Goal: Information Seeking & Learning: Learn about a topic

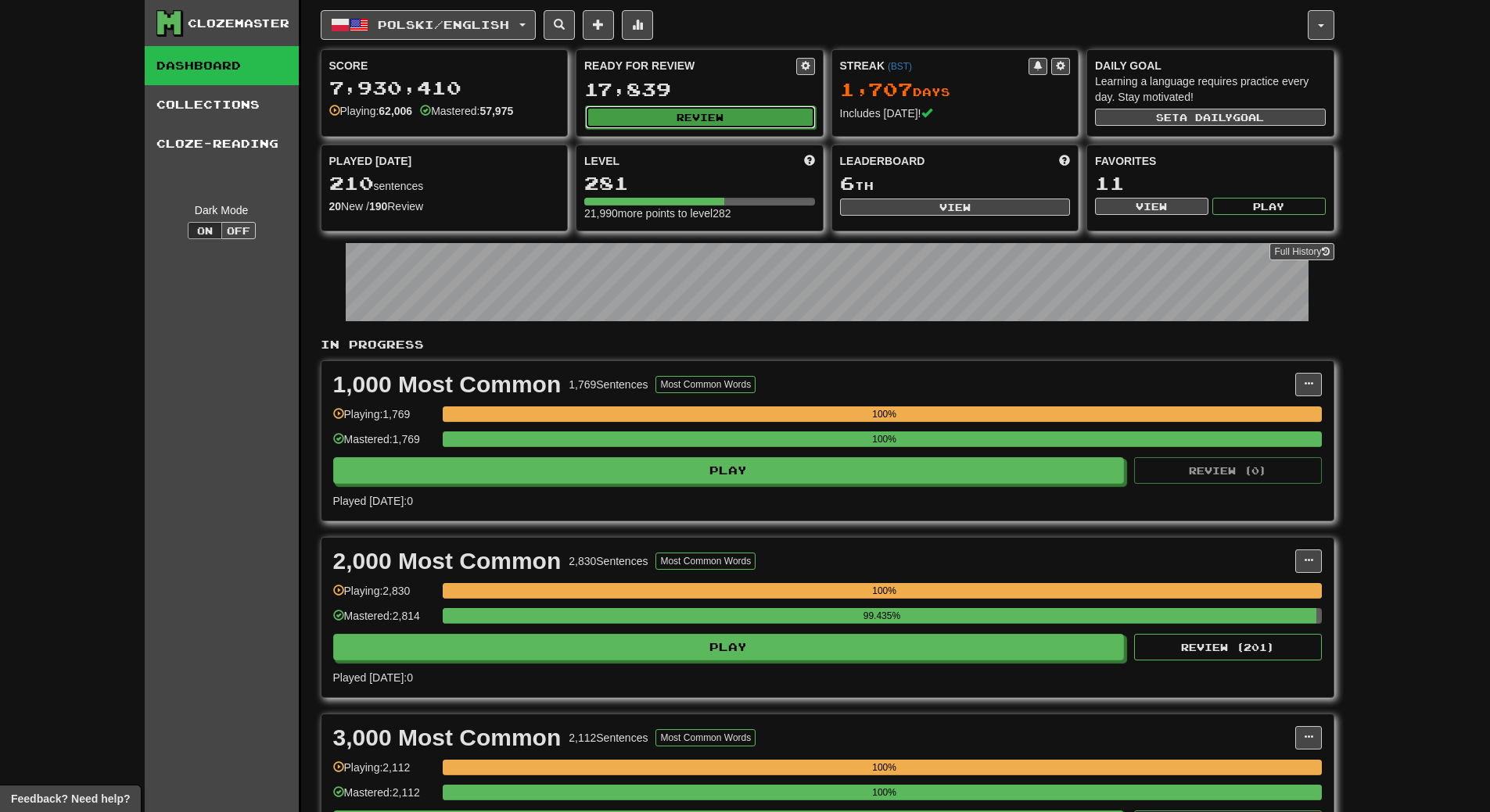
click at [729, 111] on button "Review" at bounding box center [700, 117] width 231 height 24
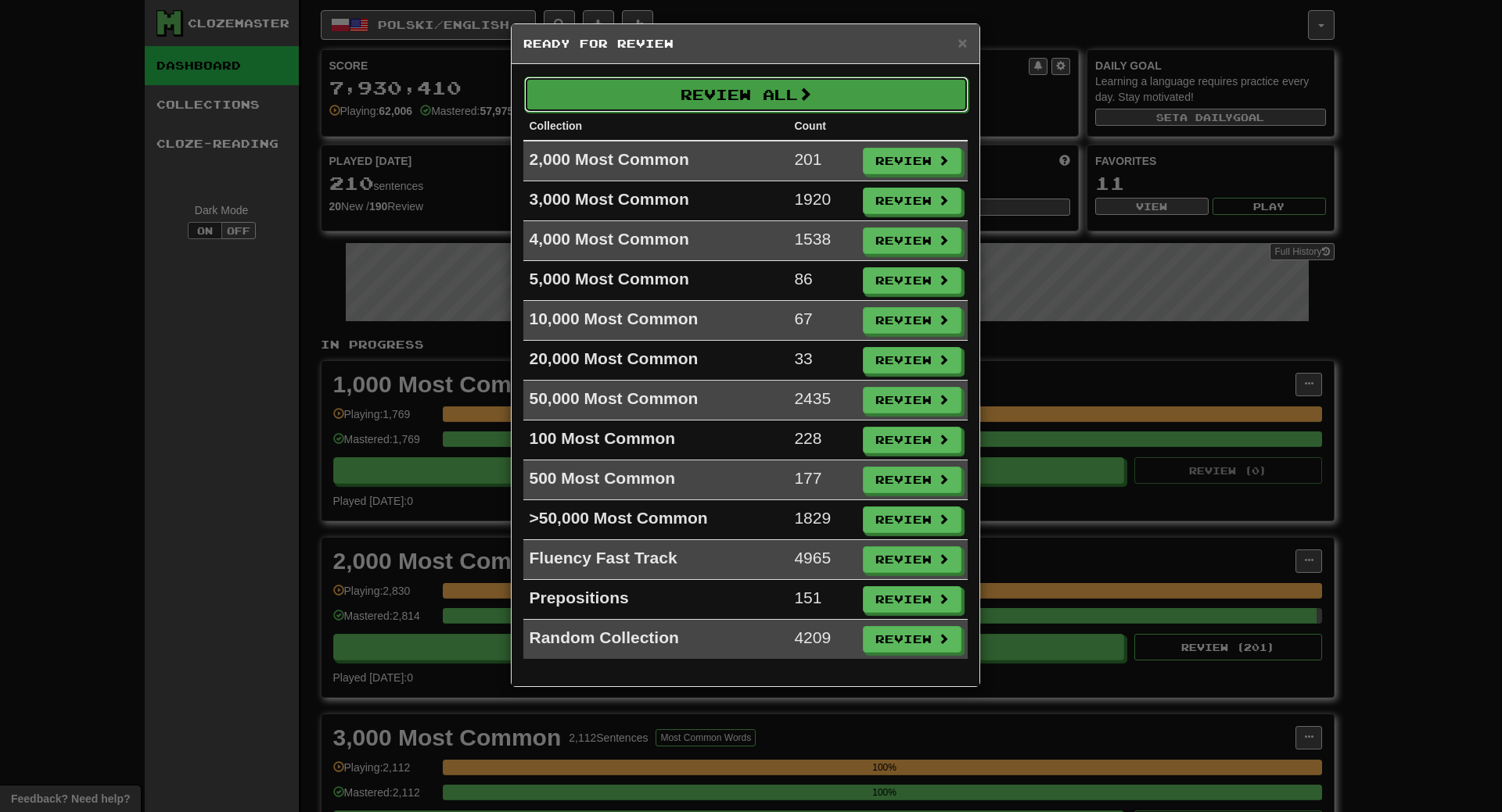
click at [745, 88] on button "Review All" at bounding box center [746, 94] width 444 height 36
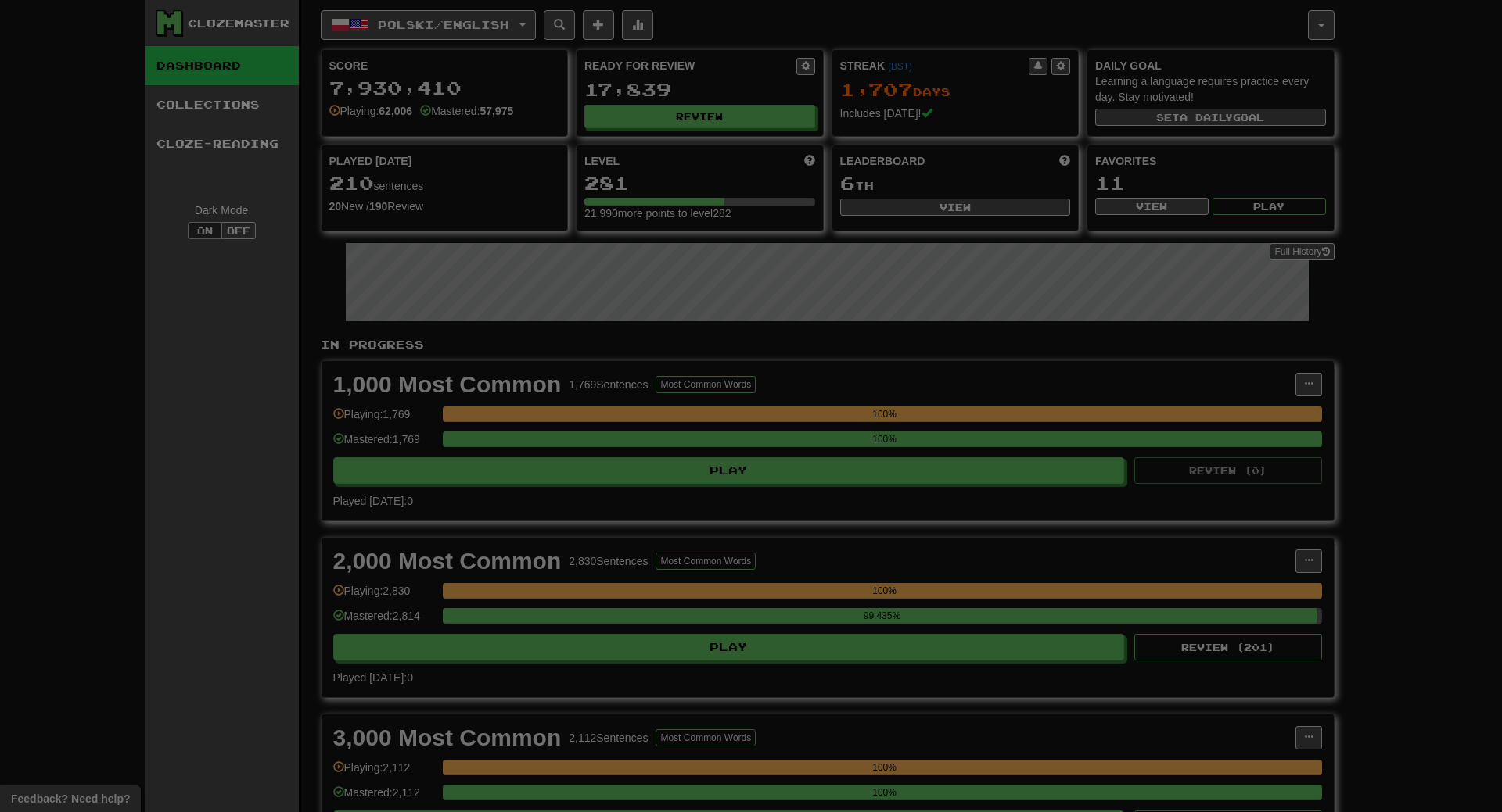
select select "**"
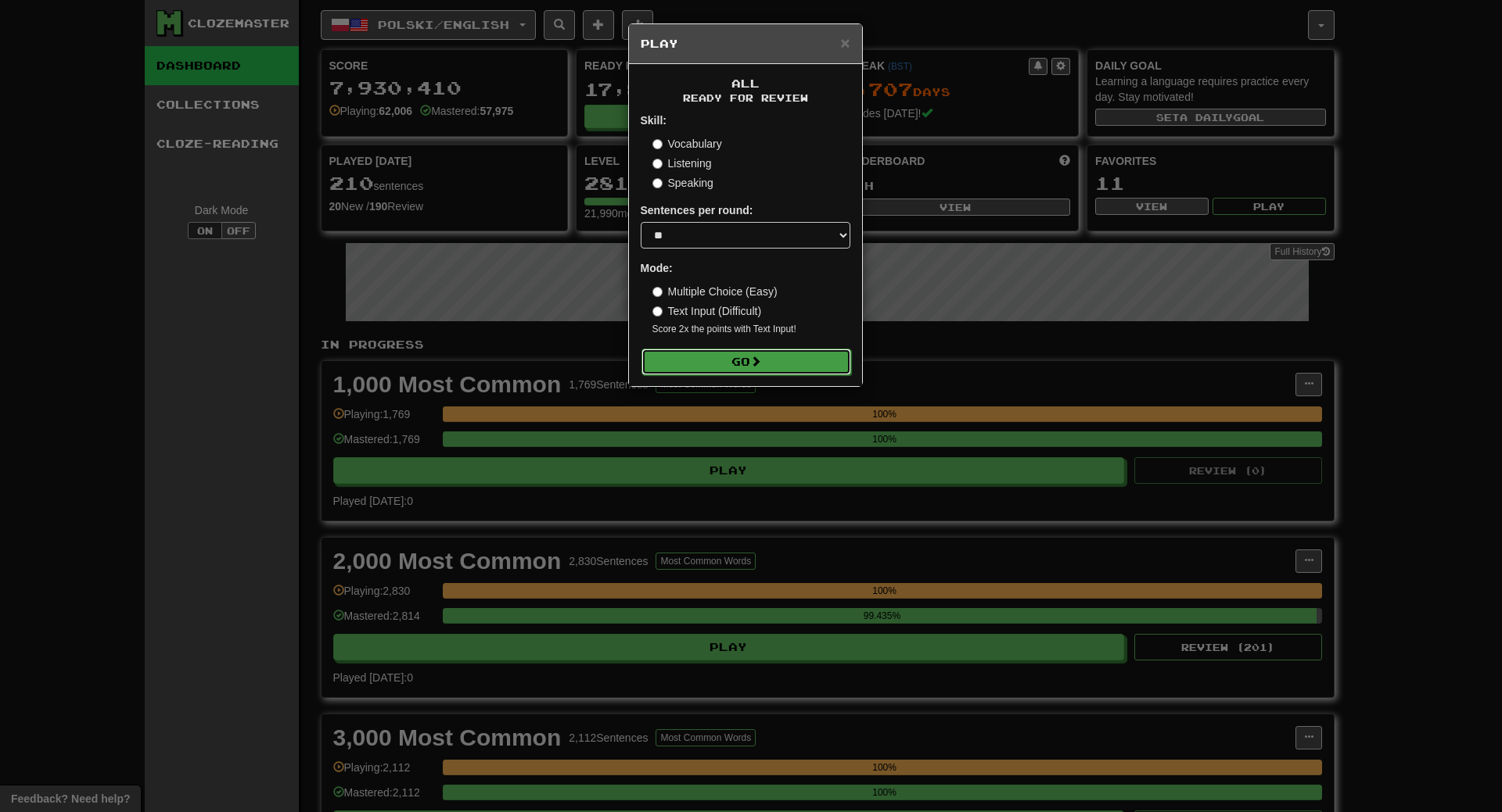
click at [747, 352] on button "Go" at bounding box center [747, 361] width 210 height 27
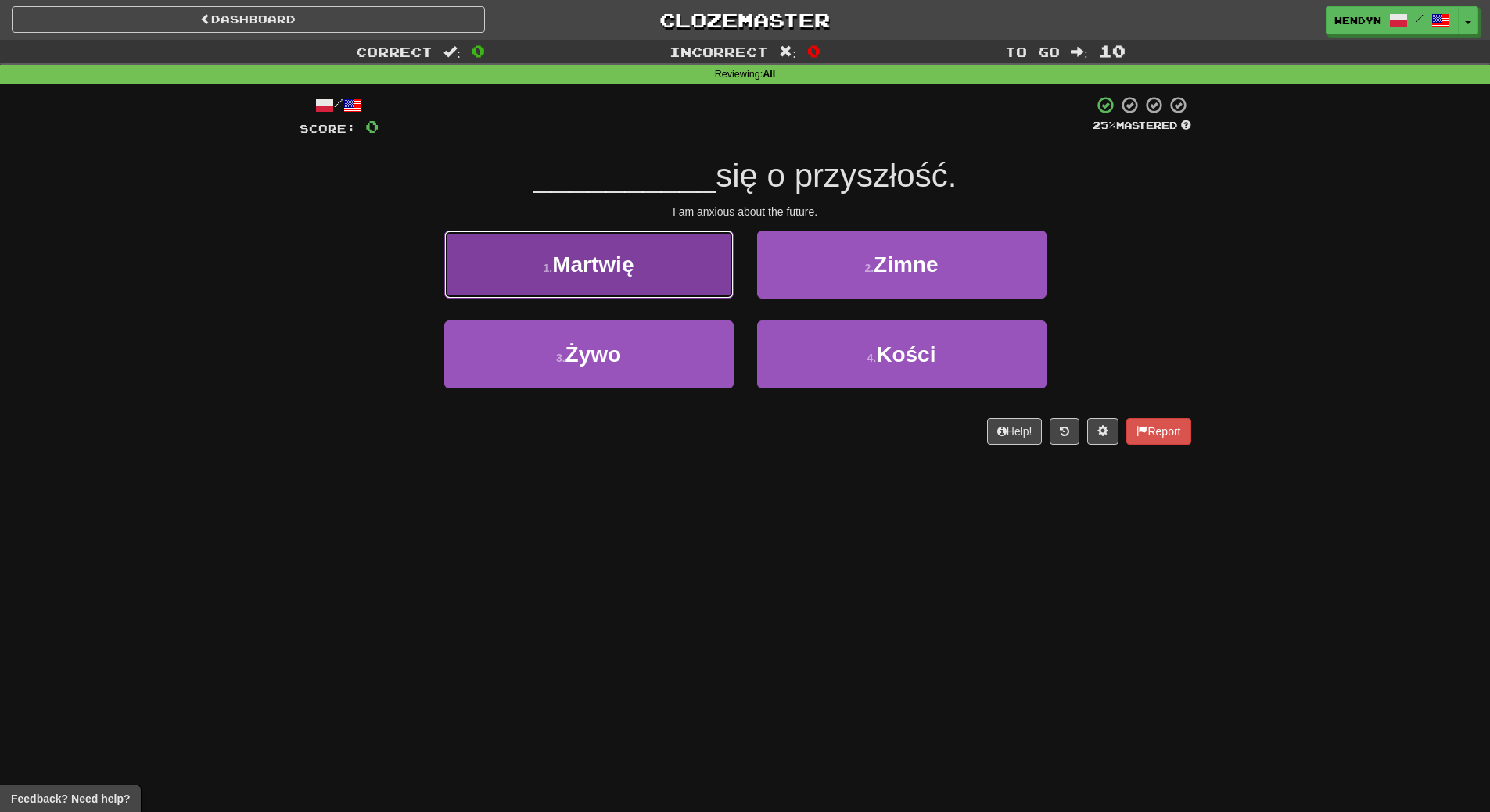
click at [662, 265] on button "1 . [GEOGRAPHIC_DATA]" at bounding box center [589, 265] width 289 height 68
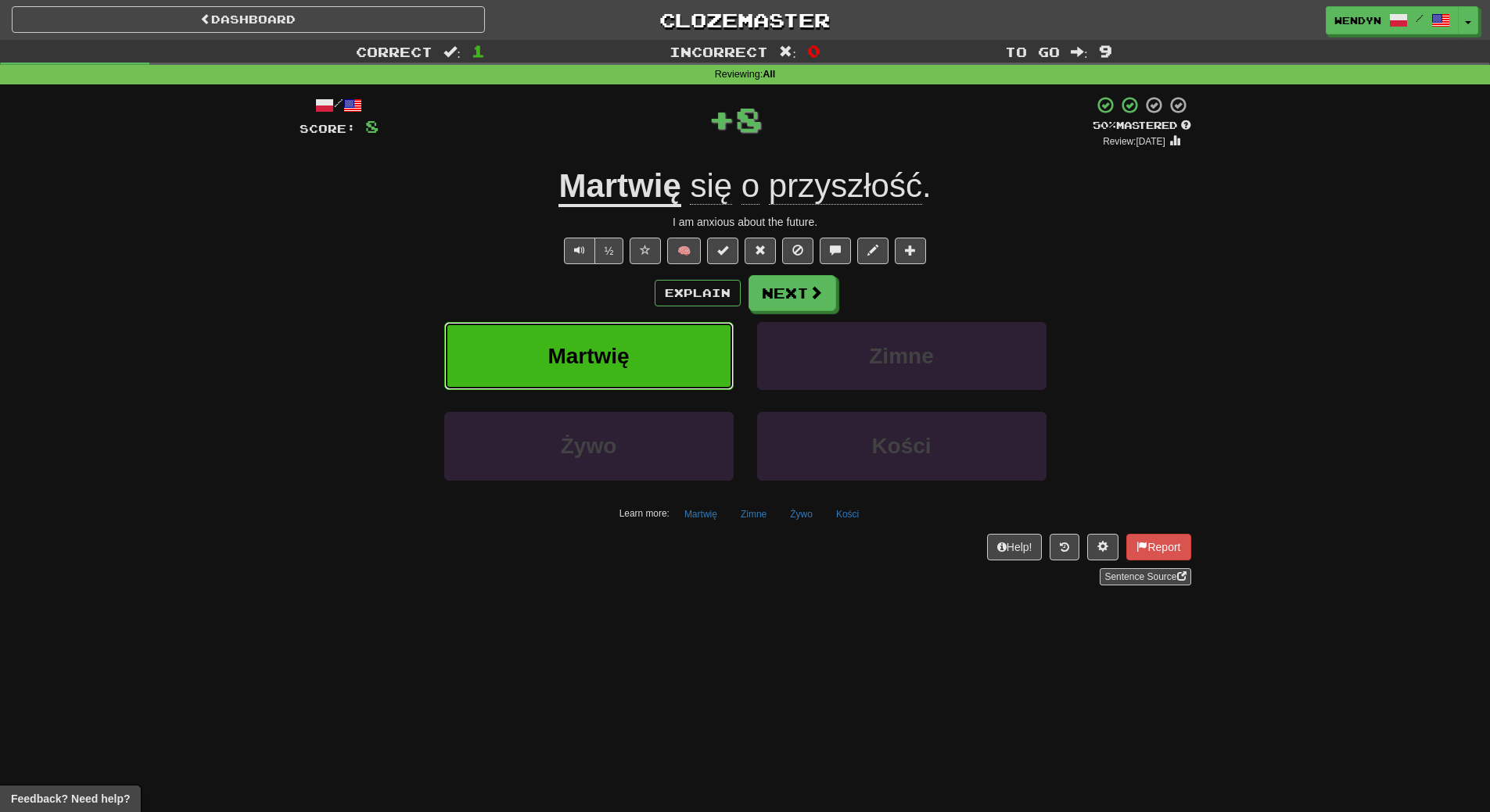
click at [662, 330] on button "Martwię" at bounding box center [589, 356] width 289 height 68
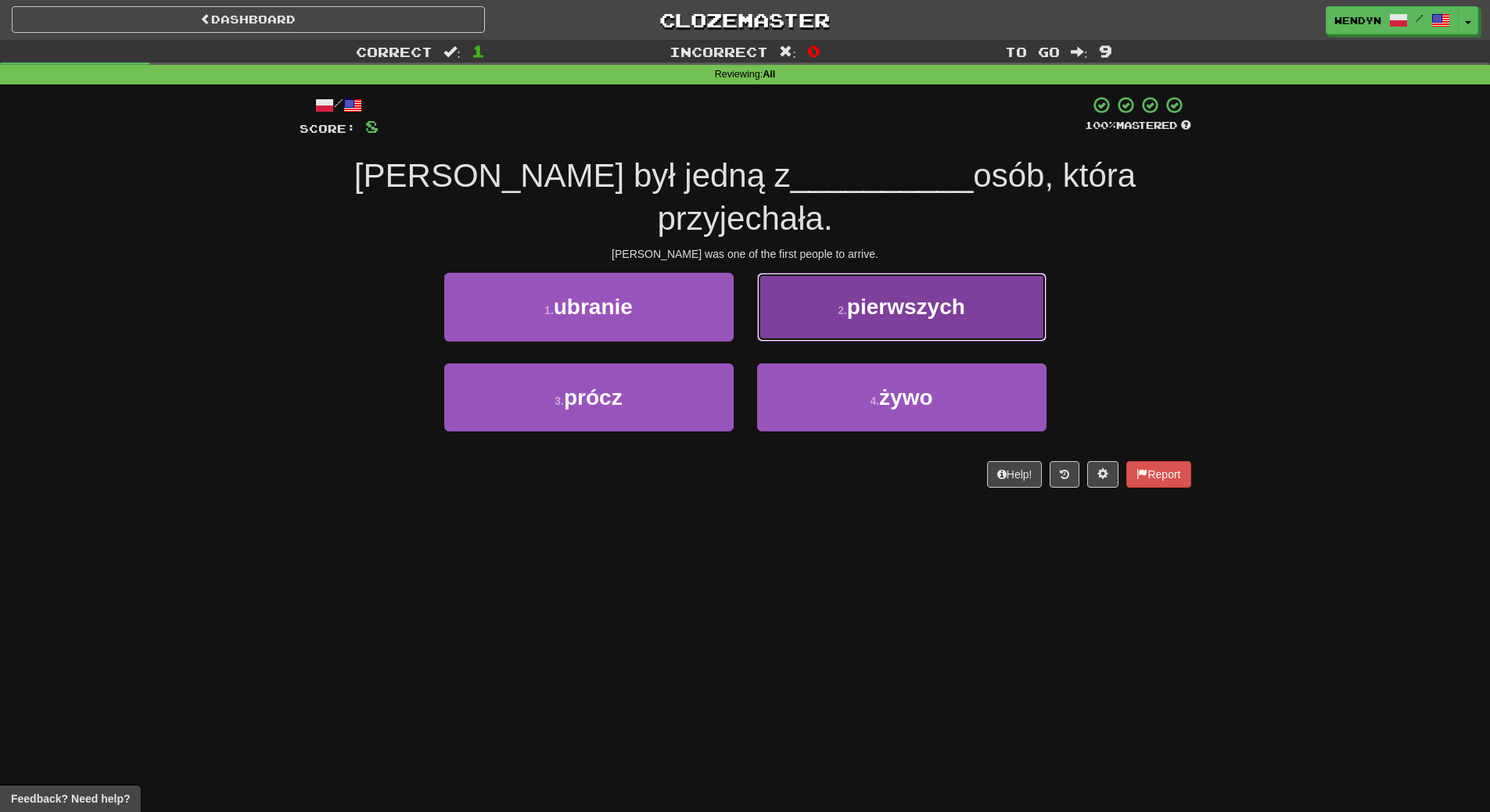
click at [932, 295] on span "pierwszych" at bounding box center [906, 307] width 118 height 24
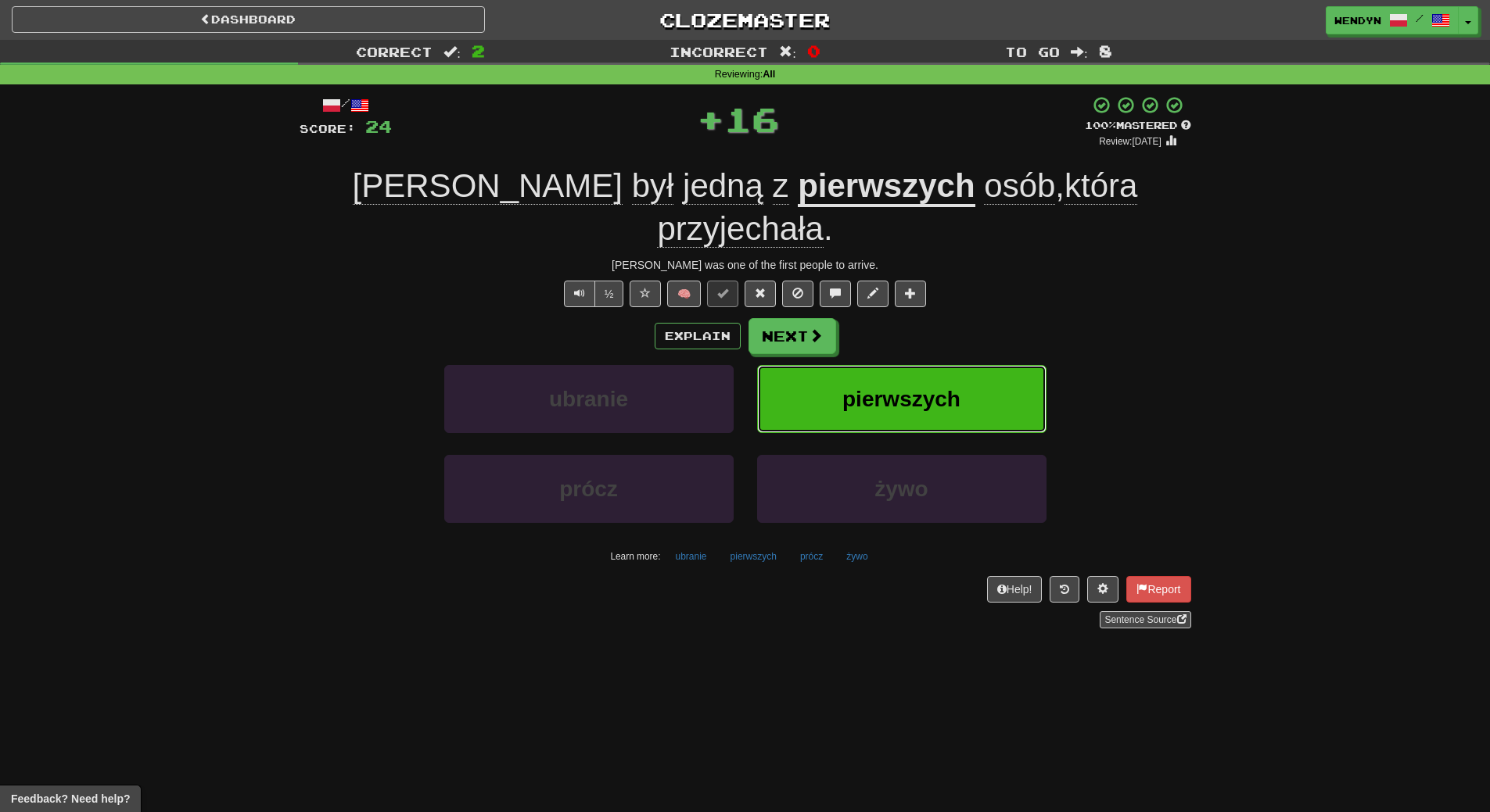
click at [951, 365] on button "pierwszych" at bounding box center [902, 400] width 289 height 68
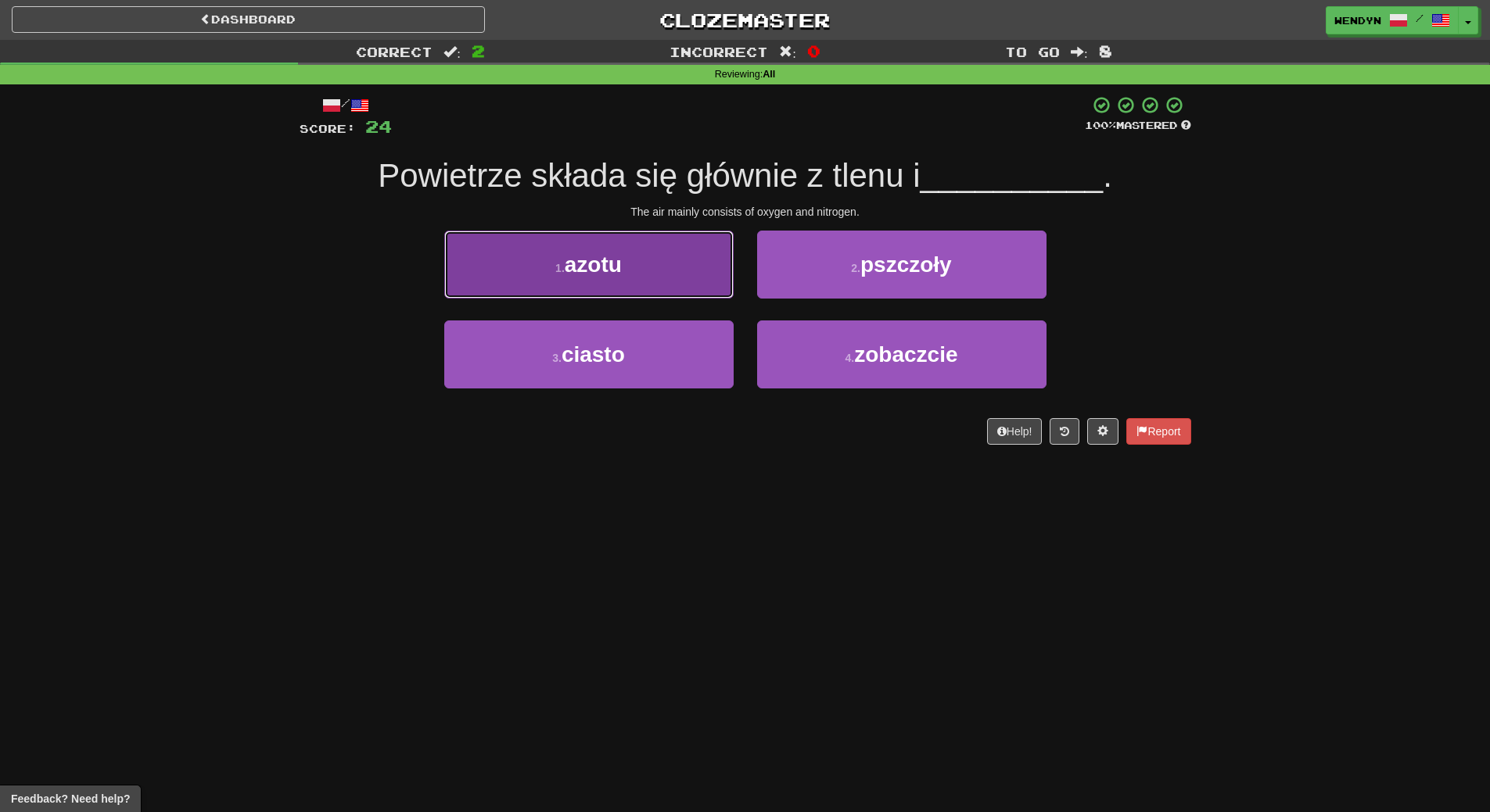
click at [665, 280] on button "1 . azotu" at bounding box center [589, 265] width 289 height 68
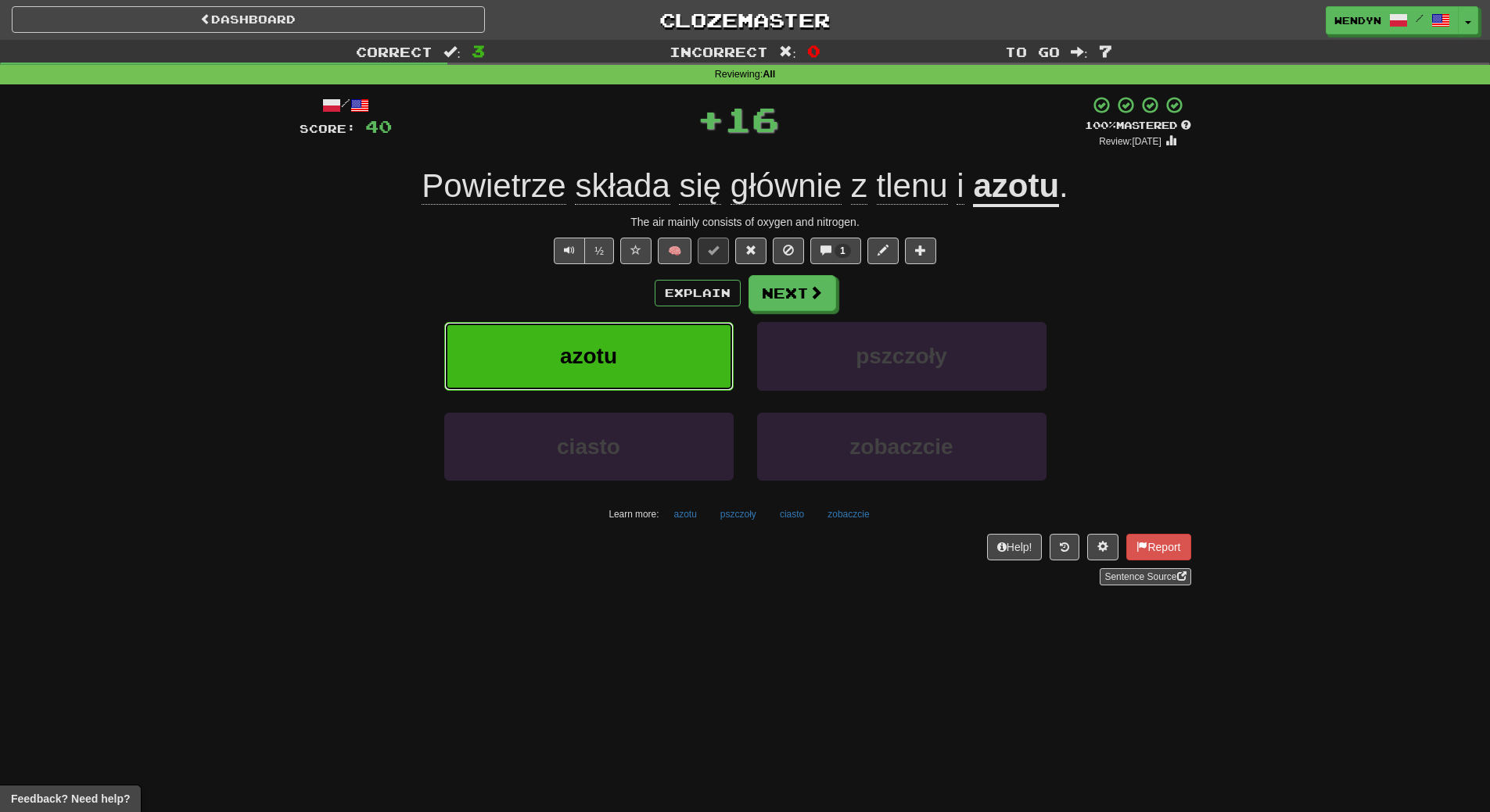
click at [665, 359] on button "azotu" at bounding box center [589, 356] width 289 height 68
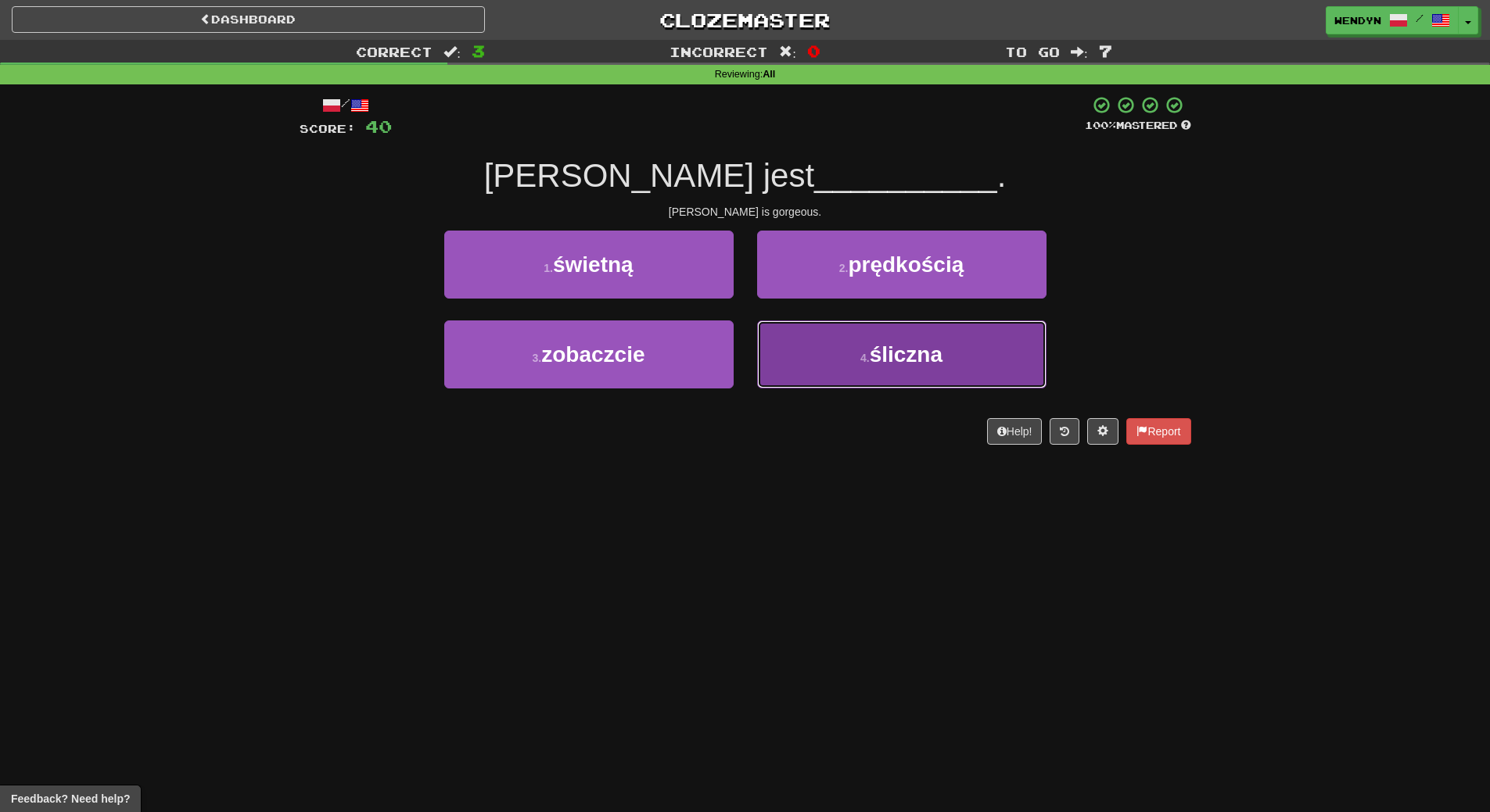
click at [935, 358] on span "śliczna" at bounding box center [907, 355] width 73 height 24
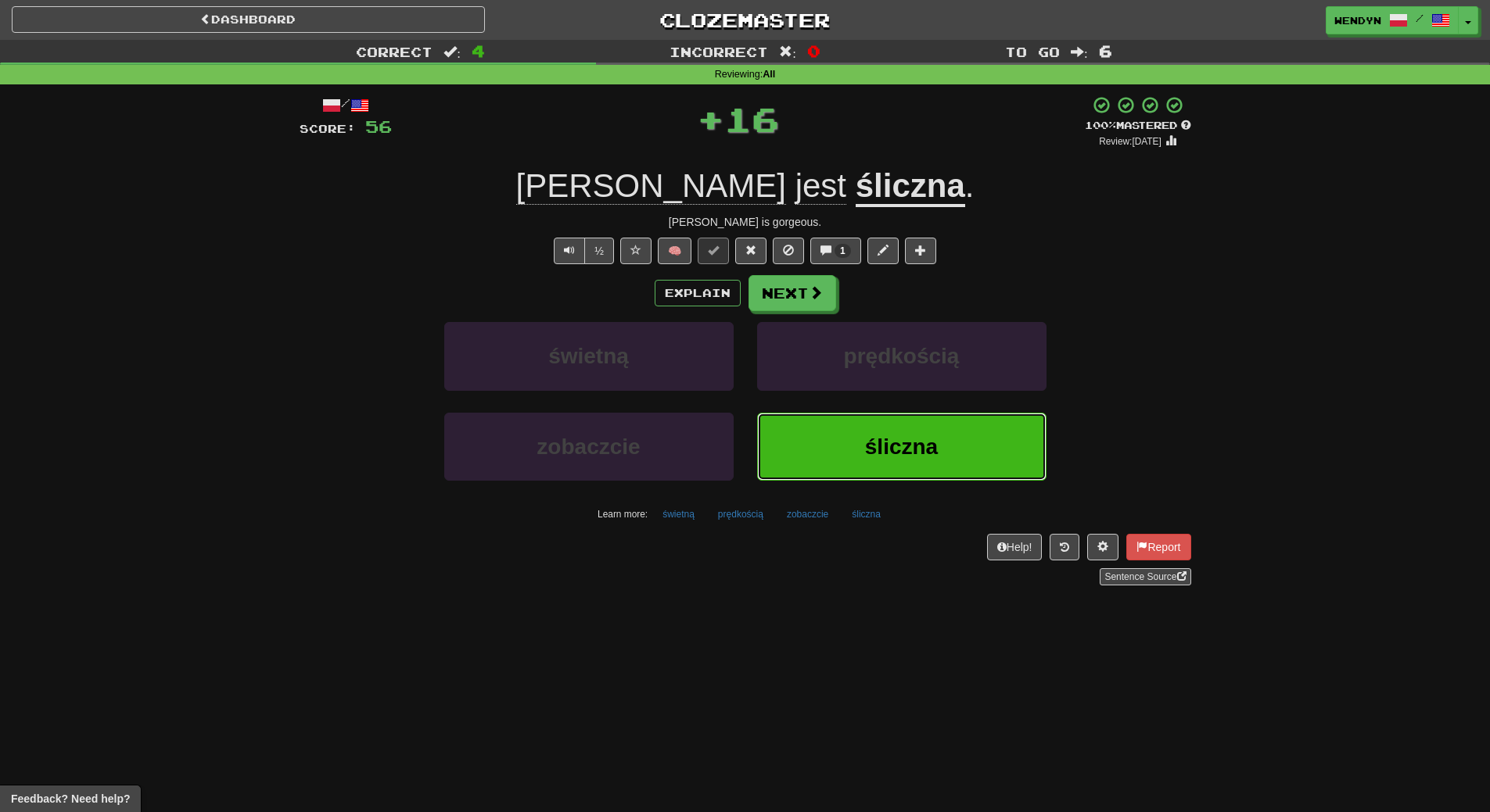
click at [923, 452] on span "śliczna" at bounding box center [902, 447] width 73 height 24
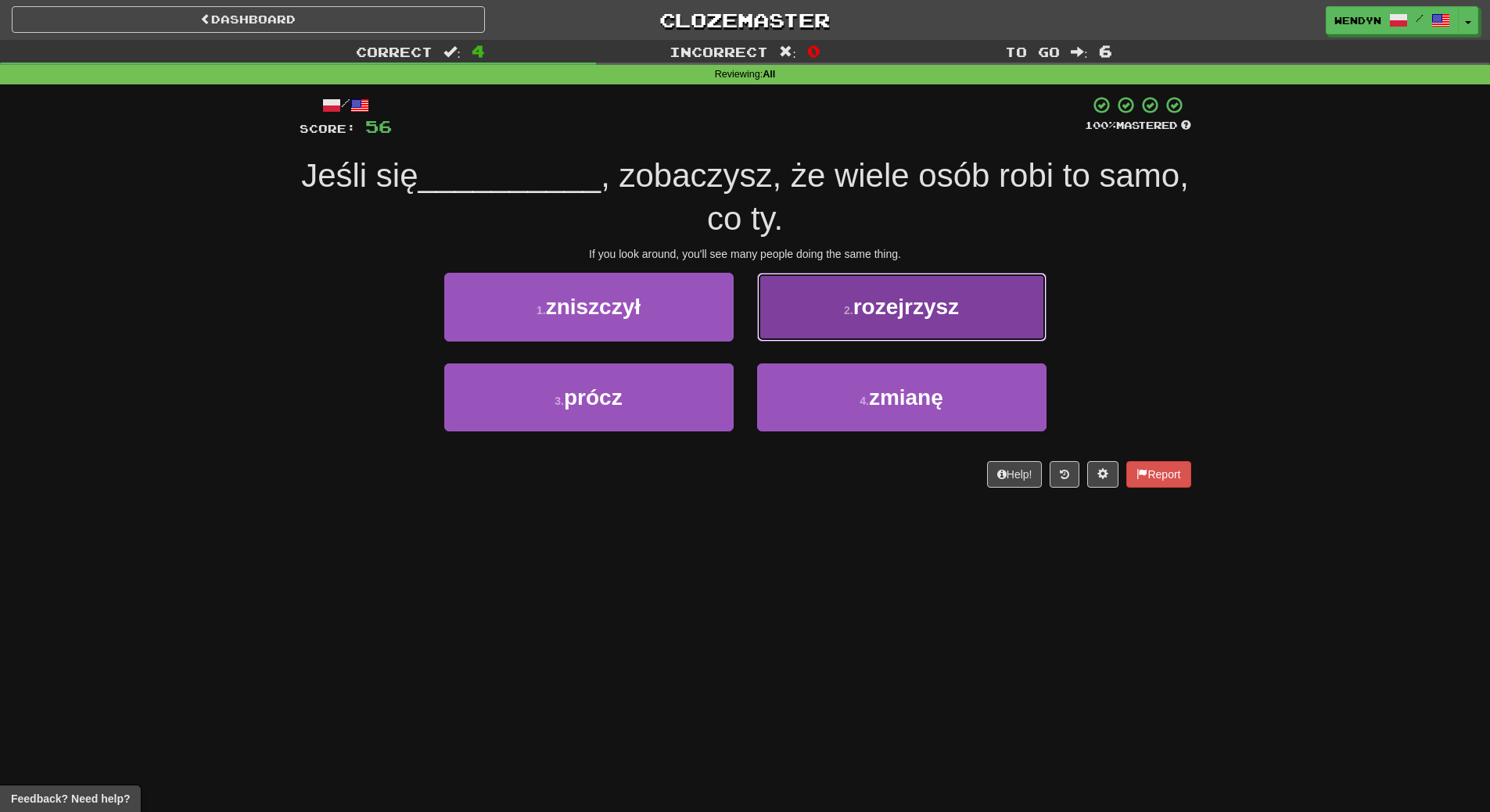
click at [924, 296] on span "rozejrzysz" at bounding box center [906, 307] width 106 height 24
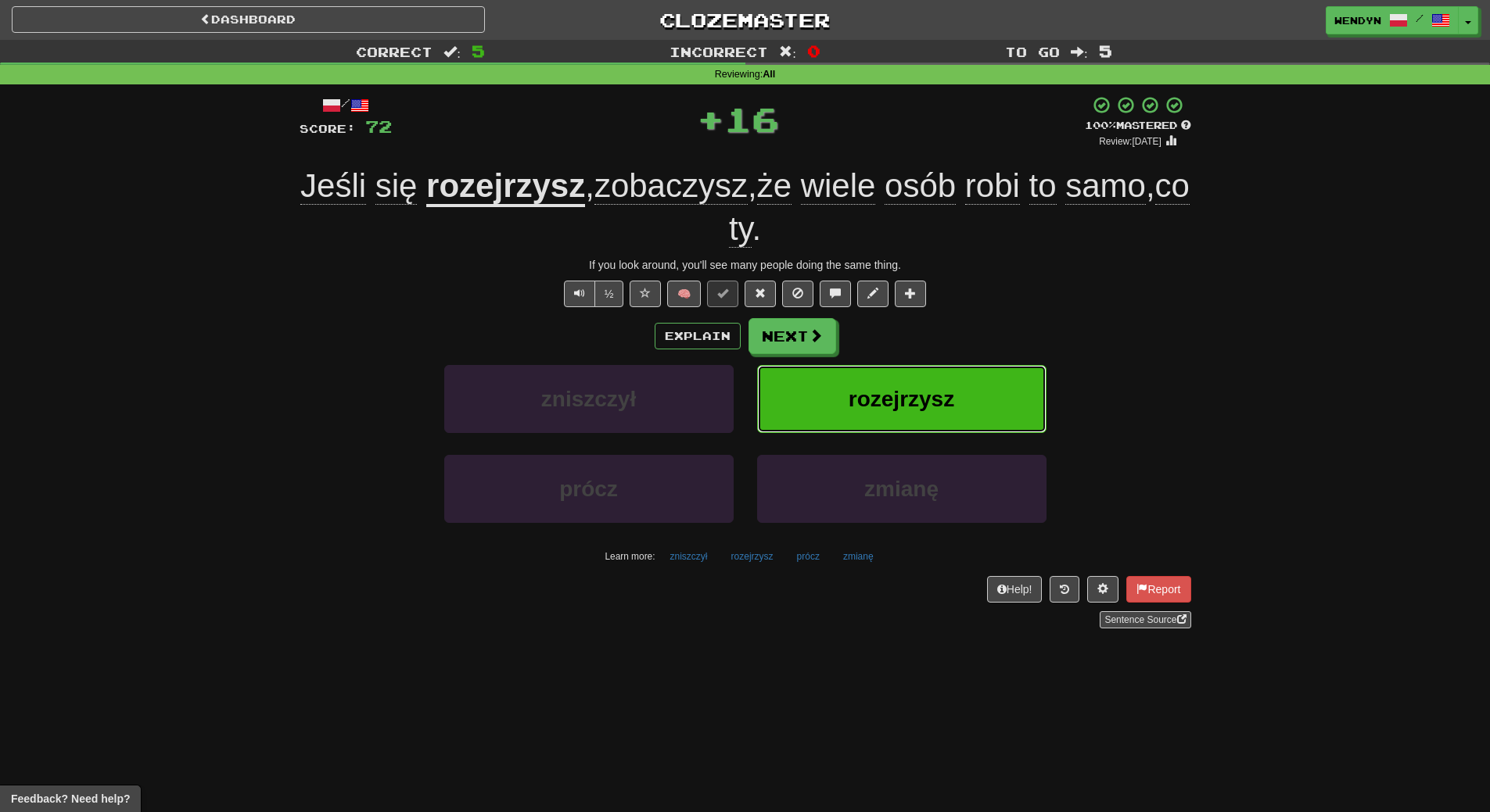
click at [937, 366] on button "rozejrzysz" at bounding box center [902, 400] width 289 height 68
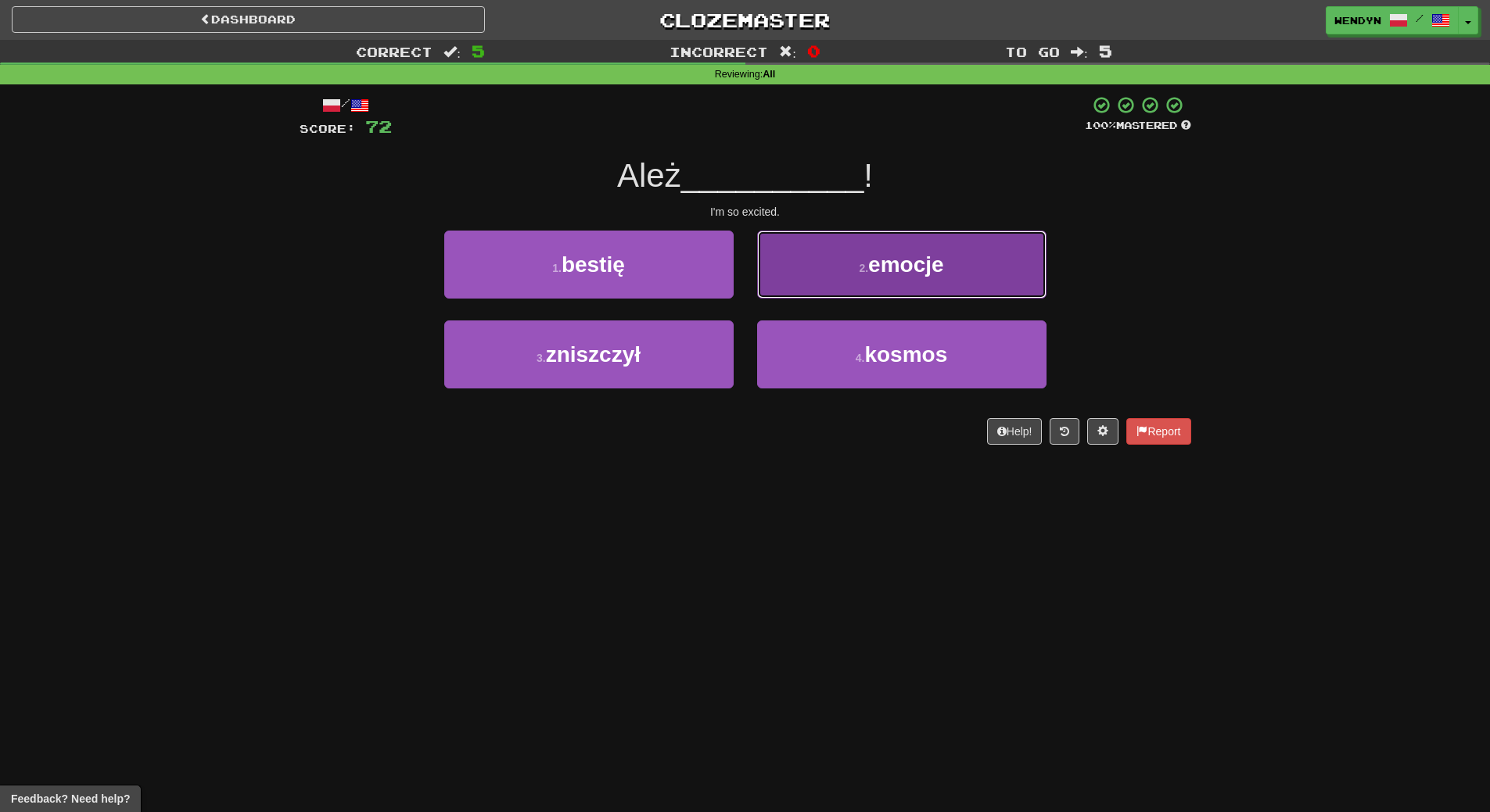
click at [955, 269] on button "2 . emocje" at bounding box center [902, 265] width 289 height 68
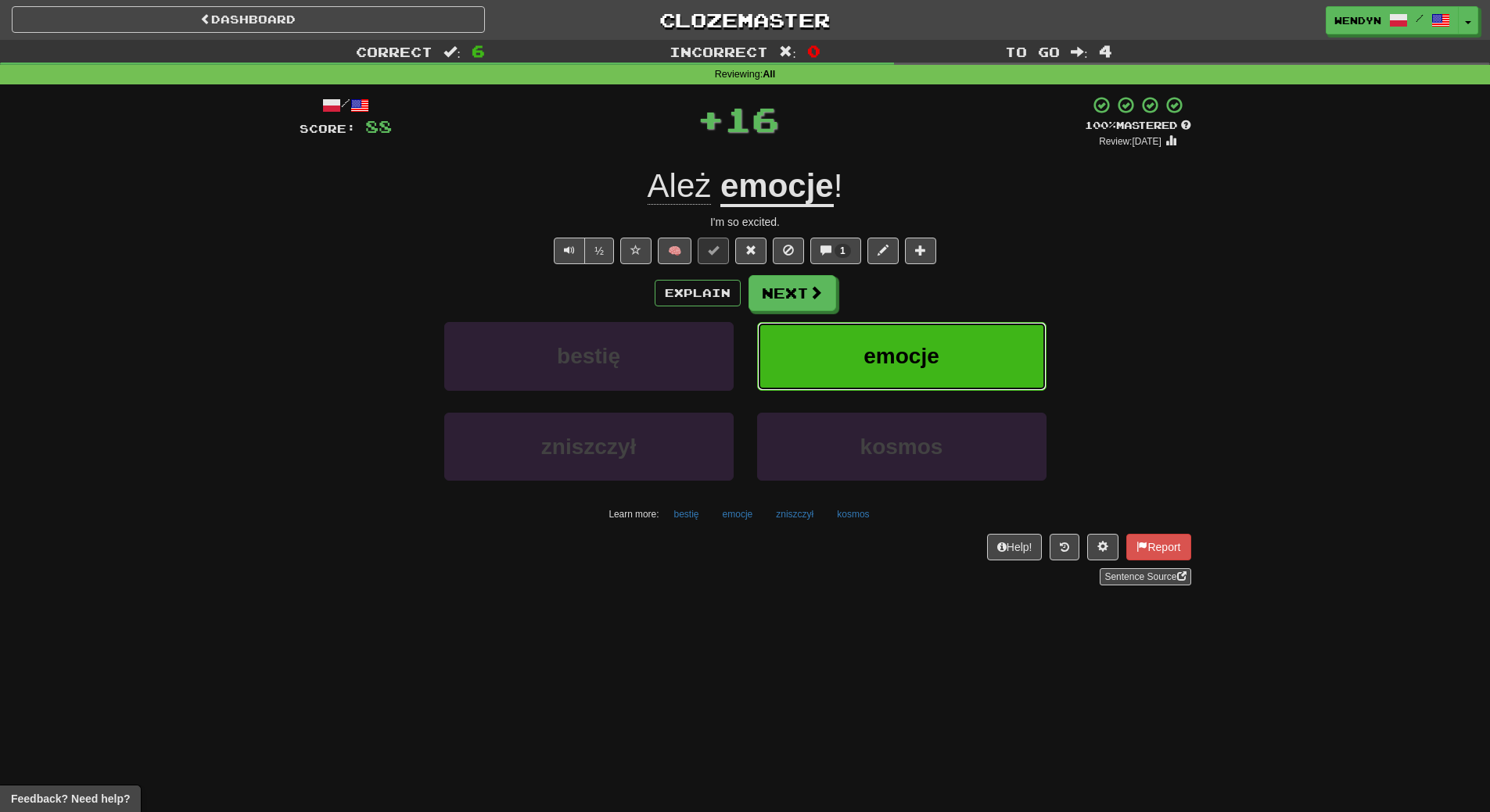
click at [985, 357] on button "emocje" at bounding box center [902, 356] width 289 height 68
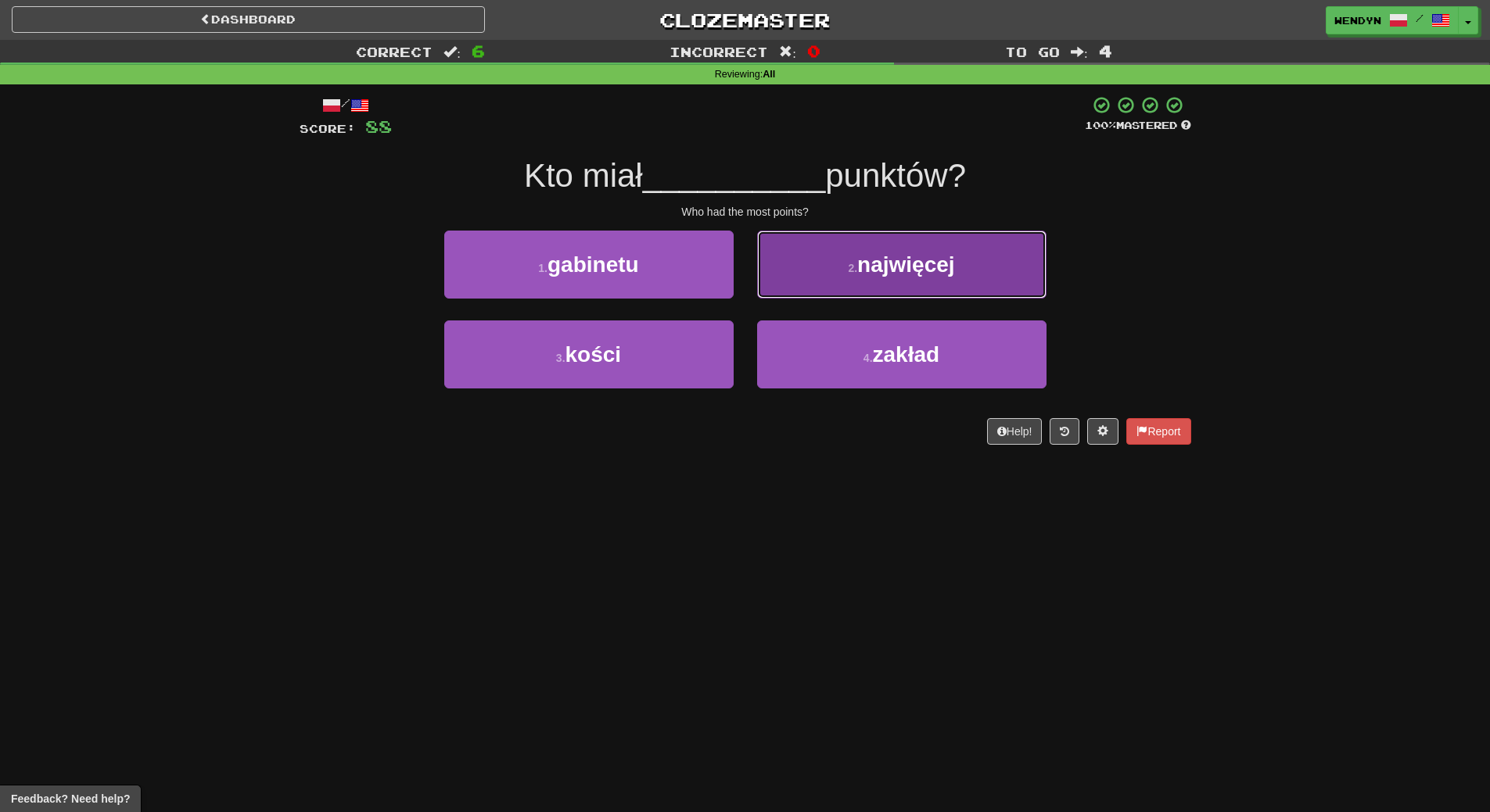
click at [915, 289] on button "2 . najwięcej" at bounding box center [902, 265] width 289 height 68
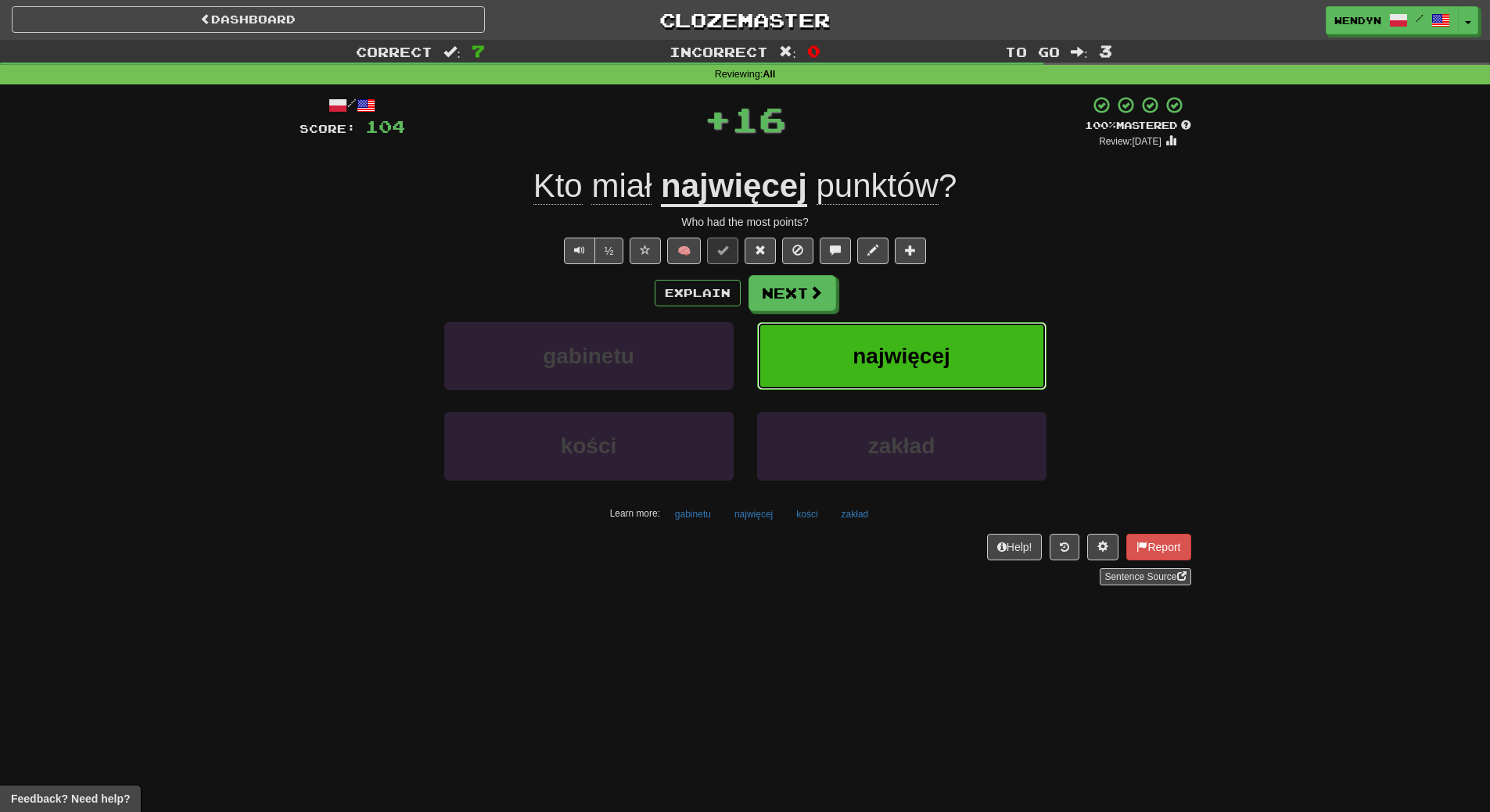
click at [917, 366] on span "najwięcej" at bounding box center [901, 356] width 97 height 24
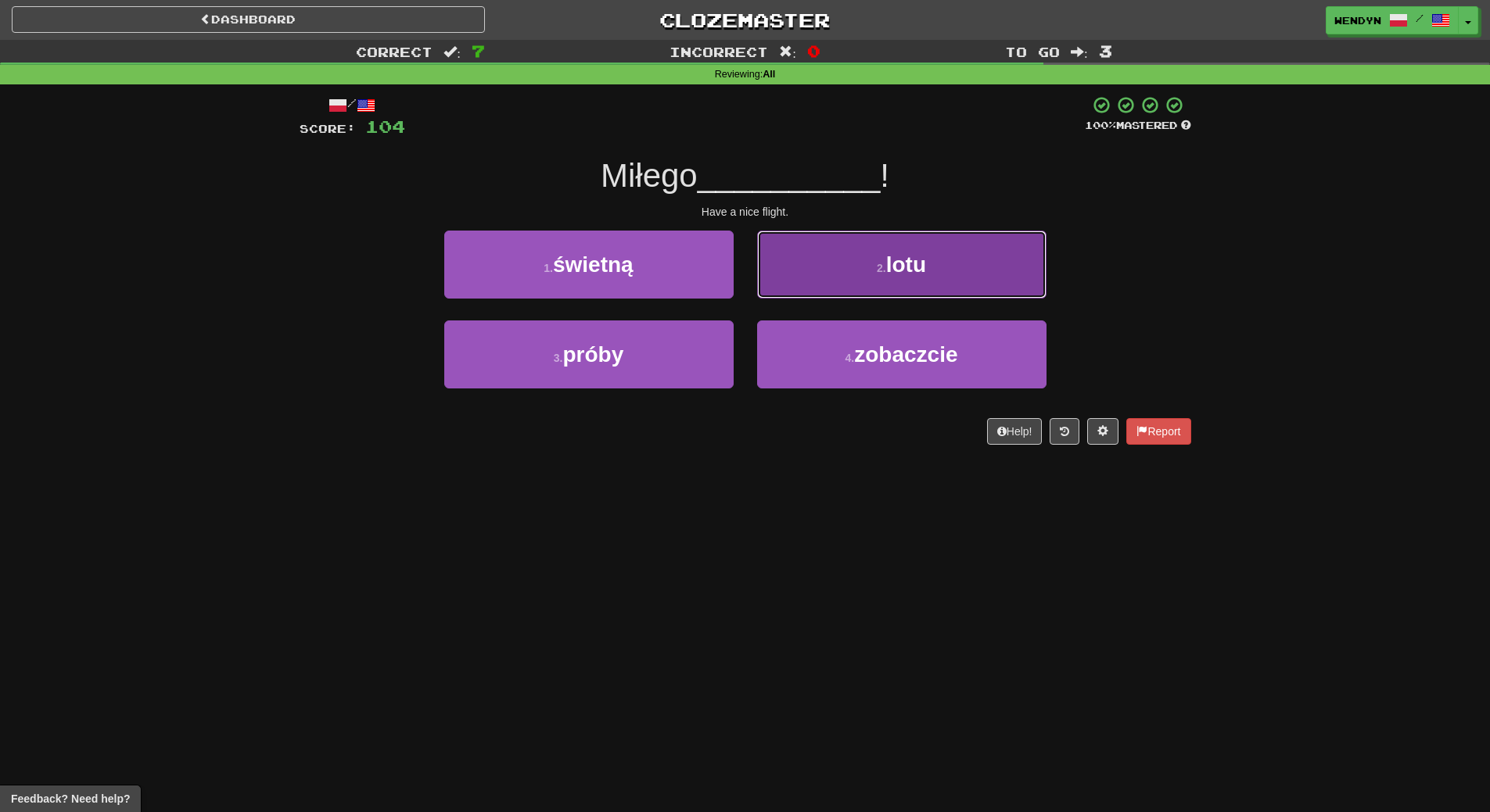
click at [978, 240] on button "2 . lotu" at bounding box center [902, 265] width 289 height 68
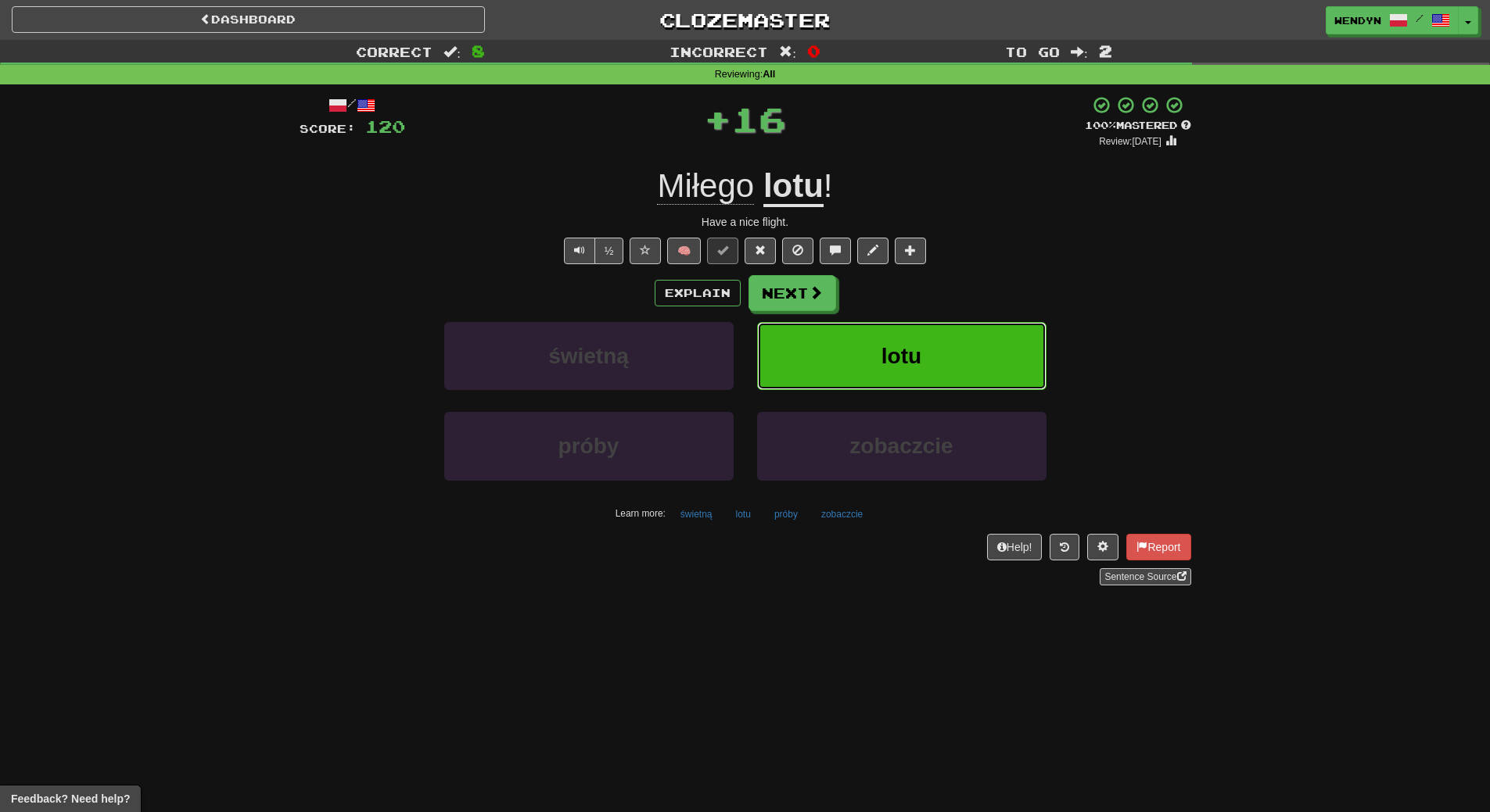
click at [983, 337] on button "lotu" at bounding box center [902, 356] width 289 height 68
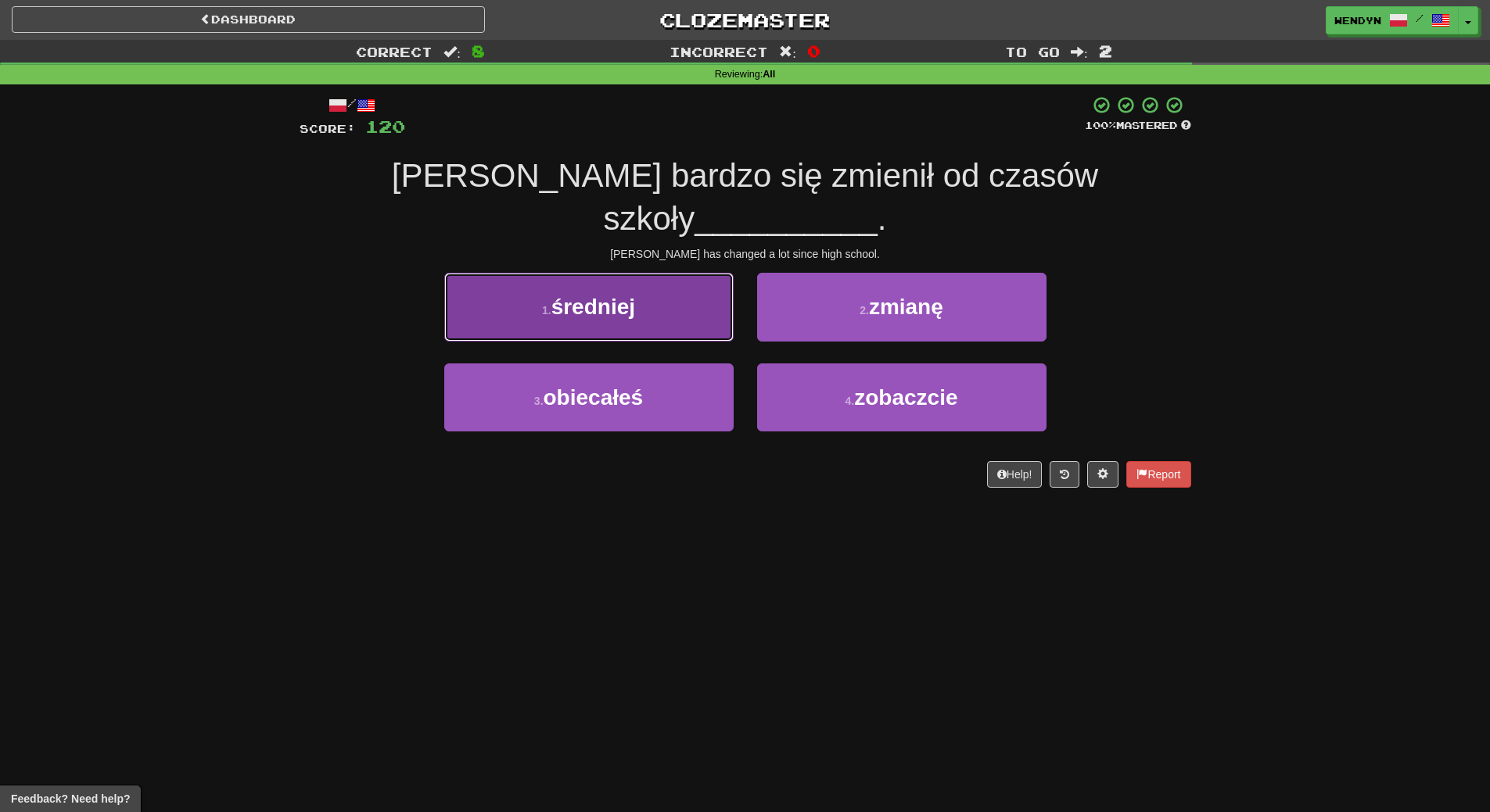
click at [655, 275] on button "1 . średniej" at bounding box center [589, 307] width 289 height 68
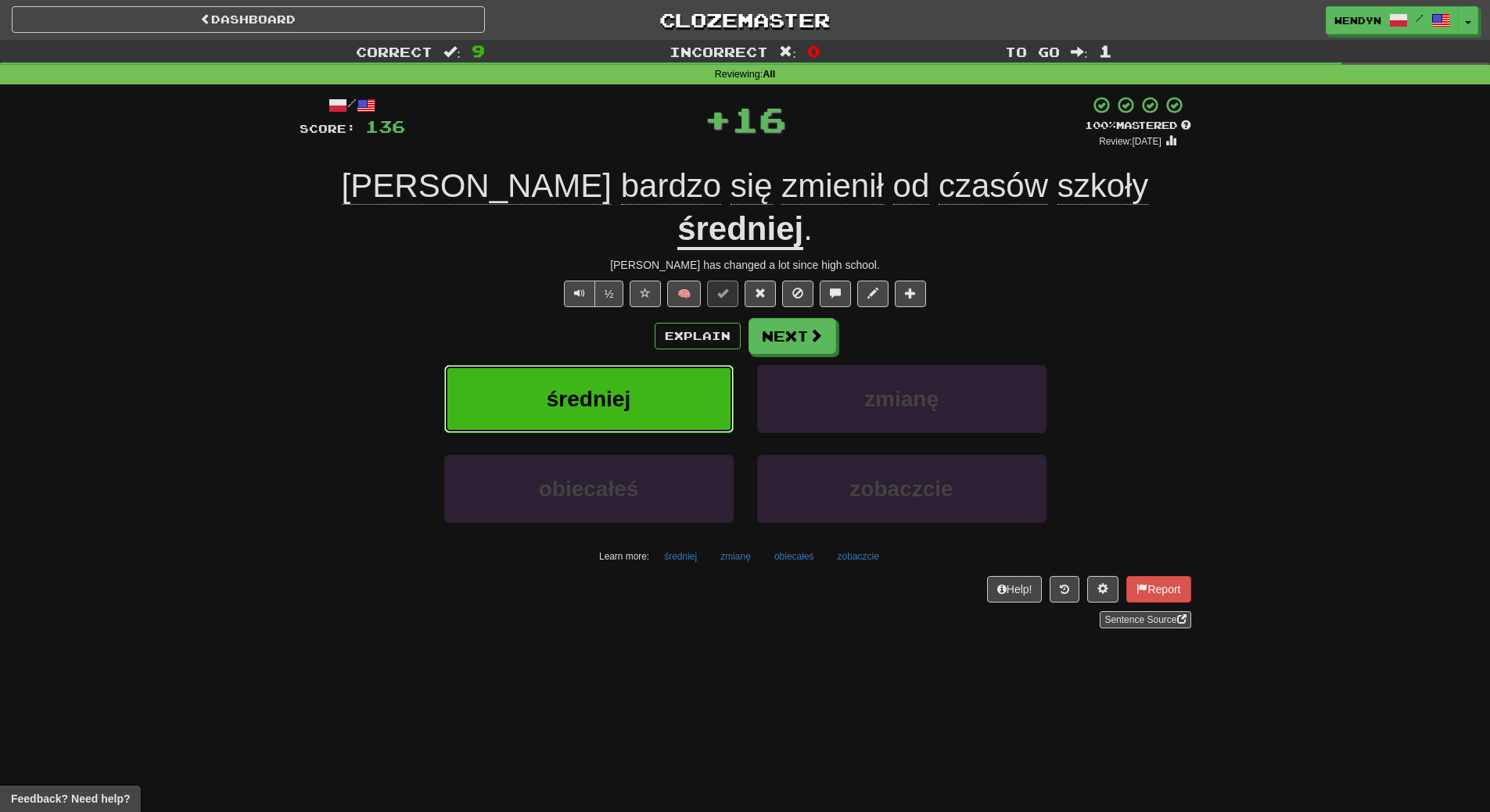
click at [650, 365] on button "średniej" at bounding box center [589, 400] width 289 height 68
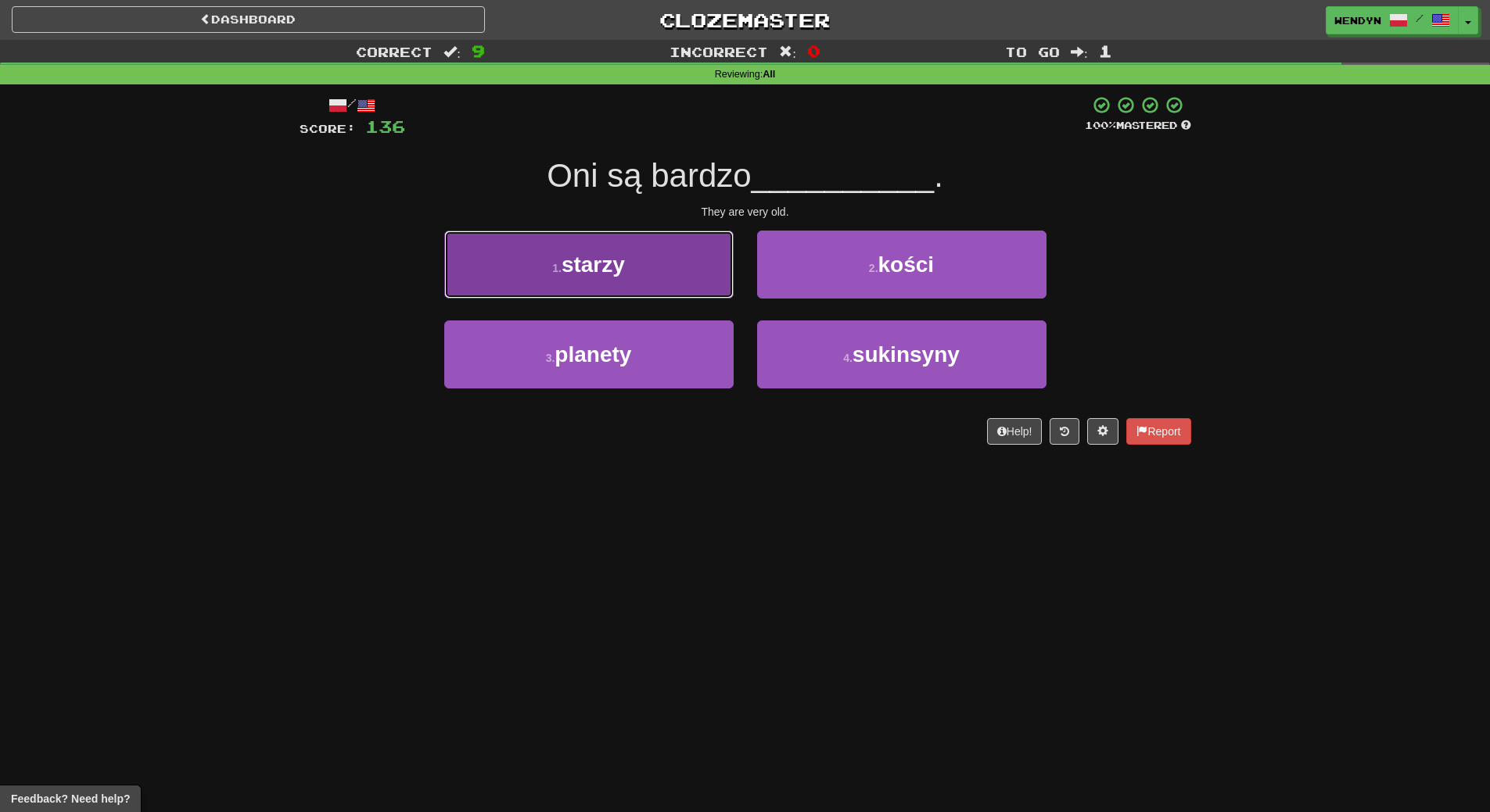
click at [622, 261] on span "starzy" at bounding box center [593, 265] width 63 height 24
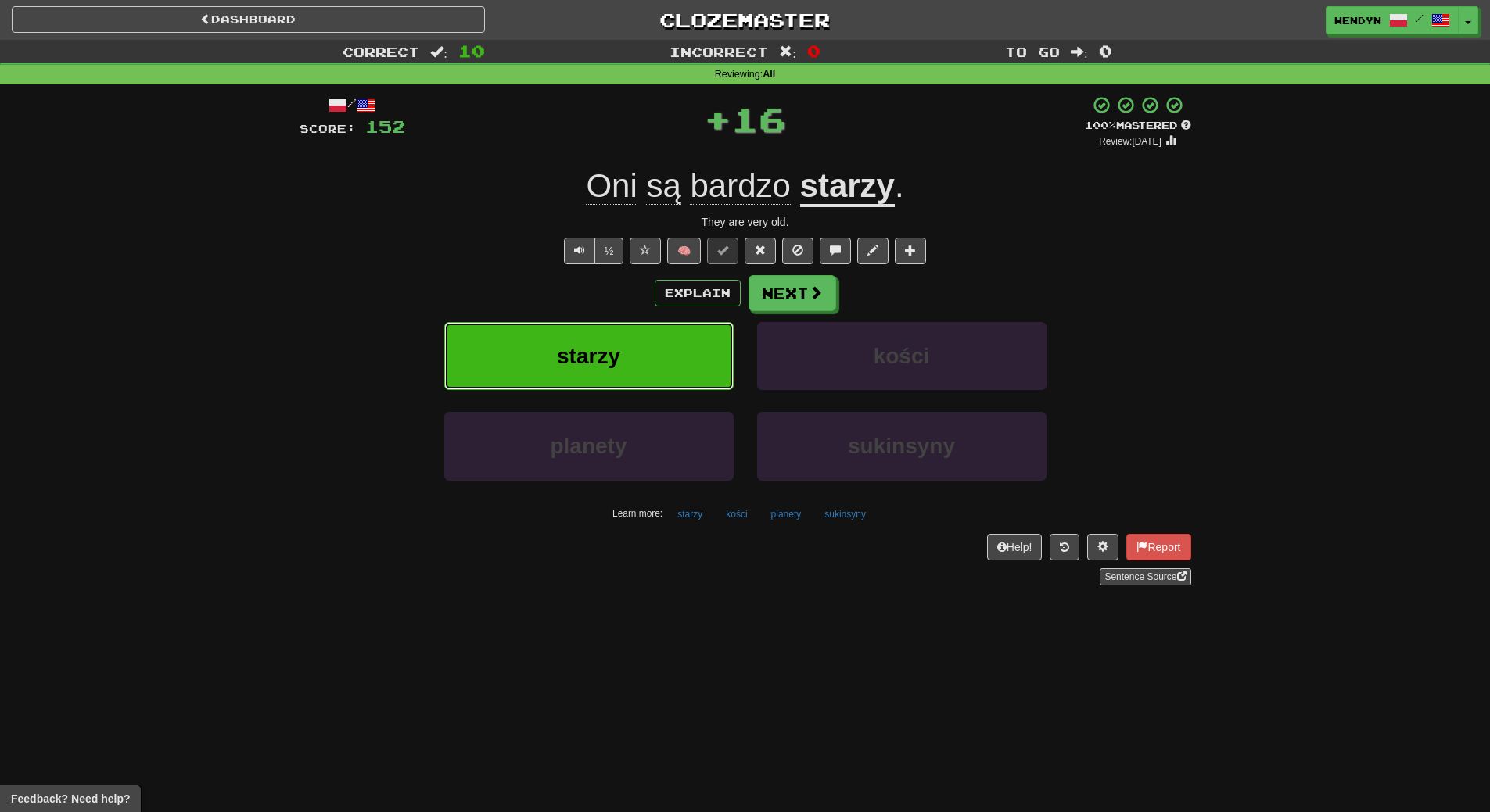
click at [622, 347] on button "starzy" at bounding box center [589, 356] width 289 height 68
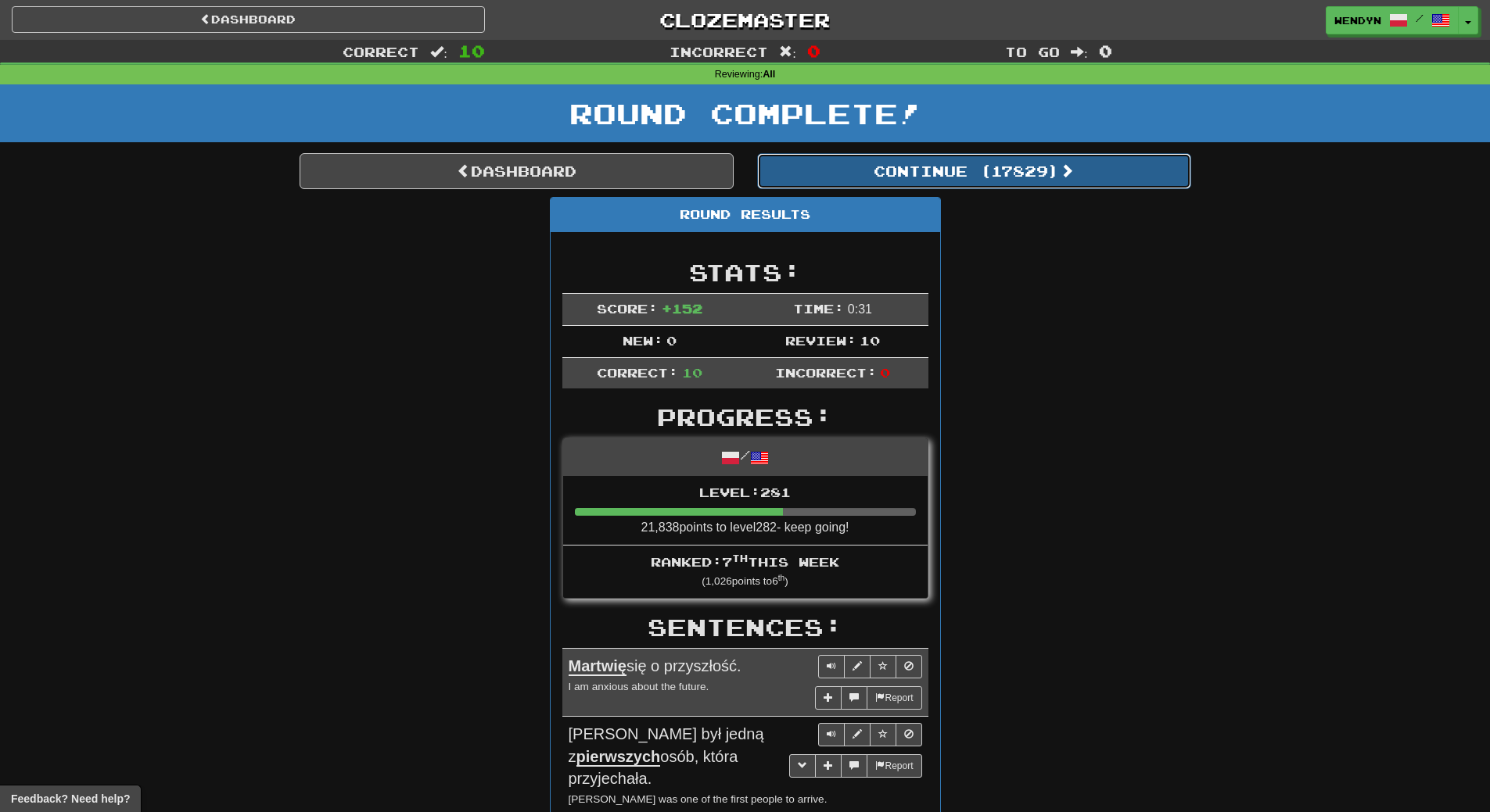
click at [1042, 179] on button "Continue ( 17829 )" at bounding box center [974, 171] width 434 height 36
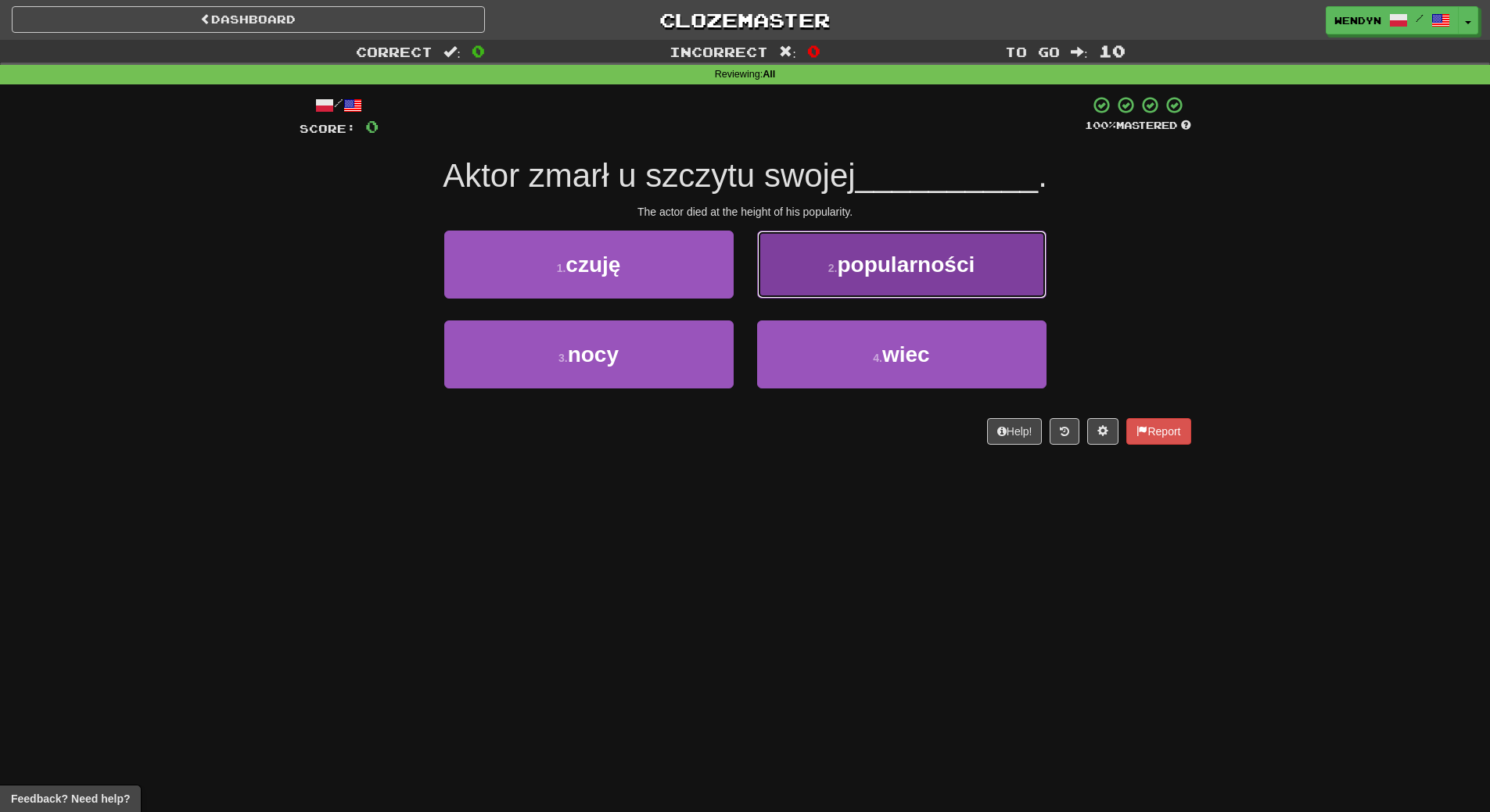
click at [1002, 289] on button "2 . popularności" at bounding box center [902, 265] width 289 height 68
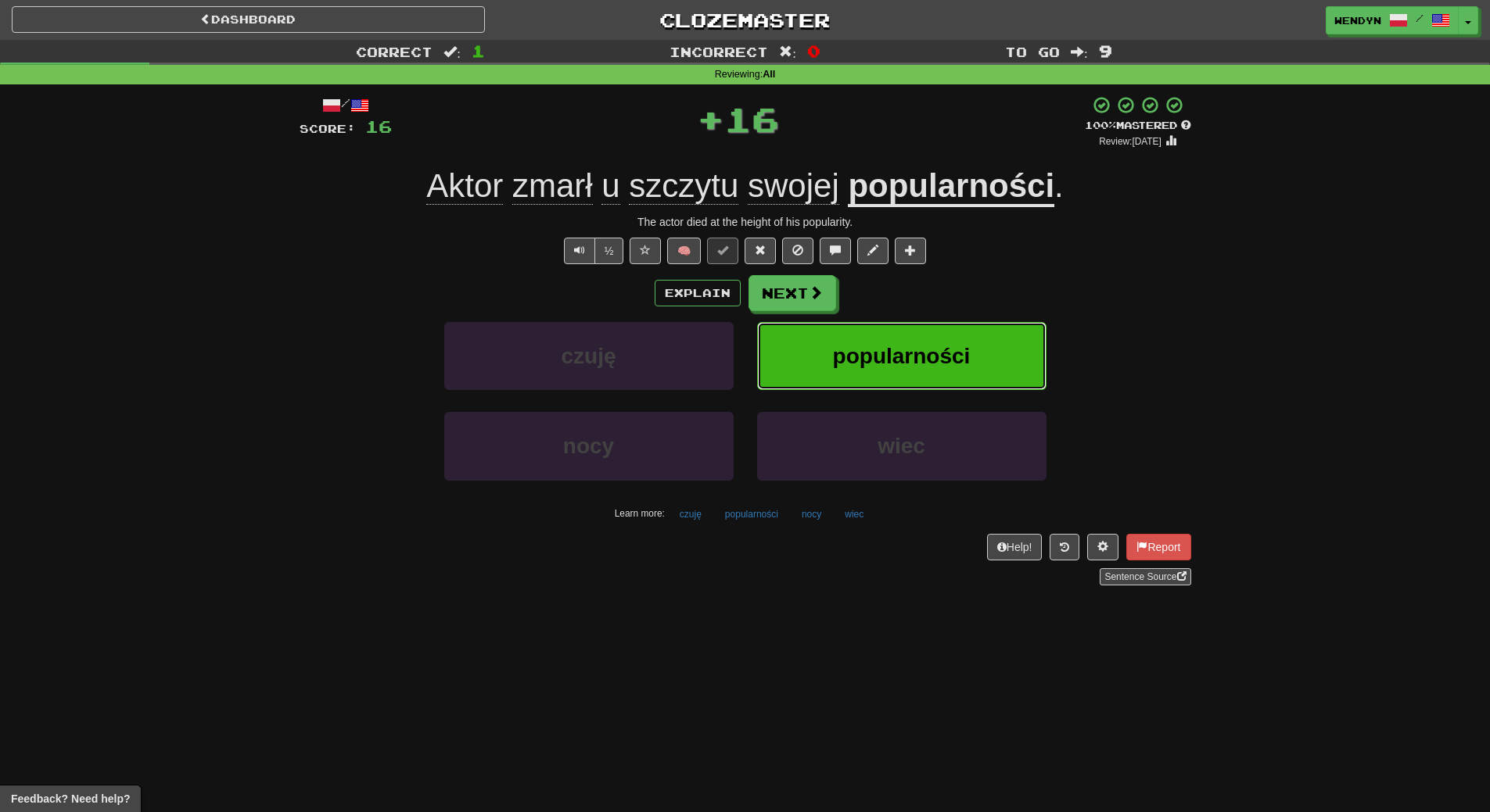
click at [987, 337] on button "popularności" at bounding box center [902, 356] width 289 height 68
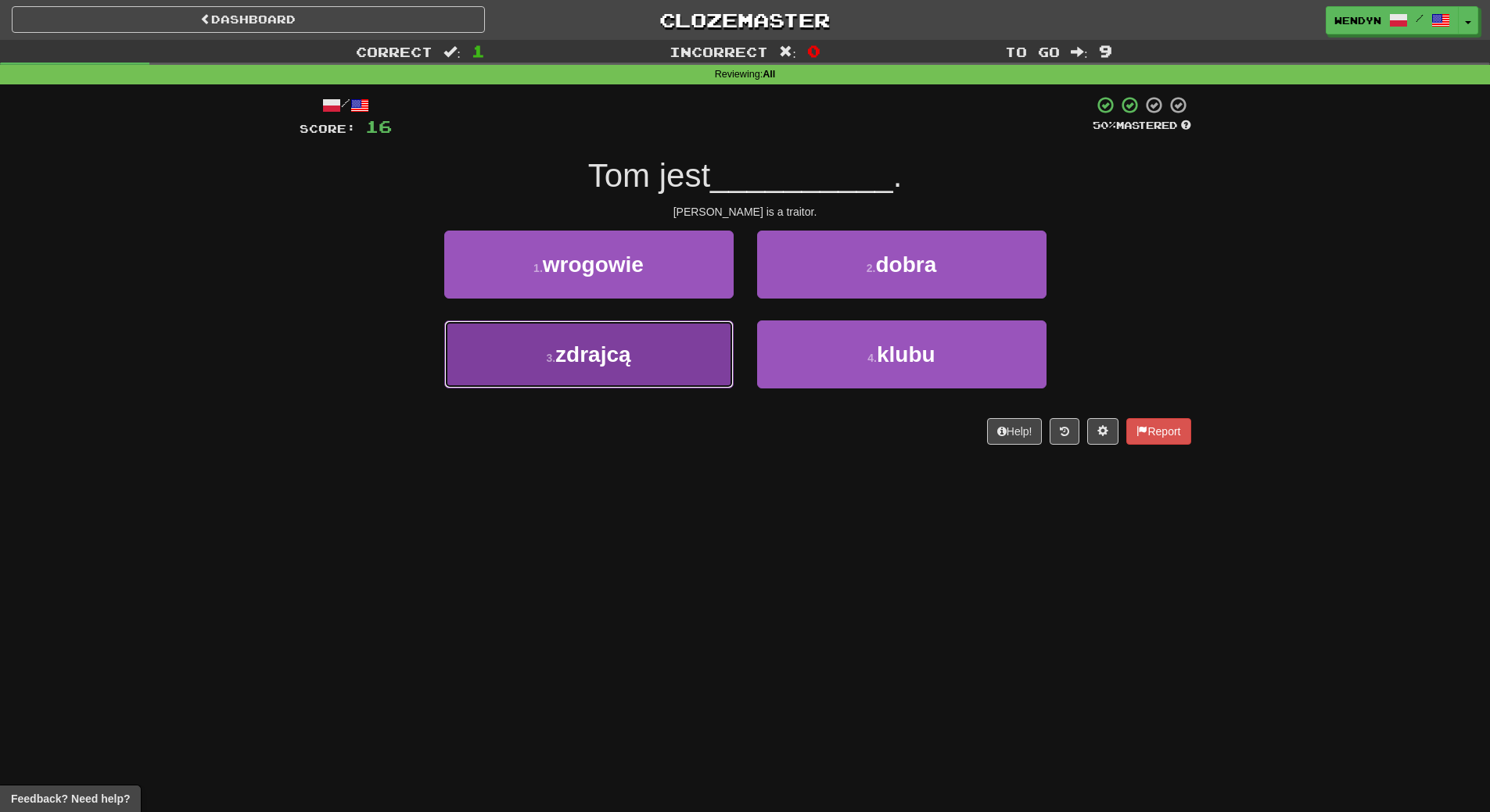
click at [674, 369] on button "3 . zdrajcą" at bounding box center [589, 355] width 289 height 68
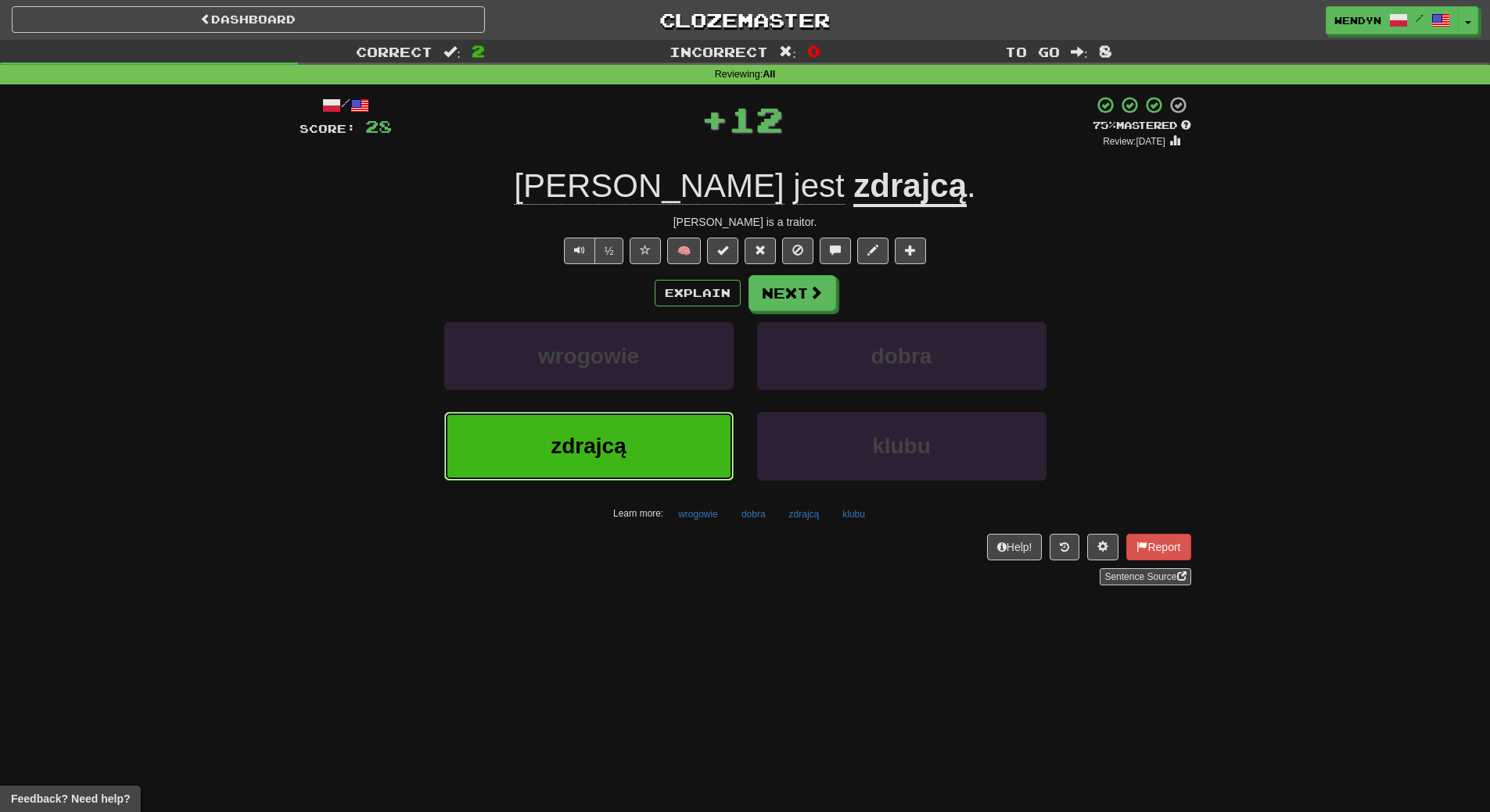
click at [665, 431] on button "zdrajcą" at bounding box center [589, 446] width 289 height 68
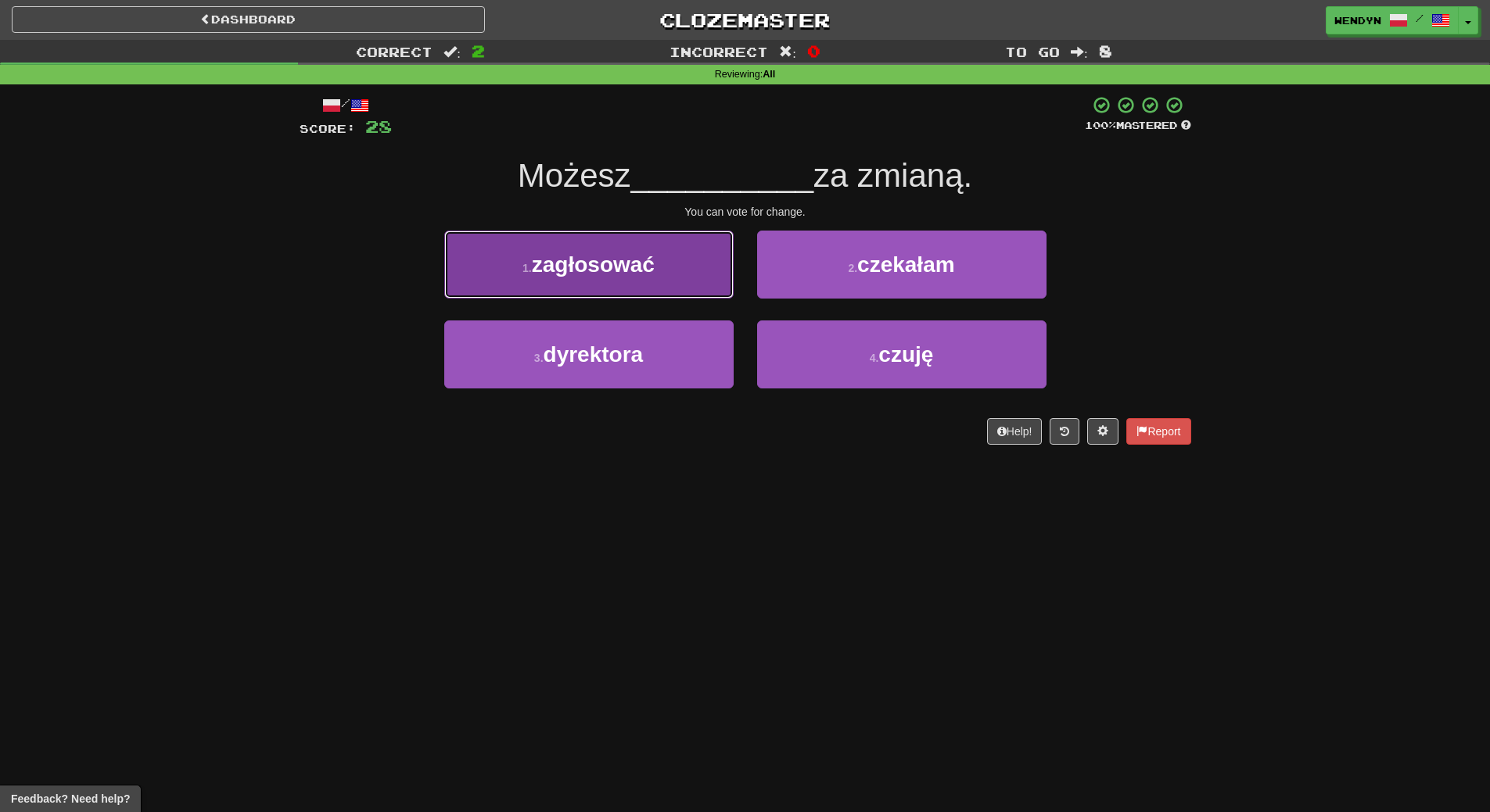
click at [662, 279] on button "1 . zagłosować" at bounding box center [589, 265] width 289 height 68
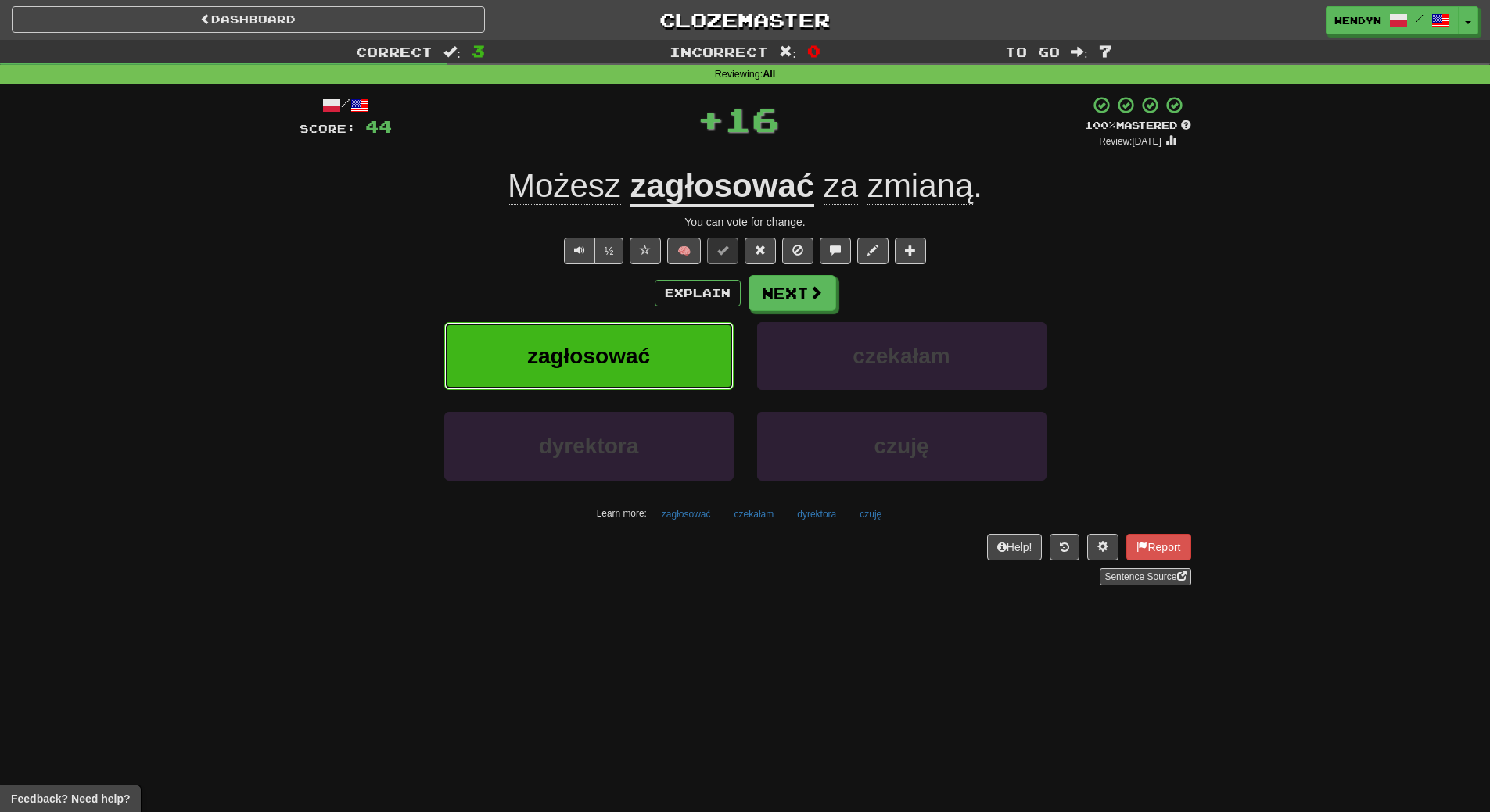
click at [661, 324] on button "zagłosować" at bounding box center [589, 356] width 289 height 68
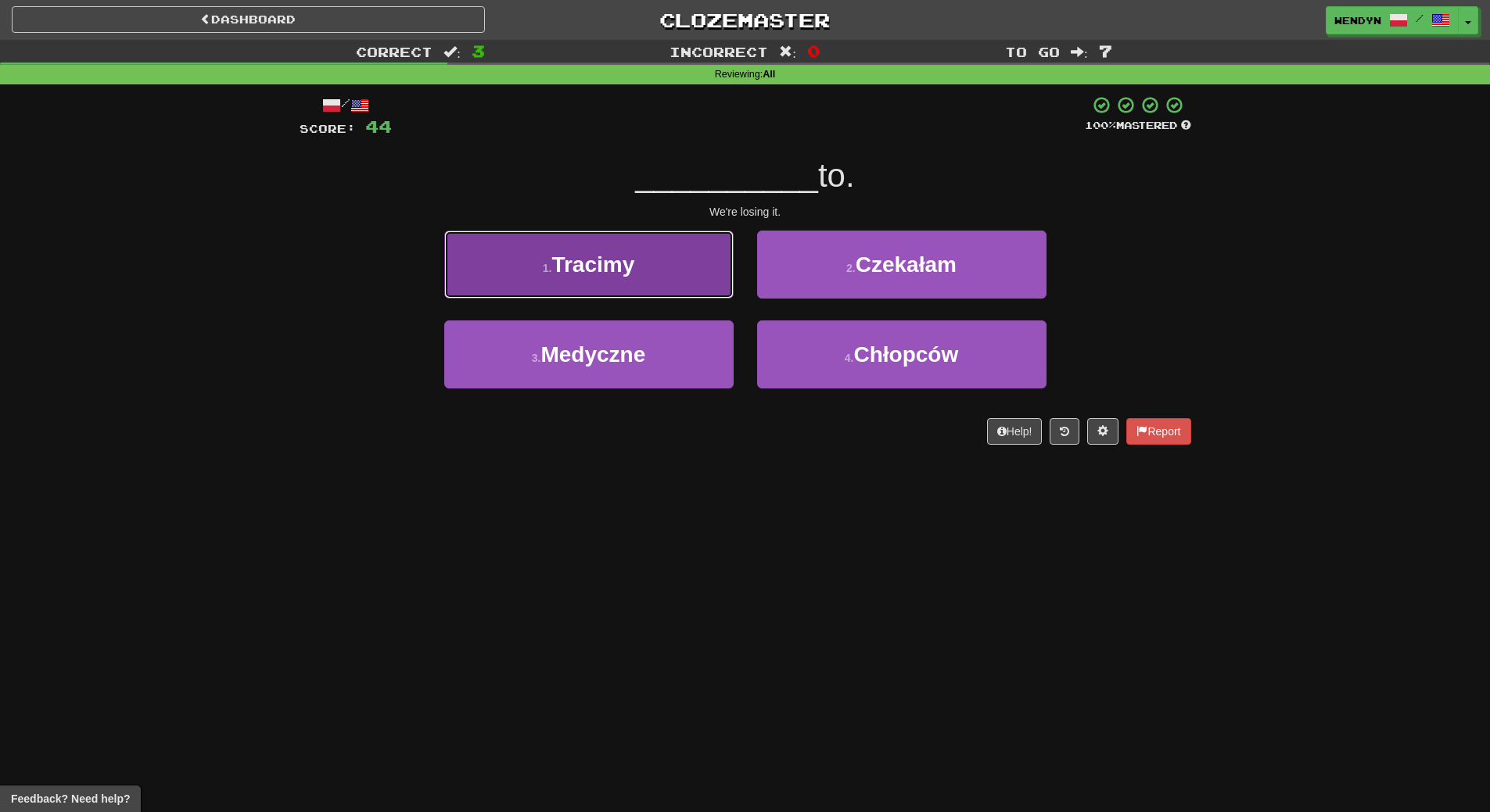
click at [655, 283] on button "1 . Tracimy" at bounding box center [589, 265] width 289 height 68
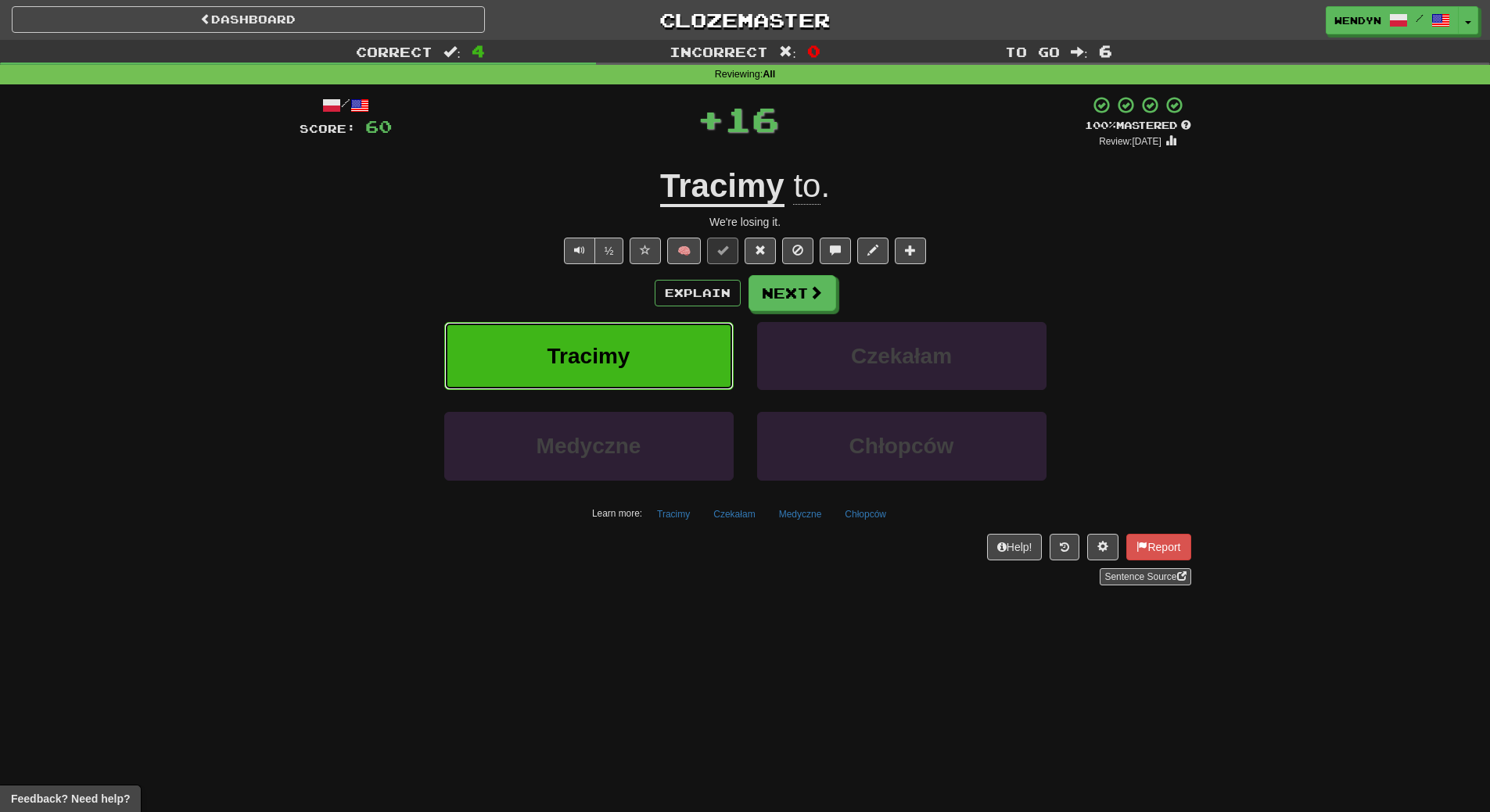
click at [653, 335] on button "Tracimy" at bounding box center [589, 356] width 289 height 68
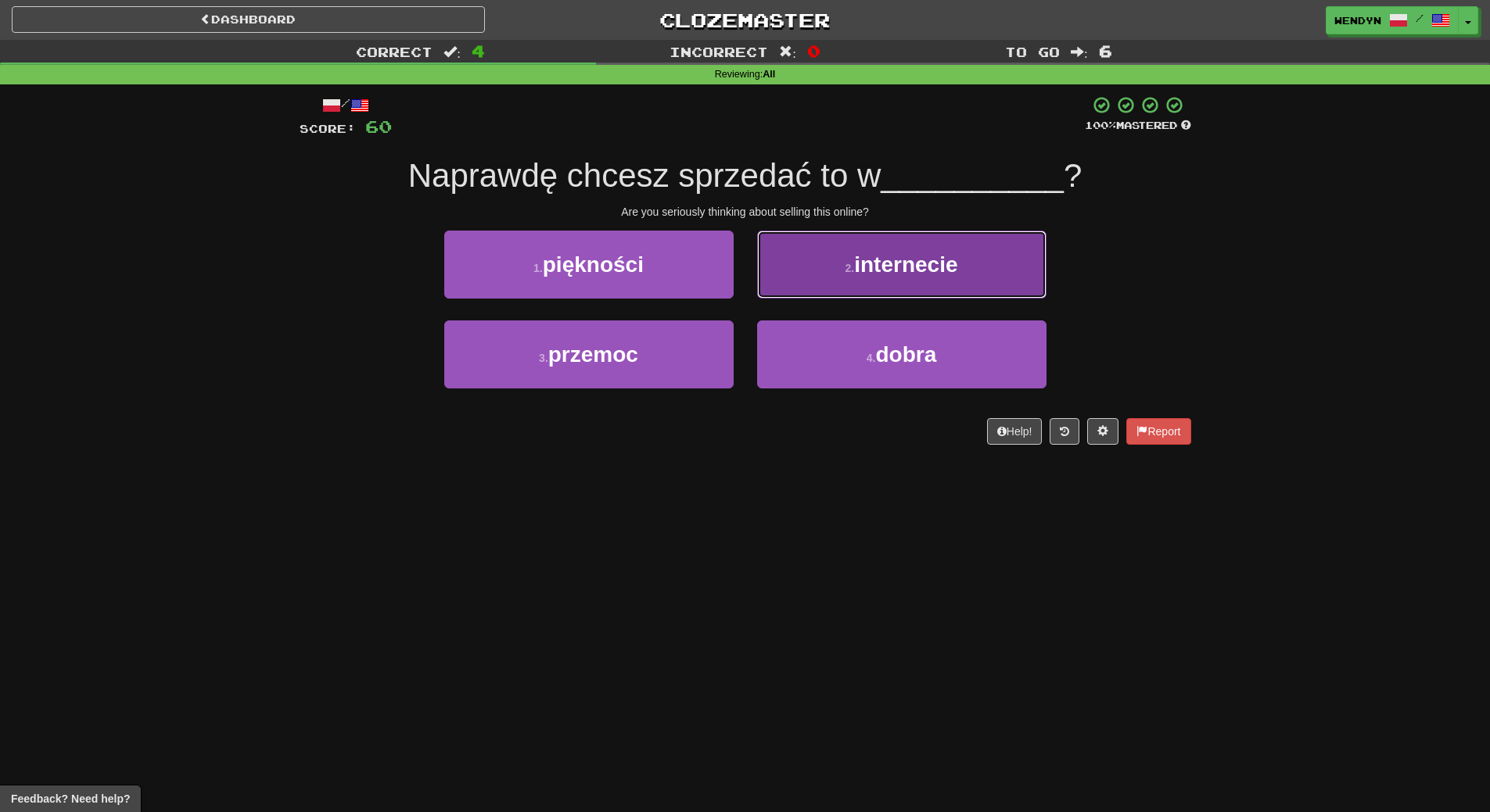
click at [894, 260] on span "internecie" at bounding box center [905, 265] width 103 height 24
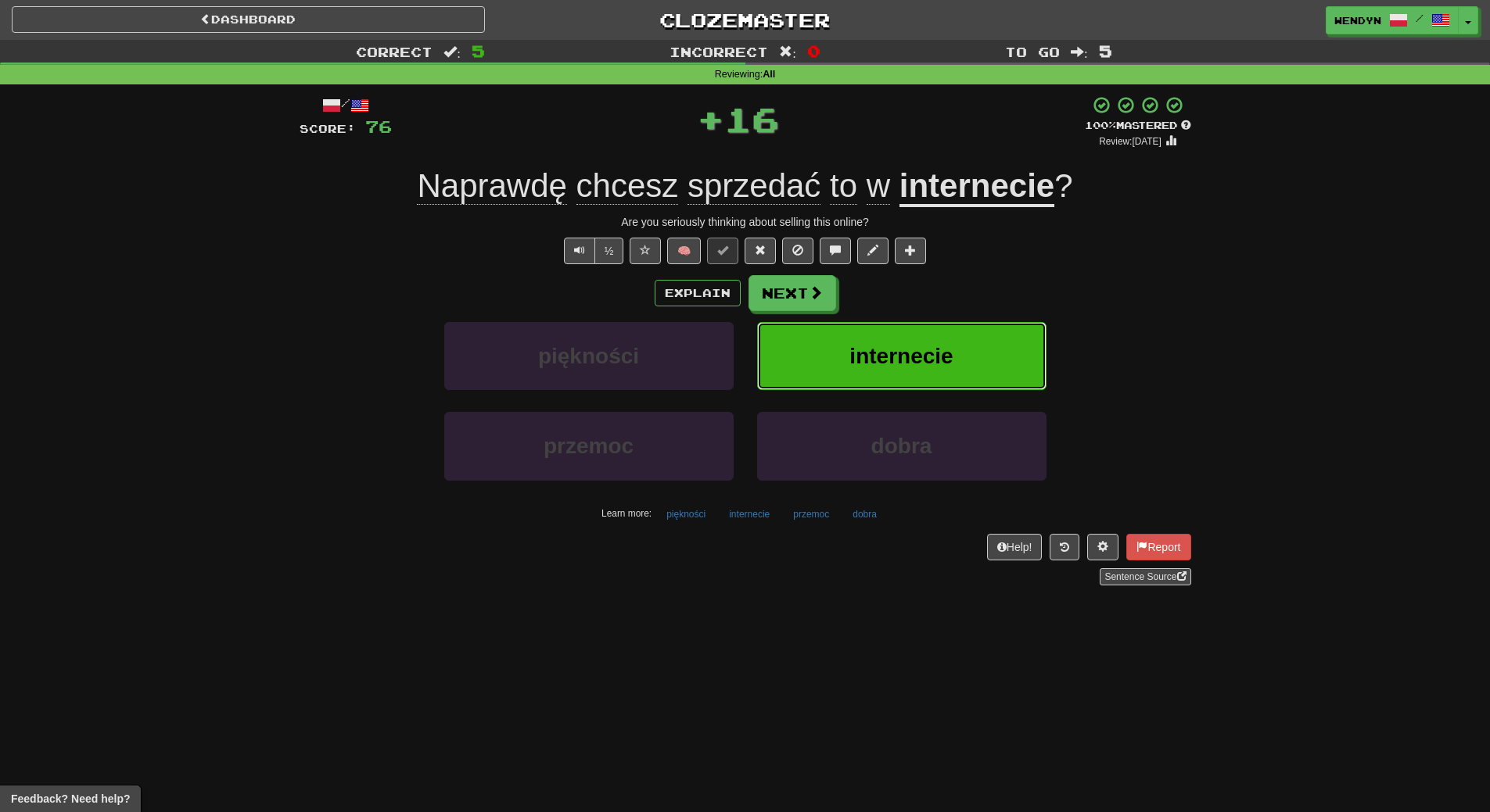
click at [916, 334] on button "internecie" at bounding box center [902, 356] width 289 height 68
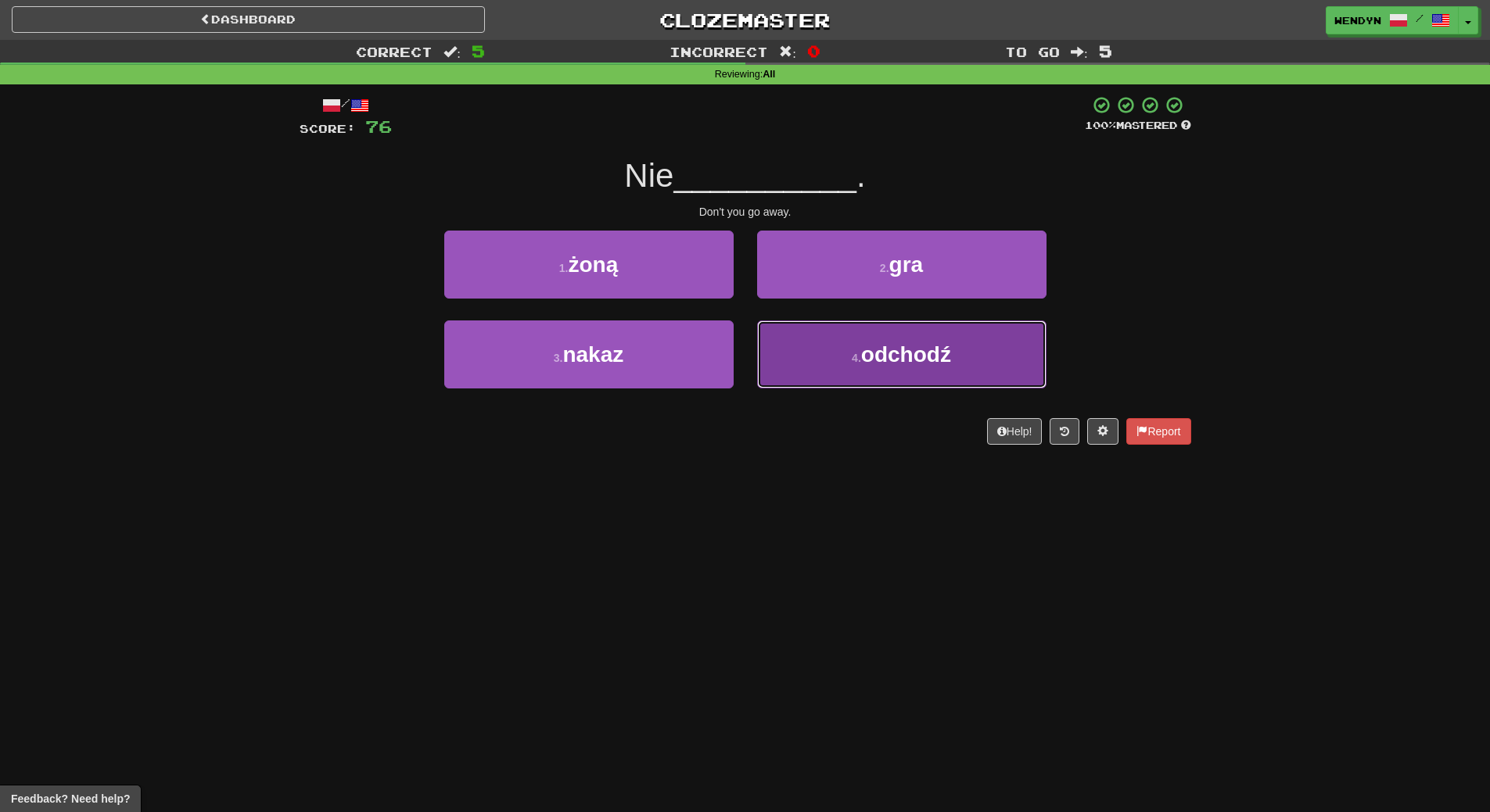
click at [856, 370] on button "4 . odchodź" at bounding box center [902, 355] width 289 height 68
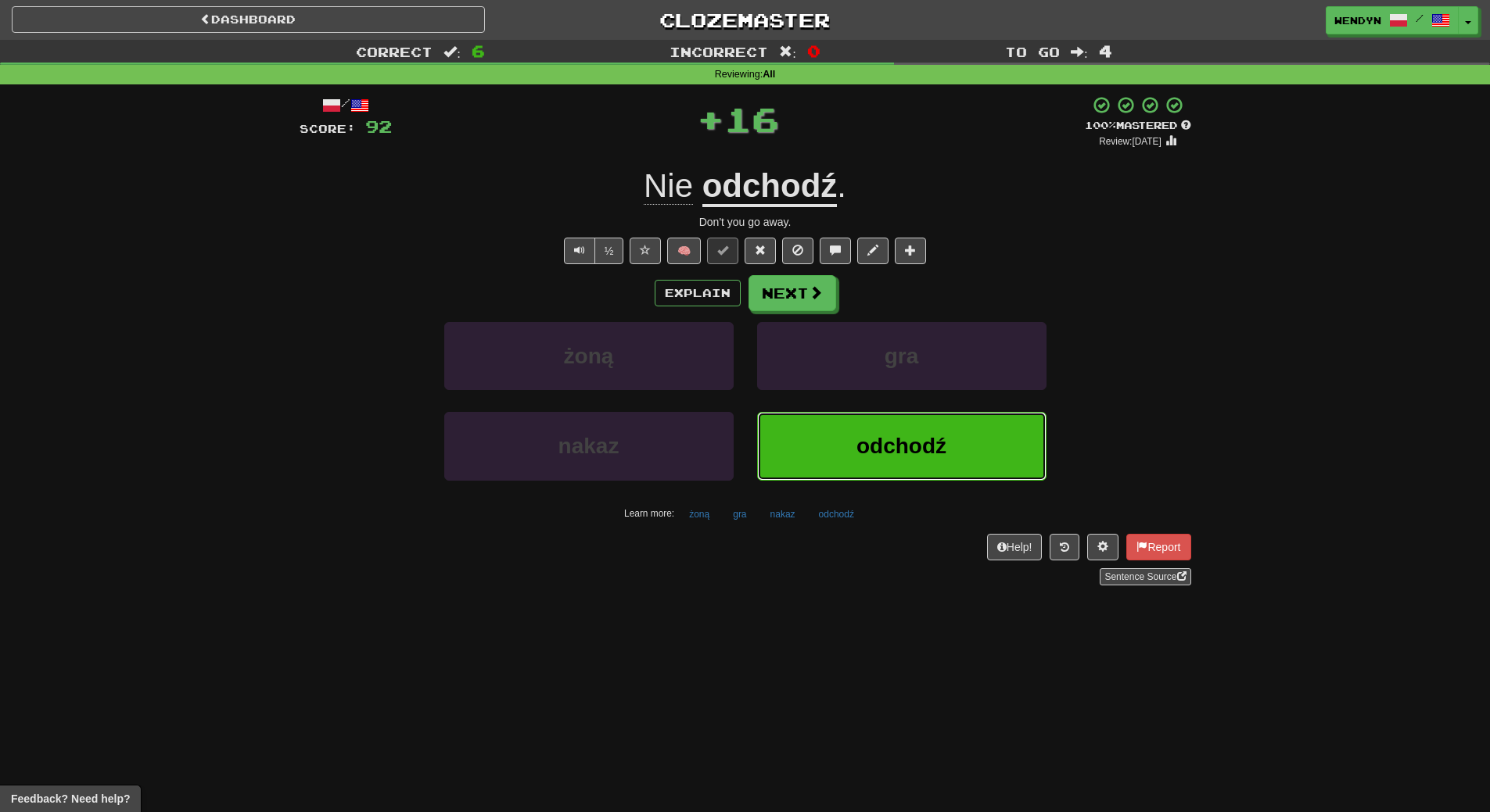
click at [854, 424] on button "odchodź" at bounding box center [902, 446] width 289 height 68
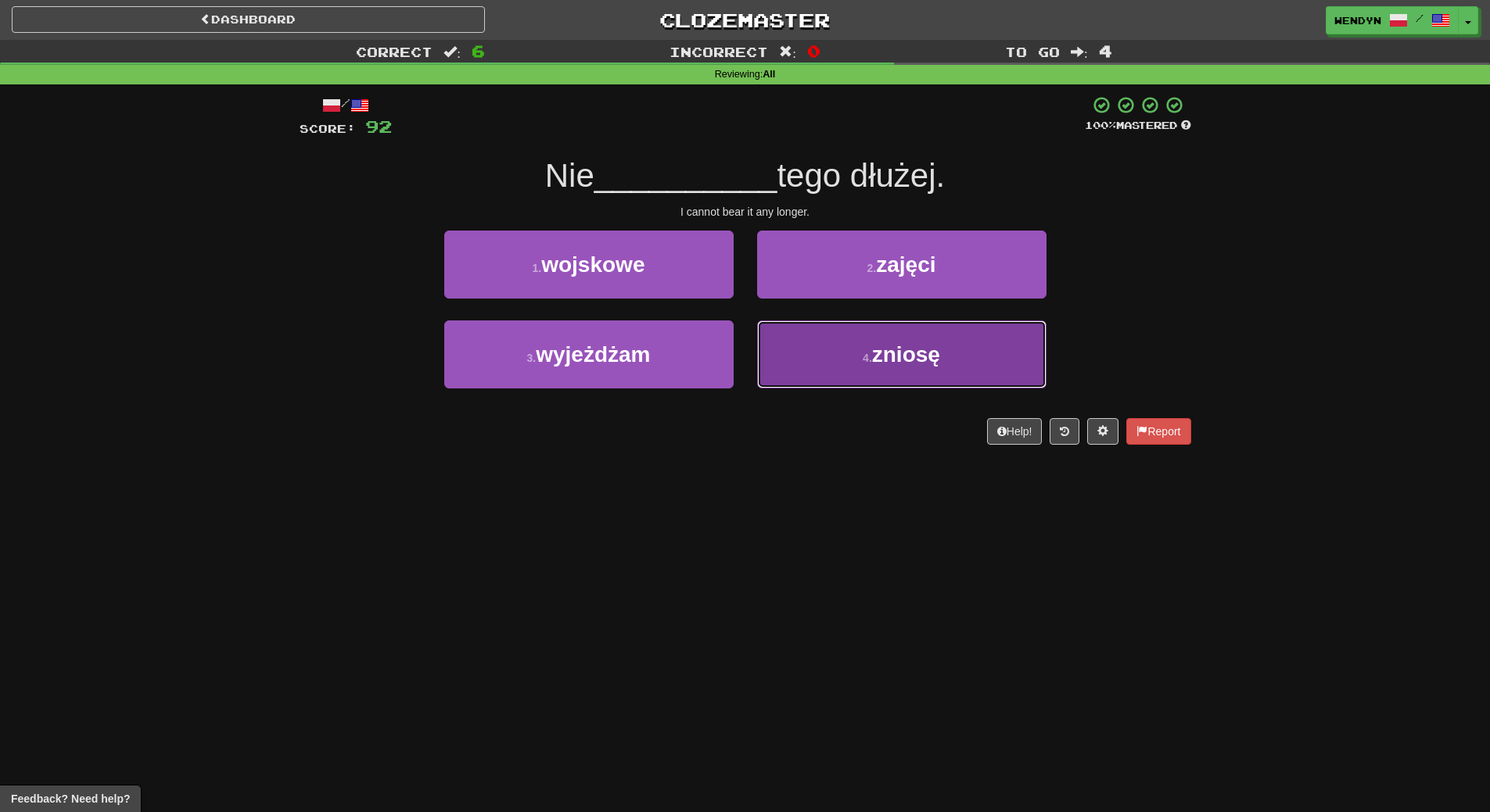
click at [881, 386] on button "4 . zniosę" at bounding box center [902, 355] width 289 height 68
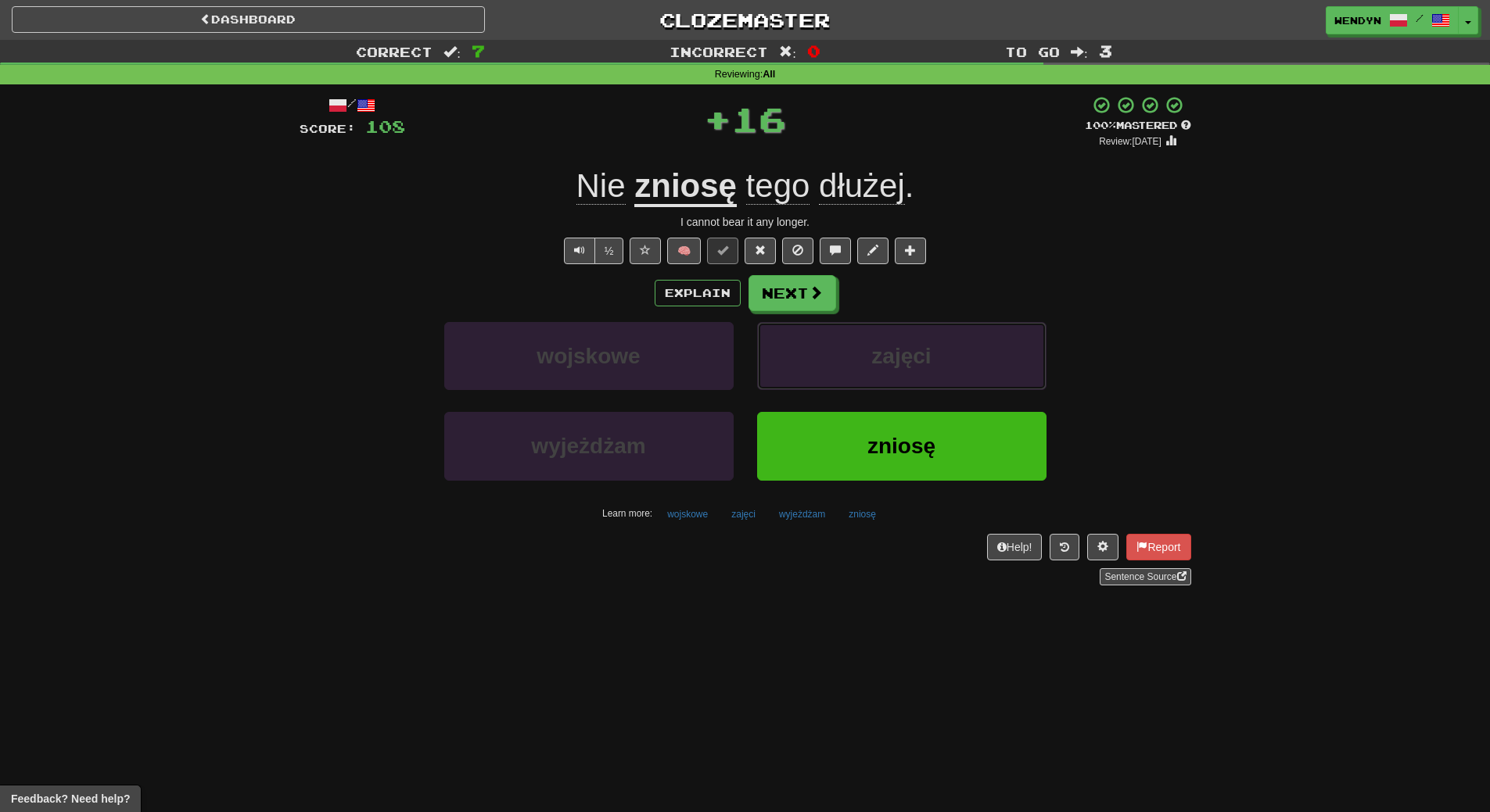
click at [881, 386] on button "zajęci" at bounding box center [902, 356] width 289 height 68
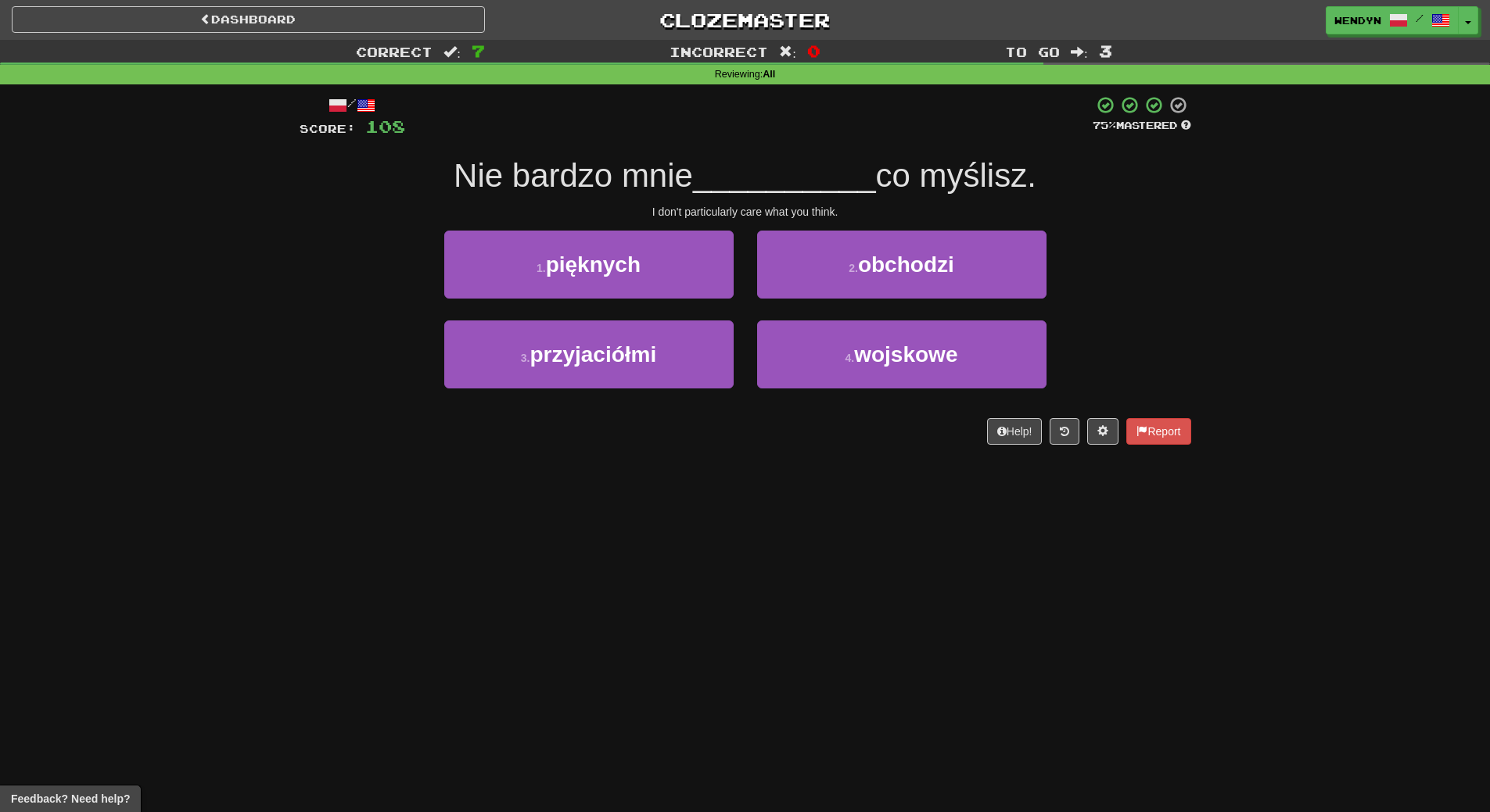
click at [902, 501] on div "Dashboard Clozemaster WendyN / Toggle Dropdown Dashboard Leaderboard Activity F…" at bounding box center [745, 406] width 1490 height 812
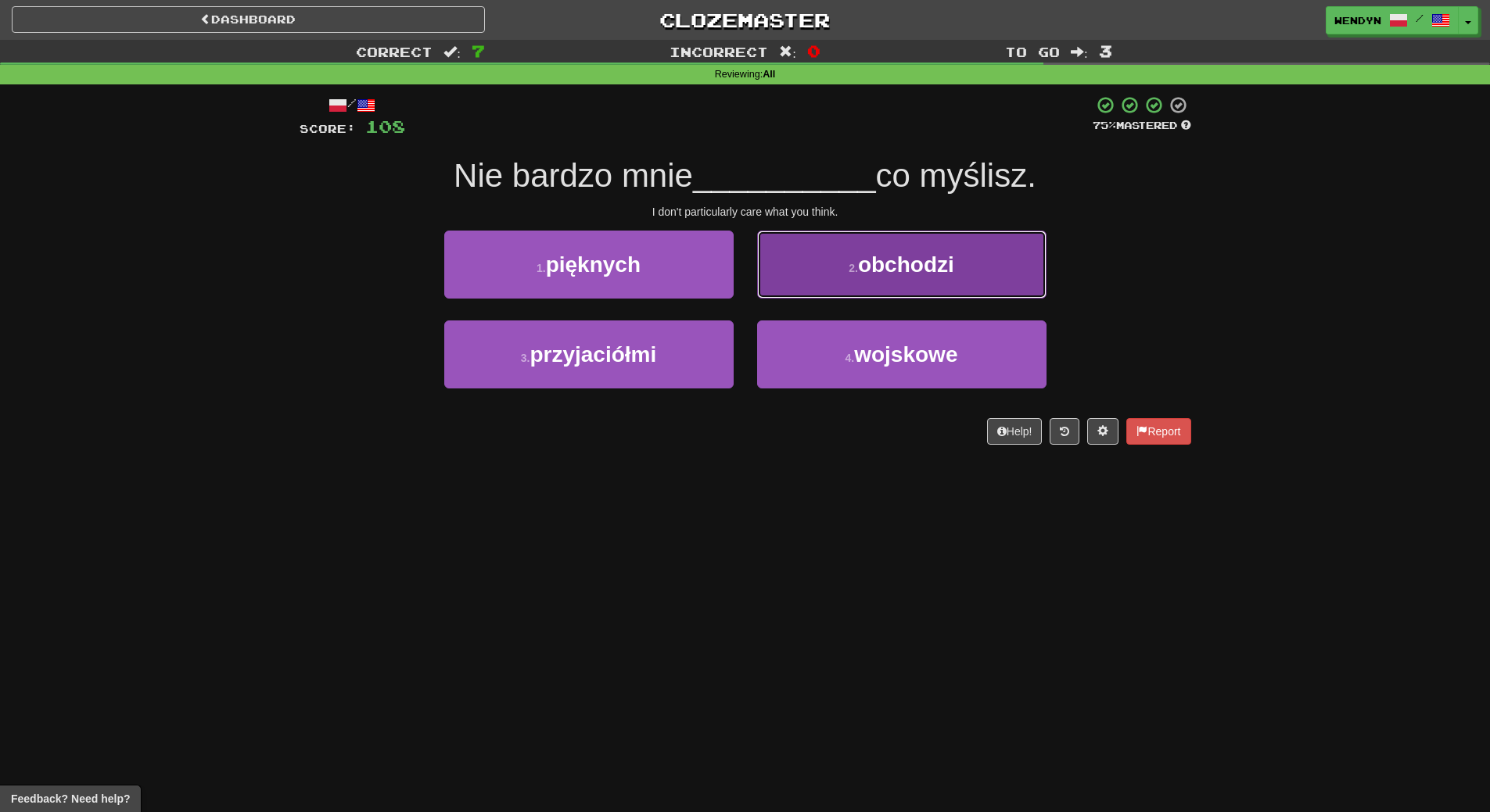
click at [985, 259] on button "2 . obchodzi" at bounding box center [902, 265] width 289 height 68
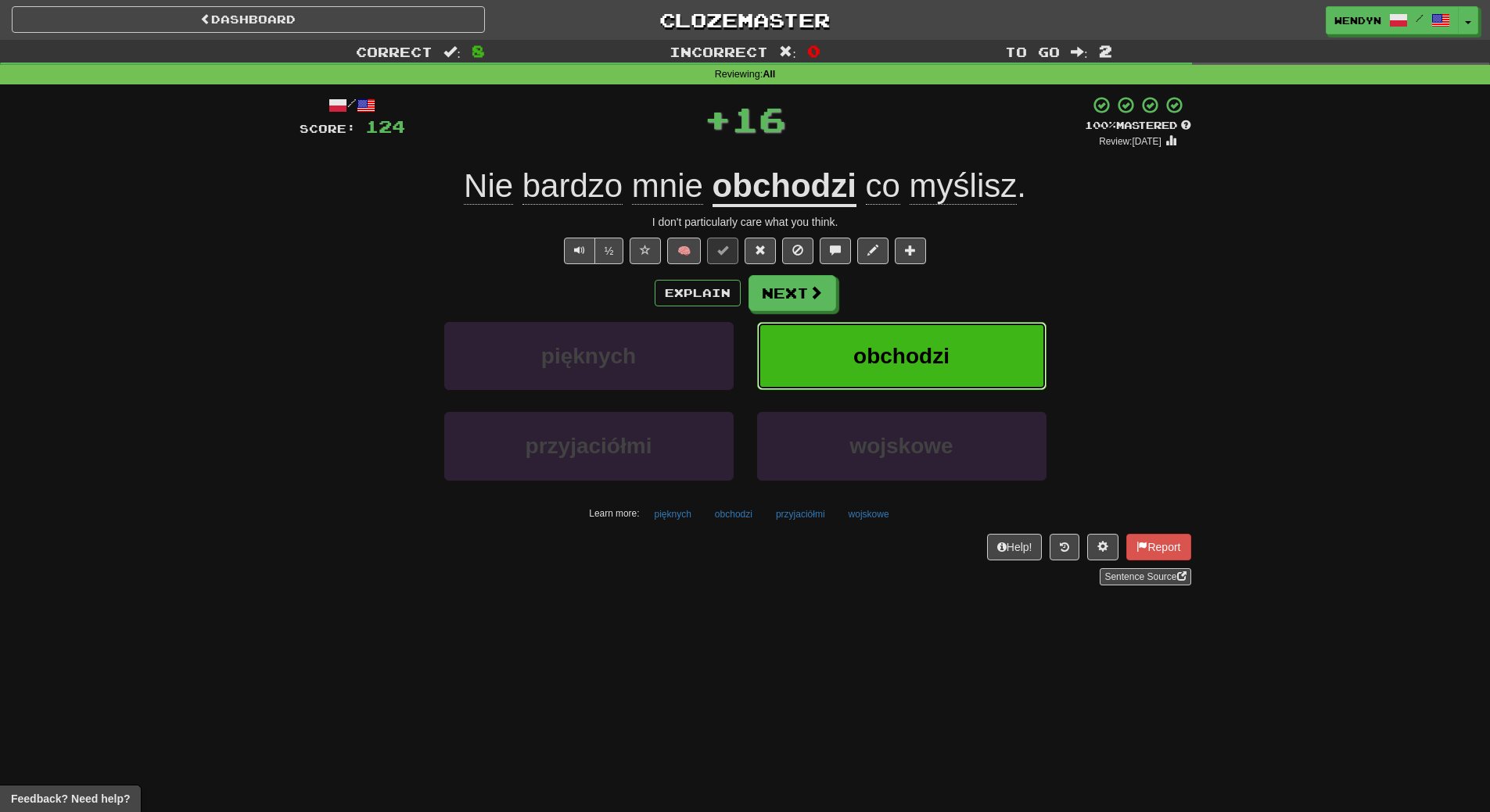
click at [965, 368] on button "obchodzi" at bounding box center [902, 356] width 289 height 68
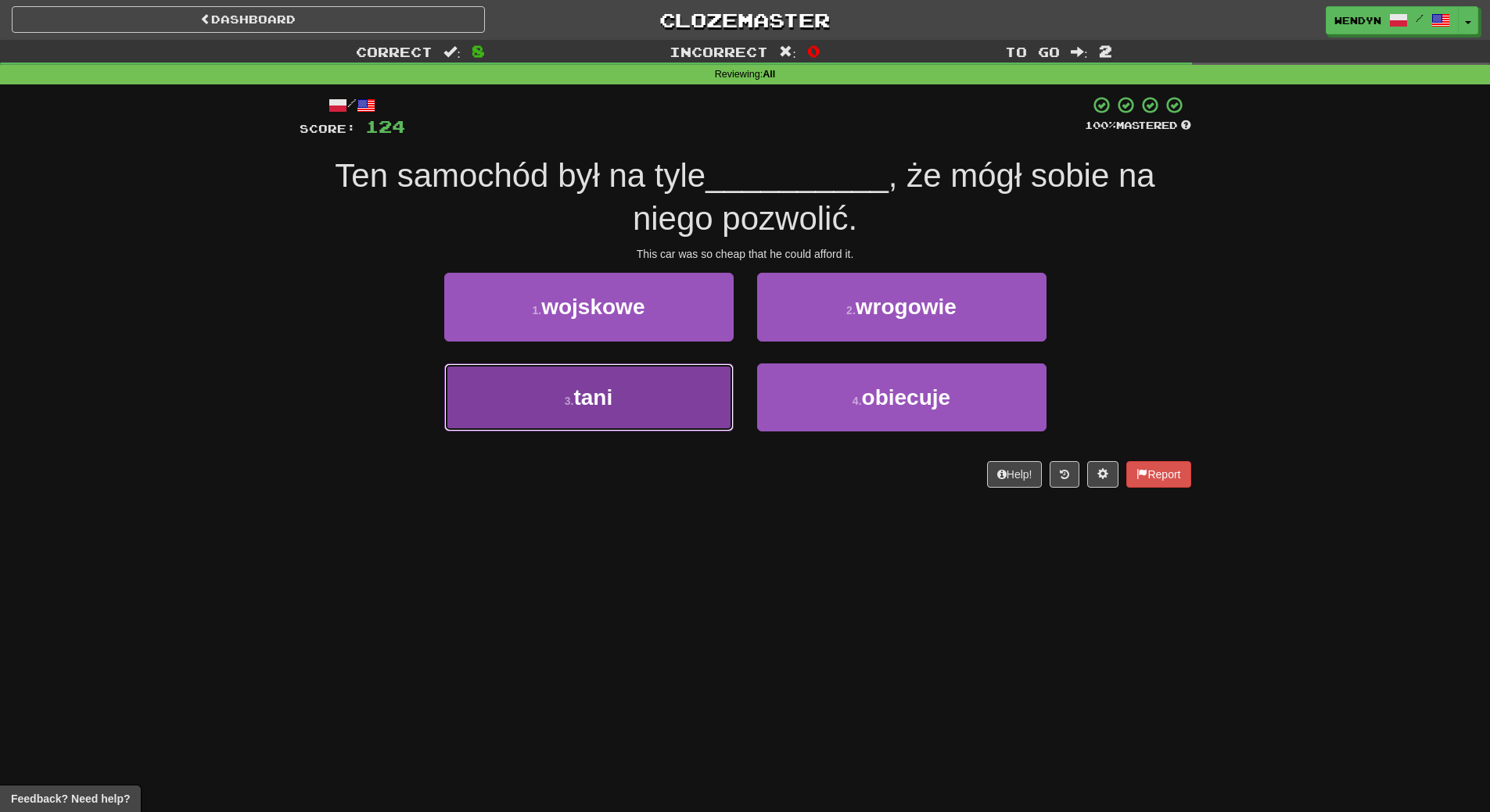
click at [673, 403] on button "3 . tani" at bounding box center [589, 398] width 289 height 68
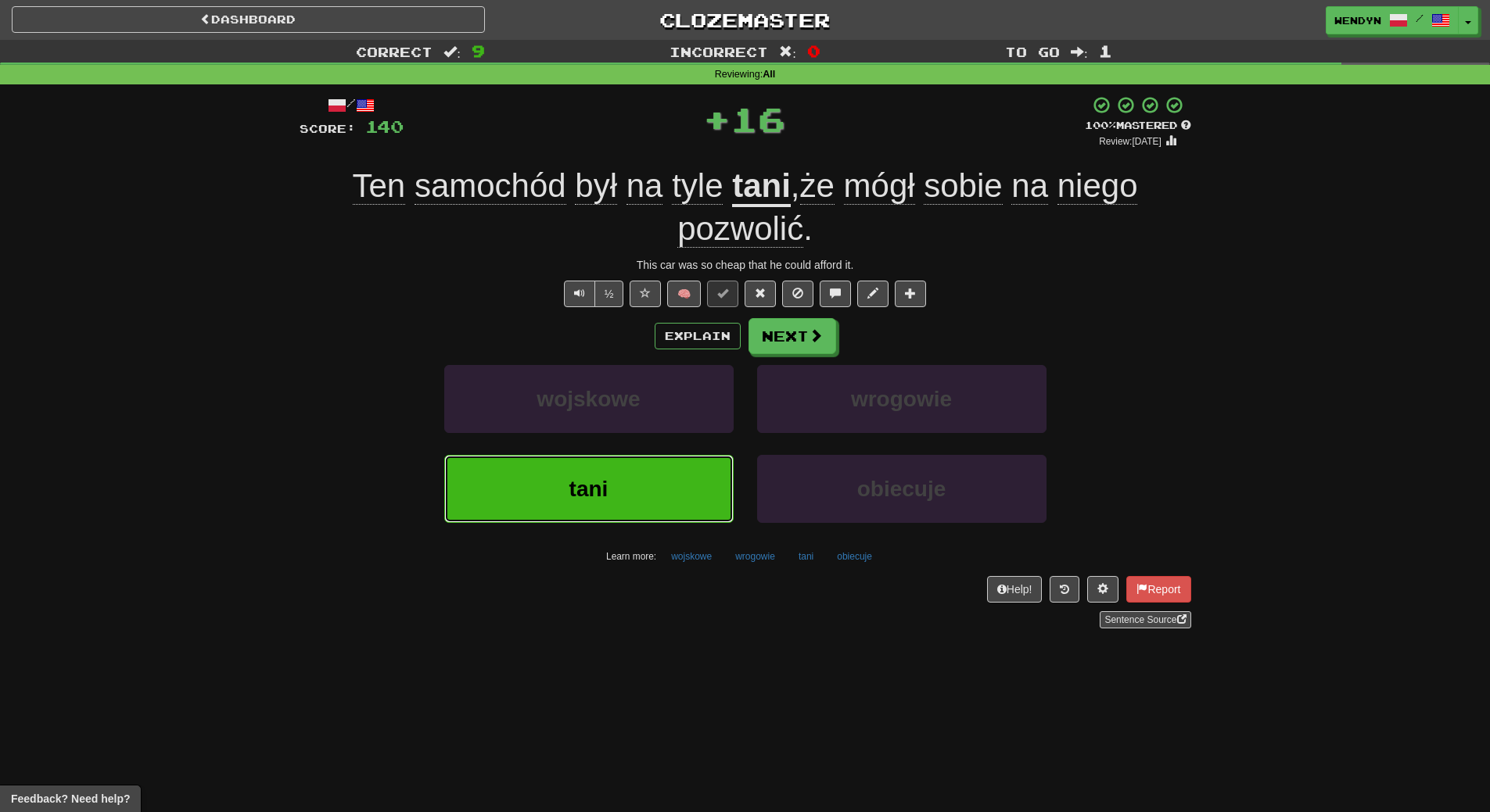
click at [658, 483] on button "tani" at bounding box center [589, 489] width 289 height 68
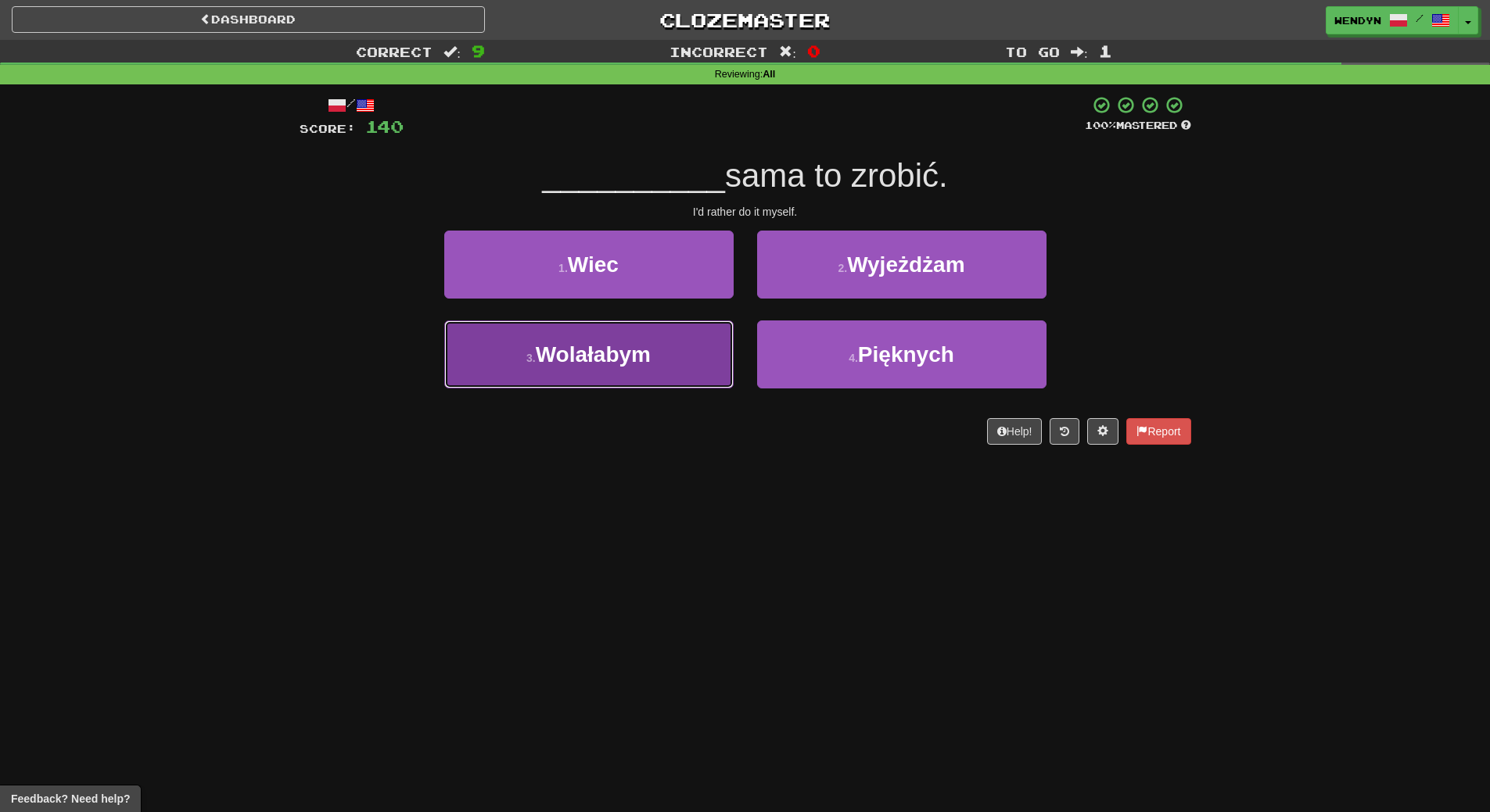
click at [666, 379] on button "3 . Wolałabym" at bounding box center [589, 355] width 289 height 68
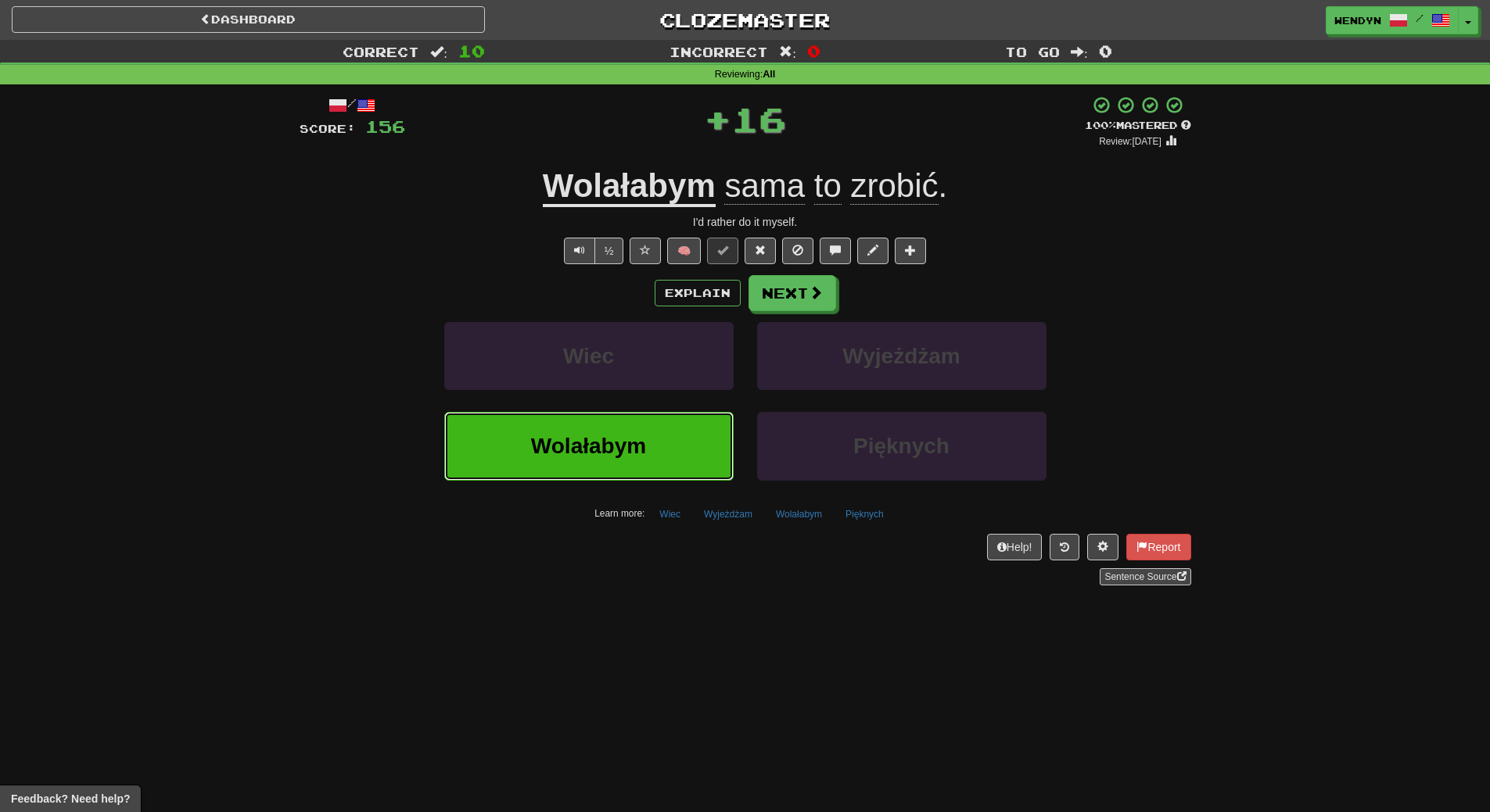
click at [662, 471] on button "Wolałabym" at bounding box center [589, 446] width 289 height 68
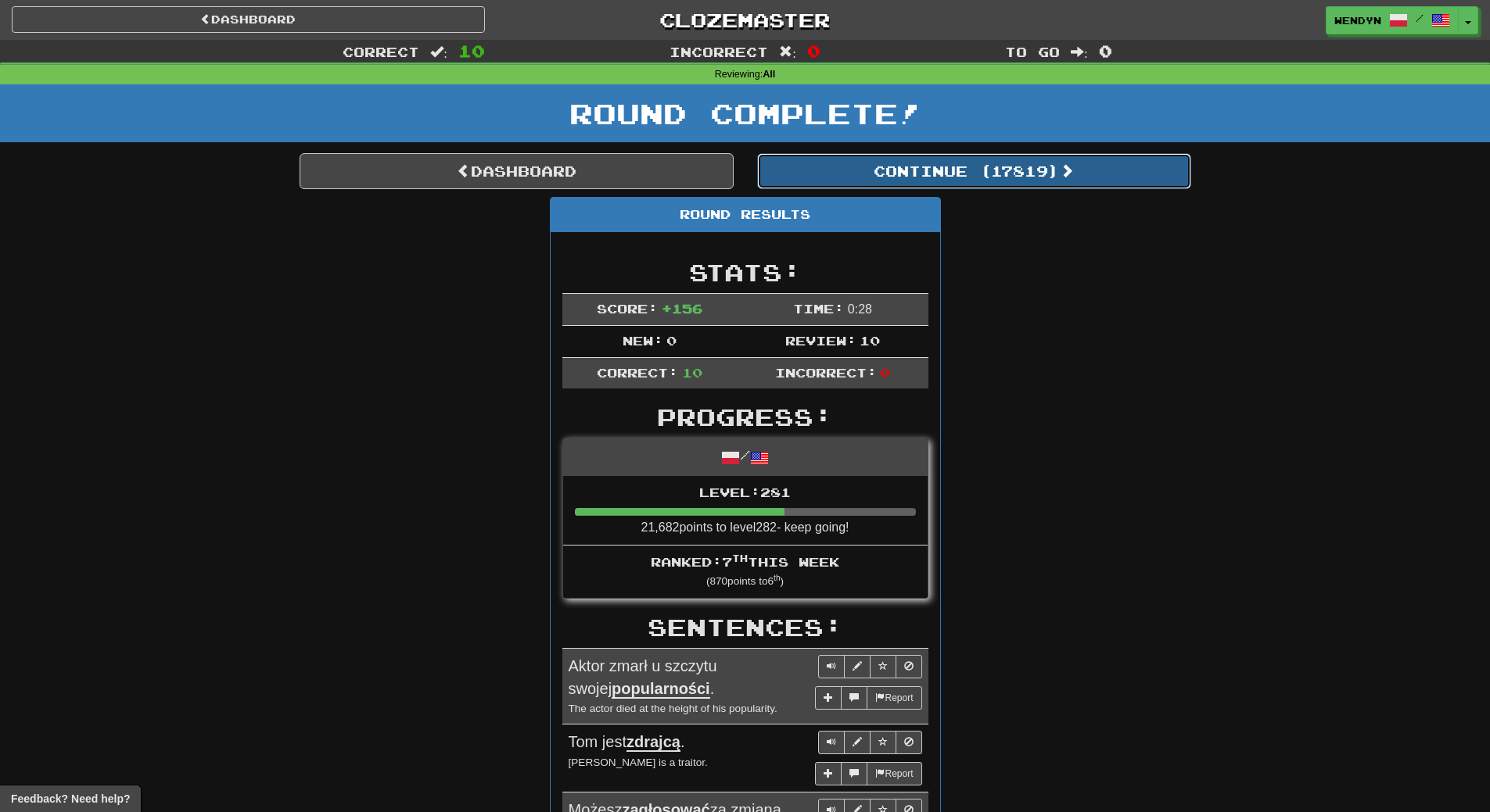
click at [1016, 187] on button "Continue ( 17819 )" at bounding box center [974, 171] width 434 height 36
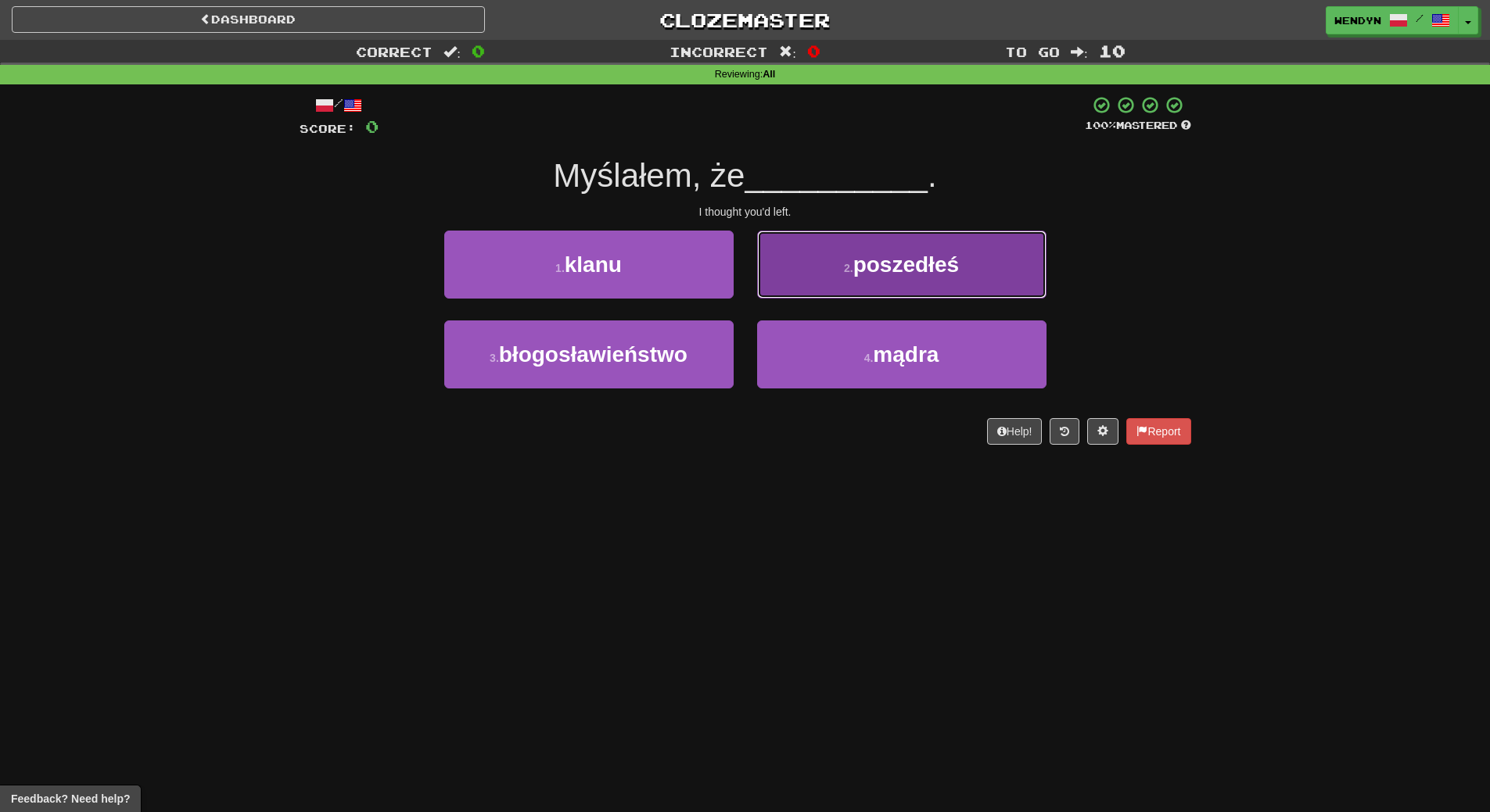
click at [987, 274] on button "2 . poszedłeś" at bounding box center [902, 265] width 289 height 68
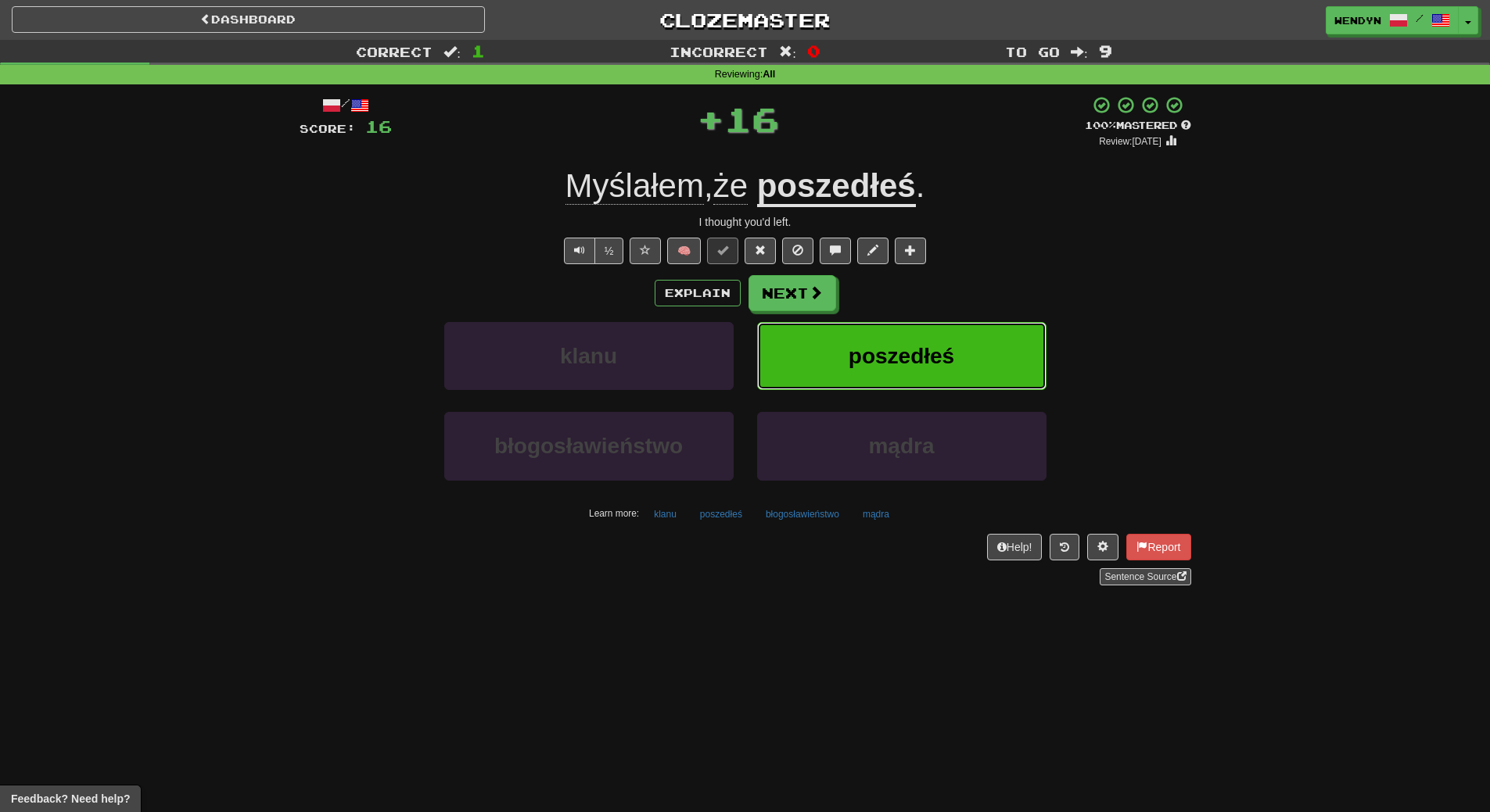
click at [958, 330] on button "poszedłeś" at bounding box center [902, 356] width 289 height 68
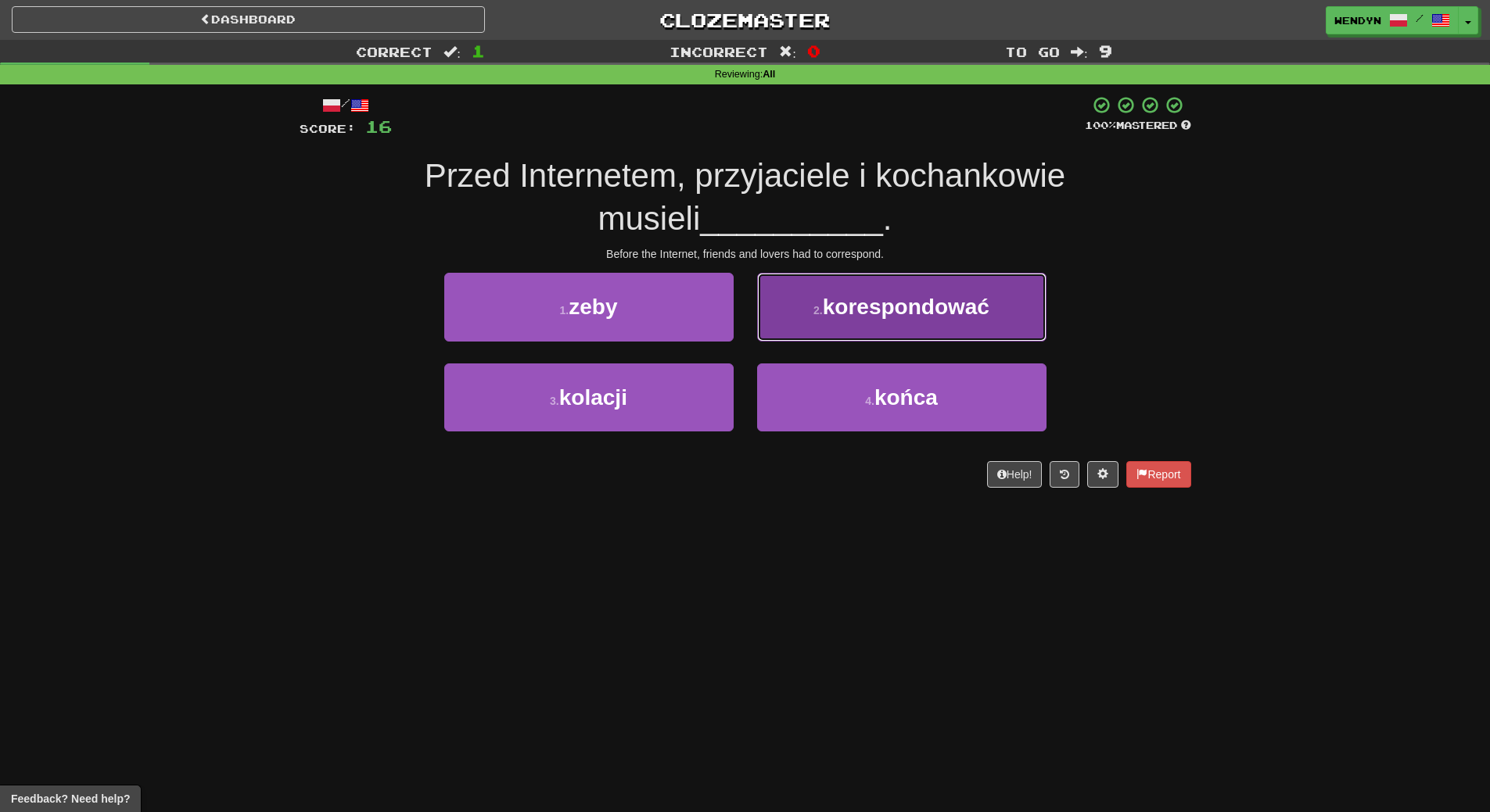
click at [950, 287] on button "2 . korespondować" at bounding box center [902, 307] width 289 height 68
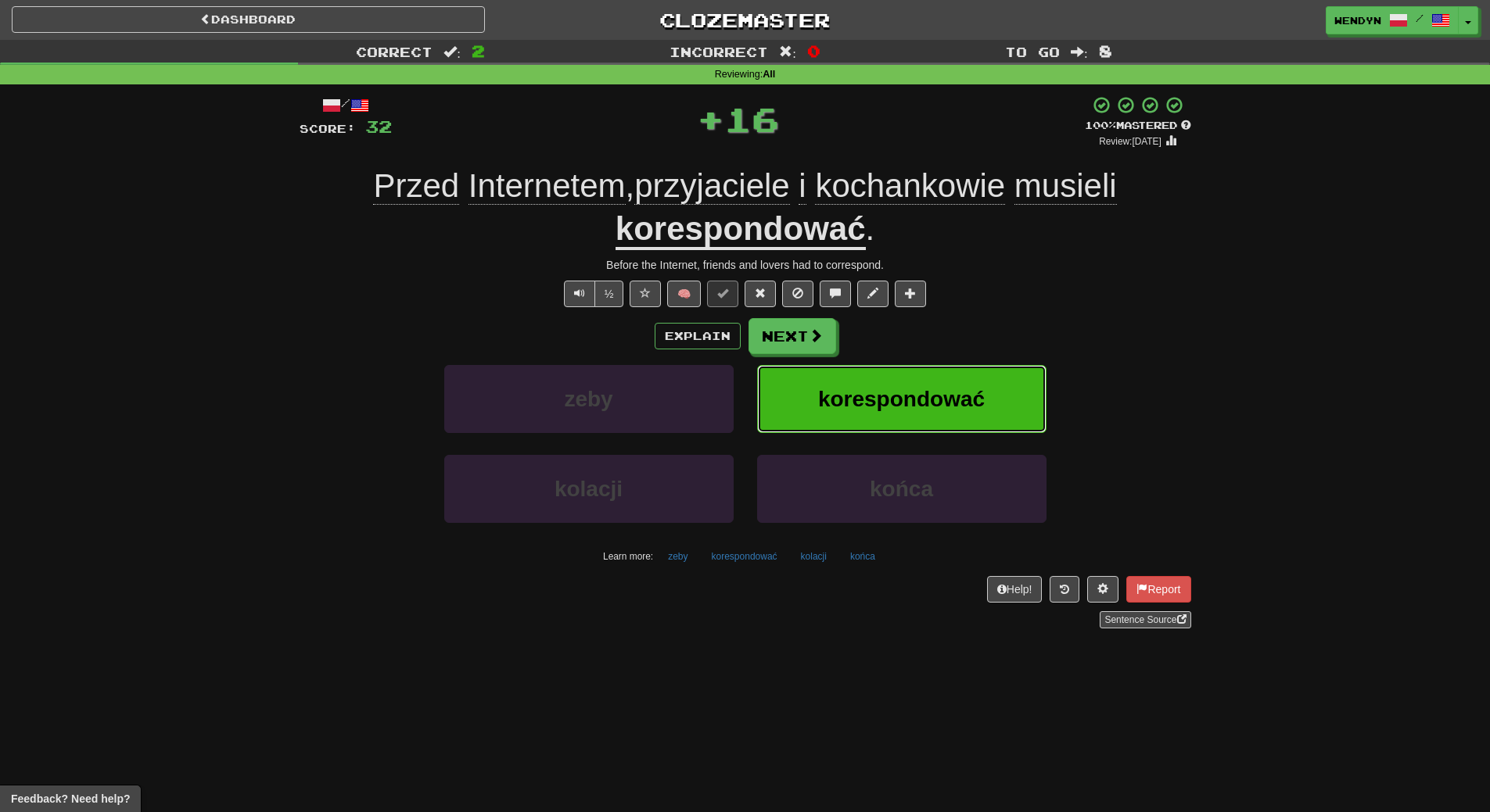
click at [958, 399] on span "korespondować" at bounding box center [901, 400] width 167 height 24
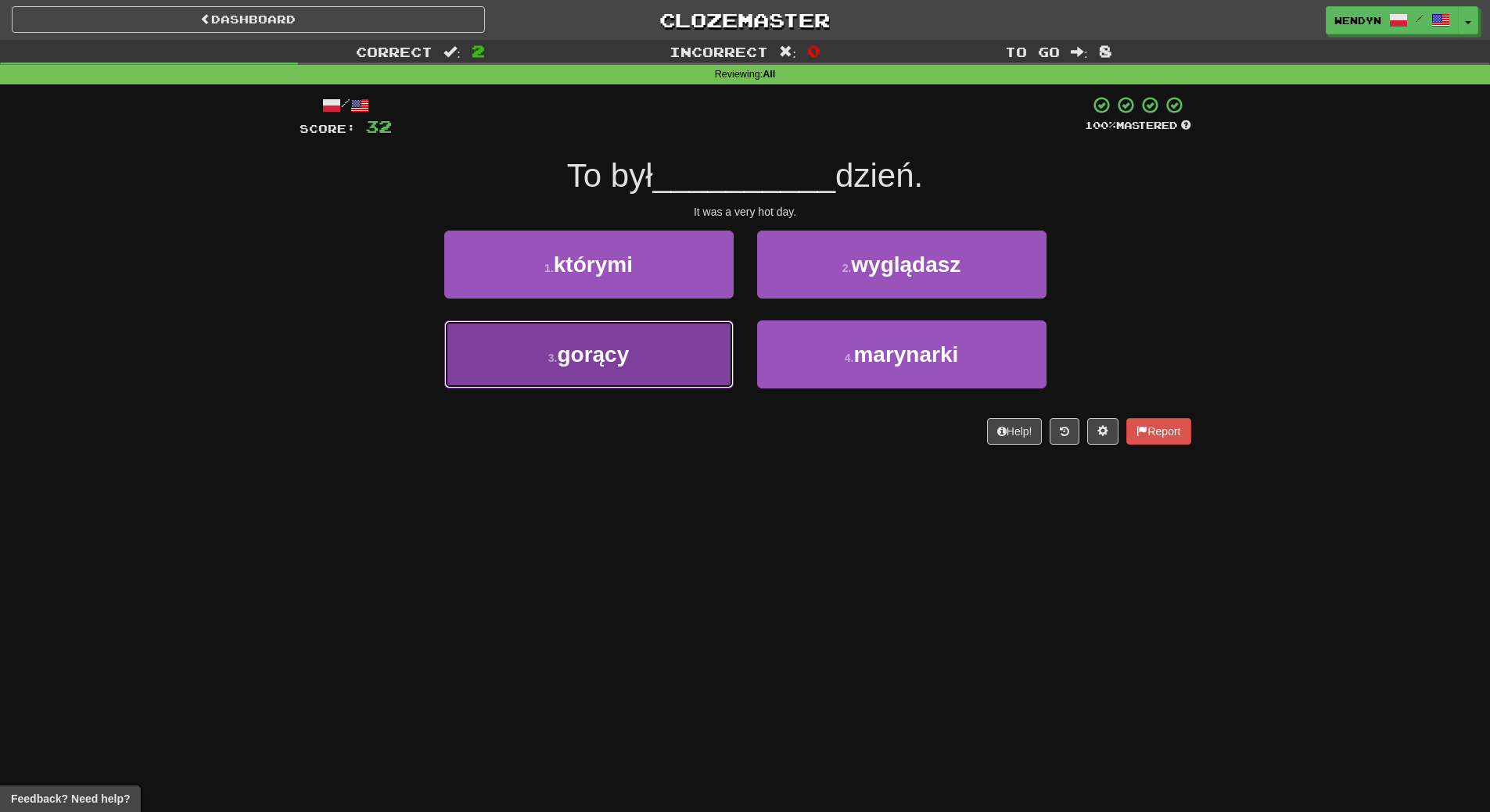
click at [674, 361] on button "3 . gorący" at bounding box center [589, 355] width 289 height 68
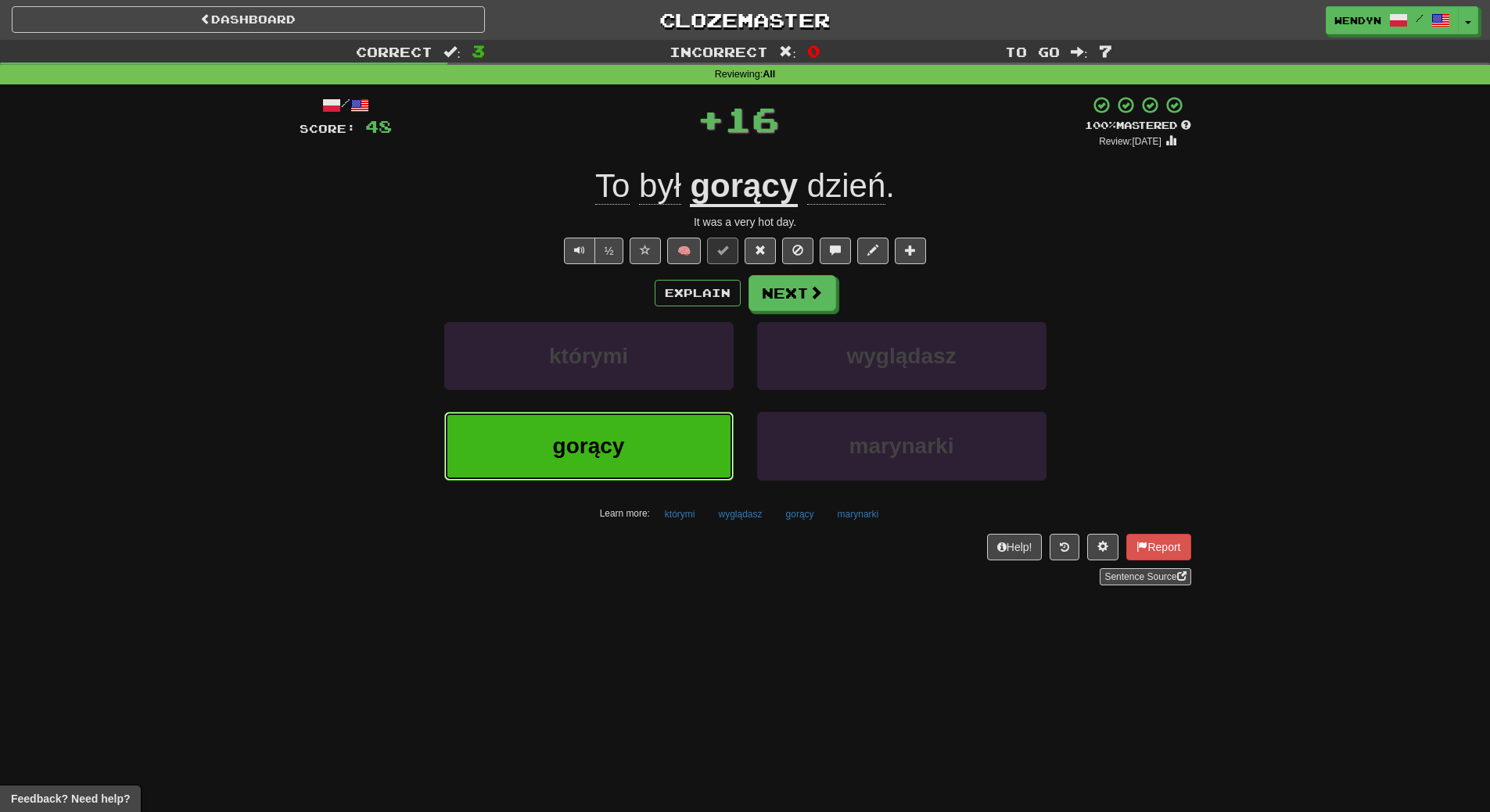
click at [658, 434] on button "gorący" at bounding box center [589, 446] width 289 height 68
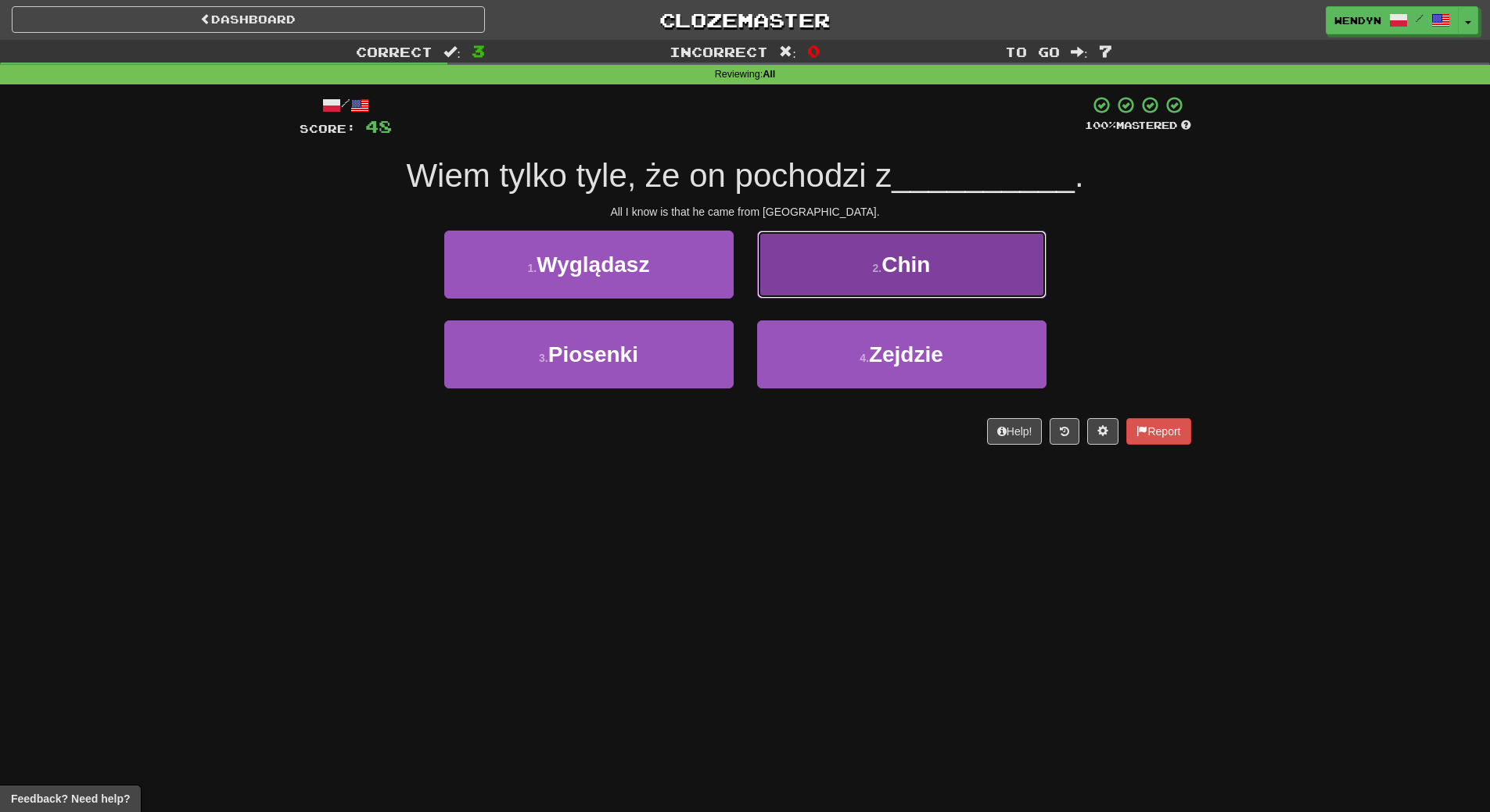
click at [902, 274] on span "Chin" at bounding box center [906, 265] width 49 height 24
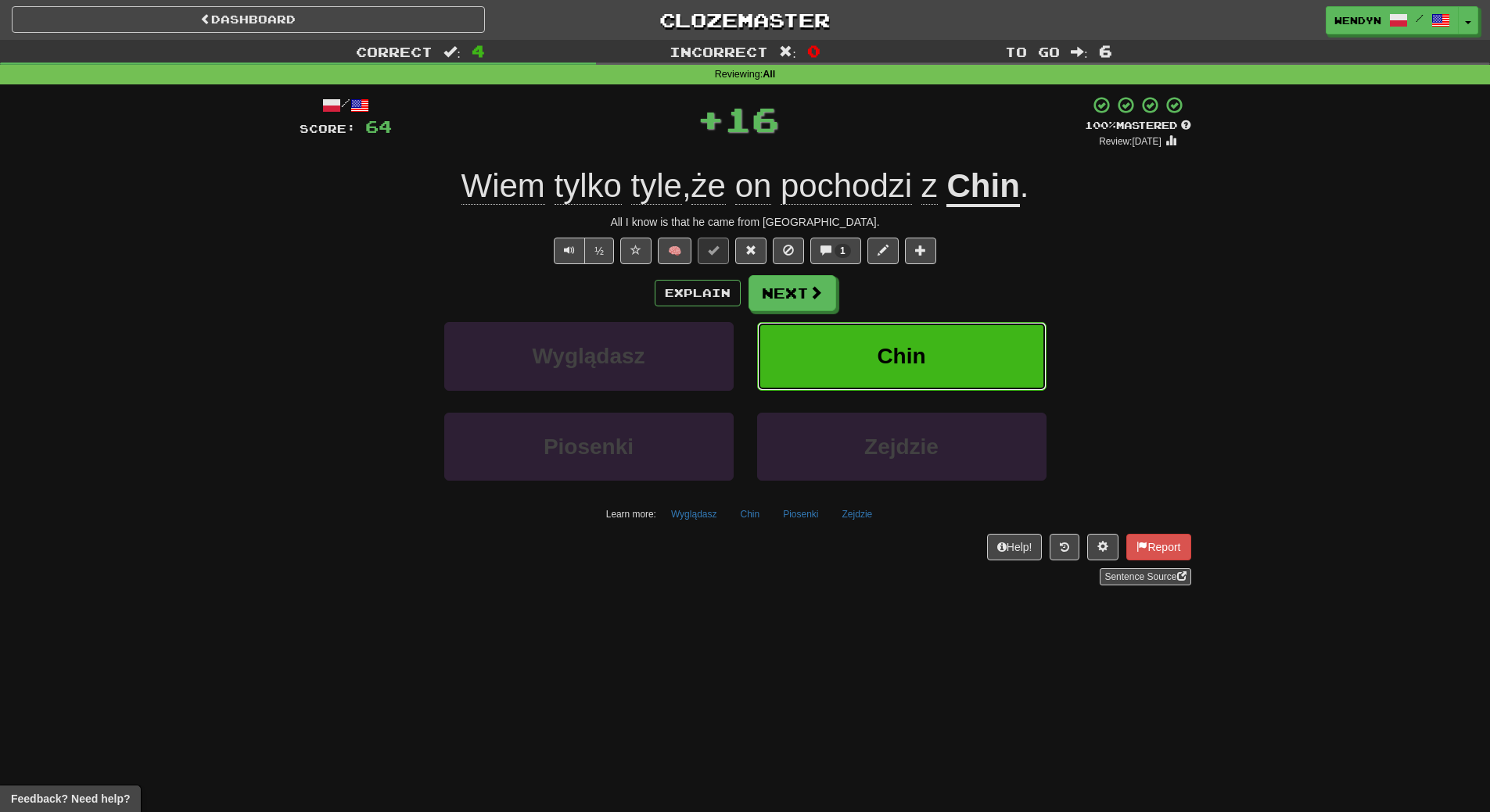
click at [892, 356] on span "Chin" at bounding box center [901, 356] width 49 height 24
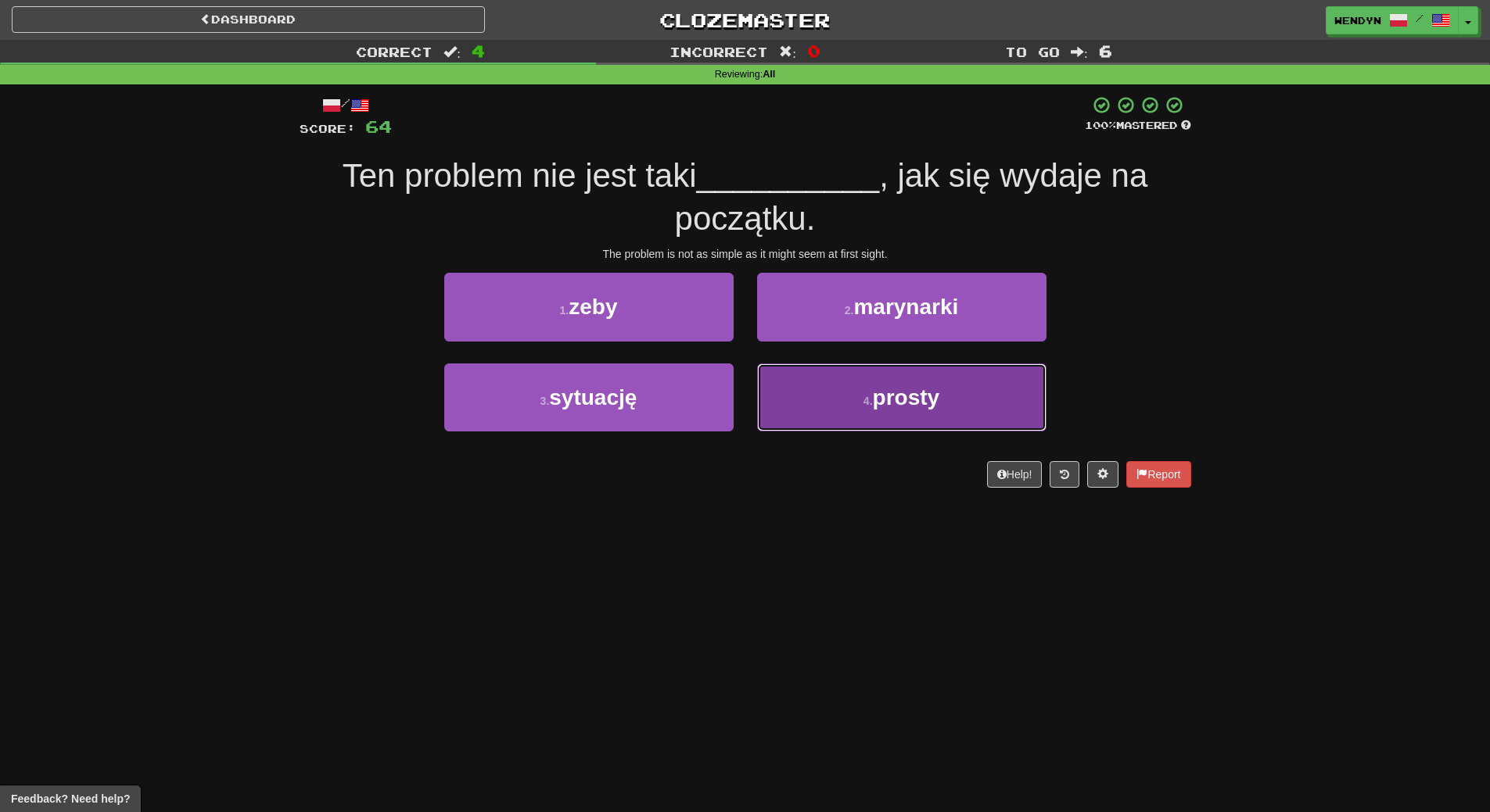
click at [892, 408] on span "prosty" at bounding box center [907, 398] width 67 height 24
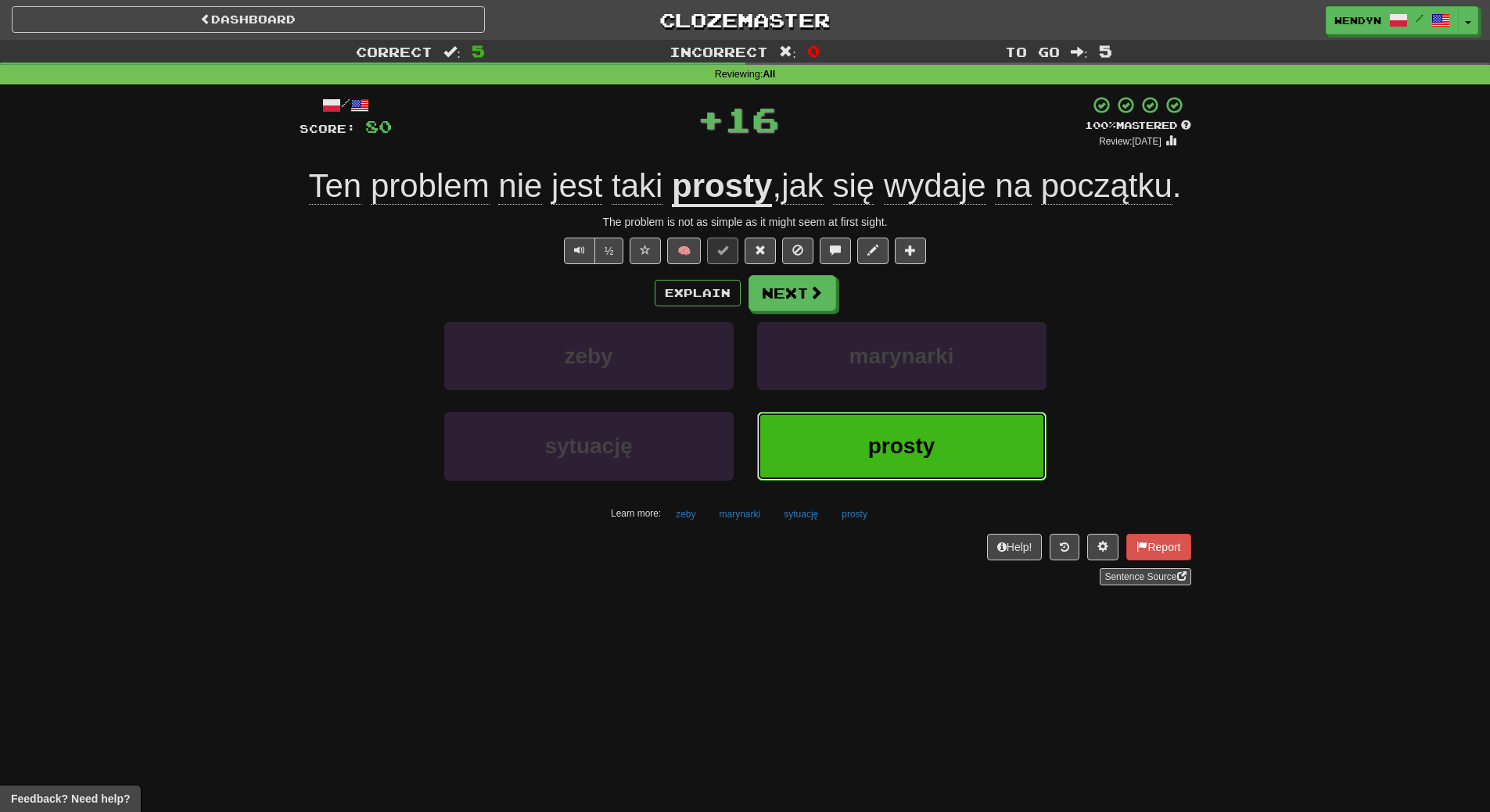
click at [877, 449] on span "prosty" at bounding box center [902, 446] width 67 height 24
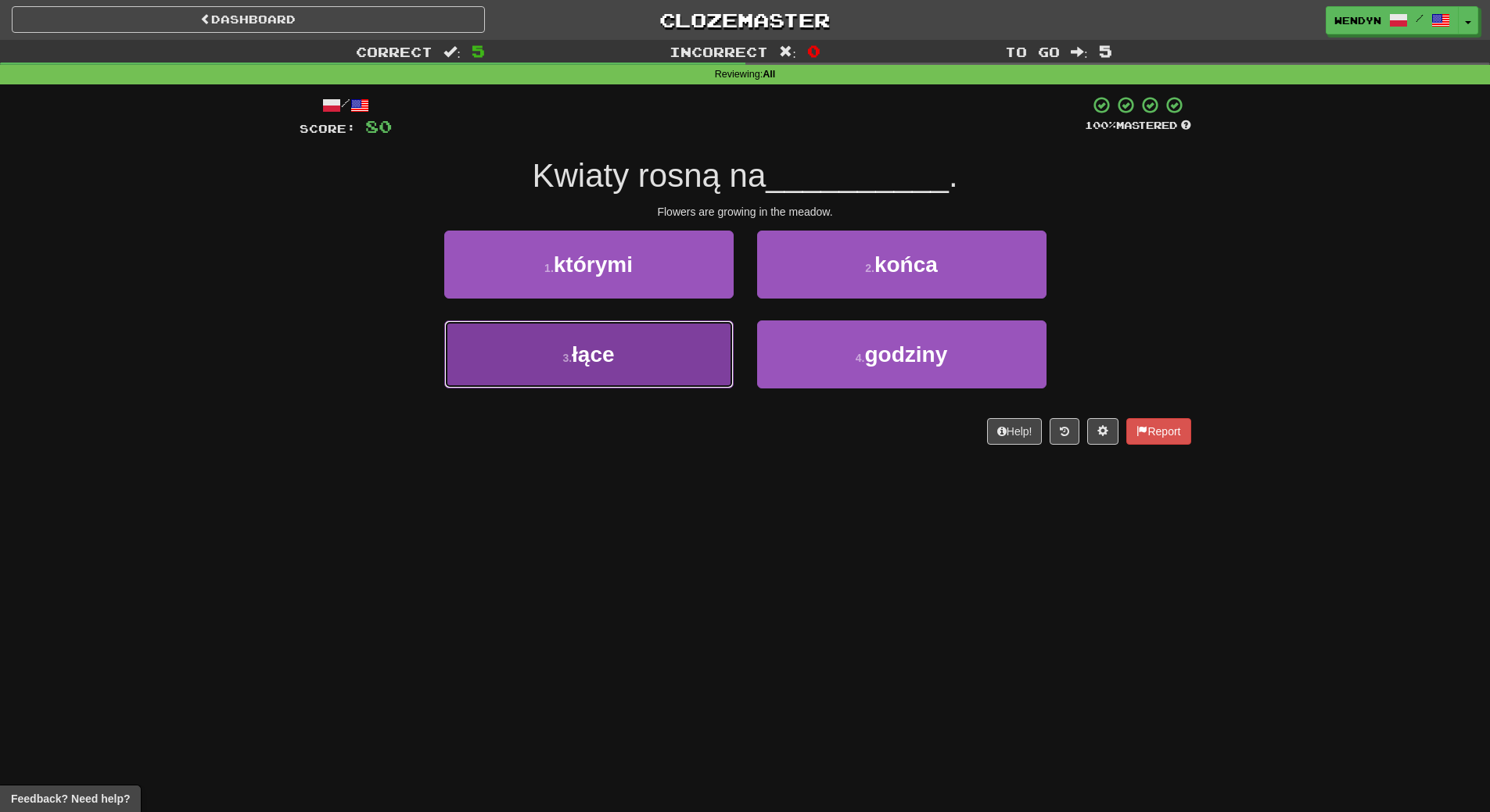
click at [606, 361] on span "łące" at bounding box center [593, 355] width 43 height 24
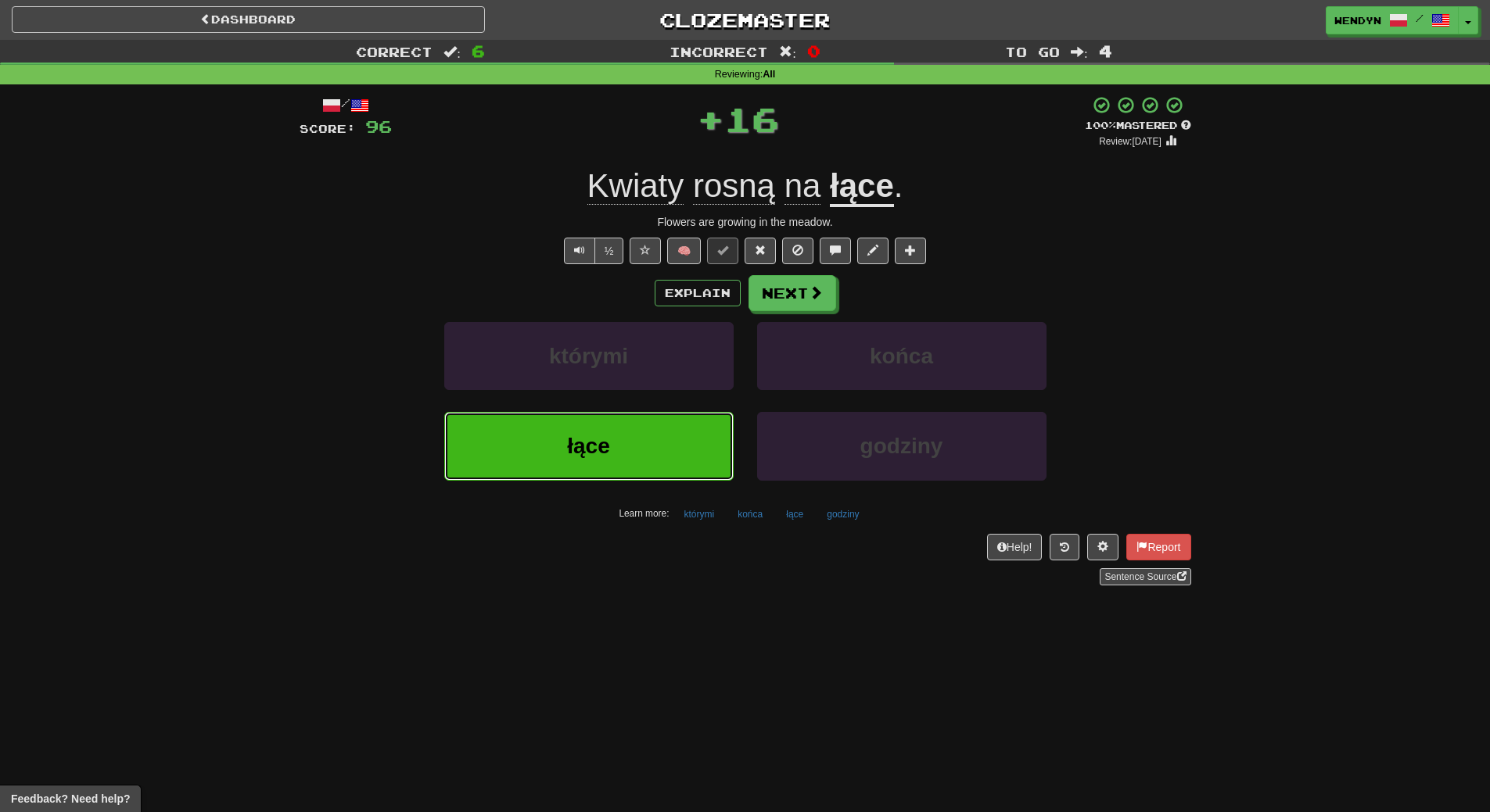
click at [588, 453] on span "łące" at bounding box center [588, 446] width 43 height 24
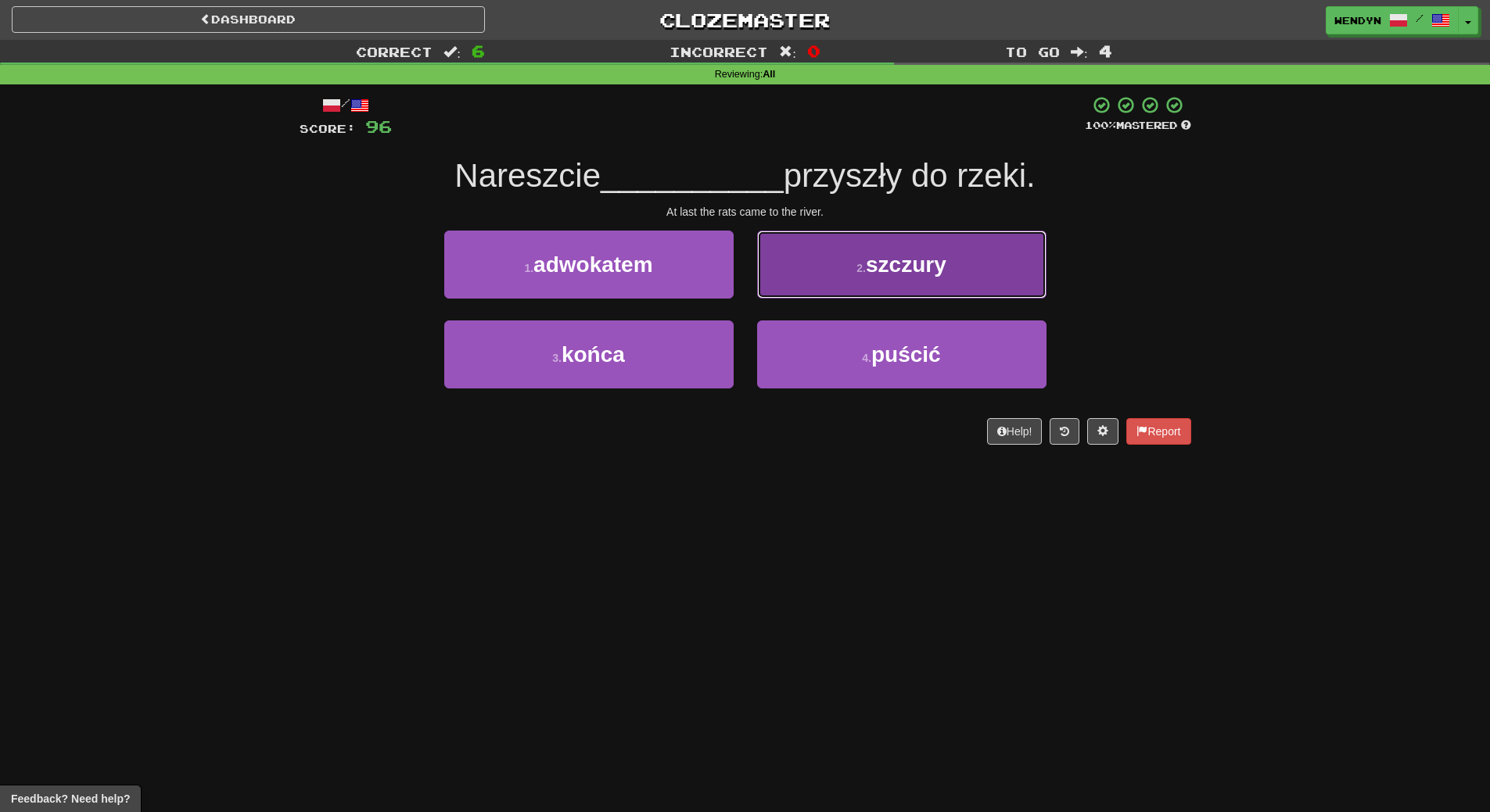
click at [944, 277] on button "2 . szczury" at bounding box center [902, 265] width 289 height 68
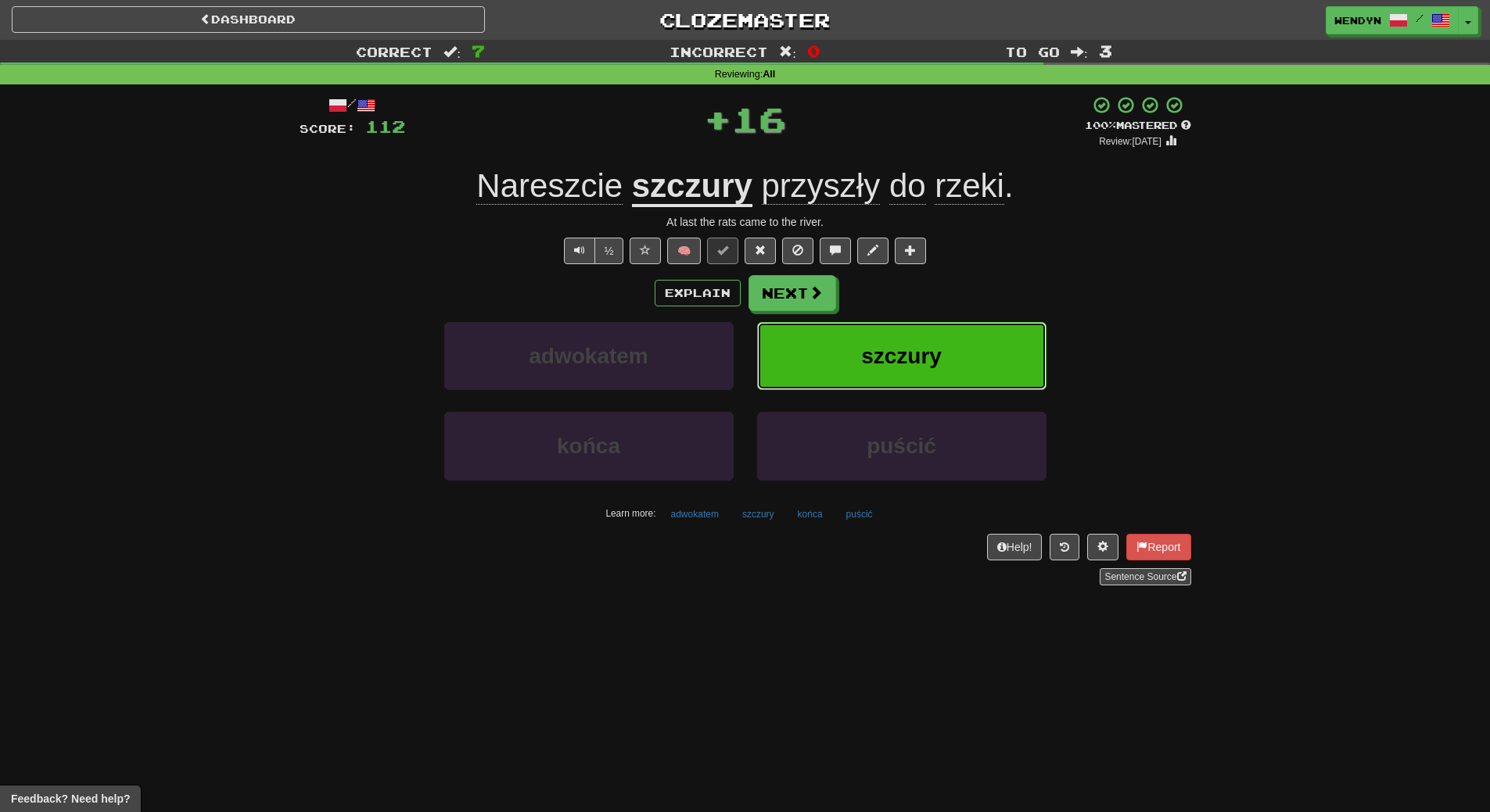
click at [920, 355] on span "szczury" at bounding box center [901, 356] width 80 height 24
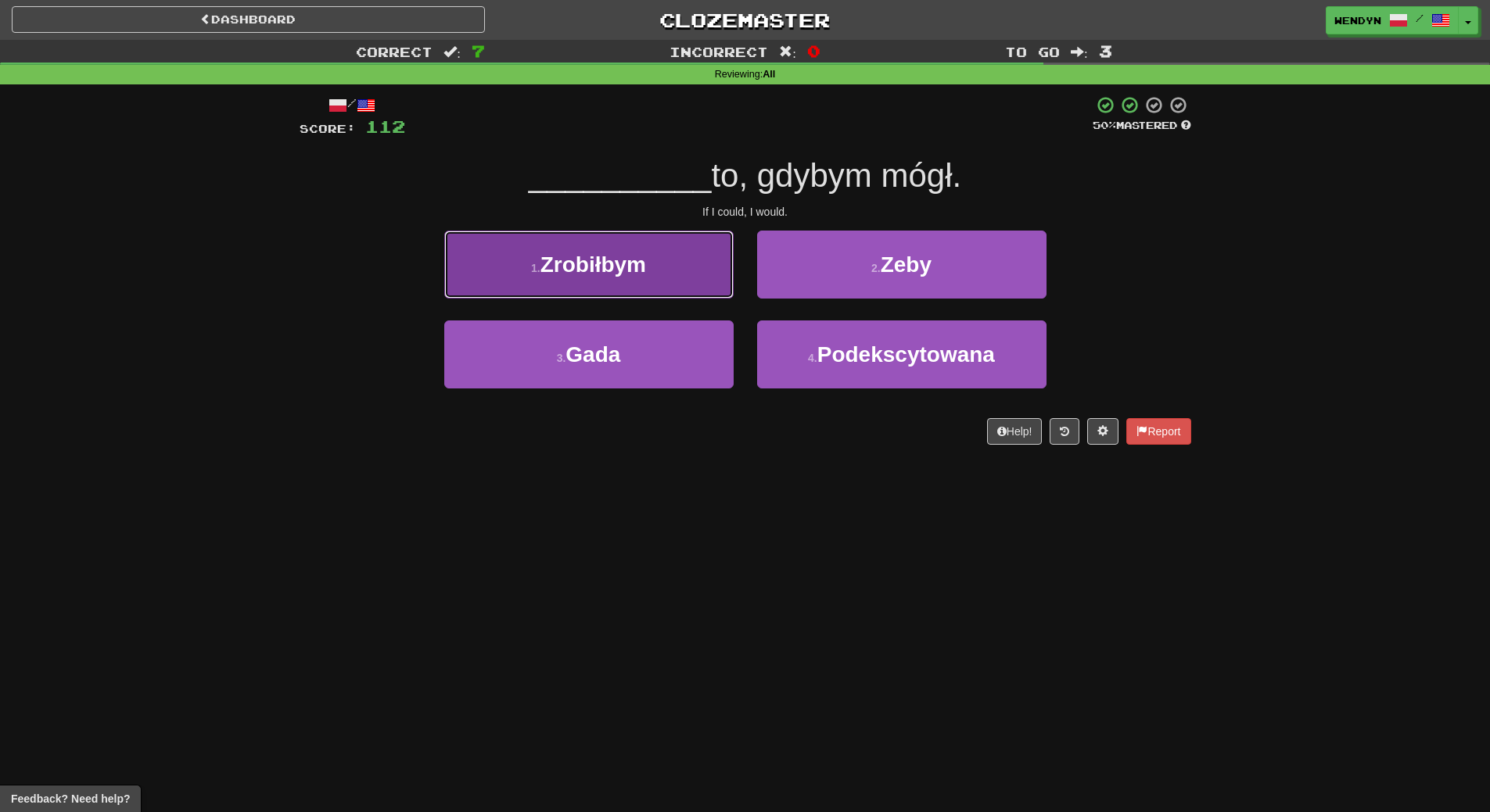
click at [587, 284] on button "1 . Zrobiłbym" at bounding box center [589, 265] width 289 height 68
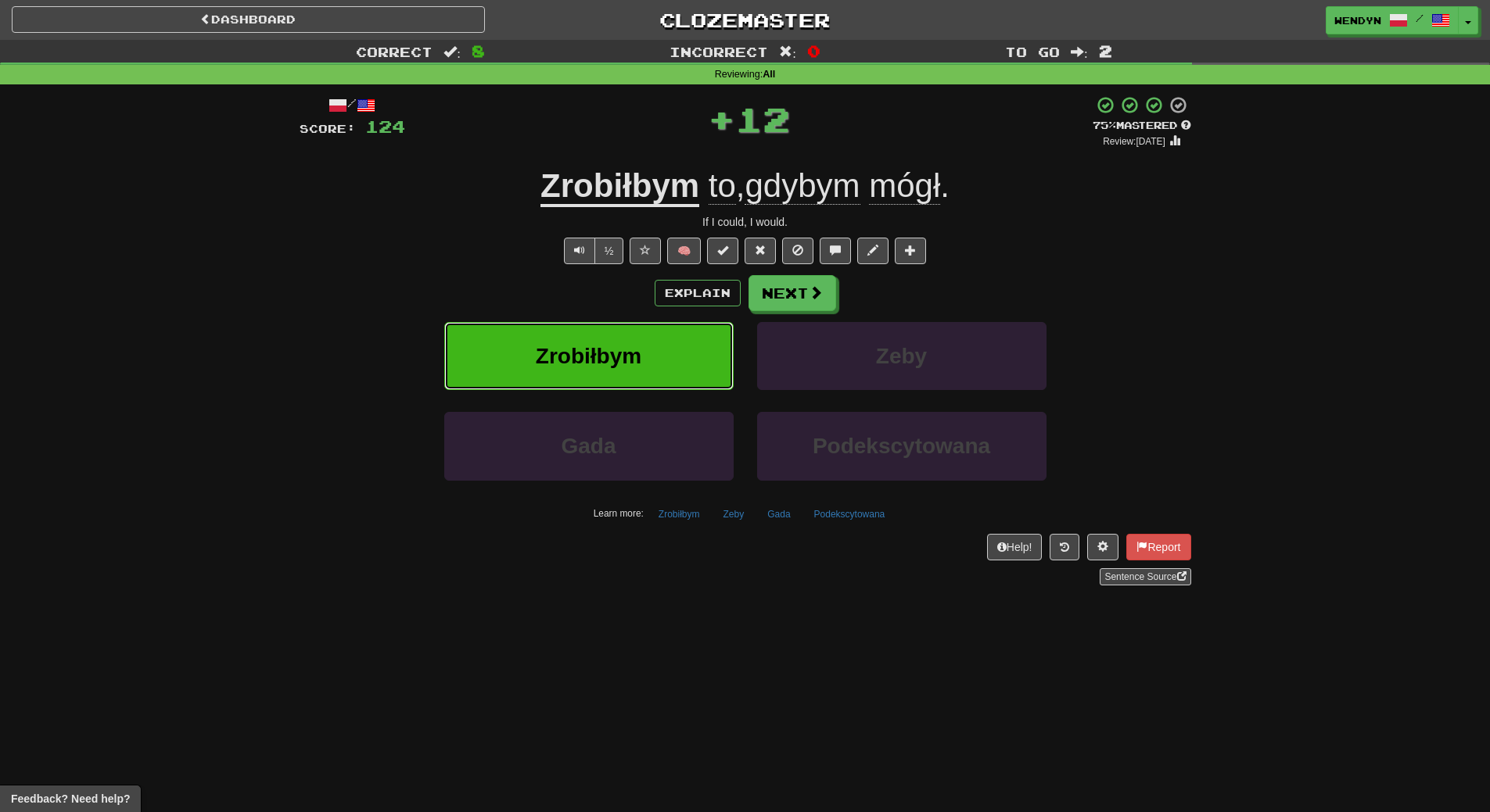
click at [596, 347] on span "Zrobiłbym" at bounding box center [589, 356] width 106 height 24
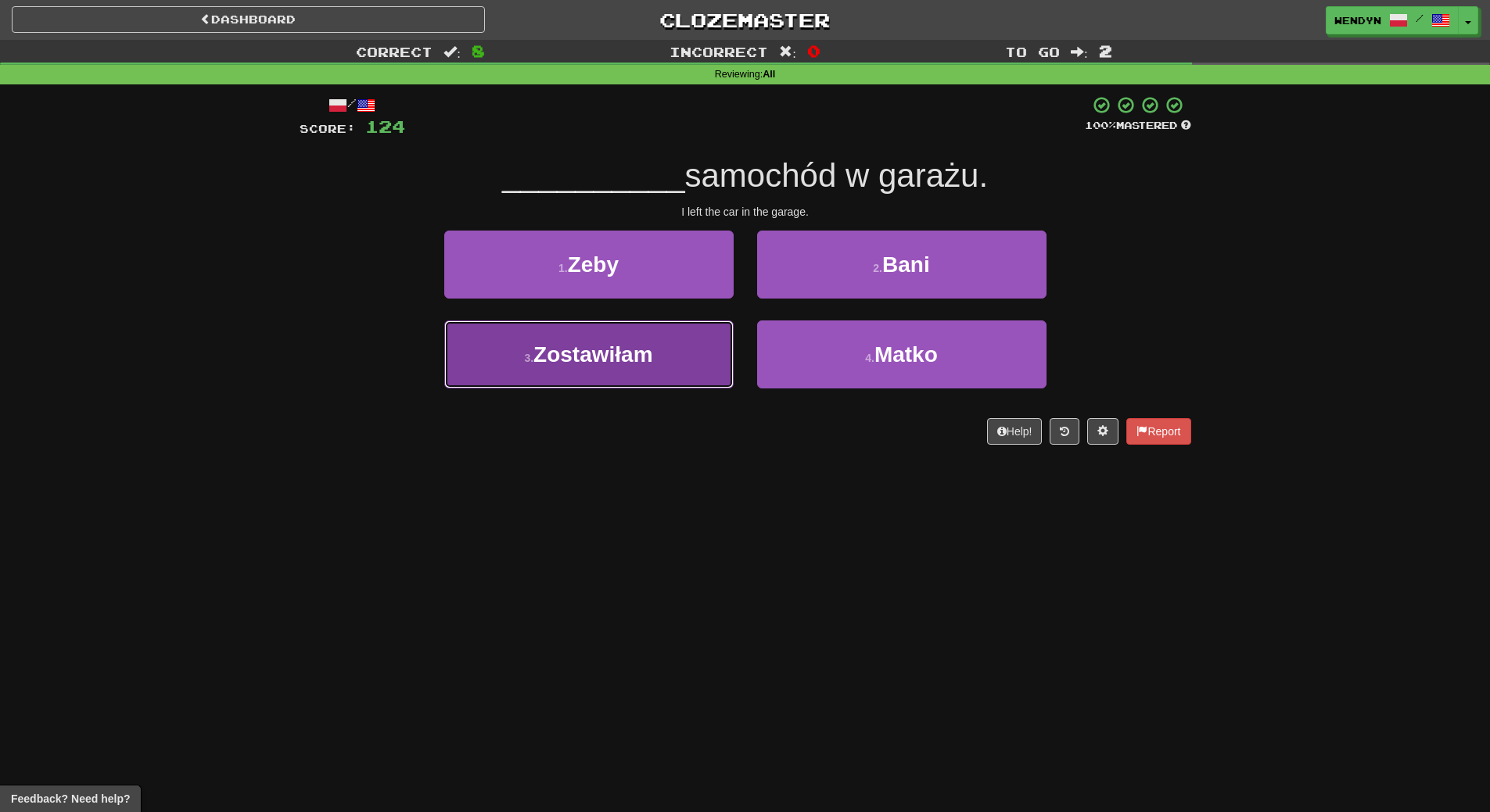
click at [588, 332] on button "3 . Zostawiłam" at bounding box center [589, 355] width 289 height 68
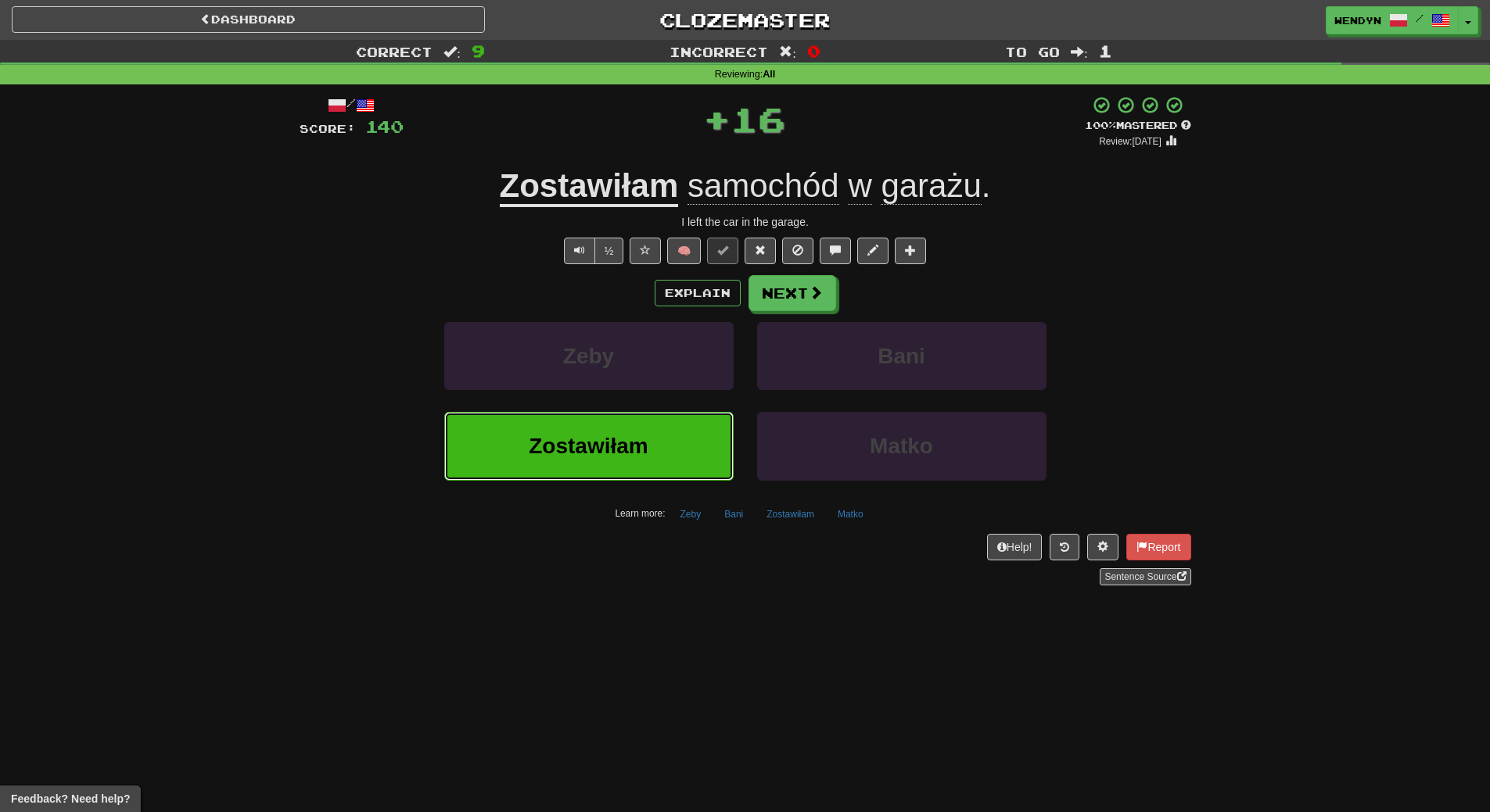
click at [576, 458] on span "Zostawiłam" at bounding box center [588, 446] width 119 height 24
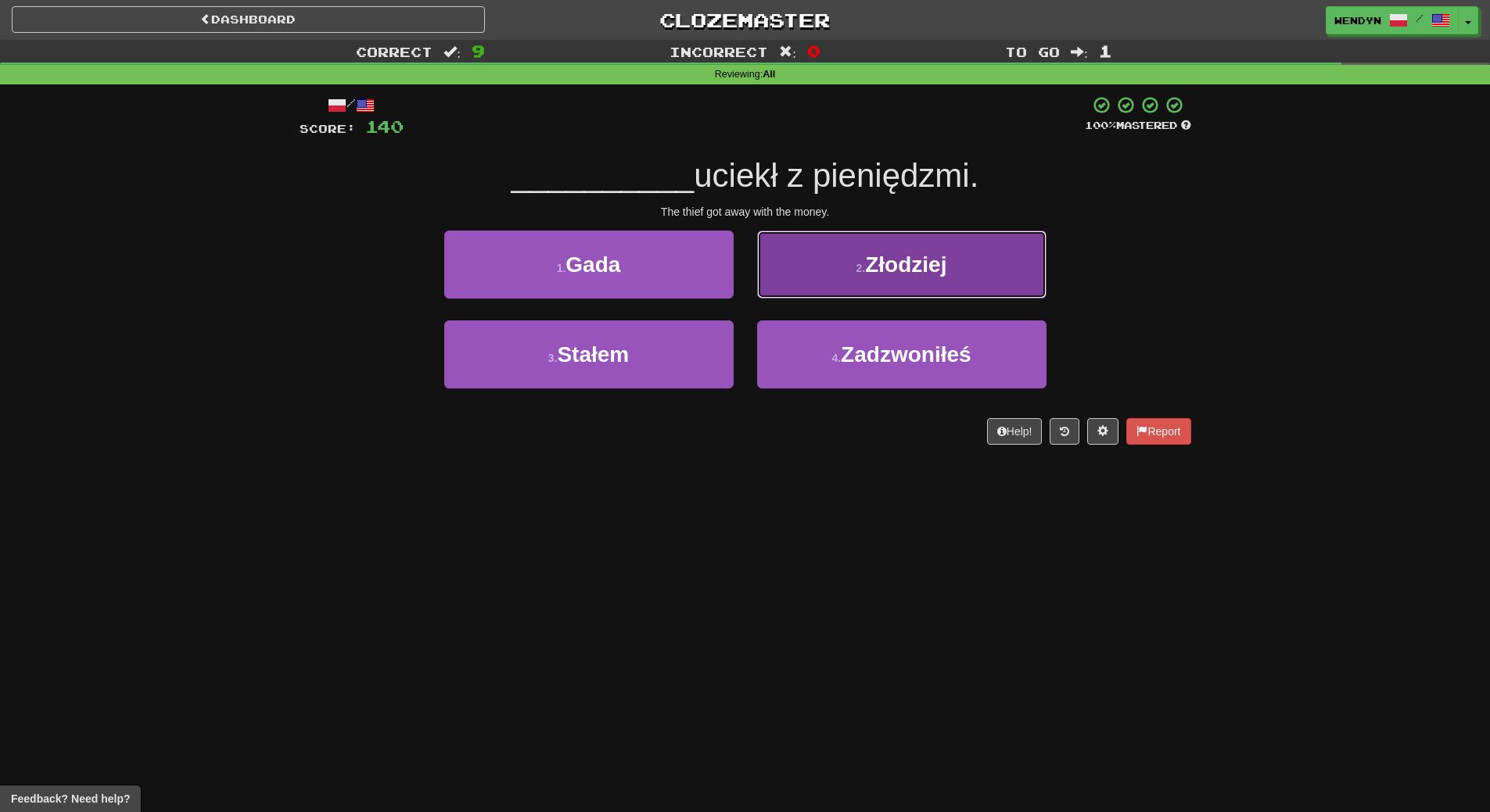
click at [906, 287] on button "2 . Złodziej" at bounding box center [902, 265] width 289 height 68
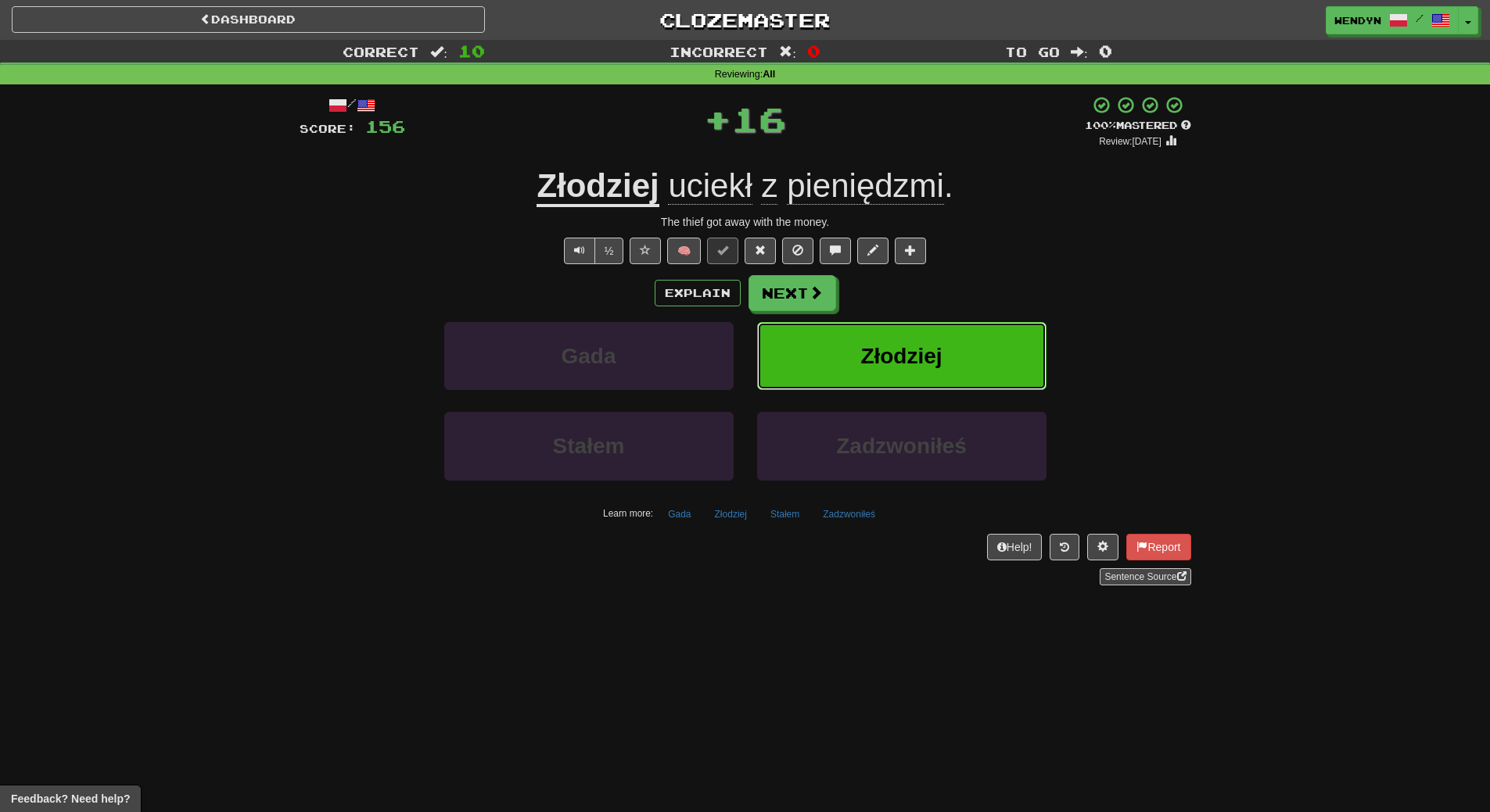
click at [891, 350] on span "Złodziej" at bounding box center [901, 356] width 81 height 24
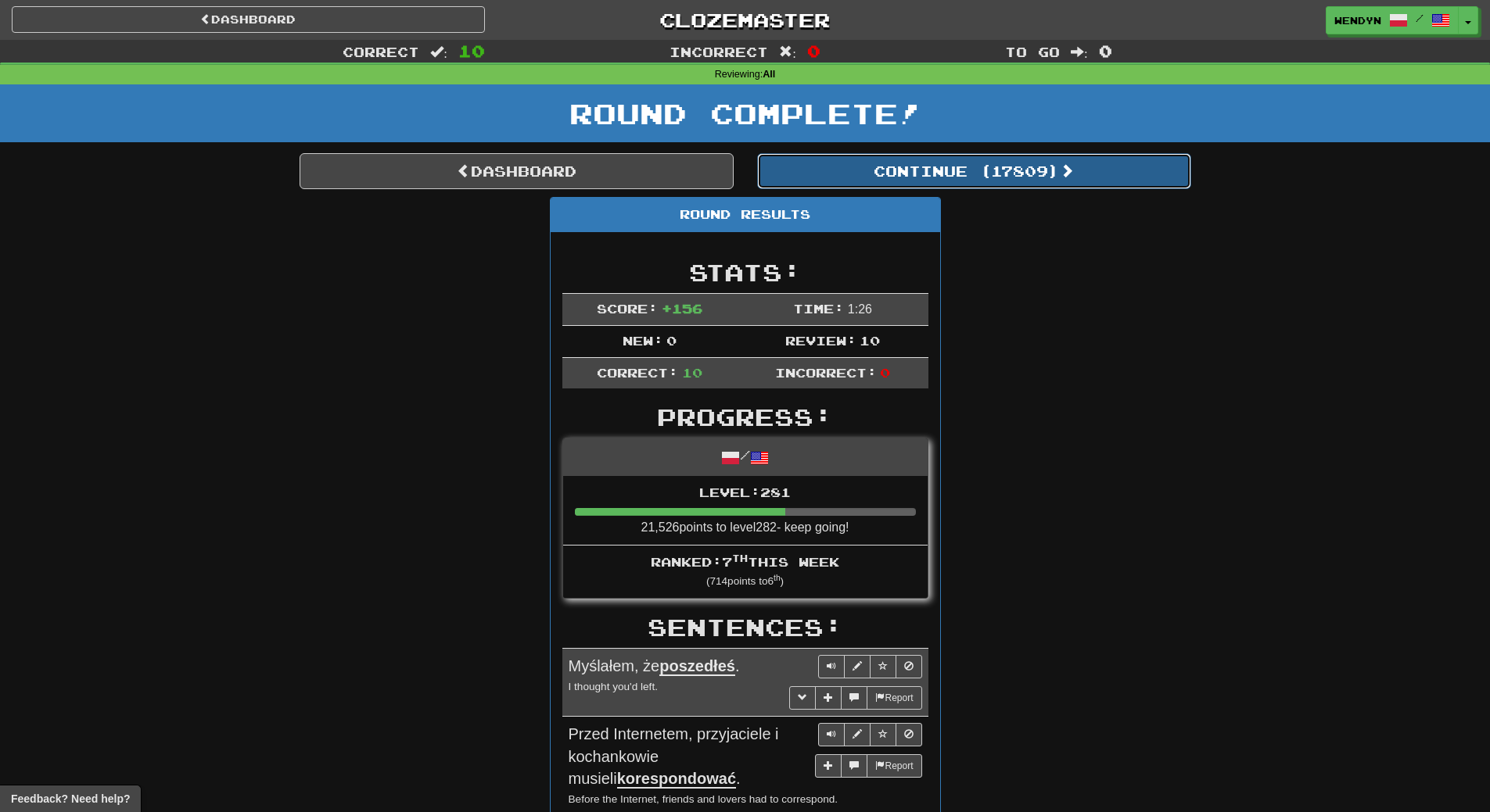
click at [1021, 175] on button "Continue ( 17809 )" at bounding box center [974, 171] width 434 height 36
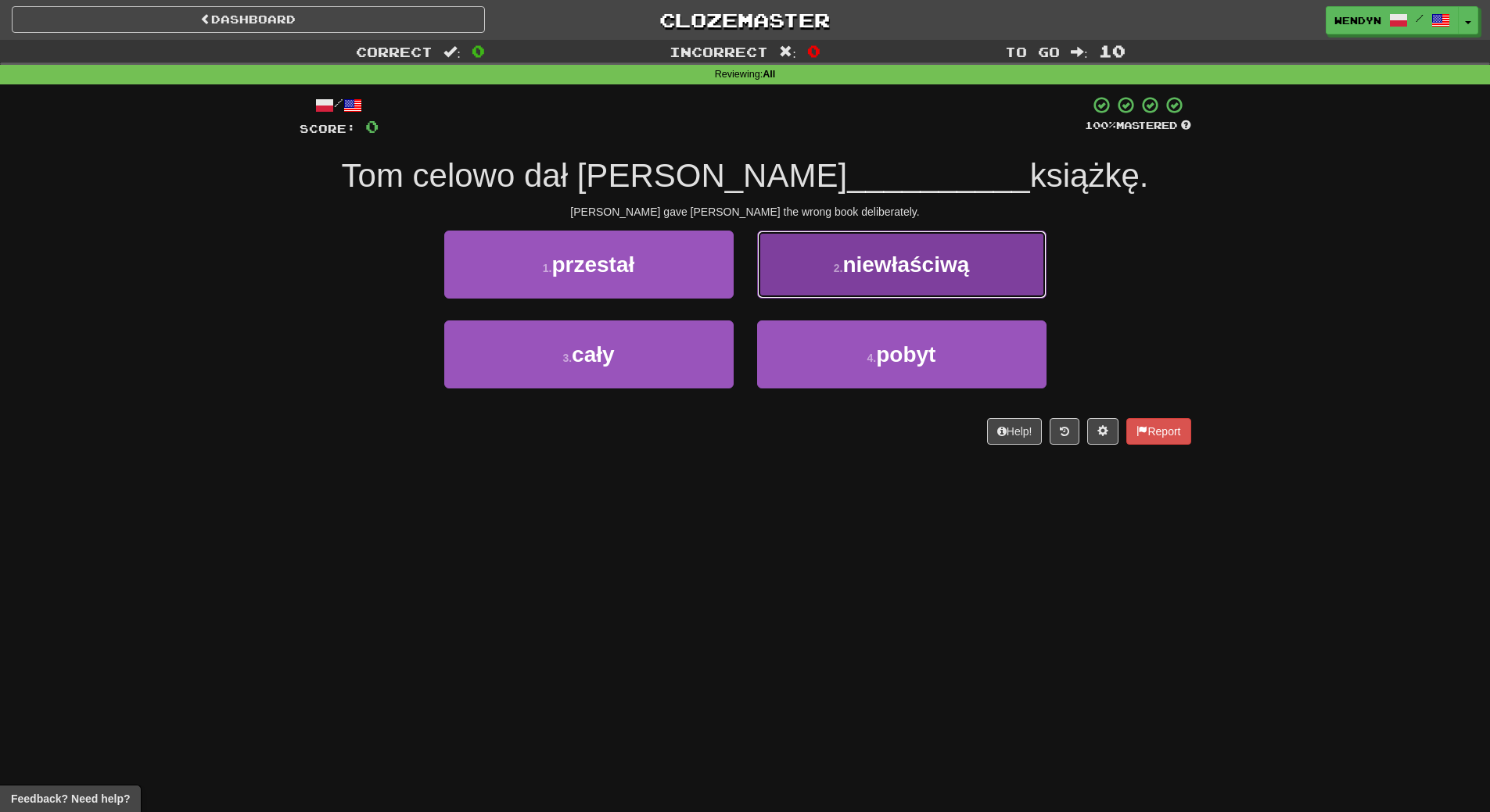
click at [929, 242] on button "2 . niewłaściwą" at bounding box center [902, 265] width 289 height 68
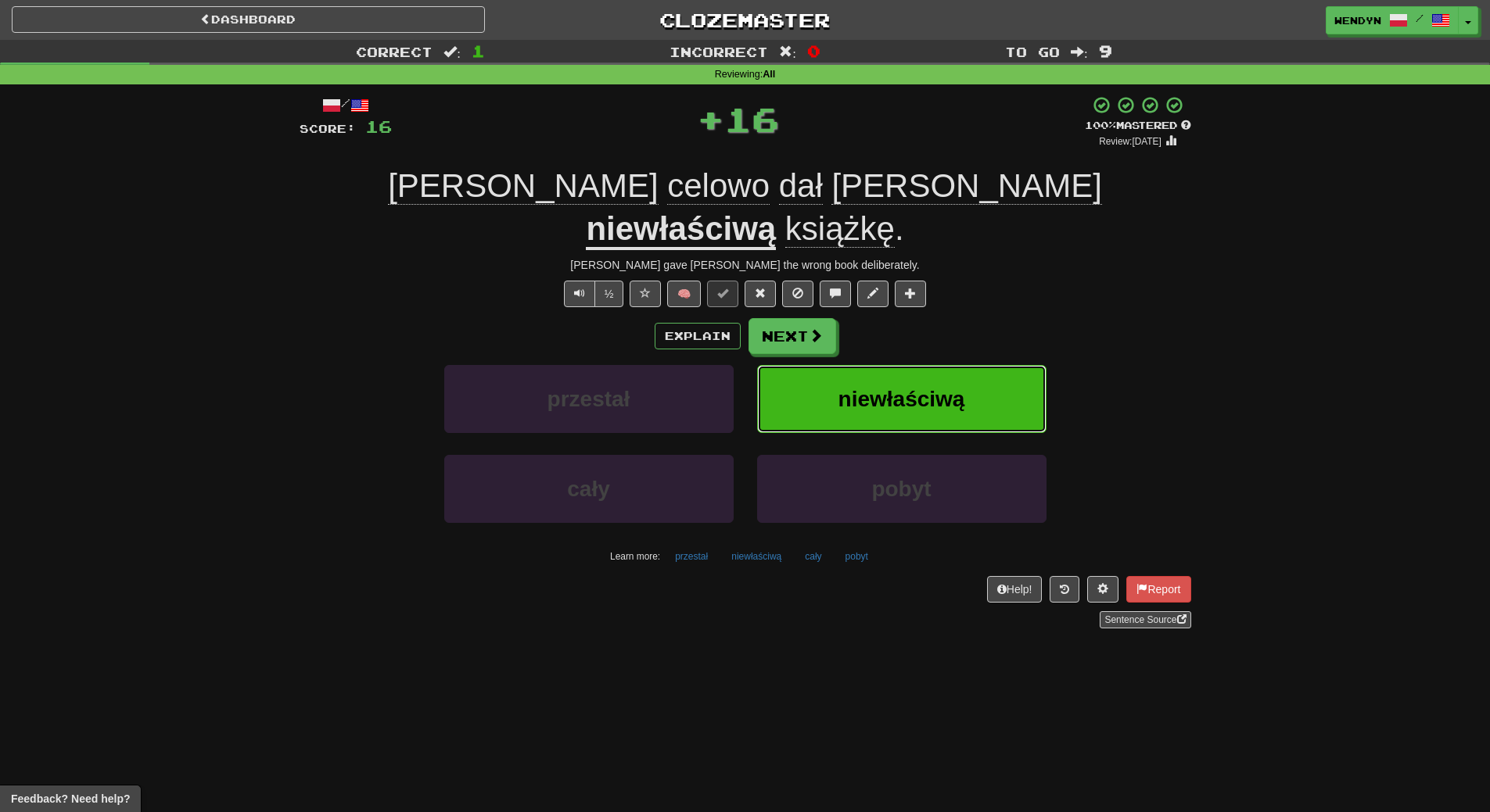
click at [916, 387] on span "niewłaściwą" at bounding box center [902, 400] width 127 height 24
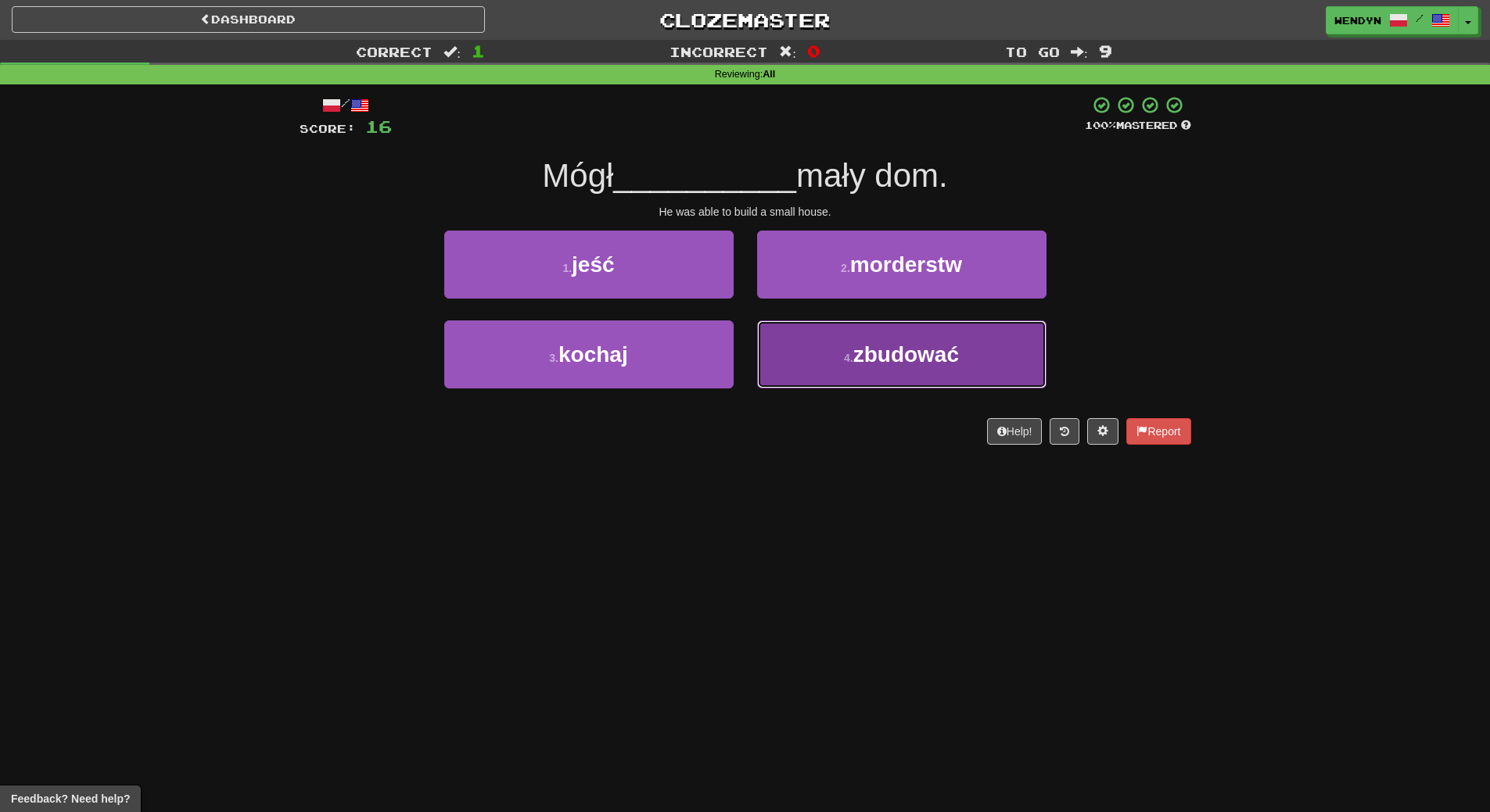
click at [915, 354] on span "zbudować" at bounding box center [906, 355] width 106 height 24
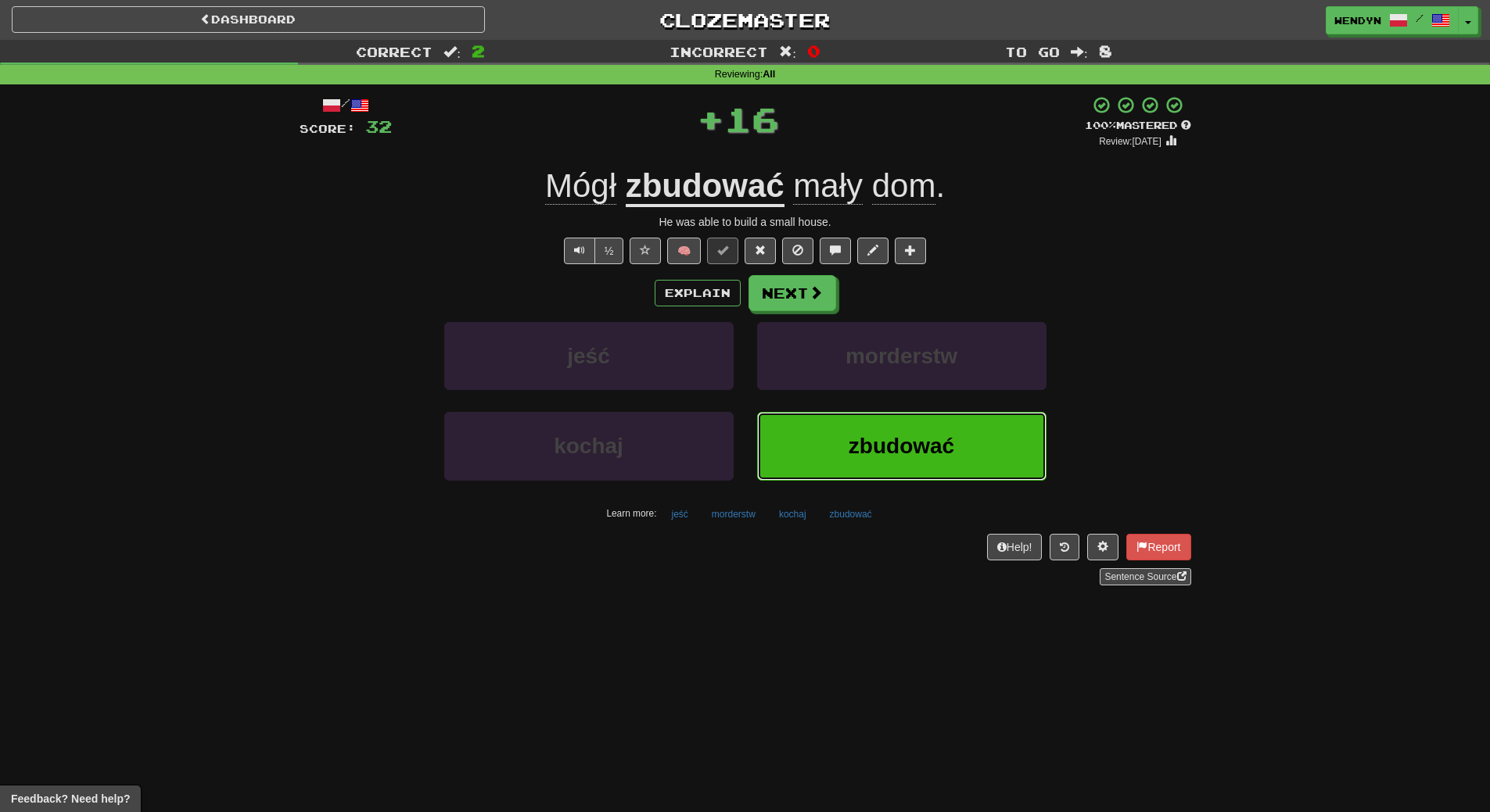
click at [898, 448] on span "zbudować" at bounding box center [902, 446] width 106 height 24
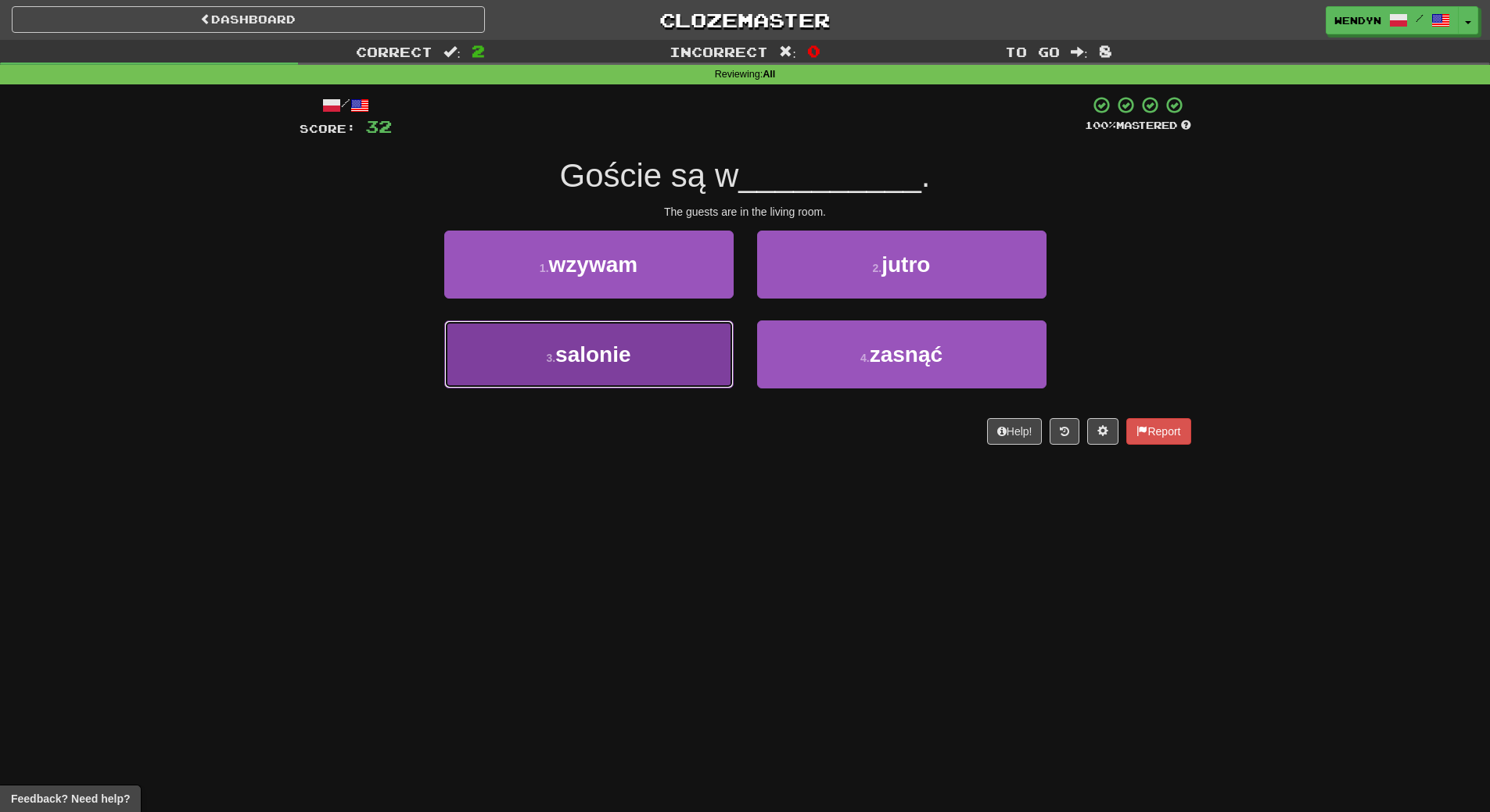
click at [638, 370] on button "3 . salonie" at bounding box center [589, 355] width 289 height 68
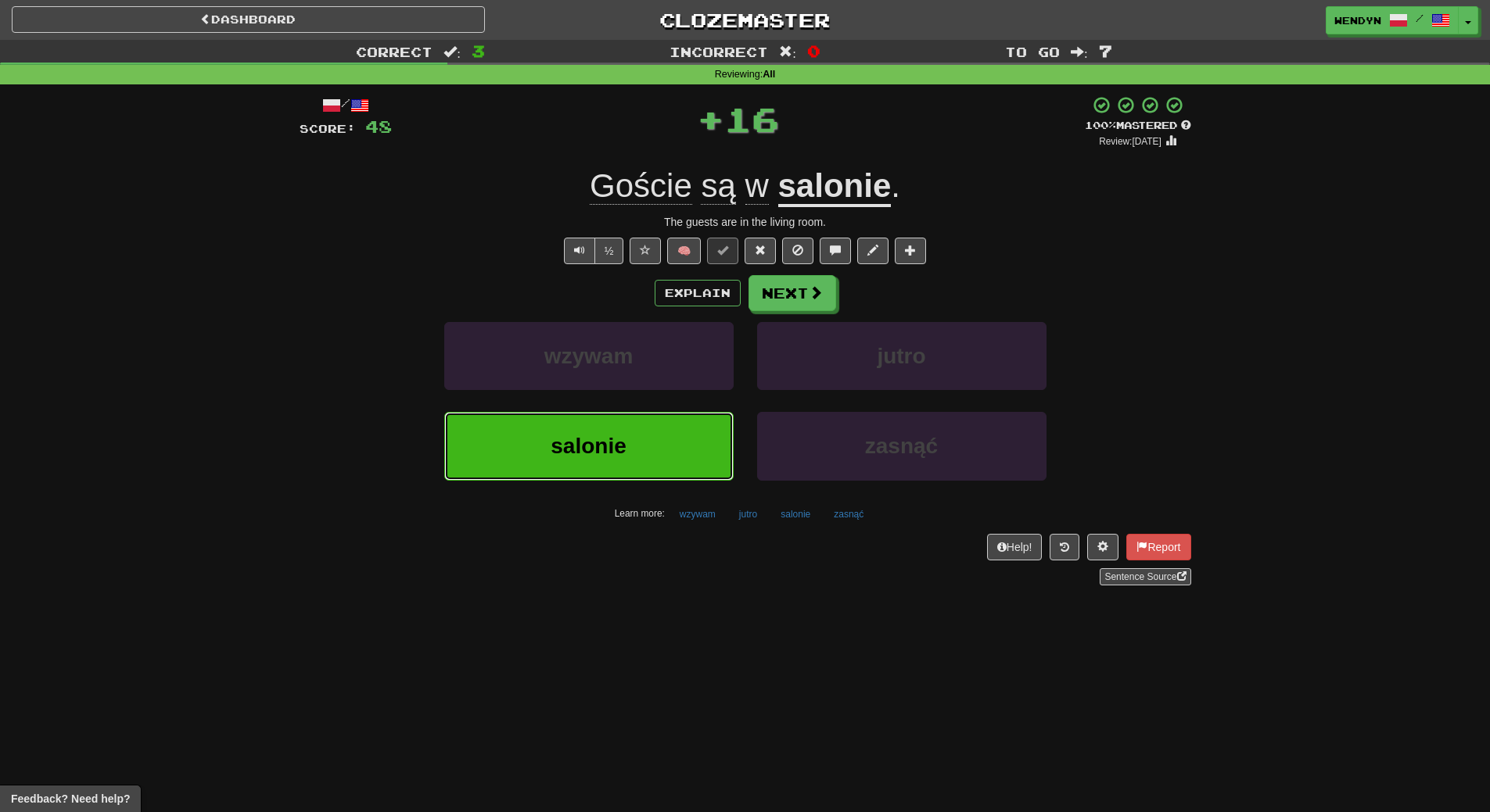
click at [650, 463] on button "salonie" at bounding box center [589, 446] width 289 height 68
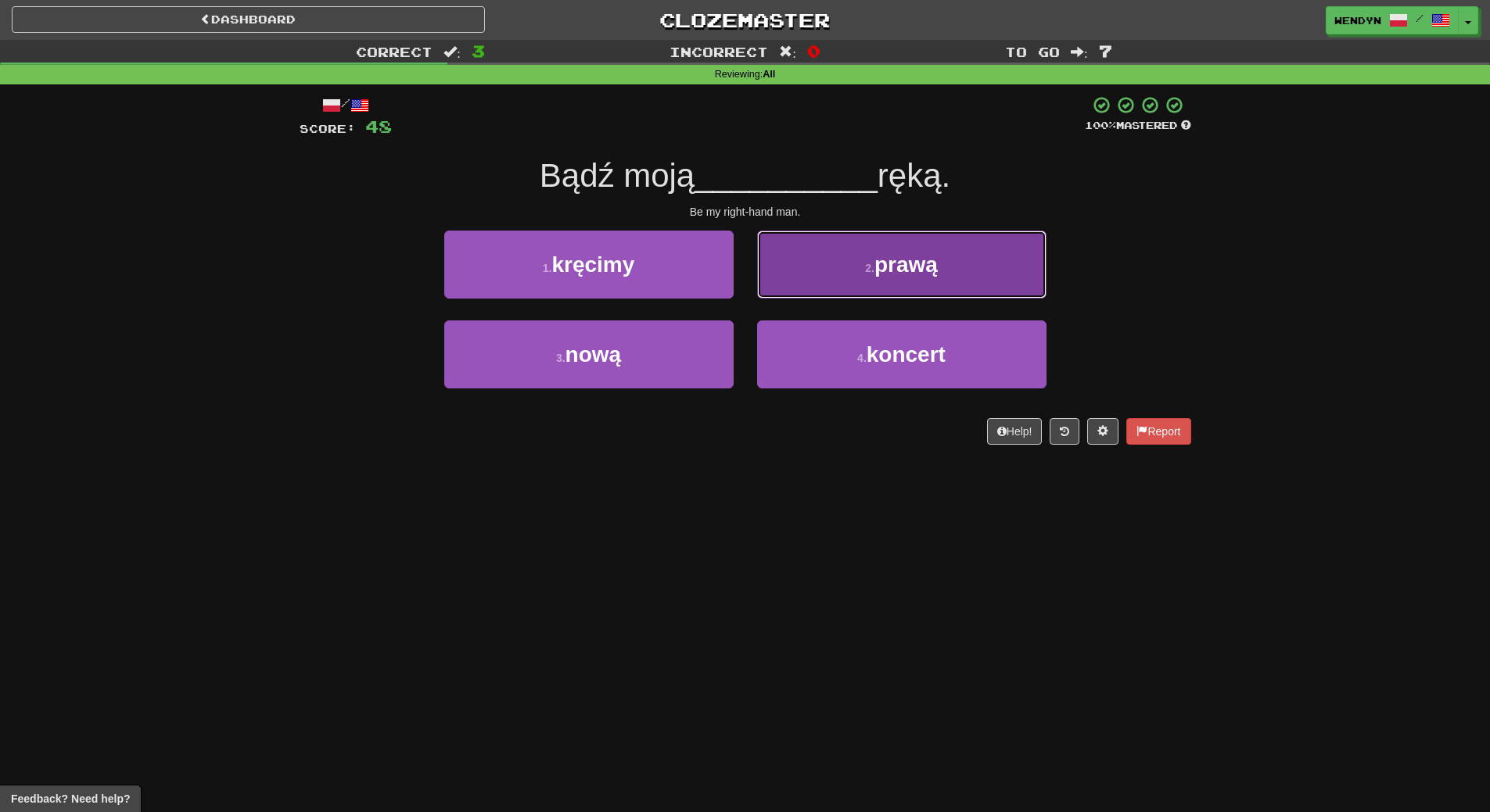
click at [939, 279] on button "2 . prawą" at bounding box center [902, 265] width 289 height 68
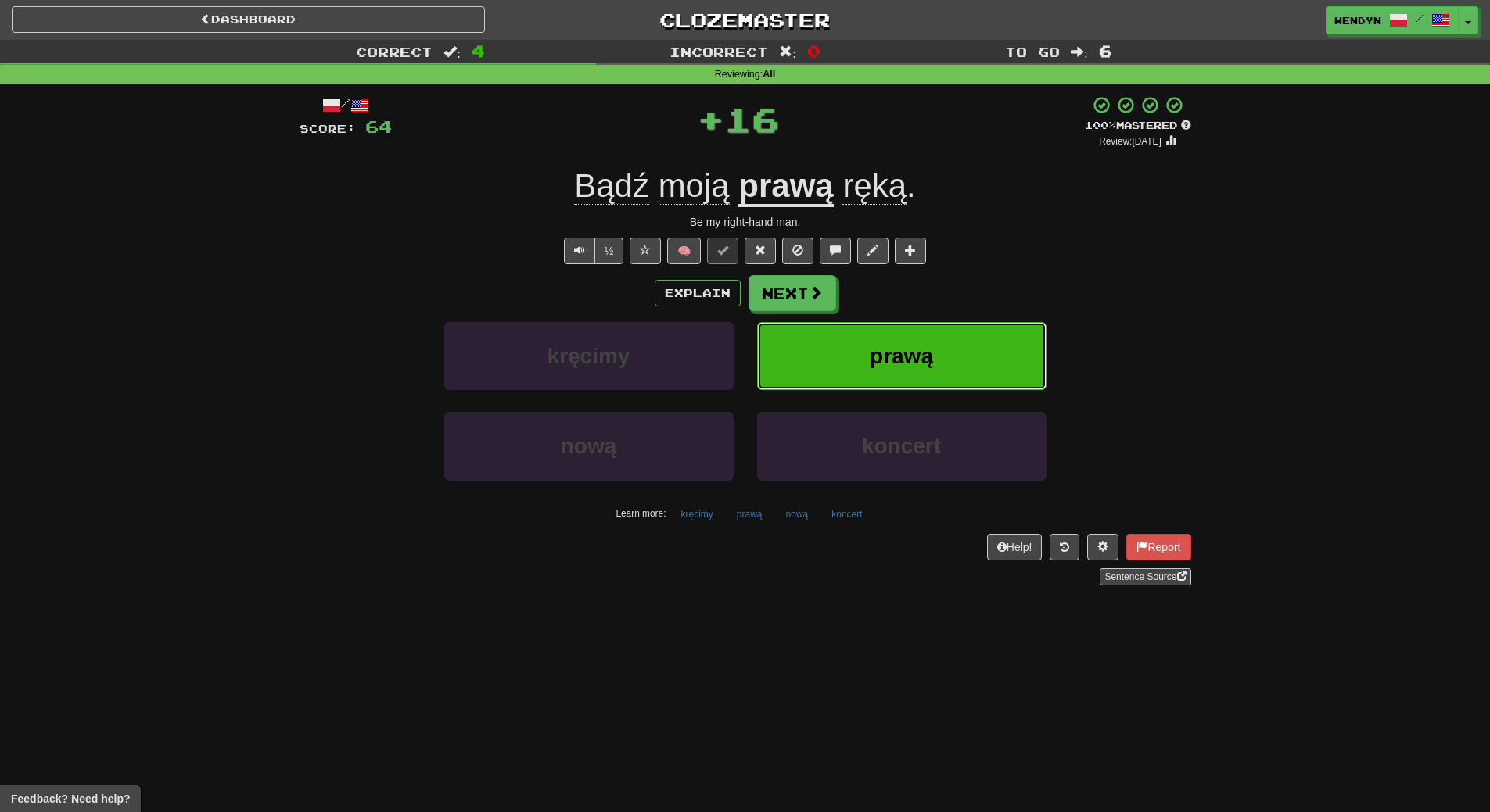
click at [899, 354] on span "prawą" at bounding box center [902, 356] width 63 height 24
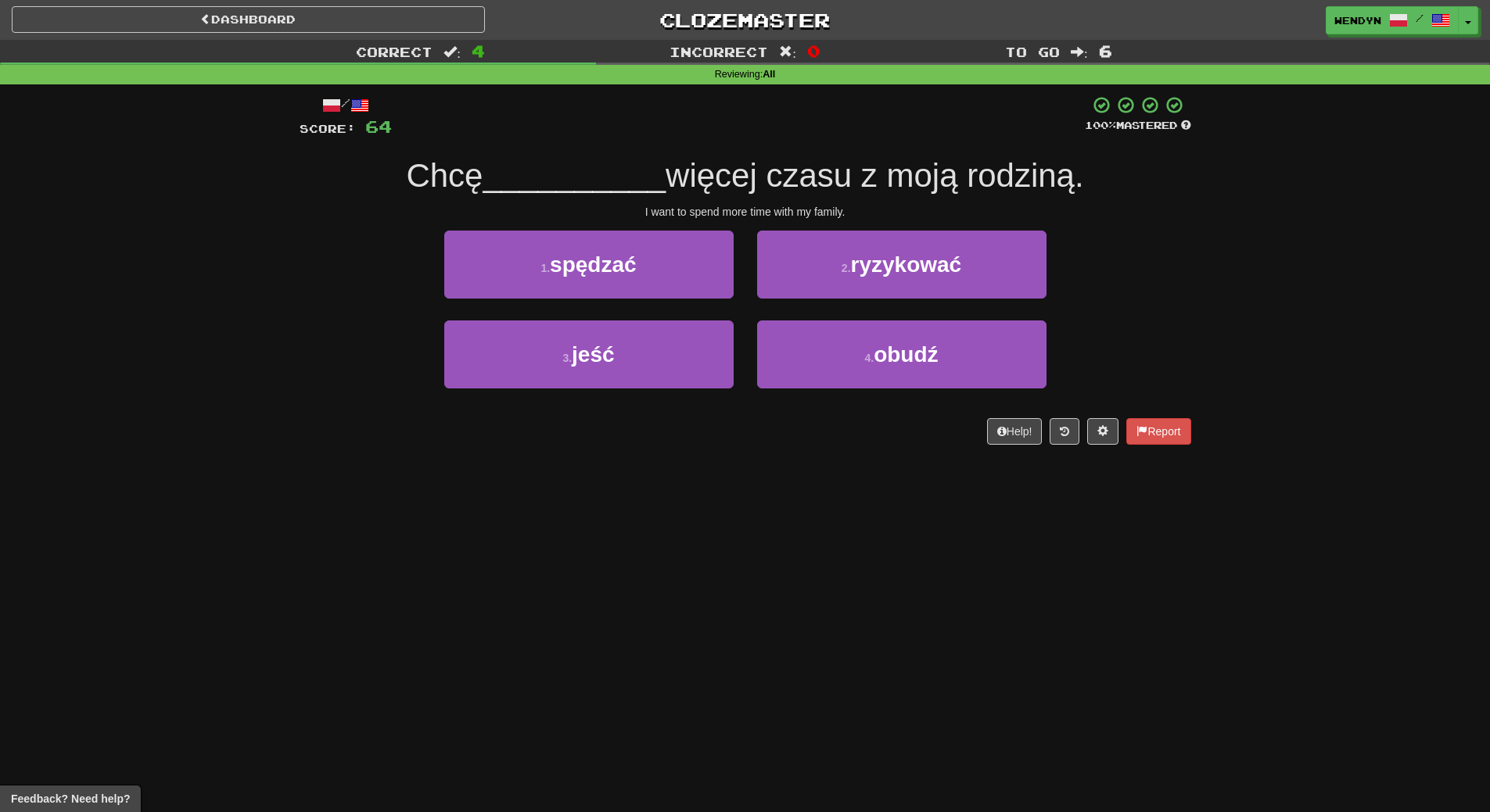
click at [559, 308] on div "1 . spędzać" at bounding box center [588, 275] width 313 height 90
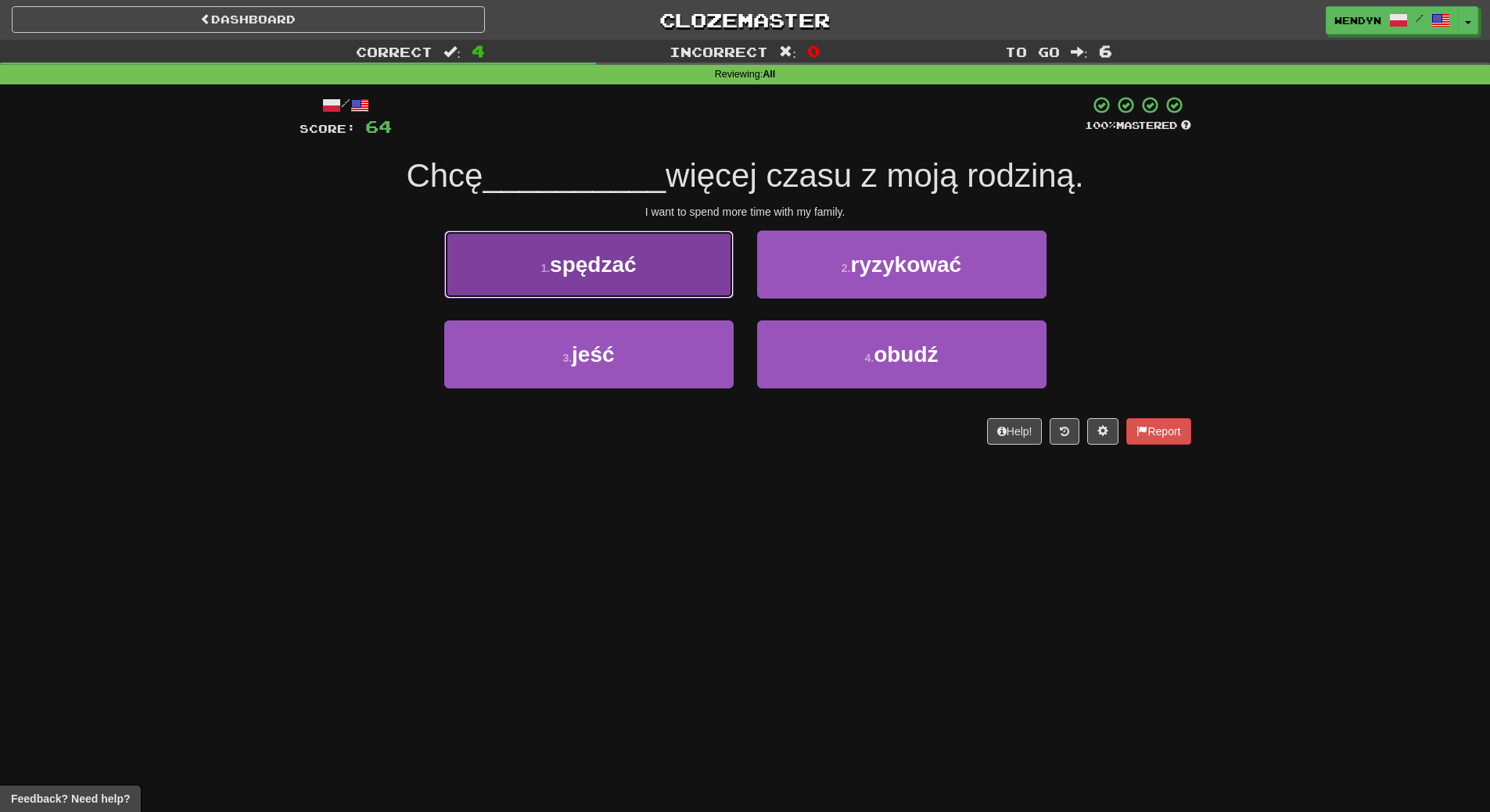
click at [571, 276] on span "spędzać" at bounding box center [593, 265] width 87 height 24
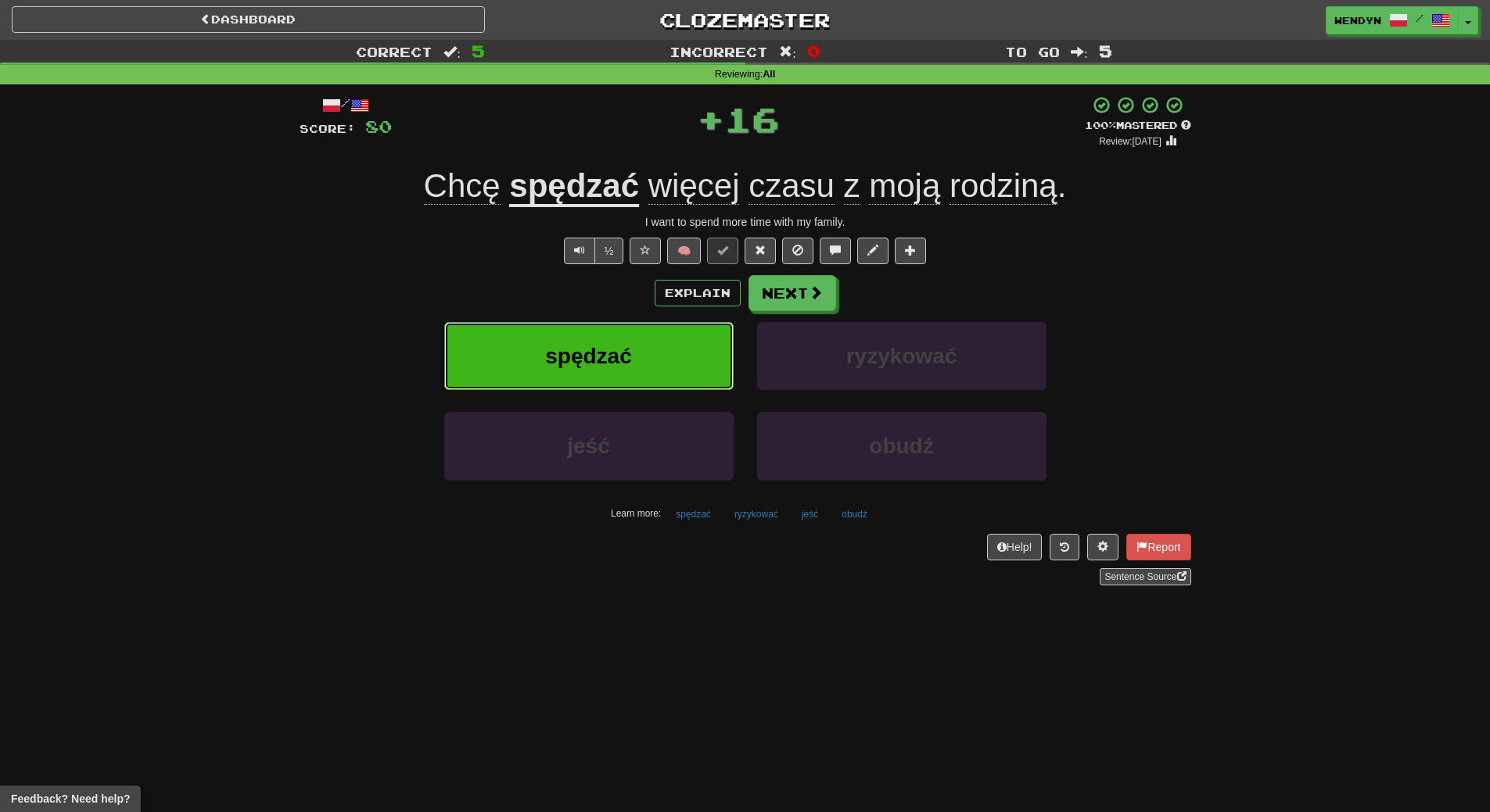
click at [548, 348] on span "spędzać" at bounding box center [588, 356] width 87 height 24
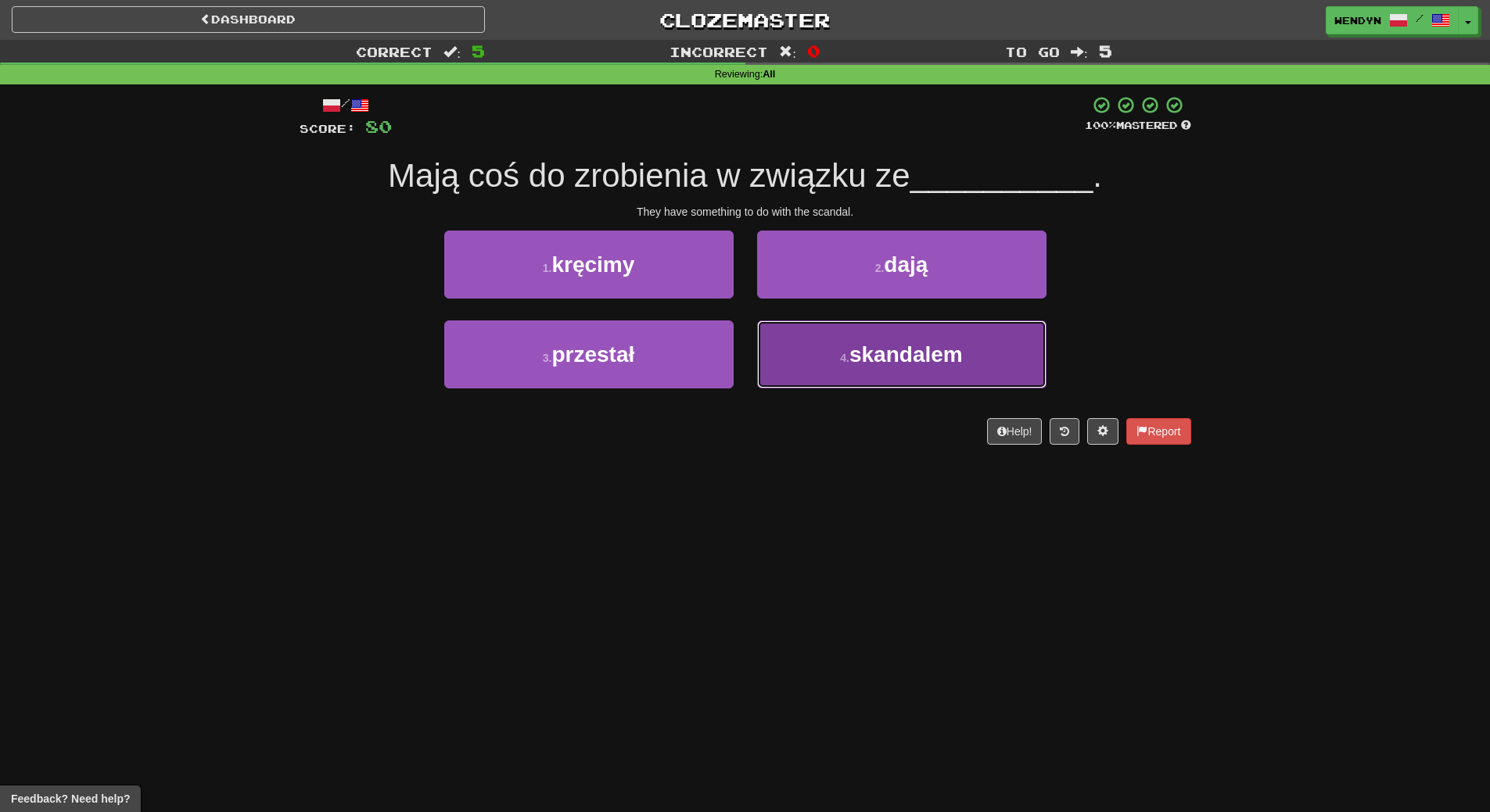
click at [903, 343] on span "skandalem" at bounding box center [907, 355] width 114 height 24
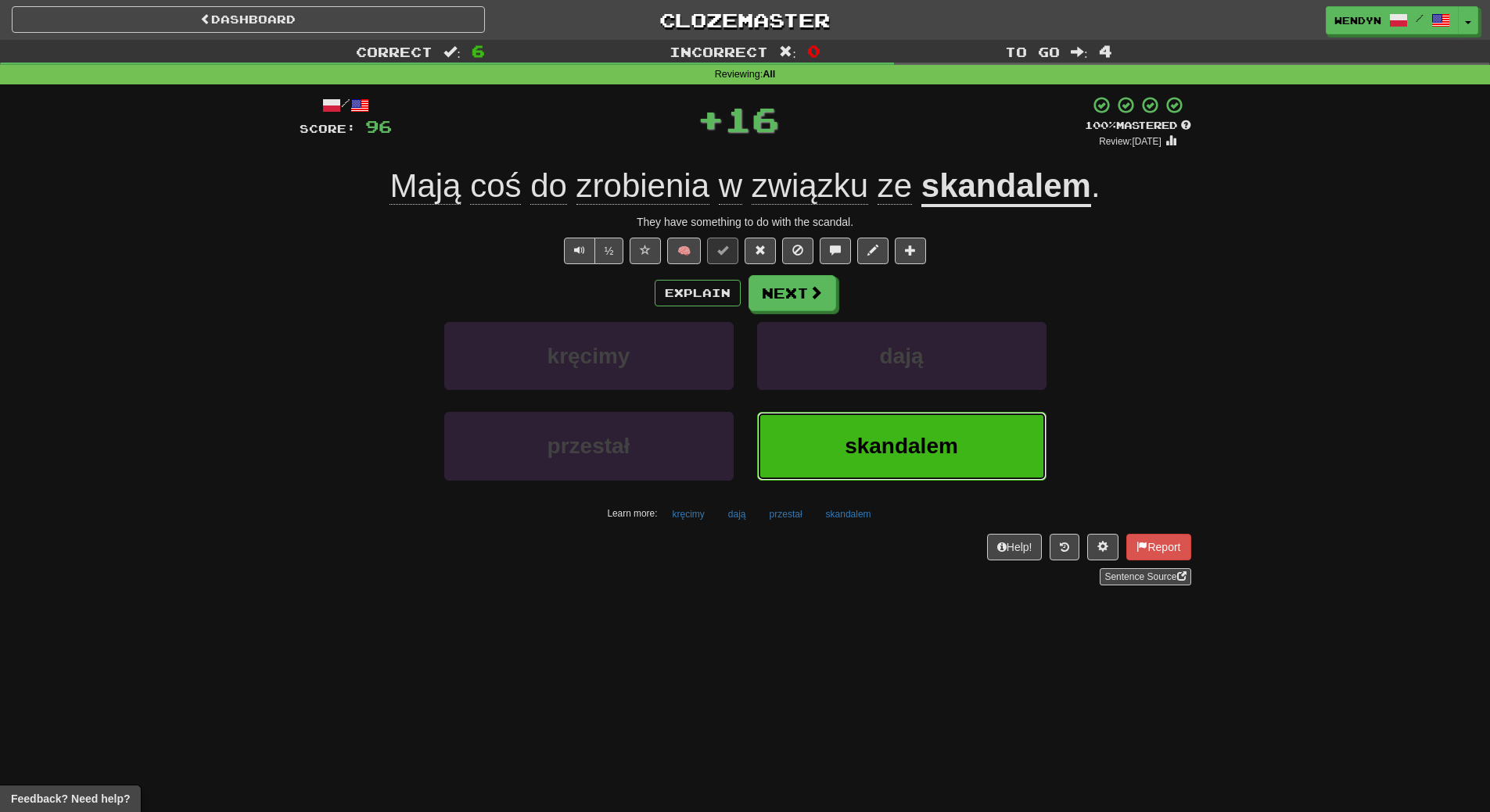
click at [890, 451] on span "skandalem" at bounding box center [902, 446] width 114 height 24
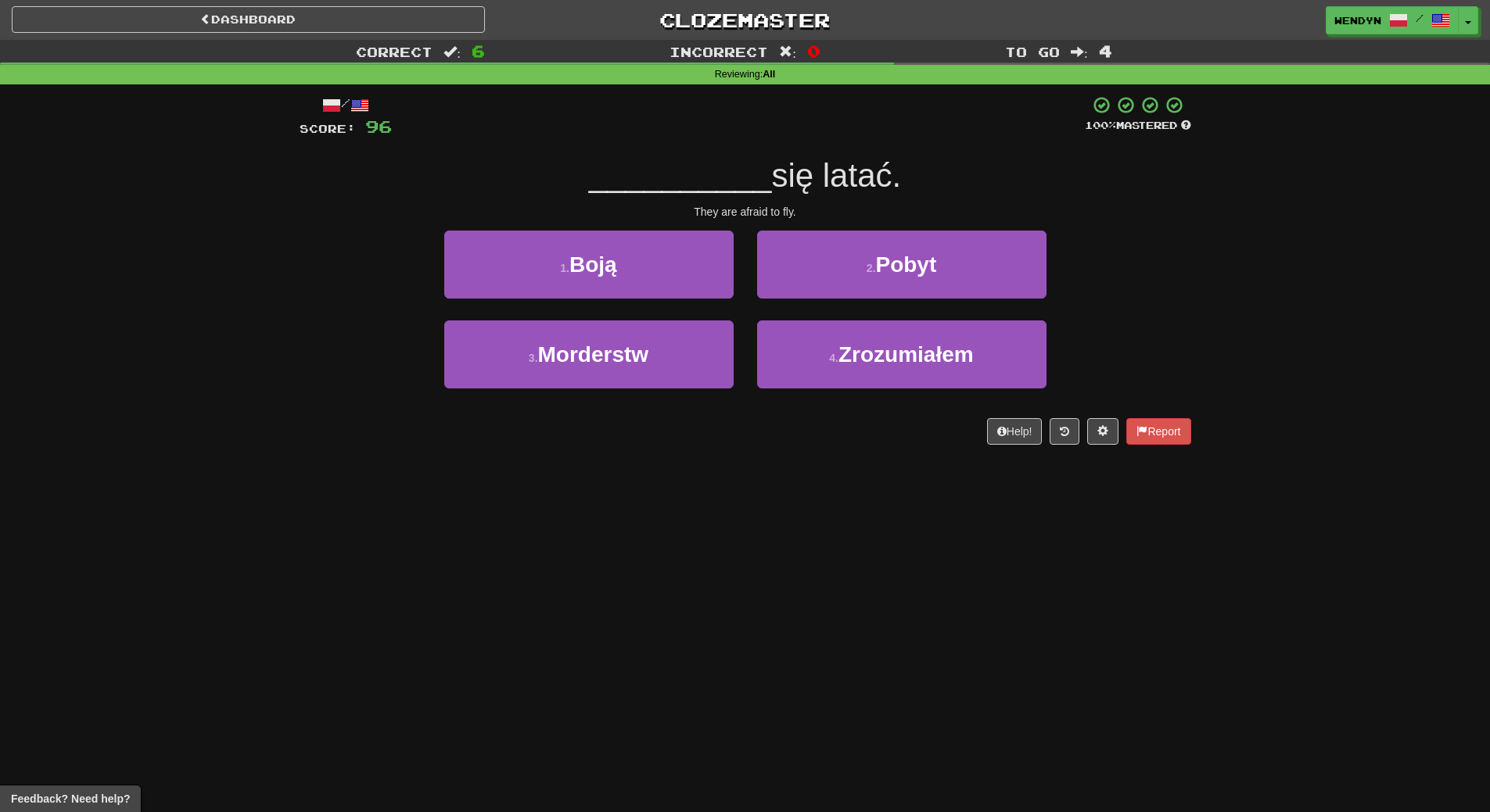
click at [625, 300] on div "1 . Boją" at bounding box center [588, 275] width 313 height 90
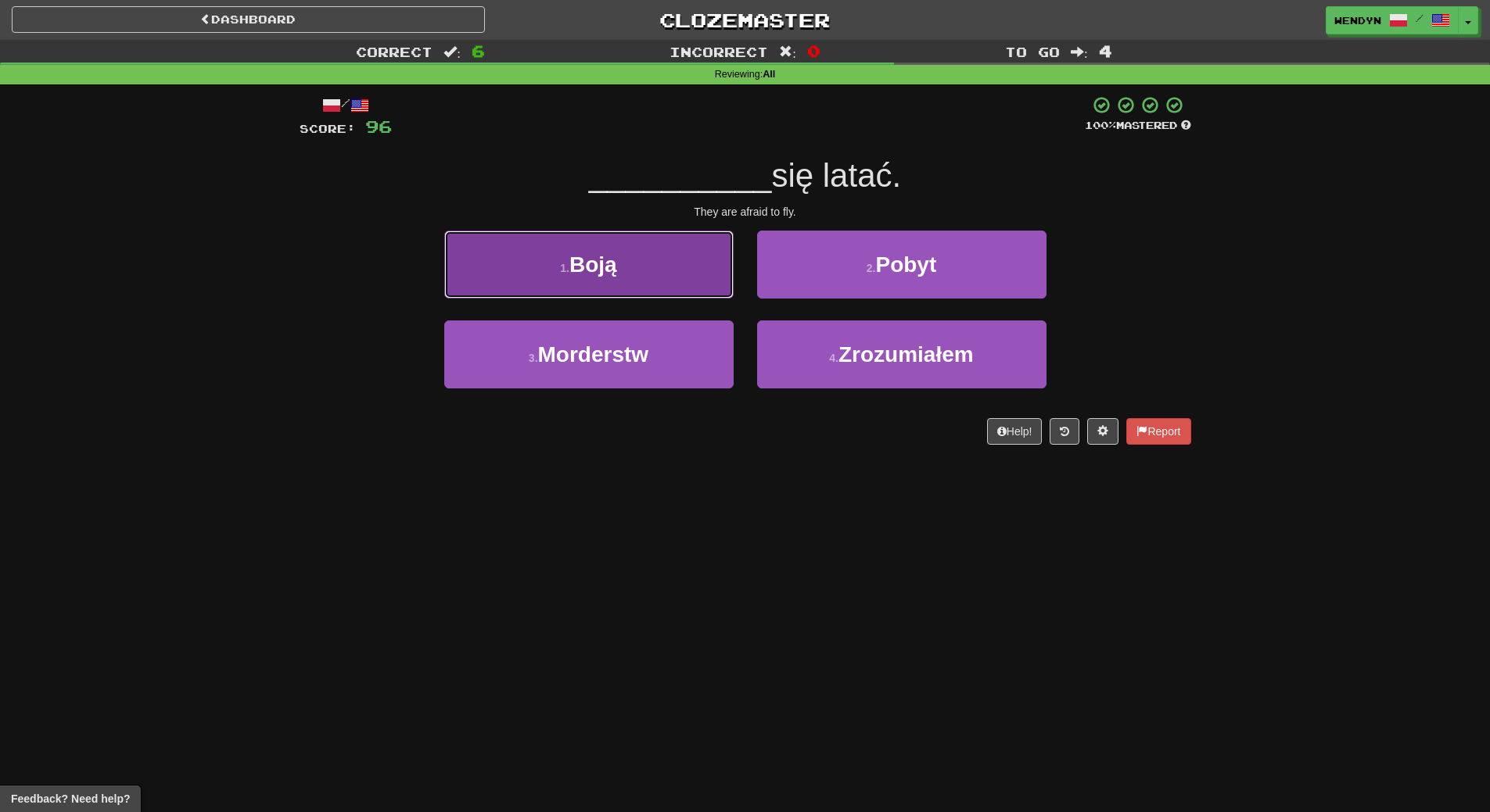
click at [640, 248] on button "1 . Boją" at bounding box center [589, 265] width 289 height 68
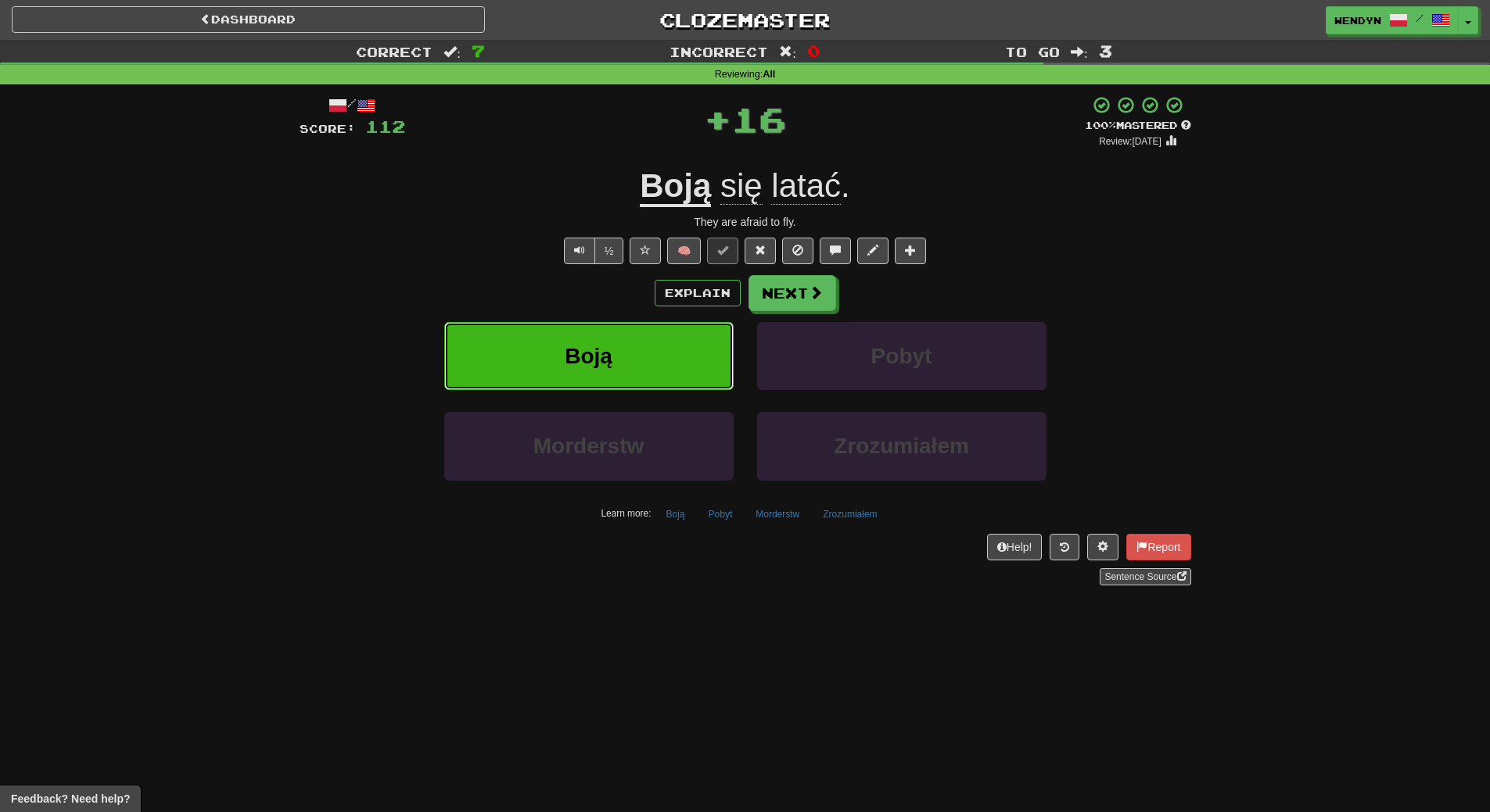
click at [605, 343] on button "Boją" at bounding box center [589, 356] width 289 height 68
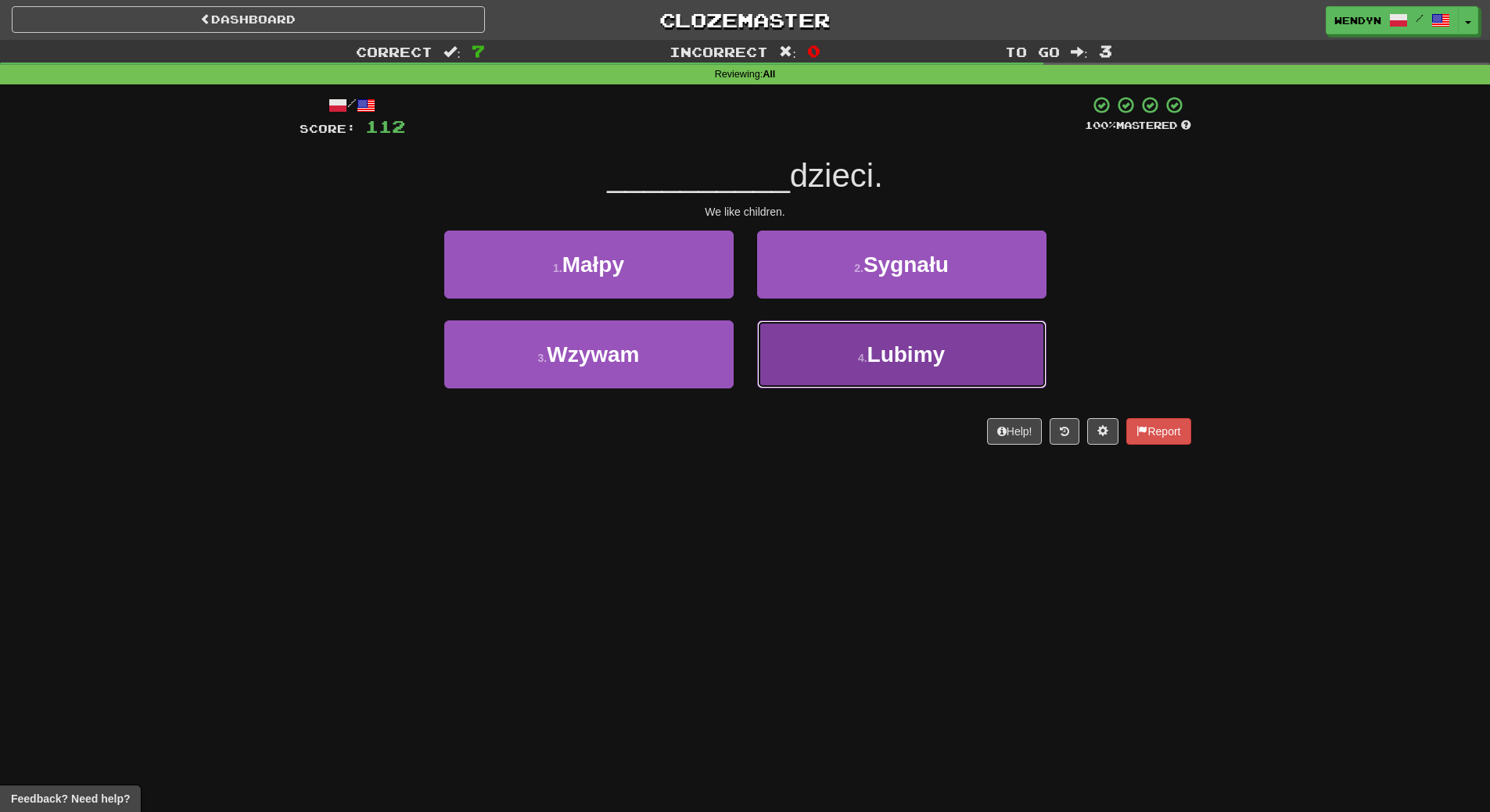
click at [877, 351] on span "Lubimy" at bounding box center [907, 355] width 78 height 24
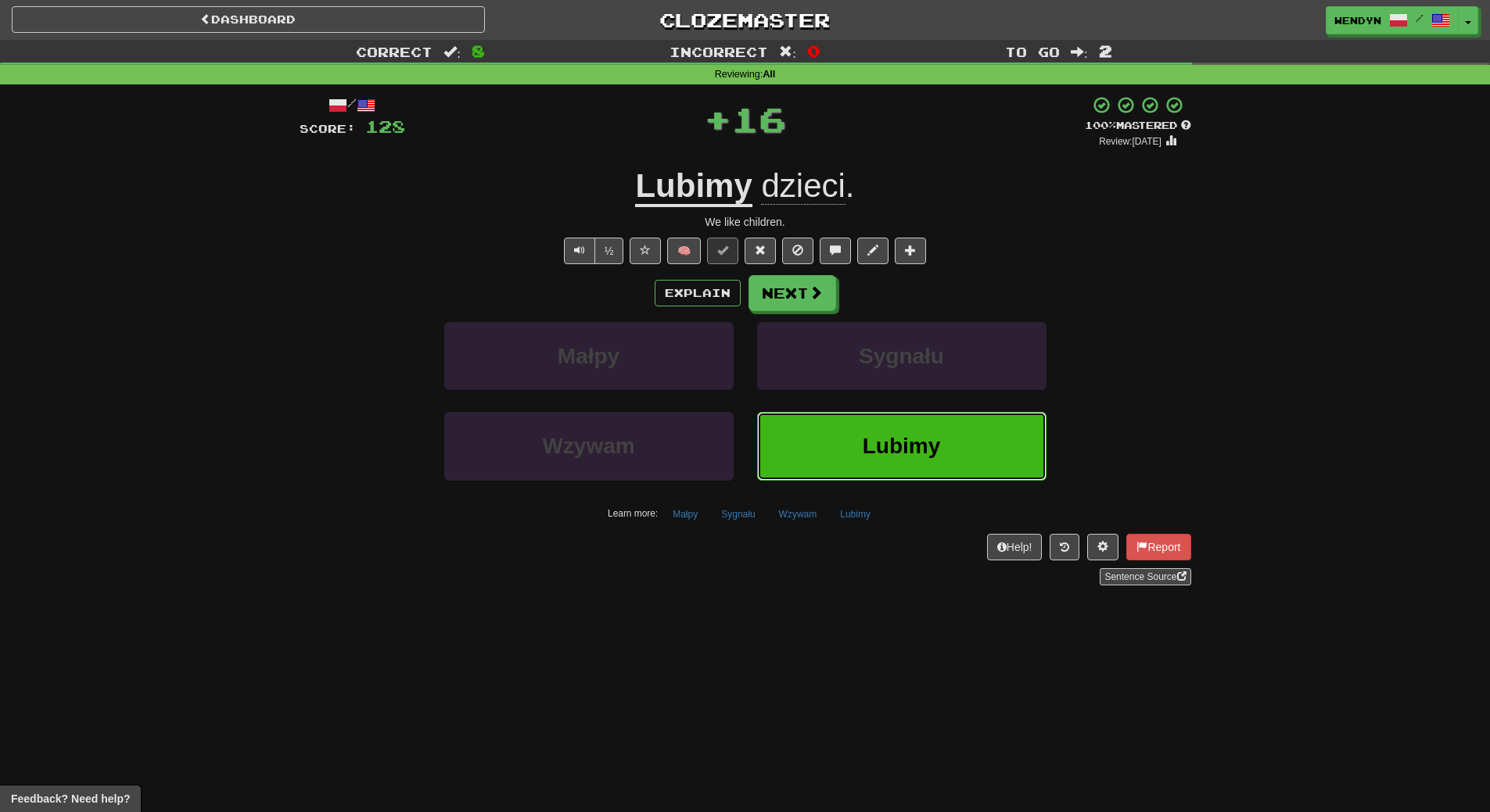
click at [866, 449] on span "Lubimy" at bounding box center [902, 446] width 78 height 24
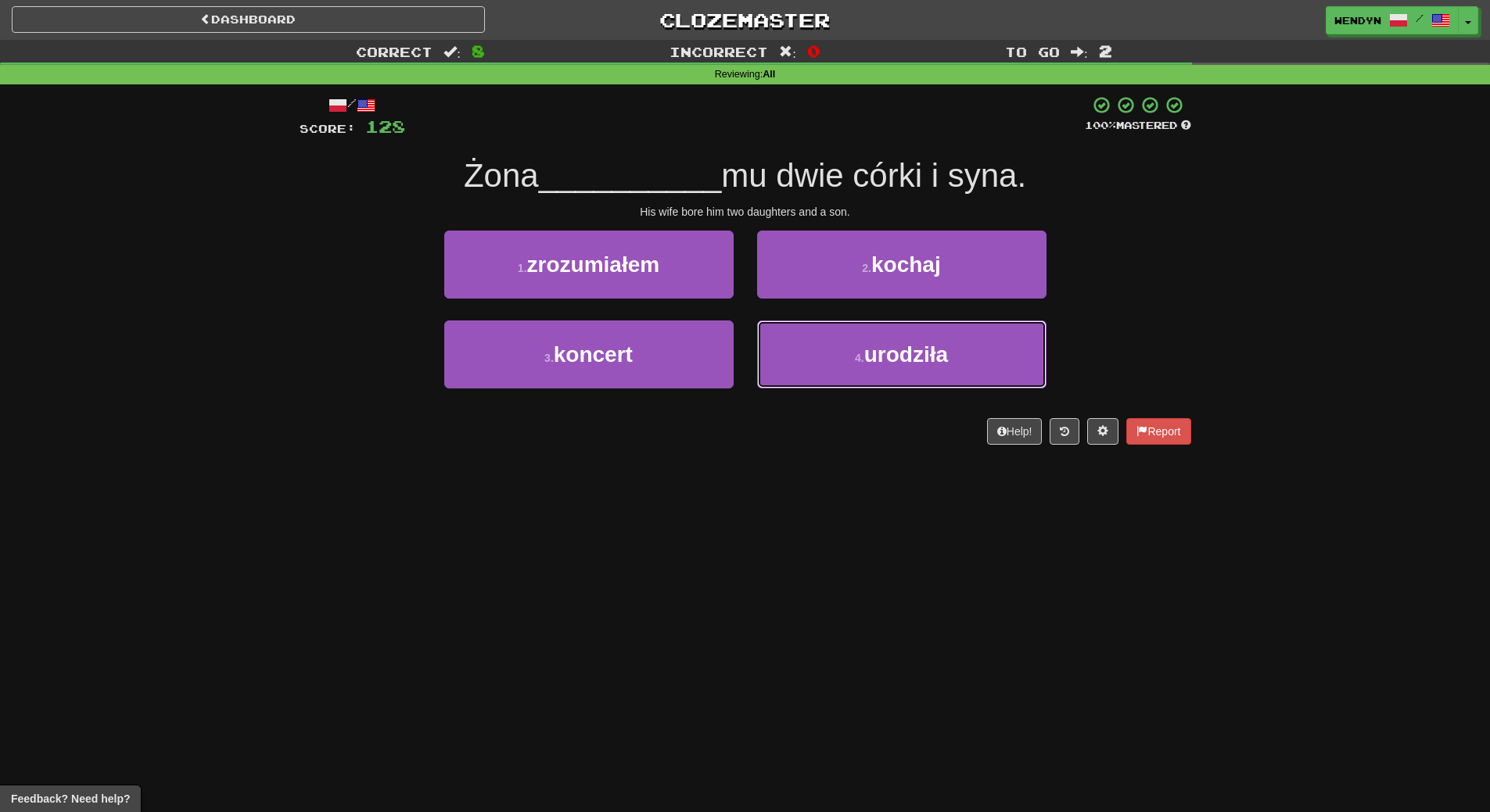
drag, startPoint x: 899, startPoint y: 374, endPoint x: 899, endPoint y: 406, distance: 32.0
click at [899, 375] on button "4 . urodziła" at bounding box center [902, 355] width 289 height 68
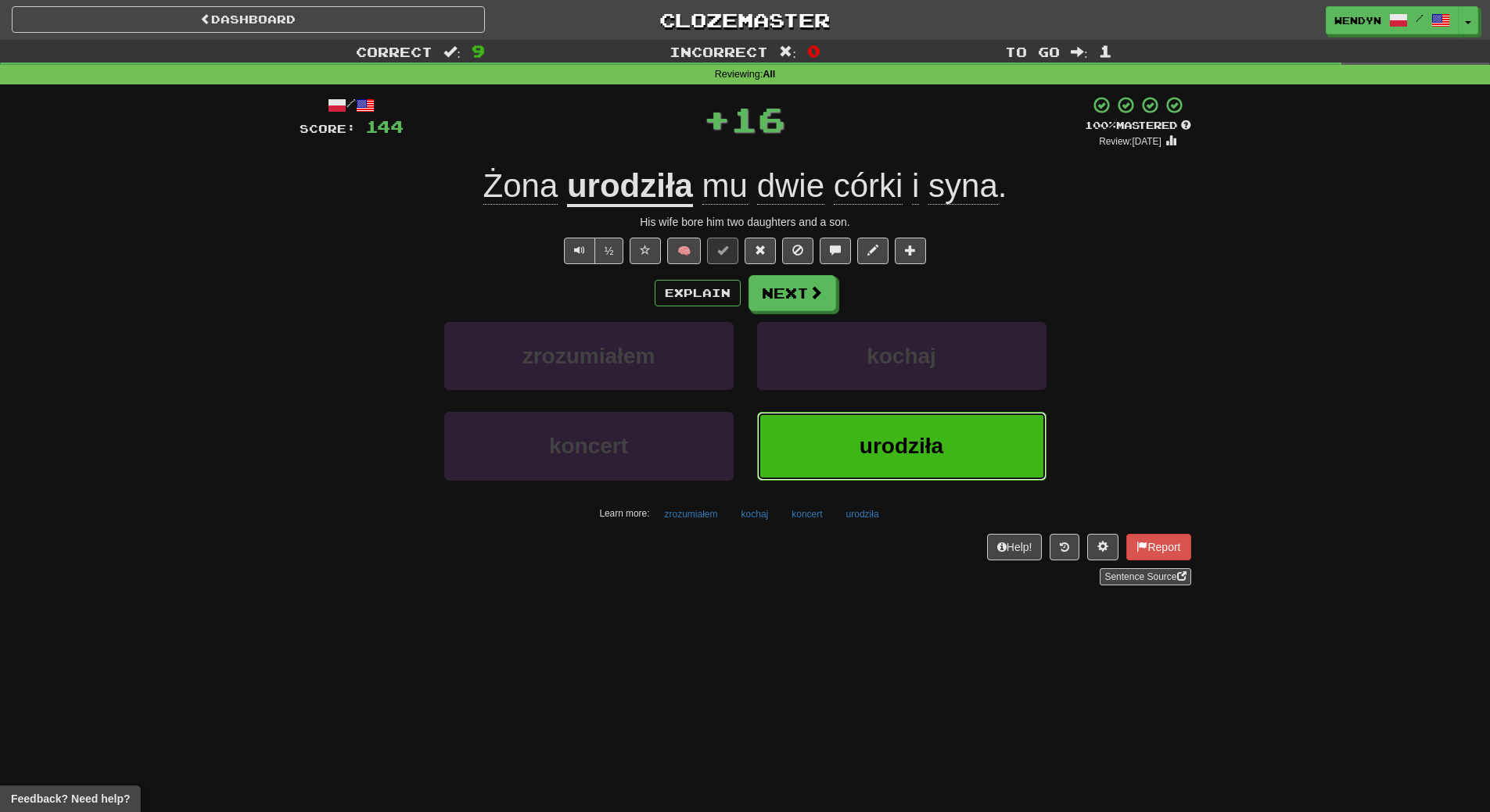
click at [894, 456] on span "urodziła" at bounding box center [901, 446] width 84 height 24
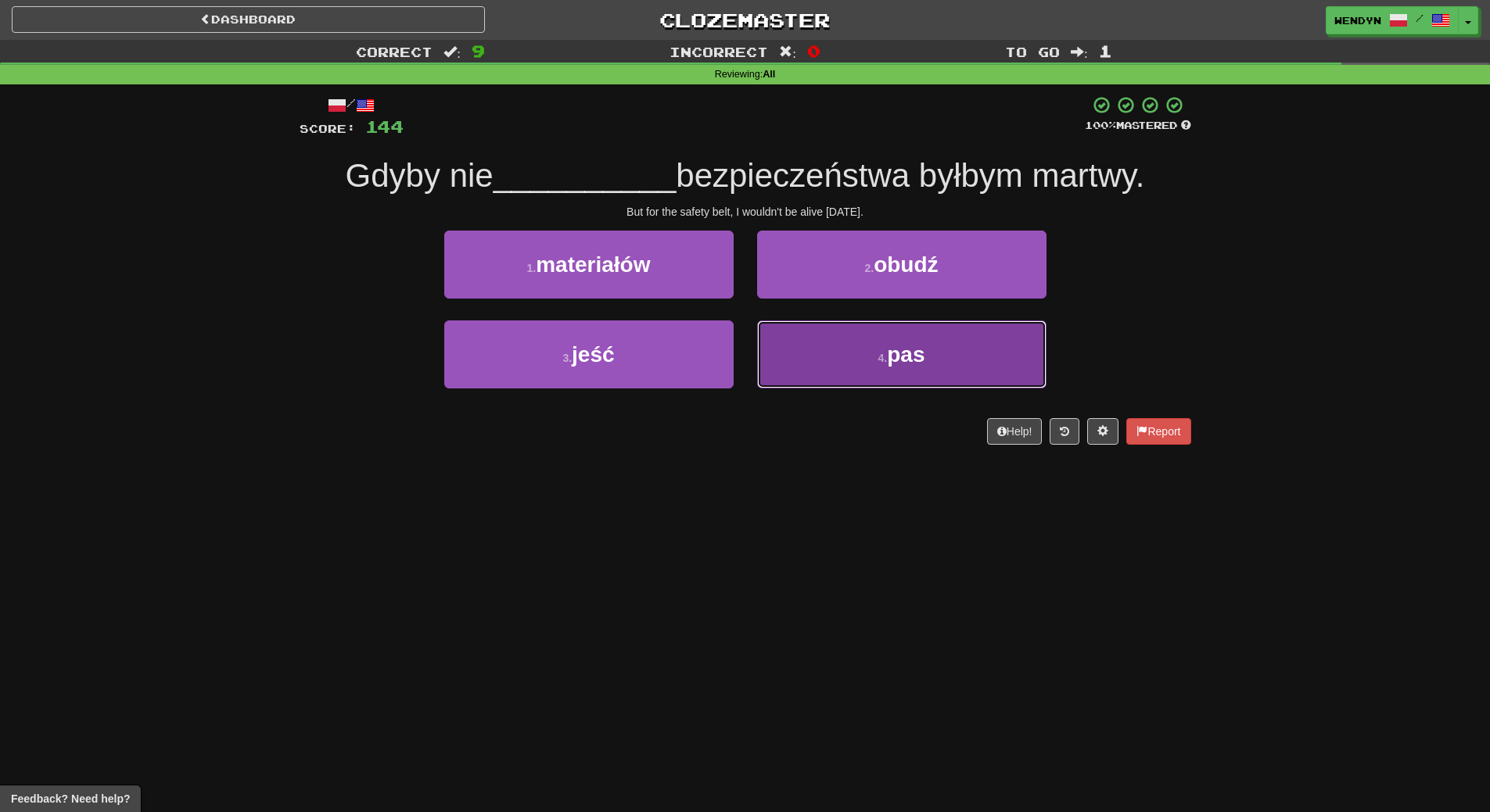
click at [875, 373] on button "4 . pas" at bounding box center [902, 355] width 289 height 68
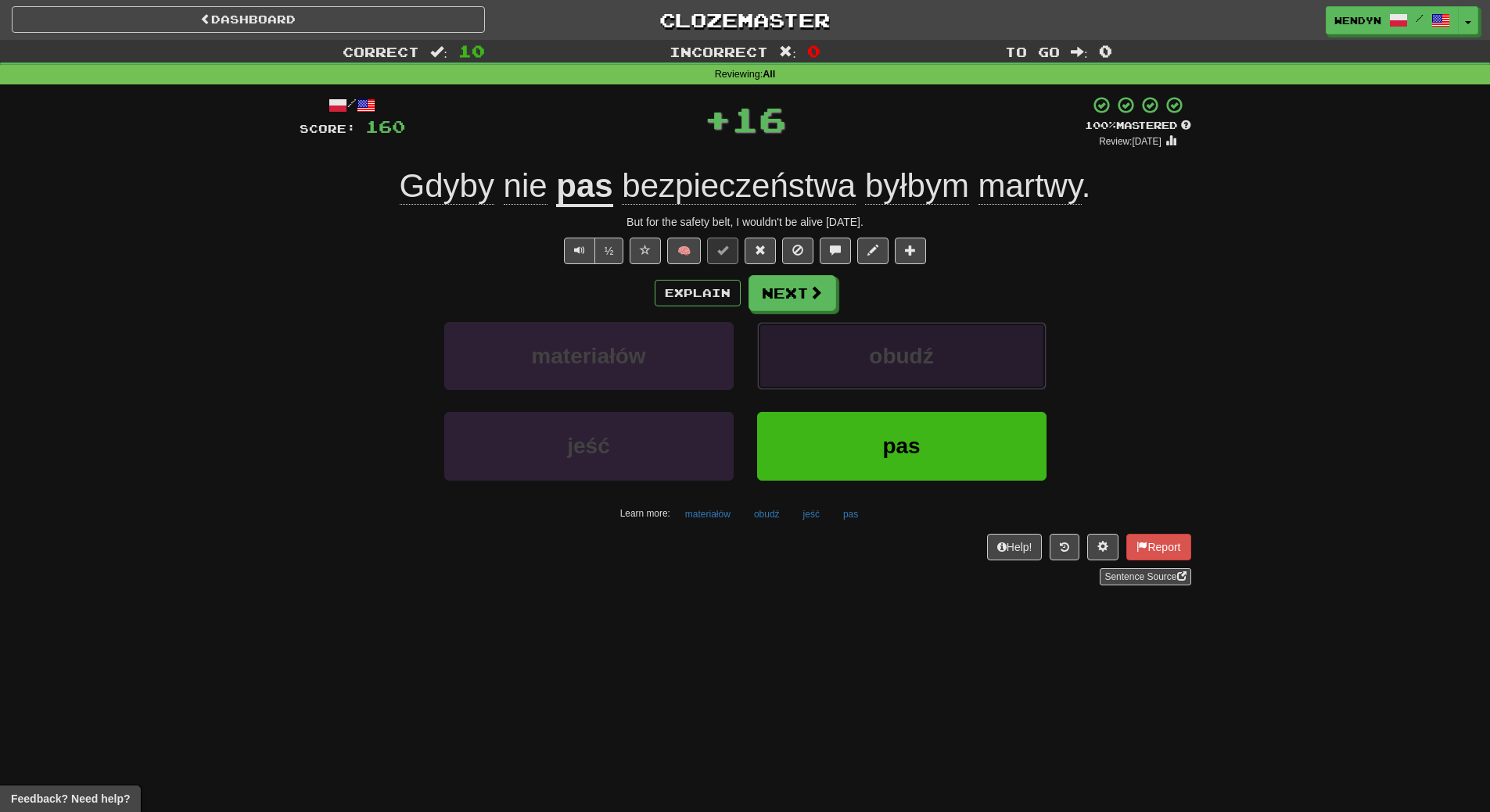
click at [873, 382] on button "obudź" at bounding box center [902, 356] width 289 height 68
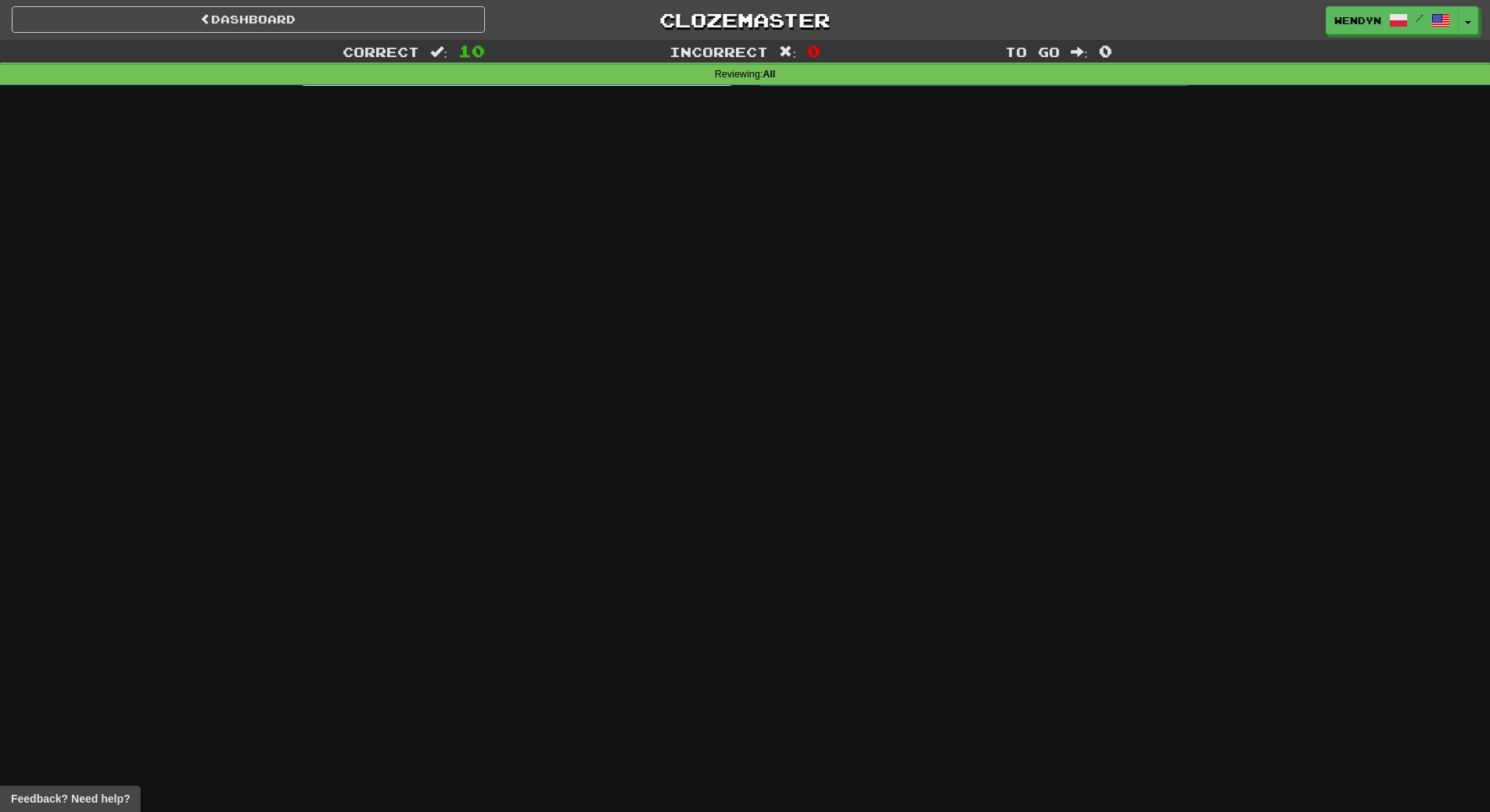
click at [873, 382] on div "Dashboard Clozemaster WendyN / Toggle Dropdown Dashboard Leaderboard Activity F…" at bounding box center [745, 406] width 1490 height 812
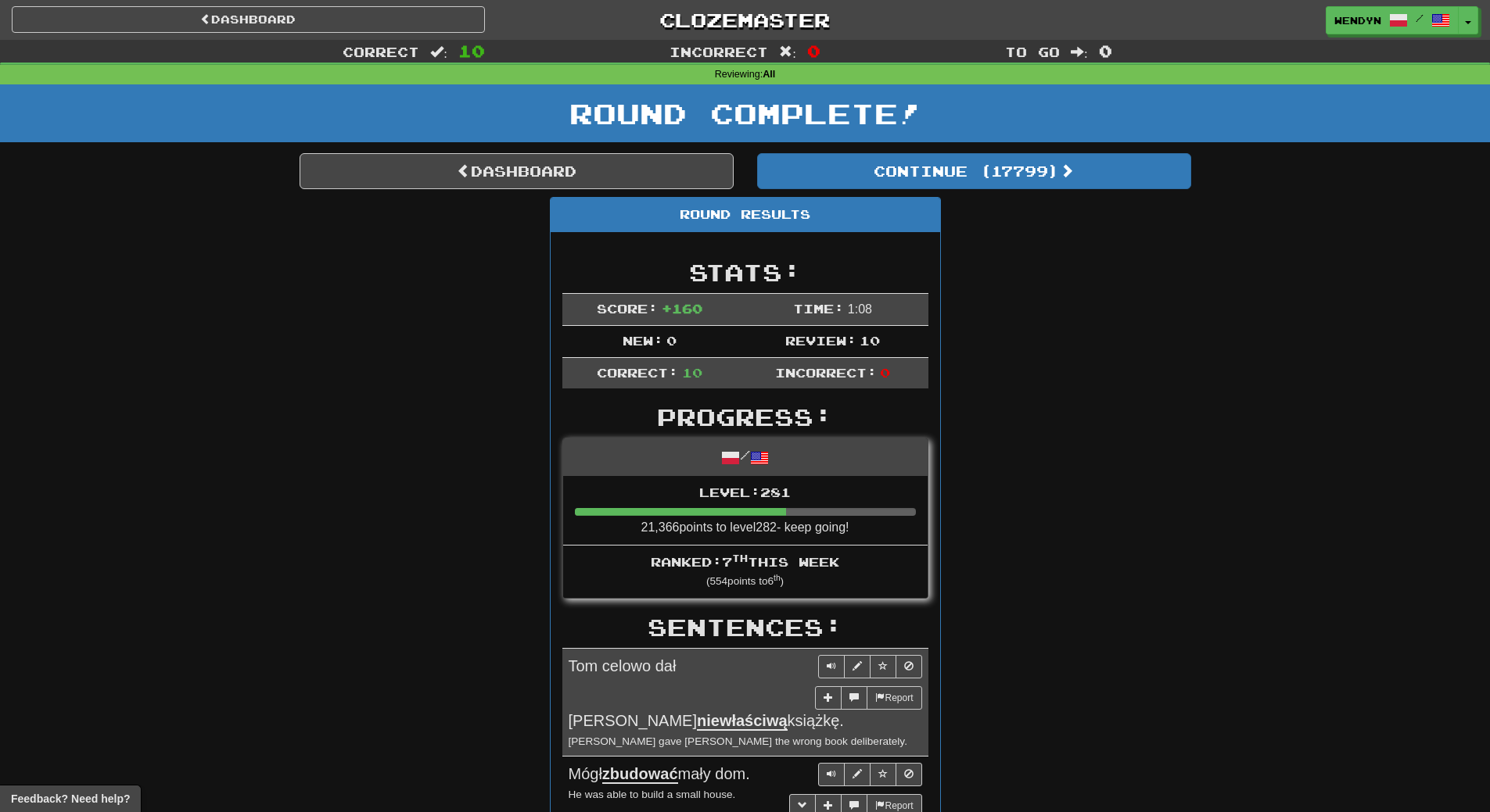
click at [1024, 361] on div "Round Results Stats: Score: + 160 Time: 1 : 0 8 New: 0 Review: 10 Correct: 10 I…" at bounding box center [746, 820] width 892 height 1246
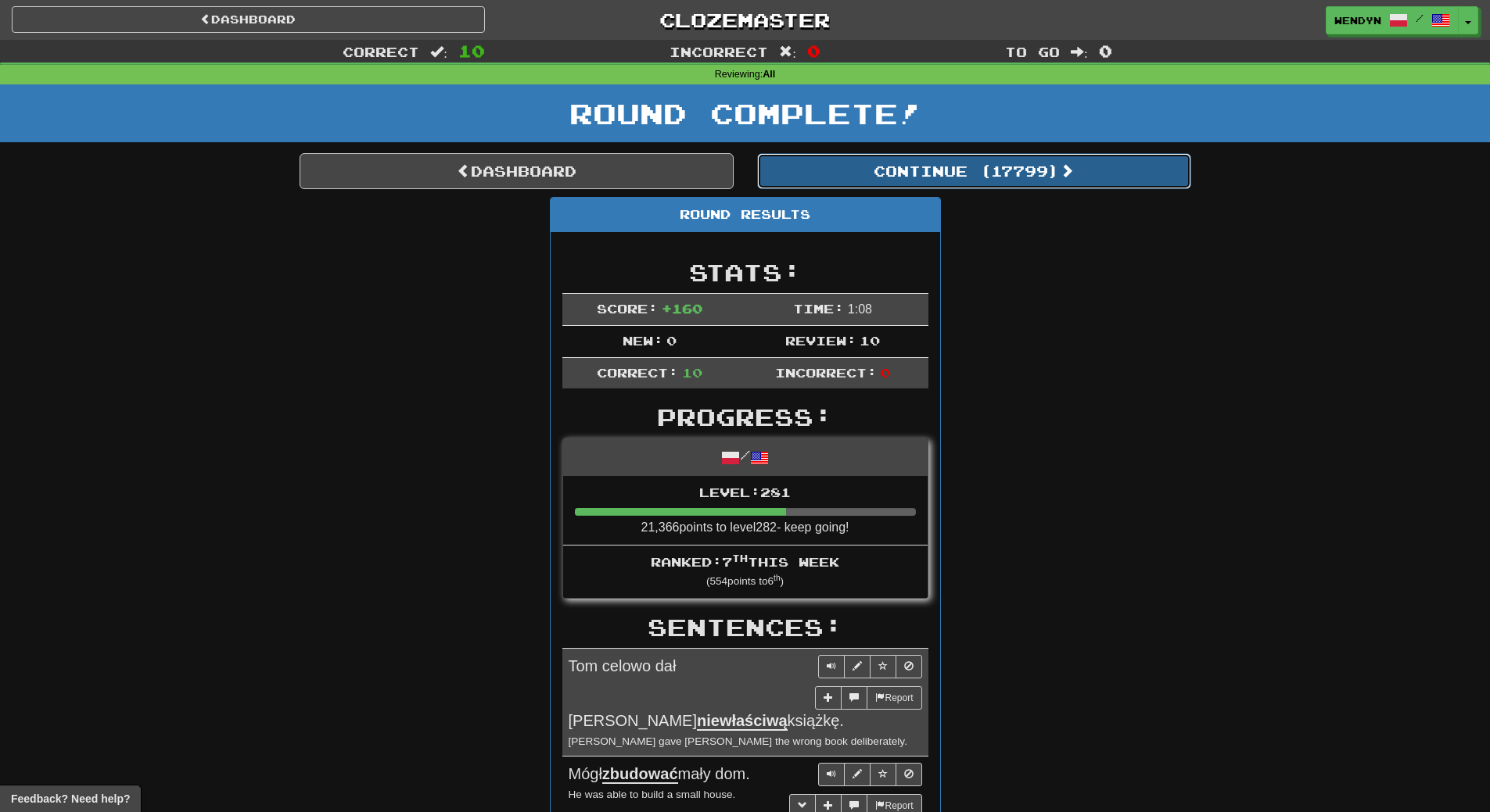
click at [1010, 173] on button "Continue ( 17799 )" at bounding box center [974, 171] width 434 height 36
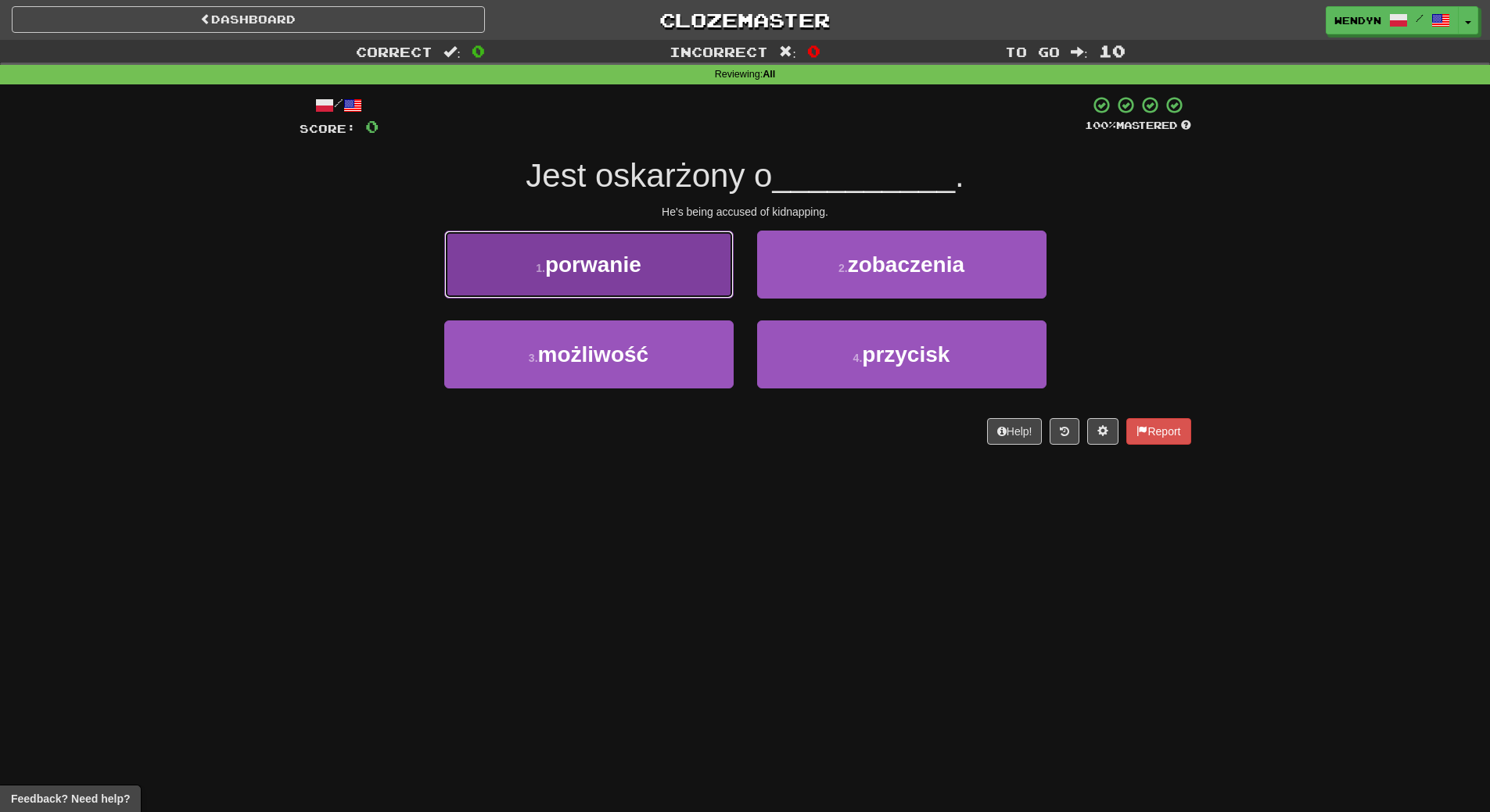
click at [652, 272] on button "1 . porwanie" at bounding box center [589, 265] width 289 height 68
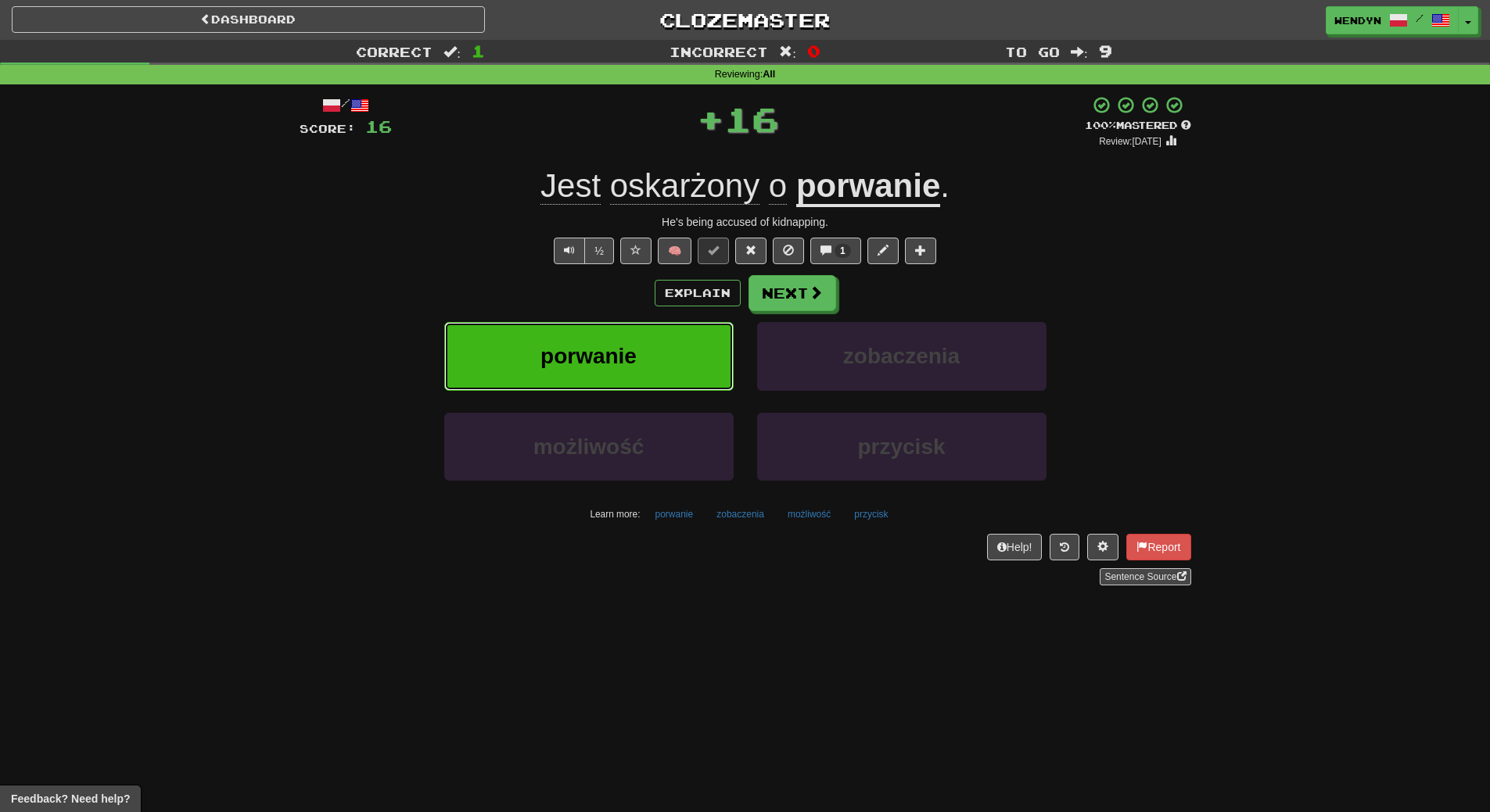
click at [652, 348] on button "porwanie" at bounding box center [589, 356] width 289 height 68
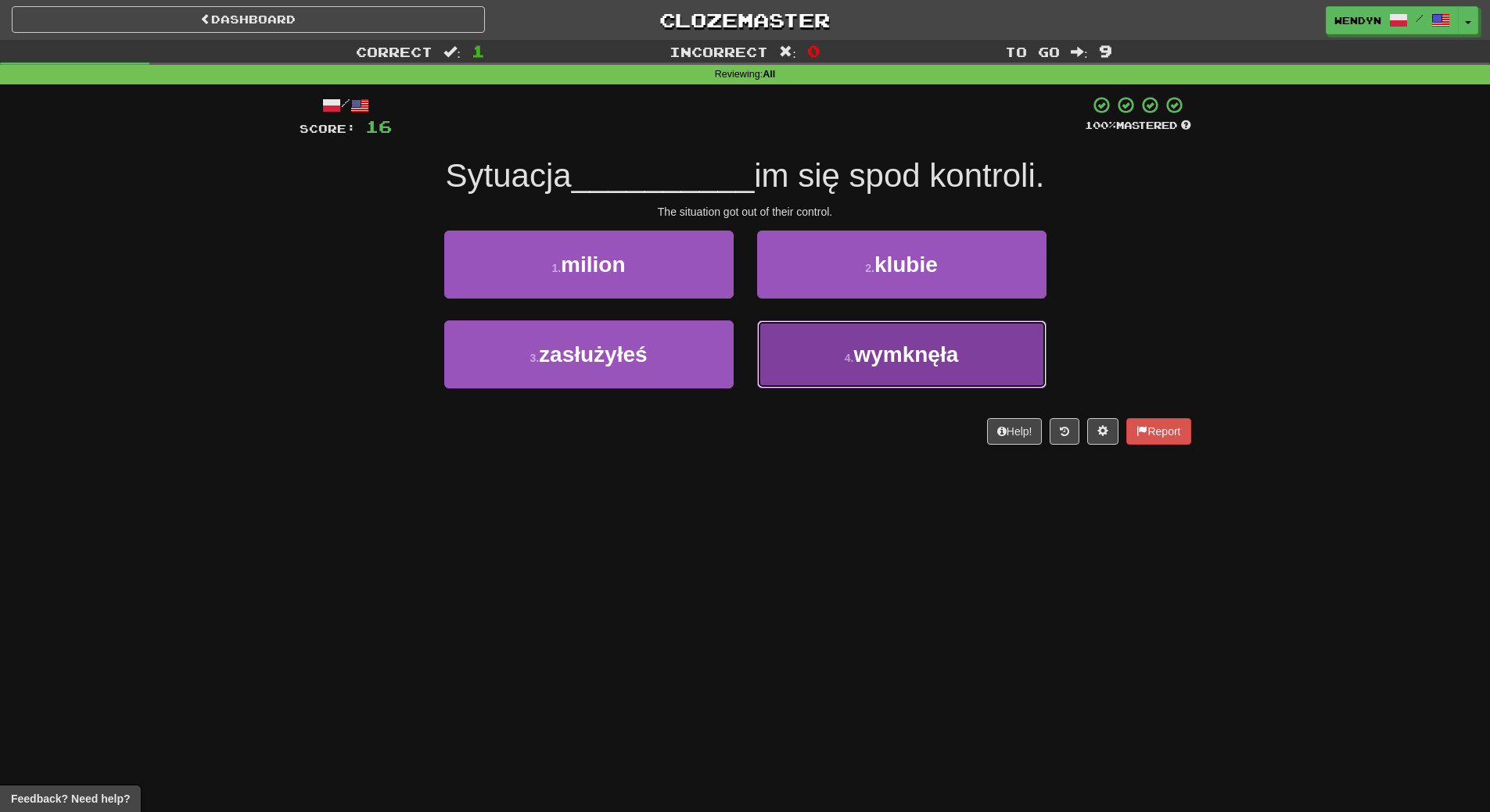
click at [962, 370] on button "4 . wymknęła" at bounding box center [902, 355] width 289 height 68
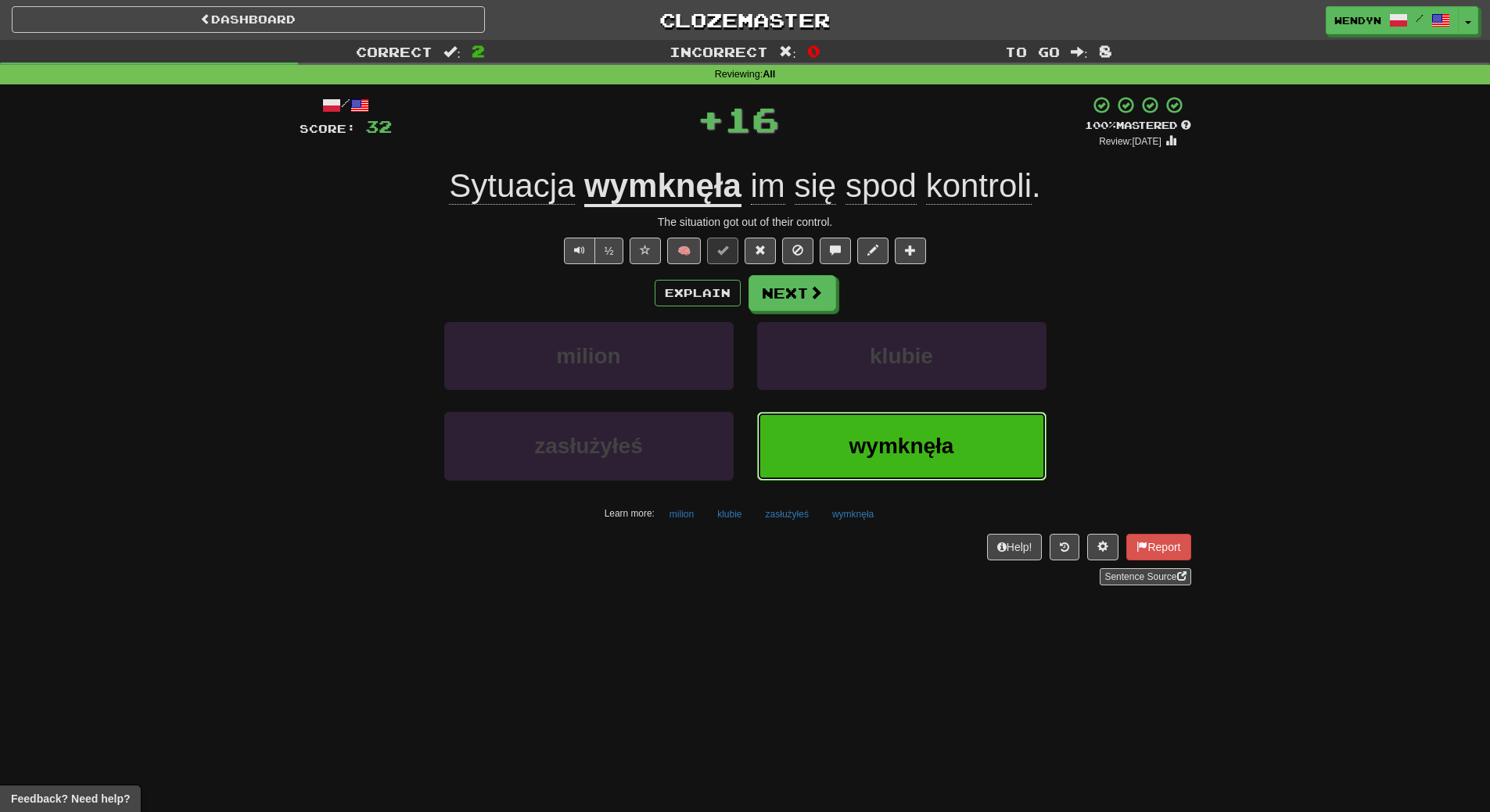
click at [863, 455] on span "wymknęła" at bounding box center [902, 446] width 105 height 24
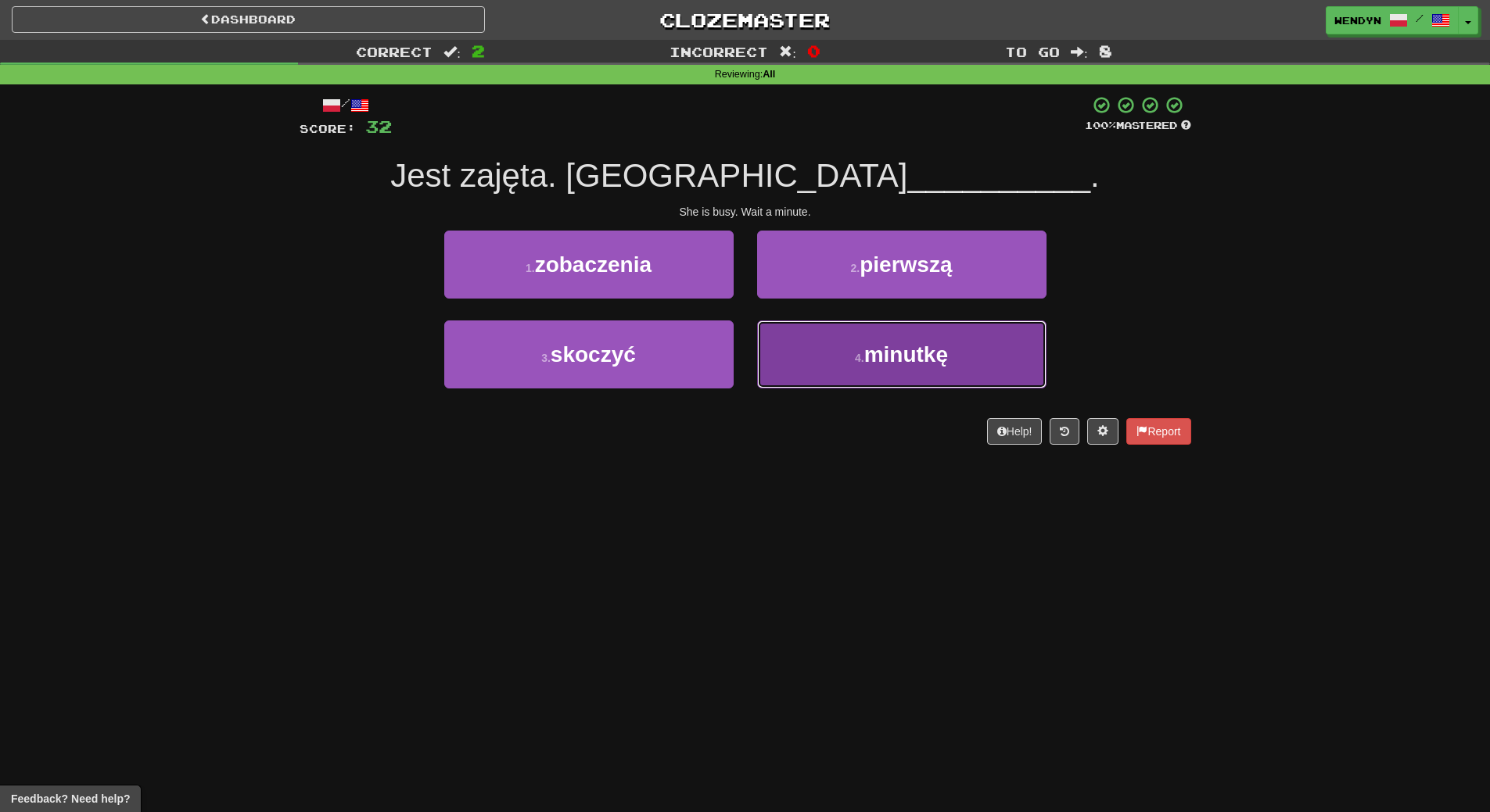
click at [956, 364] on button "4 . minutkę" at bounding box center [902, 355] width 289 height 68
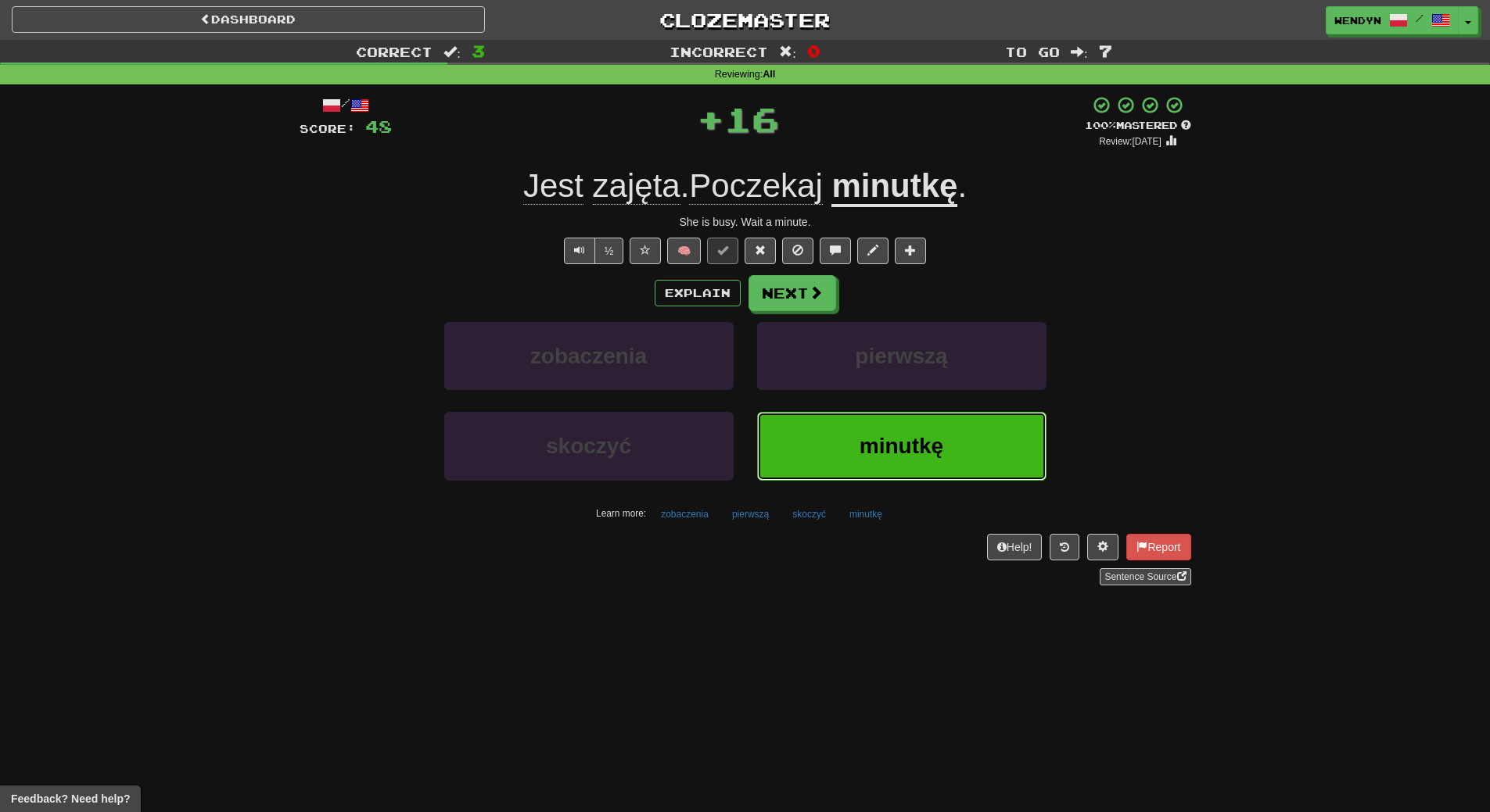
click at [915, 451] on span "minutkę" at bounding box center [901, 446] width 84 height 24
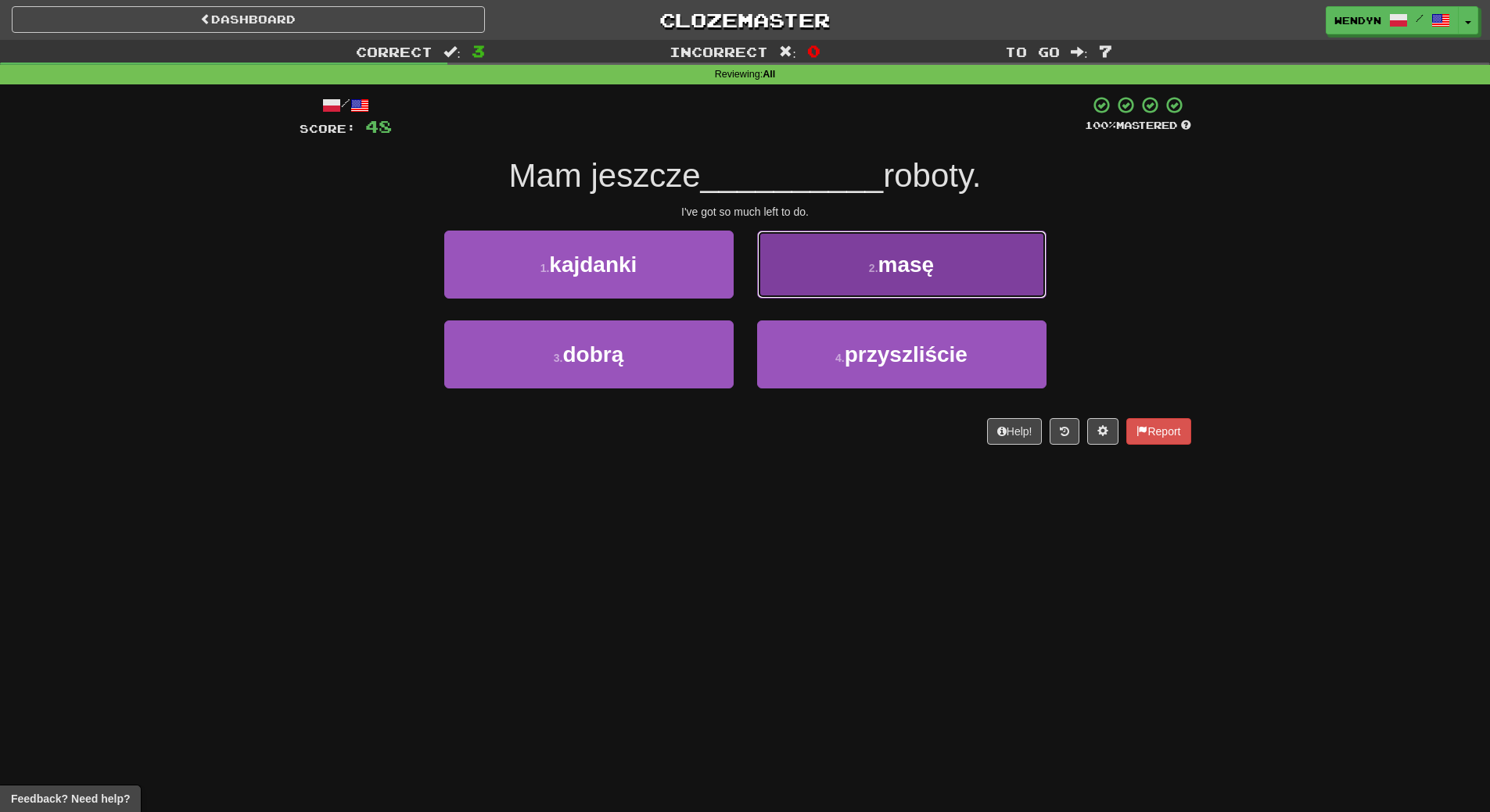
click at [977, 255] on button "2 . masę" at bounding box center [902, 265] width 289 height 68
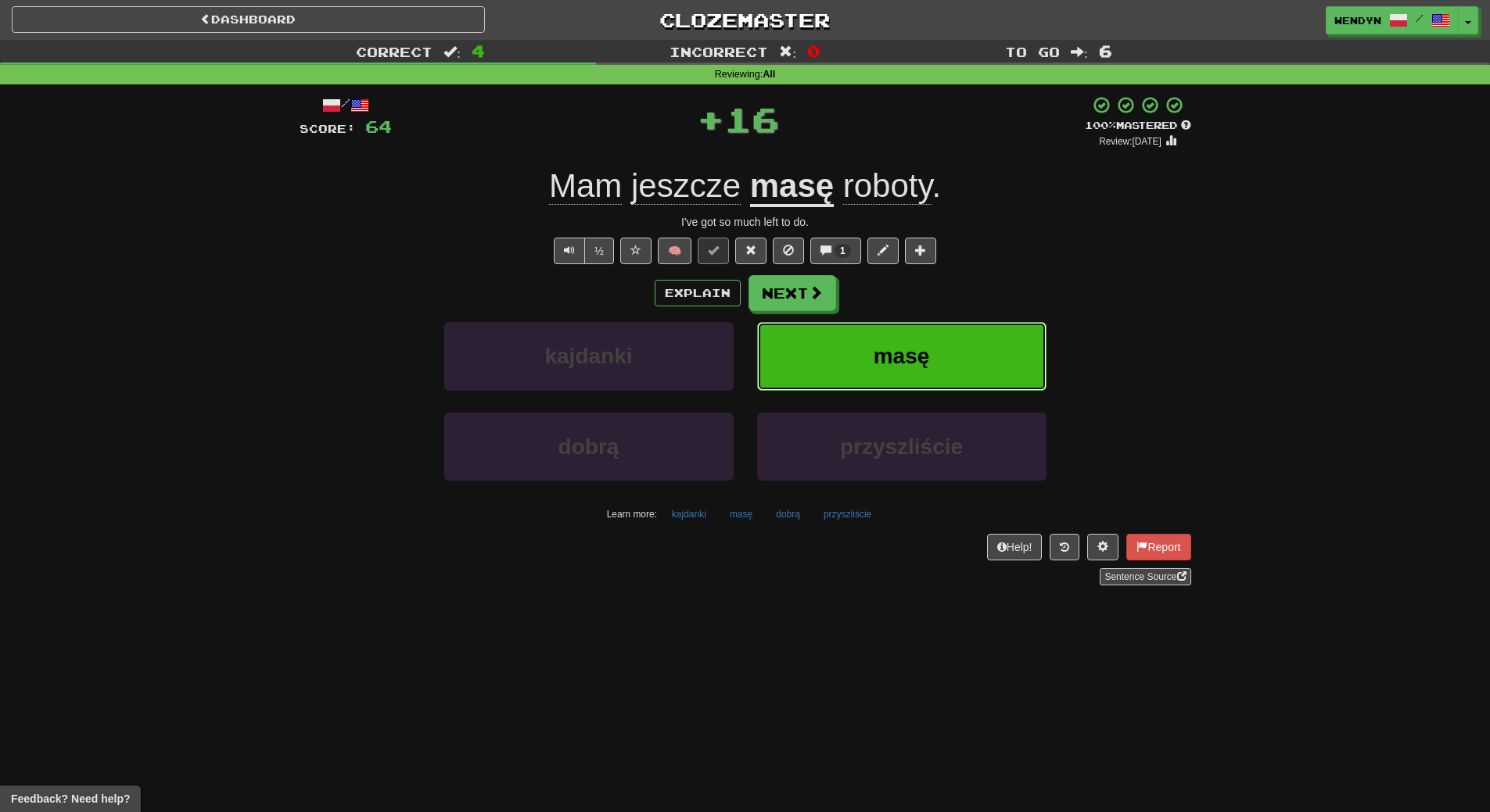
click at [945, 368] on button "masę" at bounding box center [902, 356] width 289 height 68
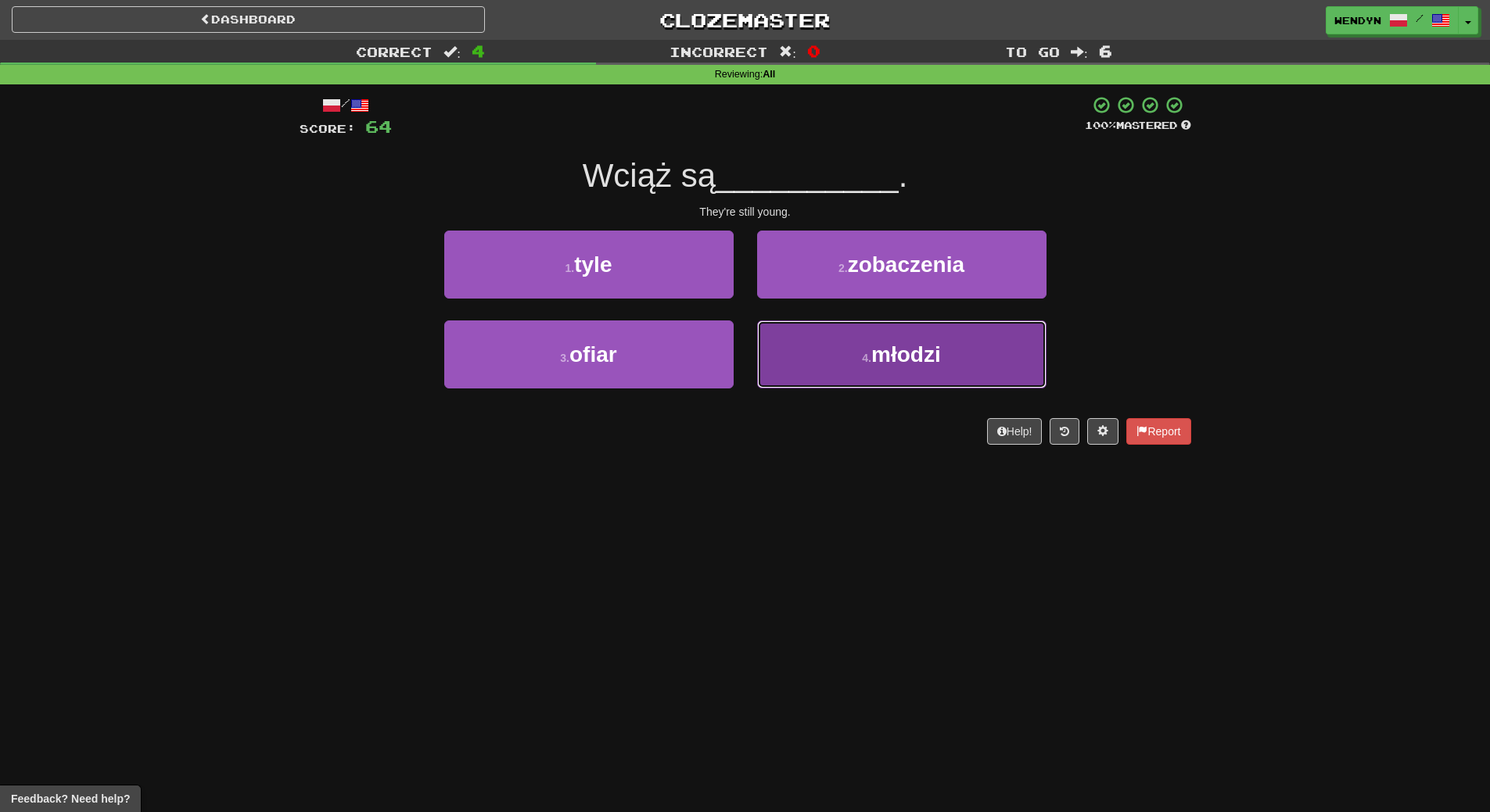
click at [835, 368] on button "4 . młodzi" at bounding box center [902, 355] width 289 height 68
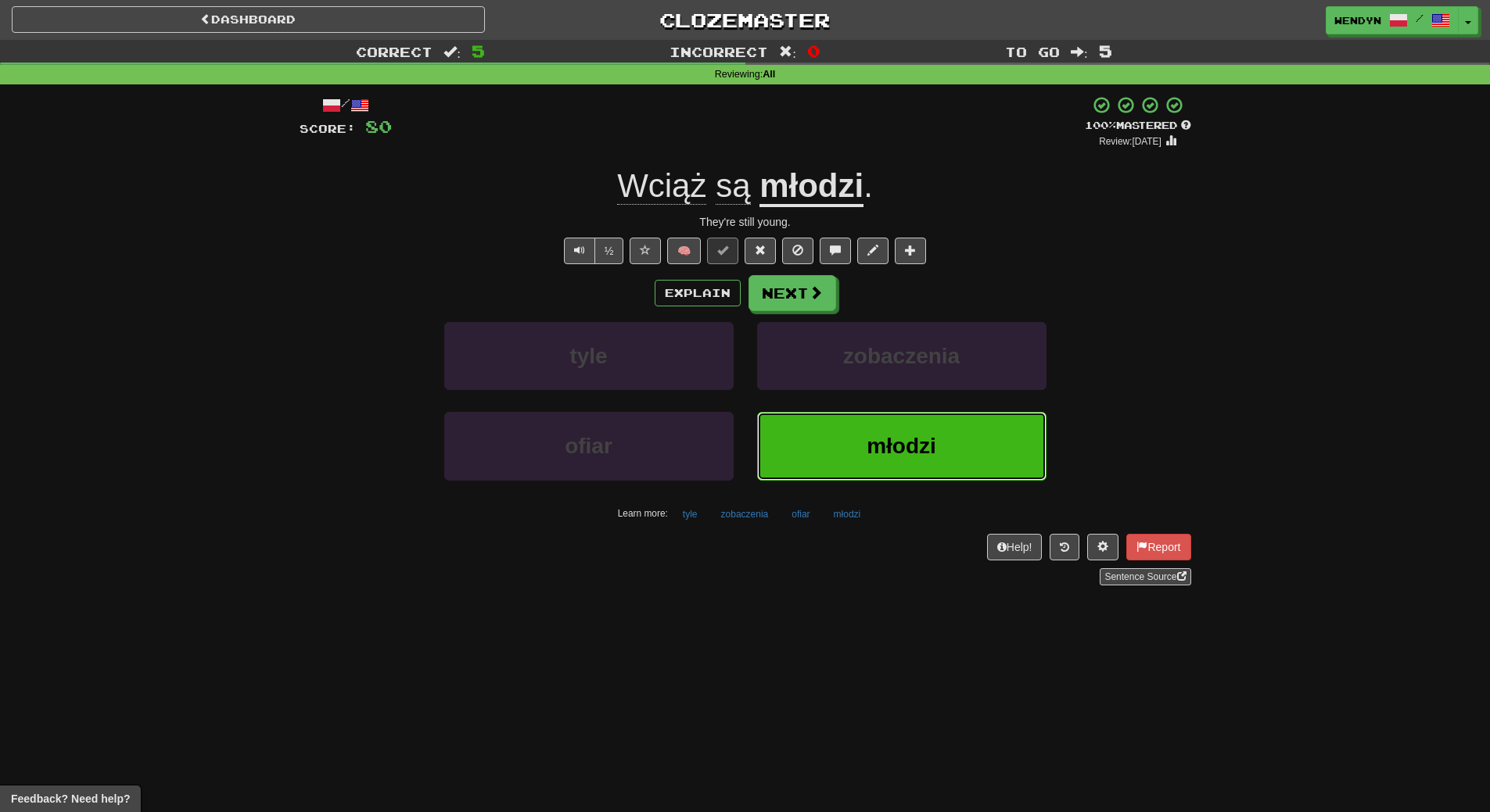
click at [926, 447] on span "młodzi" at bounding box center [902, 446] width 70 height 24
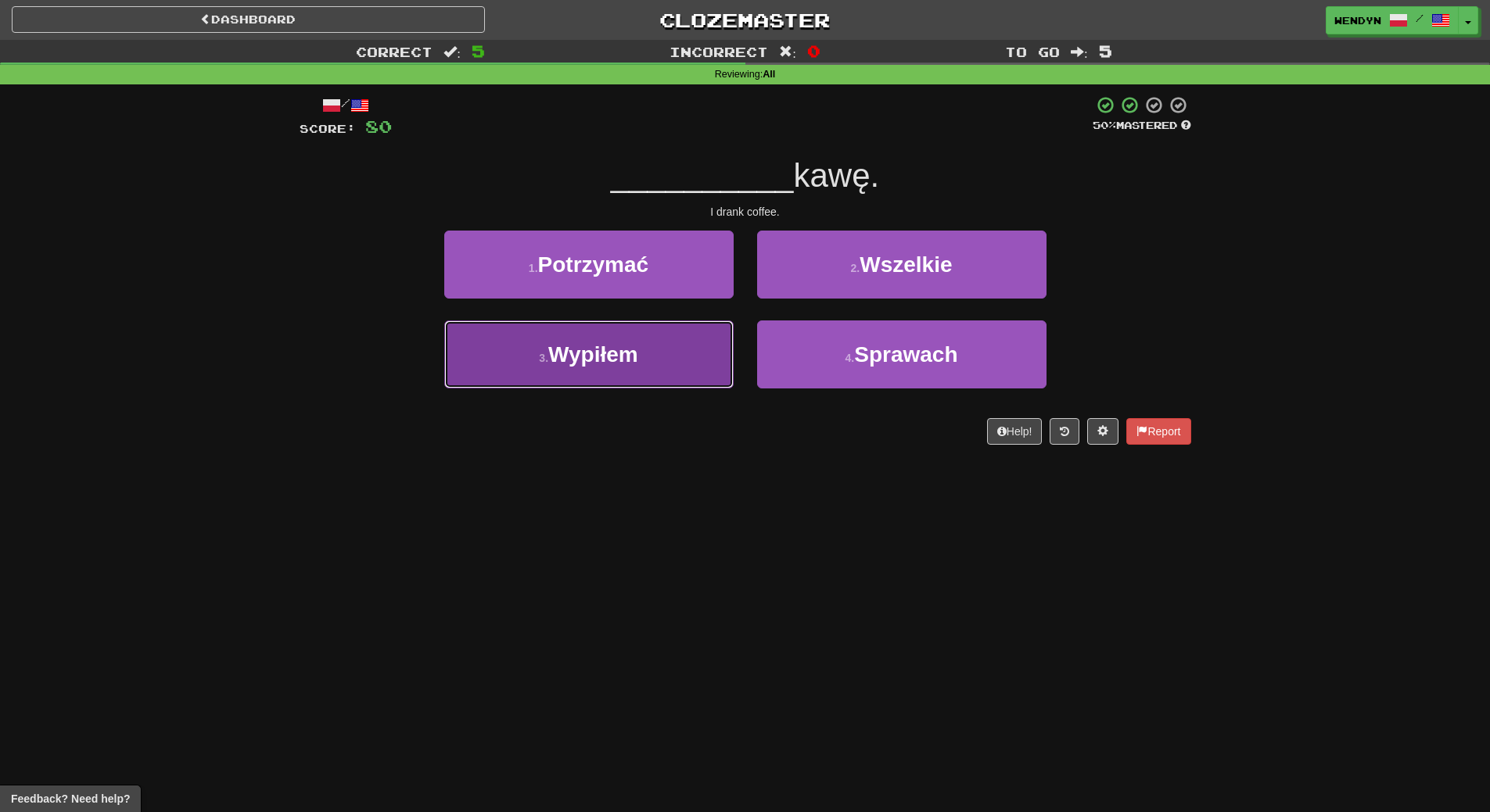
click at [661, 373] on button "3 . Wypiłem" at bounding box center [589, 355] width 289 height 68
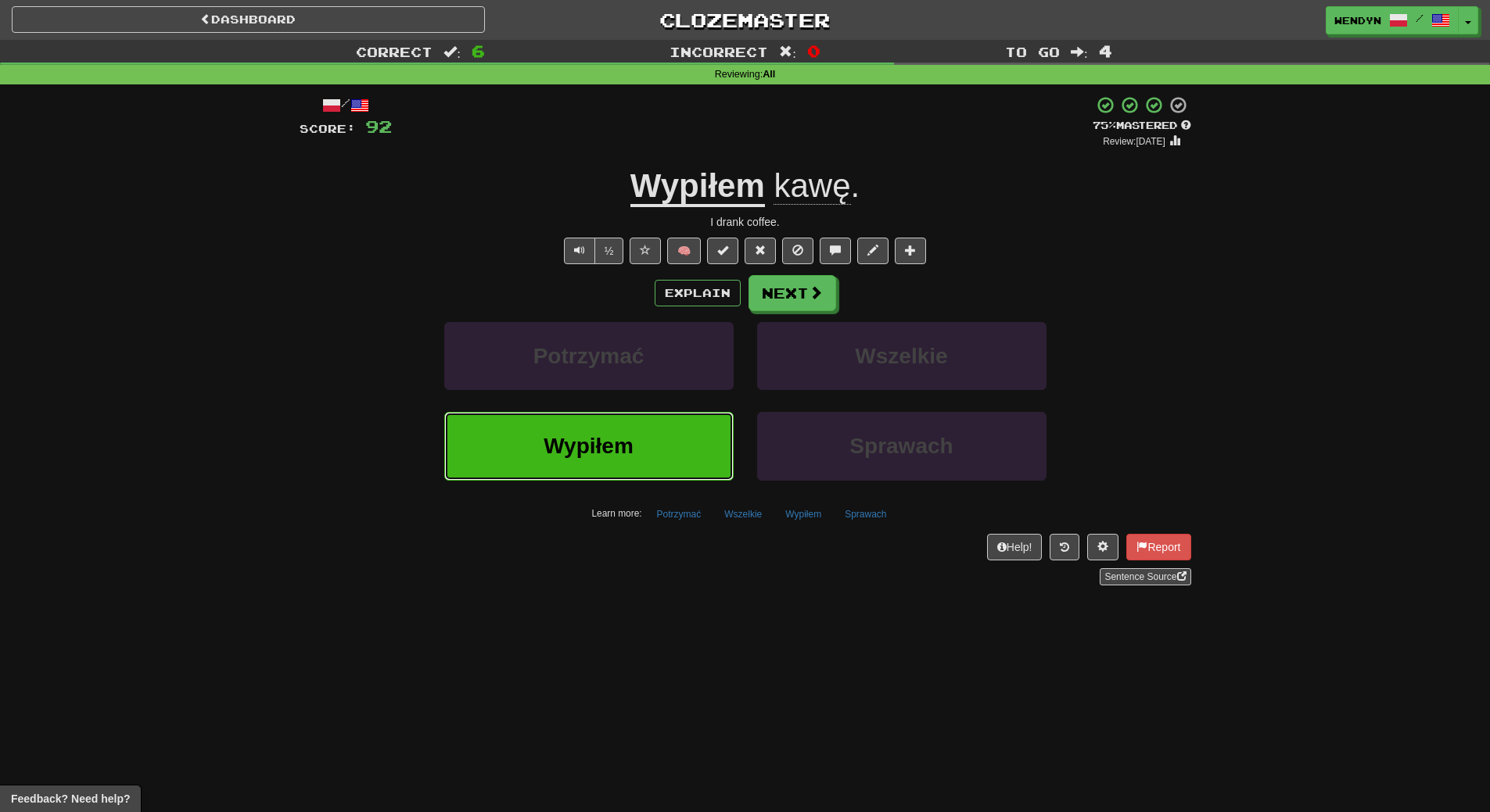
click at [664, 456] on button "Wypiłem" at bounding box center [589, 446] width 289 height 68
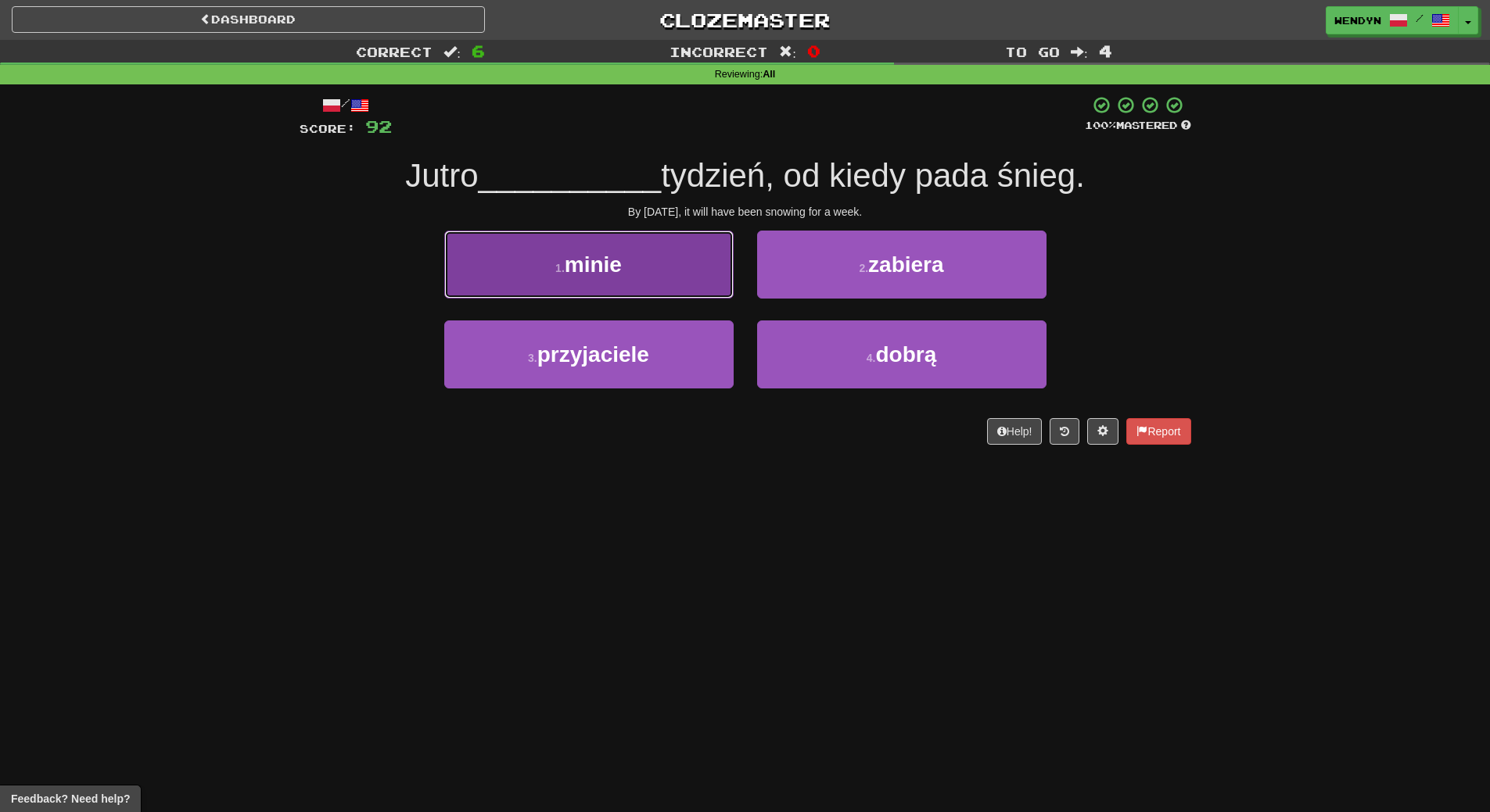
click at [611, 279] on button "1 . minie" at bounding box center [589, 265] width 289 height 68
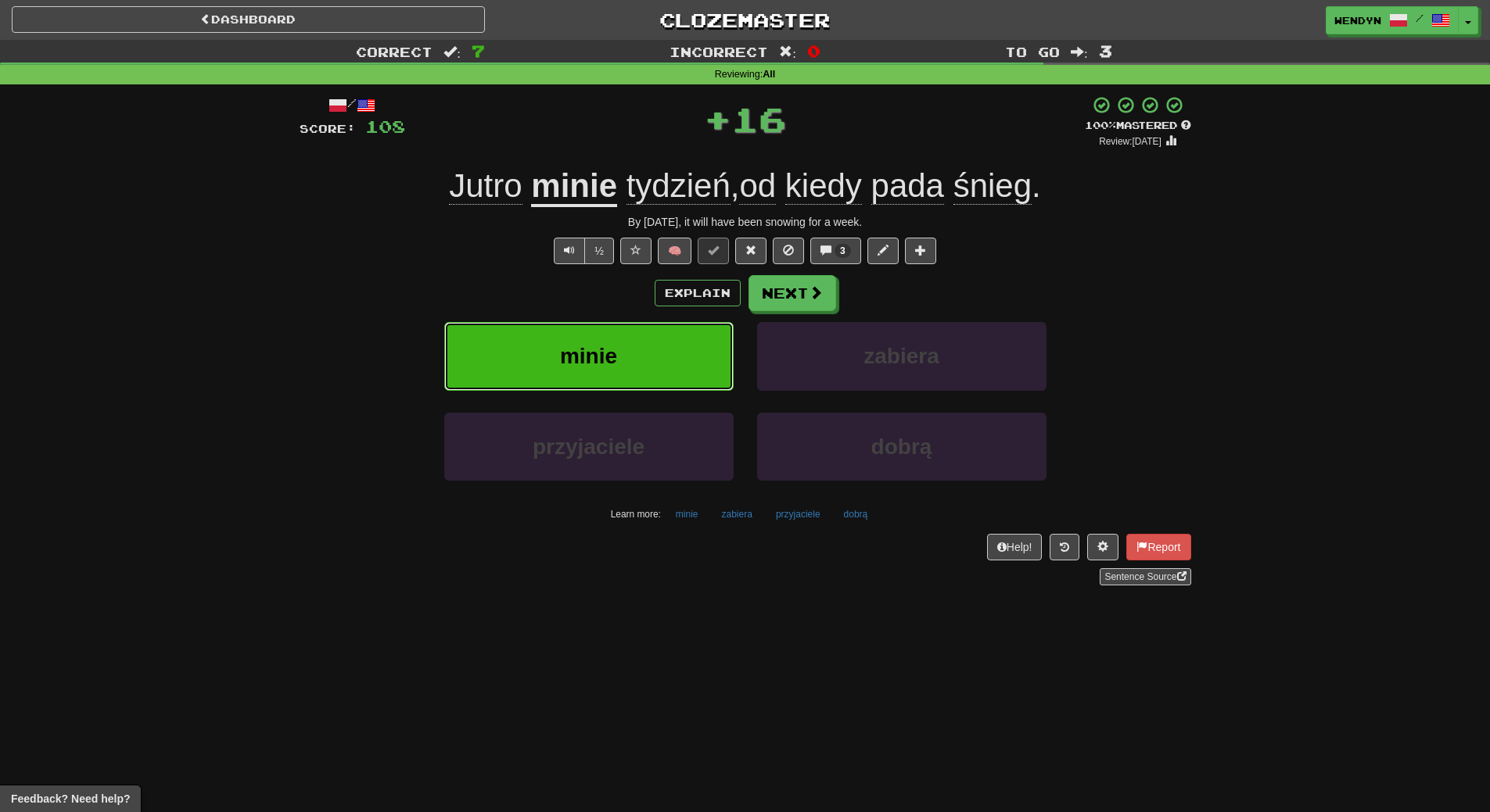
click at [557, 344] on button "minie" at bounding box center [589, 356] width 289 height 68
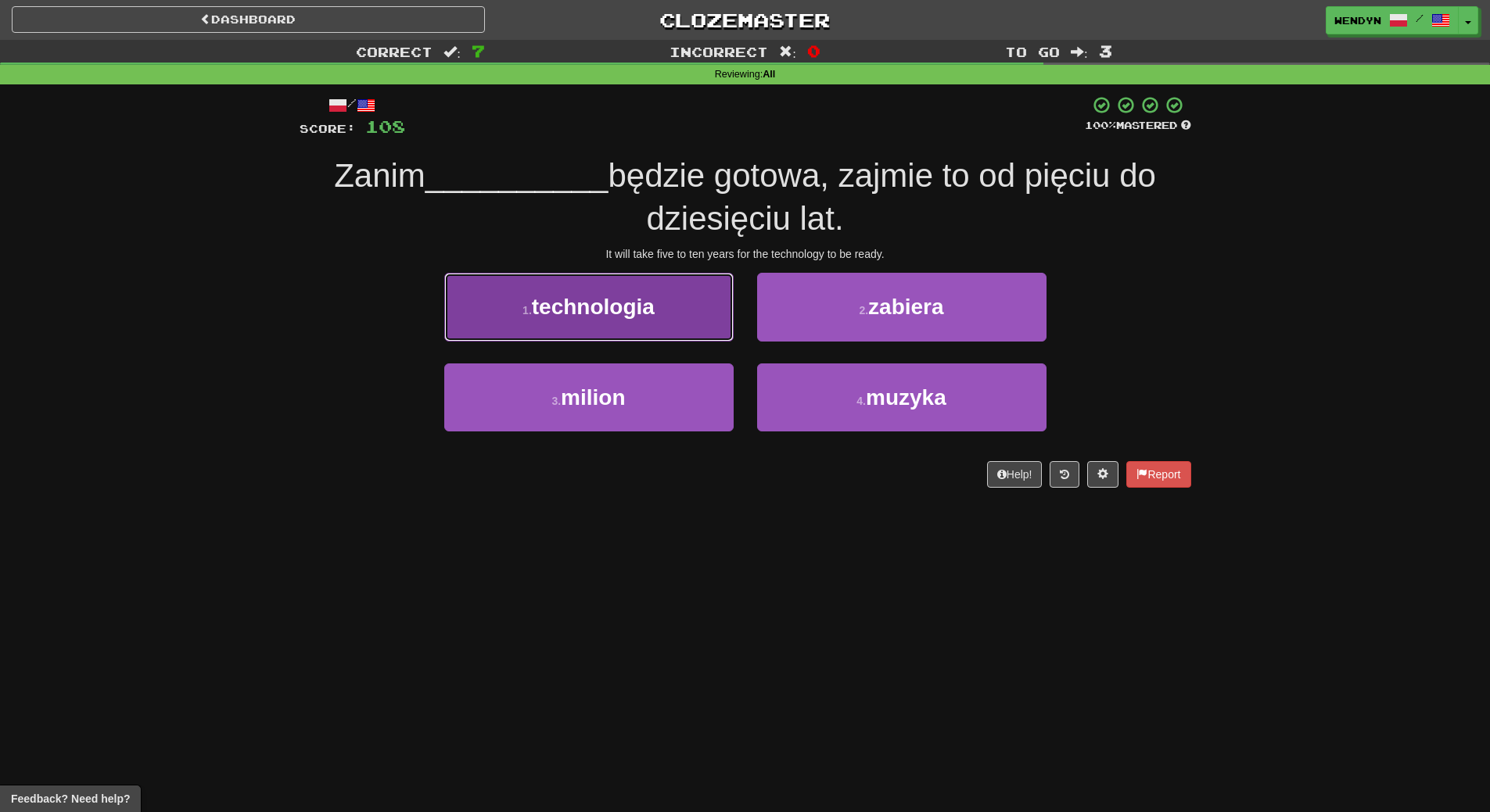
click at [638, 330] on button "1 . technologia" at bounding box center [589, 307] width 289 height 68
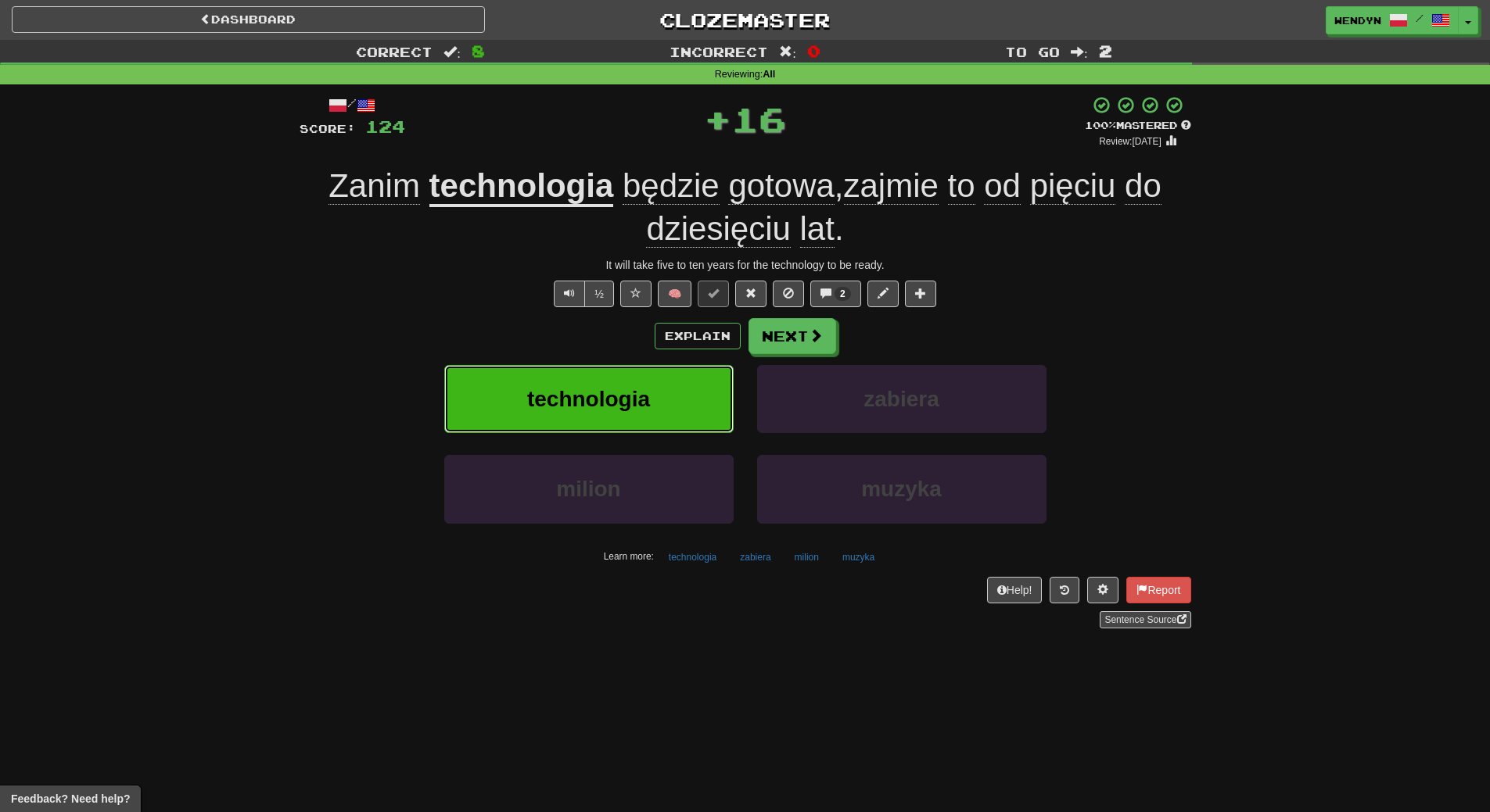
click at [589, 401] on span "technologia" at bounding box center [588, 400] width 123 height 24
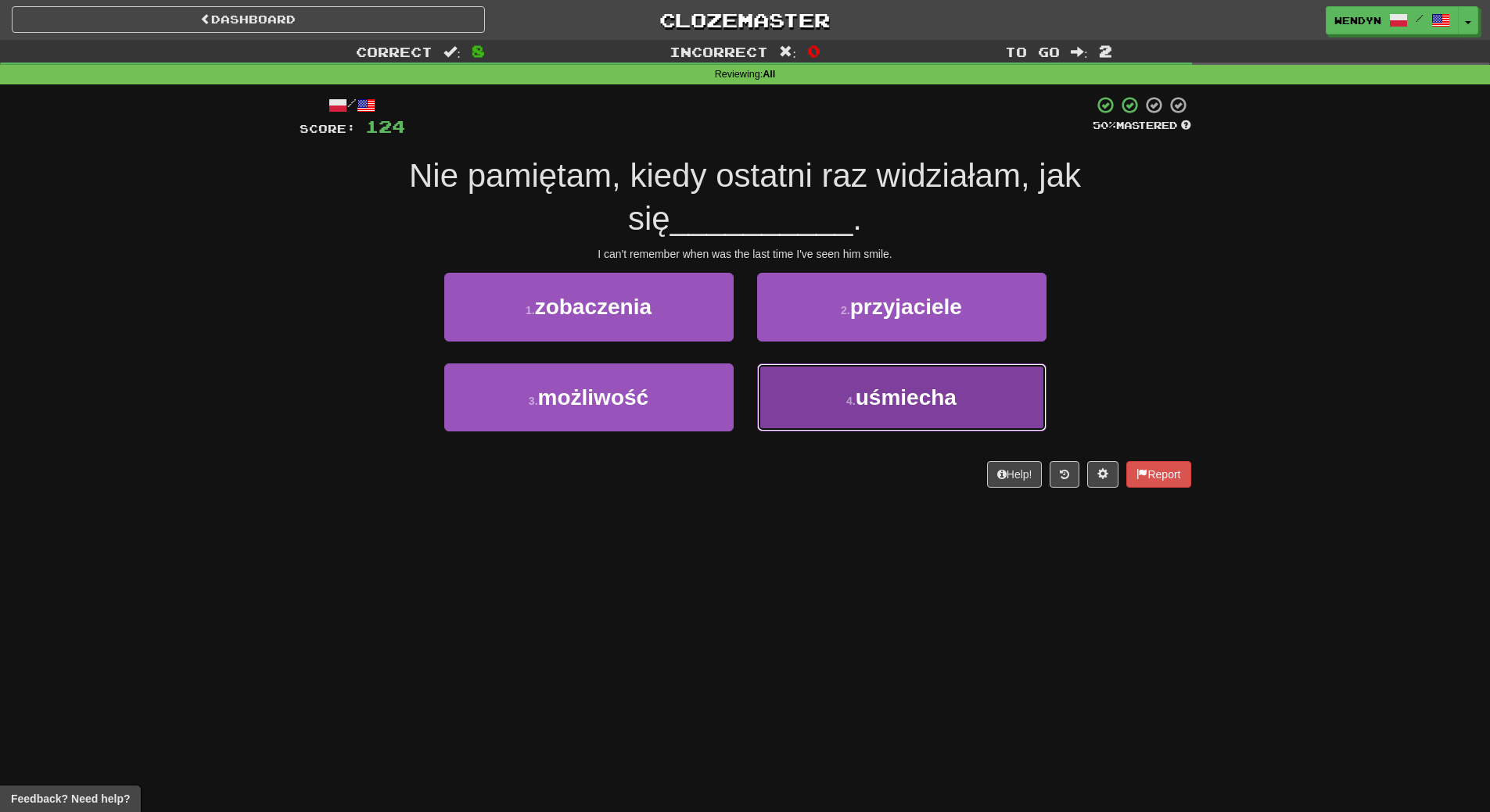
click at [868, 410] on button "4 . uśmiecha" at bounding box center [902, 398] width 289 height 68
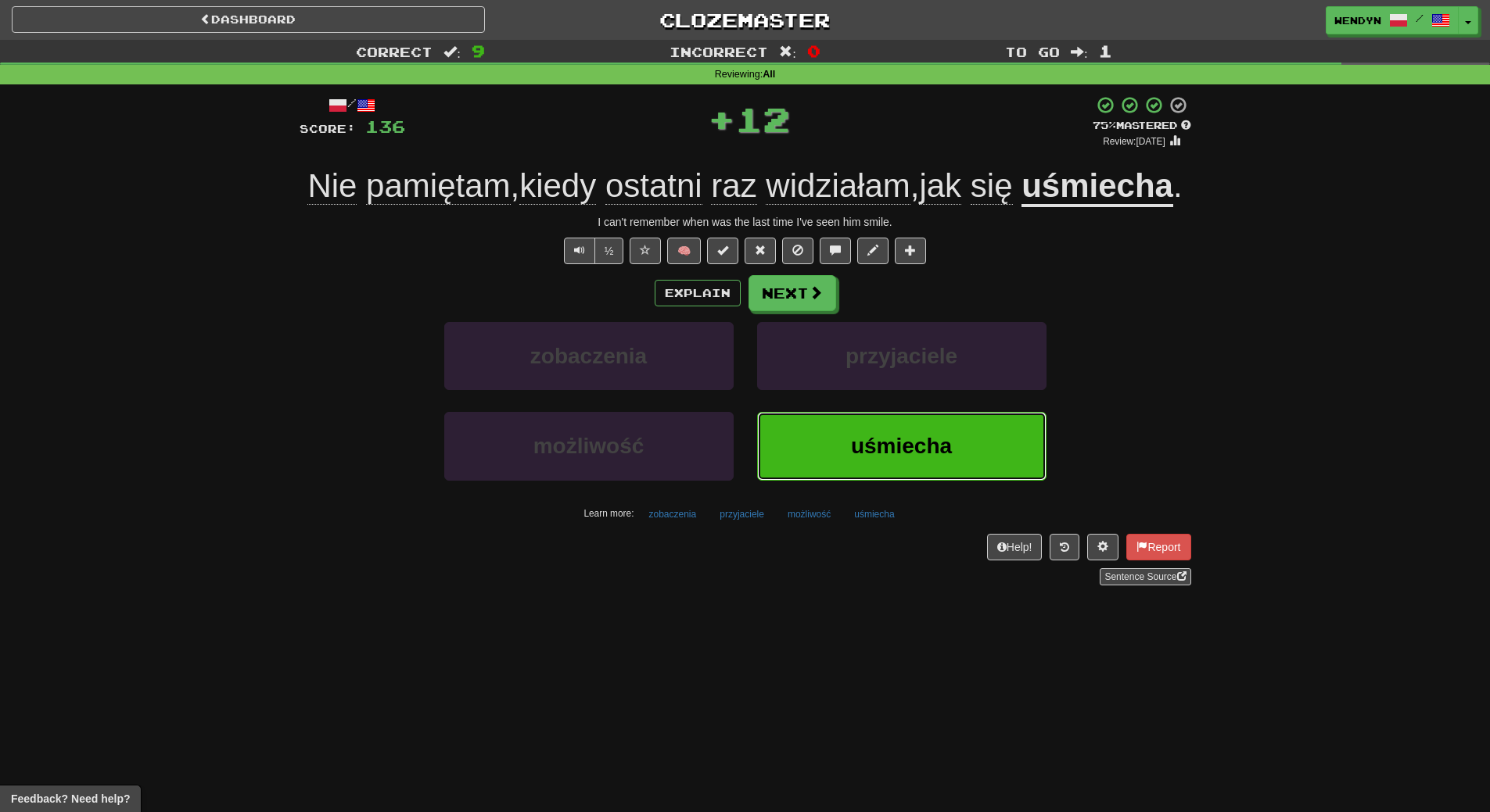
click at [860, 473] on button "uśmiecha" at bounding box center [902, 446] width 289 height 68
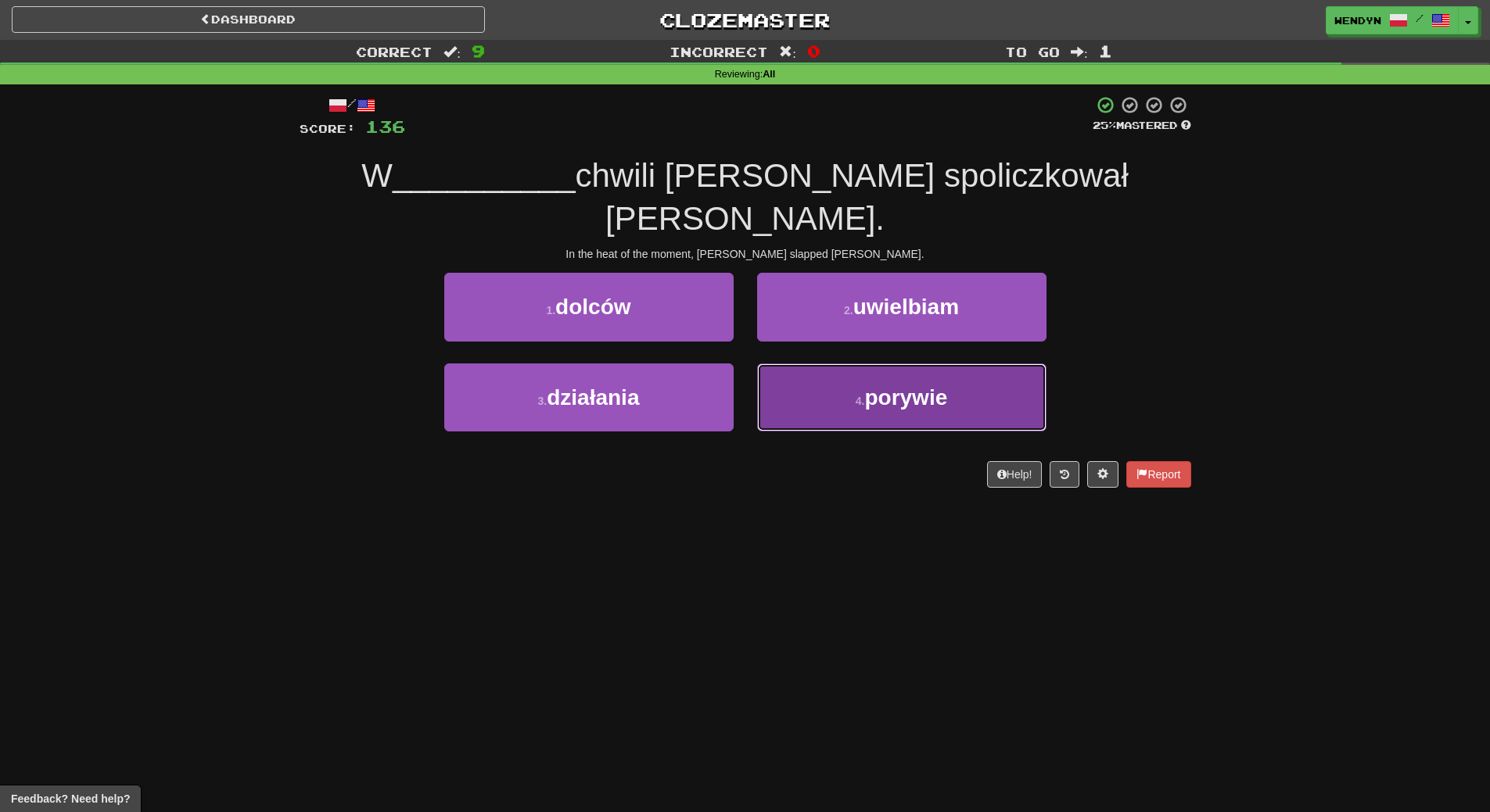
click at [911, 386] on span "porywie" at bounding box center [906, 398] width 83 height 24
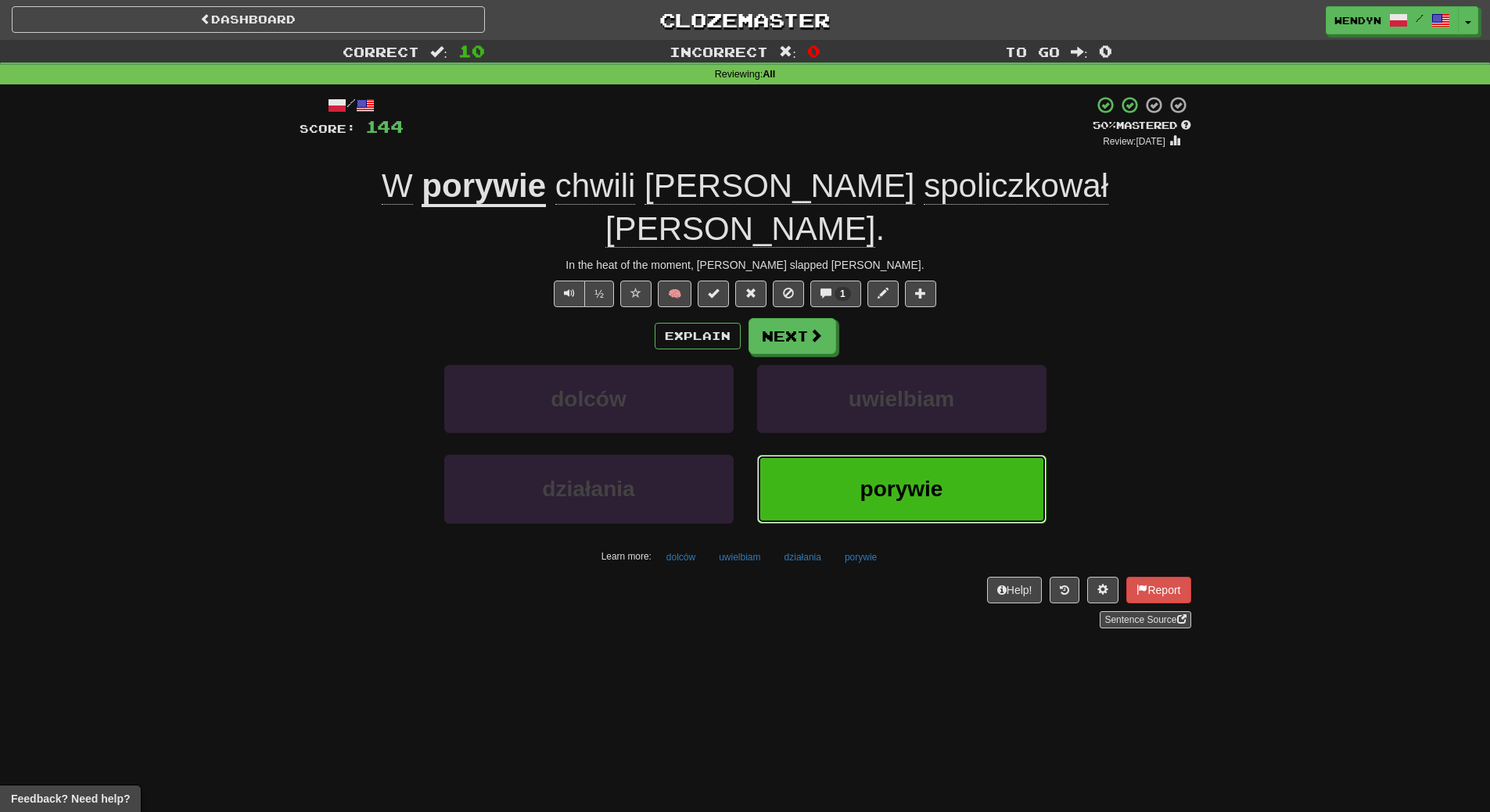
click at [901, 477] on span "porywie" at bounding box center [902, 489] width 83 height 24
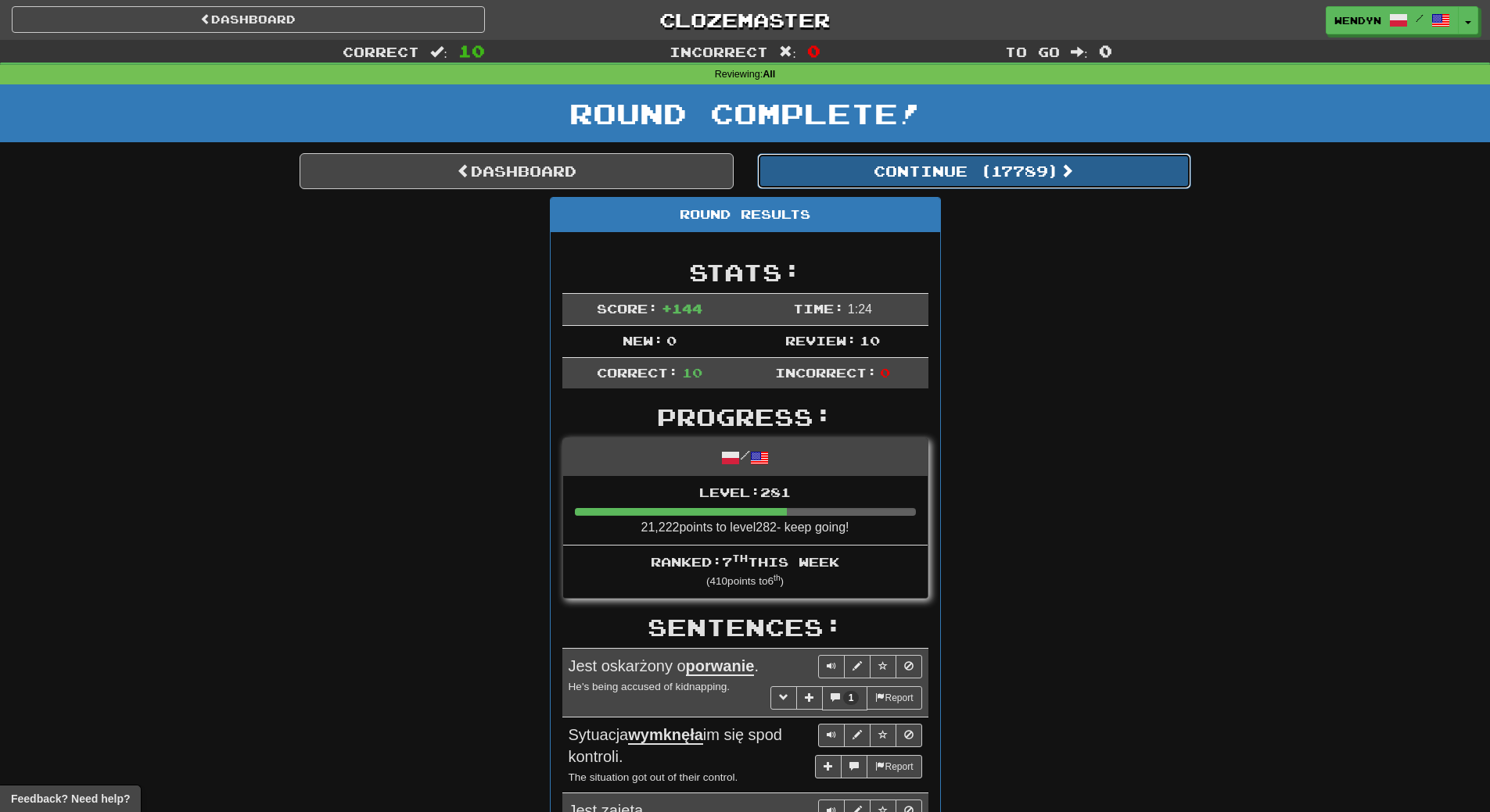
click at [1004, 179] on button "Continue ( 17789 )" at bounding box center [974, 171] width 434 height 36
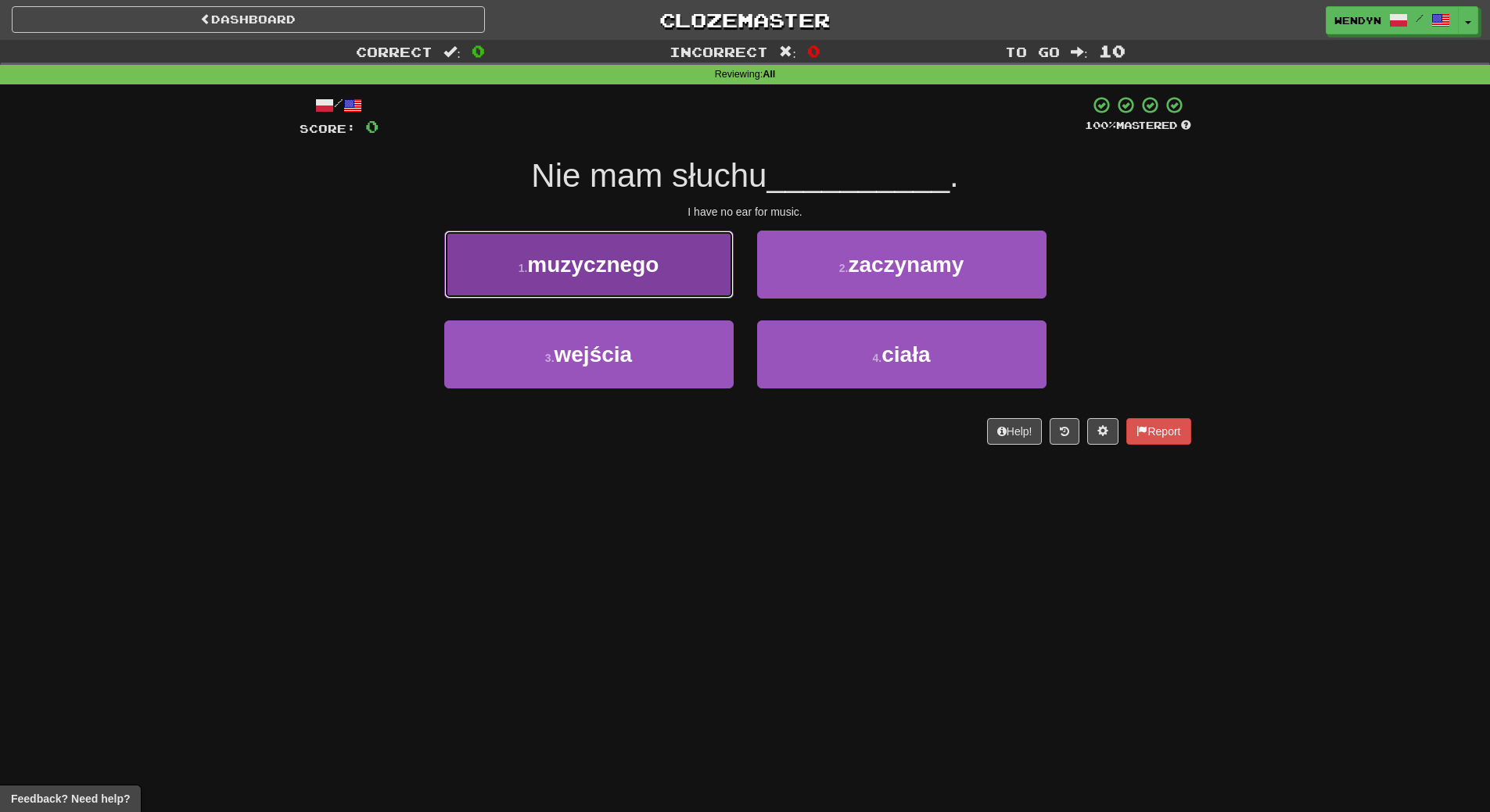
click at [615, 298] on button "1 . muzycznego" at bounding box center [589, 265] width 289 height 68
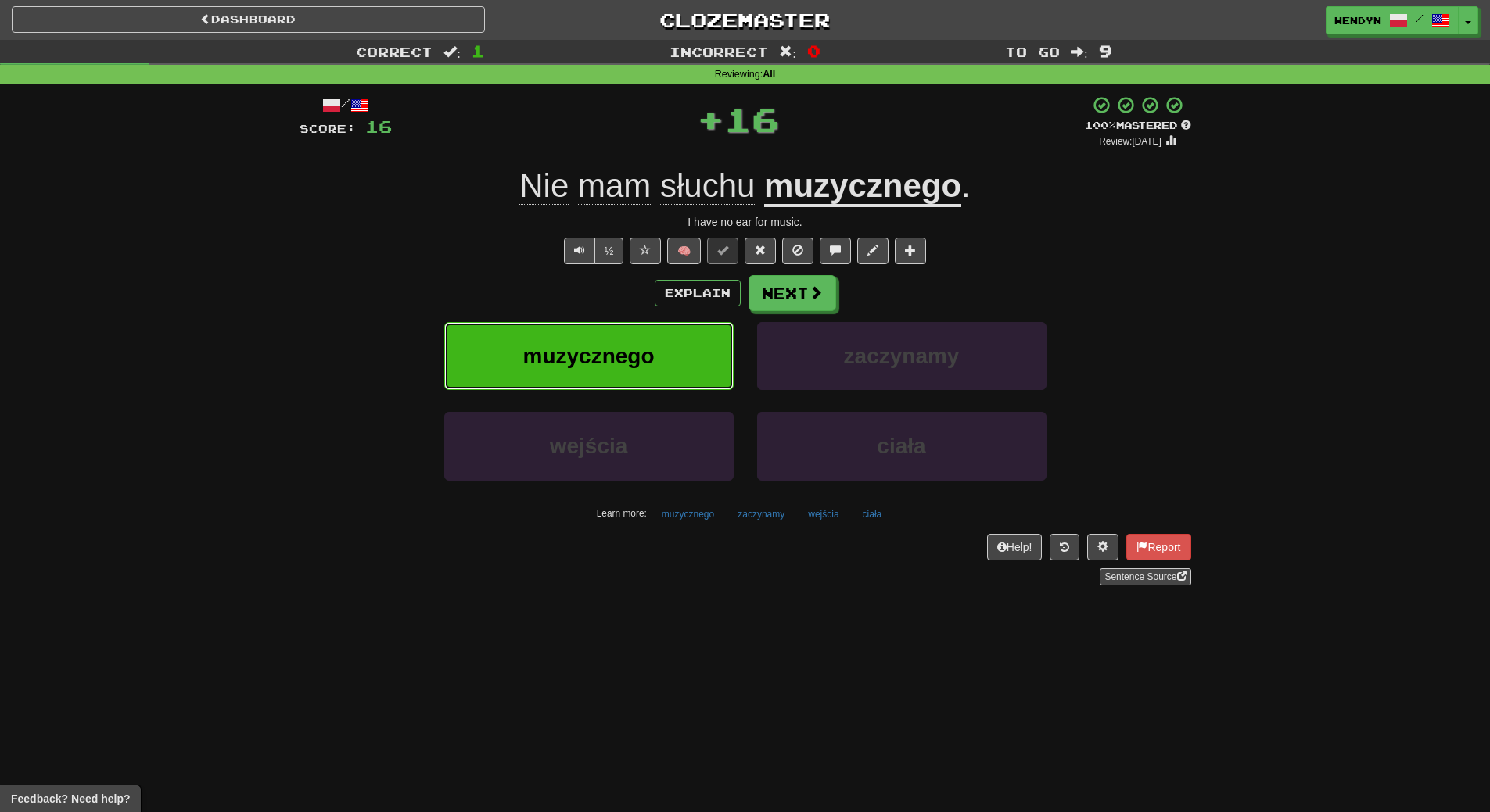
click at [616, 348] on span "muzycznego" at bounding box center [588, 356] width 132 height 24
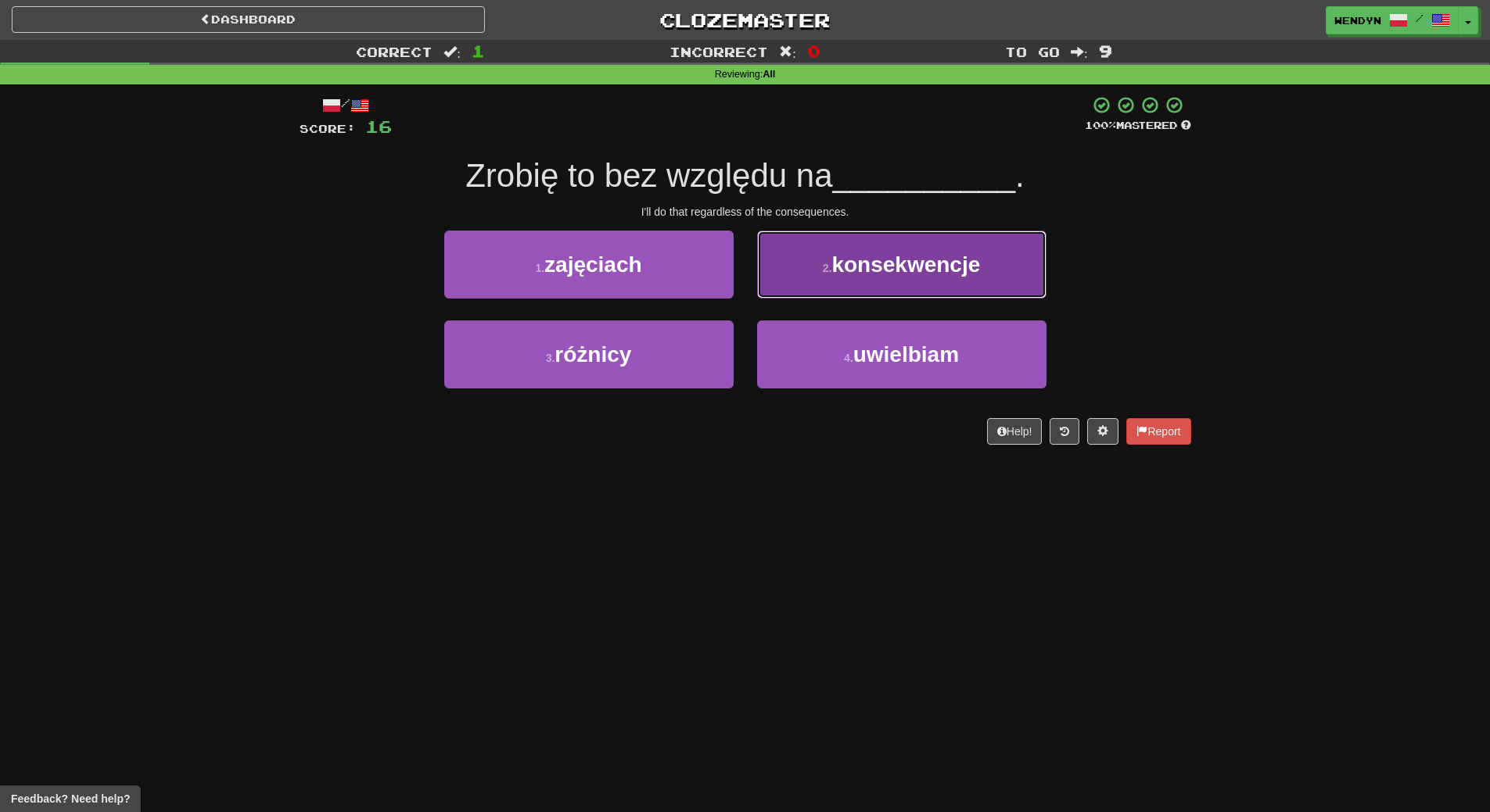
click at [943, 267] on span "konsekwencje" at bounding box center [905, 265] width 149 height 24
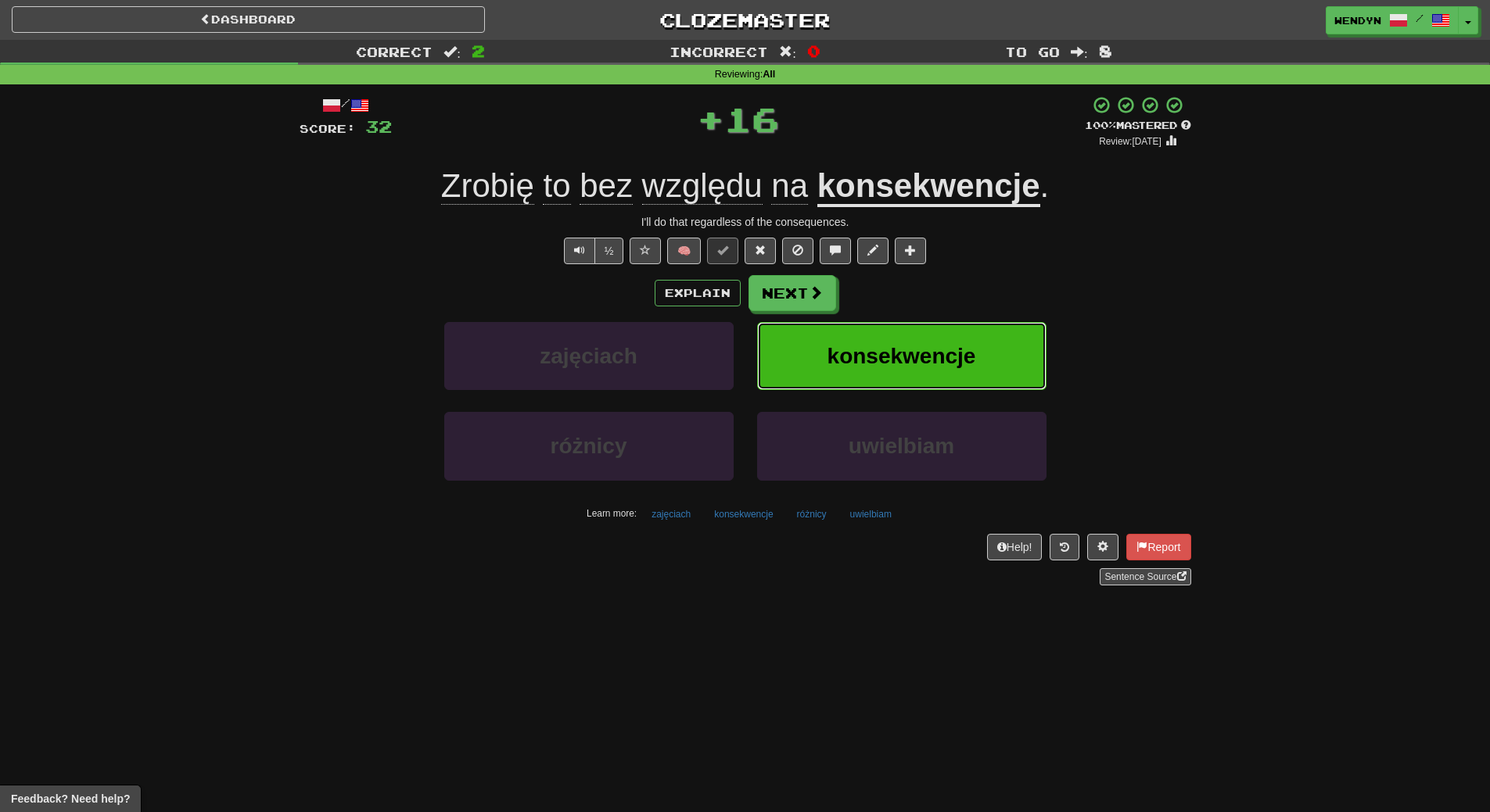
click at [903, 340] on button "konsekwencje" at bounding box center [902, 356] width 289 height 68
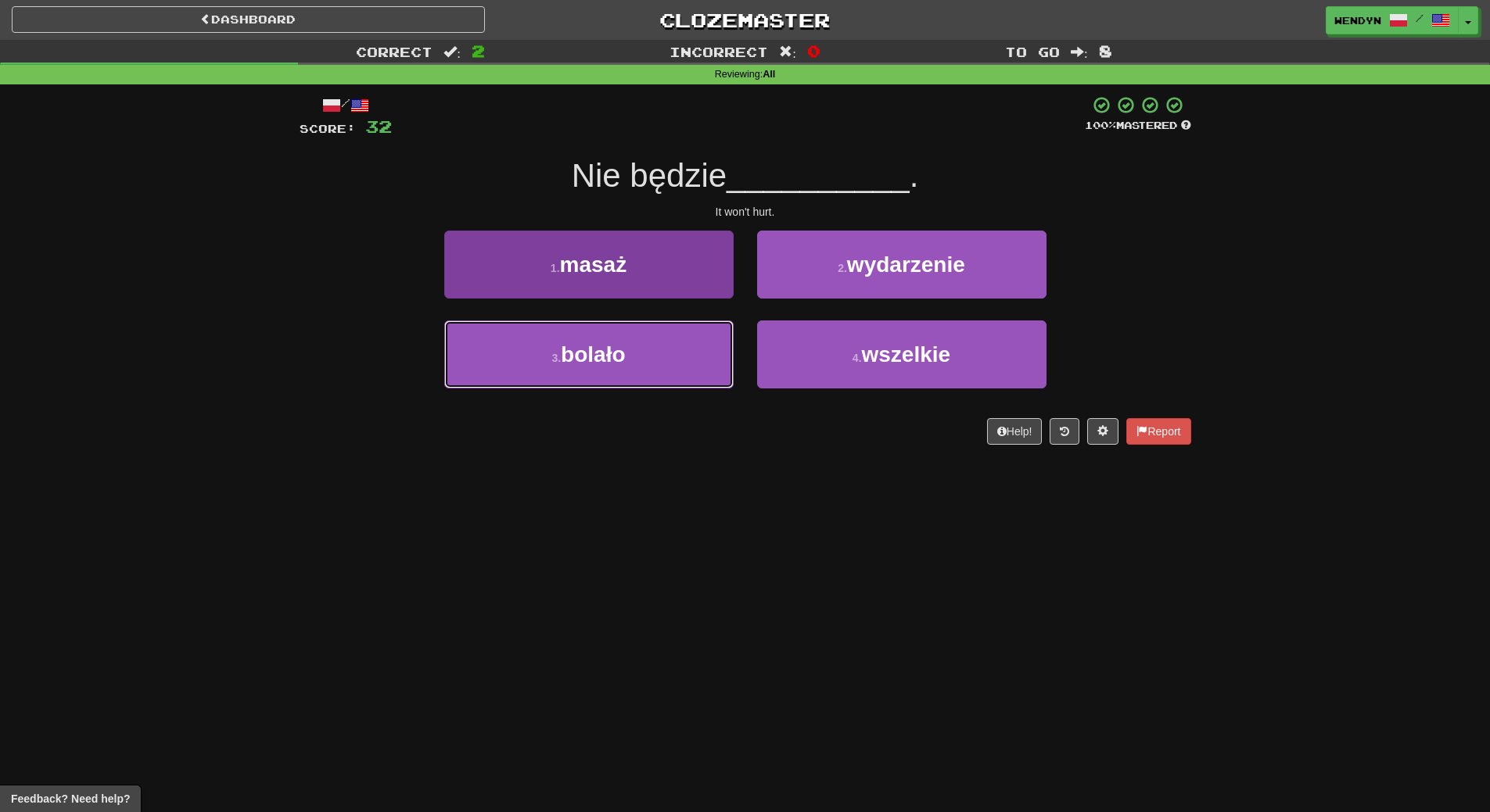
drag, startPoint x: 642, startPoint y: 351, endPoint x: 641, endPoint y: 373, distance: 22.0
click at [642, 350] on button "3 . bolało" at bounding box center [589, 355] width 289 height 68
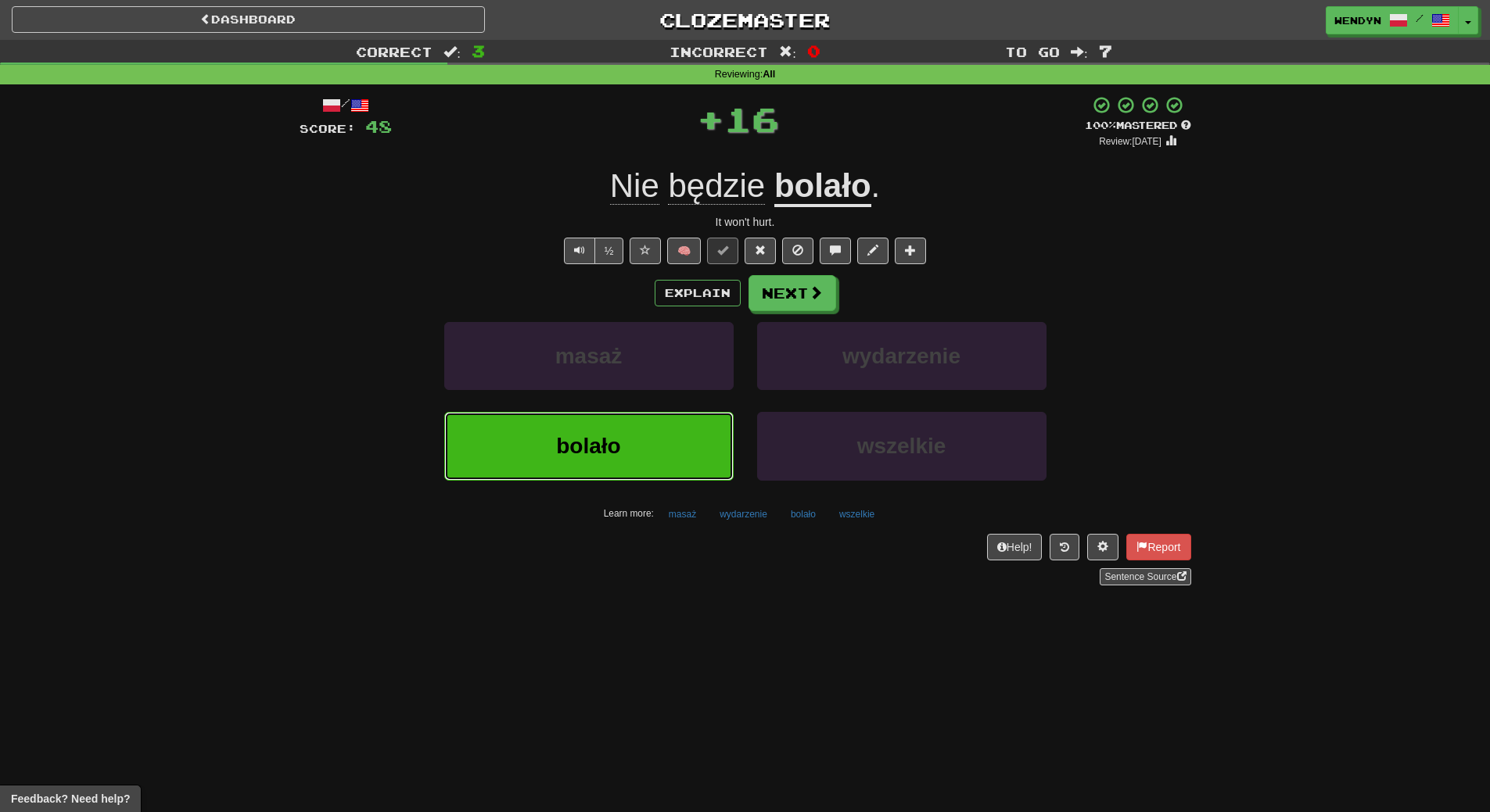
click at [638, 438] on button "bolało" at bounding box center [589, 446] width 289 height 68
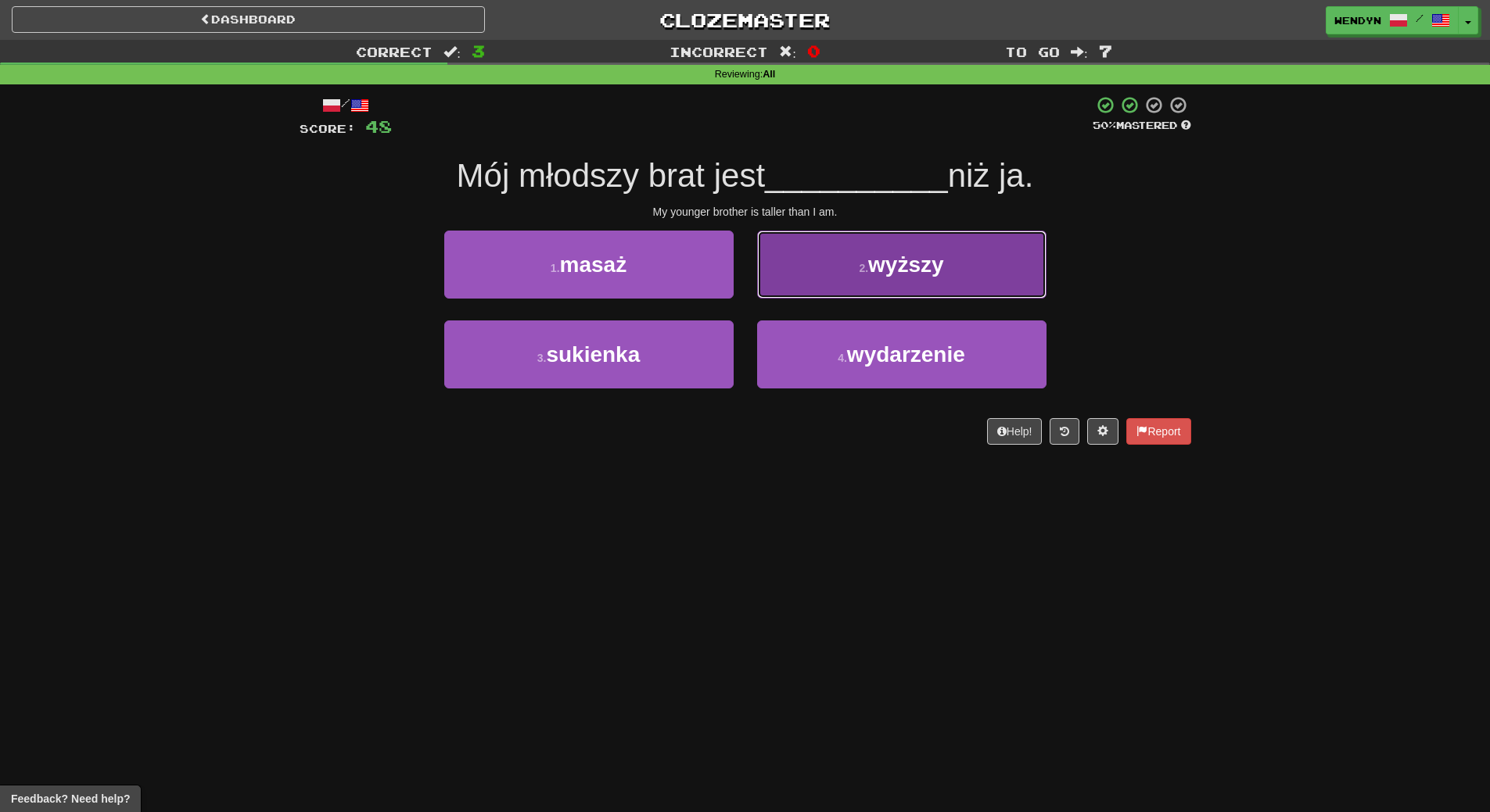
click at [918, 268] on span "wyższy" at bounding box center [906, 265] width 76 height 24
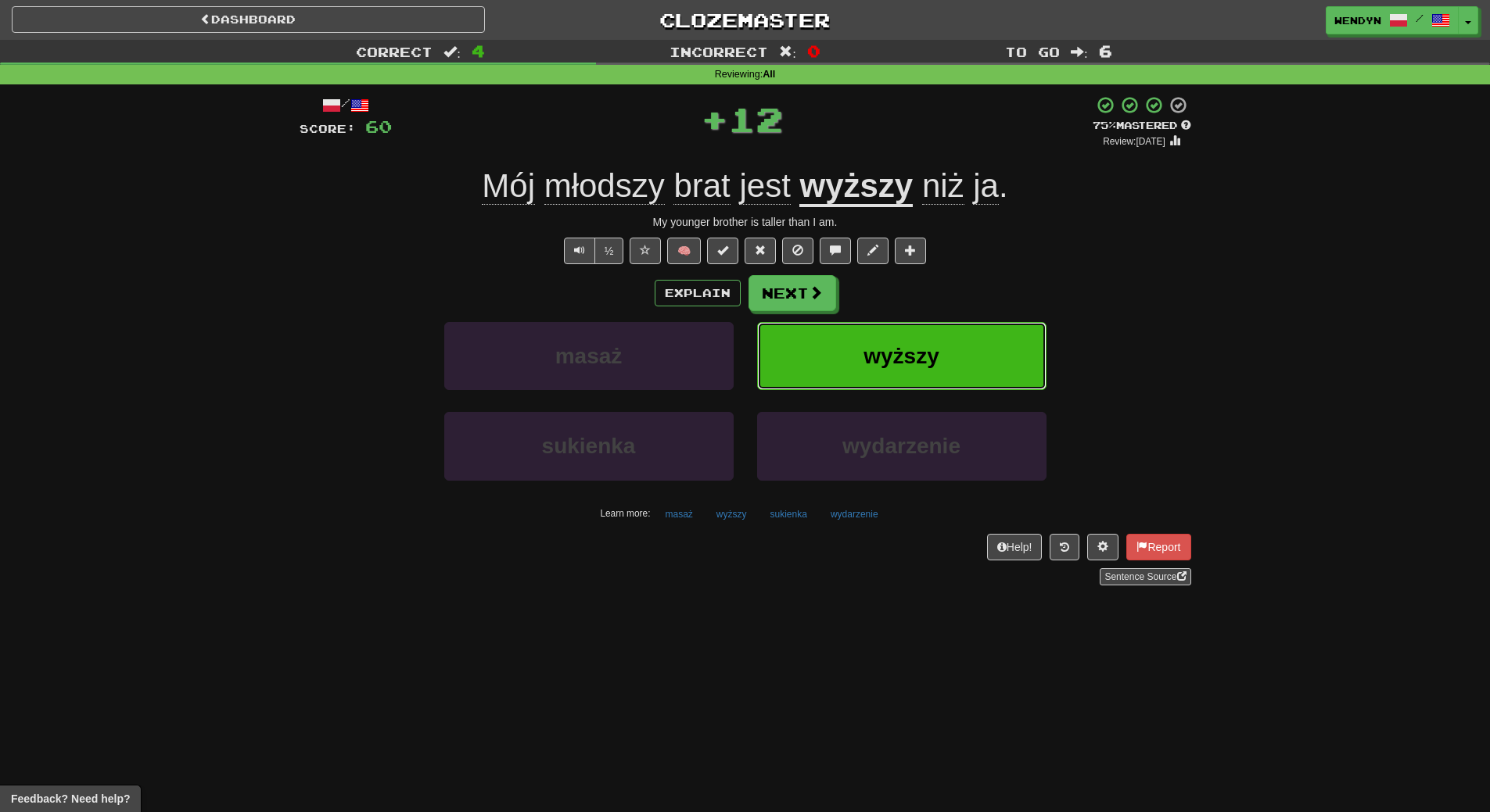
click at [931, 348] on span "wyższy" at bounding box center [901, 356] width 76 height 24
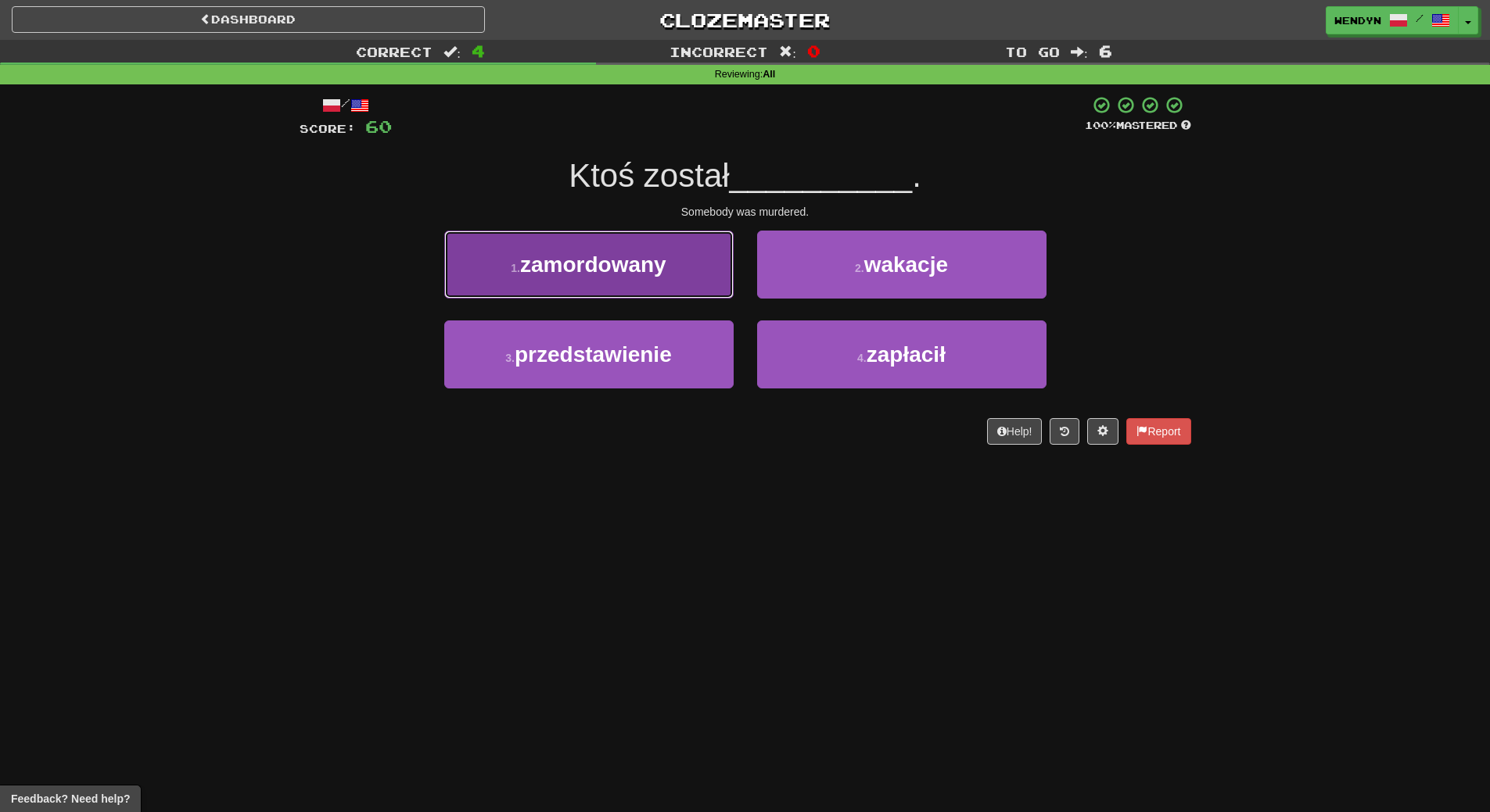
click at [562, 253] on span "zamordowany" at bounding box center [593, 265] width 146 height 24
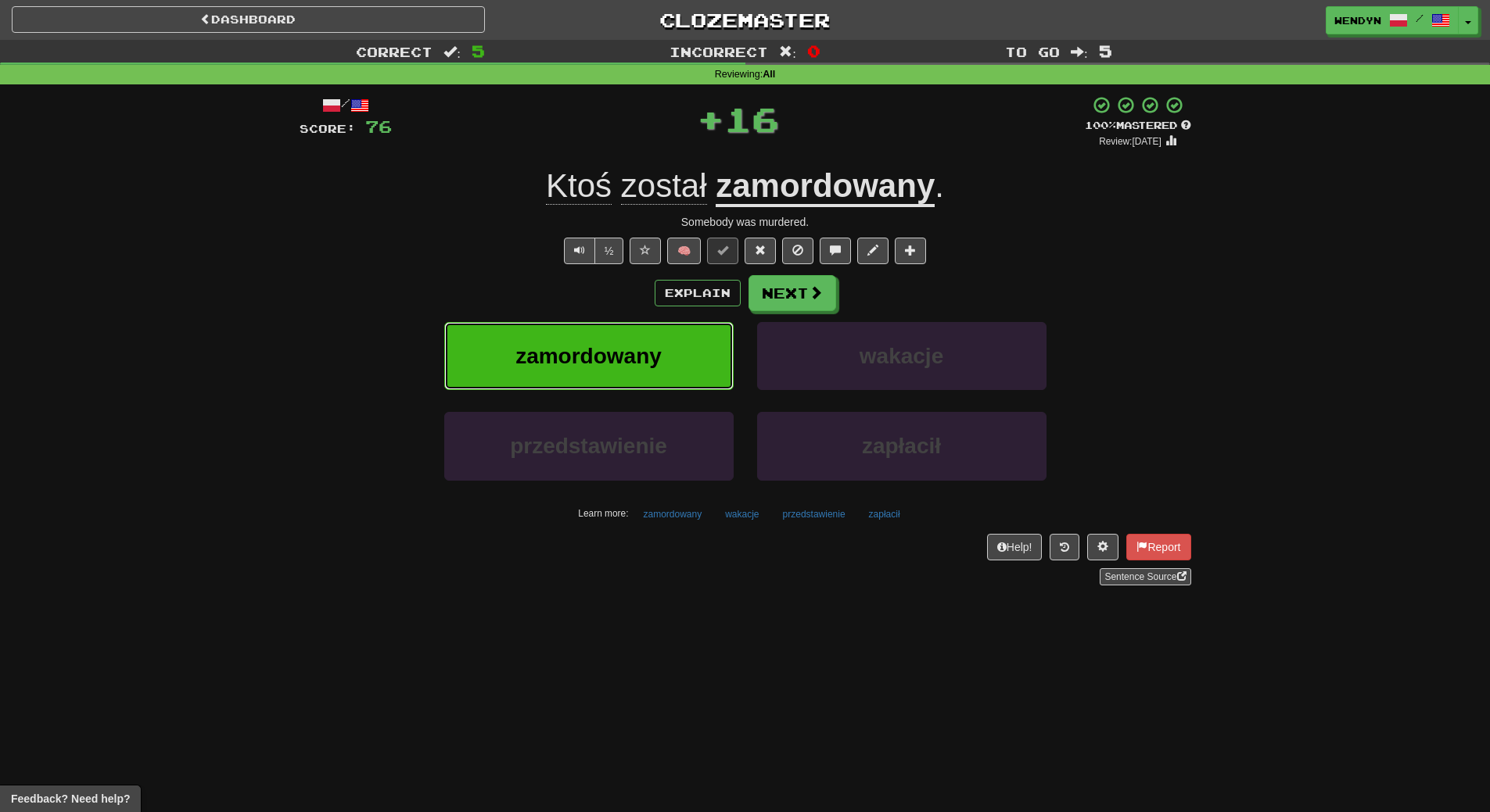
click at [560, 330] on button "zamordowany" at bounding box center [589, 356] width 289 height 68
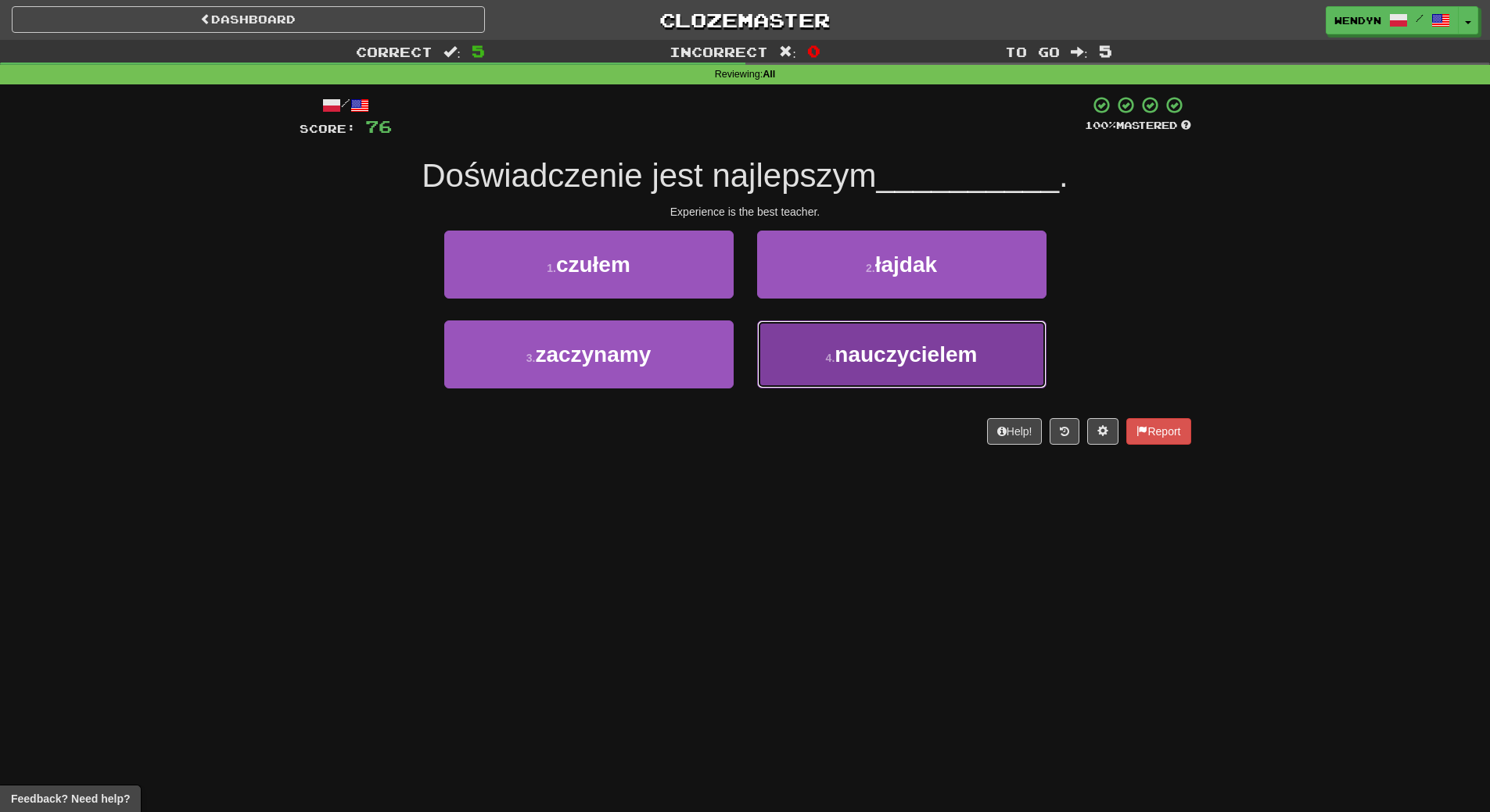
click at [918, 383] on button "4 . nauczycielem" at bounding box center [902, 355] width 289 height 68
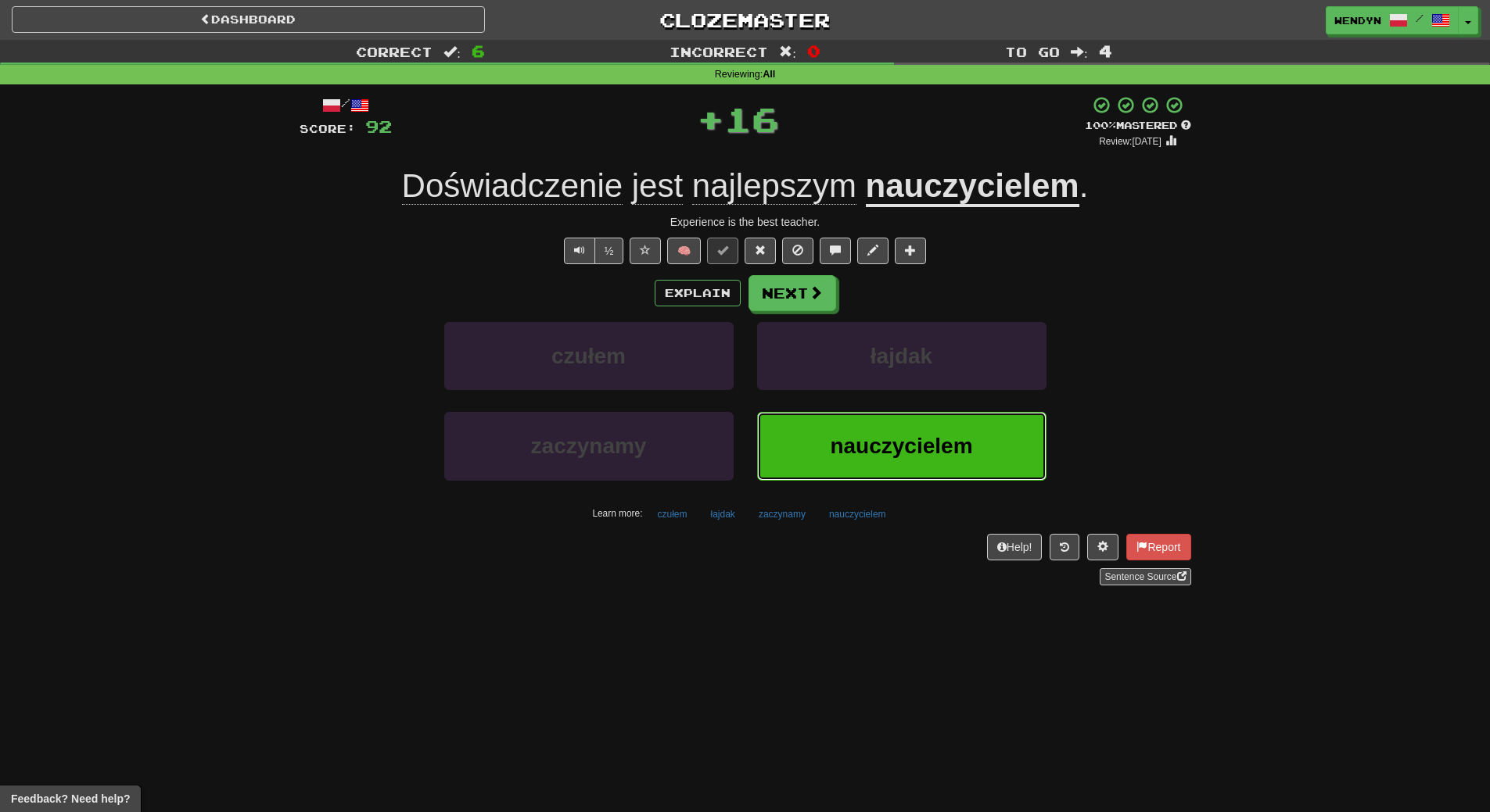
click at [910, 447] on span "nauczycielem" at bounding box center [901, 446] width 142 height 24
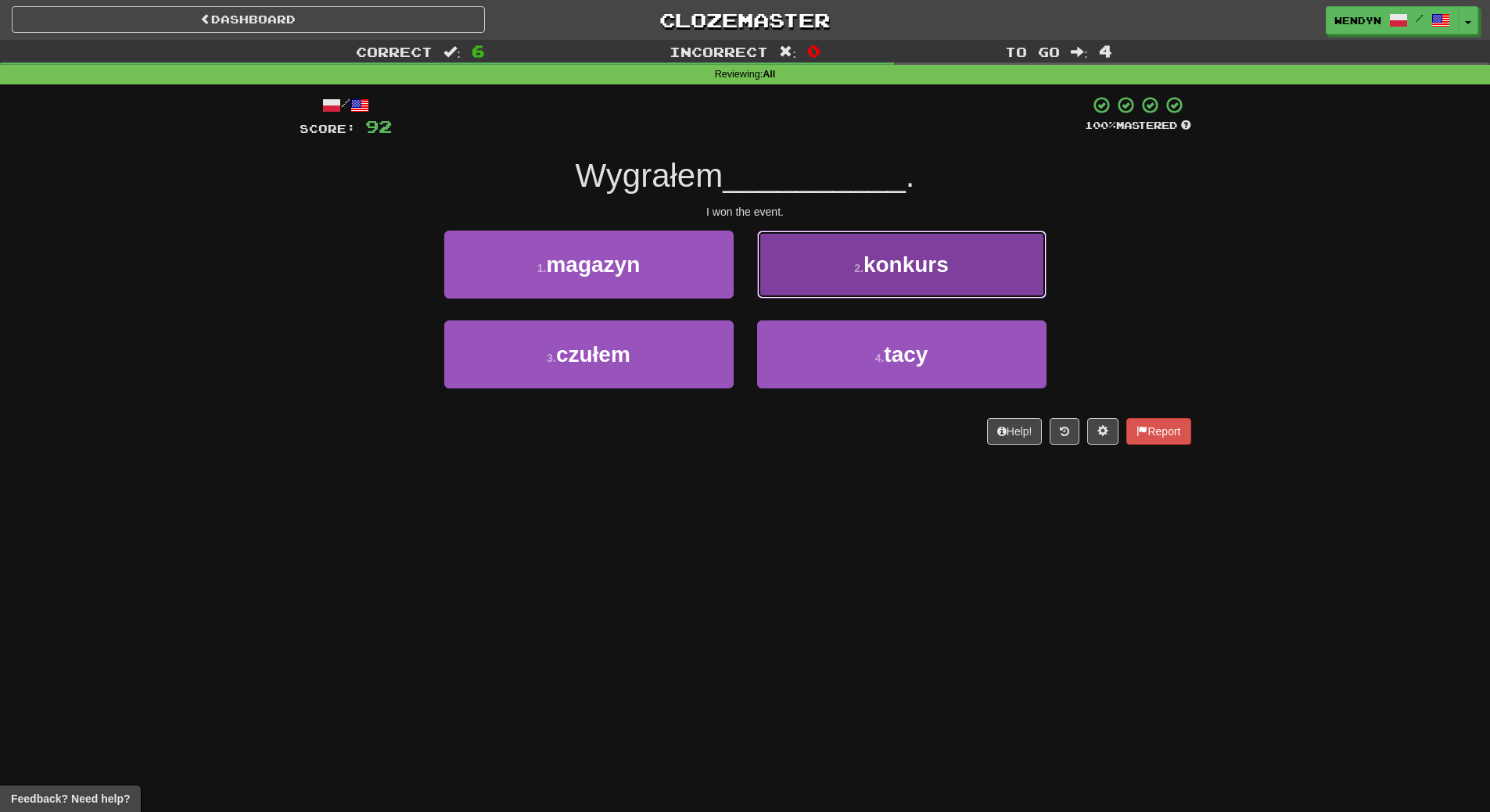
click at [954, 253] on button "2 . konkurs" at bounding box center [902, 265] width 289 height 68
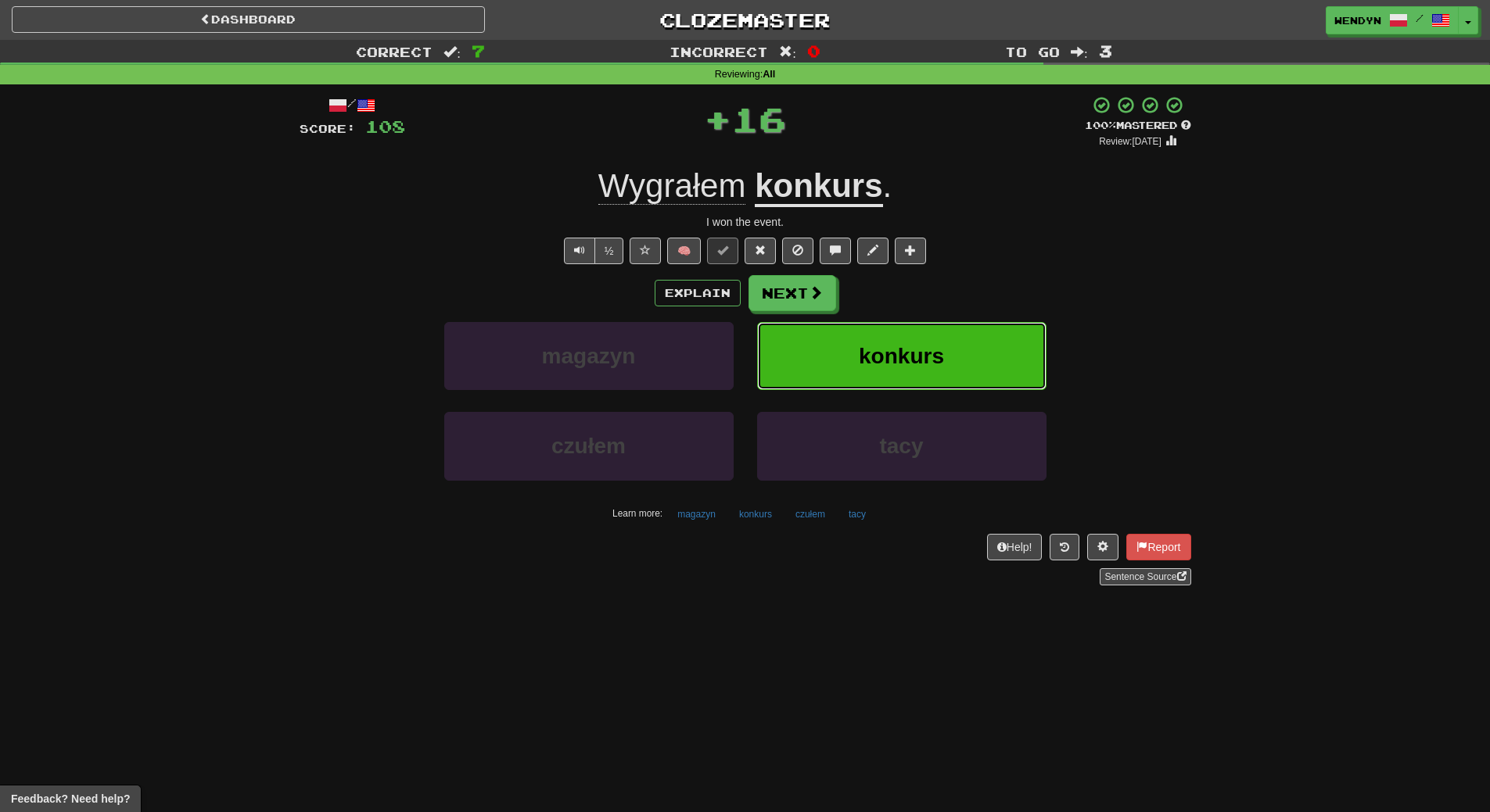
click at [952, 337] on button "konkurs" at bounding box center [902, 356] width 289 height 68
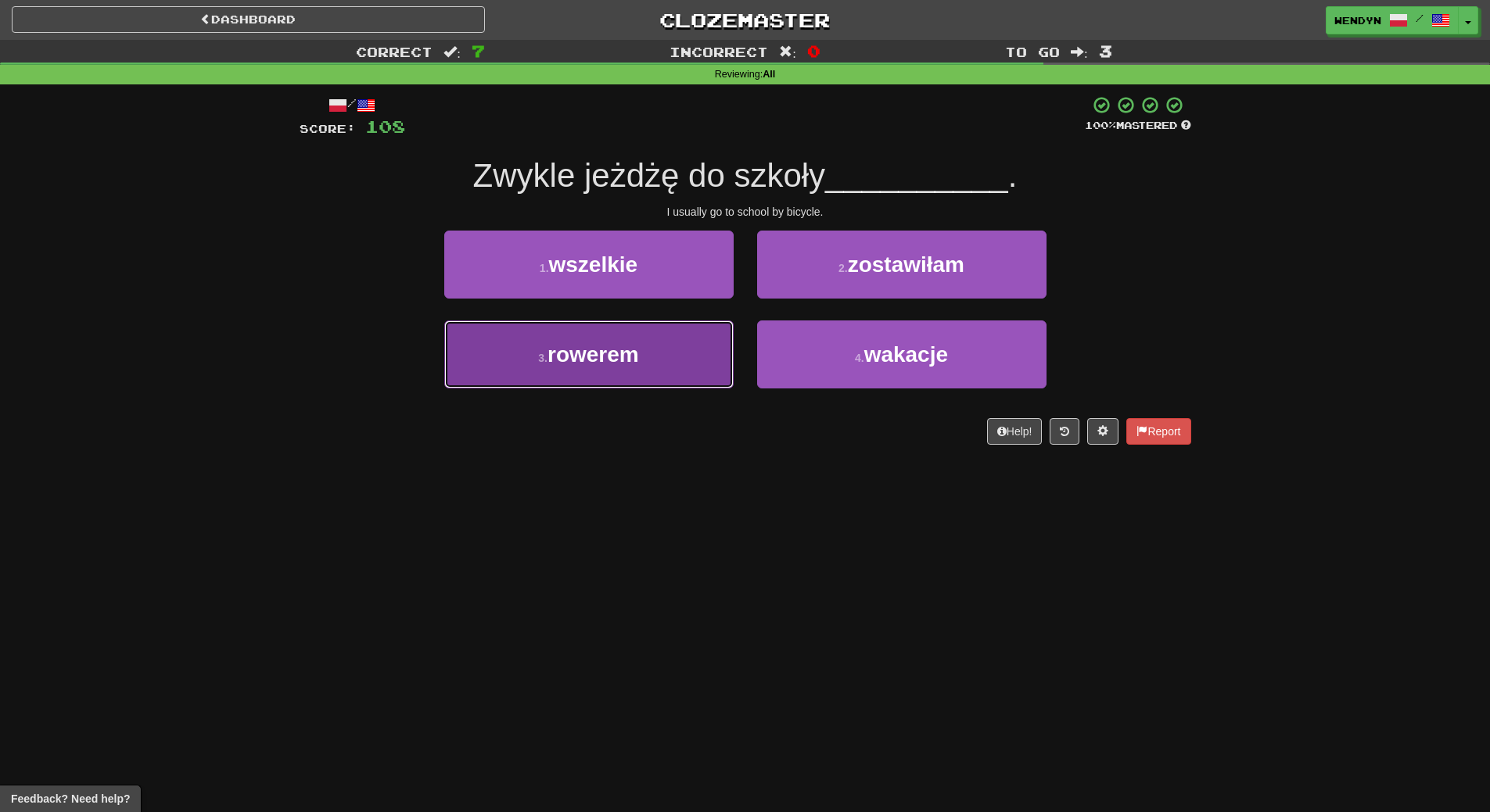
click at [590, 361] on span "rowerem" at bounding box center [593, 355] width 92 height 24
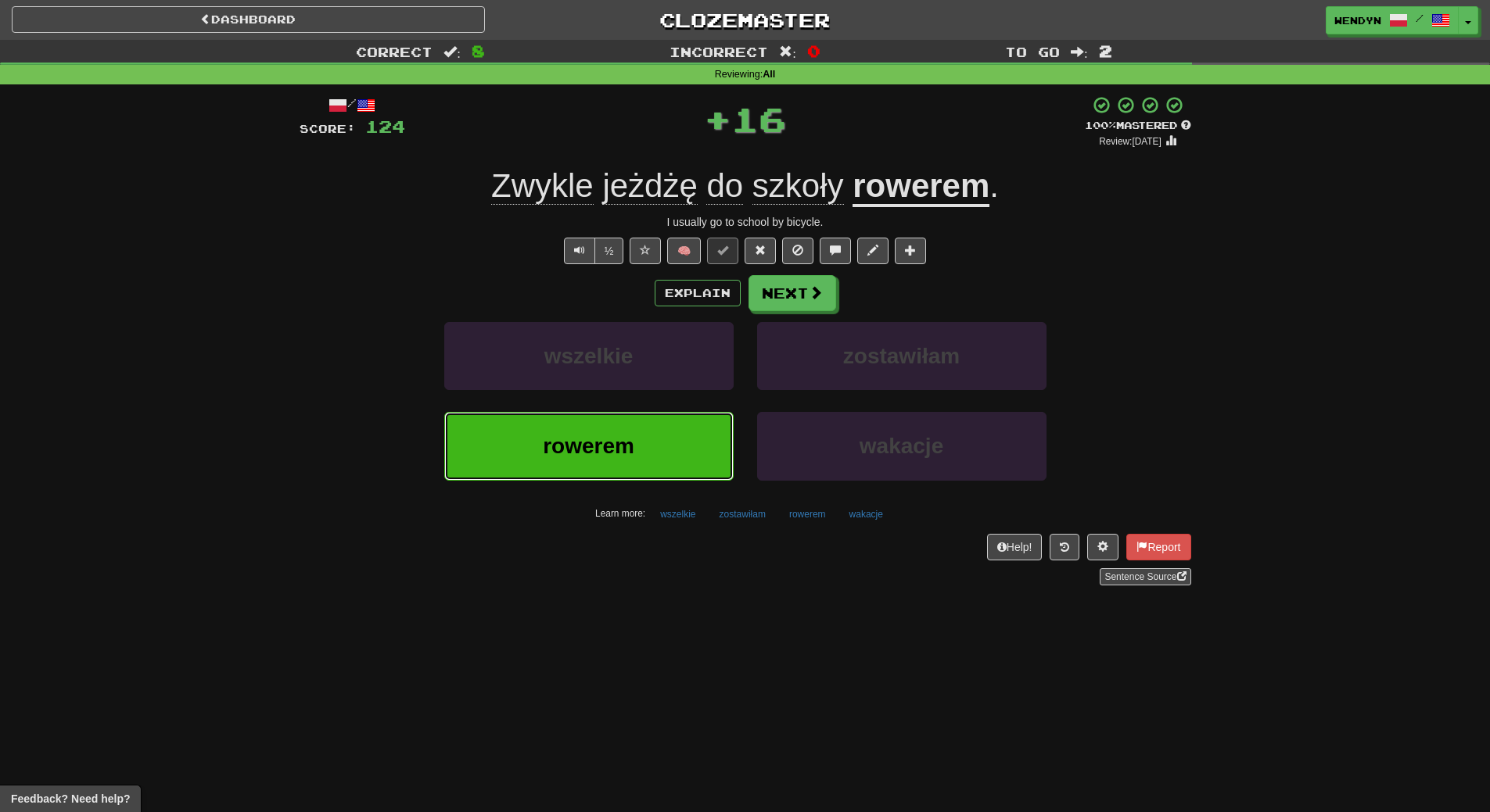
click at [569, 456] on span "rowerem" at bounding box center [588, 446] width 92 height 24
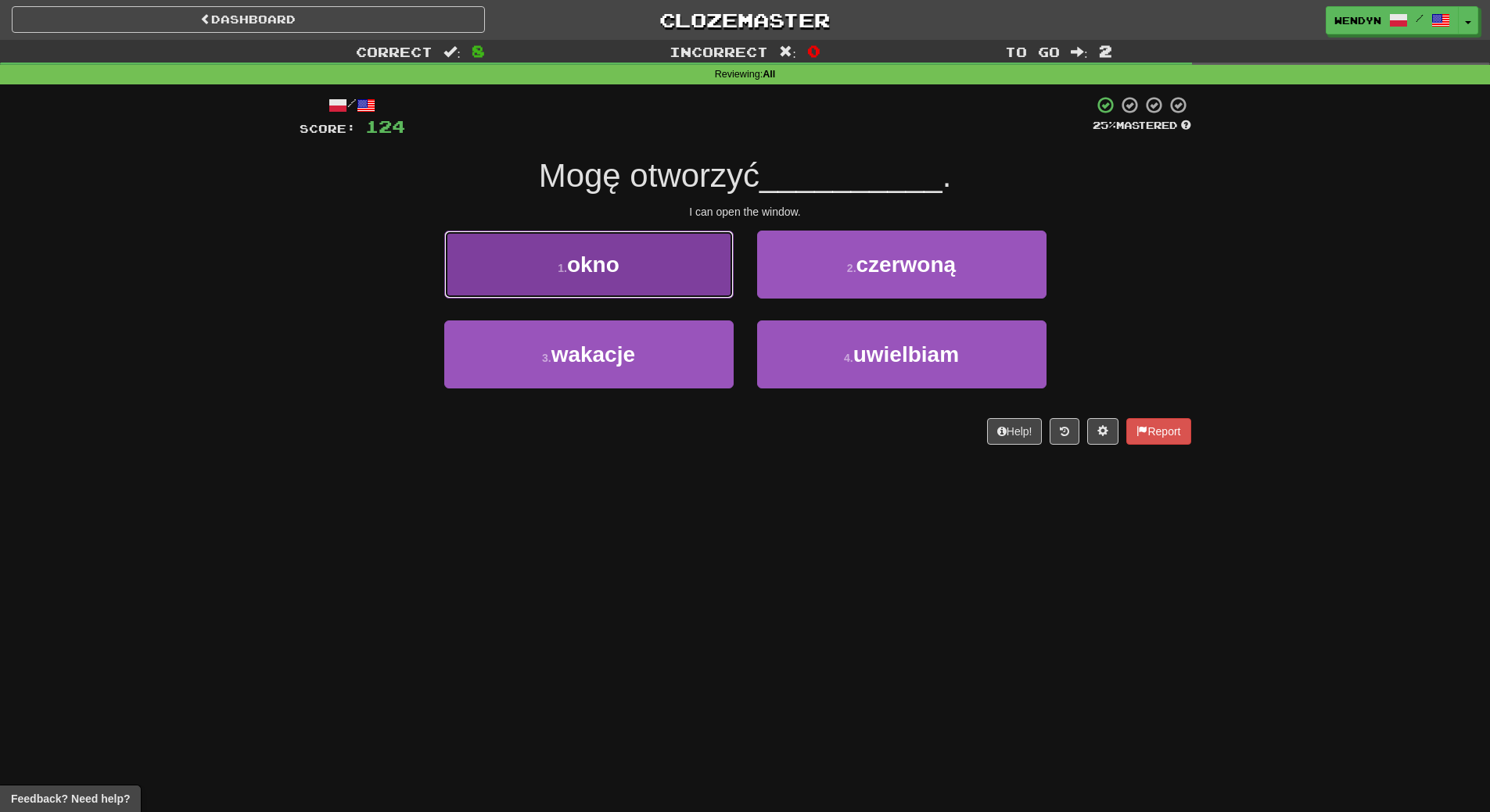
click at [602, 244] on button "1 . okno" at bounding box center [589, 265] width 289 height 68
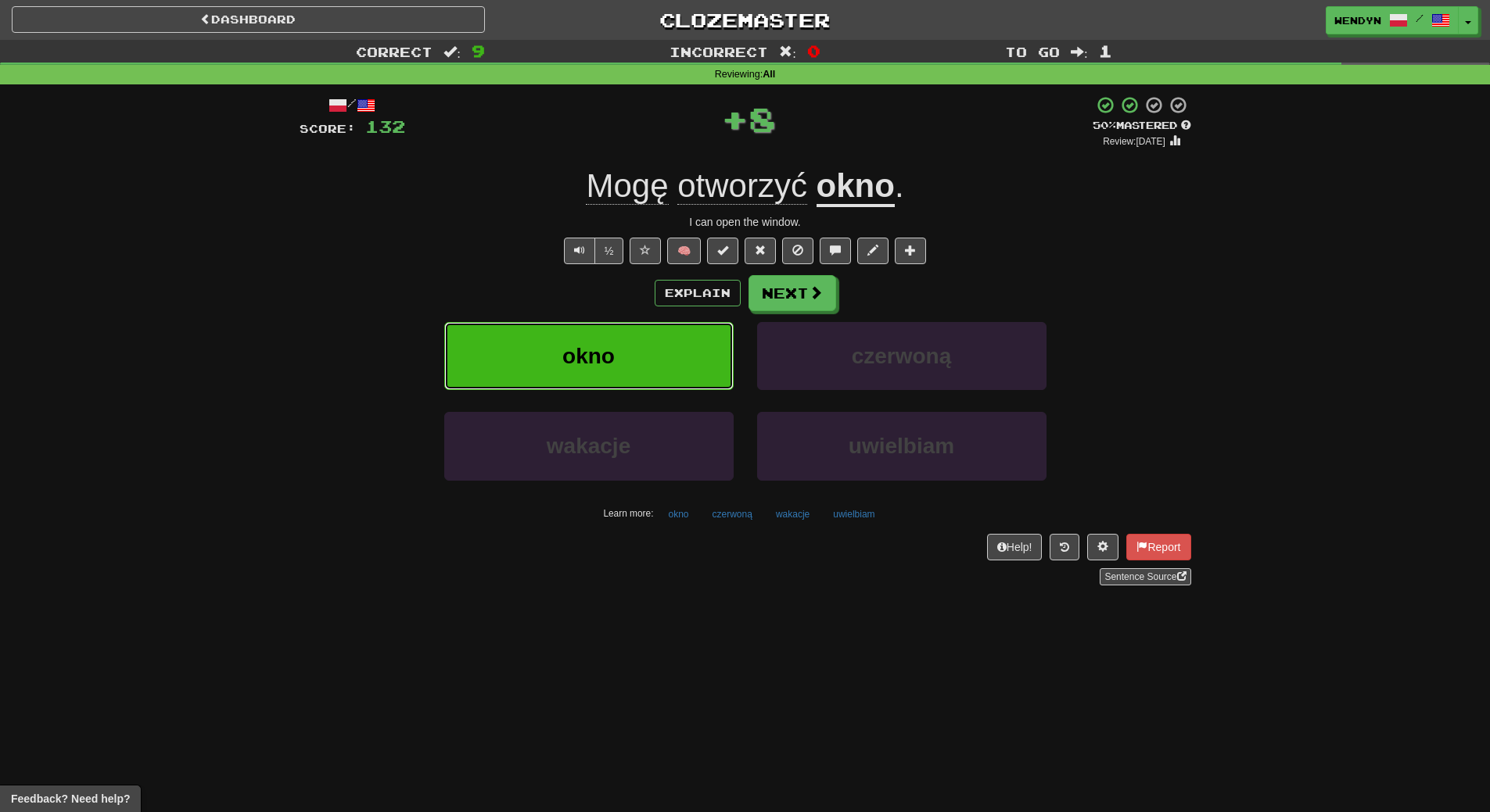
click at [576, 347] on span "okno" at bounding box center [588, 356] width 53 height 24
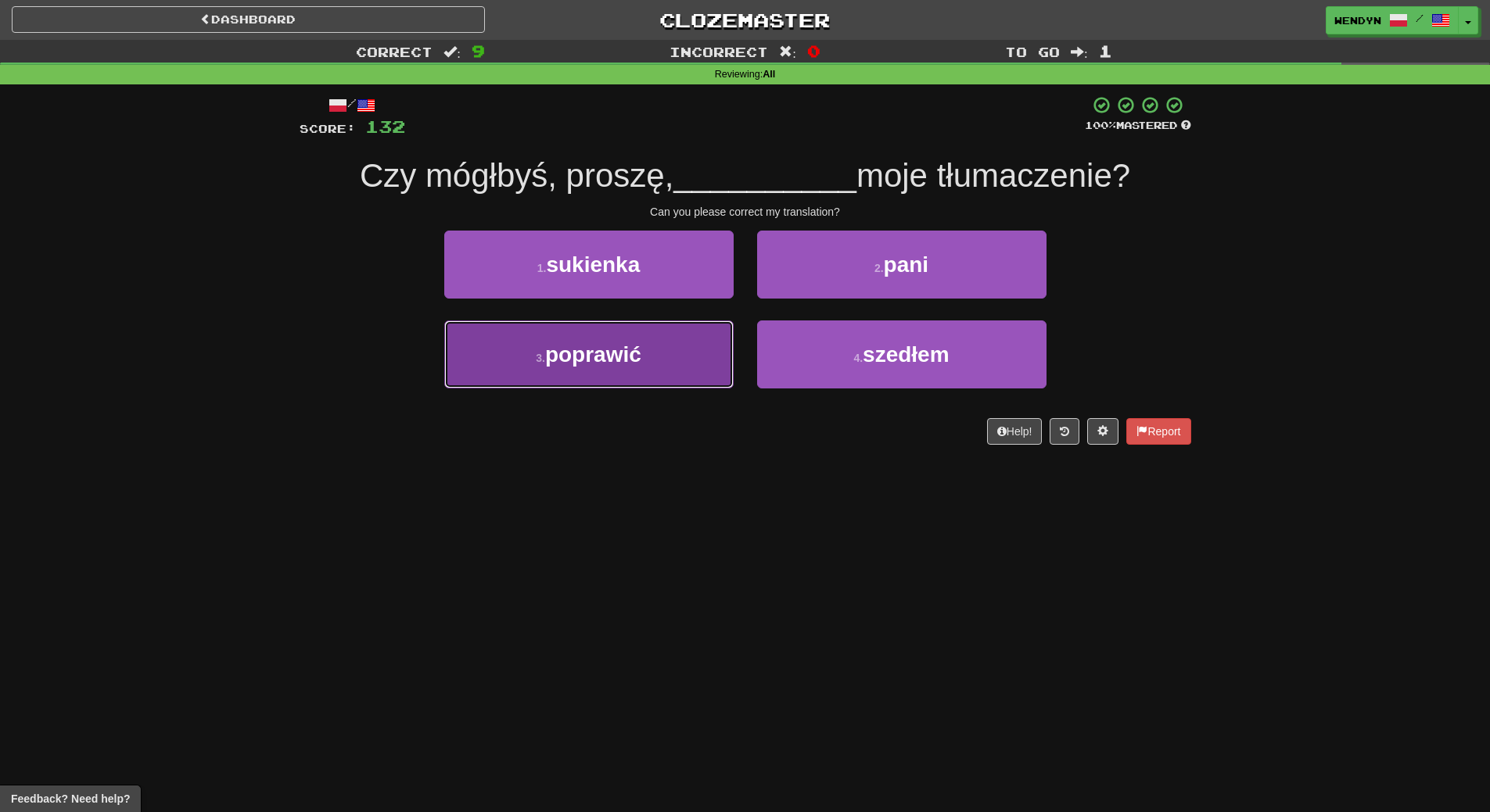
click at [619, 370] on button "3 . poprawić" at bounding box center [589, 355] width 289 height 68
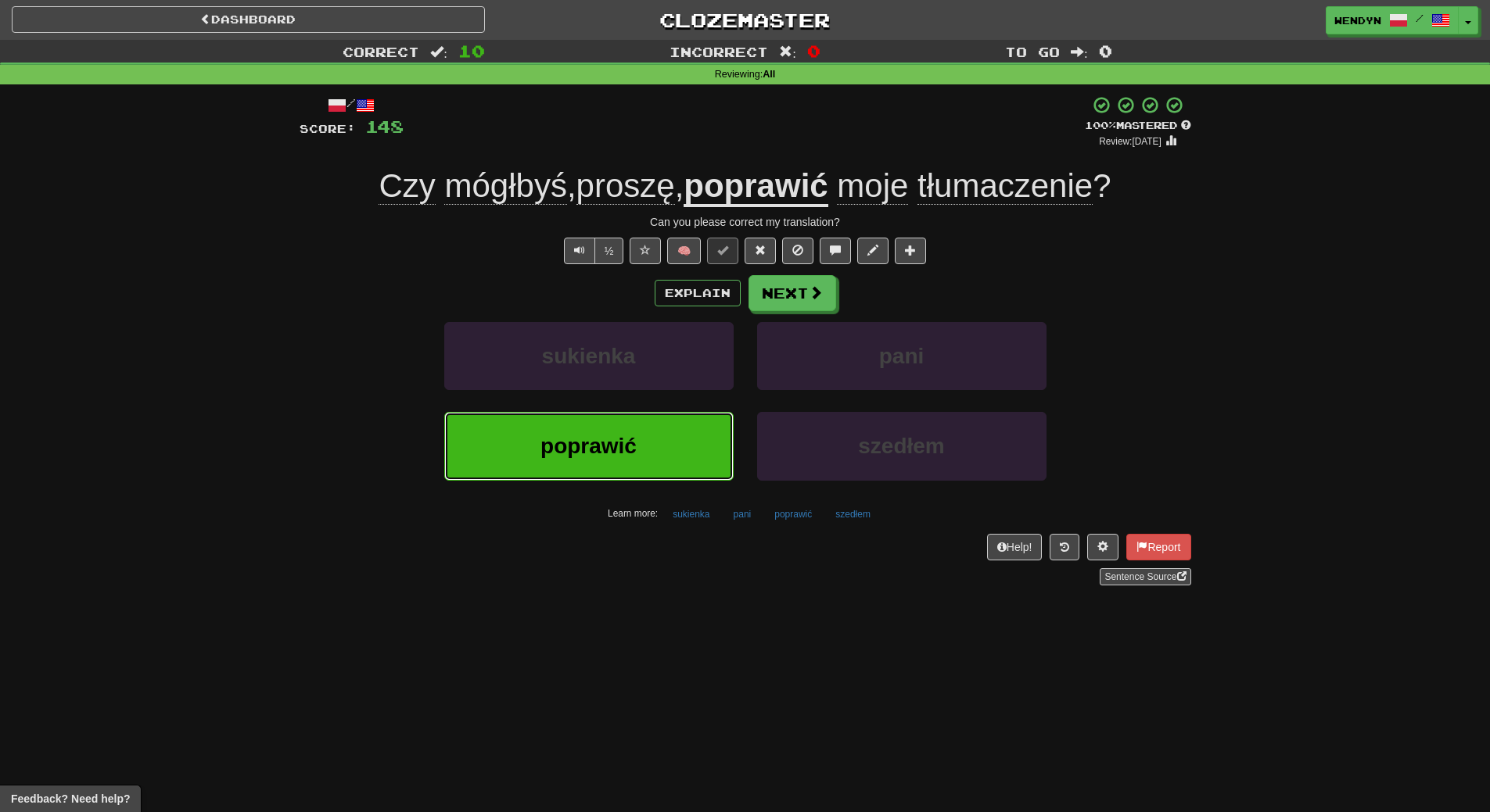
click at [552, 451] on span "poprawić" at bounding box center [588, 446] width 96 height 24
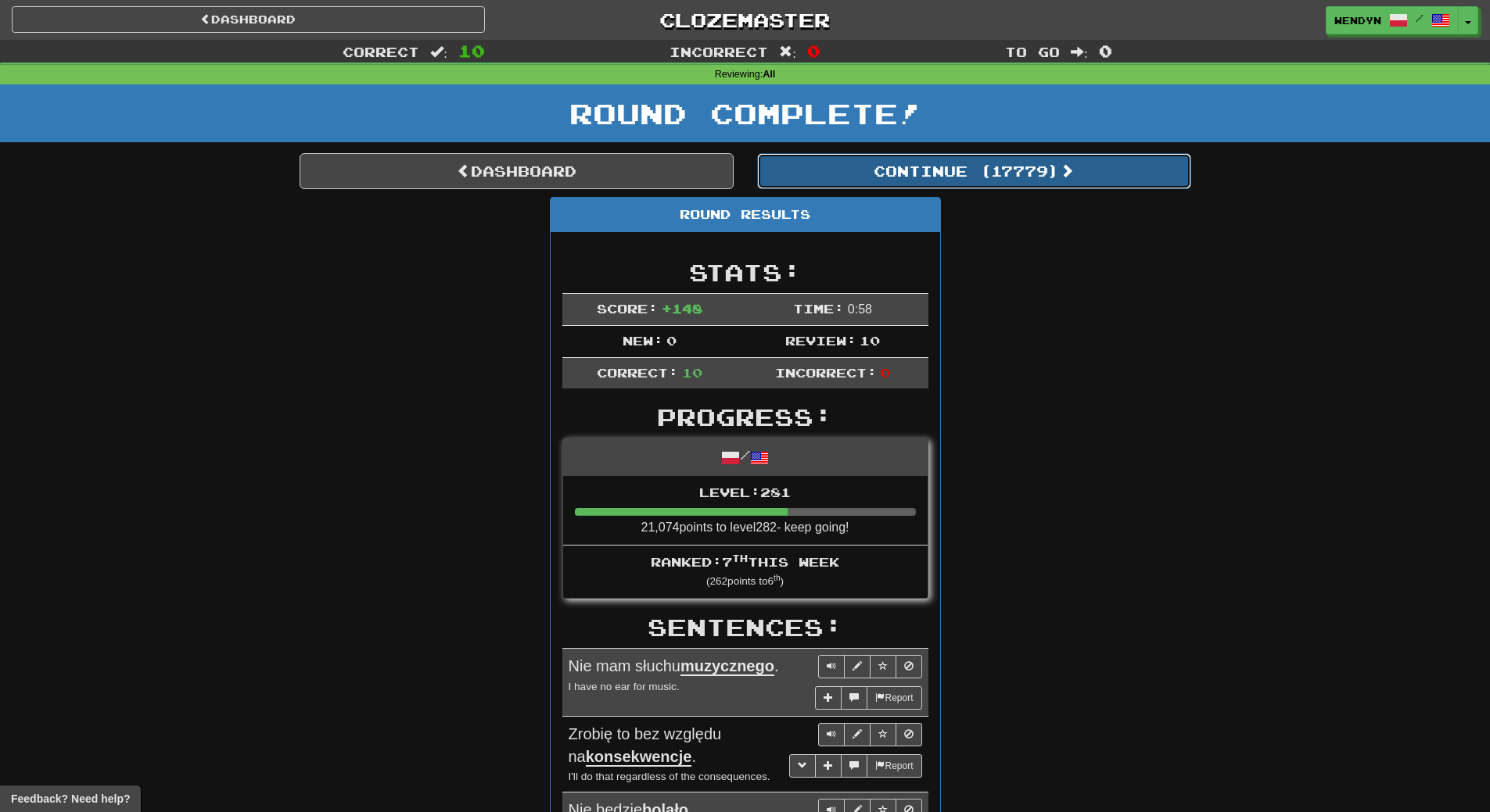
click at [1010, 181] on button "Continue ( 17779 )" at bounding box center [974, 171] width 434 height 36
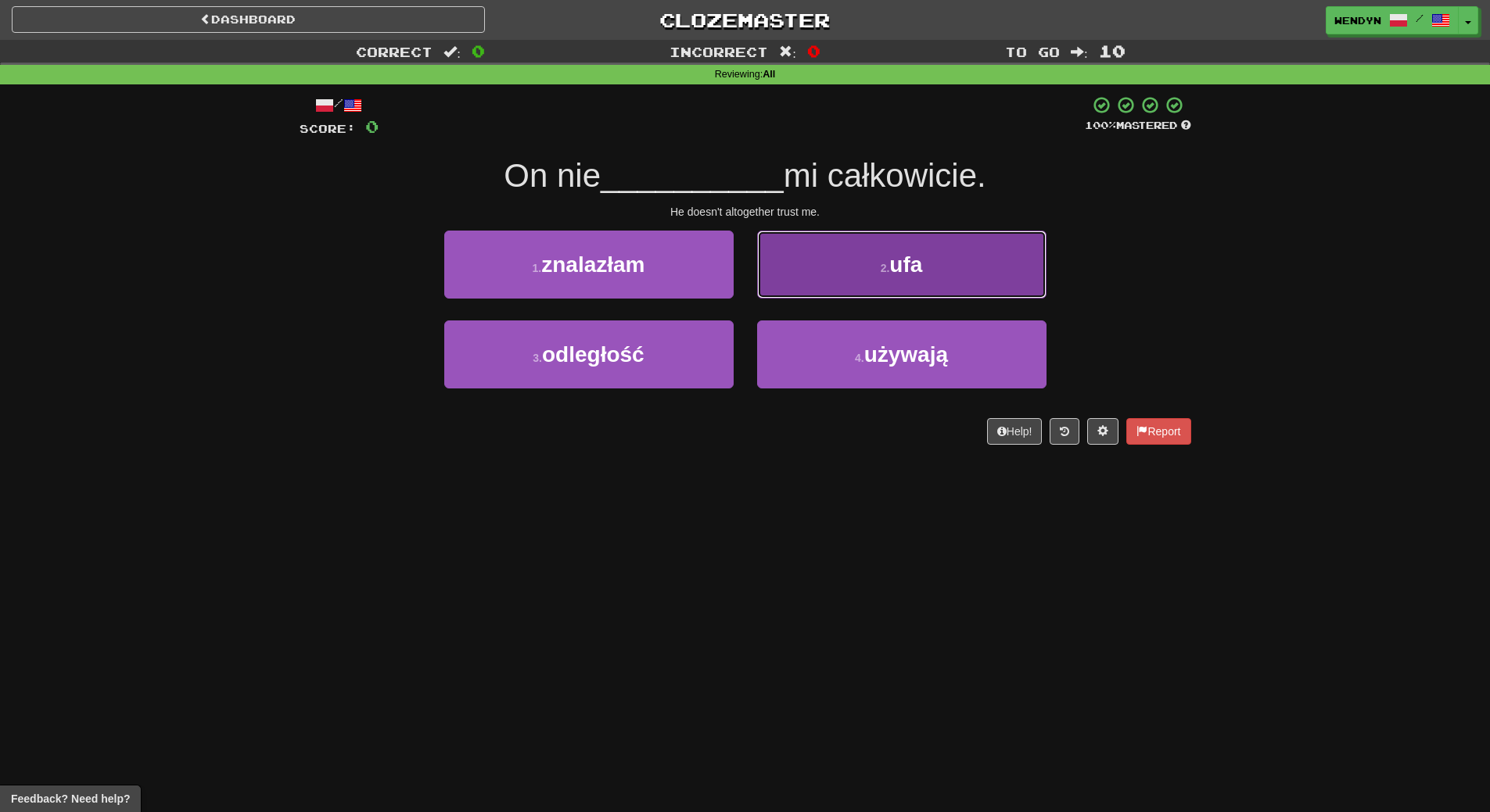
drag, startPoint x: 872, startPoint y: 252, endPoint x: 954, endPoint y: 196, distance: 99.3
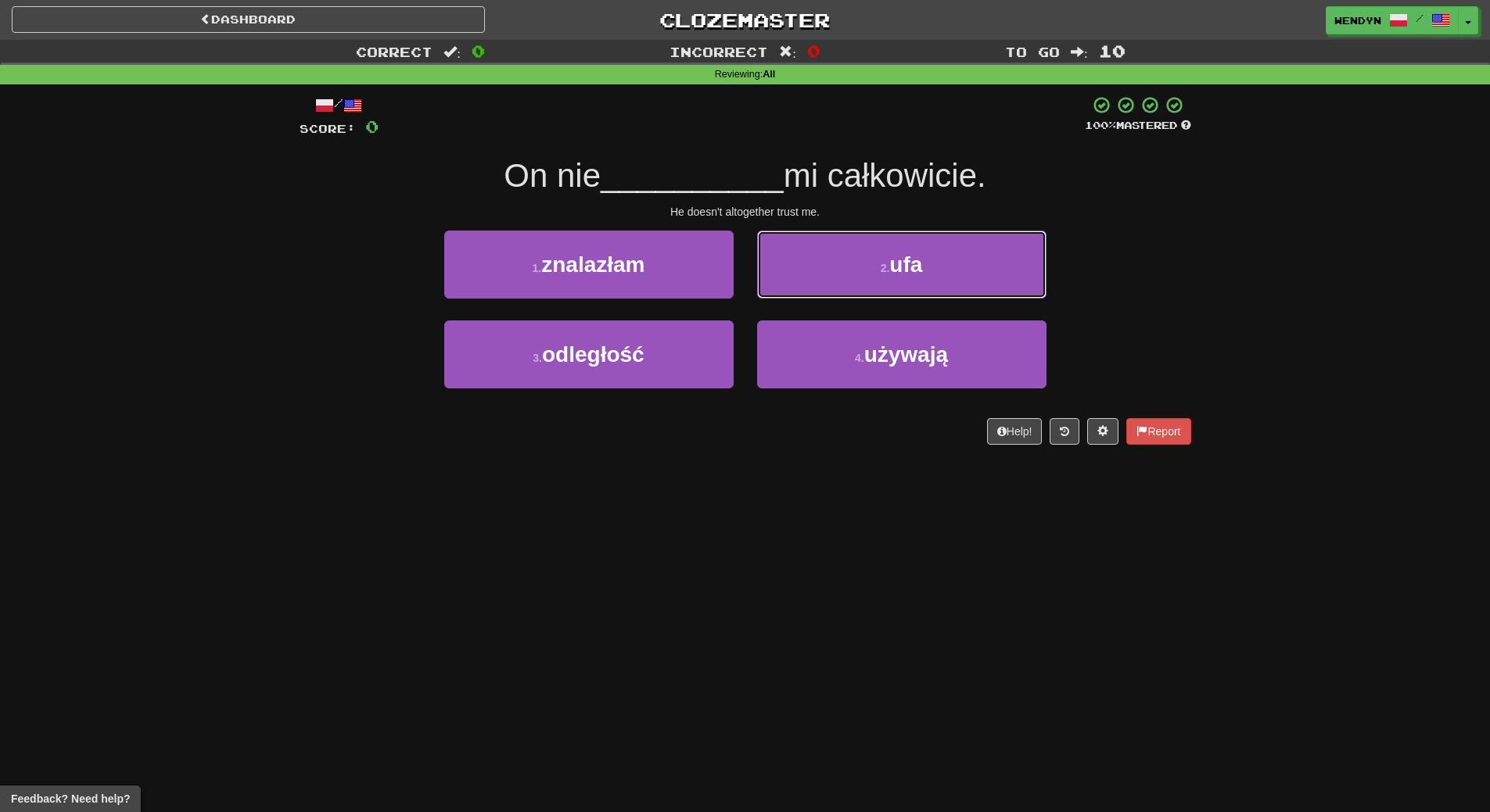
click at [873, 250] on button "2 . ufa" at bounding box center [902, 265] width 289 height 68
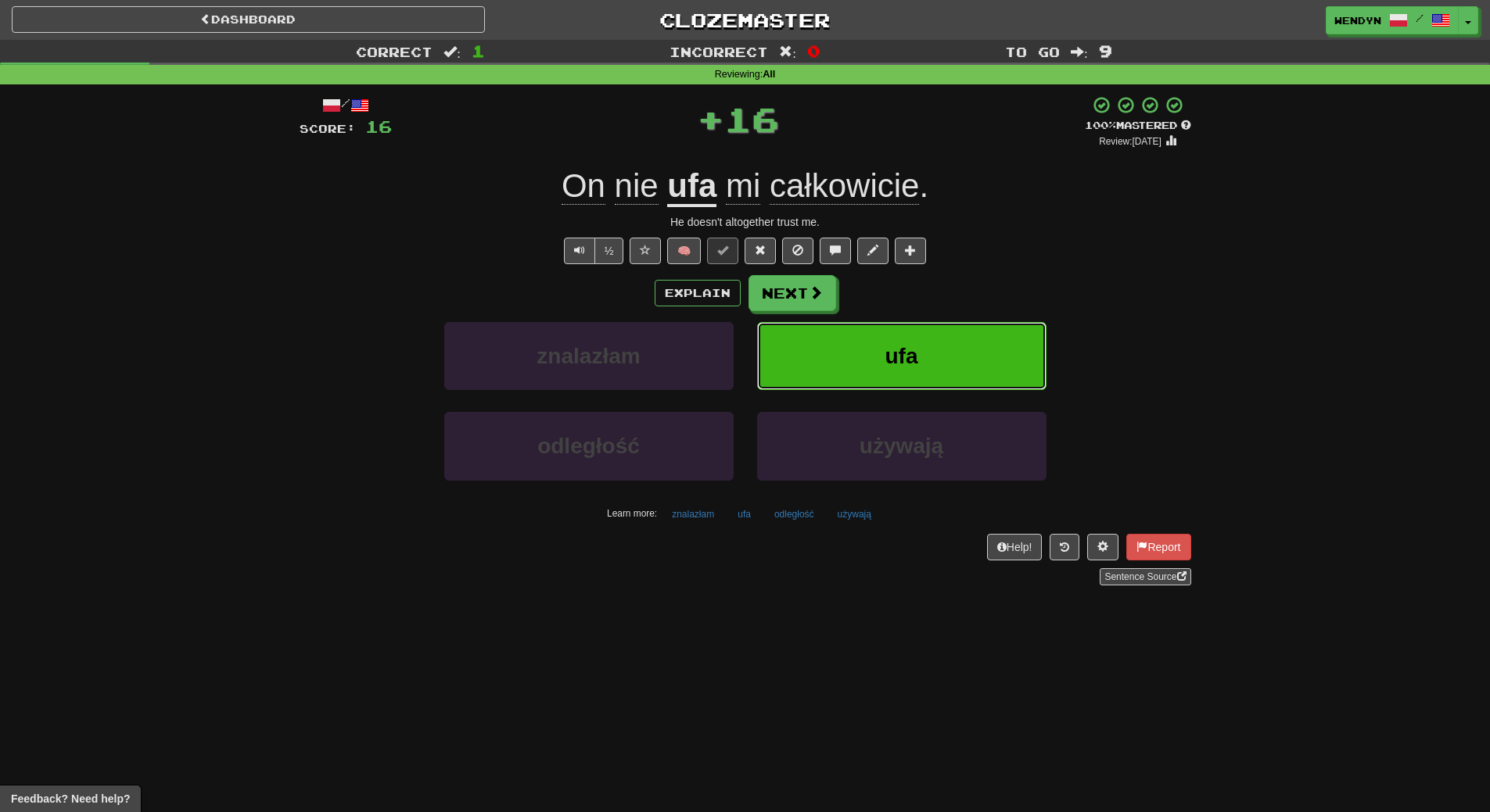
click at [954, 331] on button "ufa" at bounding box center [902, 356] width 289 height 68
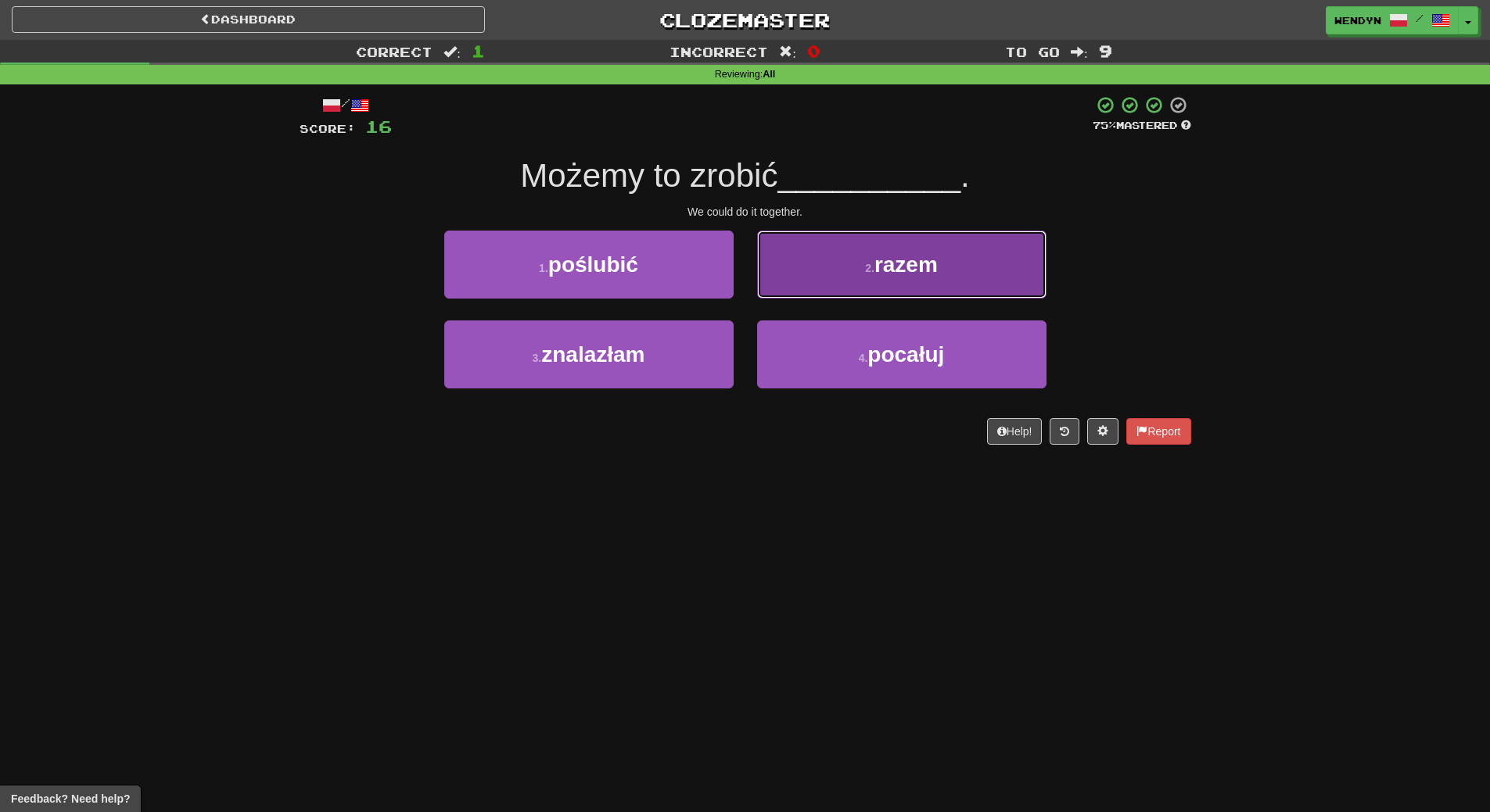
click at [913, 283] on button "2 . razem" at bounding box center [902, 265] width 289 height 68
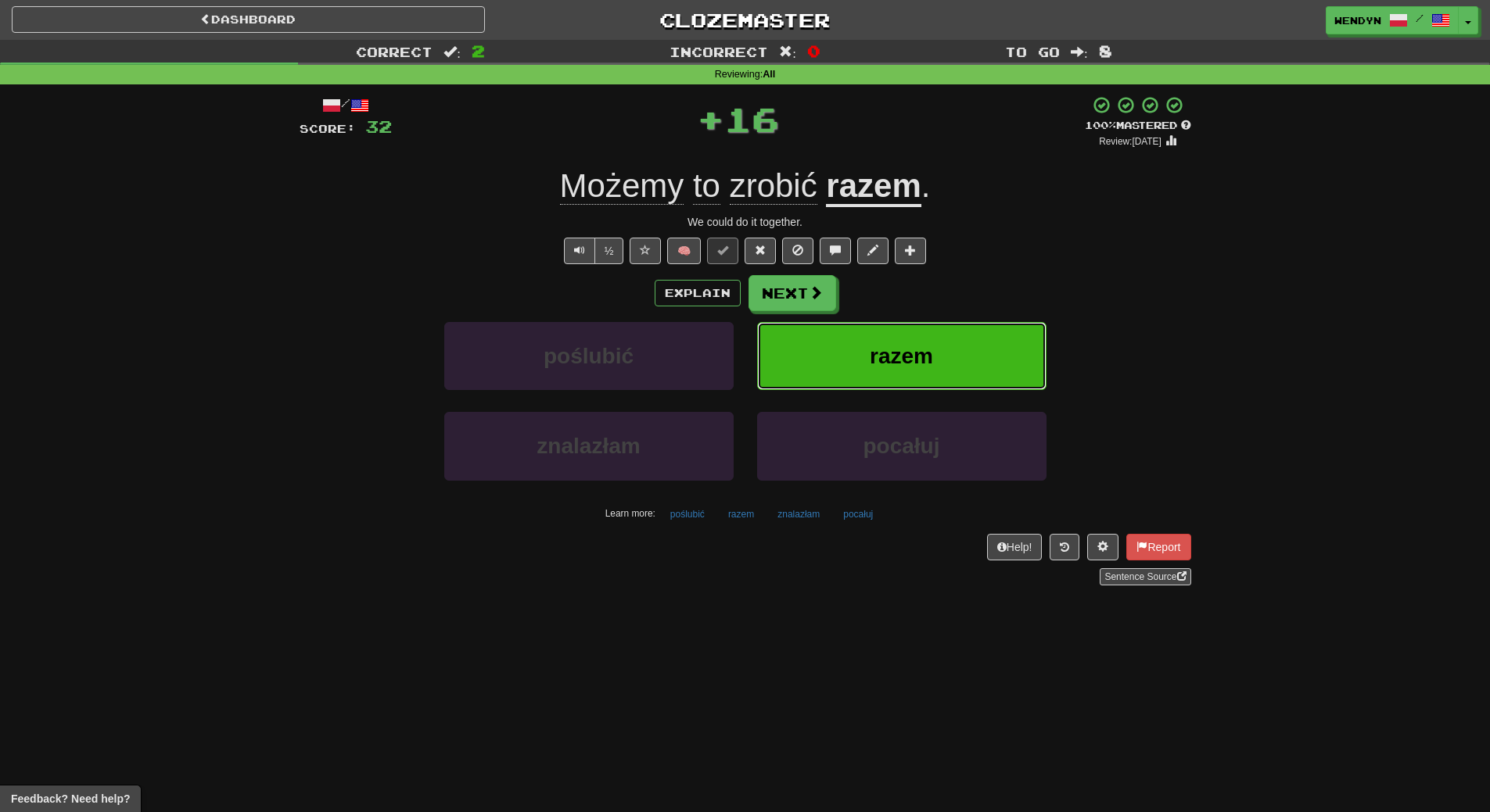
click at [906, 334] on button "razem" at bounding box center [902, 356] width 289 height 68
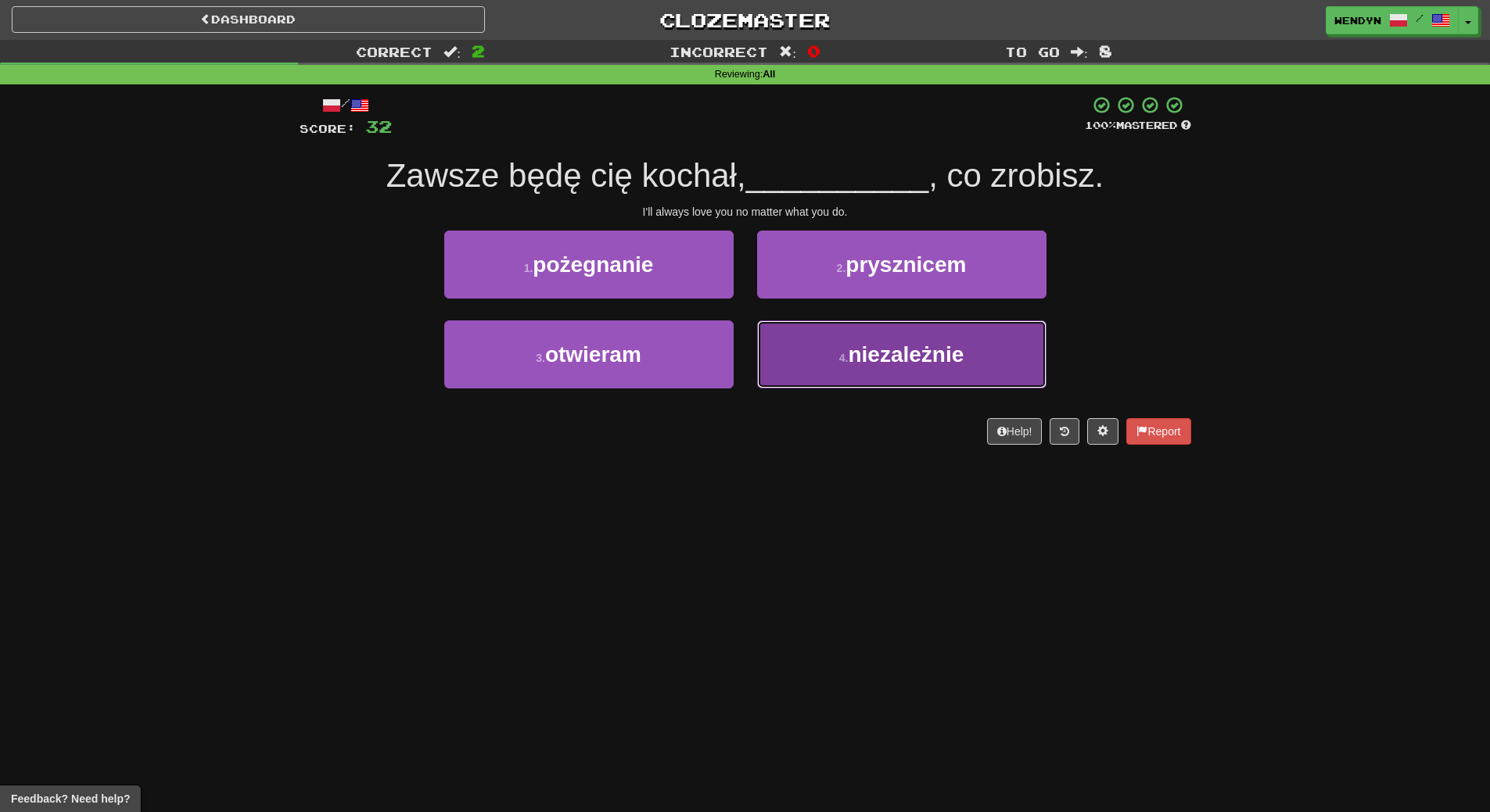
click at [894, 365] on span "niezależnie" at bounding box center [906, 355] width 116 height 24
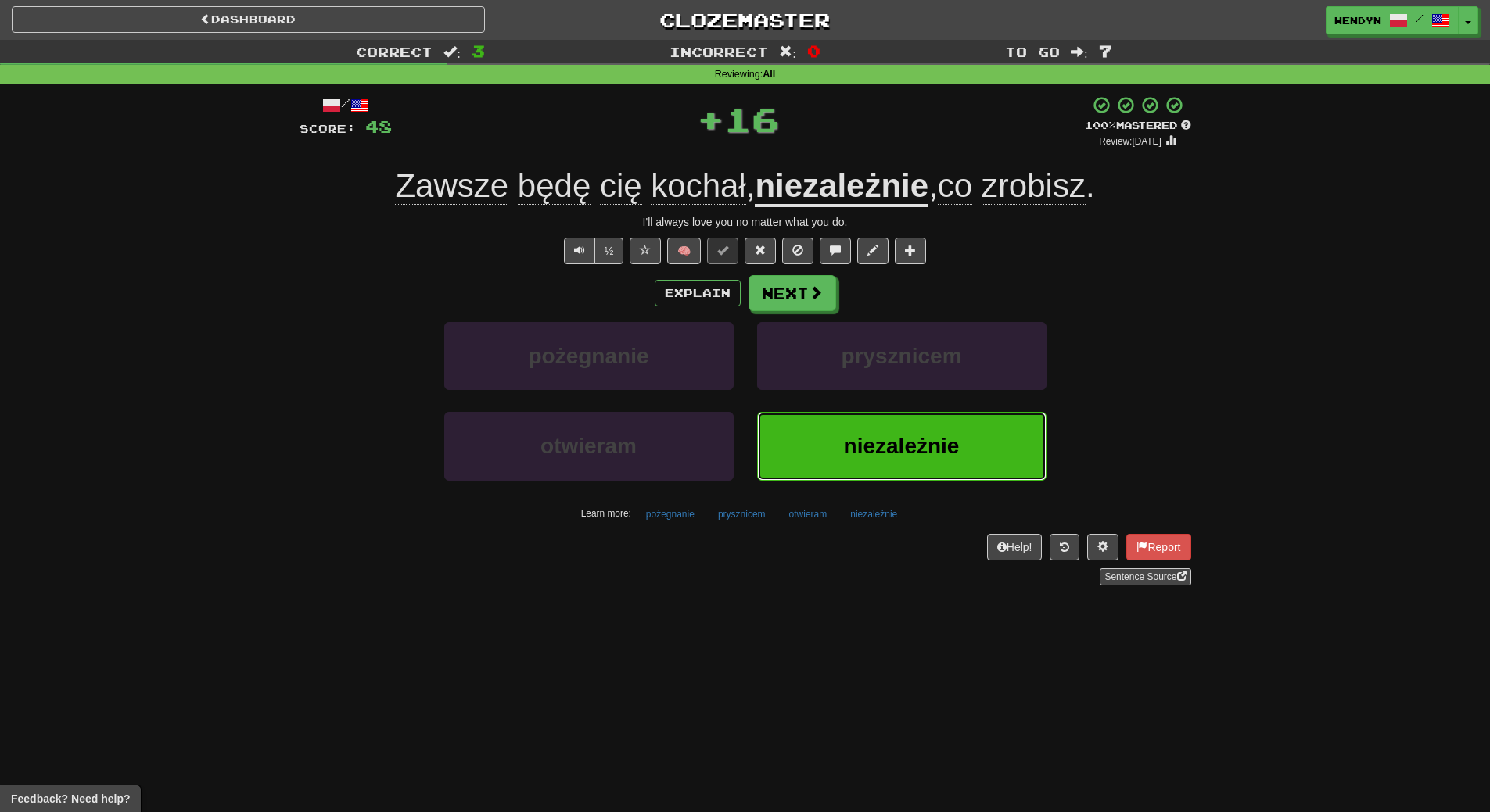
click at [889, 434] on span "niezależnie" at bounding box center [902, 446] width 116 height 24
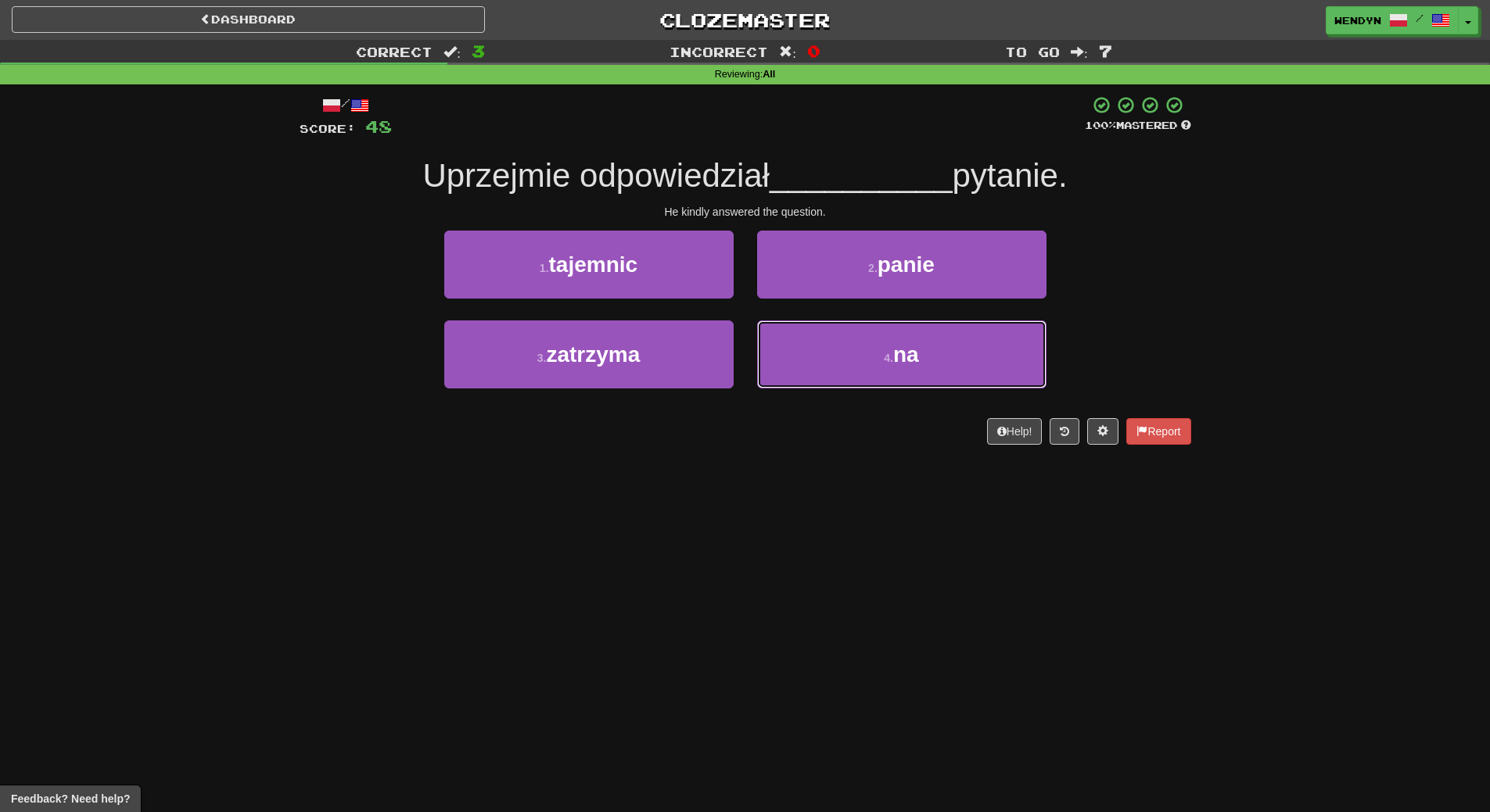
drag, startPoint x: 938, startPoint y: 352, endPoint x: 942, endPoint y: 244, distance: 108.1
click at [938, 351] on button "4 . na" at bounding box center [902, 355] width 289 height 68
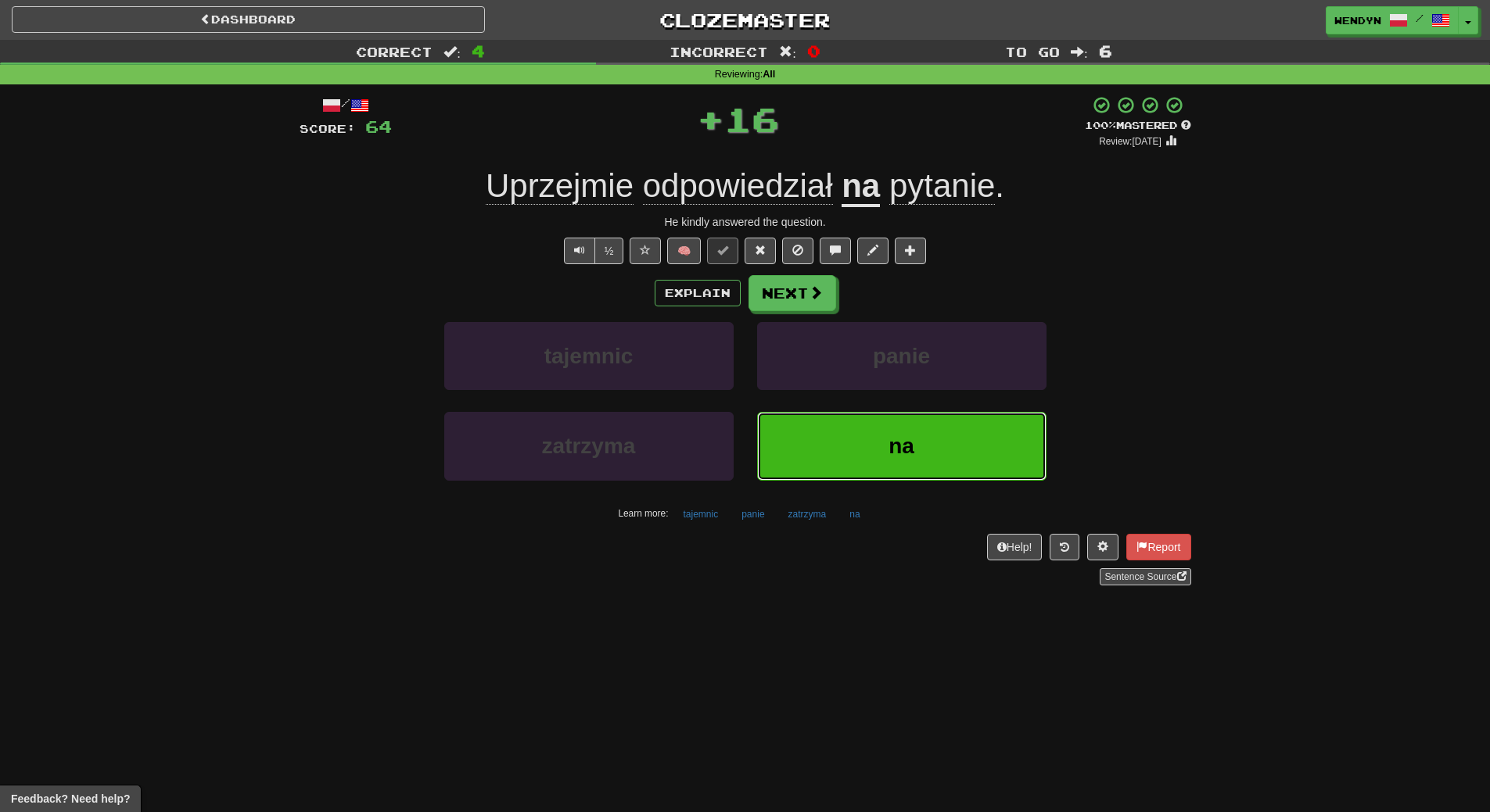
click at [902, 434] on span "na" at bounding box center [902, 446] width 26 height 24
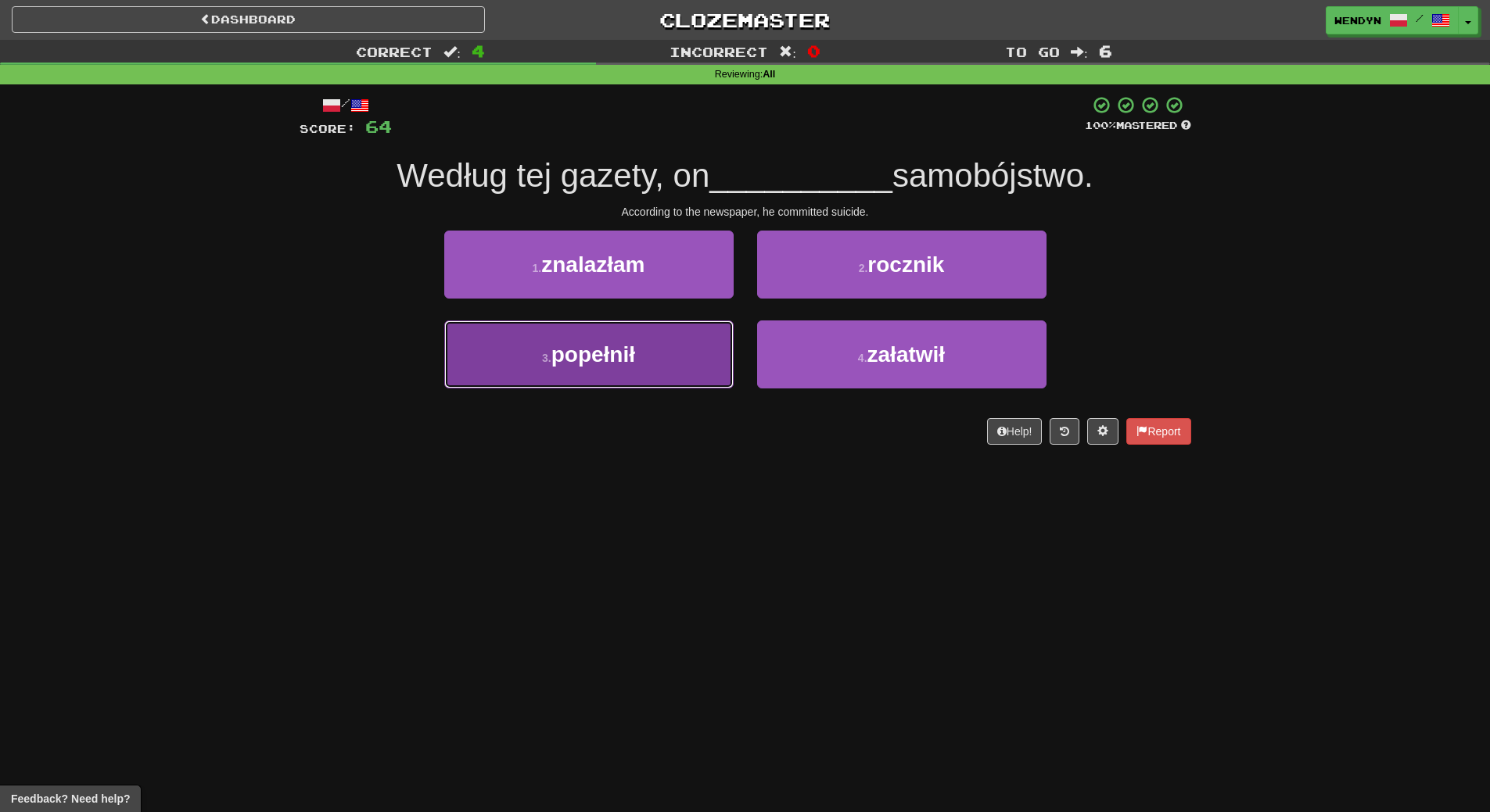
click at [587, 371] on button "3 . popełnił" at bounding box center [589, 355] width 289 height 68
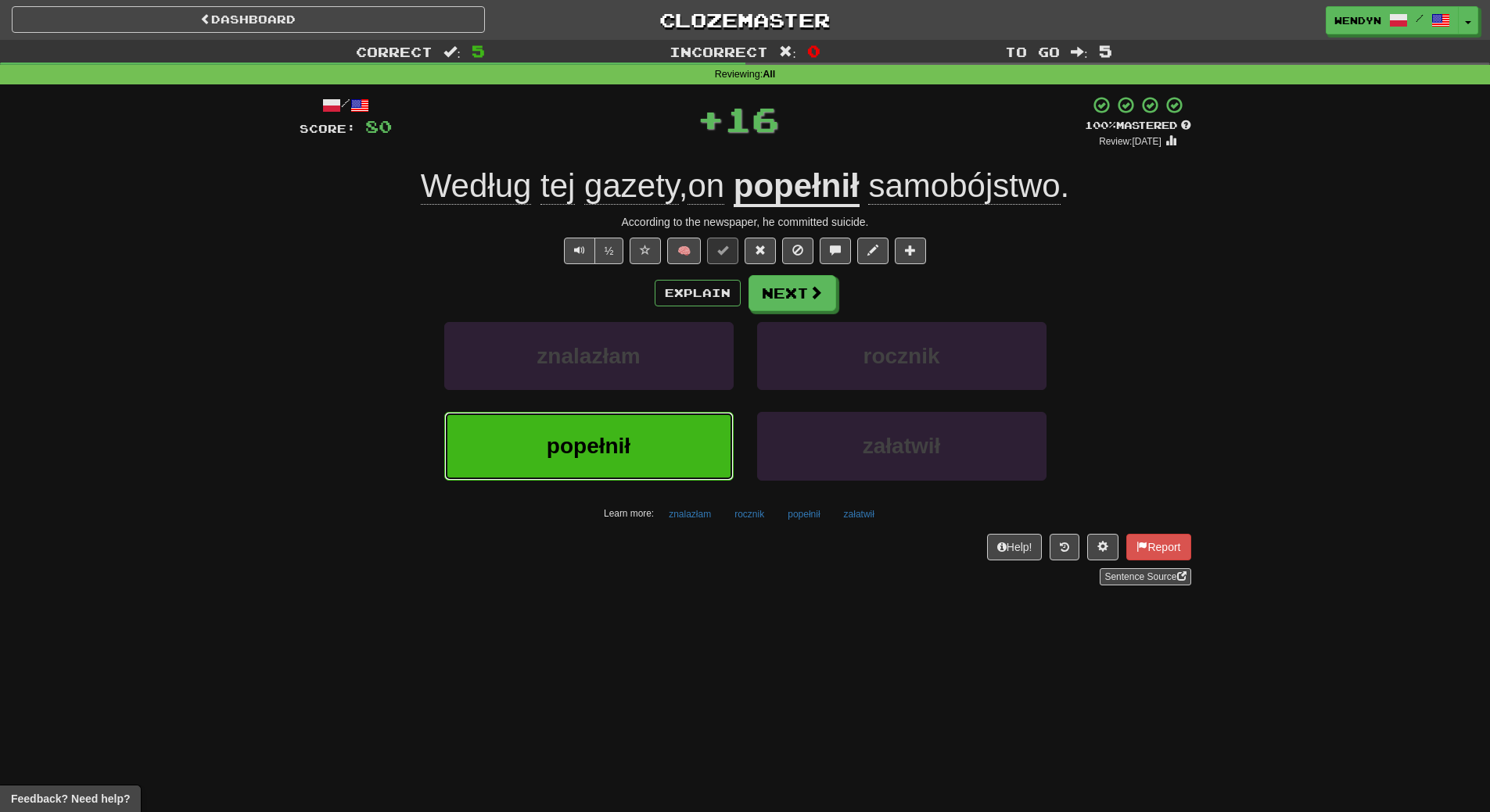
drag, startPoint x: 579, startPoint y: 469, endPoint x: 513, endPoint y: 543, distance: 99.2
click at [578, 473] on button "popełnił" at bounding box center [589, 446] width 289 height 68
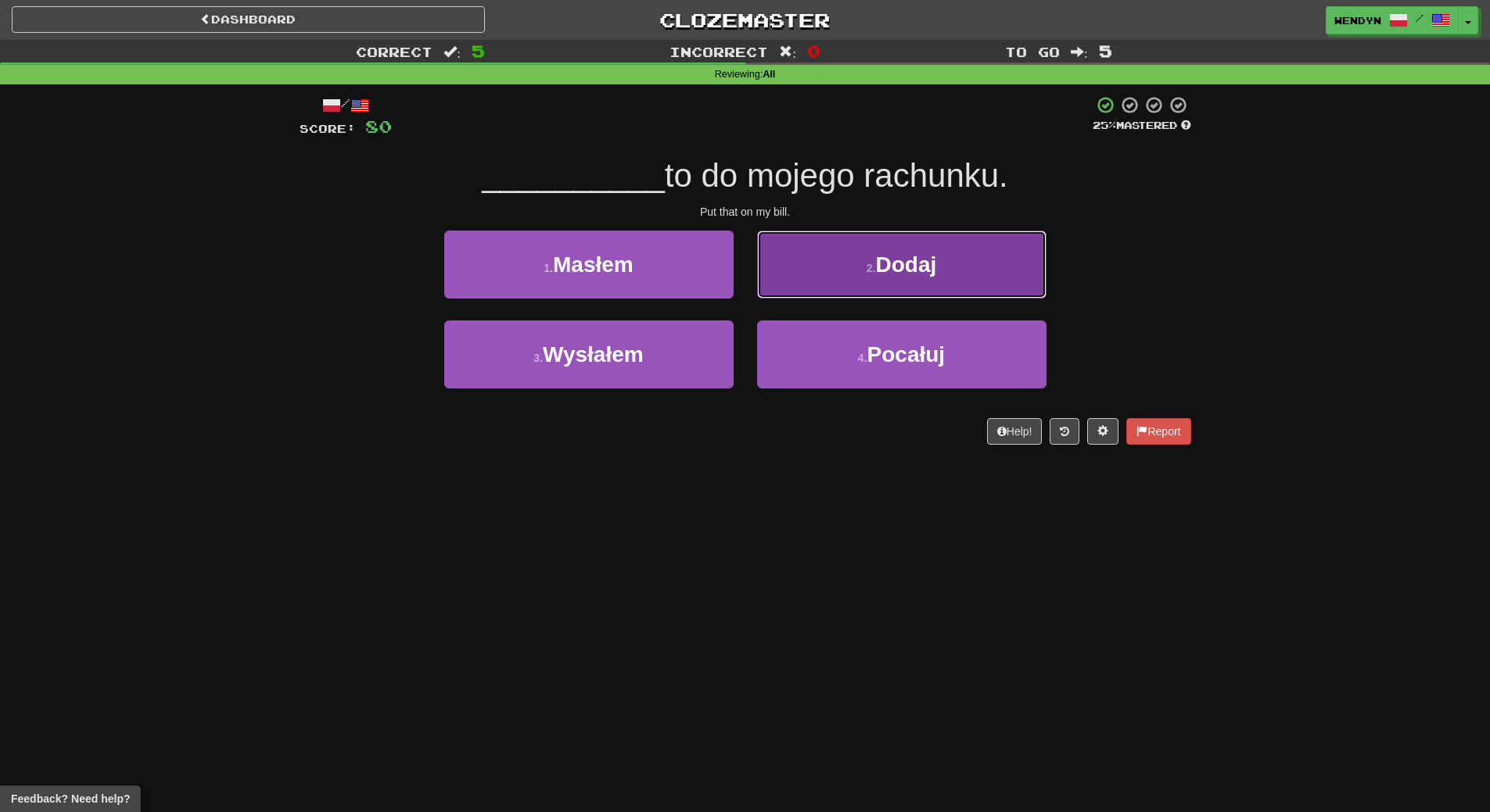
click at [925, 267] on span "Dodaj" at bounding box center [905, 265] width 61 height 24
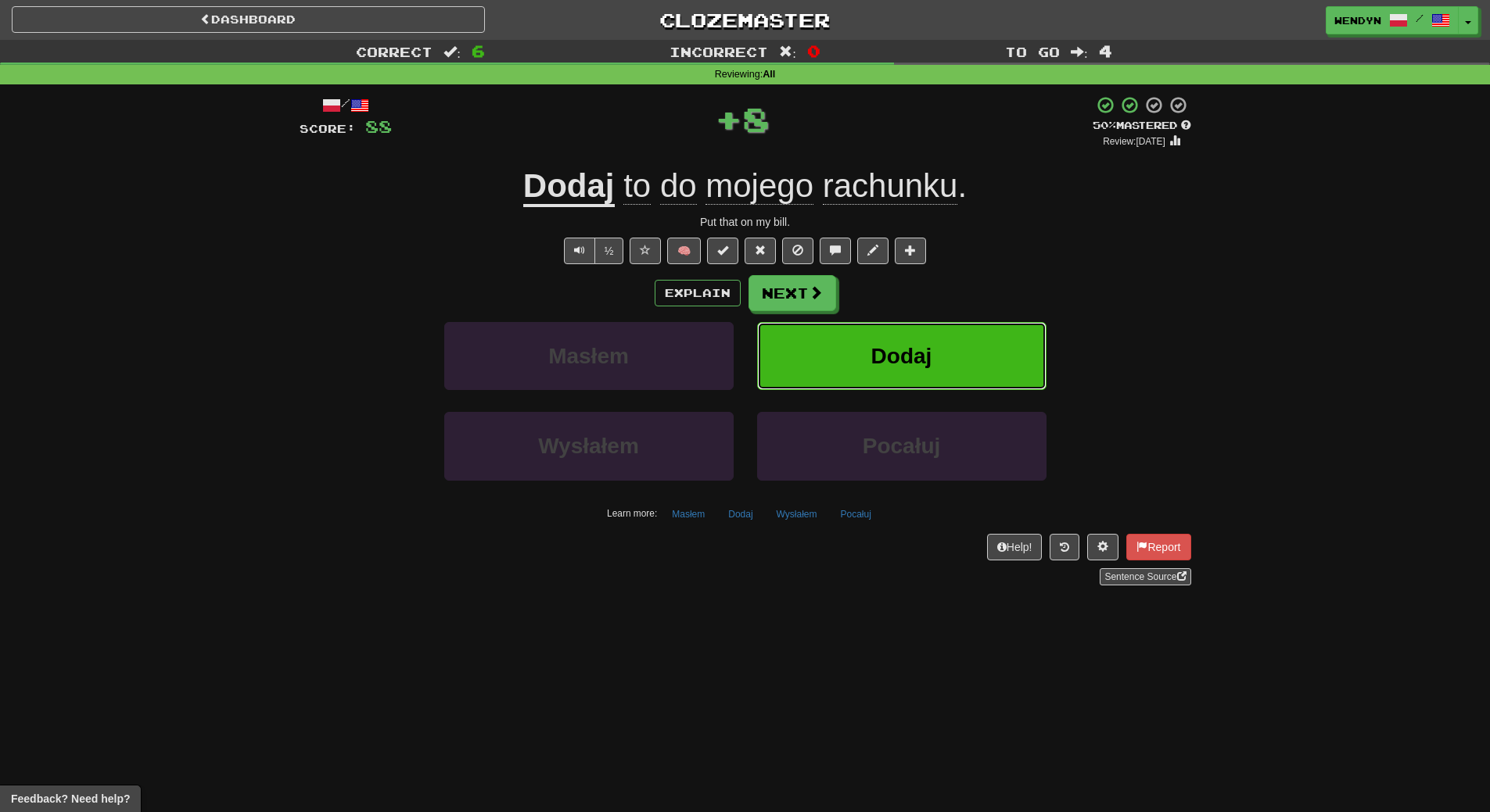
click at [912, 348] on span "Dodaj" at bounding box center [902, 356] width 61 height 24
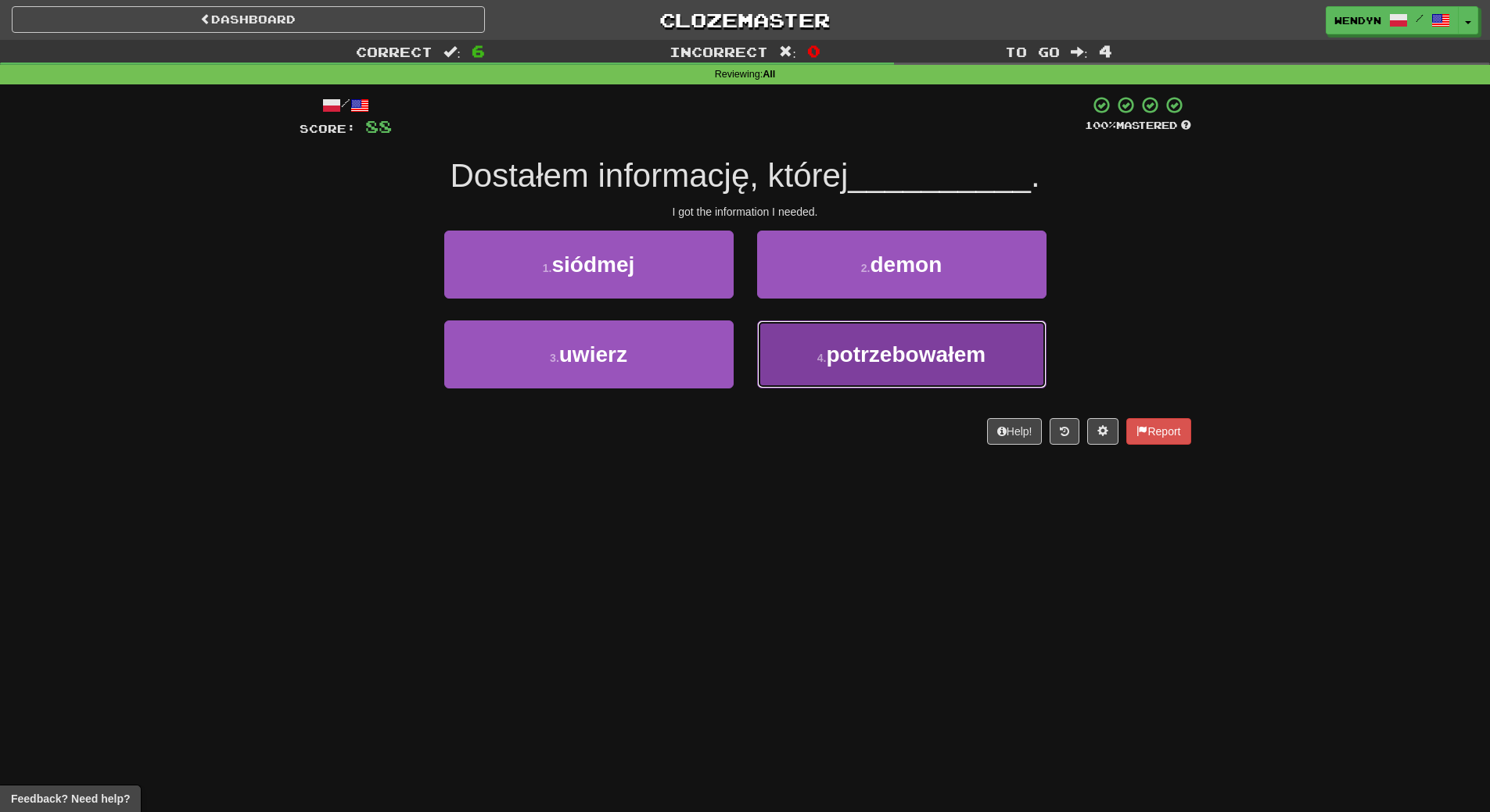
click at [929, 370] on button "4 . potrzebowałem" at bounding box center [902, 355] width 289 height 68
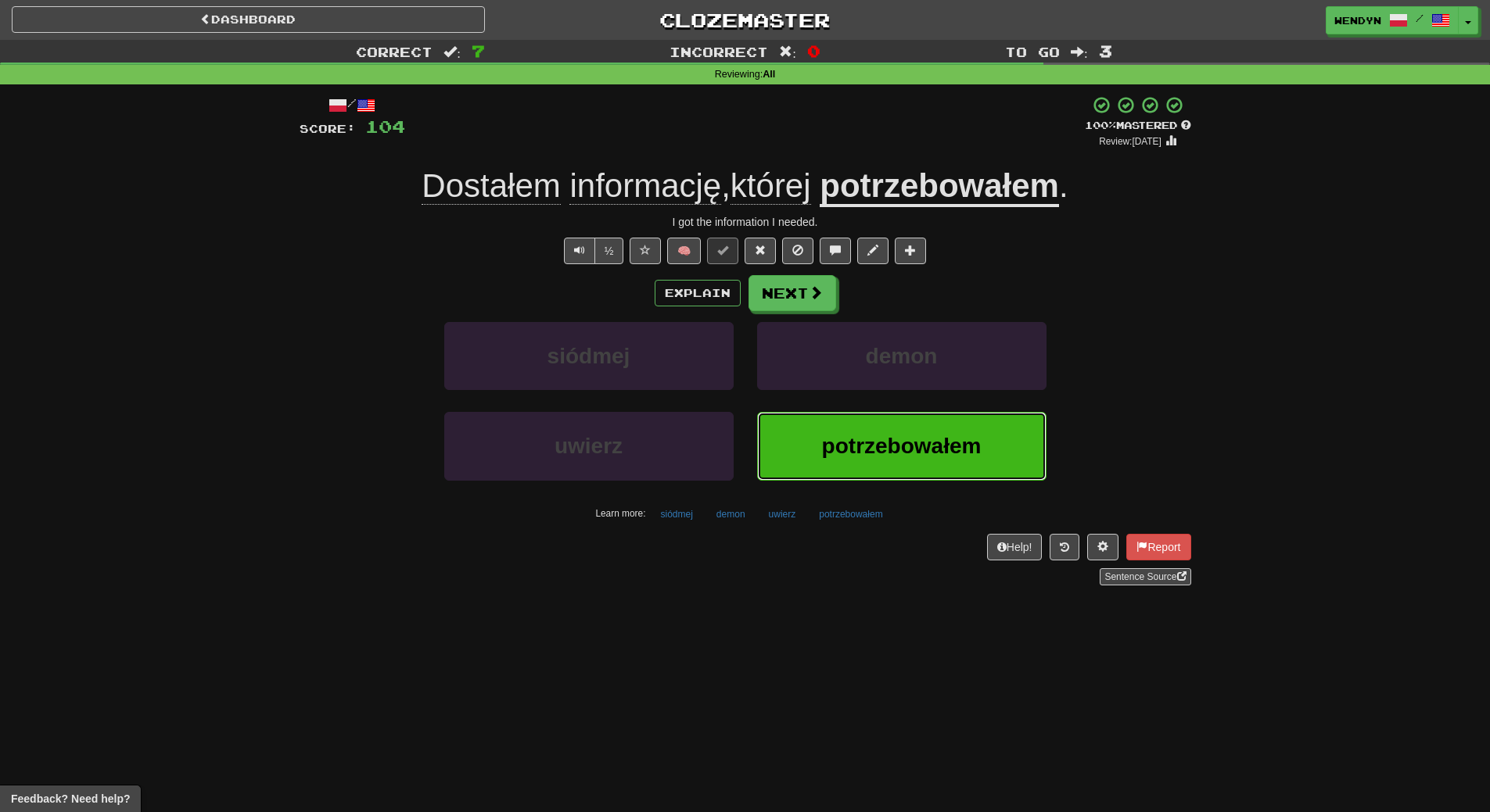
drag, startPoint x: 899, startPoint y: 460, endPoint x: 605, endPoint y: 531, distance: 302.5
click at [838, 471] on button "potrzebowałem" at bounding box center [902, 446] width 289 height 68
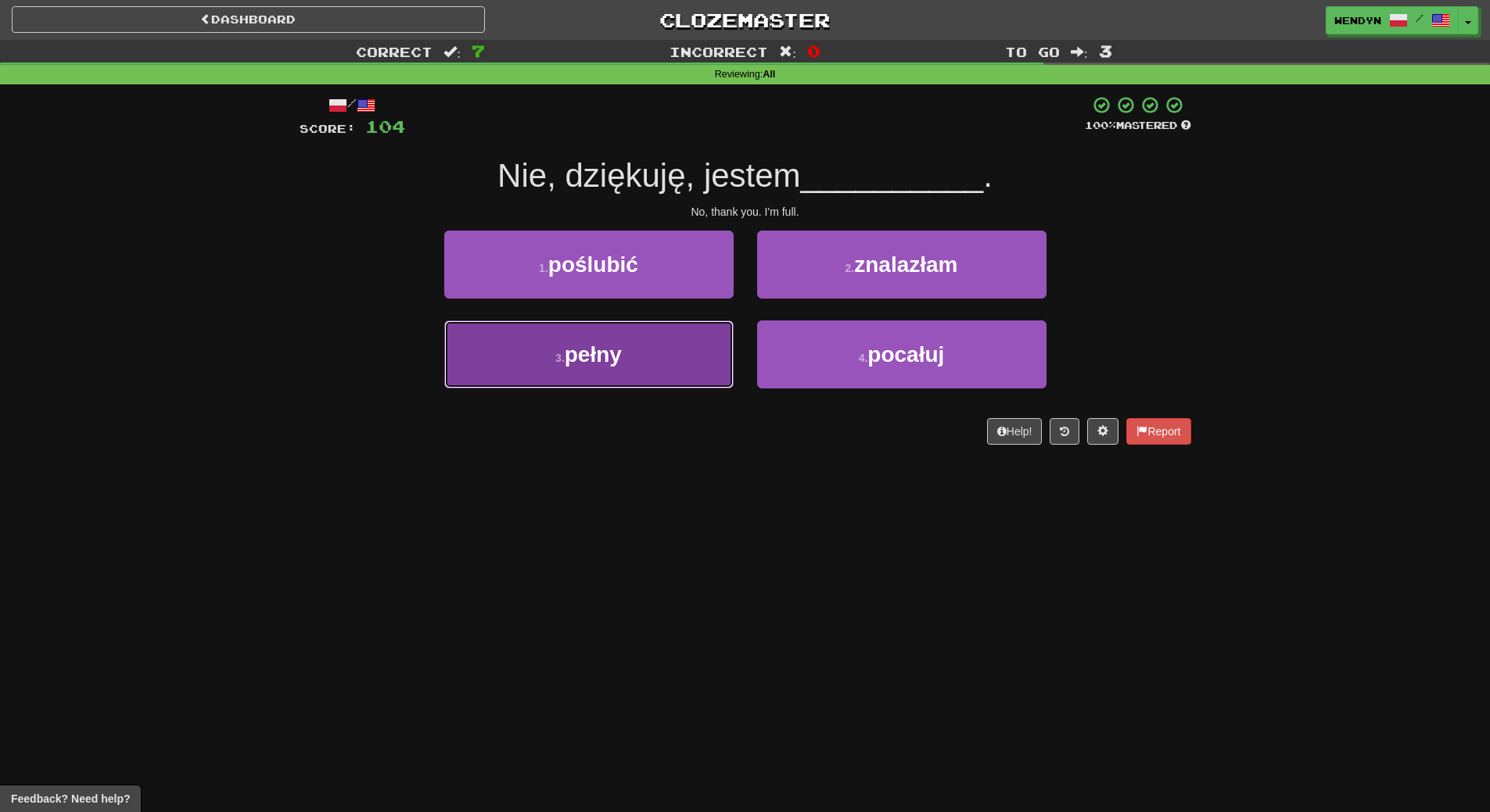
drag, startPoint x: 655, startPoint y: 358, endPoint x: 626, endPoint y: 430, distance: 77.6
click at [654, 359] on button "3 . pełny" at bounding box center [589, 355] width 289 height 68
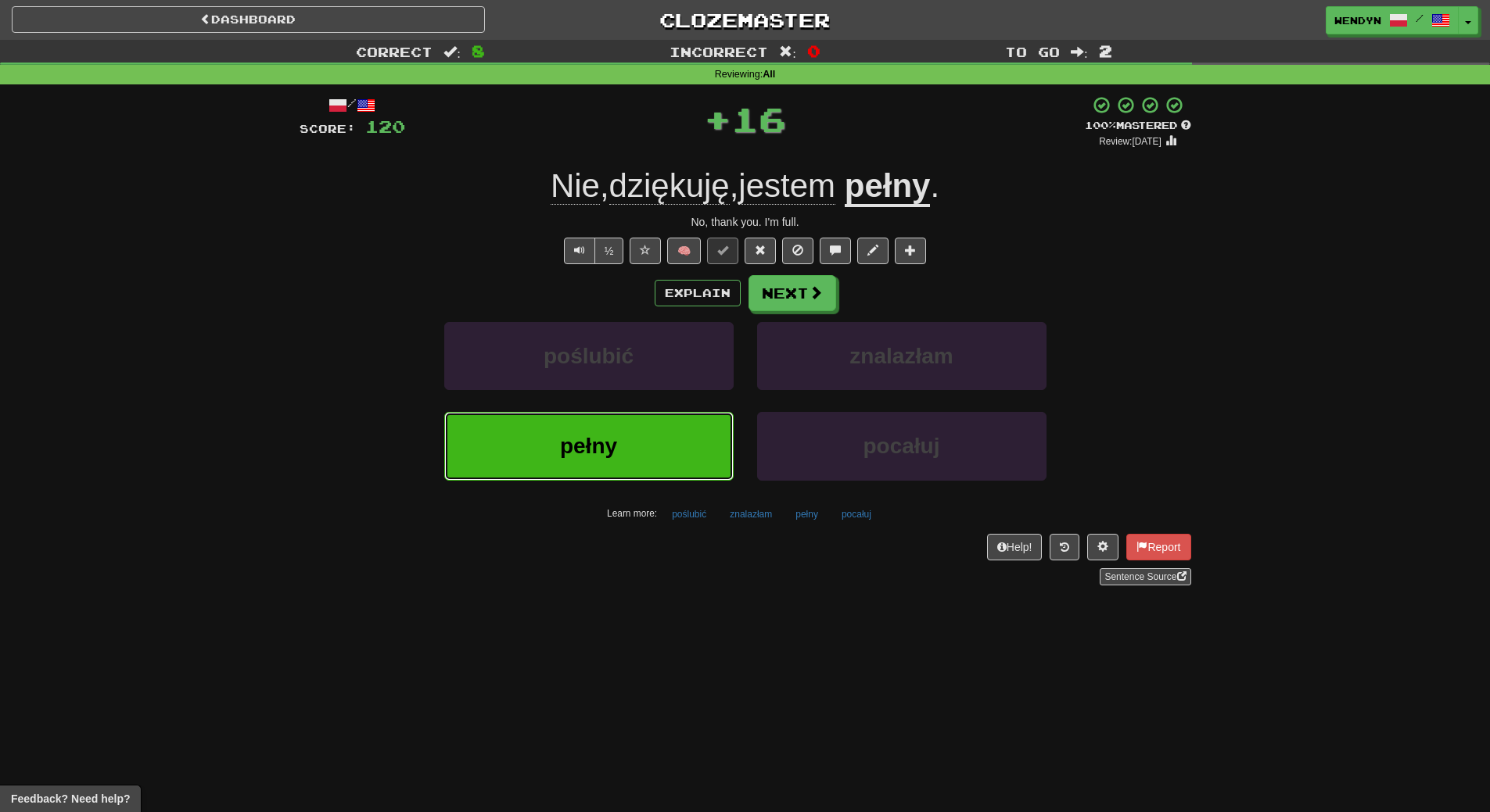
click at [624, 442] on button "pełny" at bounding box center [589, 446] width 289 height 68
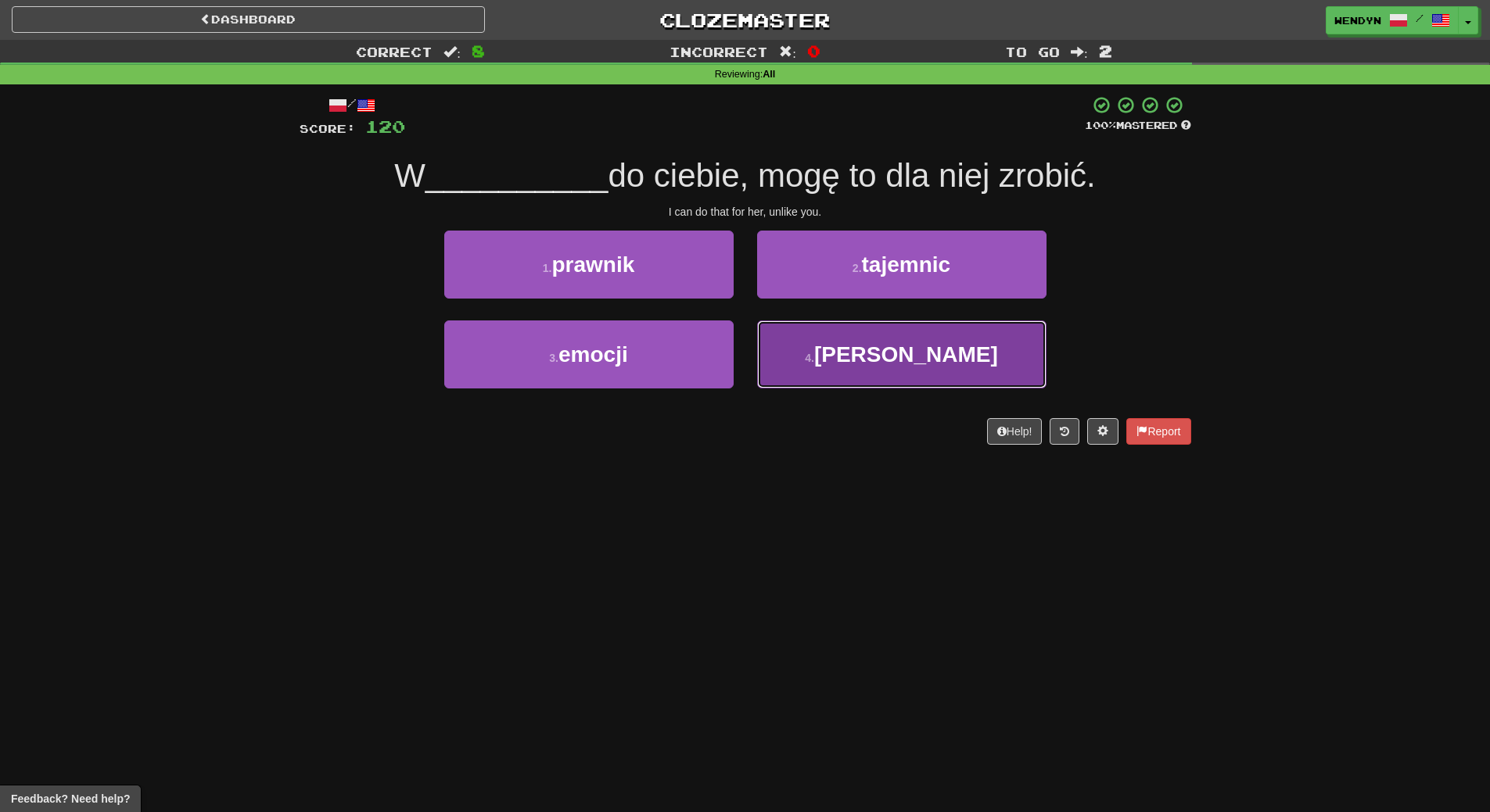
click at [879, 377] on button "4 . przeciwieństwie" at bounding box center [902, 355] width 289 height 68
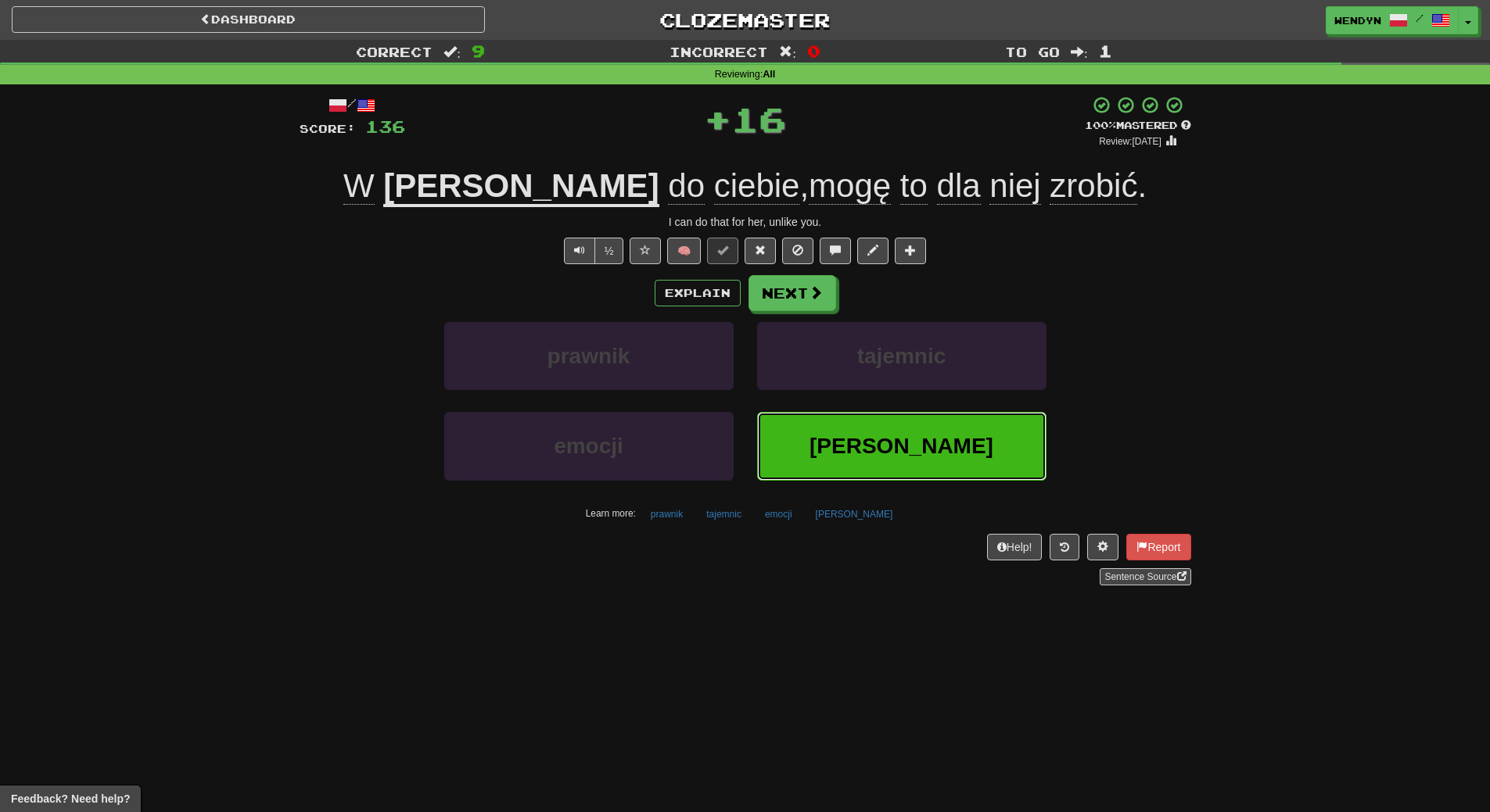
click at [835, 450] on span "przeciwieństwie" at bounding box center [902, 446] width 184 height 24
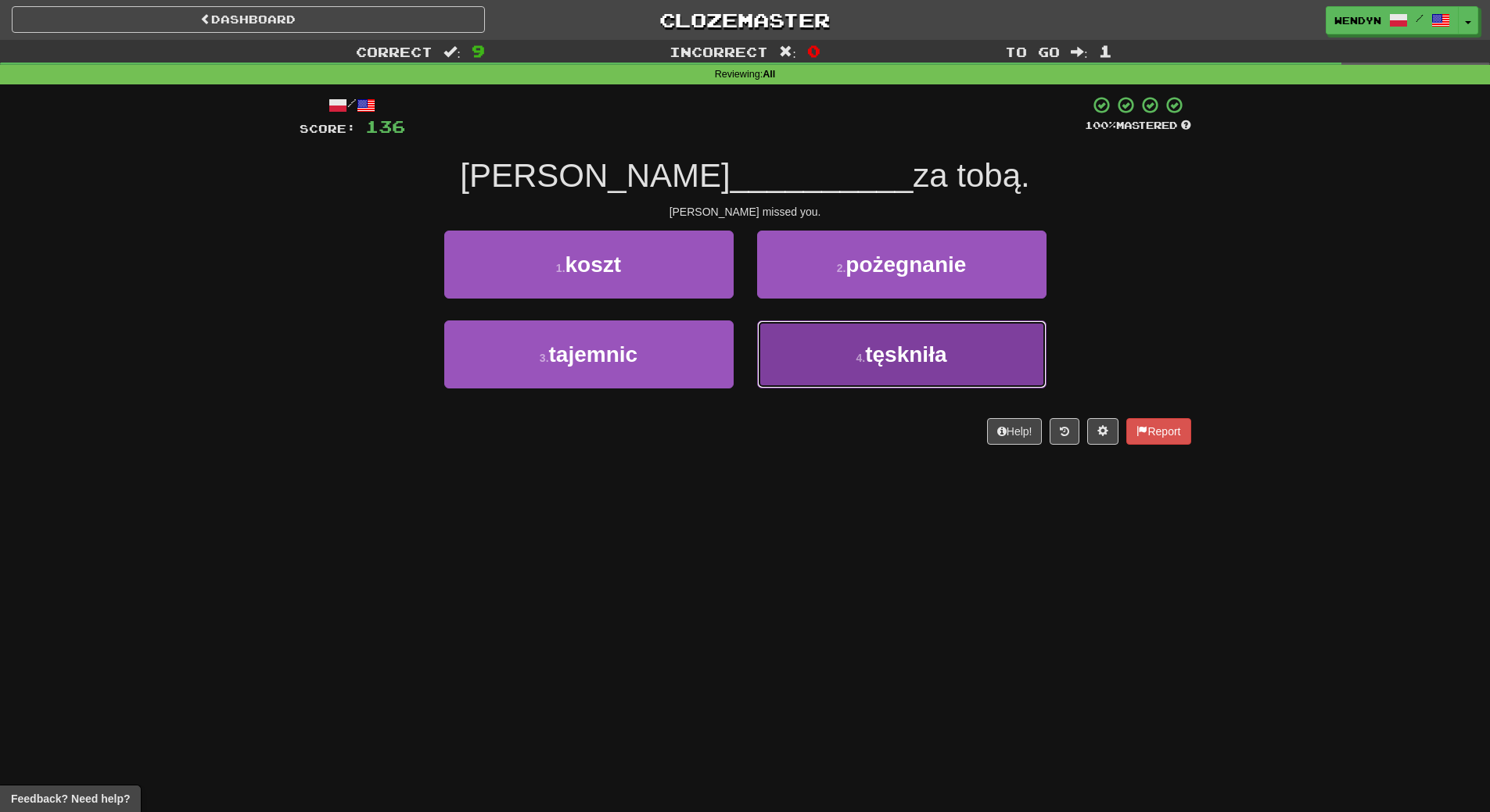
click at [877, 357] on span "tęskniła" at bounding box center [906, 355] width 81 height 24
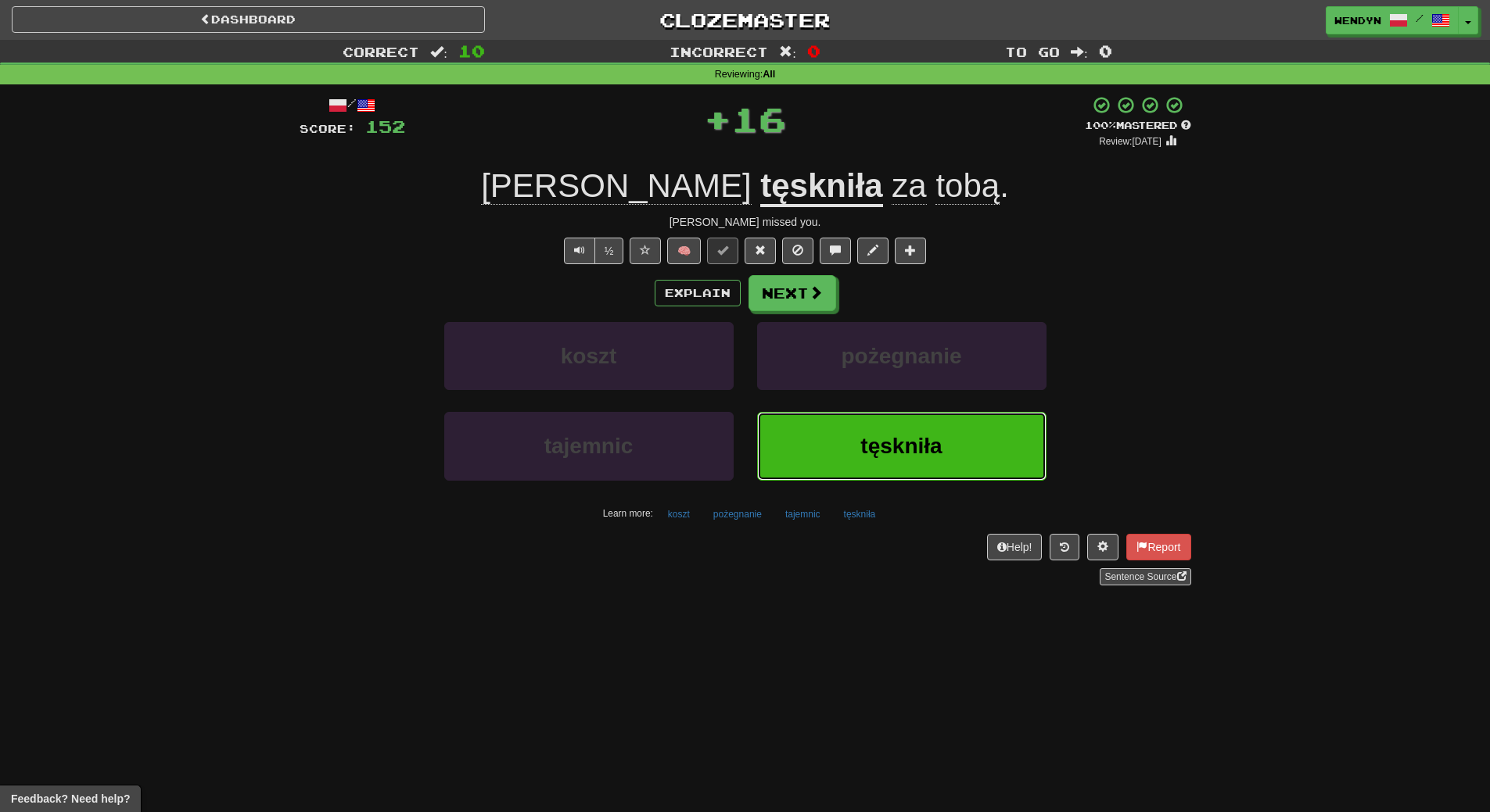
click at [873, 431] on button "tęskniła" at bounding box center [902, 446] width 289 height 68
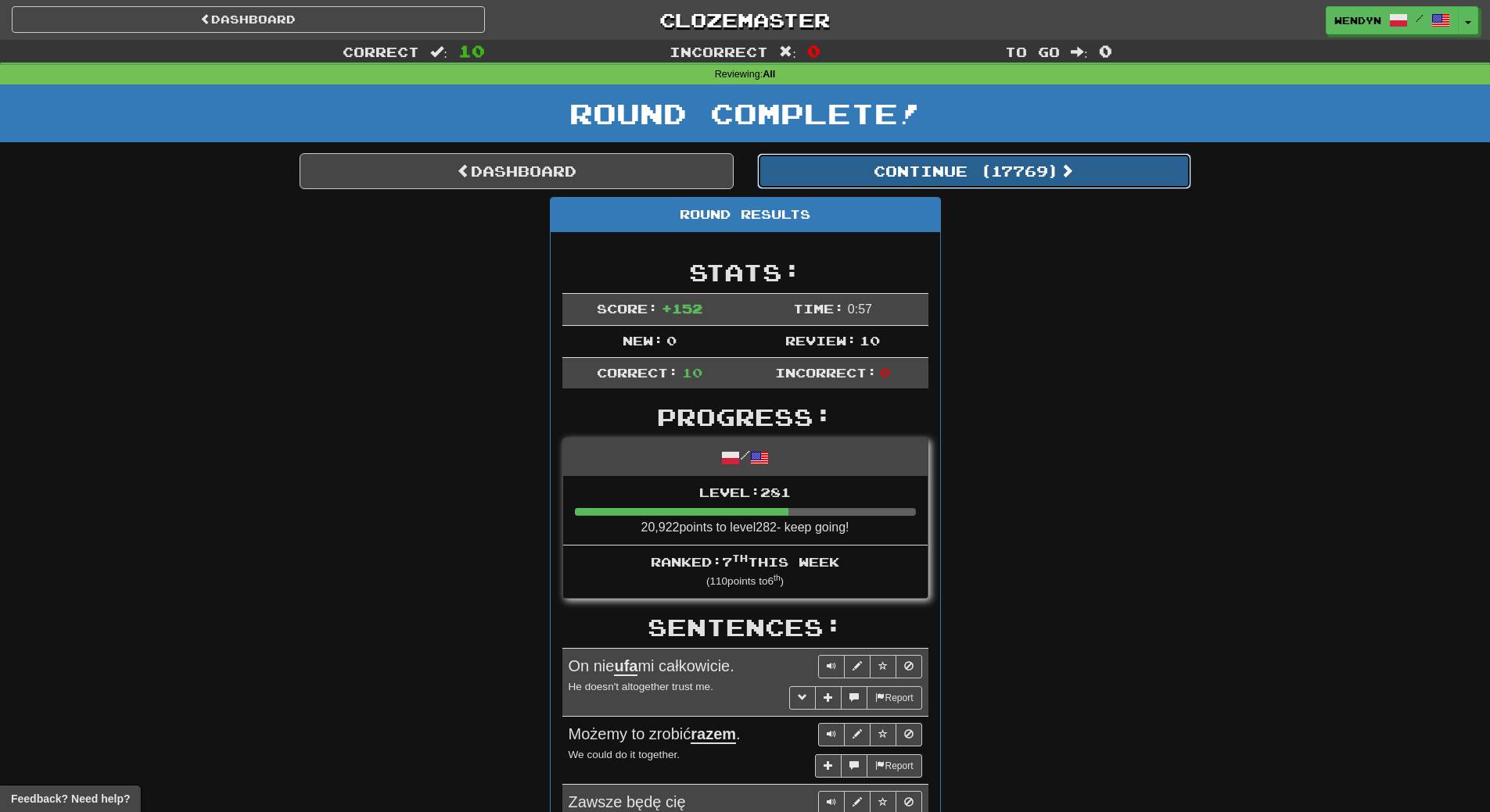
click at [1018, 167] on button "Continue ( 17769 )" at bounding box center [974, 171] width 434 height 36
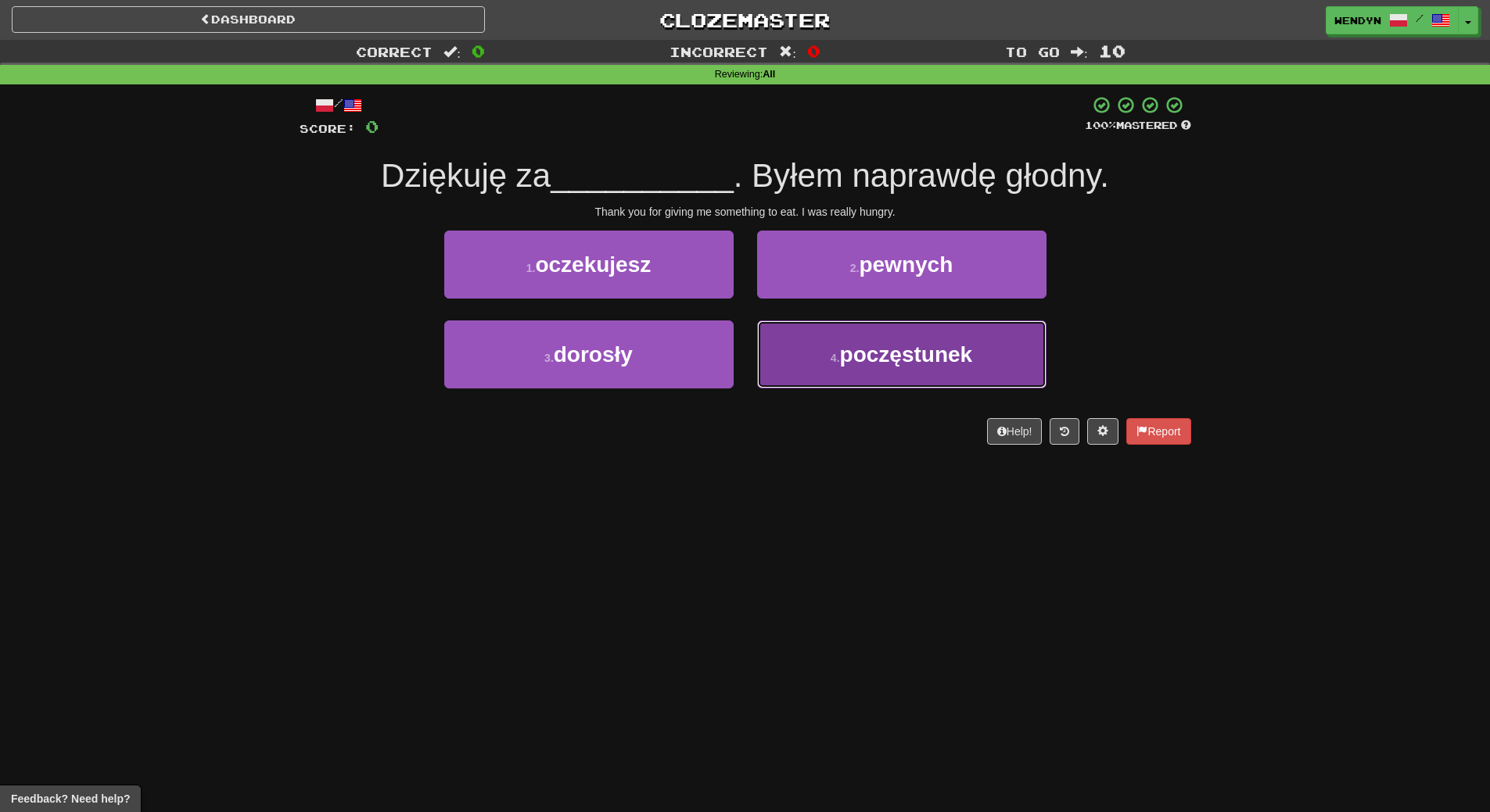
click at [887, 367] on button "4 . poczęstunek" at bounding box center [902, 355] width 289 height 68
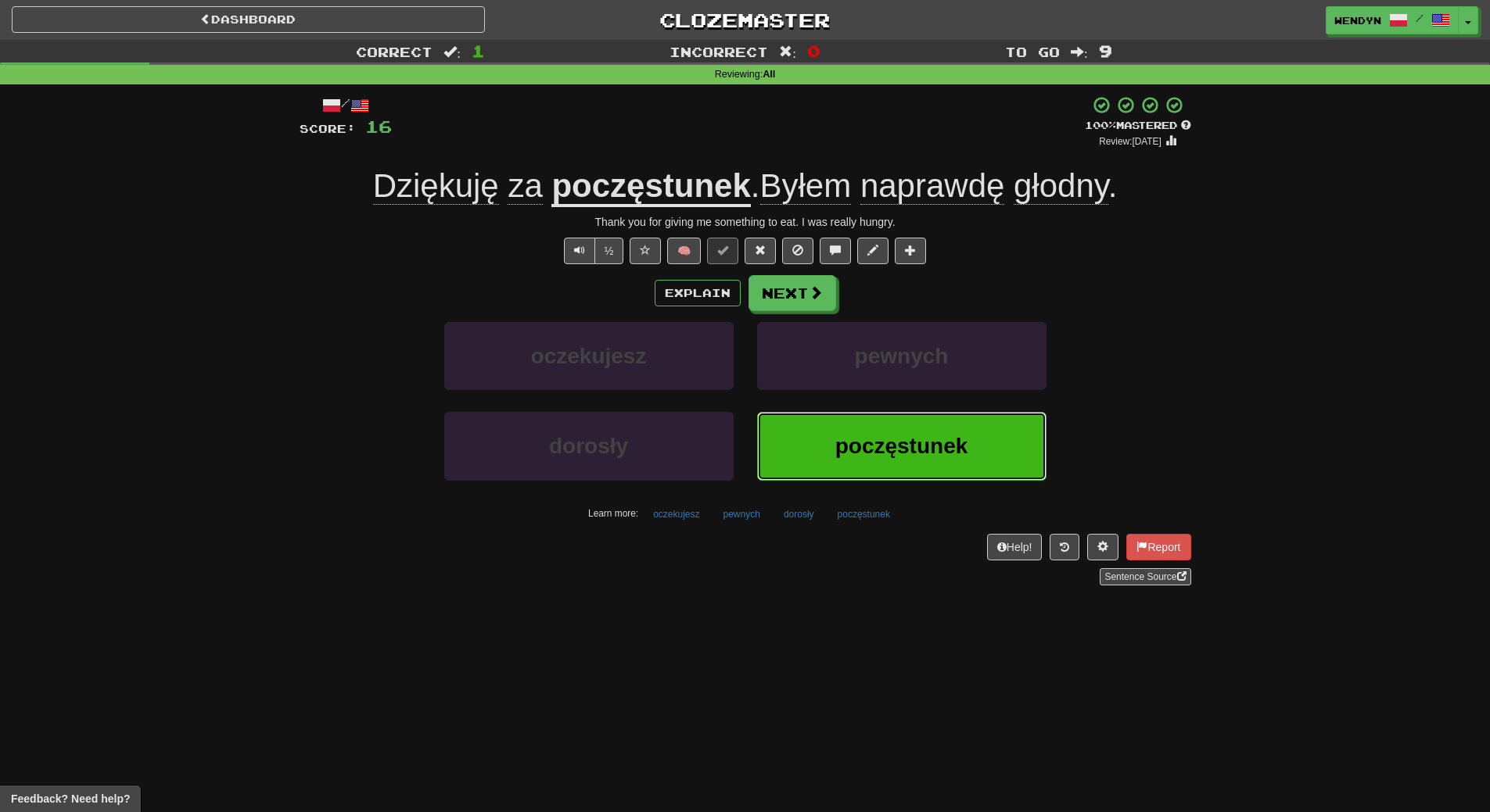
click at [924, 469] on button "poczęstunek" at bounding box center [902, 446] width 289 height 68
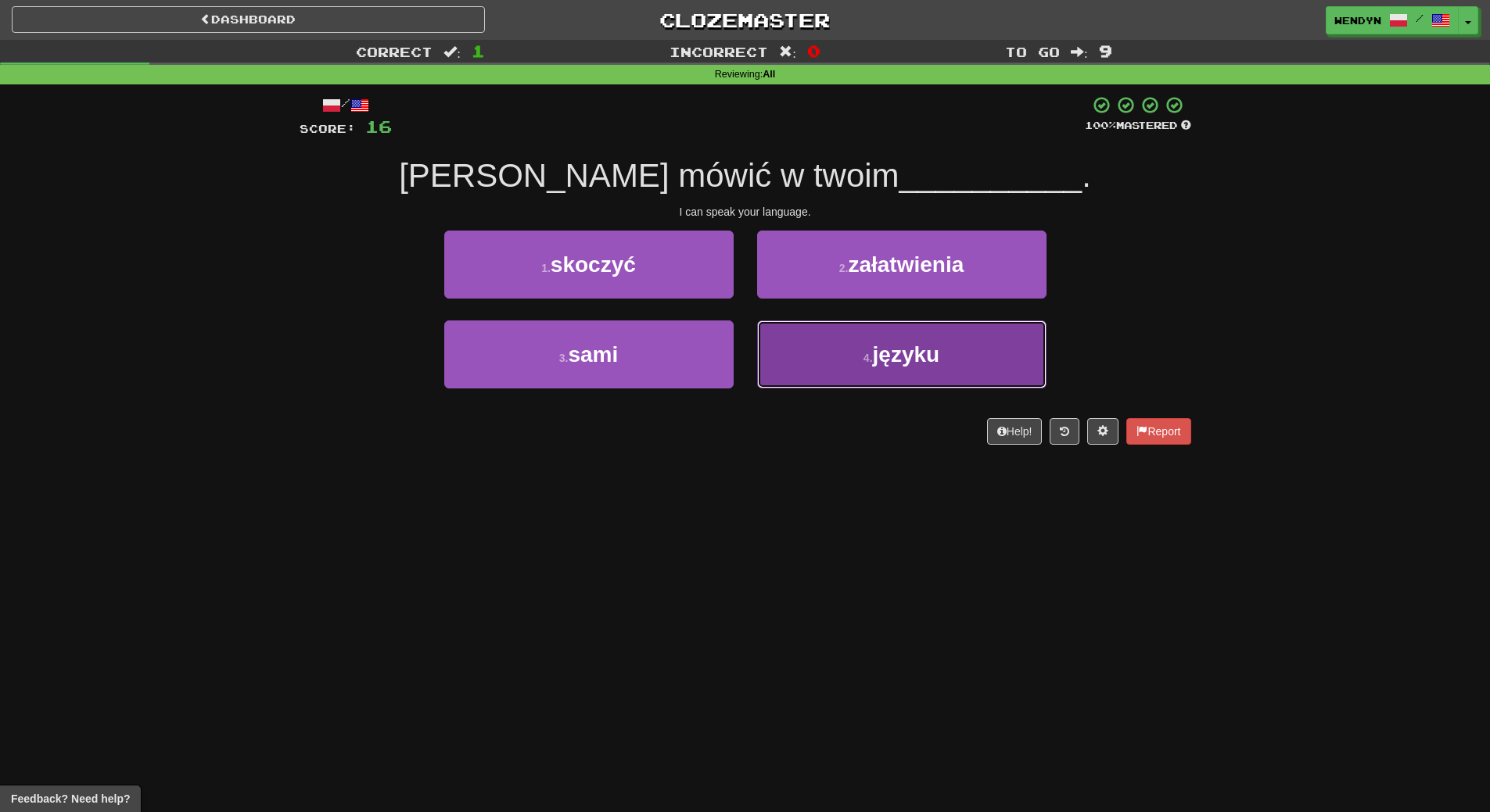
click at [870, 363] on small "4 ." at bounding box center [868, 357] width 10 height 12
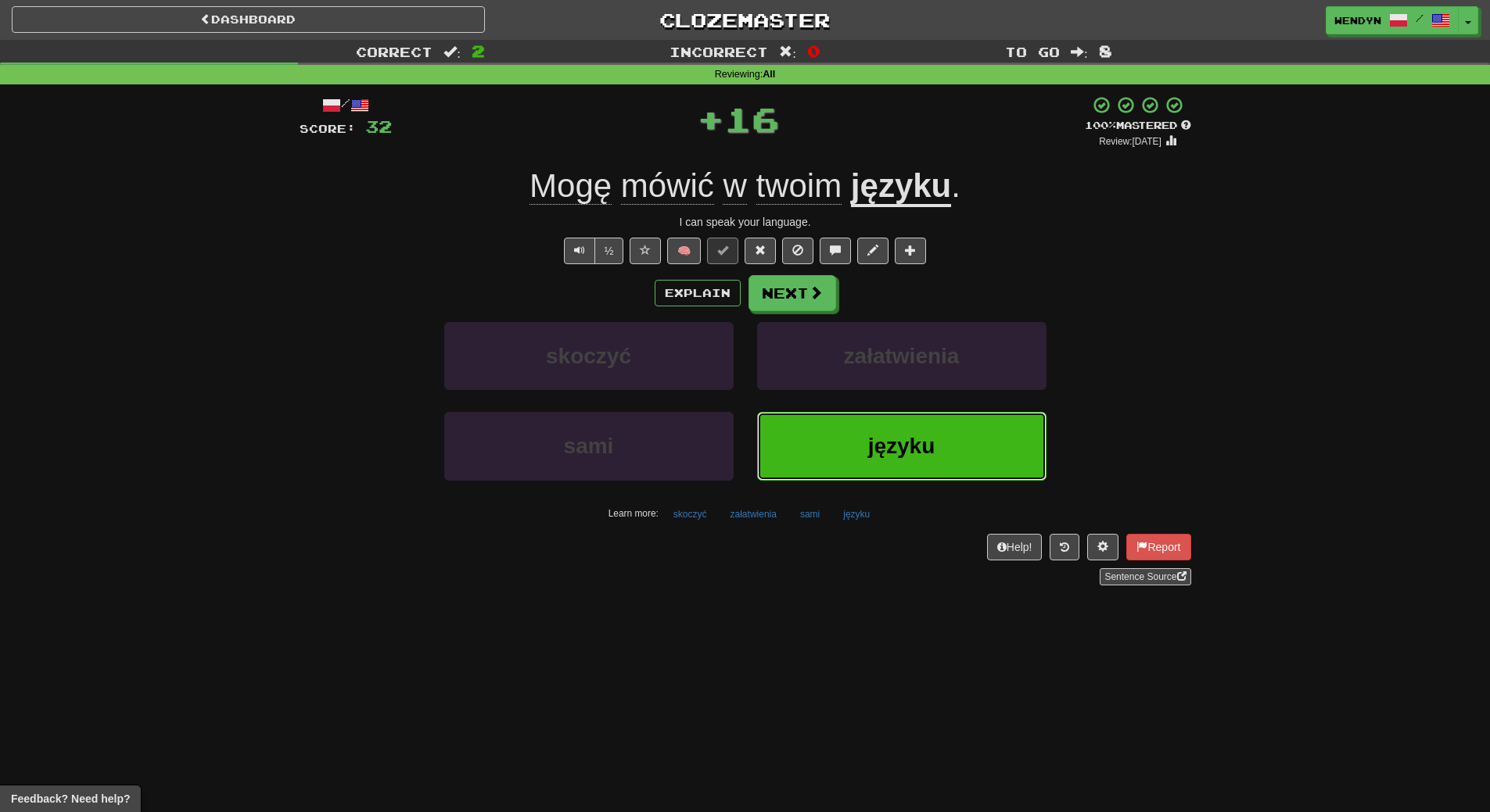
click at [854, 441] on button "języku" at bounding box center [902, 446] width 289 height 68
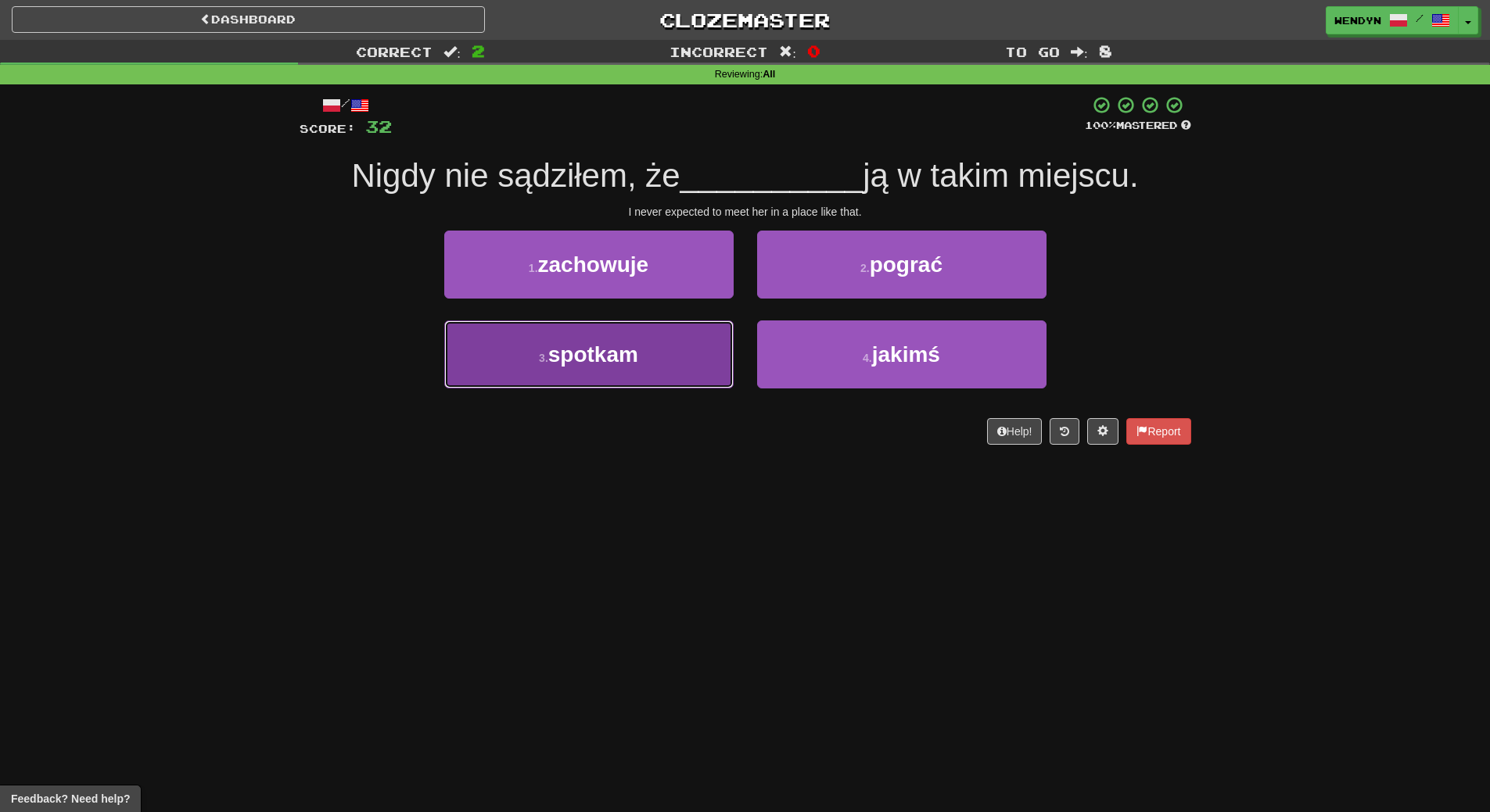
click at [652, 368] on button "3 . spotkam" at bounding box center [589, 355] width 289 height 68
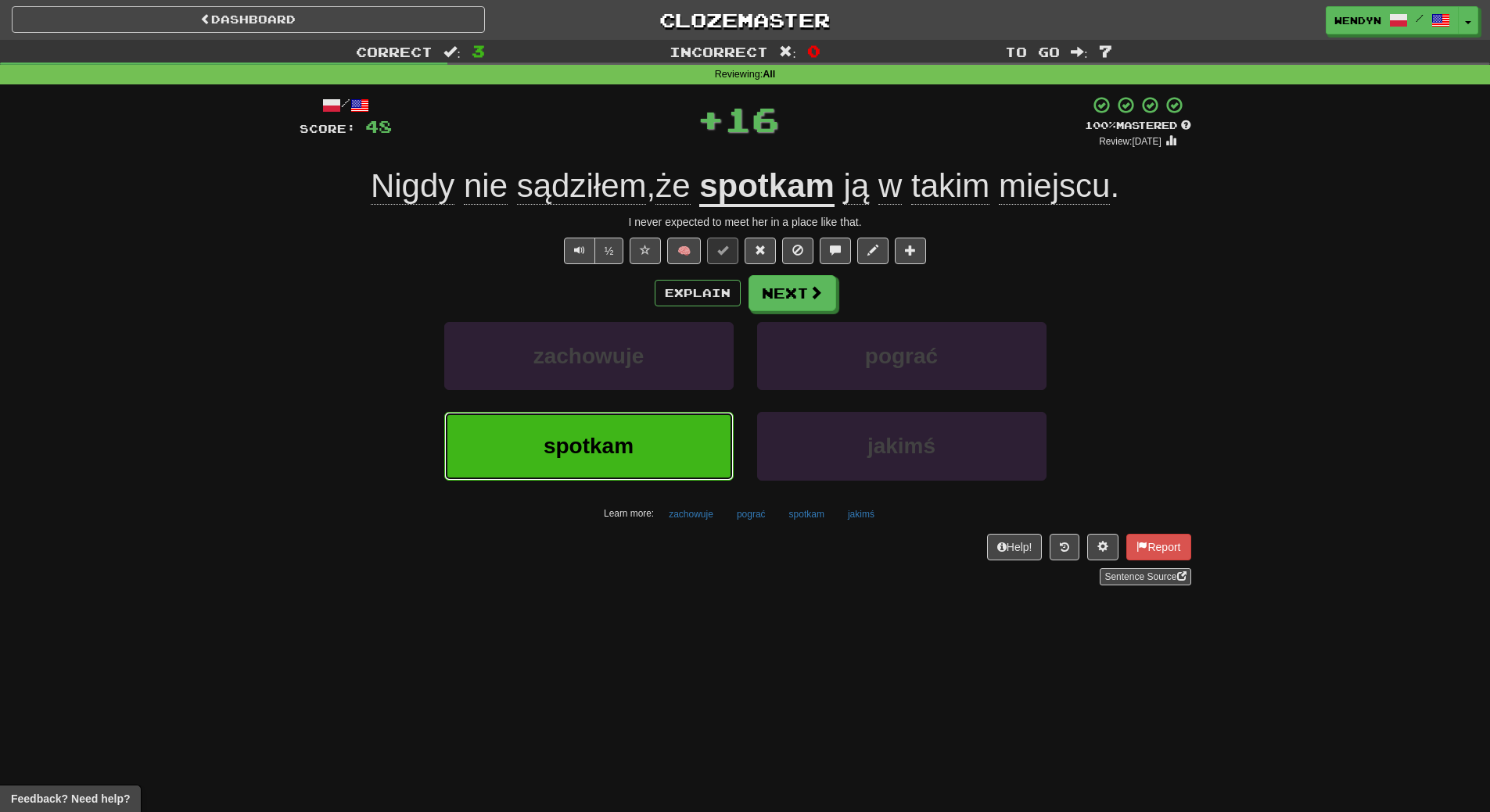
click at [639, 442] on button "spotkam" at bounding box center [589, 446] width 289 height 68
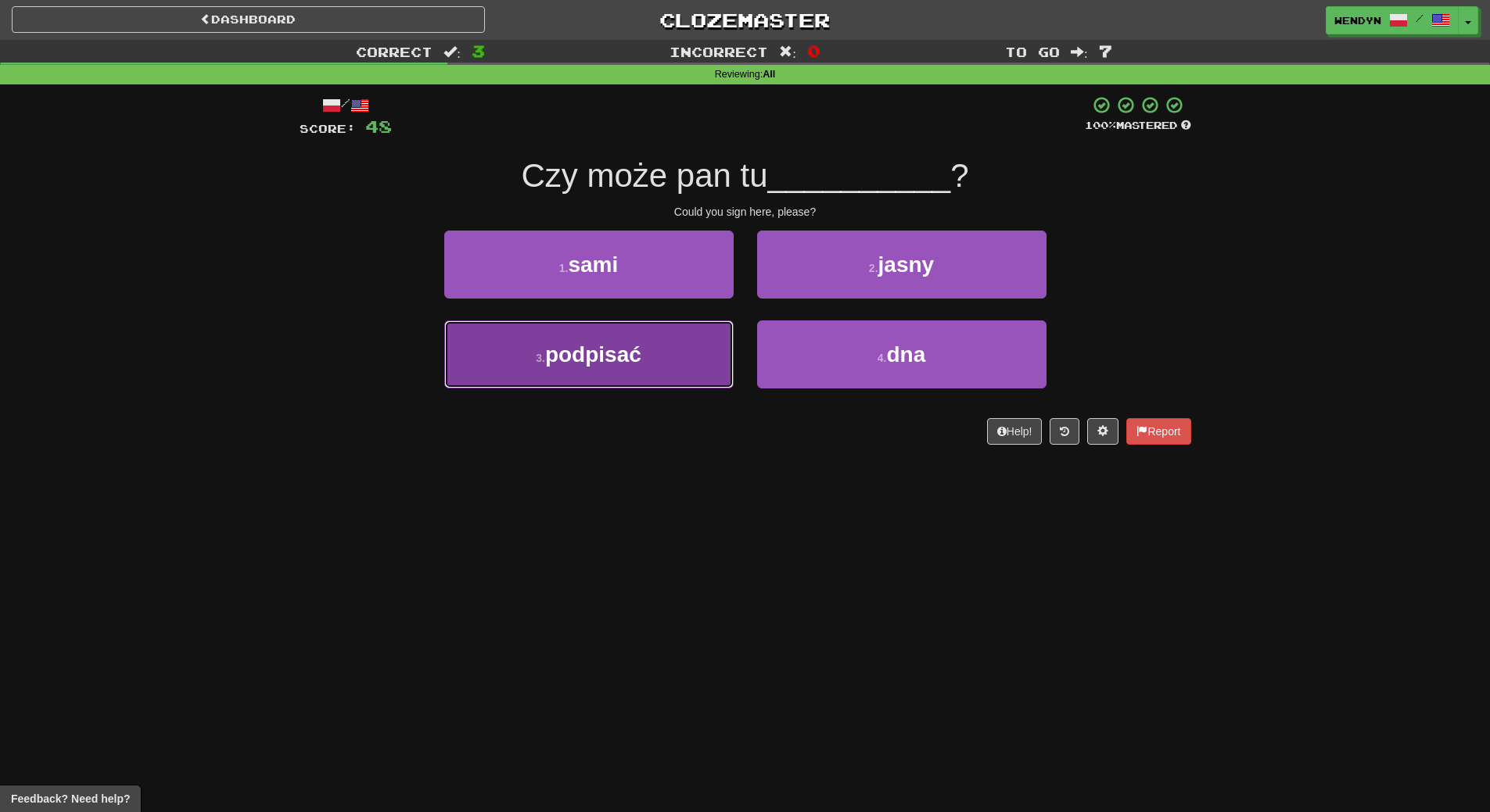
click at [629, 374] on button "3 . podpisać" at bounding box center [589, 355] width 289 height 68
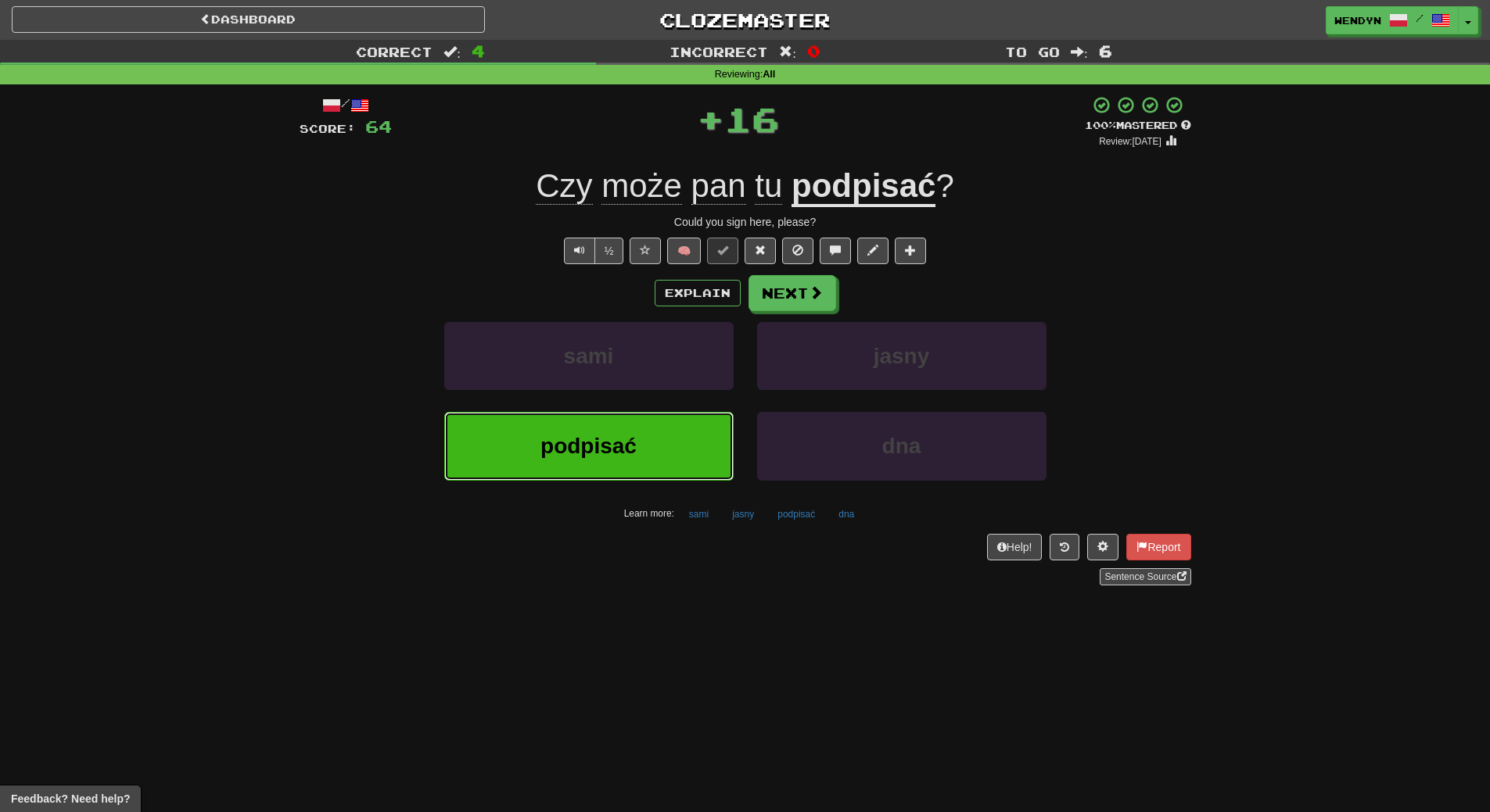
click at [593, 441] on span "podpisać" at bounding box center [588, 446] width 96 height 24
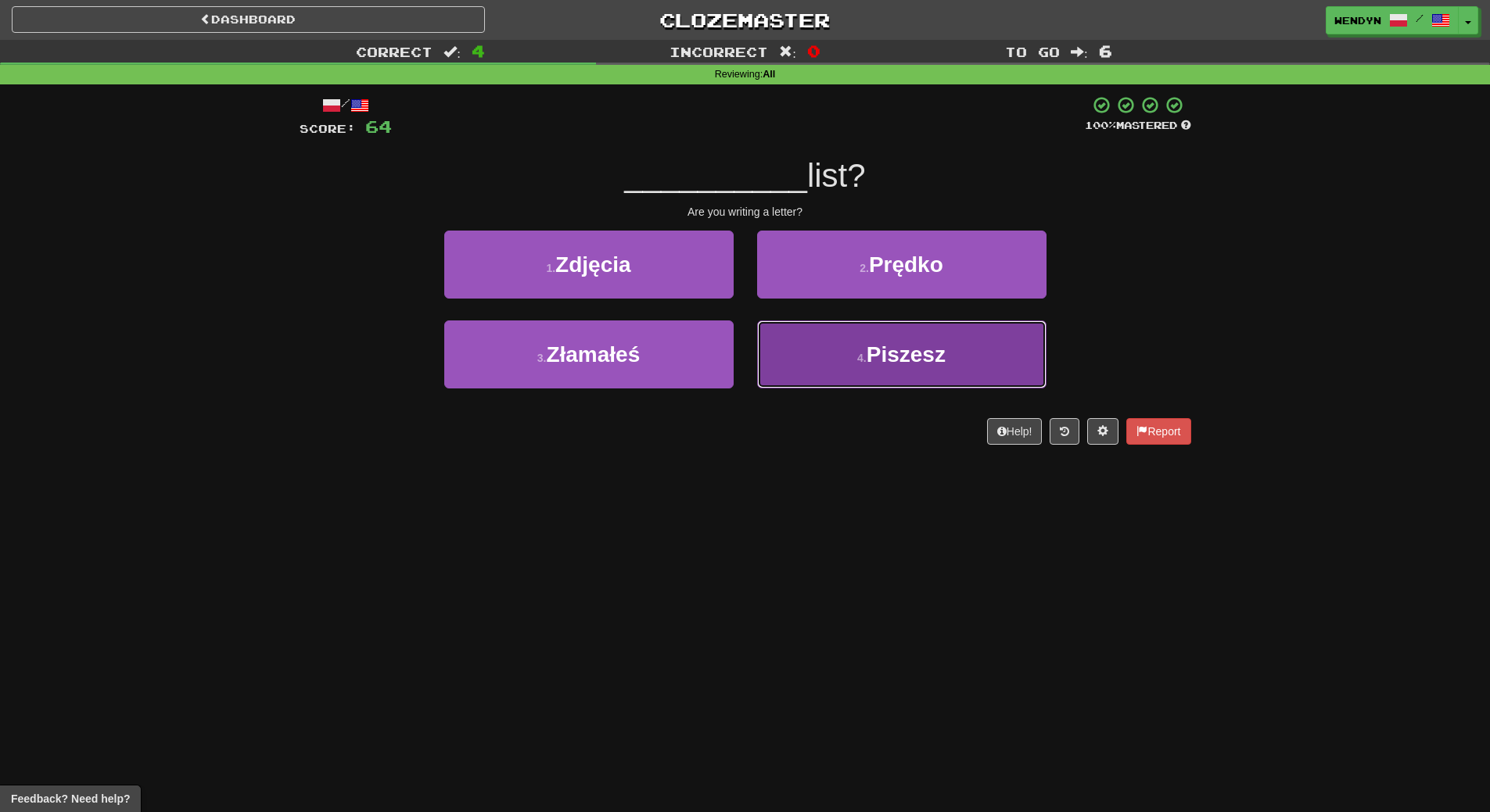
click at [995, 356] on button "4 . Piszesz" at bounding box center [902, 355] width 289 height 68
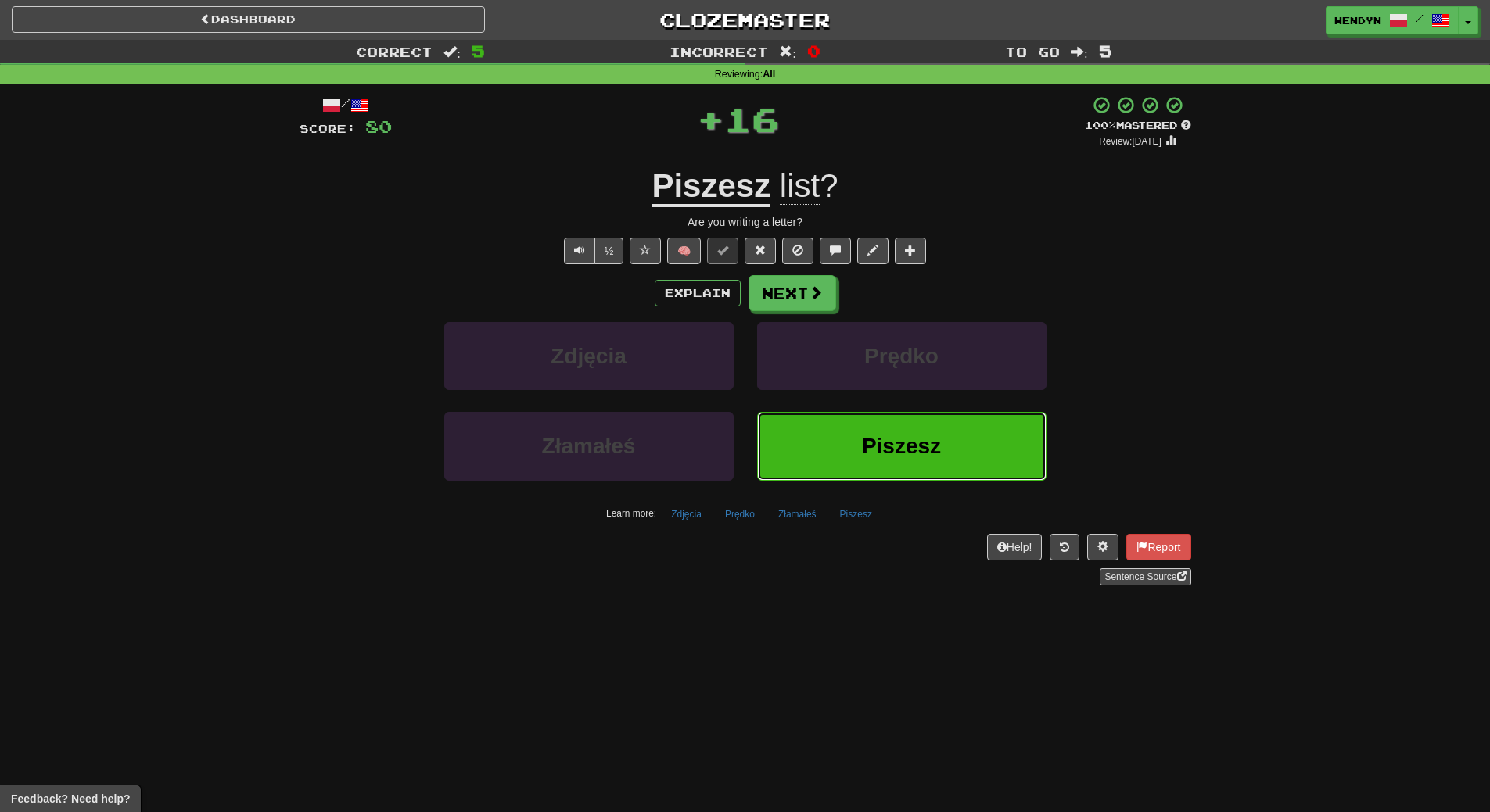
click at [905, 451] on span "Piszesz" at bounding box center [901, 446] width 79 height 24
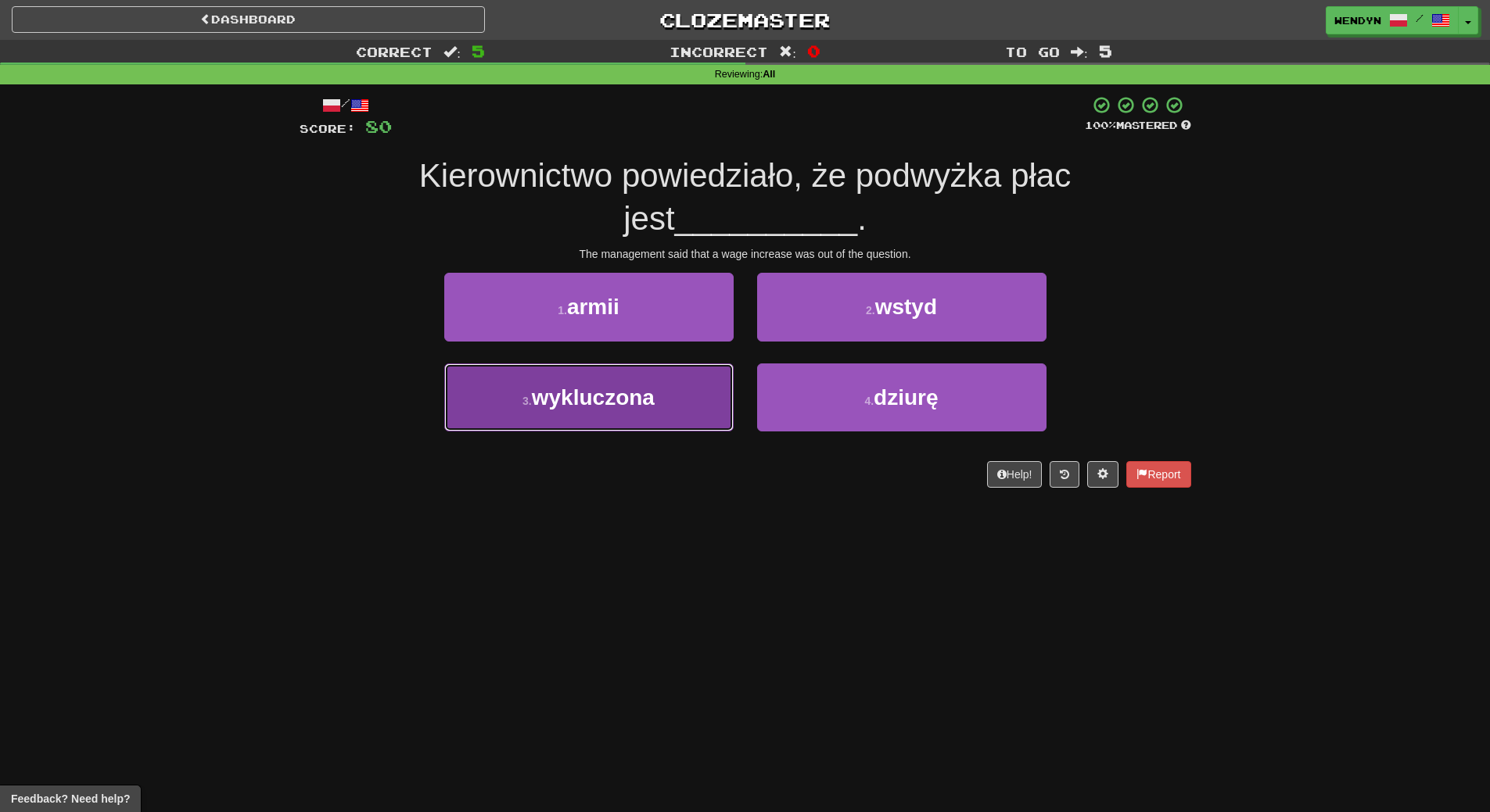
click at [705, 425] on button "3 . wykluczona" at bounding box center [589, 398] width 289 height 68
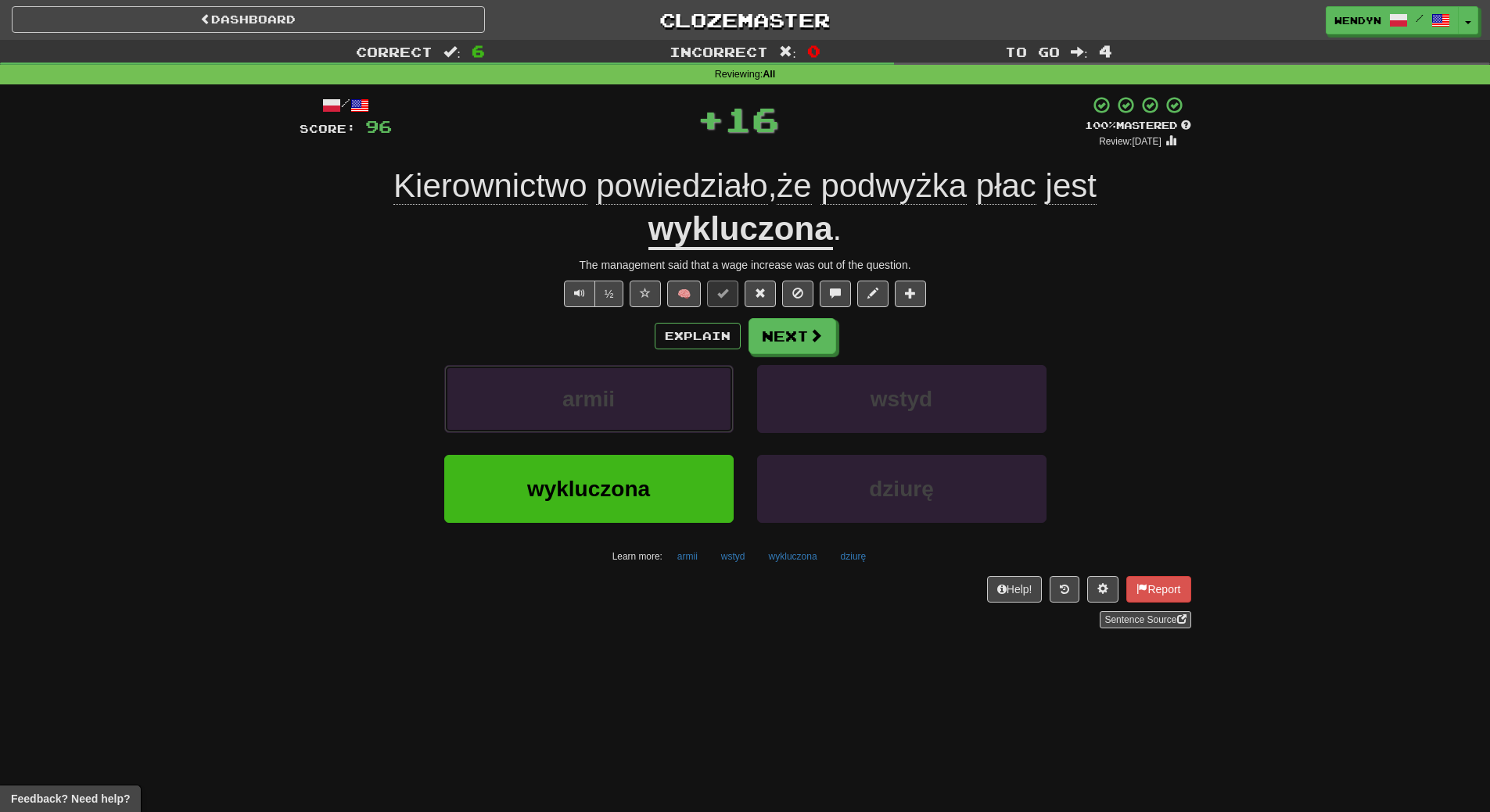
click at [705, 425] on button "armii" at bounding box center [589, 400] width 289 height 68
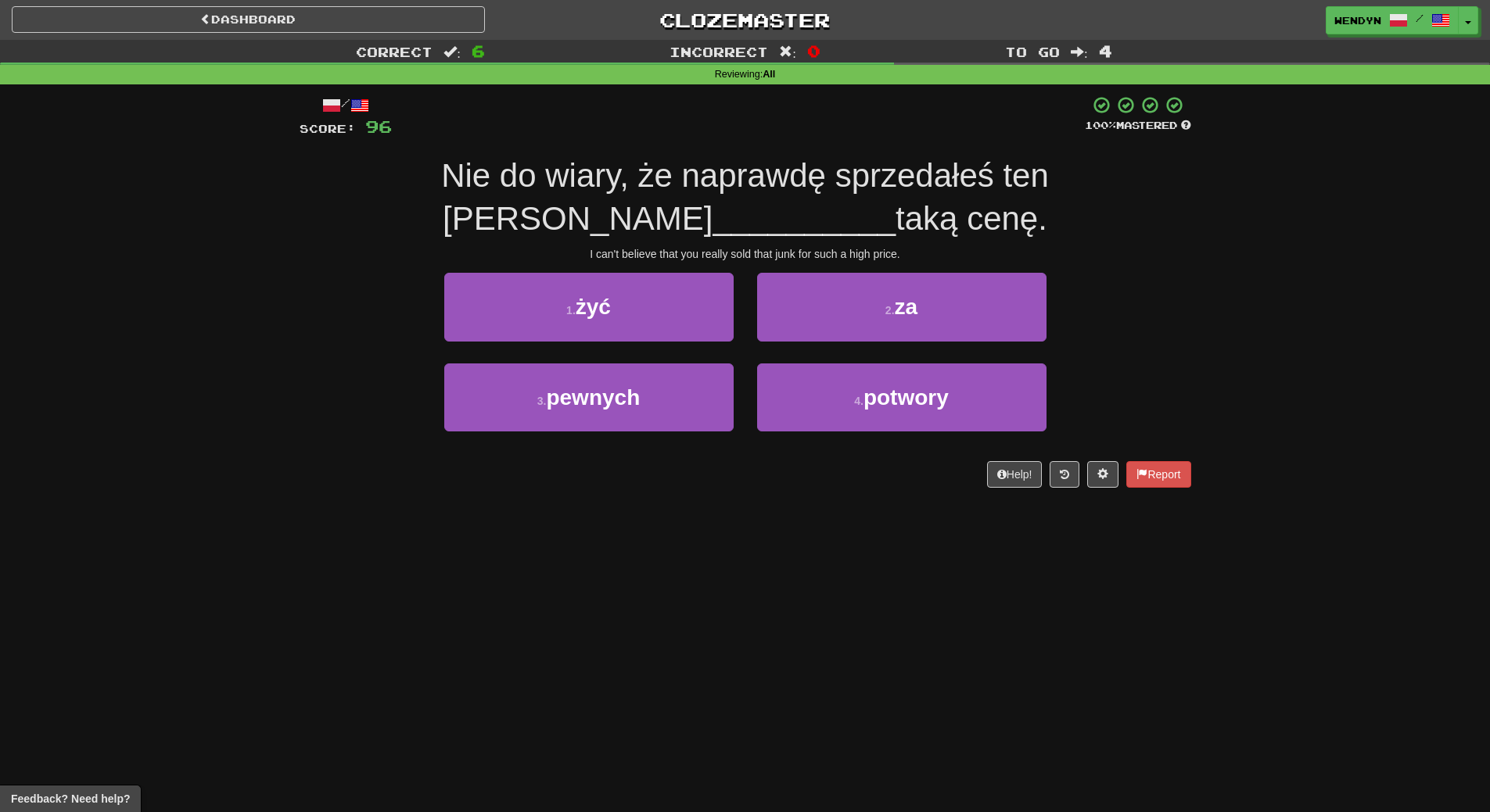
click at [705, 551] on div "Dashboard Clozemaster WendyN / Toggle Dropdown Dashboard Leaderboard Activity F…" at bounding box center [745, 406] width 1490 height 812
drag, startPoint x: 705, startPoint y: 551, endPoint x: 548, endPoint y: 622, distance: 172.3
click at [548, 622] on div "Dashboard Clozemaster WendyN / Toggle Dropdown Dashboard Leaderboard Activity F…" at bounding box center [745, 406] width 1490 height 812
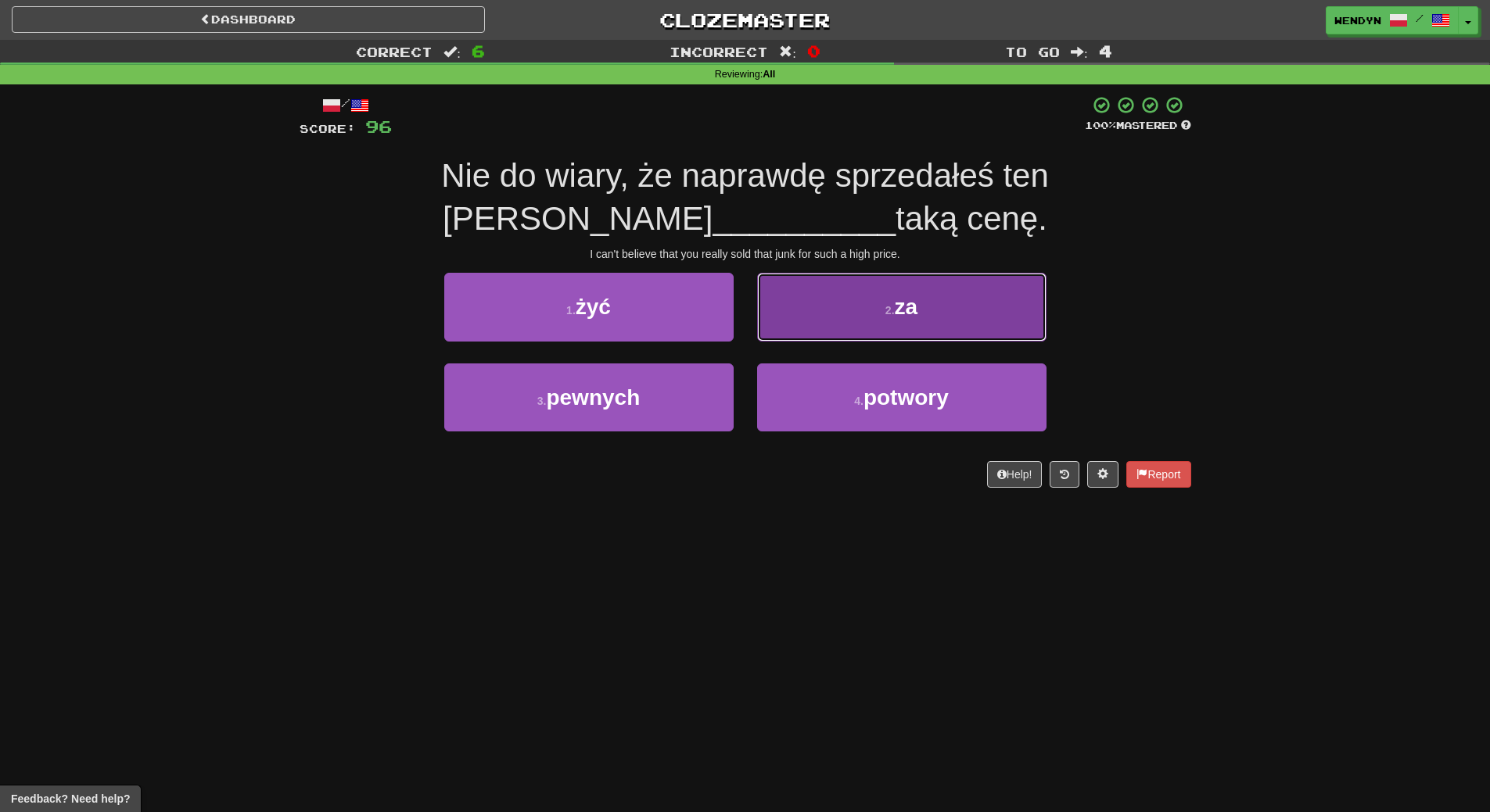
click at [980, 293] on button "2 . za" at bounding box center [902, 307] width 289 height 68
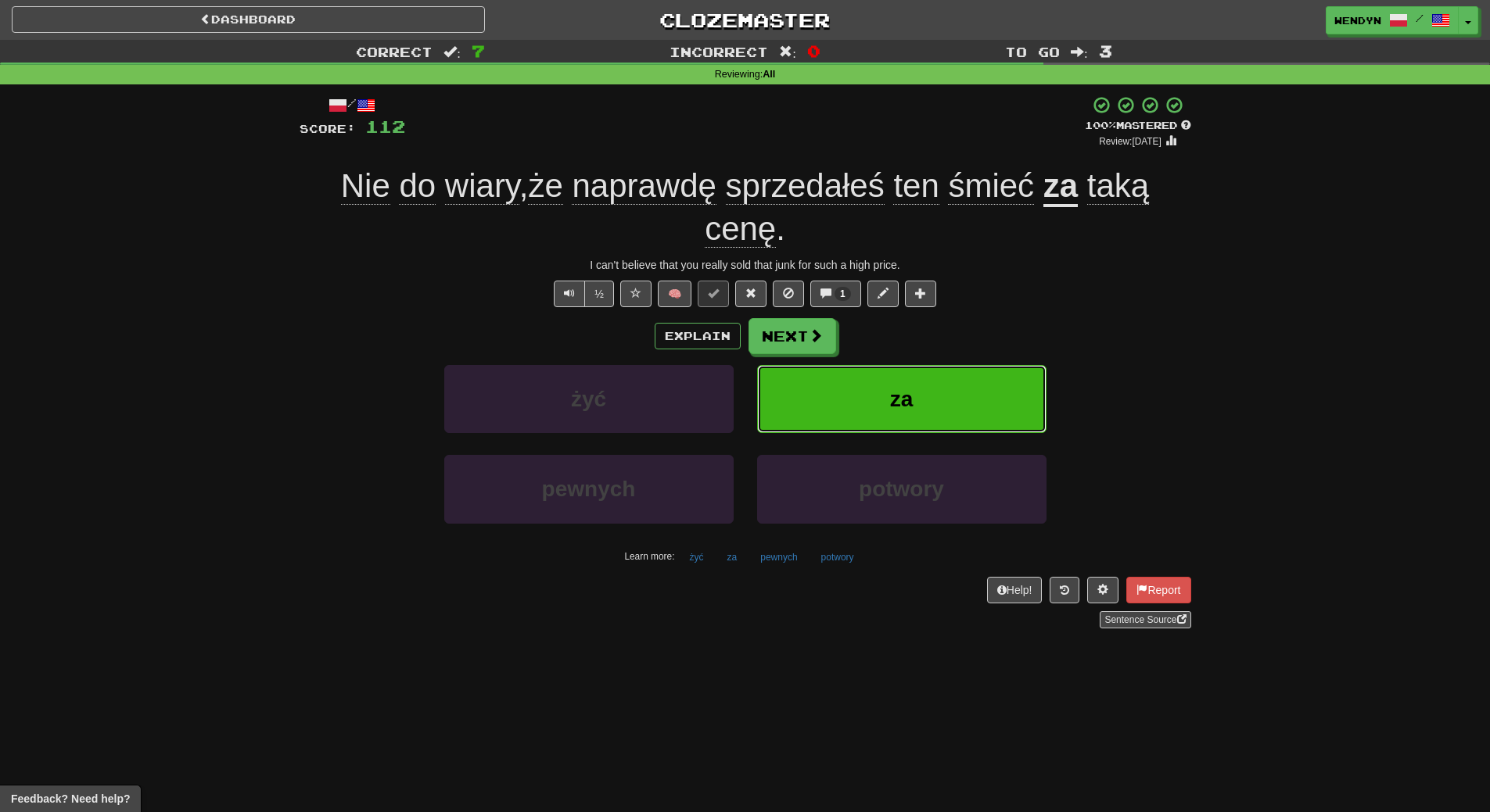
click at [961, 398] on button "za" at bounding box center [902, 400] width 289 height 68
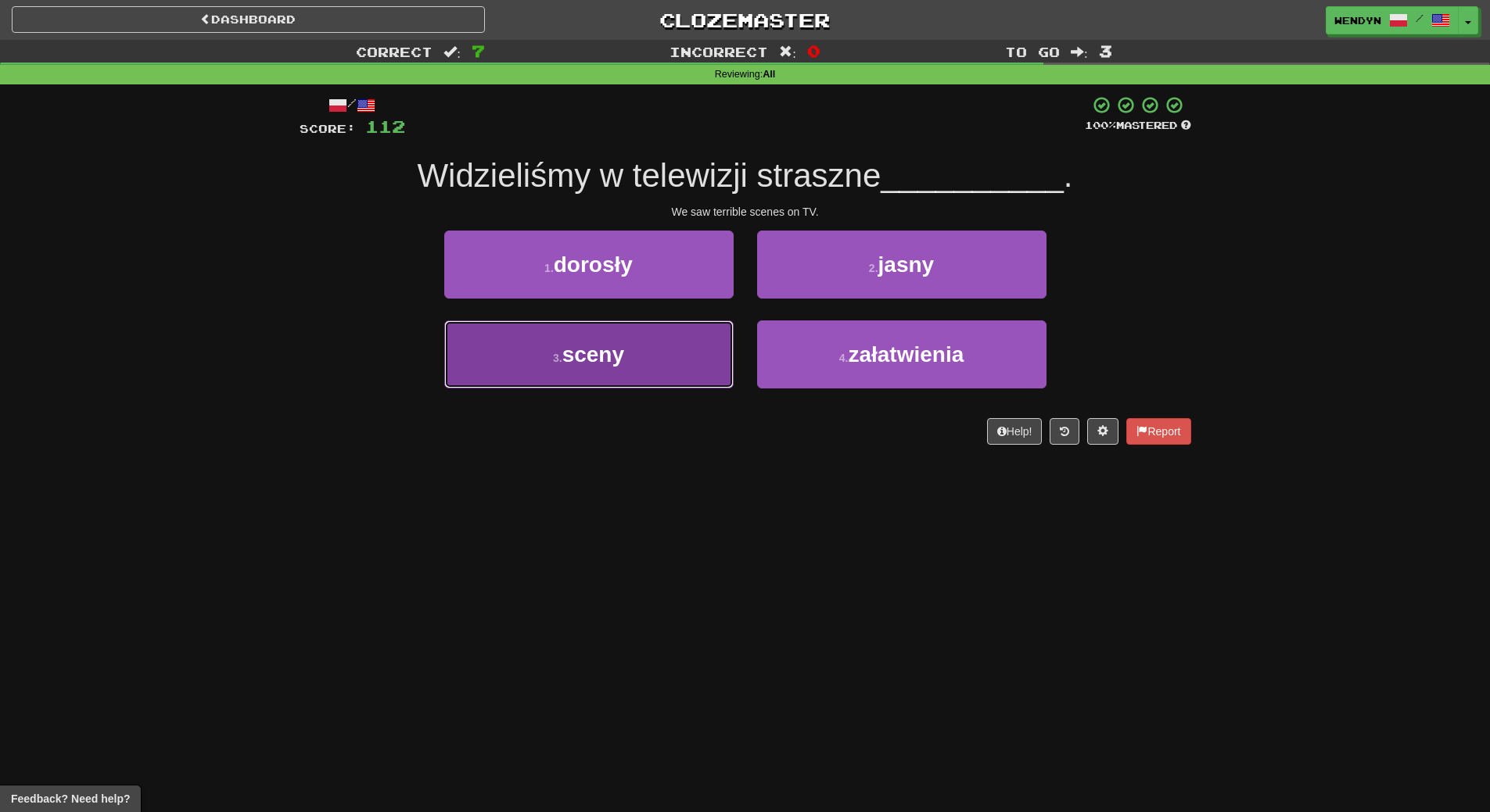
click at [670, 368] on button "3 . sceny" at bounding box center [589, 355] width 289 height 68
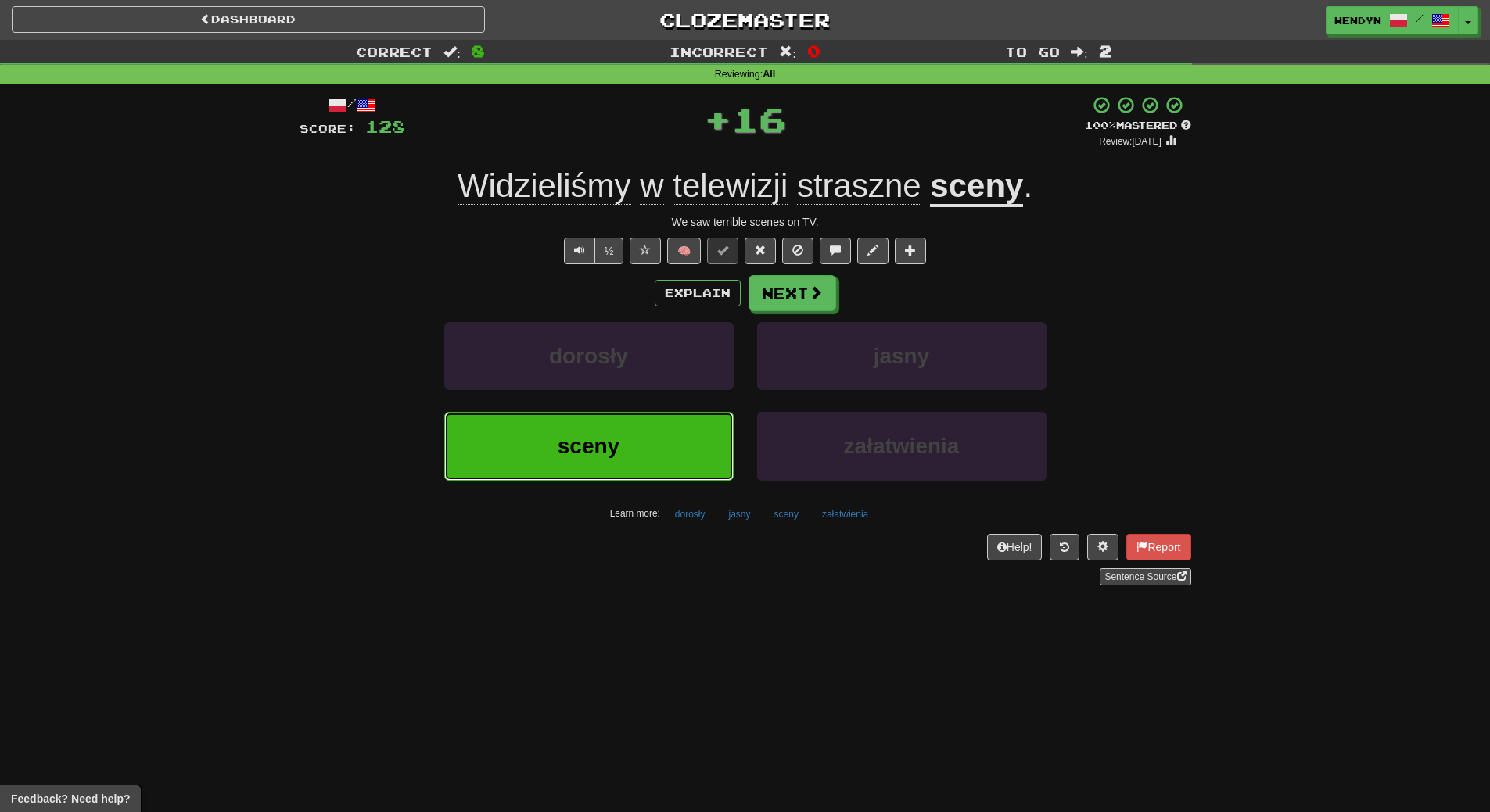
click at [648, 443] on button "sceny" at bounding box center [589, 446] width 289 height 68
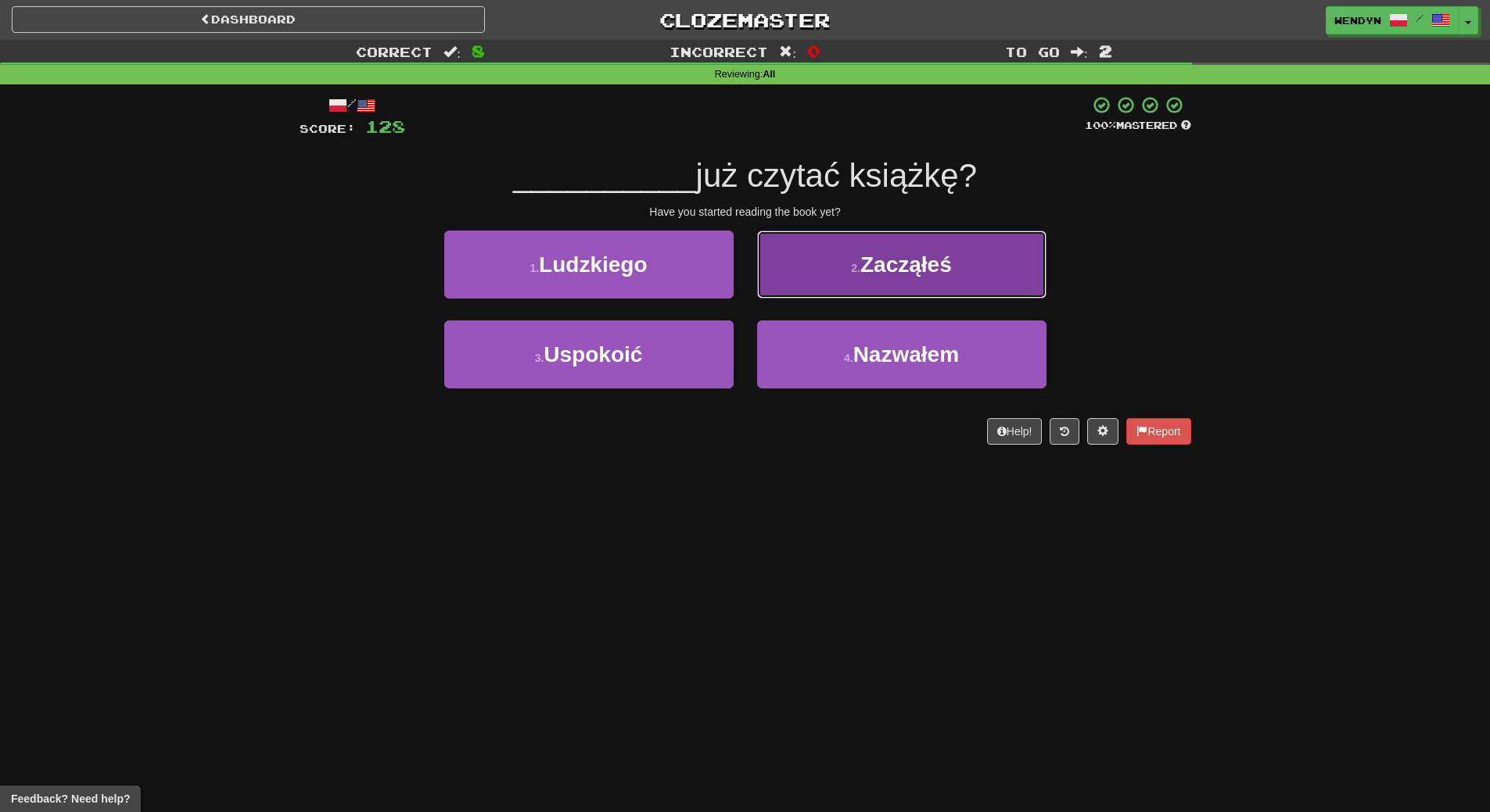
click at [946, 287] on button "2 . Zacząłeś" at bounding box center [902, 265] width 289 height 68
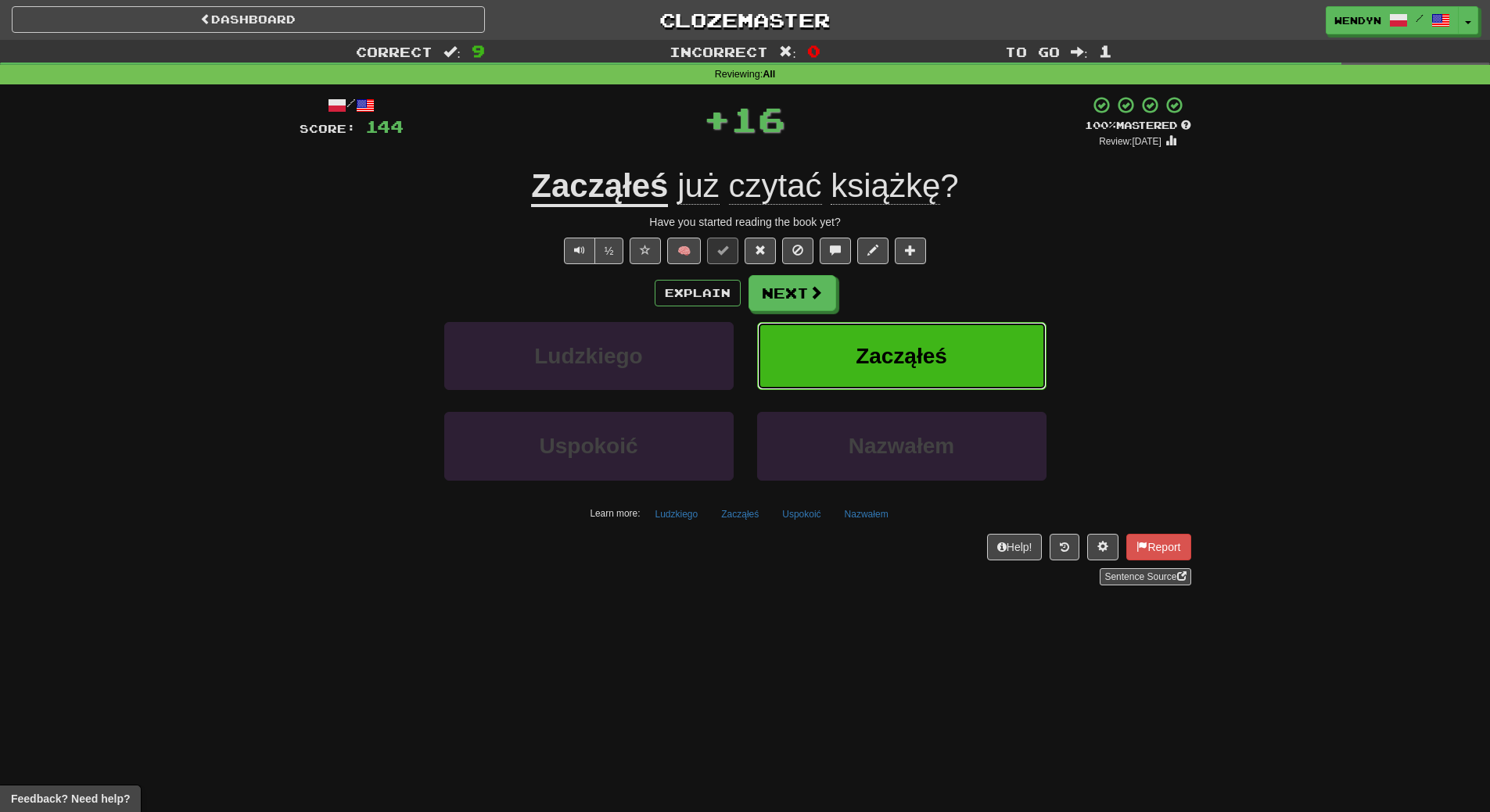
click at [933, 342] on button "Zacząłeś" at bounding box center [902, 356] width 289 height 68
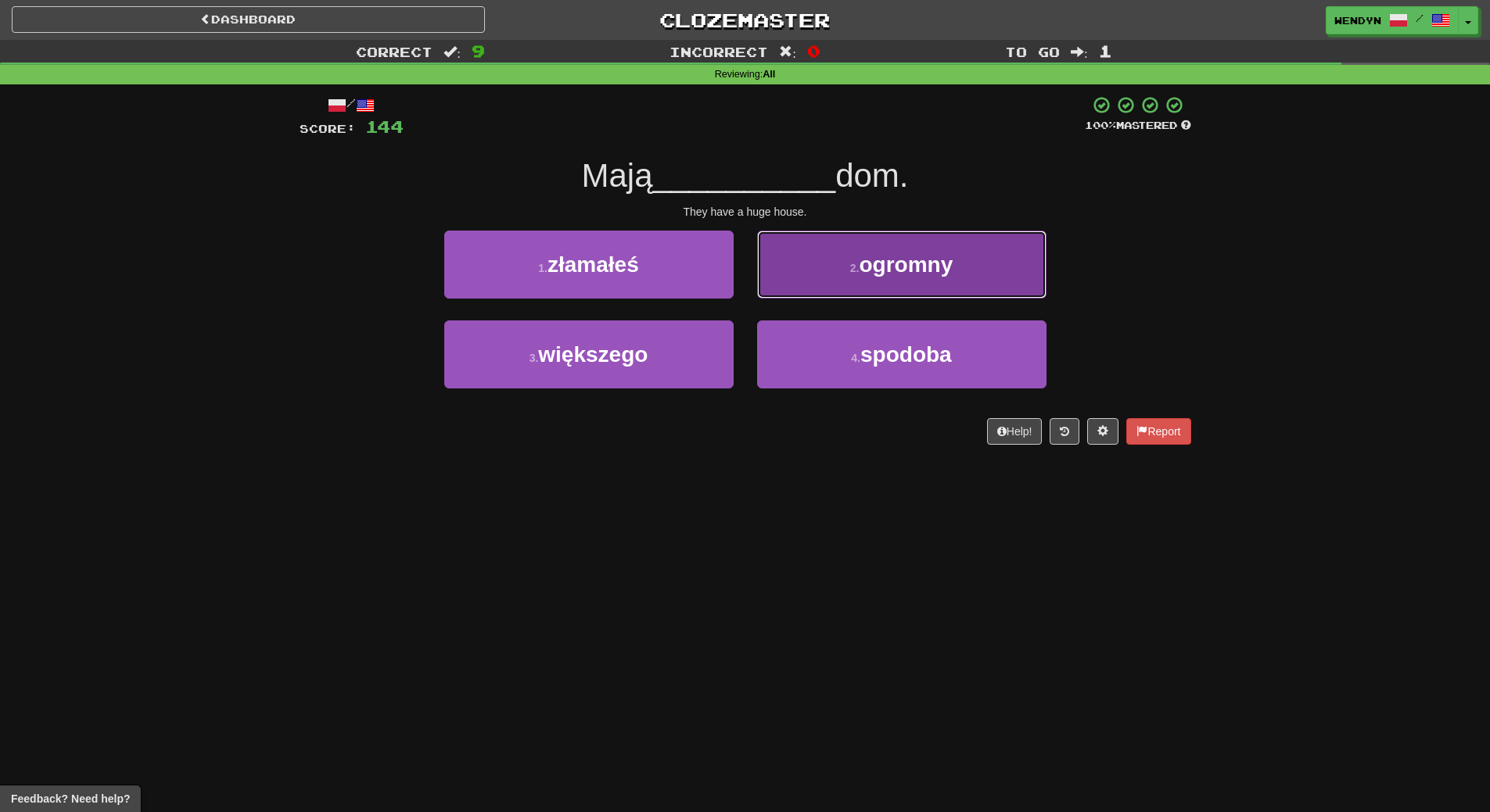
click at [911, 274] on span "ogromny" at bounding box center [906, 265] width 94 height 24
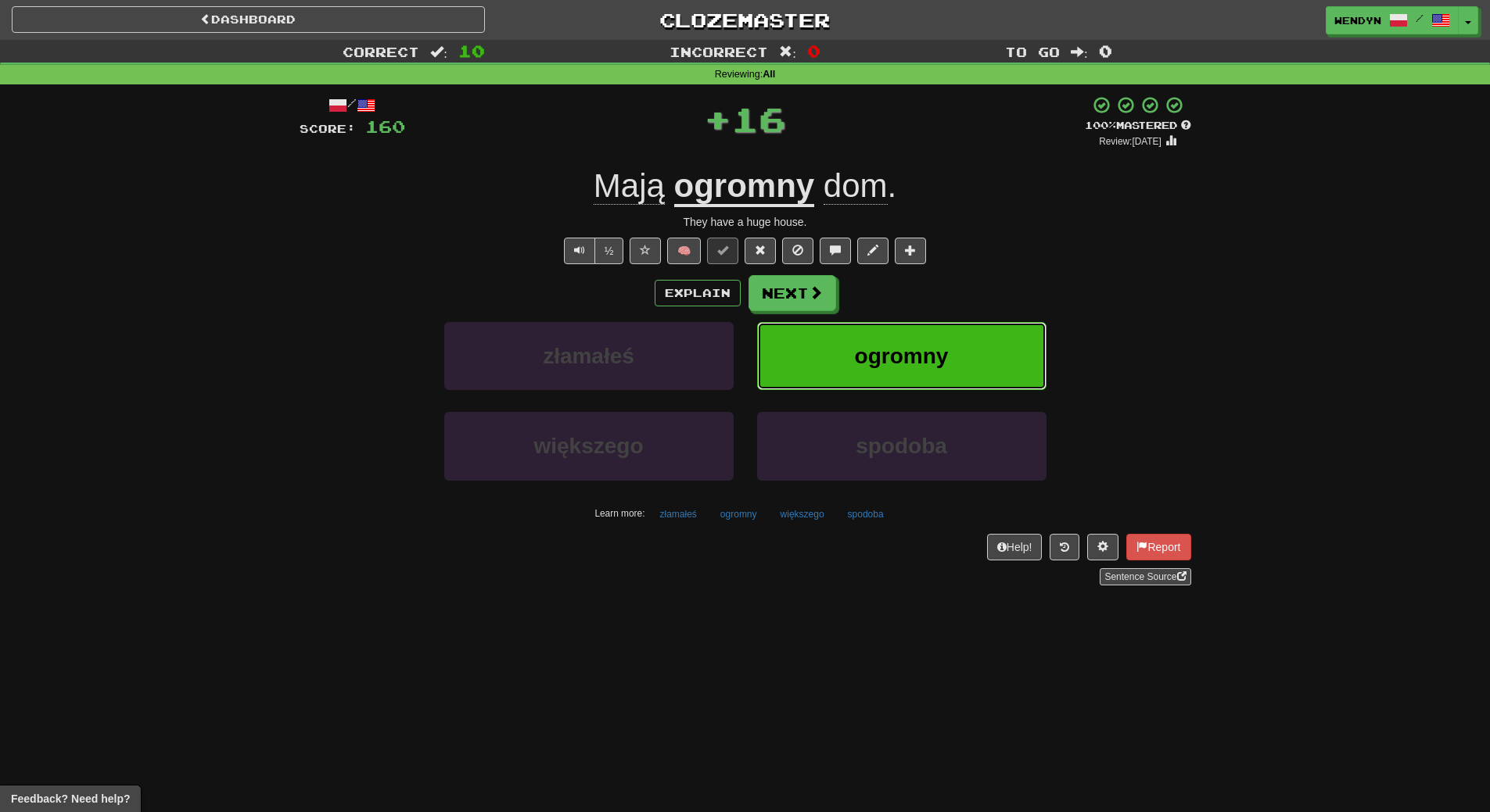
click at [938, 337] on button "ogromny" at bounding box center [902, 356] width 289 height 68
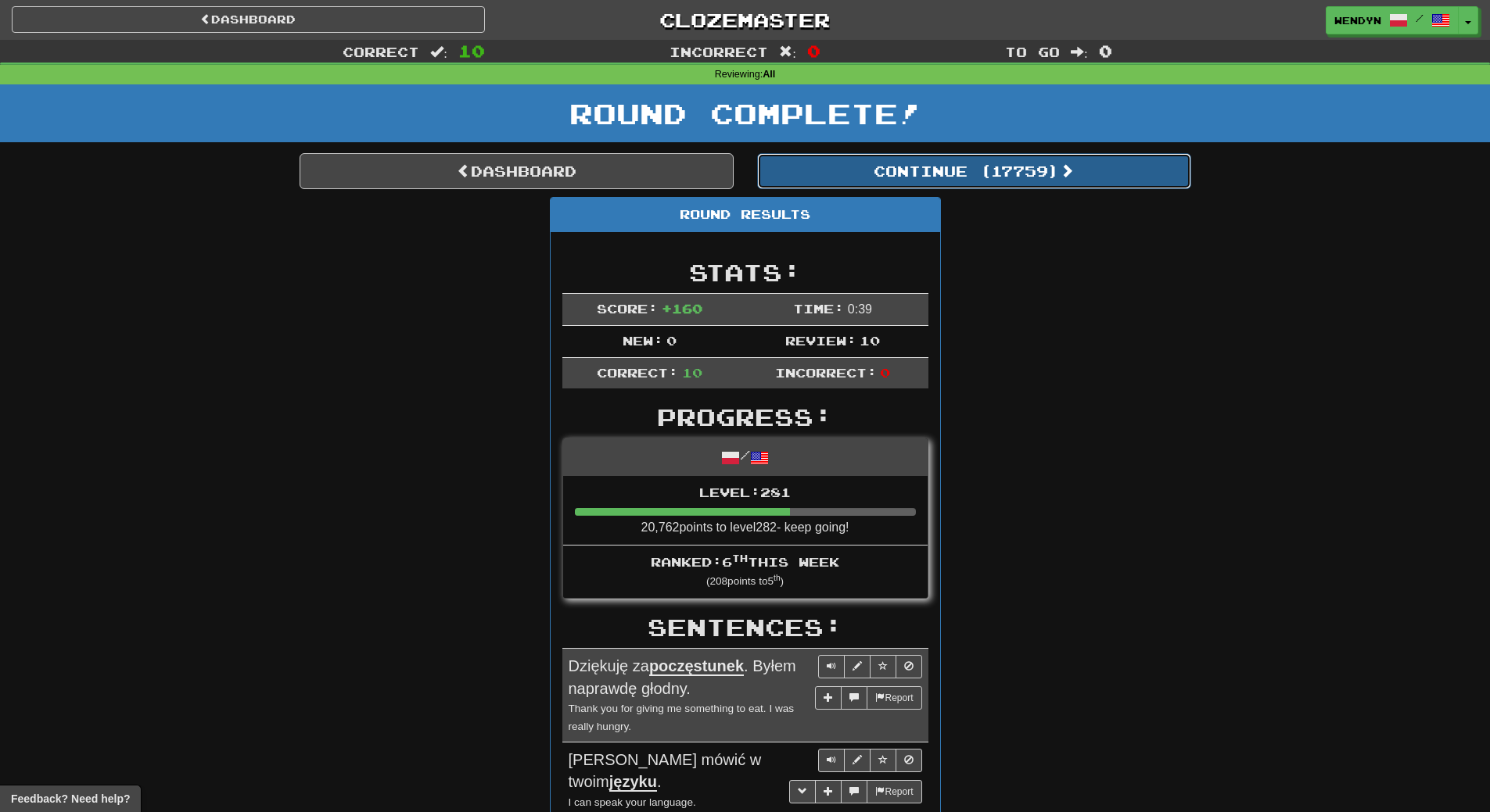
click at [1060, 182] on button "Continue ( 17759 )" at bounding box center [974, 171] width 434 height 36
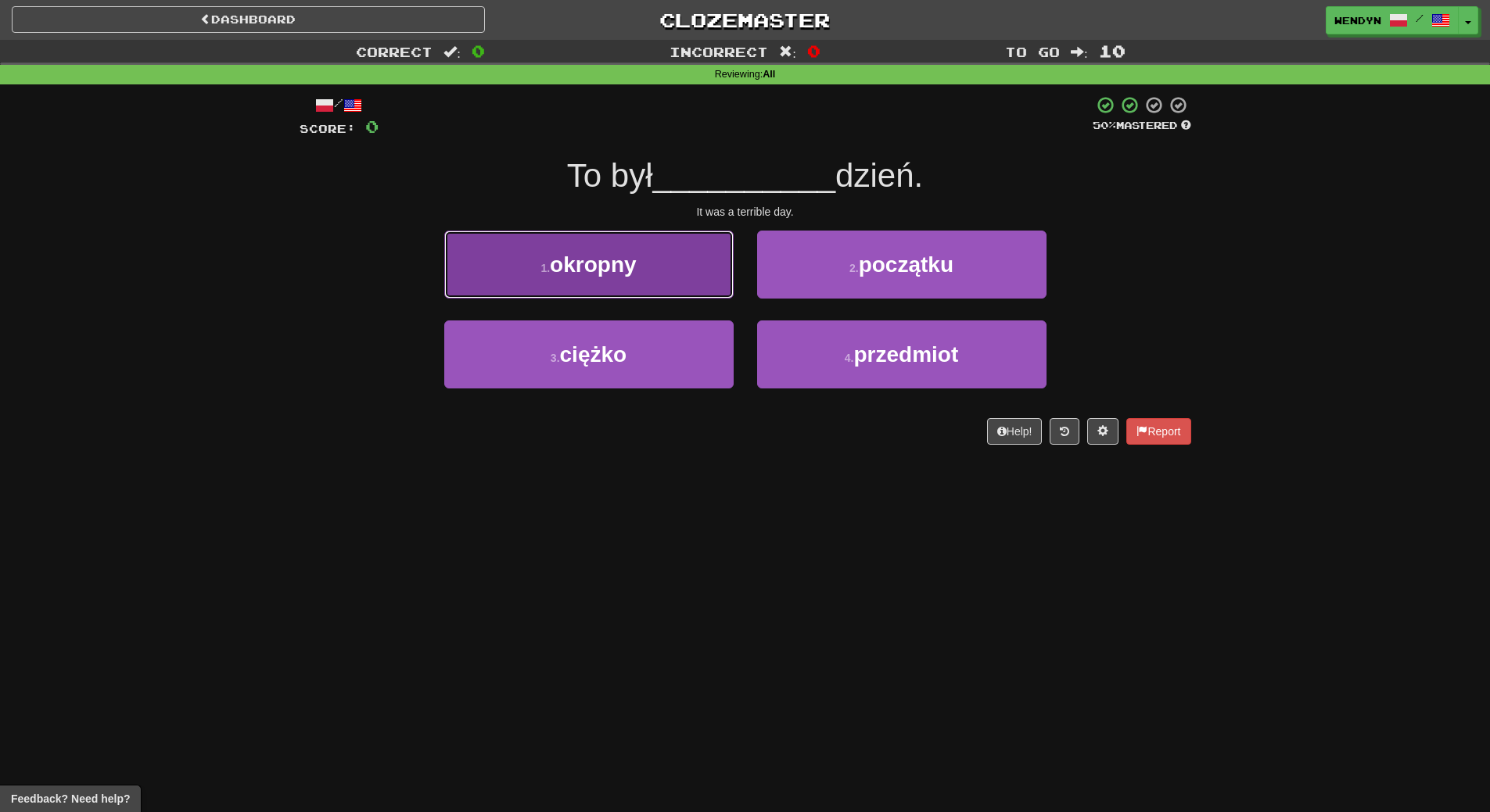
click at [639, 264] on button "1 . okropny" at bounding box center [589, 265] width 289 height 68
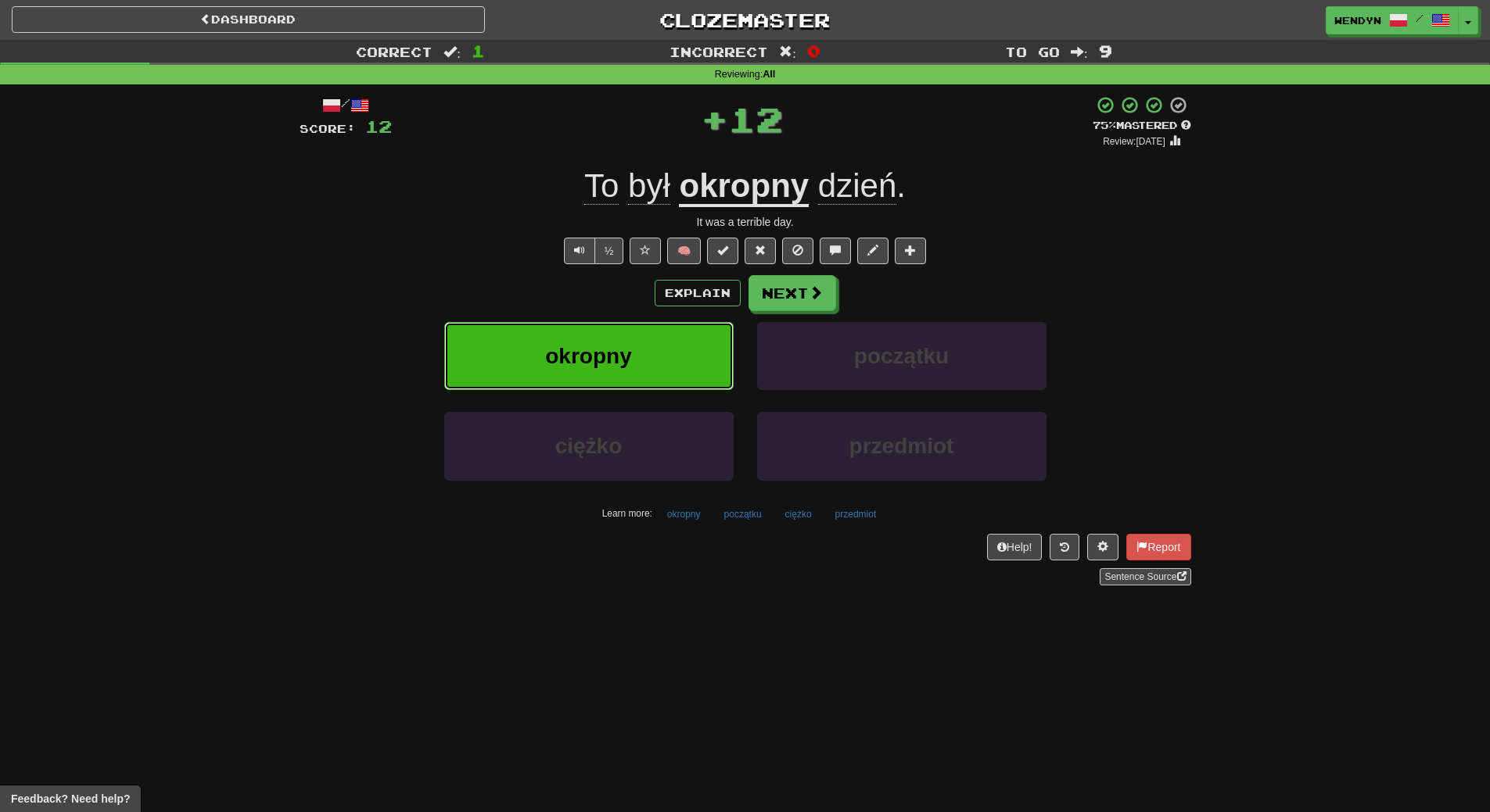
click at [629, 351] on span "okropny" at bounding box center [588, 356] width 86 height 24
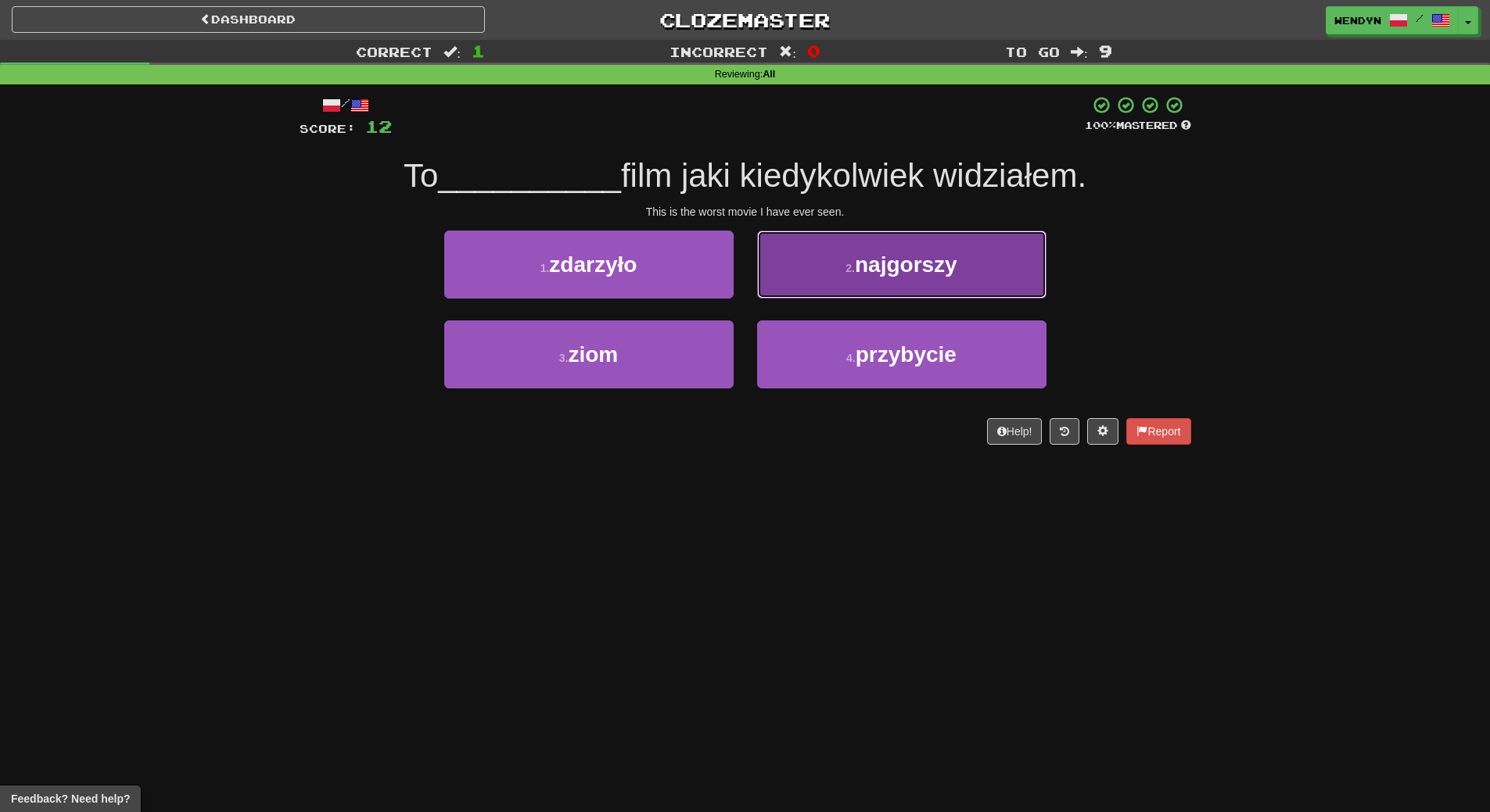
click at [914, 296] on button "2 . najgorszy" at bounding box center [902, 265] width 289 height 68
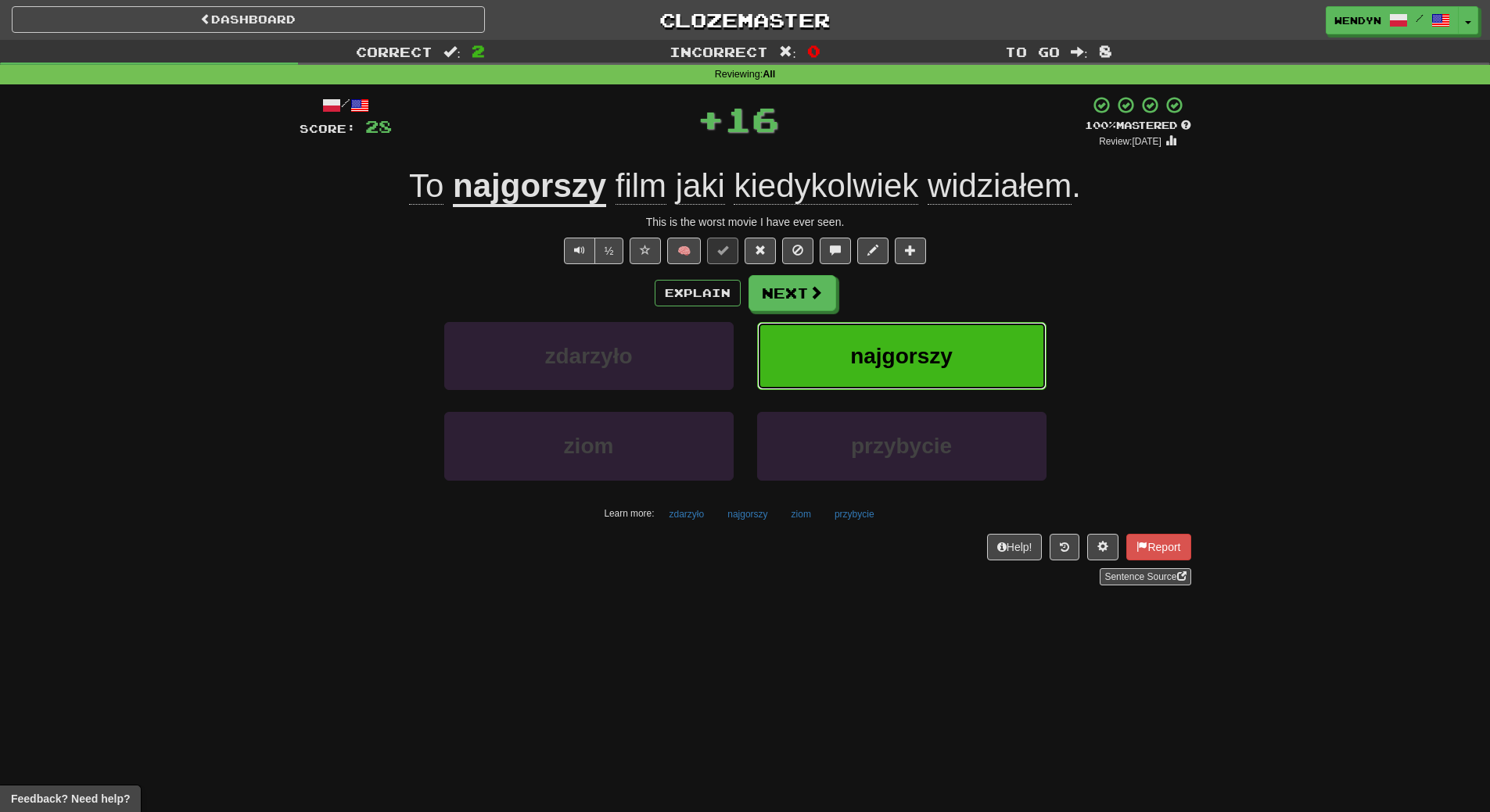
drag, startPoint x: 932, startPoint y: 362, endPoint x: 918, endPoint y: 362, distance: 14.0
click at [918, 362] on span "najgorszy" at bounding box center [902, 356] width 102 height 24
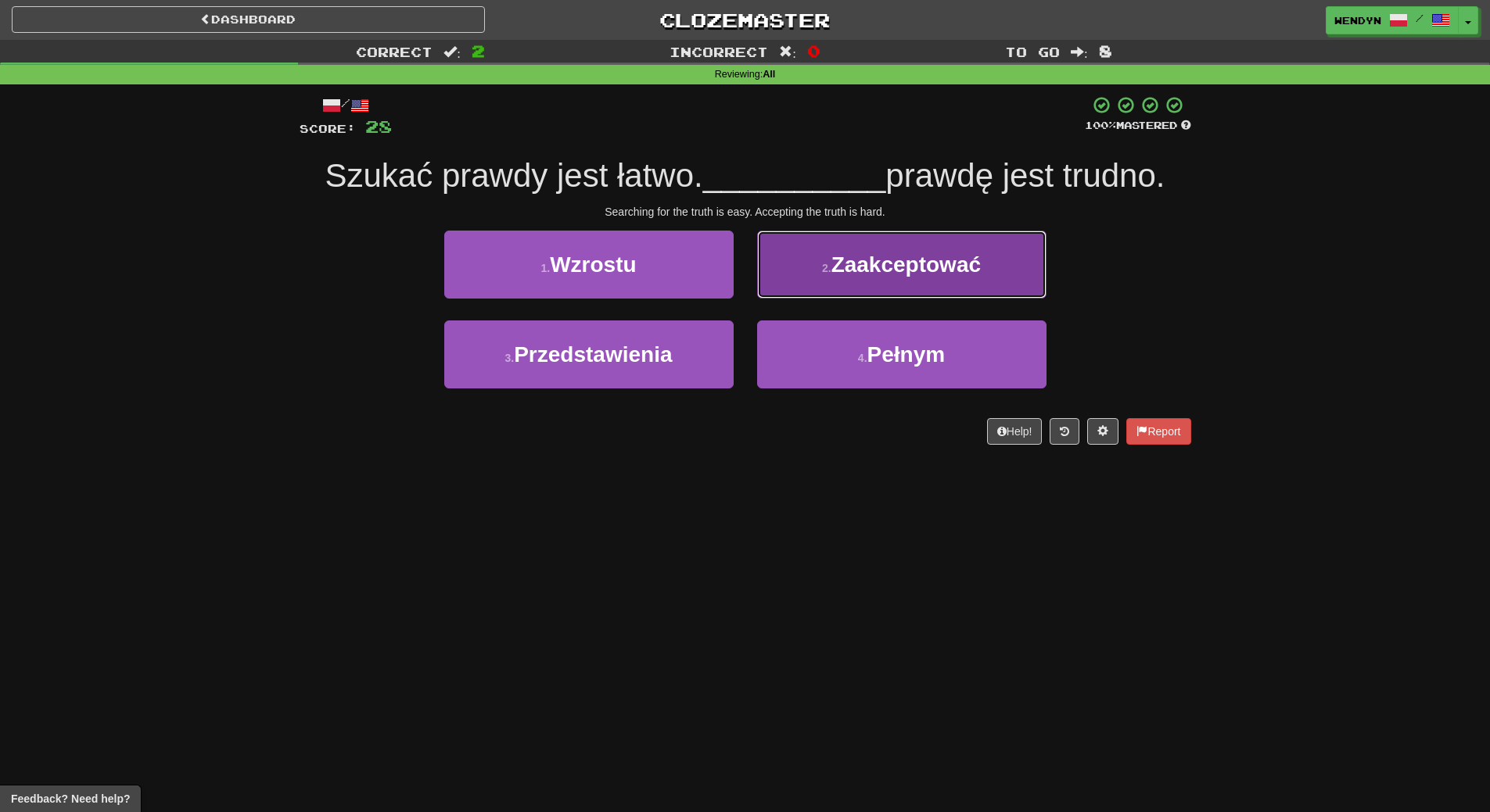
click at [976, 266] on span "Zaakceptować" at bounding box center [906, 265] width 149 height 24
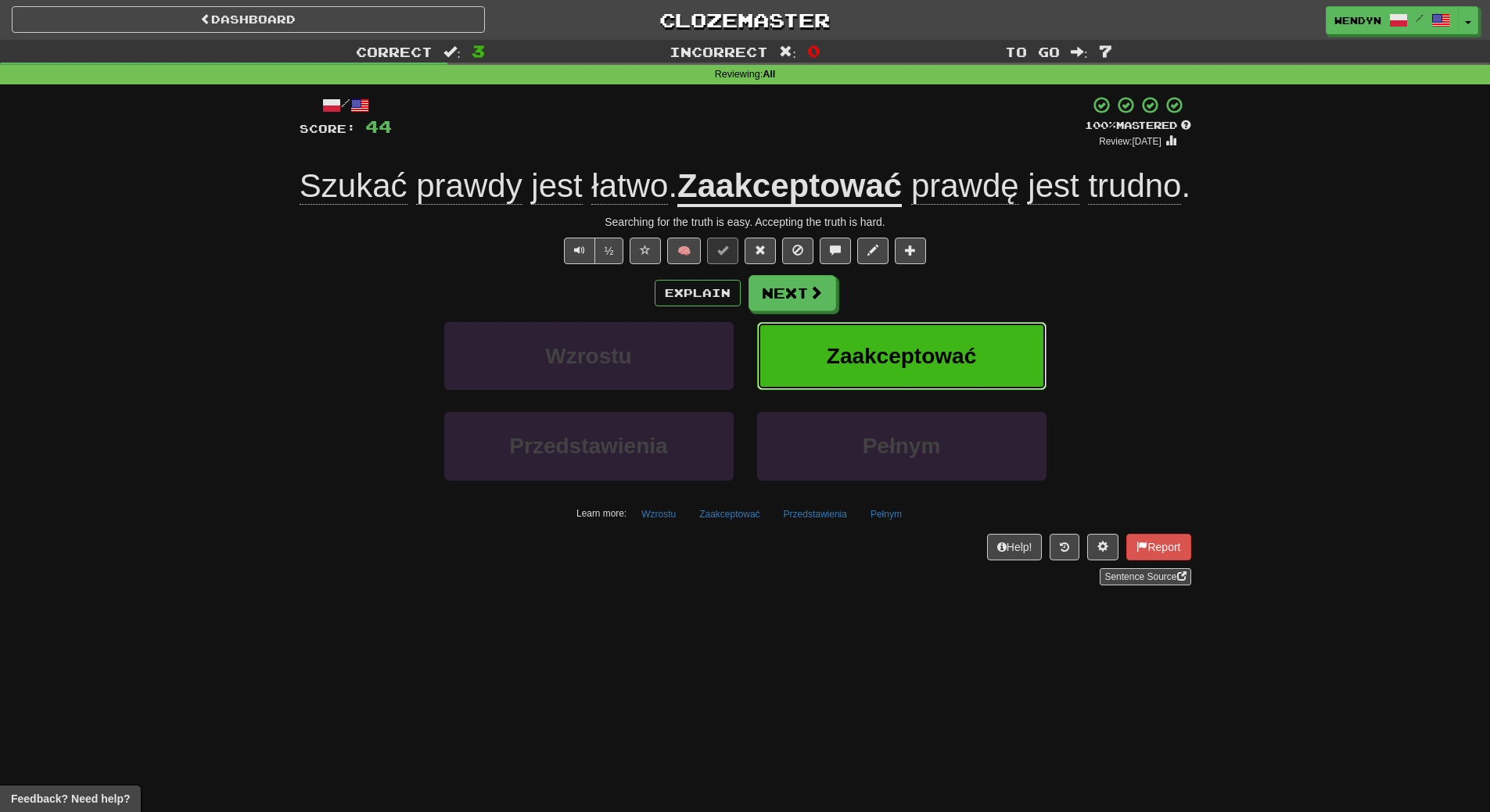
click at [929, 368] on span "Zaakceptować" at bounding box center [902, 356] width 149 height 24
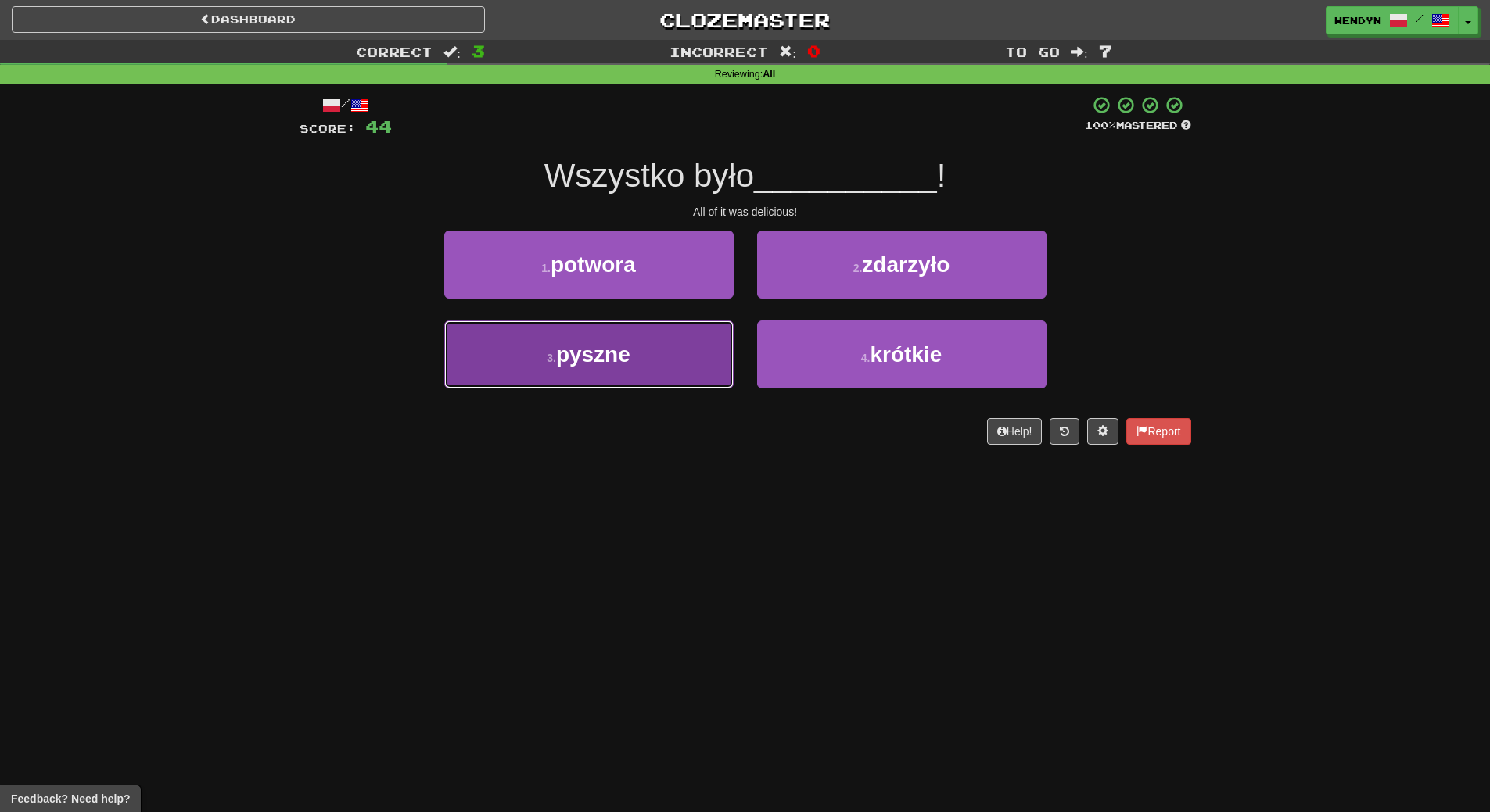
click at [653, 371] on button "3 . pyszne" at bounding box center [589, 355] width 289 height 68
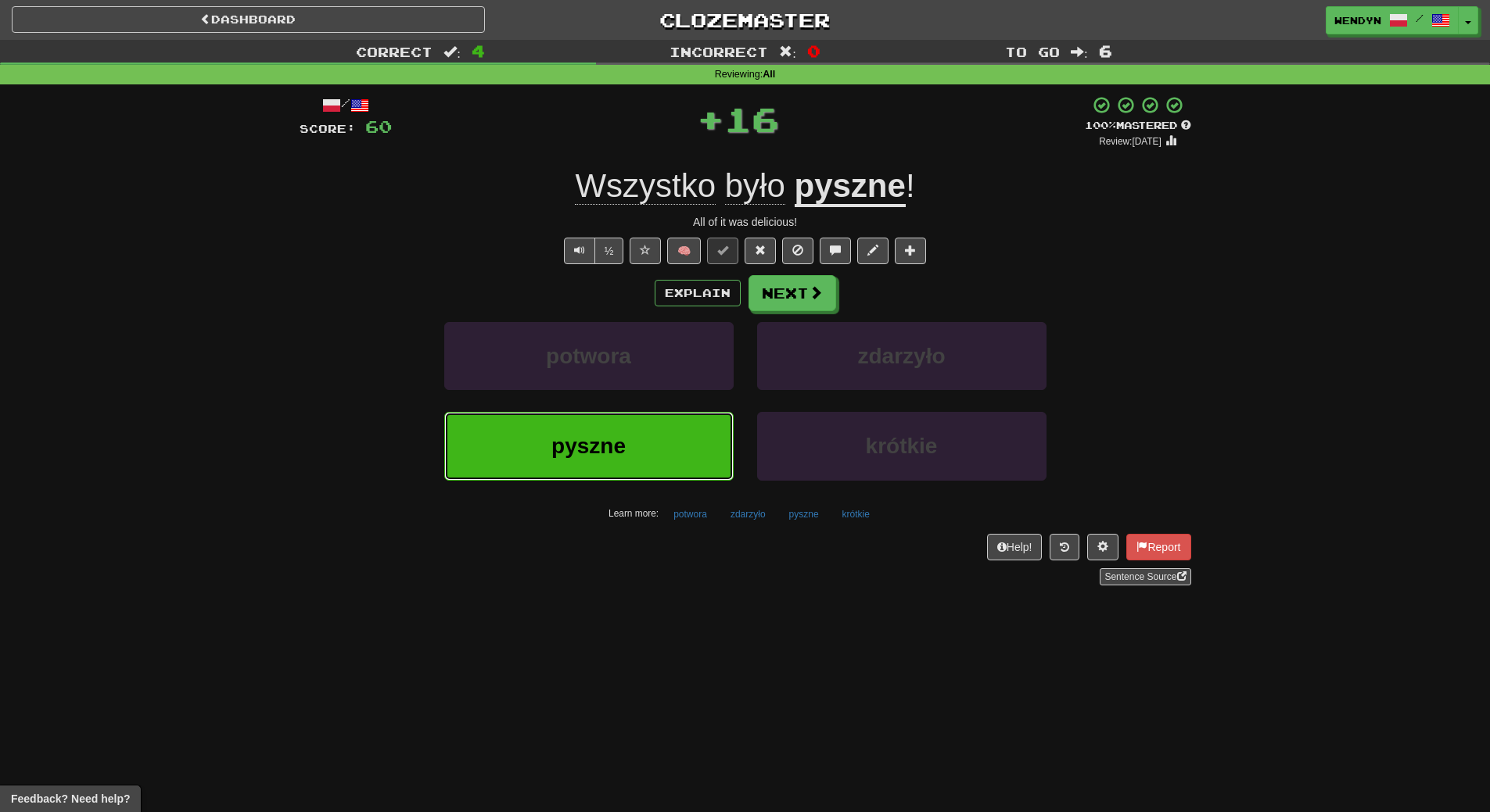
click at [644, 470] on button "pyszne" at bounding box center [589, 446] width 289 height 68
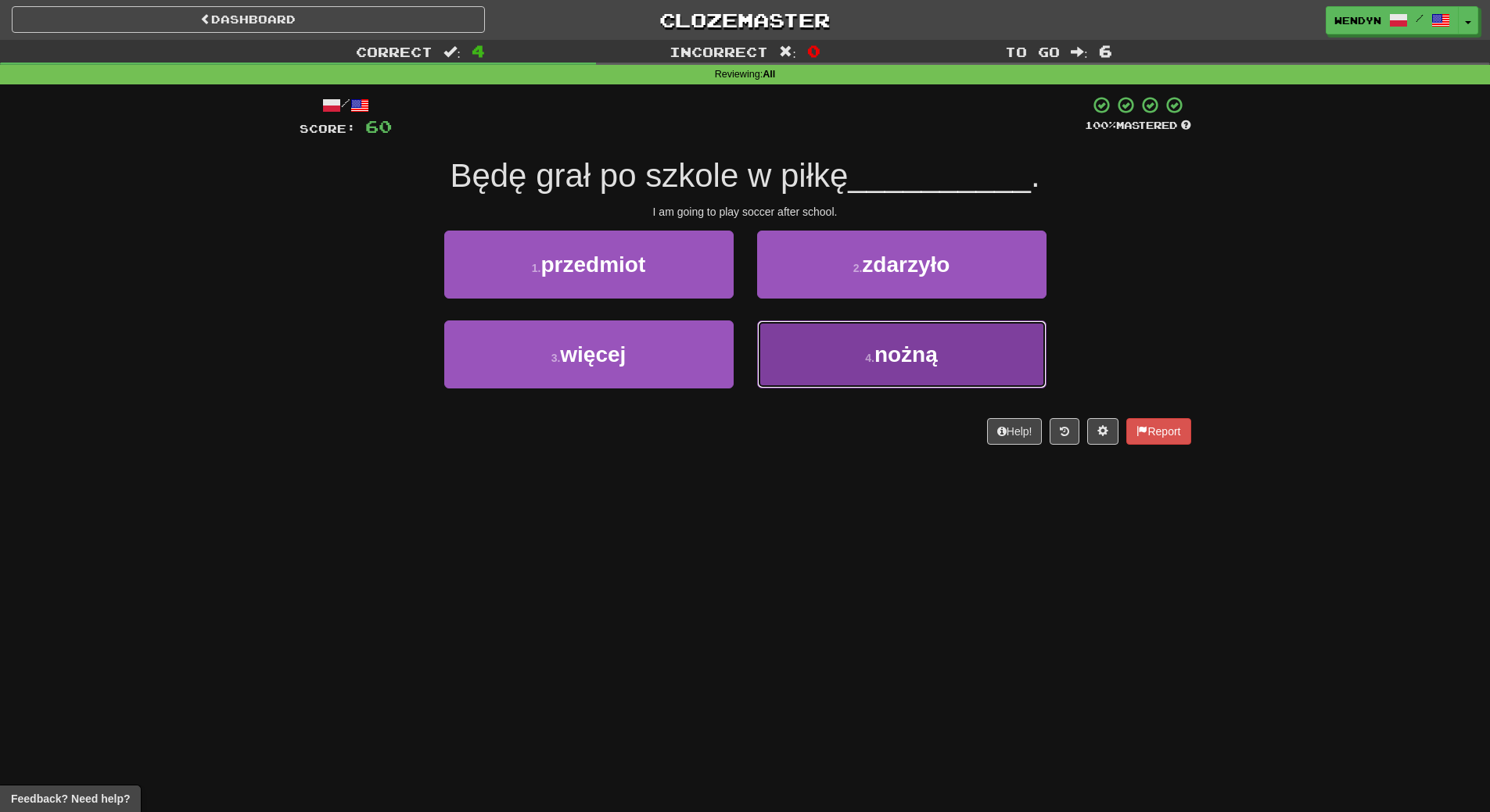
click at [873, 356] on small "4 ." at bounding box center [870, 357] width 10 height 12
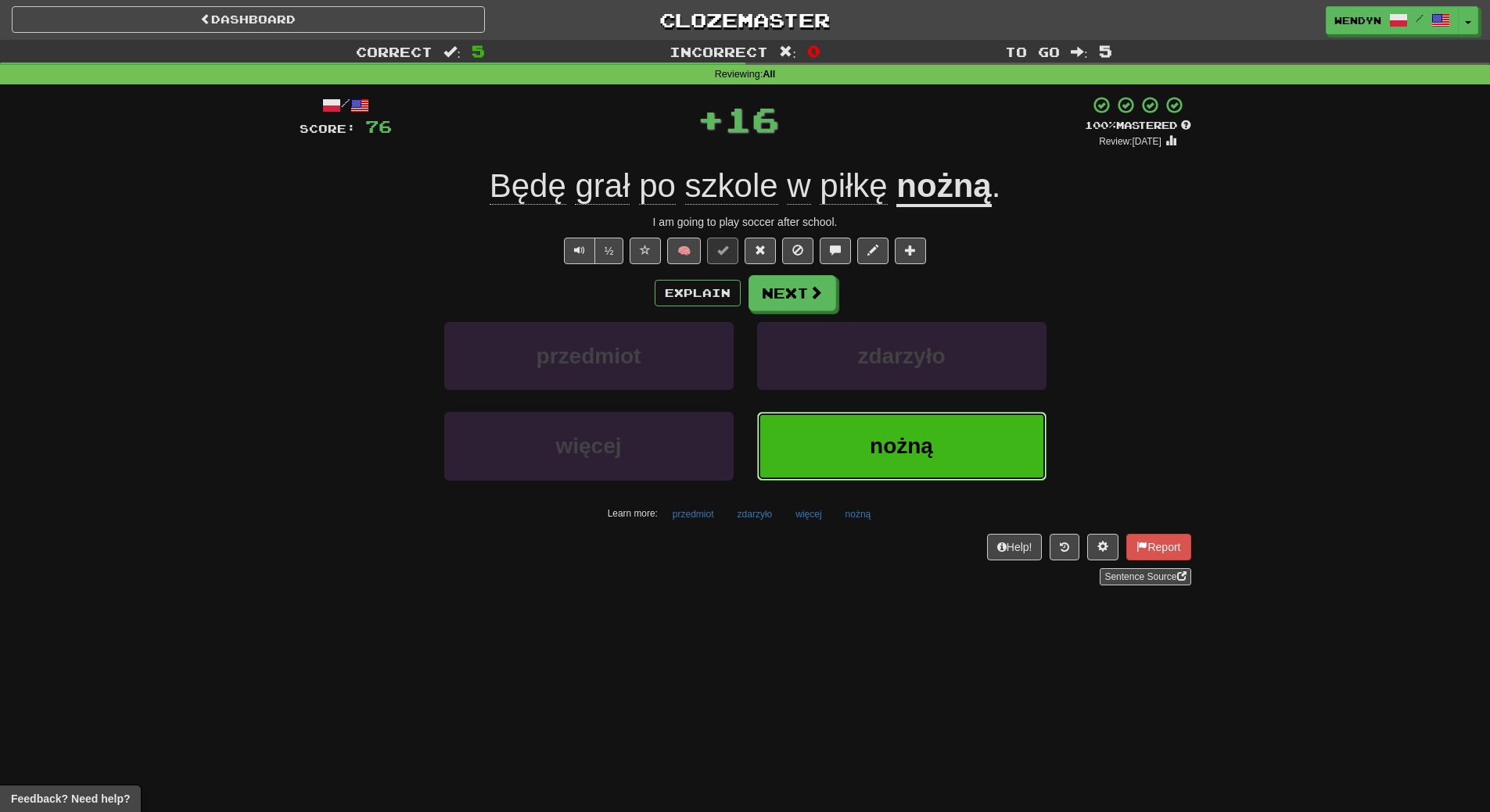
click at [868, 419] on button "nożną" at bounding box center [902, 446] width 289 height 68
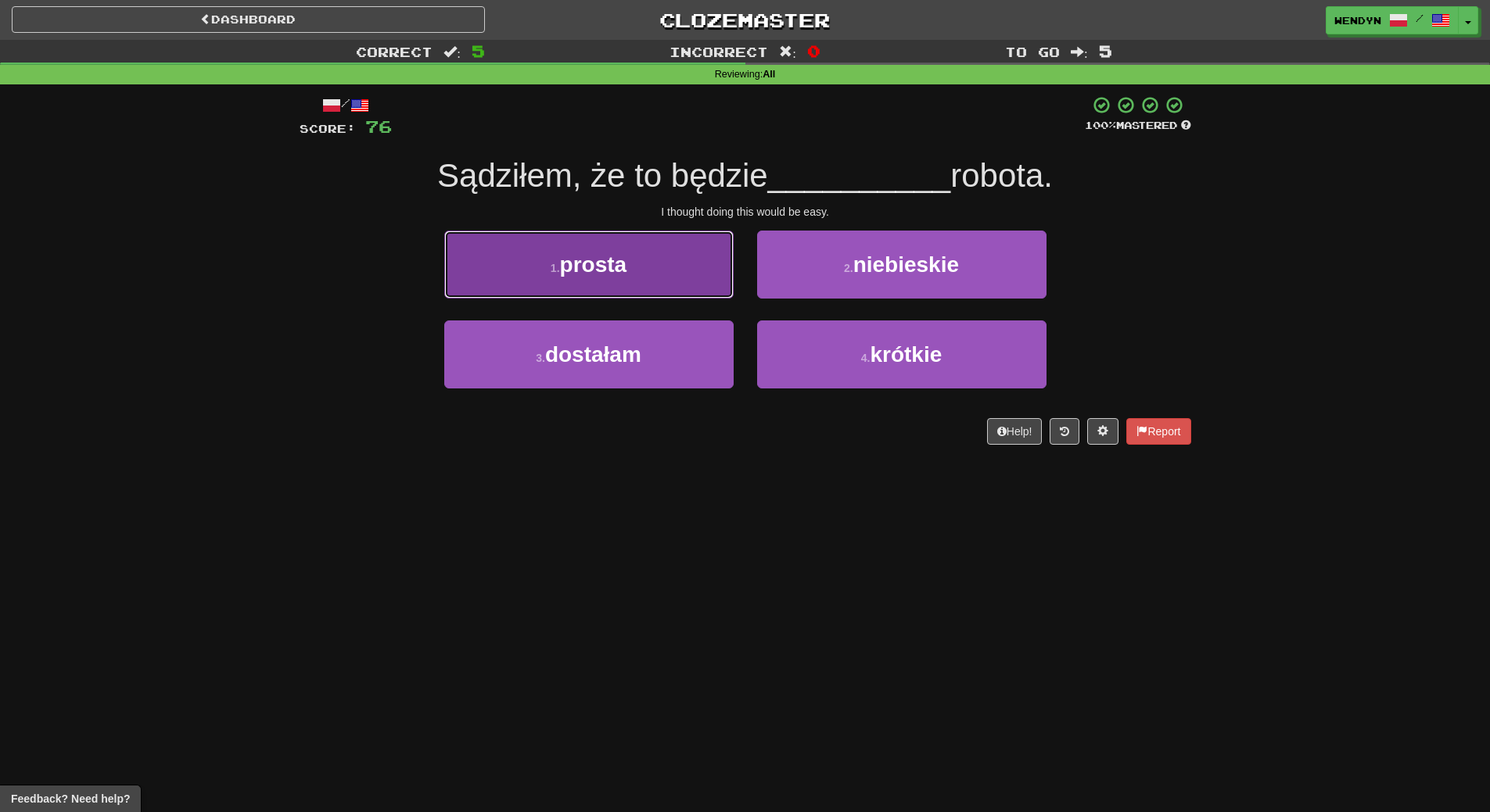
click at [607, 244] on button "1 . prosta" at bounding box center [589, 265] width 289 height 68
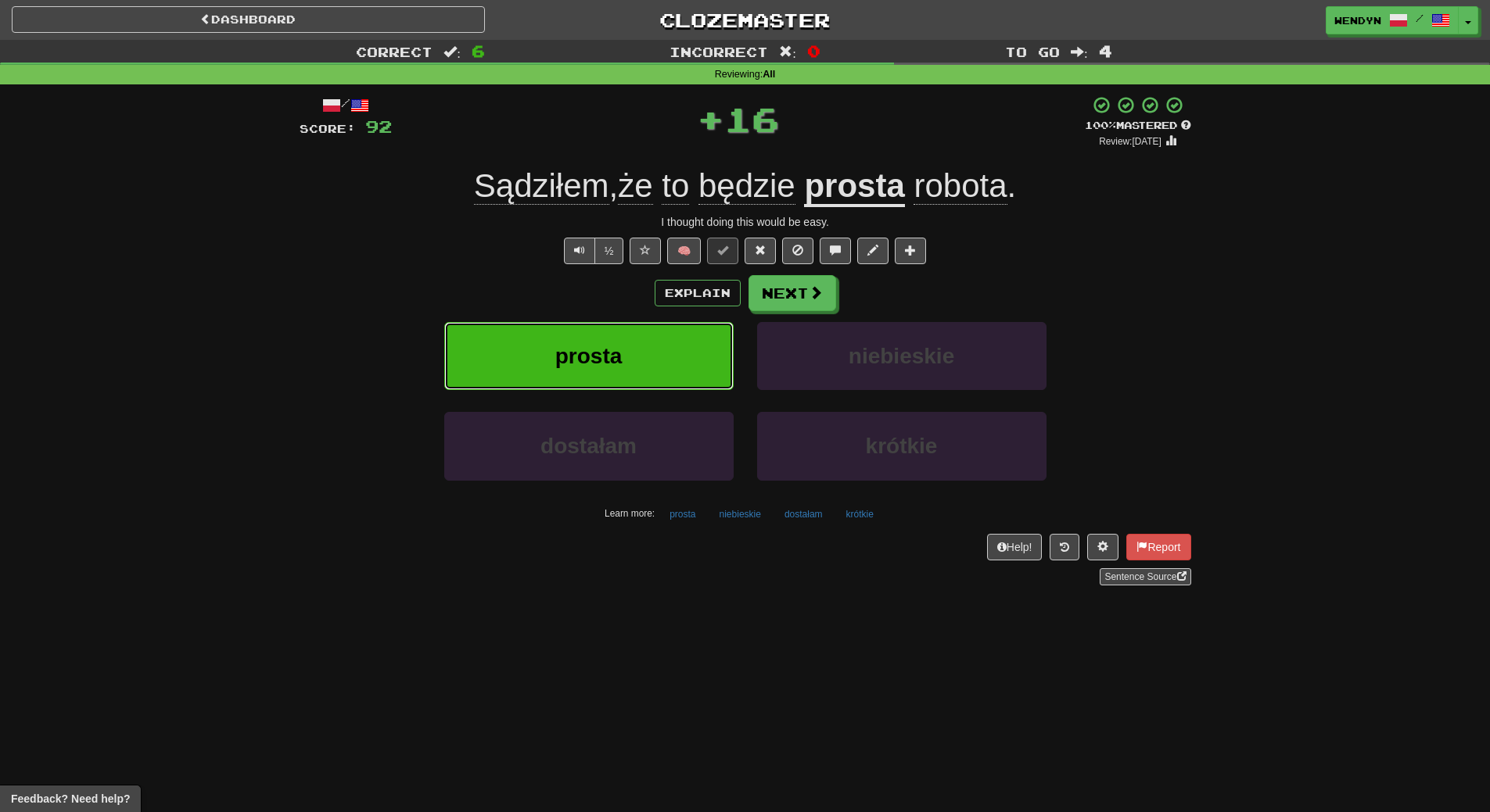
click at [583, 374] on button "prosta" at bounding box center [589, 356] width 289 height 68
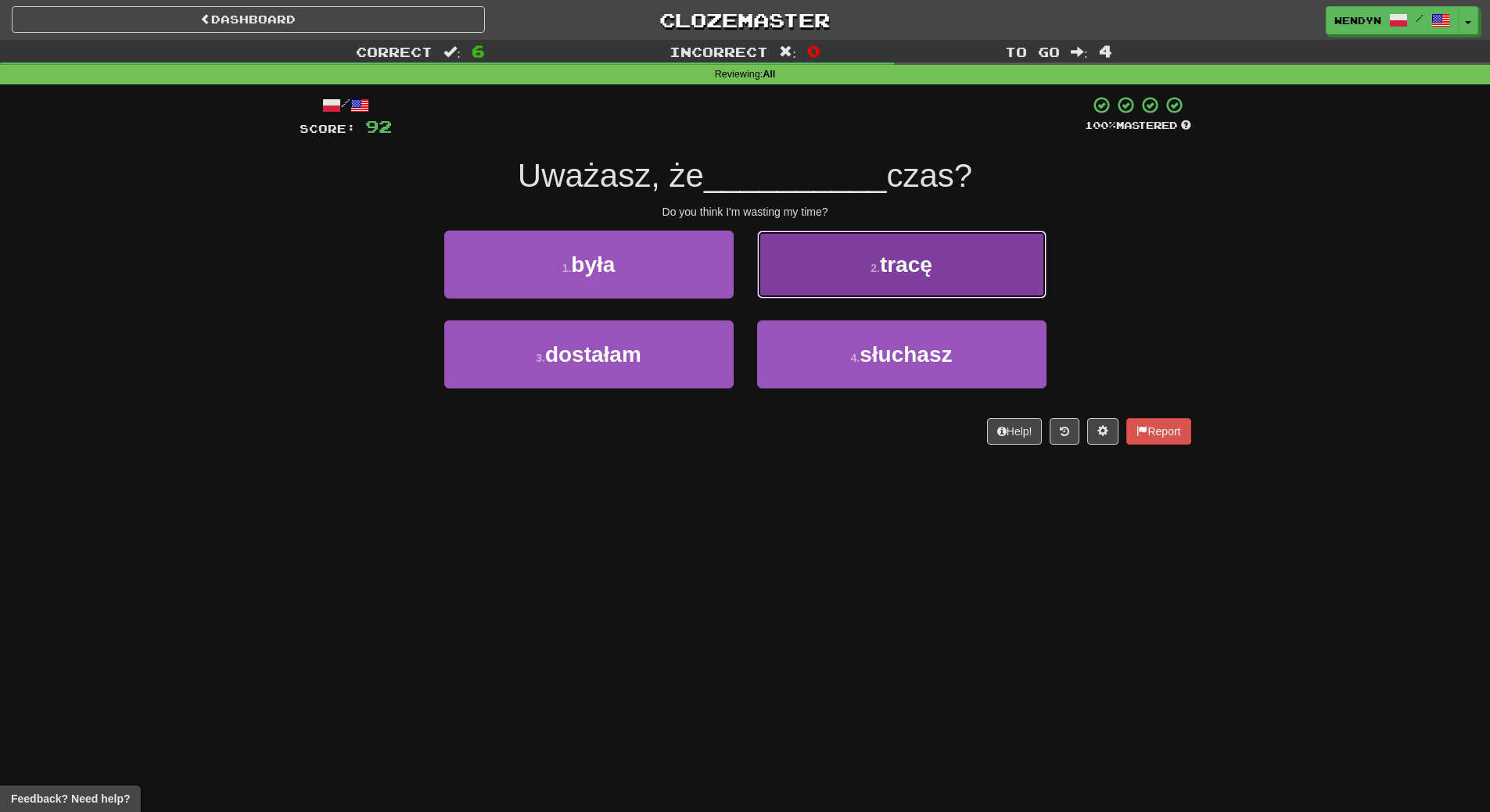
click at [910, 281] on button "2 . tracę" at bounding box center [902, 265] width 289 height 68
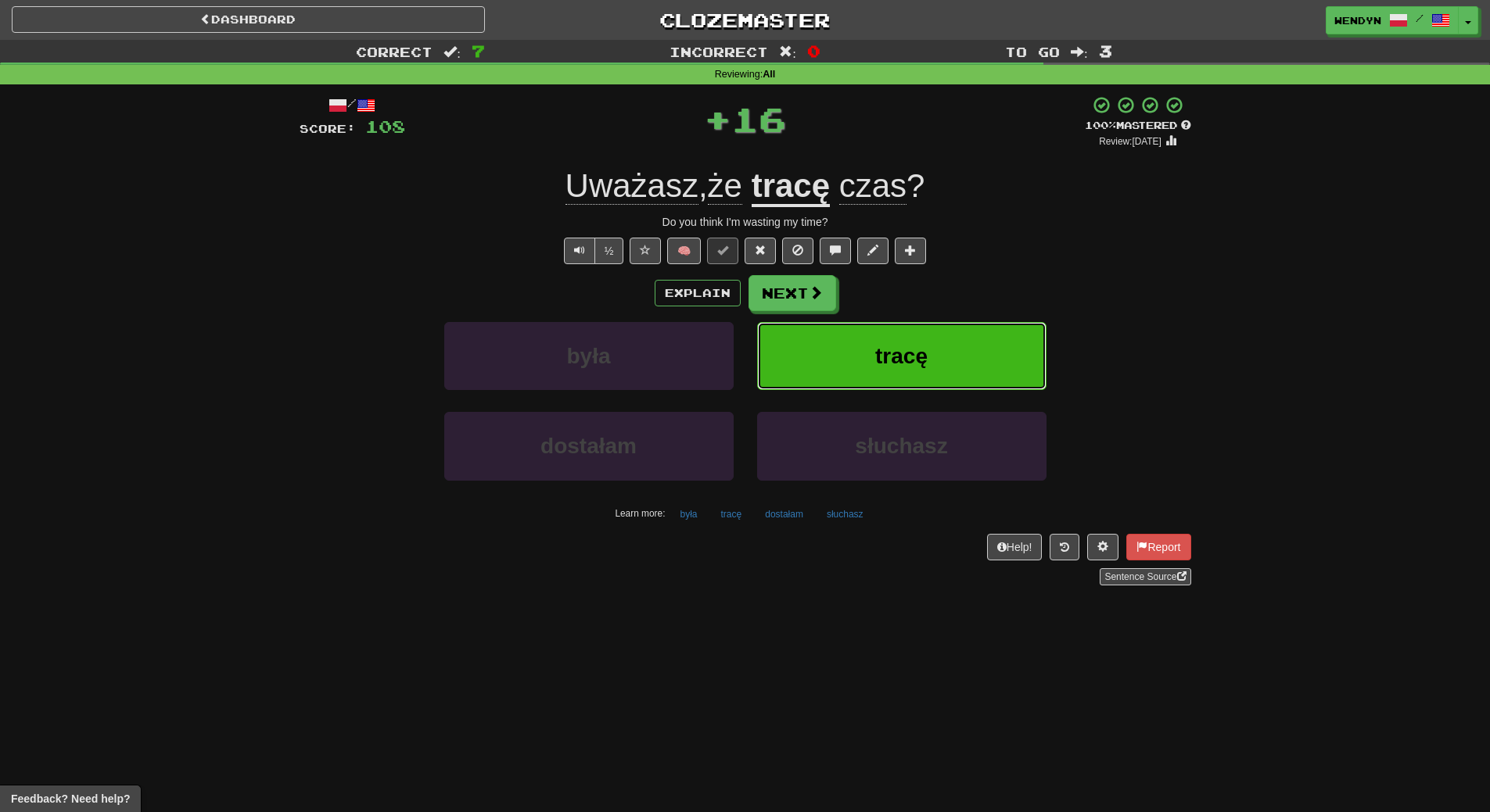
click at [908, 361] on span "tracę" at bounding box center [901, 356] width 53 height 24
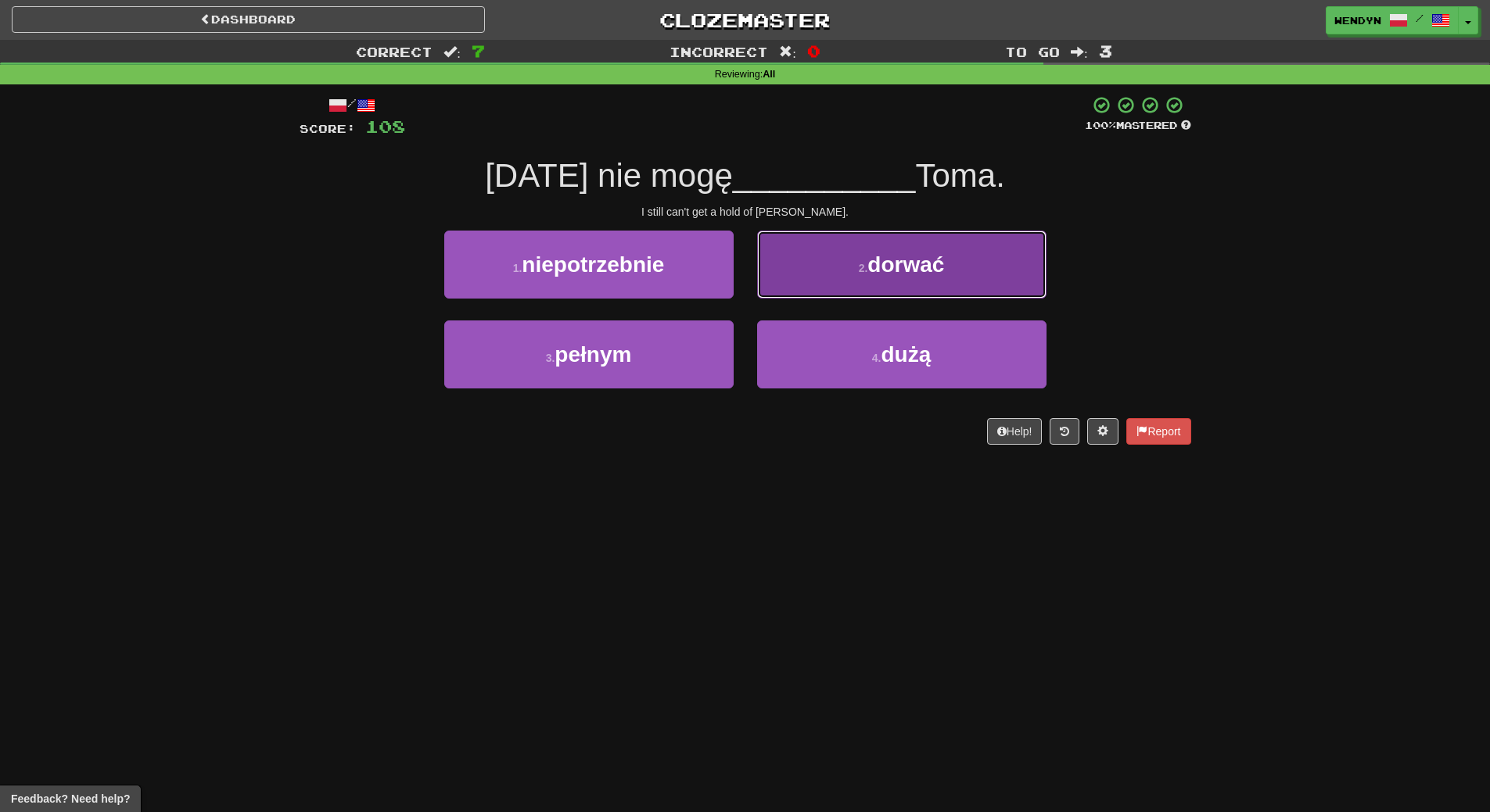
click at [886, 276] on span "dorwać" at bounding box center [906, 265] width 76 height 24
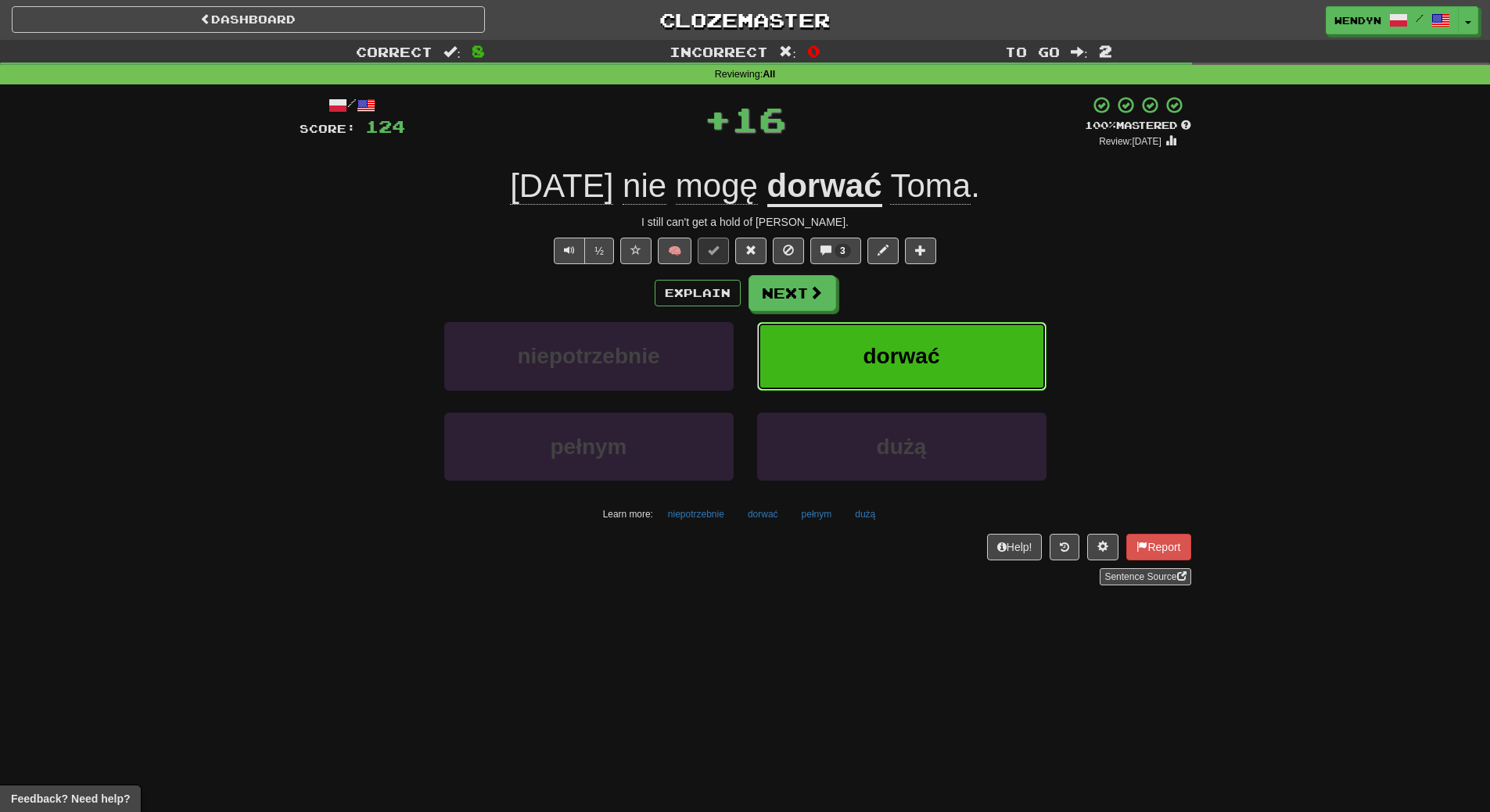
click at [883, 332] on button "dorwać" at bounding box center [902, 356] width 289 height 68
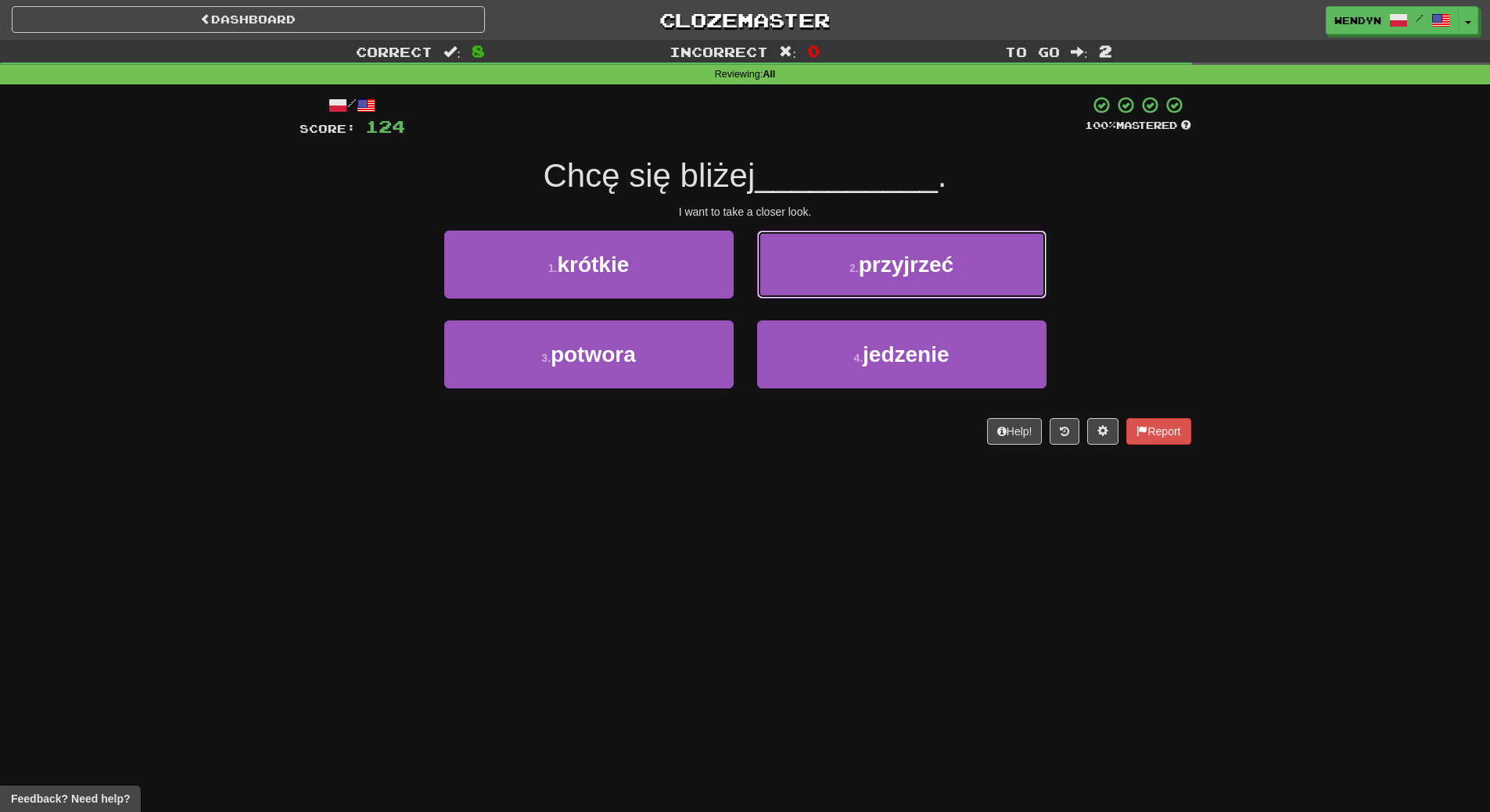
drag, startPoint x: 900, startPoint y: 248, endPoint x: 906, endPoint y: 271, distance: 23.8
click at [902, 259] on button "2 . przyjrzeć" at bounding box center [902, 265] width 289 height 68
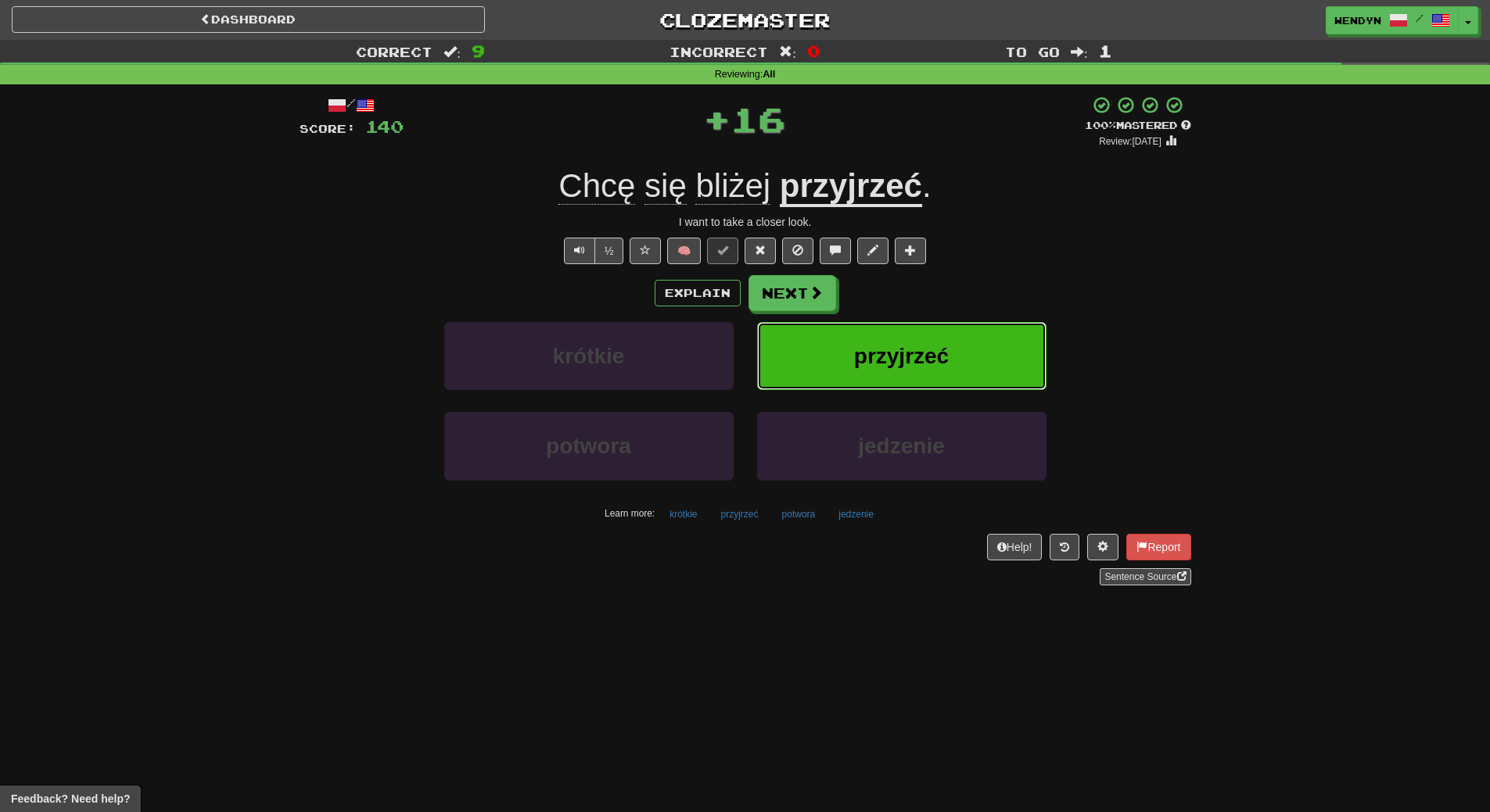
click at [914, 341] on button "przyjrzeć" at bounding box center [902, 356] width 289 height 68
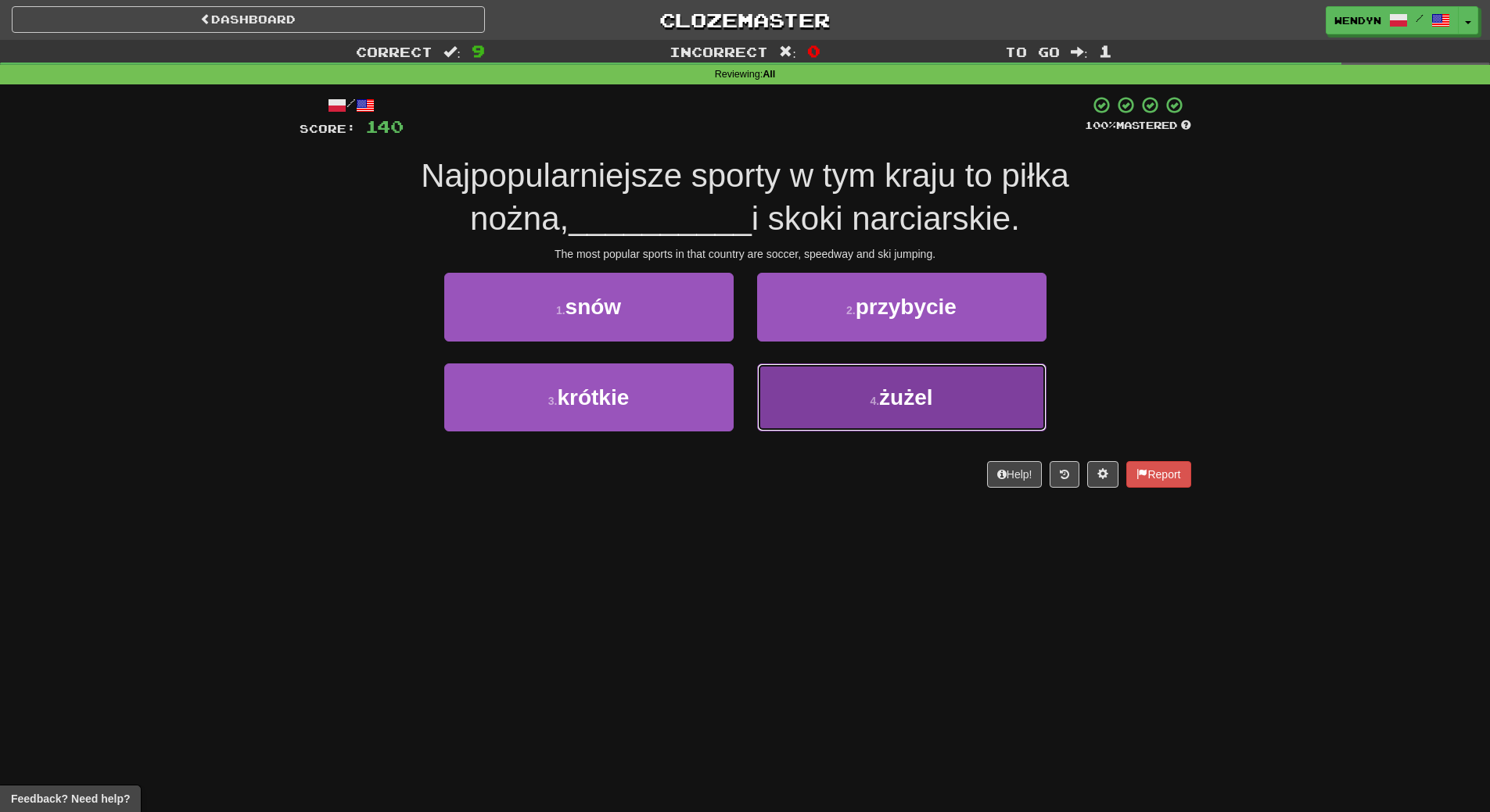
click at [948, 386] on button "4 . żużel" at bounding box center [902, 398] width 289 height 68
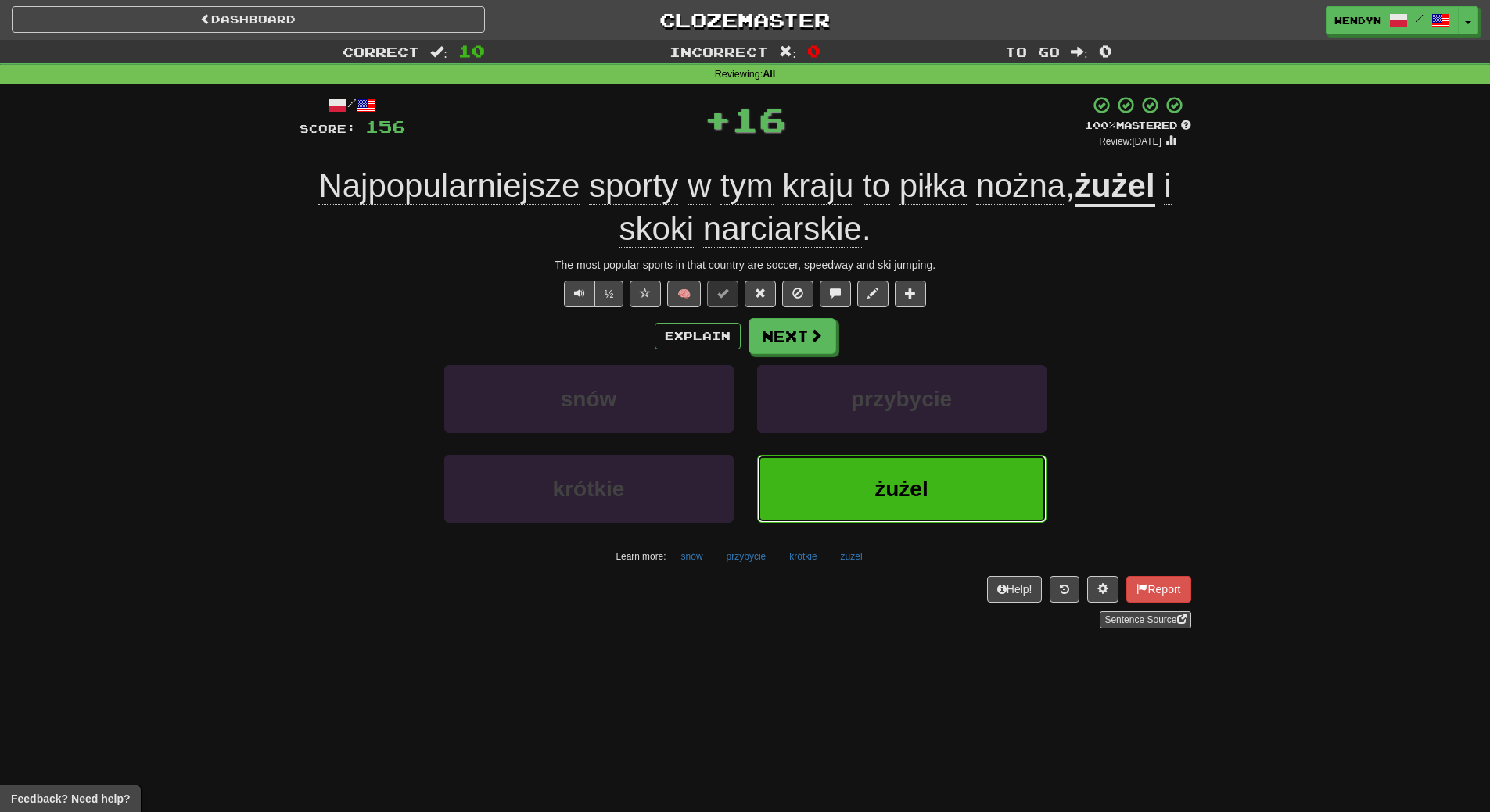
click at [897, 474] on button "żużel" at bounding box center [902, 489] width 289 height 68
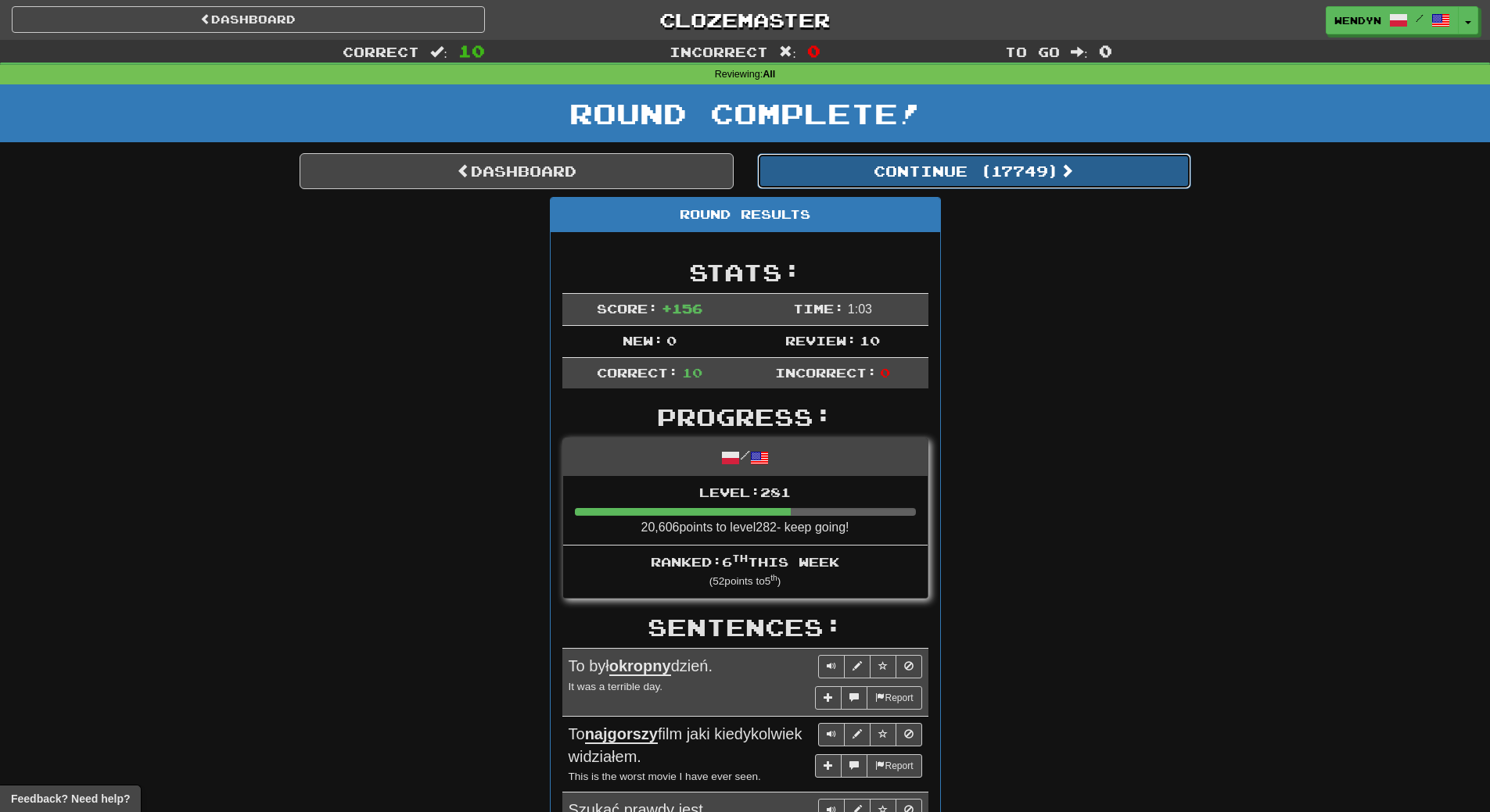
click at [1038, 178] on button "Continue ( 17749 )" at bounding box center [974, 171] width 434 height 36
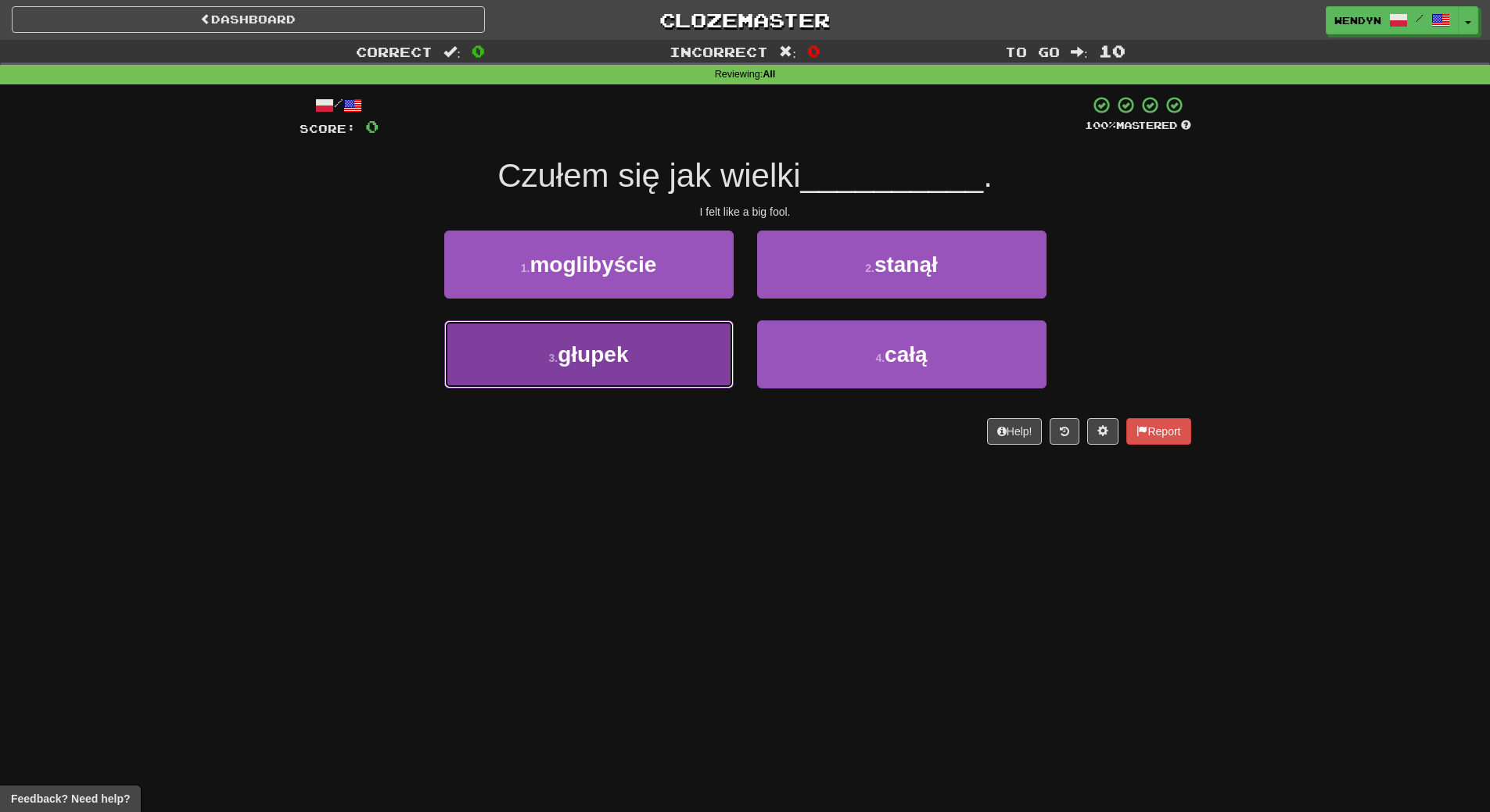
click at [665, 356] on button "3 . głupek" at bounding box center [589, 355] width 289 height 68
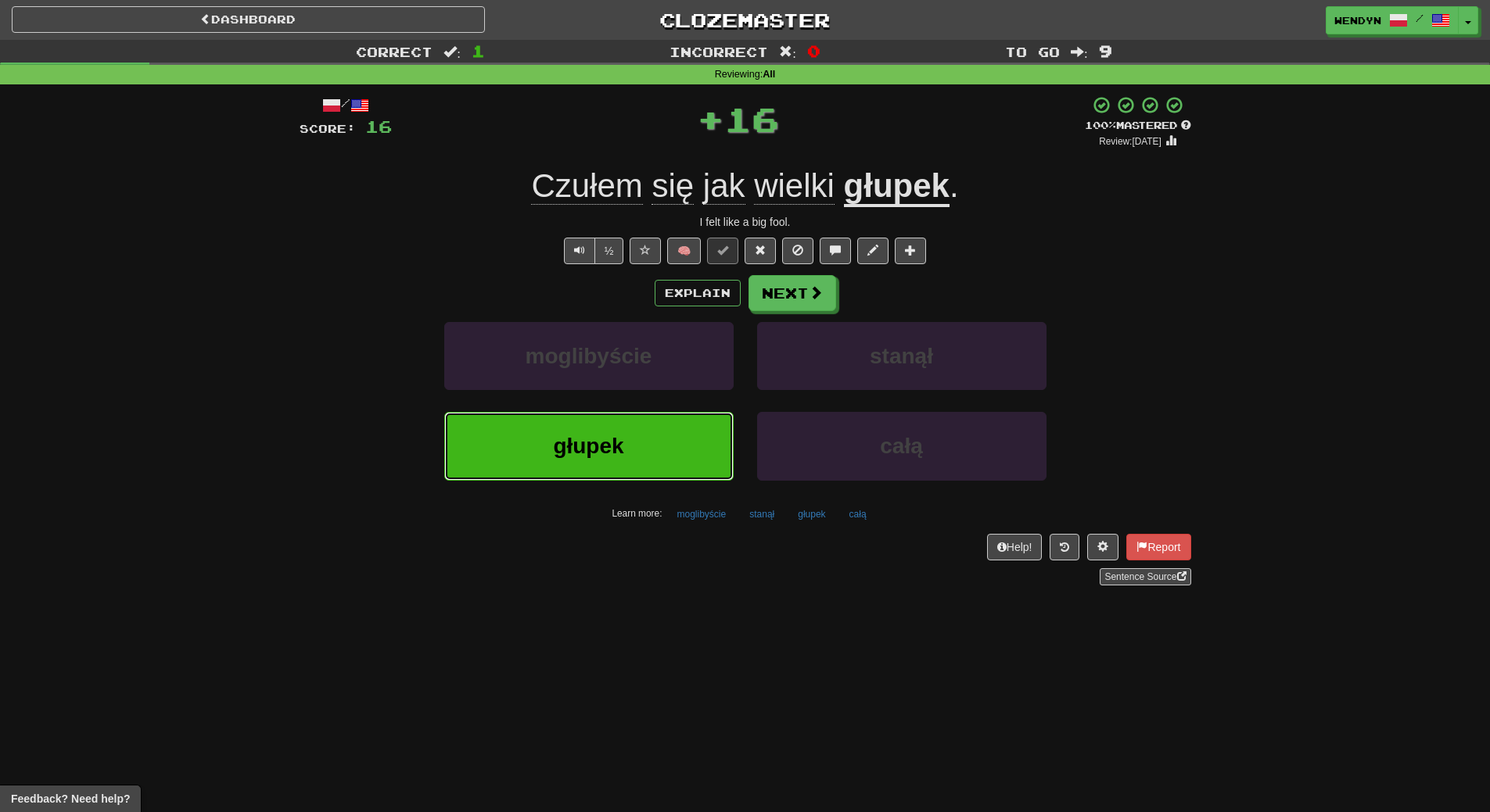
click at [661, 459] on button "głupek" at bounding box center [589, 446] width 289 height 68
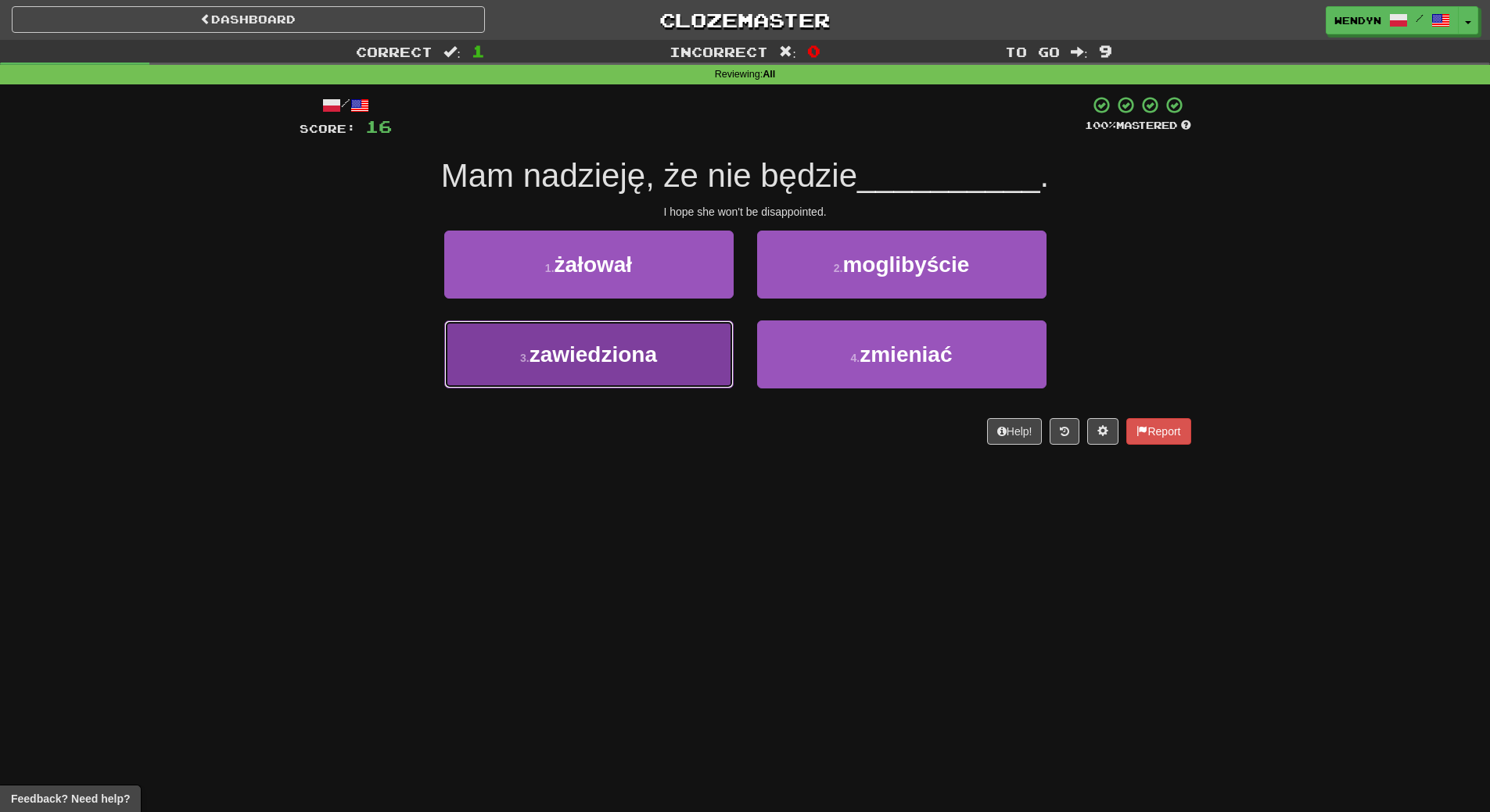
click at [683, 383] on button "3 . zawiedziona" at bounding box center [589, 355] width 289 height 68
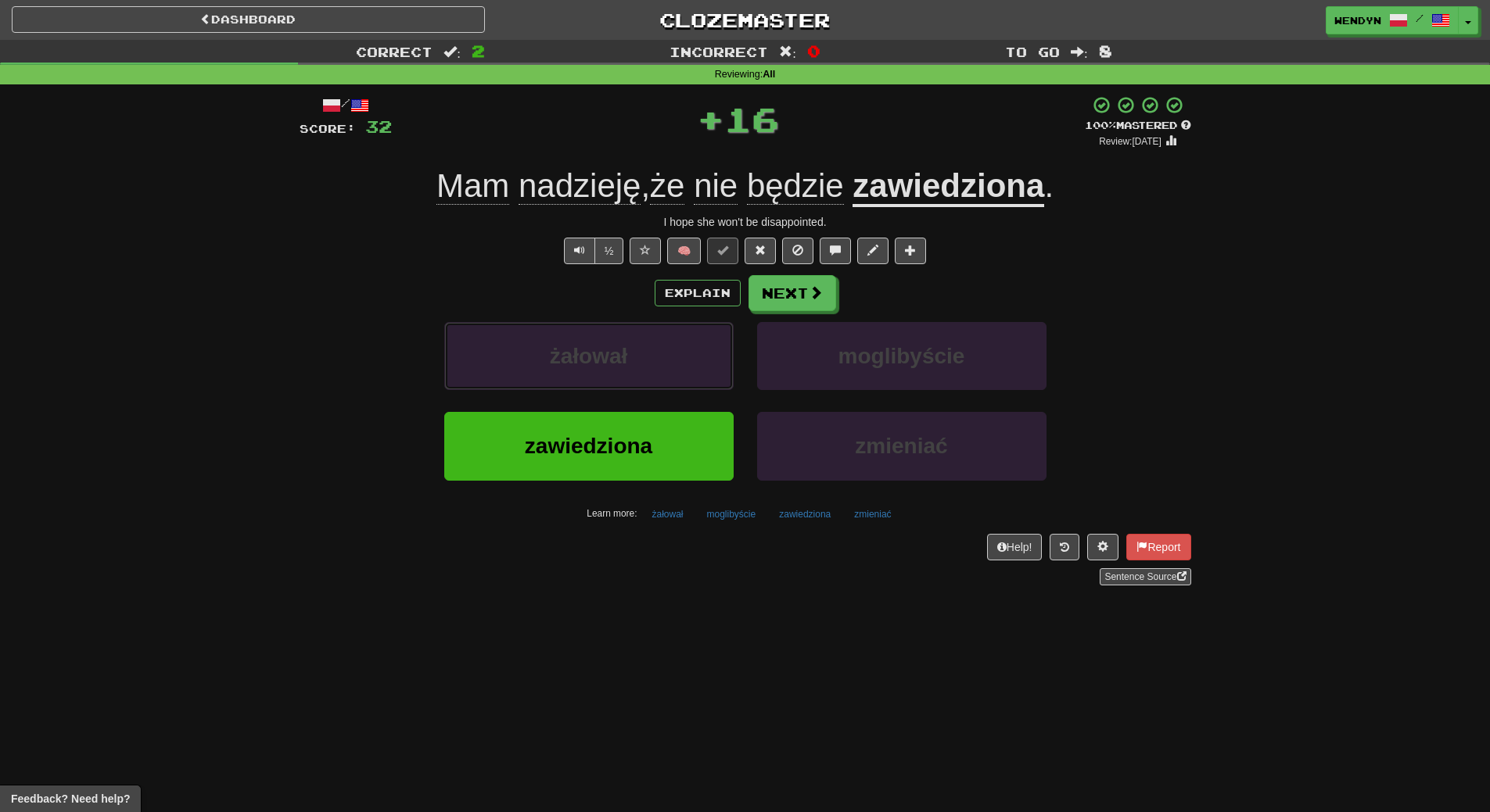
click at [683, 383] on button "żałował" at bounding box center [589, 356] width 289 height 68
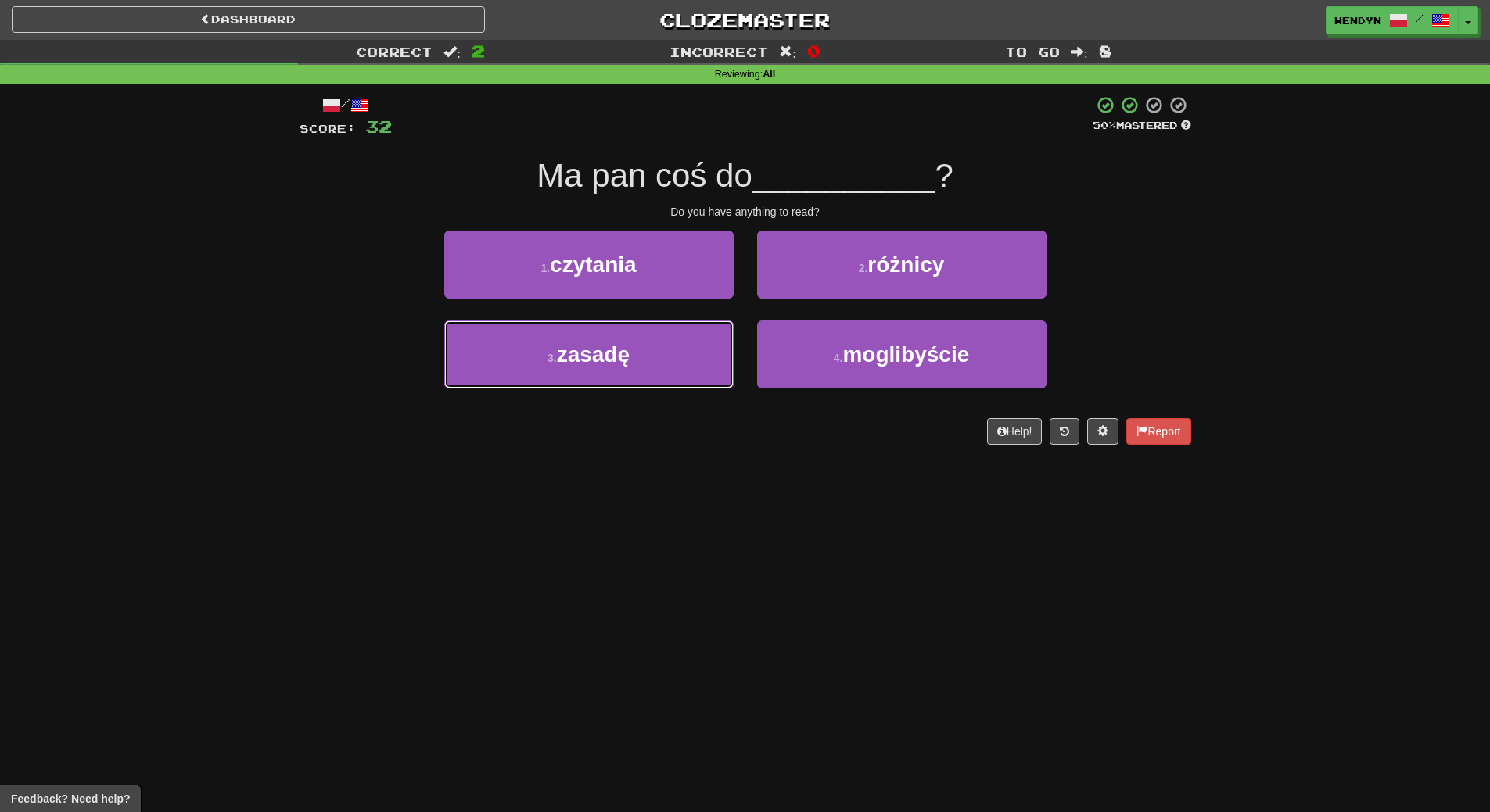
drag, startPoint x: 683, startPoint y: 383, endPoint x: 676, endPoint y: 532, distance: 149.2
click at [676, 532] on div "Dashboard Clozemaster WendyN / Toggle Dropdown Dashboard Leaderboard Activity F…" at bounding box center [745, 406] width 1490 height 812
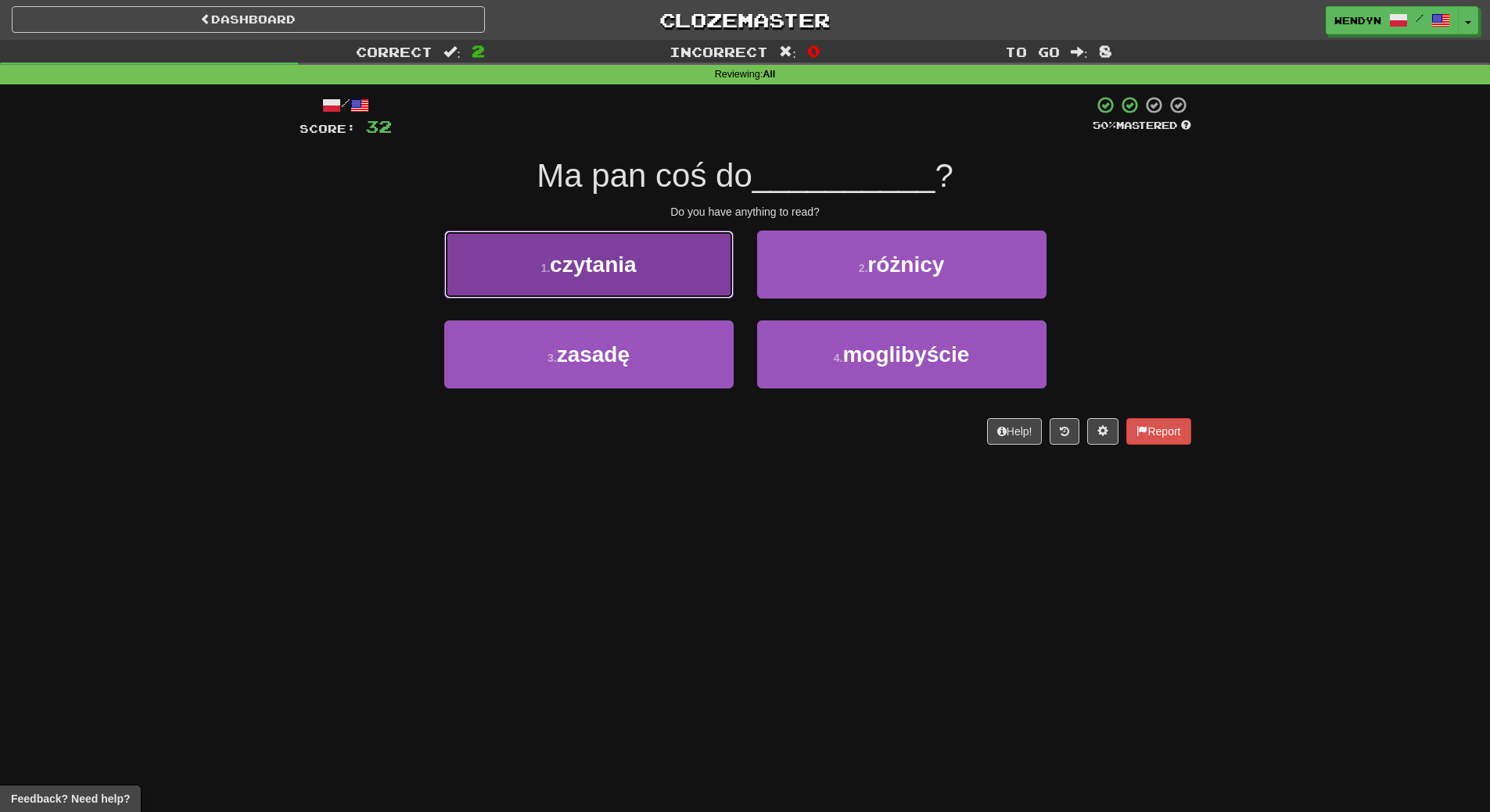
click at [636, 293] on button "1 . czytania" at bounding box center [589, 265] width 289 height 68
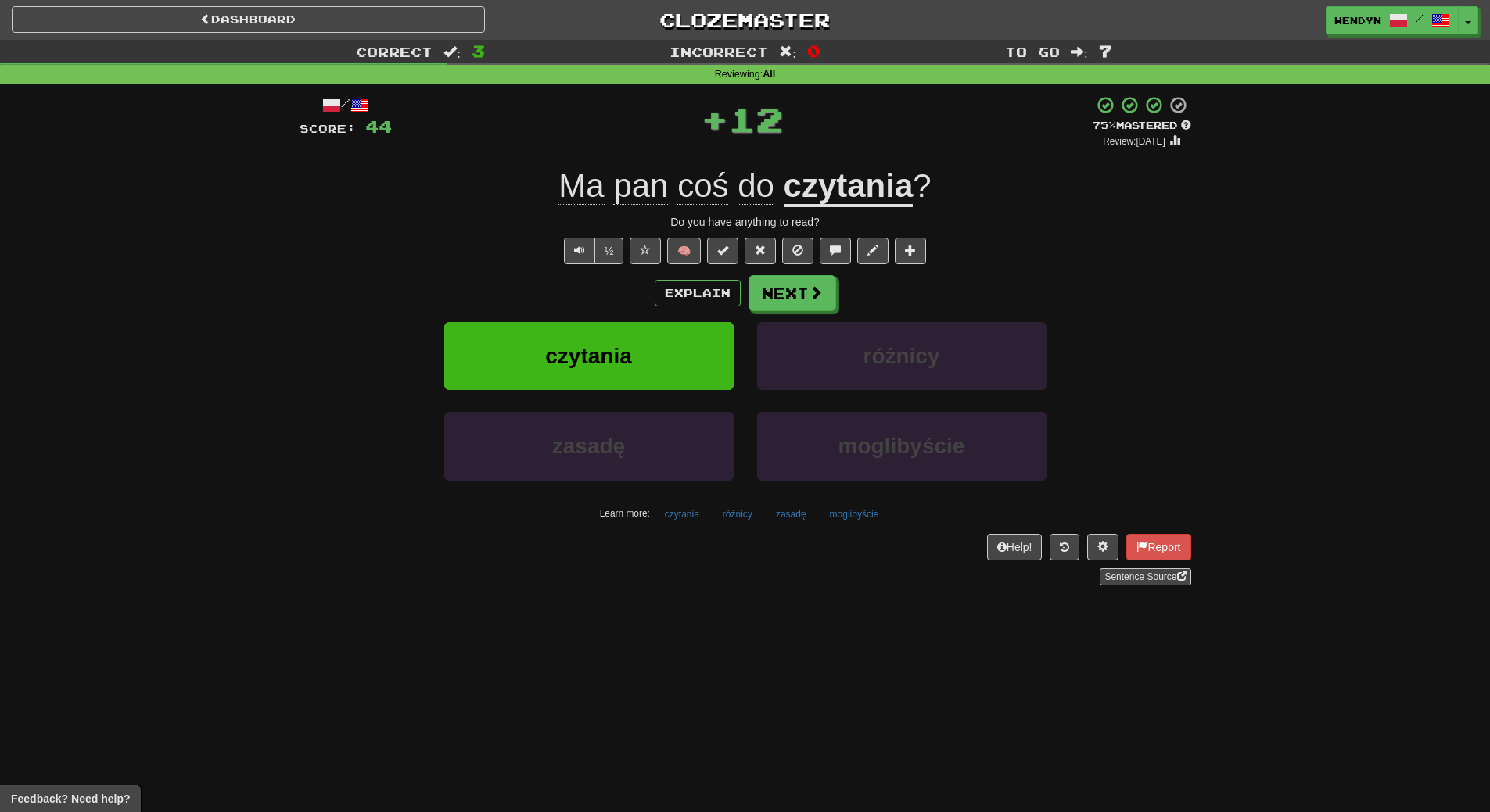
click at [636, 293] on div "Explain Next" at bounding box center [746, 293] width 892 height 36
click at [633, 368] on button "czytania" at bounding box center [589, 356] width 289 height 68
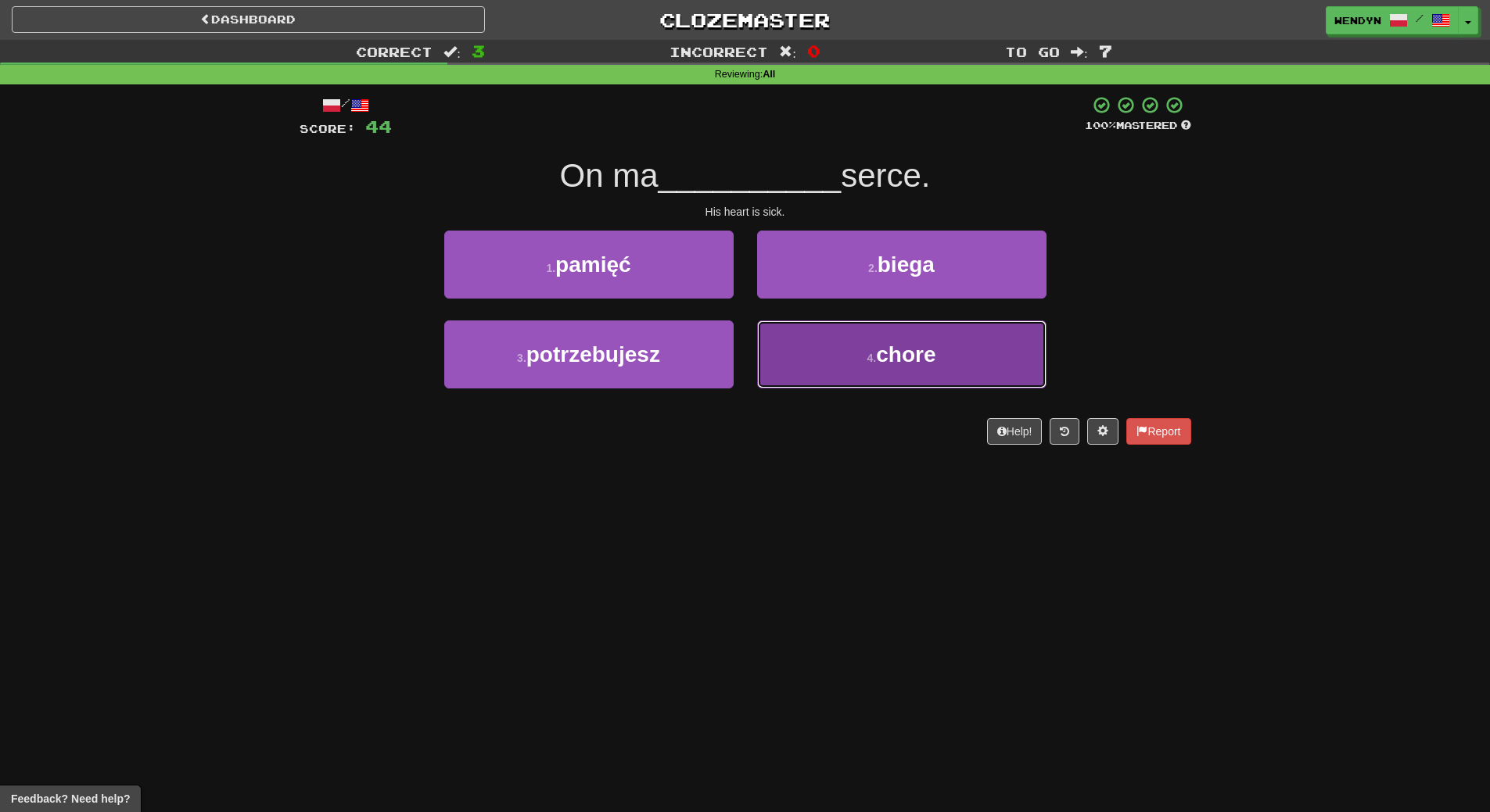
click at [864, 387] on button "4 . chore" at bounding box center [902, 355] width 289 height 68
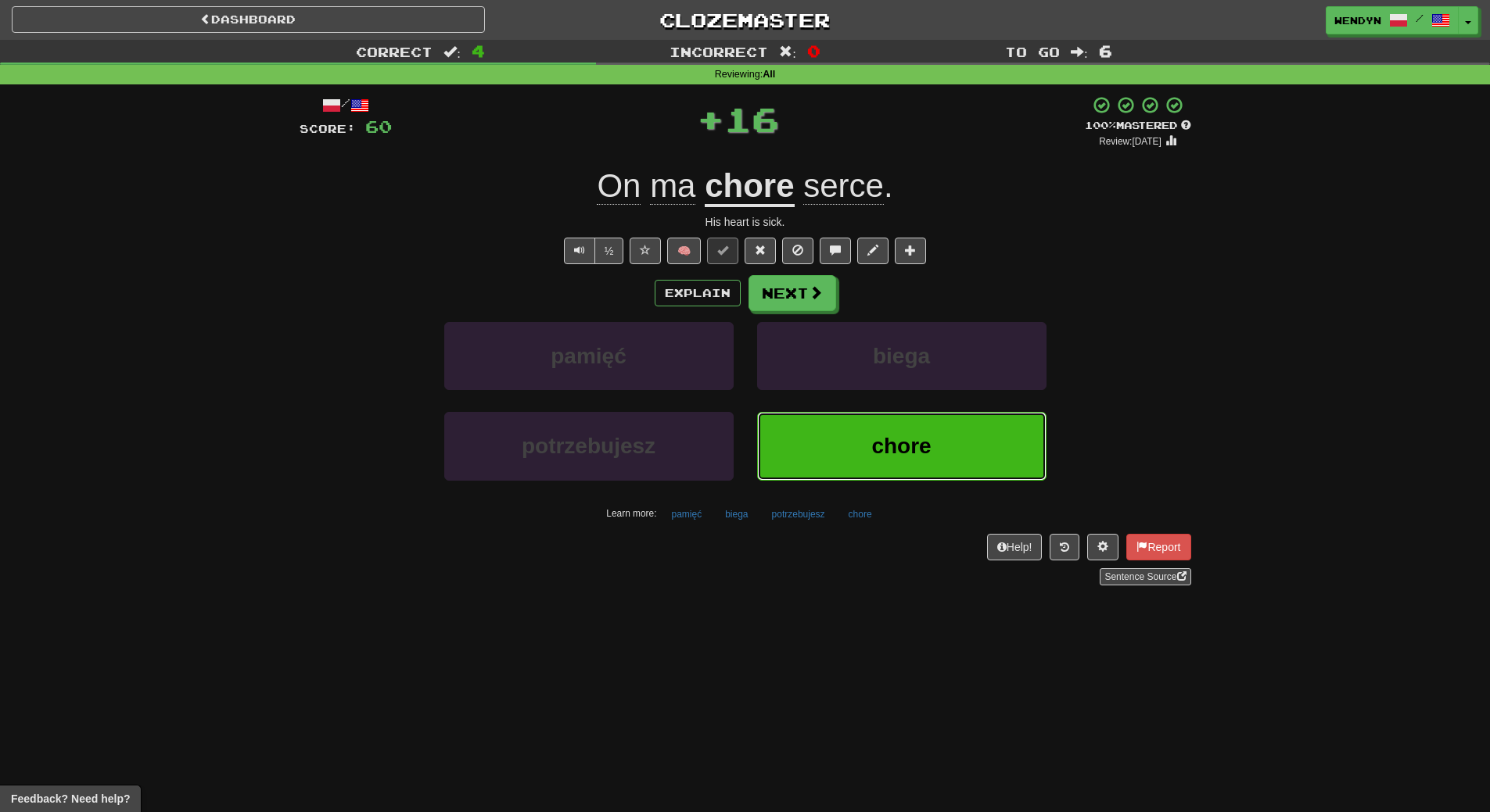
click at [859, 436] on button "chore" at bounding box center [902, 446] width 289 height 68
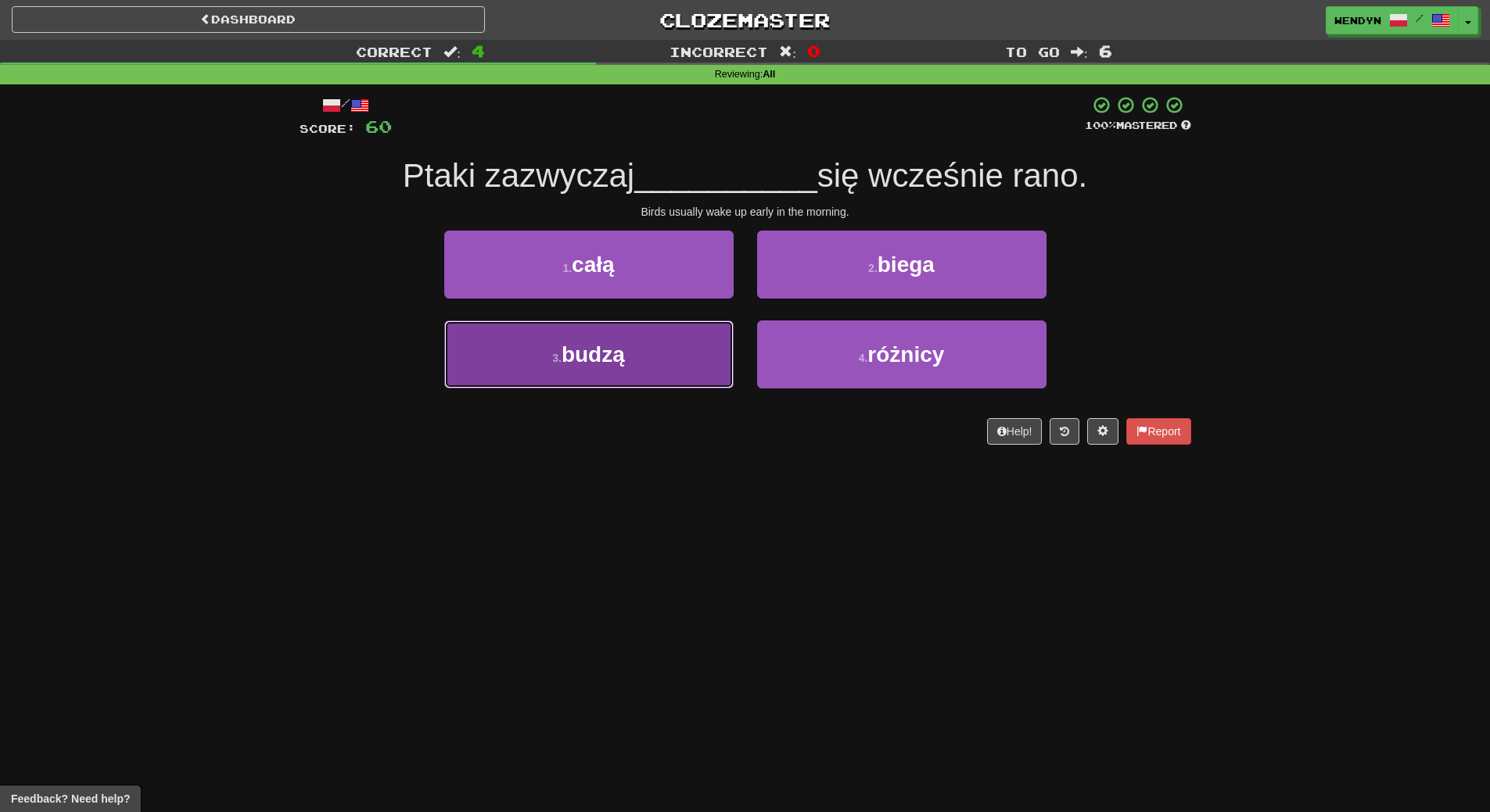
click at [642, 368] on button "3 . budzą" at bounding box center [589, 355] width 289 height 68
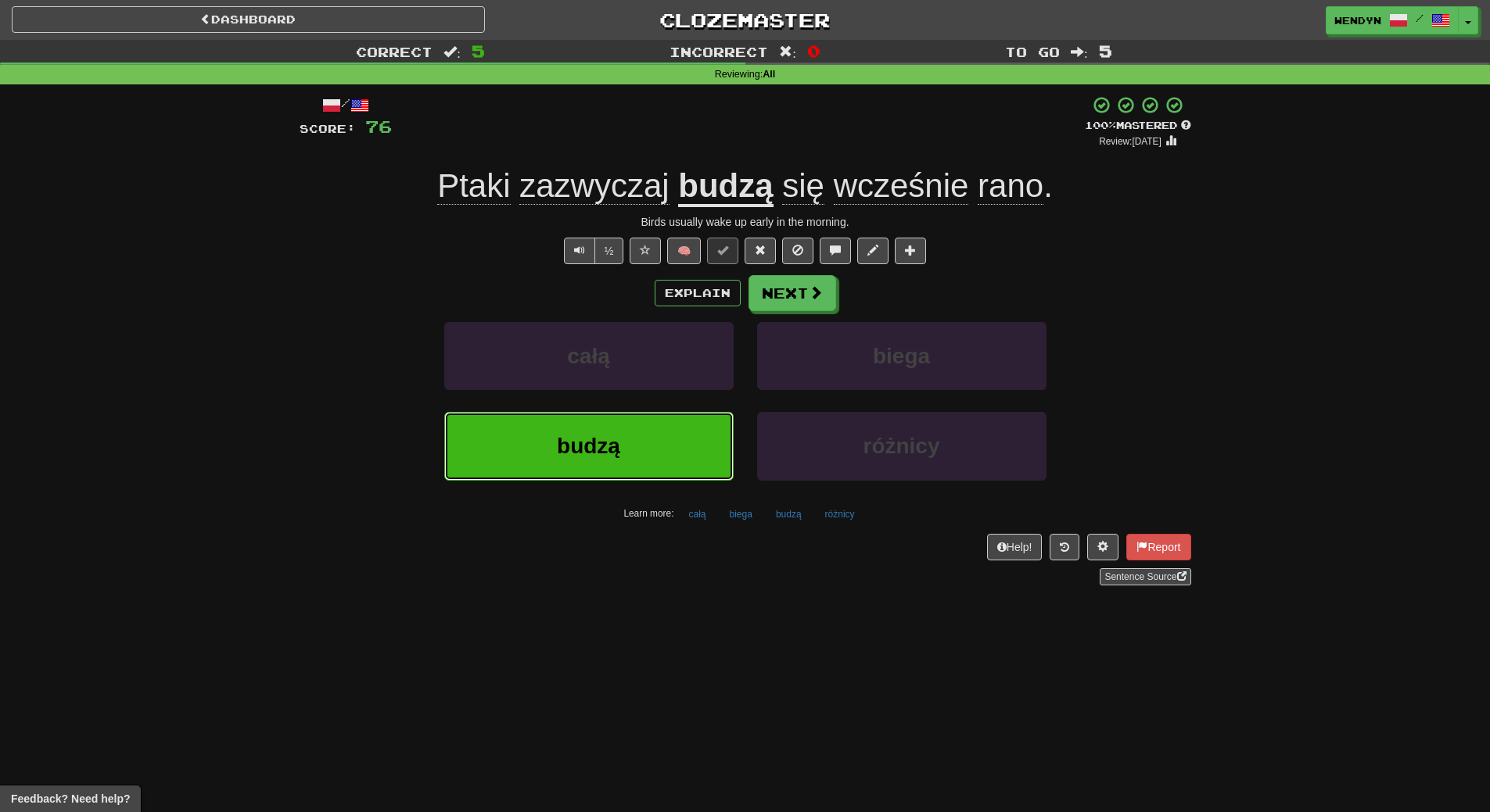
click at [635, 446] on button "budzą" at bounding box center [589, 446] width 289 height 68
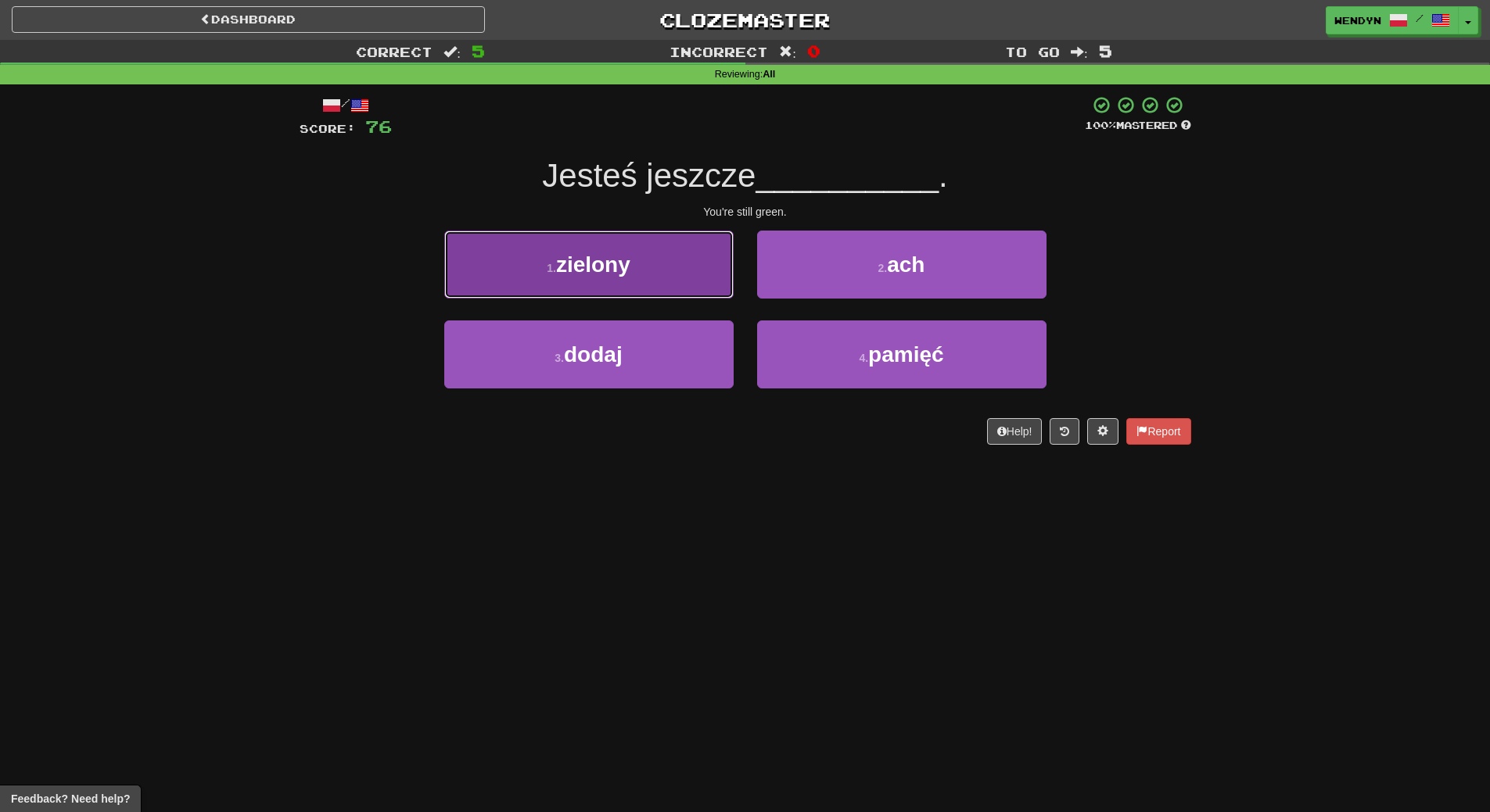
click at [569, 279] on button "1 . zielony" at bounding box center [589, 265] width 289 height 68
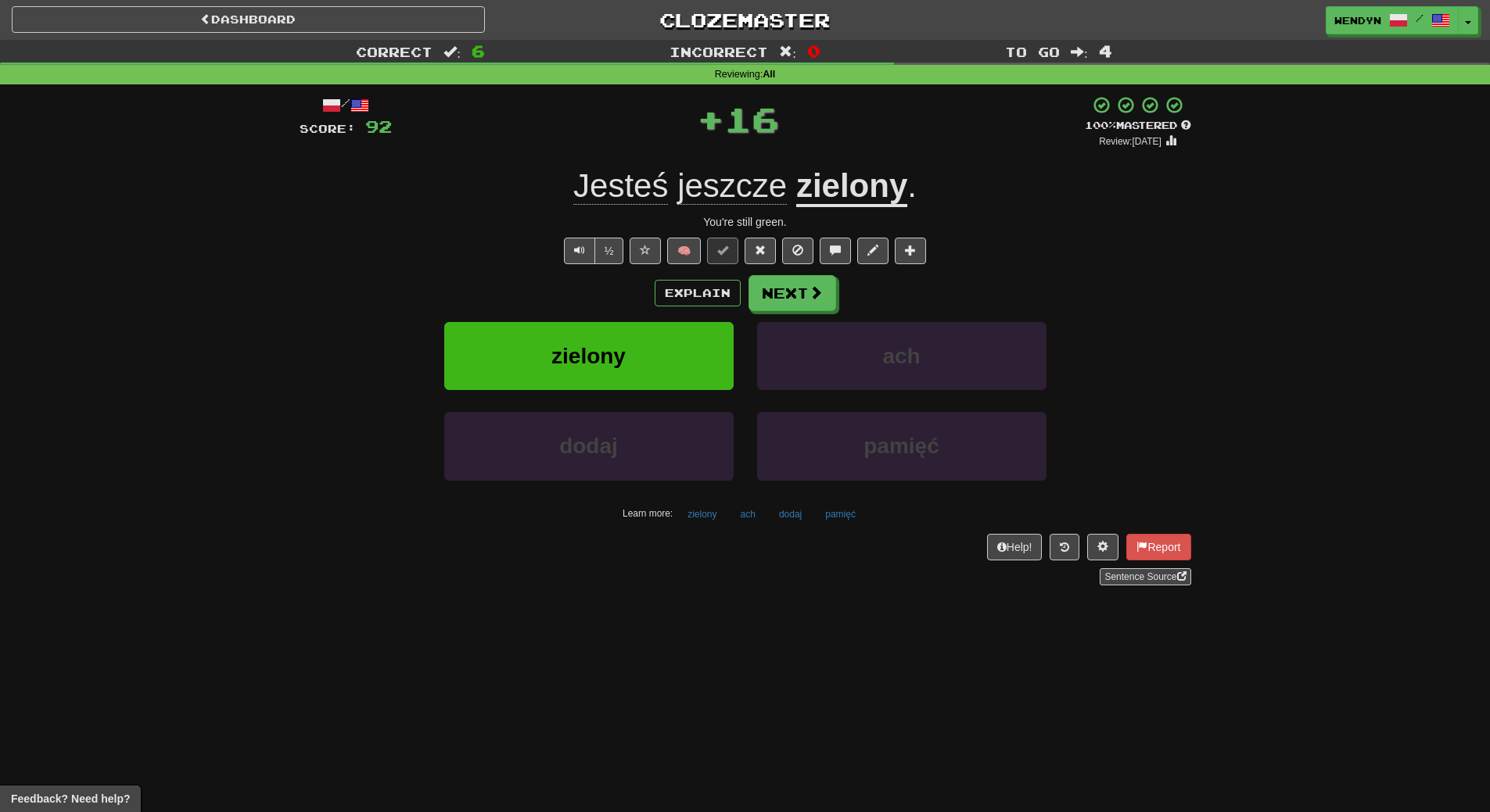
click at [569, 279] on div "Explain Next" at bounding box center [746, 293] width 892 height 36
click at [575, 336] on button "zielony" at bounding box center [589, 356] width 289 height 68
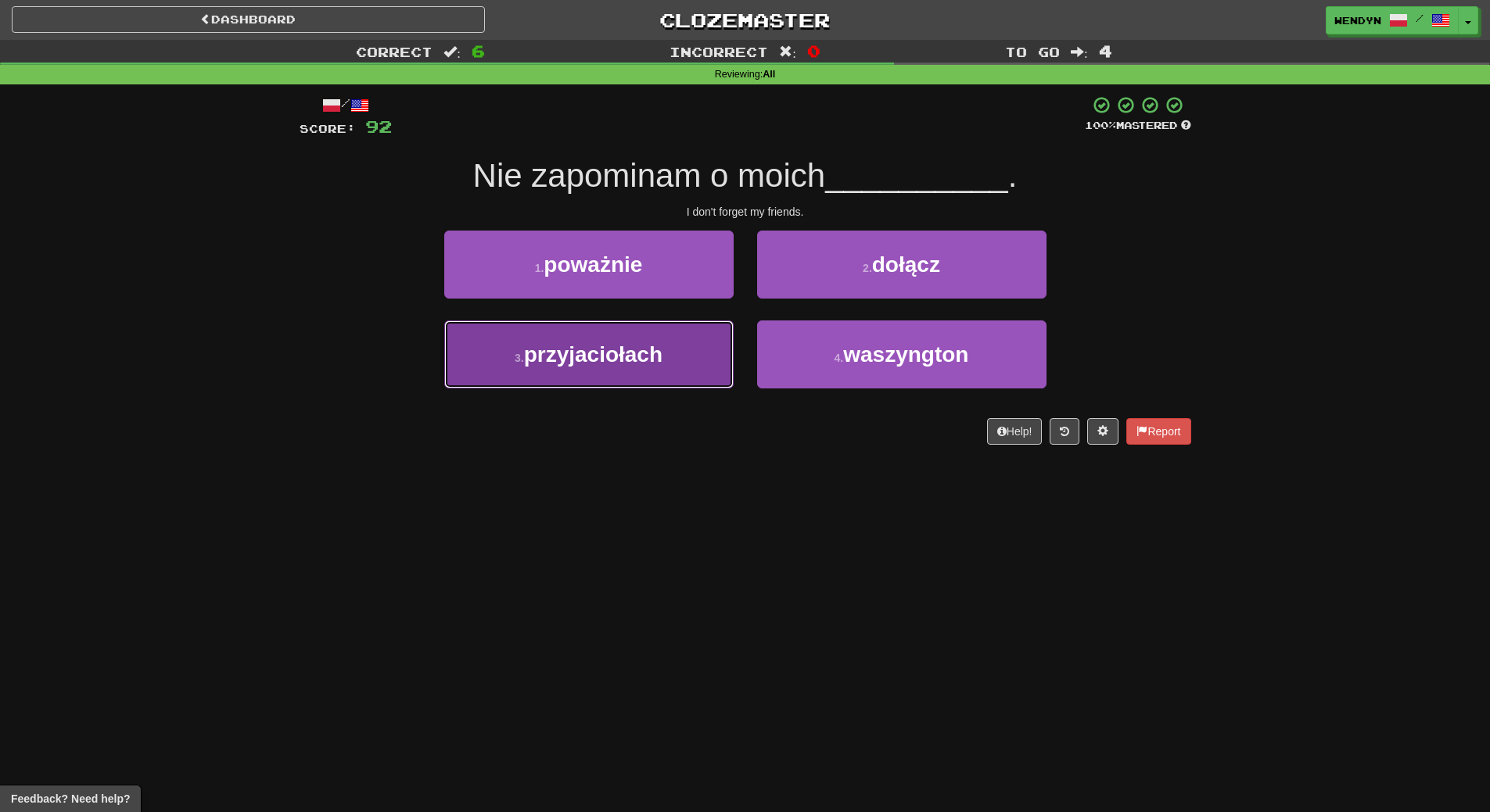
click at [641, 373] on button "3 . przyjaciołach" at bounding box center [589, 355] width 289 height 68
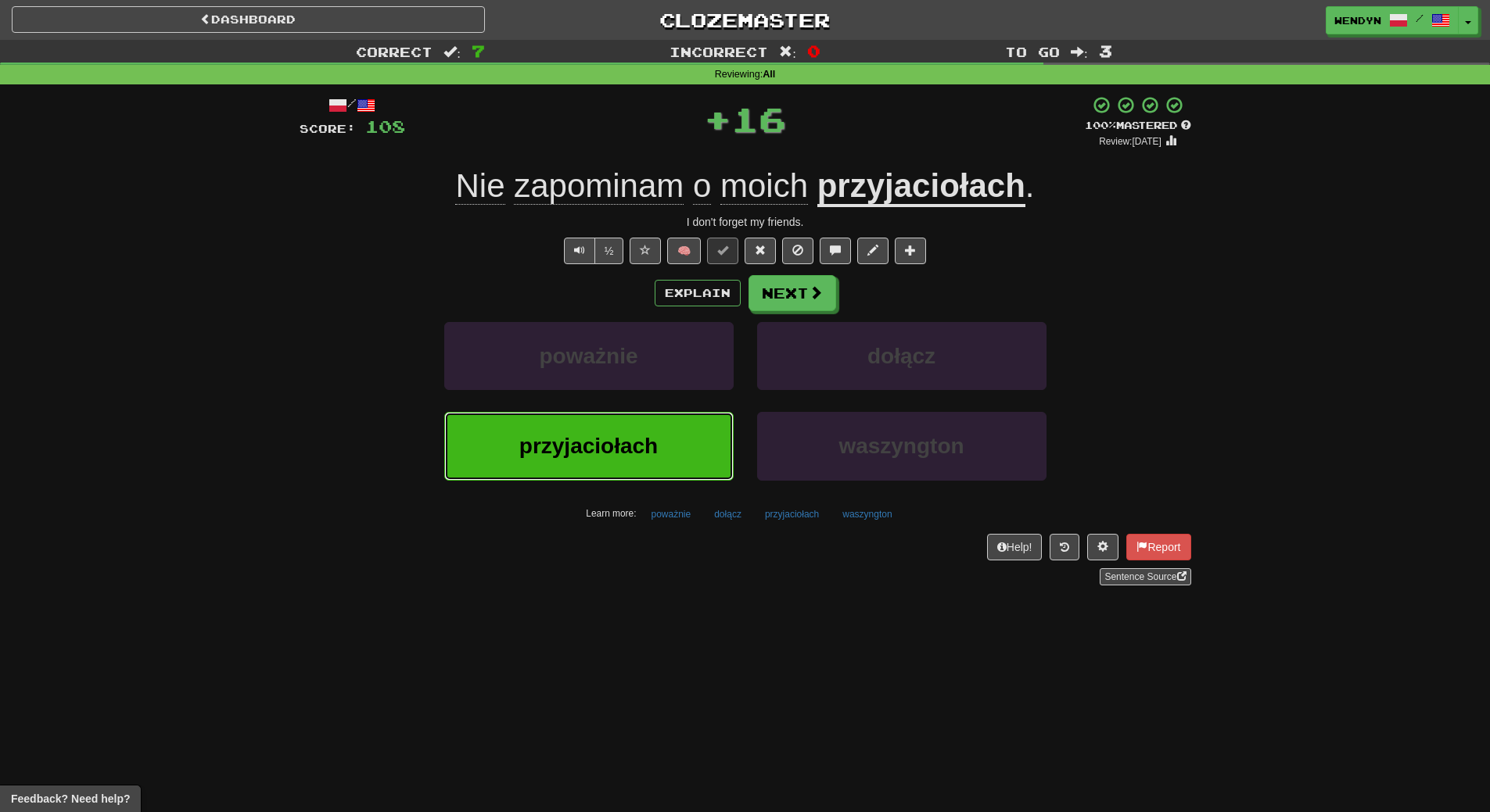
drag, startPoint x: 625, startPoint y: 450, endPoint x: 588, endPoint y: 537, distance: 94.5
click at [613, 482] on div "przyjaciołach" at bounding box center [588, 456] width 313 height 90
drag, startPoint x: 595, startPoint y: 452, endPoint x: 568, endPoint y: 533, distance: 85.4
click at [588, 485] on div "przyjaciołach" at bounding box center [588, 456] width 313 height 90
click at [595, 452] on span "przyjaciołach" at bounding box center [588, 446] width 138 height 24
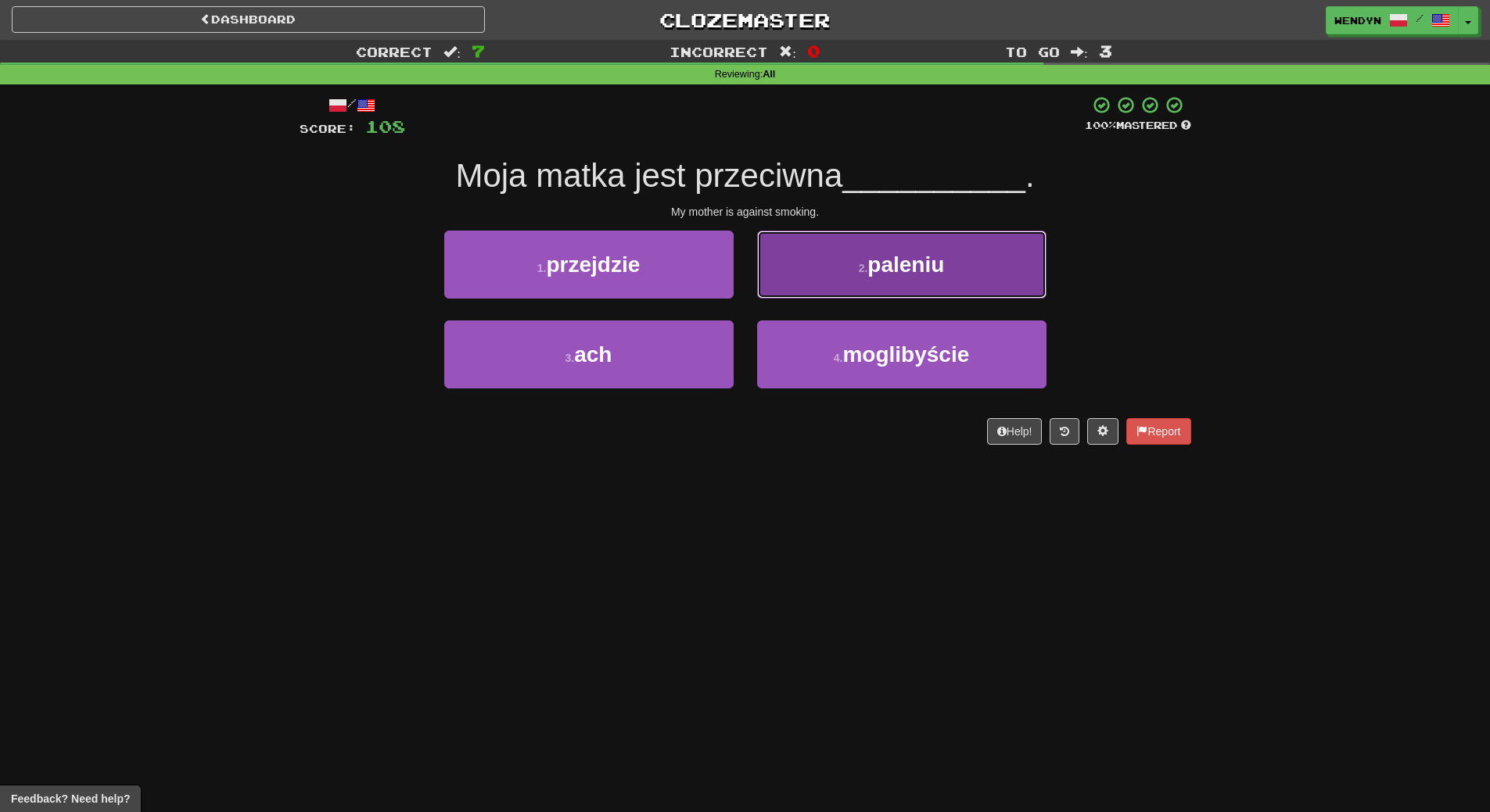
drag, startPoint x: 949, startPoint y: 278, endPoint x: 944, endPoint y: 336, distance: 58.2
click at [948, 290] on button "2 . paleniu" at bounding box center [902, 265] width 289 height 68
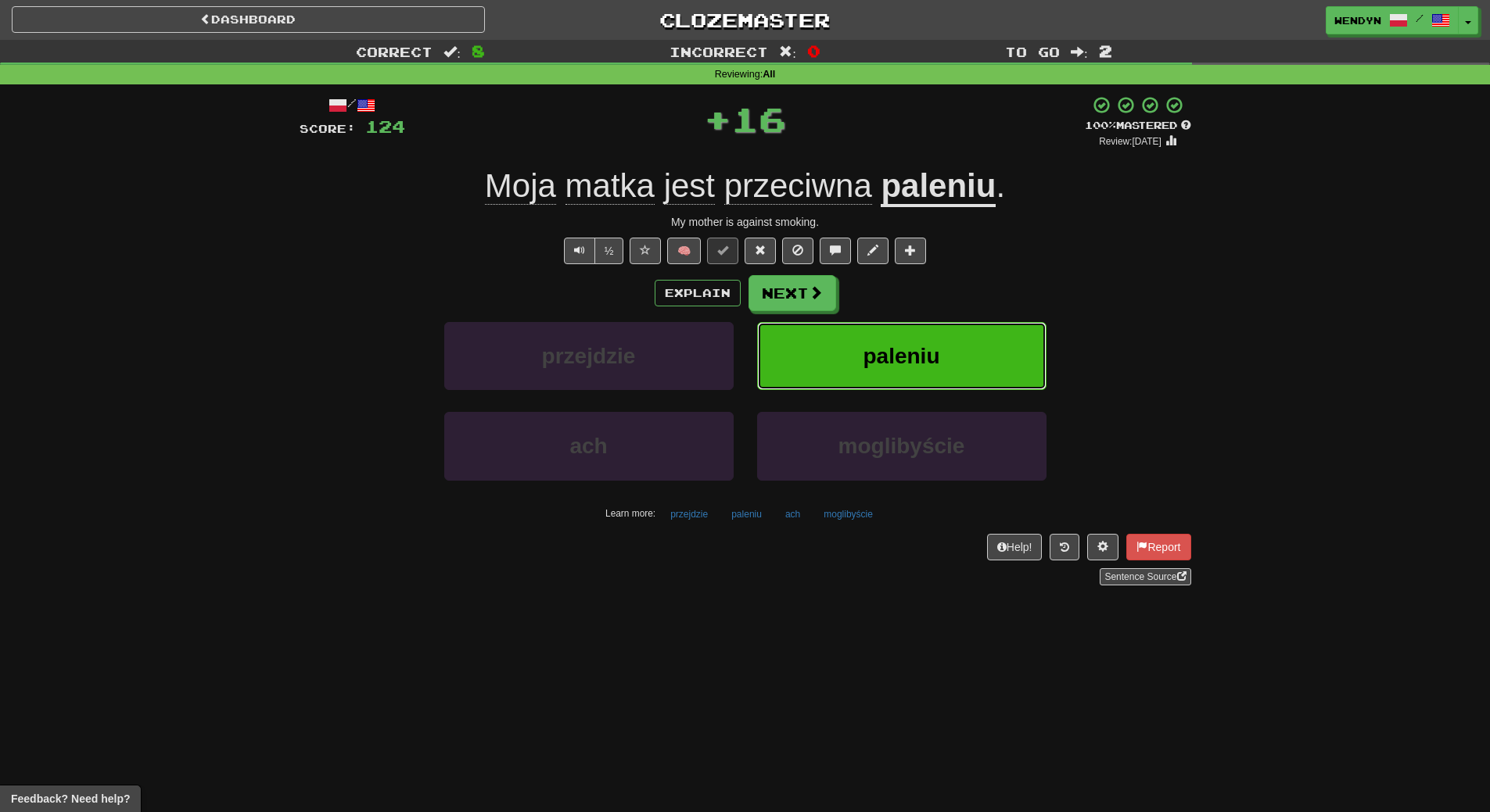
click at [937, 343] on button "paleniu" at bounding box center [902, 356] width 289 height 68
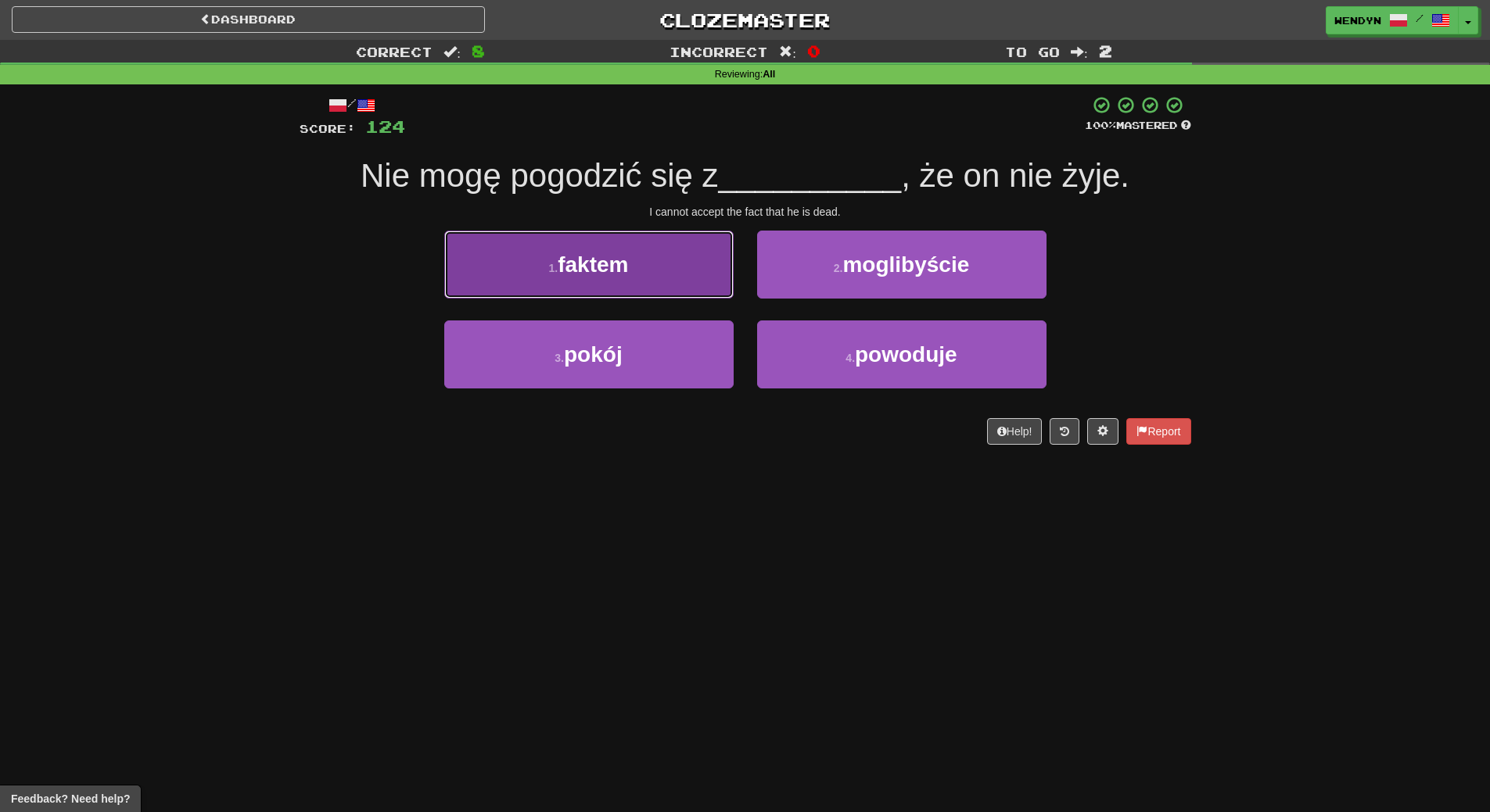
click at [634, 262] on button "1 . faktem" at bounding box center [589, 265] width 289 height 68
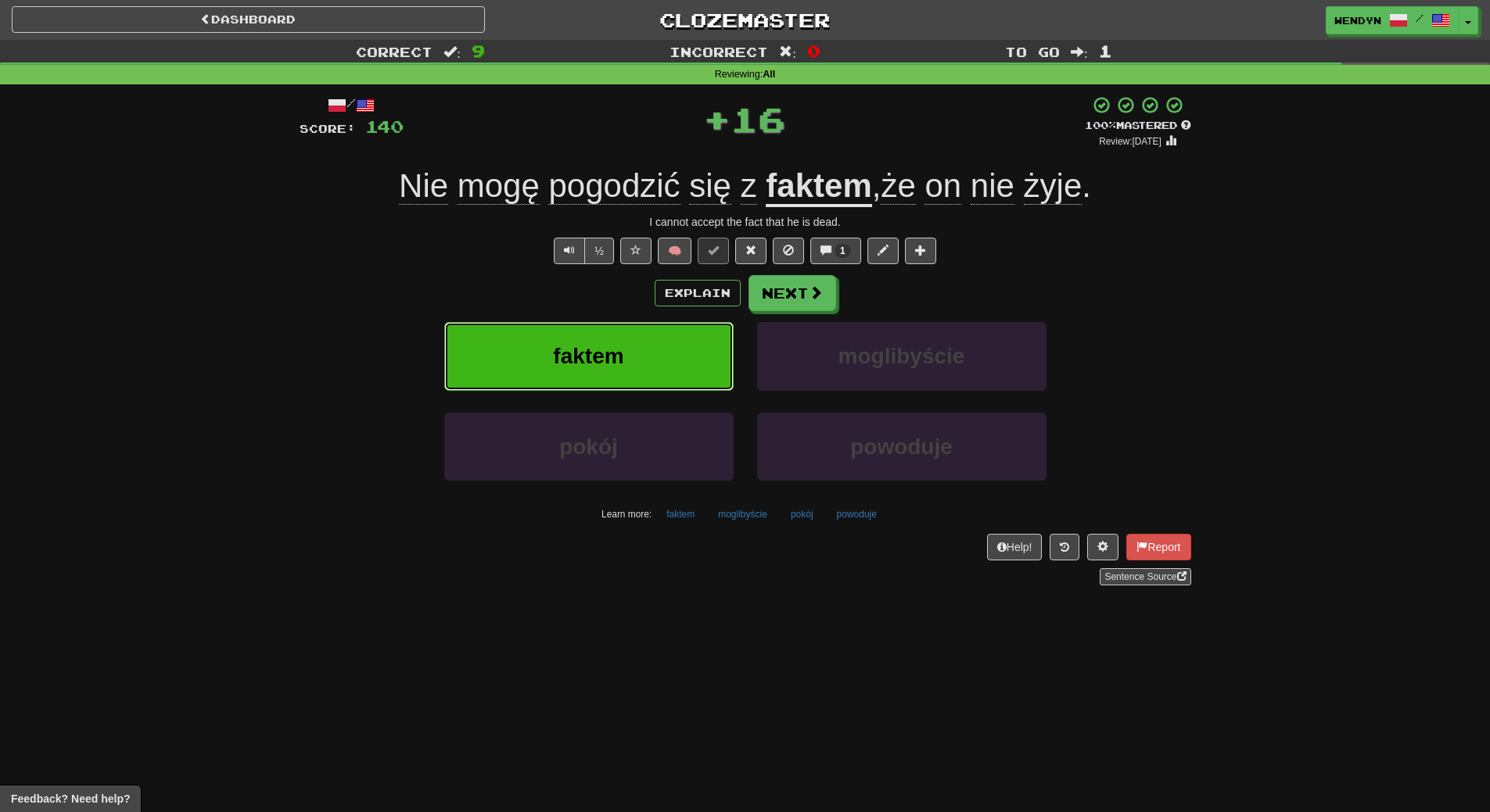
click at [629, 356] on button "faktem" at bounding box center [589, 356] width 289 height 68
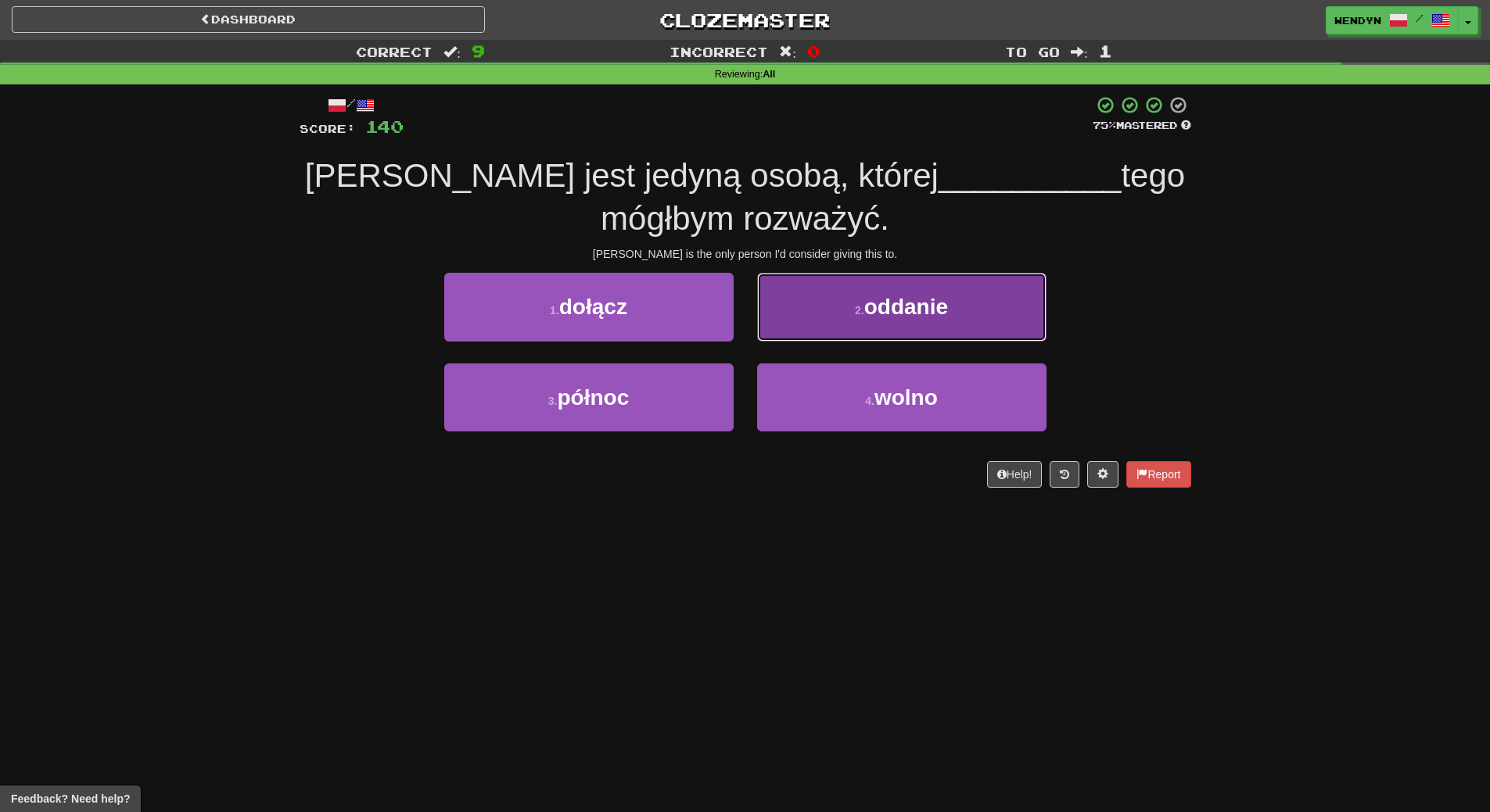
click at [1018, 306] on button "2 . oddanie" at bounding box center [902, 307] width 289 height 68
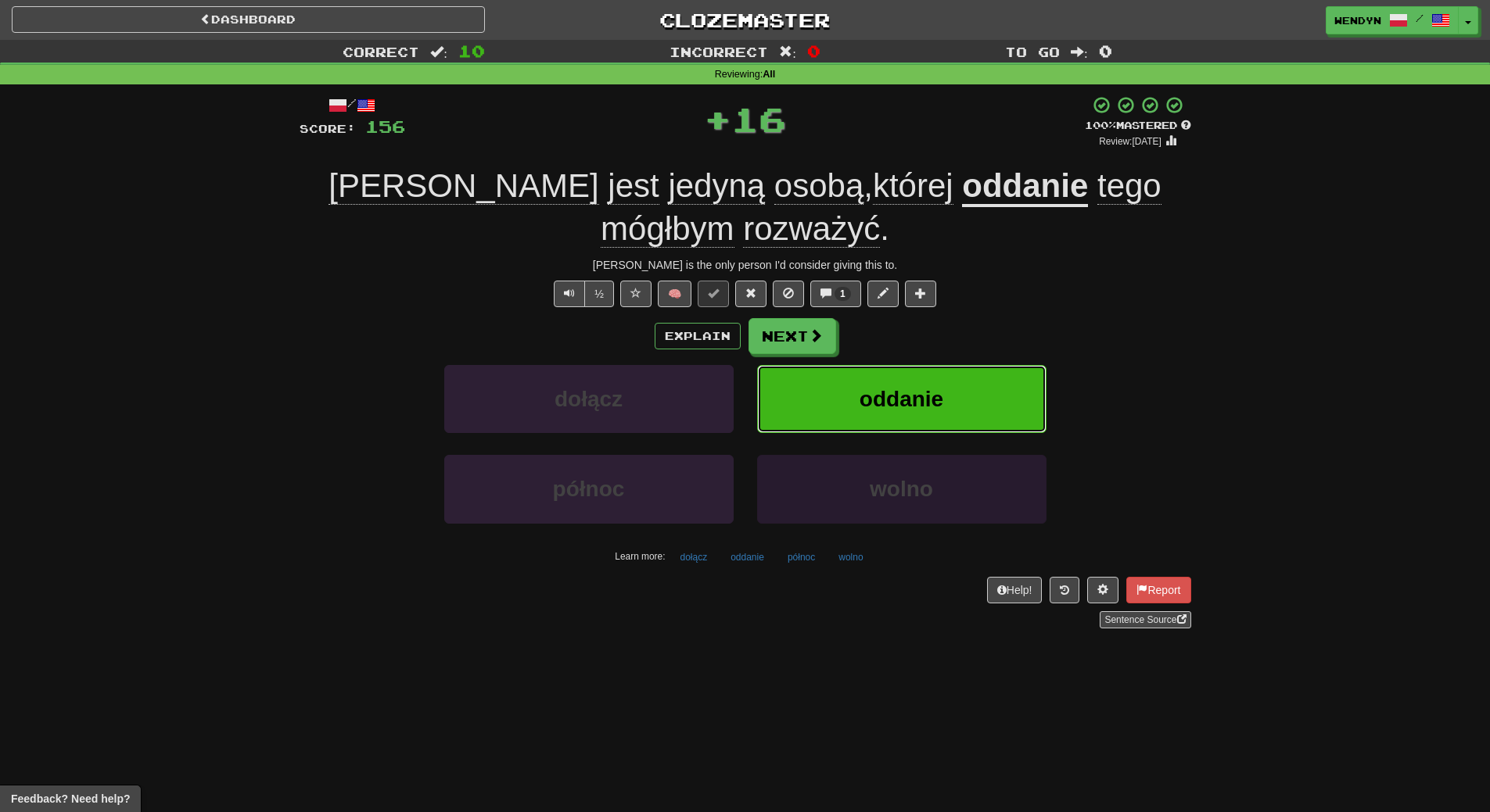
drag, startPoint x: 981, startPoint y: 409, endPoint x: 776, endPoint y: 495, distance: 222.3
click at [873, 456] on div "dołącz oddanie północ wolno Learn more: dołącz oddanie północ wolno" at bounding box center [745, 467] width 916 height 204
click at [883, 427] on button "oddanie" at bounding box center [902, 400] width 289 height 68
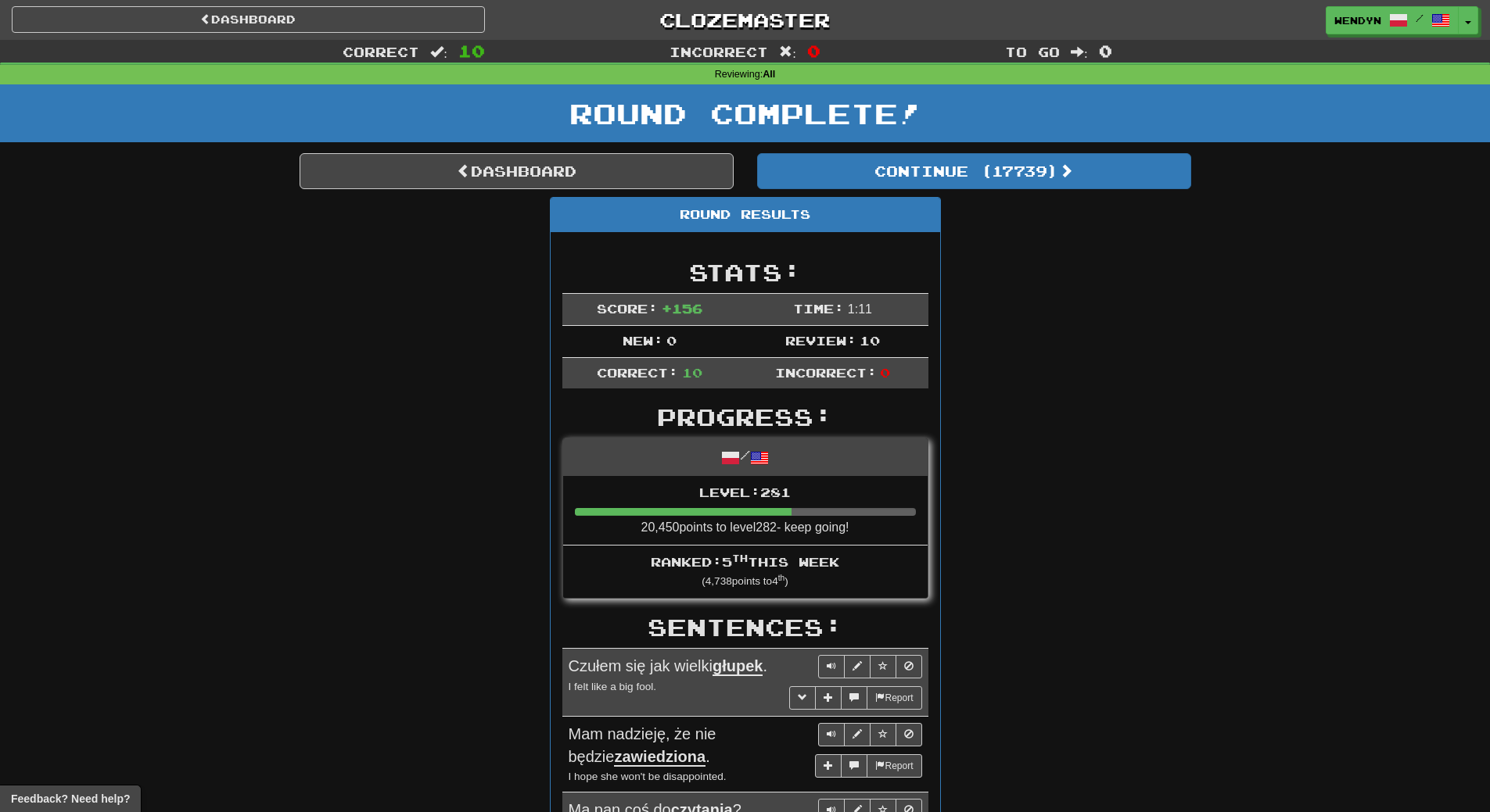
click at [1479, 25] on div "WendyN / Toggle Dropdown Dashboard Leaderboard Activity Feed Notifications 378 …" at bounding box center [1241, 20] width 496 height 28
click at [1476, 19] on button "Toggle Dropdown" at bounding box center [1469, 21] width 20 height 28
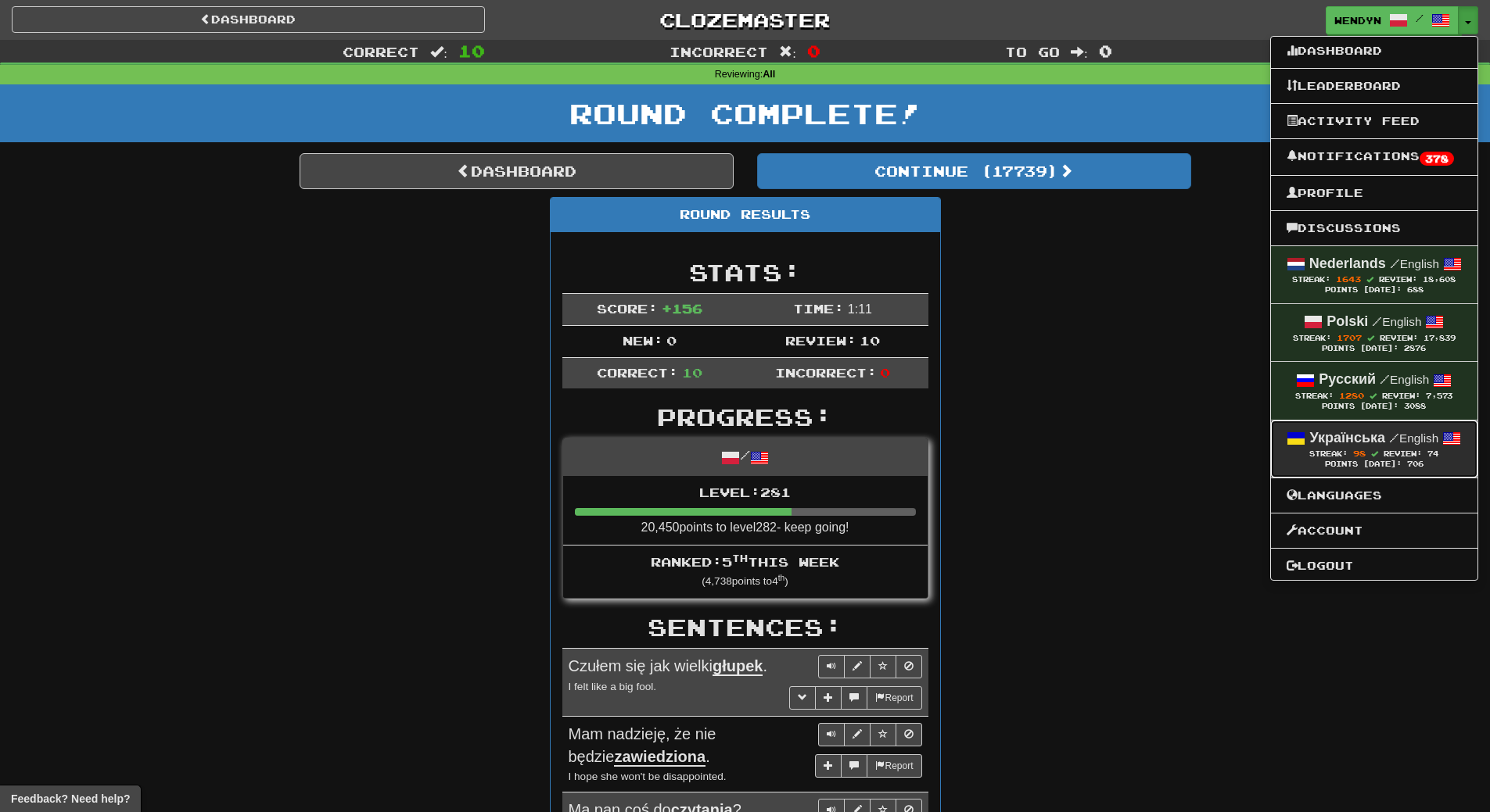
click at [1379, 450] on span "Streak: 98" at bounding box center [1346, 454] width 74 height 9
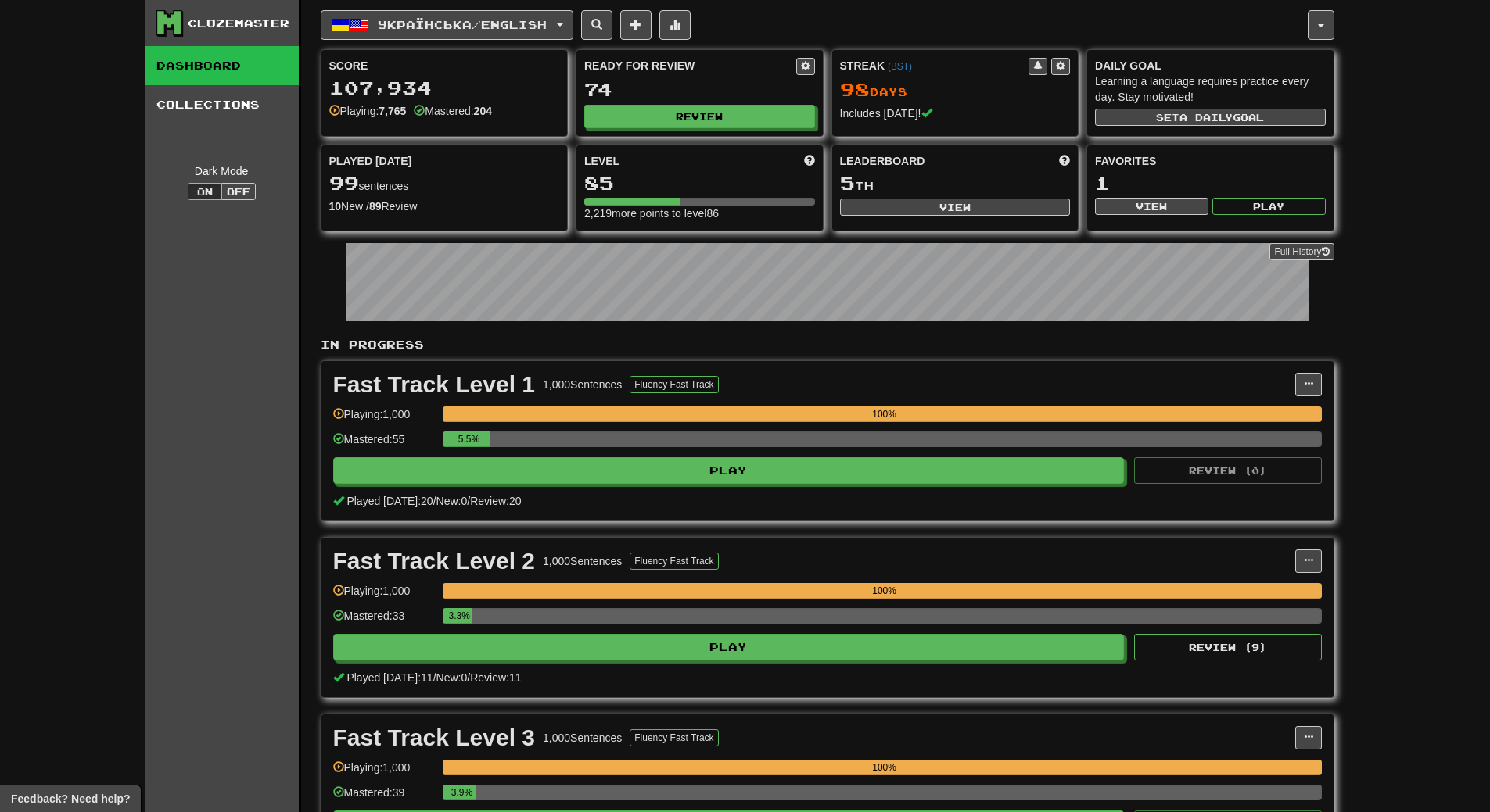
click at [760, 118] on button "Review" at bounding box center [700, 117] width 231 height 24
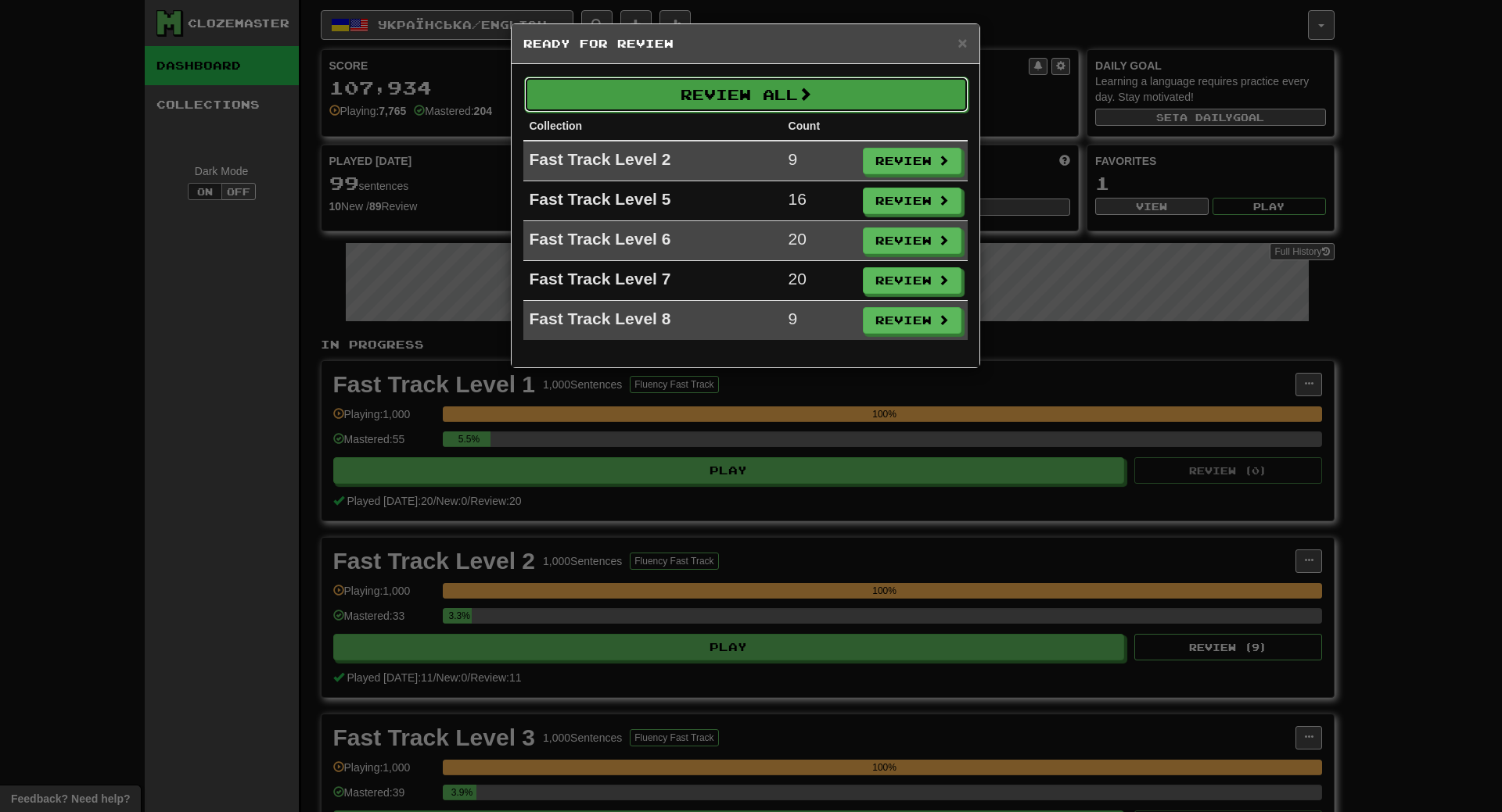
click at [768, 93] on button "Review All" at bounding box center [746, 94] width 444 height 36
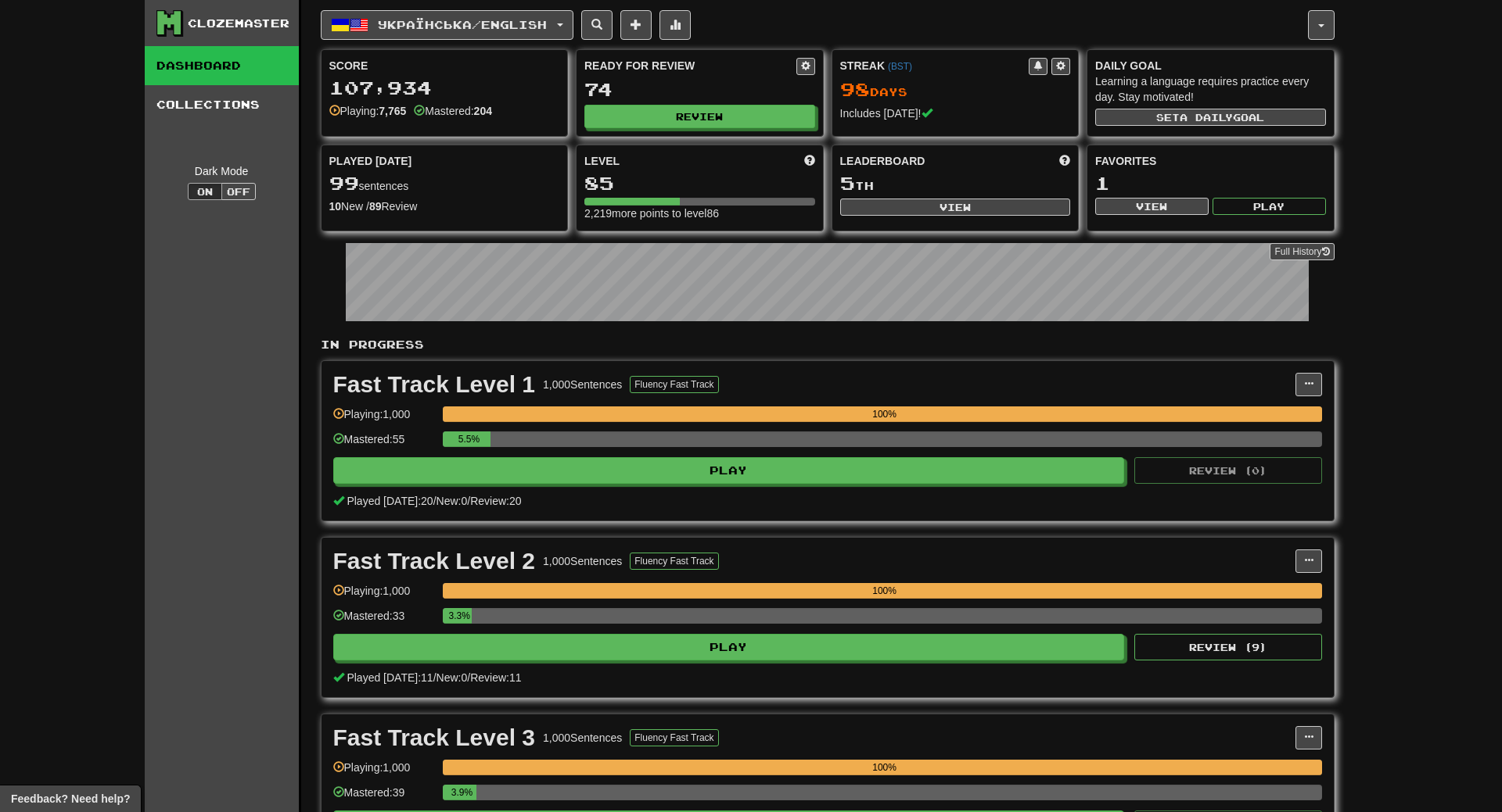
select select "**"
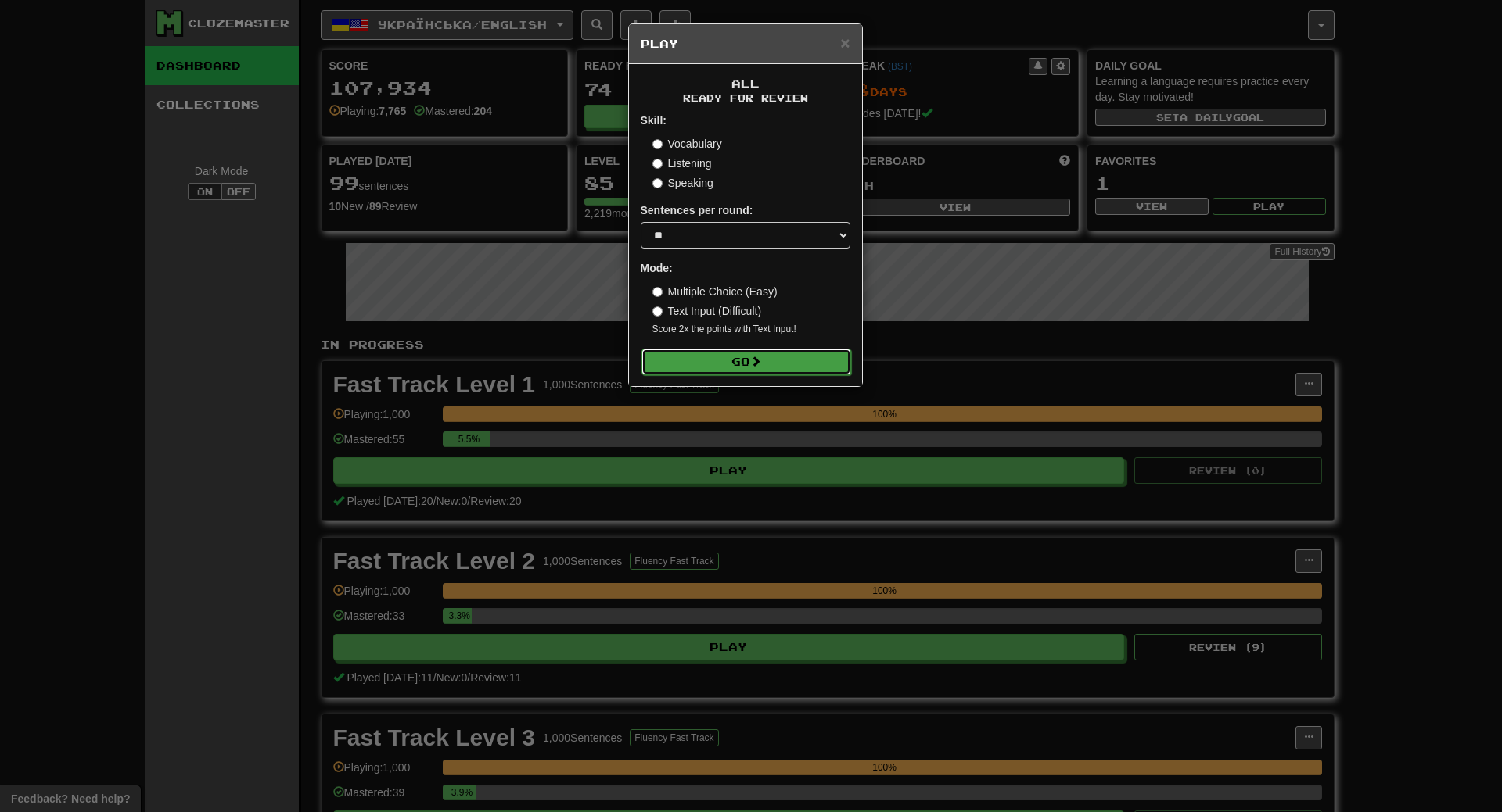
click at [746, 359] on button "Go" at bounding box center [747, 361] width 210 height 27
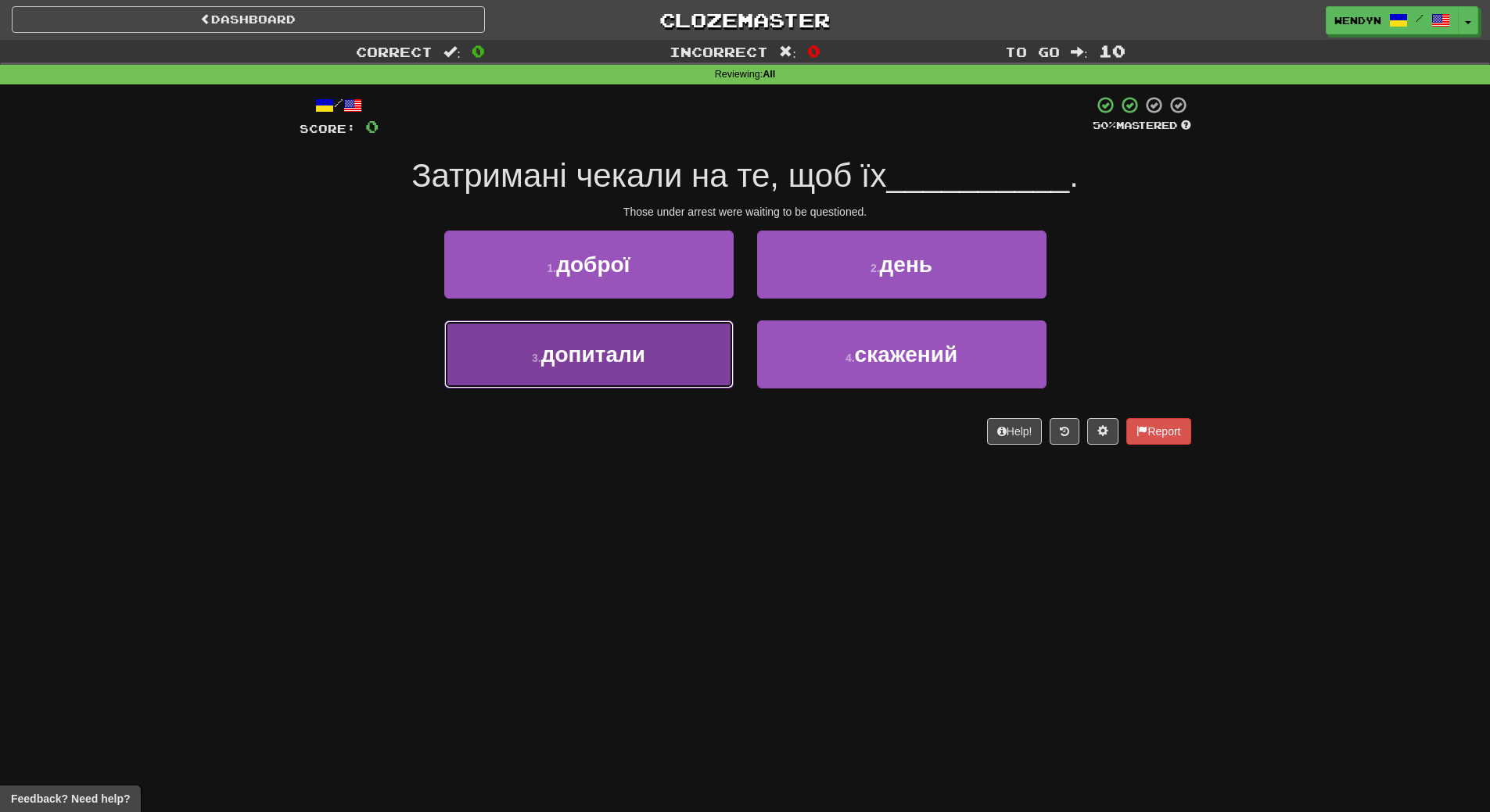
click at [626, 366] on span "допитали" at bounding box center [593, 355] width 104 height 24
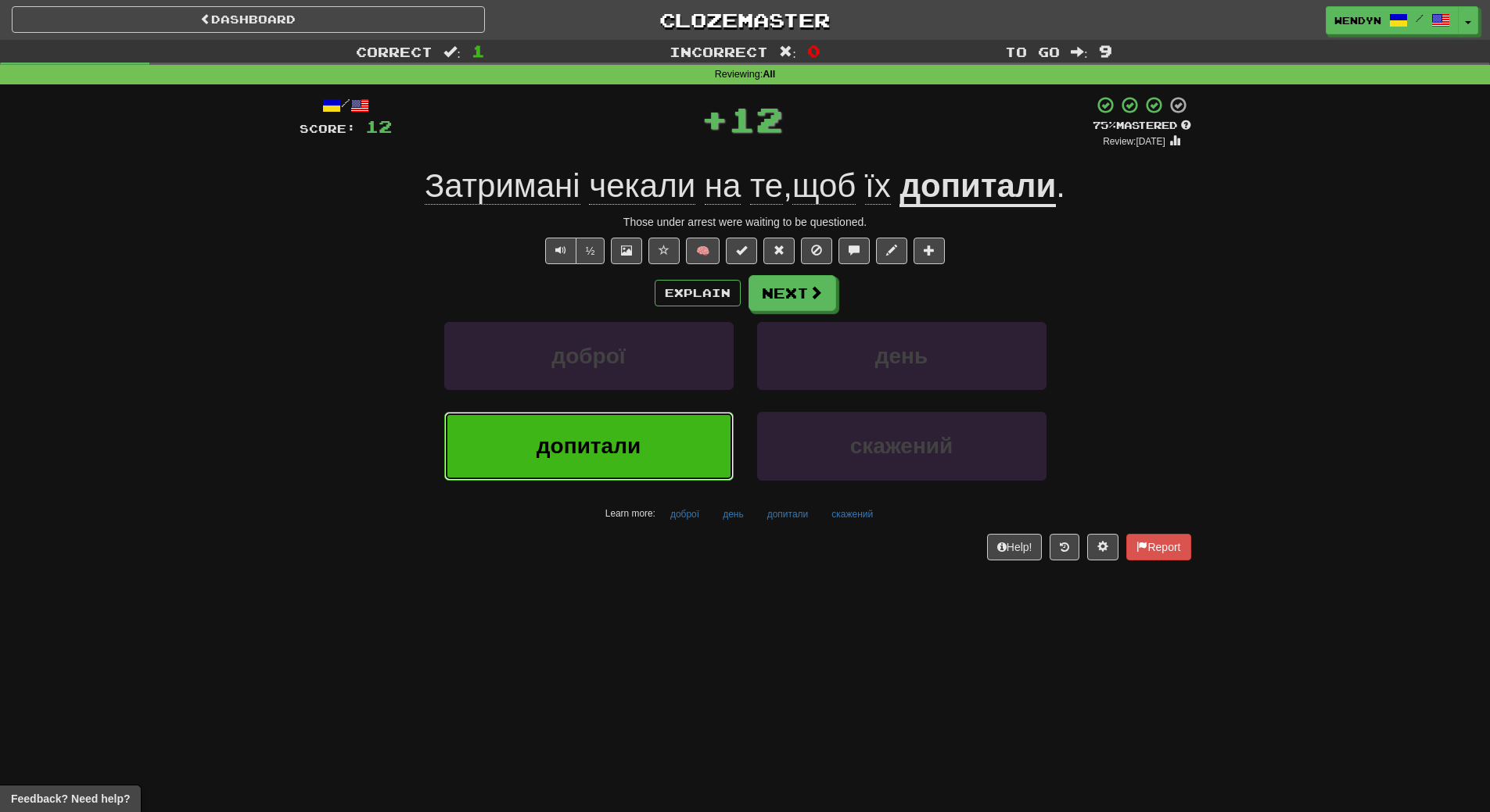
click at [618, 460] on button "допитали" at bounding box center [589, 446] width 289 height 68
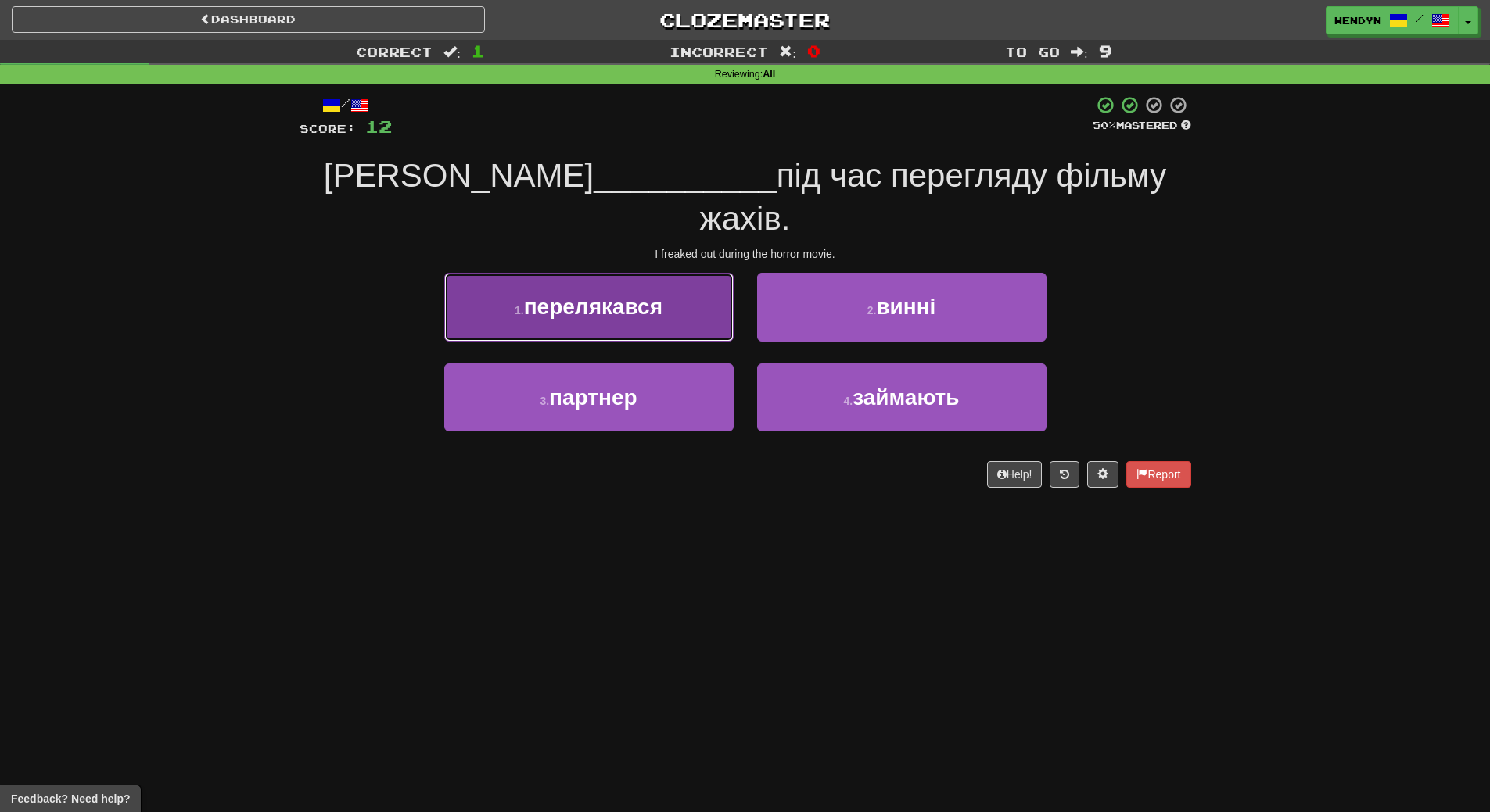
click at [628, 295] on span "перелякався" at bounding box center [593, 307] width 138 height 24
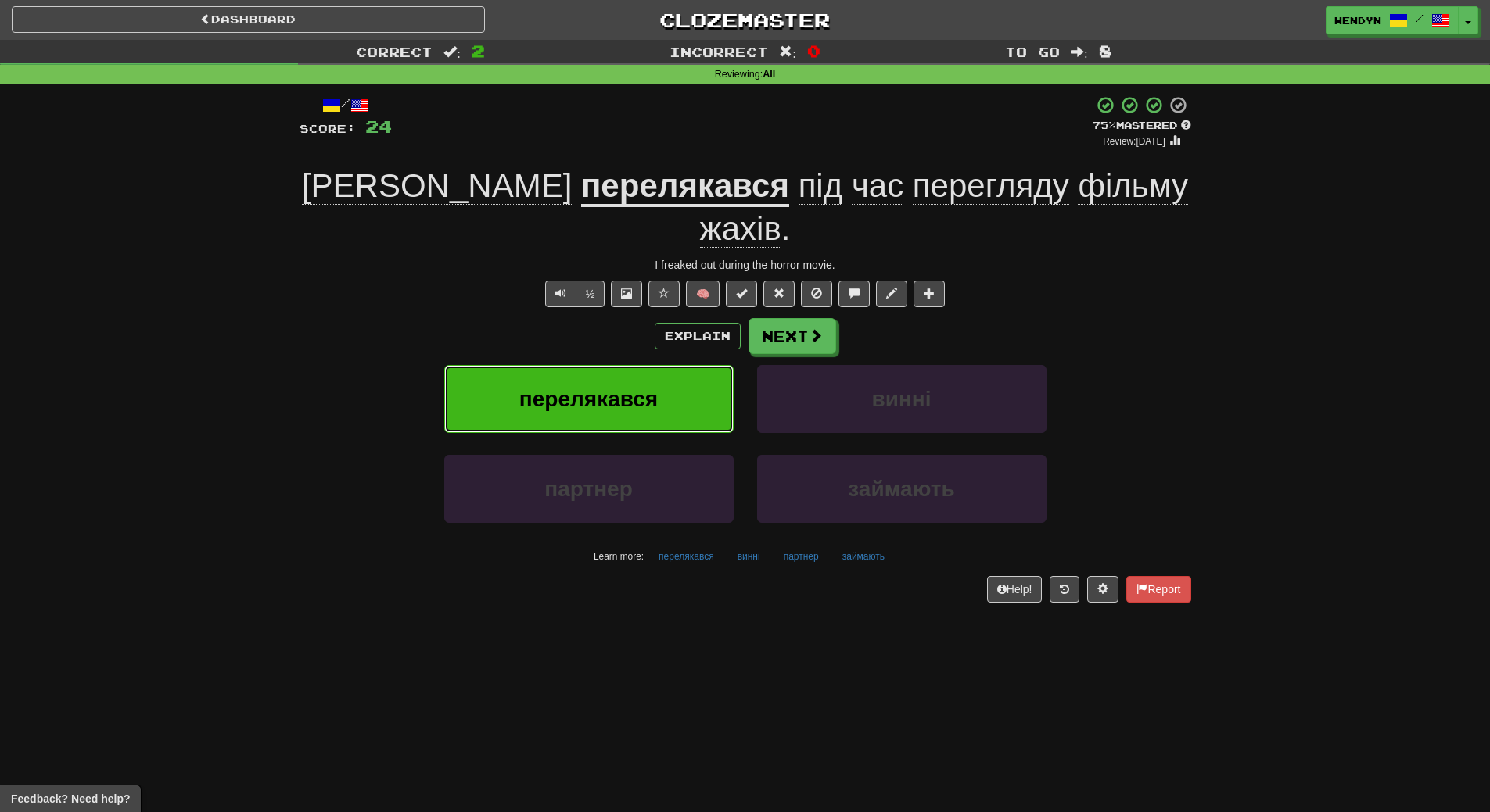
click at [617, 387] on span "перелякався" at bounding box center [588, 400] width 138 height 24
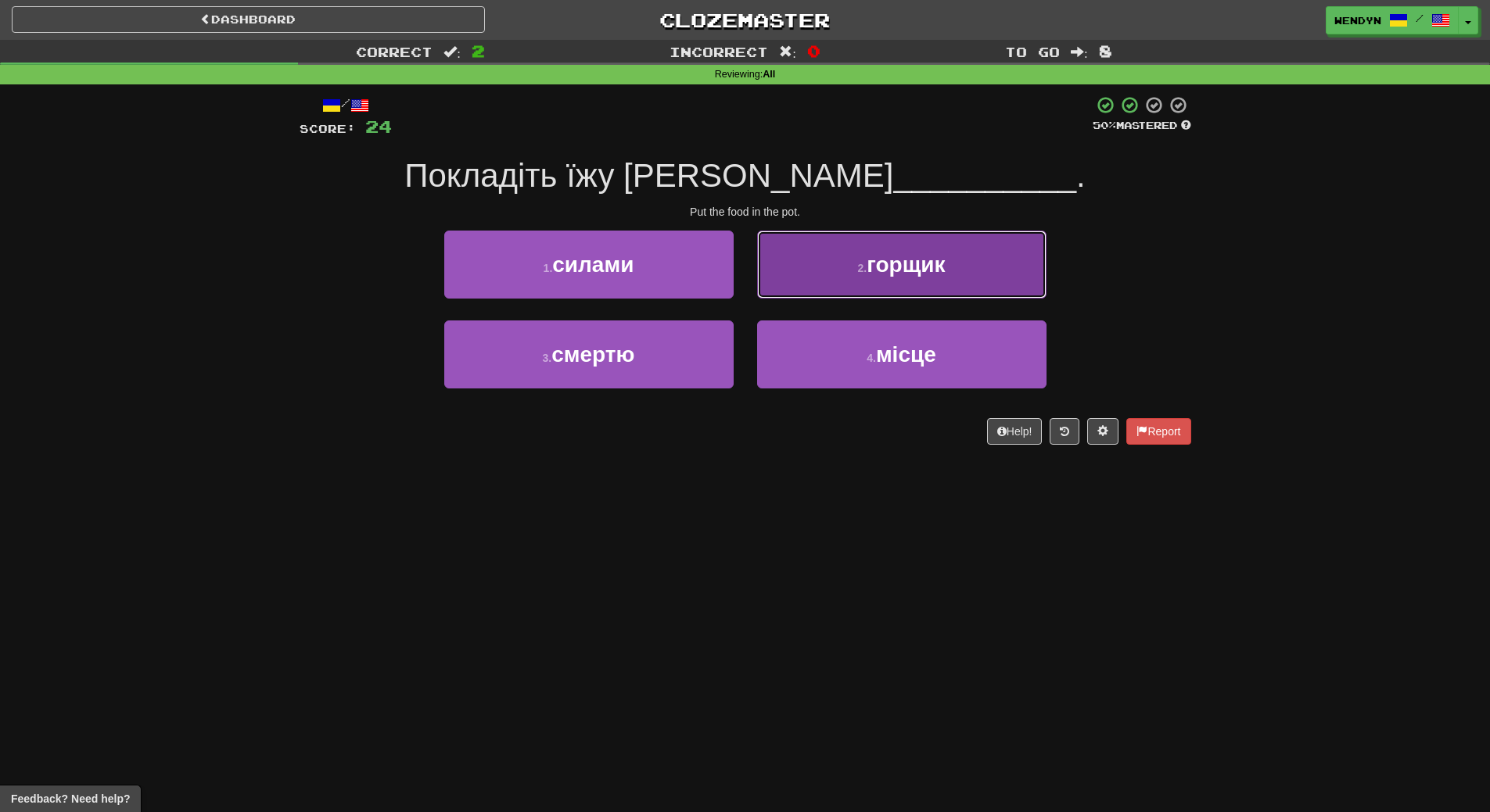
click at [886, 277] on button "2 . горщик" at bounding box center [902, 265] width 289 height 68
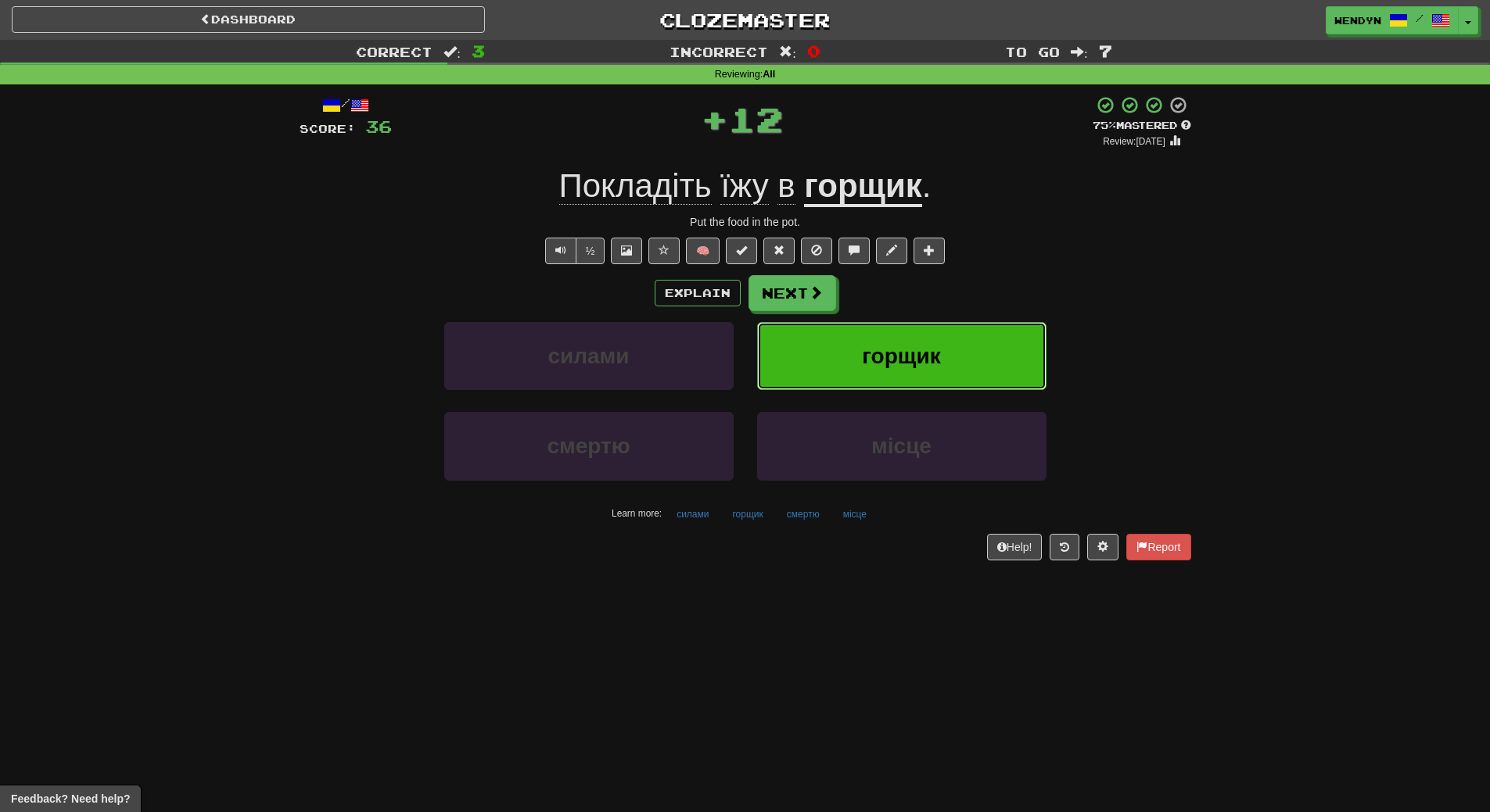
drag, startPoint x: 894, startPoint y: 348, endPoint x: 853, endPoint y: 411, distance: 75.2
click at [885, 365] on span "горщик" at bounding box center [901, 356] width 78 height 24
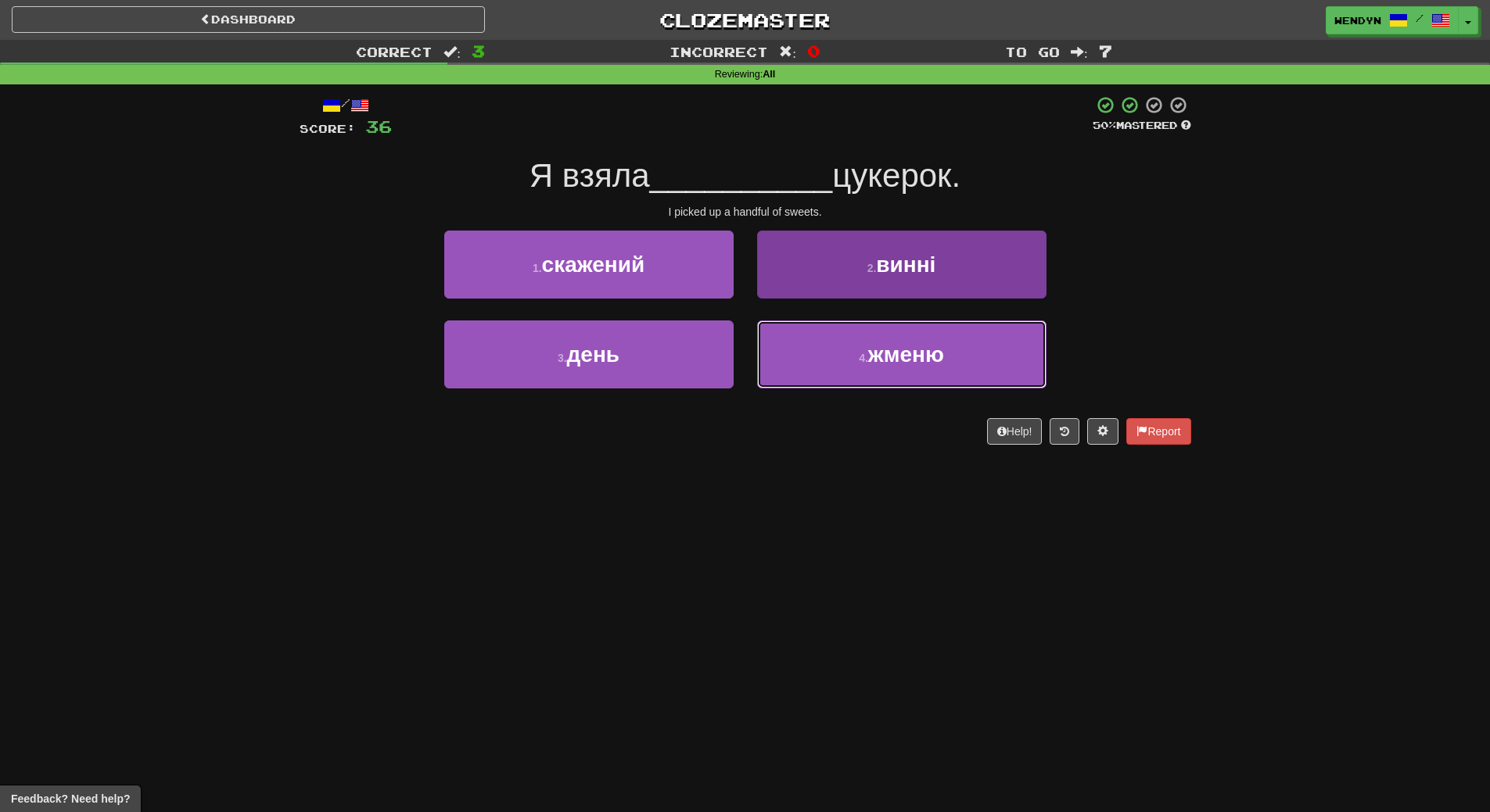
click at [894, 372] on button "4 . жменю" at bounding box center [902, 355] width 289 height 68
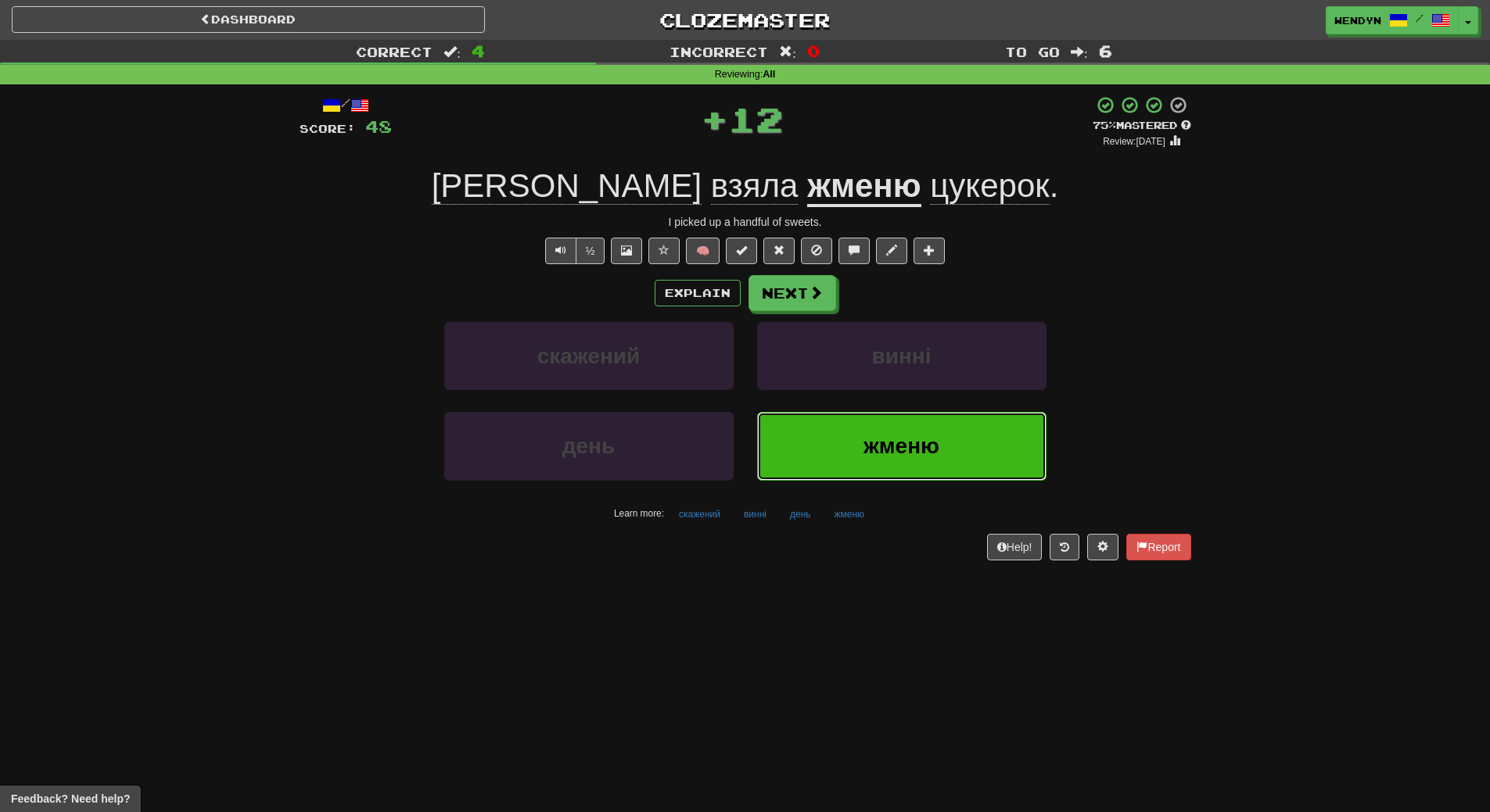
click at [885, 464] on button "жменю" at bounding box center [902, 446] width 289 height 68
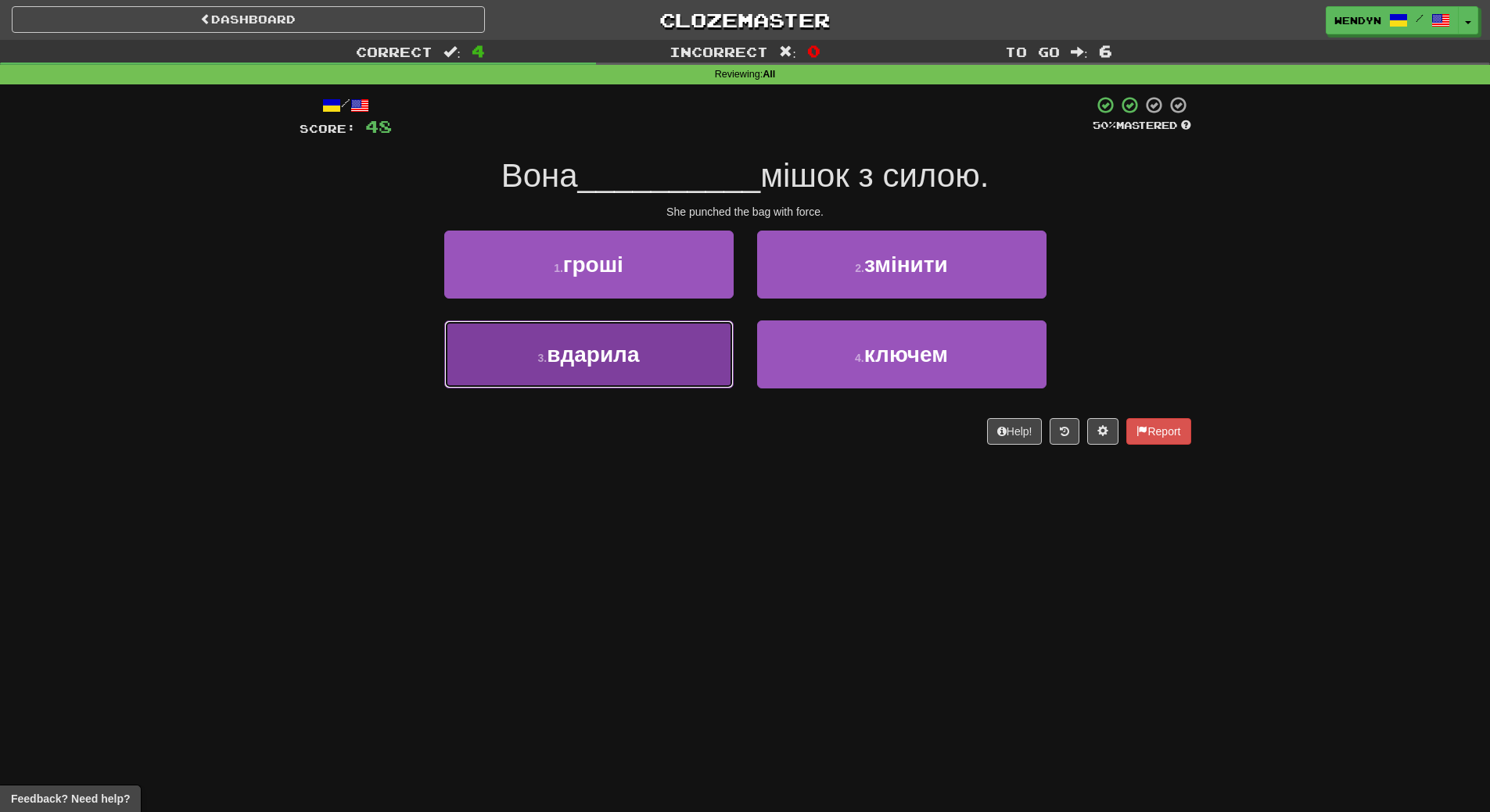
click at [691, 373] on button "3 . вдарила" at bounding box center [589, 355] width 289 height 68
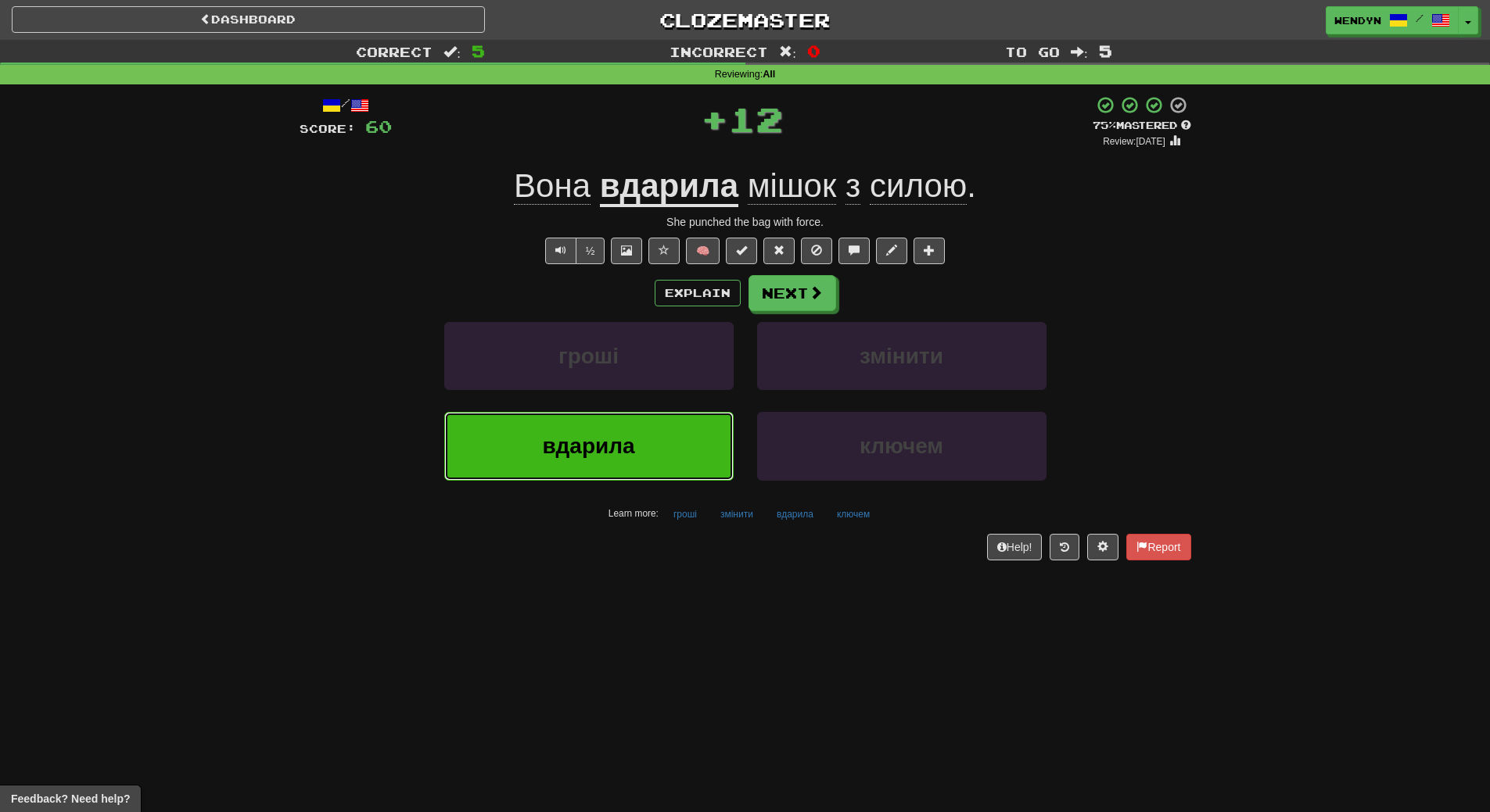
click at [691, 443] on button "вдарила" at bounding box center [589, 446] width 289 height 68
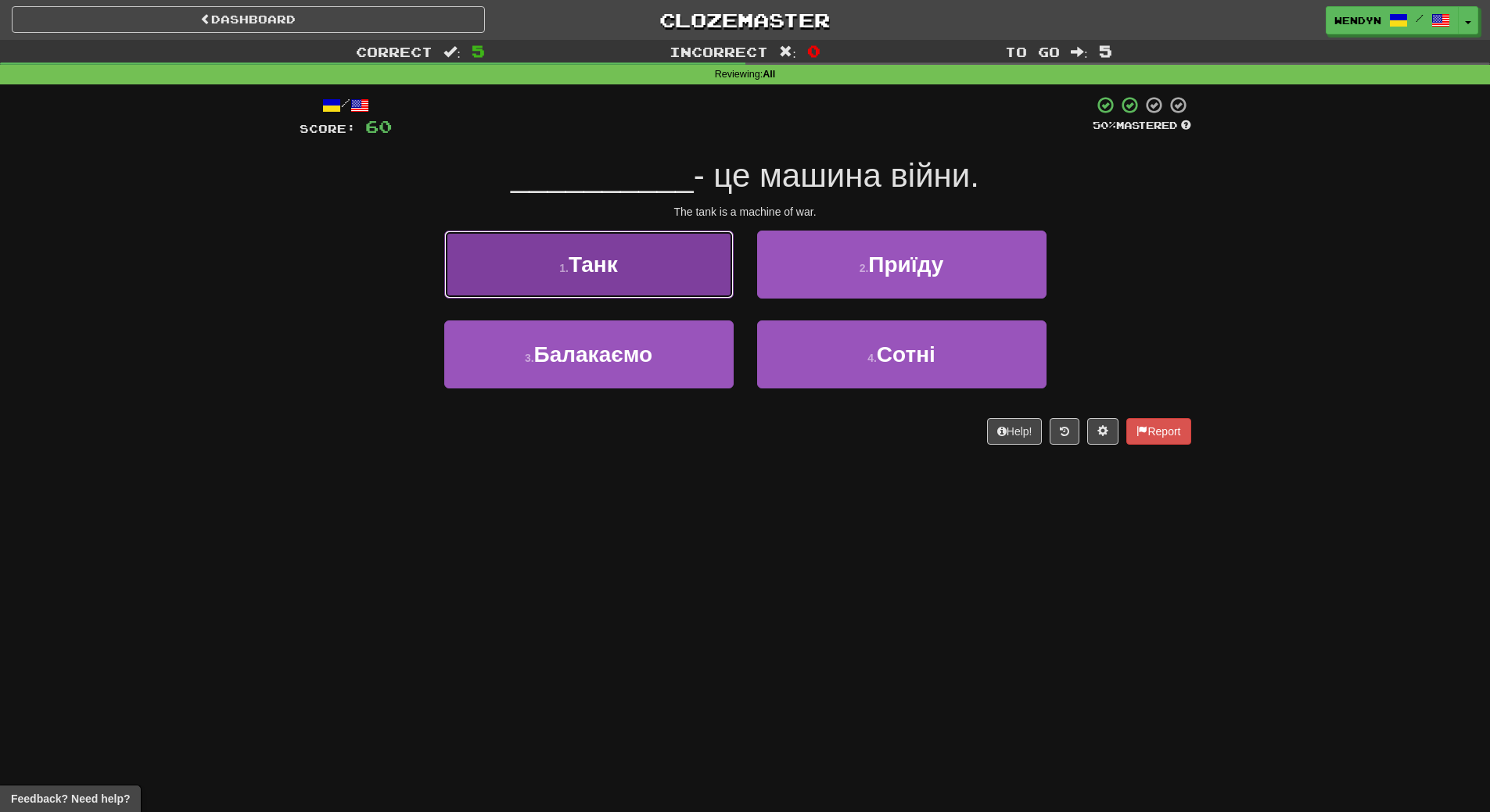
click at [676, 285] on button "1 . Танк" at bounding box center [589, 265] width 289 height 68
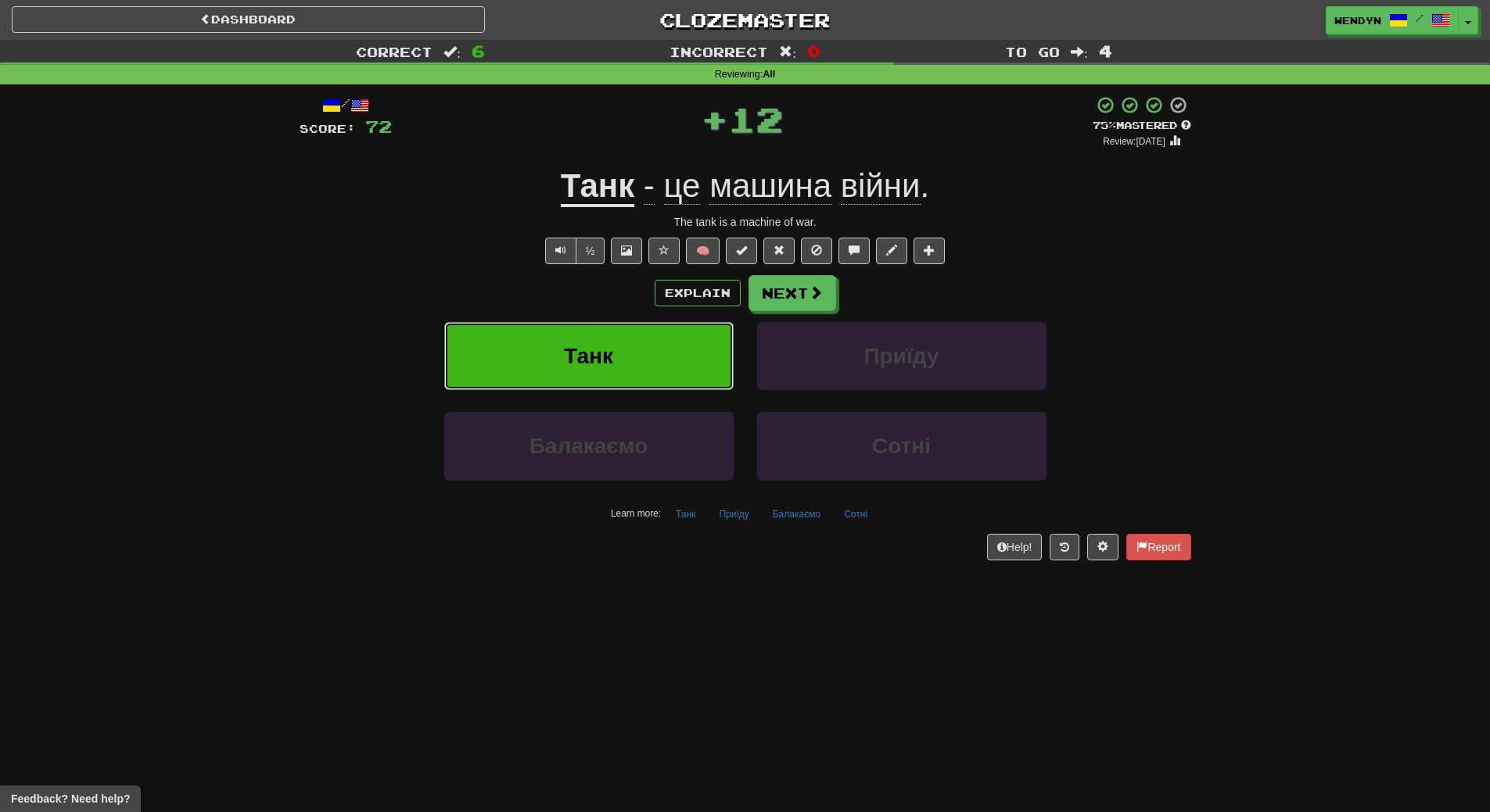
click at [663, 335] on button "Танк" at bounding box center [589, 356] width 289 height 68
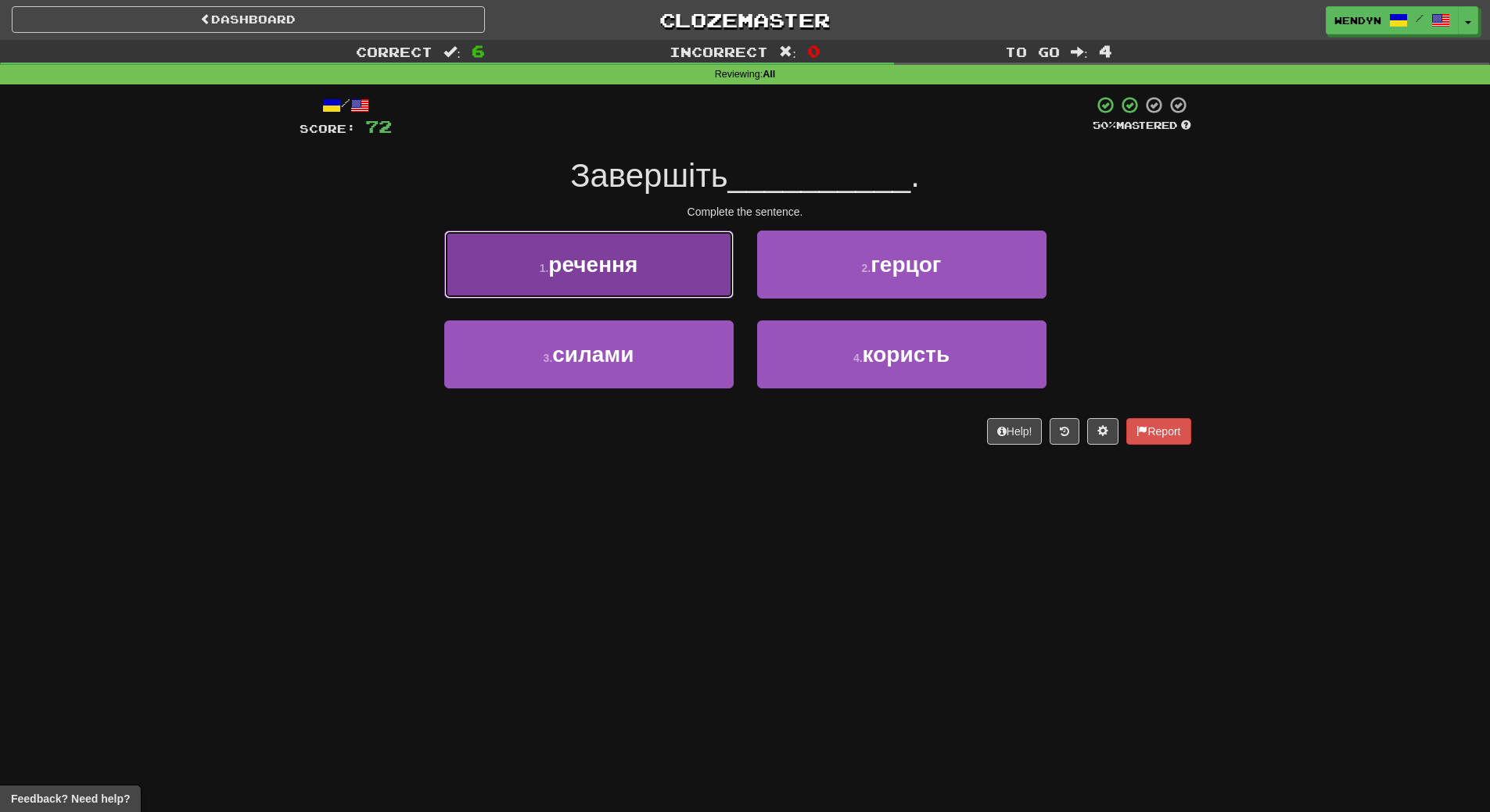
click at [613, 285] on button "1 . речення" at bounding box center [589, 265] width 289 height 68
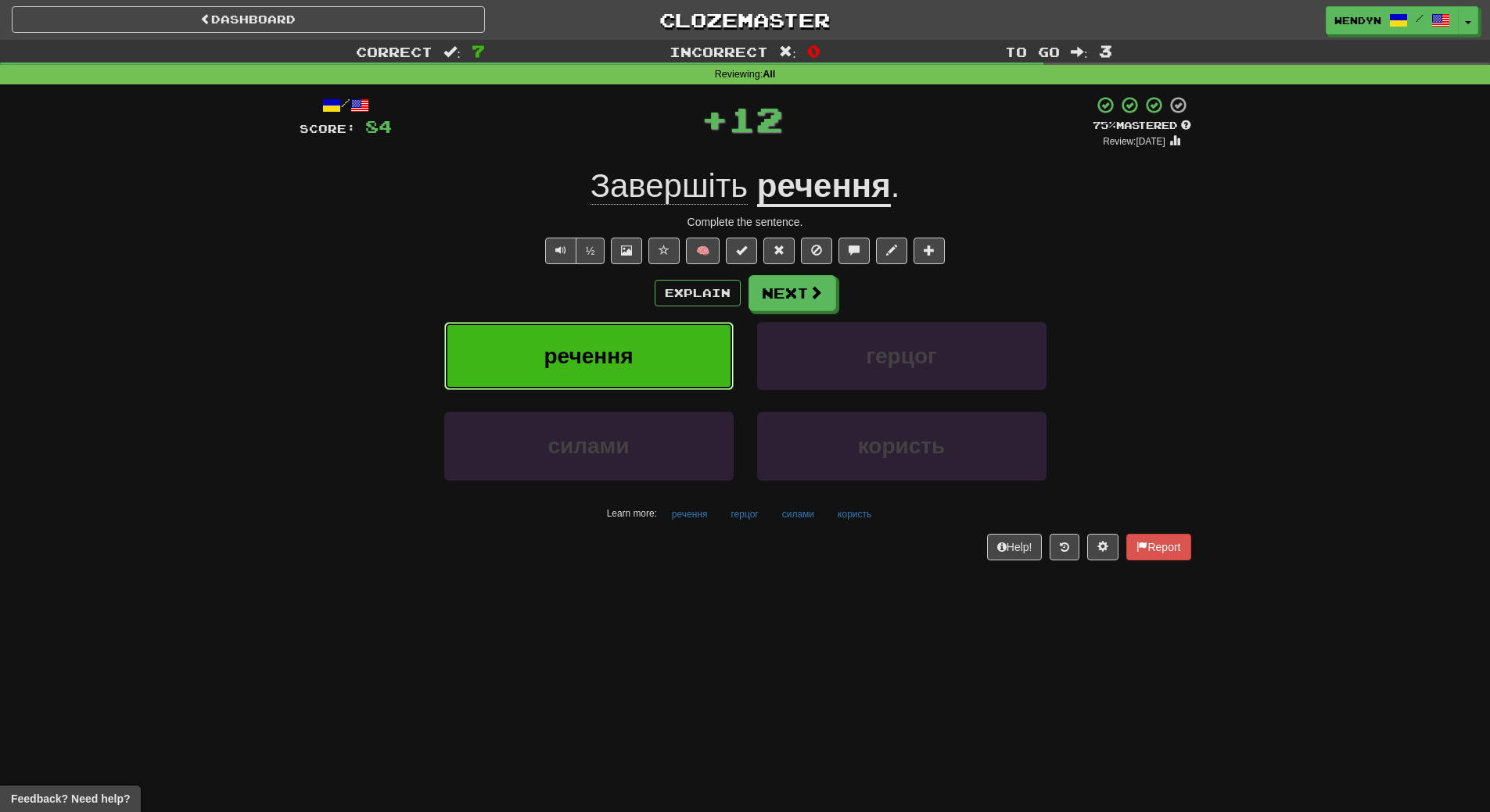
click at [604, 341] on button "речення" at bounding box center [589, 356] width 289 height 68
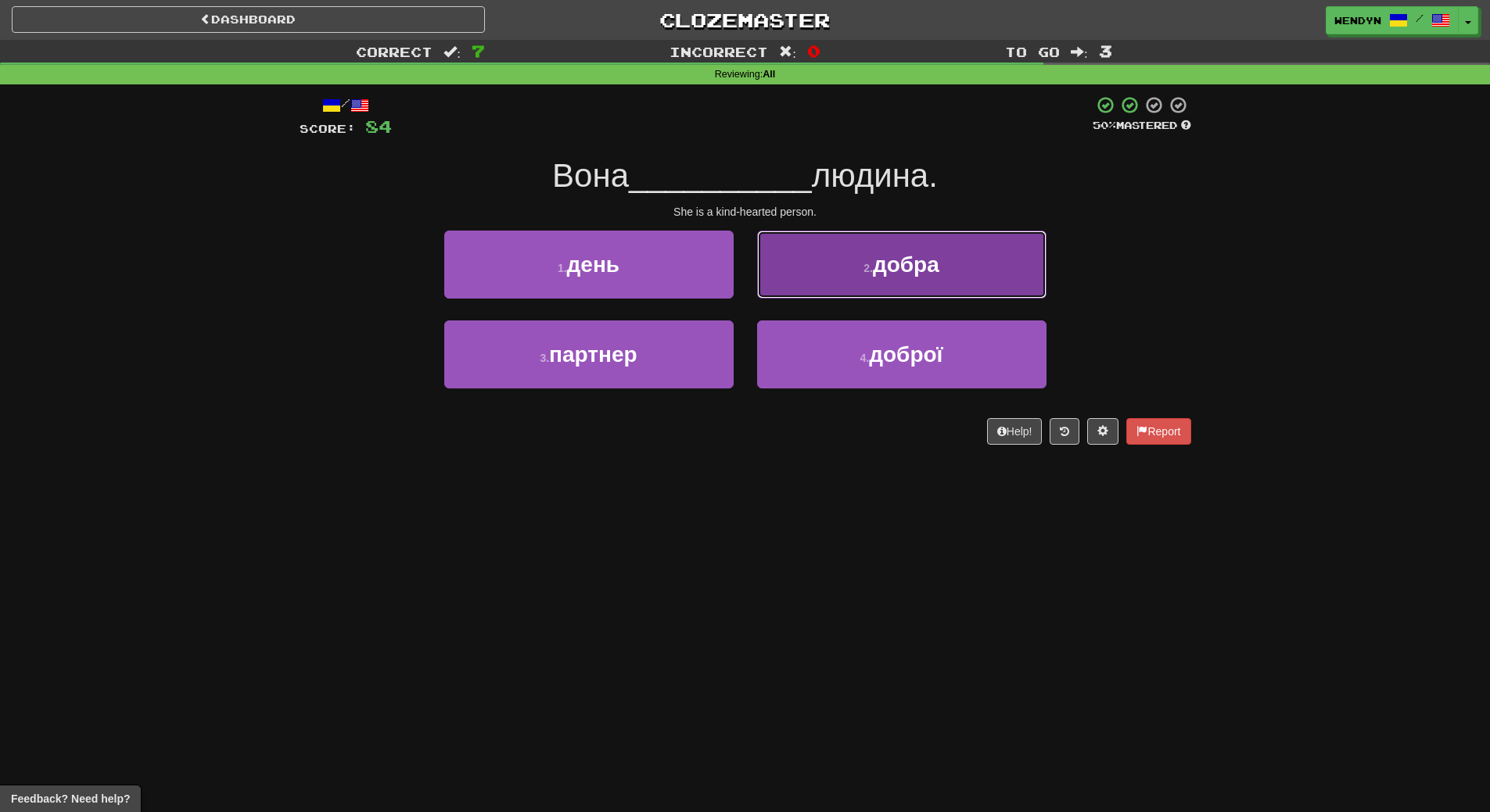
click at [950, 259] on button "2 . добра" at bounding box center [902, 265] width 289 height 68
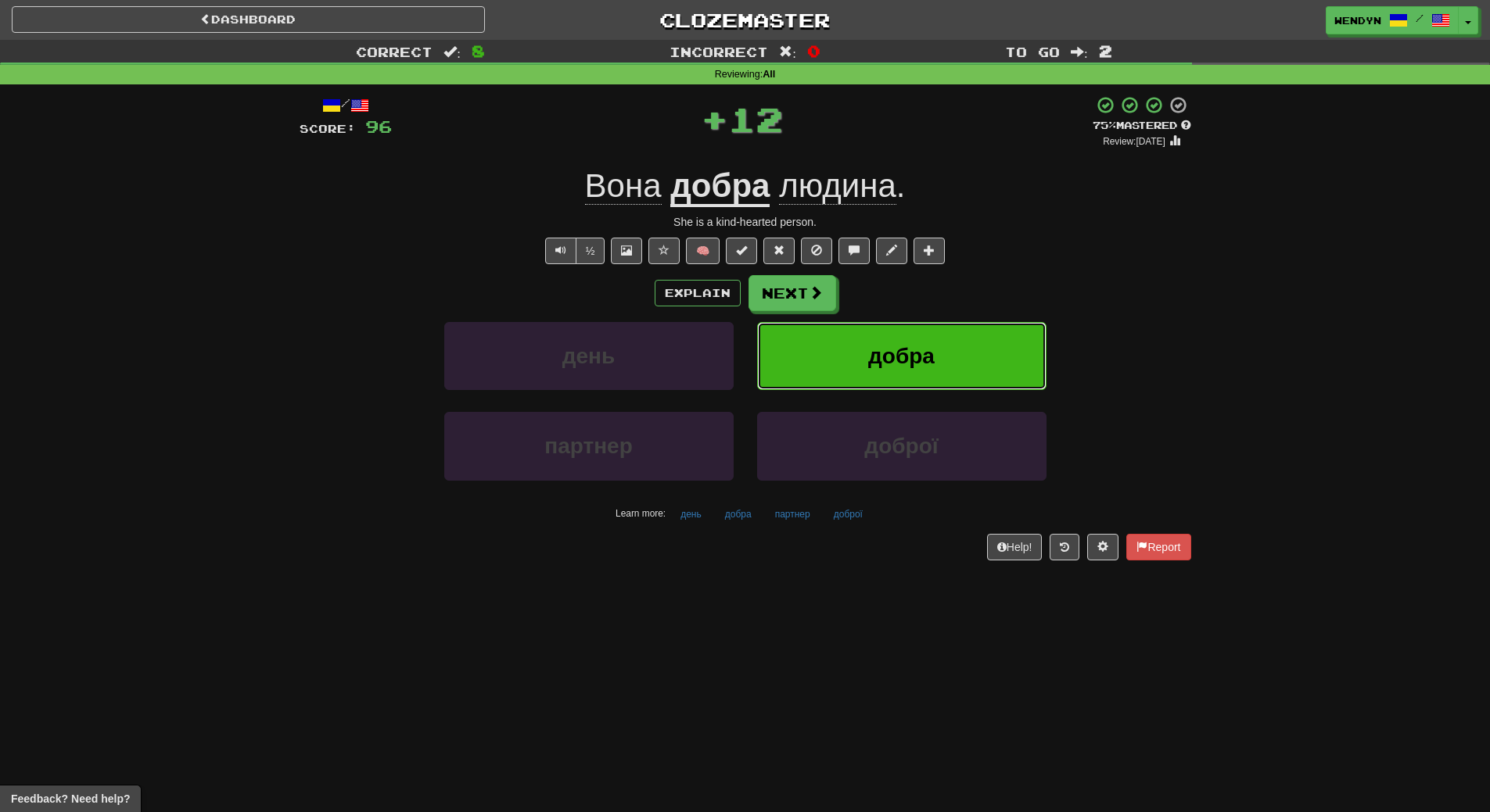
click at [949, 339] on button "добра" at bounding box center [902, 356] width 289 height 68
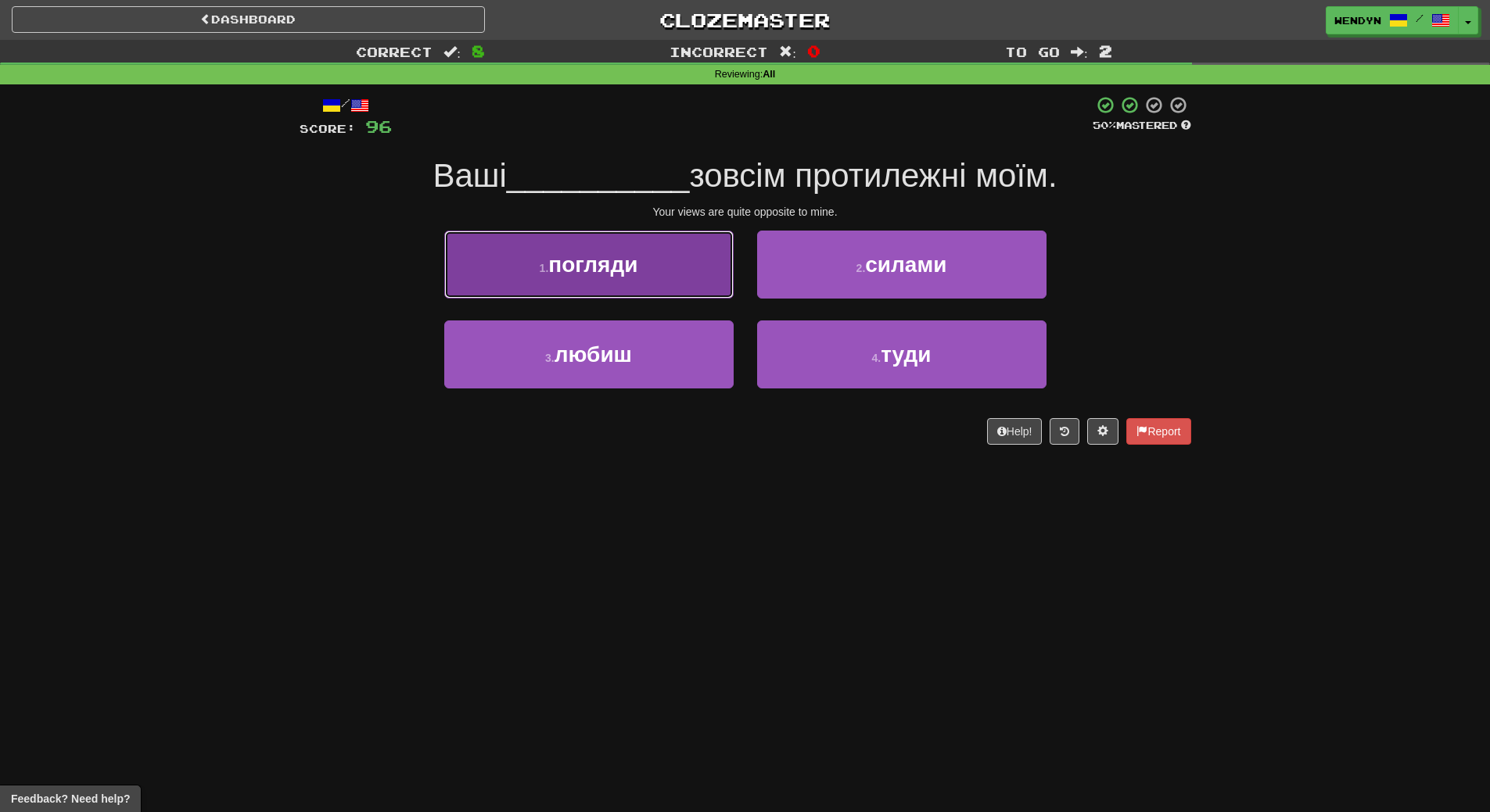
click at [667, 254] on button "1 . погляди" at bounding box center [589, 265] width 289 height 68
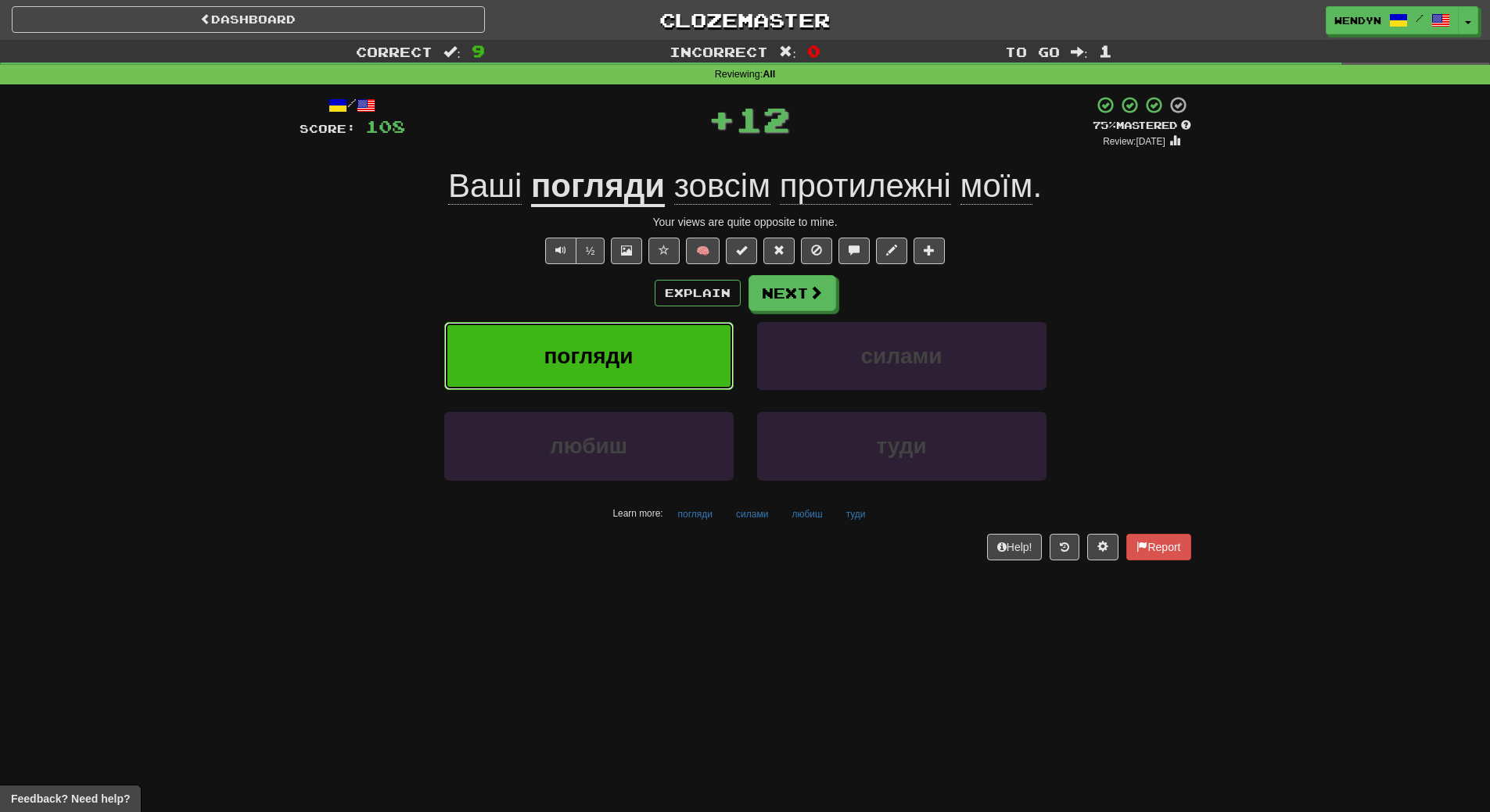
click at [664, 370] on button "погляди" at bounding box center [589, 356] width 289 height 68
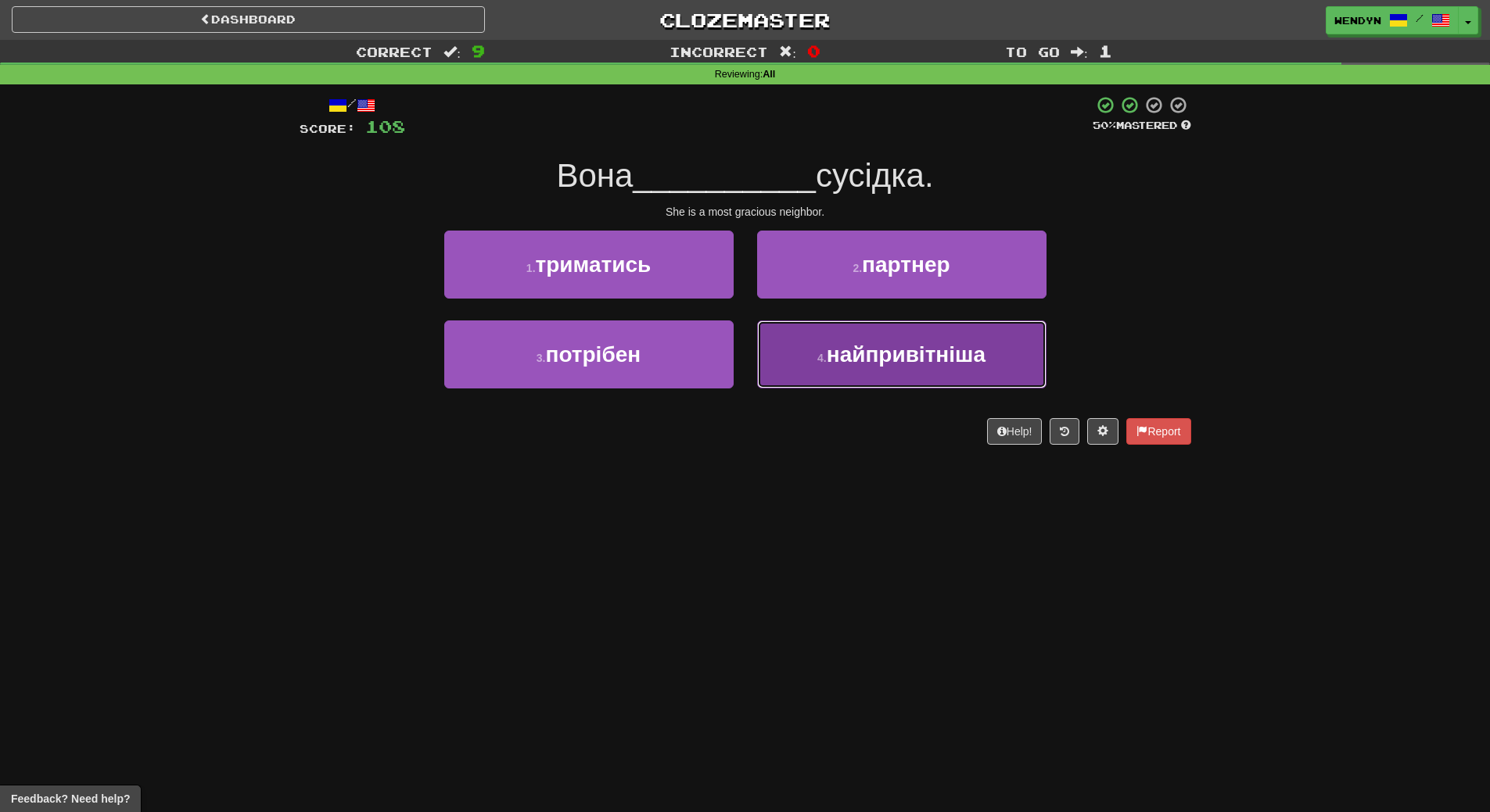
click at [948, 363] on span "найпривітніша" at bounding box center [906, 355] width 158 height 24
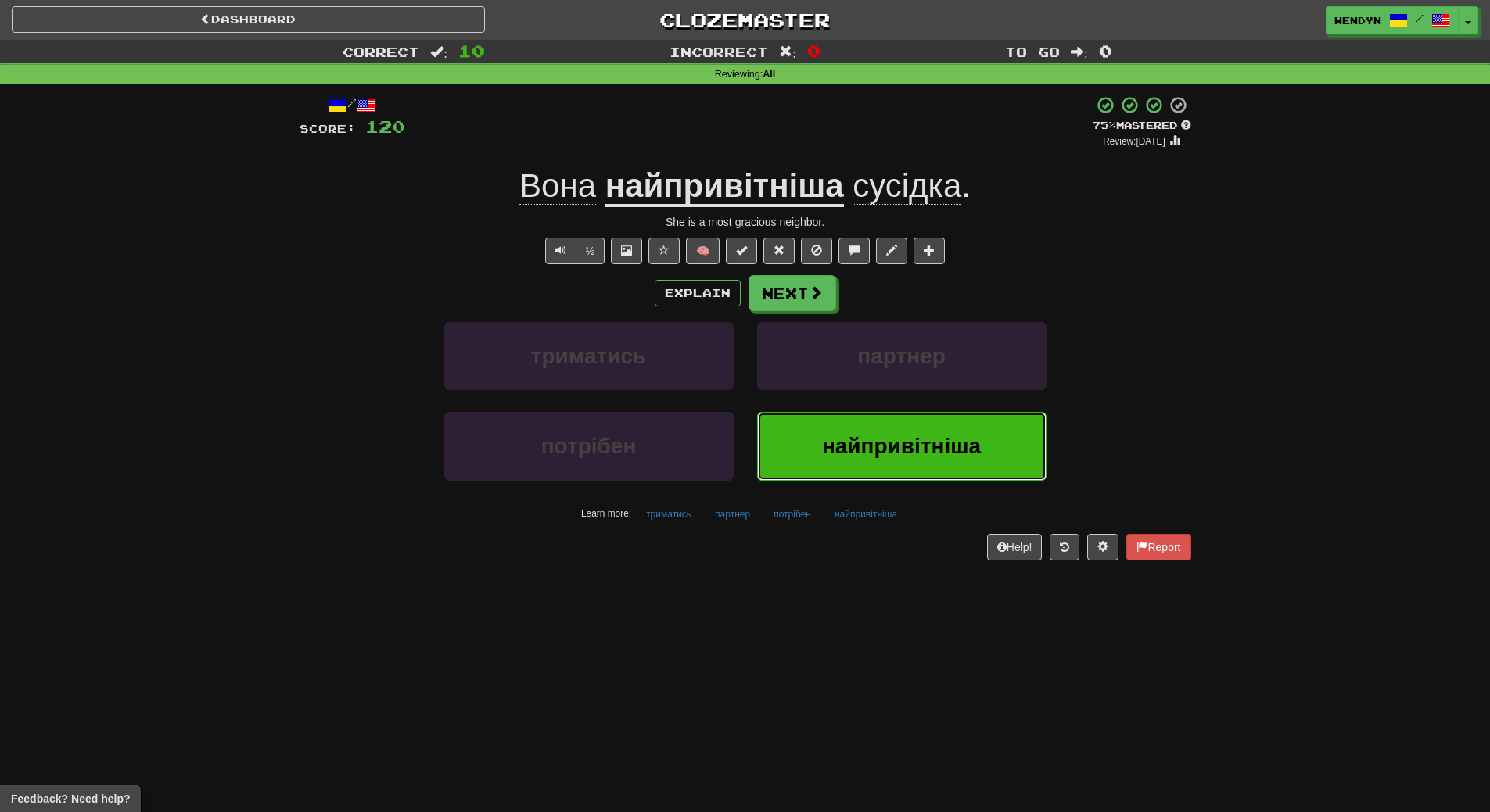
click at [816, 437] on button "найпривітніша" at bounding box center [902, 446] width 289 height 68
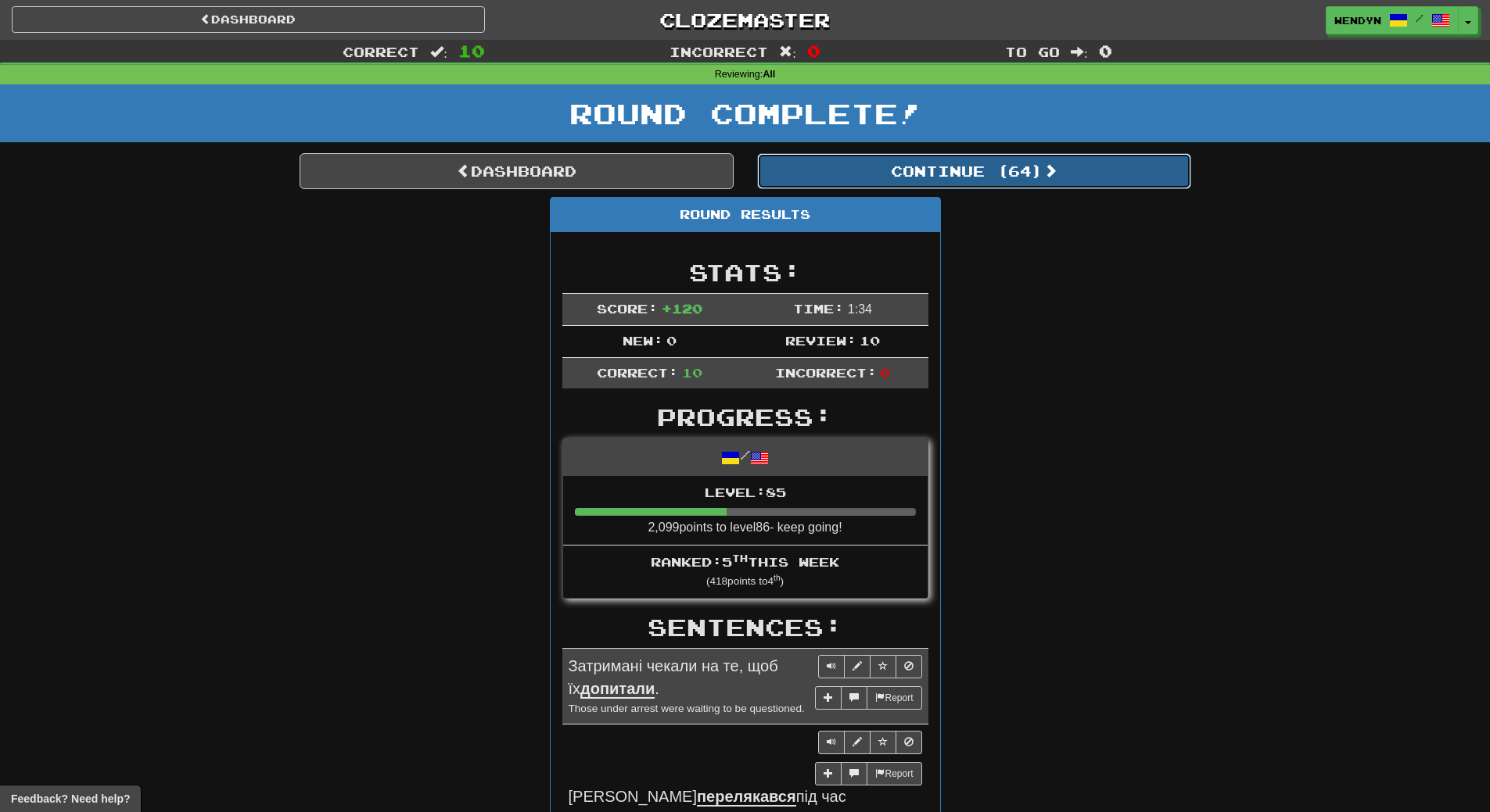
click at [1020, 161] on button "Continue ( 64 )" at bounding box center [974, 171] width 434 height 36
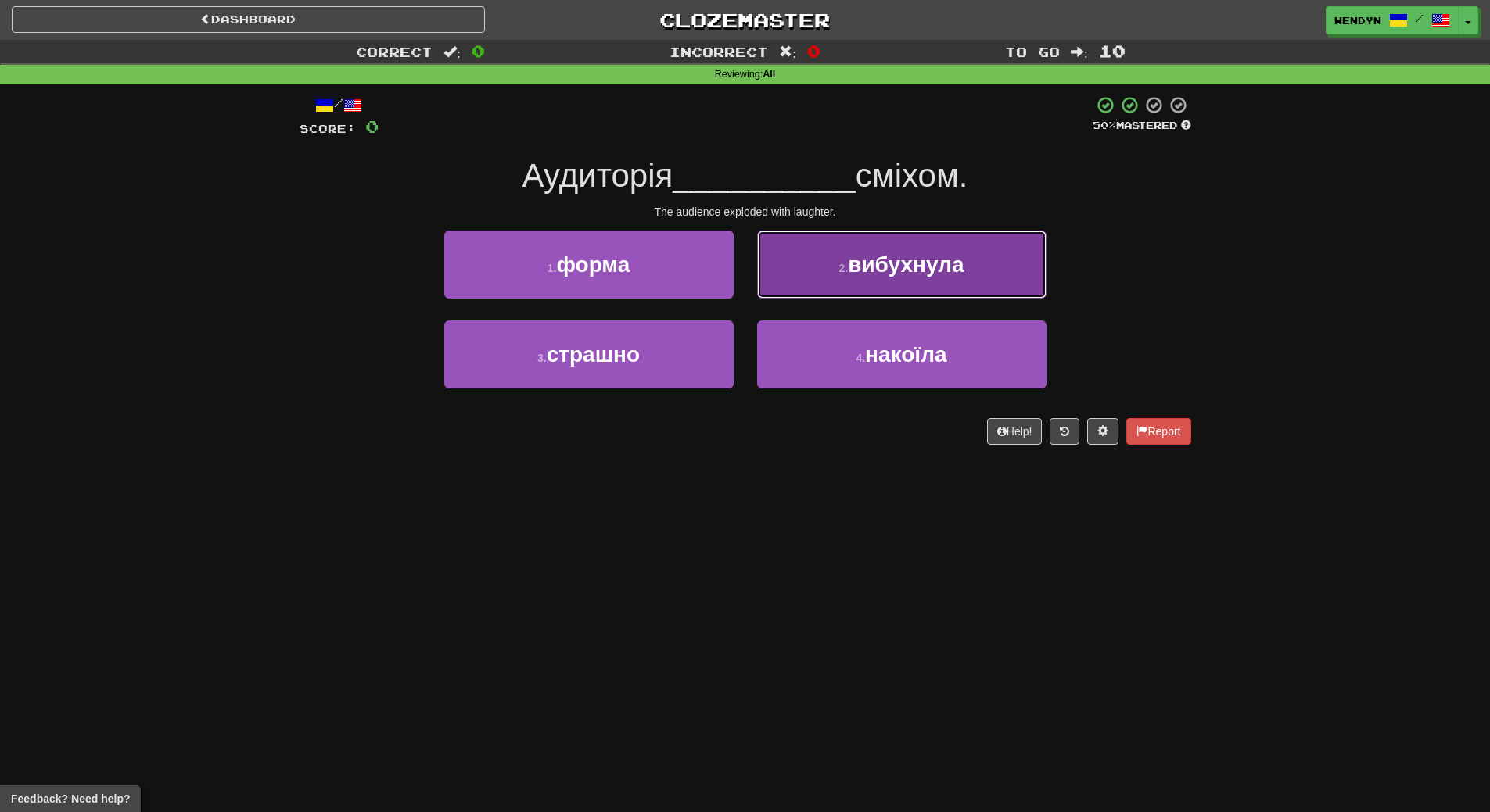
click at [900, 283] on button "2 . вибухнула" at bounding box center [902, 265] width 289 height 68
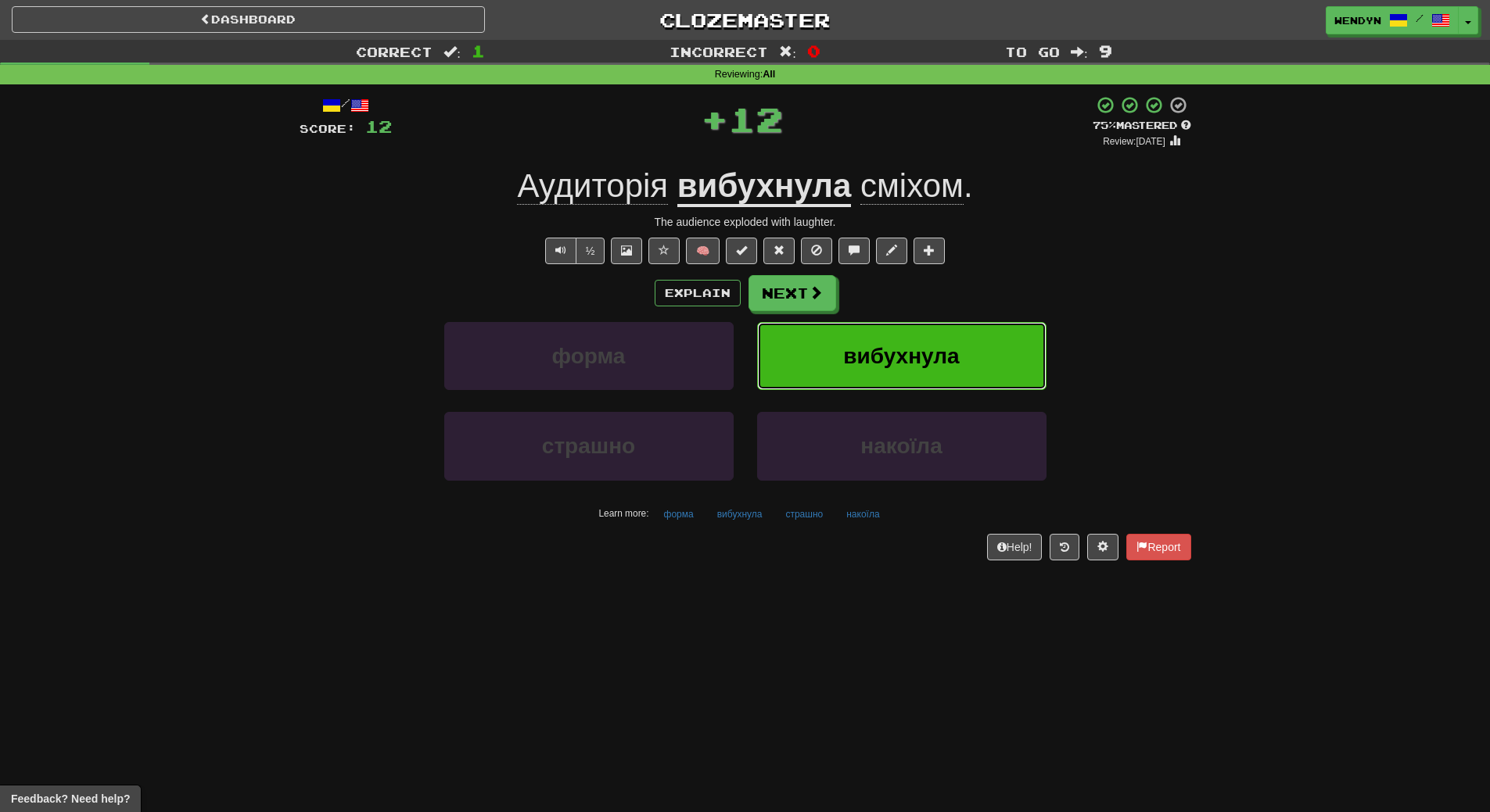
click at [898, 365] on span "вибухнула" at bounding box center [901, 356] width 116 height 24
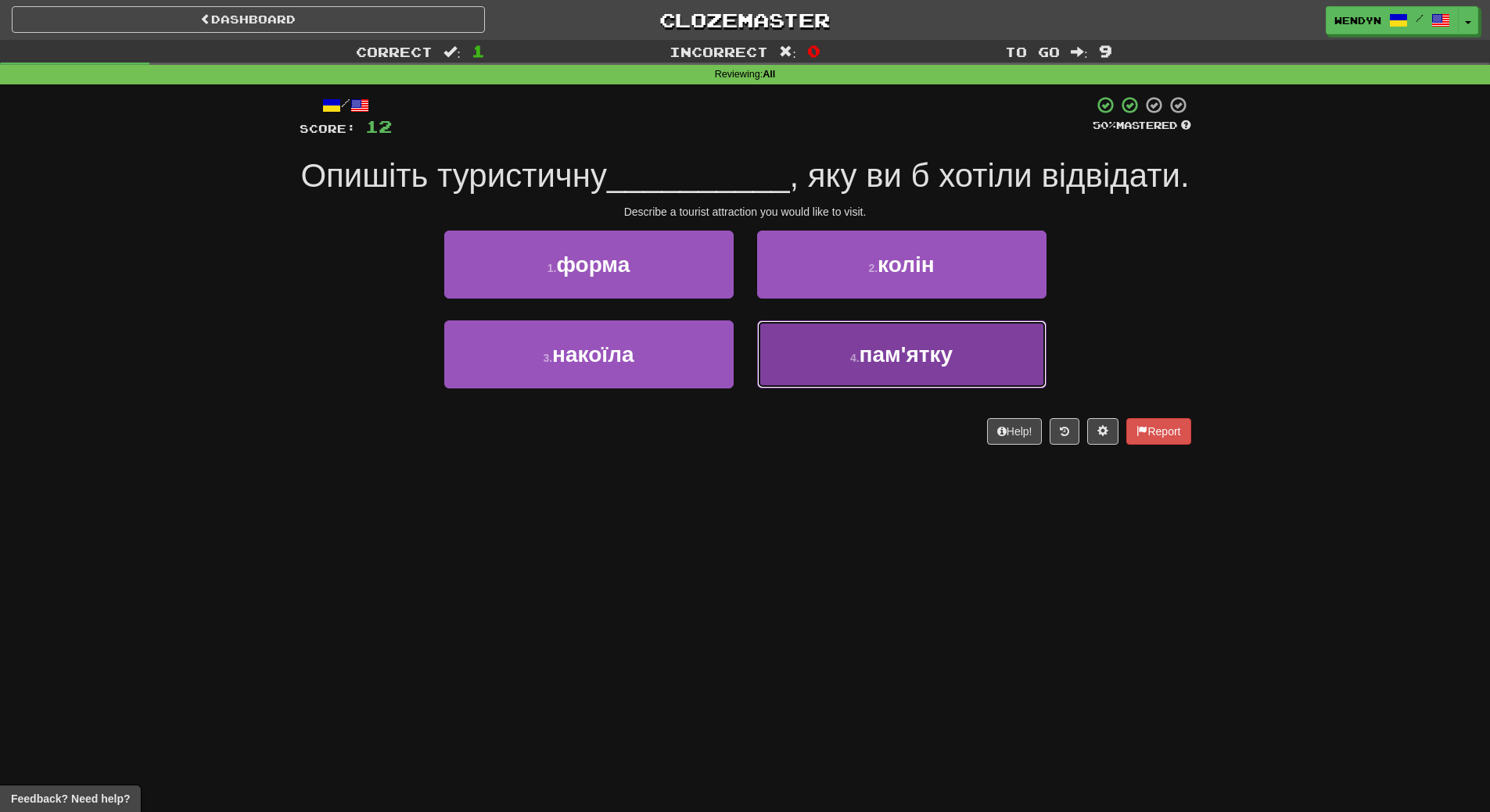
click at [1040, 374] on button "4 . пам'ятку" at bounding box center [902, 355] width 289 height 68
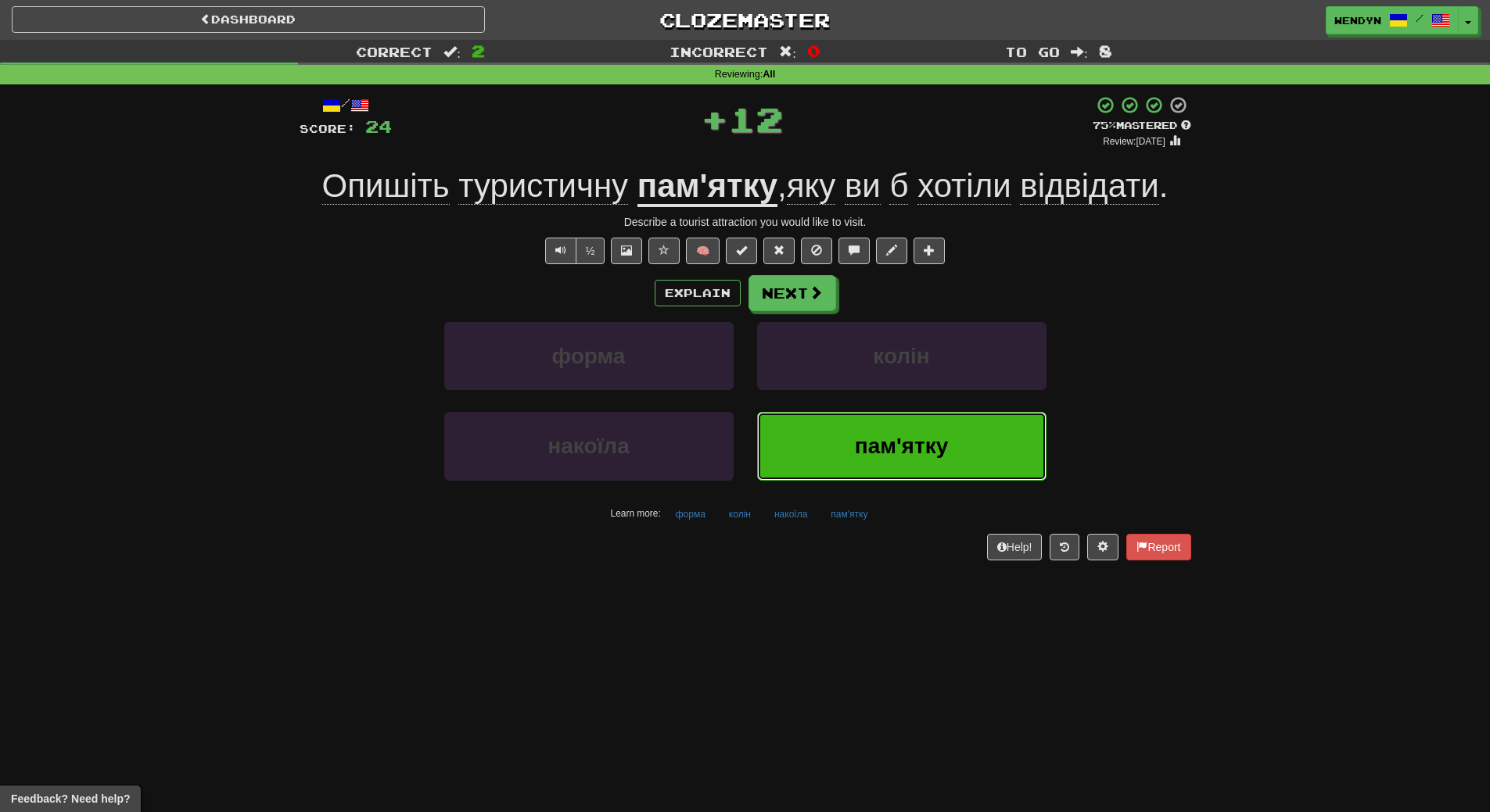
click at [969, 475] on button "пам'ятку" at bounding box center [902, 446] width 289 height 68
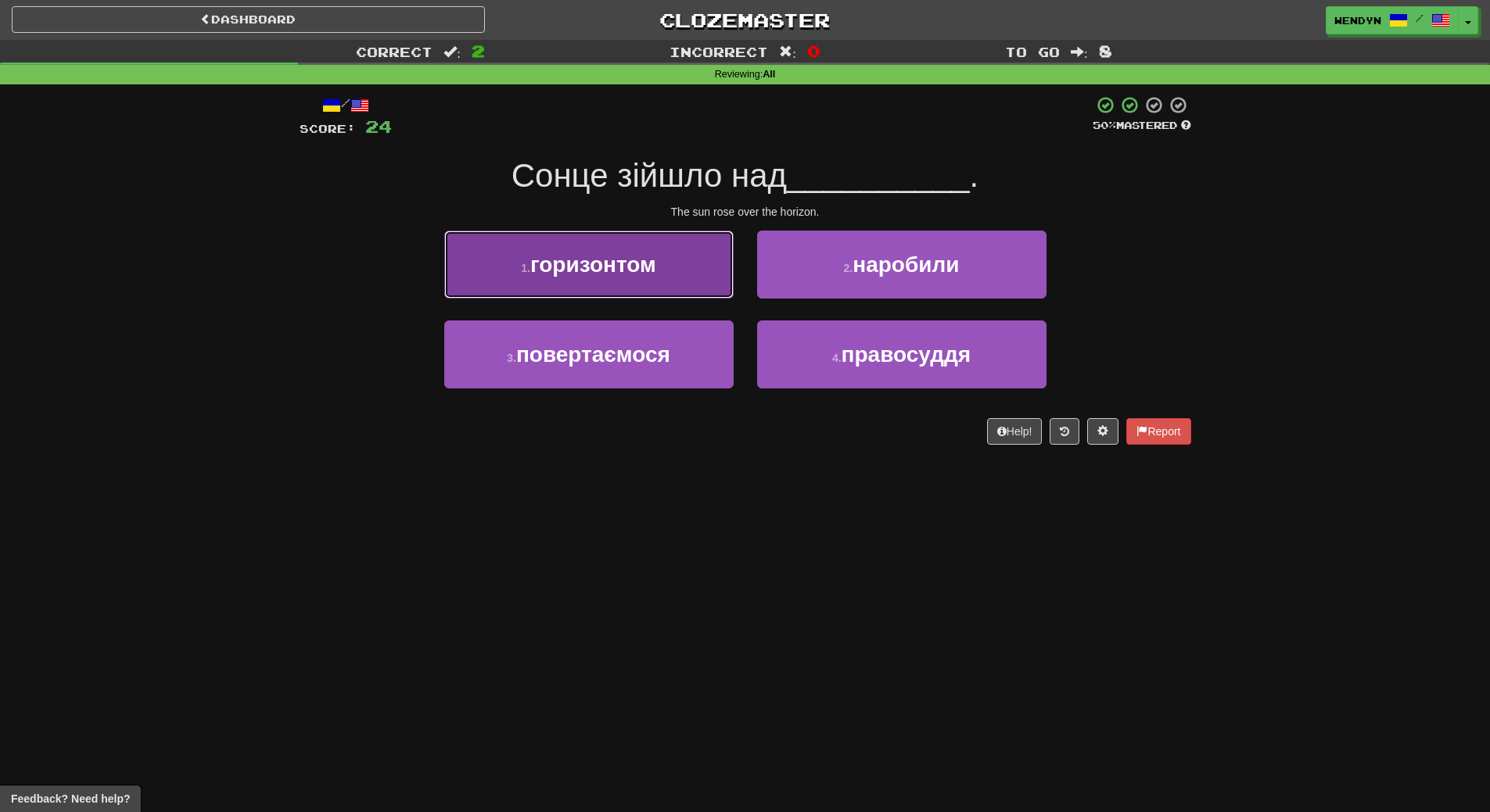
click at [578, 273] on span "горизонтом" at bounding box center [593, 265] width 126 height 24
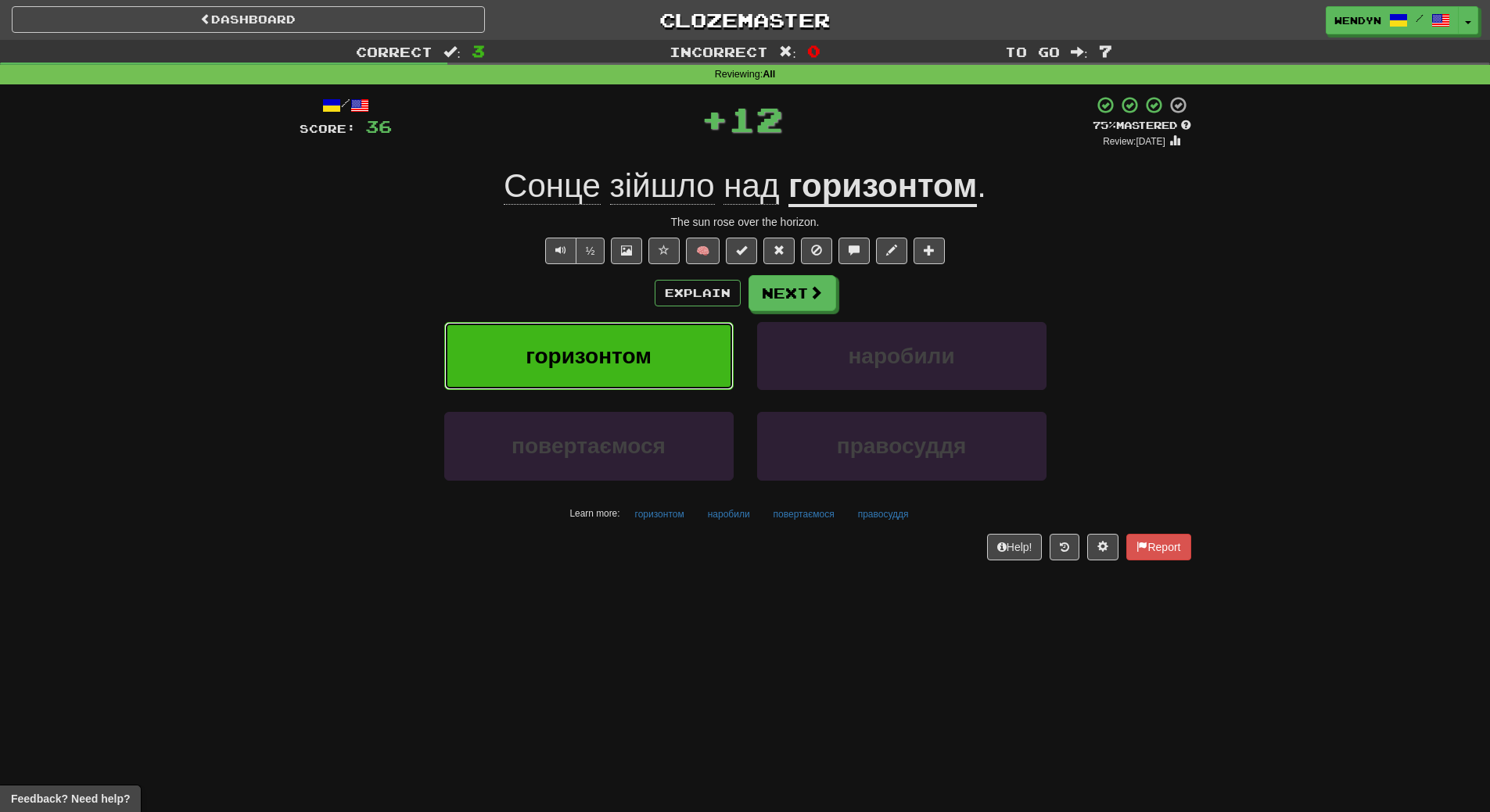
click at [583, 352] on span "горизонтом" at bounding box center [588, 356] width 126 height 24
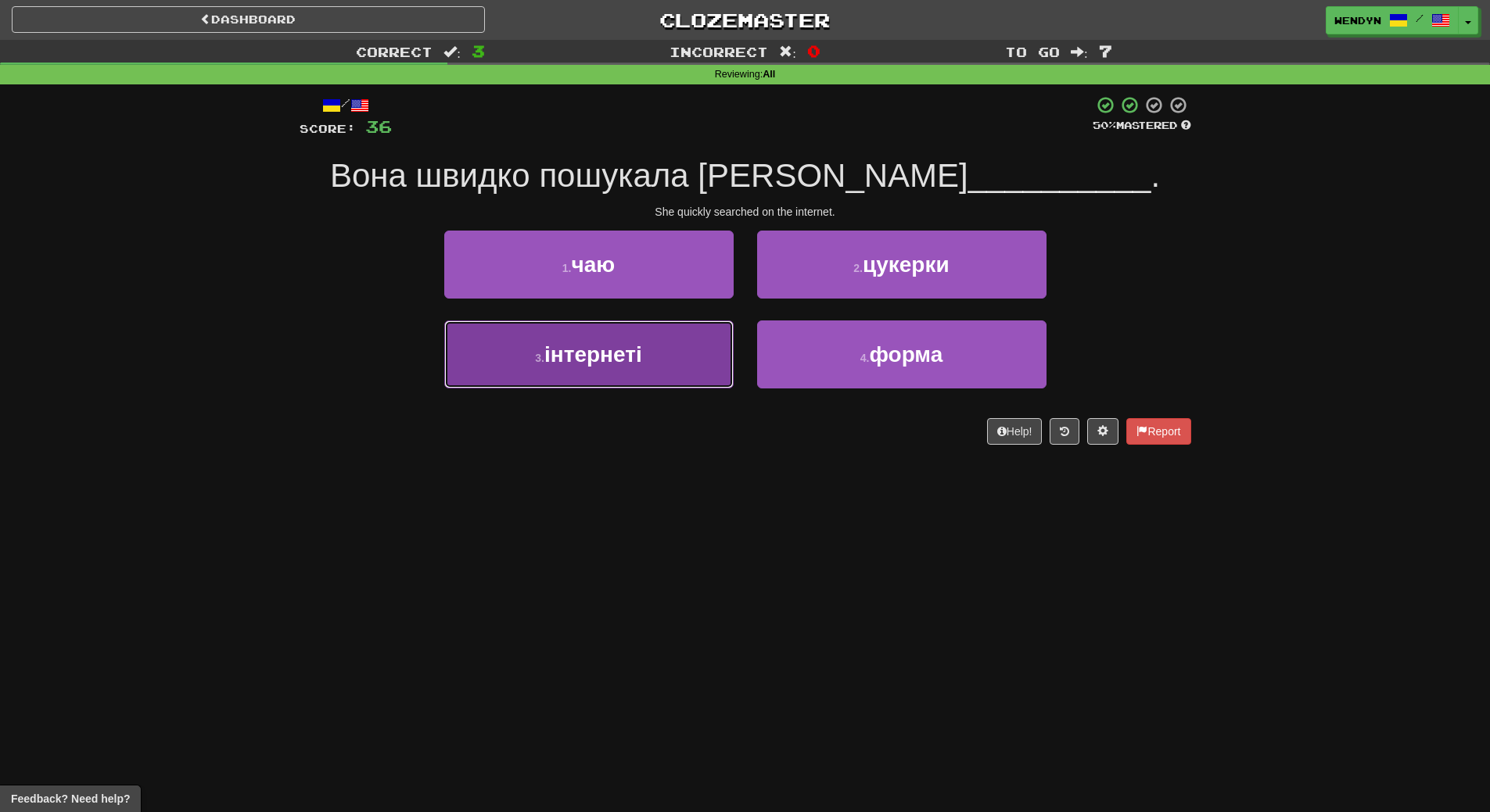
drag, startPoint x: 627, startPoint y: 365, endPoint x: 577, endPoint y: 155, distance: 215.9
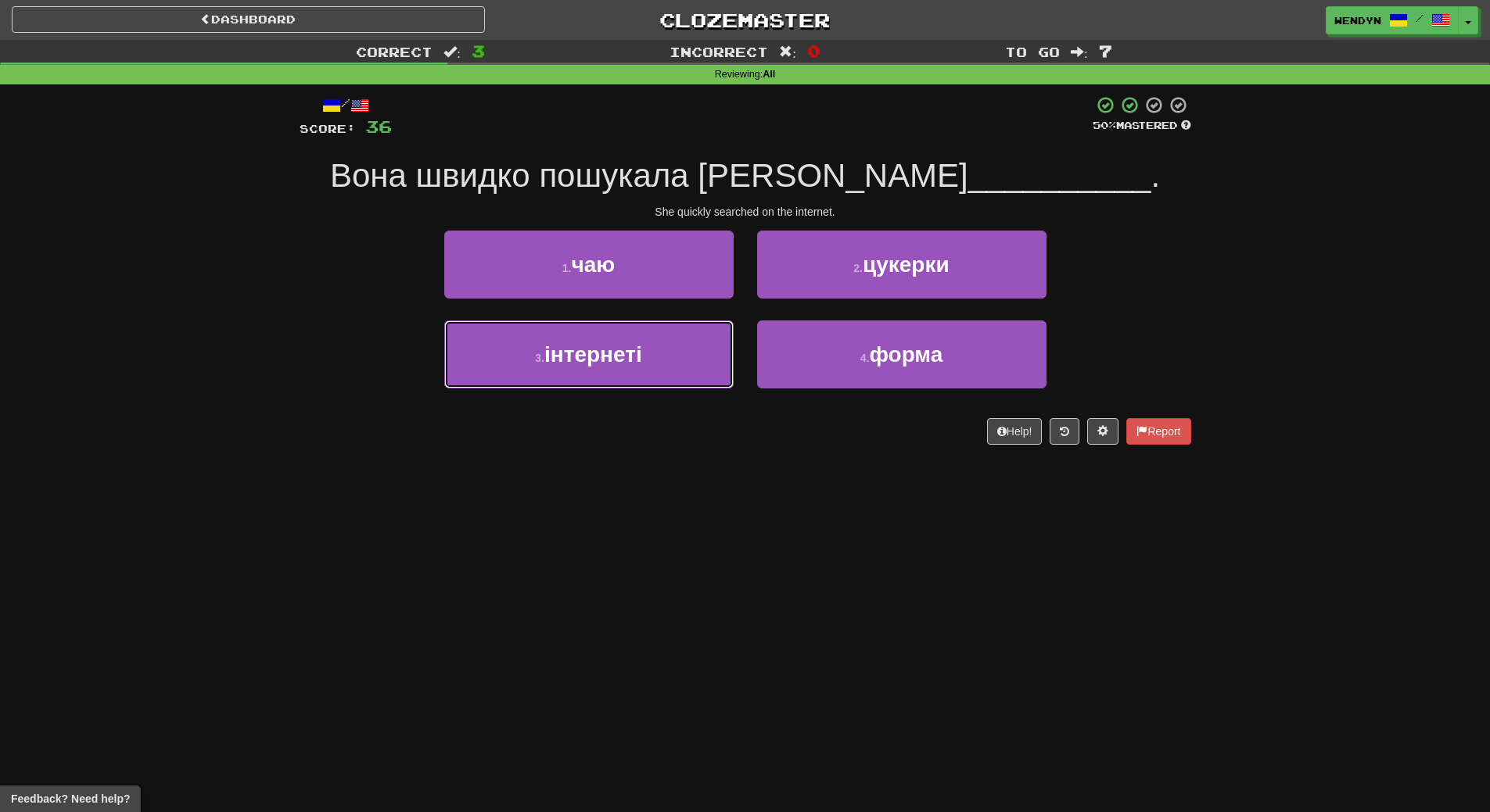
click at [627, 362] on span "інтернеті" at bounding box center [593, 355] width 97 height 24
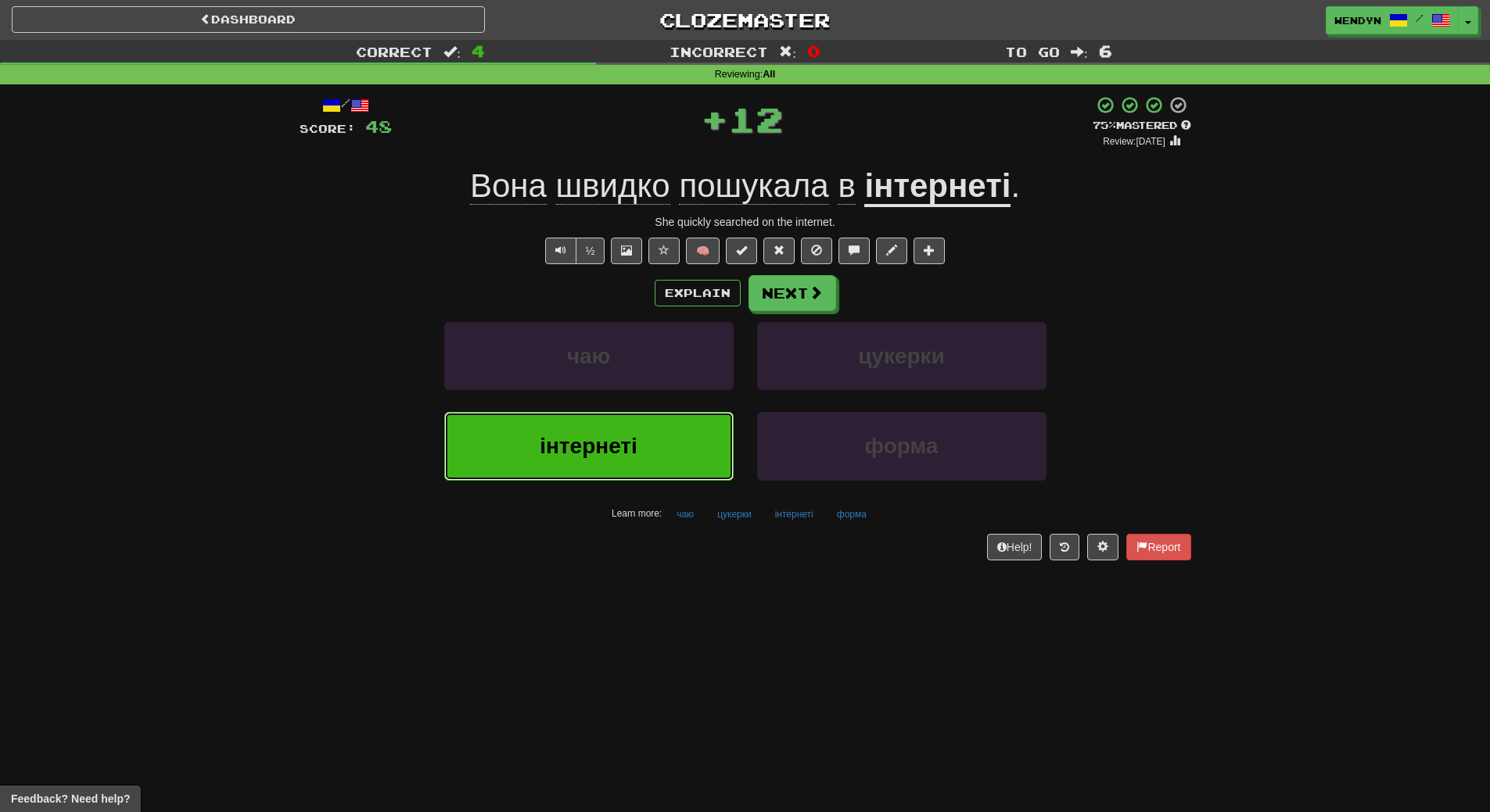
click at [586, 451] on span "інтернеті" at bounding box center [588, 446] width 97 height 24
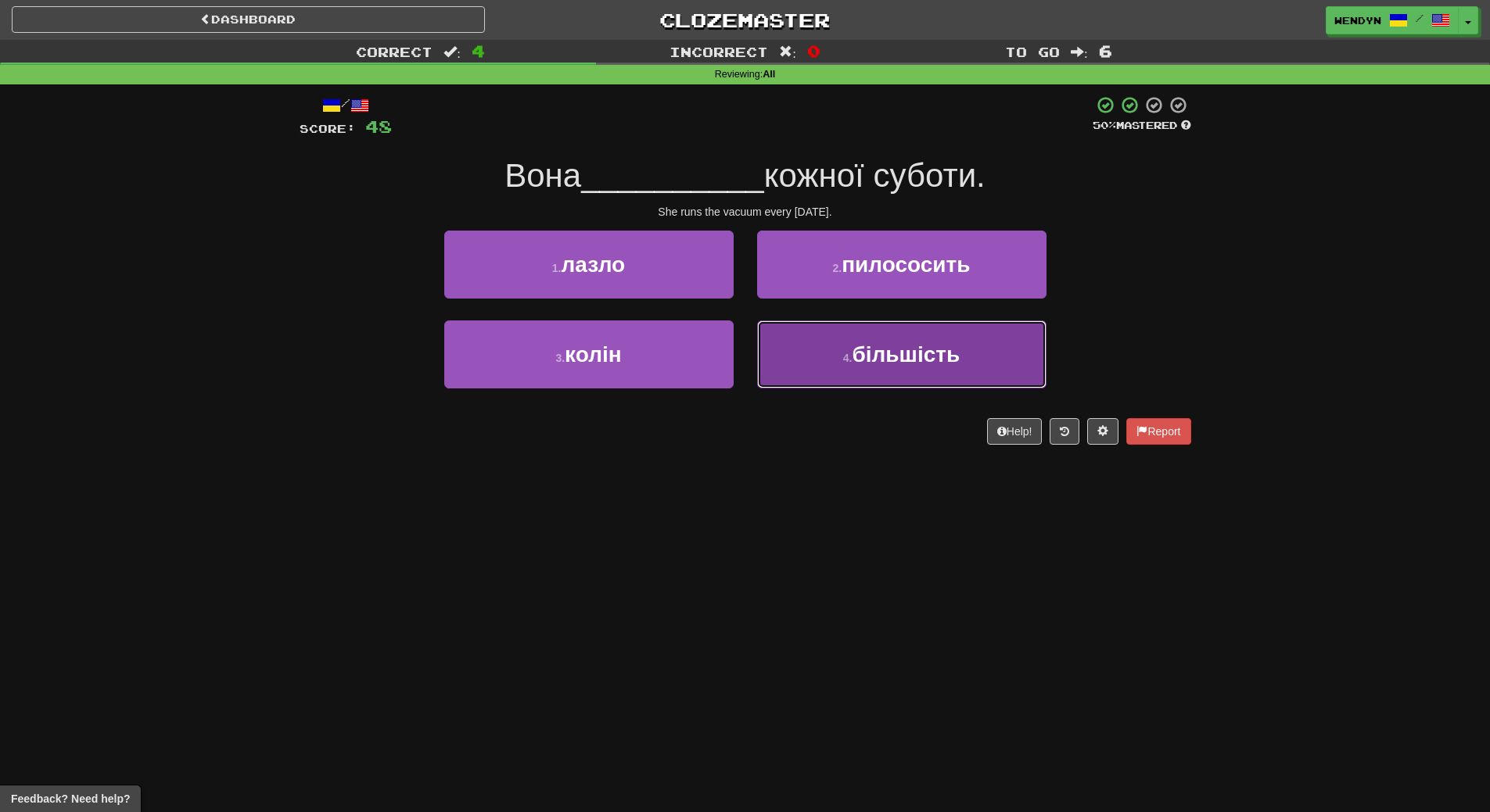
click at [893, 384] on button "4 . більшість" at bounding box center [902, 355] width 289 height 68
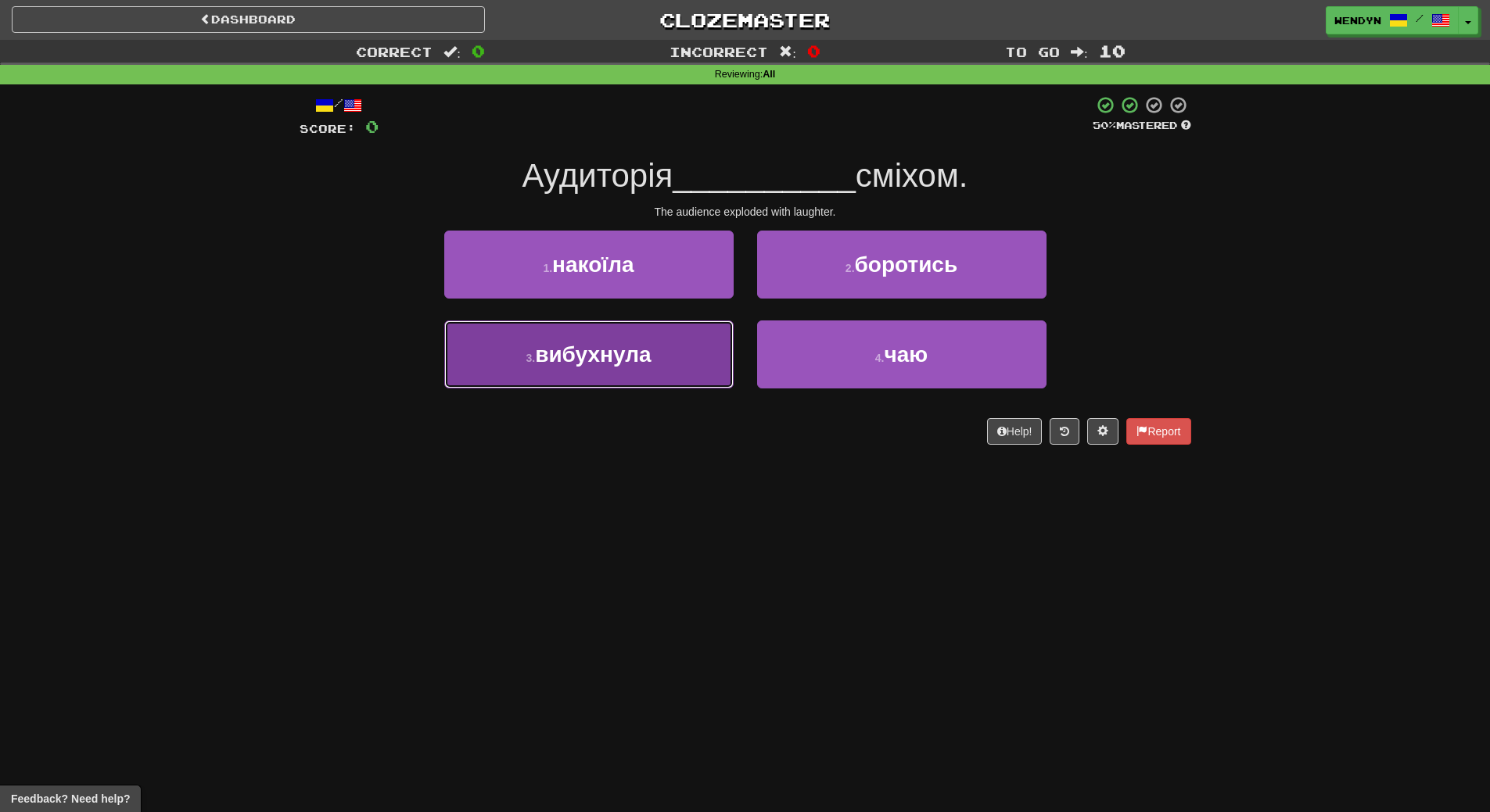
drag, startPoint x: 613, startPoint y: 367, endPoint x: 616, endPoint y: 418, distance: 51.1
click at [613, 372] on button "3 . вибухнула" at bounding box center [589, 355] width 289 height 68
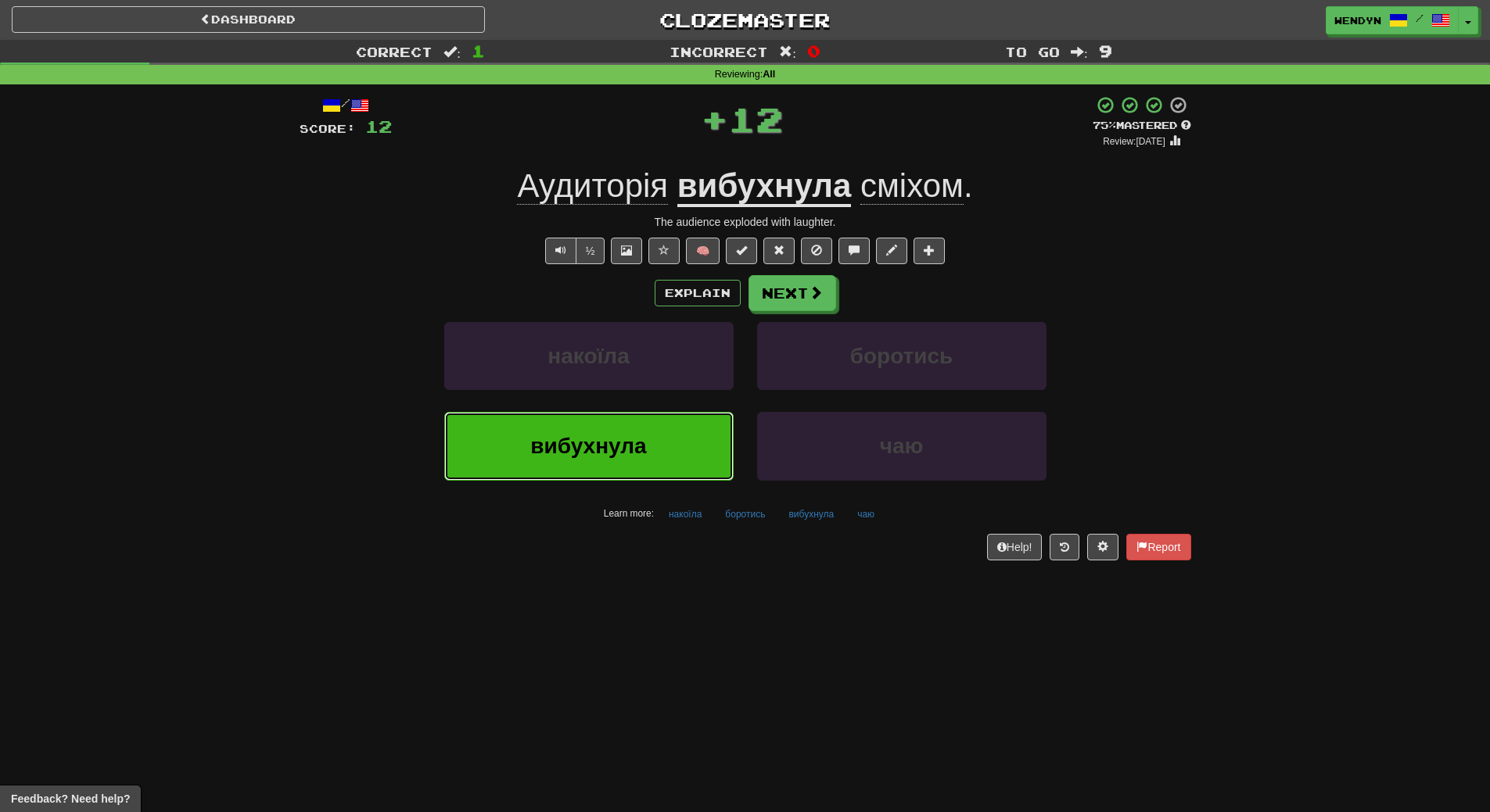
click at [616, 426] on button "вибухнула" at bounding box center [589, 446] width 289 height 68
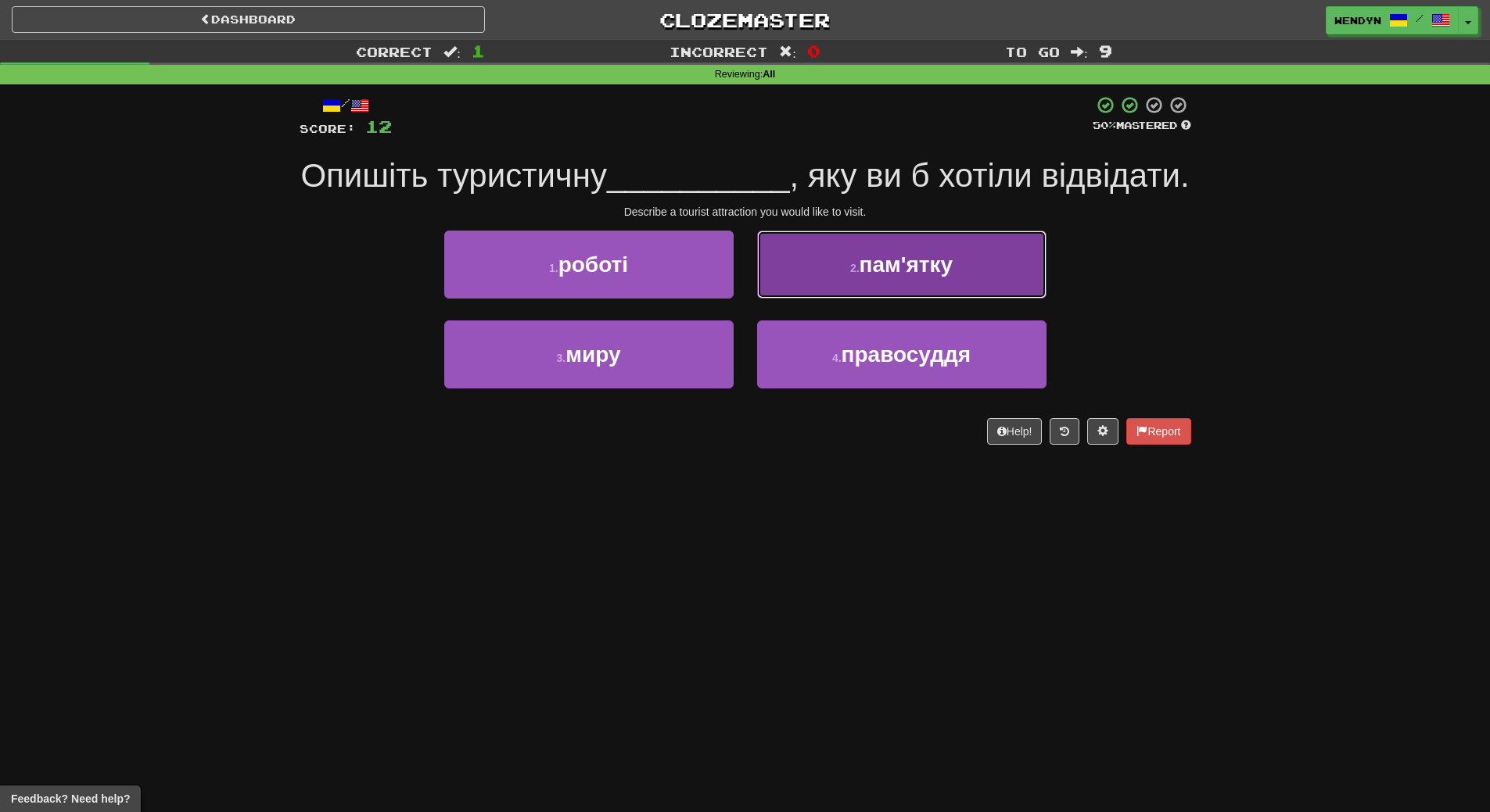
click at [851, 274] on small "2 ." at bounding box center [855, 268] width 10 height 12
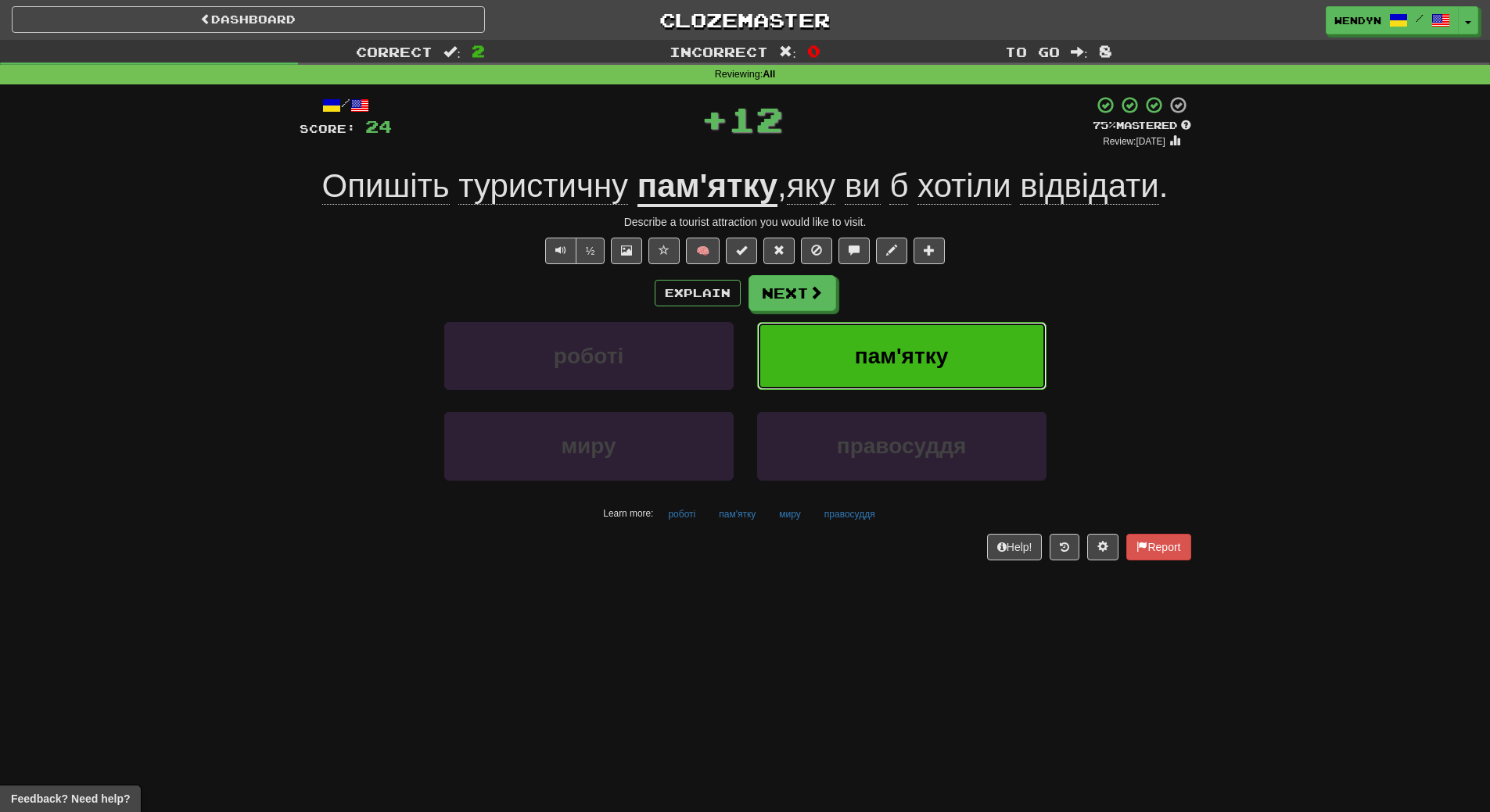
drag, startPoint x: 874, startPoint y: 322, endPoint x: 873, endPoint y: 346, distance: 24.0
click at [873, 346] on button "пам'ятку" at bounding box center [902, 356] width 289 height 68
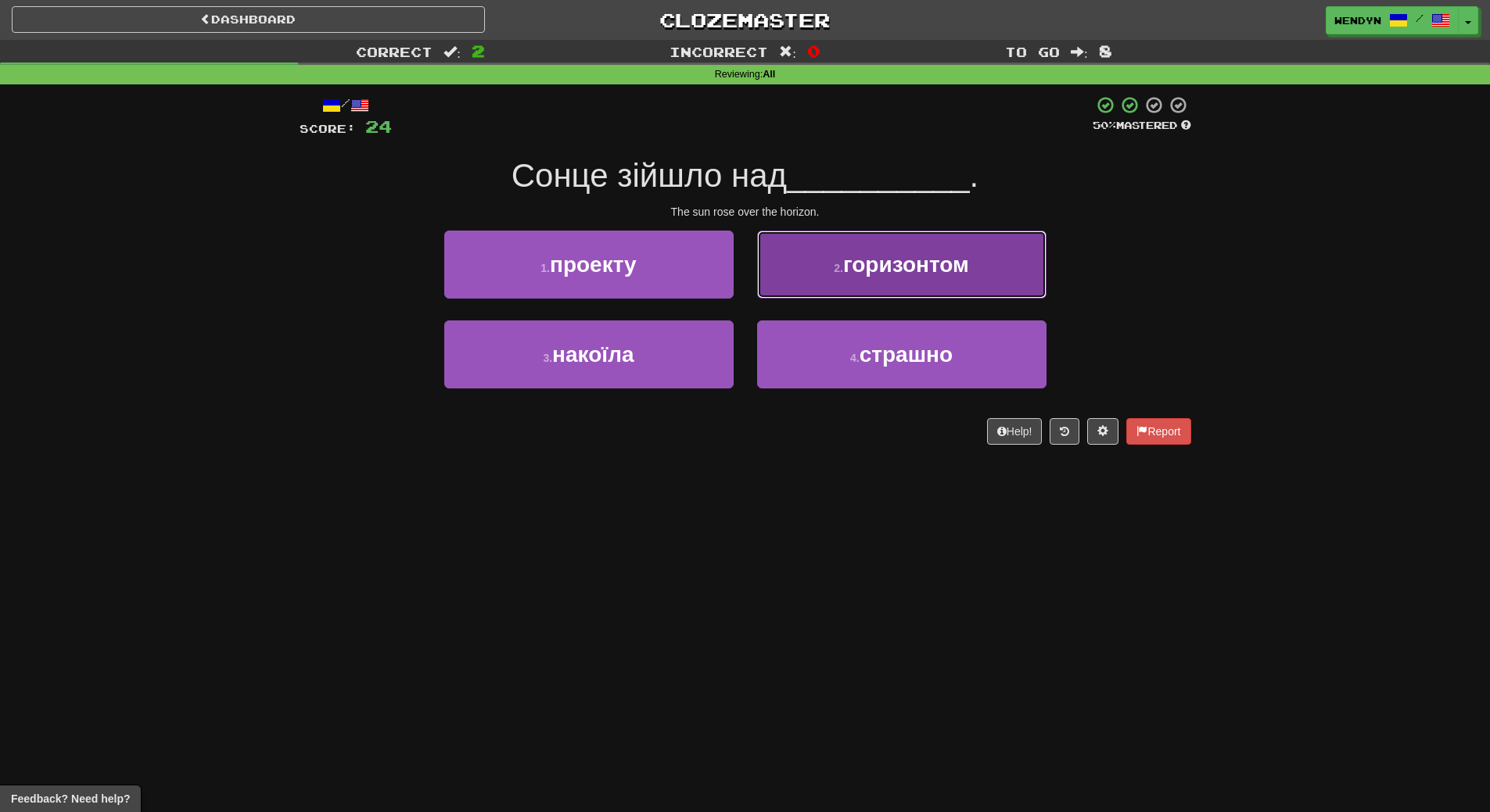
click at [950, 261] on span "горизонтом" at bounding box center [906, 265] width 126 height 24
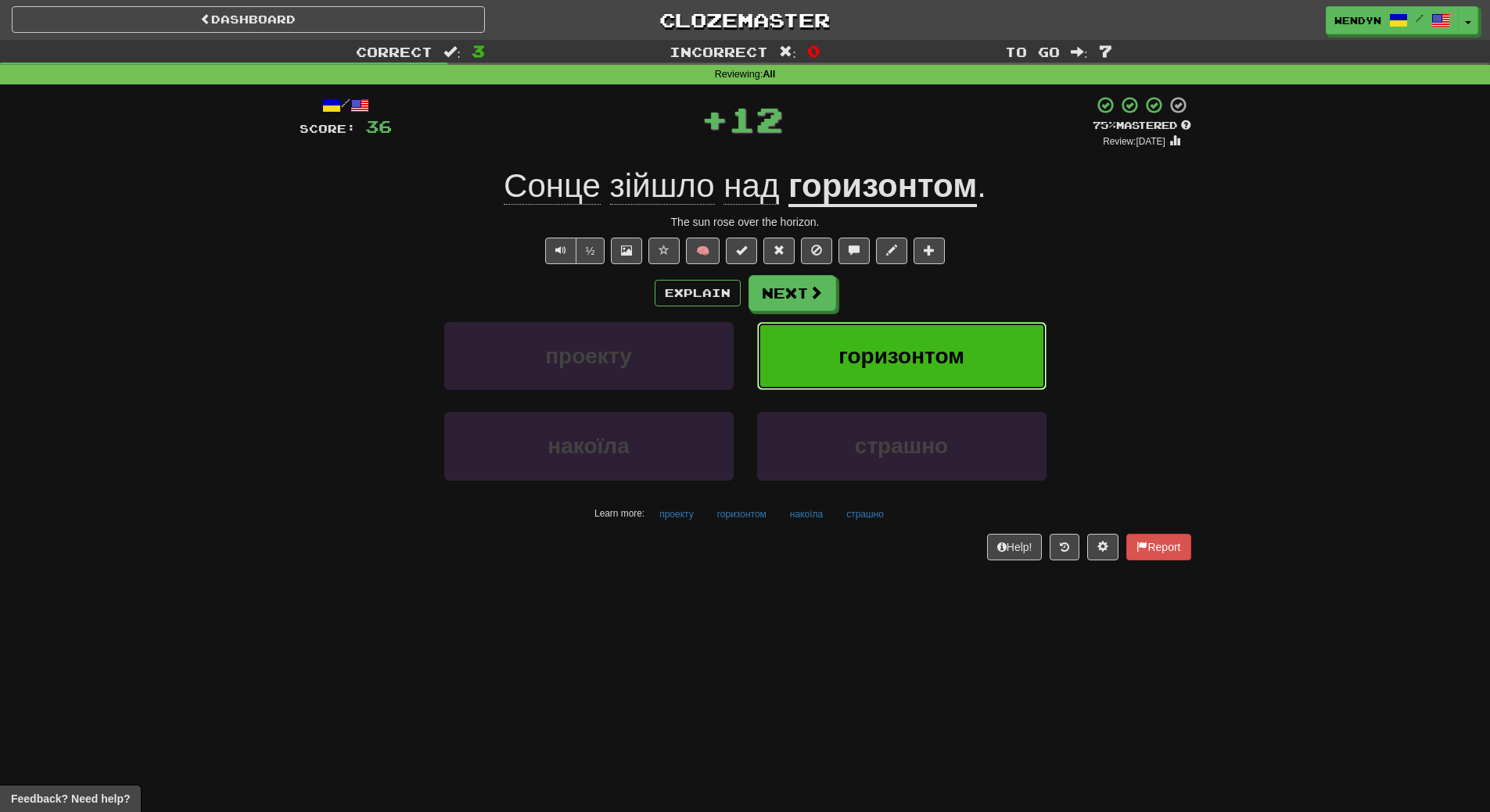
click at [949, 350] on span "горизонтом" at bounding box center [901, 356] width 126 height 24
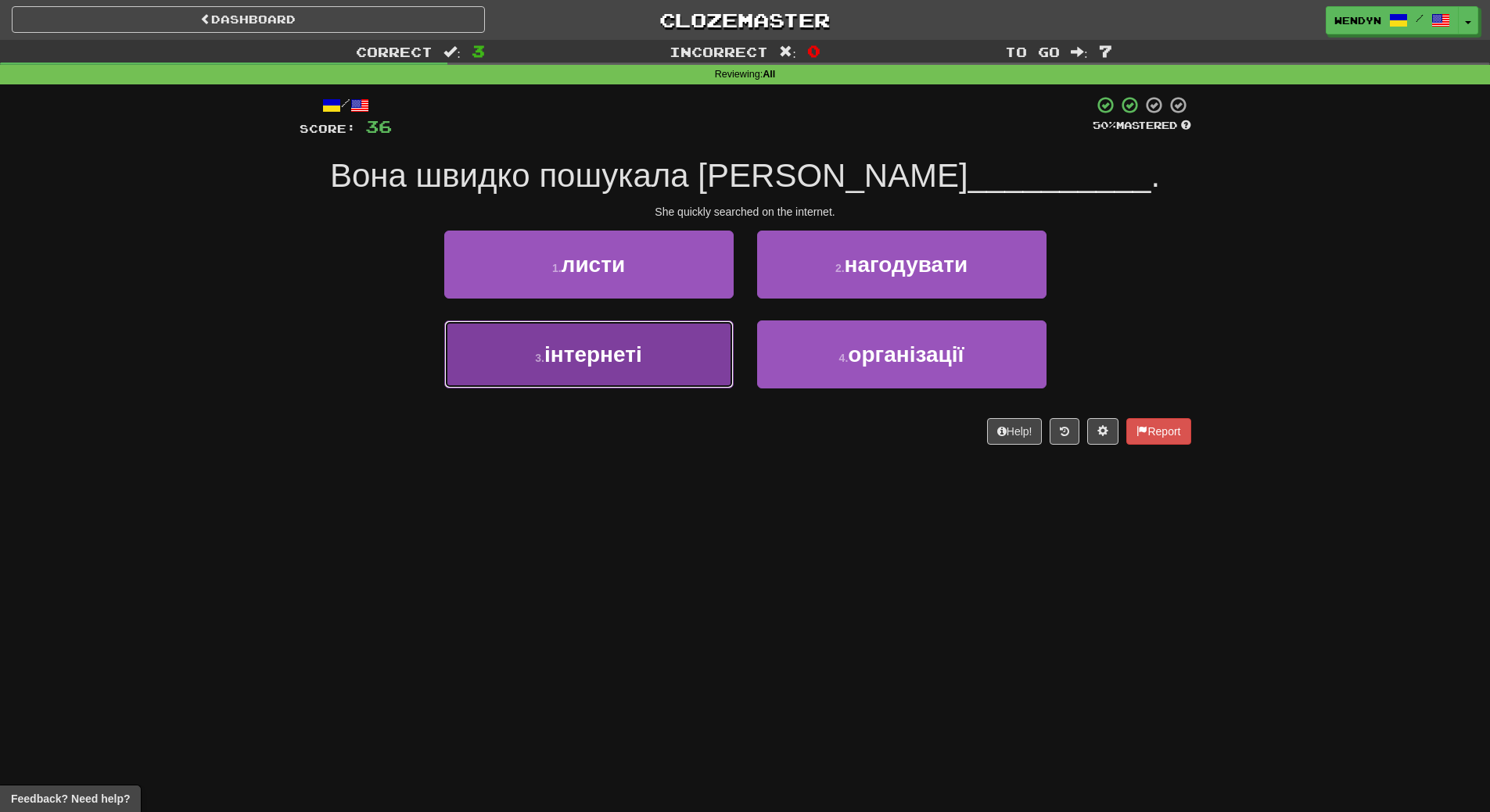
click at [663, 378] on button "3 . інтернеті" at bounding box center [589, 355] width 289 height 68
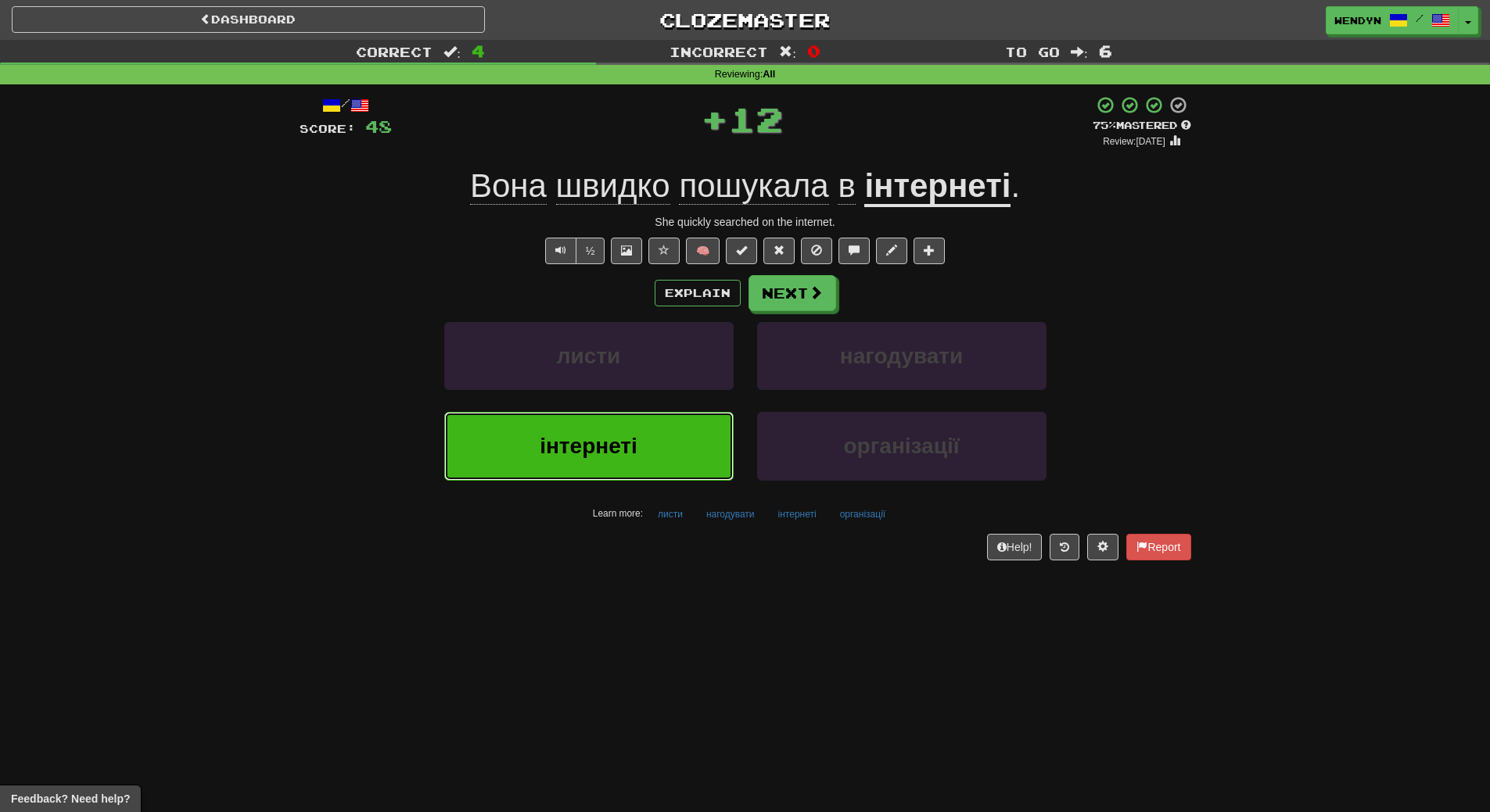
click at [661, 443] on button "інтернеті" at bounding box center [589, 446] width 289 height 68
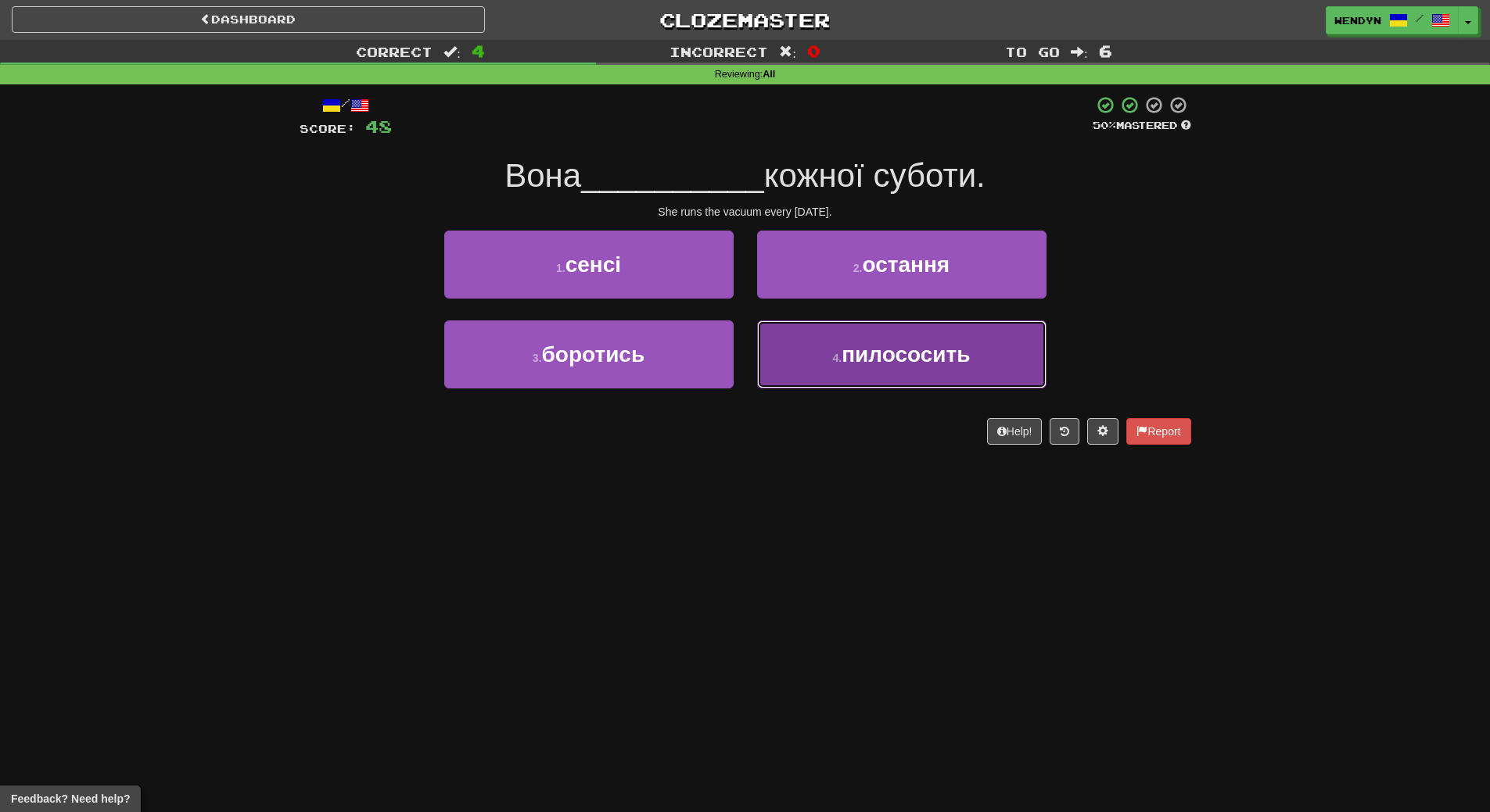
click at [855, 379] on button "4 . пилососить" at bounding box center [902, 355] width 289 height 68
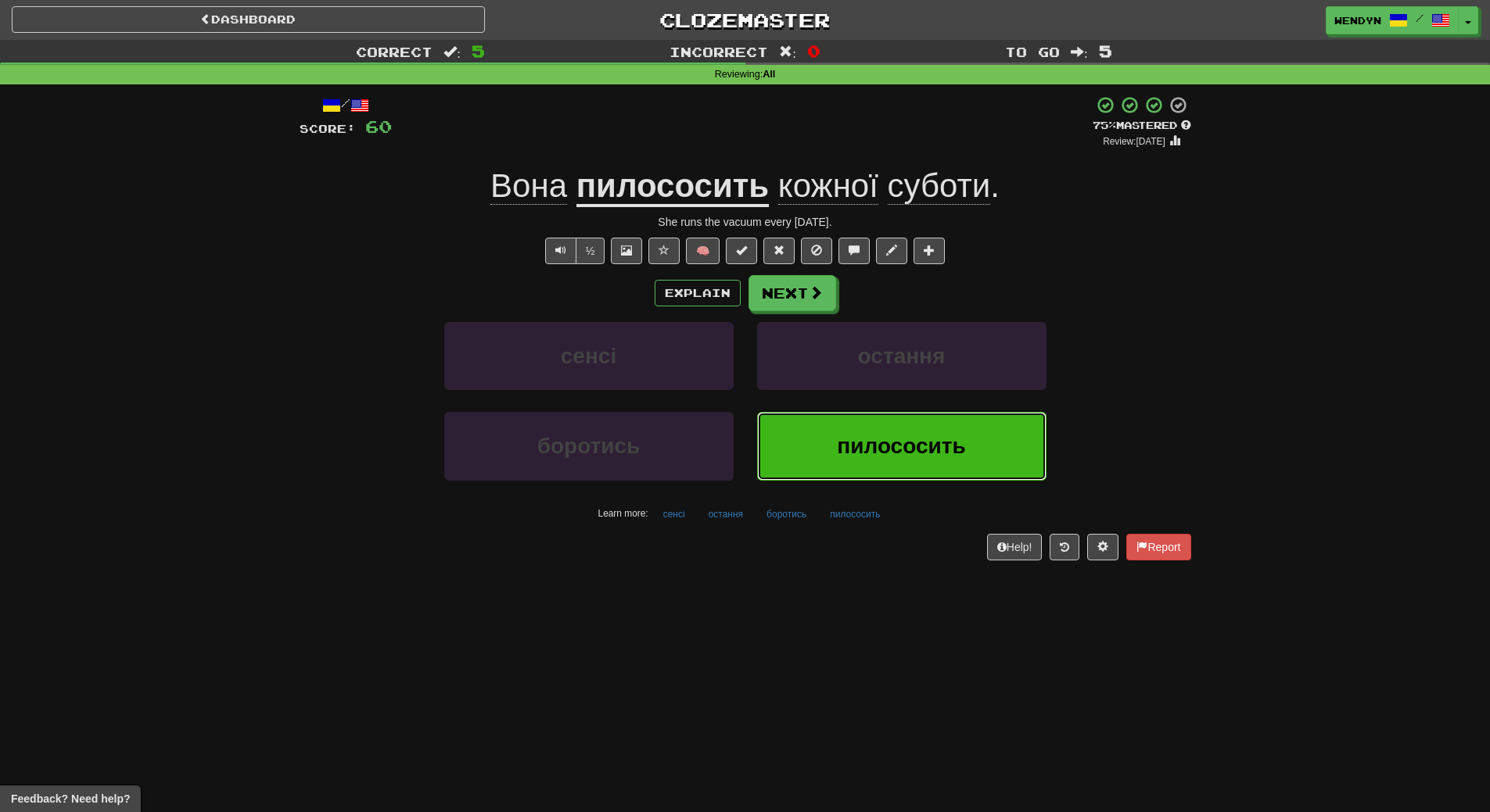
click at [845, 467] on button "пилососить" at bounding box center [902, 446] width 289 height 68
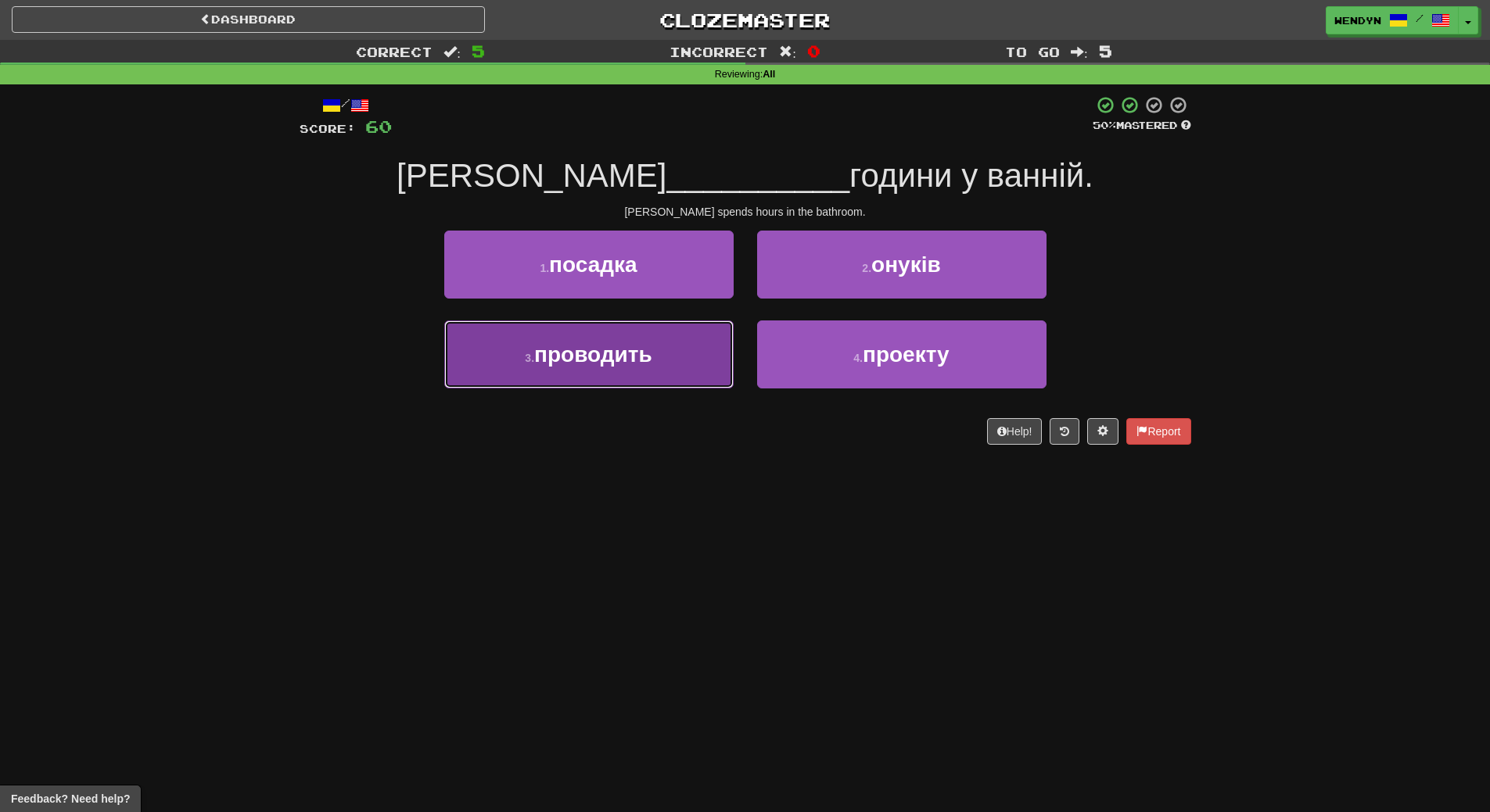
drag, startPoint x: 591, startPoint y: 366, endPoint x: 602, endPoint y: 431, distance: 65.9
click at [591, 368] on button "3 . проводить" at bounding box center [589, 355] width 289 height 68
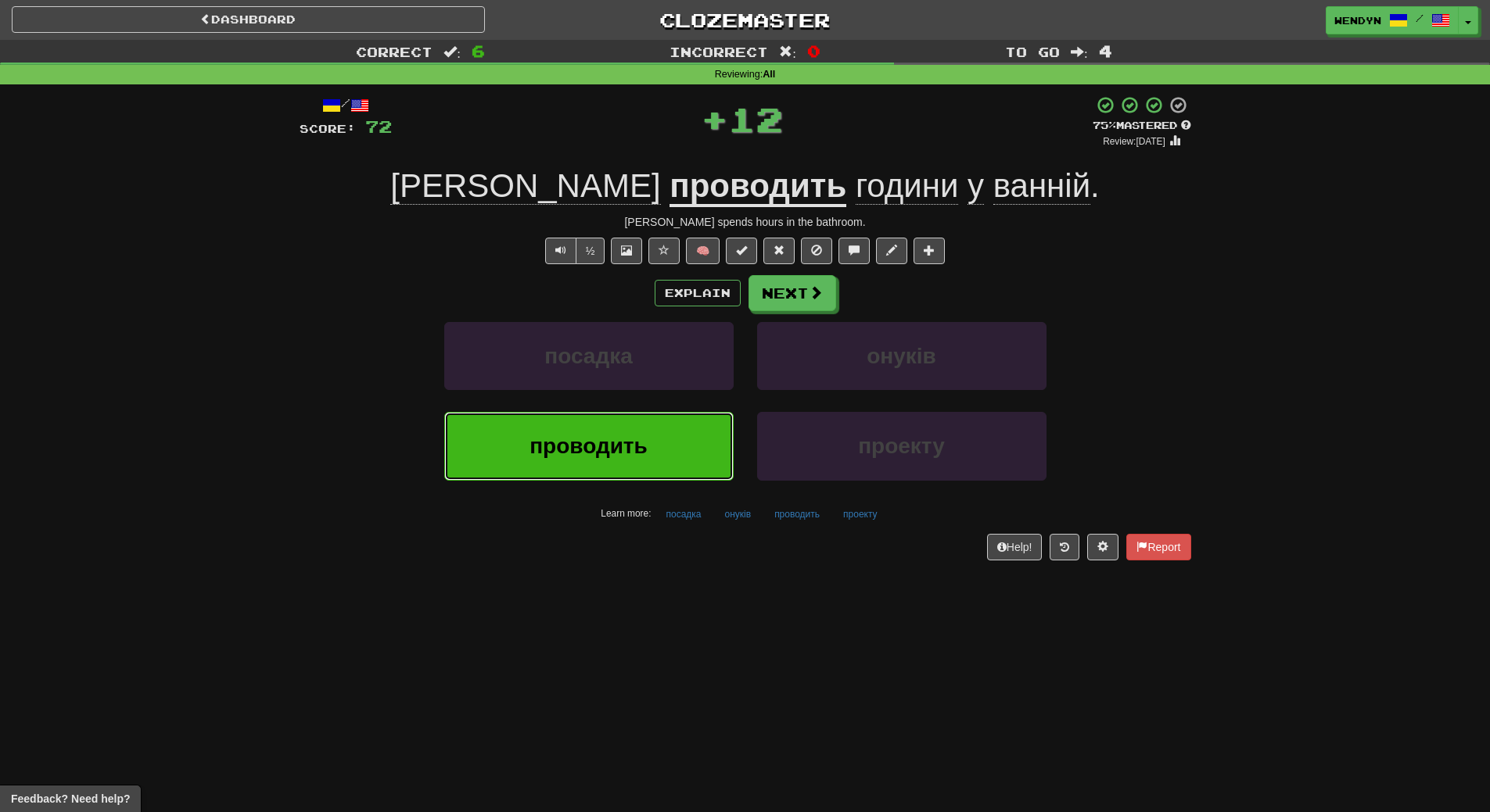
click at [603, 438] on span "проводить" at bounding box center [588, 446] width 118 height 24
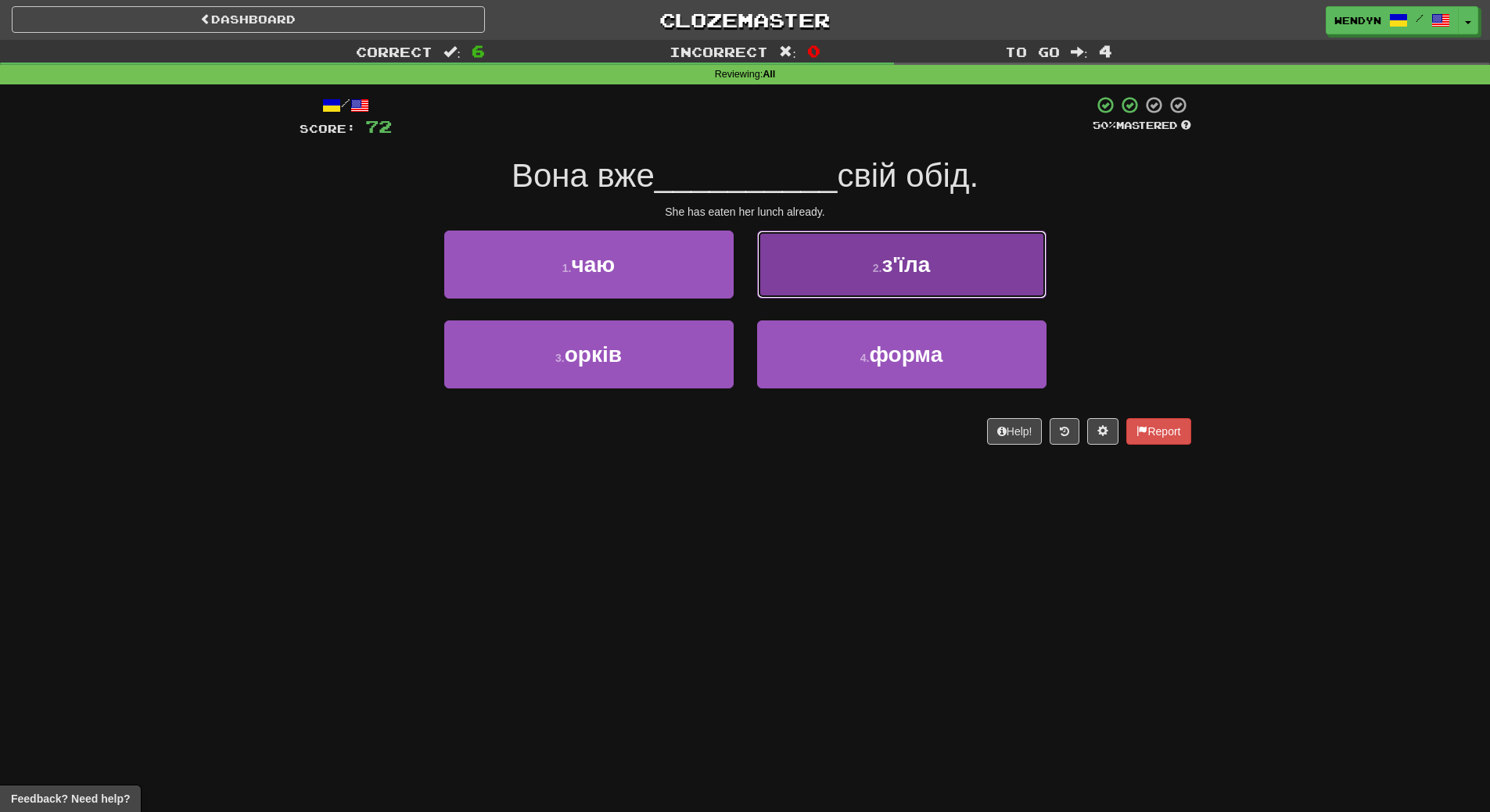
click at [942, 278] on button "2 . з'їла" at bounding box center [902, 265] width 289 height 68
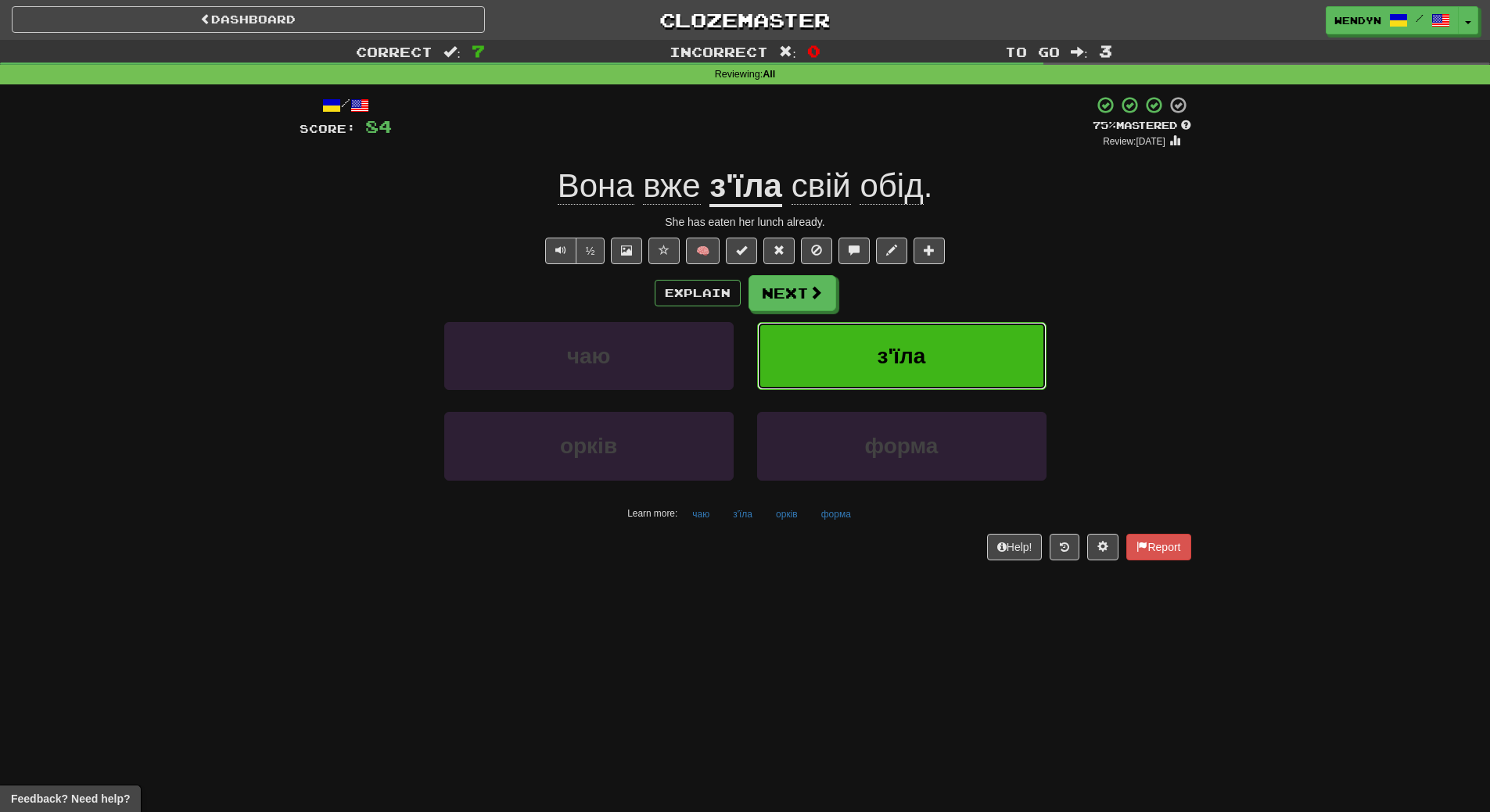
click at [946, 331] on button "з'їла" at bounding box center [902, 356] width 289 height 68
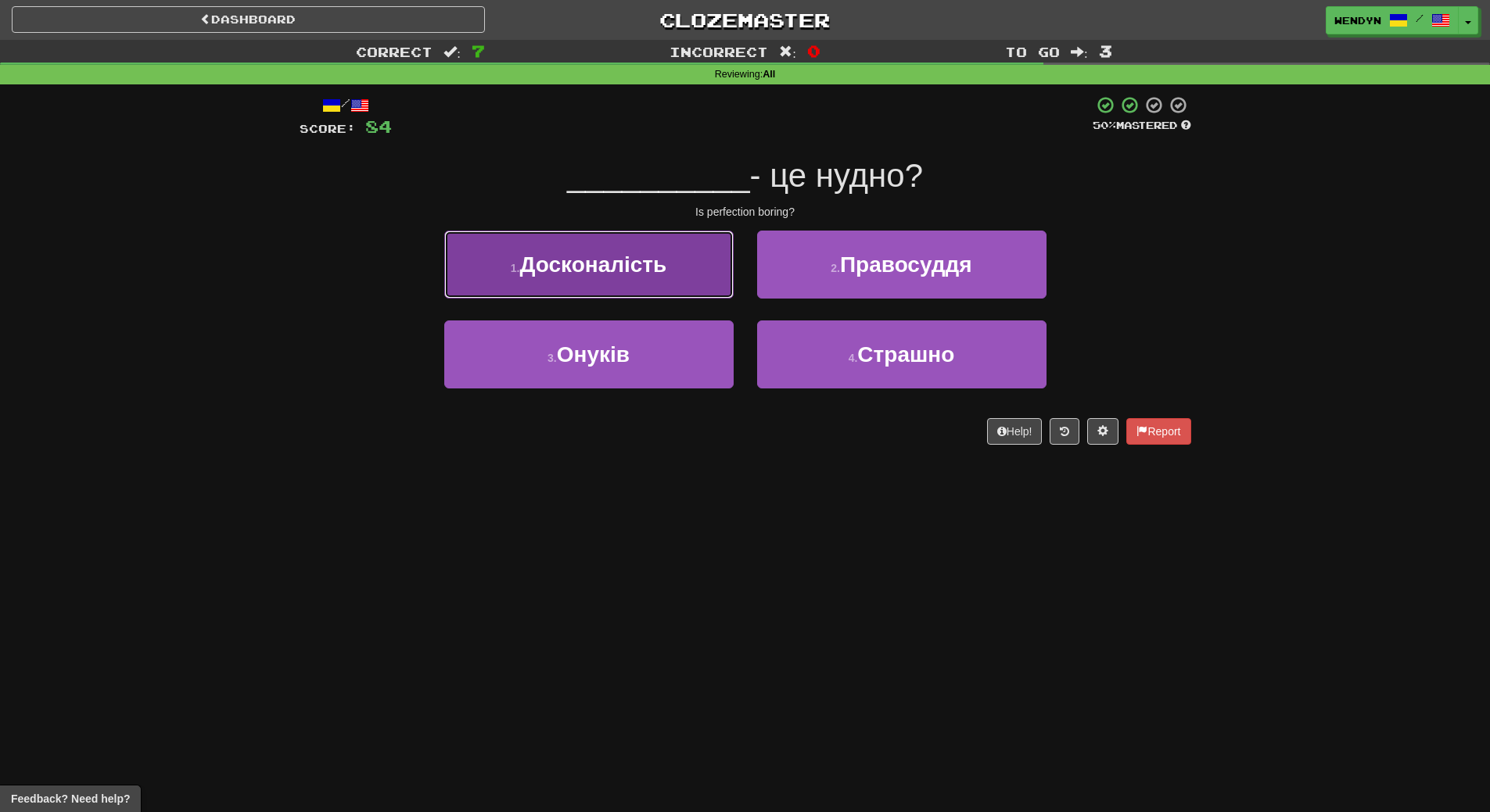
click at [644, 277] on button "1 . Досконалість" at bounding box center [589, 265] width 289 height 68
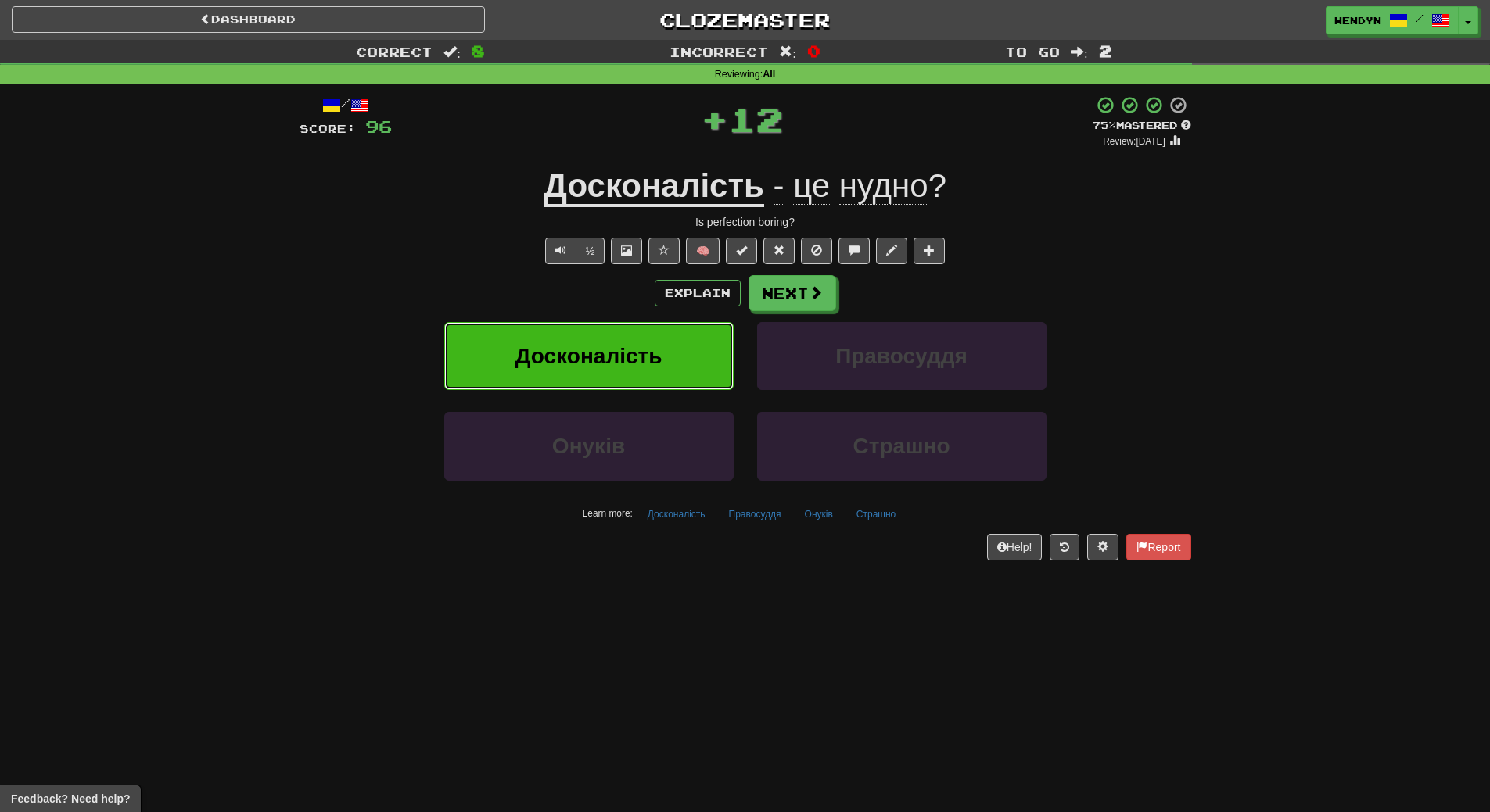
click at [626, 362] on span "Досконалість" at bounding box center [589, 356] width 147 height 24
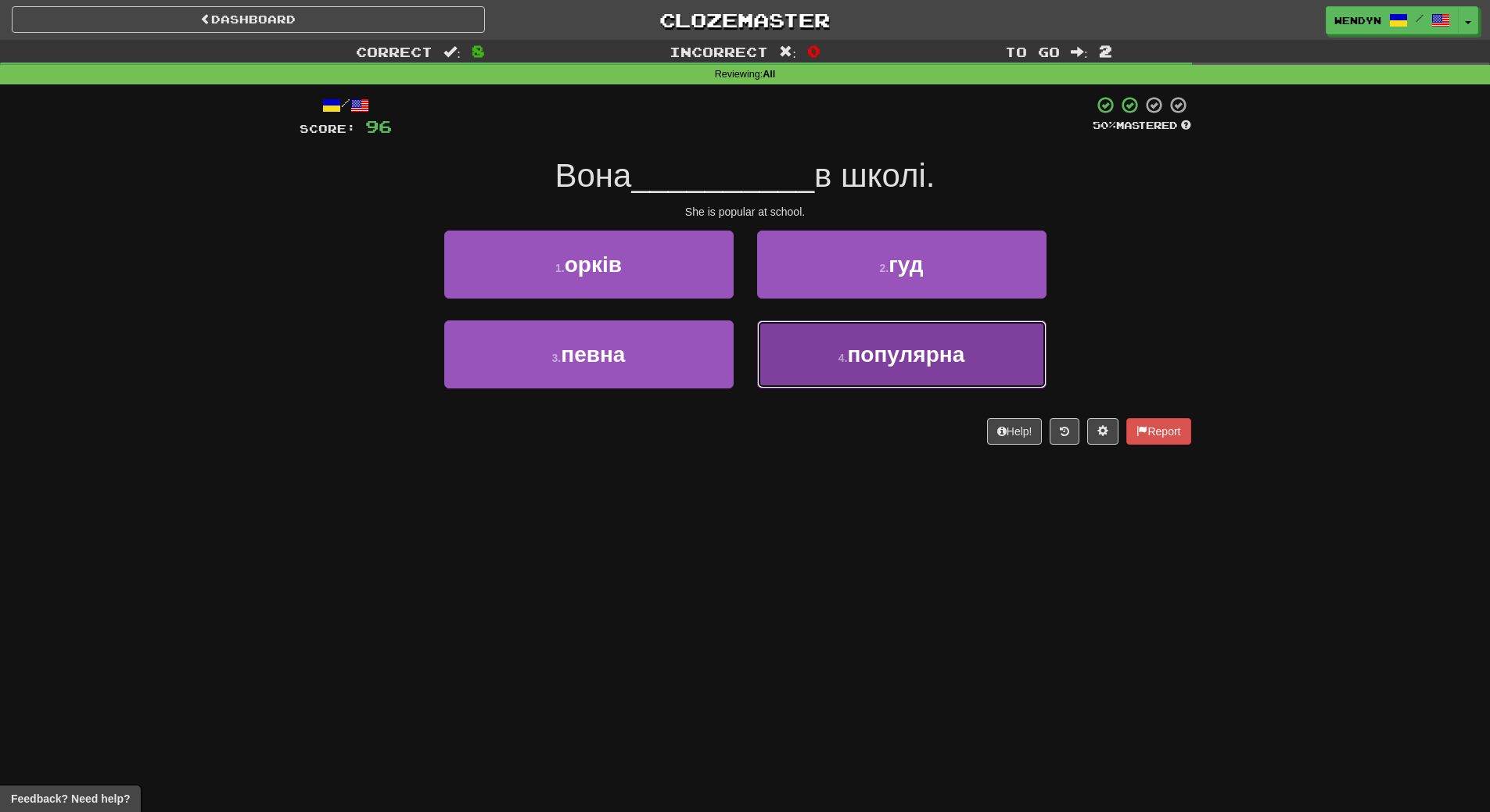
click at [971, 354] on button "4 . популярна" at bounding box center [902, 355] width 289 height 68
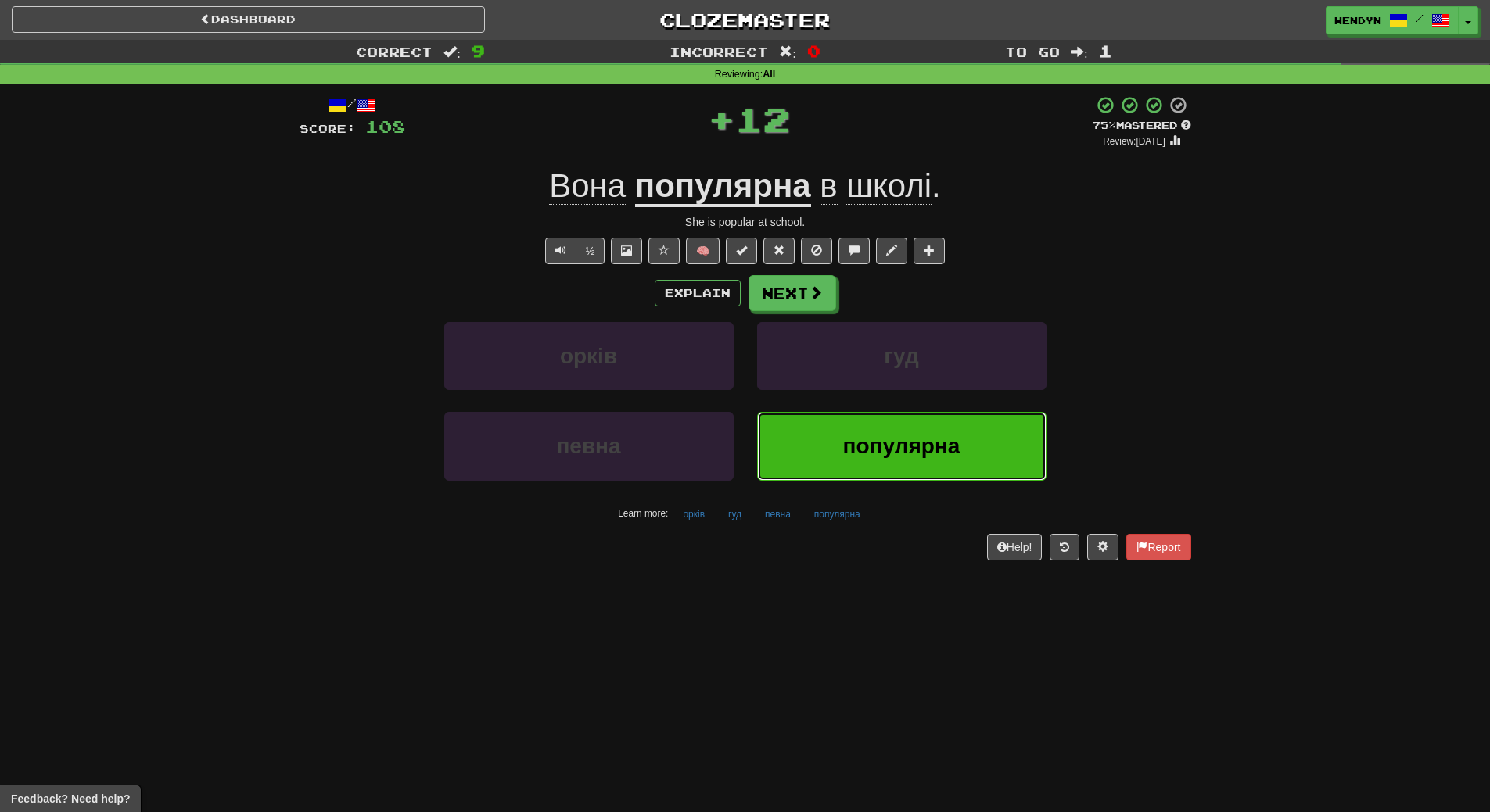
click at [948, 452] on span "популярна" at bounding box center [902, 446] width 117 height 24
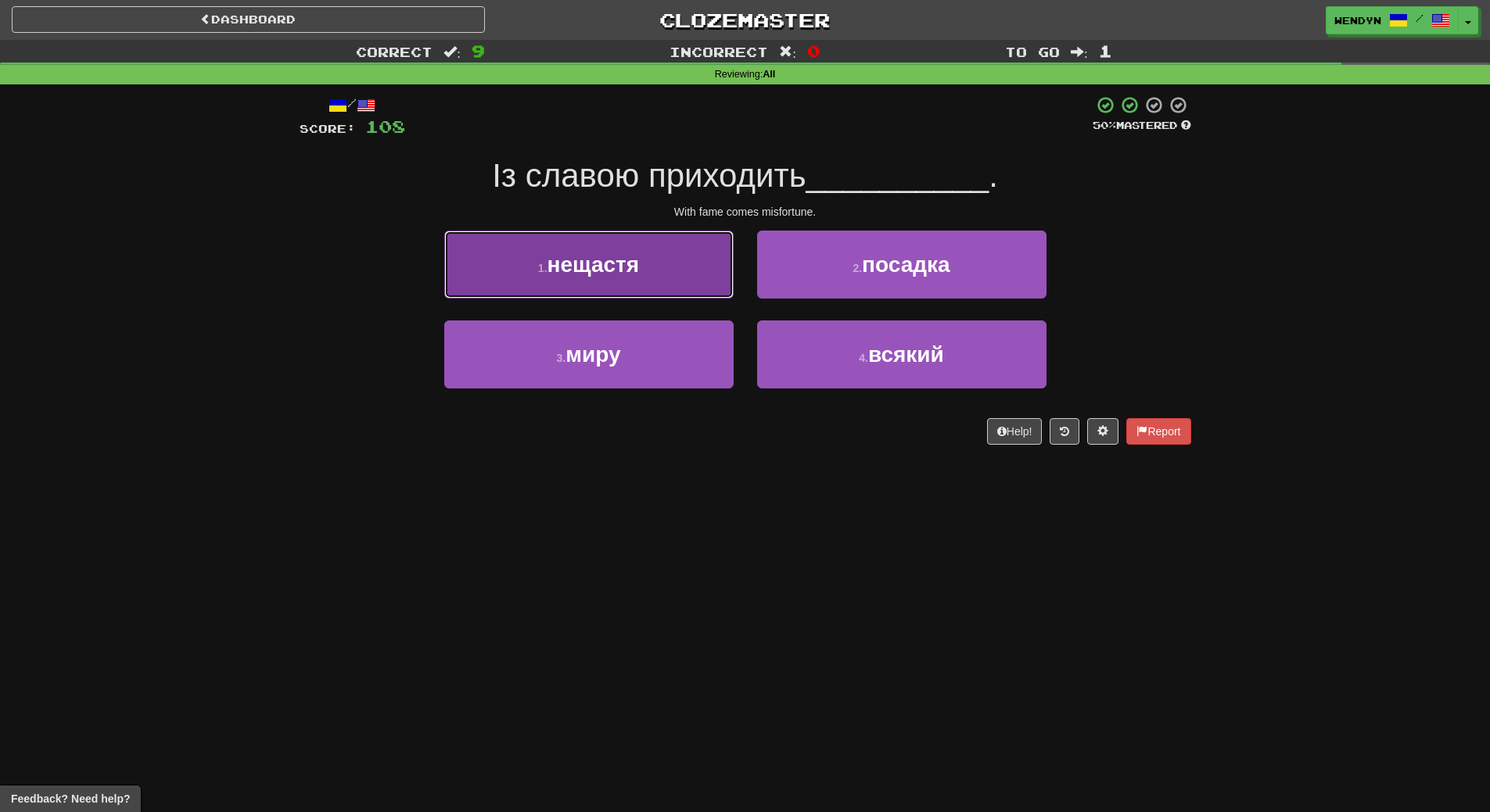
click at [626, 282] on button "1 . нещастя" at bounding box center [589, 265] width 289 height 68
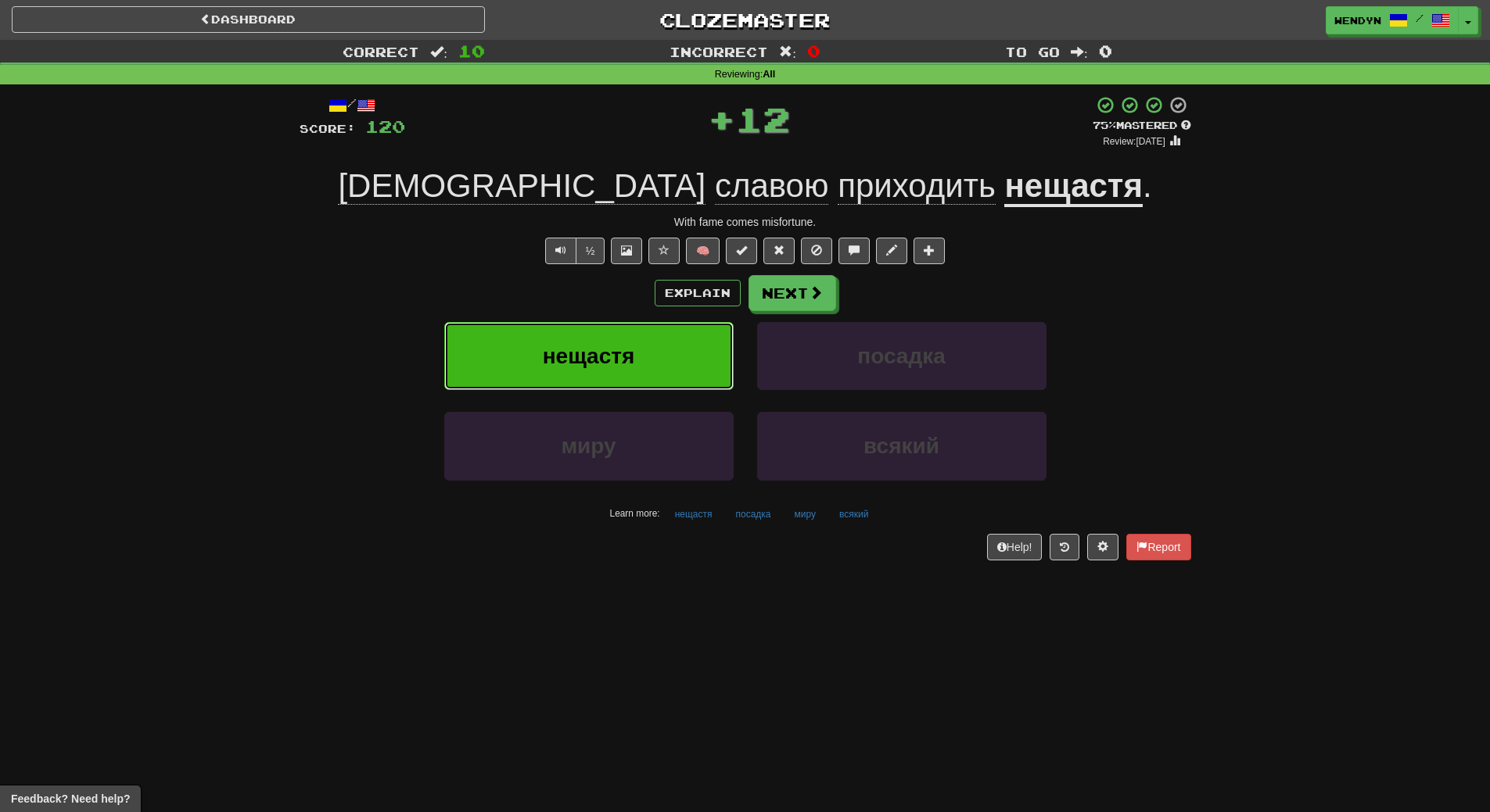
click at [626, 348] on span "нещастя" at bounding box center [589, 356] width 93 height 24
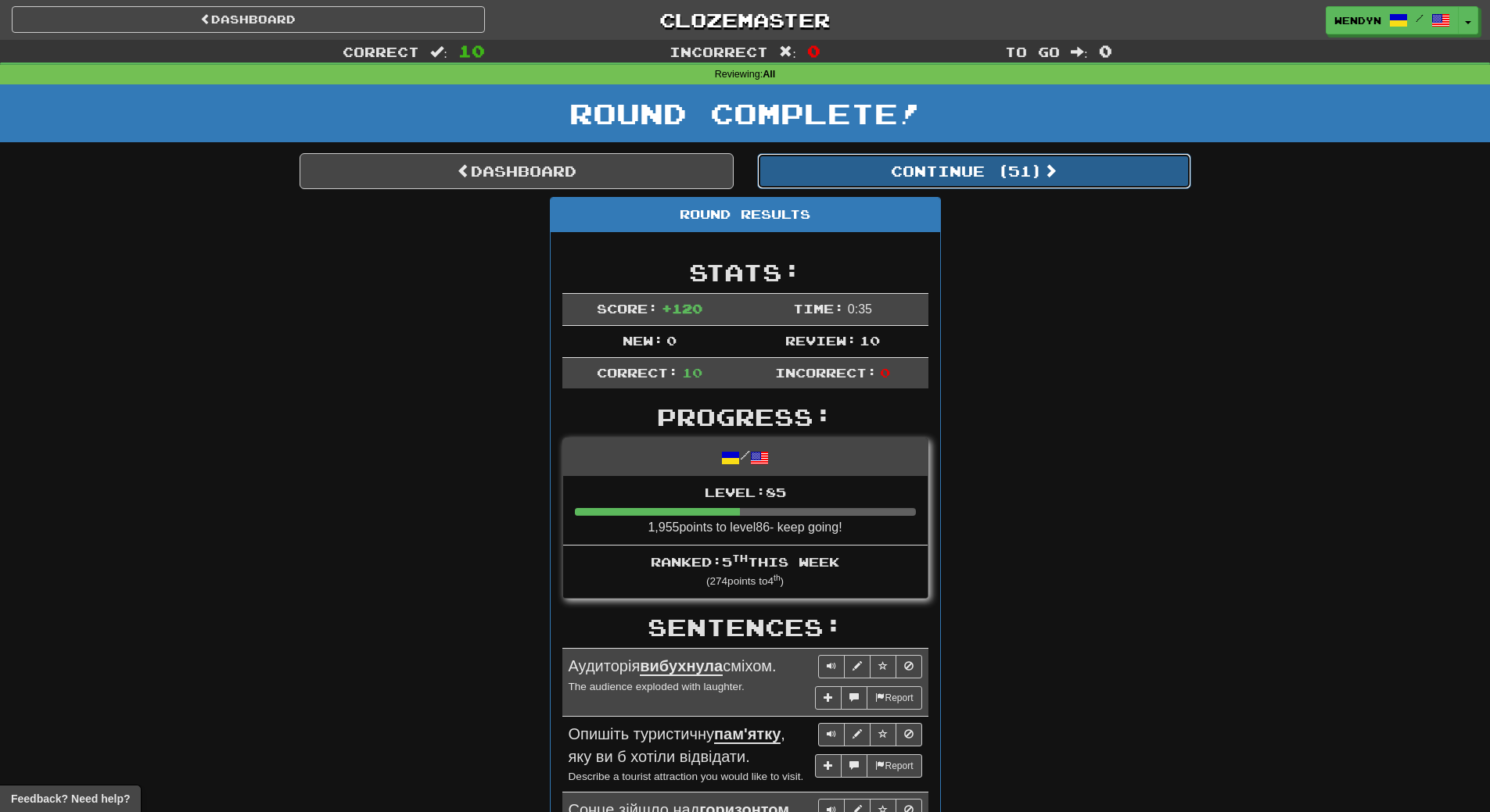
click at [985, 166] on button "Continue ( 51 )" at bounding box center [974, 171] width 434 height 36
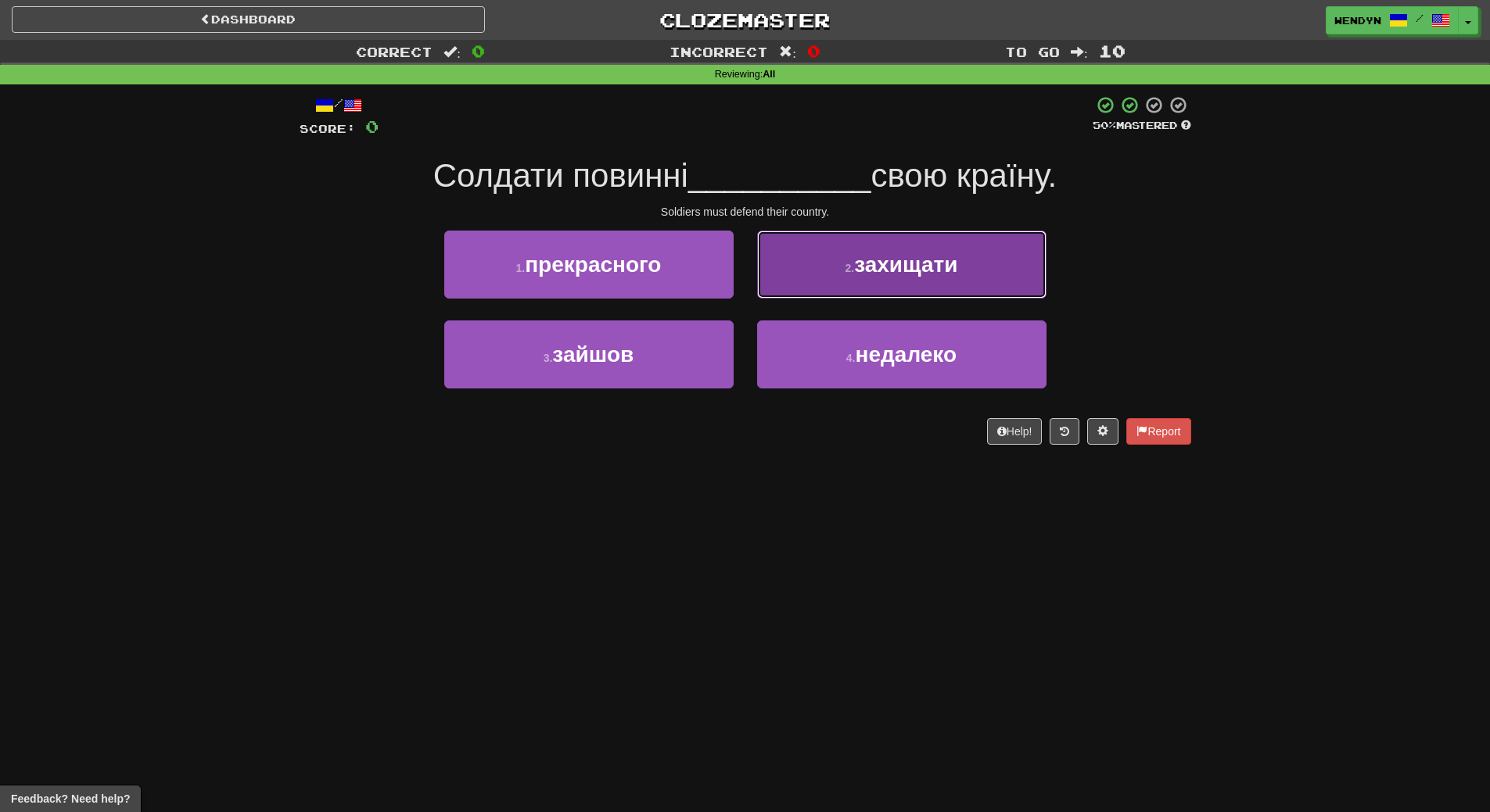
click at [919, 273] on span "захищати" at bounding box center [905, 265] width 103 height 24
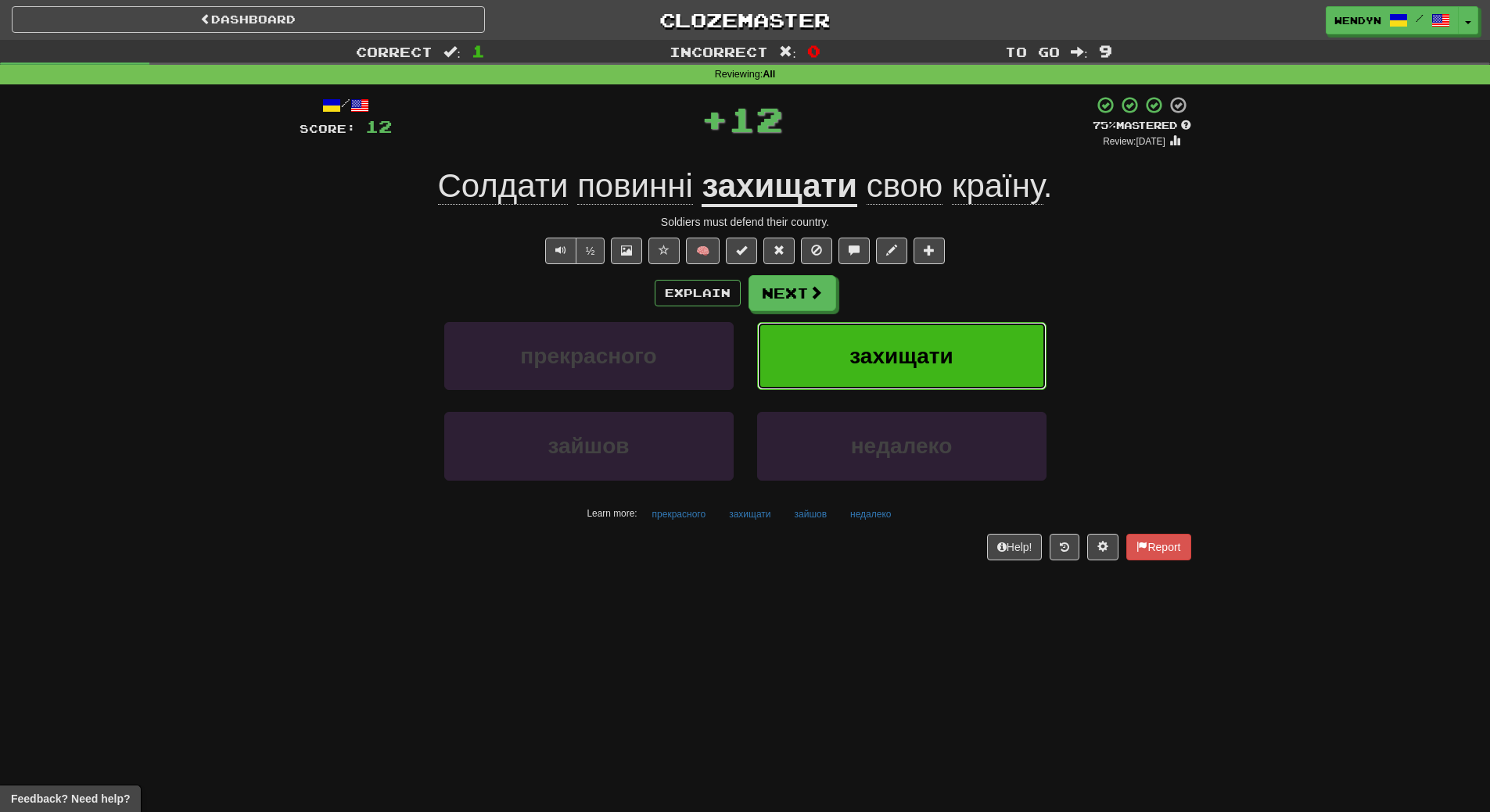
click at [929, 348] on span "захищати" at bounding box center [901, 356] width 103 height 24
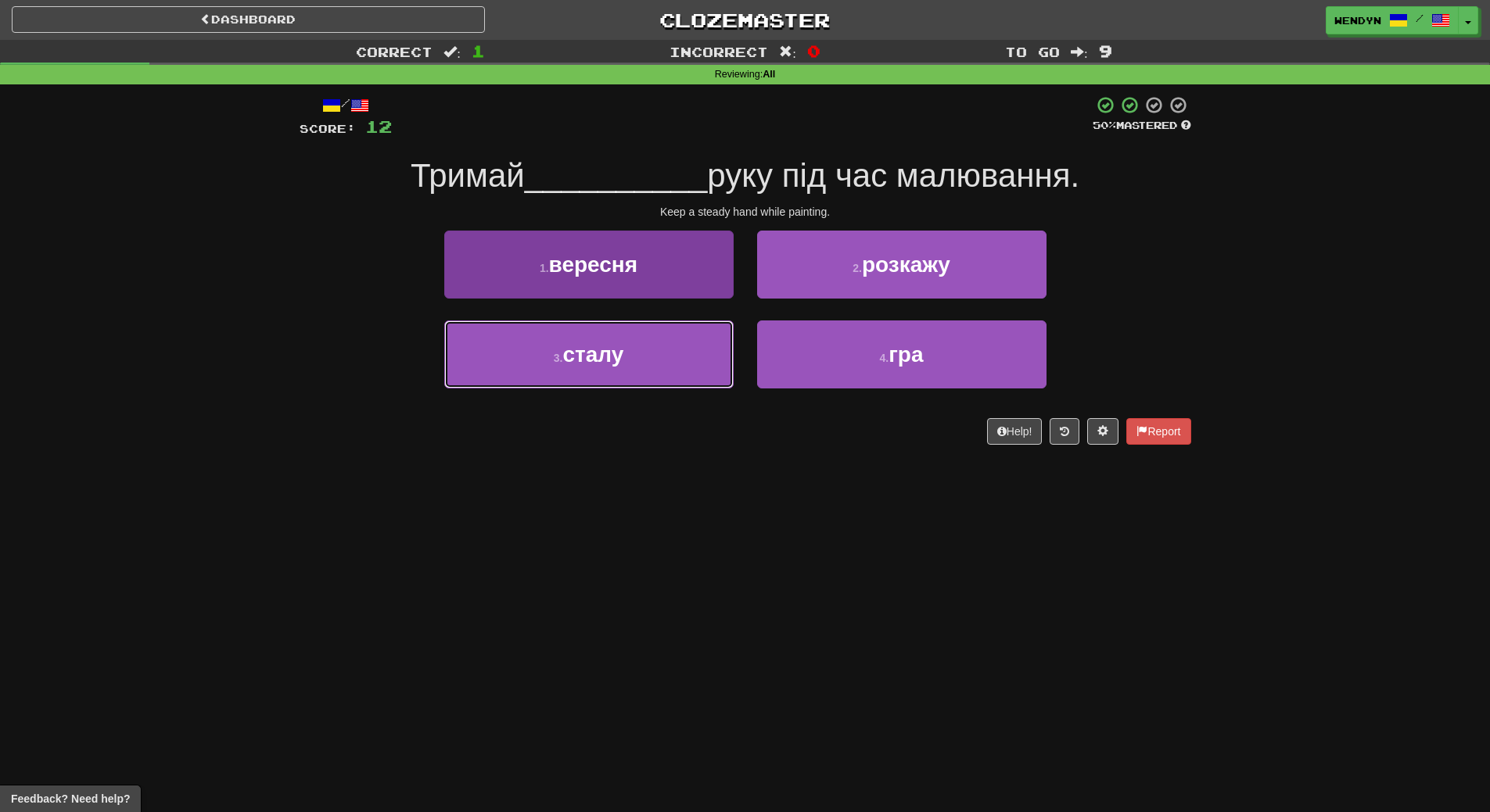
click at [613, 358] on span "сталу" at bounding box center [592, 355] width 61 height 24
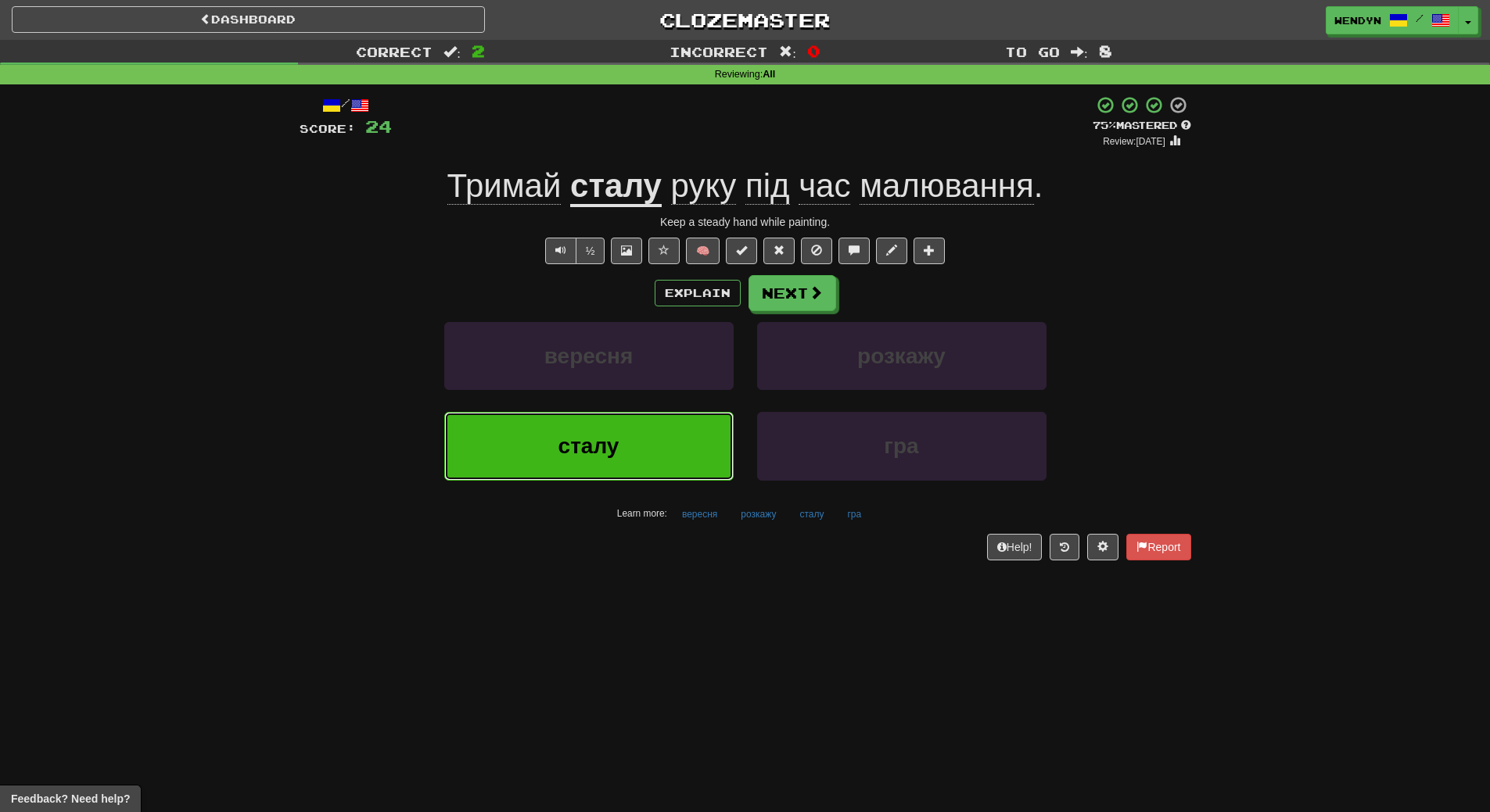
click at [682, 425] on button "сталу" at bounding box center [589, 446] width 289 height 68
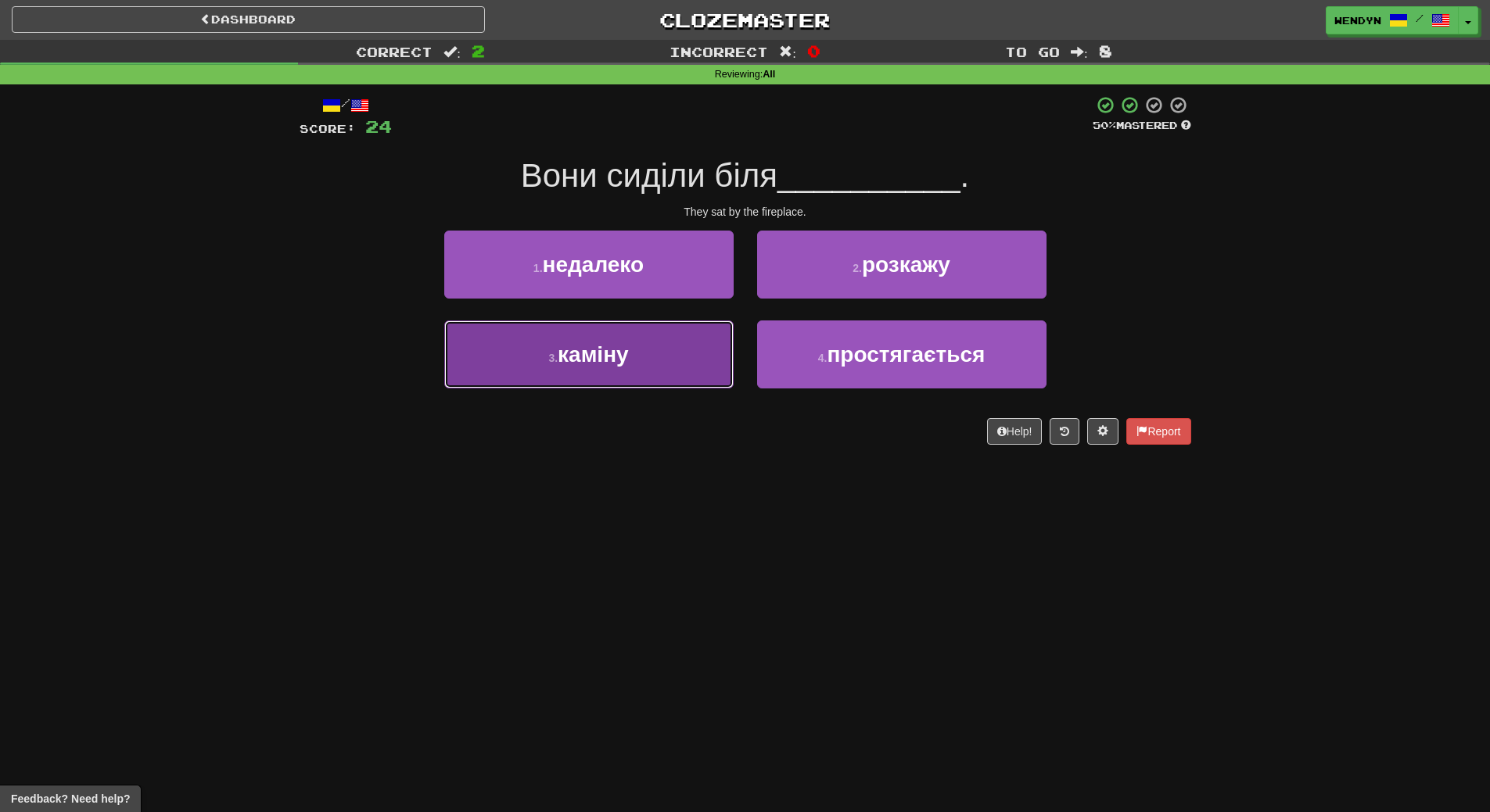
click at [591, 378] on button "3 . каміну" at bounding box center [589, 355] width 289 height 68
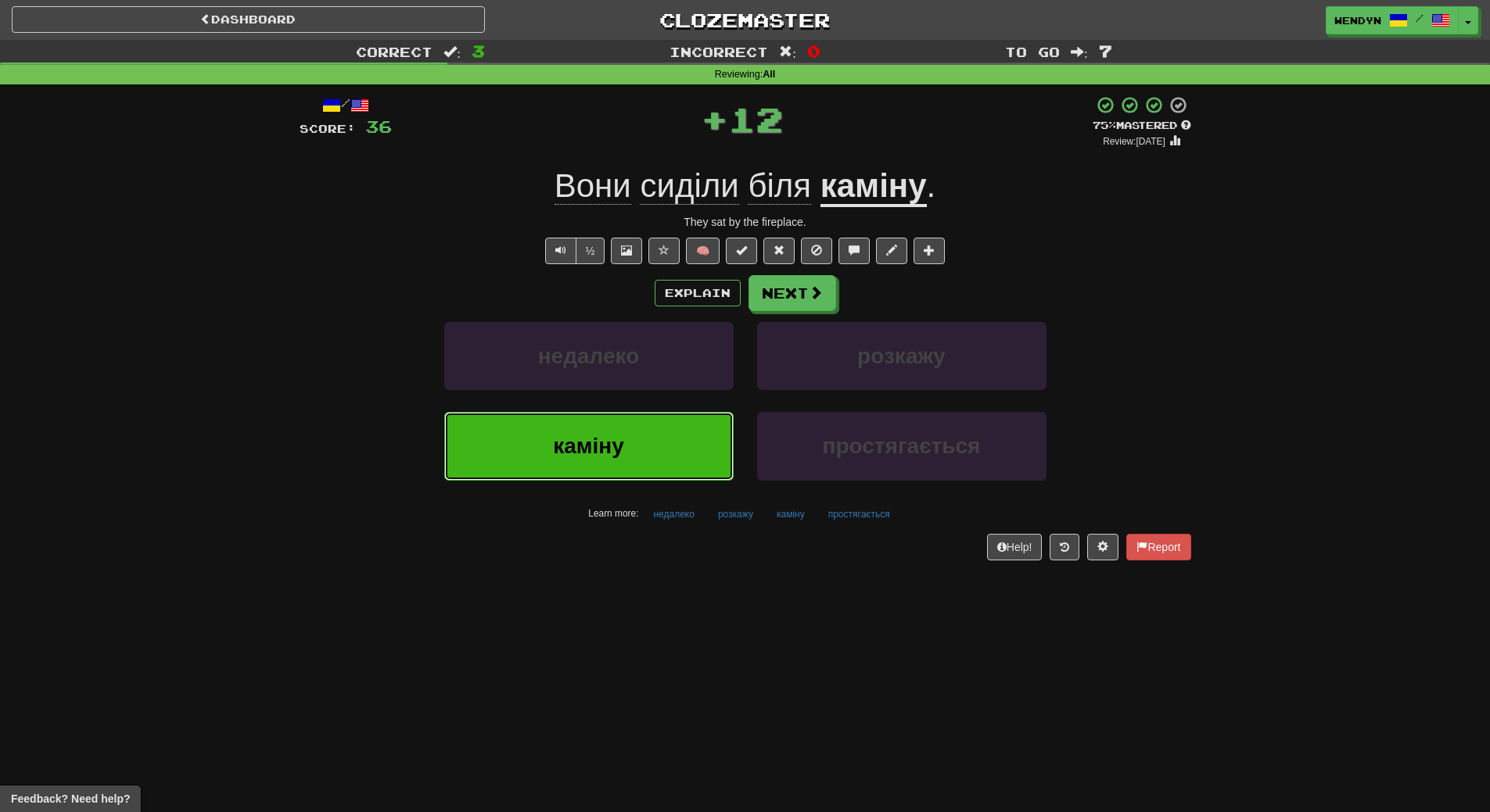
click at [592, 447] on span "каміну" at bounding box center [589, 446] width 71 height 24
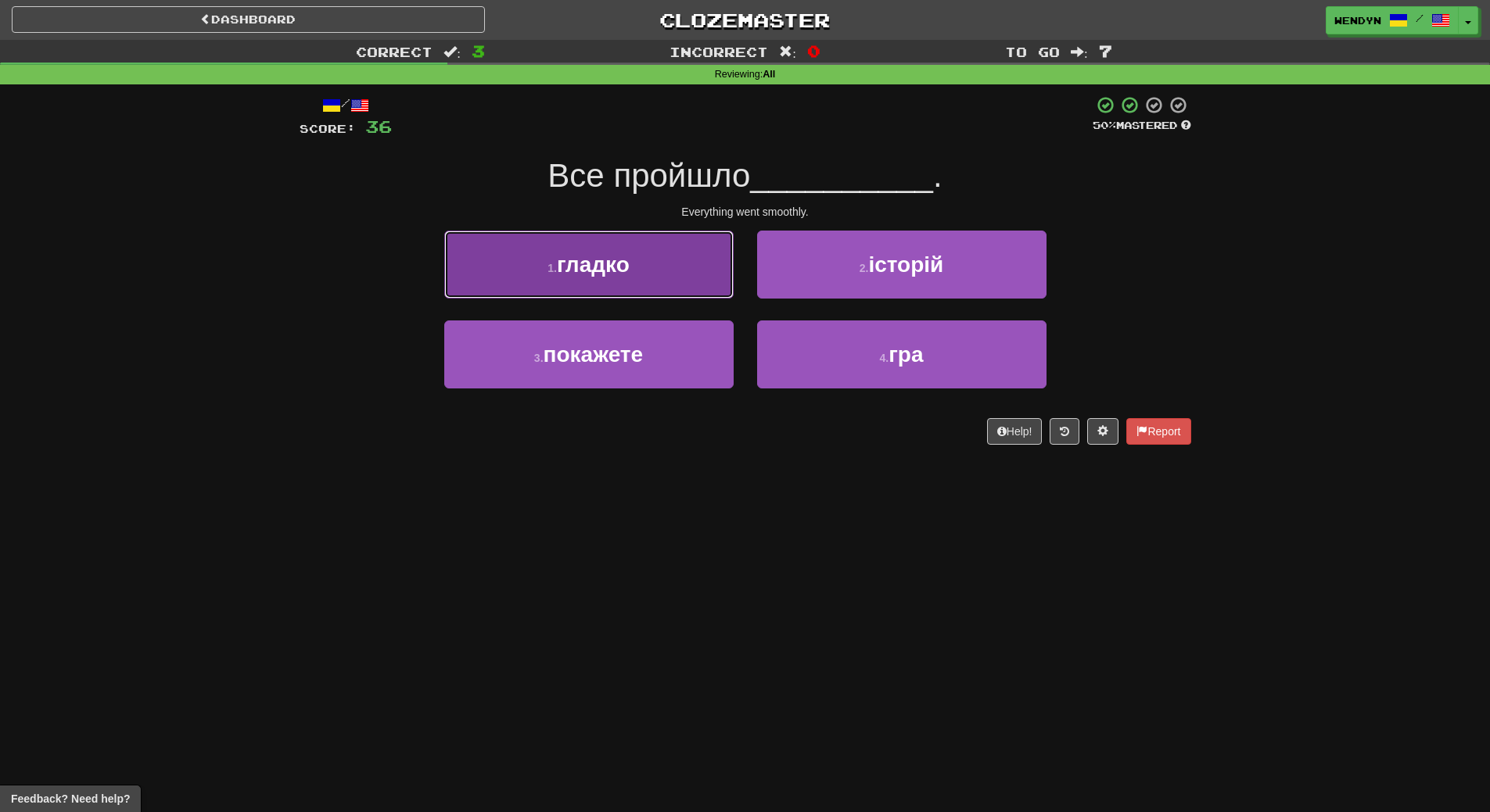
click at [577, 281] on button "1 . гладко" at bounding box center [589, 265] width 289 height 68
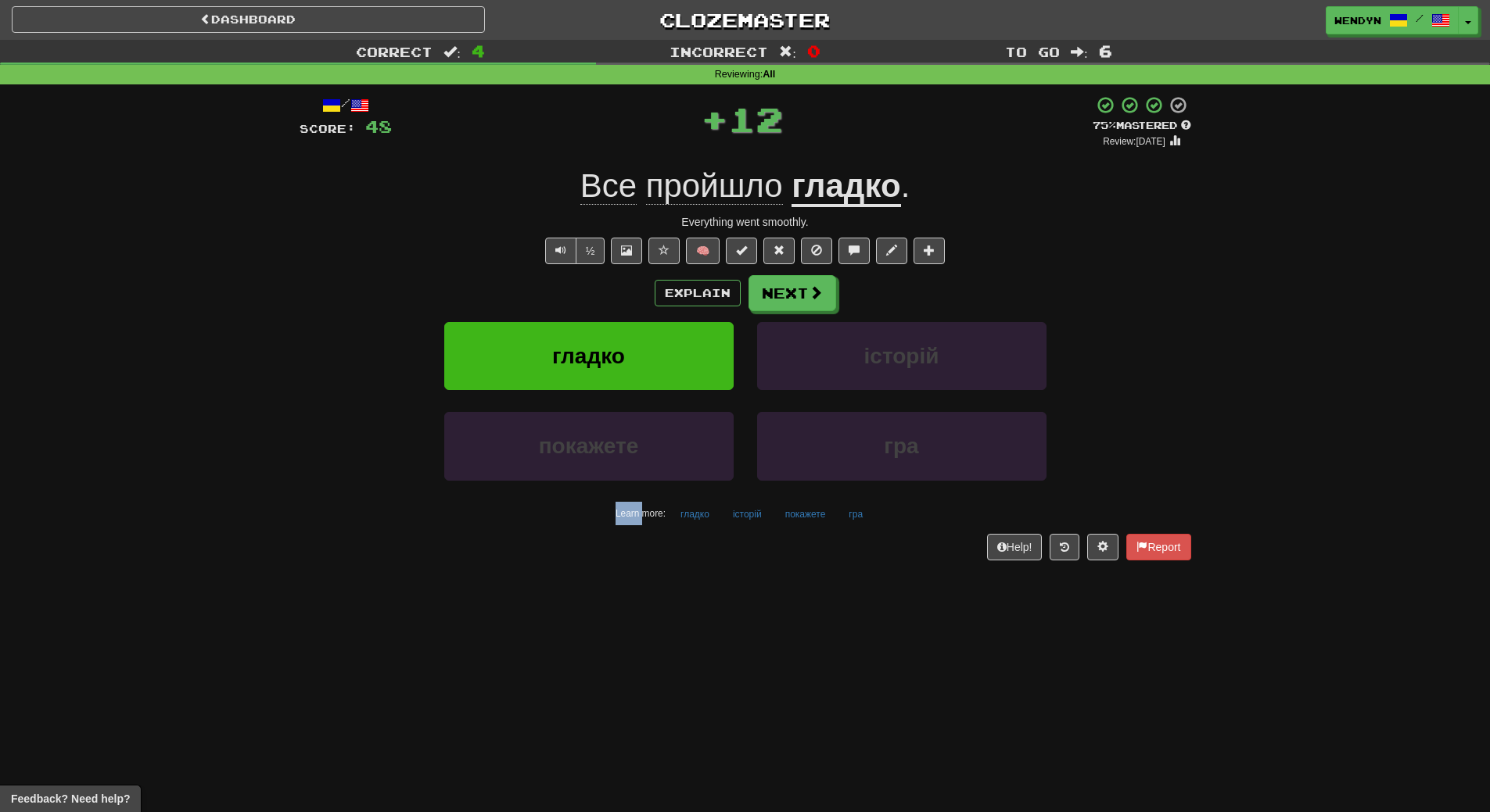
click at [577, 281] on div "Explain Next" at bounding box center [746, 293] width 892 height 36
click at [575, 340] on button "гладко" at bounding box center [589, 356] width 289 height 68
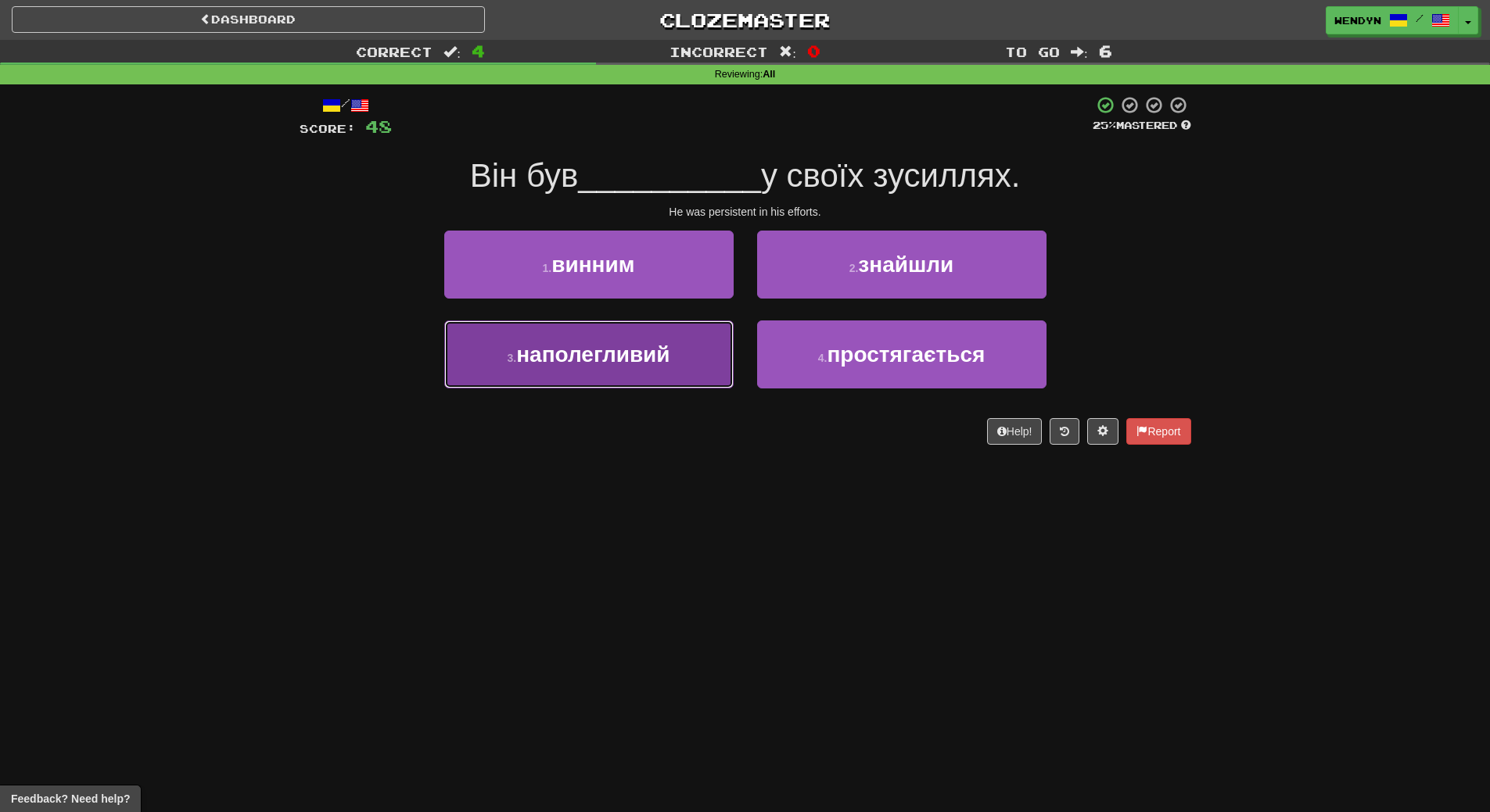
click at [627, 380] on button "3 . наполегливий" at bounding box center [589, 355] width 289 height 68
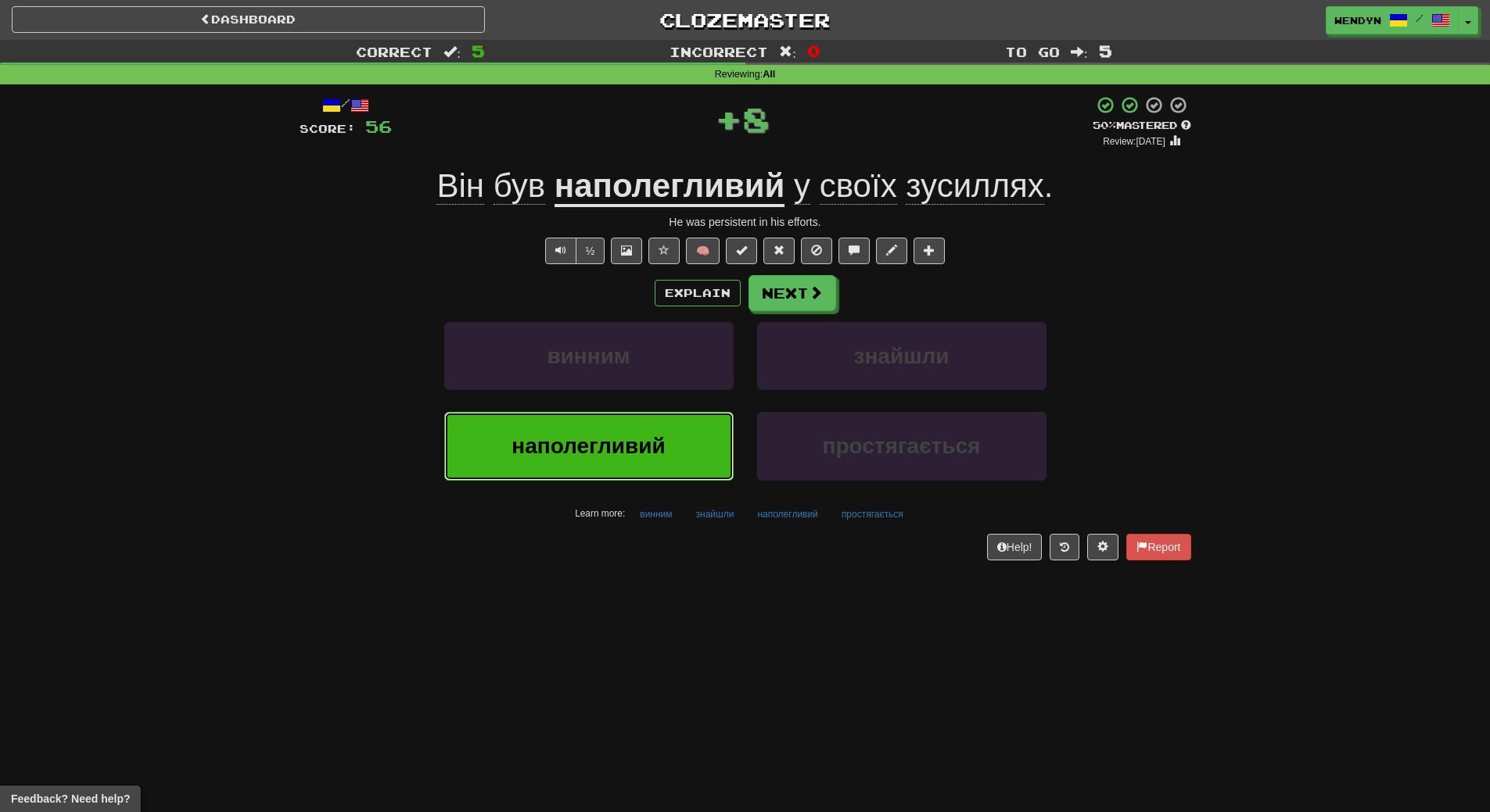
click at [609, 445] on span "наполегливий" at bounding box center [588, 446] width 154 height 24
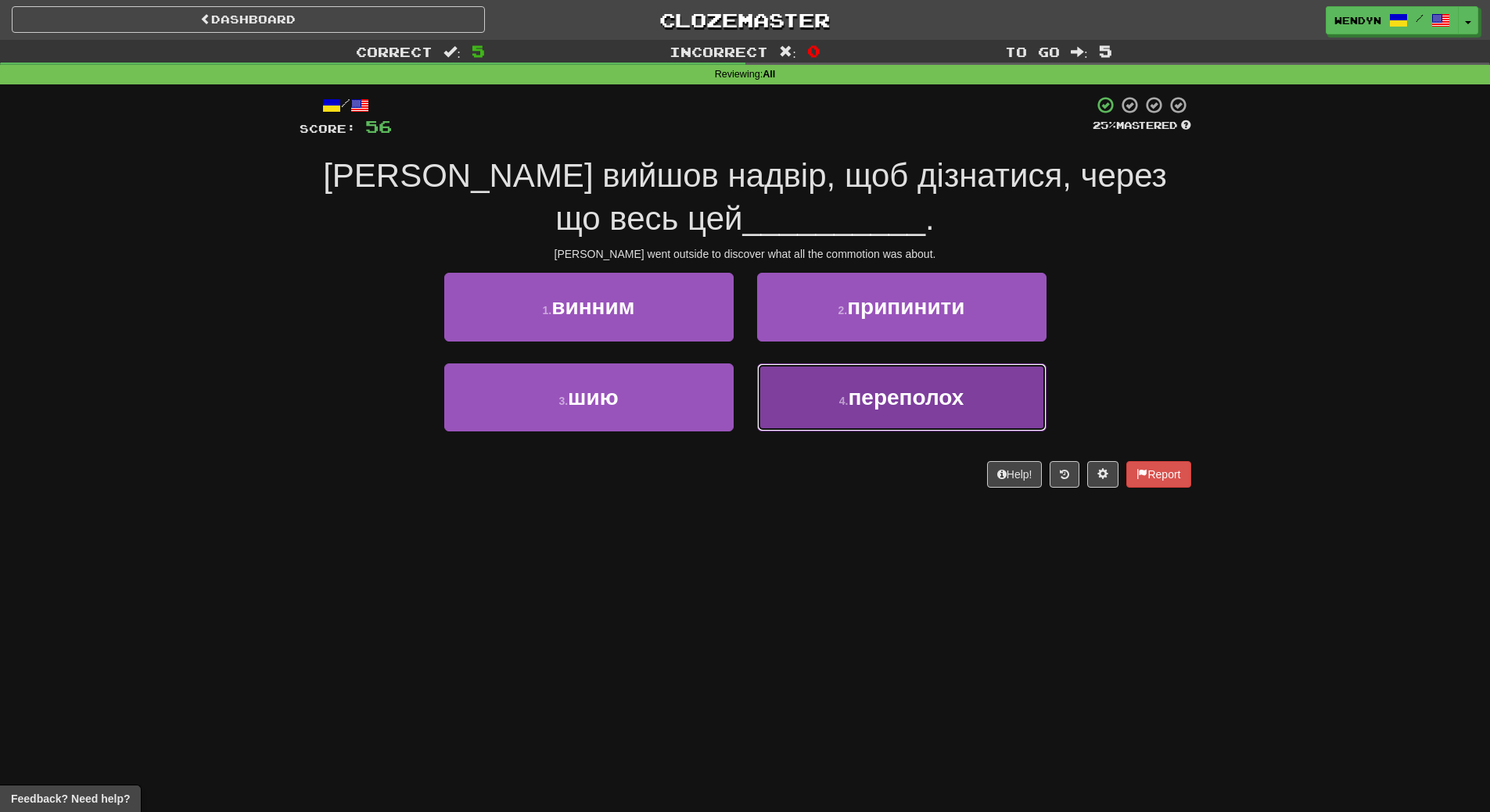
click at [922, 418] on button "4 . переполох" at bounding box center [902, 398] width 289 height 68
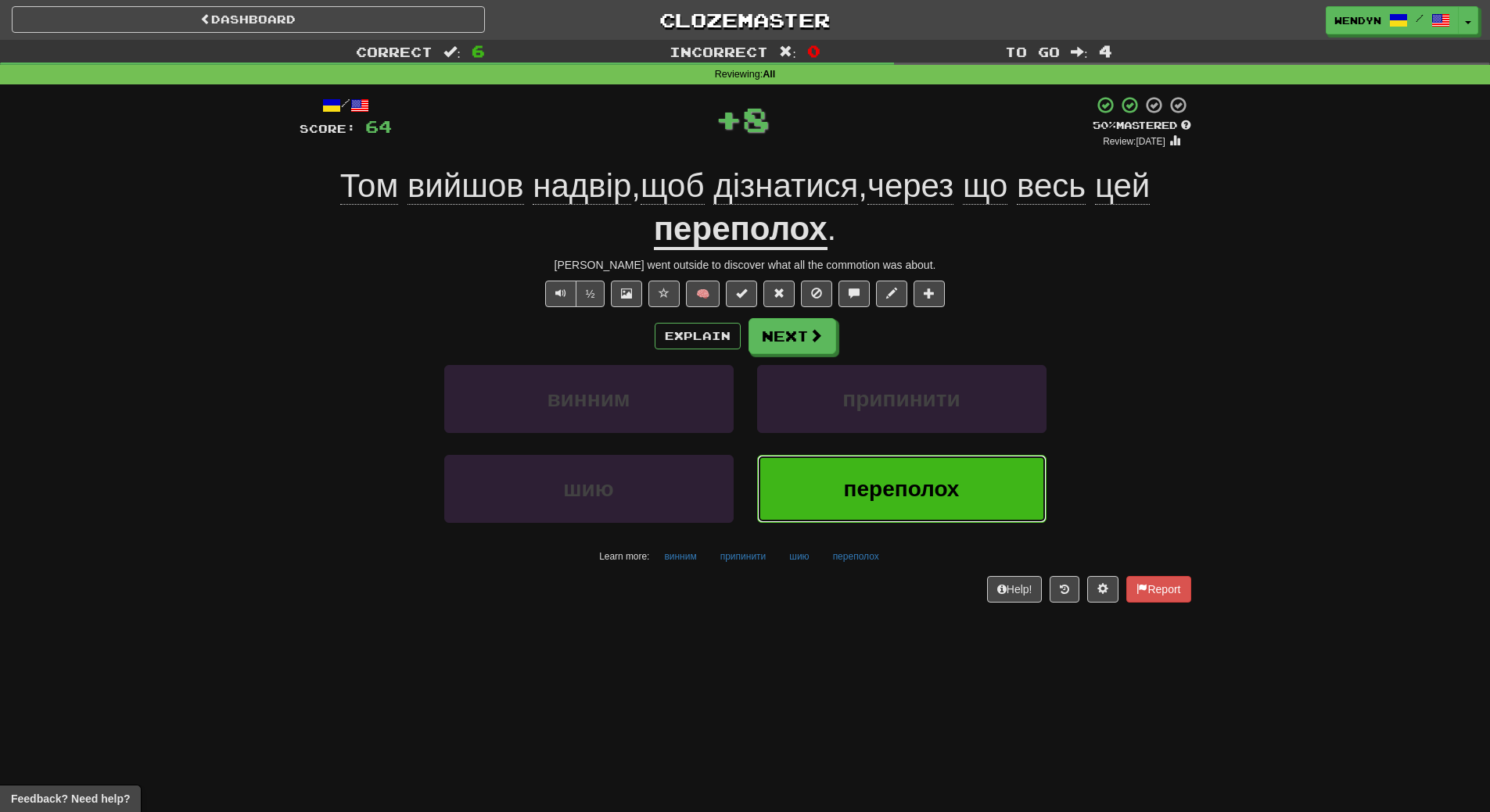
drag, startPoint x: 895, startPoint y: 471, endPoint x: 830, endPoint y: 532, distance: 89.1
click at [880, 489] on button "переполох" at bounding box center [902, 489] width 289 height 68
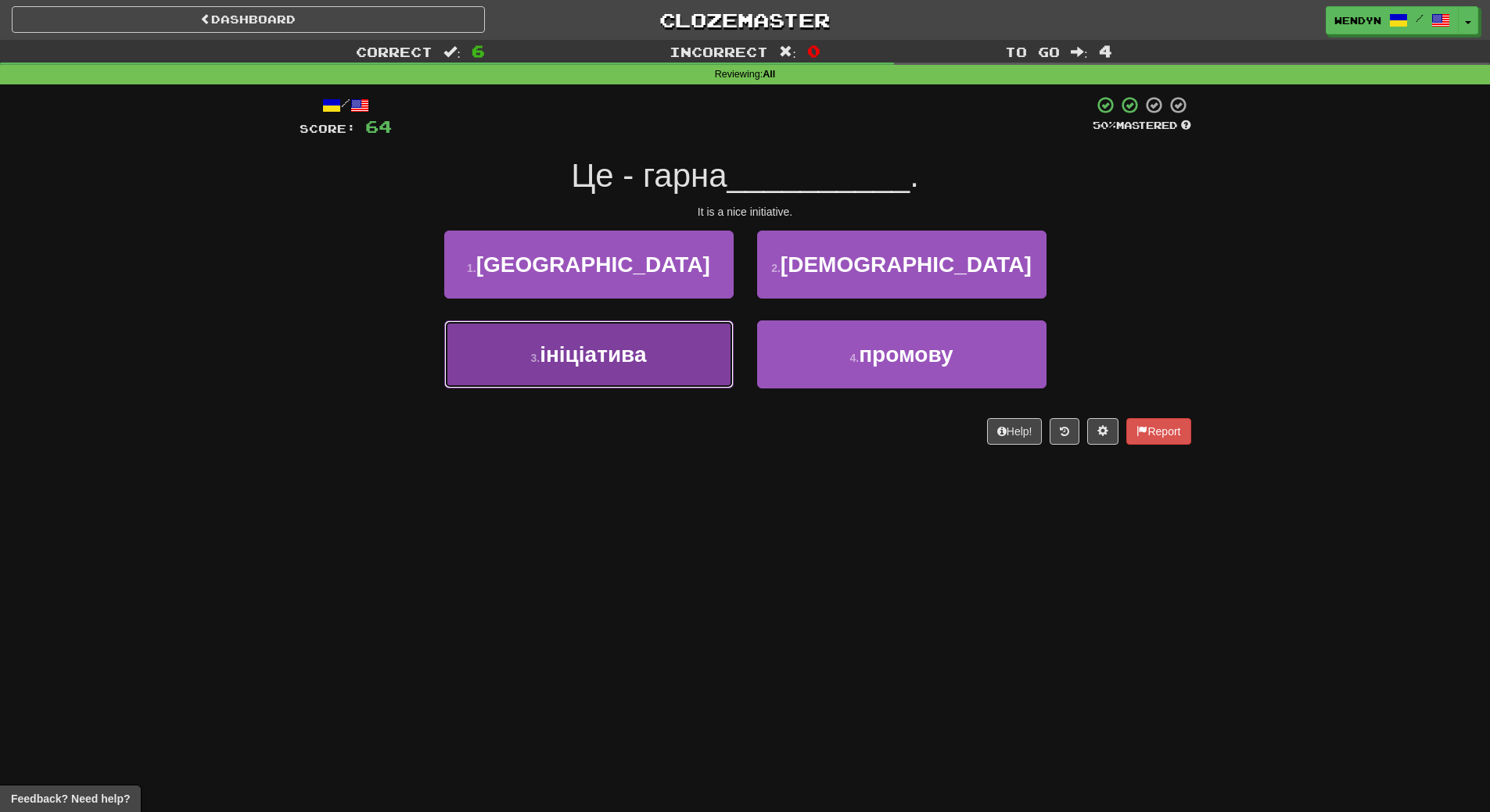
click at [654, 383] on button "3 . ініціатива" at bounding box center [589, 355] width 289 height 68
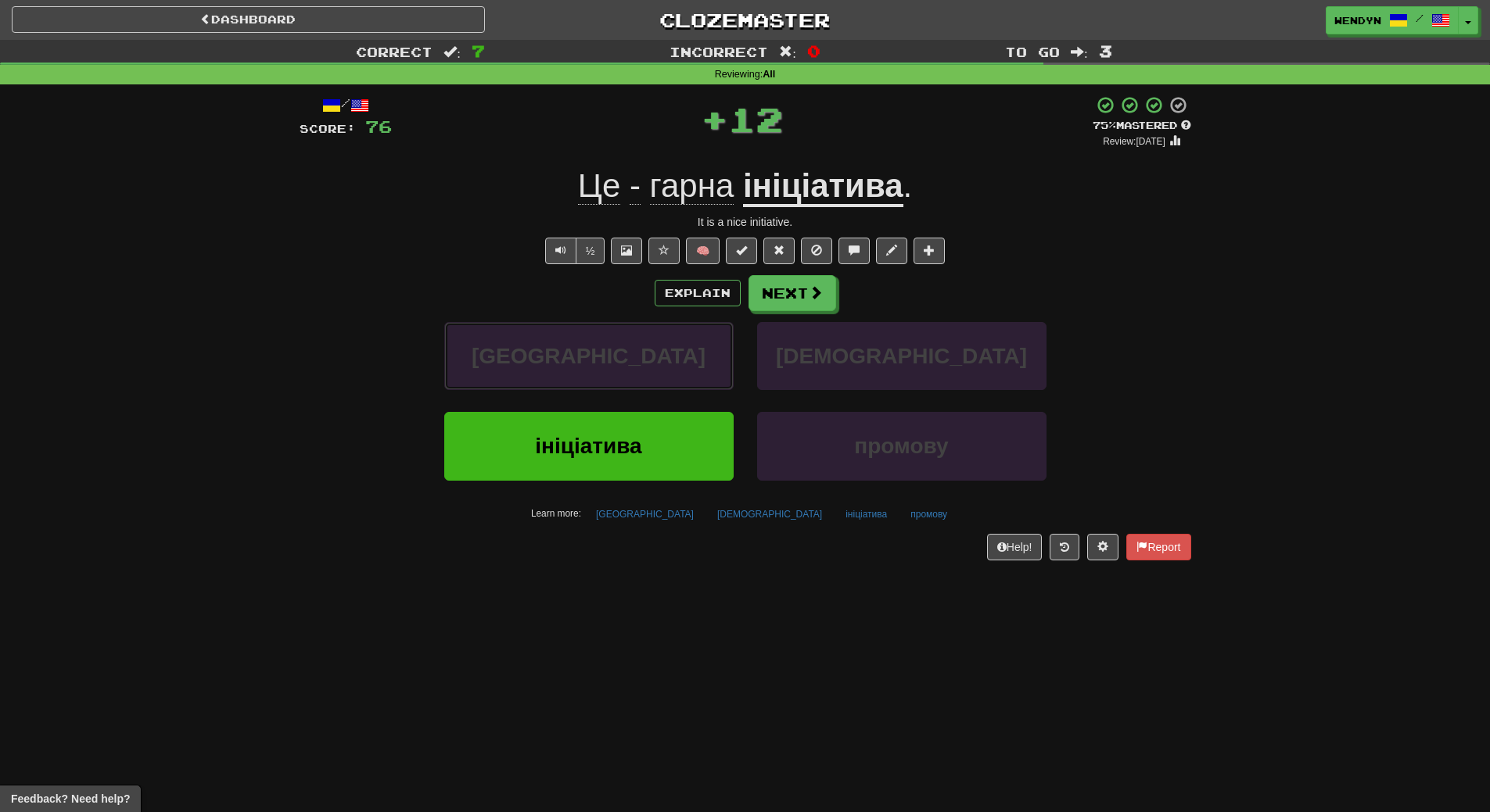
click at [654, 383] on button "азії" at bounding box center [589, 356] width 289 height 68
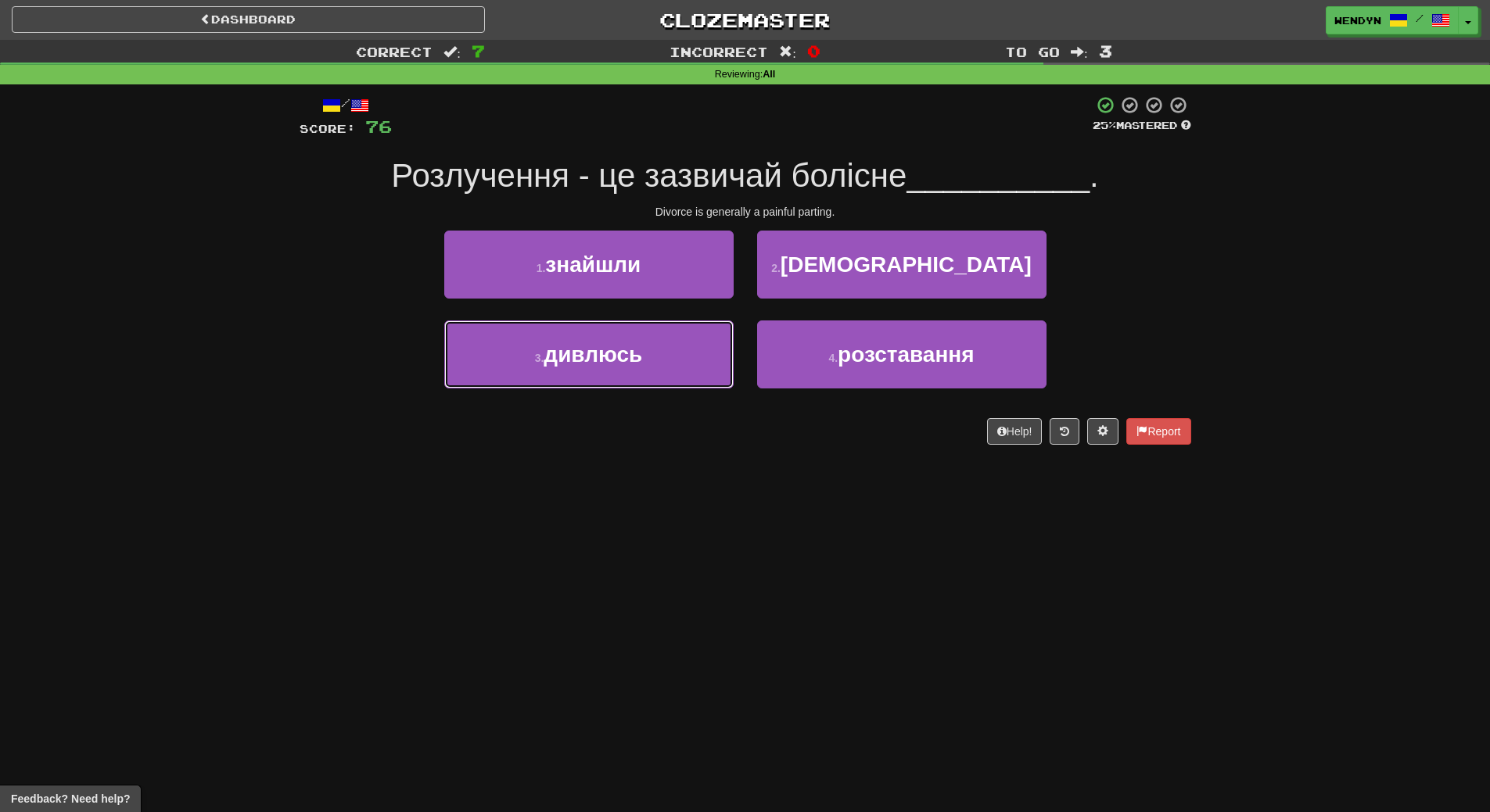
drag, startPoint x: 654, startPoint y: 383, endPoint x: 642, endPoint y: 581, distance: 198.4
click at [642, 581] on div "Dashboard Clozemaster WendyN / Toggle Dropdown Dashboard Leaderboard Activity F…" at bounding box center [745, 406] width 1490 height 812
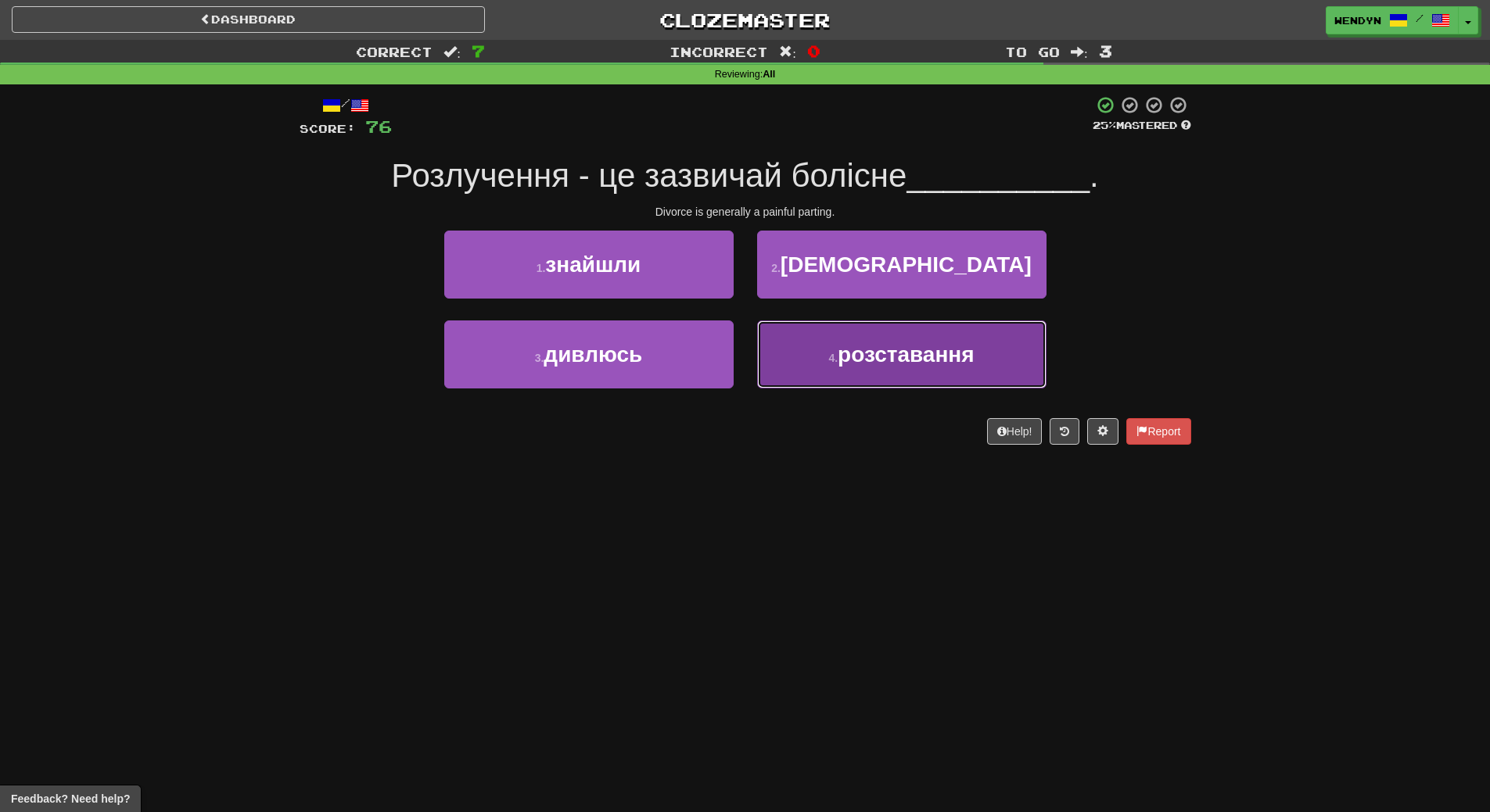
click at [911, 361] on span "розставання" at bounding box center [906, 355] width 136 height 24
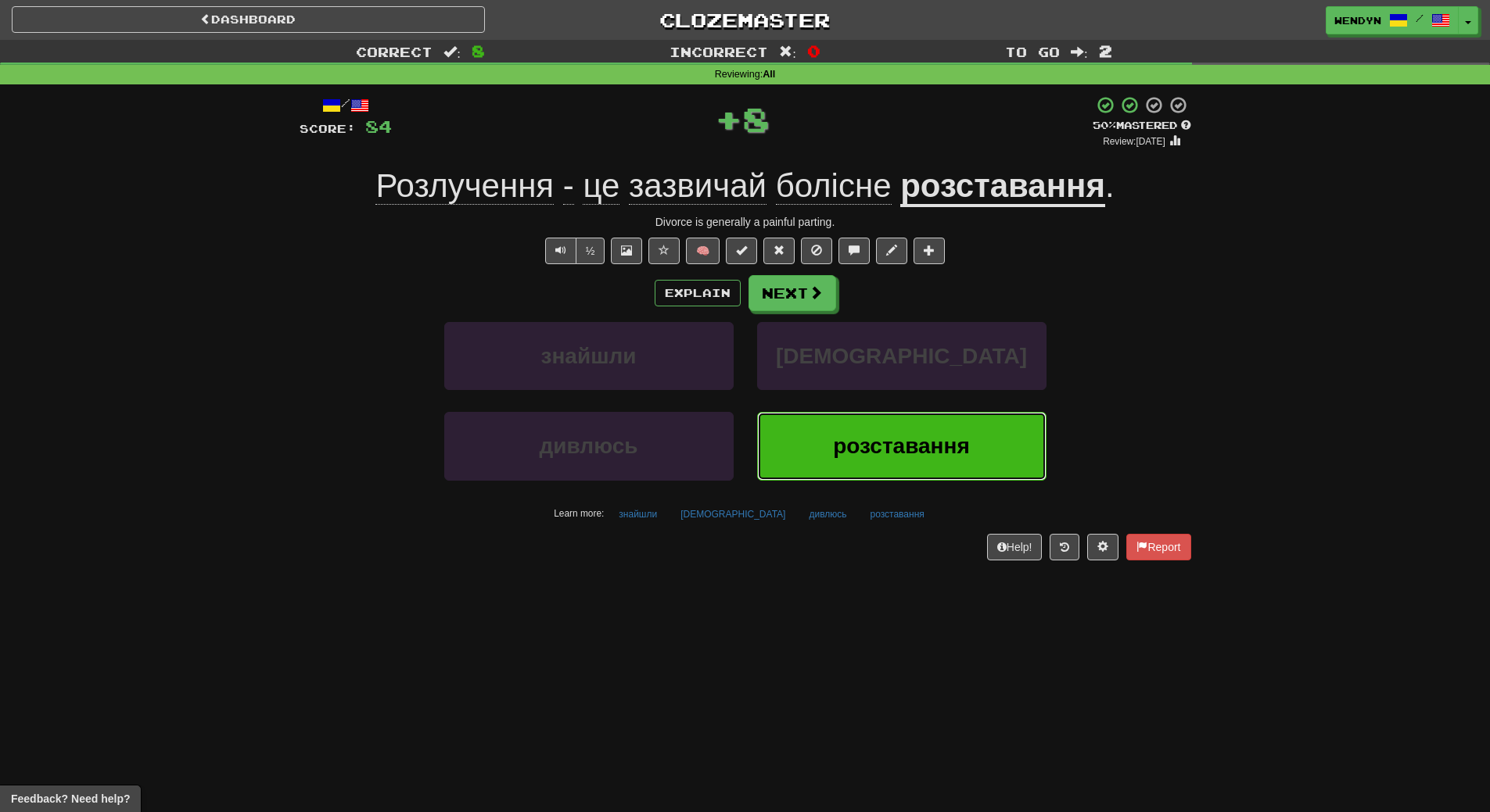
click at [903, 476] on button "розставання" at bounding box center [902, 446] width 289 height 68
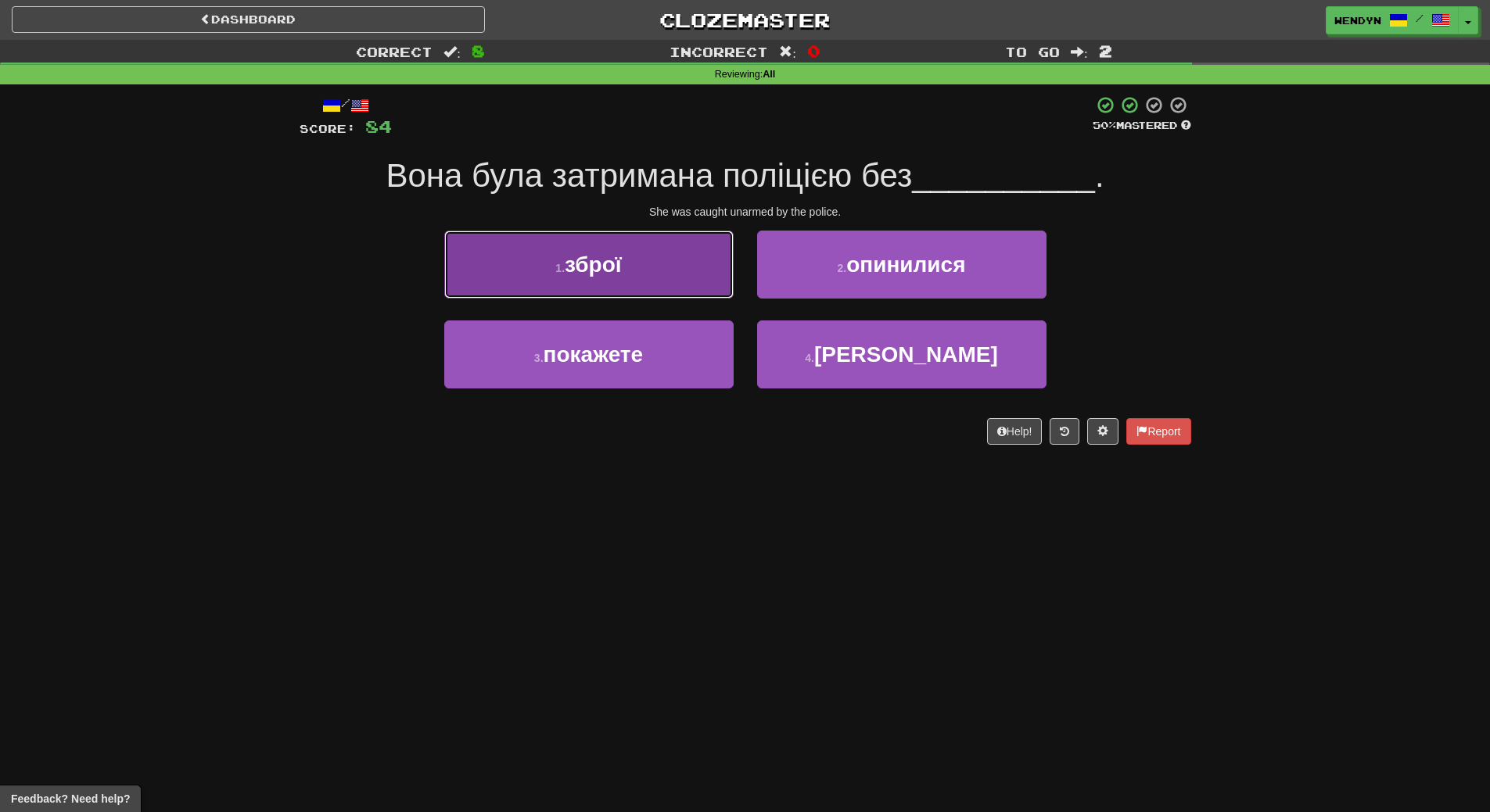
click at [617, 295] on button "1 . зброї" at bounding box center [589, 265] width 289 height 68
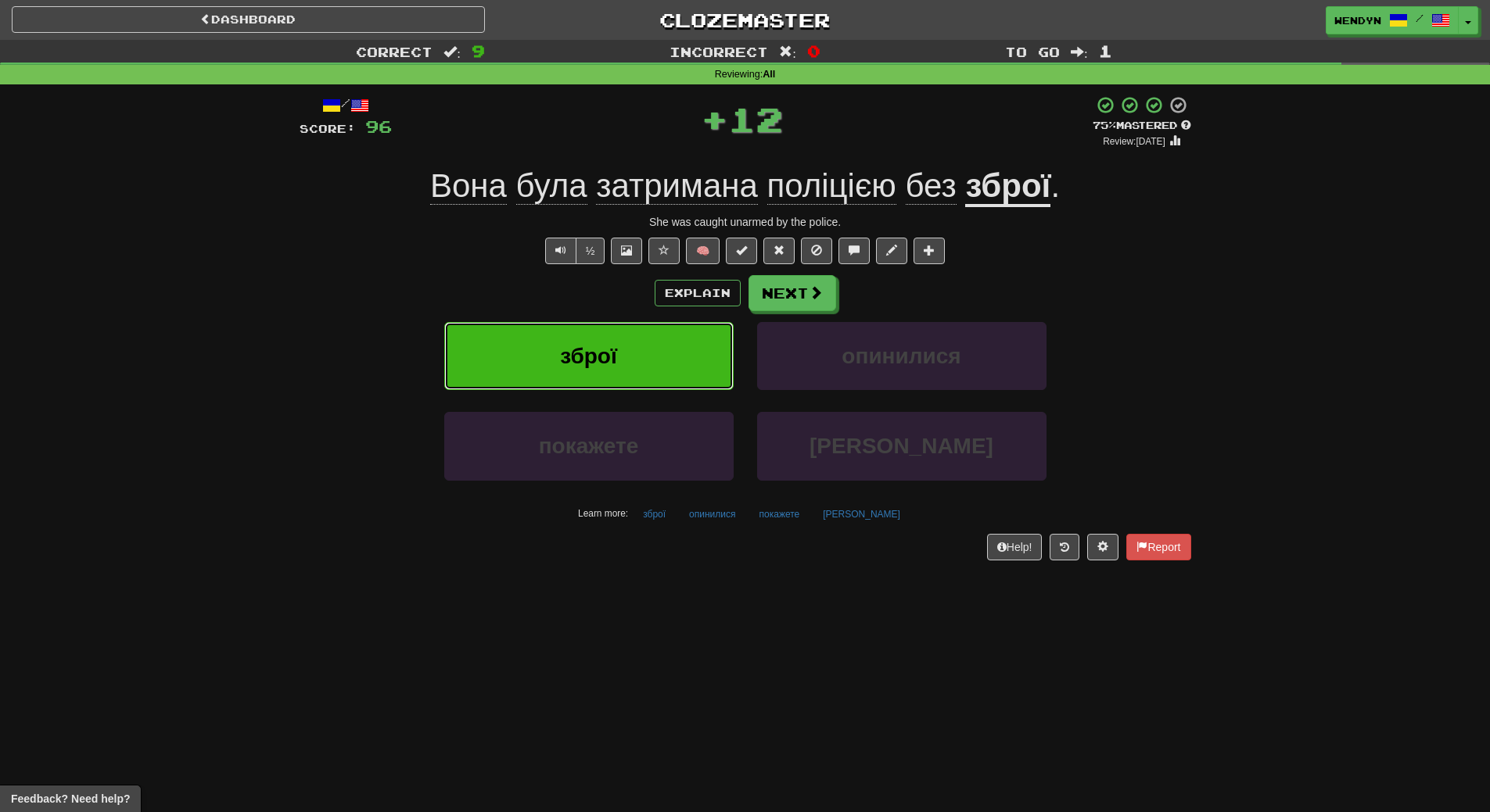
click at [610, 341] on button "зброї" at bounding box center [589, 356] width 289 height 68
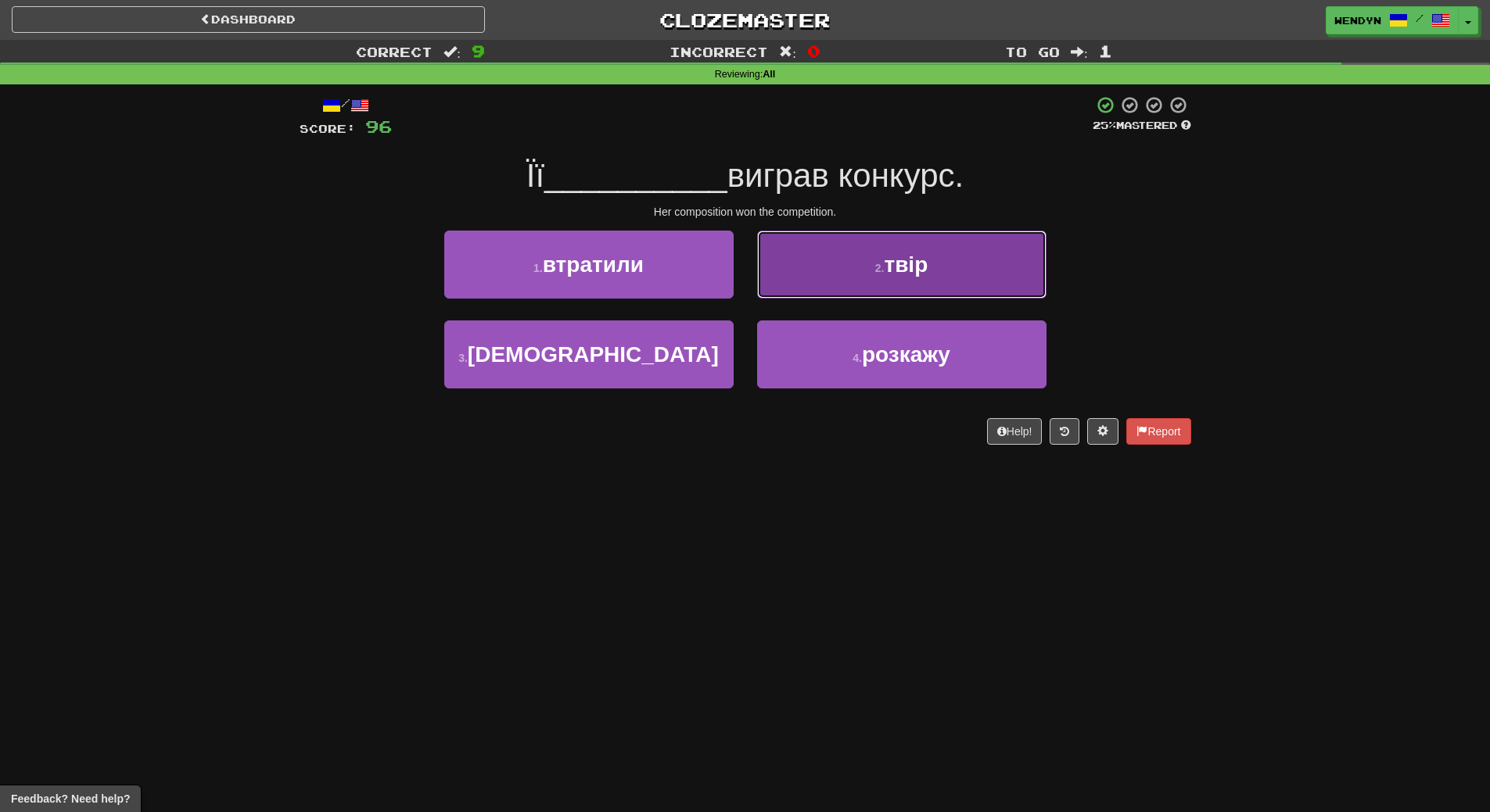
click at [984, 257] on button "2 . твір" at bounding box center [902, 265] width 289 height 68
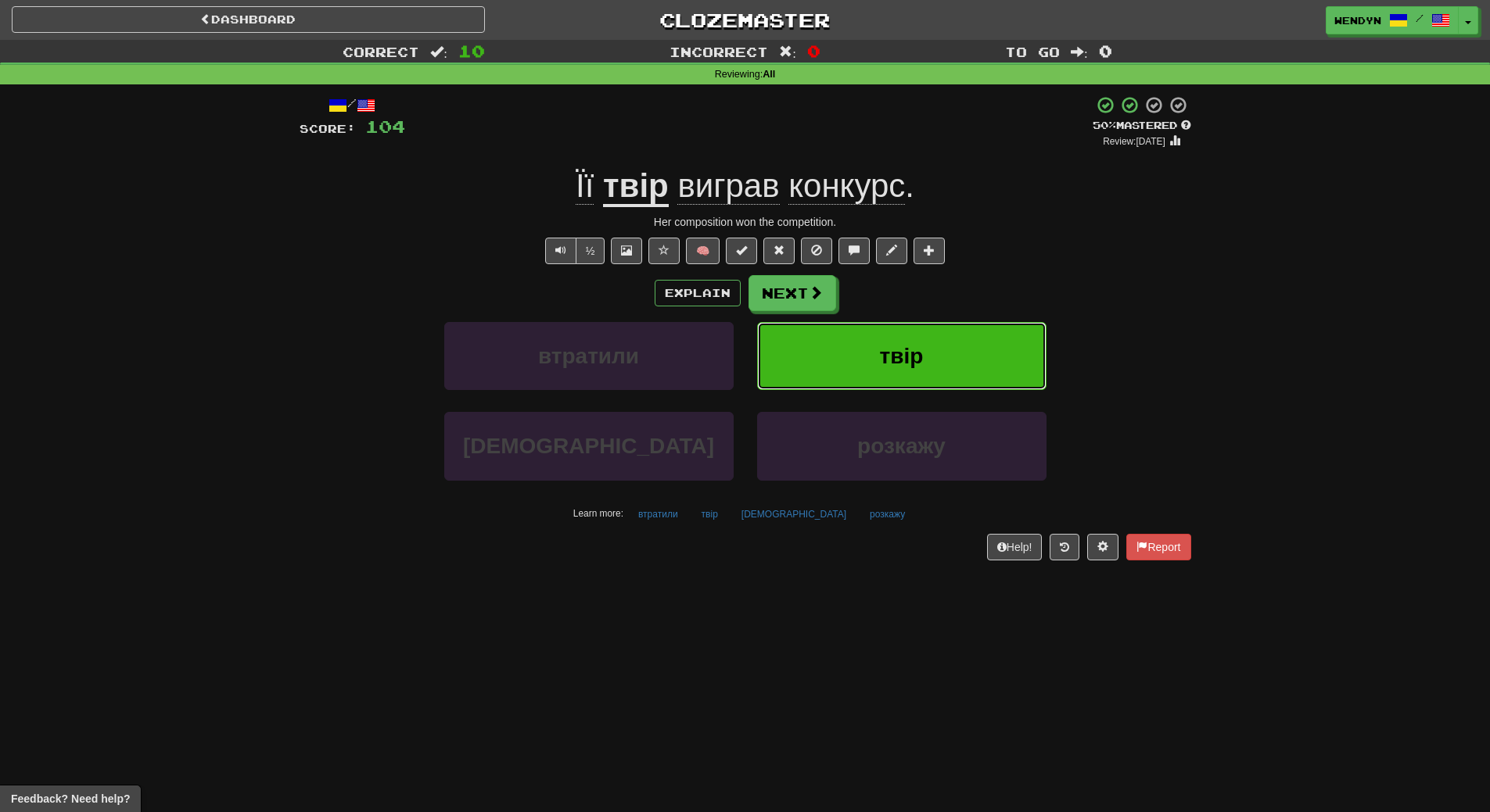
click at [890, 358] on span "твір" at bounding box center [902, 356] width 44 height 24
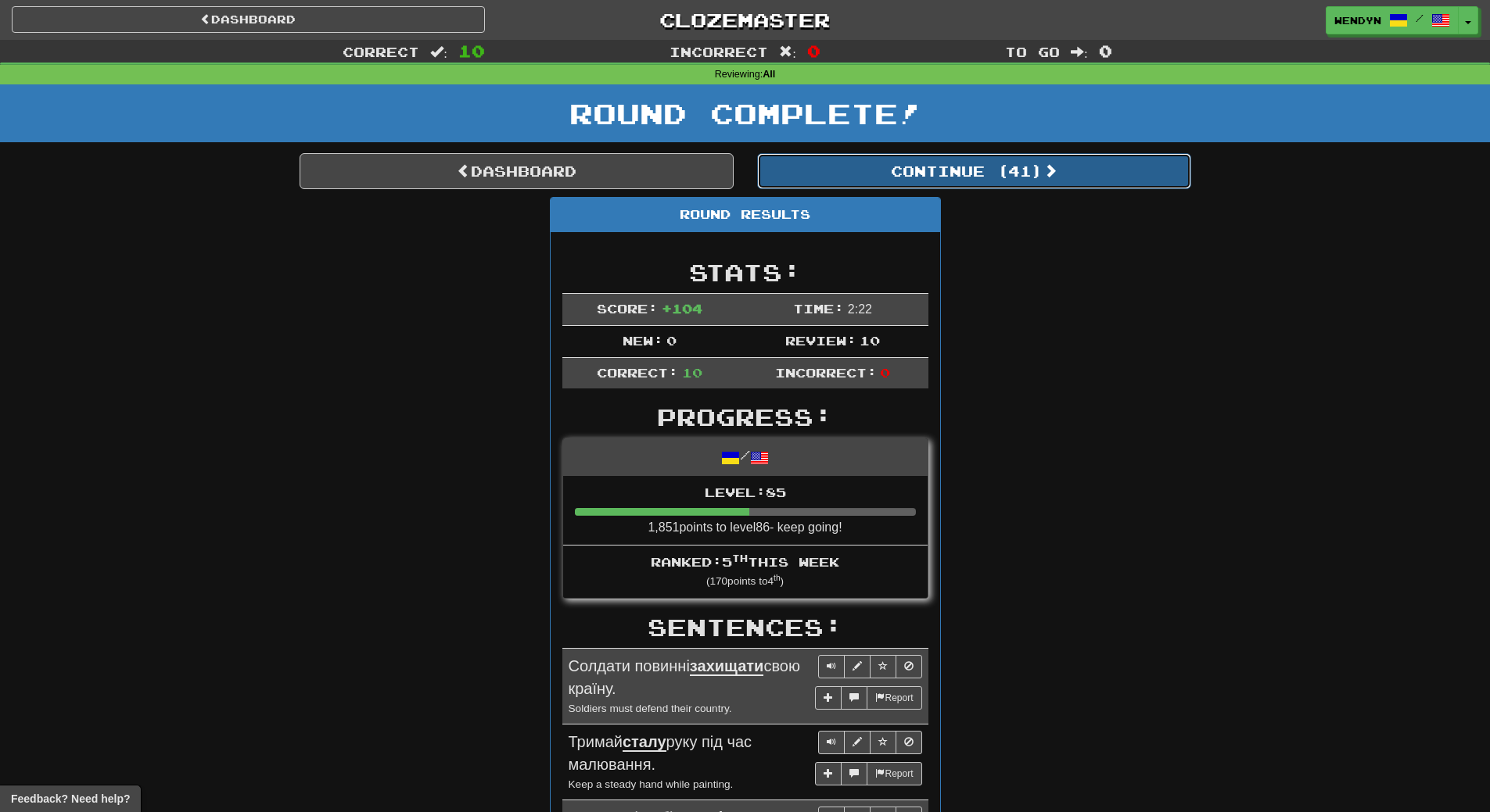
click at [999, 184] on button "Continue ( 41 )" at bounding box center [974, 171] width 434 height 36
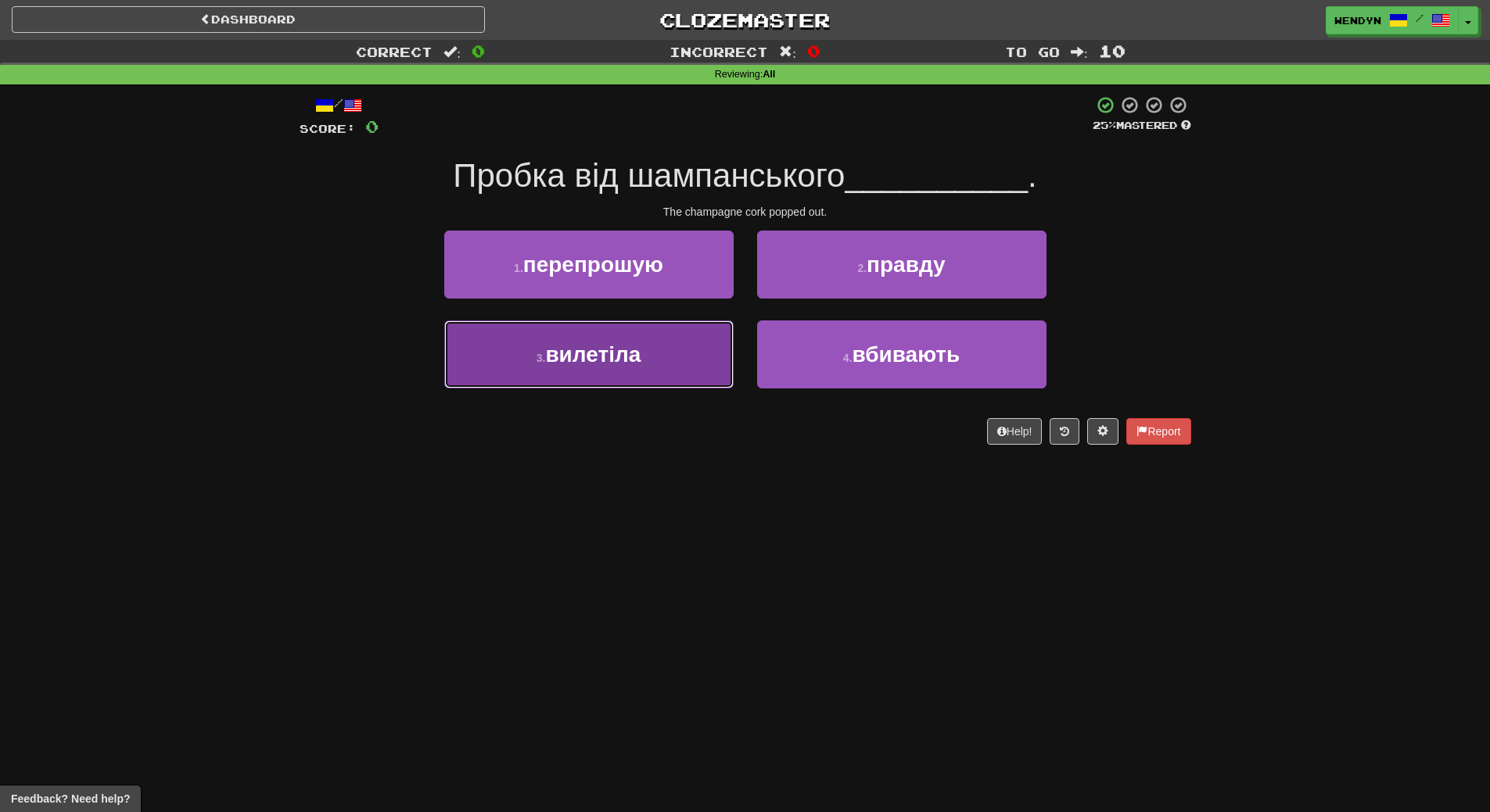
click at [674, 356] on button "3 . вилетіла" at bounding box center [589, 355] width 289 height 68
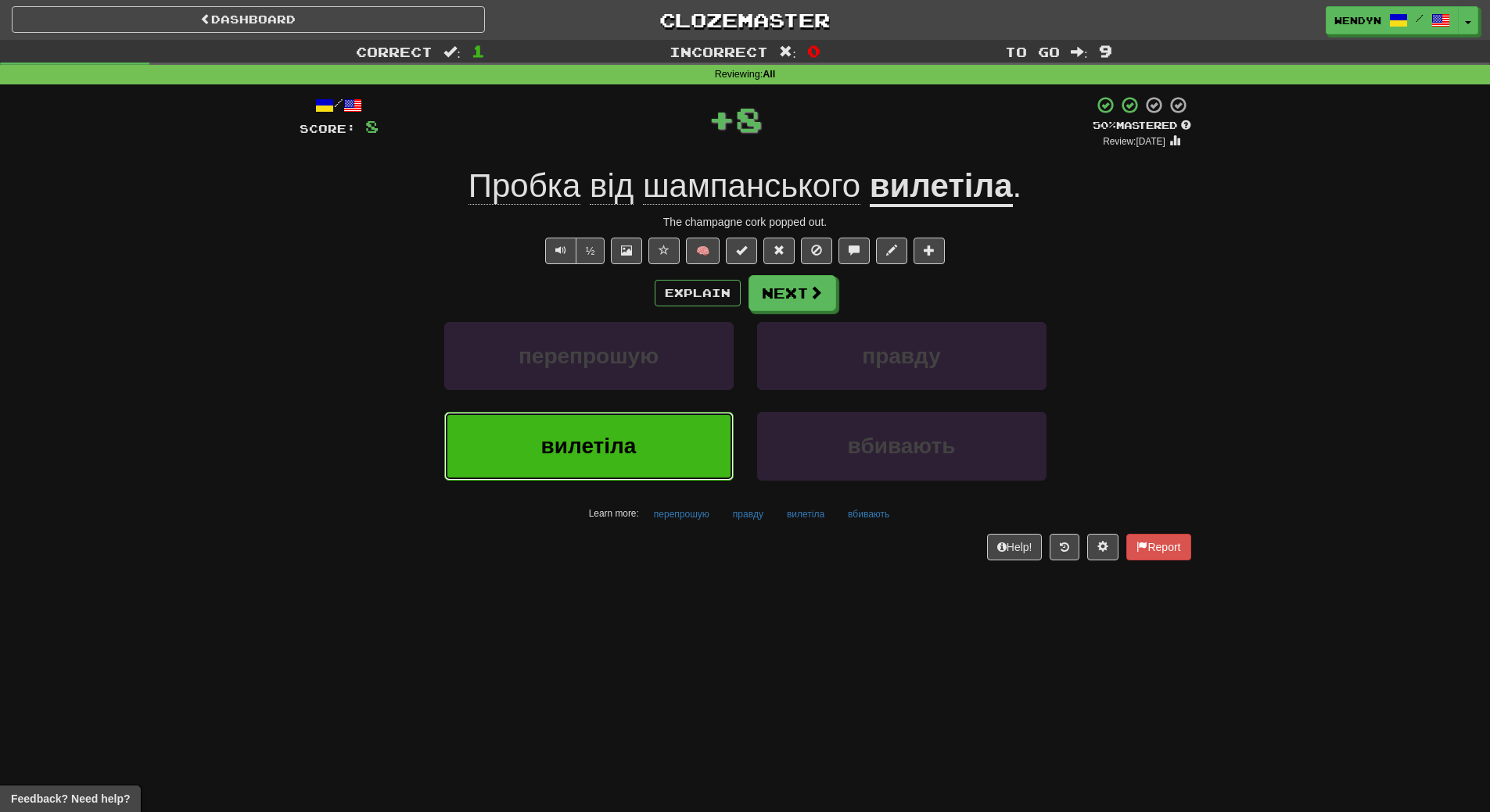
click at [656, 451] on button "вилетіла" at bounding box center [589, 446] width 289 height 68
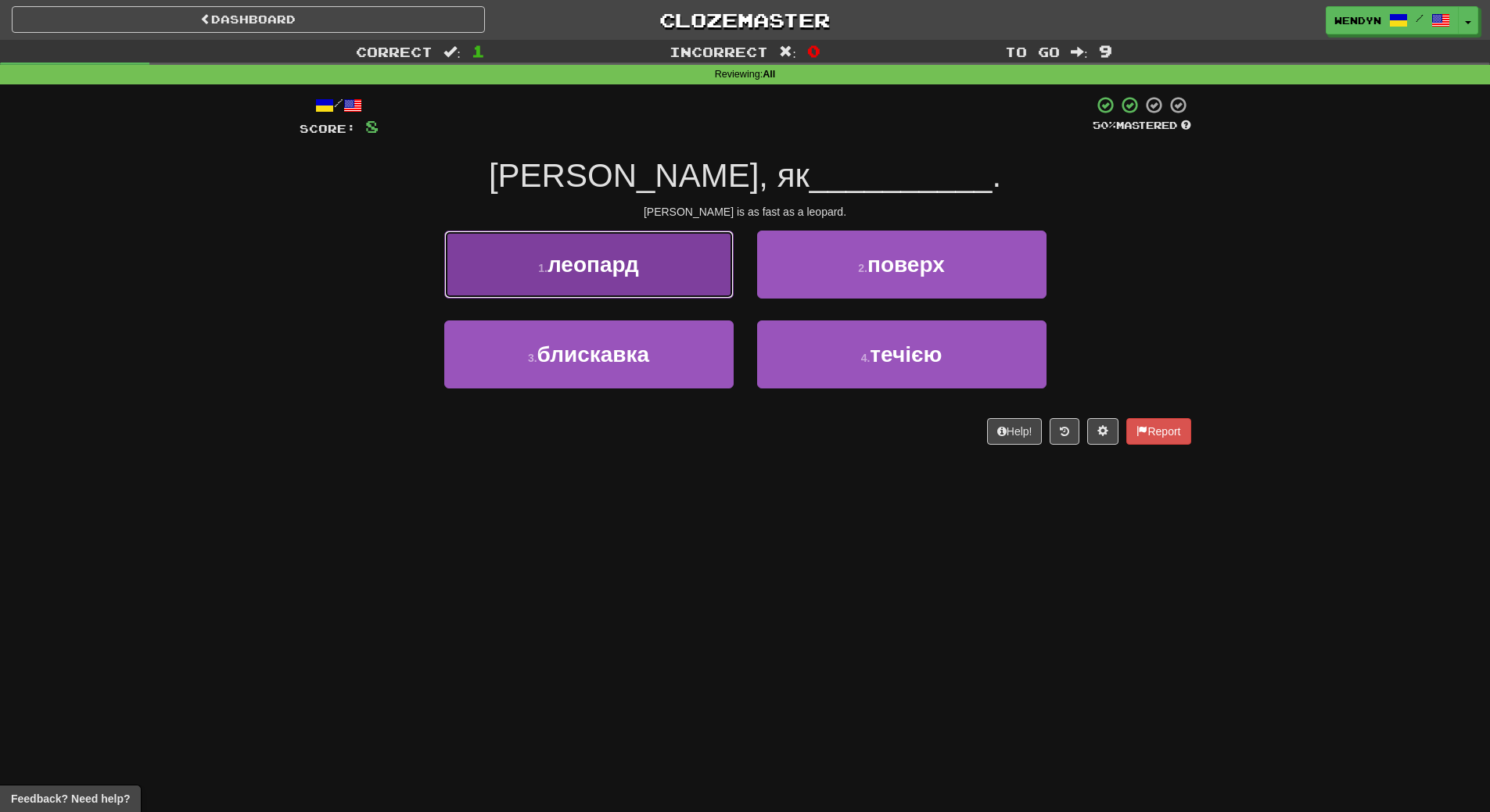
click at [644, 261] on button "1 . леопард" at bounding box center [589, 265] width 289 height 68
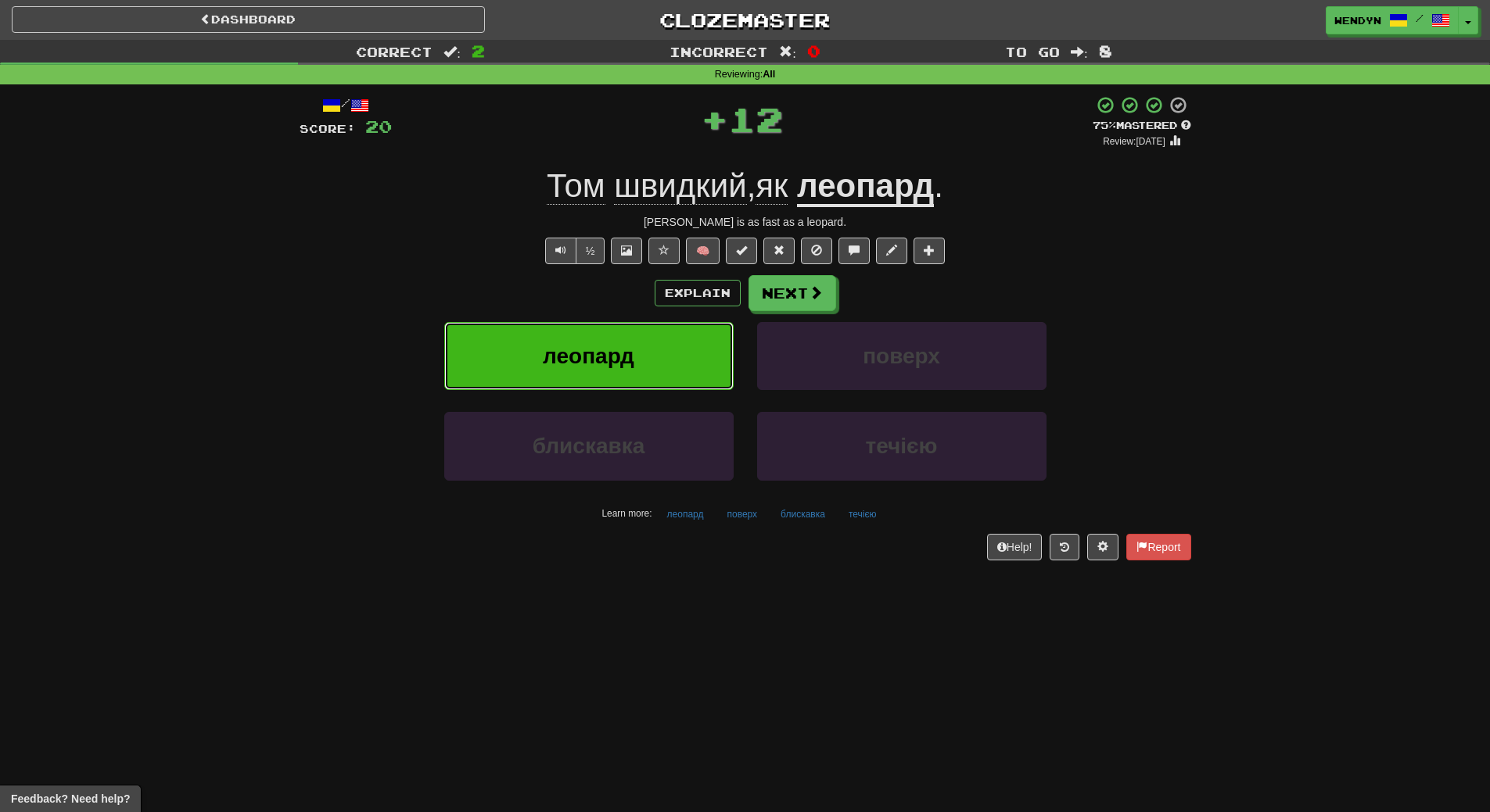
click at [649, 333] on button "леопард" at bounding box center [589, 356] width 289 height 68
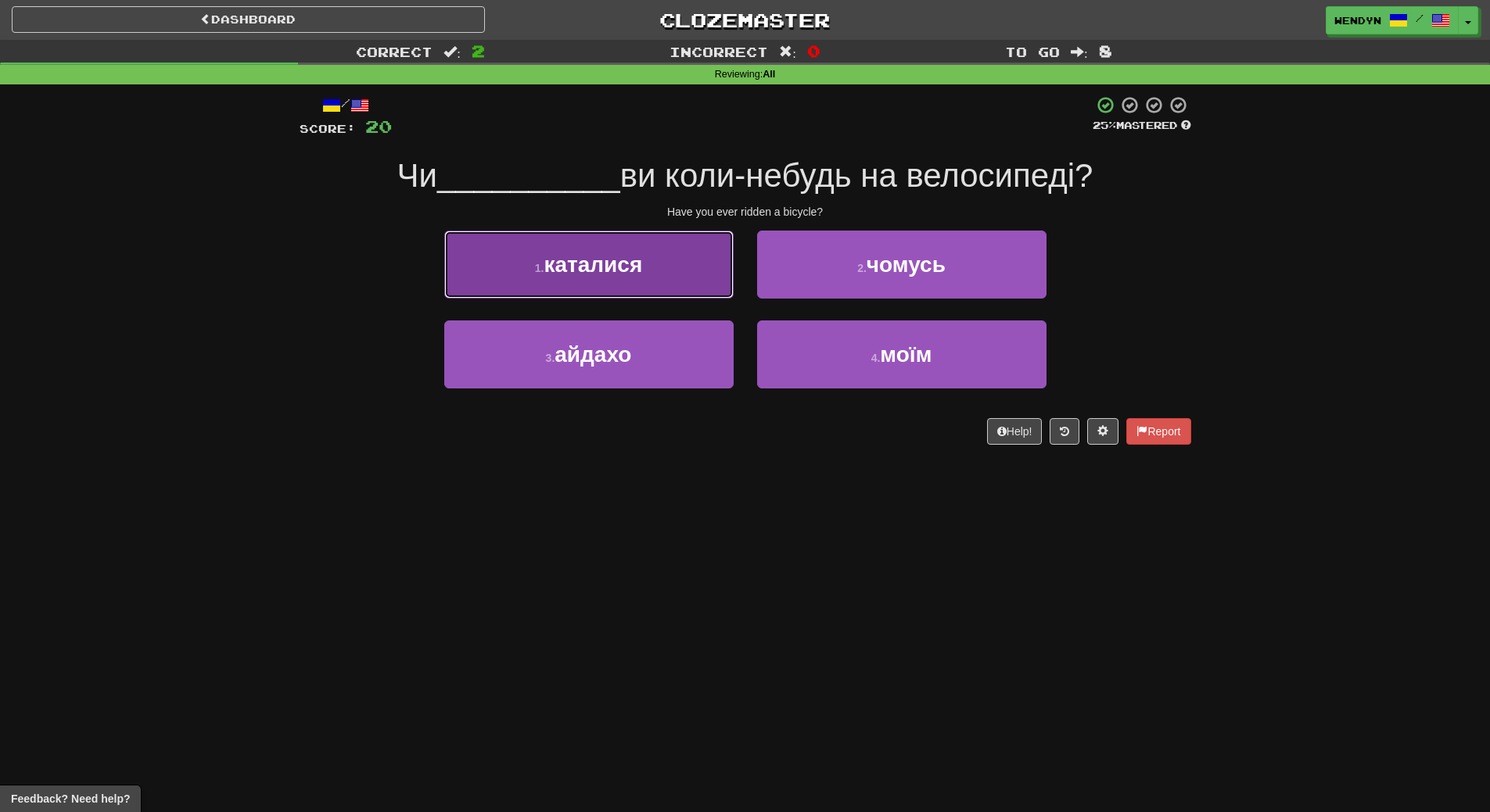
click at [674, 274] on button "1 . каталися" at bounding box center [589, 265] width 289 height 68
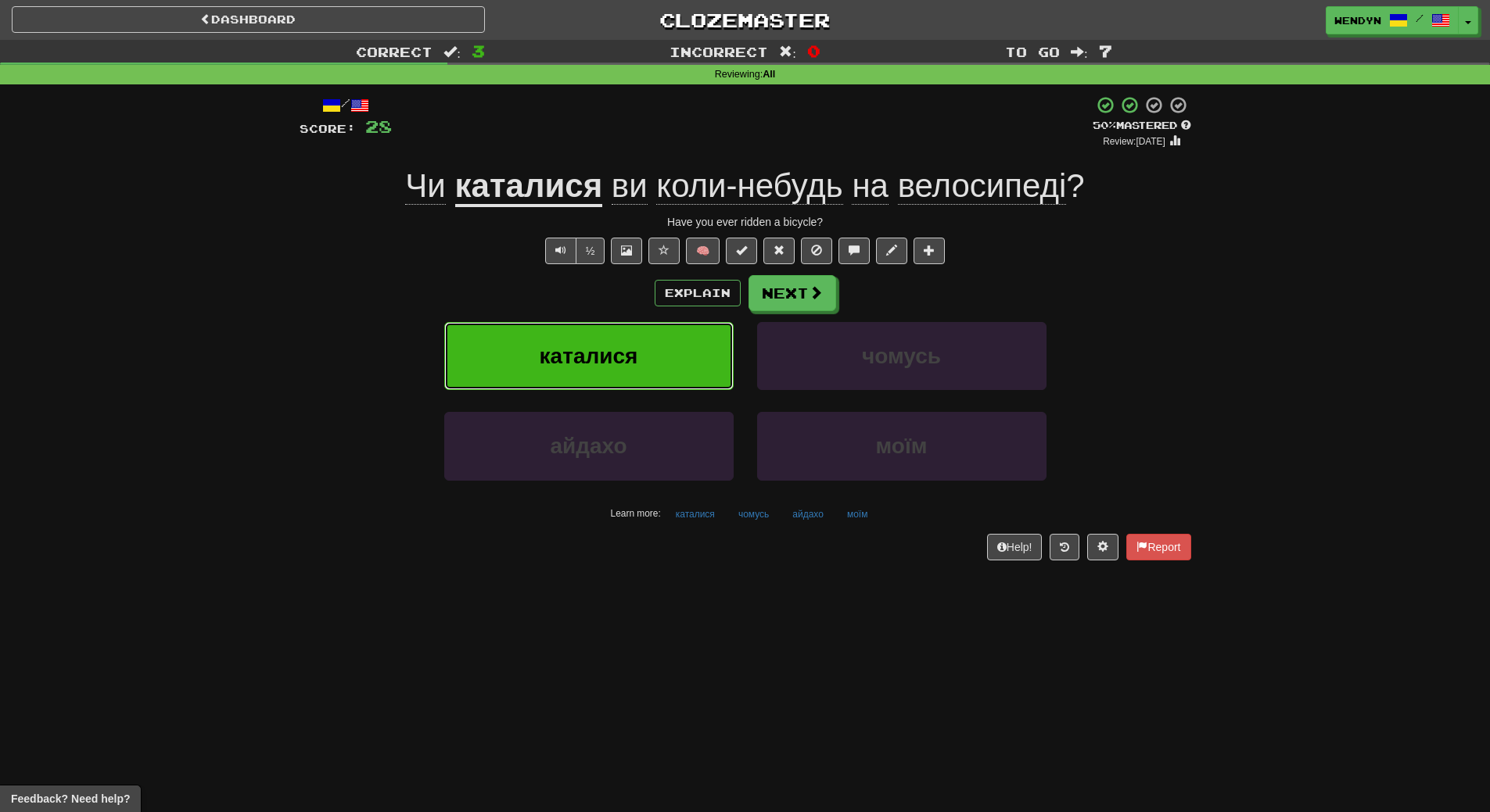
click at [659, 353] on button "каталися" at bounding box center [589, 356] width 289 height 68
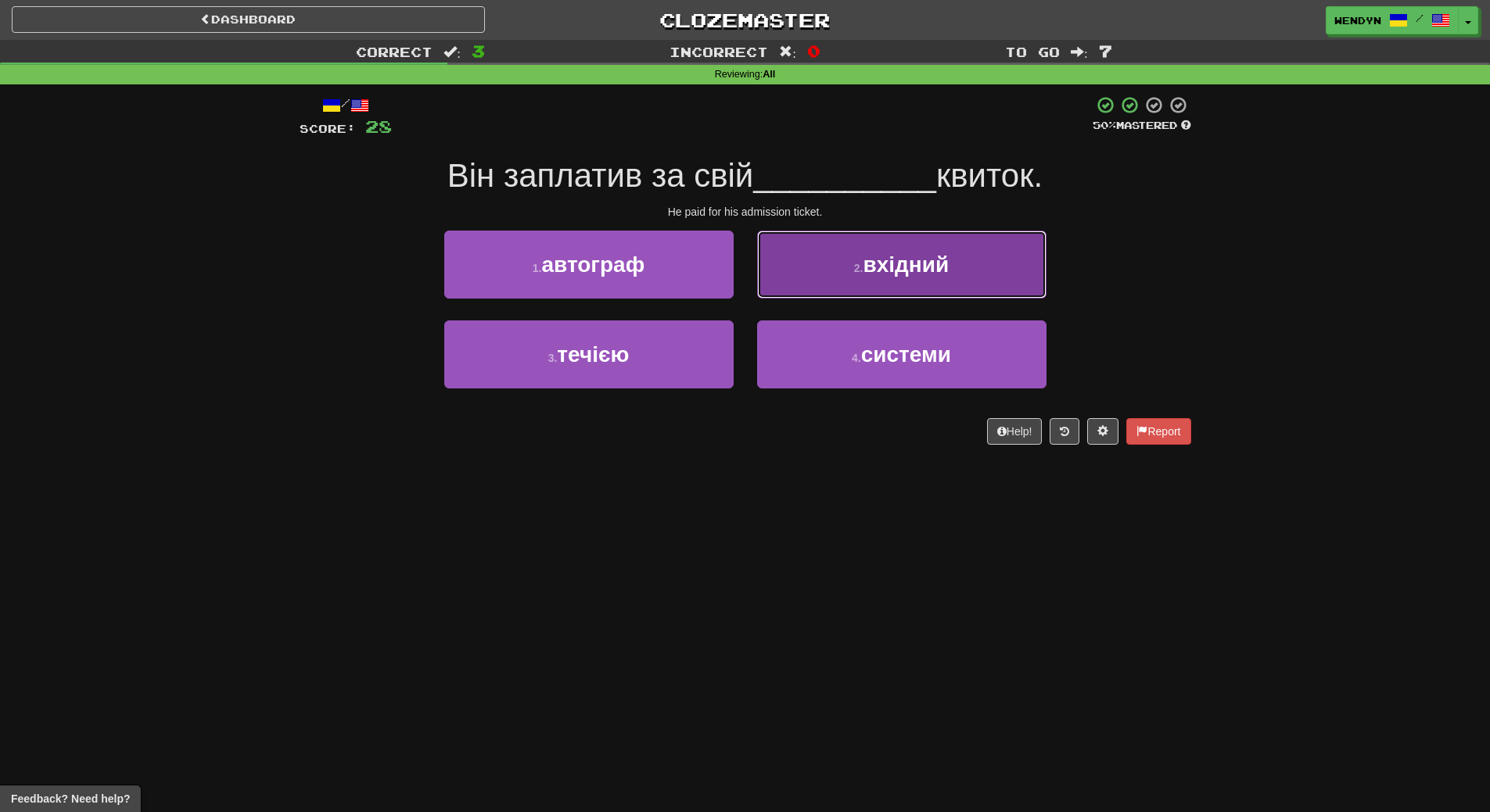
click at [1011, 260] on button "2 . вхідний" at bounding box center [902, 265] width 289 height 68
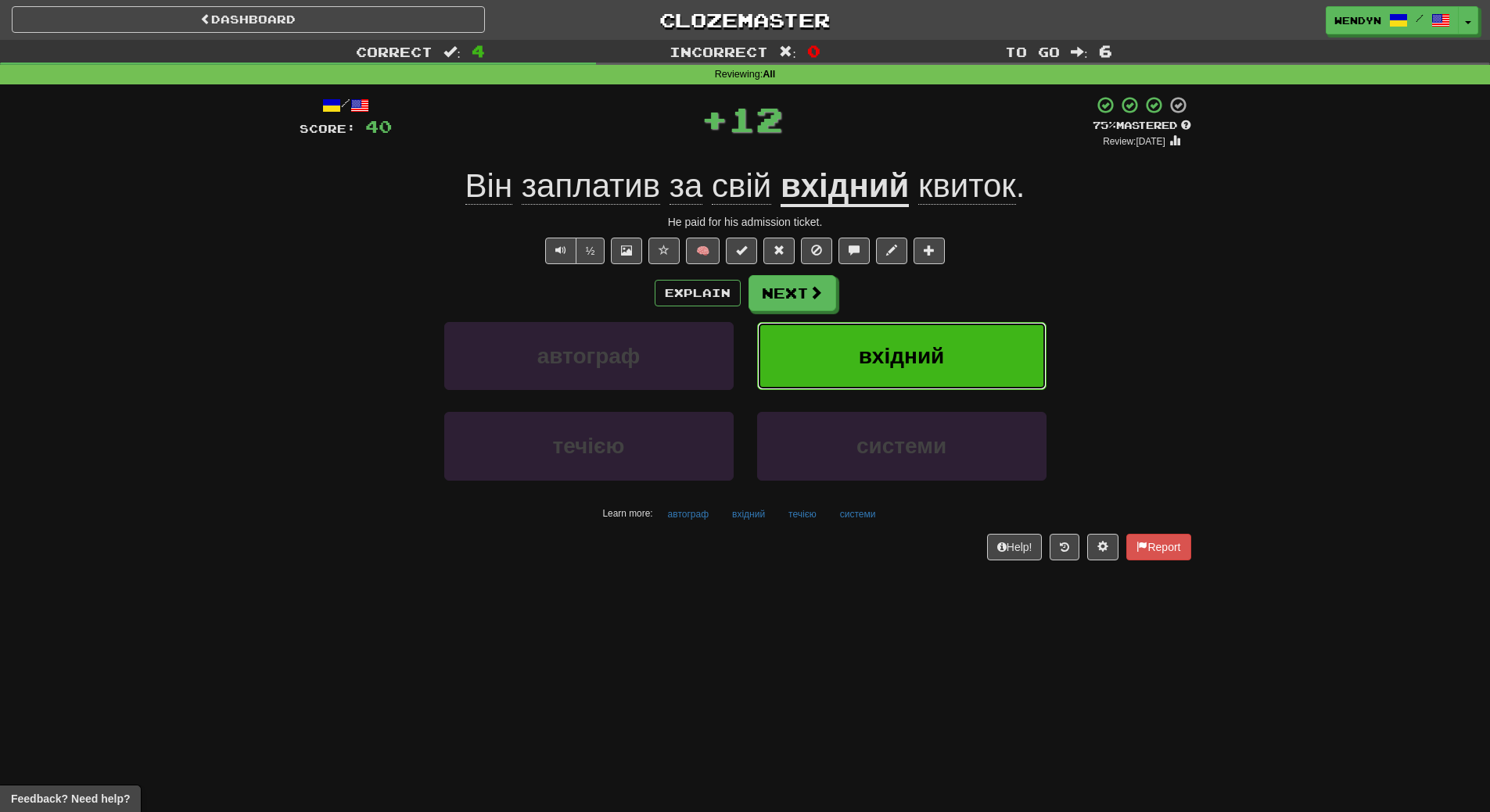
click at [986, 340] on button "вхідний" at bounding box center [902, 356] width 289 height 68
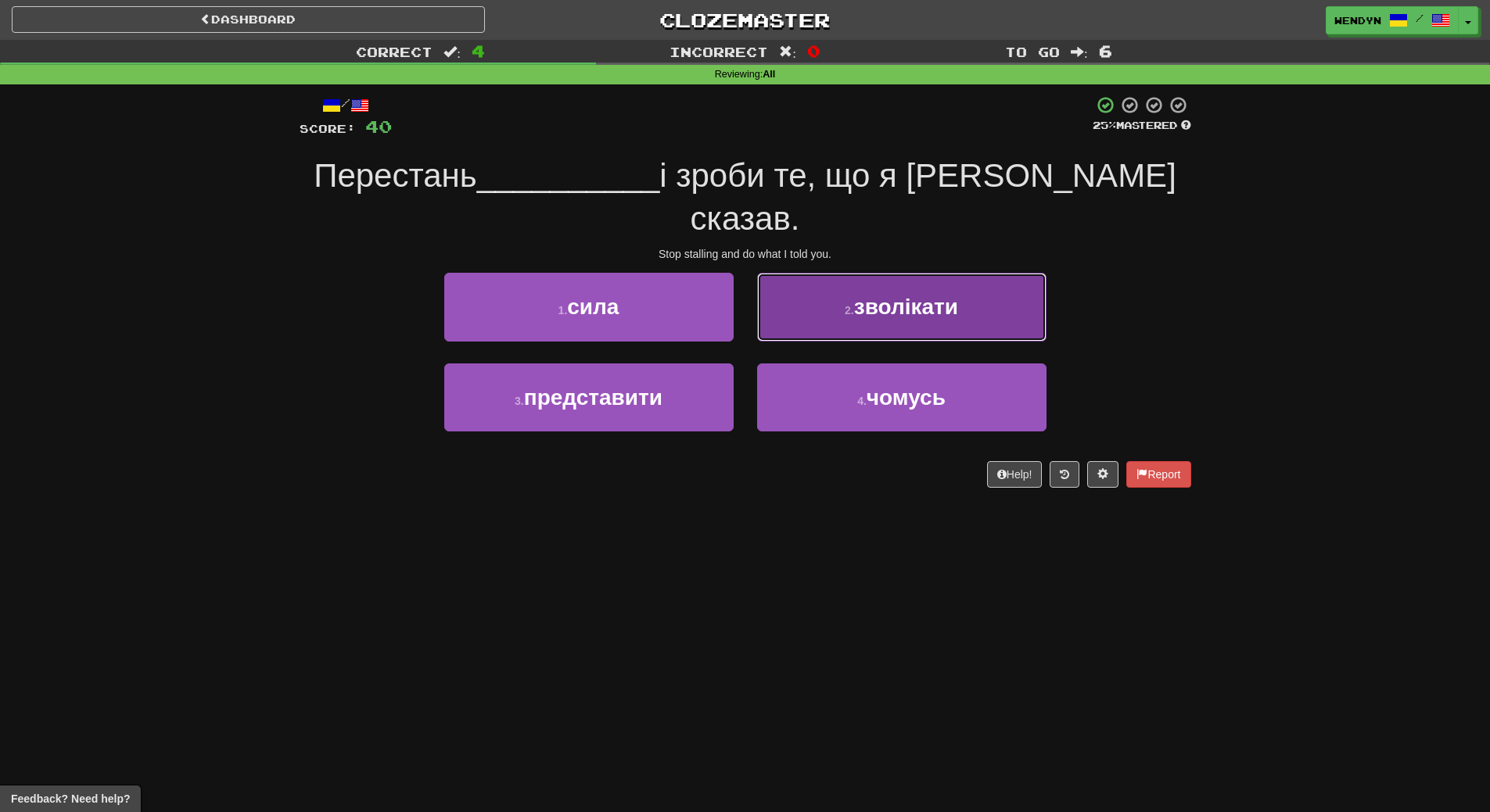
drag, startPoint x: 978, startPoint y: 274, endPoint x: 981, endPoint y: 157, distance: 117.0
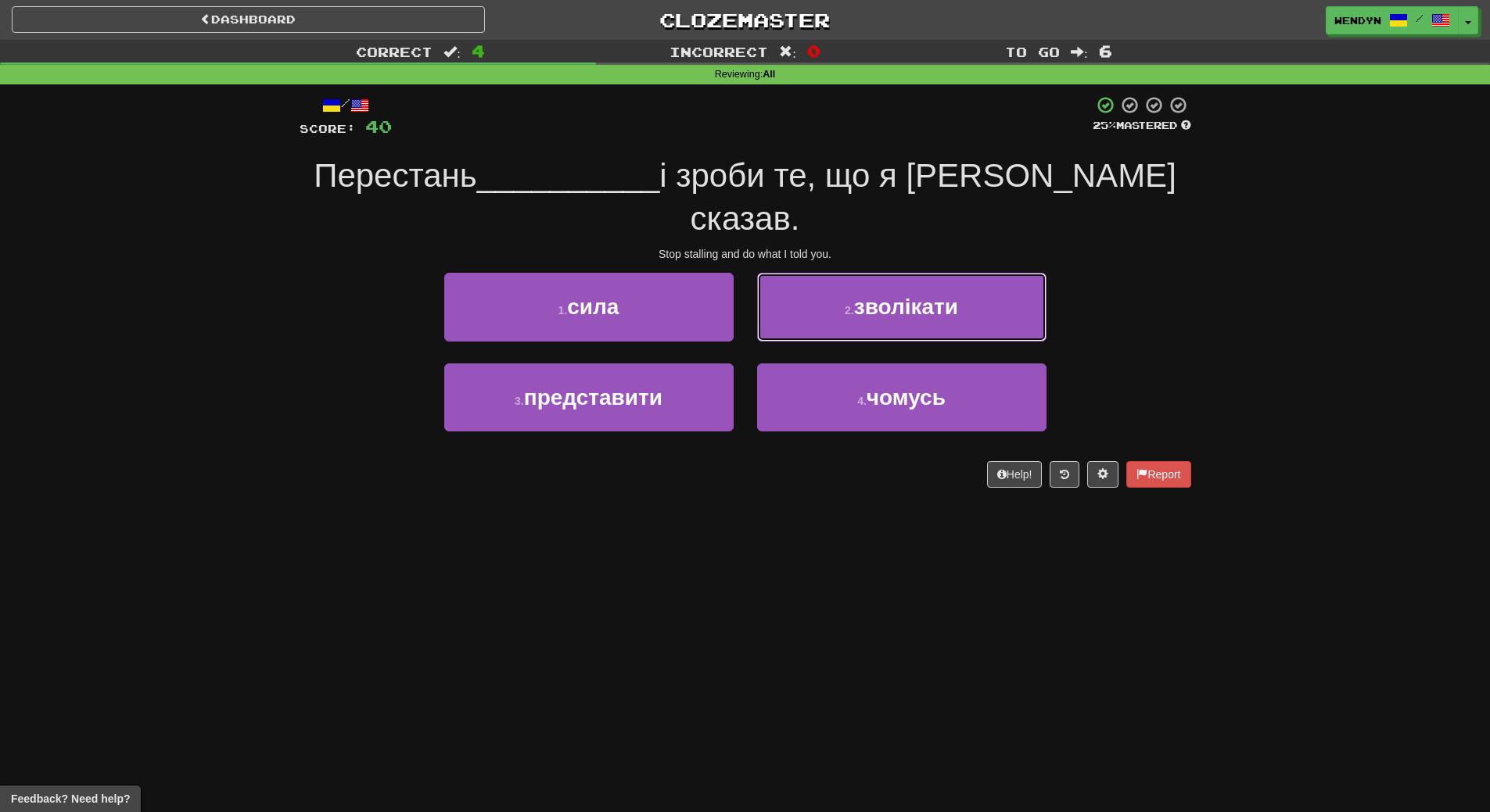
click at [978, 273] on button "2 . зволікати" at bounding box center [902, 307] width 289 height 68
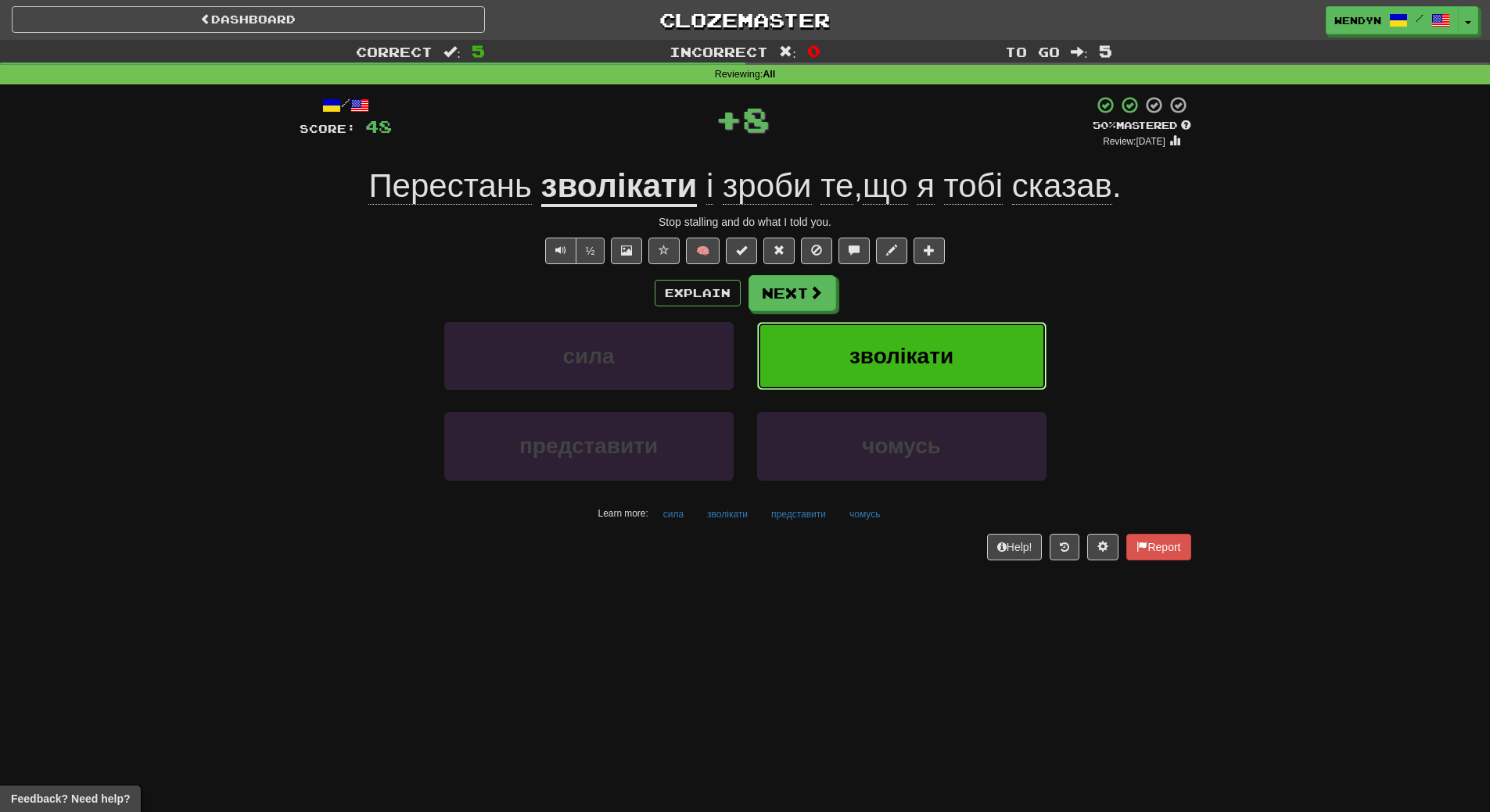
click at [936, 336] on button "зволікати" at bounding box center [902, 356] width 289 height 68
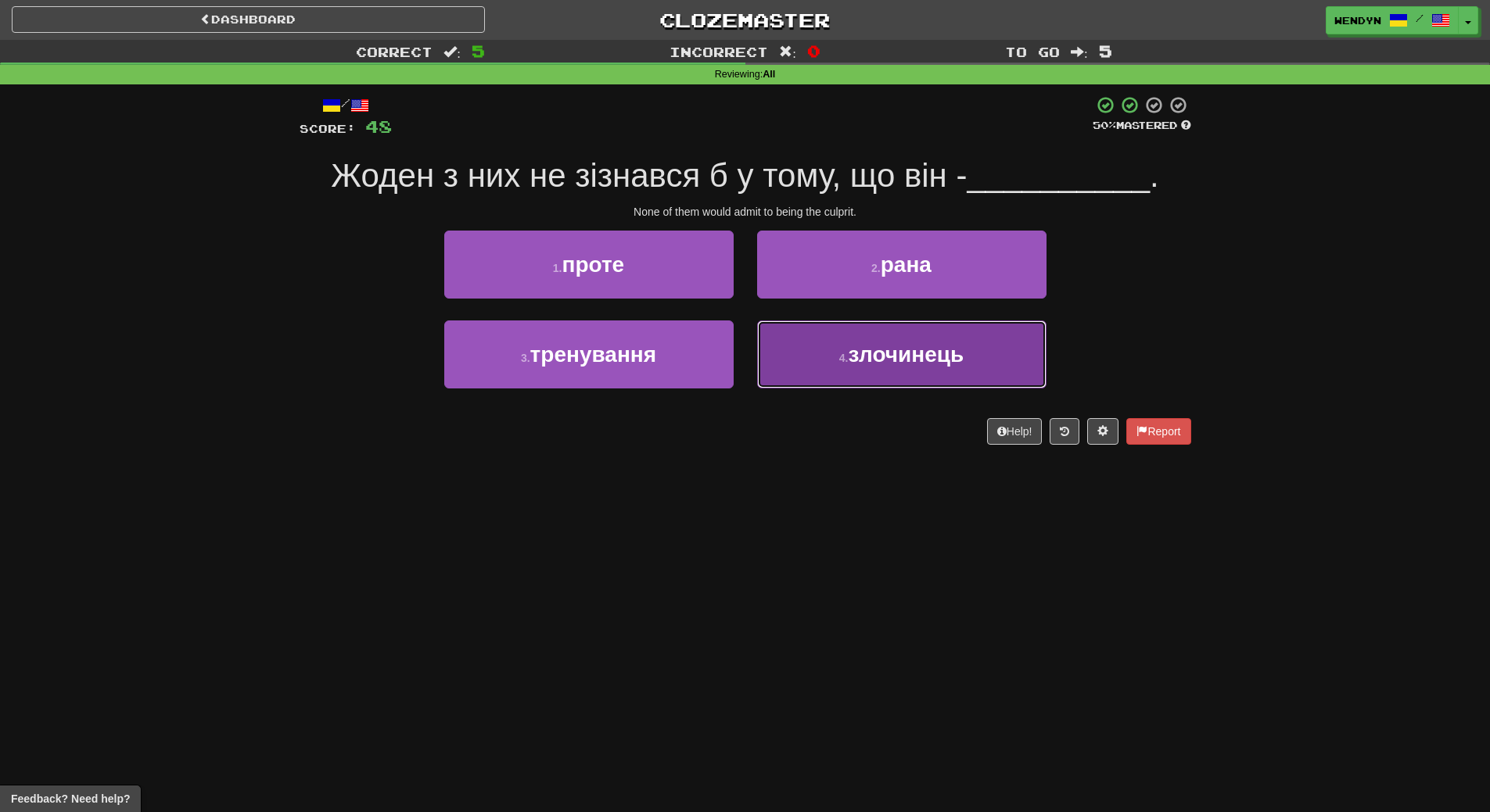
click at [929, 379] on button "4 . злочинець" at bounding box center [902, 355] width 289 height 68
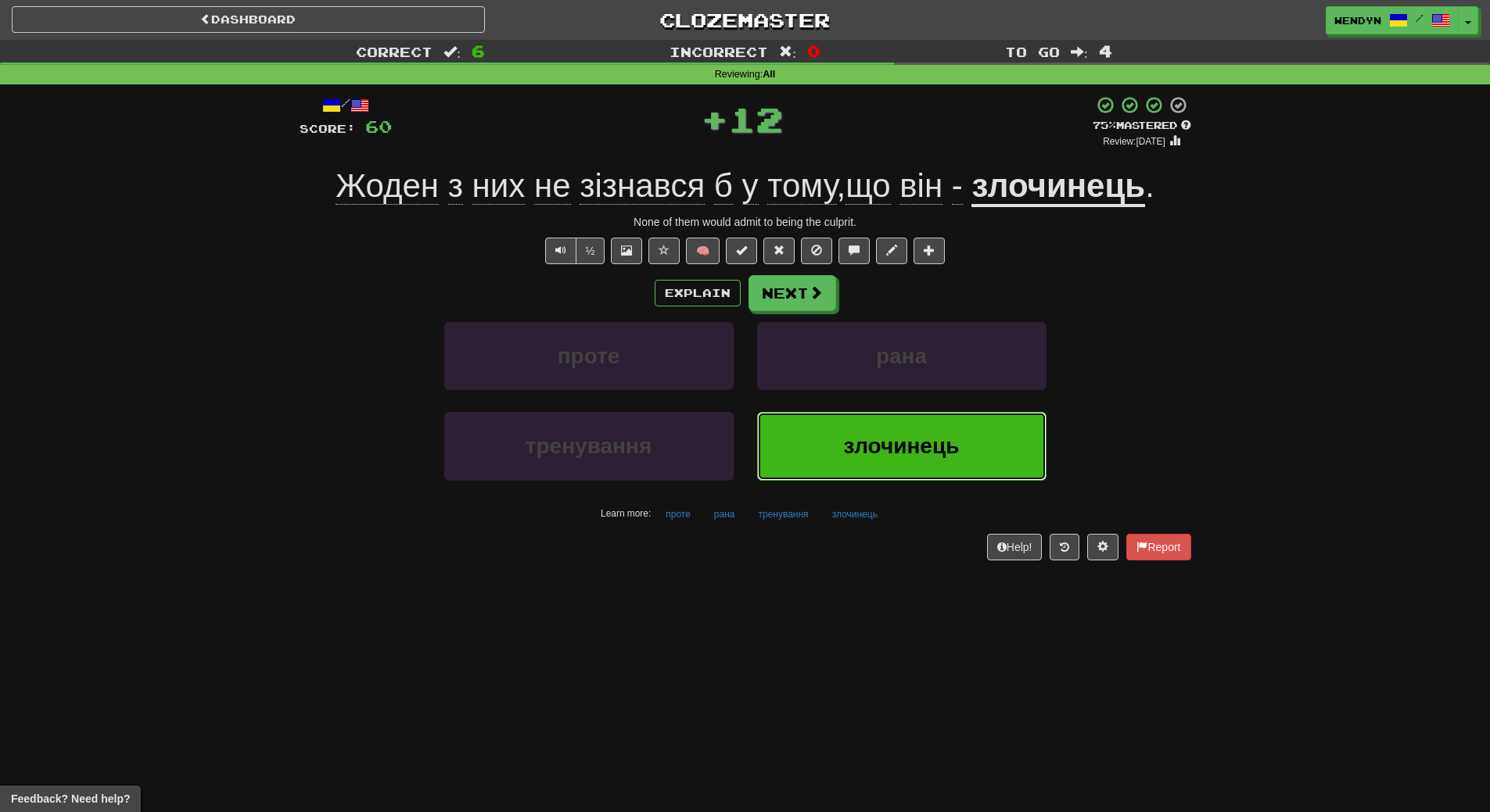
click at [907, 429] on button "злочинець" at bounding box center [902, 446] width 289 height 68
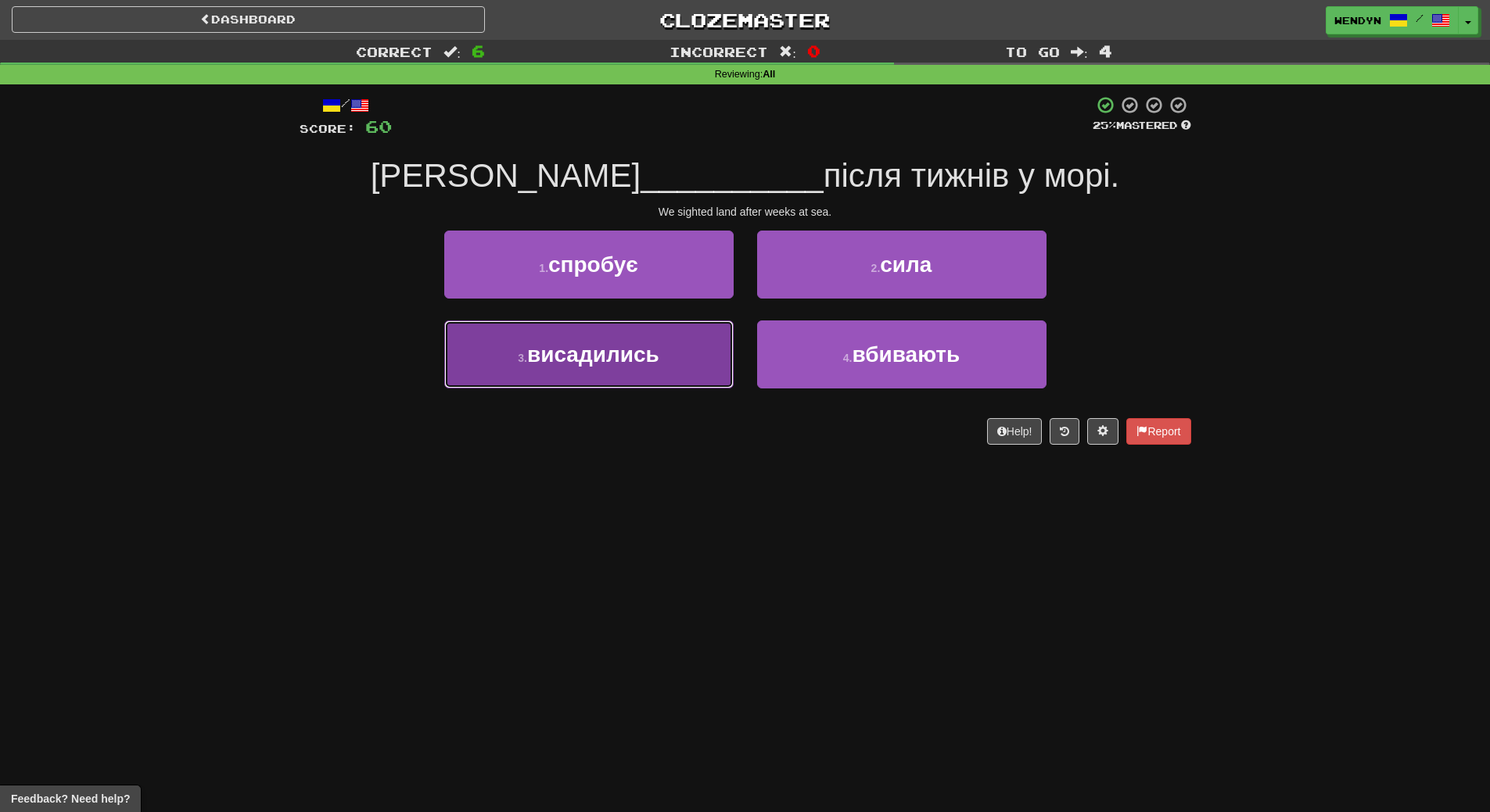
click at [661, 372] on button "3 . висадились" at bounding box center [589, 355] width 289 height 68
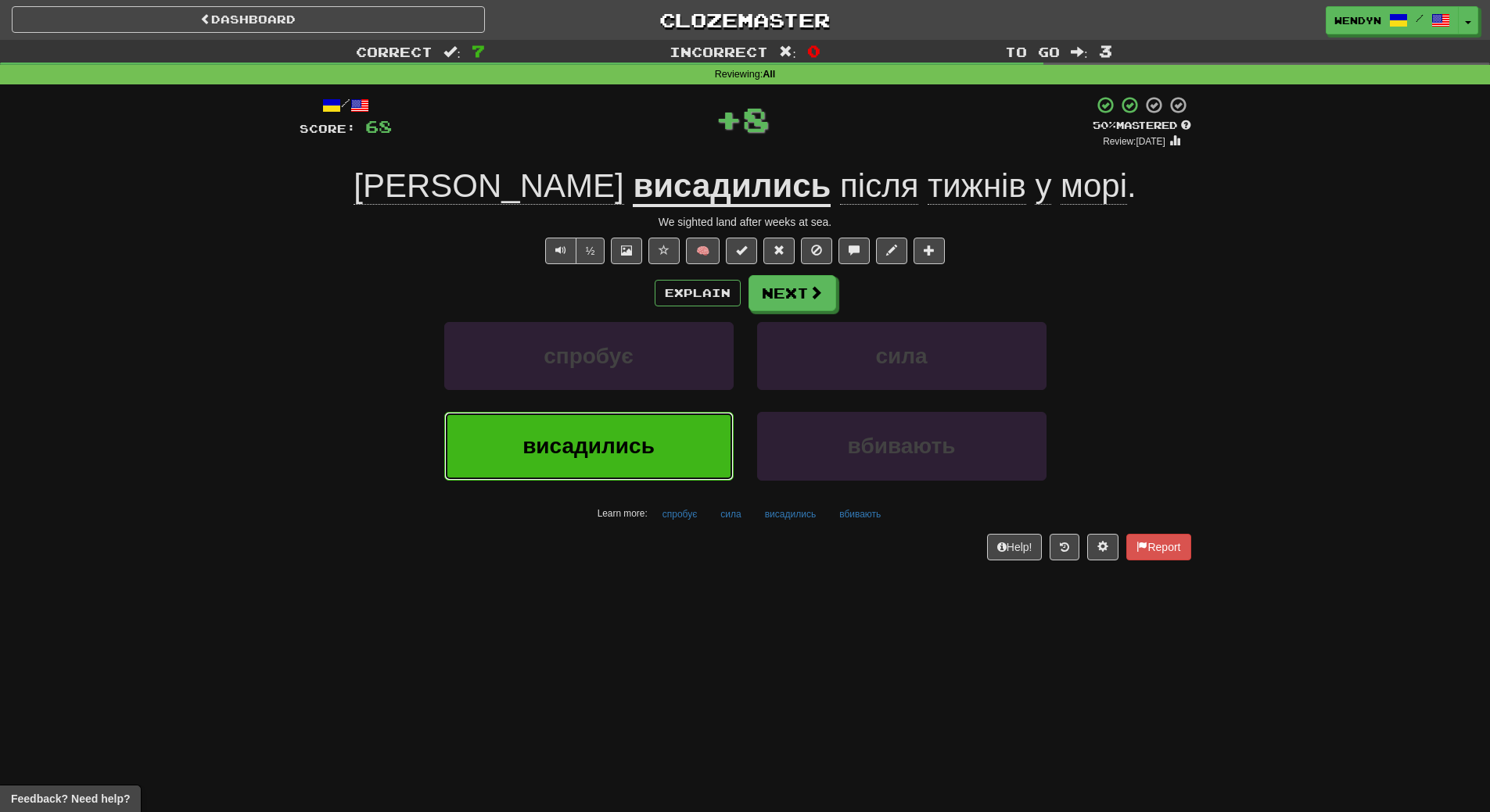
click at [655, 471] on button "висадились" at bounding box center [589, 446] width 289 height 68
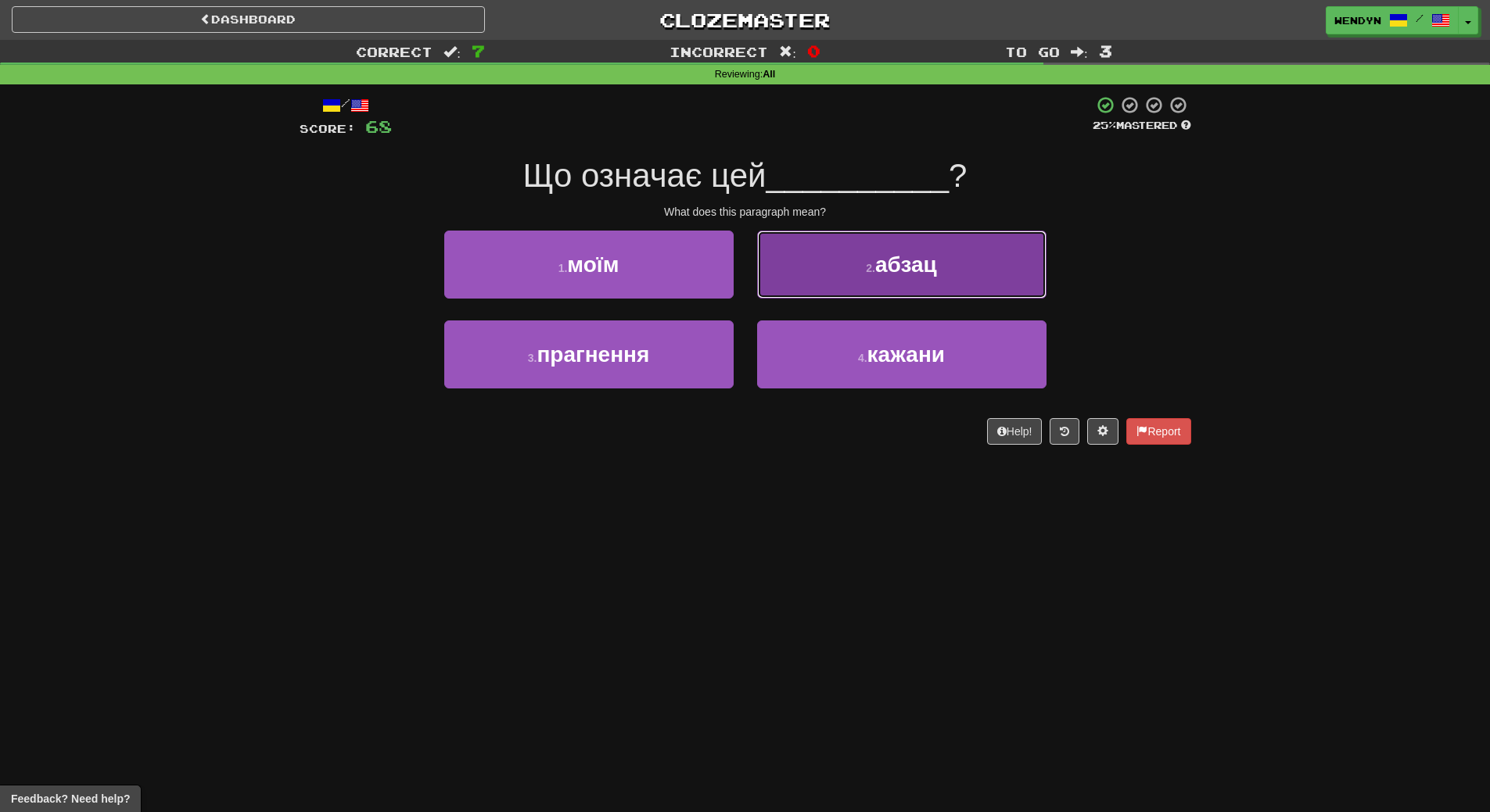
click at [967, 266] on button "2 . абзац" at bounding box center [902, 265] width 289 height 68
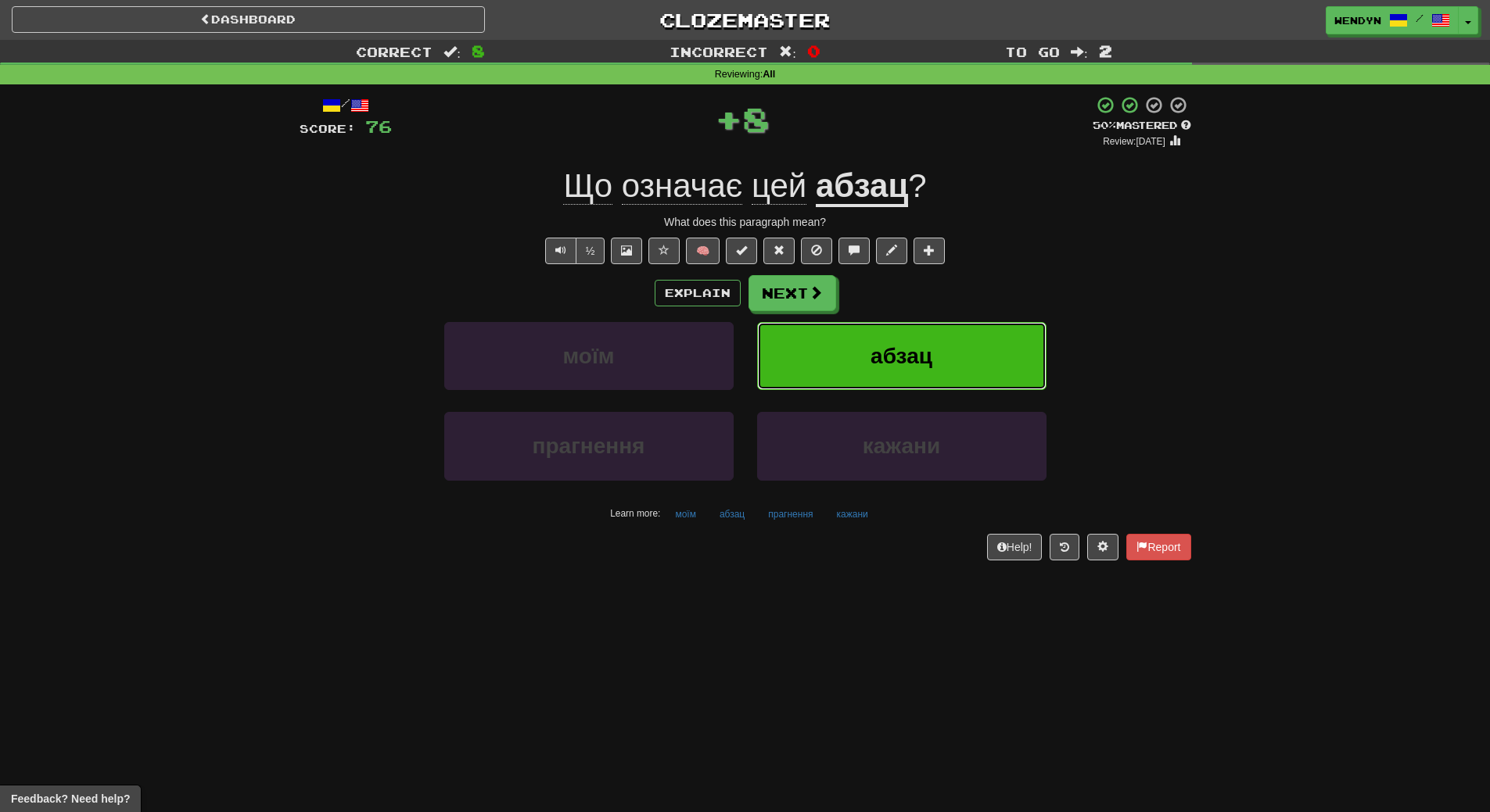
click at [970, 343] on button "абзац" at bounding box center [902, 356] width 289 height 68
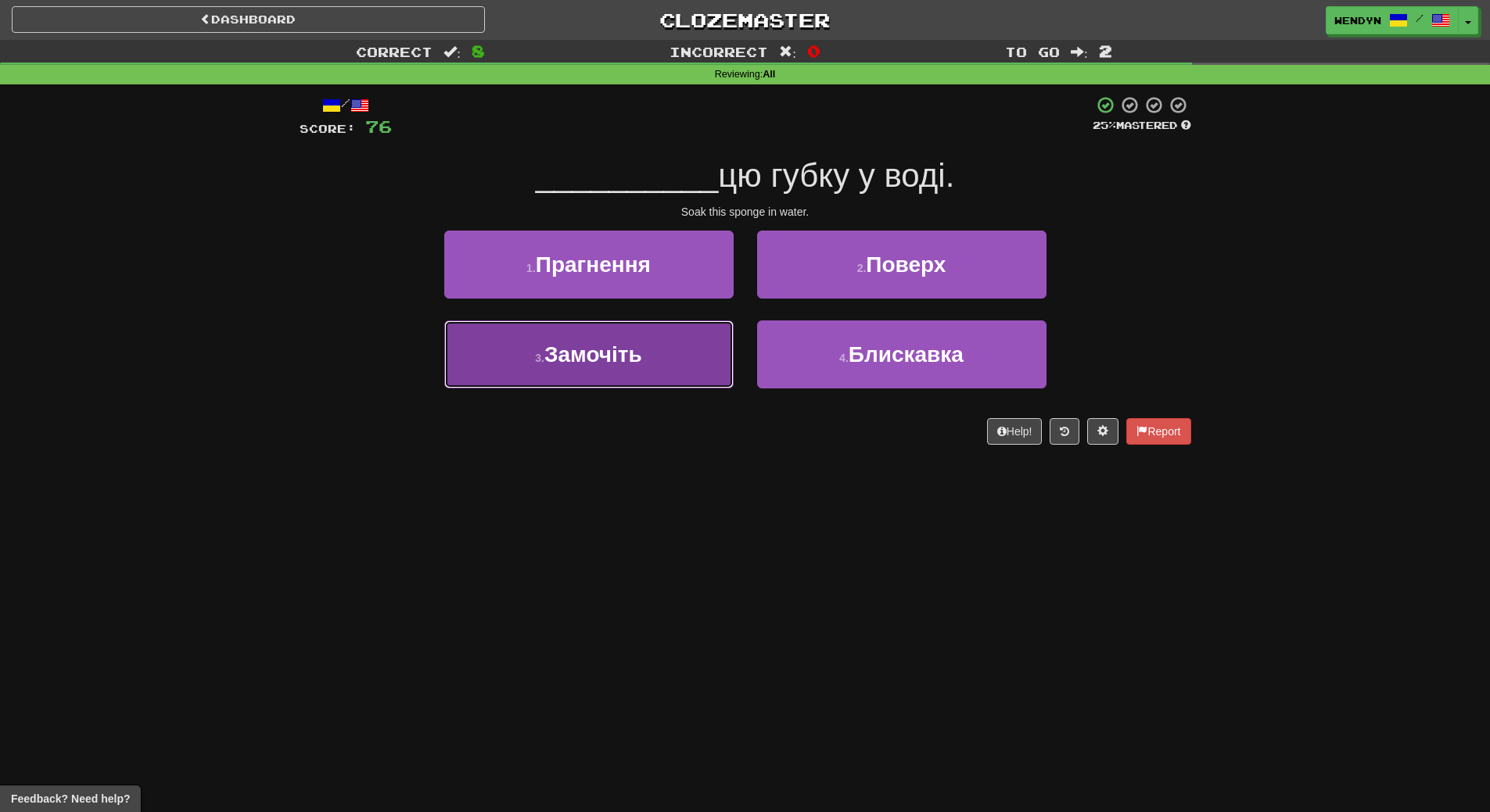
click at [552, 367] on button "3 . Замочіть" at bounding box center [589, 355] width 289 height 68
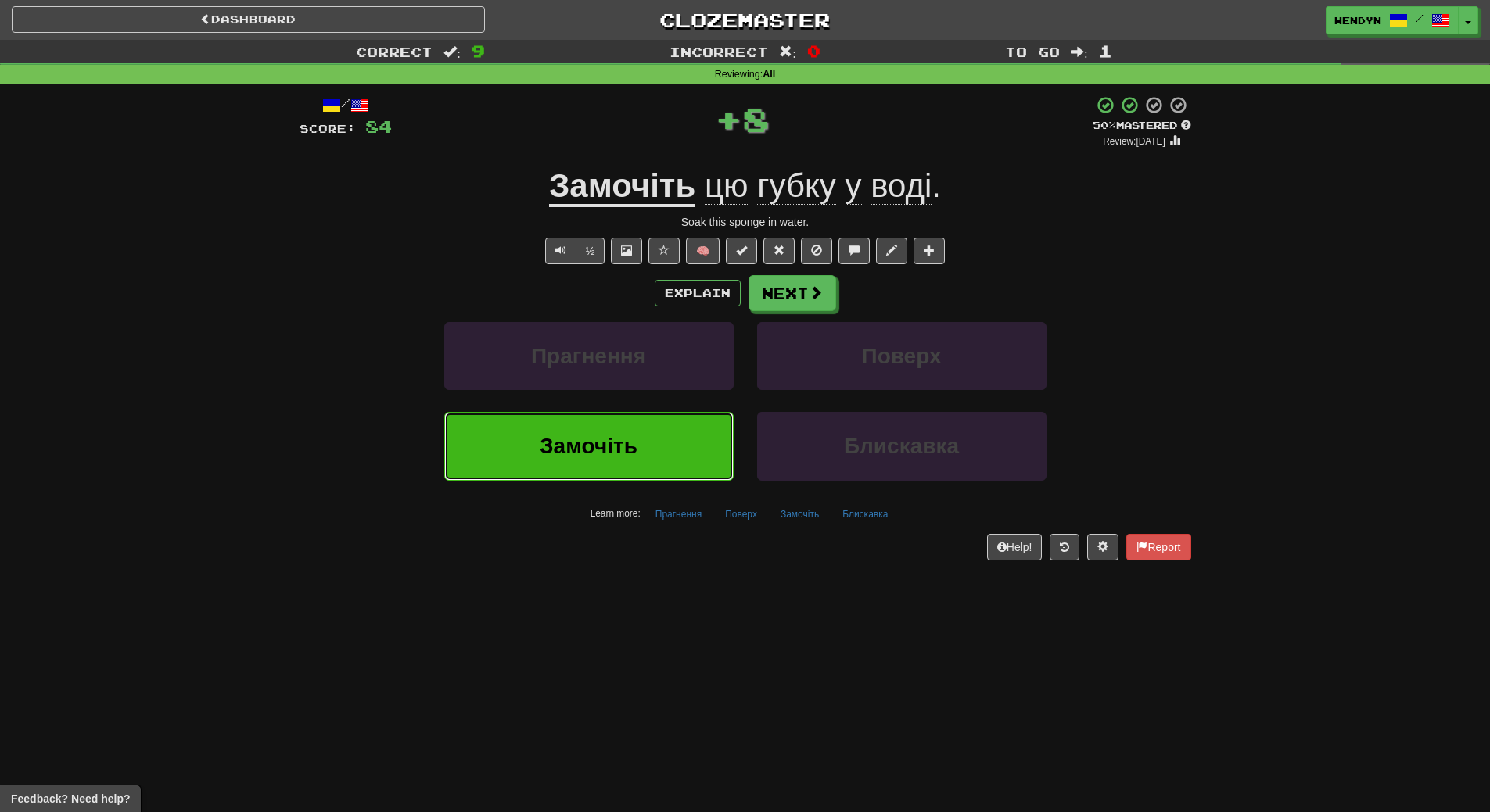
click at [554, 456] on span "Замочіть" at bounding box center [588, 446] width 97 height 24
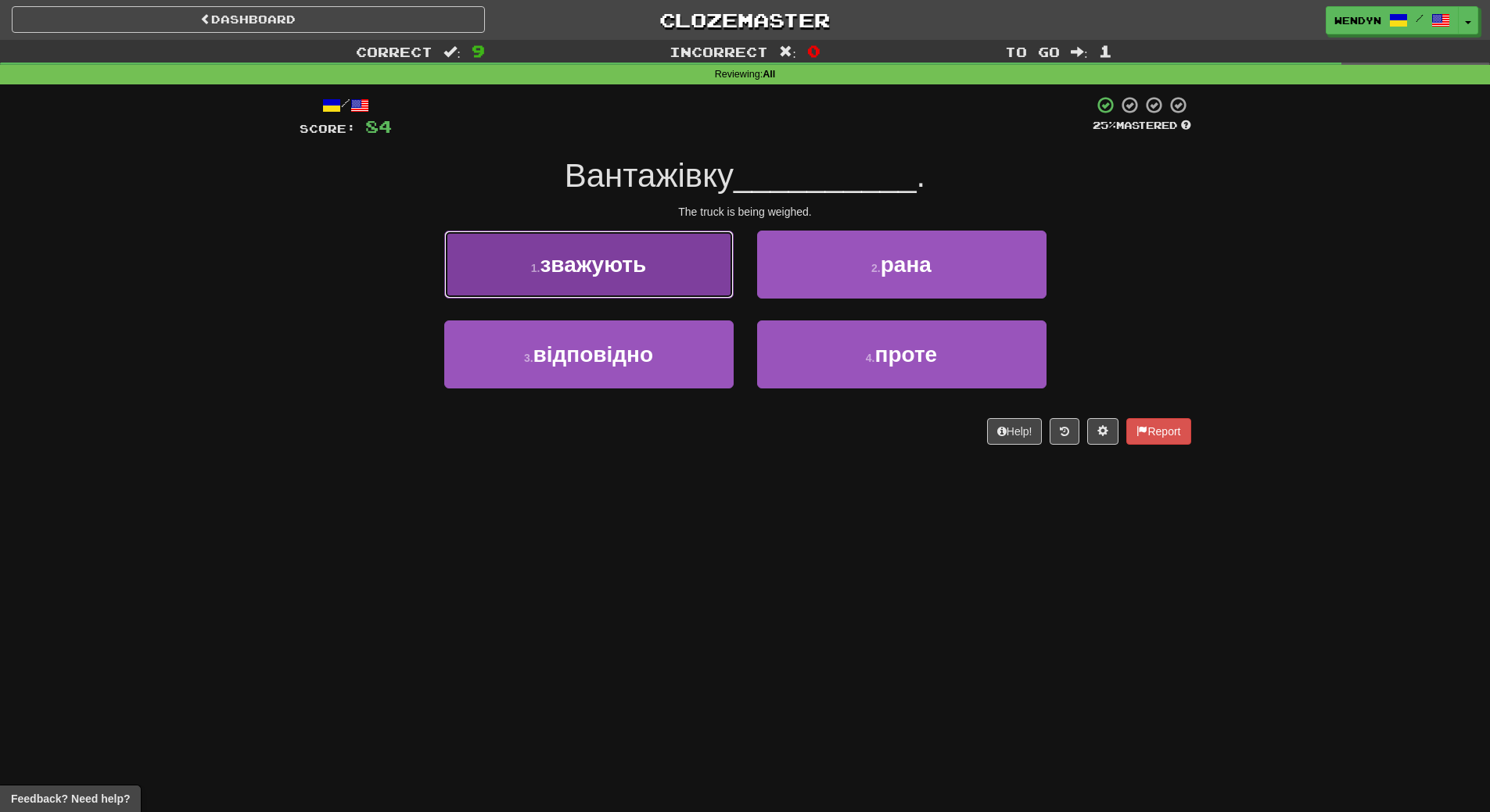
click at [628, 262] on span "зважують" at bounding box center [592, 265] width 106 height 24
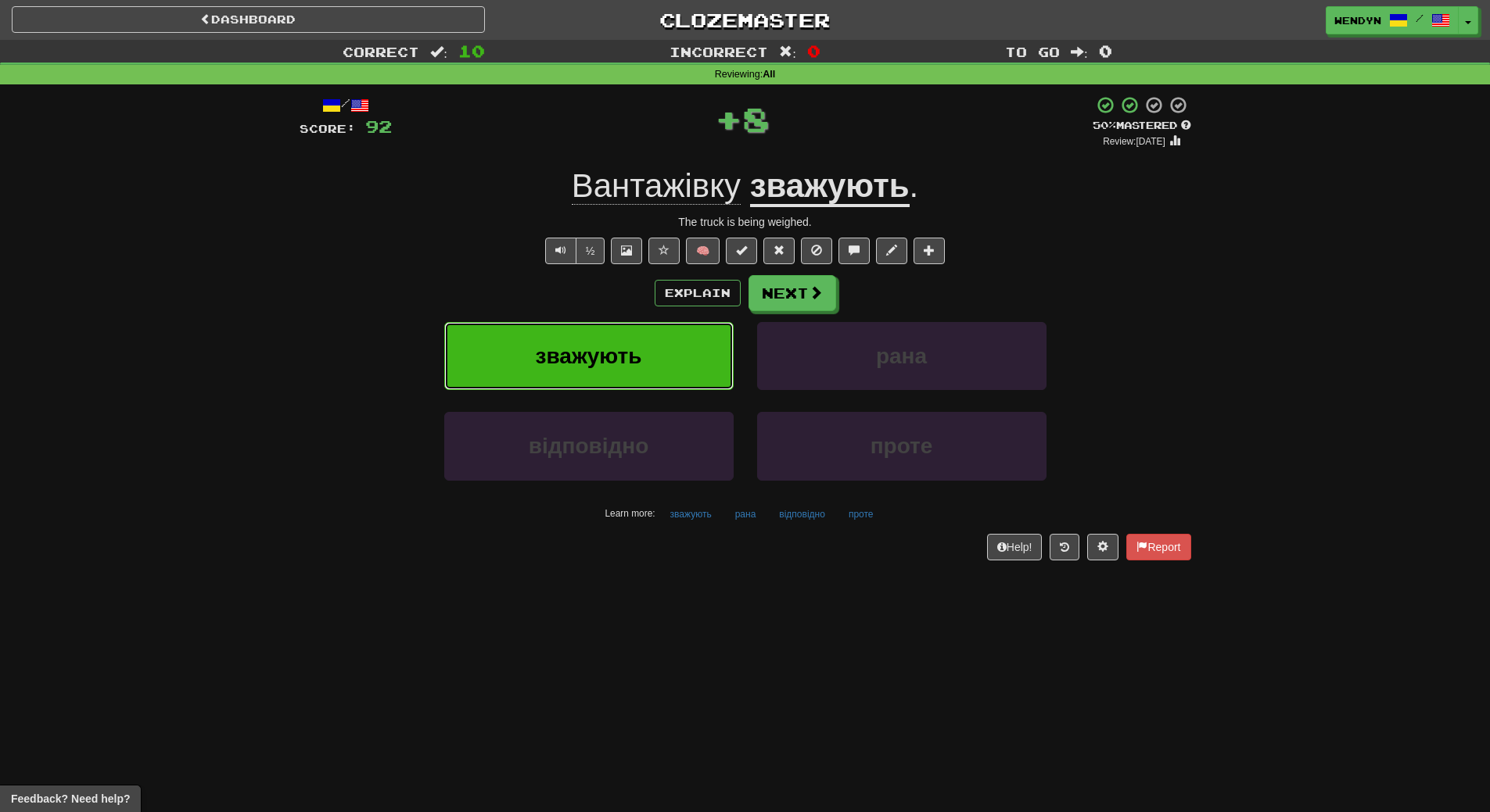
click at [622, 348] on span "зважують" at bounding box center [589, 356] width 106 height 24
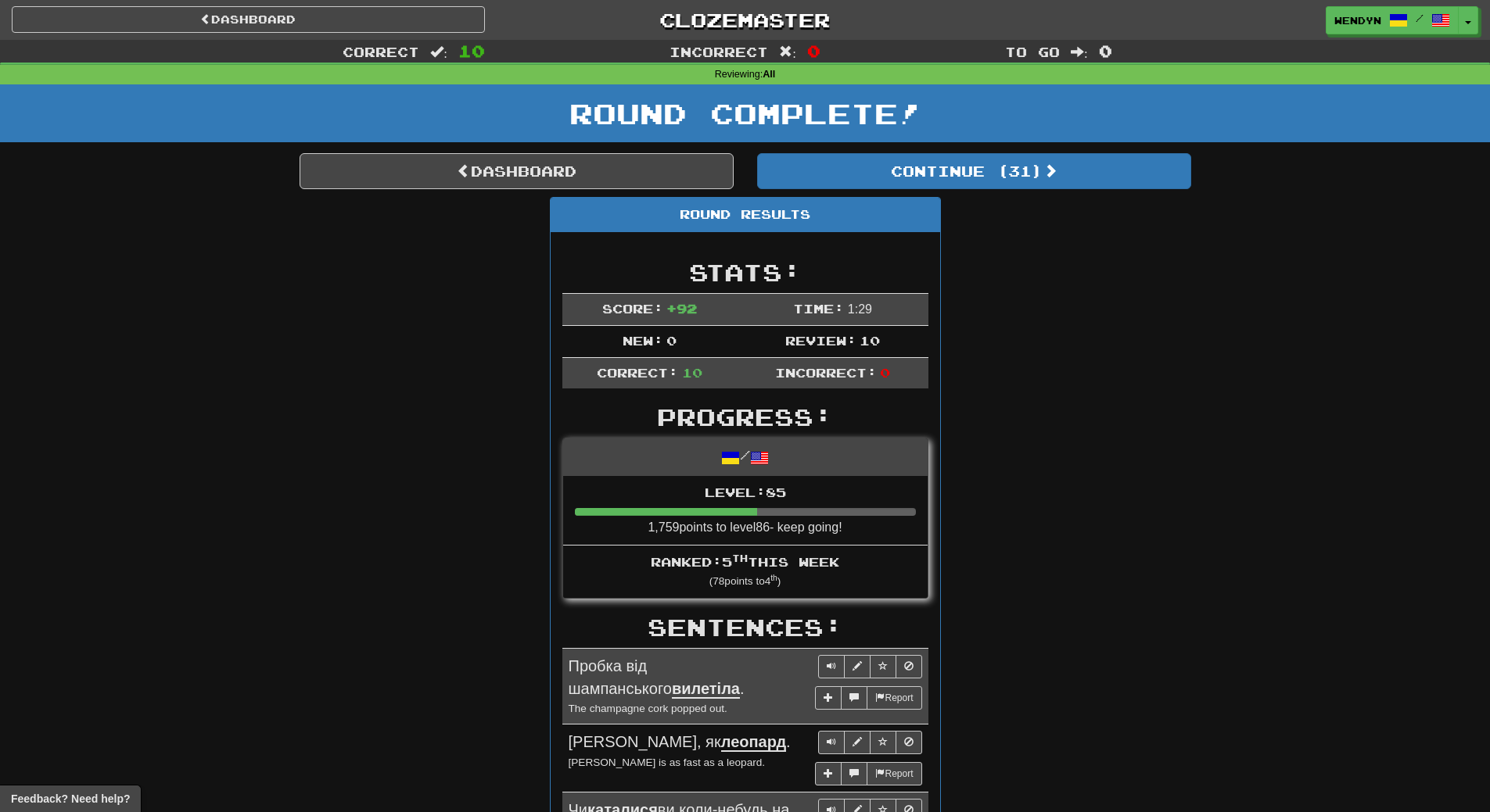
click at [1154, 306] on div "Round Results Stats: Score: + 92 Time: 1 : 29 New: 0 Review: 10 Correct: 10 Inc…" at bounding box center [746, 826] width 892 height 1258
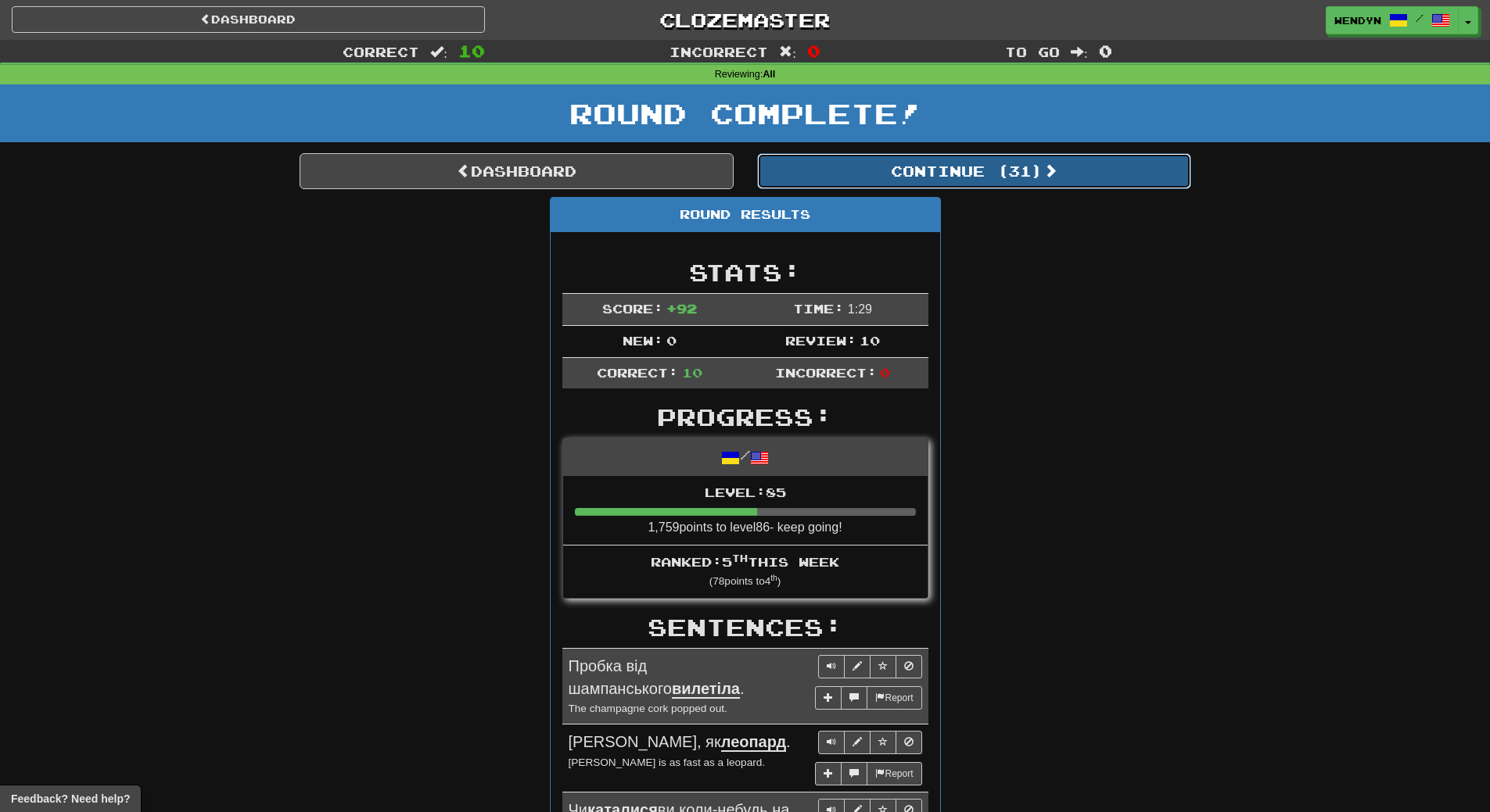
click at [991, 180] on button "Continue ( 31 )" at bounding box center [974, 171] width 434 height 36
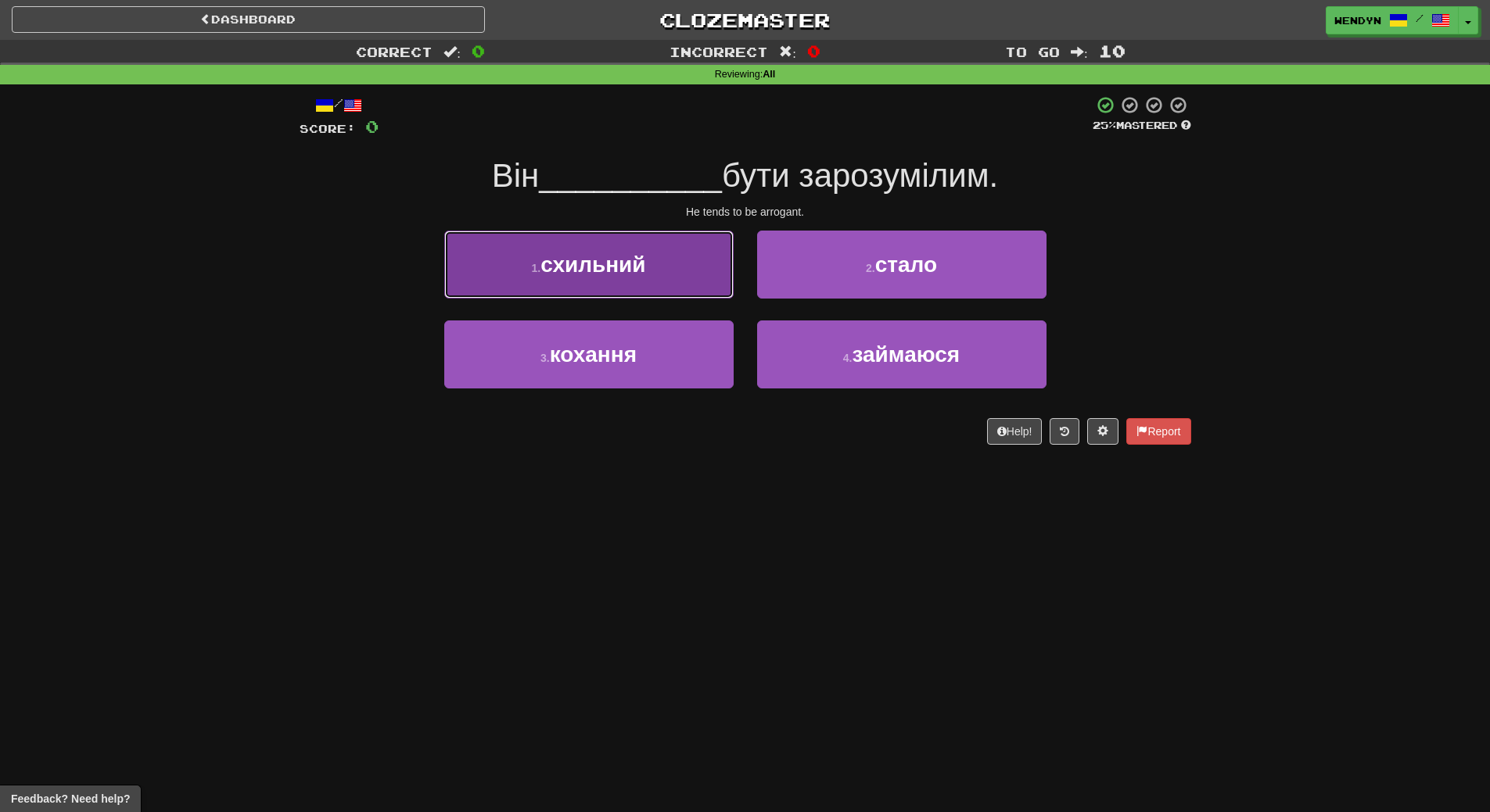
click at [622, 273] on span "схильний" at bounding box center [592, 265] width 105 height 24
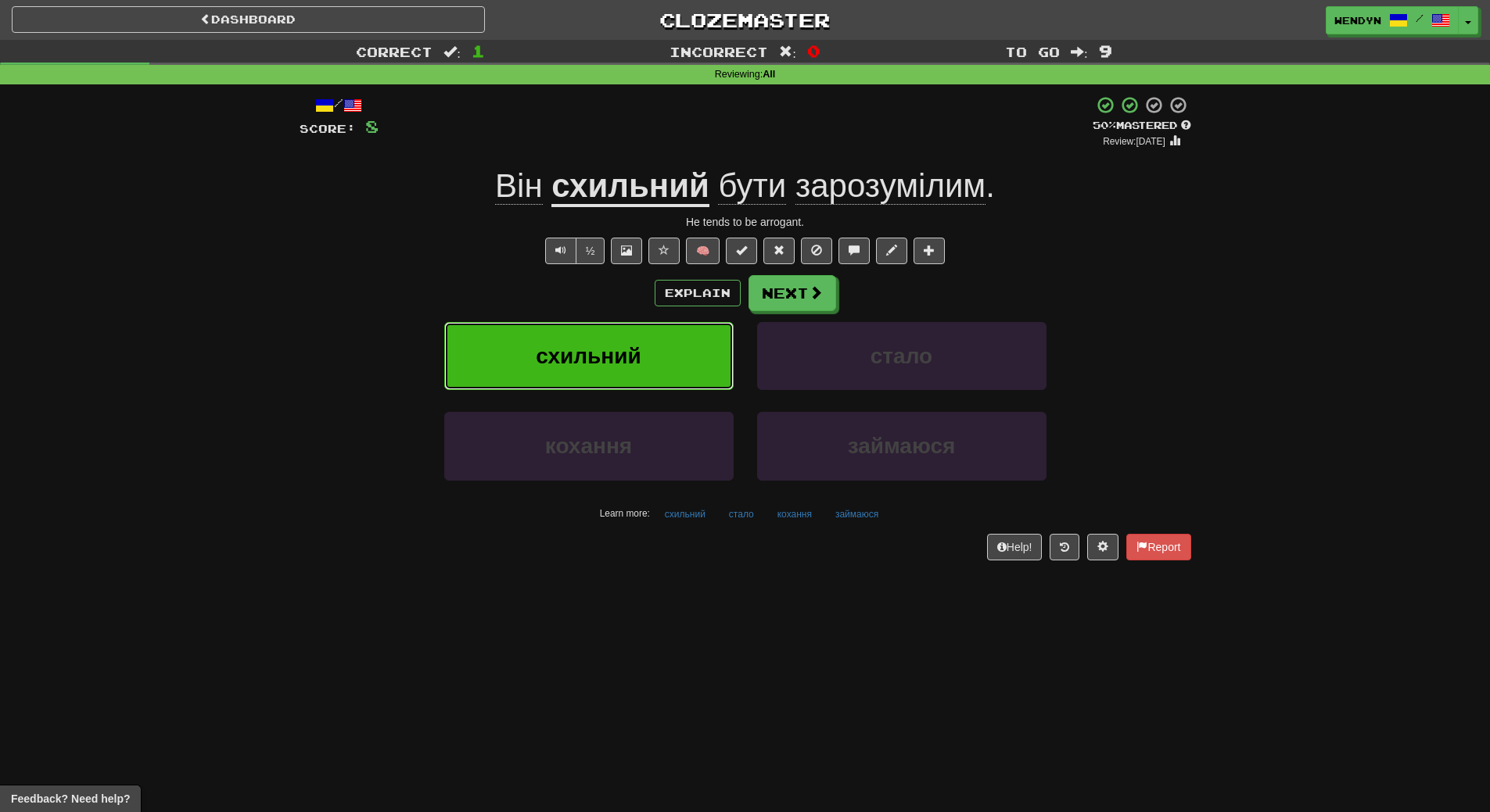
click at [595, 353] on span "схильний" at bounding box center [588, 356] width 105 height 24
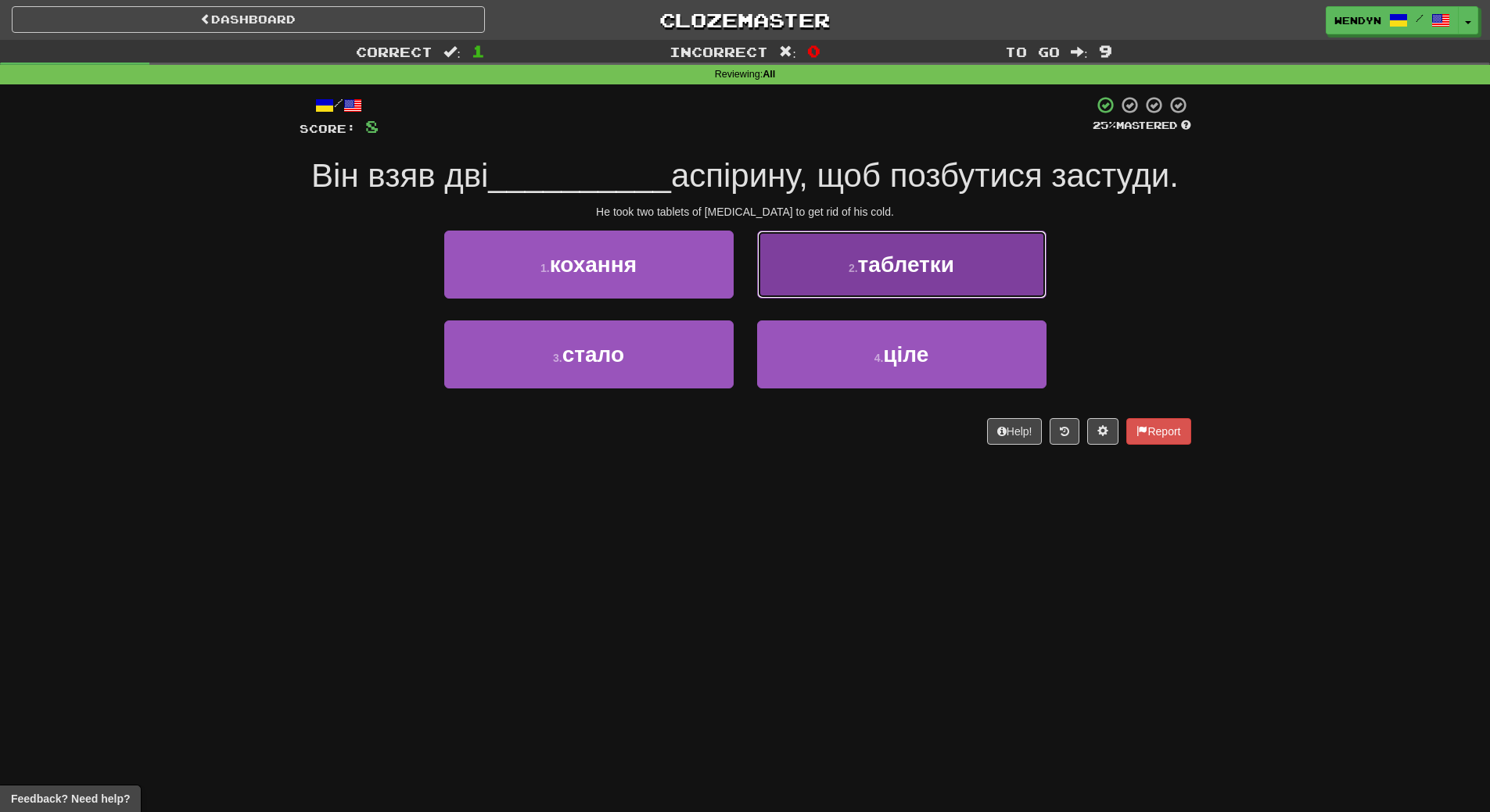
click at [939, 241] on button "2 . таблетки" at bounding box center [902, 265] width 289 height 68
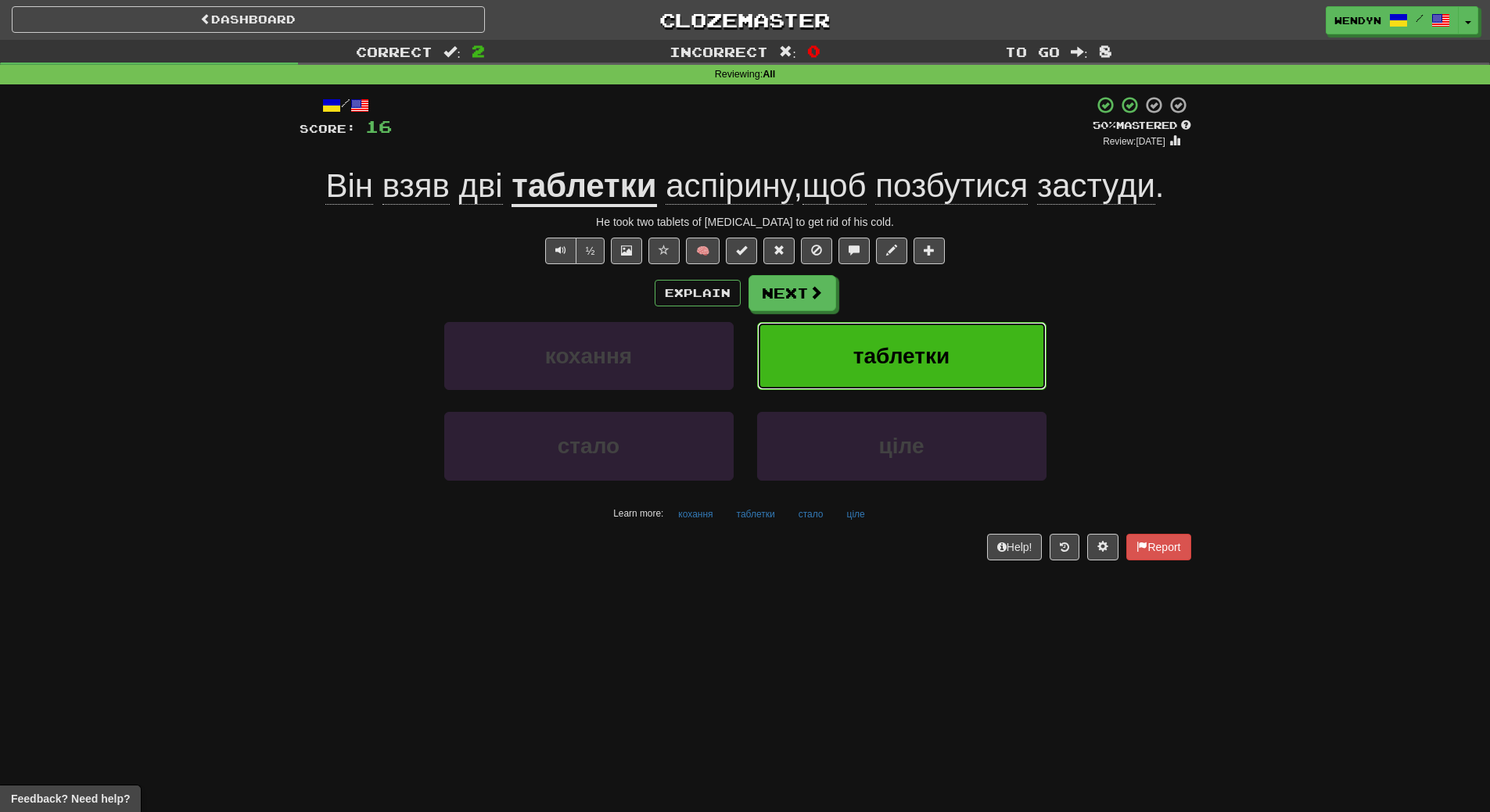
click at [935, 348] on span "таблетки" at bounding box center [901, 356] width 96 height 24
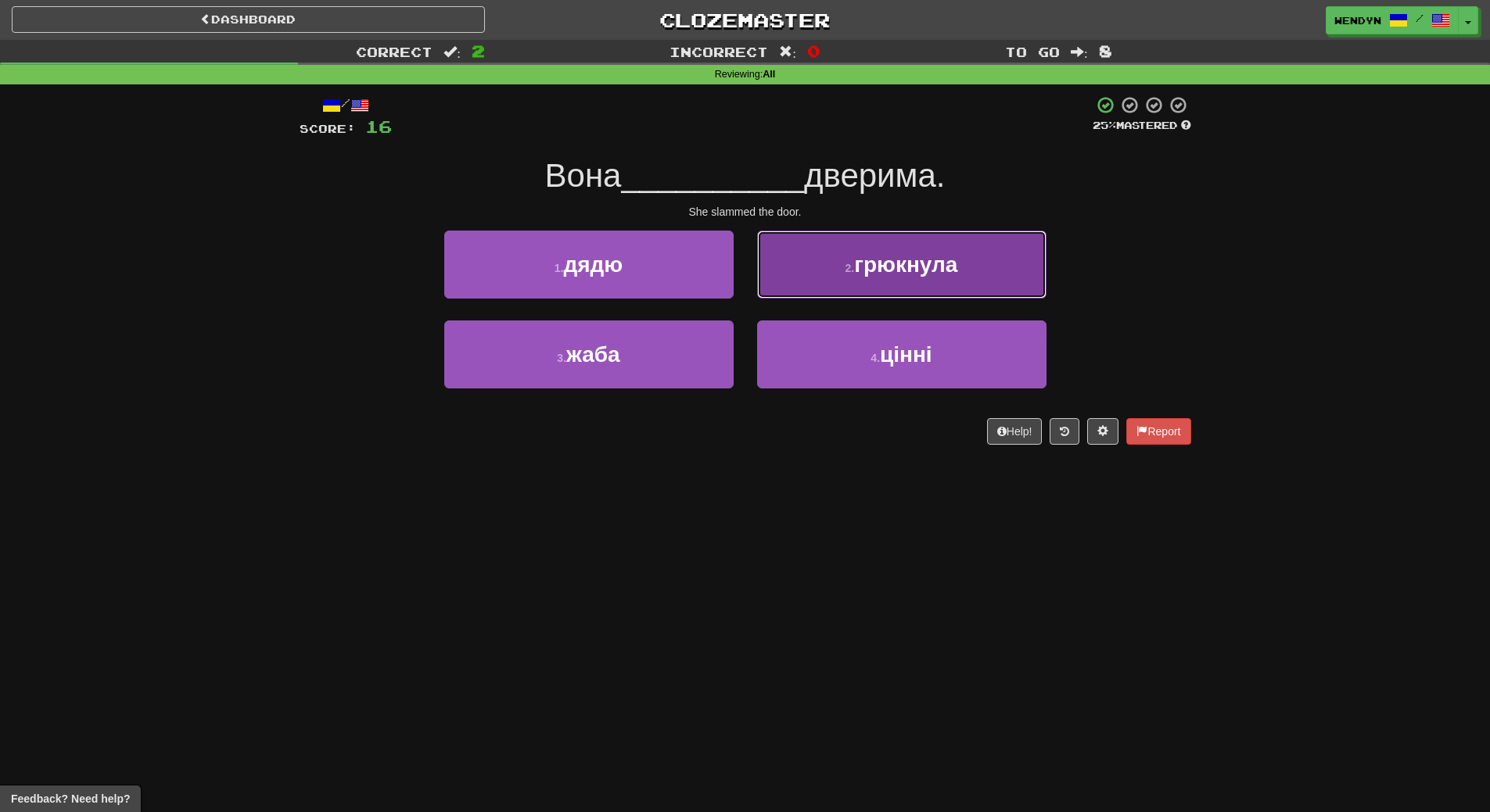
click at [981, 253] on button "2 . грюкнула" at bounding box center [902, 265] width 289 height 68
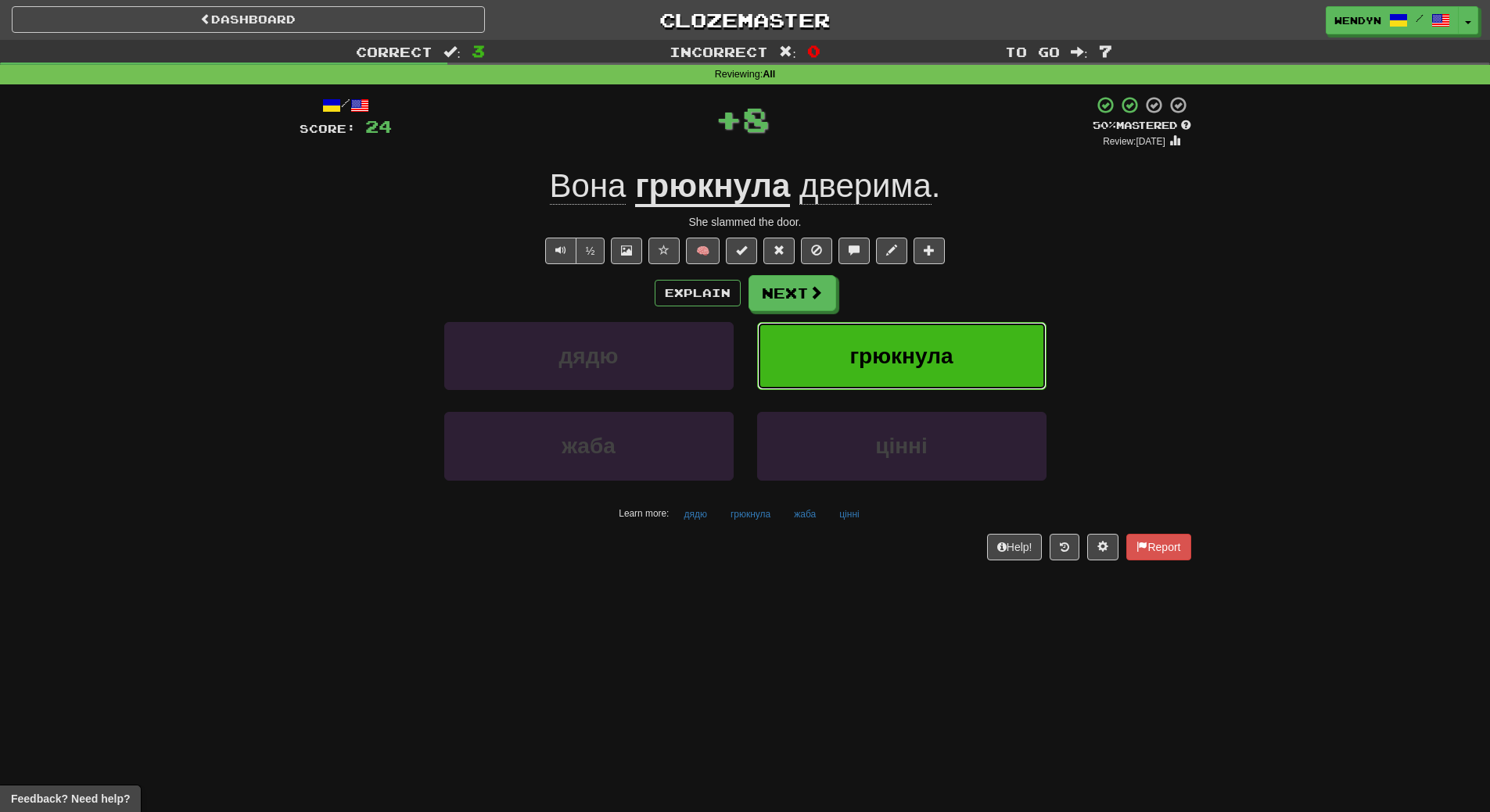
click at [966, 367] on button "грюкнула" at bounding box center [902, 356] width 289 height 68
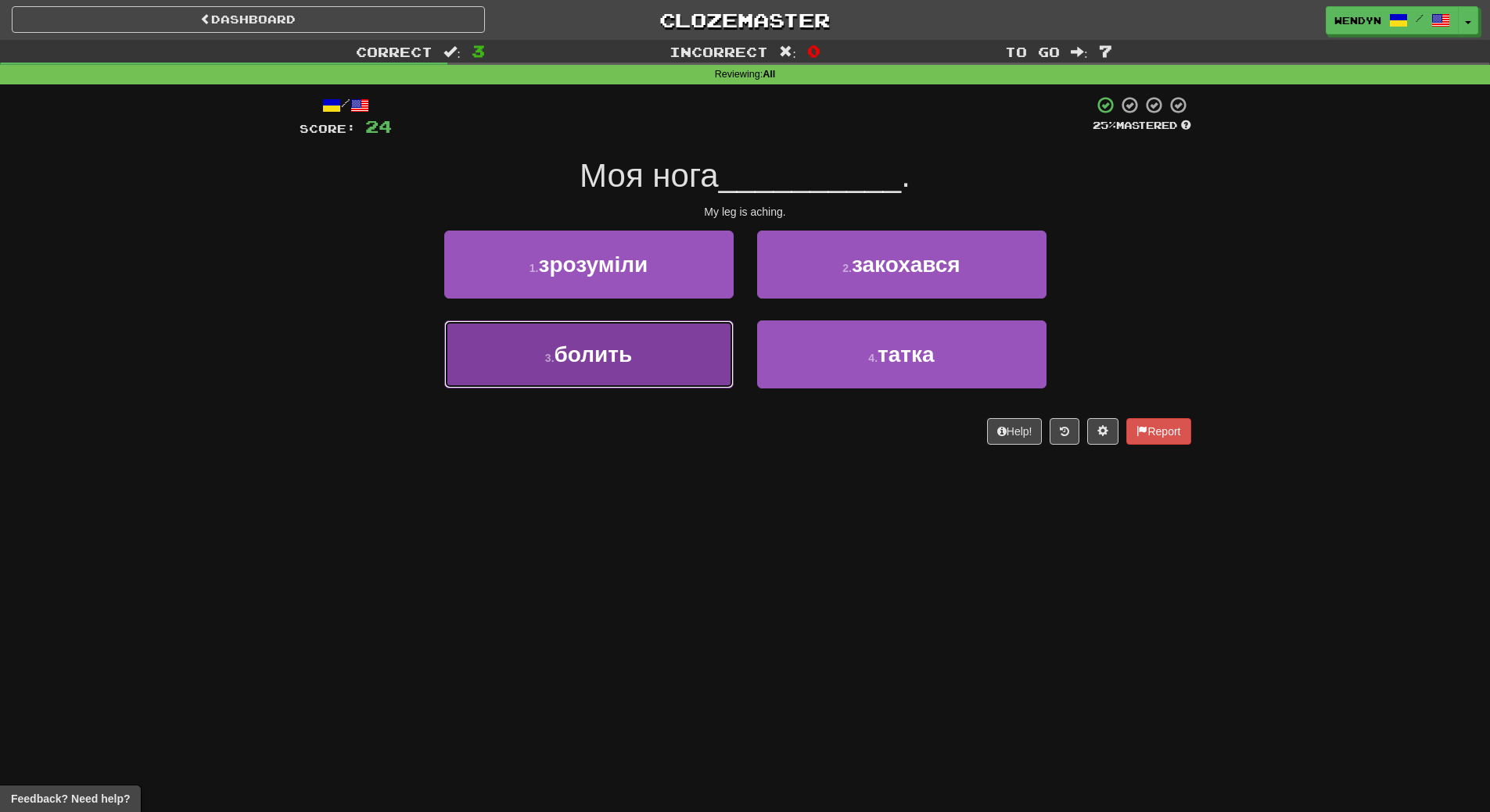
click at [678, 352] on button "3 . болить" at bounding box center [589, 355] width 289 height 68
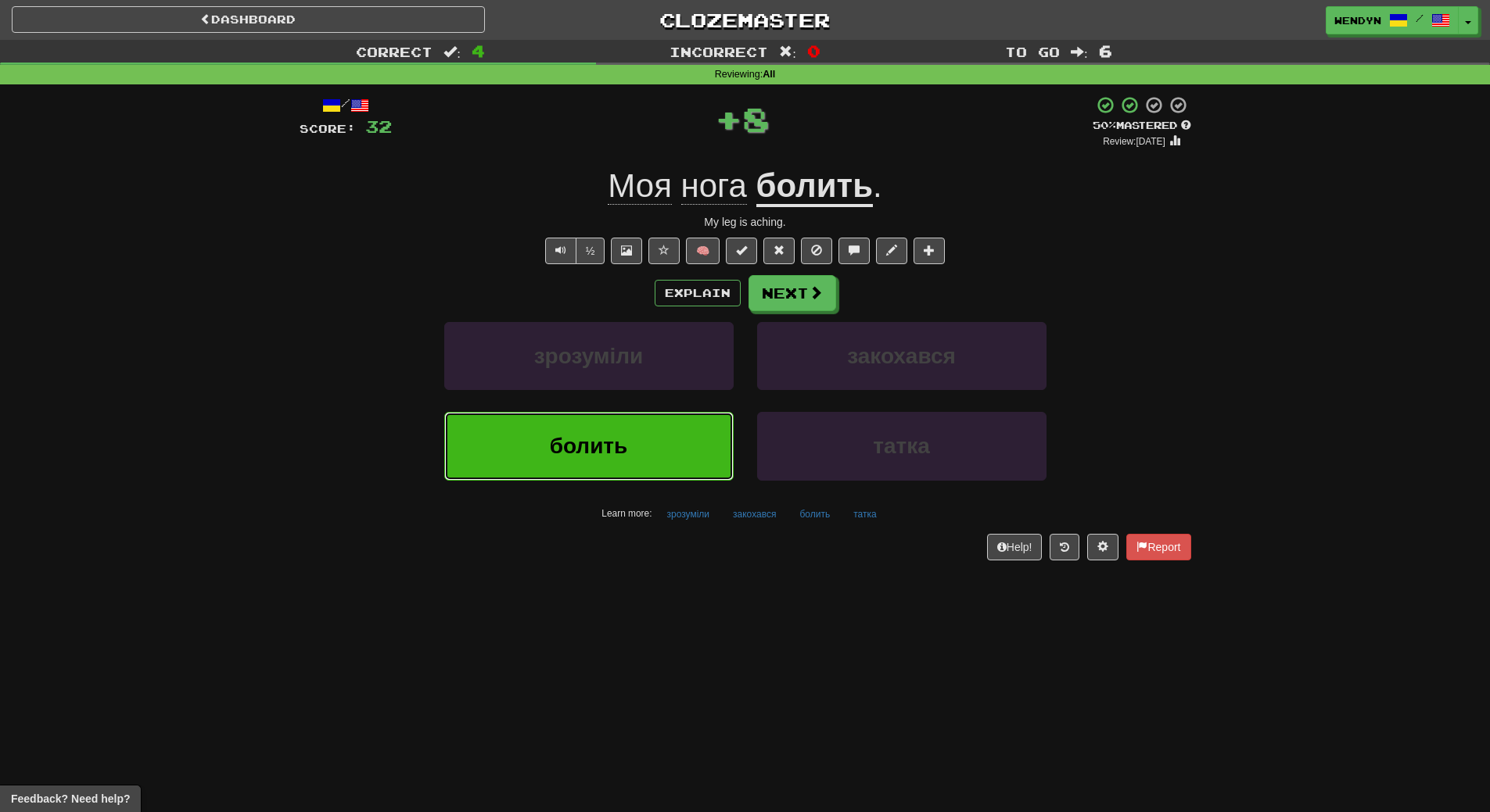
click at [676, 422] on button "болить" at bounding box center [589, 446] width 289 height 68
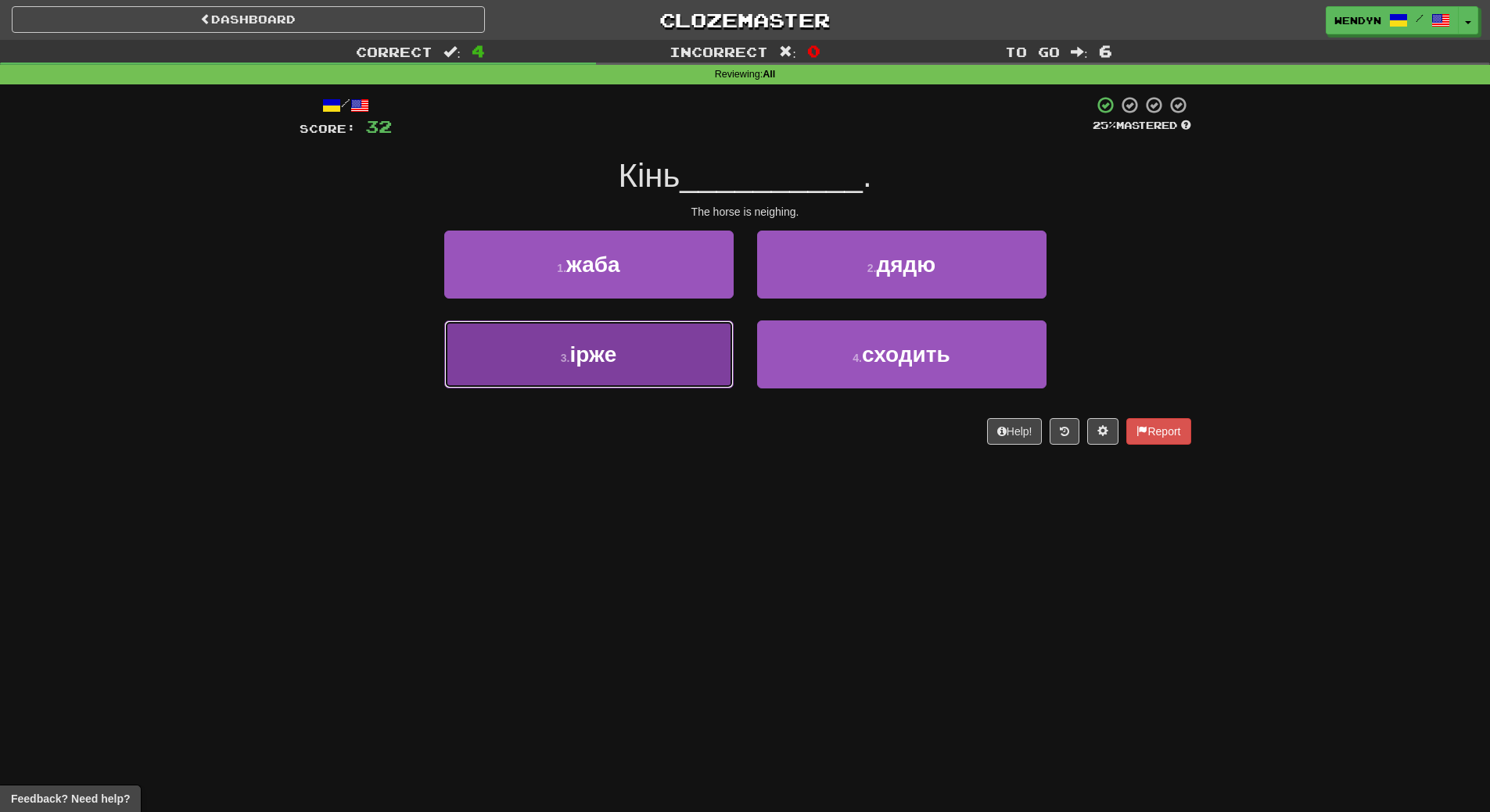
click at [642, 343] on button "3 . іржe" at bounding box center [589, 355] width 289 height 68
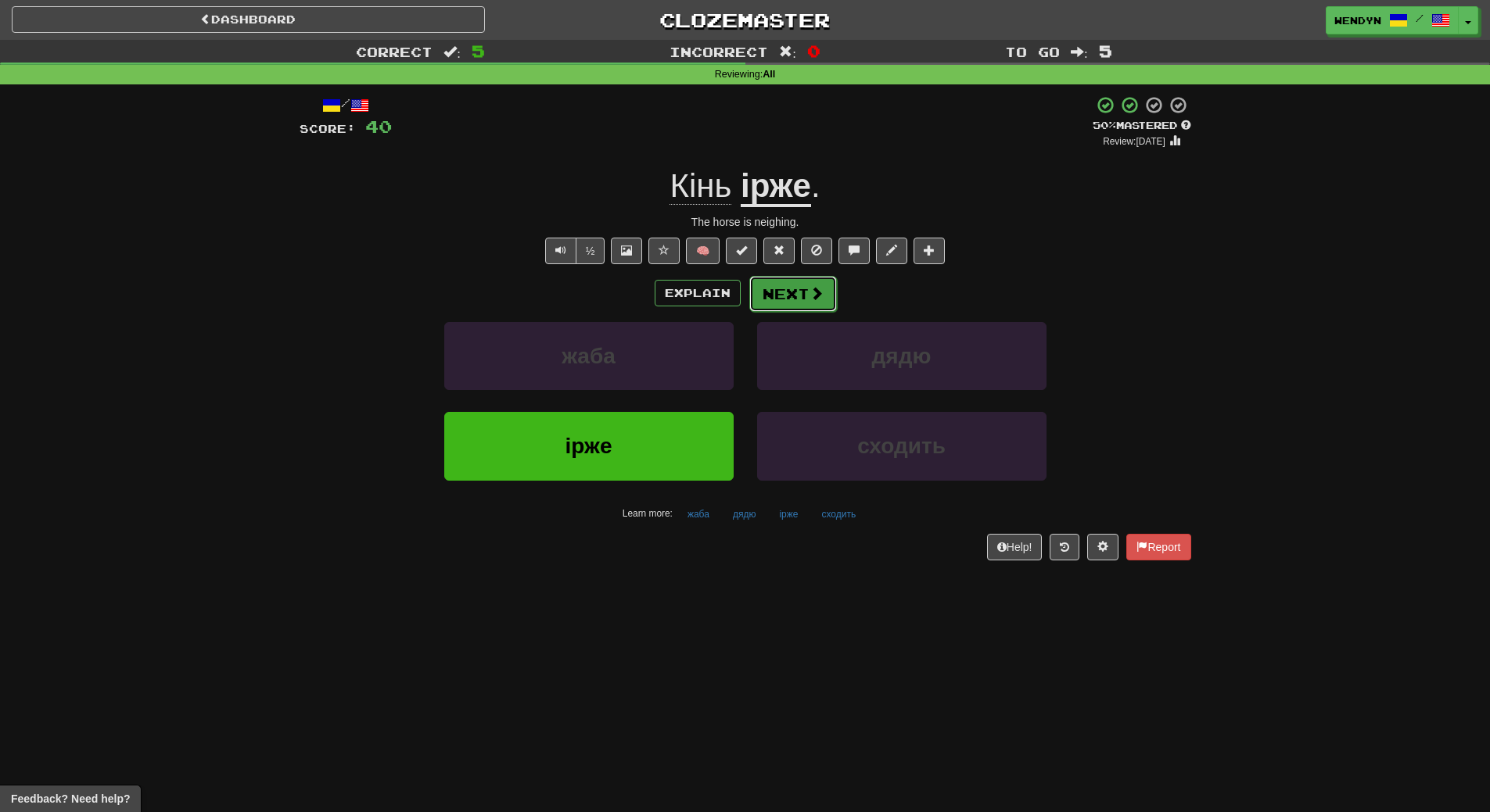
click at [797, 278] on button "Next" at bounding box center [793, 294] width 88 height 36
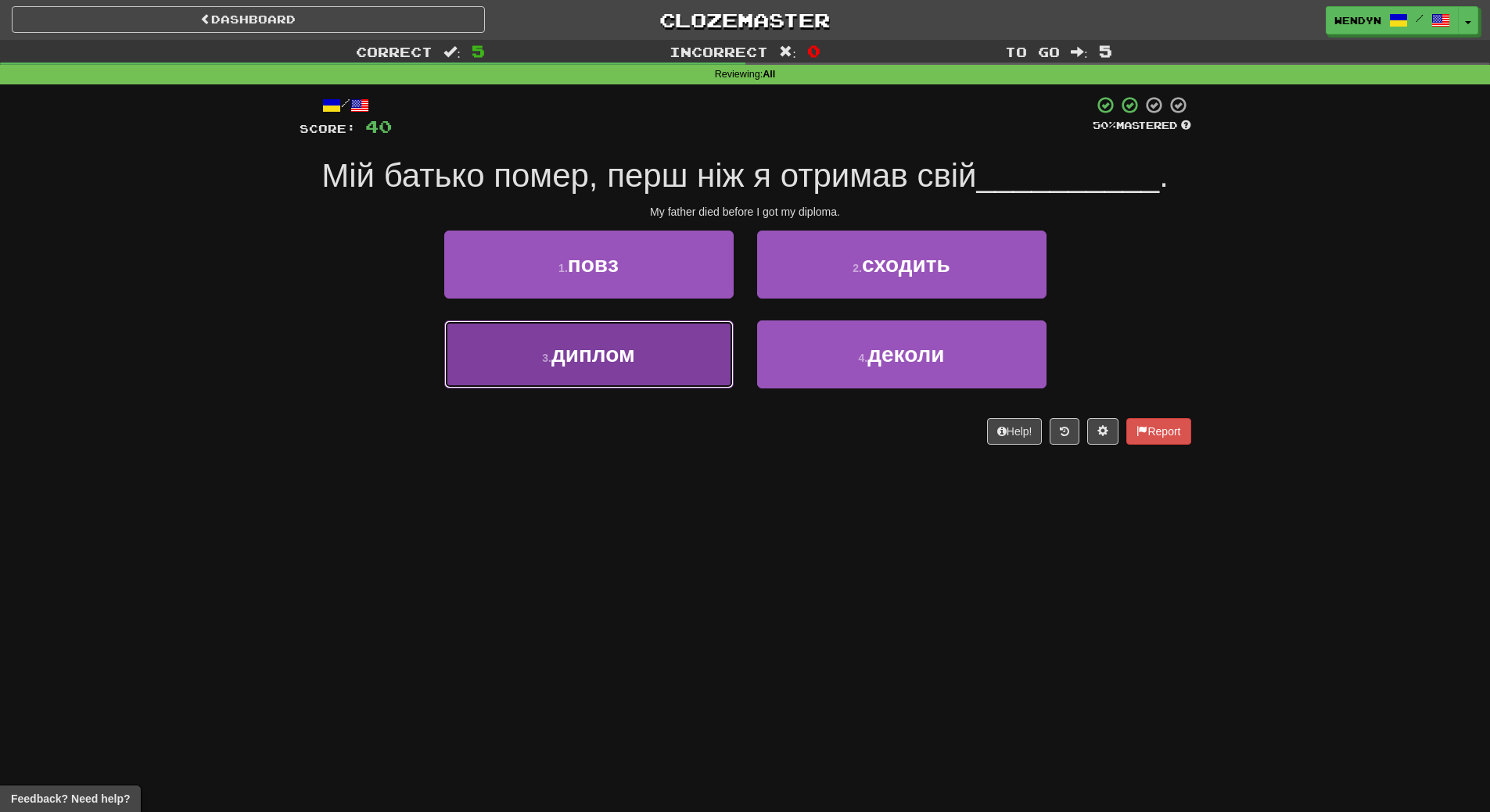
click at [657, 368] on button "3 . диплом" at bounding box center [589, 355] width 289 height 68
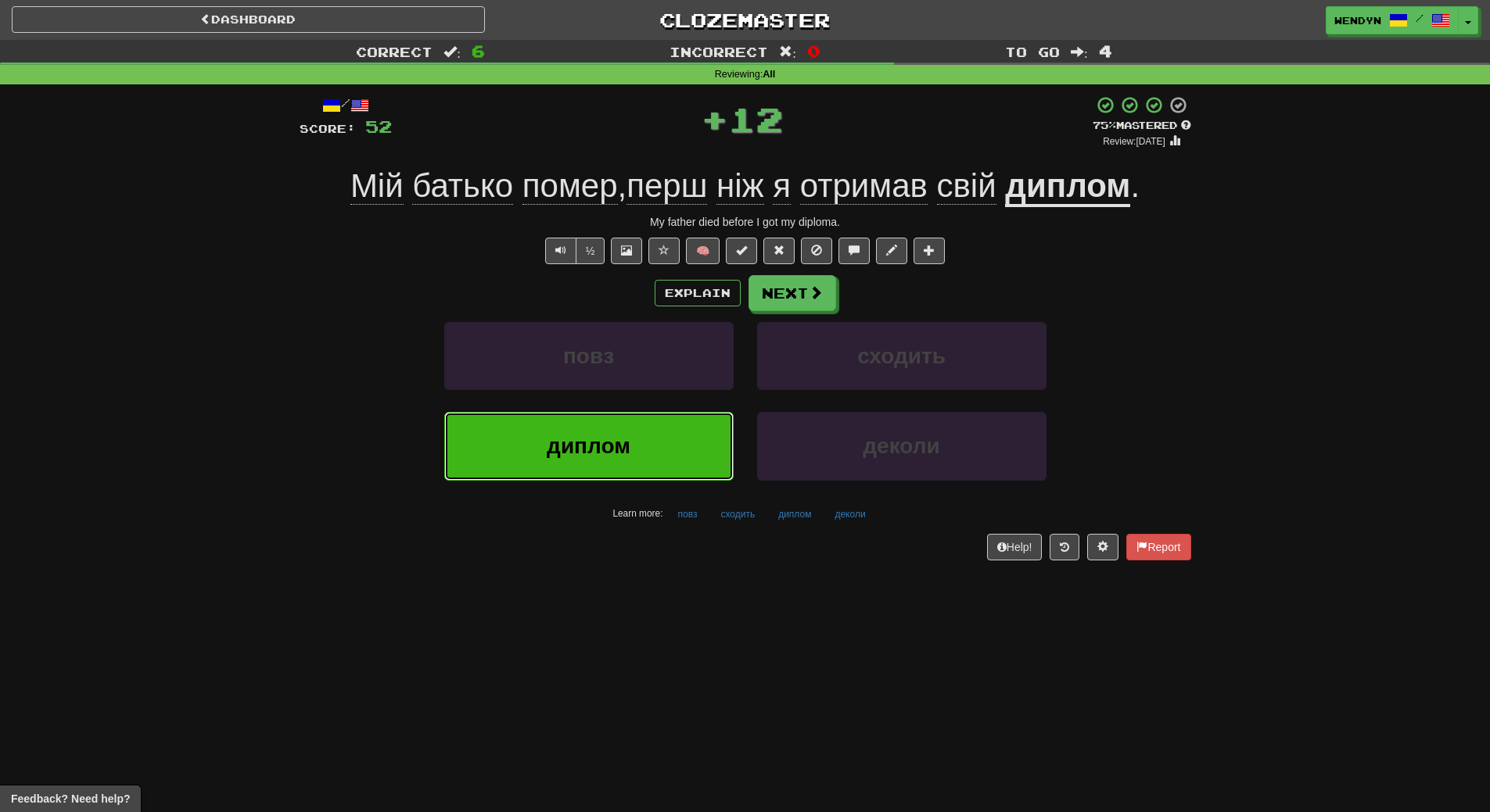
click at [654, 421] on button "диплом" at bounding box center [589, 446] width 289 height 68
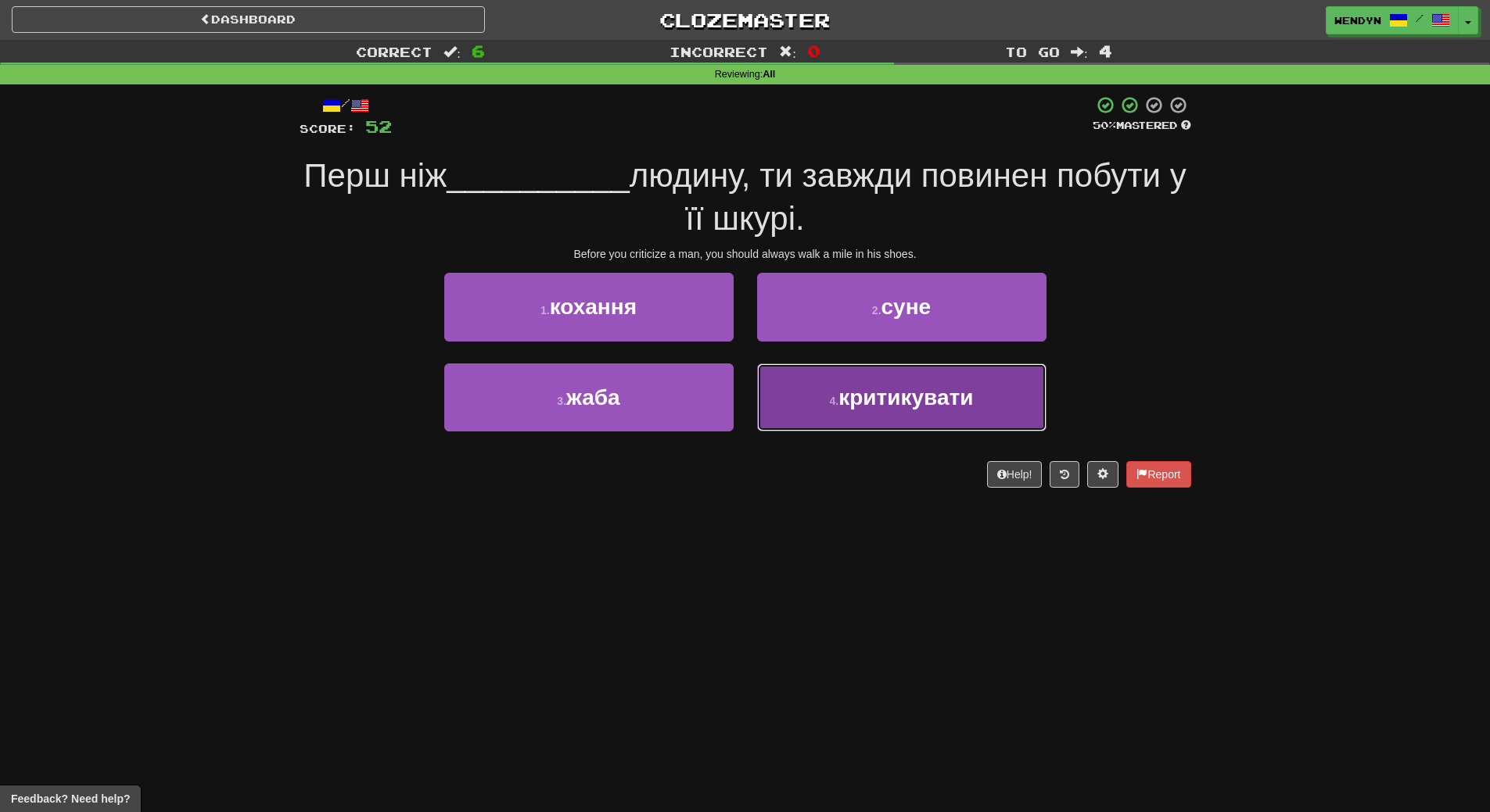
click at [897, 409] on span "критикувати" at bounding box center [906, 398] width 135 height 24
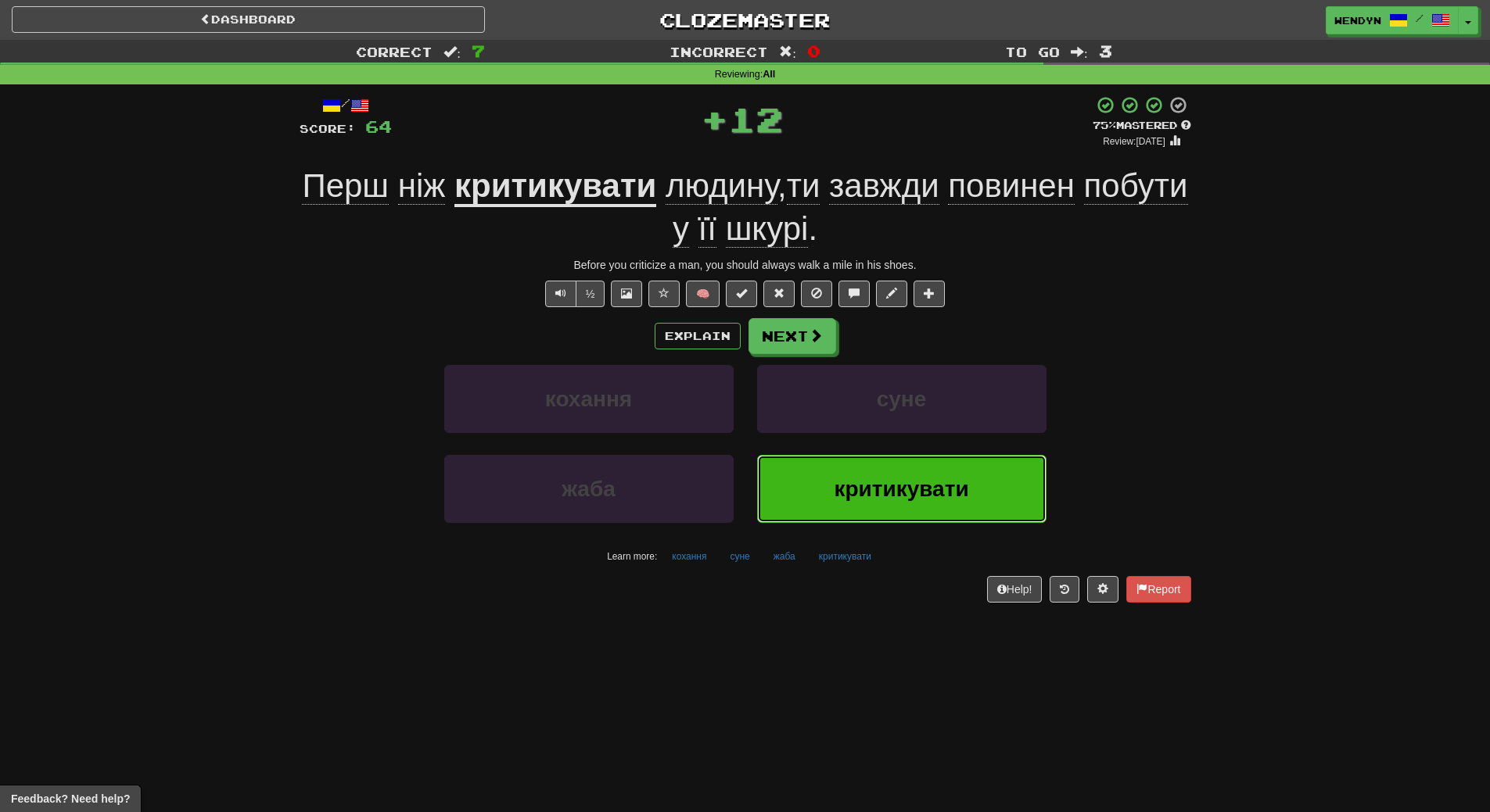
click at [884, 473] on button "критикувати" at bounding box center [902, 489] width 289 height 68
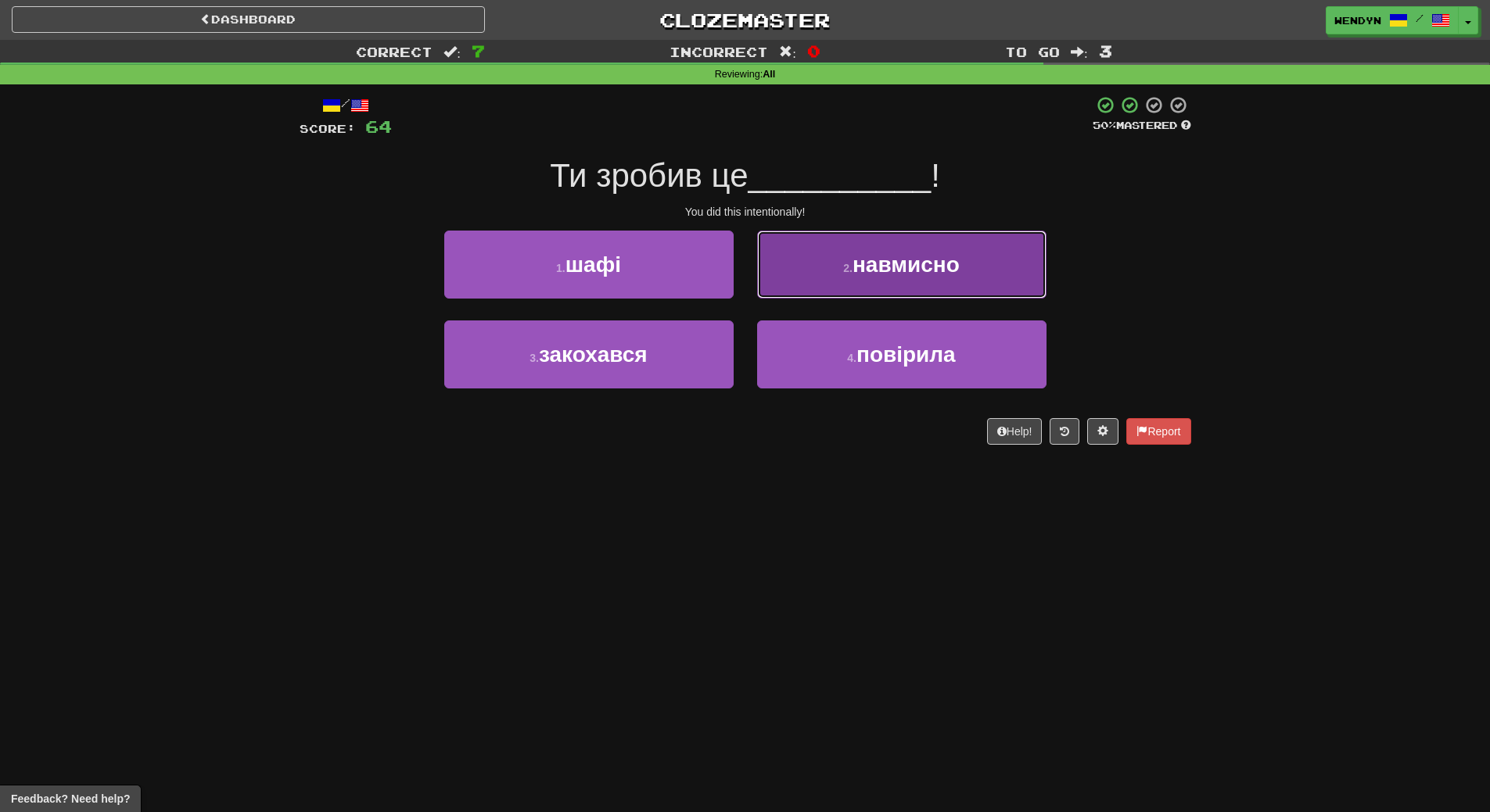
click at [940, 270] on span "навмисно" at bounding box center [906, 265] width 107 height 24
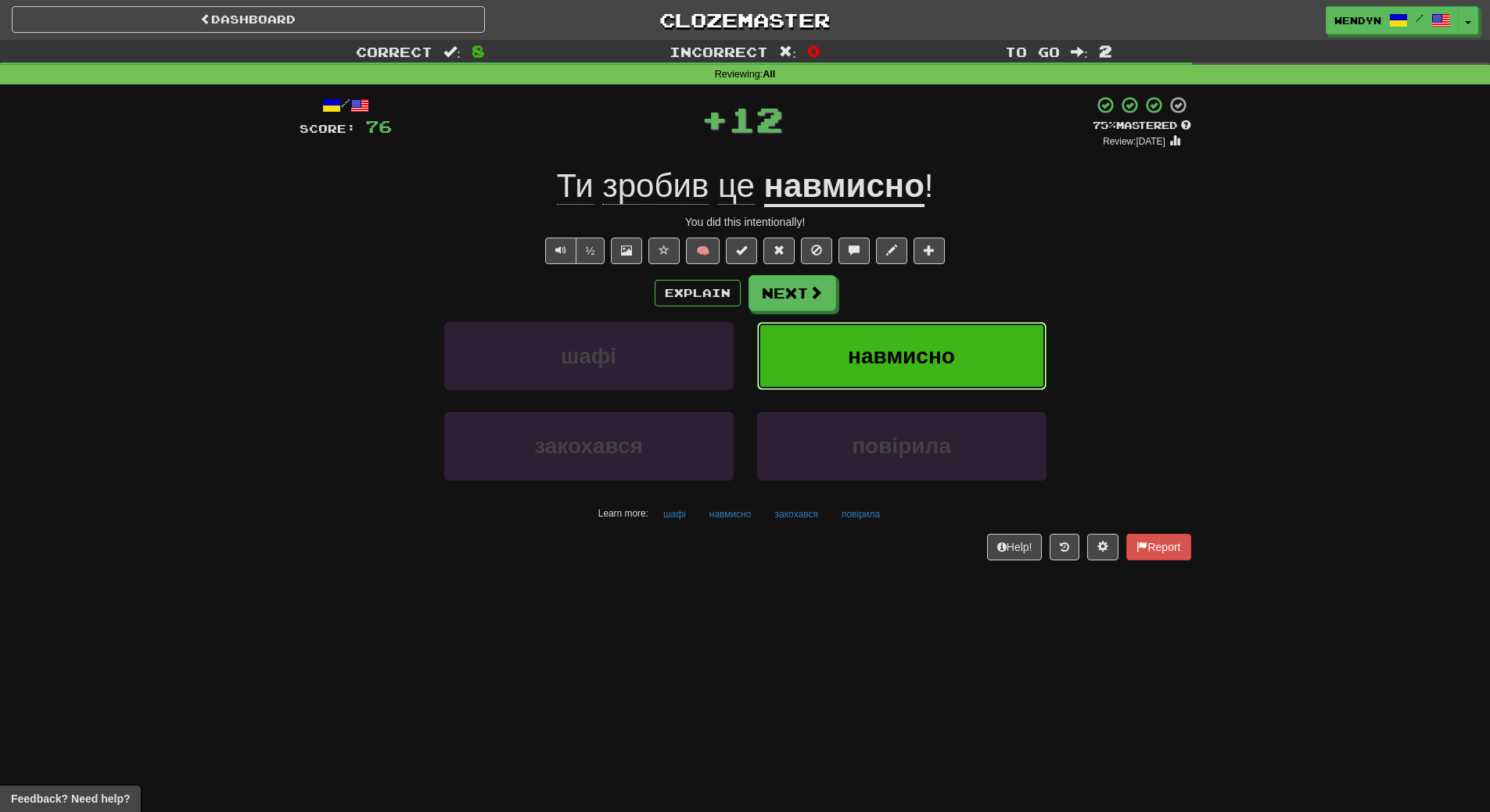
click at [953, 368] on button "навмисно" at bounding box center [902, 356] width 289 height 68
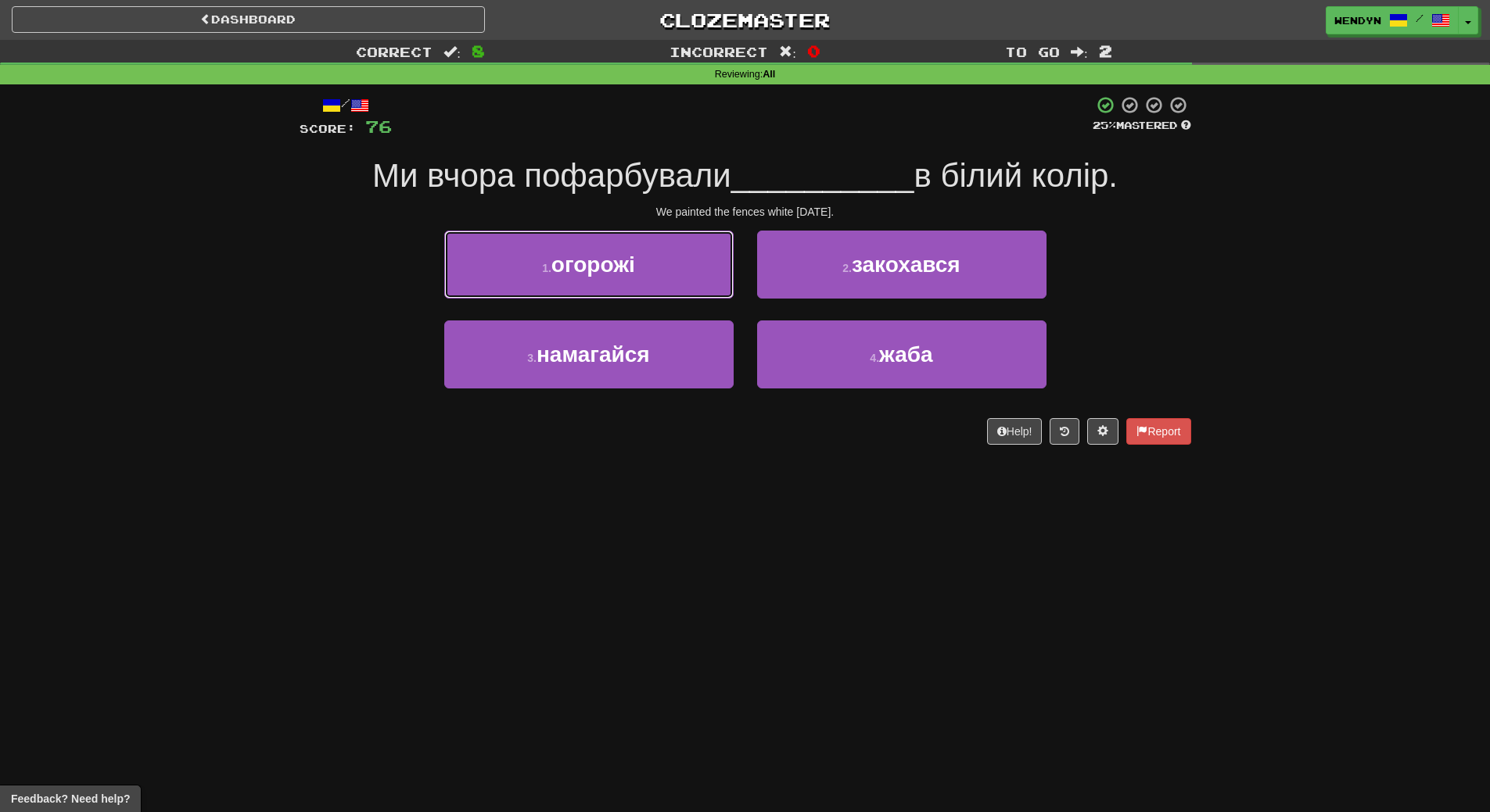
drag, startPoint x: 640, startPoint y: 255, endPoint x: 642, endPoint y: 158, distance: 97.0
click at [639, 244] on button "1 . огорожі" at bounding box center [589, 265] width 289 height 68
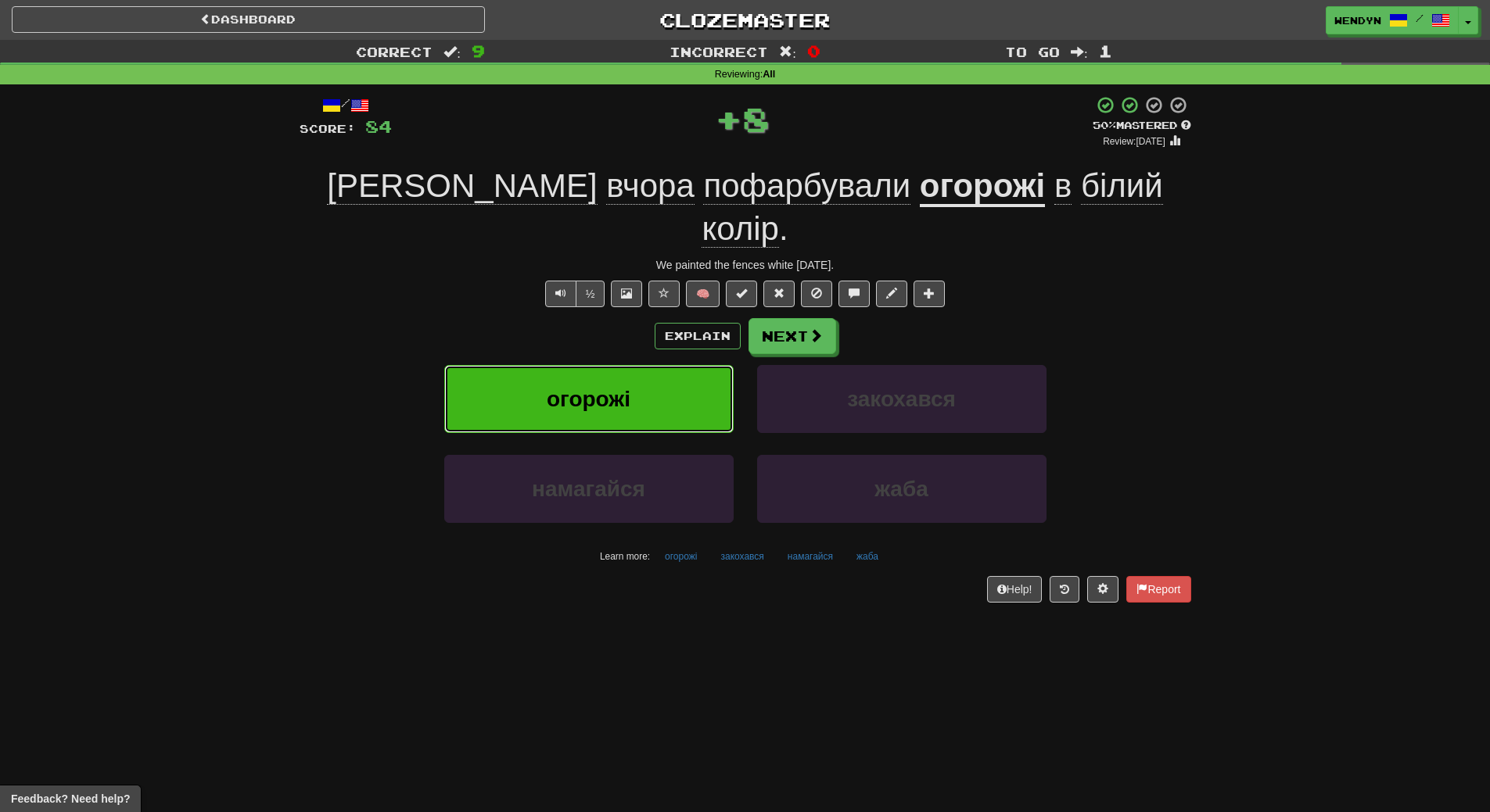
click at [635, 365] on button "огорожі" at bounding box center [589, 400] width 289 height 68
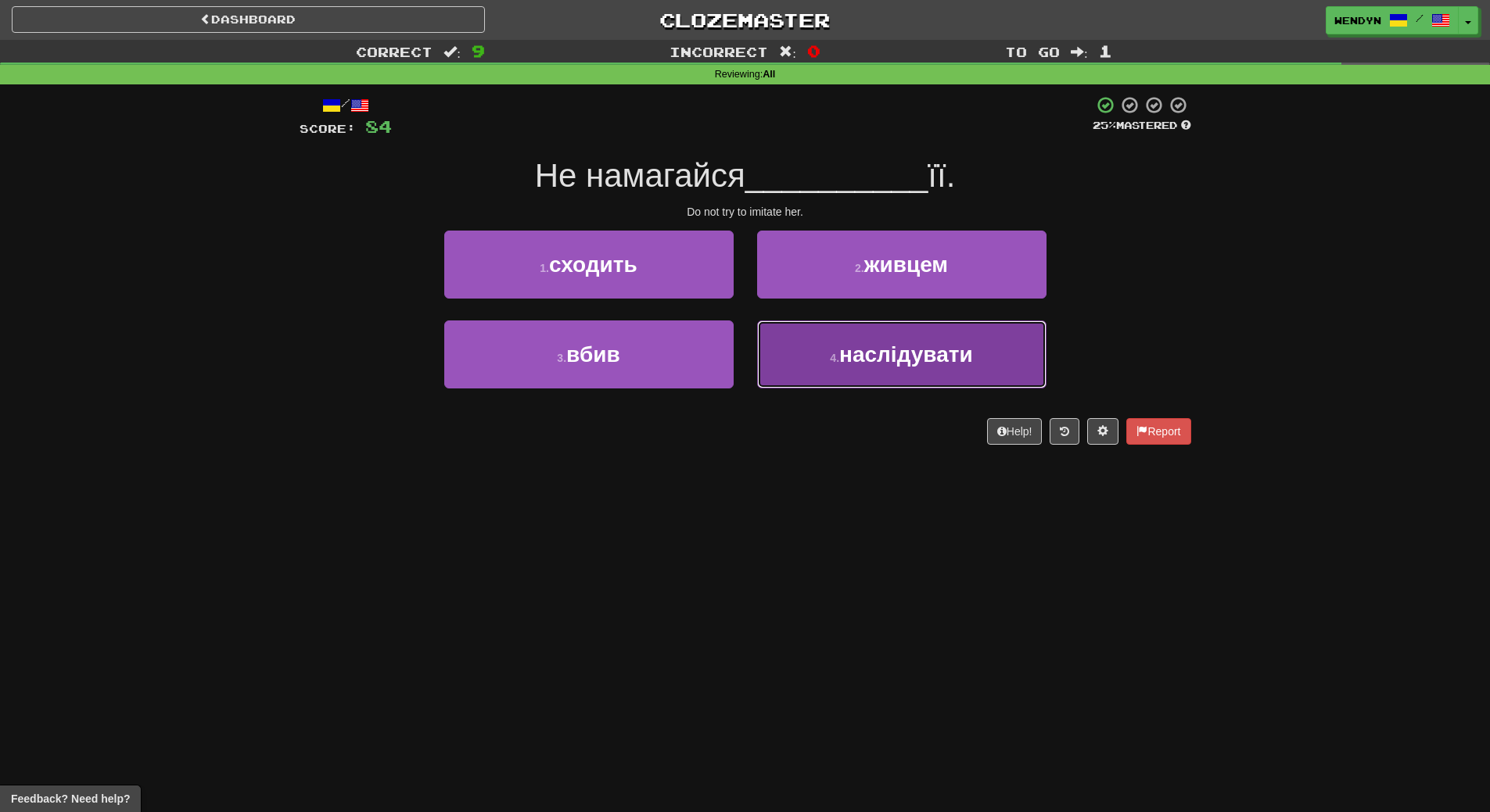
click at [854, 382] on button "4 . наслідувати" at bounding box center [902, 355] width 289 height 68
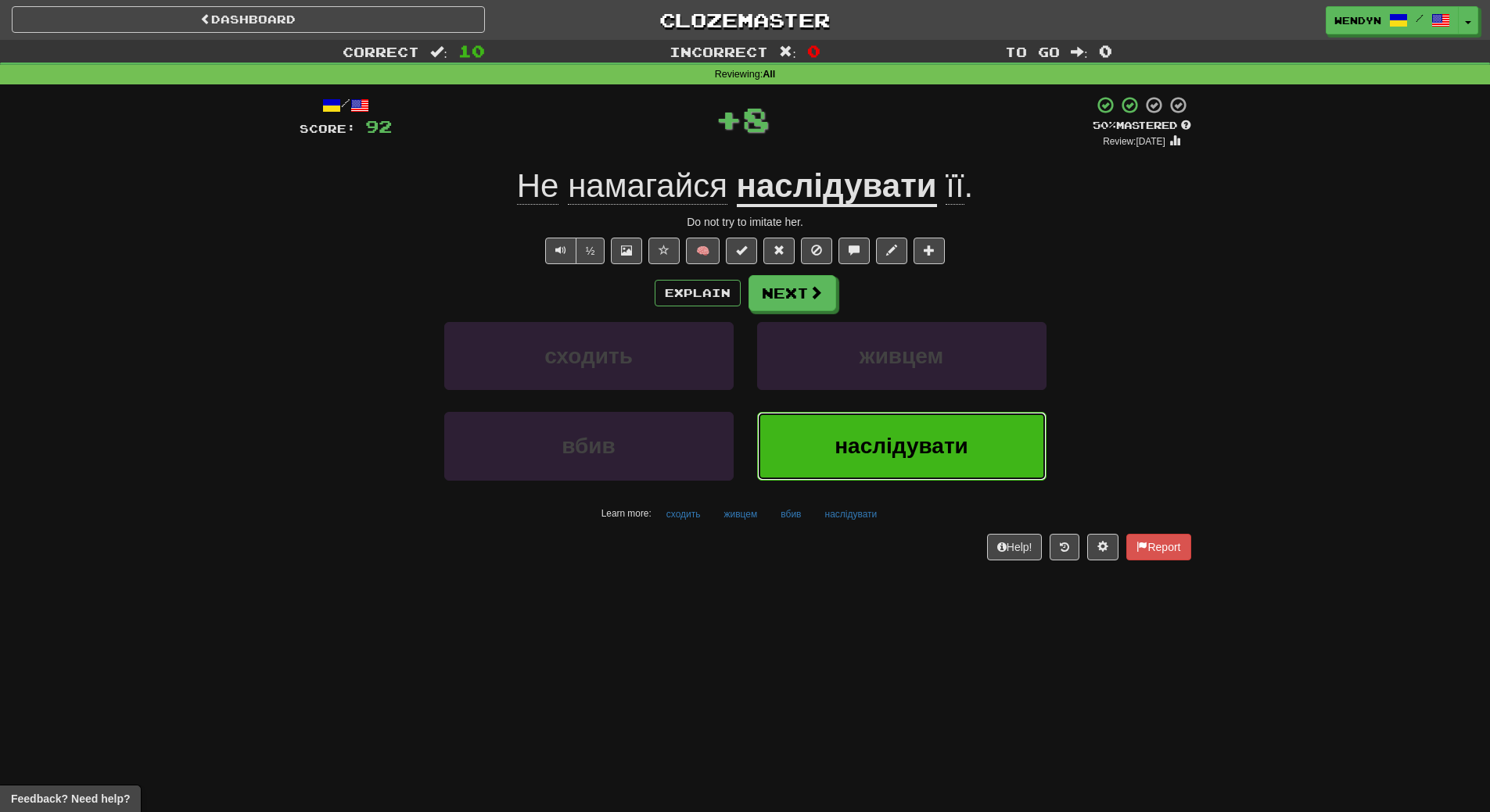
click at [850, 420] on button "наслідувати" at bounding box center [902, 446] width 289 height 68
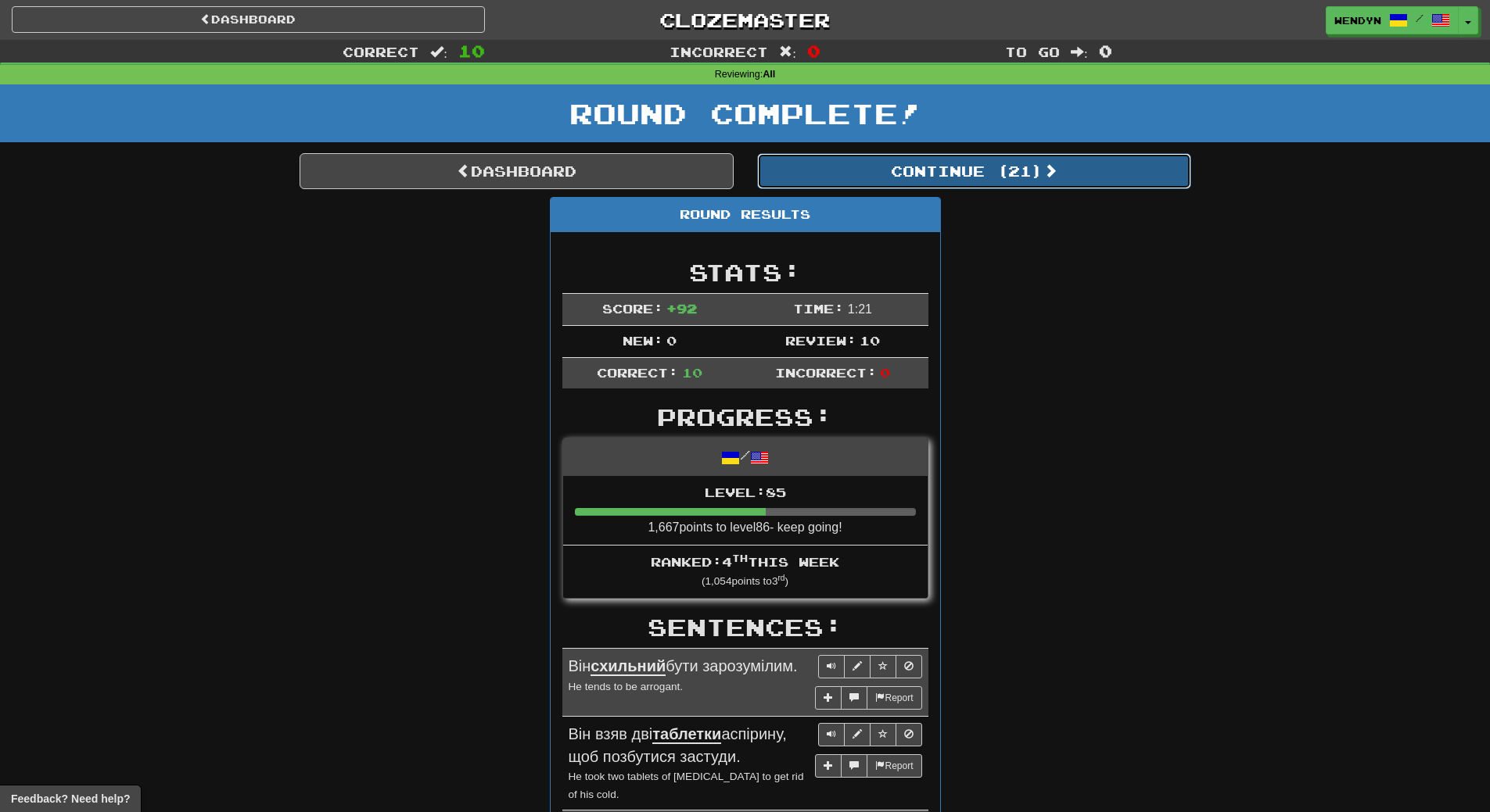
click at [1024, 184] on button "Continue ( 21 )" at bounding box center [974, 171] width 434 height 36
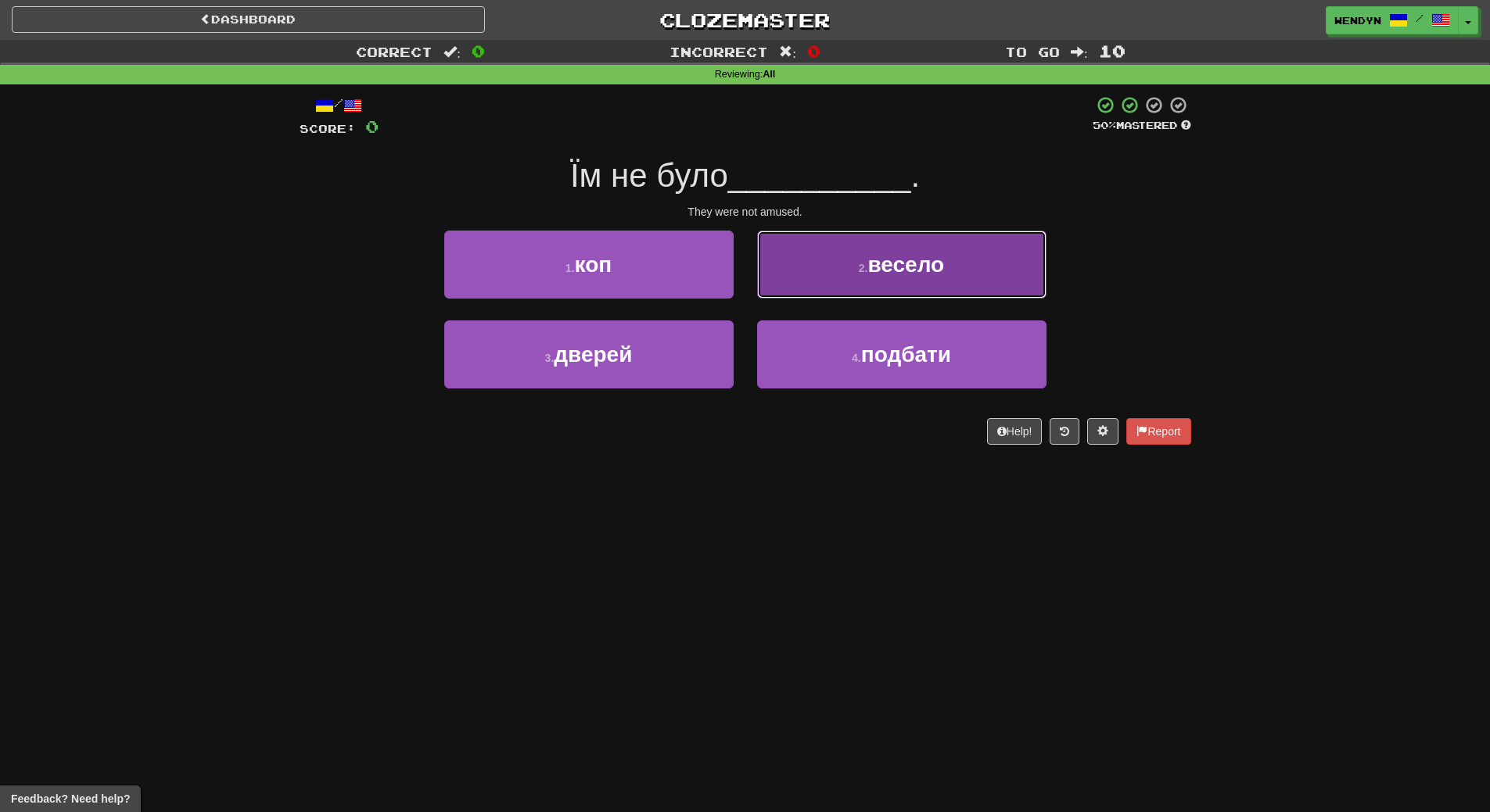
click at [932, 272] on span "весело" at bounding box center [906, 265] width 76 height 24
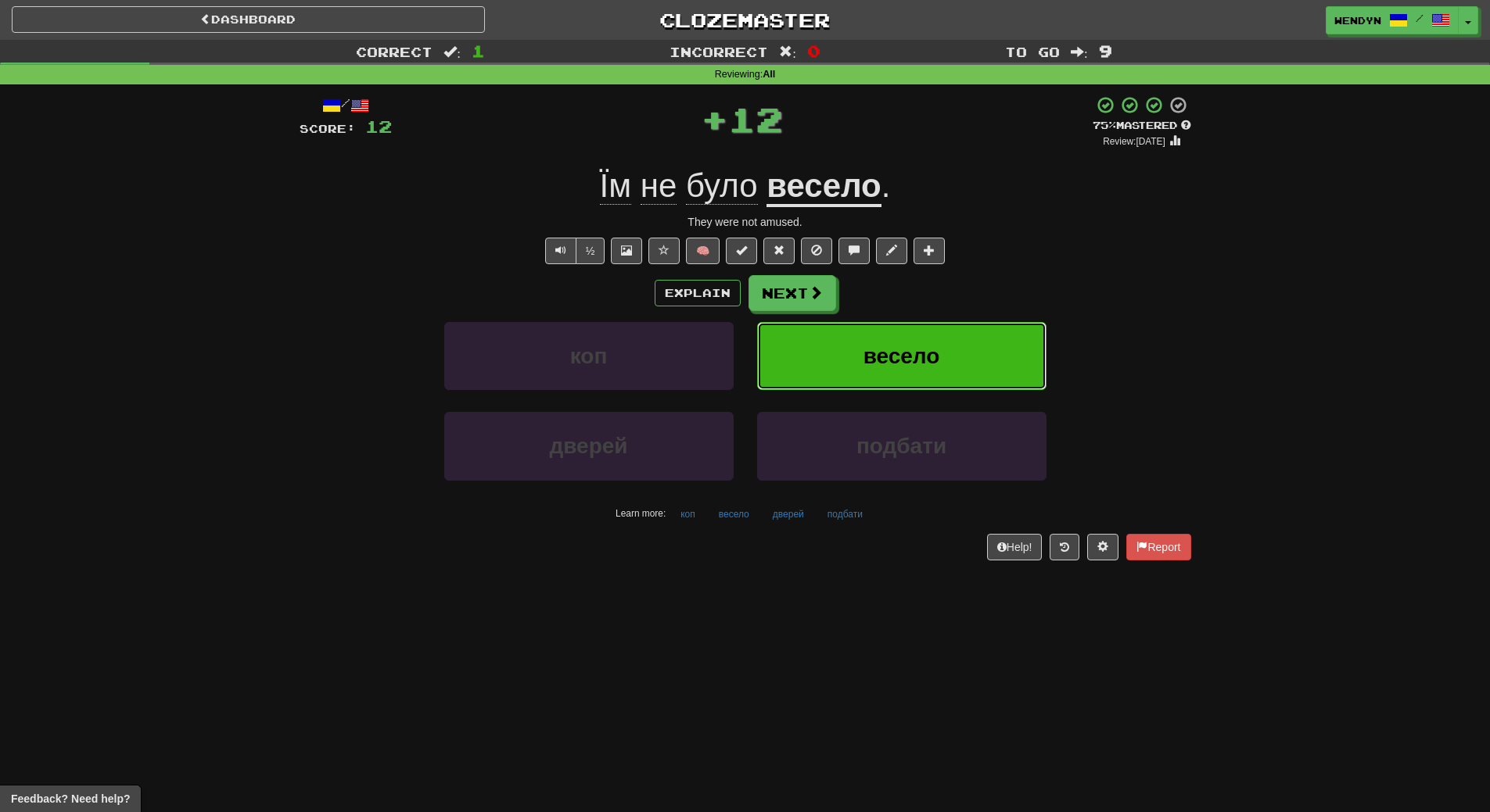
click at [920, 329] on button "весело" at bounding box center [902, 356] width 289 height 68
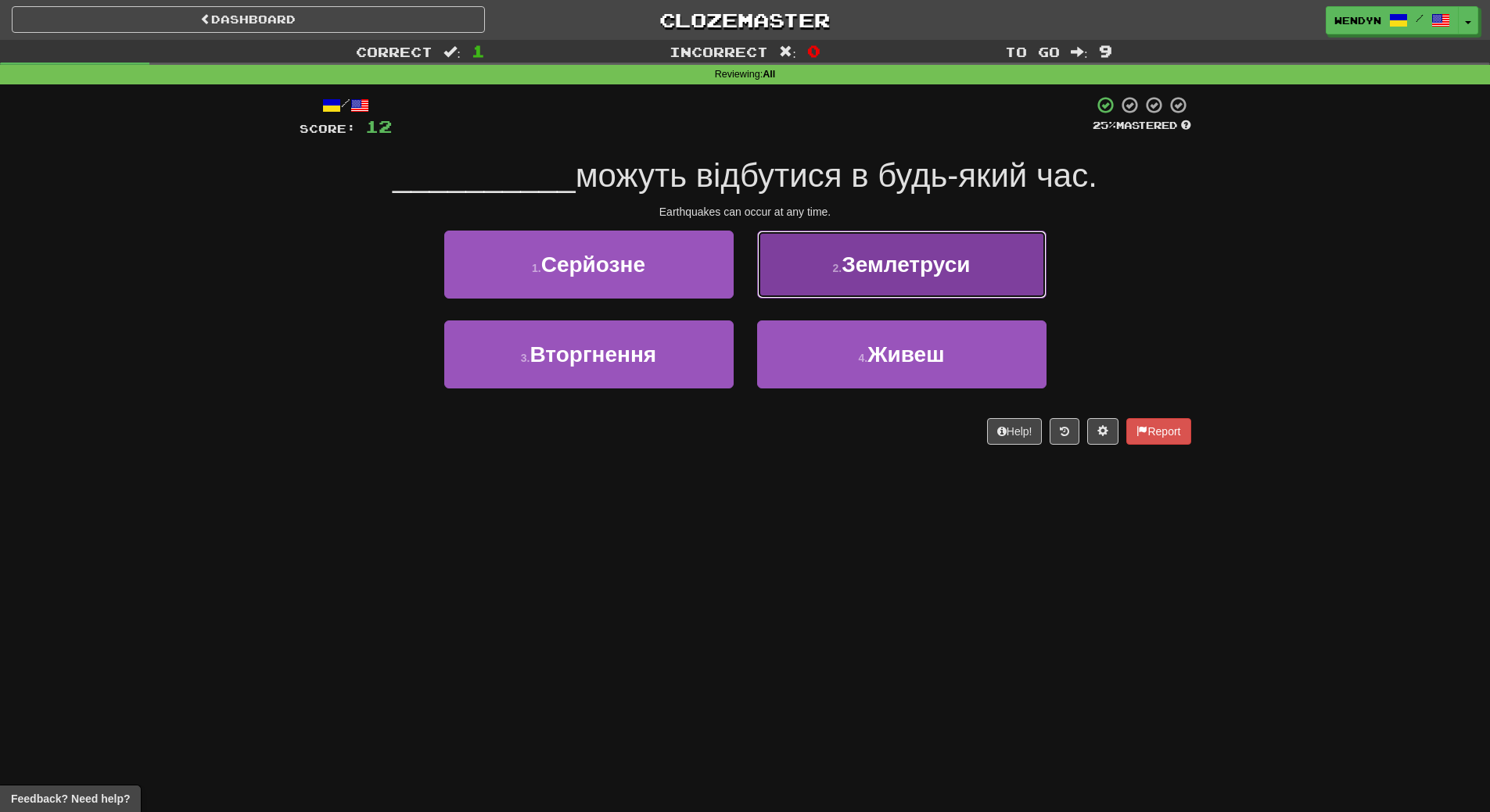
click at [996, 263] on button "2 . Землетруси" at bounding box center [902, 265] width 289 height 68
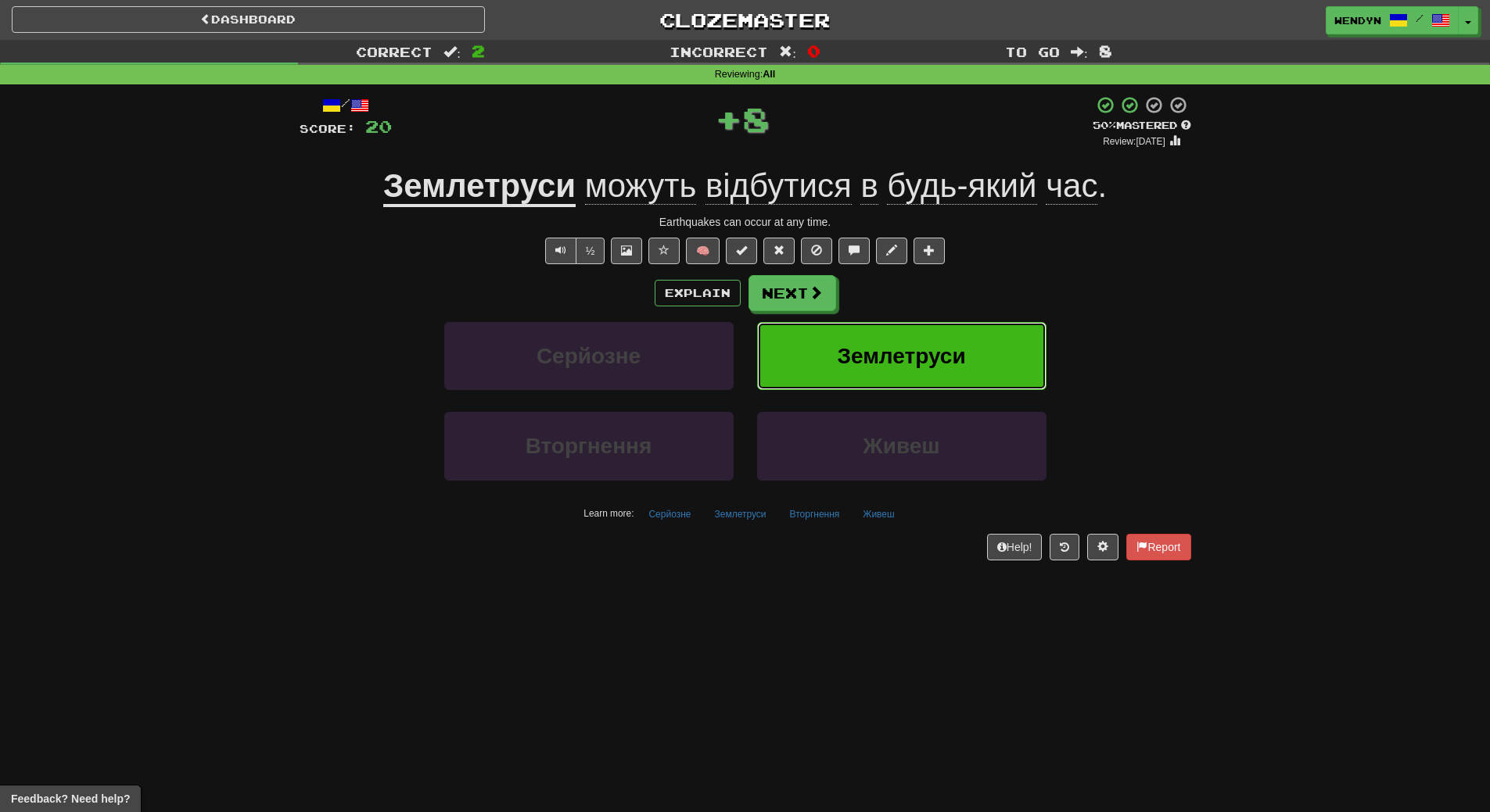
click at [997, 355] on button "Землетруси" at bounding box center [902, 356] width 289 height 68
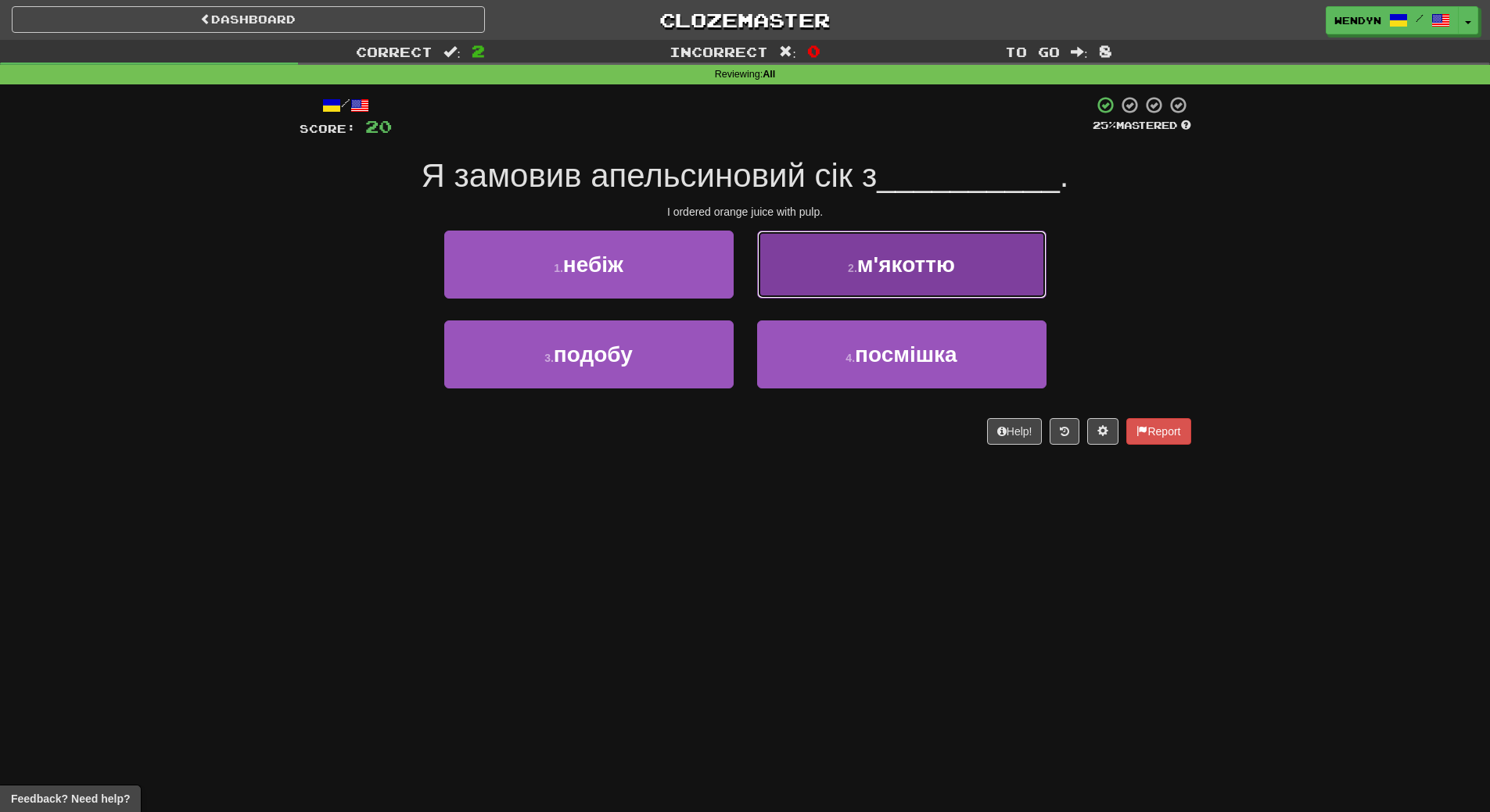
click at [977, 274] on button "2 . м'якоттю" at bounding box center [902, 265] width 289 height 68
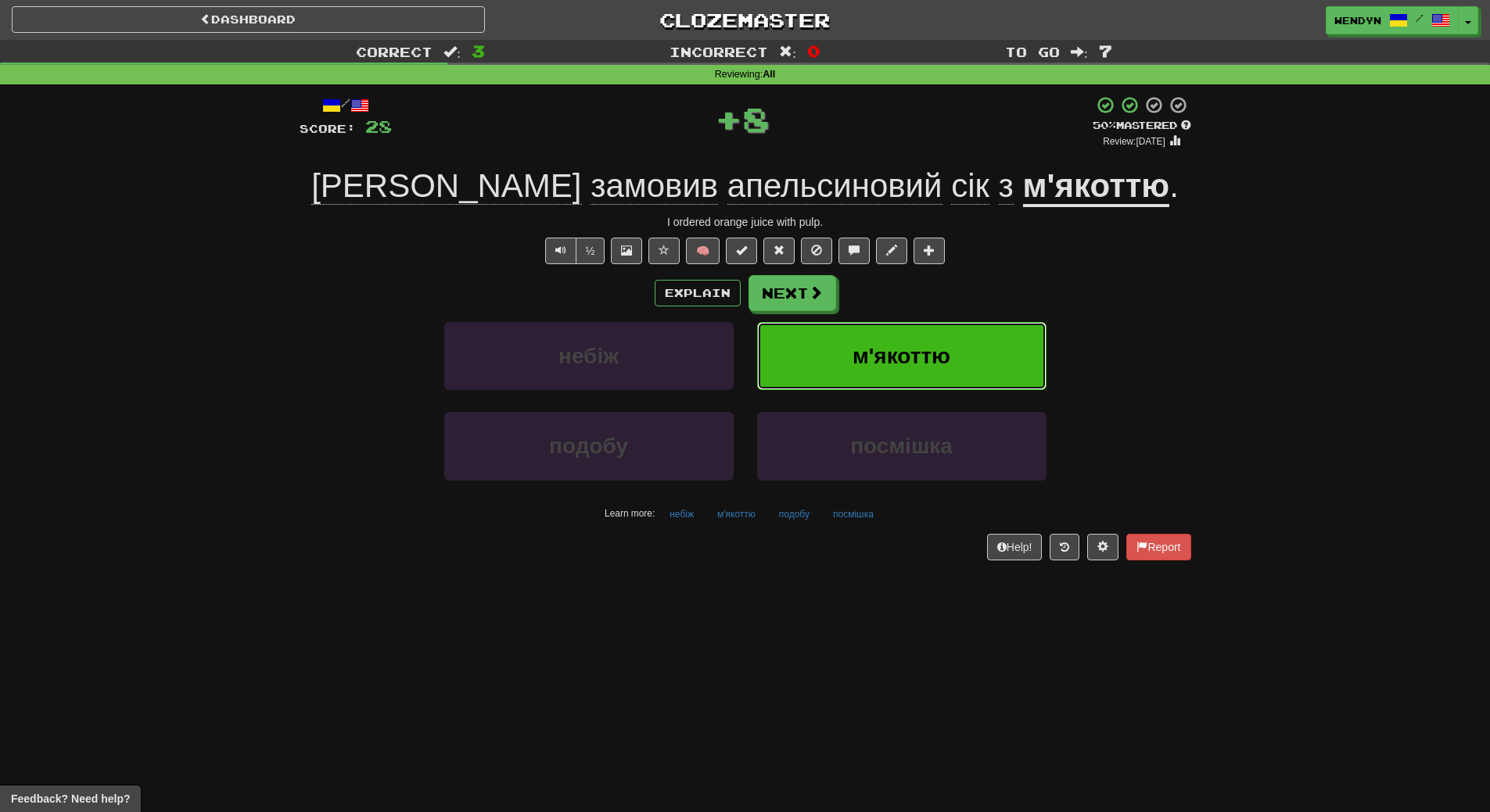
click at [977, 352] on button "м'якоттю" at bounding box center [902, 356] width 289 height 68
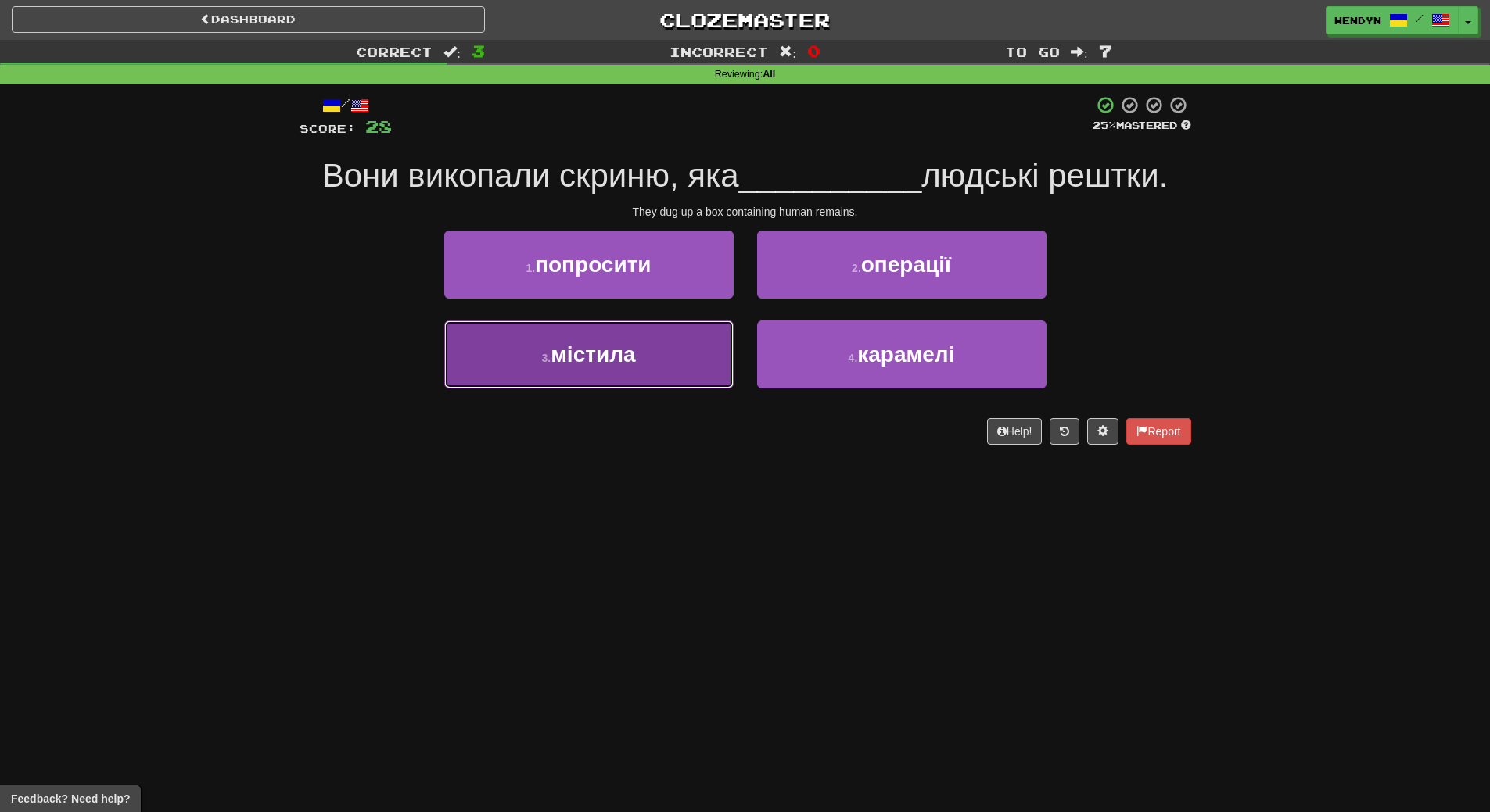
click at [713, 382] on button "3 . містила" at bounding box center [589, 355] width 289 height 68
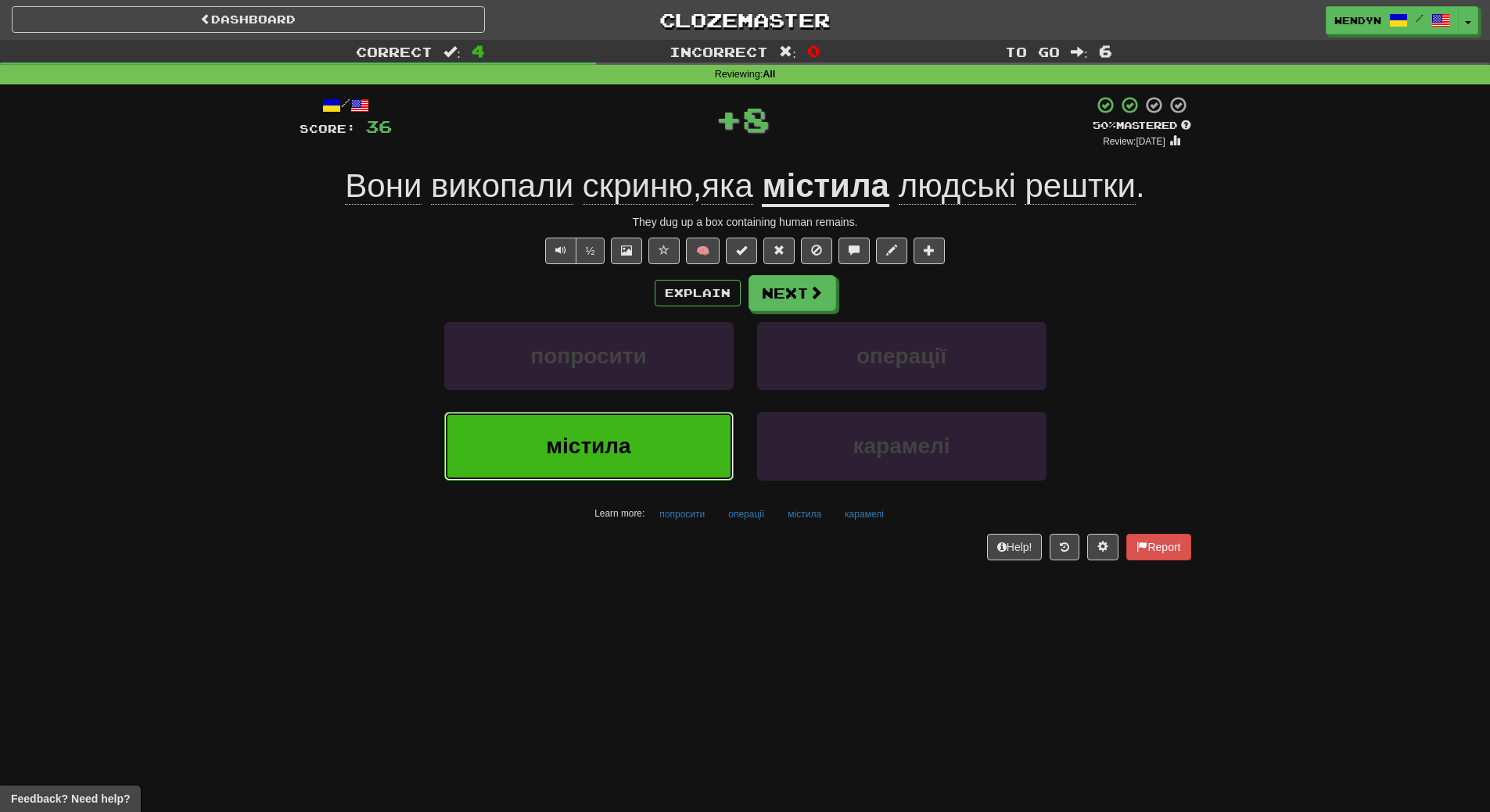
click at [713, 458] on button "містила" at bounding box center [589, 446] width 289 height 68
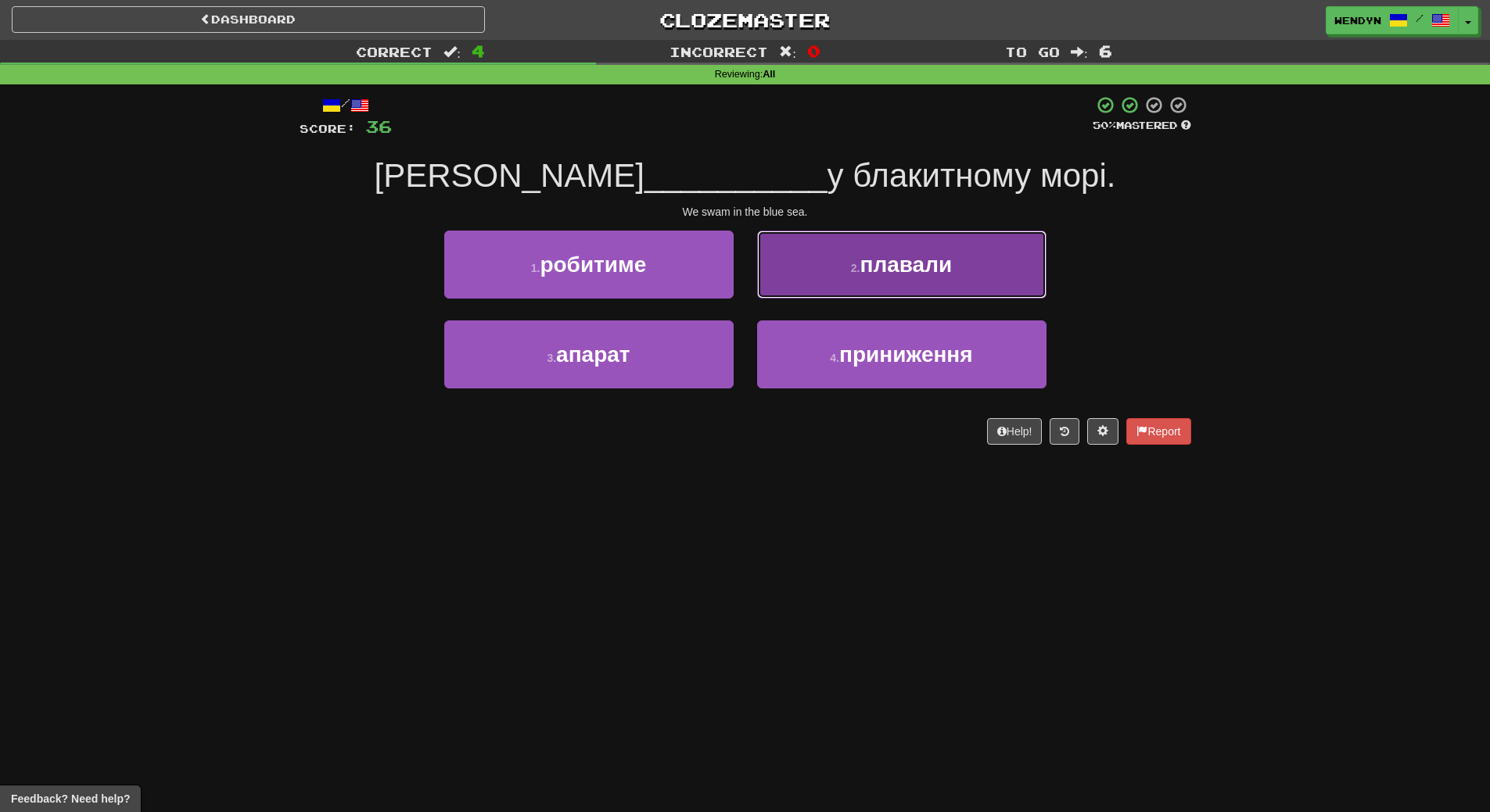
click at [987, 260] on button "2 . плавали" at bounding box center [902, 265] width 289 height 68
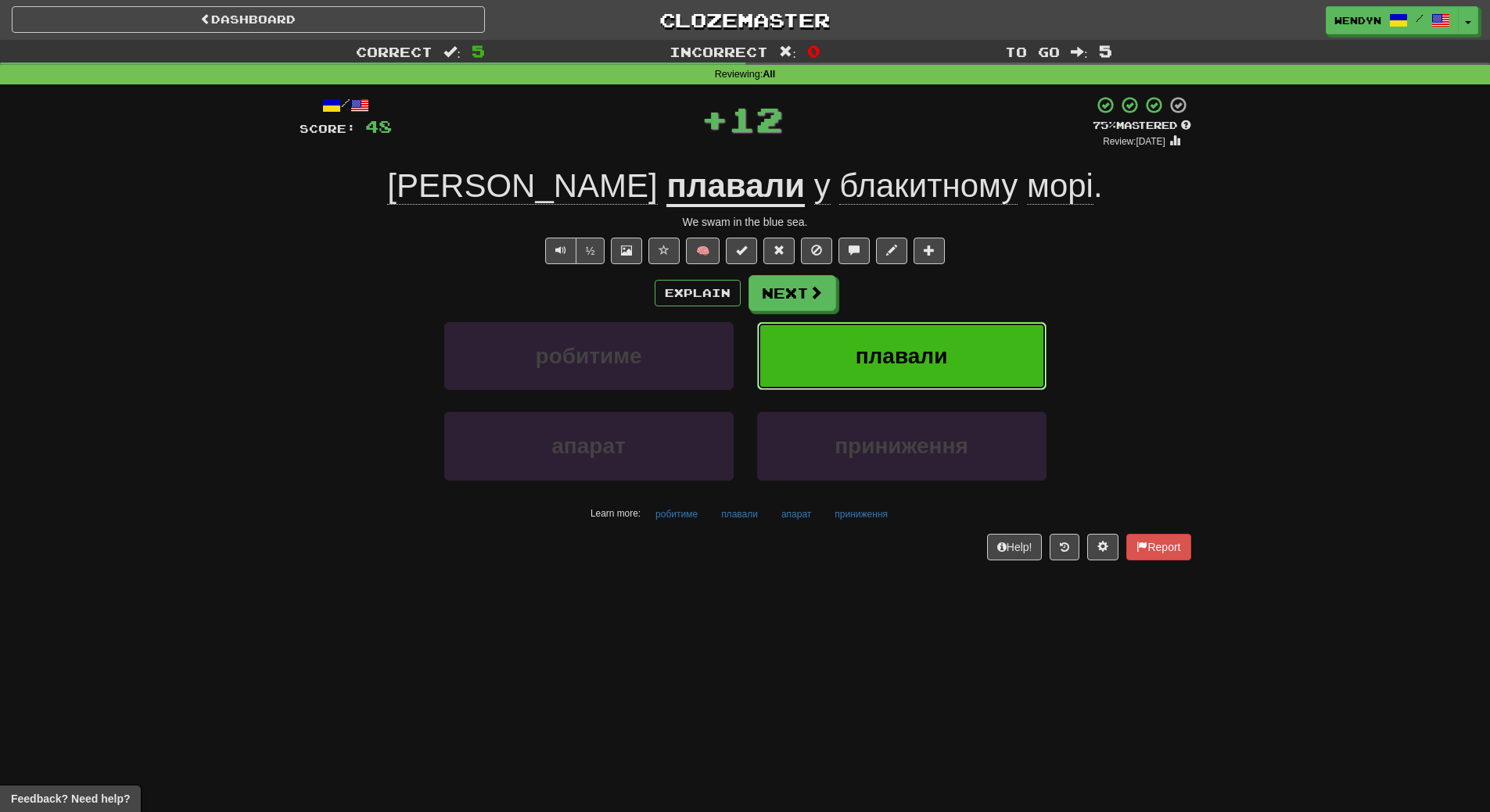
click at [985, 353] on button "плавали" at bounding box center [902, 356] width 289 height 68
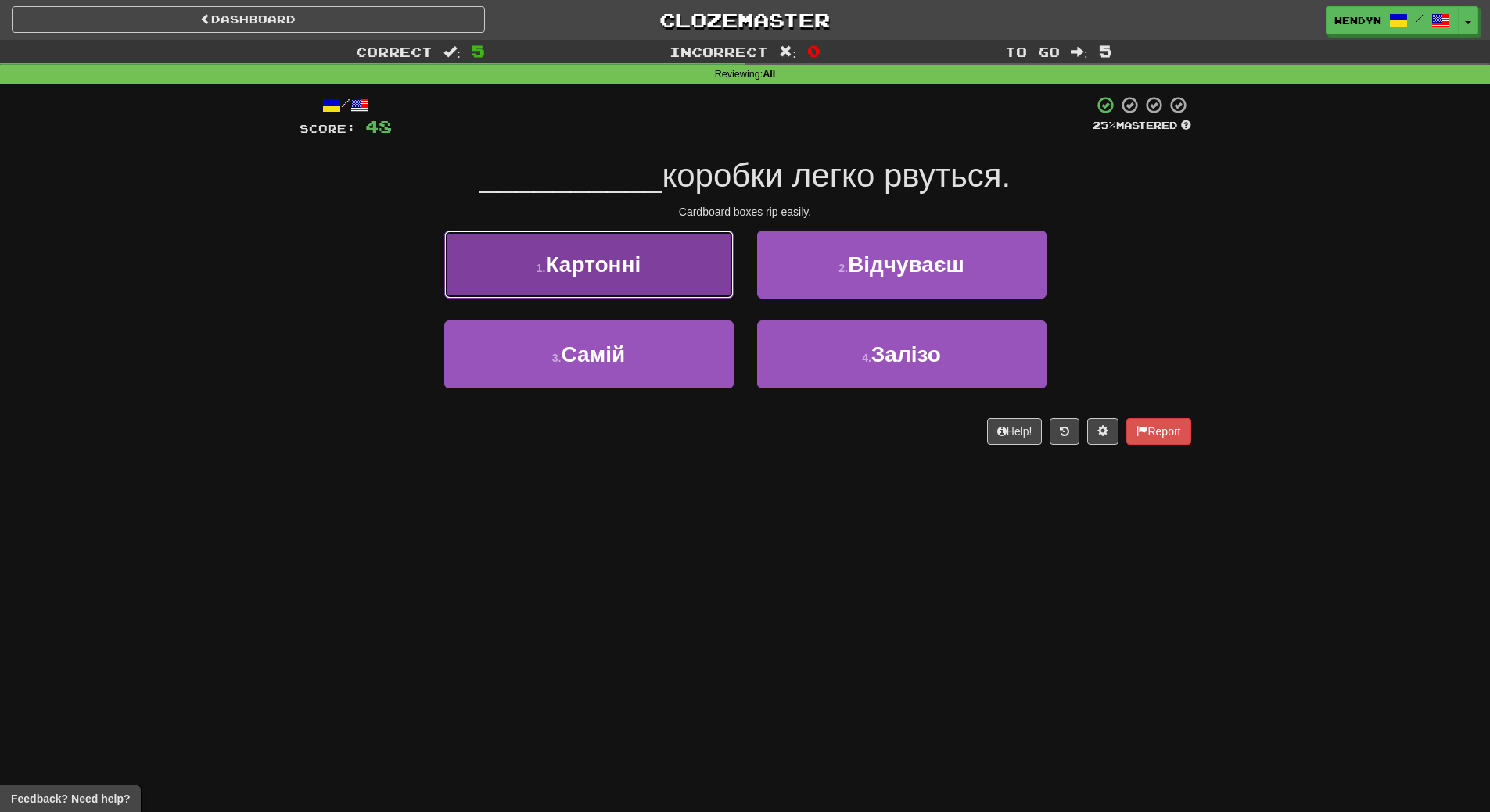
click at [670, 270] on button "1 . Картонні" at bounding box center [589, 265] width 289 height 68
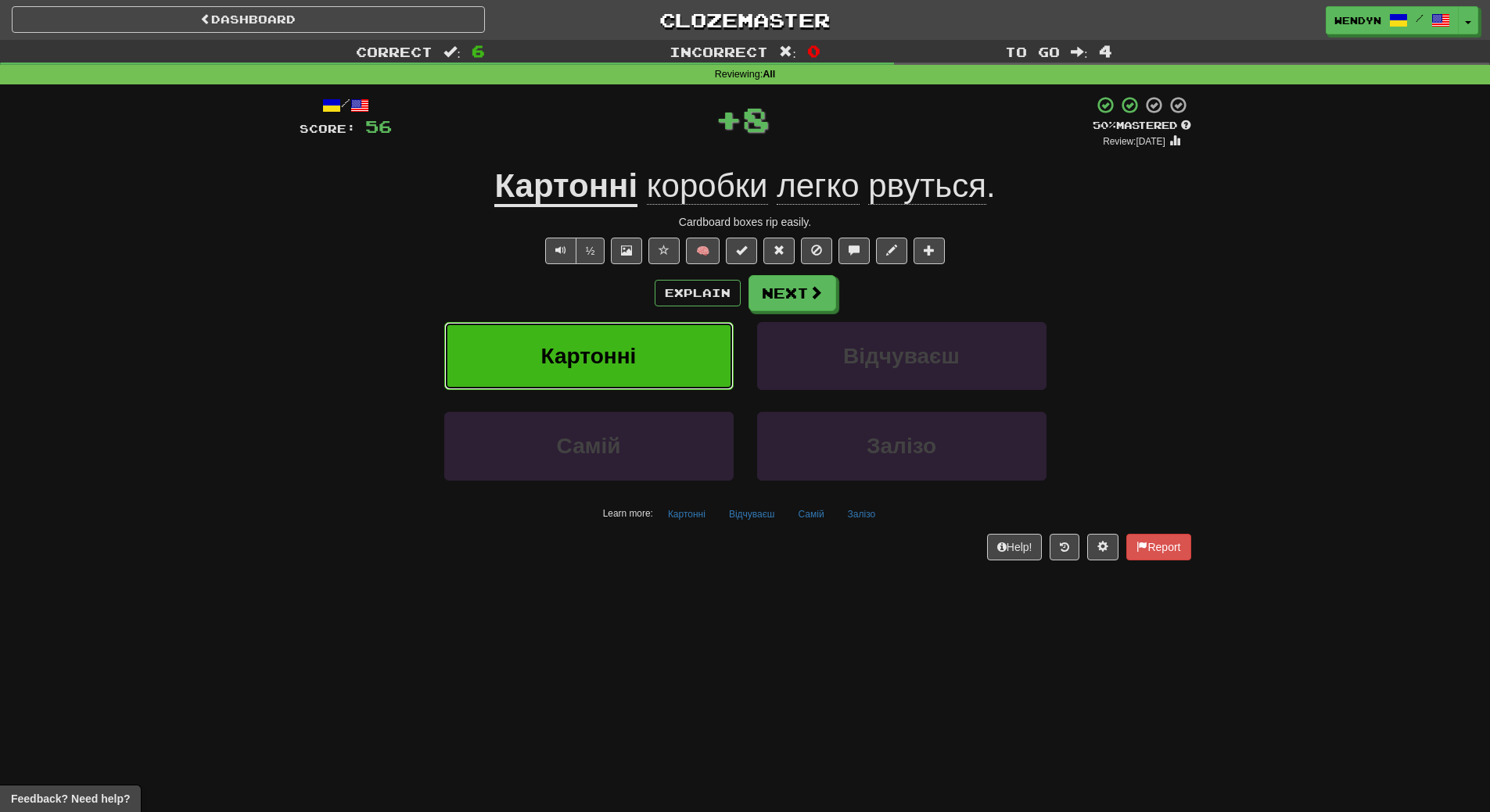
click at [670, 330] on button "Картонні" at bounding box center [589, 356] width 289 height 68
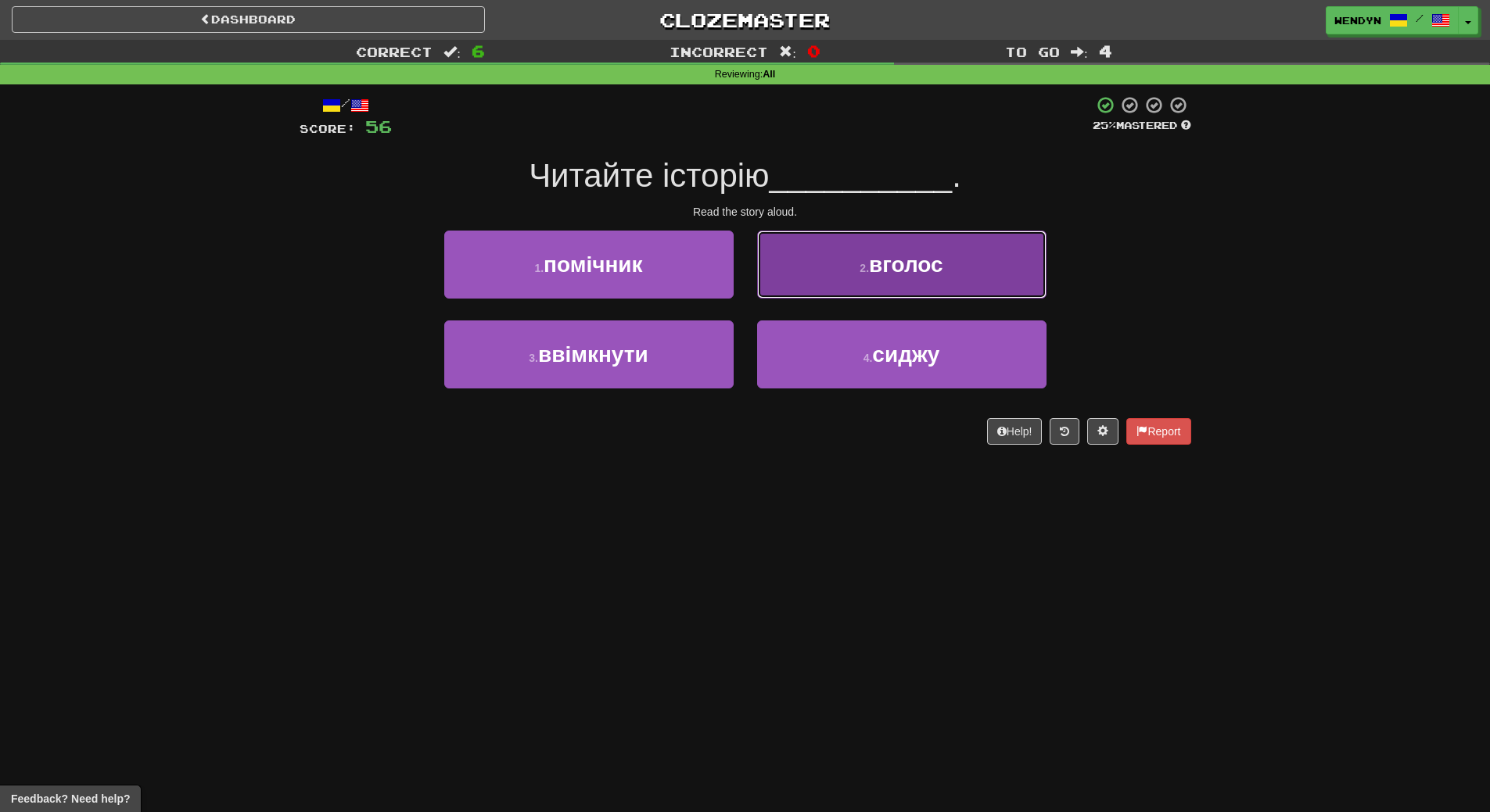
click at [945, 275] on button "2 . вголос" at bounding box center [902, 265] width 289 height 68
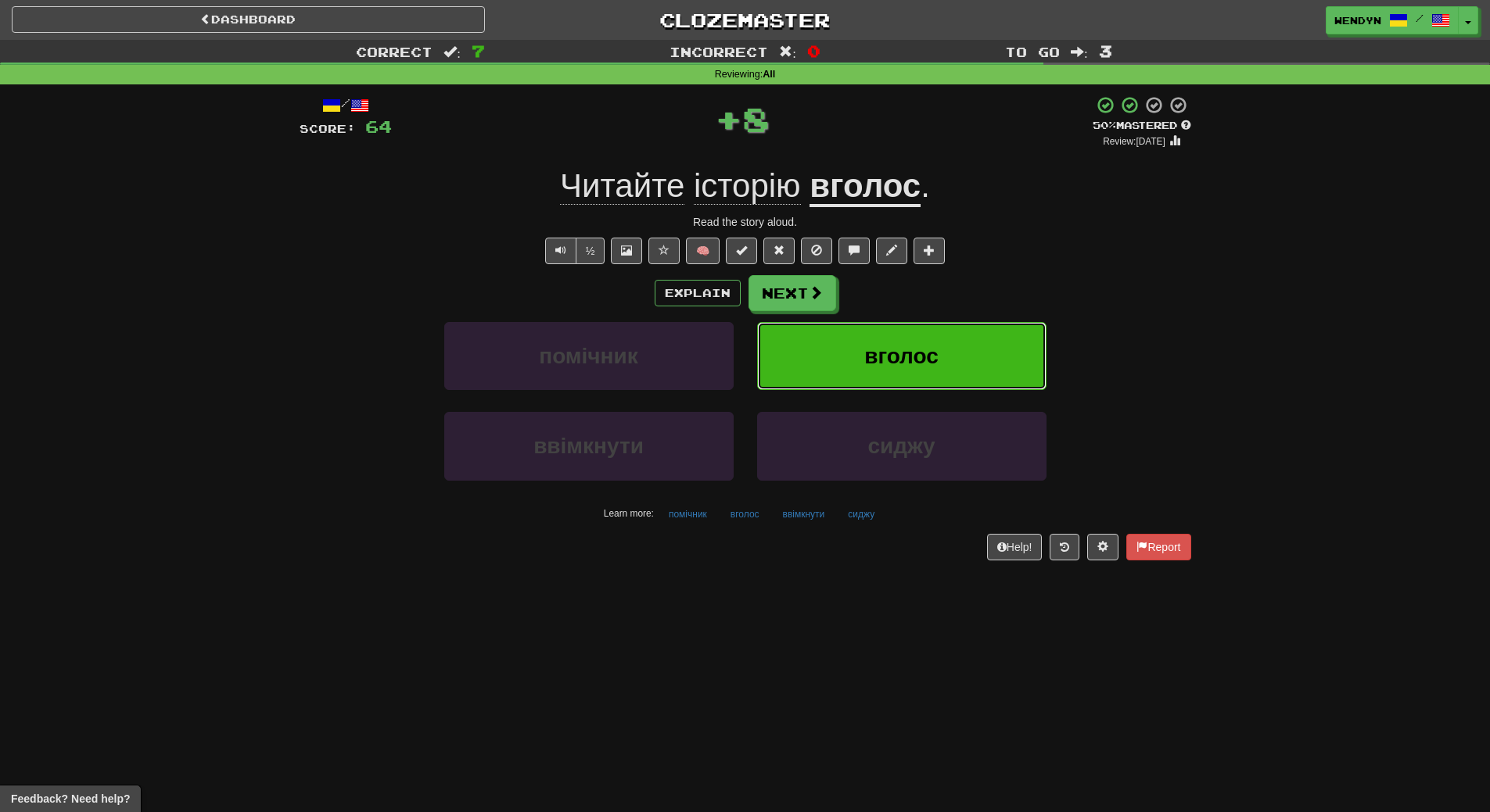
click at [948, 352] on button "вголос" at bounding box center [902, 356] width 289 height 68
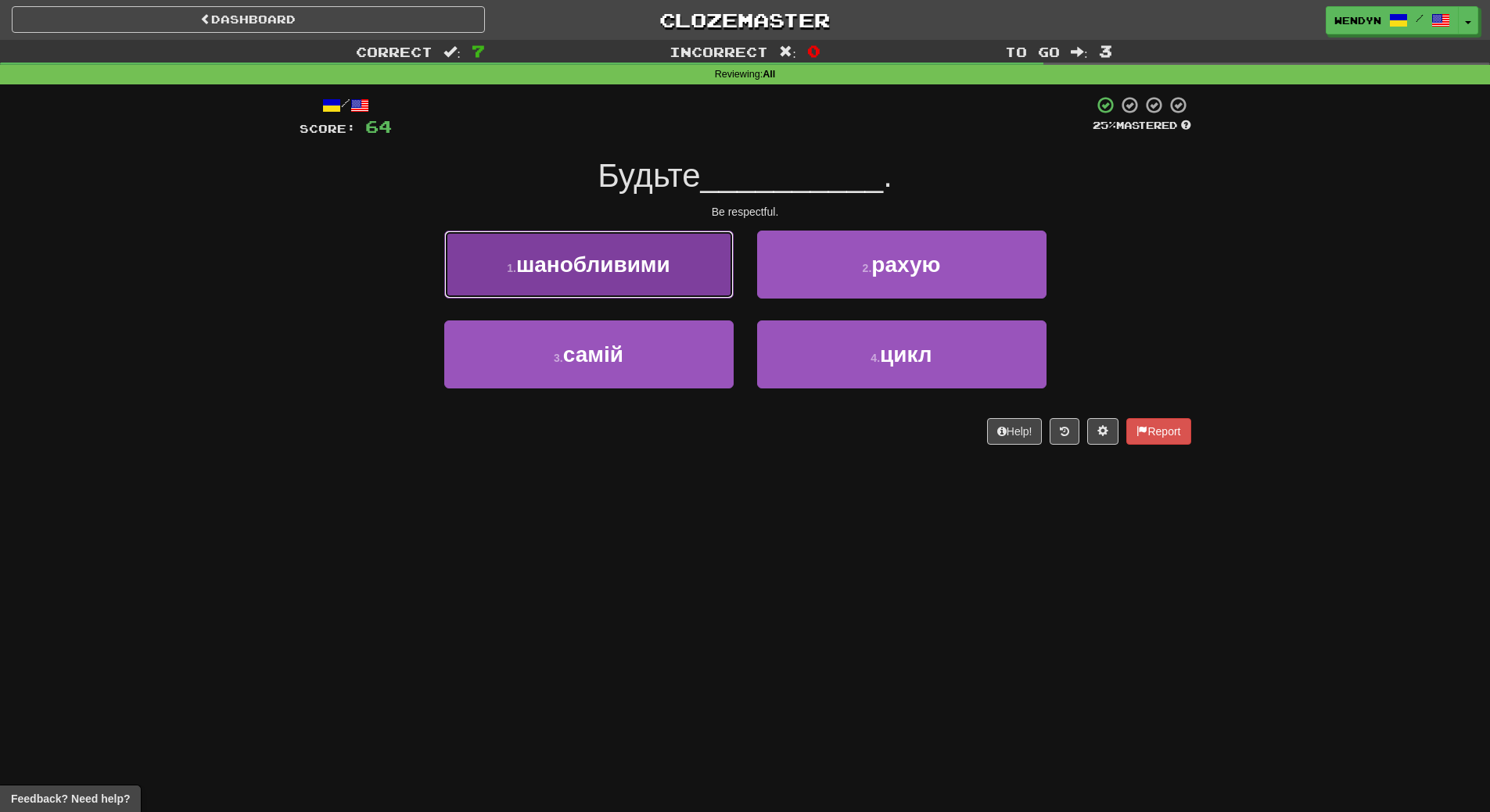
click at [669, 279] on button "1 . шанобливими" at bounding box center [589, 265] width 289 height 68
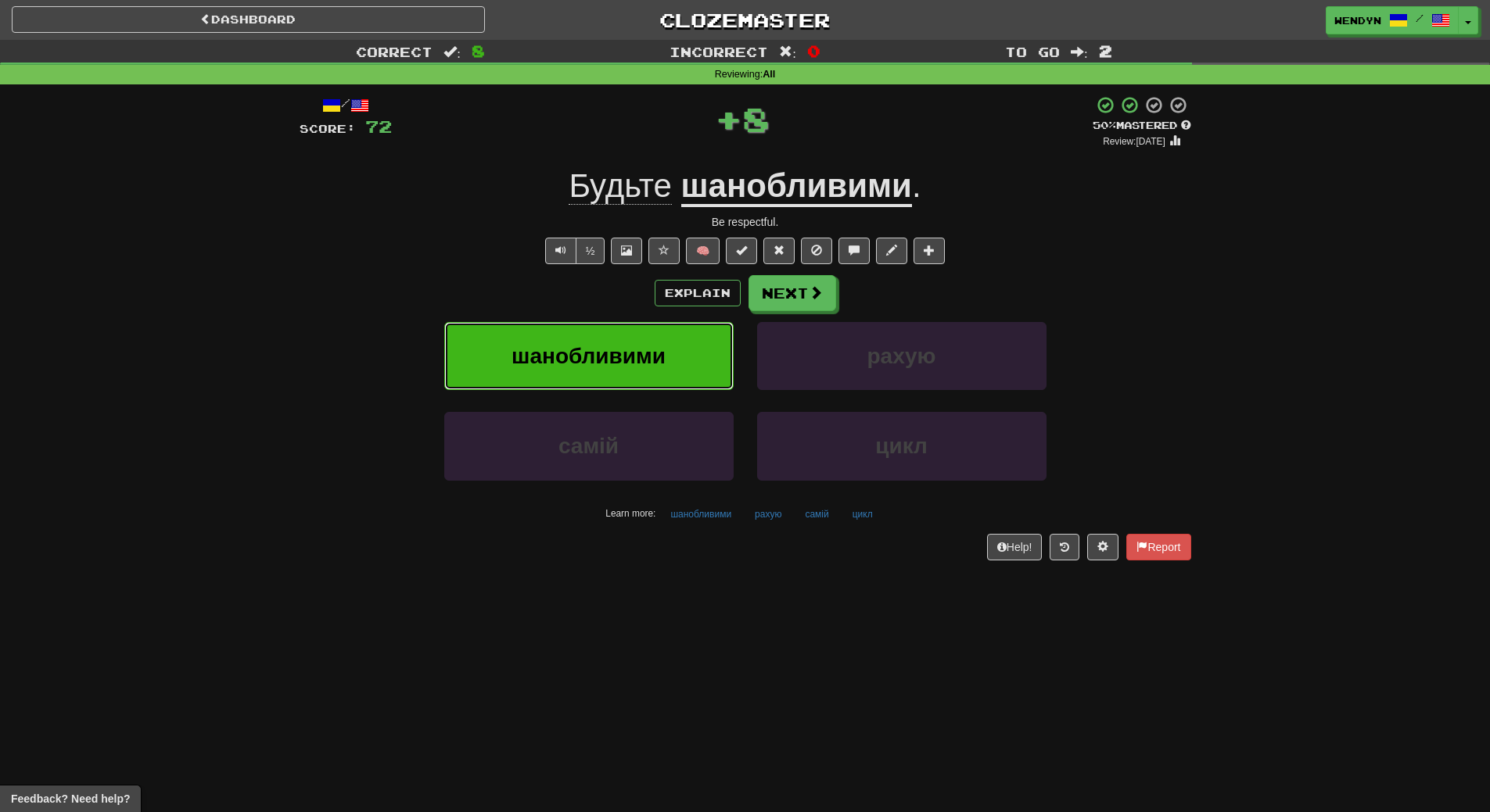
click at [670, 361] on button "шанобливими" at bounding box center [589, 356] width 289 height 68
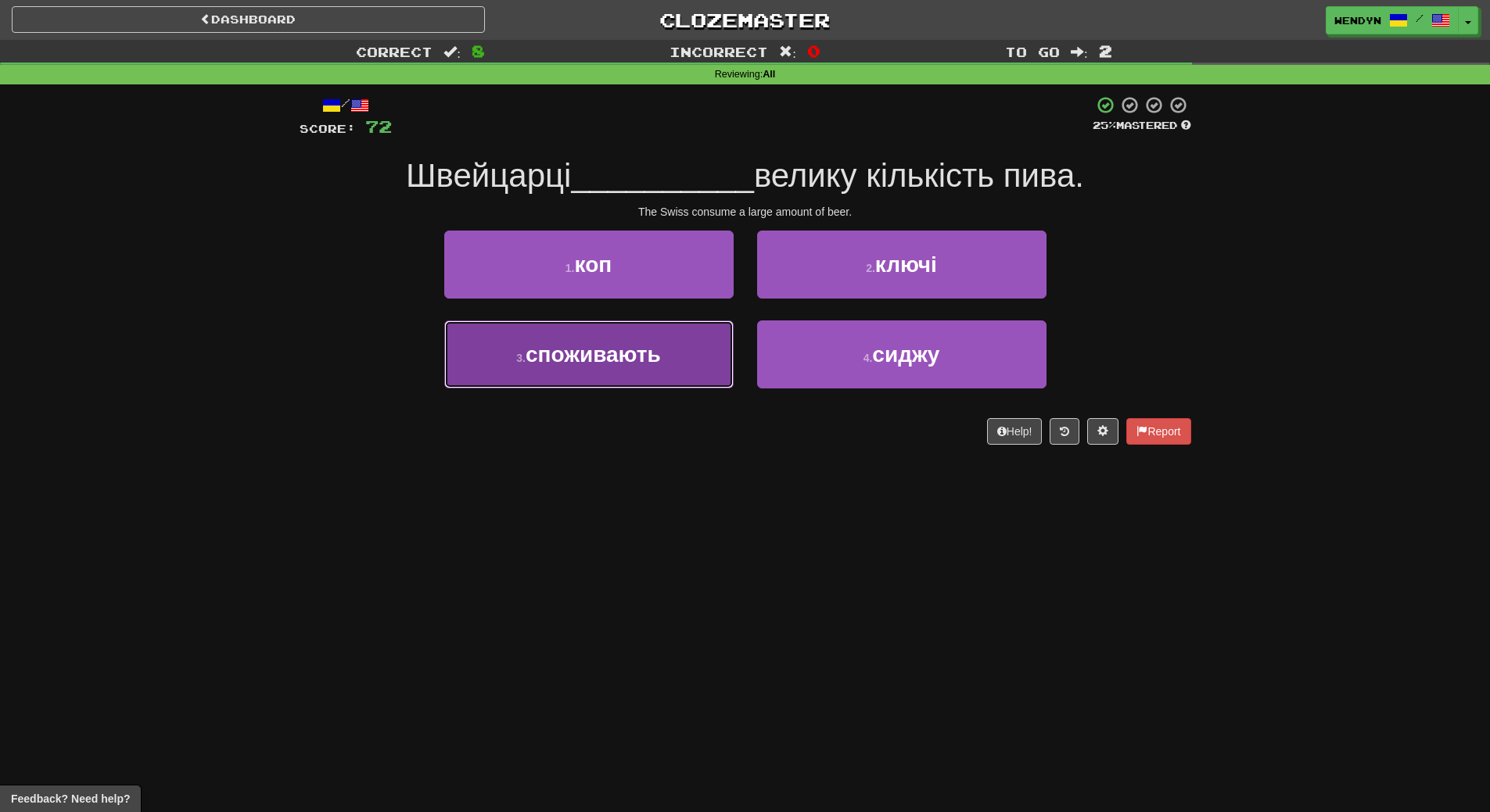
click at [684, 376] on button "3 . споживають" at bounding box center [589, 355] width 289 height 68
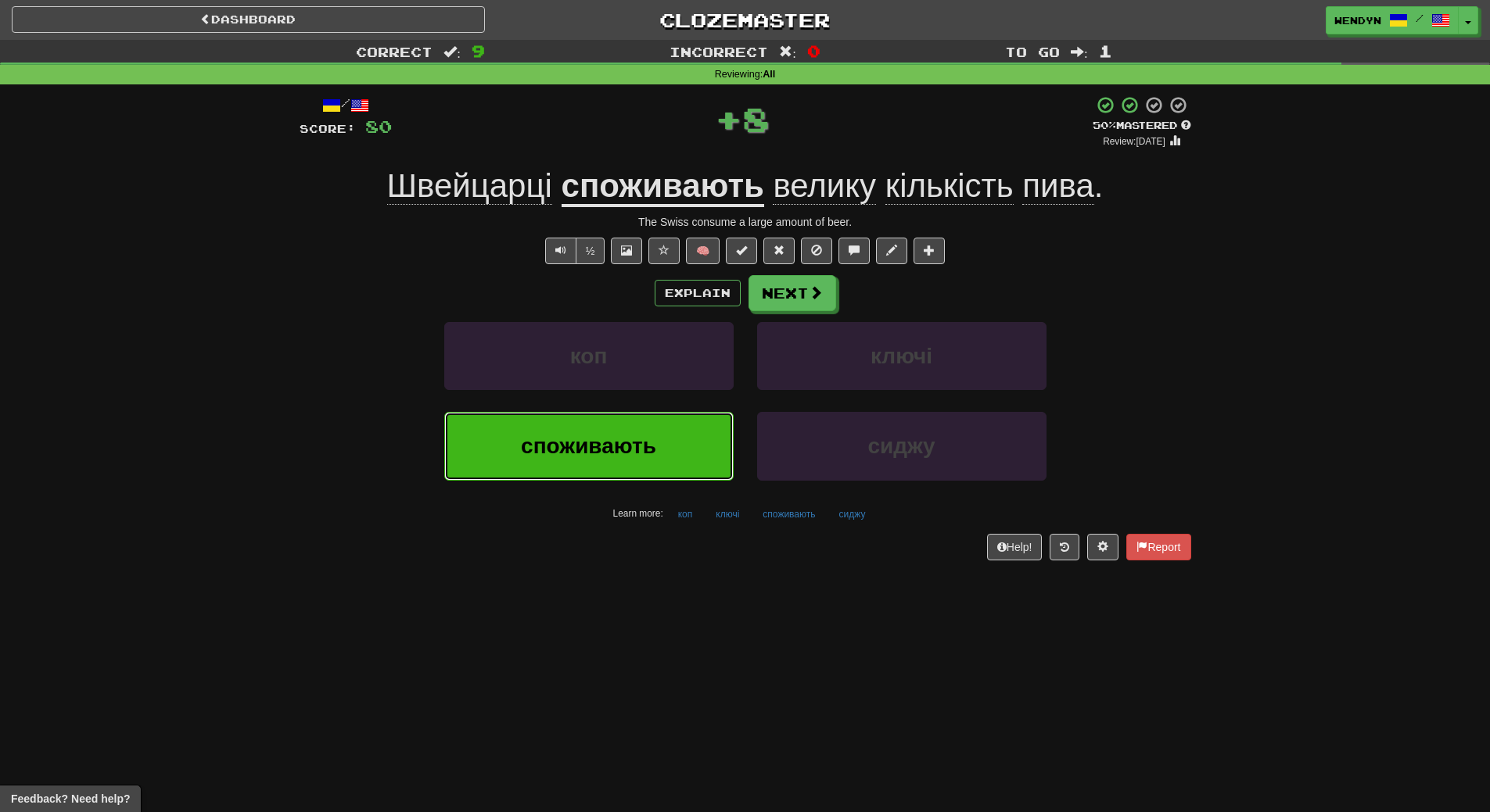
click at [691, 427] on button "споживають" at bounding box center [589, 446] width 289 height 68
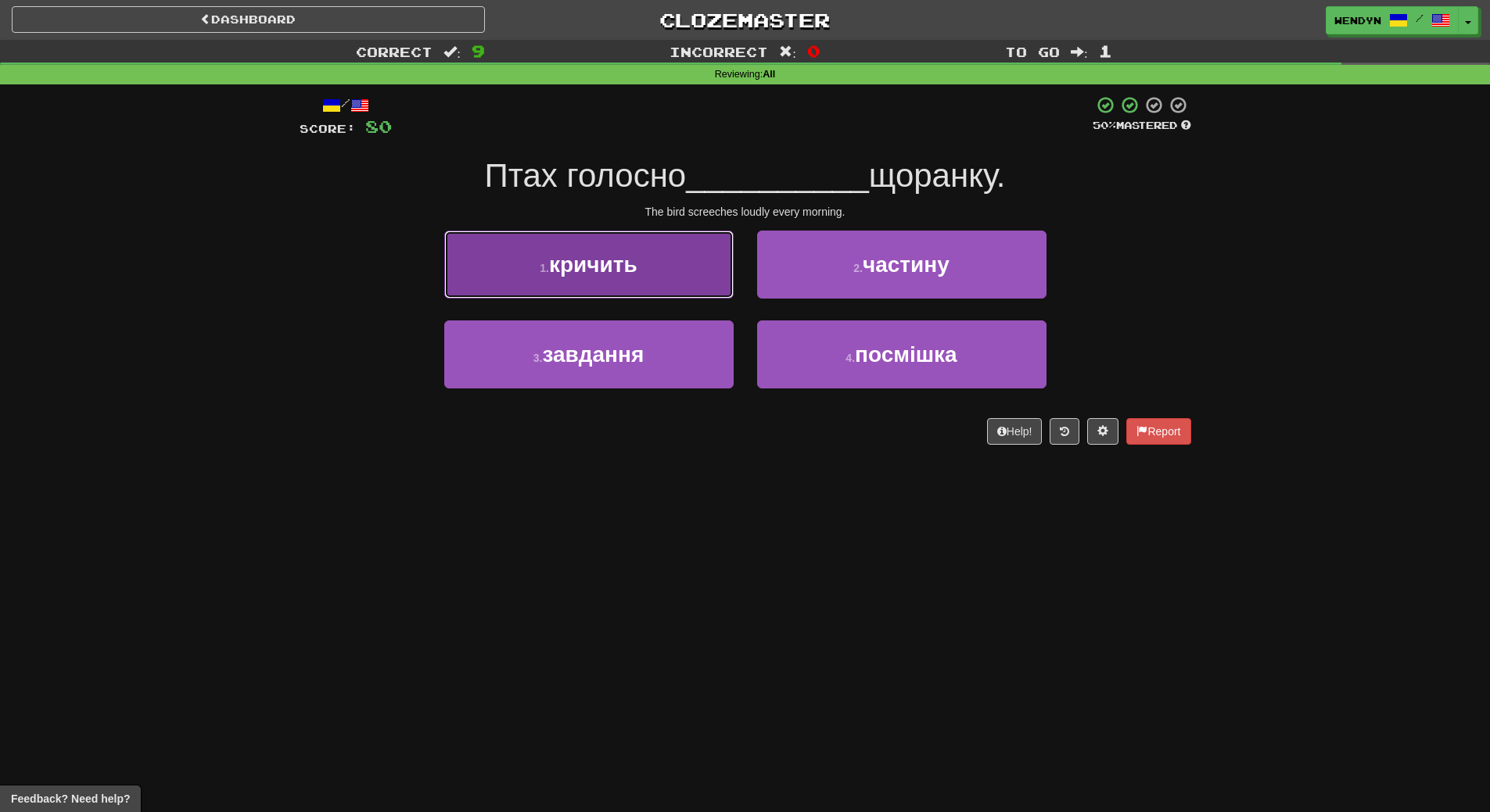
click at [680, 292] on button "1 . кричить" at bounding box center [589, 265] width 289 height 68
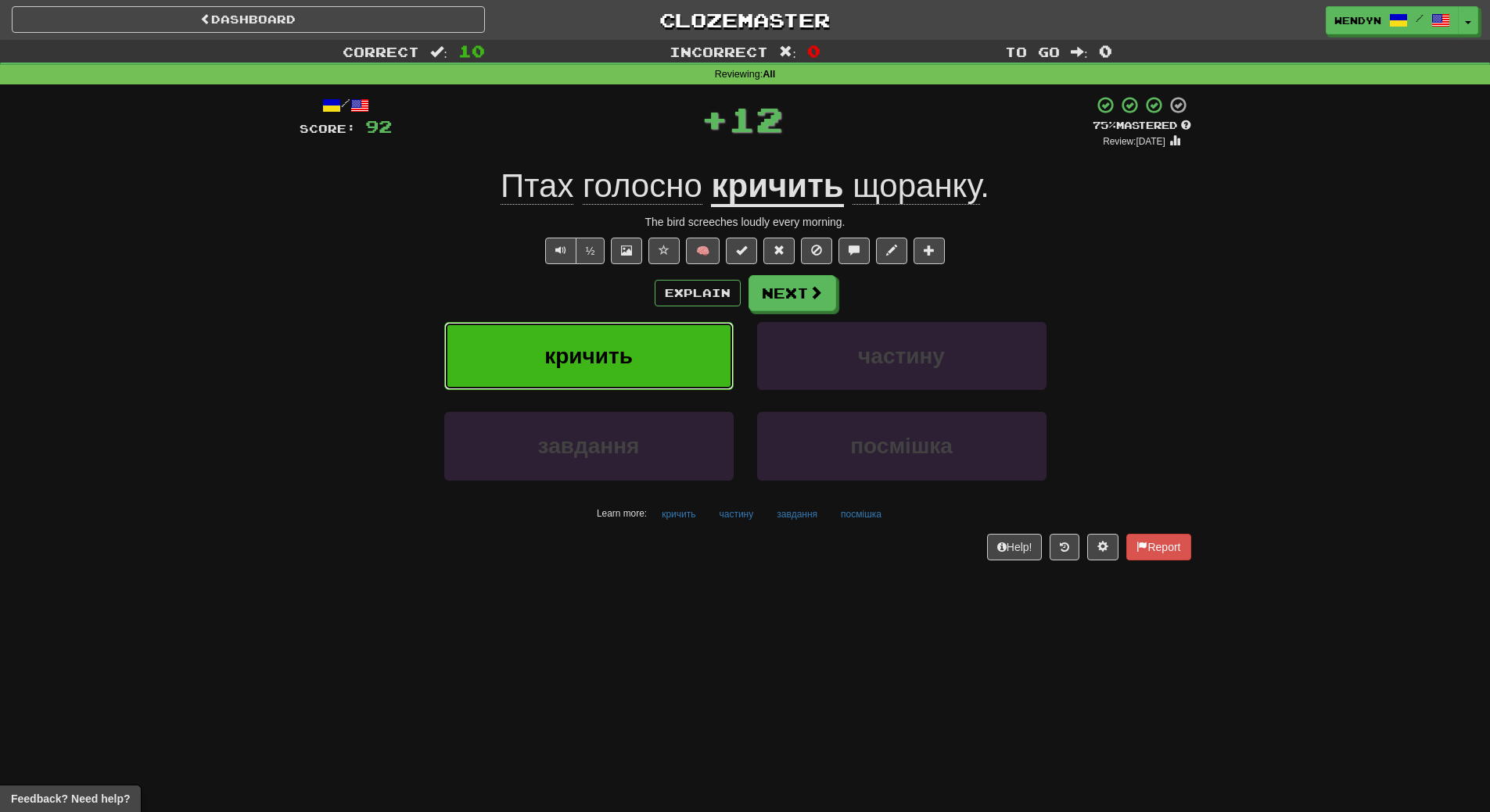
click at [678, 340] on button "кричить" at bounding box center [589, 356] width 289 height 68
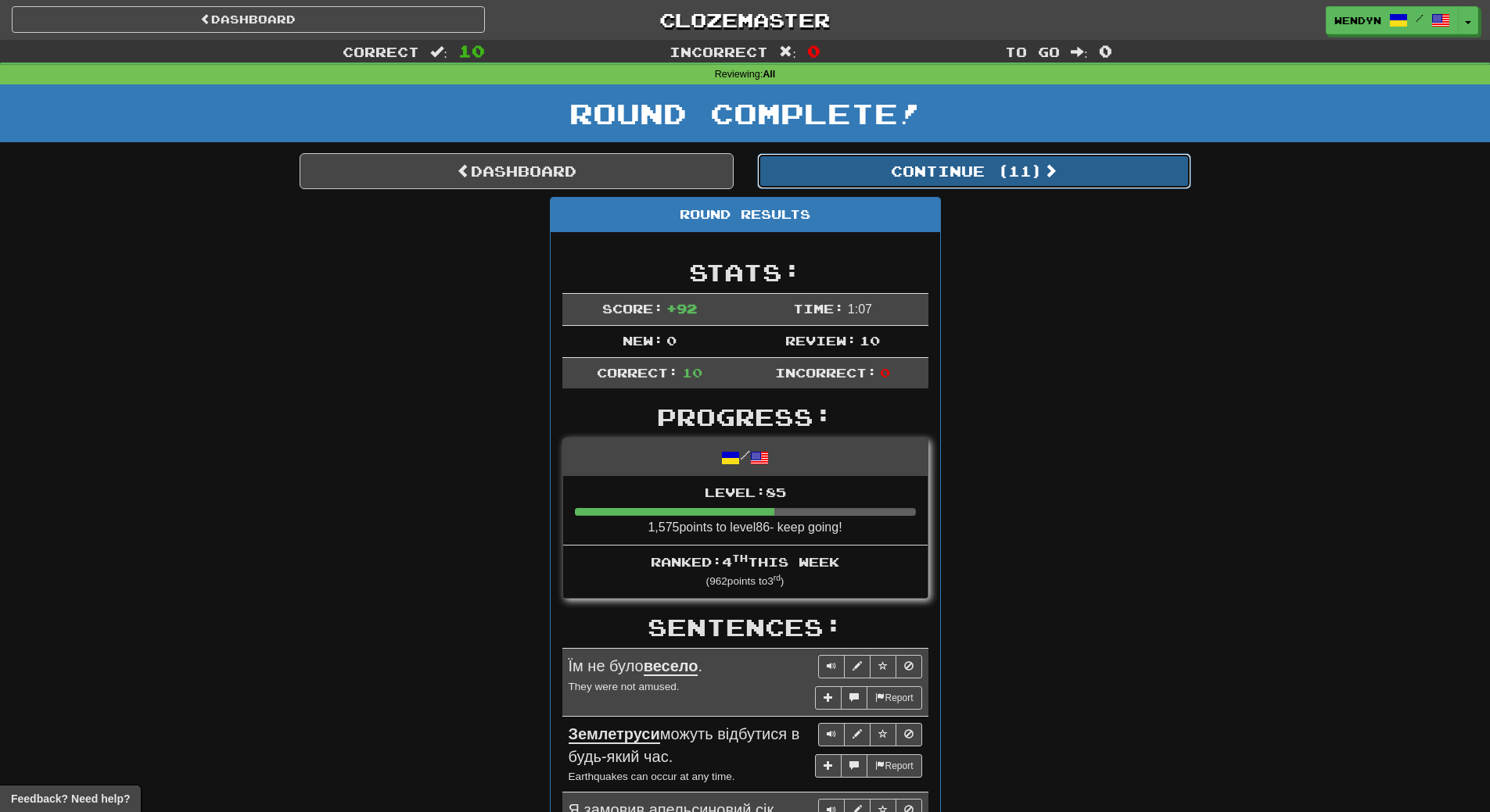
click at [1039, 172] on button "Continue ( 11 )" at bounding box center [974, 171] width 434 height 36
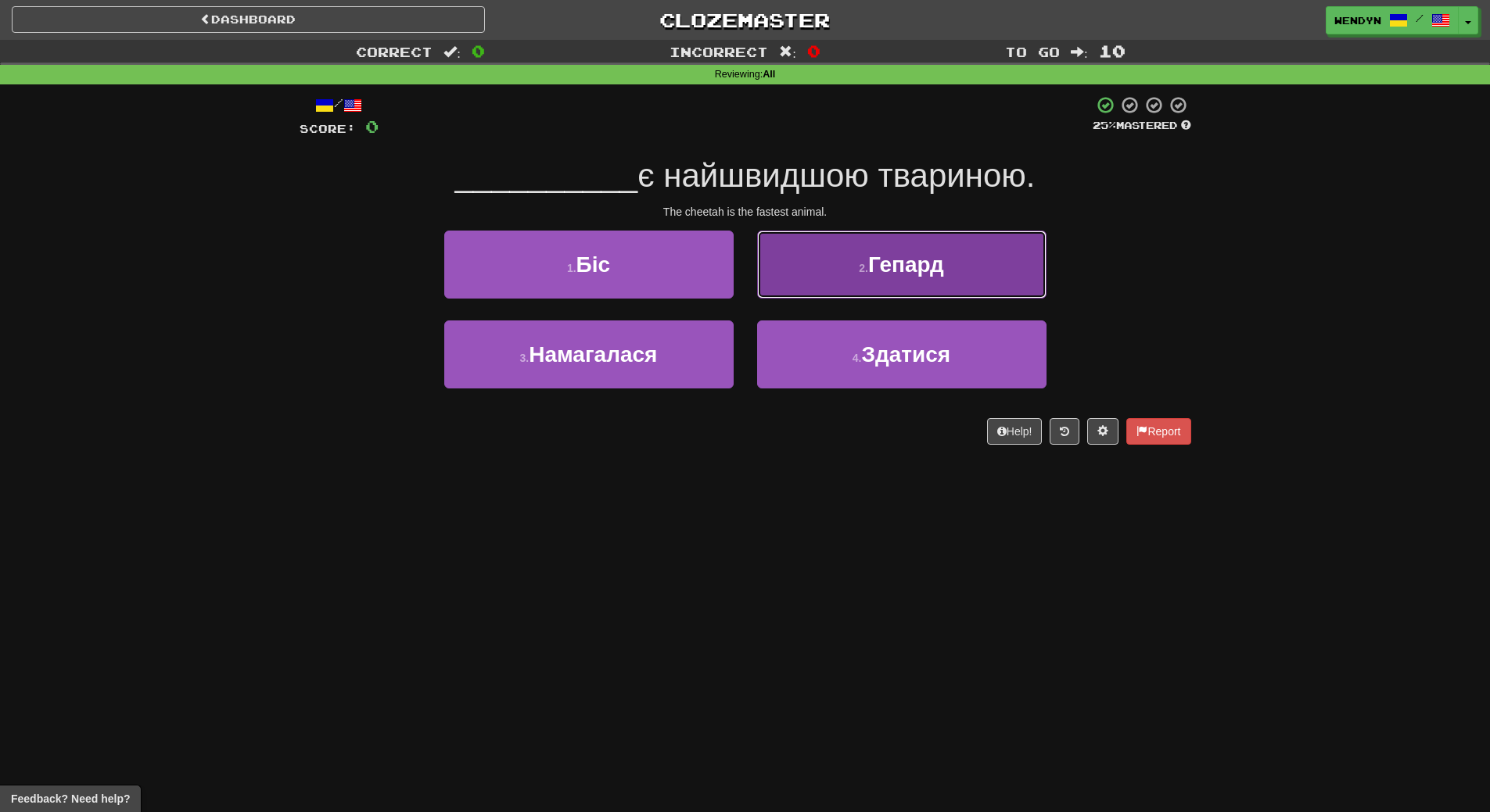
click at [961, 269] on button "2 . Гепард" at bounding box center [902, 265] width 289 height 68
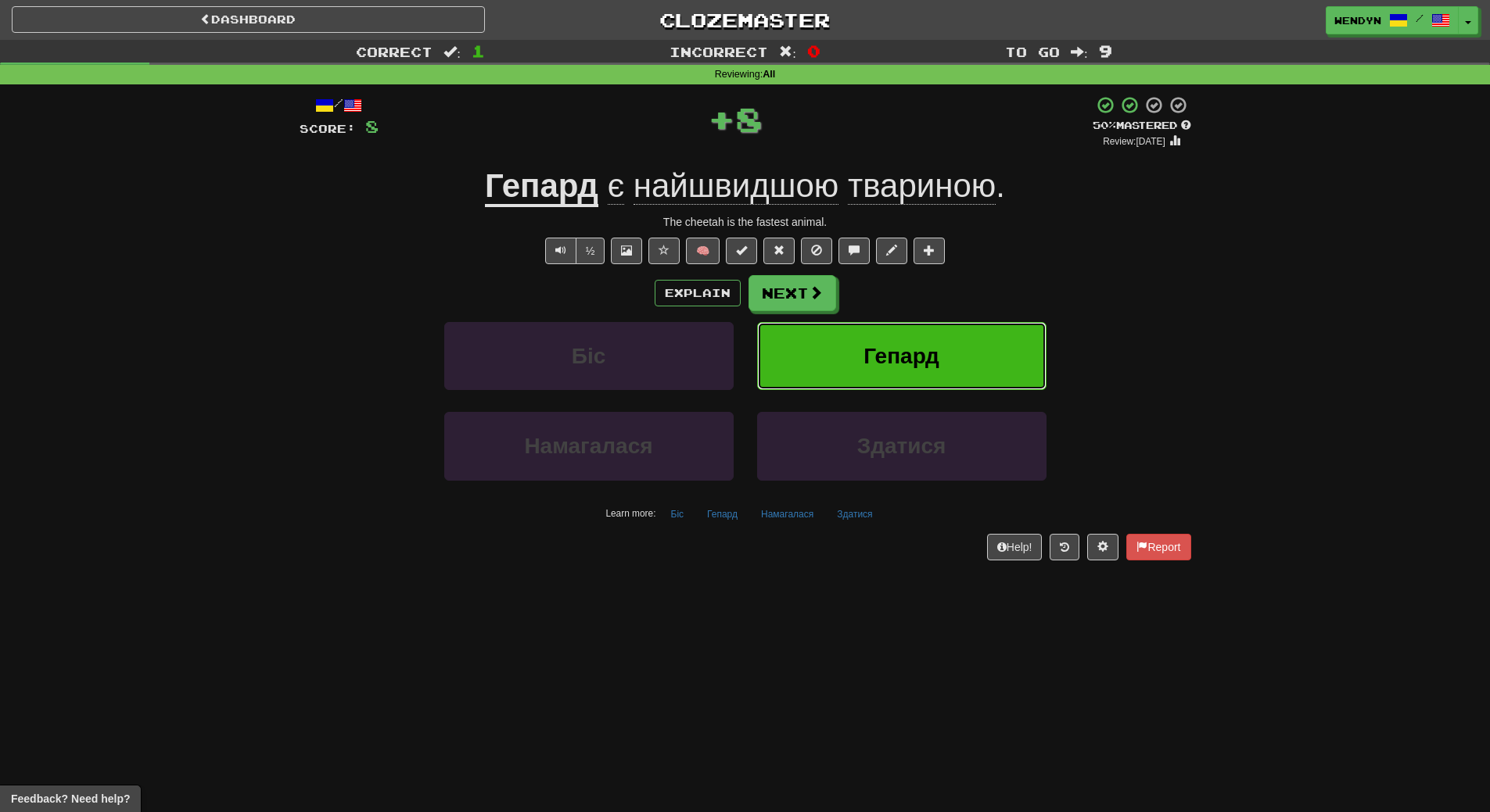
click at [958, 338] on button "Гепард" at bounding box center [902, 356] width 289 height 68
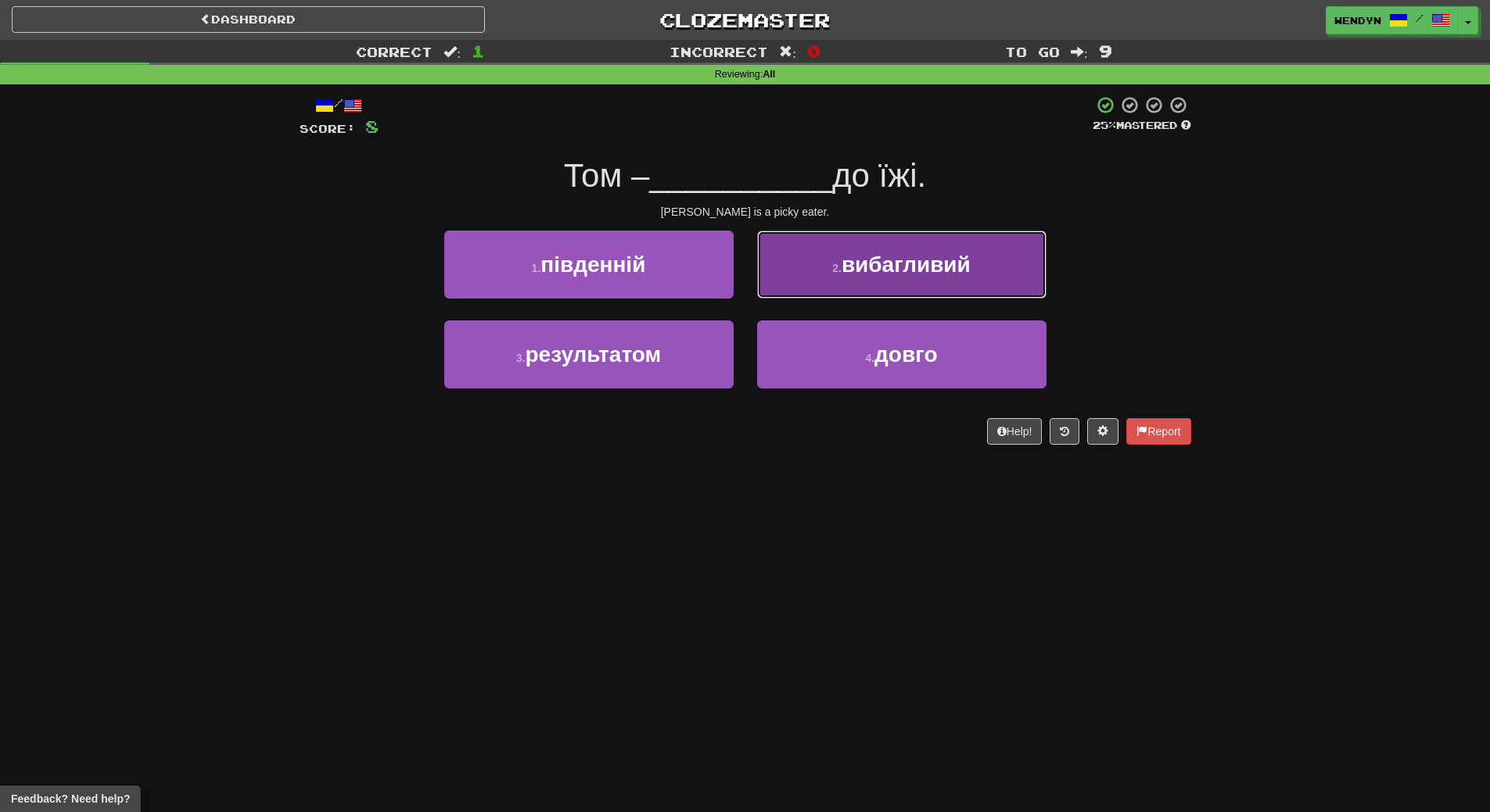
click at [997, 276] on button "2 . вибагливий" at bounding box center [902, 265] width 289 height 68
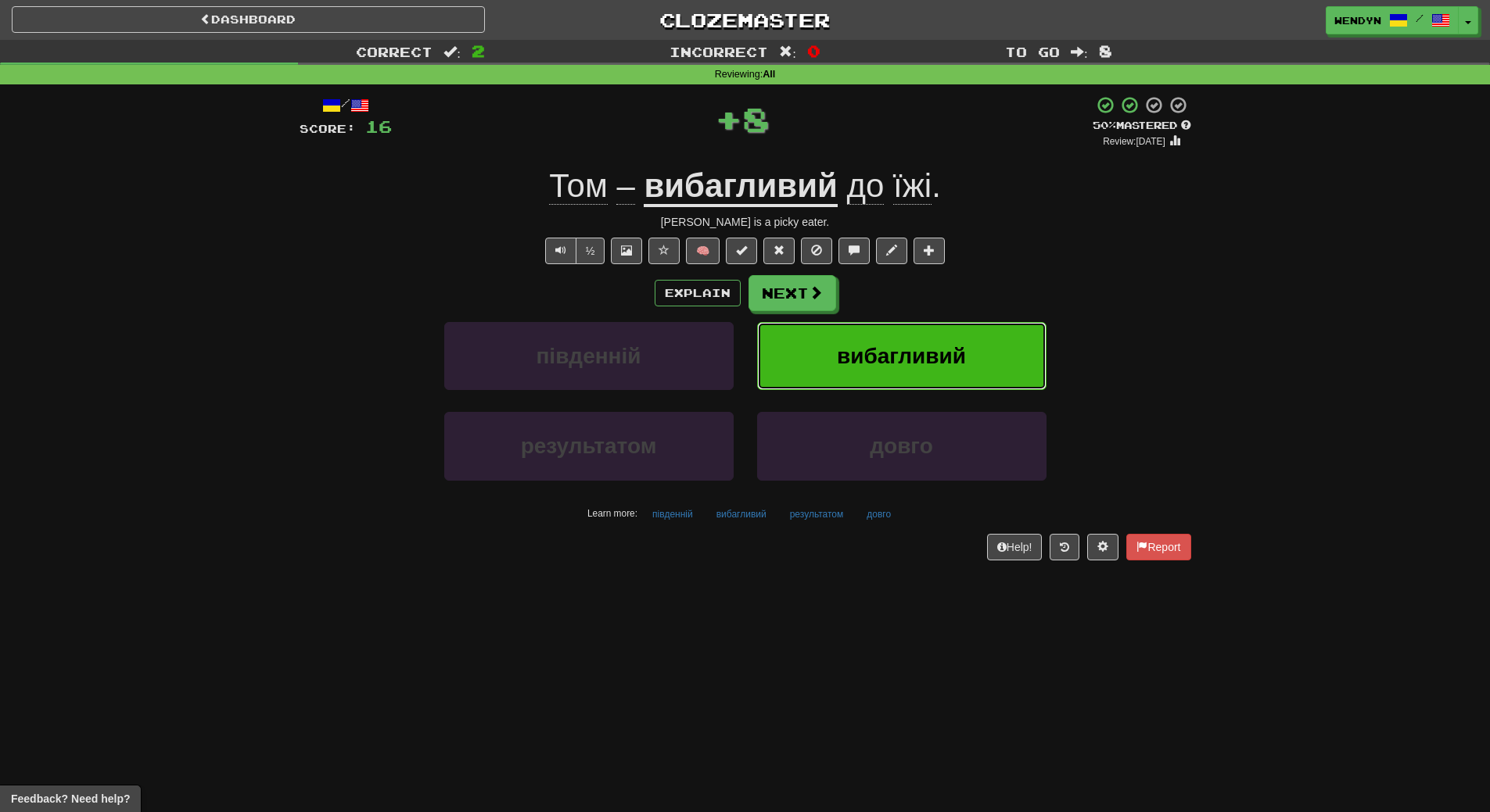
click at [968, 335] on button "вибагливий" at bounding box center [902, 356] width 289 height 68
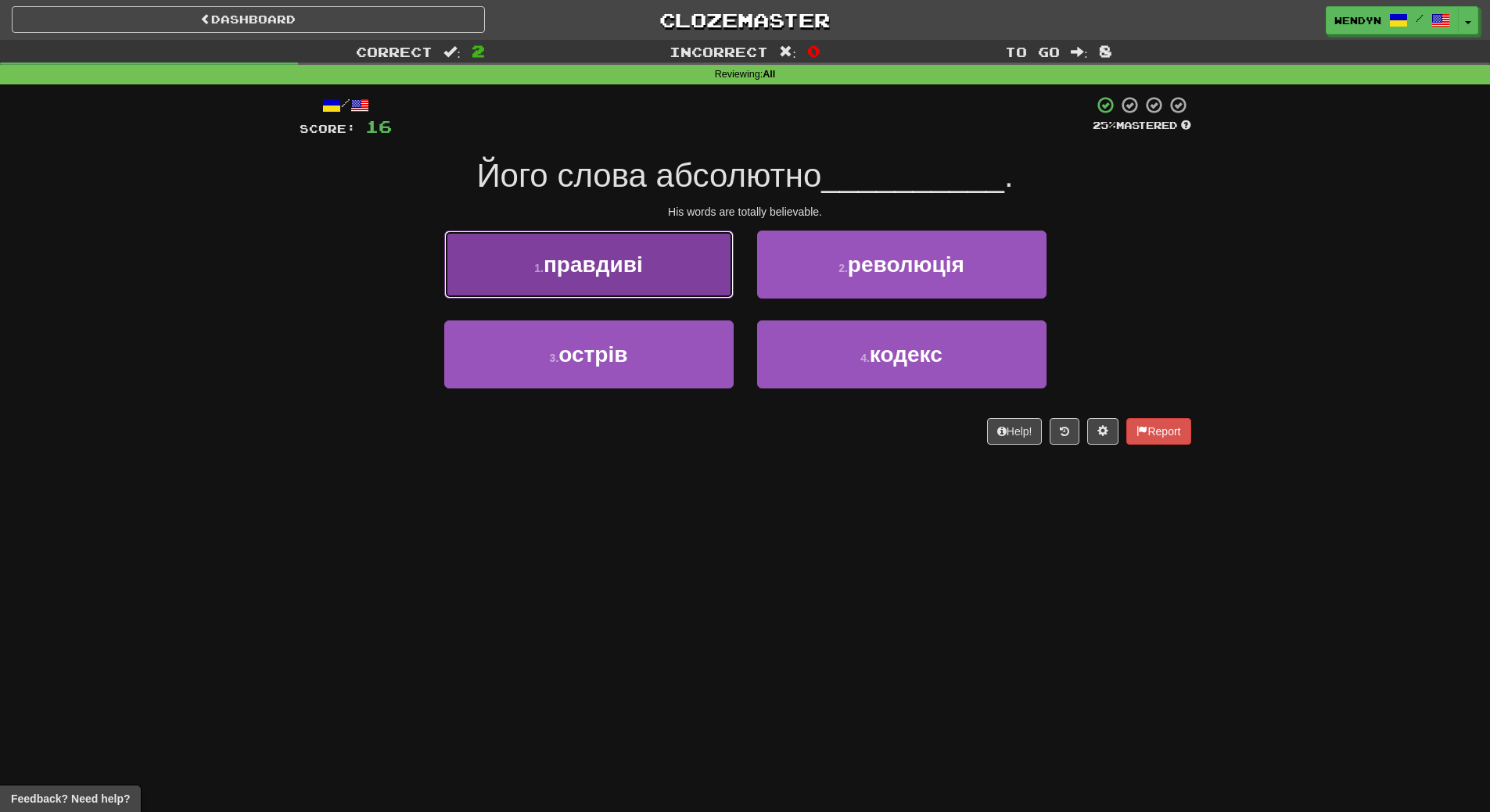
click at [670, 274] on button "1 . правдиві" at bounding box center [589, 265] width 289 height 68
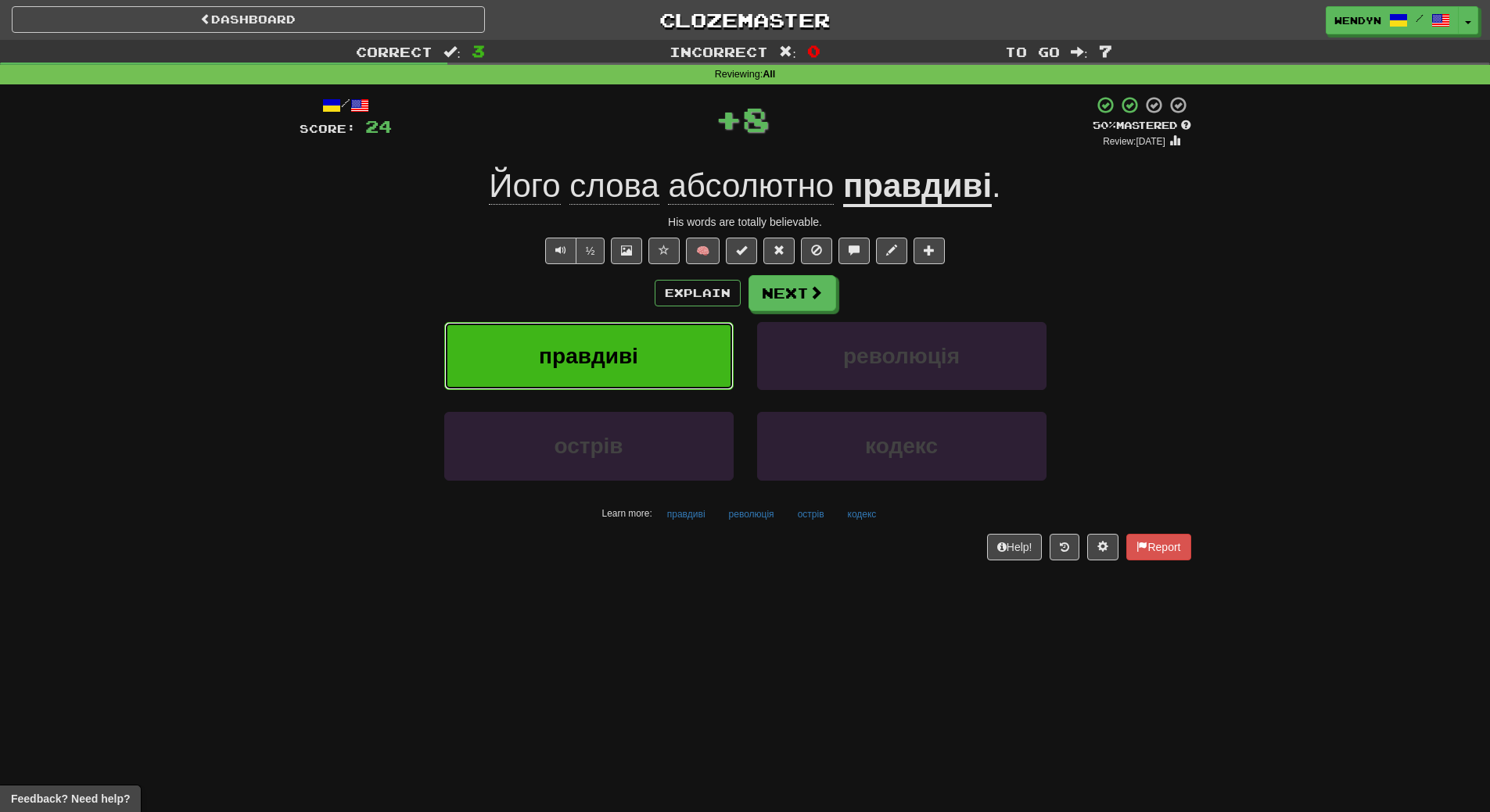
click at [657, 356] on button "правдиві" at bounding box center [589, 356] width 289 height 68
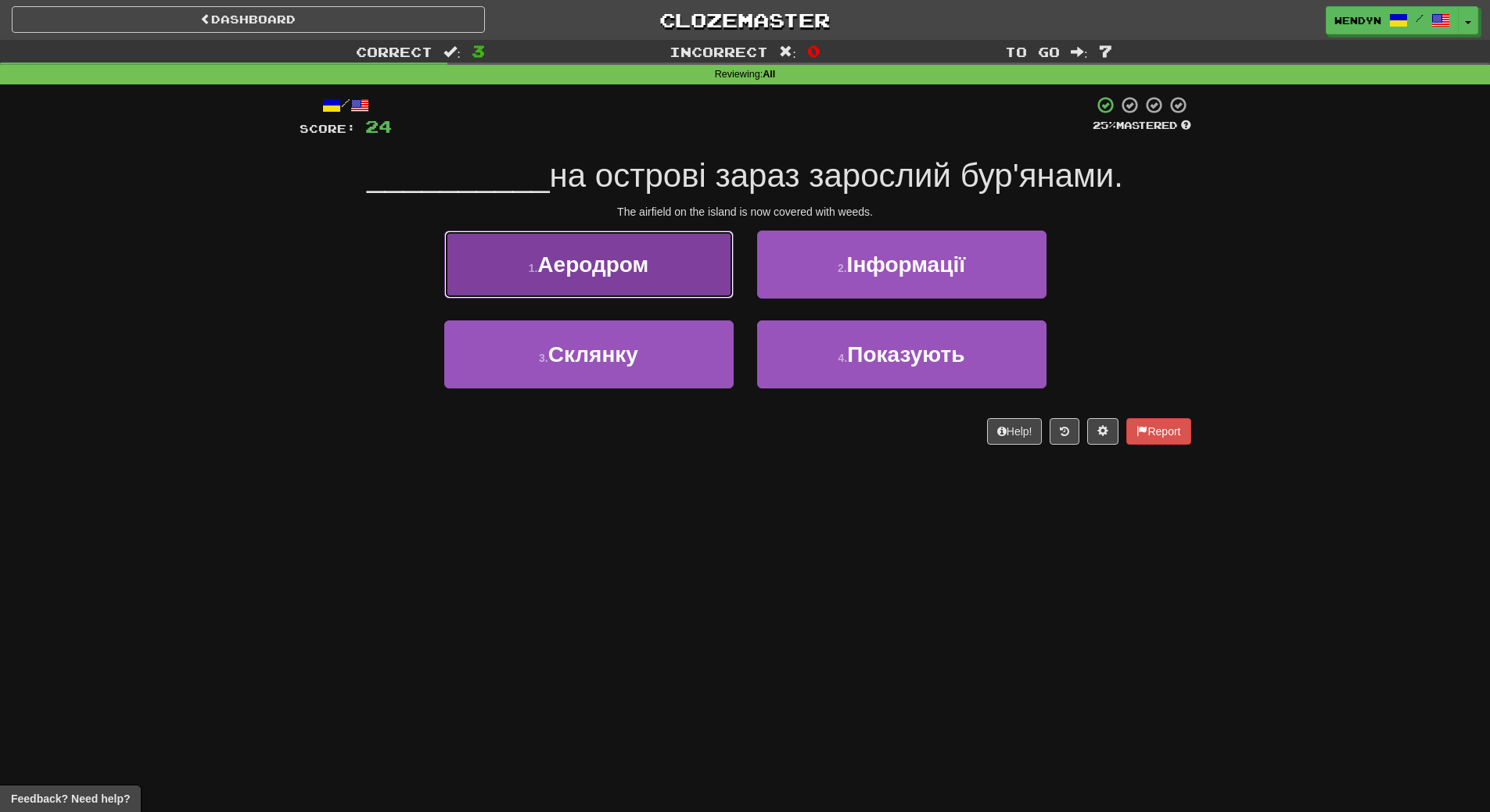
click at [643, 292] on button "1 . Аеродром" at bounding box center [589, 265] width 289 height 68
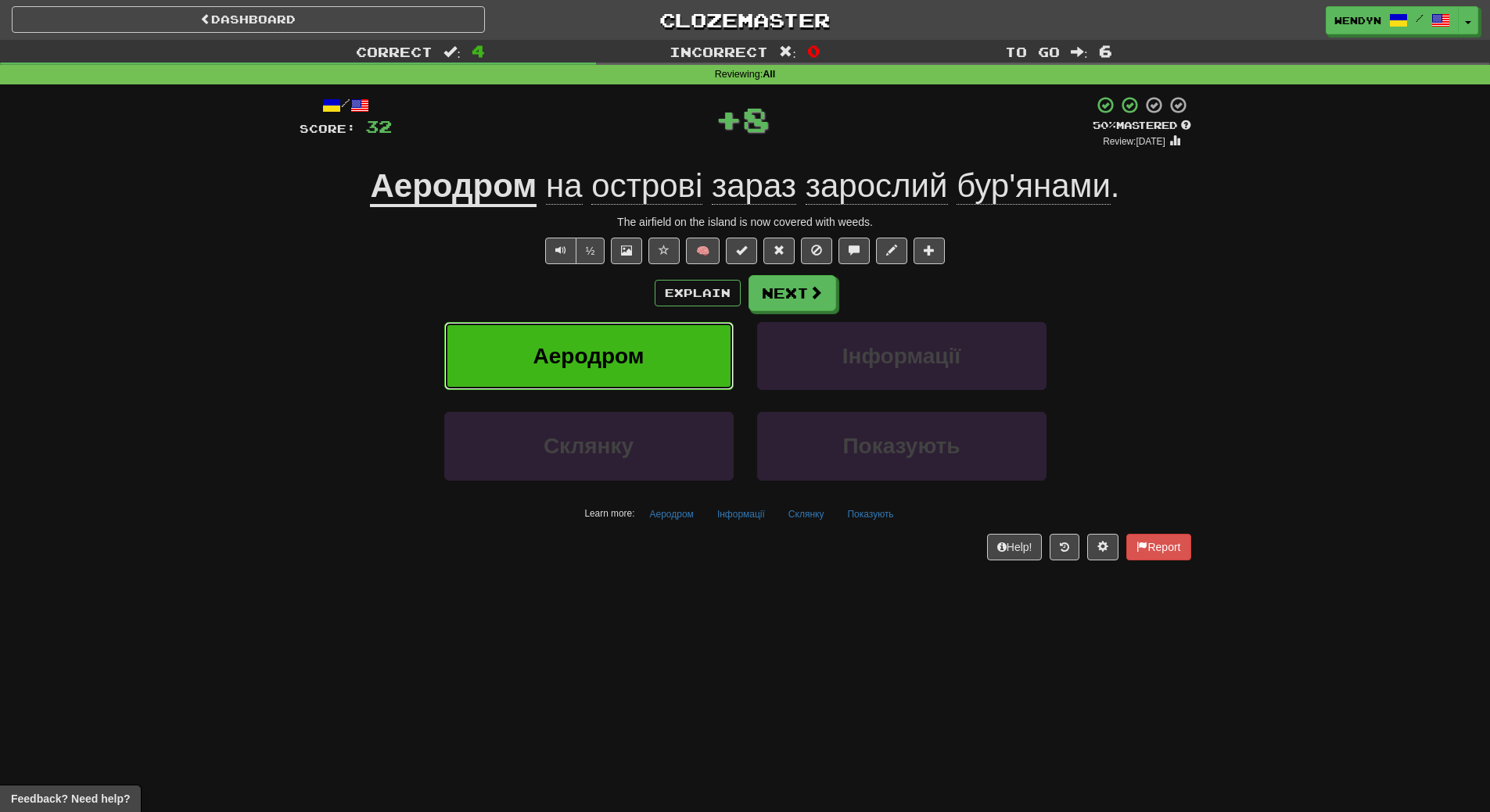
click at [649, 364] on button "Аеродром" at bounding box center [589, 356] width 289 height 68
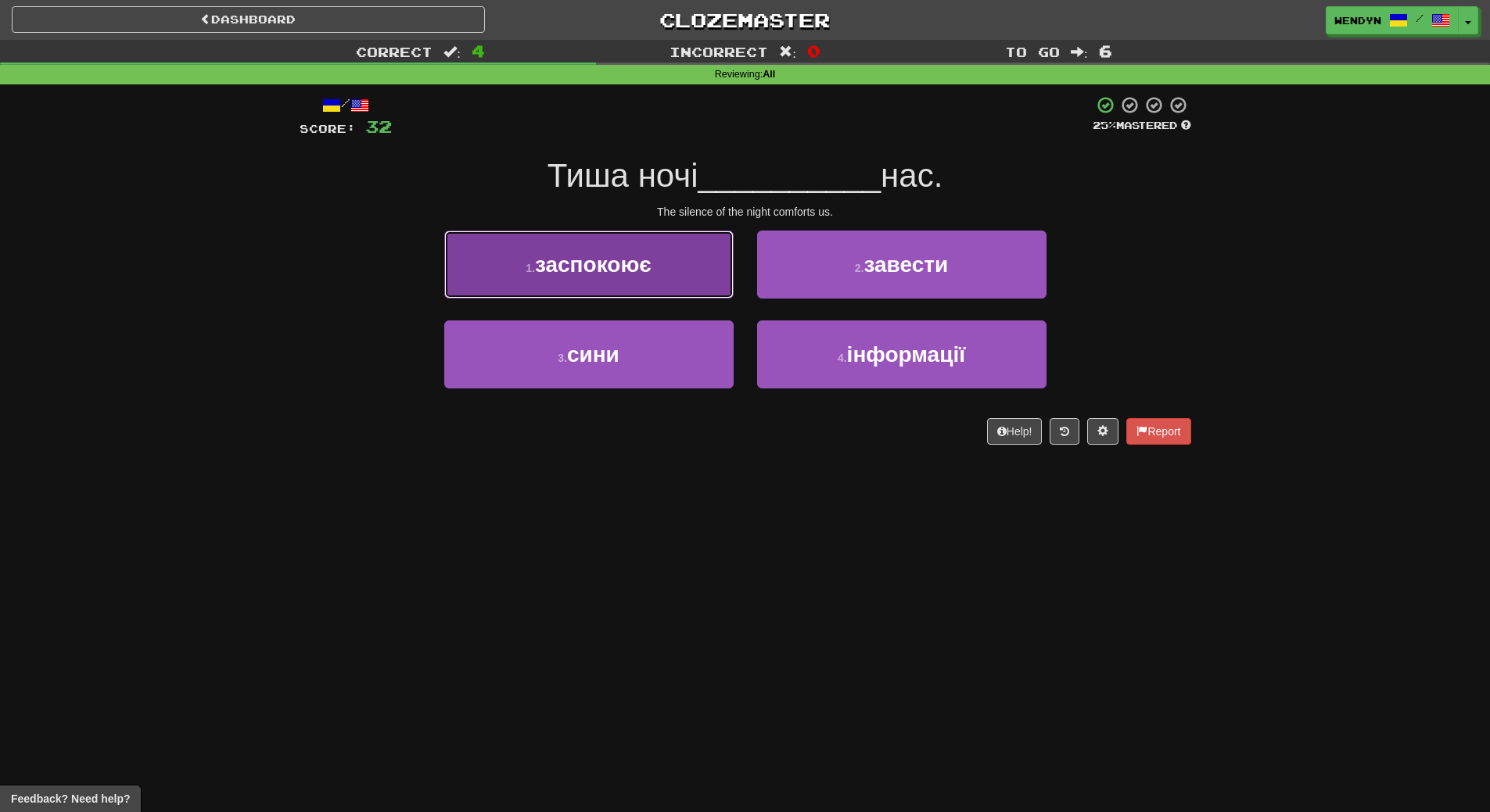
click at [650, 241] on button "1 . заспокоює" at bounding box center [589, 265] width 289 height 68
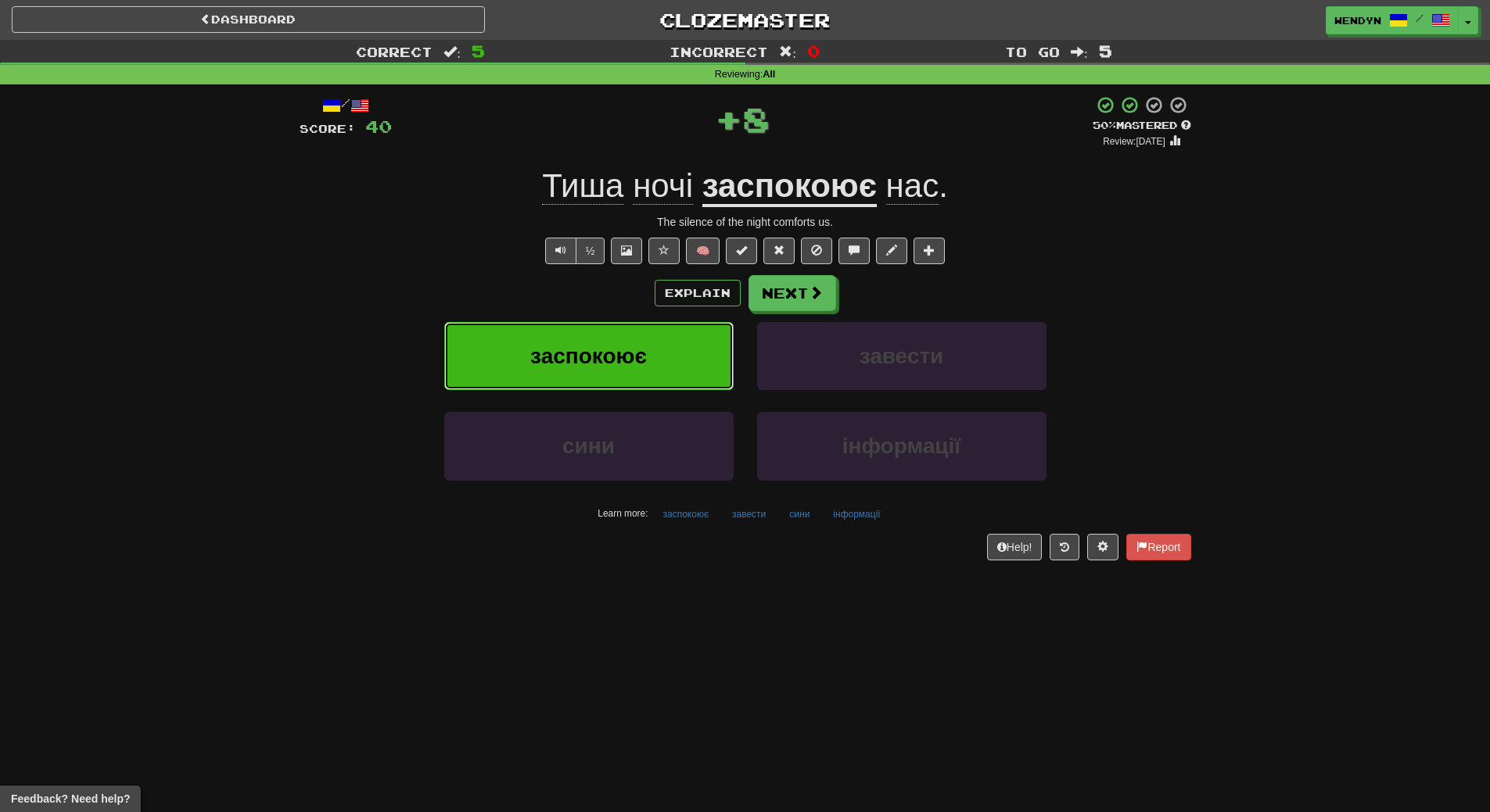
click at [645, 332] on button "заспокоює" at bounding box center [589, 356] width 289 height 68
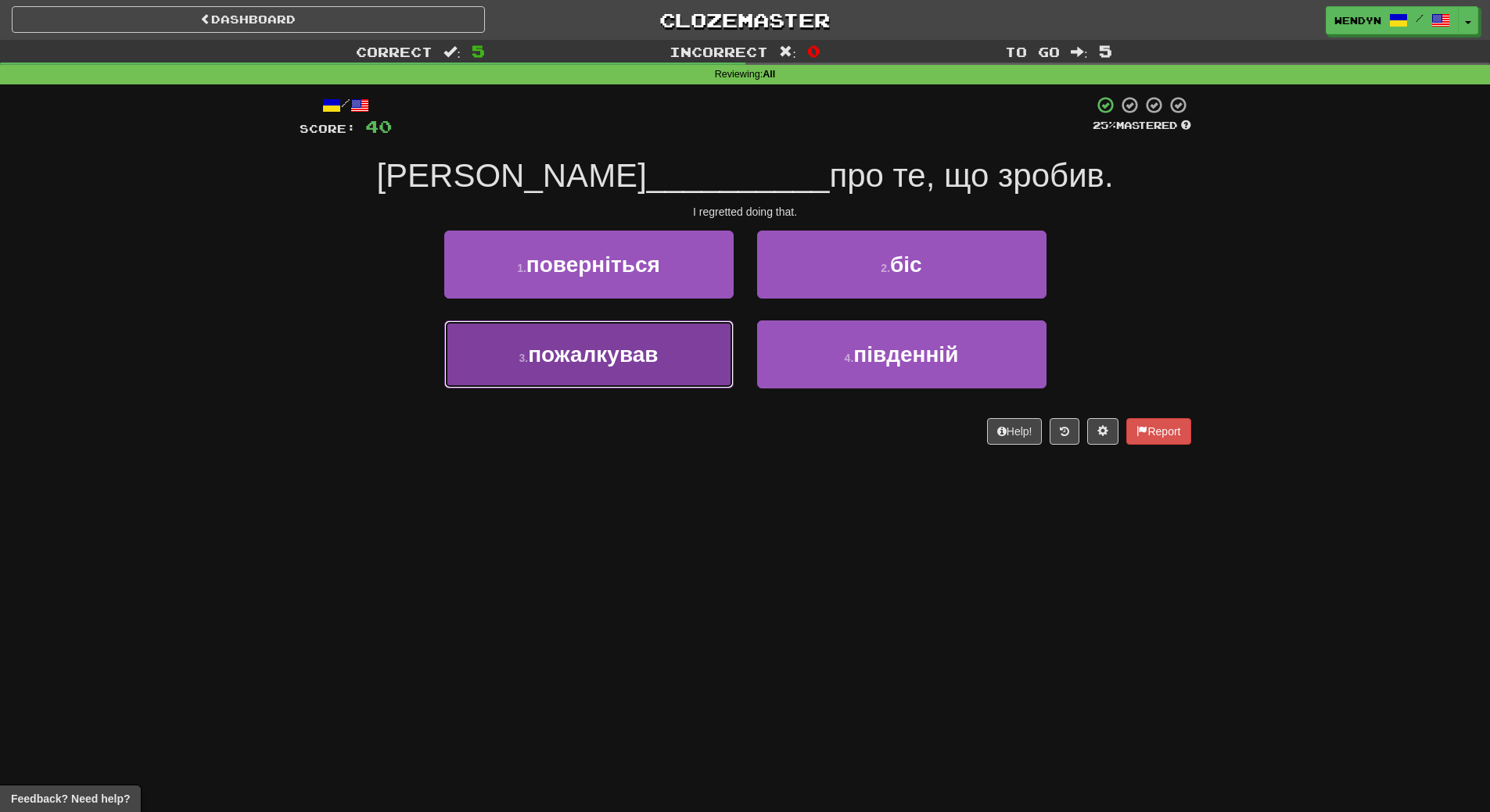
click at [639, 375] on button "3 . пожалкував" at bounding box center [589, 355] width 289 height 68
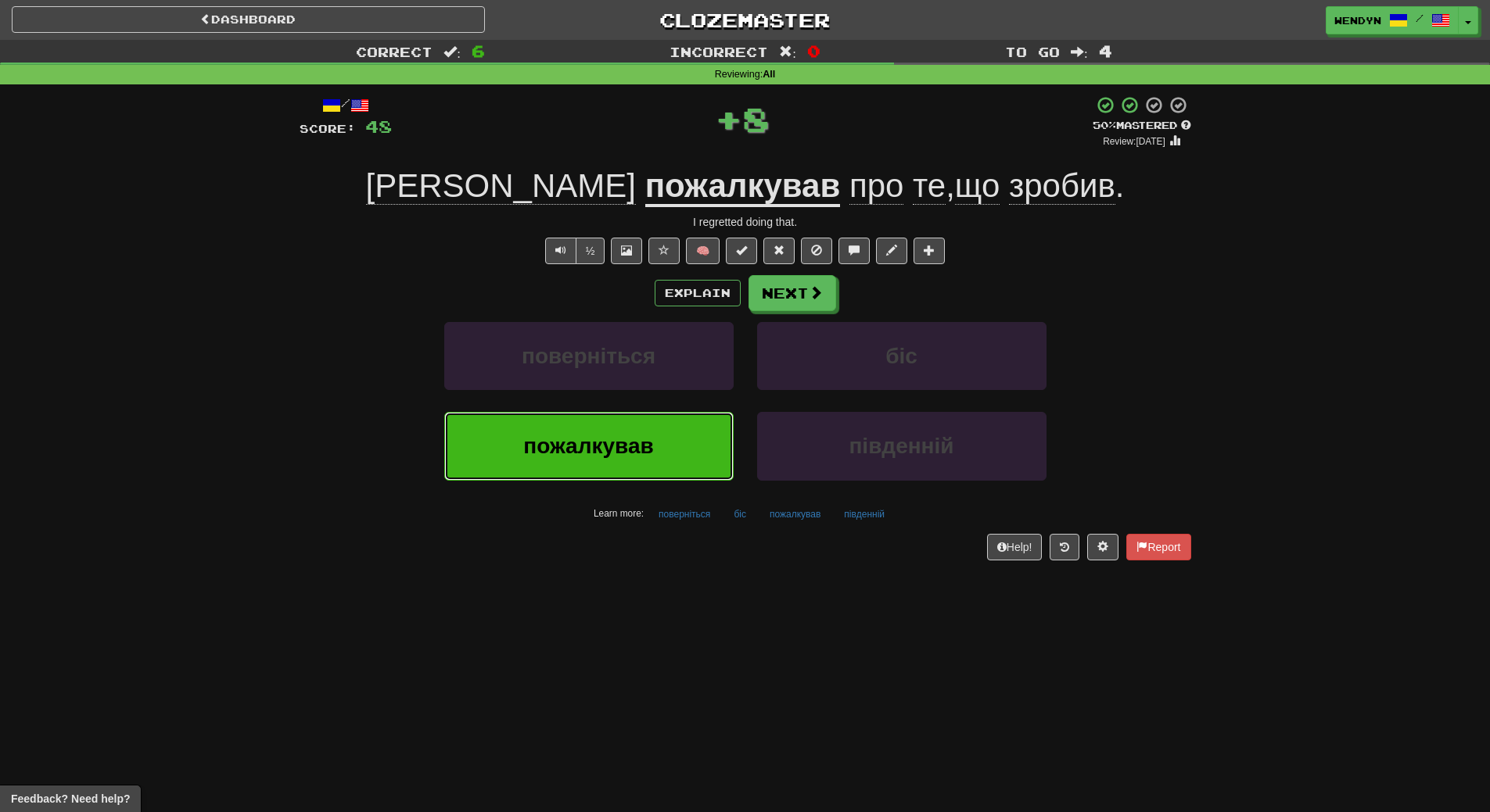
click at [631, 456] on span "пожалкував" at bounding box center [588, 446] width 130 height 24
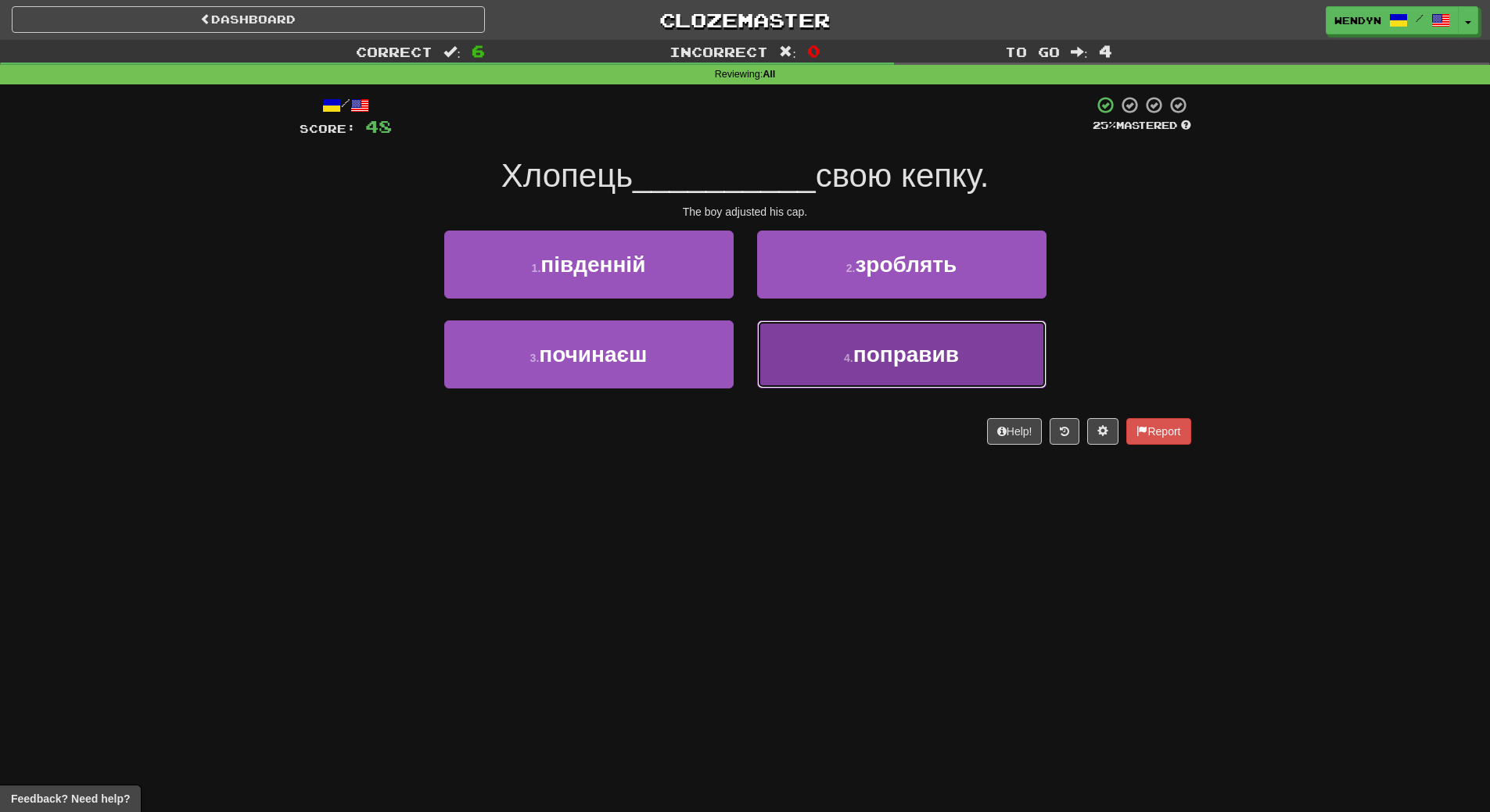
click at [919, 372] on button "4 . поправив" at bounding box center [902, 355] width 289 height 68
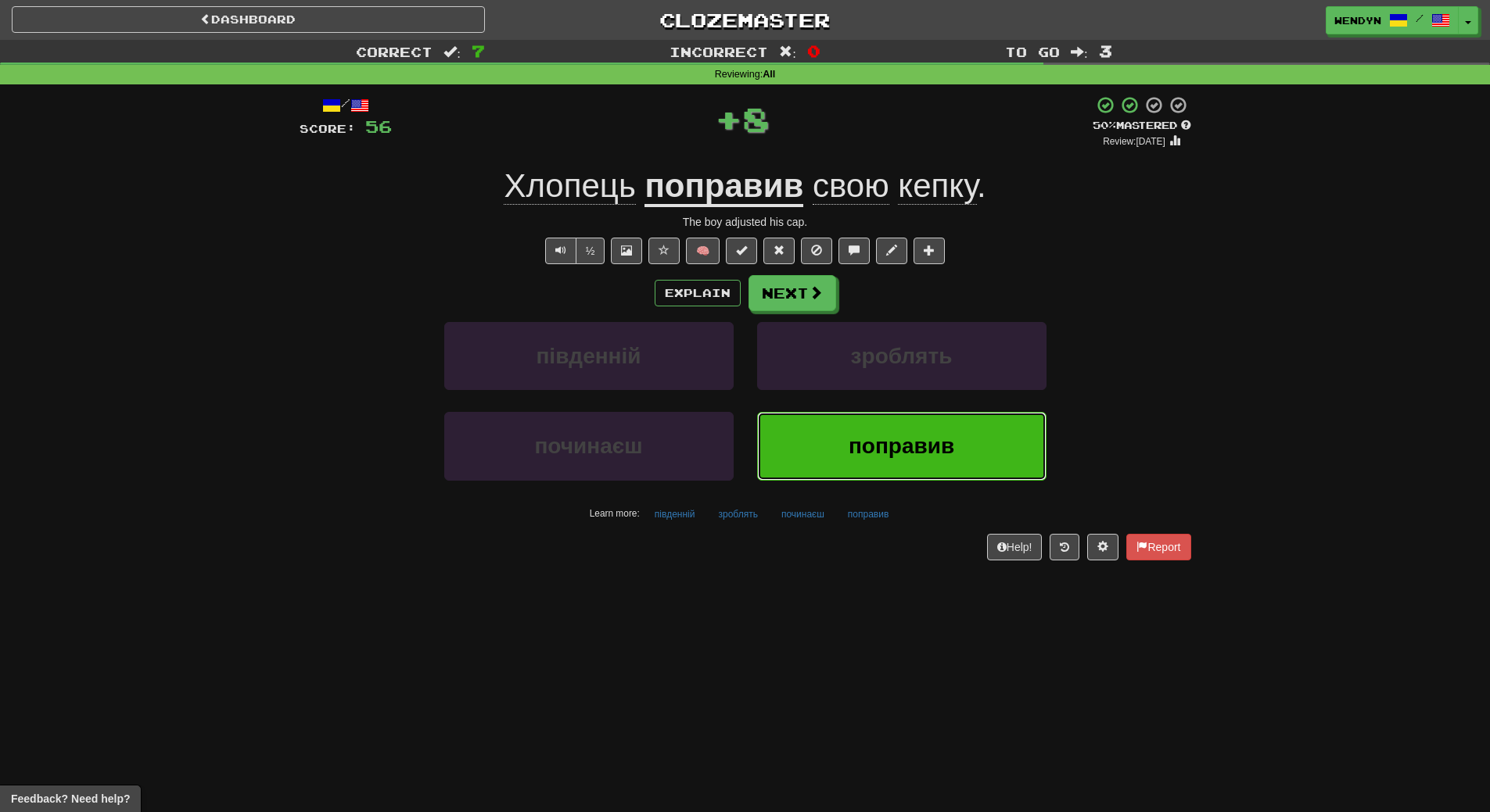
click at [904, 437] on span "поправив" at bounding box center [902, 446] width 106 height 24
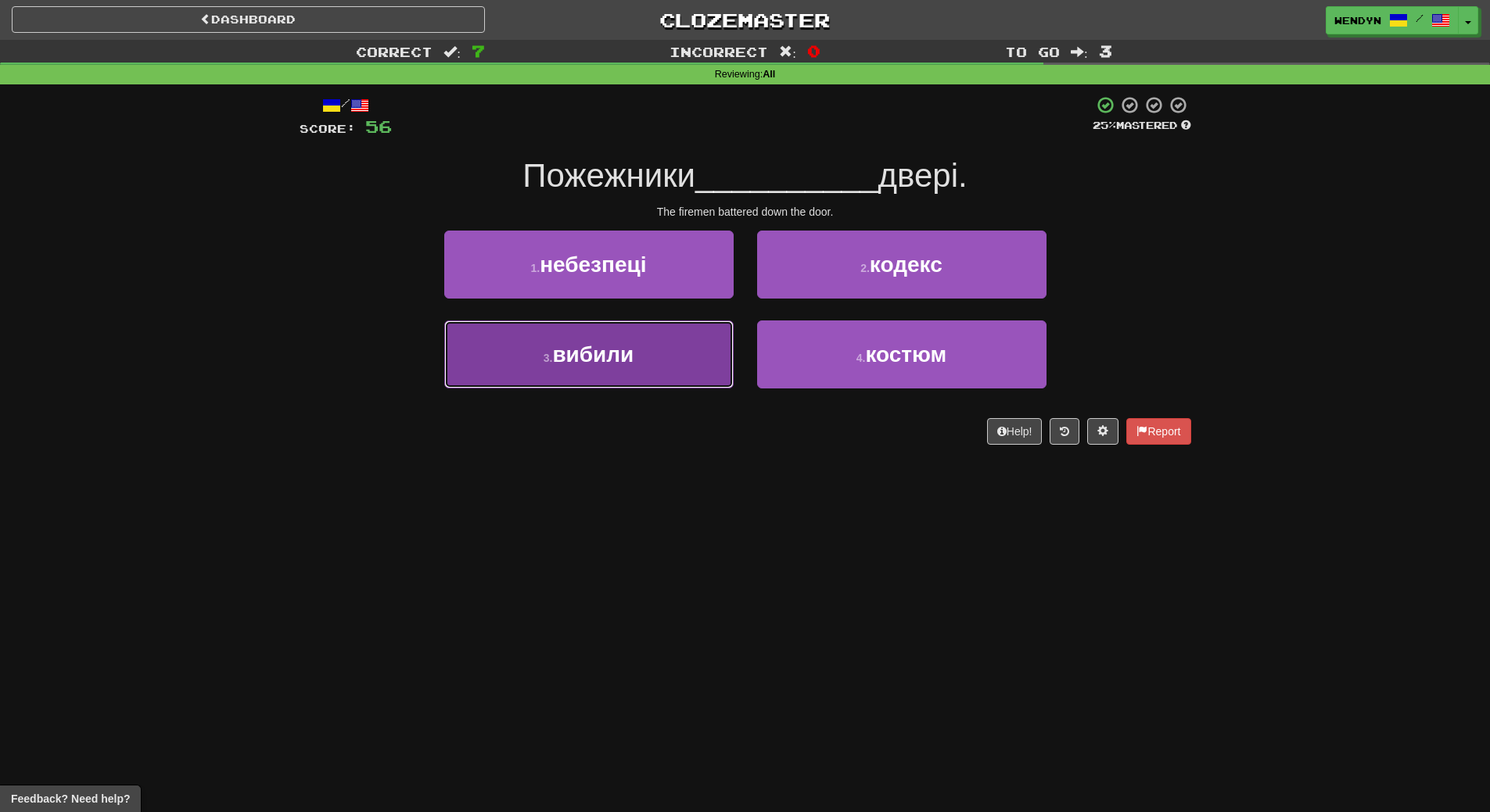
click at [655, 356] on button "3 . вибили" at bounding box center [589, 355] width 289 height 68
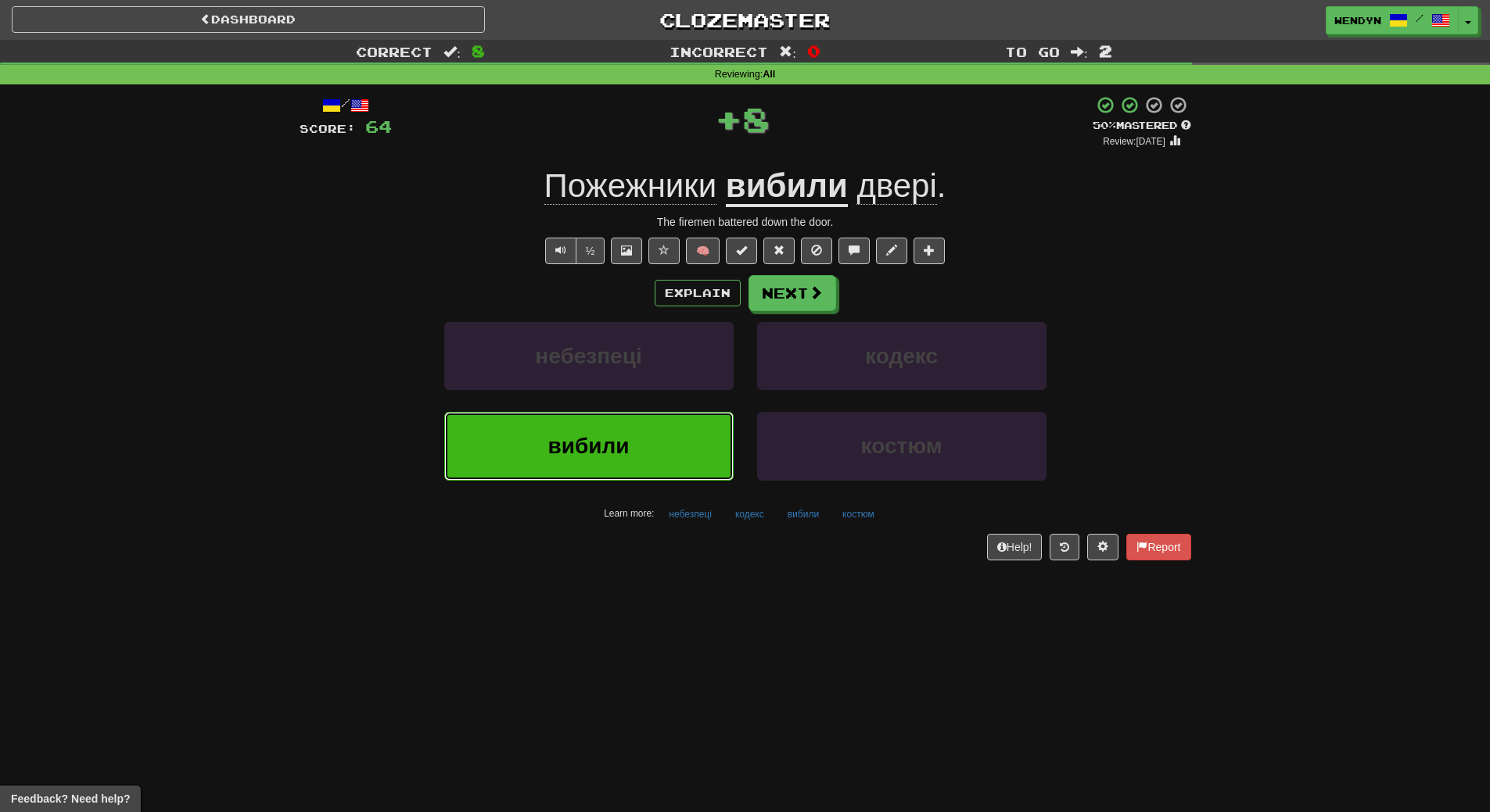
click at [630, 453] on button "вибили" at bounding box center [589, 446] width 289 height 68
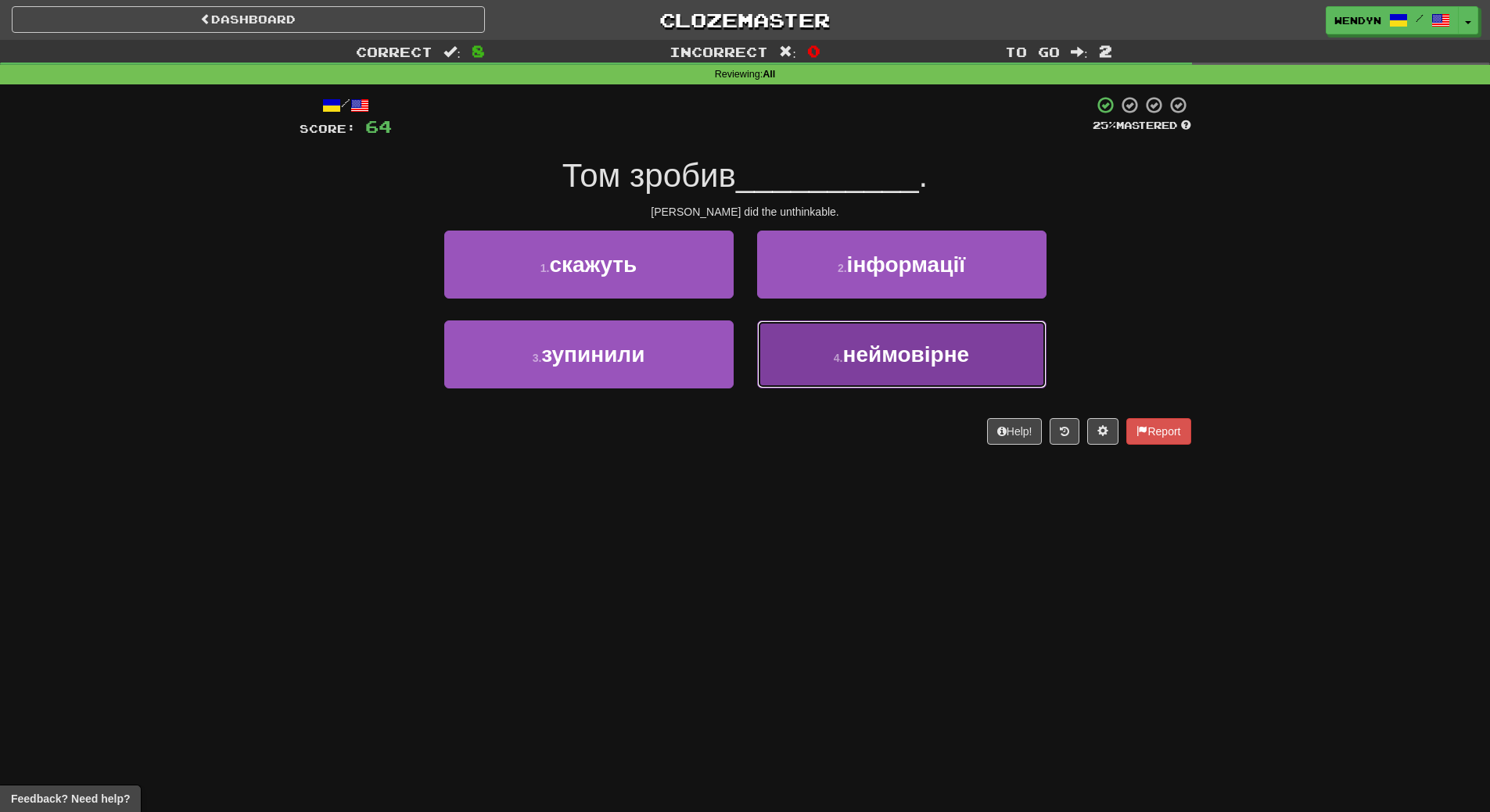
click at [902, 359] on span "неймовірне" at bounding box center [906, 355] width 127 height 24
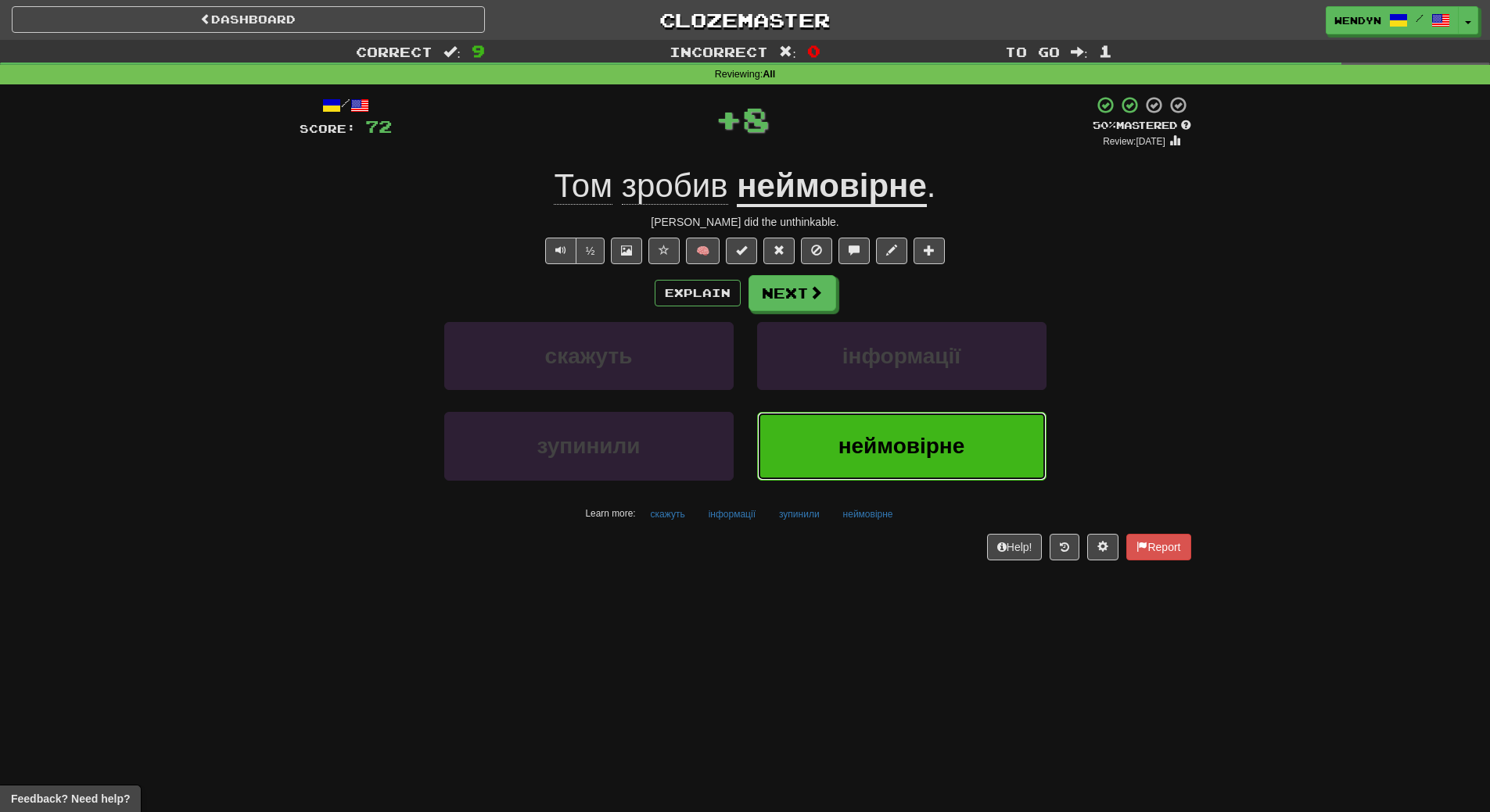
click at [851, 430] on button "неймовірне" at bounding box center [902, 446] width 289 height 68
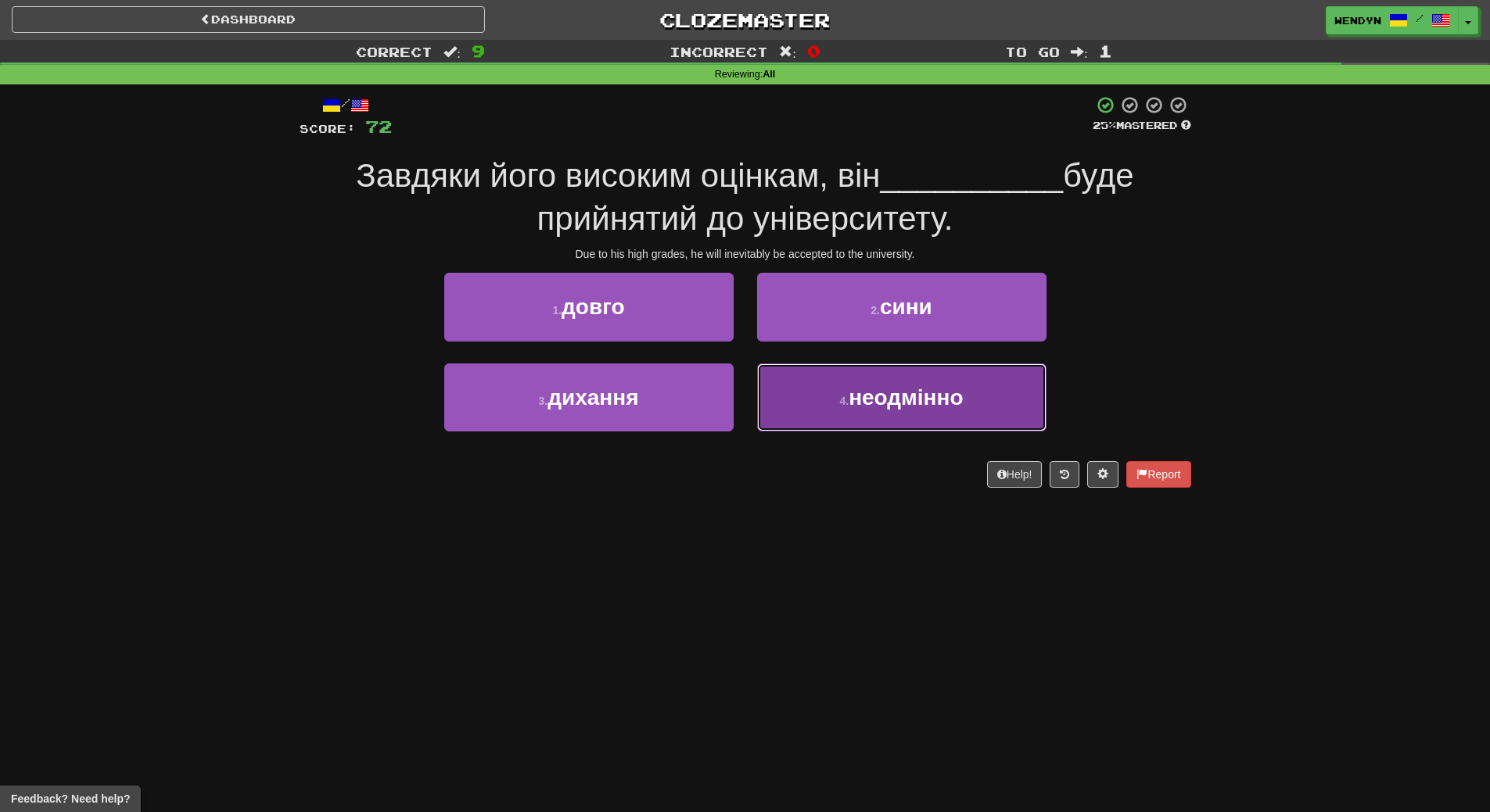
click at [879, 419] on button "4 . неодмінно" at bounding box center [902, 398] width 289 height 68
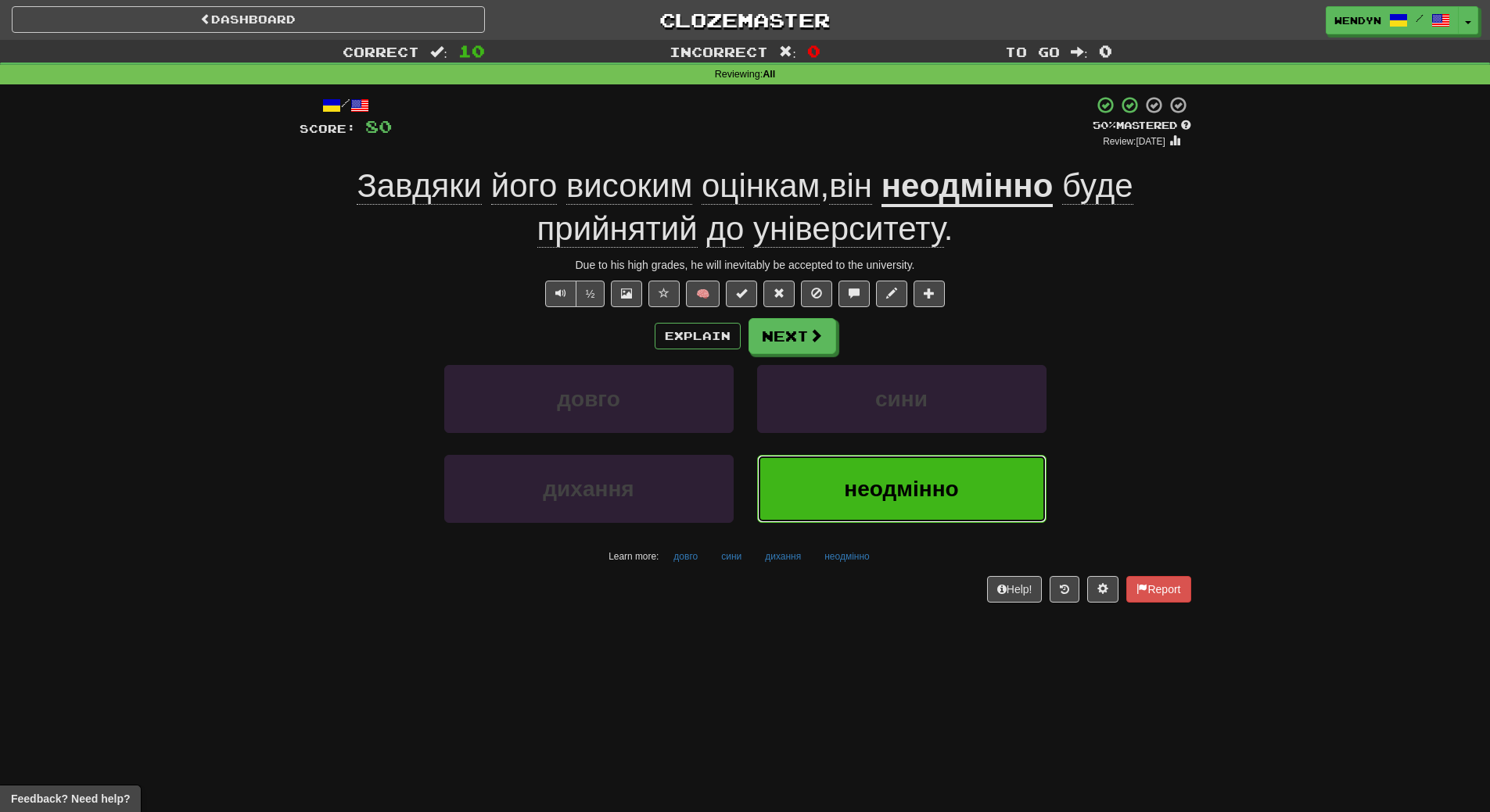
click at [866, 480] on span "неодмінно" at bounding box center [901, 489] width 115 height 24
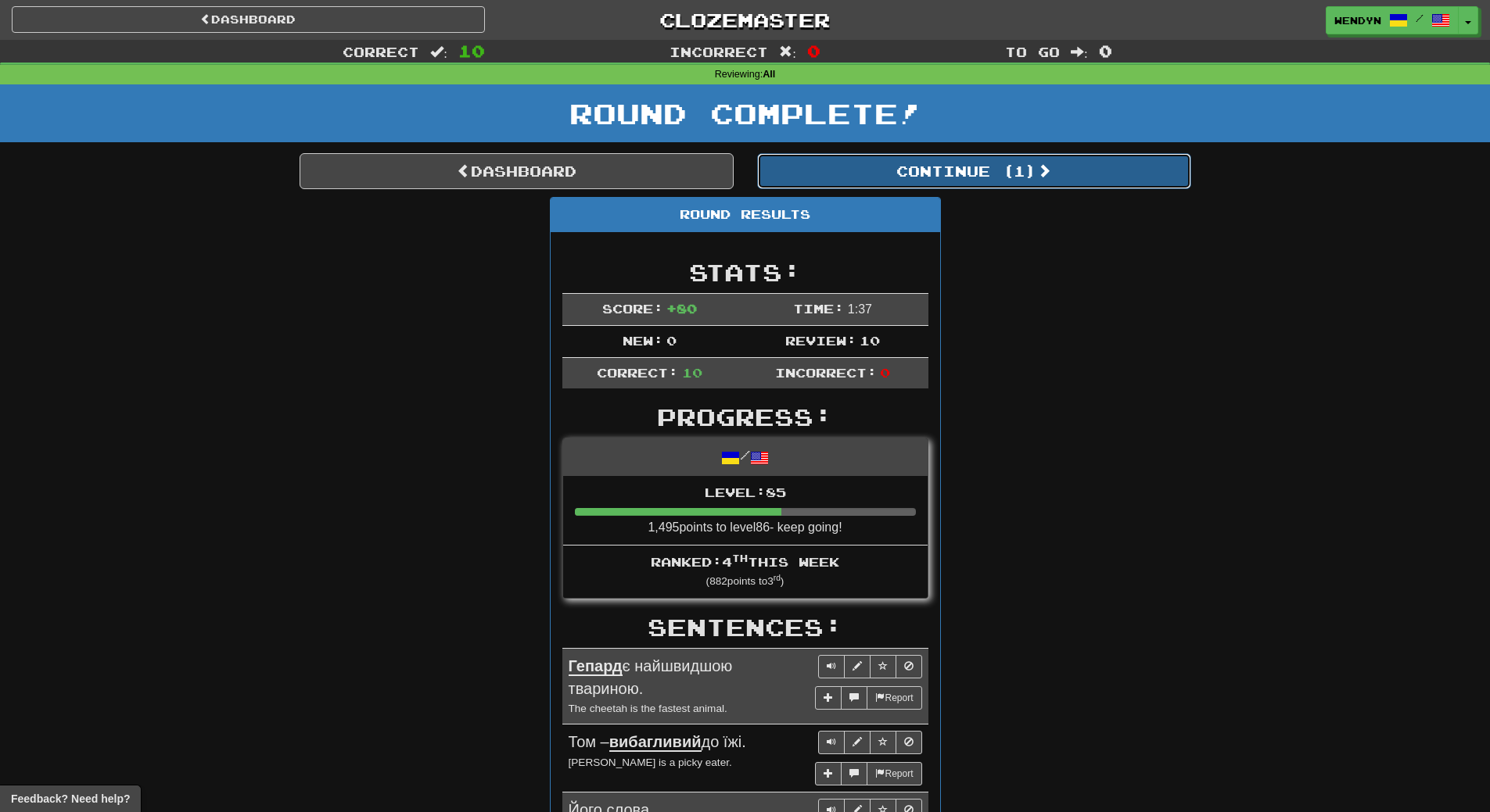
click at [1003, 181] on button "Continue ( 1 )" at bounding box center [974, 171] width 434 height 36
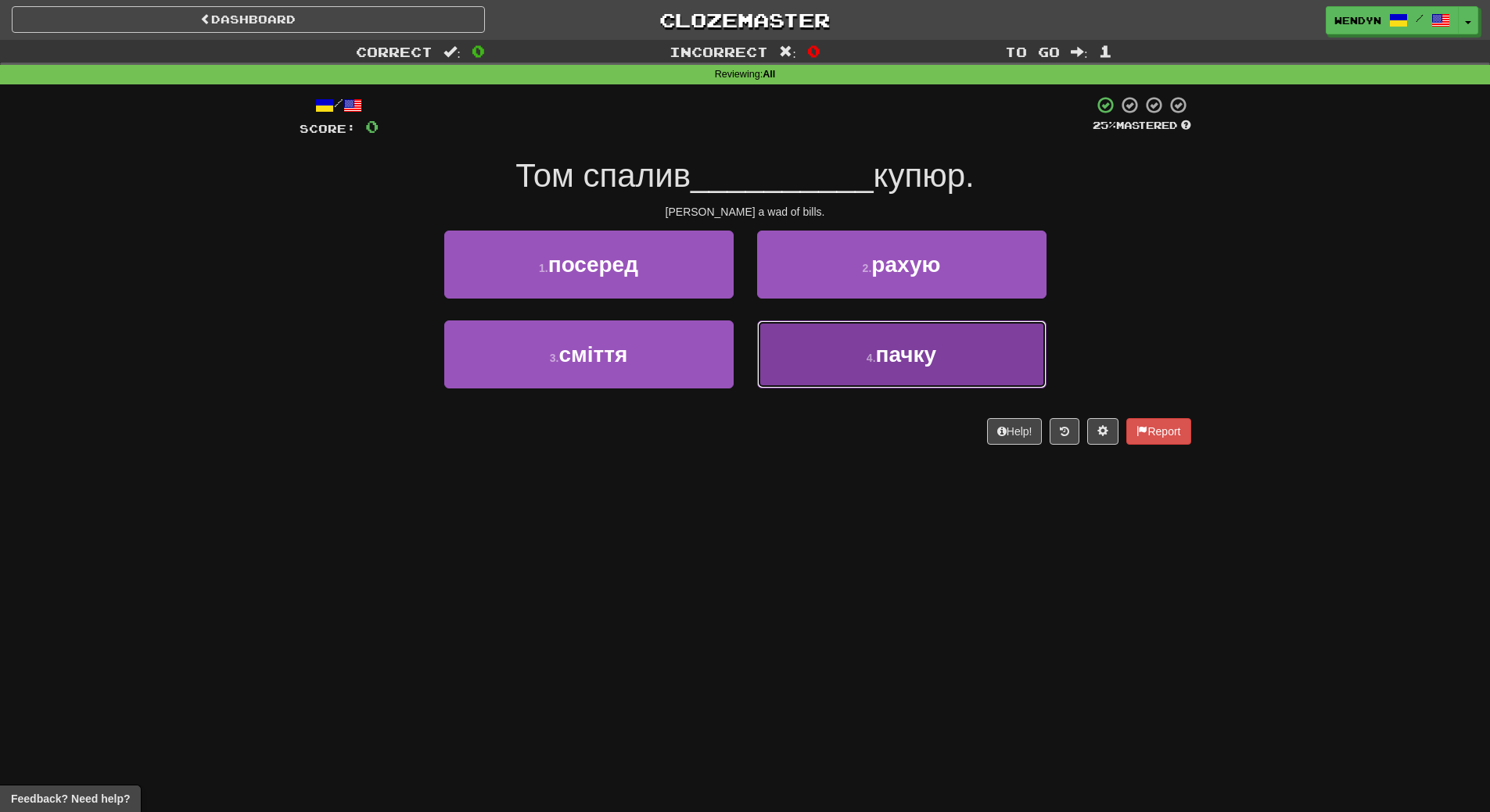
click at [873, 387] on button "4 . пачку" at bounding box center [902, 355] width 289 height 68
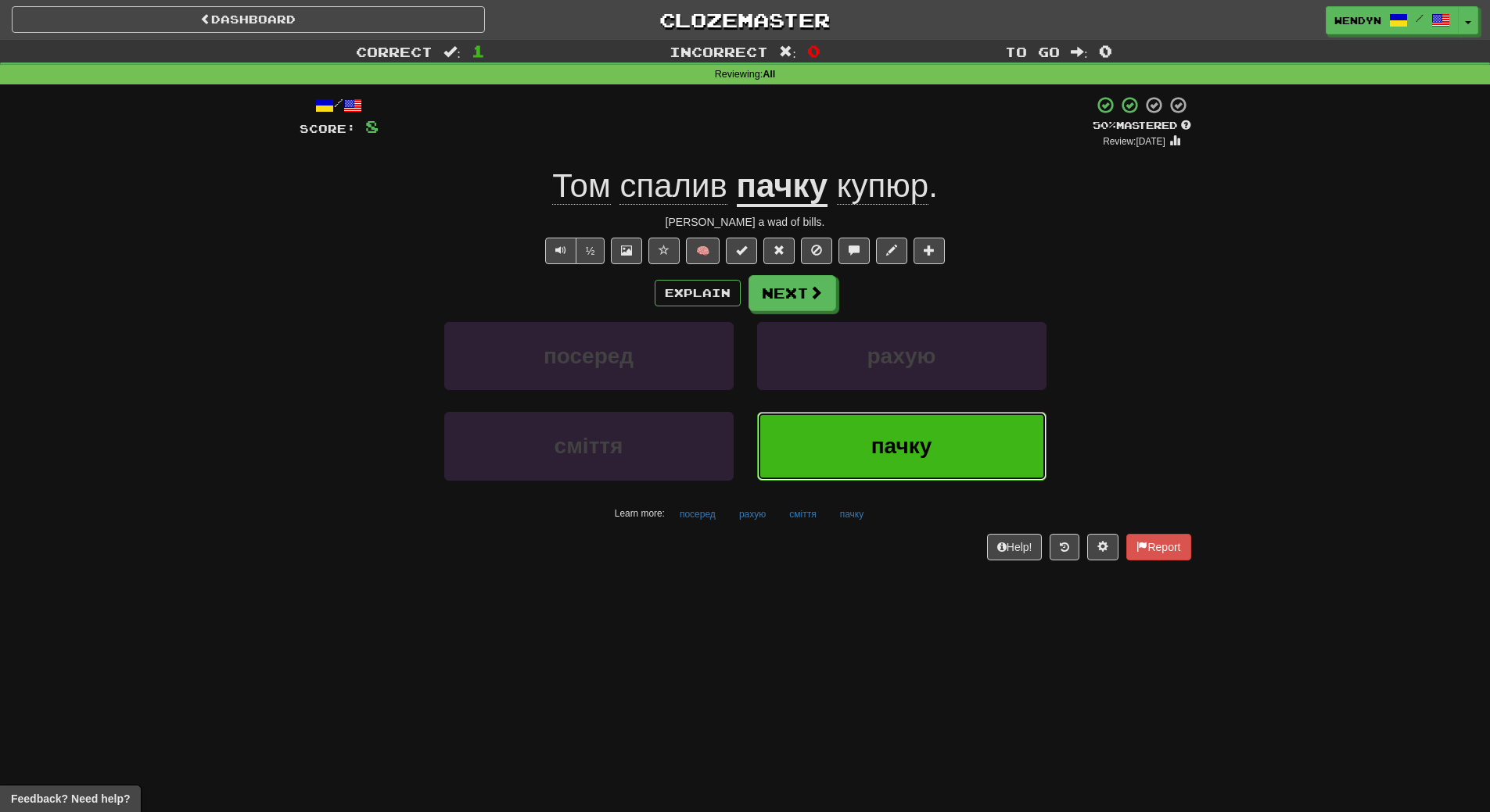
click at [851, 464] on button "пачку" at bounding box center [902, 446] width 289 height 68
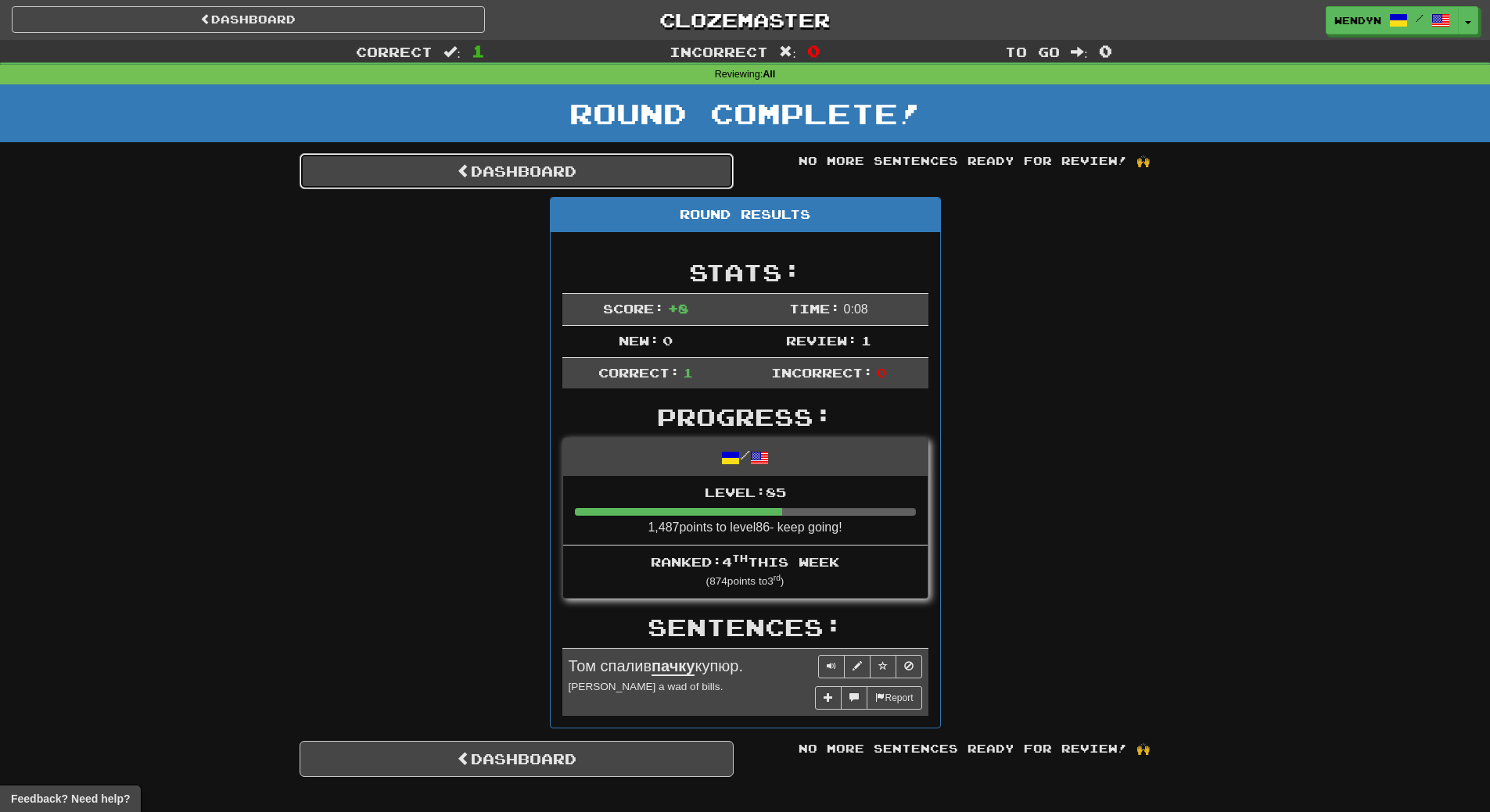
click at [531, 171] on link "Dashboard" at bounding box center [517, 171] width 434 height 36
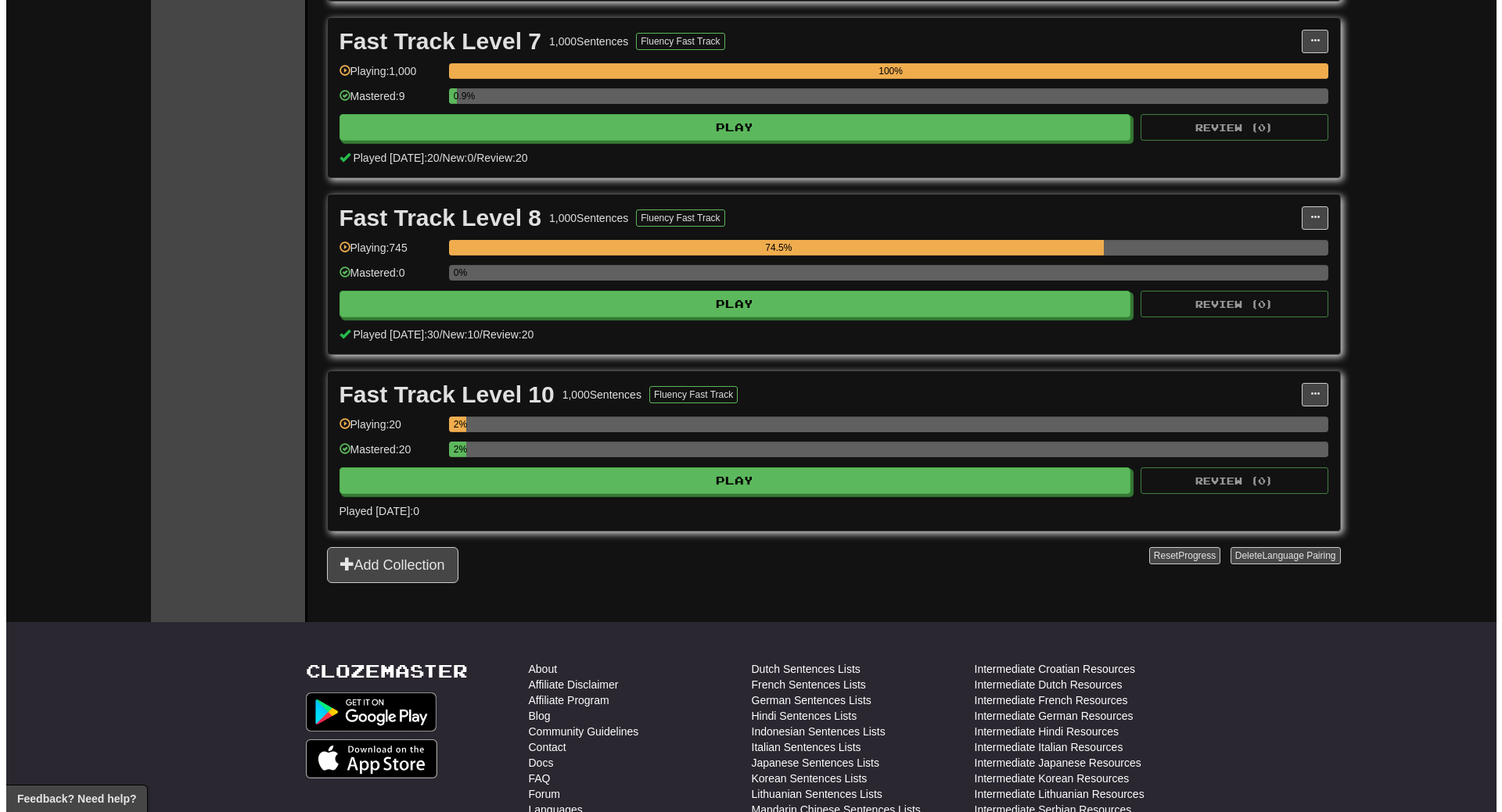
scroll to position [1407, 0]
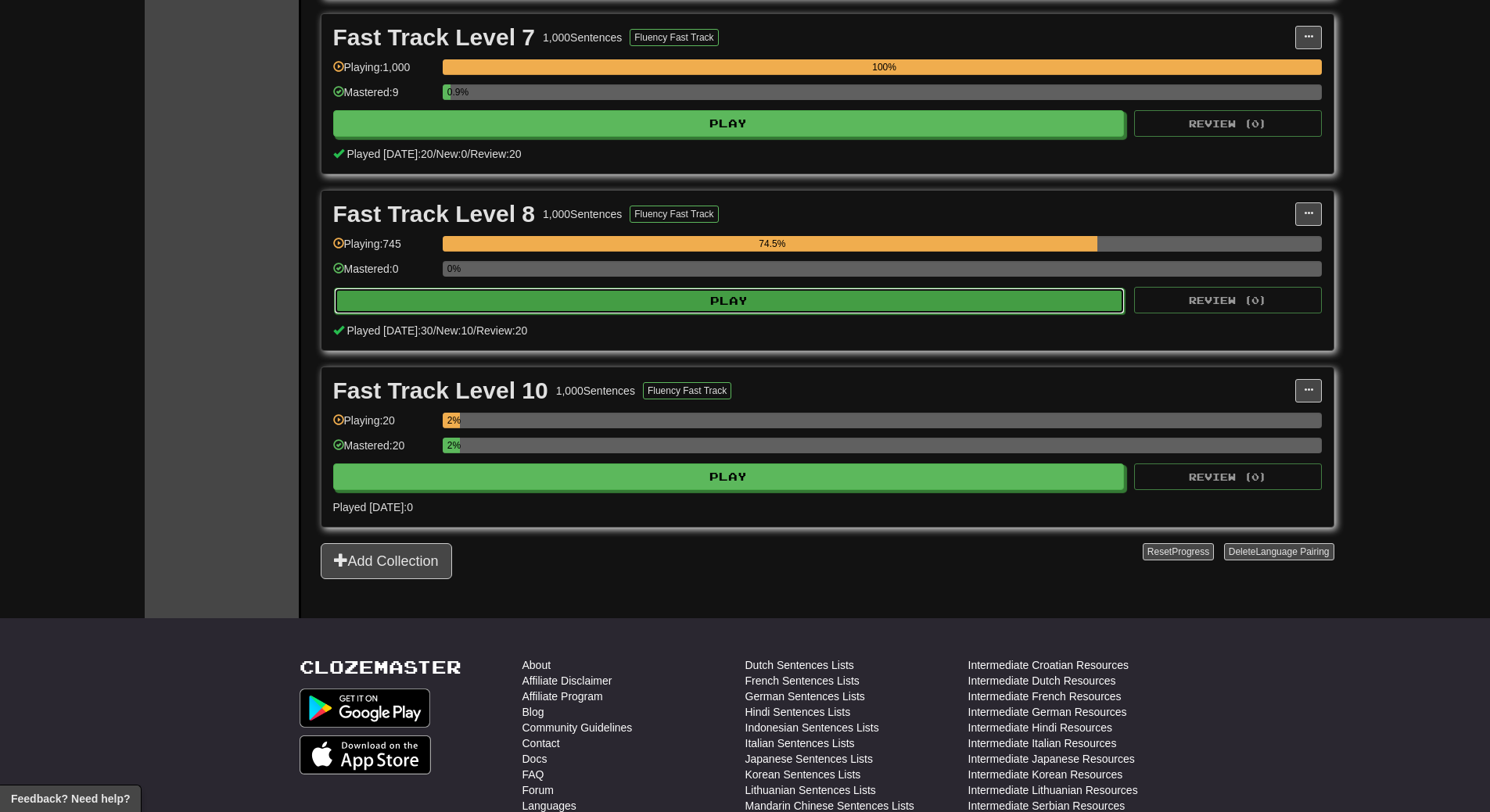
click at [834, 303] on button "Play" at bounding box center [730, 300] width 791 height 27
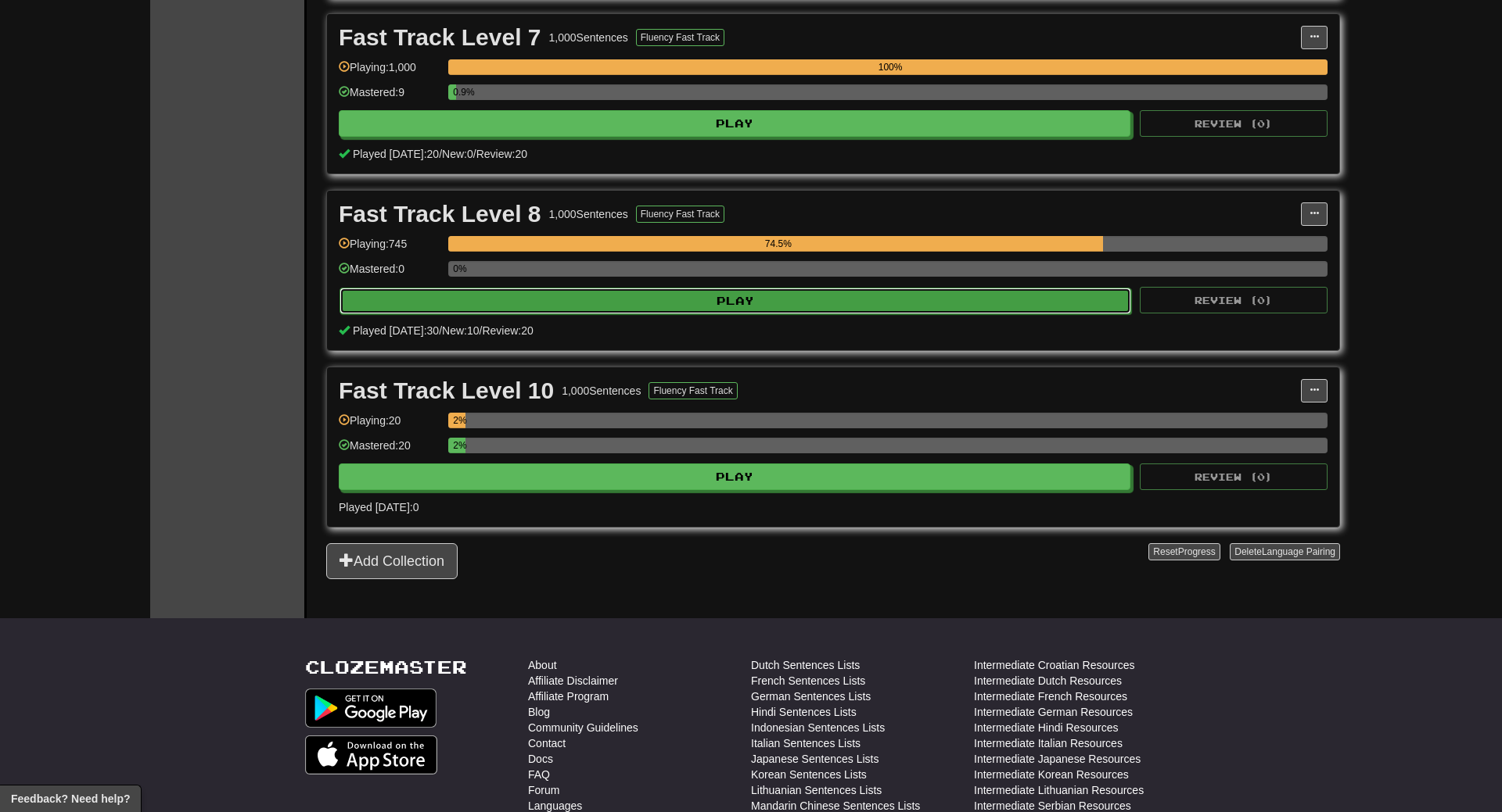
select select "**"
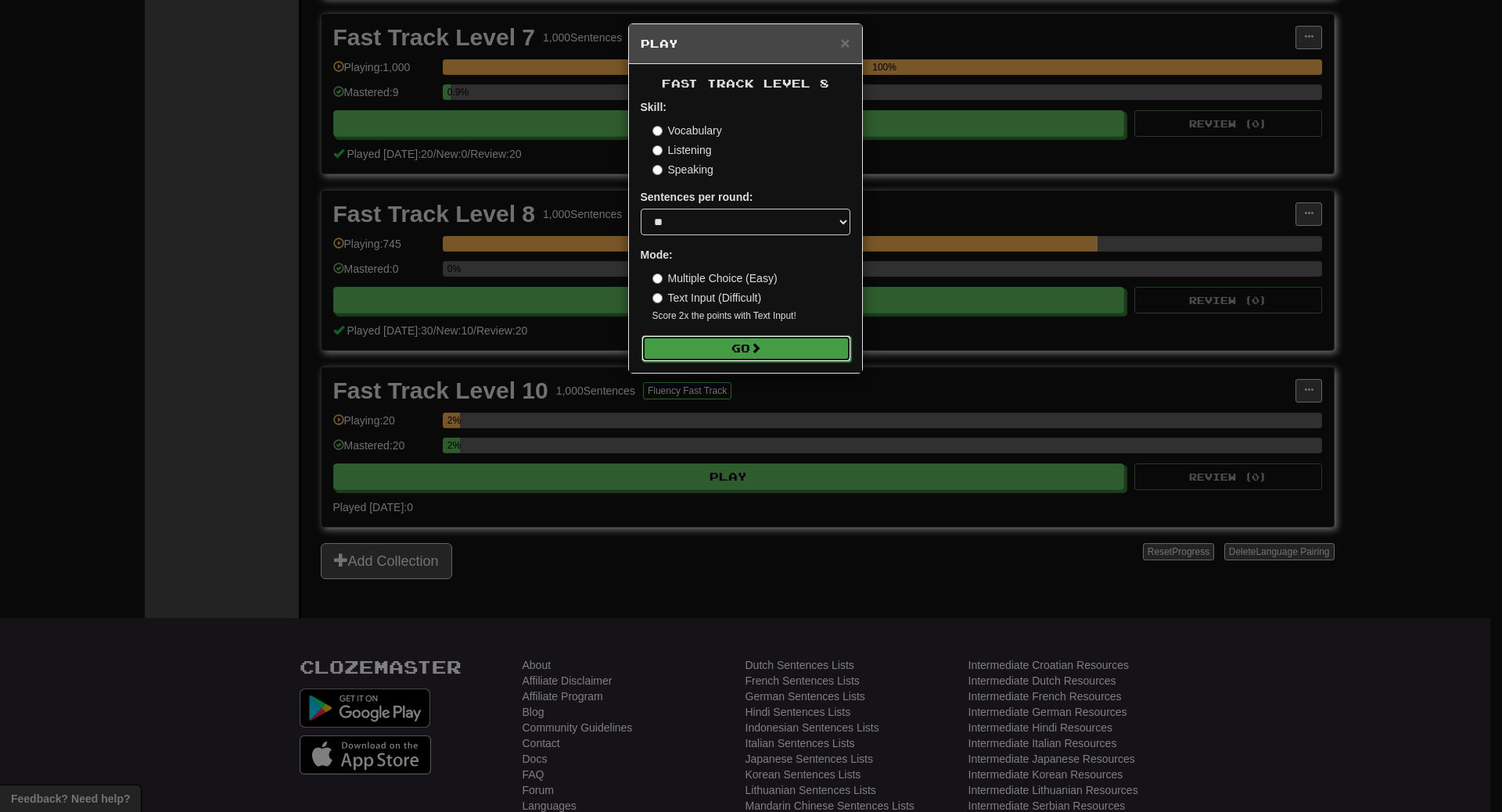
click at [818, 348] on button "Go" at bounding box center [747, 348] width 210 height 27
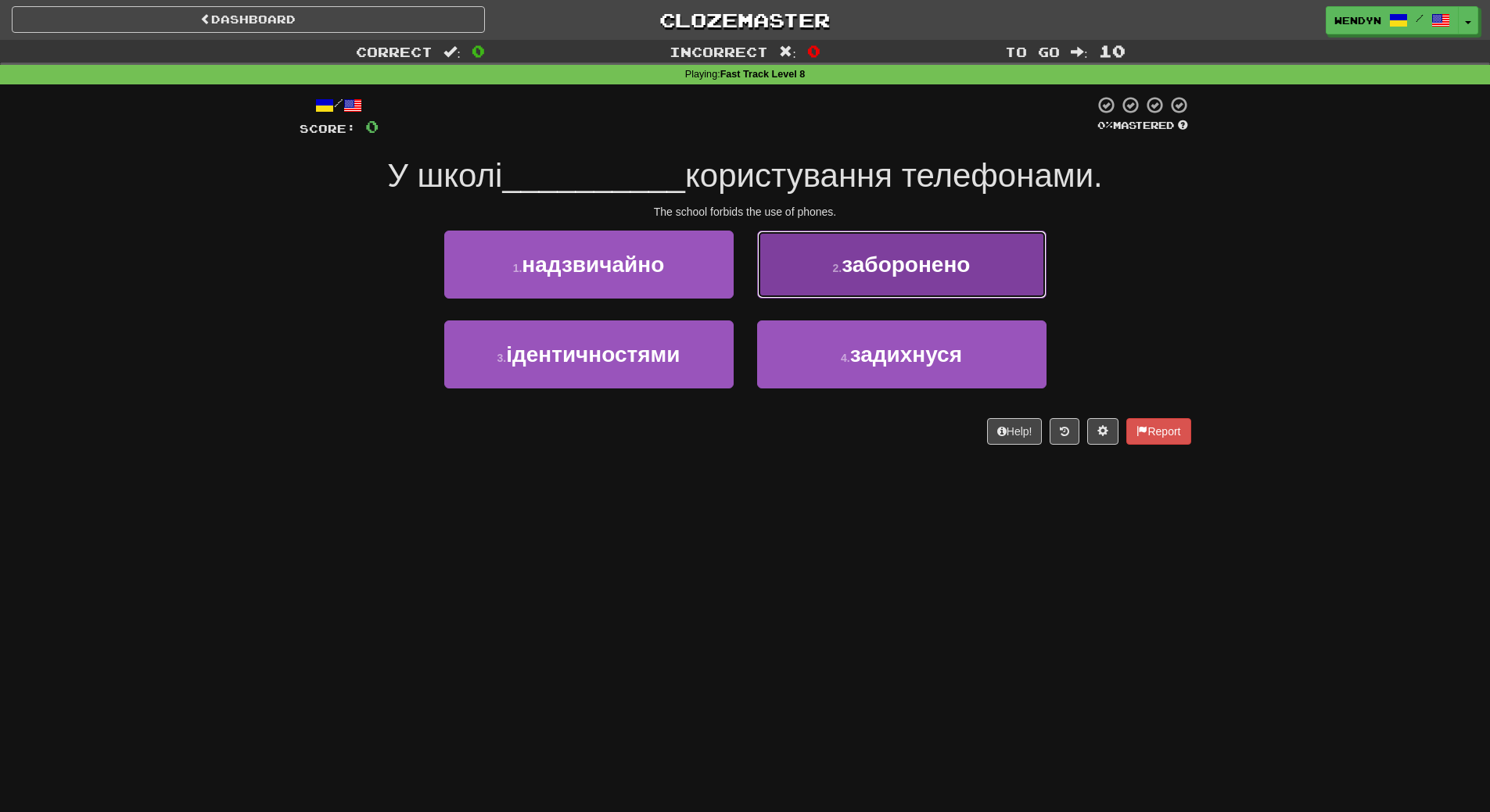
click at [927, 263] on span "заборонено" at bounding box center [906, 265] width 128 height 24
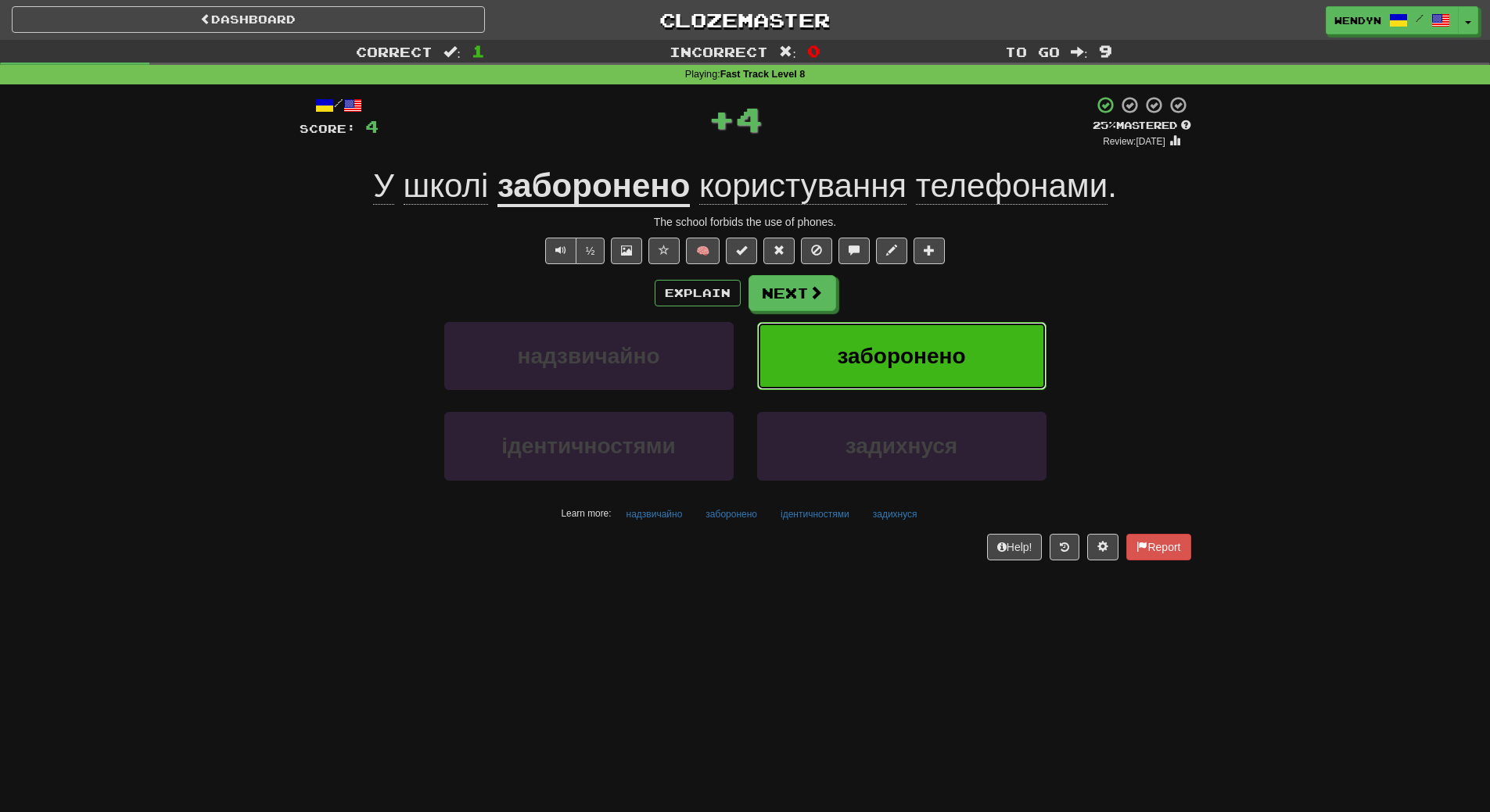
click at [925, 340] on button "заборонено" at bounding box center [902, 356] width 289 height 68
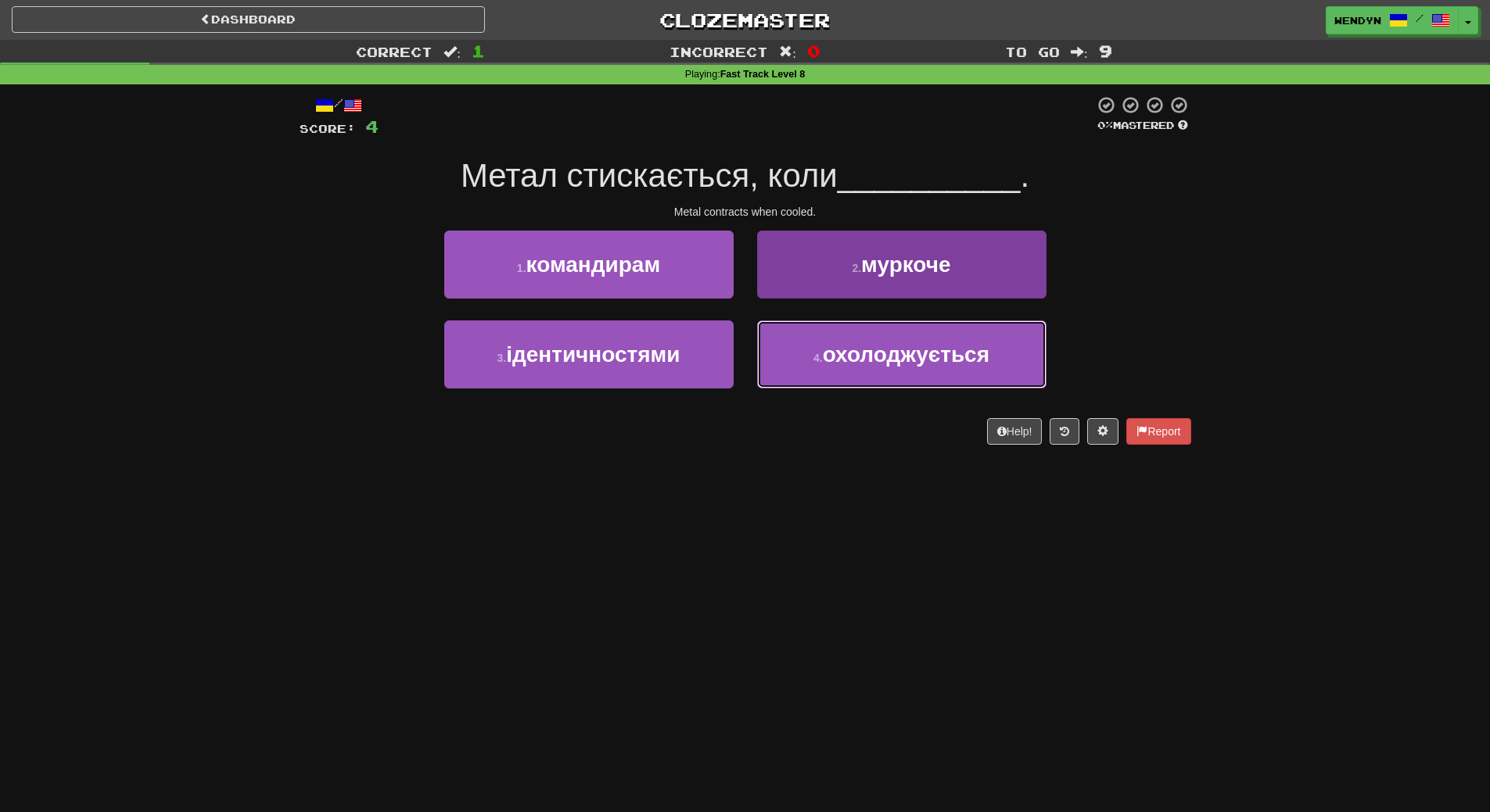
drag, startPoint x: 890, startPoint y: 378, endPoint x: 899, endPoint y: 327, distance: 51.8
click at [891, 378] on button "4 . охолоджується" at bounding box center [902, 355] width 289 height 68
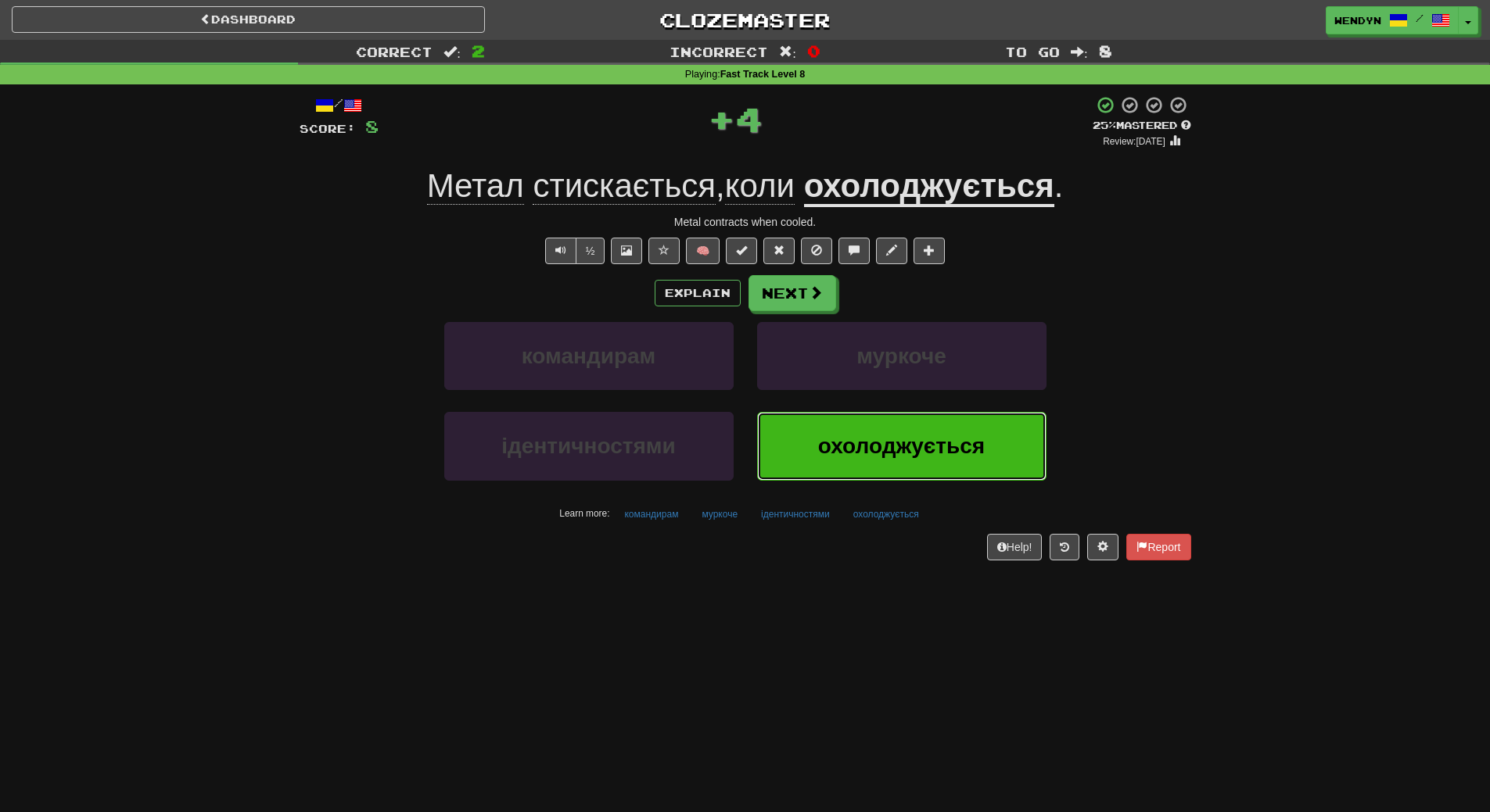
click at [910, 430] on button "охолоджується" at bounding box center [902, 446] width 289 height 68
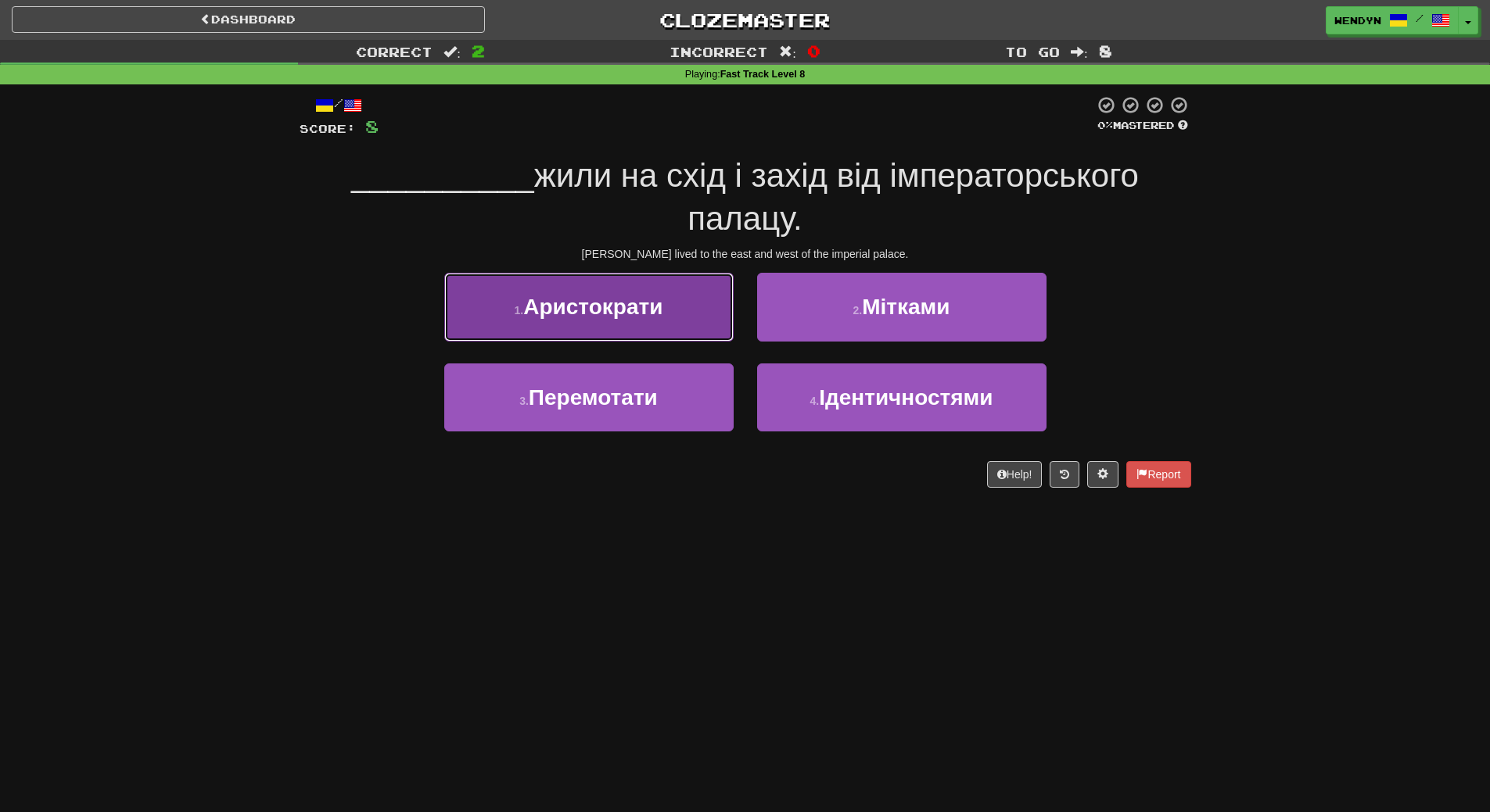
click at [657, 325] on button "1 . Аристократи" at bounding box center [589, 307] width 289 height 68
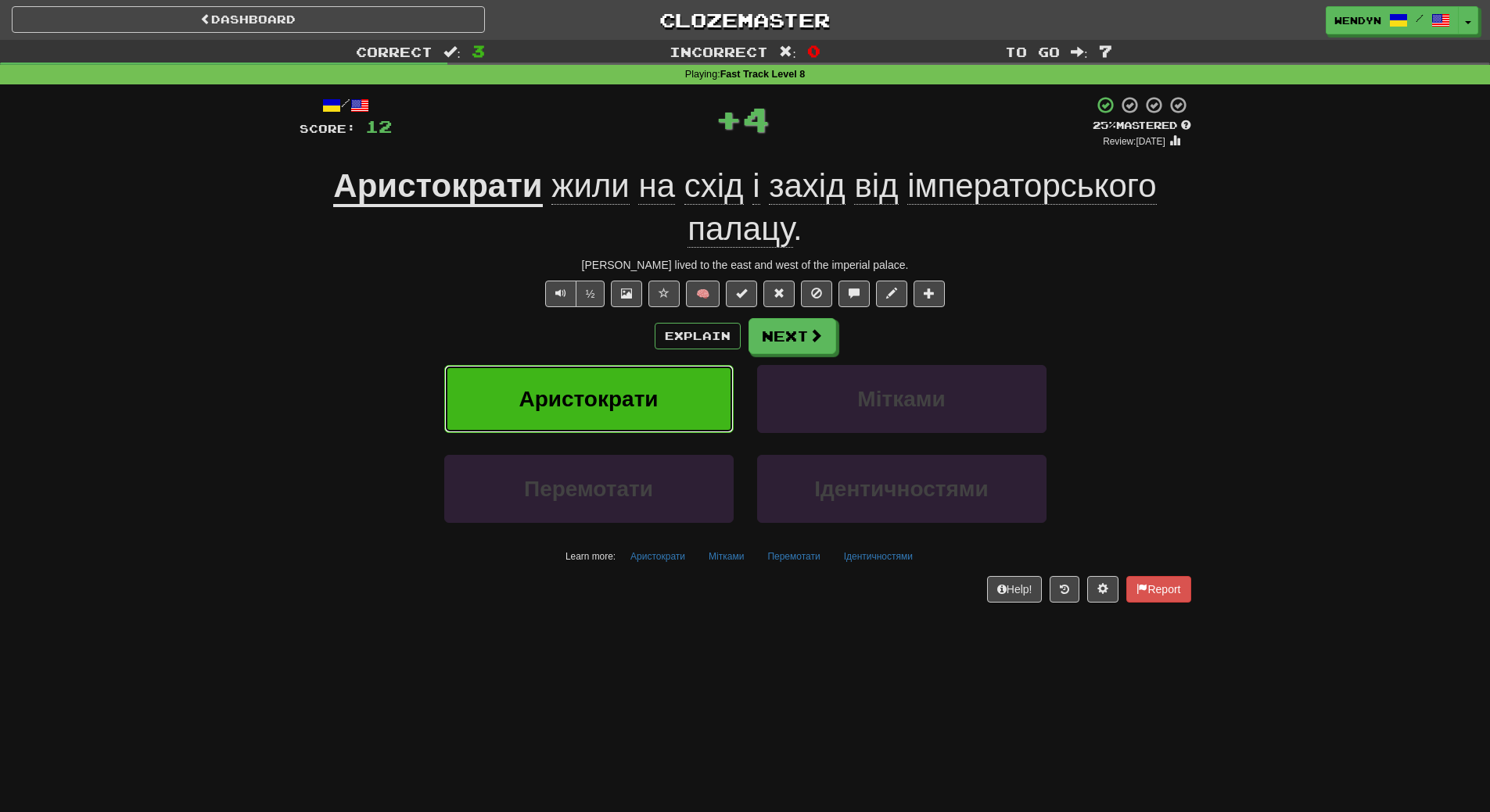
click at [656, 423] on button "Аристократи" at bounding box center [589, 400] width 289 height 68
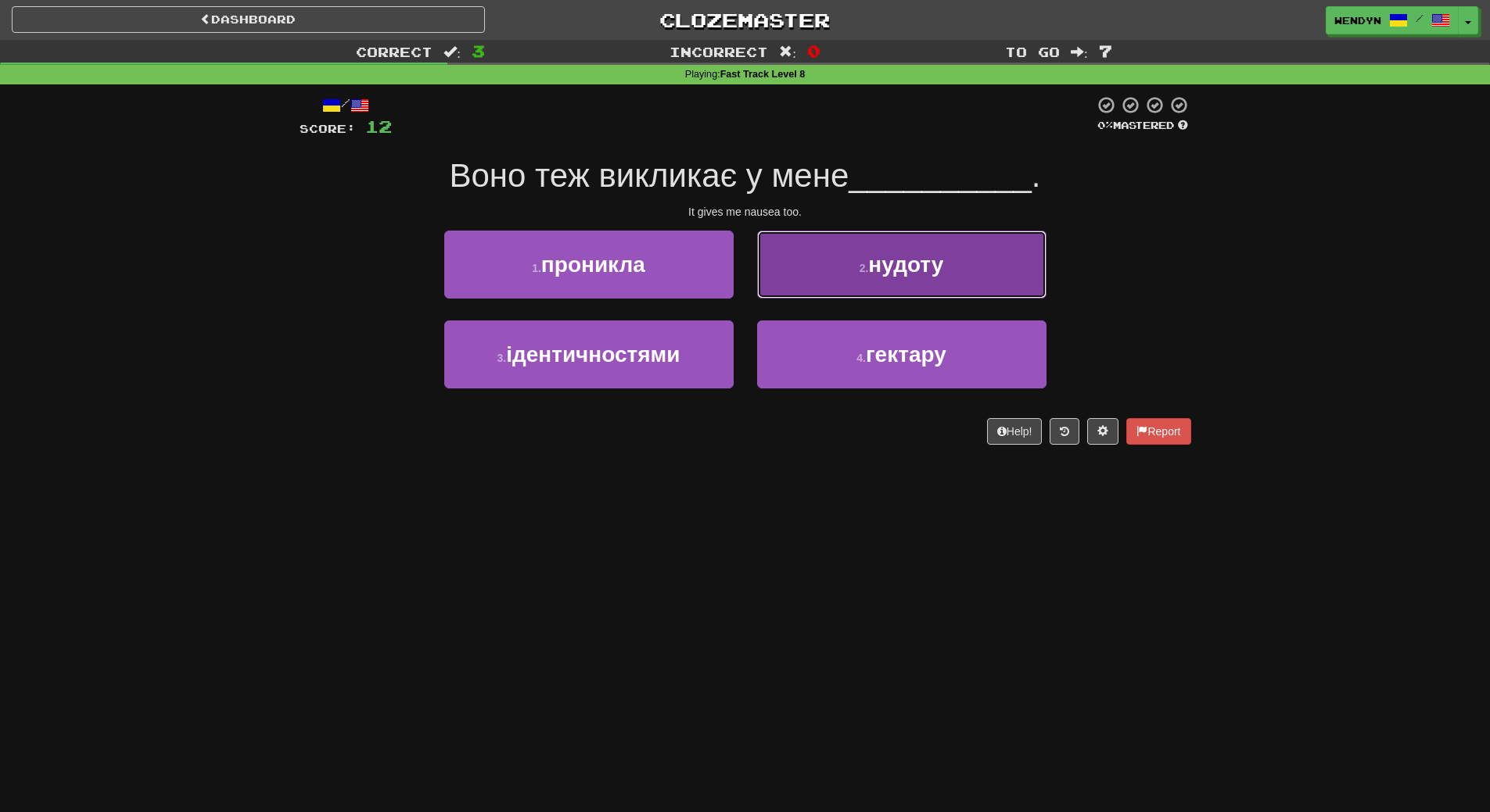
click at [1012, 274] on button "2 . нудоту" at bounding box center [902, 265] width 289 height 68
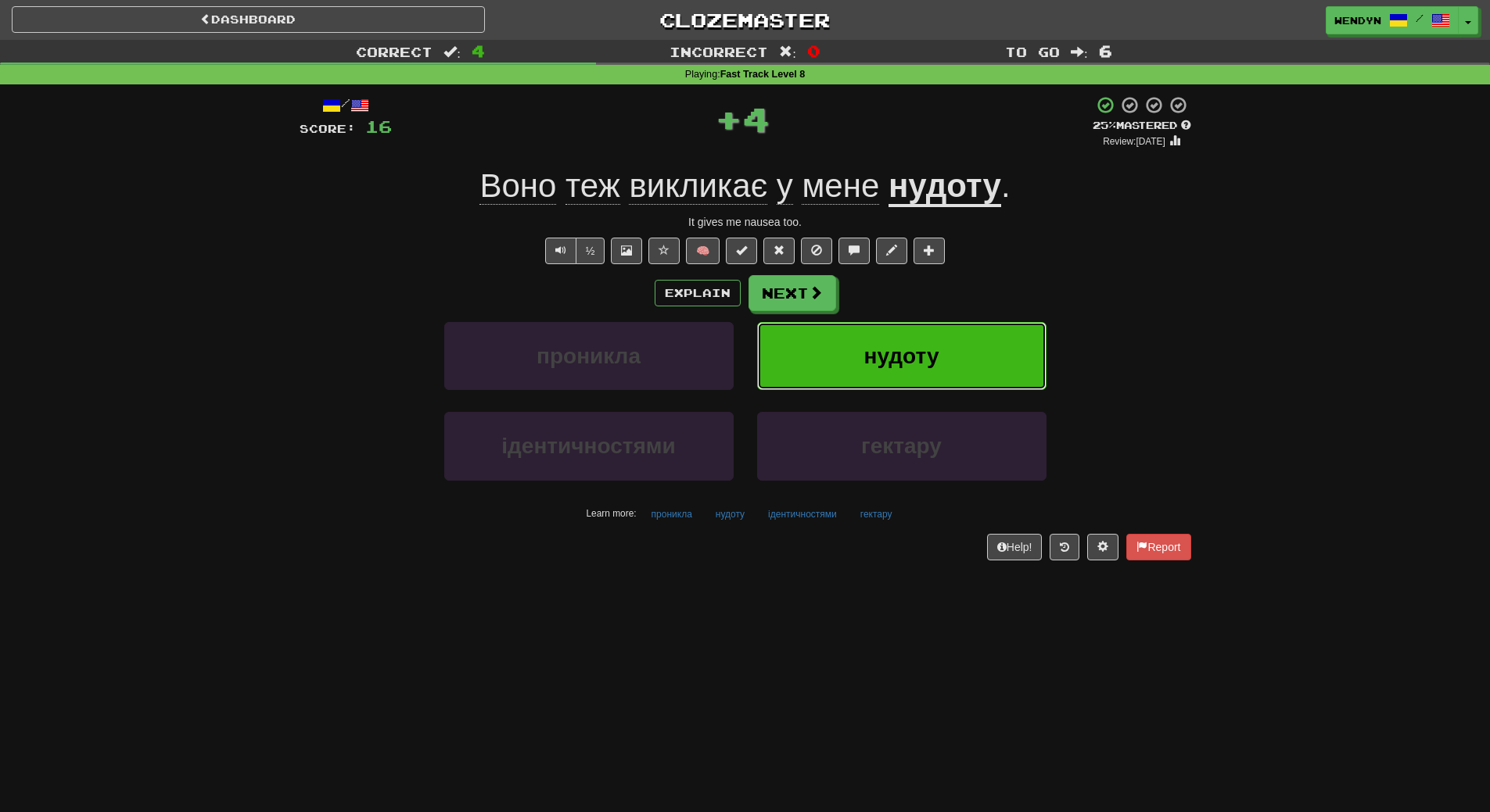
click at [985, 352] on button "нудоту" at bounding box center [902, 356] width 289 height 68
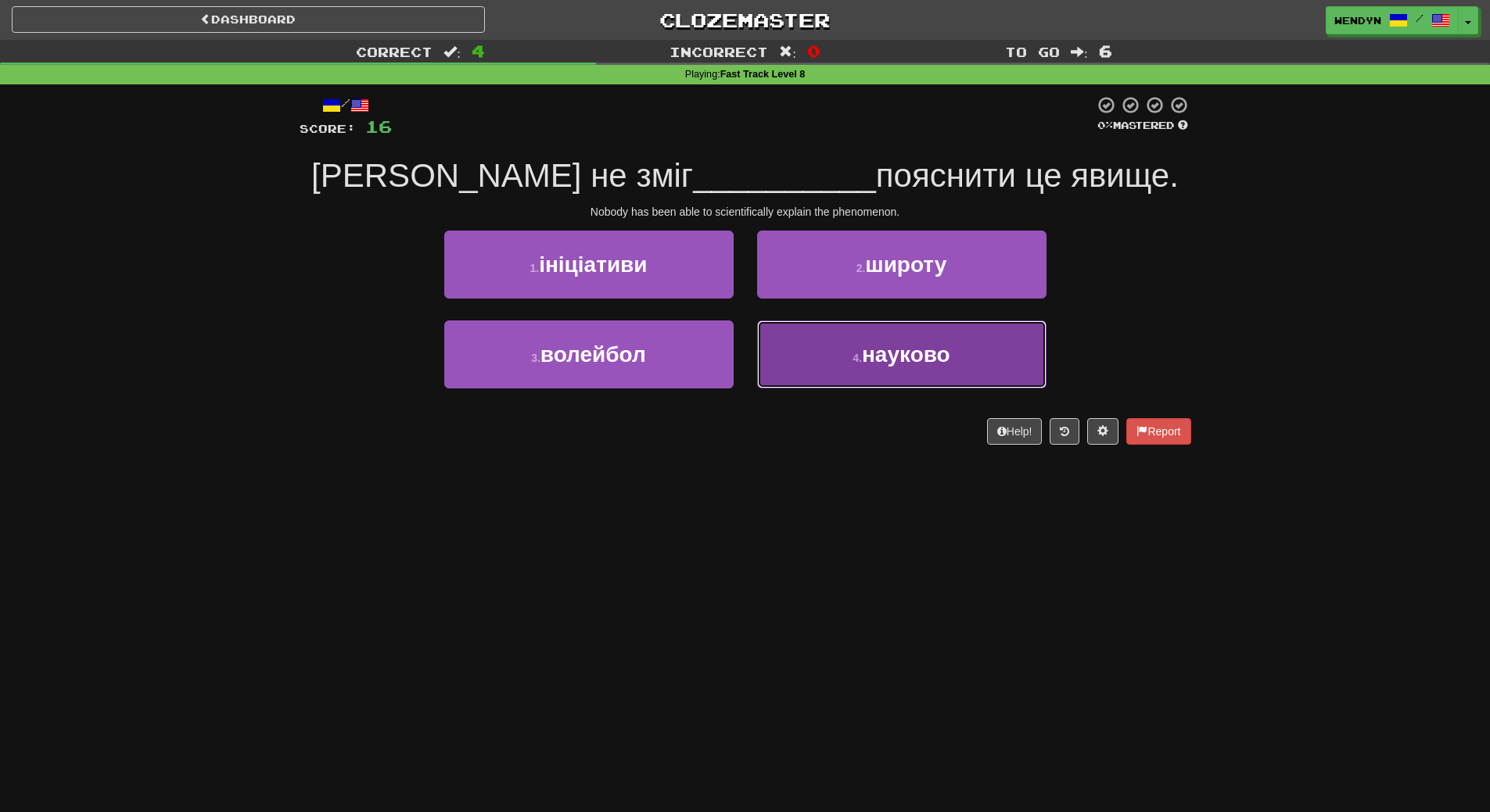
click at [920, 369] on button "4 . науково" at bounding box center [902, 355] width 289 height 68
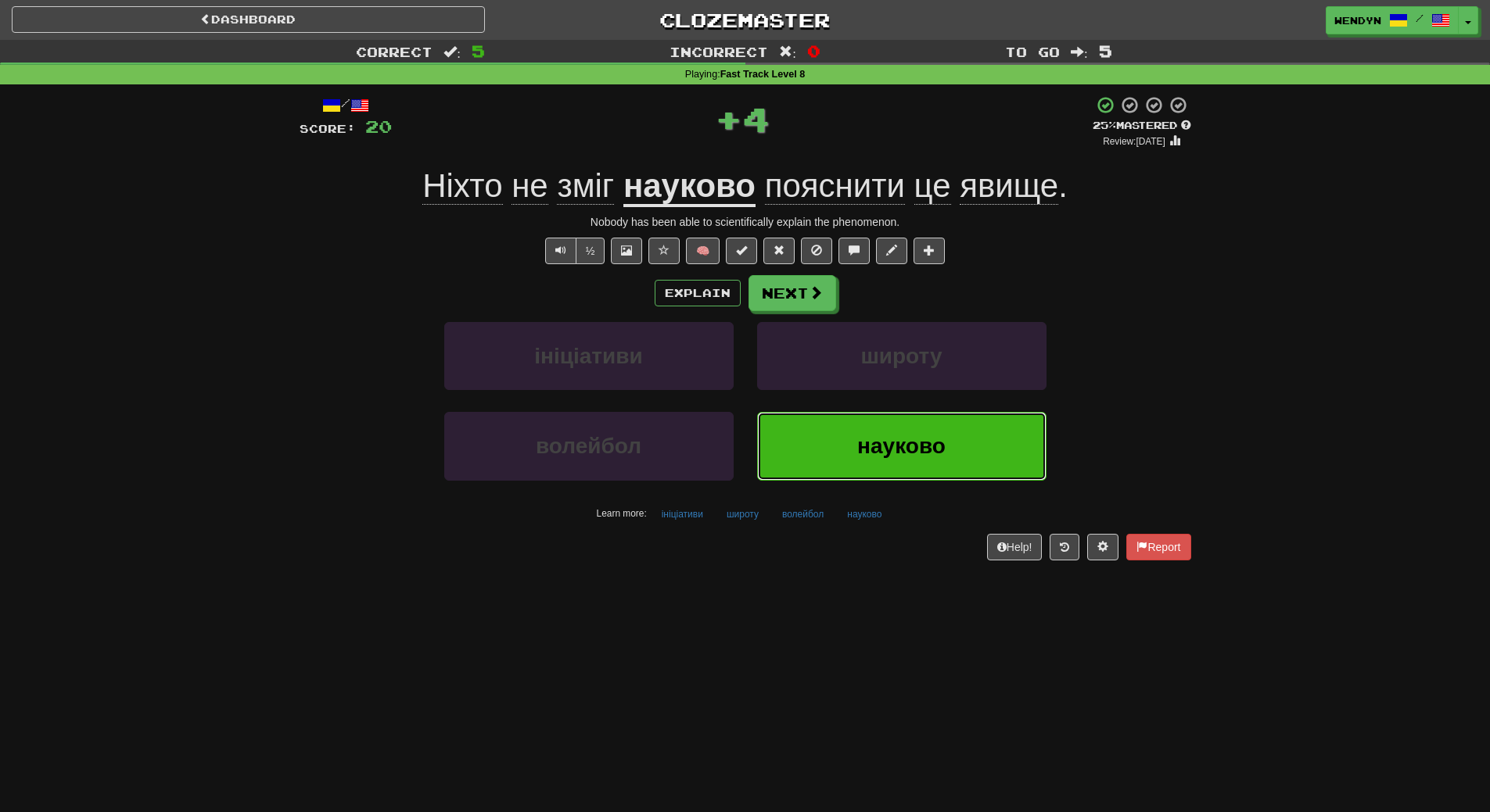
click at [916, 449] on span "науково" at bounding box center [901, 446] width 89 height 24
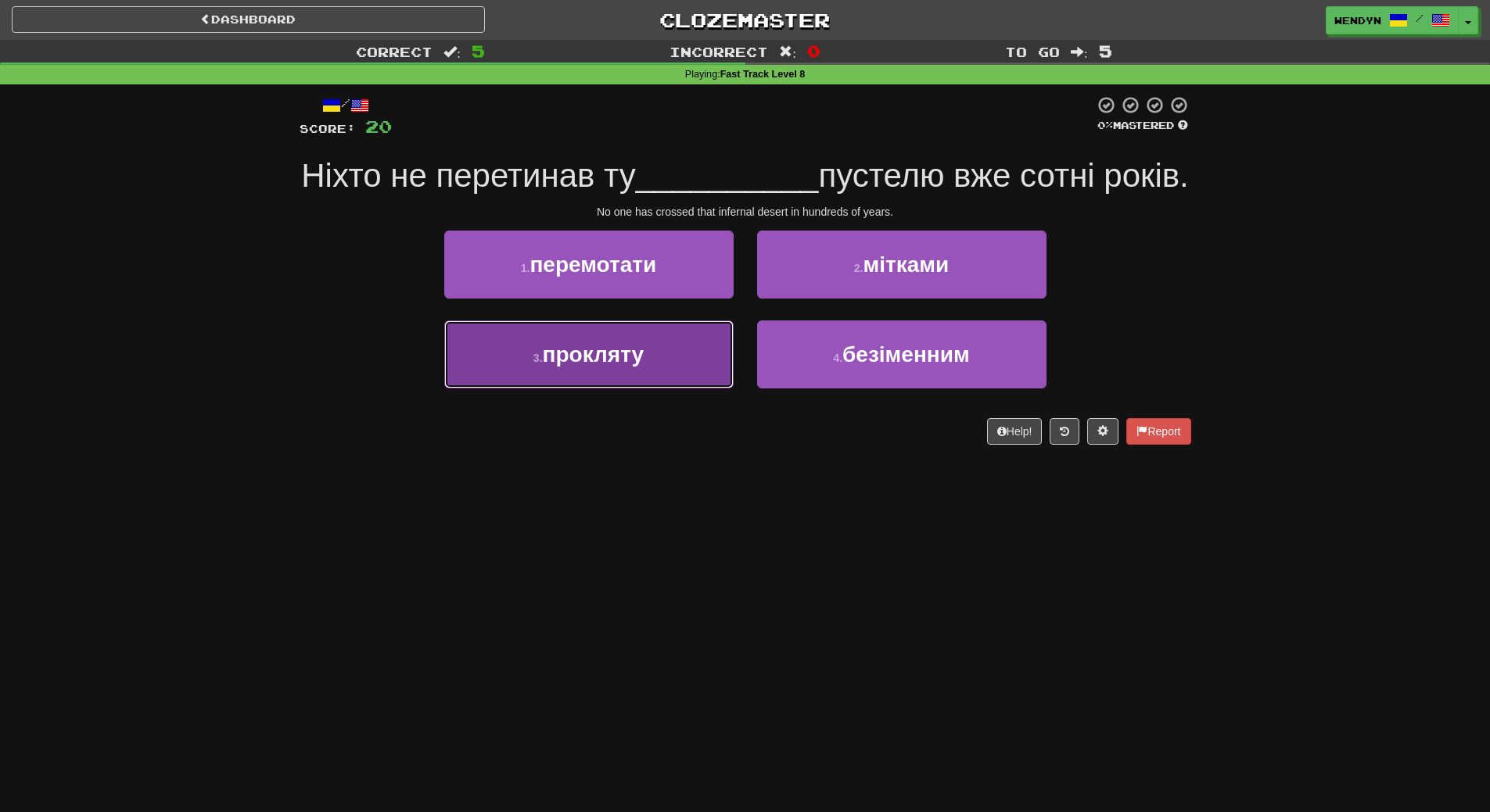
click at [662, 389] on button "3 . прокляту" at bounding box center [589, 355] width 289 height 68
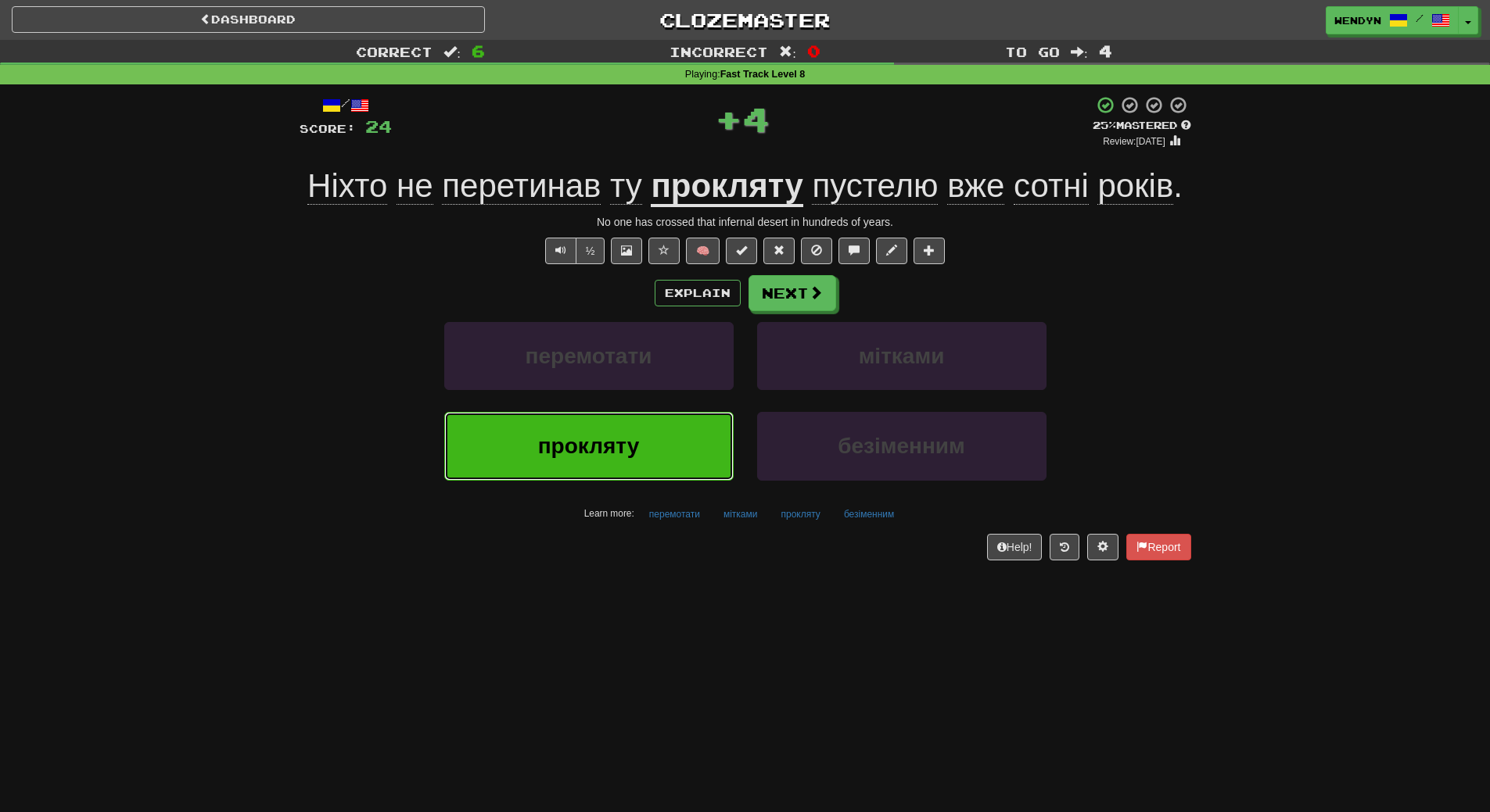
click at [656, 470] on button "прокляту" at bounding box center [589, 446] width 289 height 68
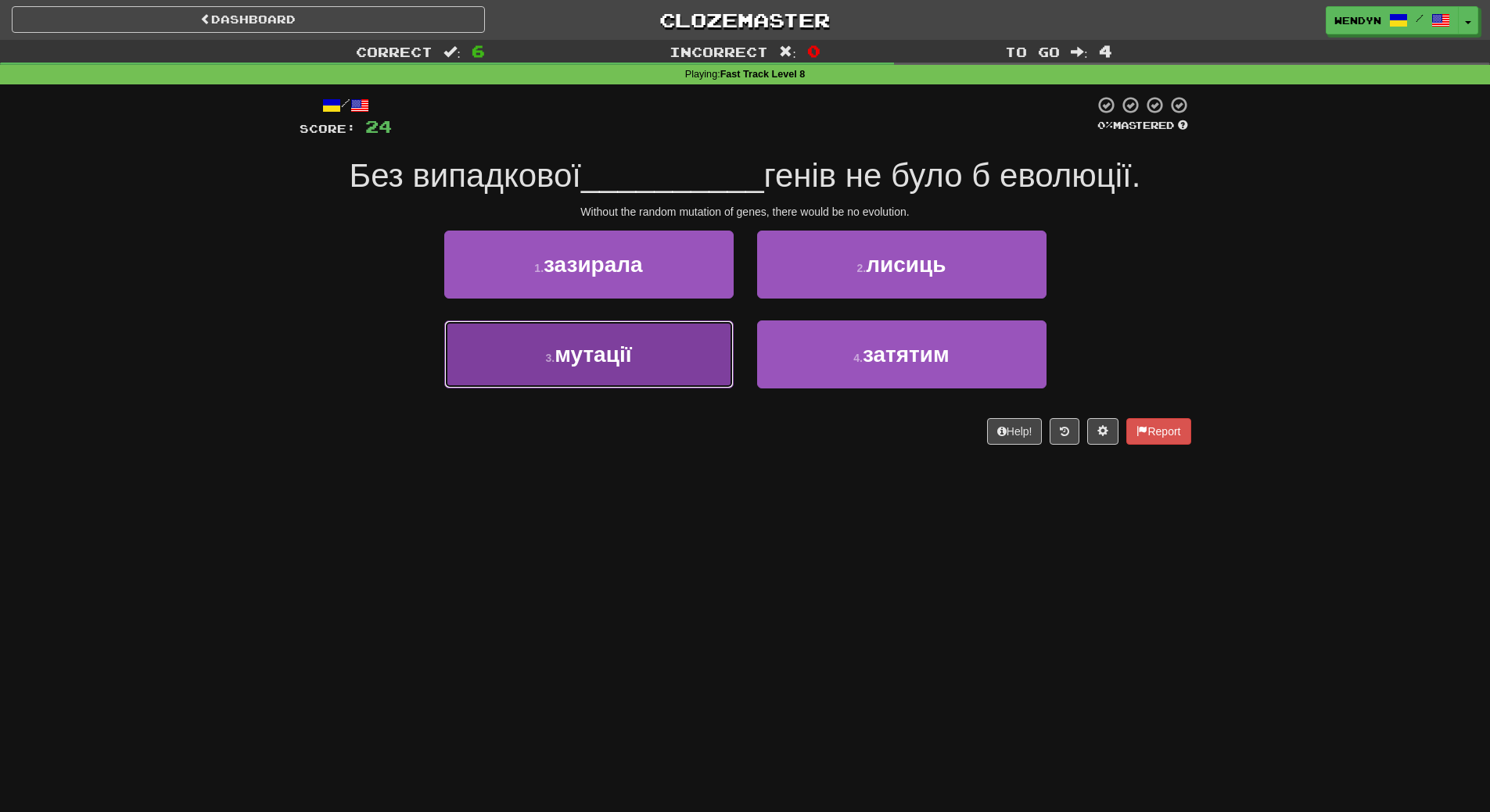
click at [639, 378] on button "3 . мутації" at bounding box center [589, 355] width 289 height 68
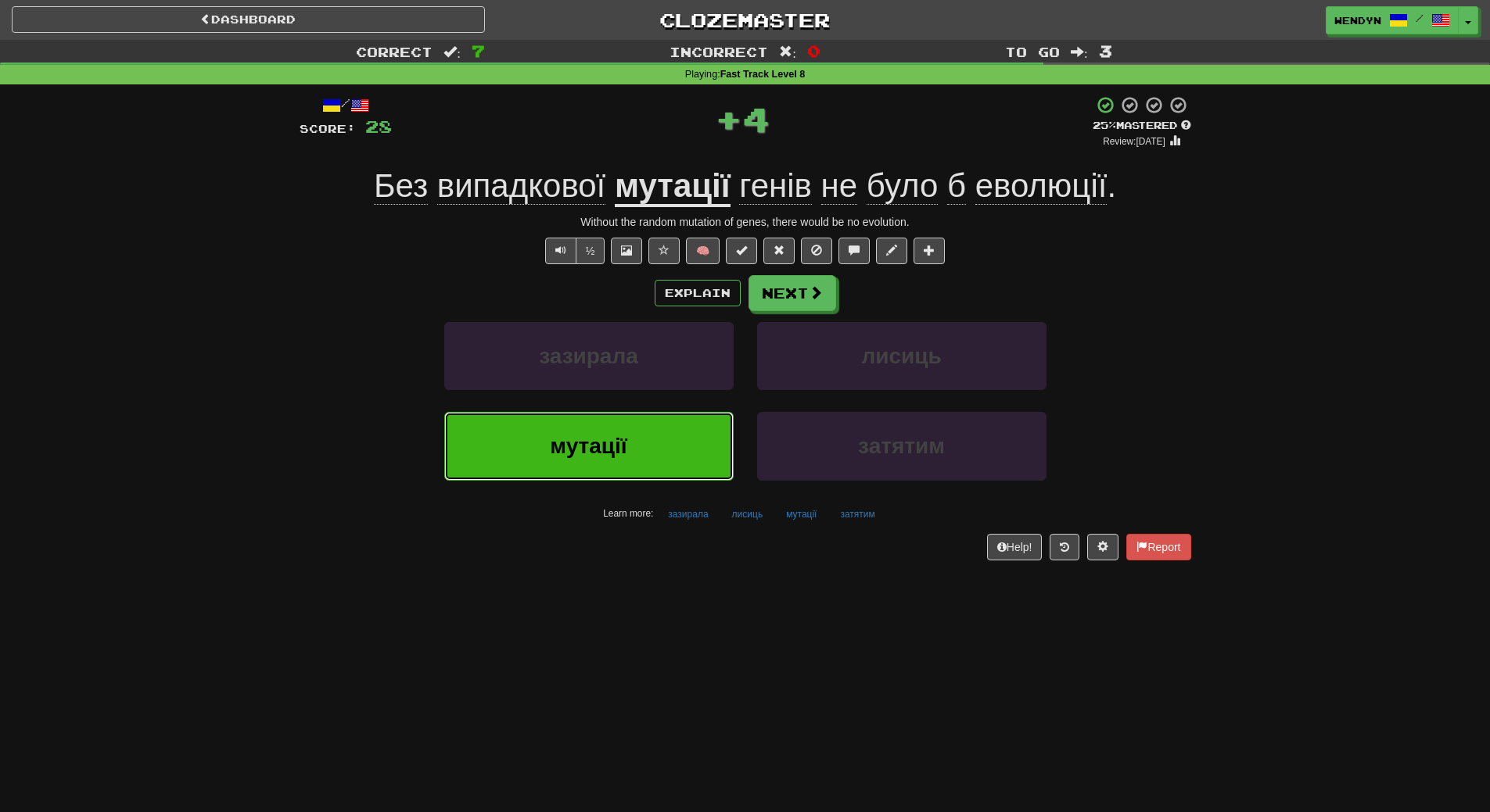
click at [639, 446] on button "мутації" at bounding box center [589, 446] width 289 height 68
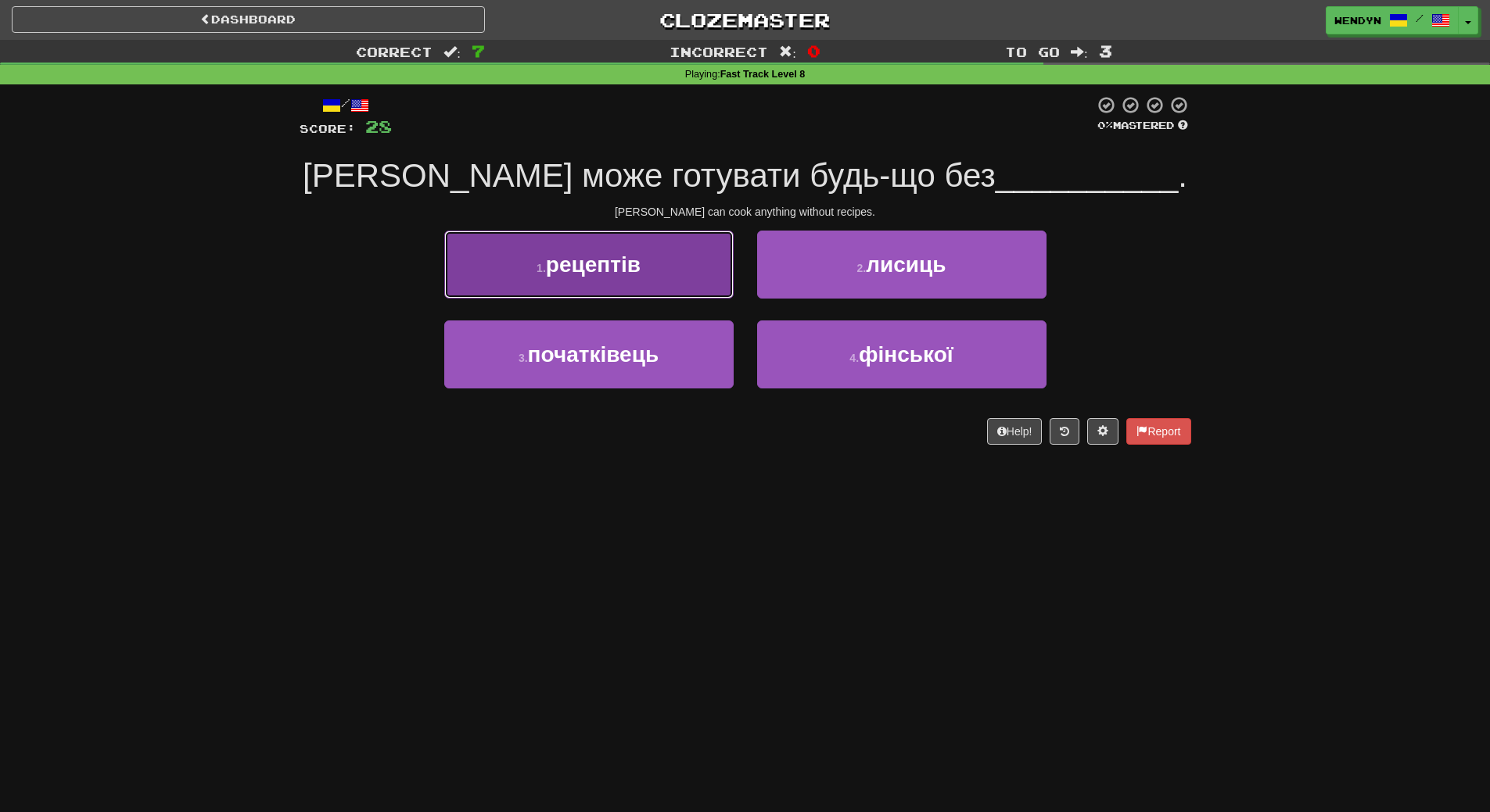
click at [638, 266] on span "рецептів" at bounding box center [593, 265] width 95 height 24
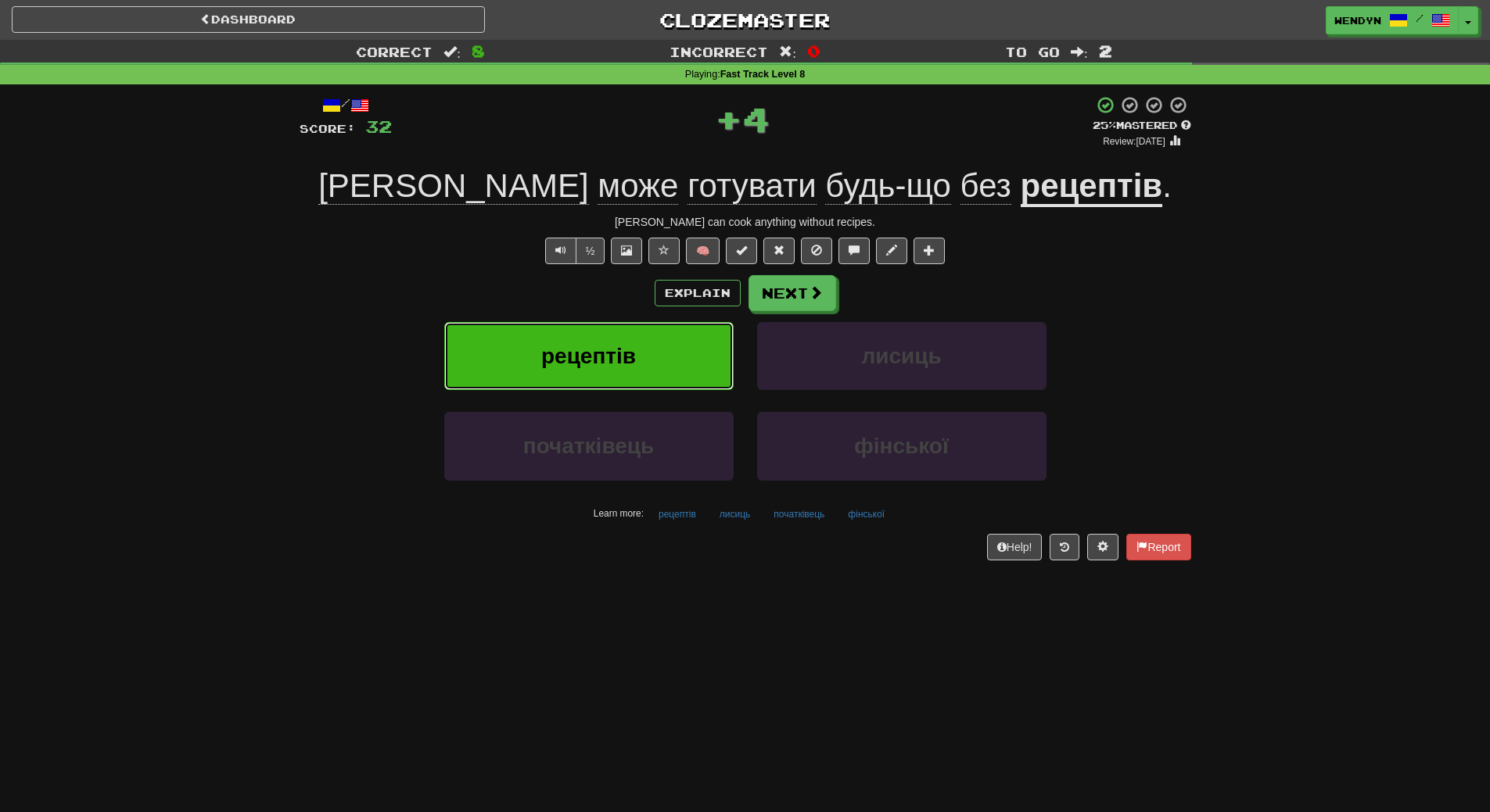
click at [640, 339] on button "рецептів" at bounding box center [589, 356] width 289 height 68
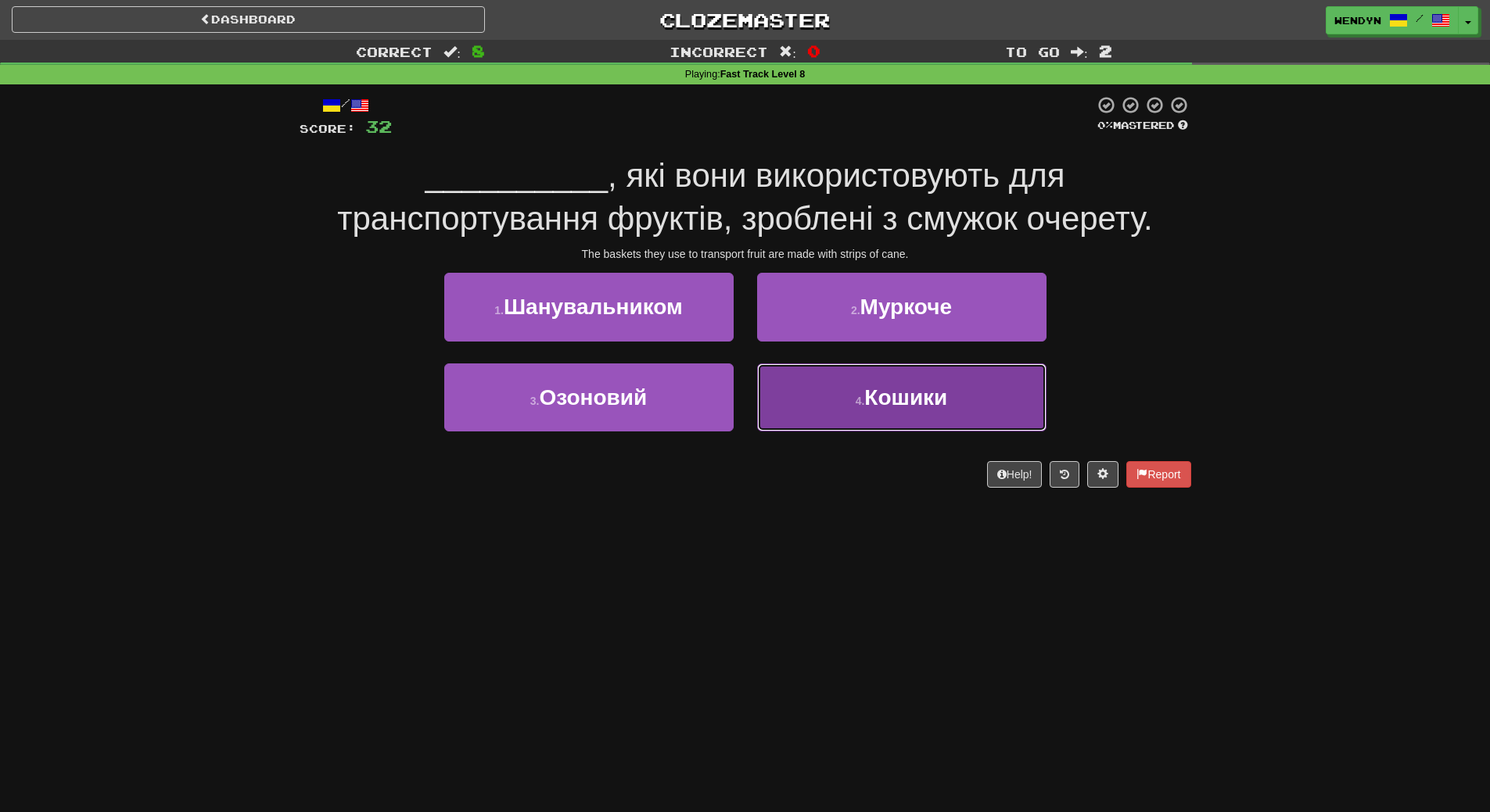
click at [870, 418] on button "4 . Кошики" at bounding box center [902, 398] width 289 height 68
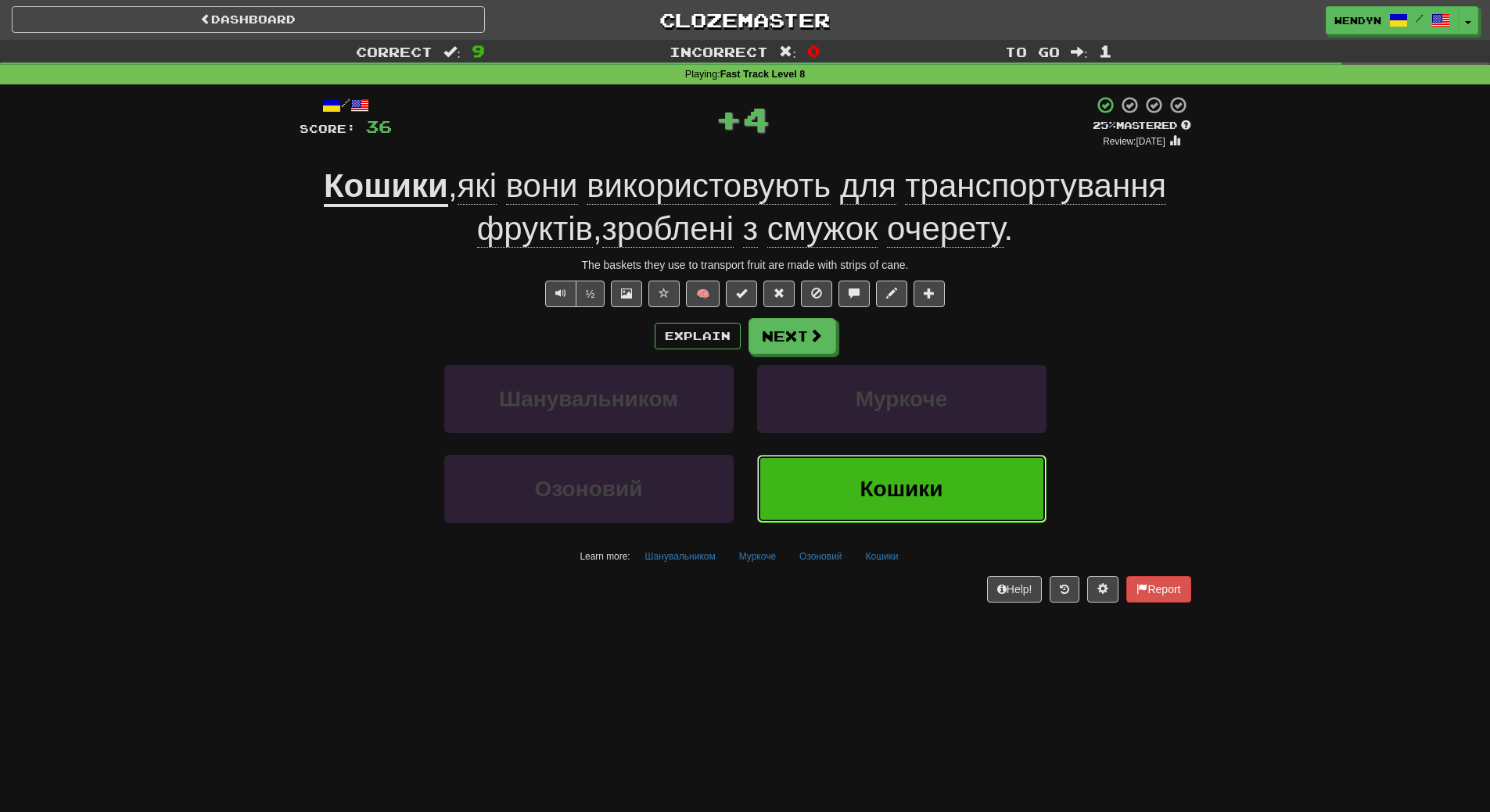
click at [862, 469] on button "Кошики" at bounding box center [902, 489] width 289 height 68
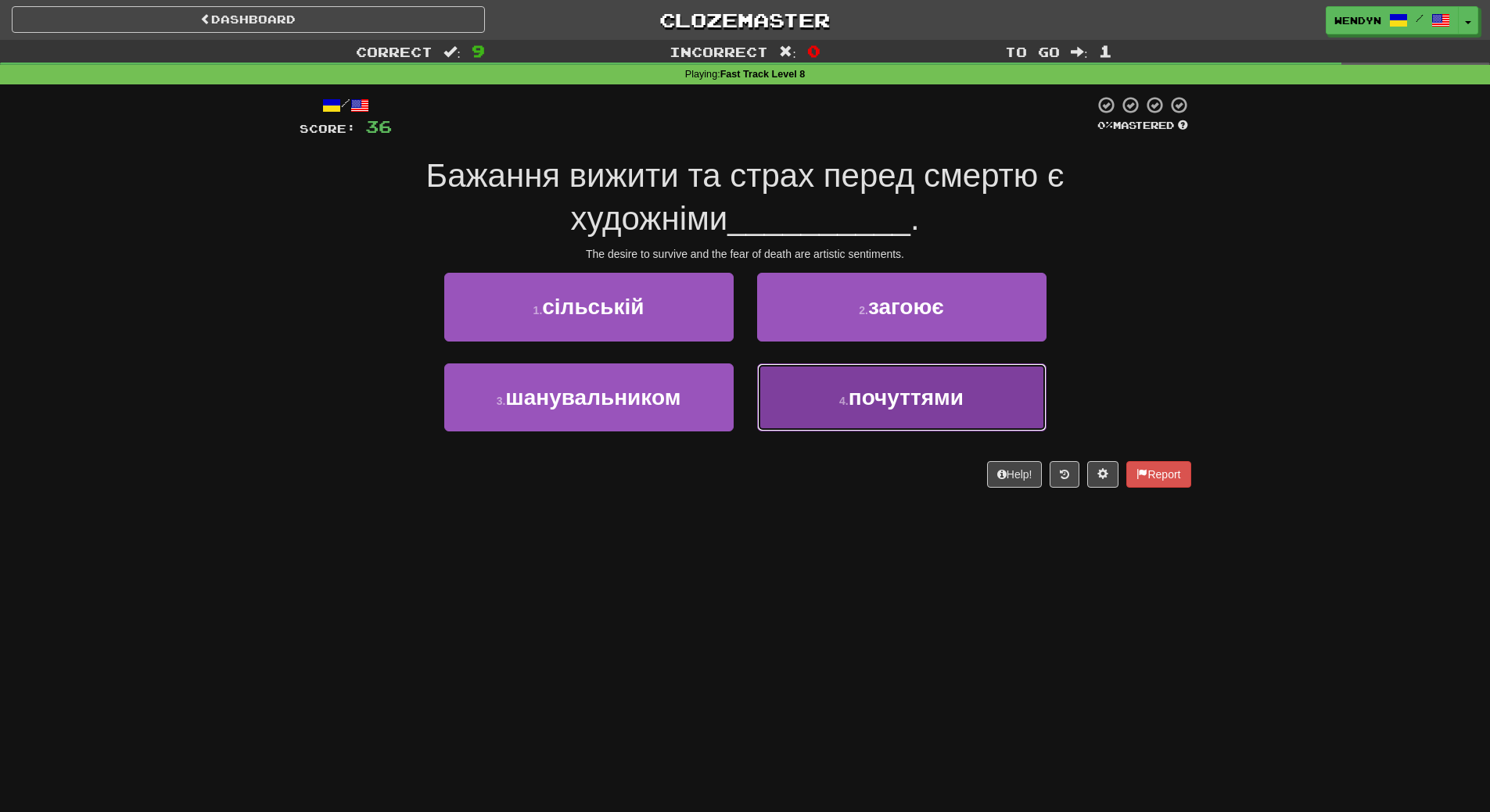
click at [894, 417] on button "4 . почуттями" at bounding box center [902, 398] width 289 height 68
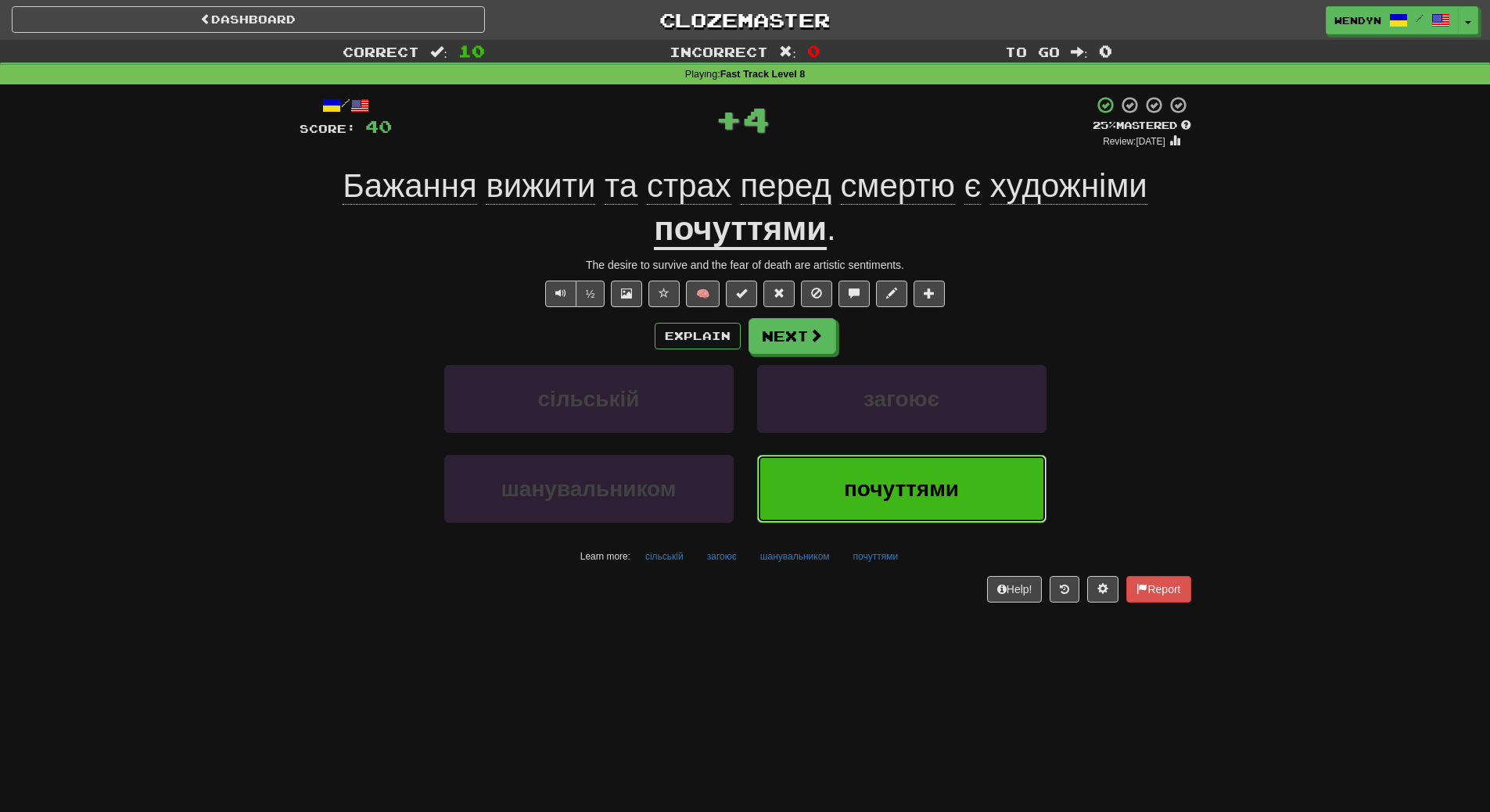
click at [899, 472] on button "почуттями" at bounding box center [902, 489] width 289 height 68
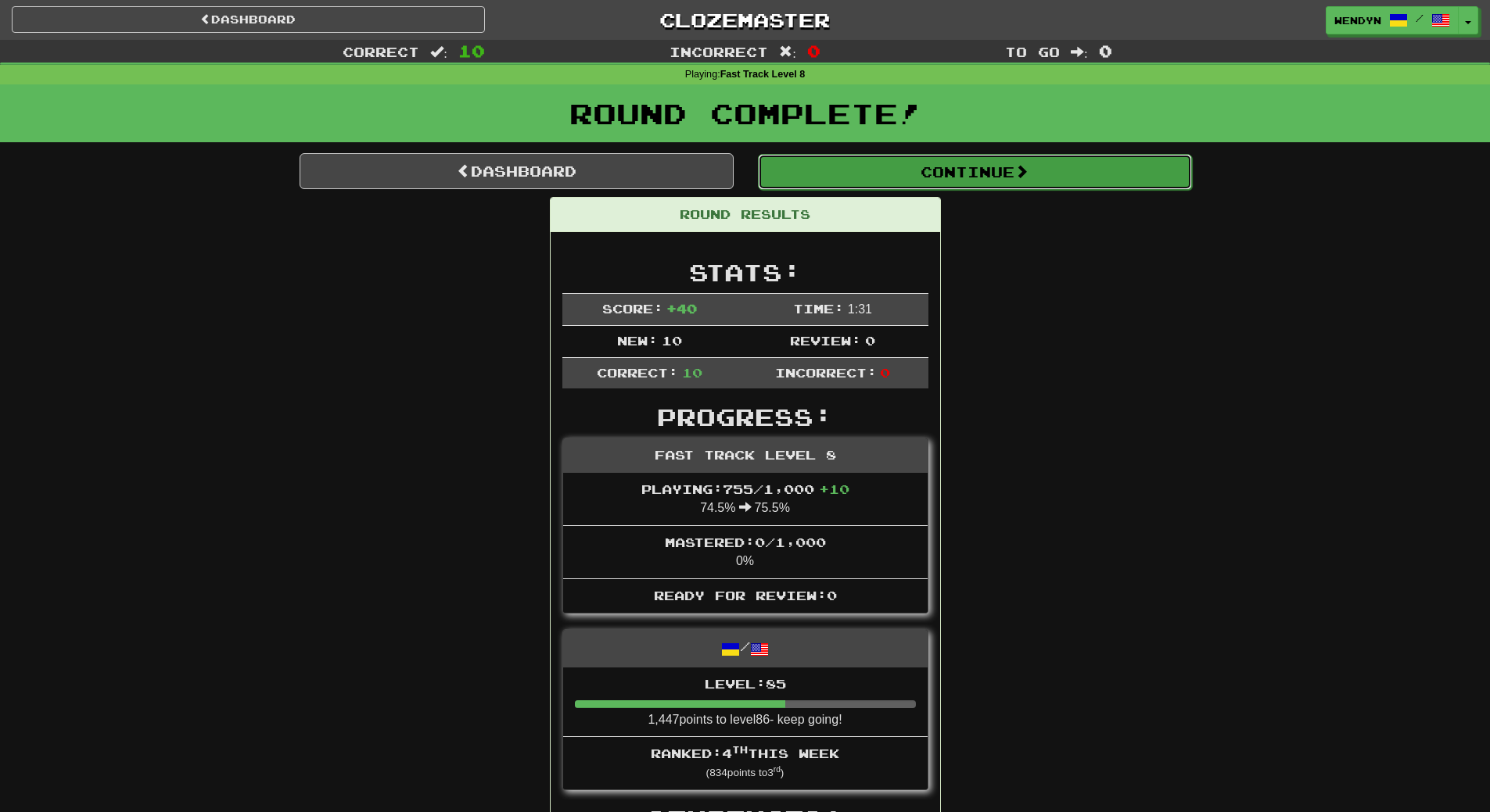
click at [1023, 183] on button "Continue" at bounding box center [975, 172] width 434 height 36
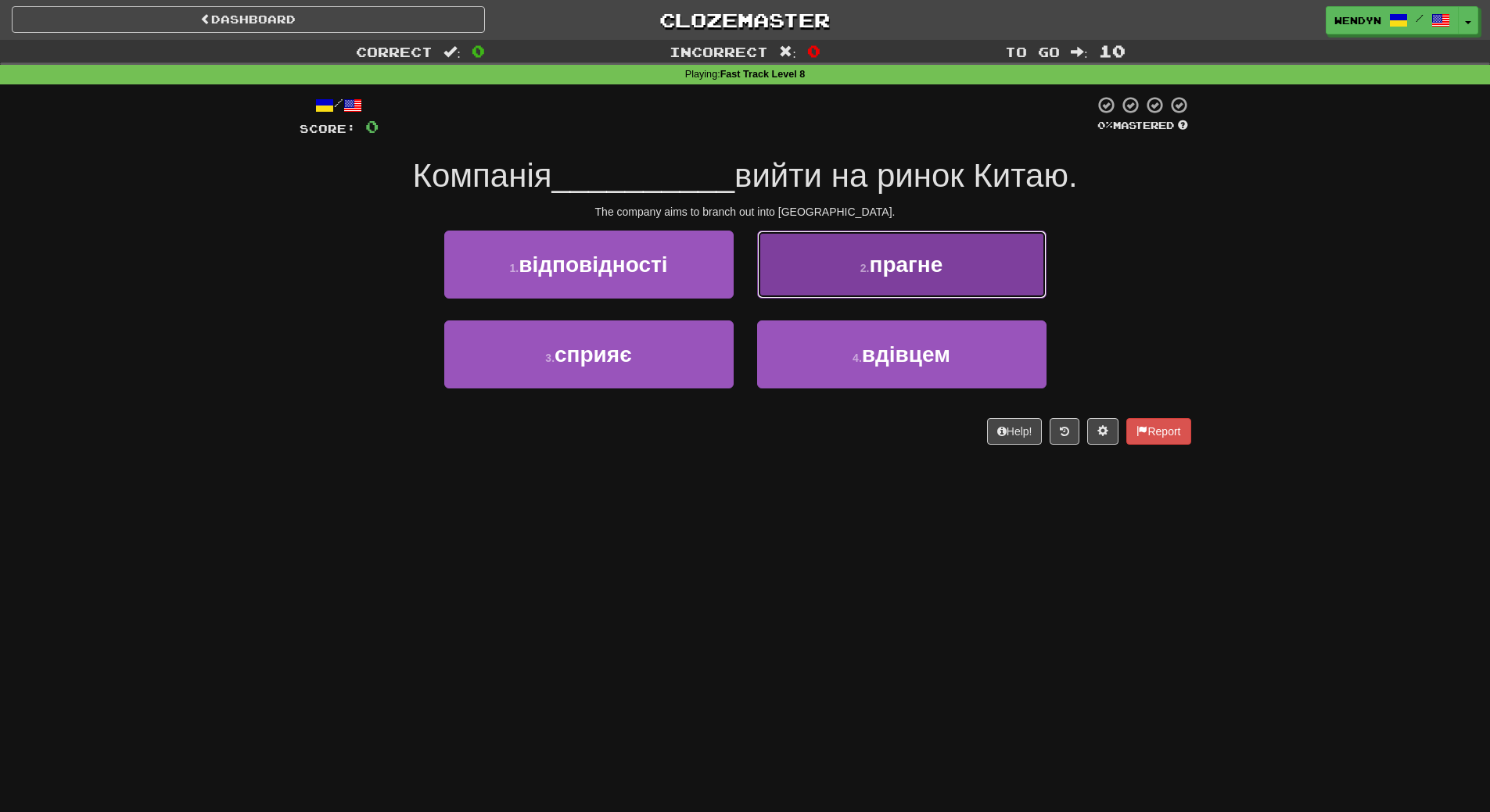
click at [1004, 257] on button "2 . прагне" at bounding box center [902, 265] width 289 height 68
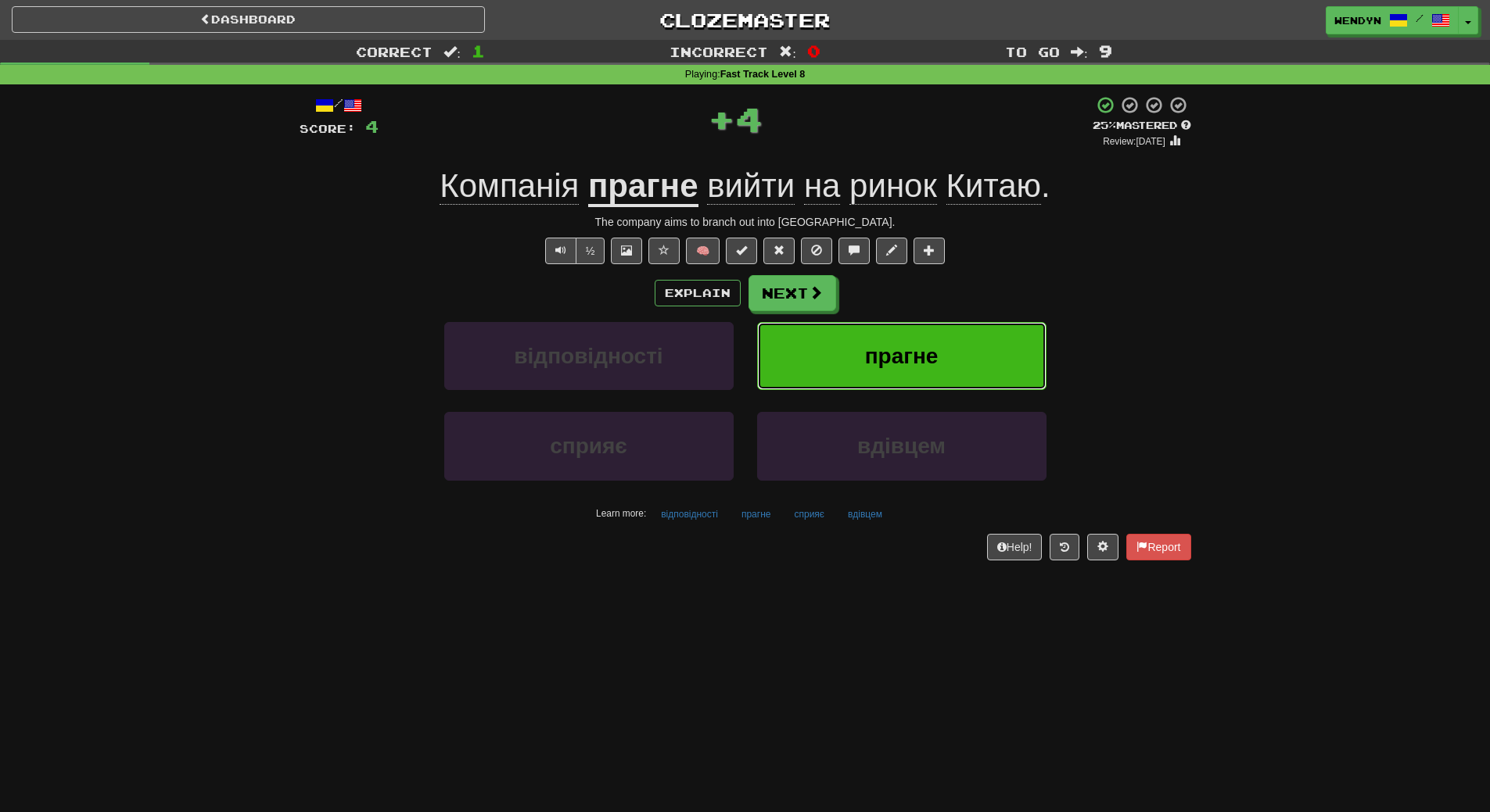
click at [996, 358] on button "прагне" at bounding box center [902, 356] width 289 height 68
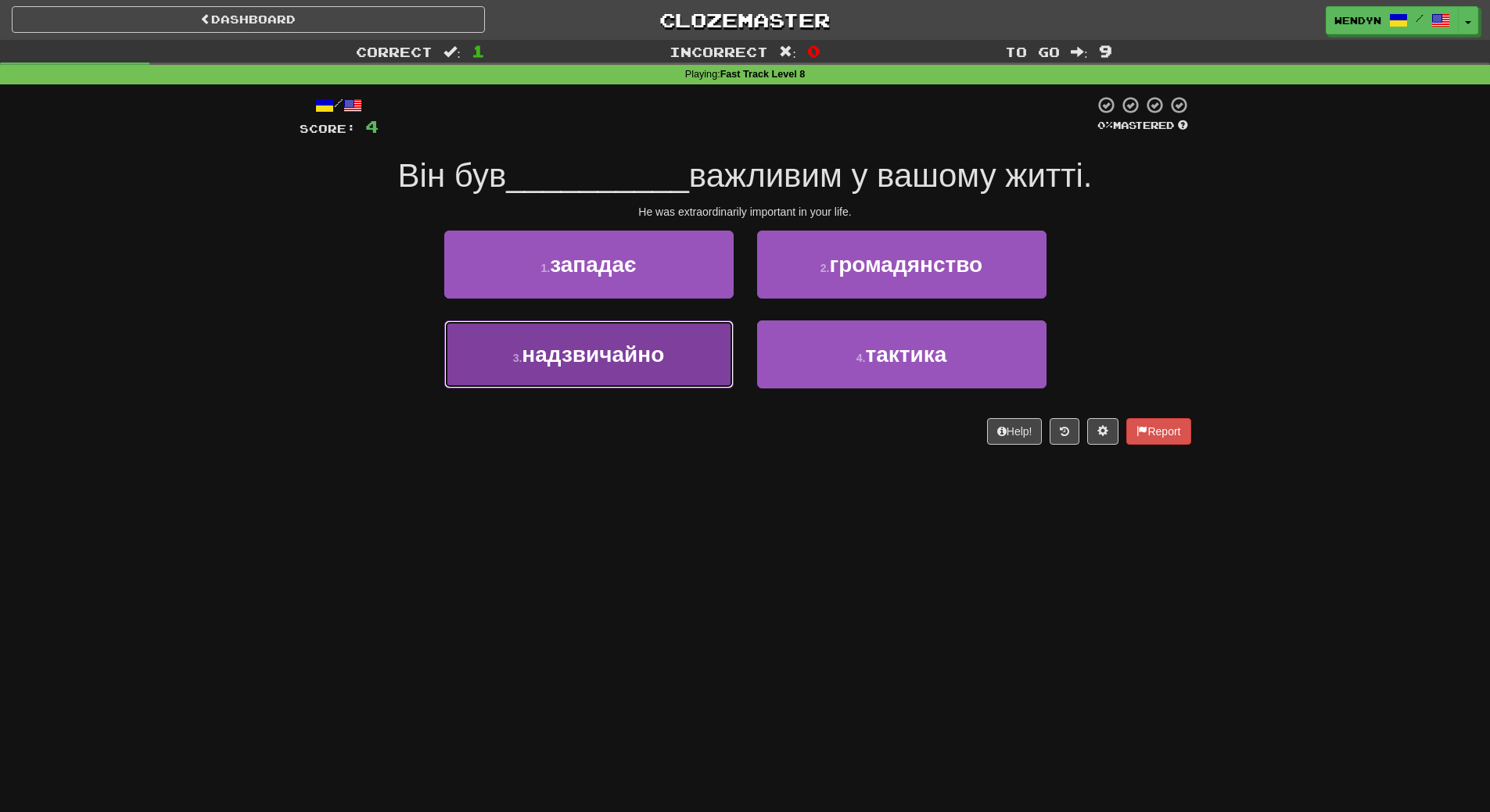
click at [667, 375] on button "3 . надзвичайно" at bounding box center [589, 355] width 289 height 68
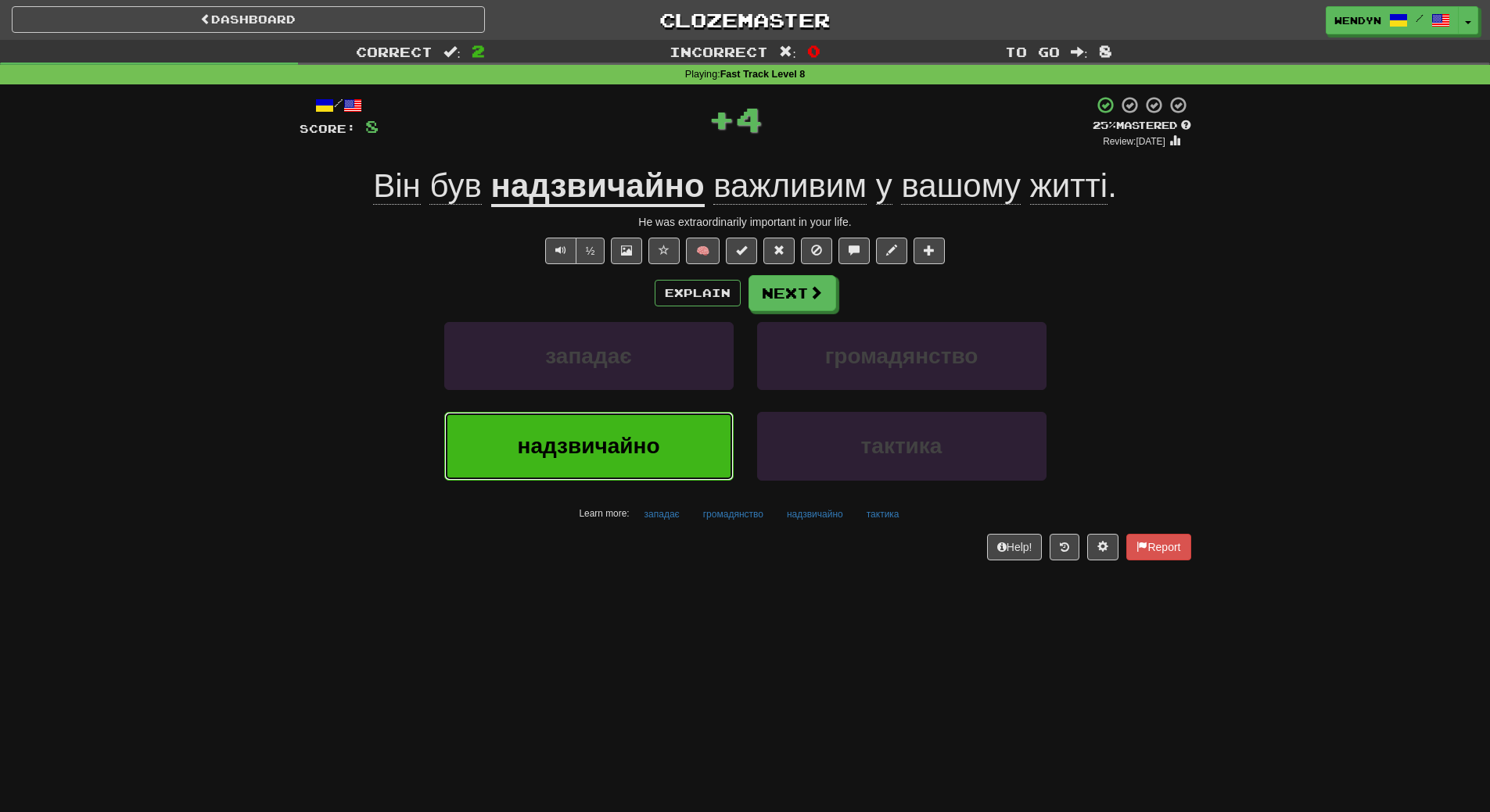
click at [666, 435] on button "надзвичайно" at bounding box center [589, 446] width 289 height 68
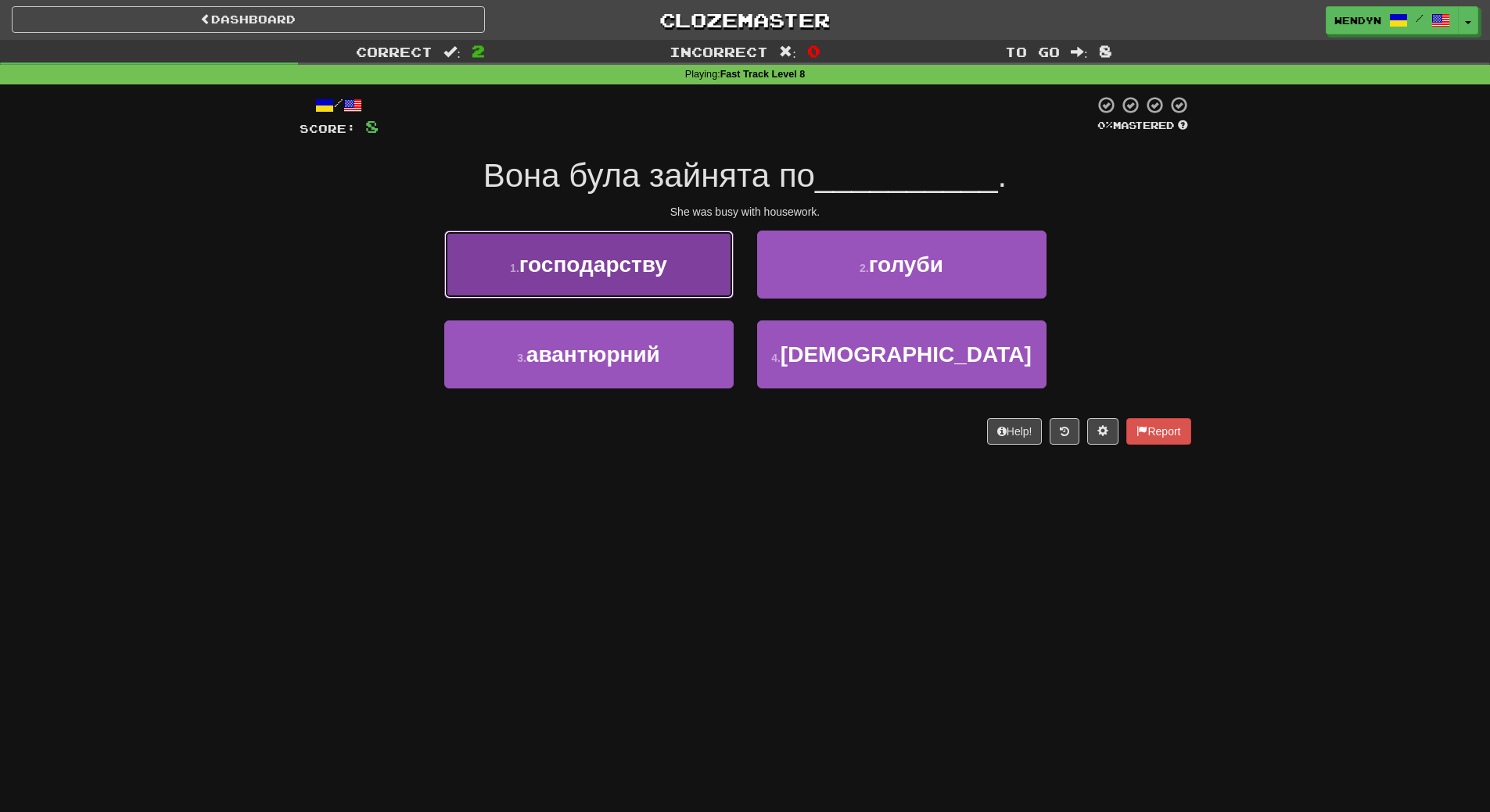
click at [674, 251] on button "1 . господарству" at bounding box center [589, 265] width 289 height 68
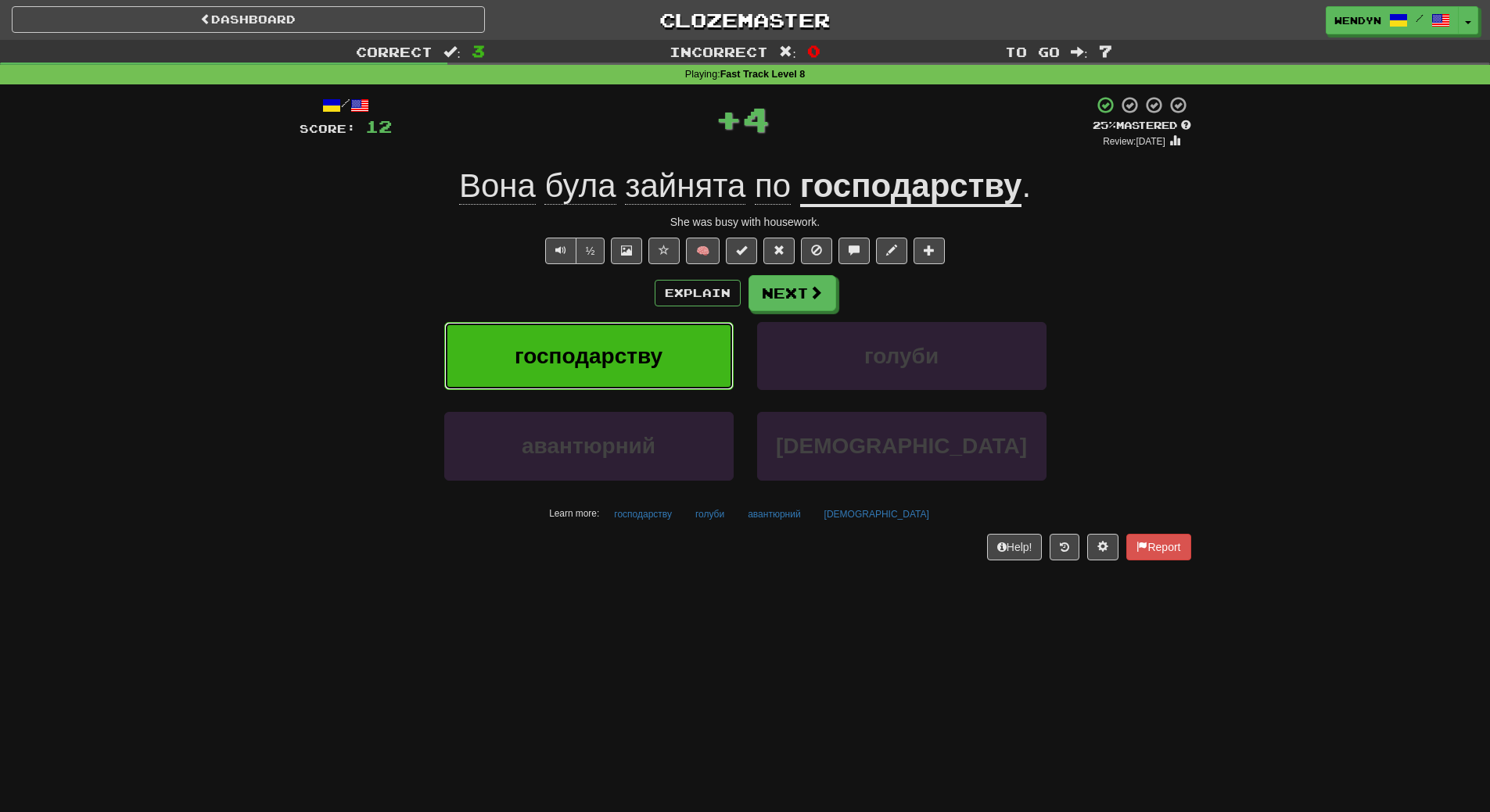
click at [676, 351] on button "господарству" at bounding box center [589, 356] width 289 height 68
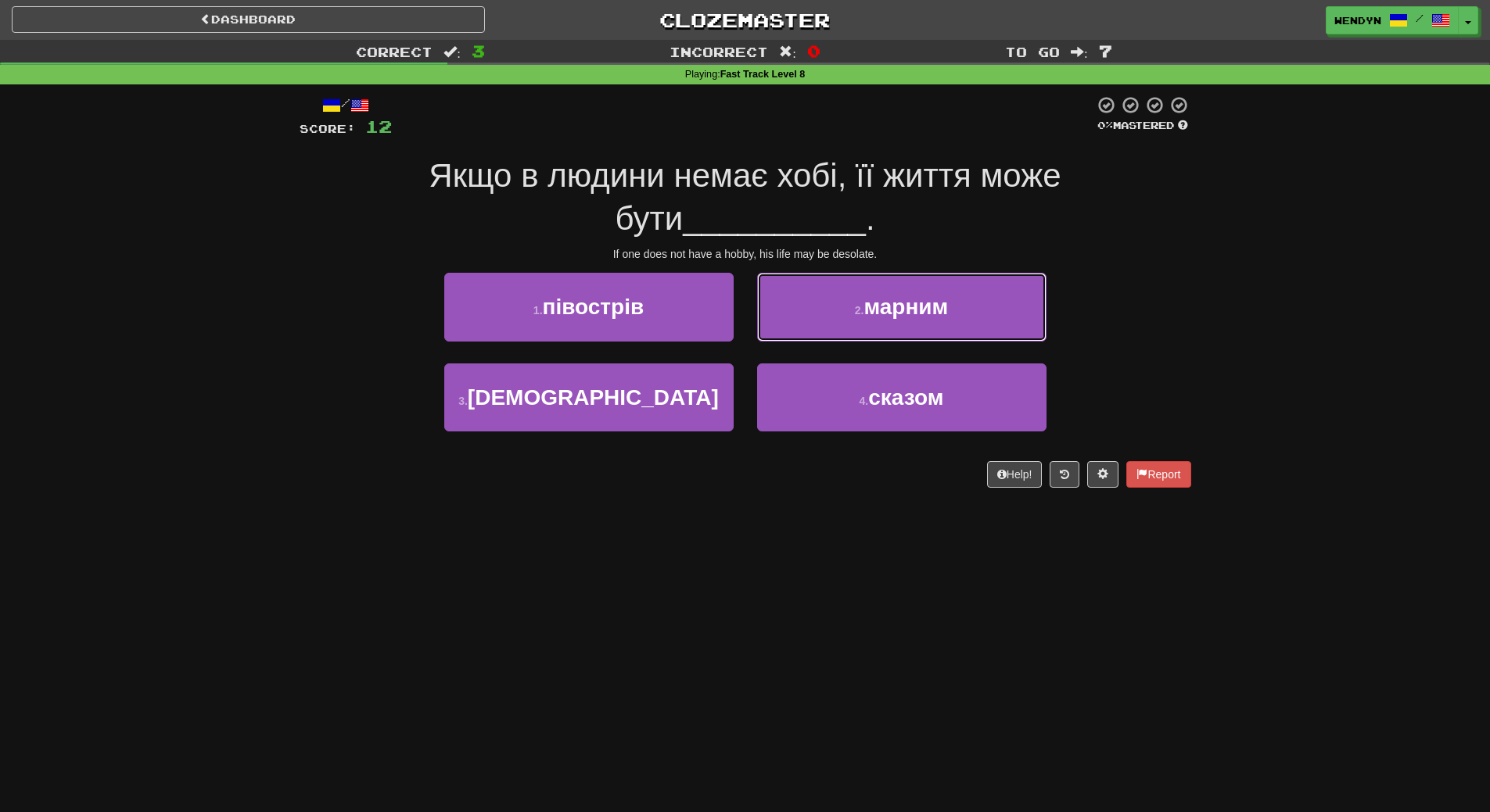
drag, startPoint x: 997, startPoint y: 311, endPoint x: 1022, endPoint y: 212, distance: 102.1
click at [1001, 298] on button "2 . марним" at bounding box center [902, 307] width 289 height 68
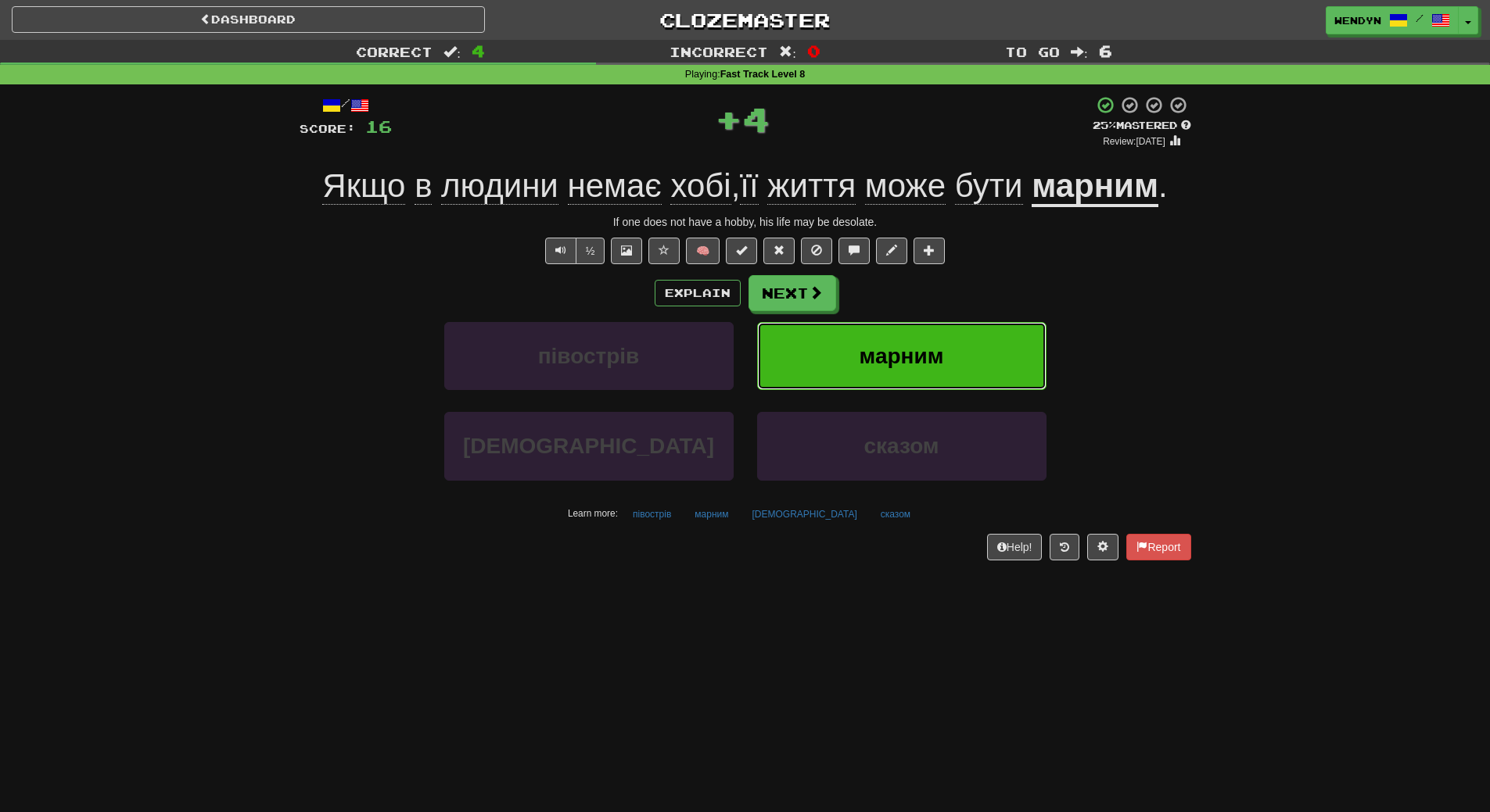
click at [1003, 351] on button "марним" at bounding box center [902, 356] width 289 height 68
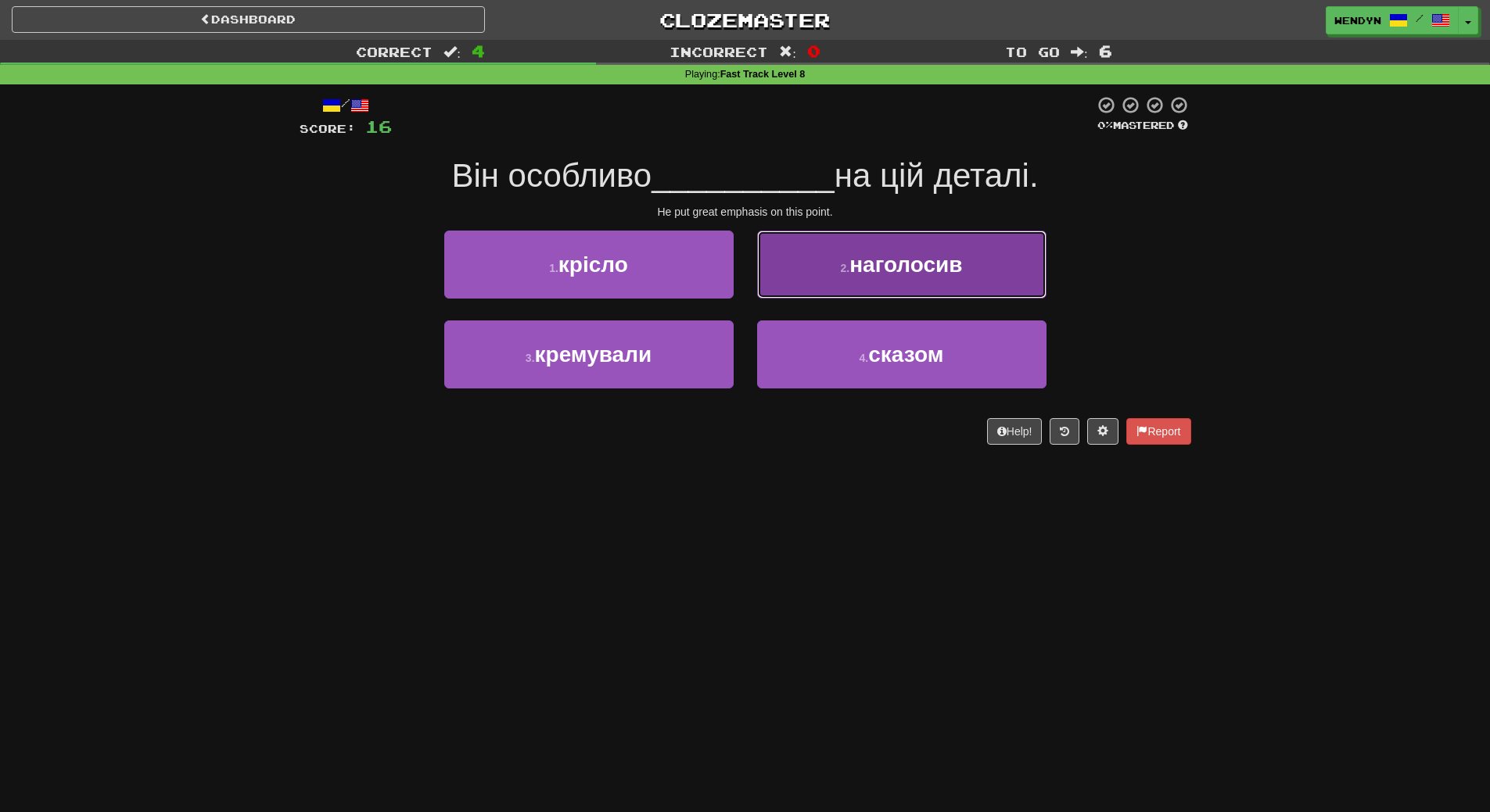
click at [961, 278] on button "2 . наголосив" at bounding box center [902, 265] width 289 height 68
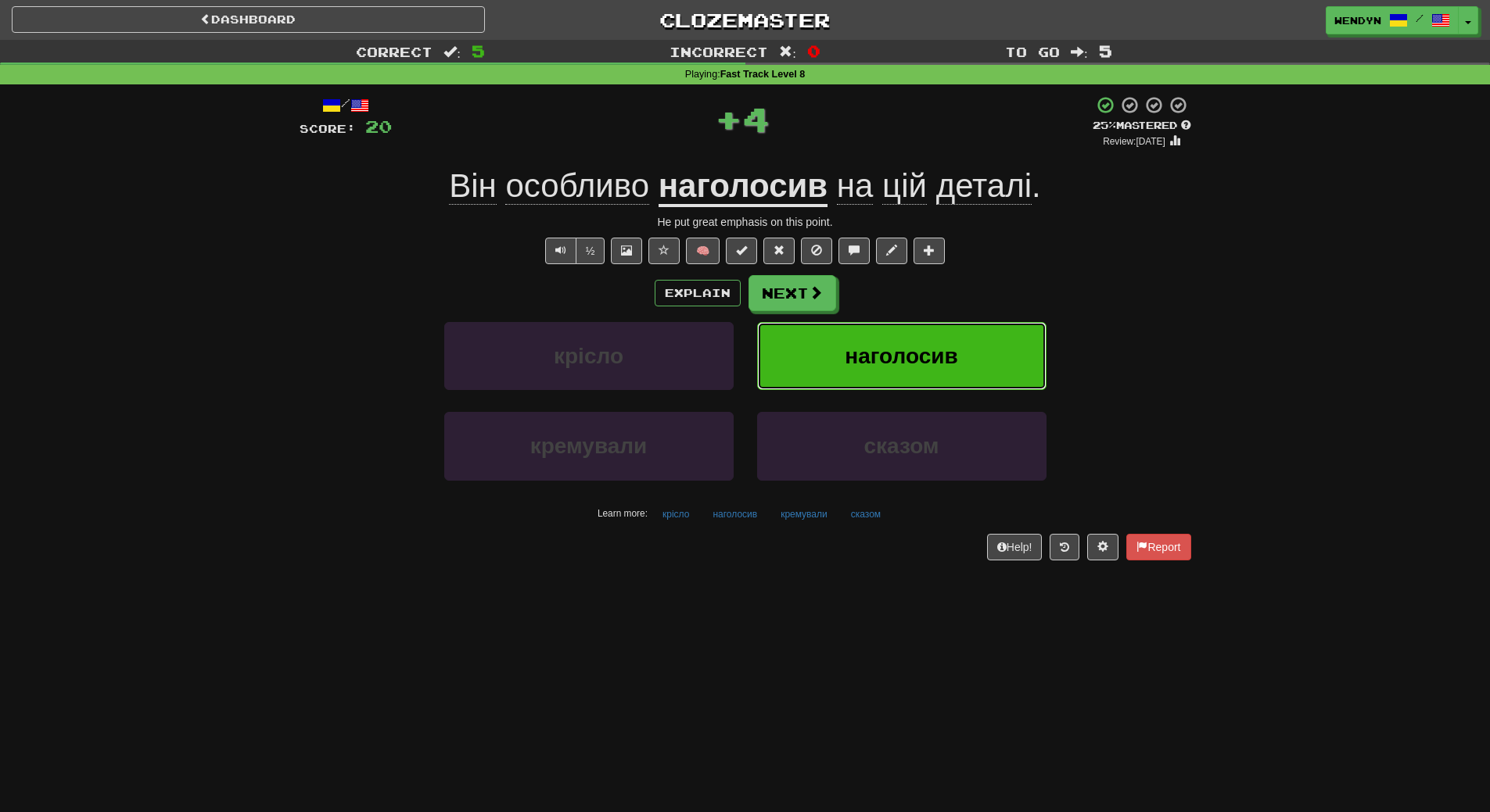
click at [955, 348] on span "наголосив" at bounding box center [901, 356] width 113 height 24
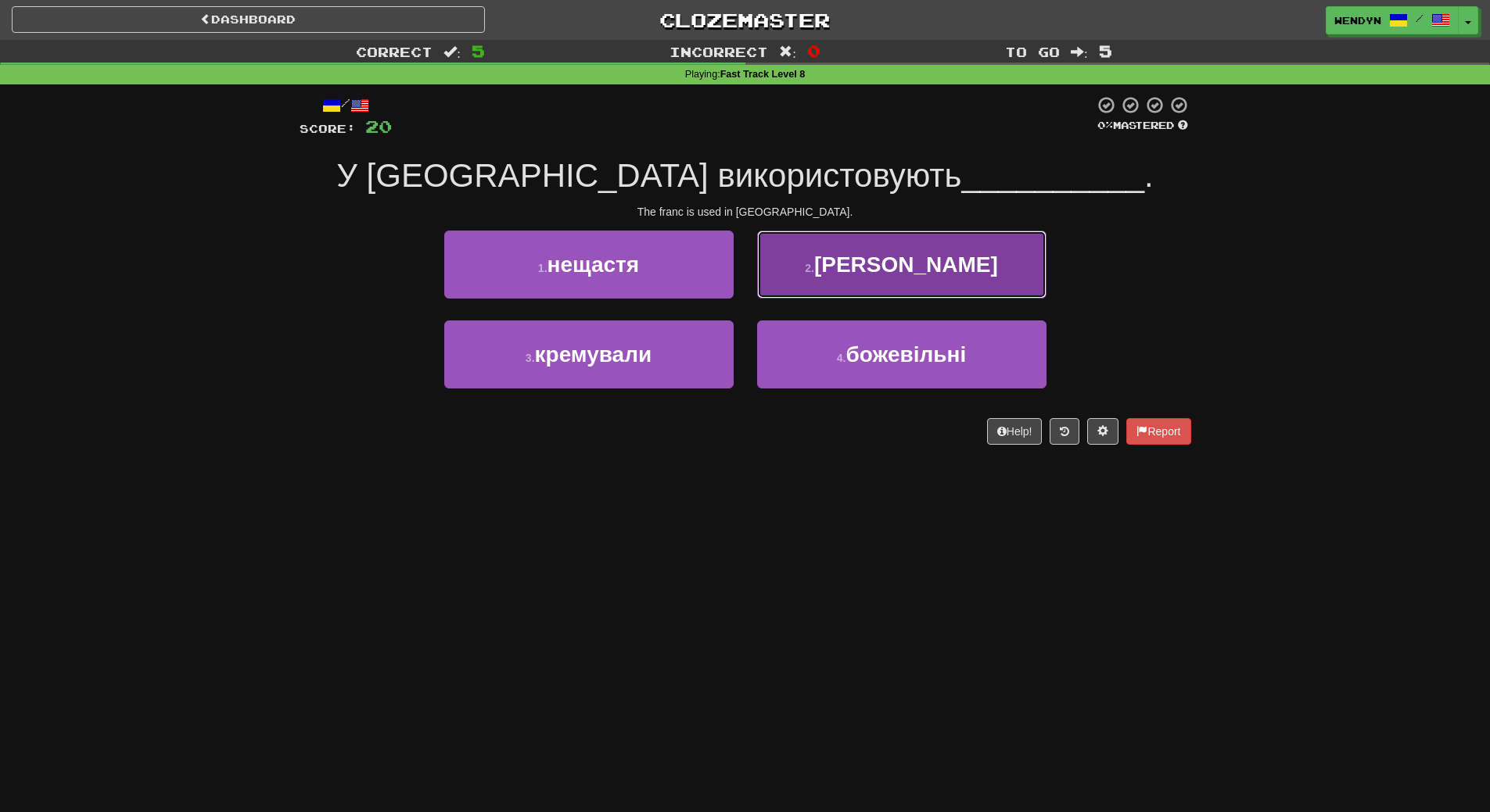
click at [921, 273] on span "франк" at bounding box center [906, 265] width 184 height 24
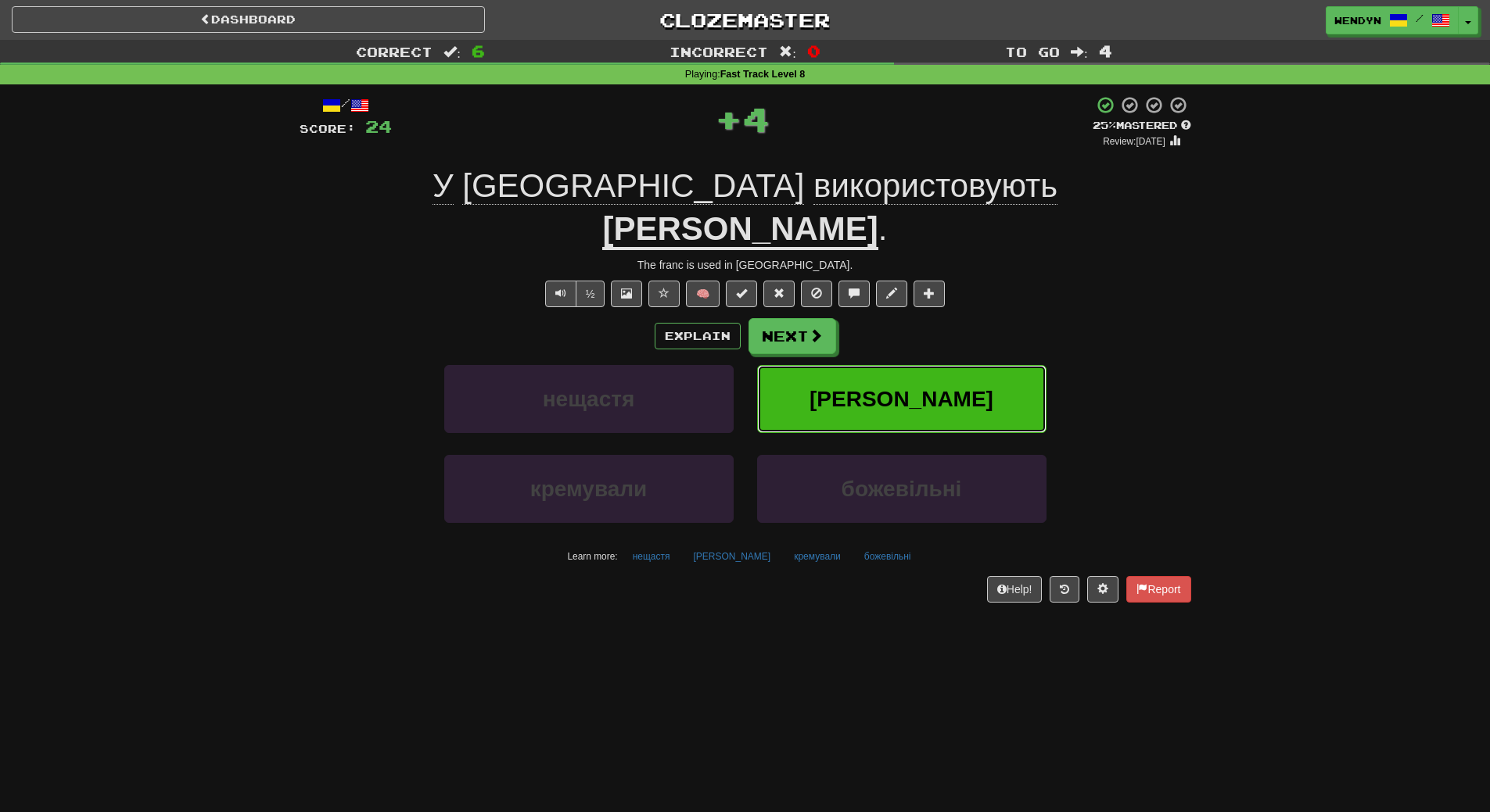
click at [928, 387] on span "франк" at bounding box center [902, 400] width 184 height 24
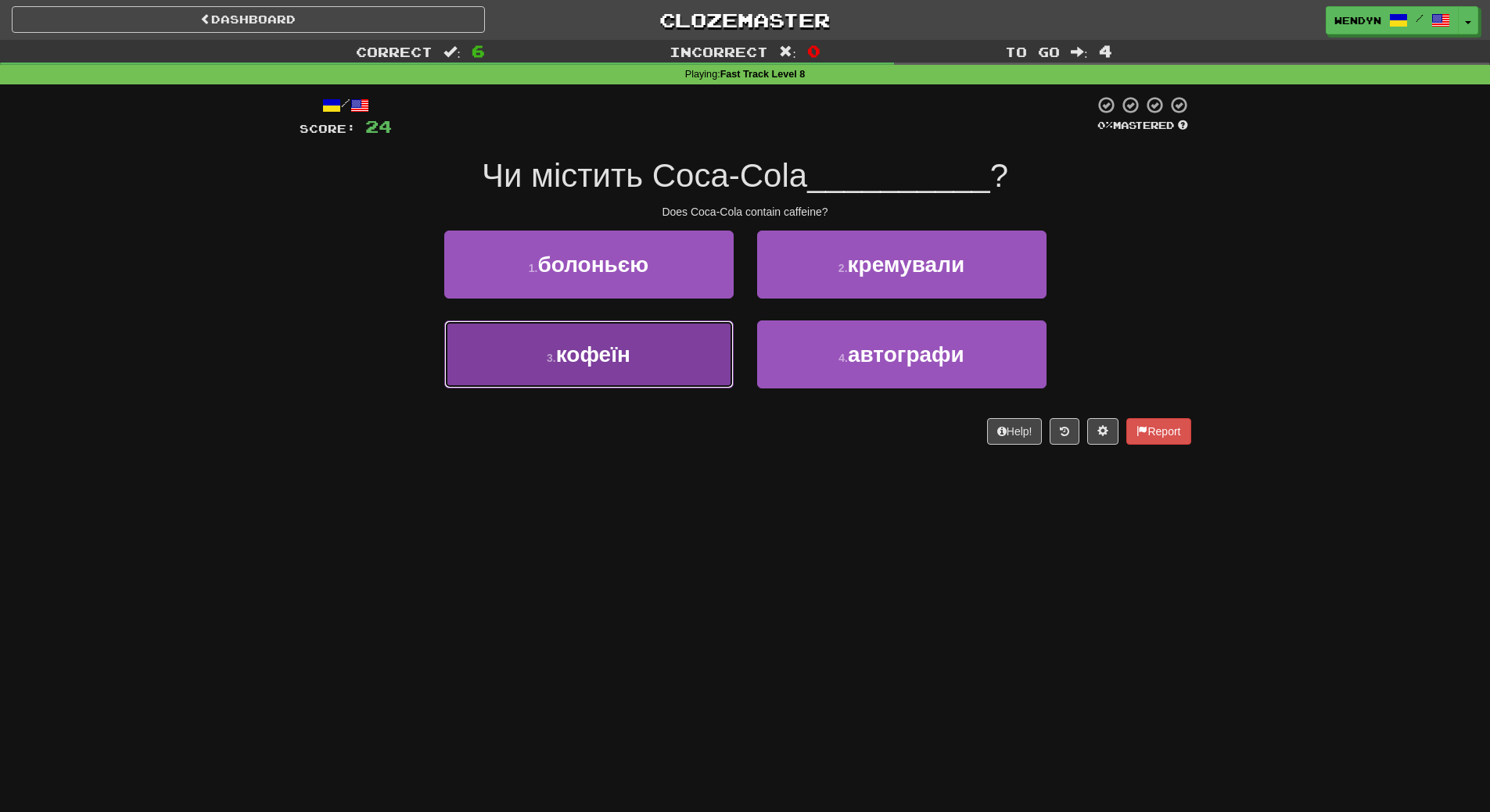
click at [661, 374] on button "3 . кофеїн" at bounding box center [589, 355] width 289 height 68
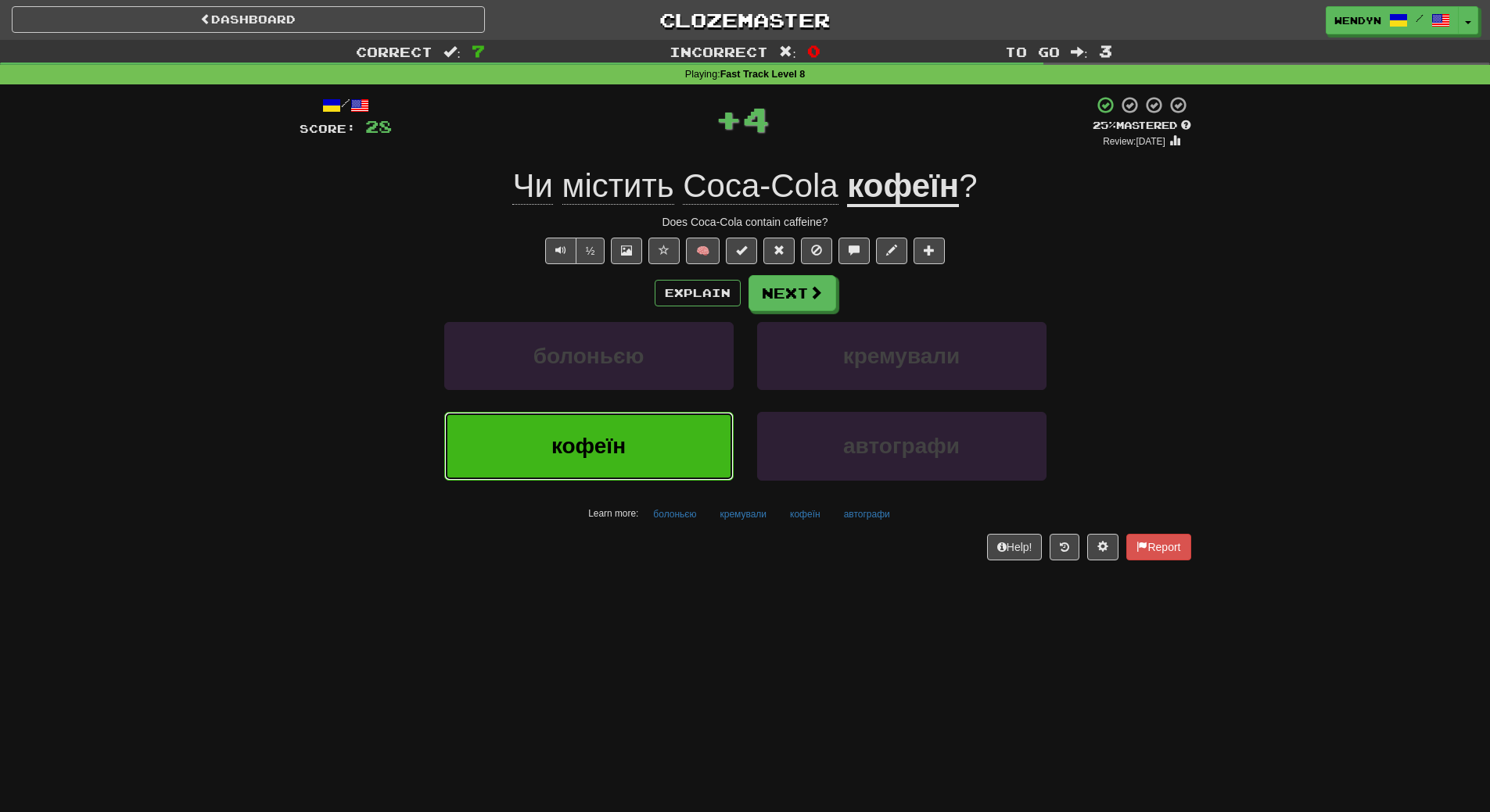
click at [661, 433] on button "кофеїн" at bounding box center [589, 446] width 289 height 68
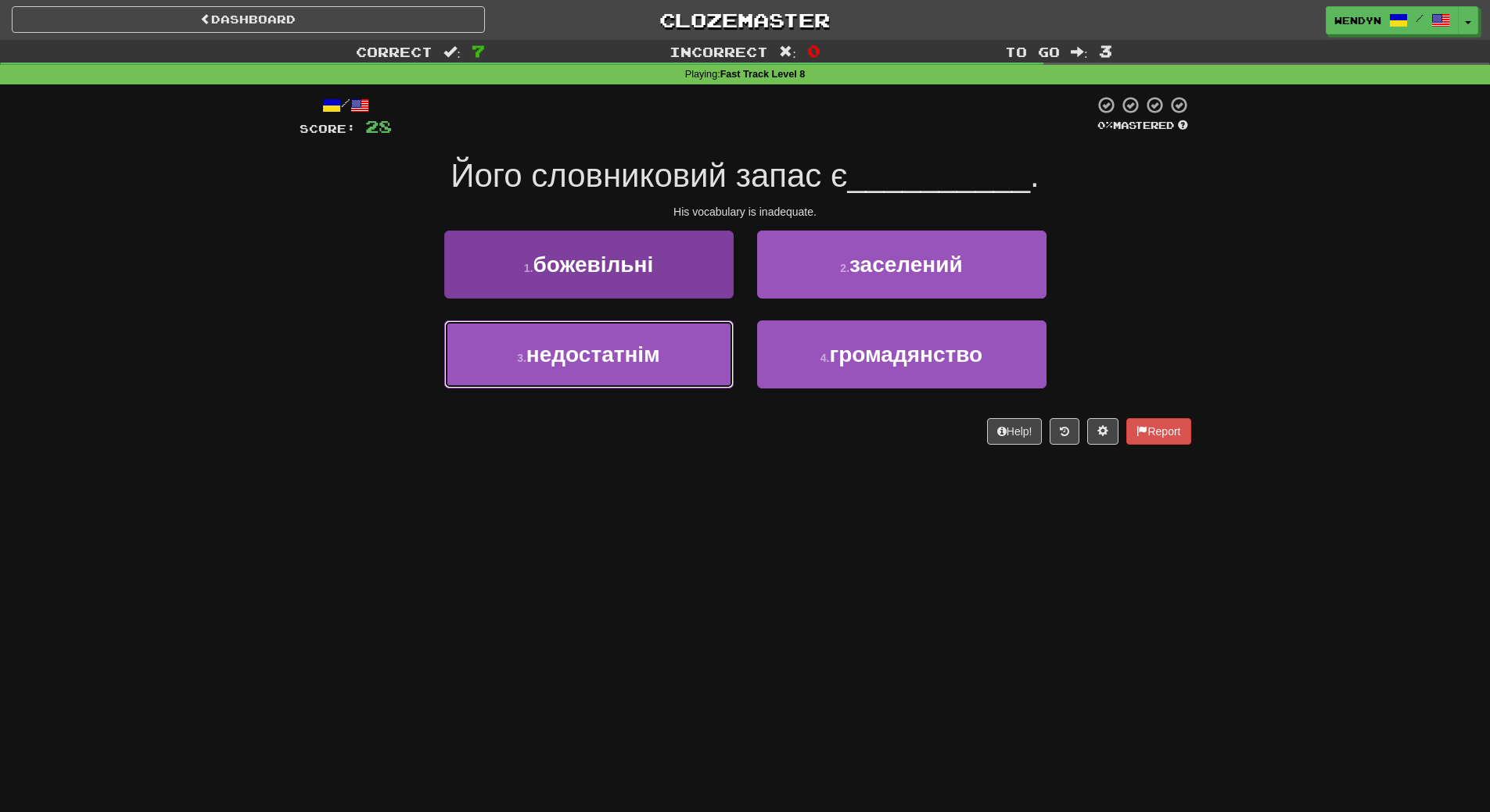
click at [634, 374] on button "3 . недостатнім" at bounding box center [589, 355] width 289 height 68
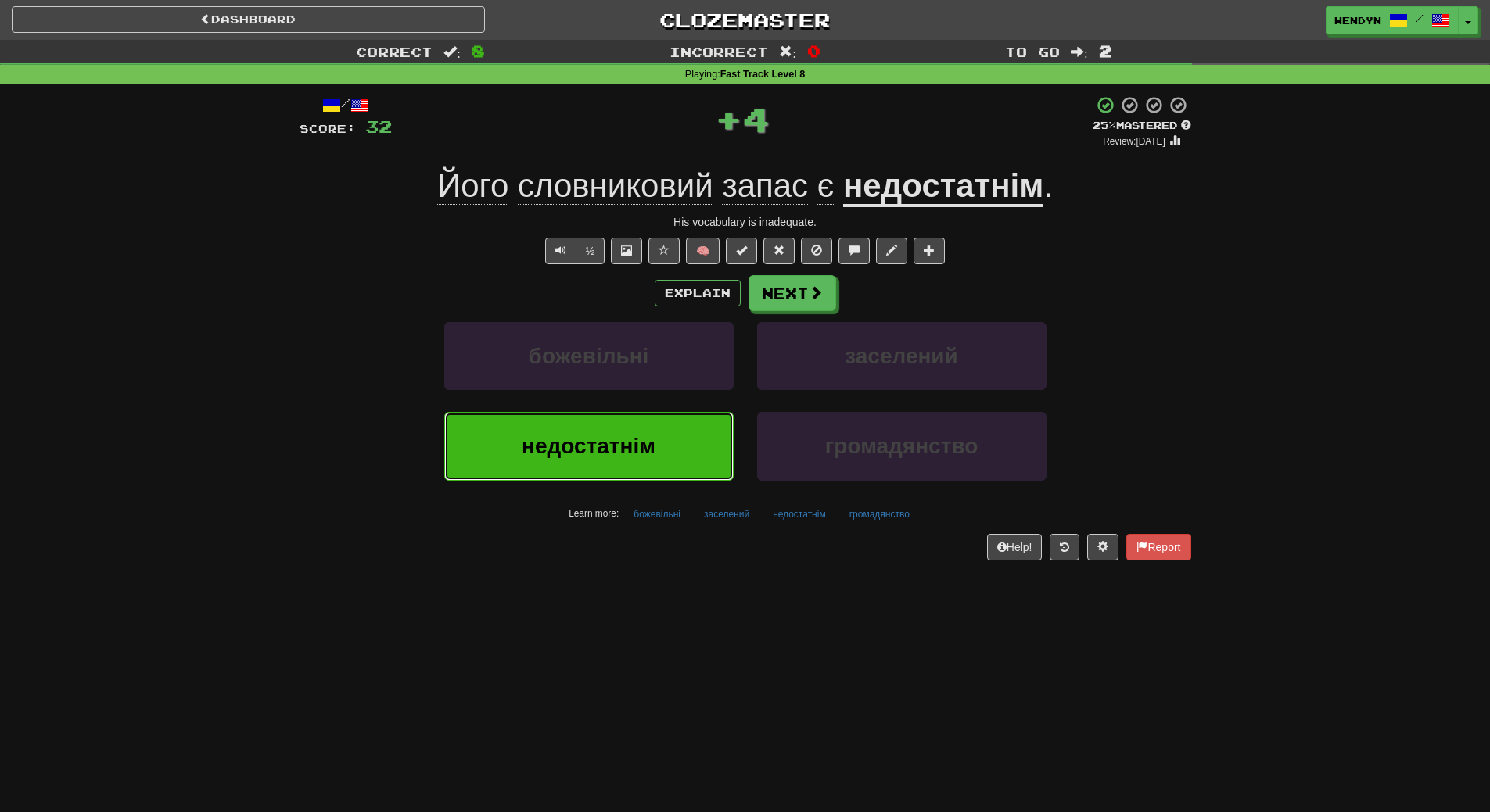
click at [618, 471] on button "недостатнім" at bounding box center [589, 446] width 289 height 68
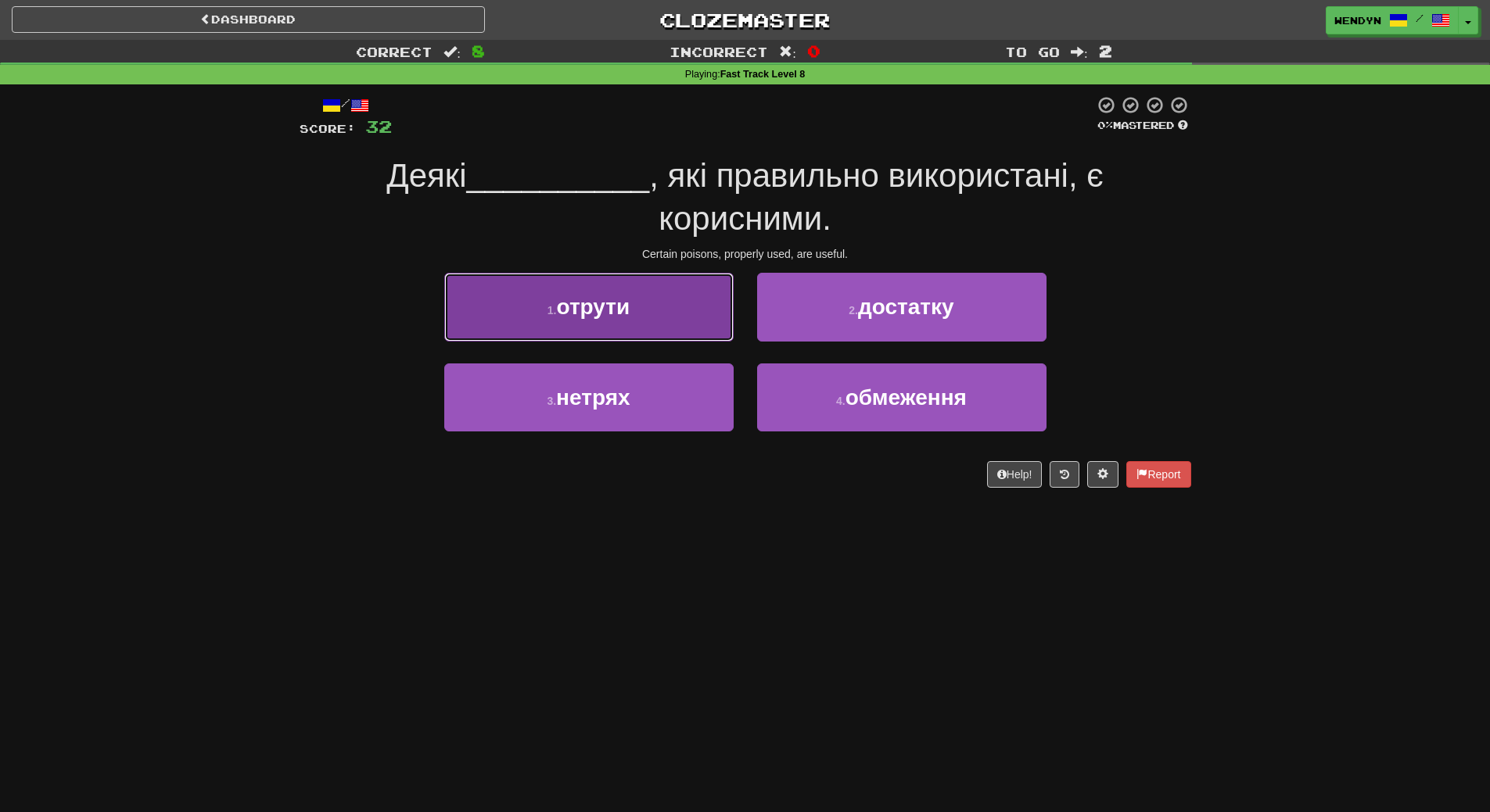
click at [613, 326] on button "1 . отрути" at bounding box center [589, 307] width 289 height 68
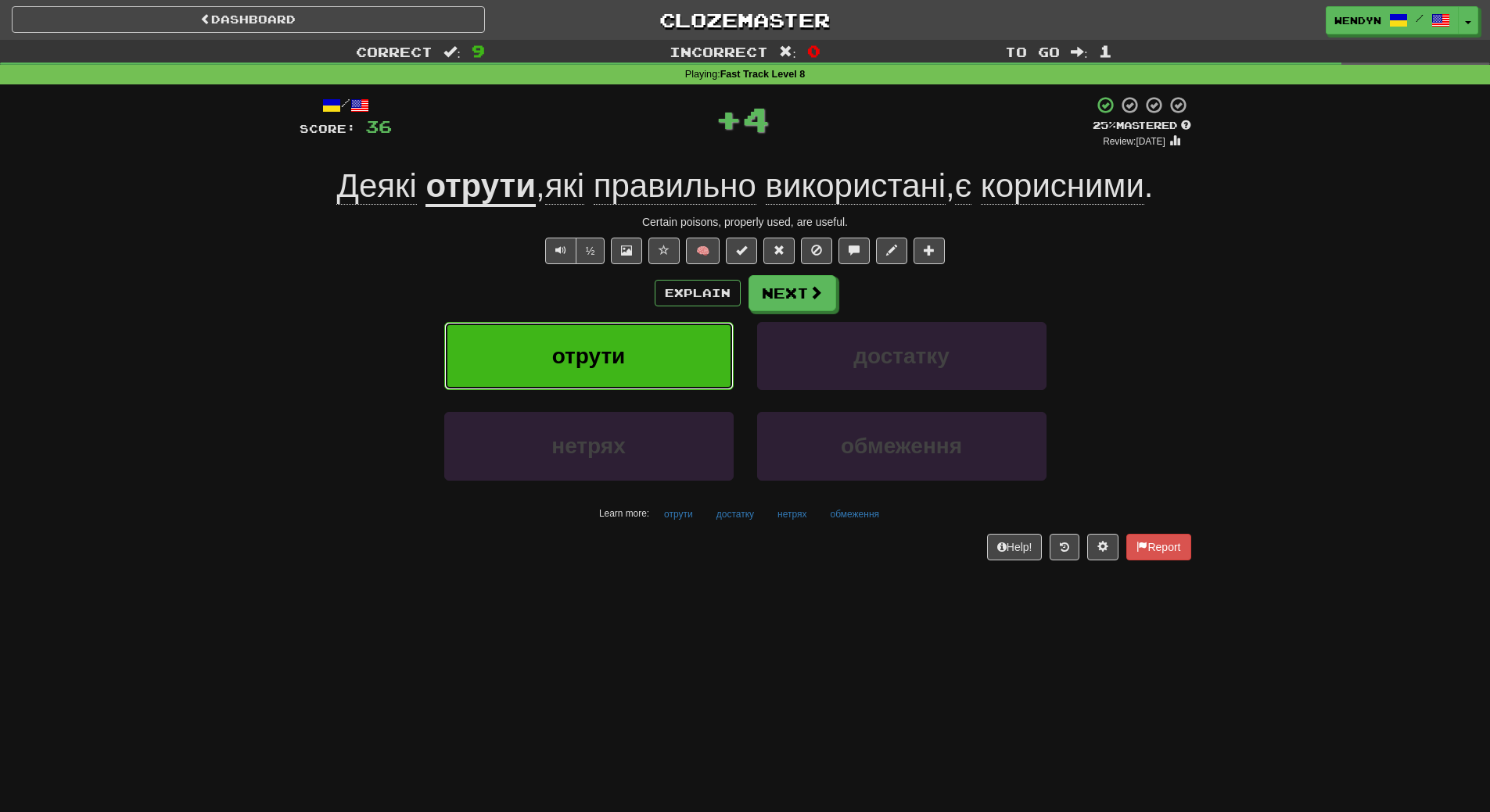
click at [616, 378] on button "отрути" at bounding box center [589, 356] width 289 height 68
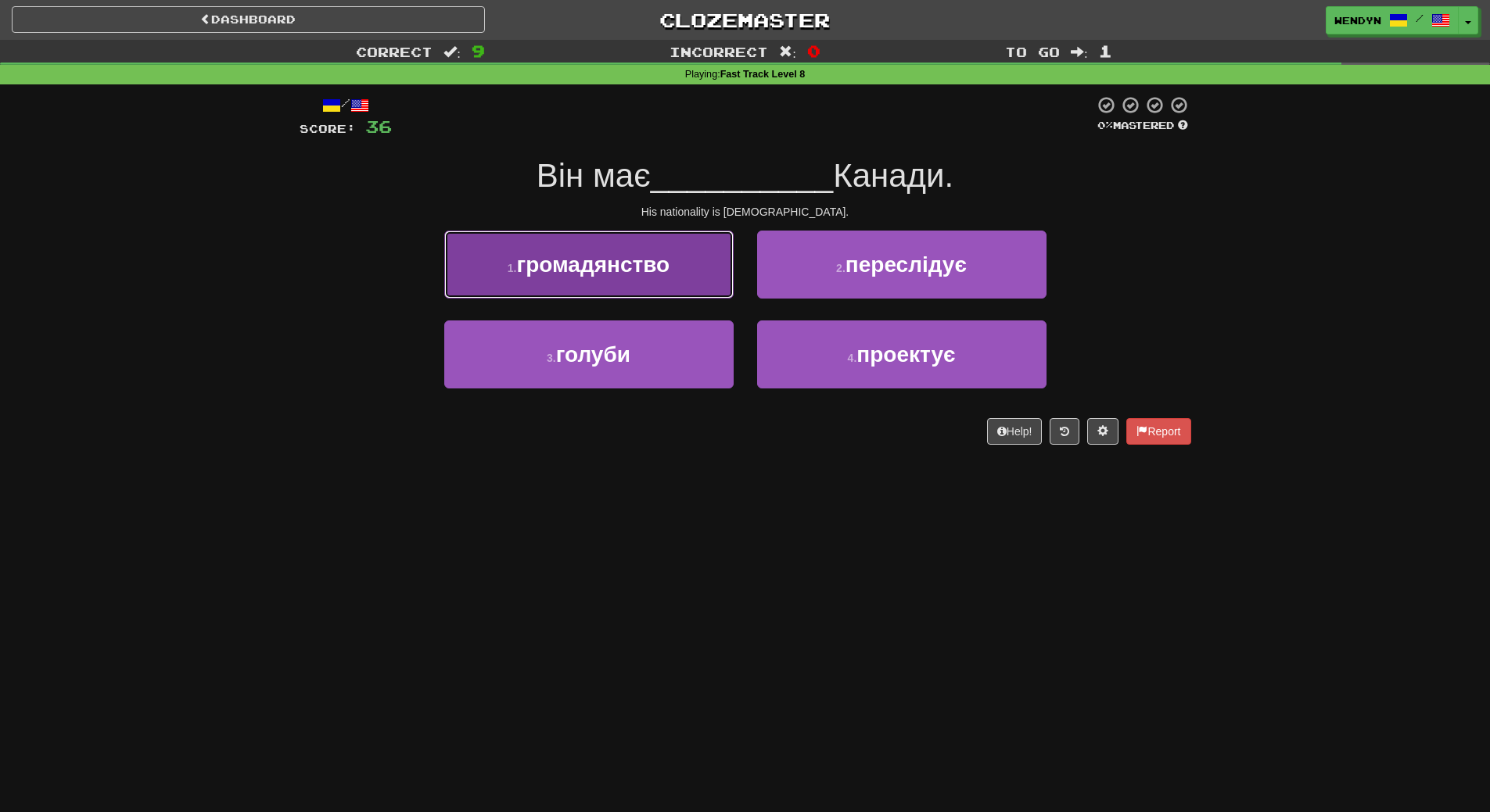
click at [634, 284] on button "1 . громадянство" at bounding box center [589, 265] width 289 height 68
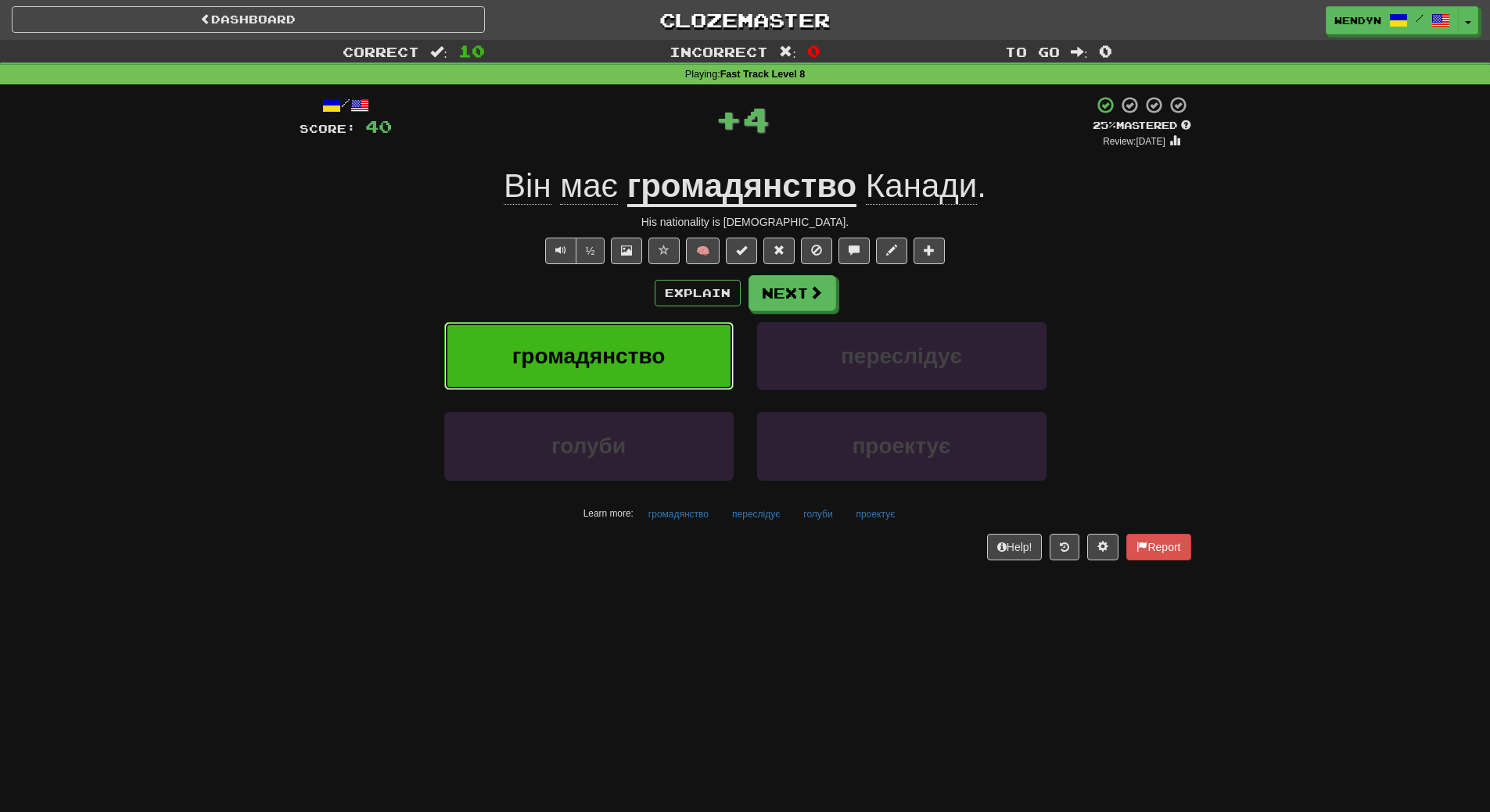
click at [631, 349] on span "громадянство" at bounding box center [589, 356] width 154 height 24
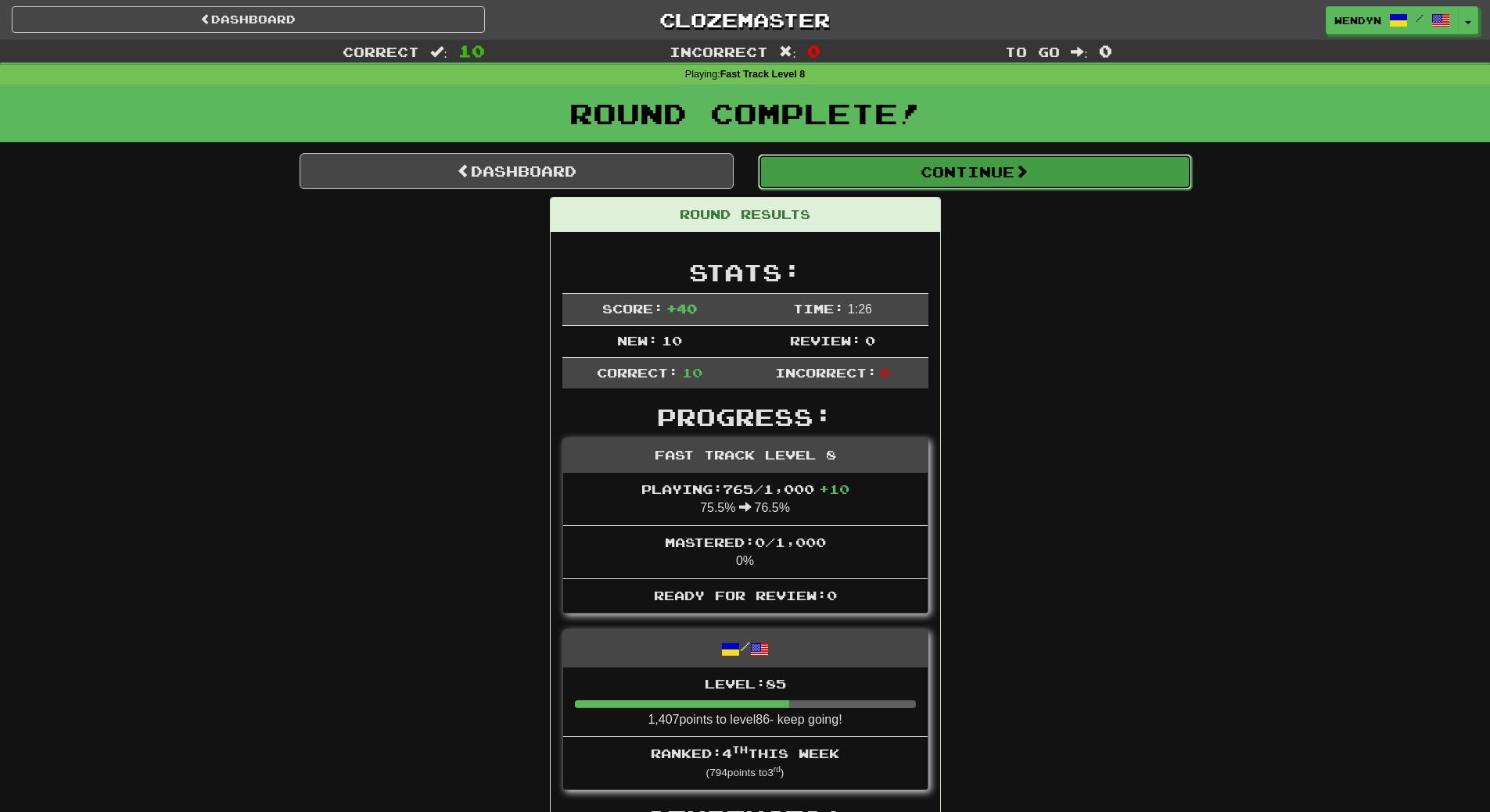
click at [1037, 185] on button "Continue" at bounding box center [975, 172] width 434 height 36
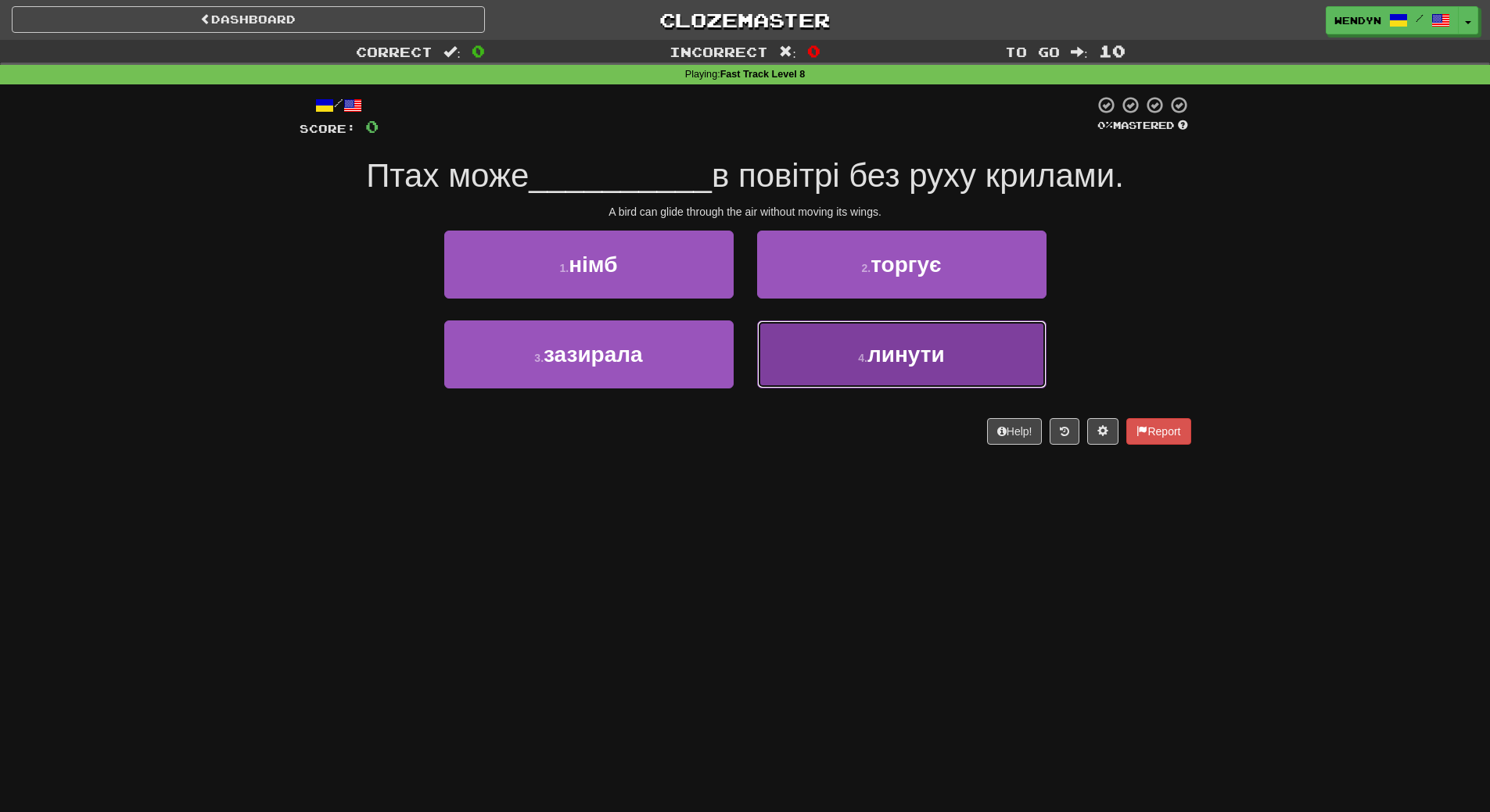
click at [886, 365] on span "линути" at bounding box center [906, 355] width 77 height 24
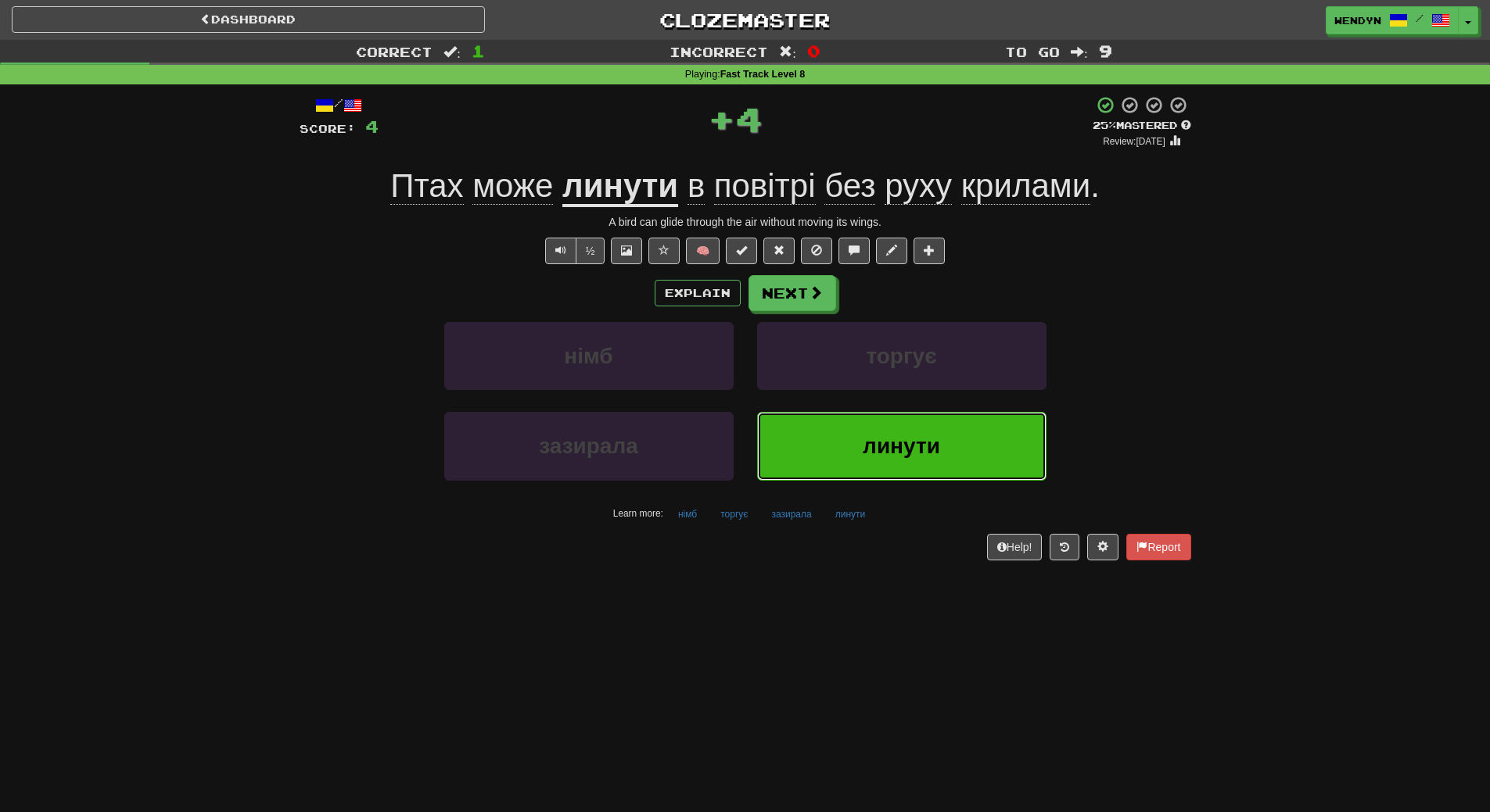
click at [850, 430] on button "линути" at bounding box center [902, 446] width 289 height 68
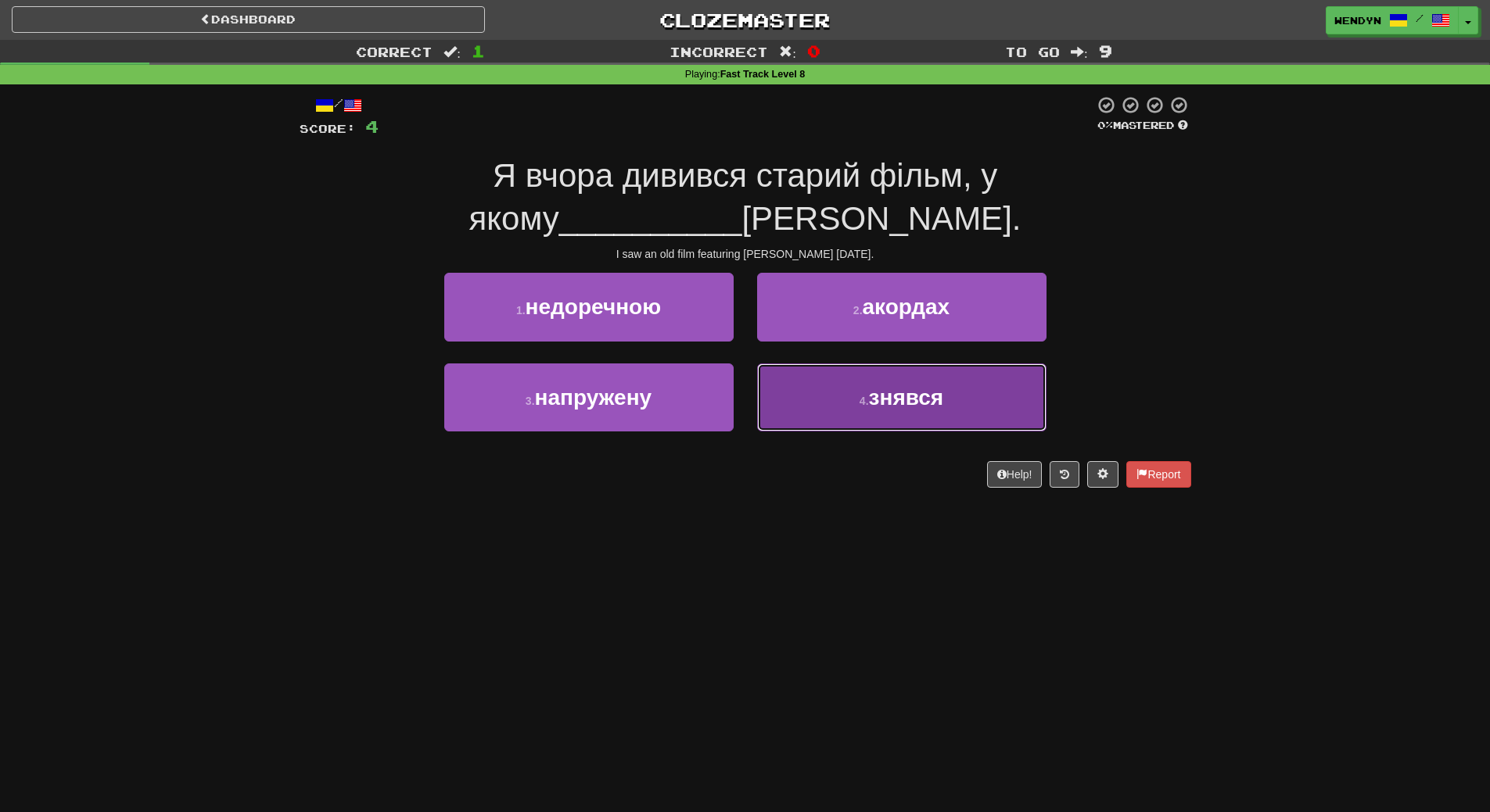
click at [929, 410] on button "4 . знявся" at bounding box center [902, 398] width 289 height 68
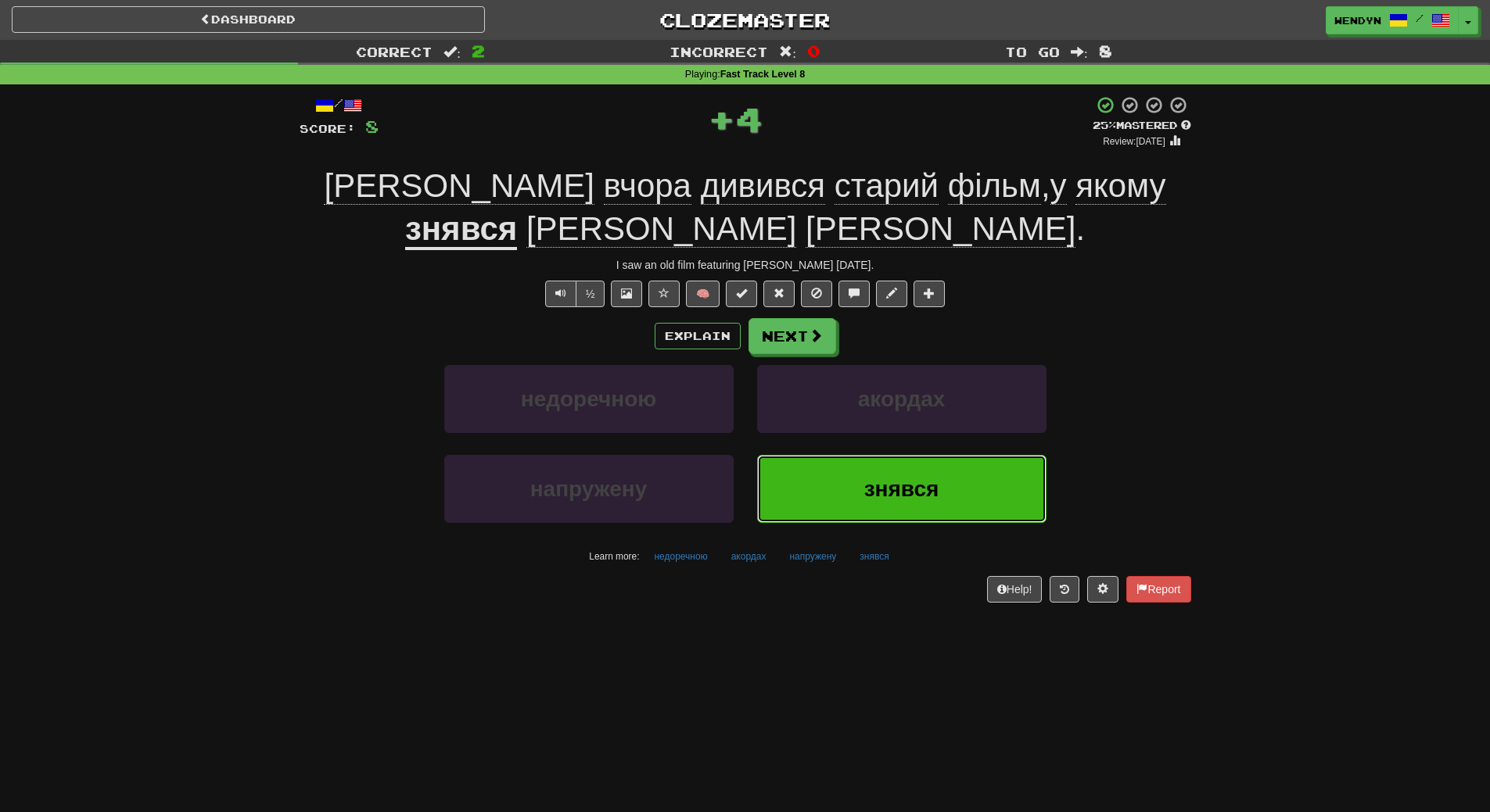
click at [916, 486] on span "знявся" at bounding box center [902, 489] width 75 height 24
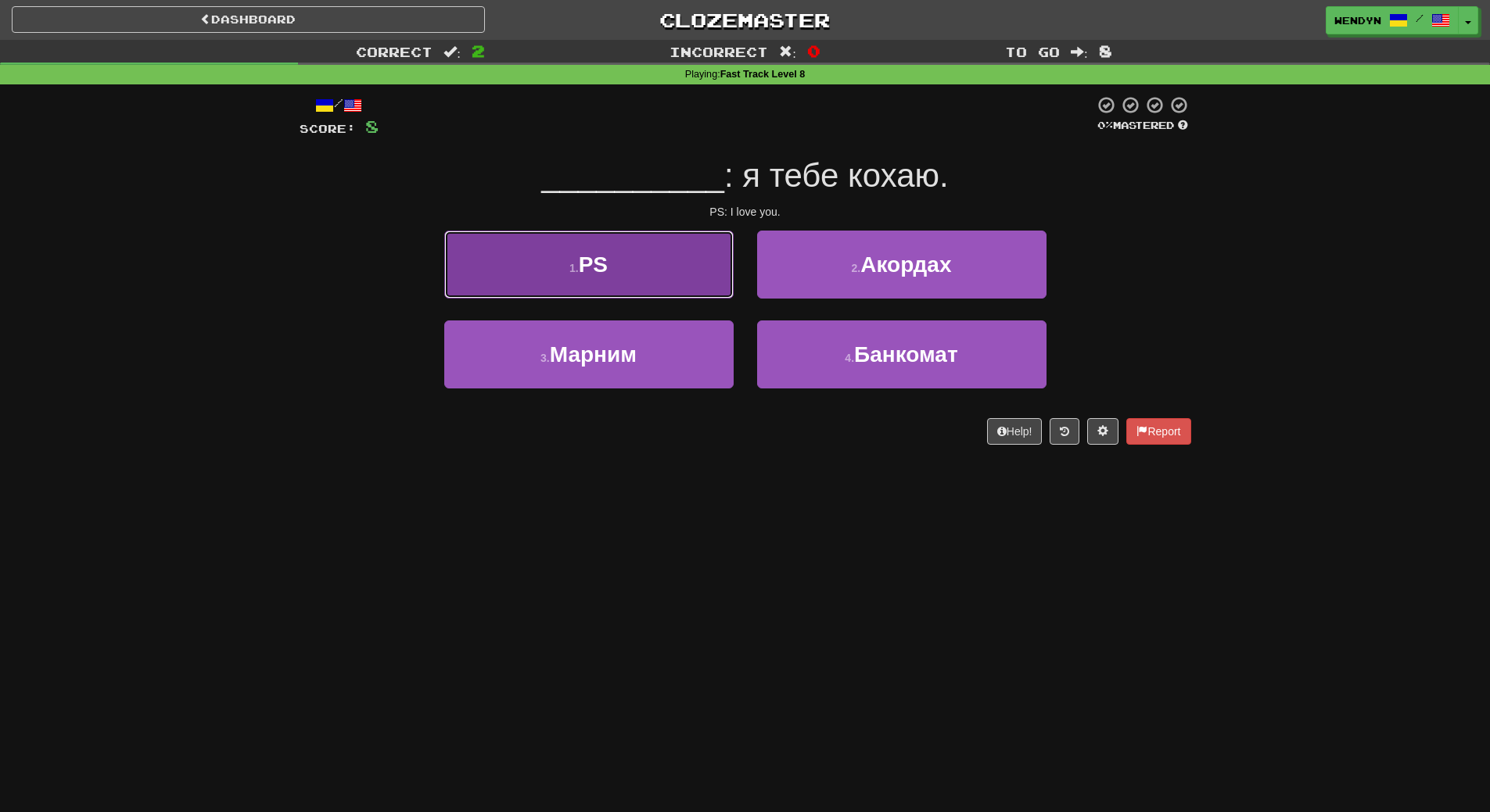
click at [643, 254] on button "1 . PS" at bounding box center [589, 265] width 289 height 68
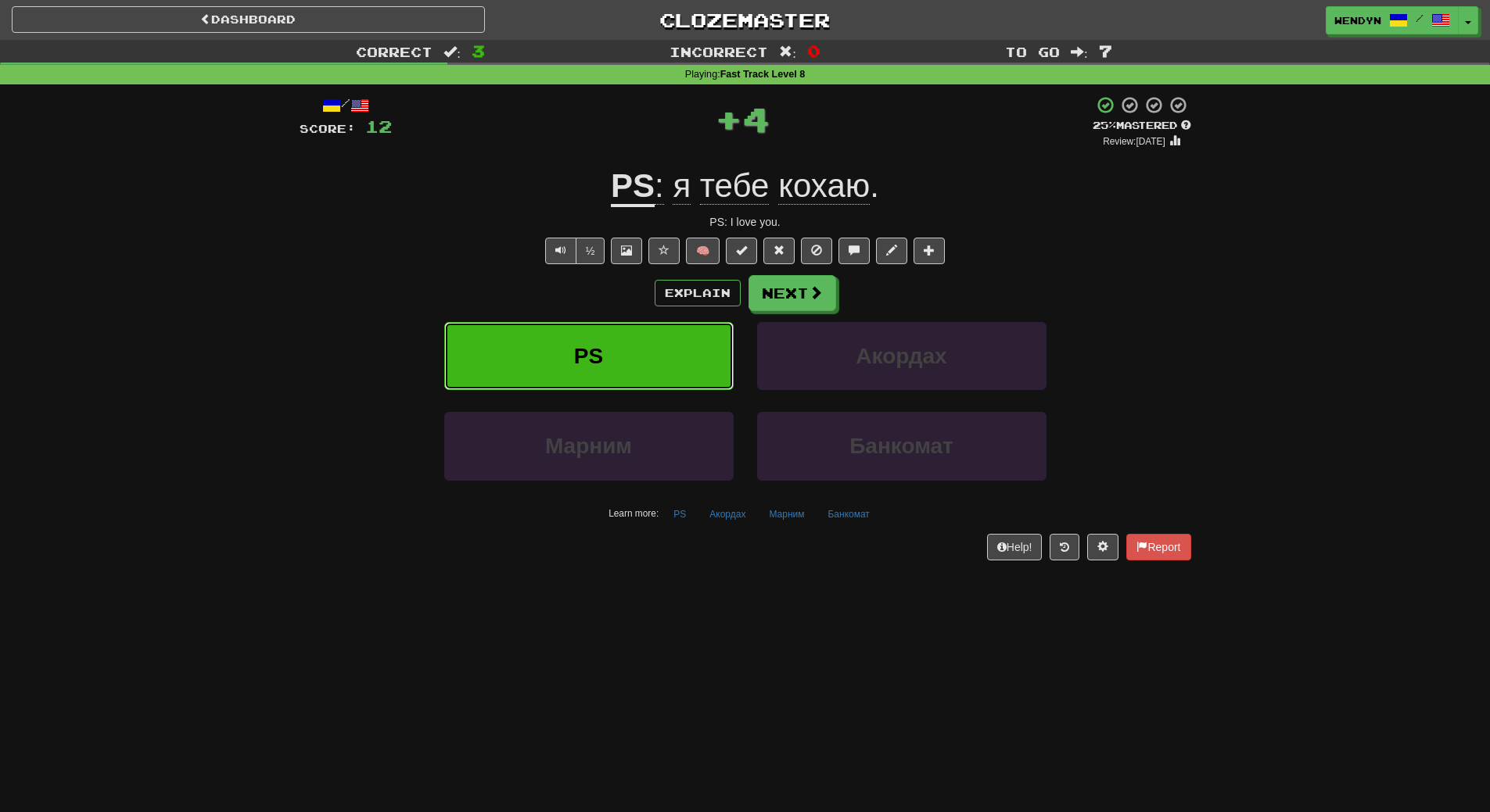
click at [655, 331] on button "PS" at bounding box center [589, 356] width 289 height 68
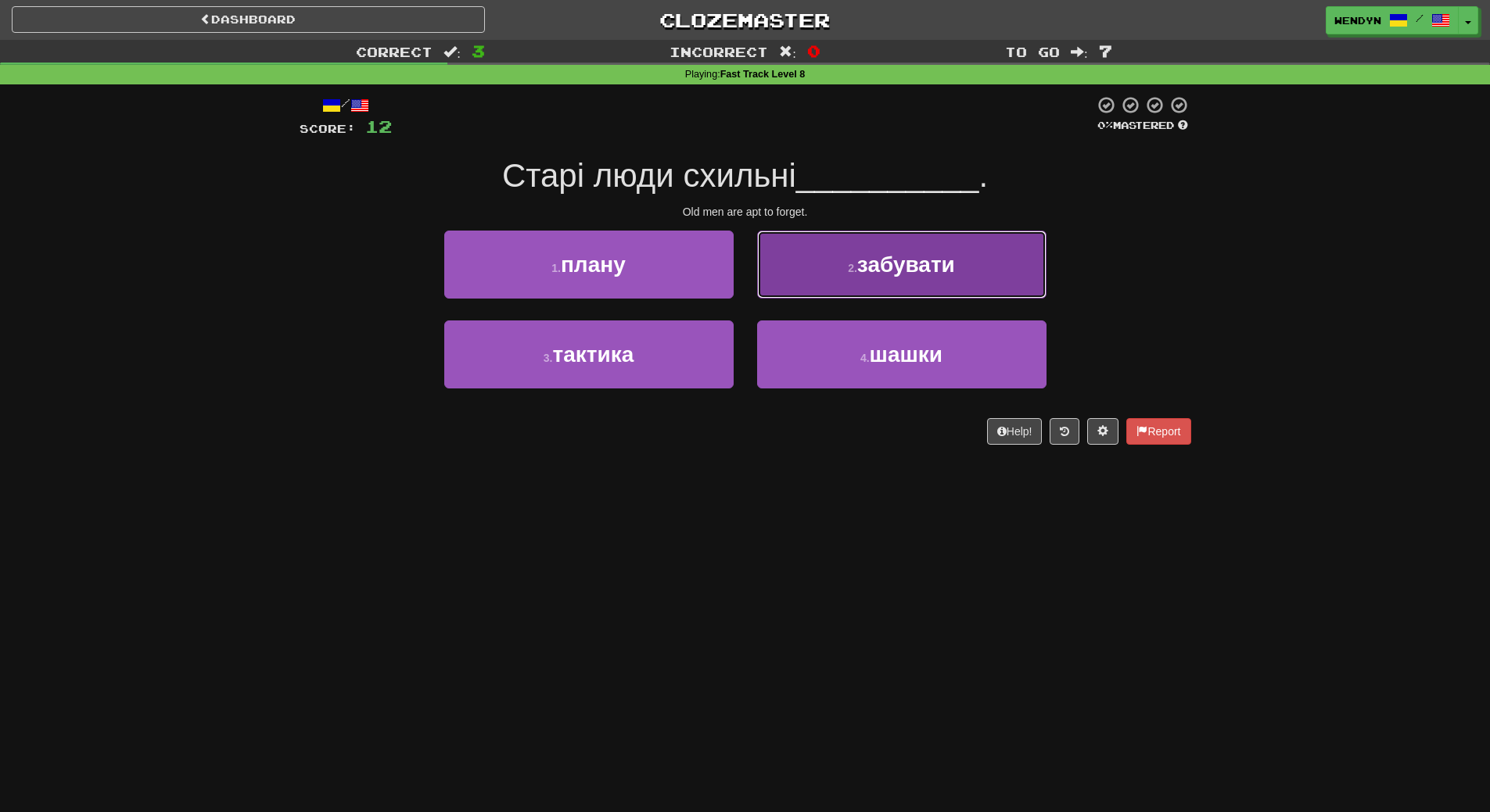
click at [915, 282] on button "2 . забувати" at bounding box center [902, 265] width 289 height 68
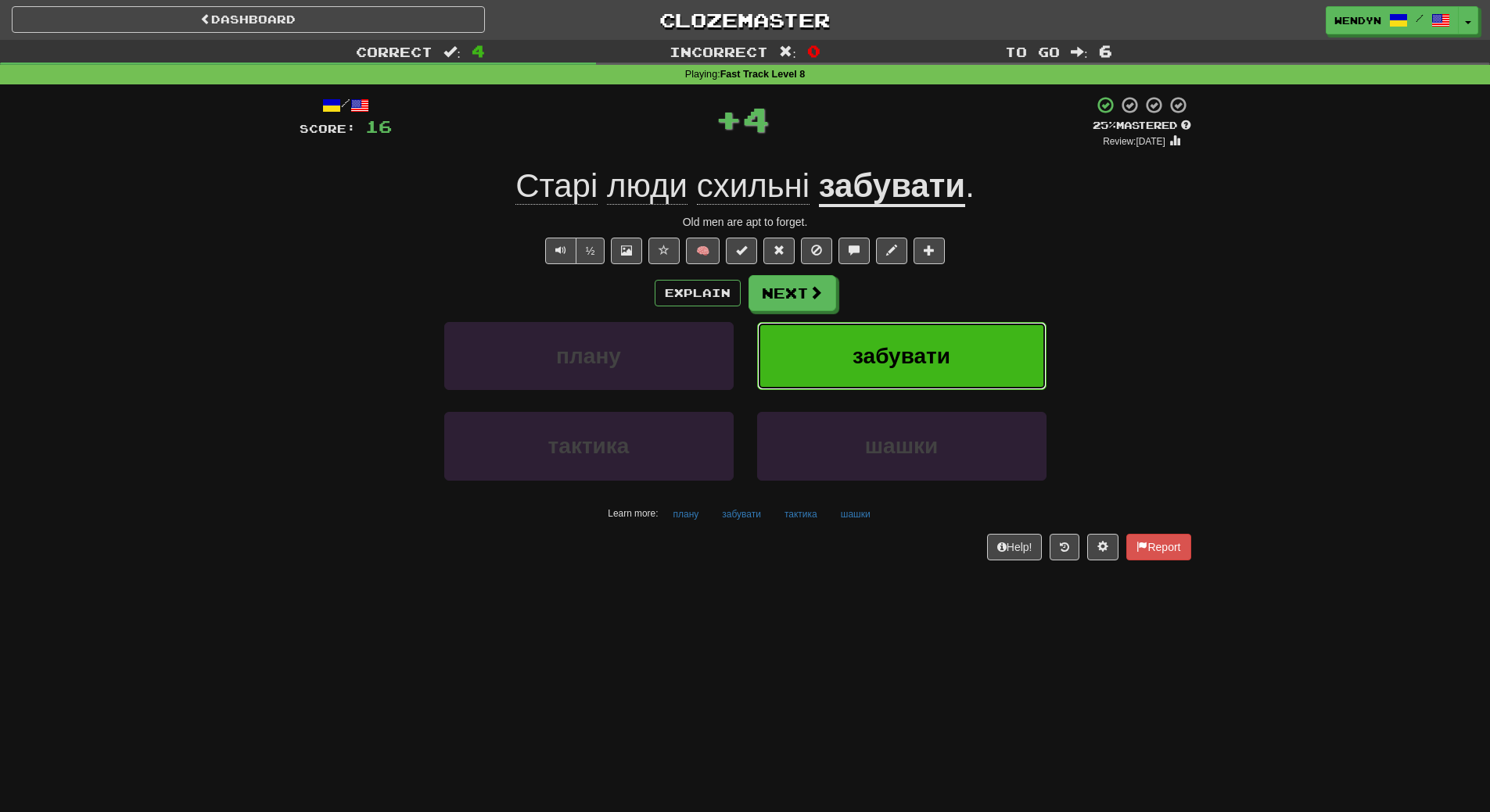
click at [920, 328] on button "забувати" at bounding box center [902, 356] width 289 height 68
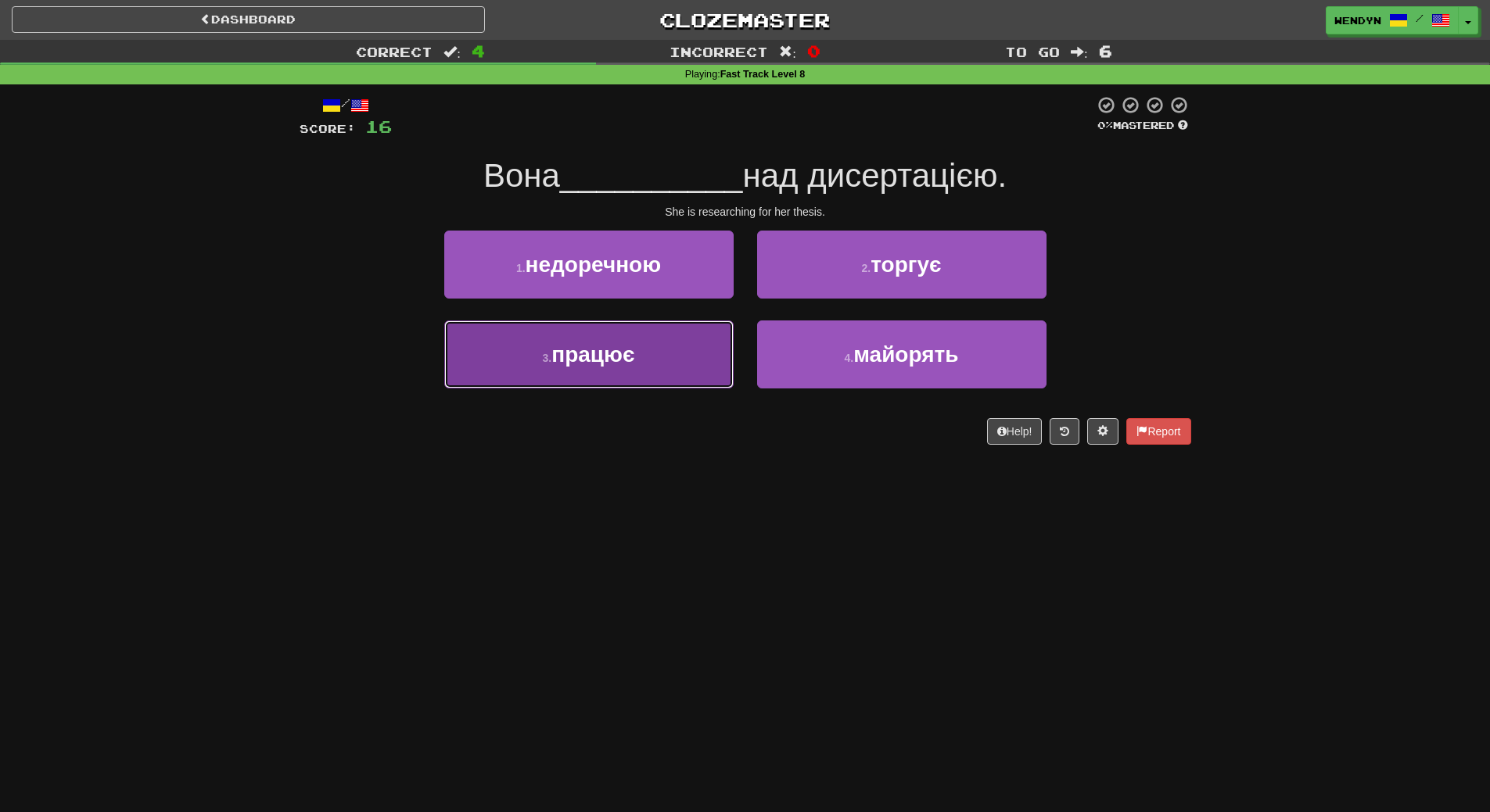
click at [688, 388] on button "3 . працює" at bounding box center [589, 355] width 289 height 68
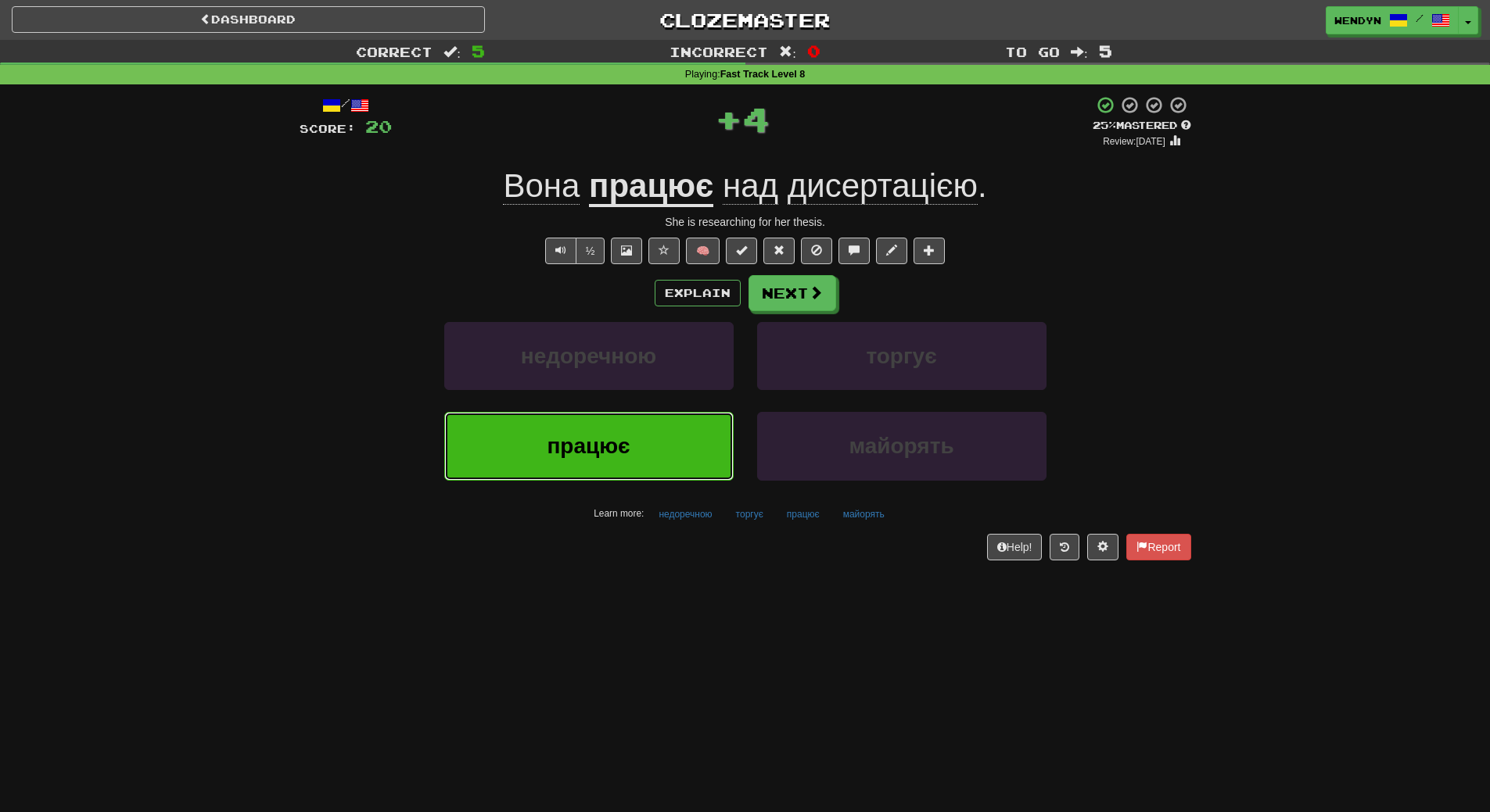
click at [678, 448] on button "працює" at bounding box center [589, 446] width 289 height 68
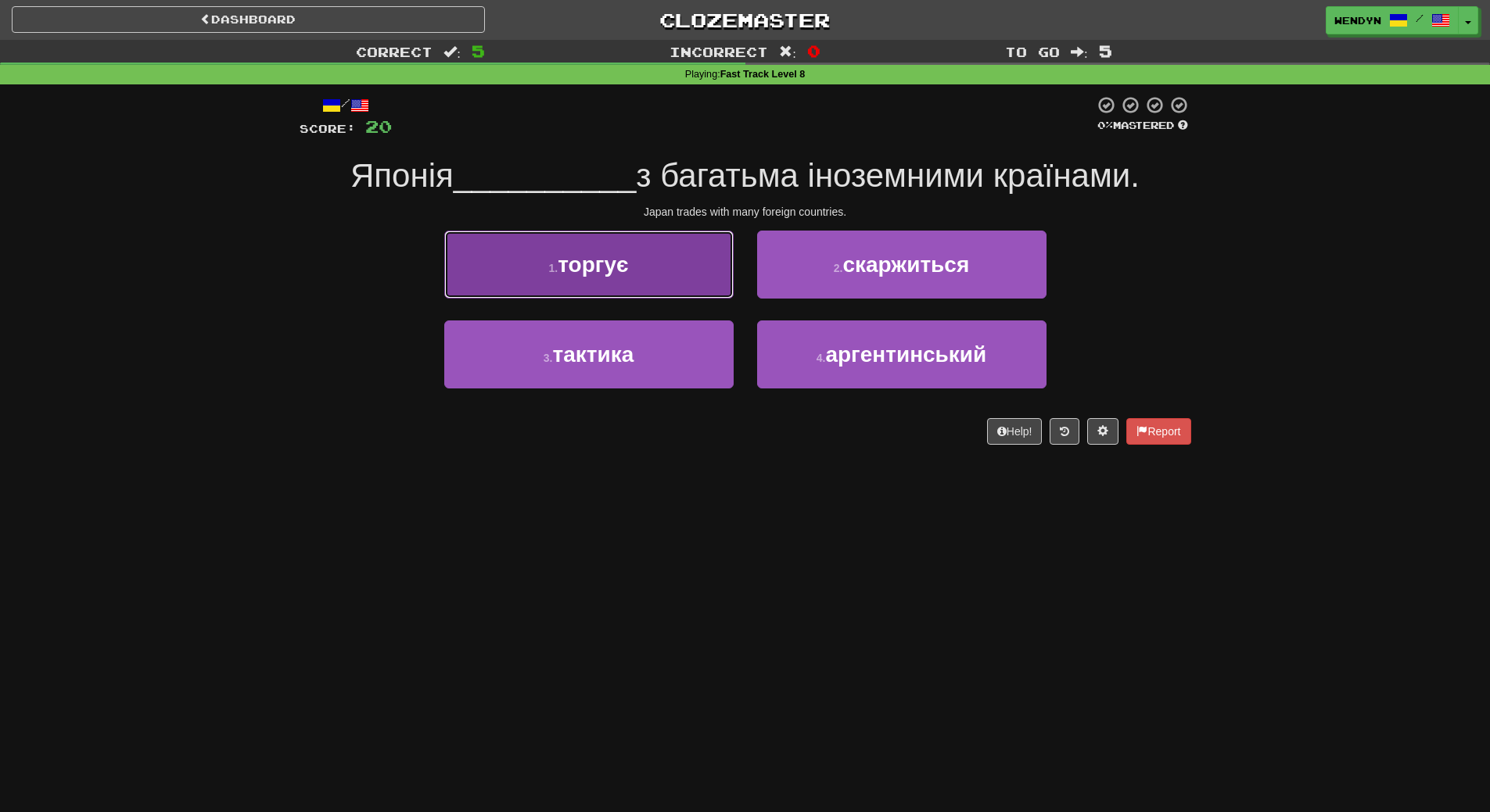
click at [656, 271] on button "1 . торгує" at bounding box center [589, 265] width 289 height 68
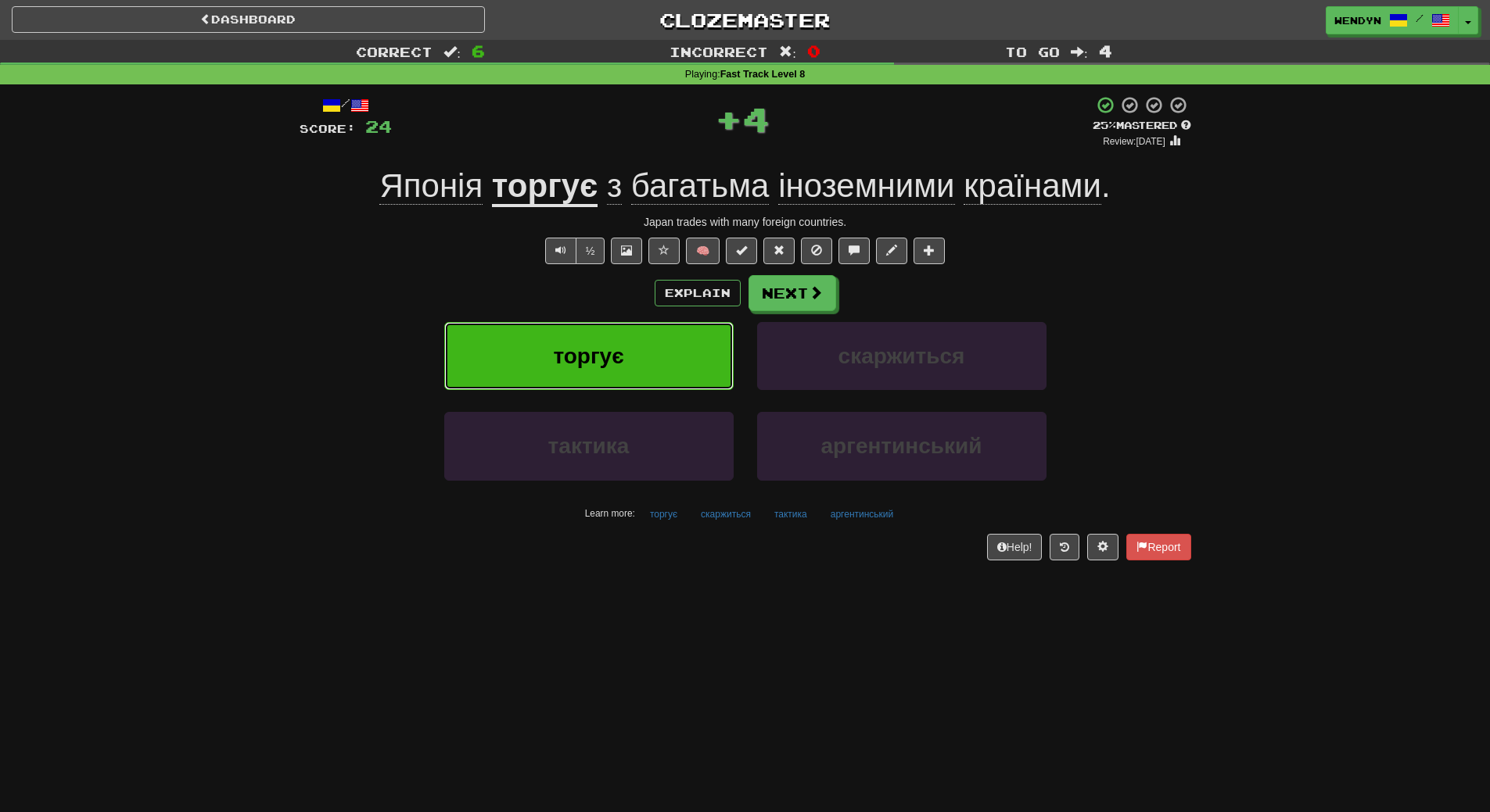
click at [663, 352] on button "торгує" at bounding box center [589, 356] width 289 height 68
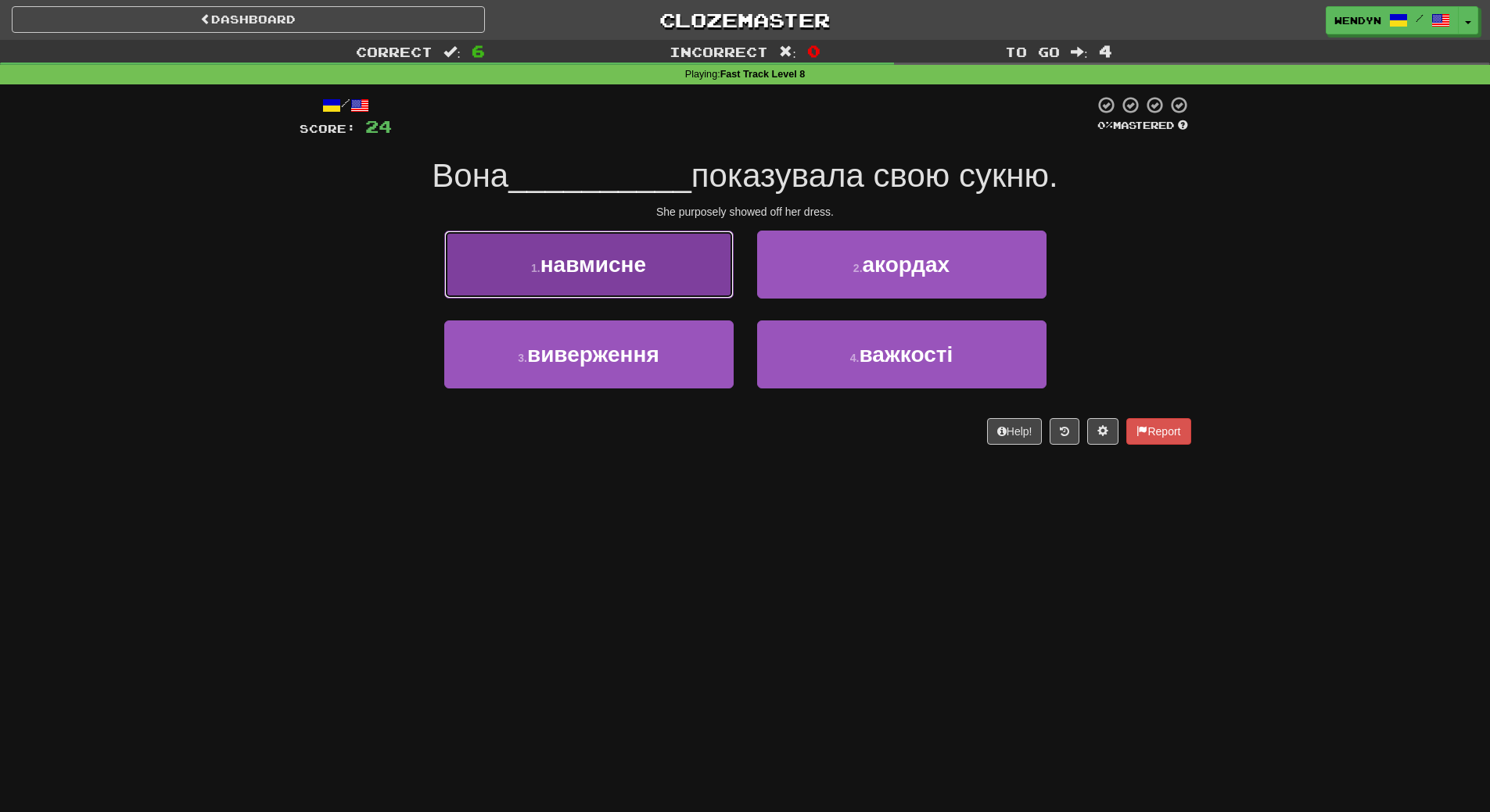
click at [663, 268] on button "1 . навмисне" at bounding box center [589, 265] width 289 height 68
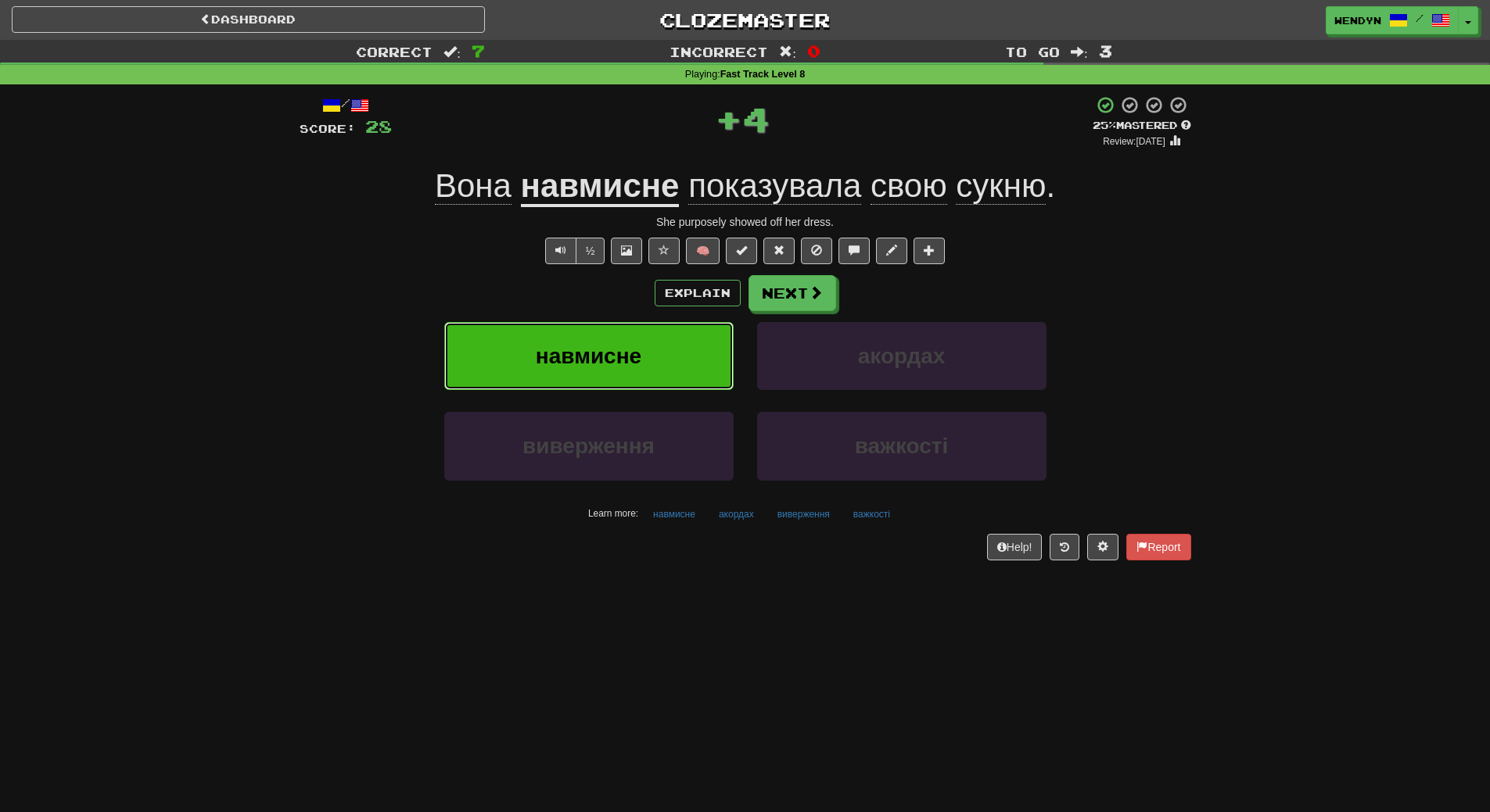
click at [656, 373] on button "навмисне" at bounding box center [589, 356] width 289 height 68
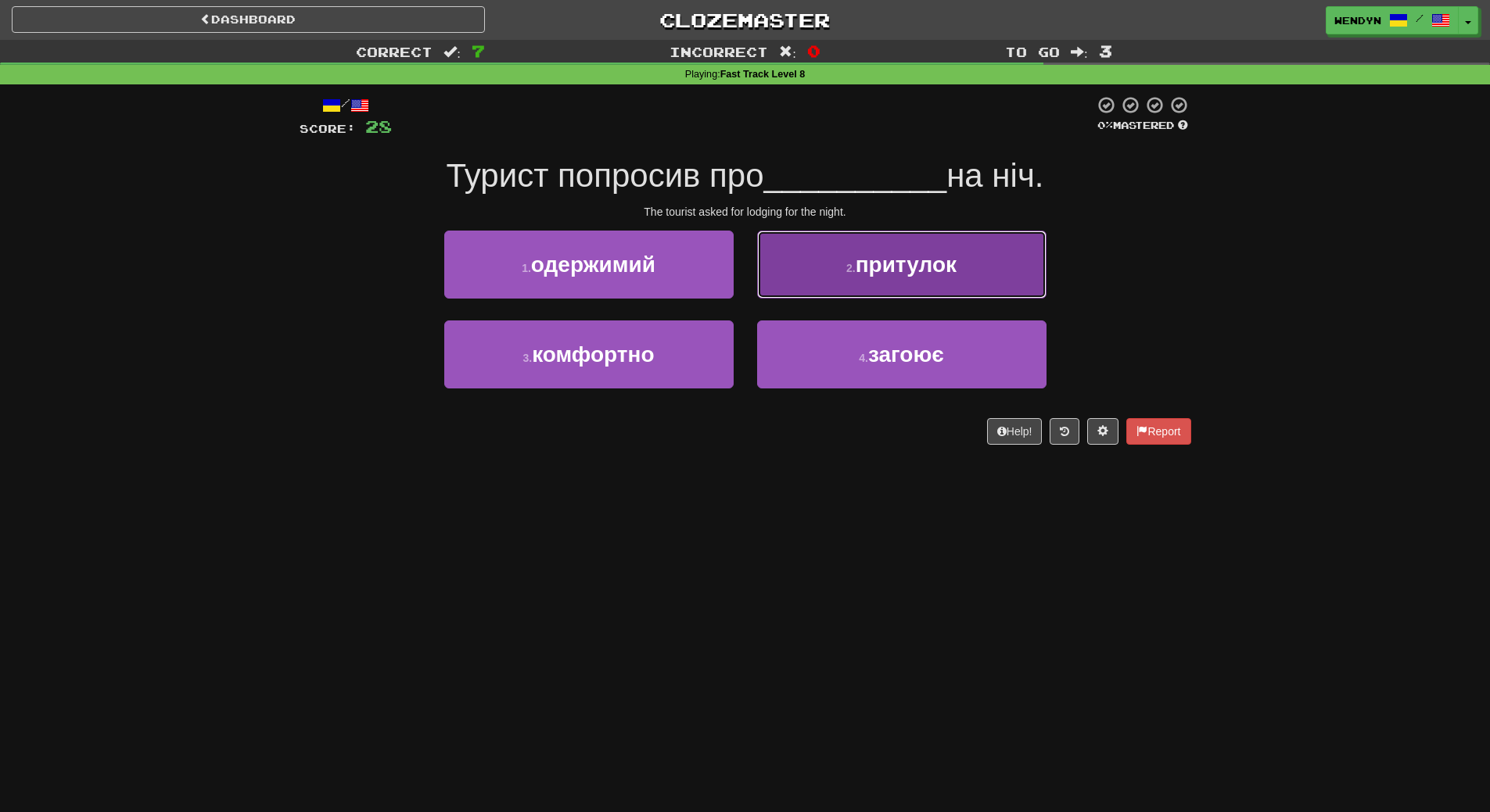
click at [922, 270] on span "притулок" at bounding box center [906, 265] width 101 height 24
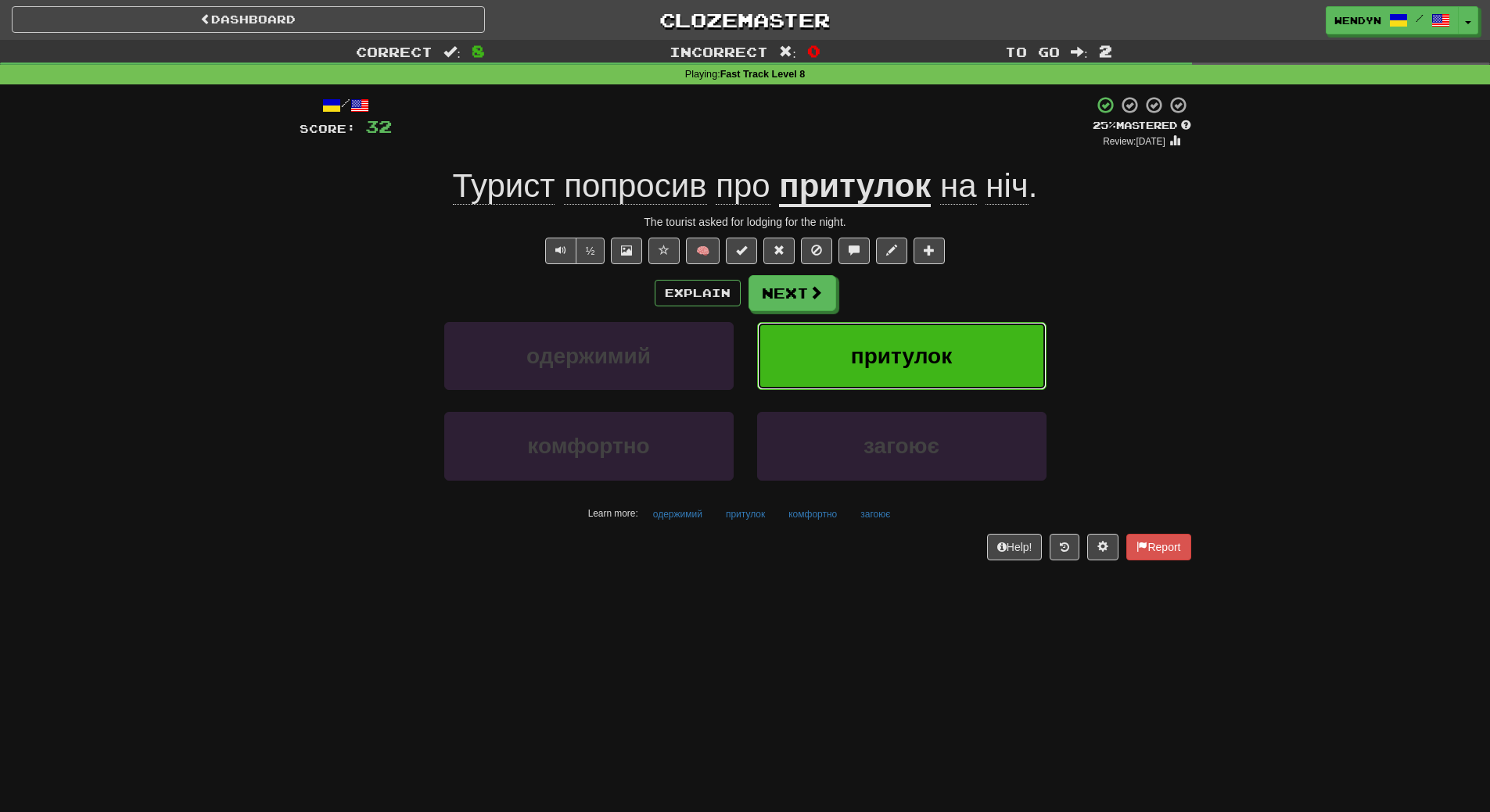
click at [949, 350] on span "притулок" at bounding box center [902, 356] width 101 height 24
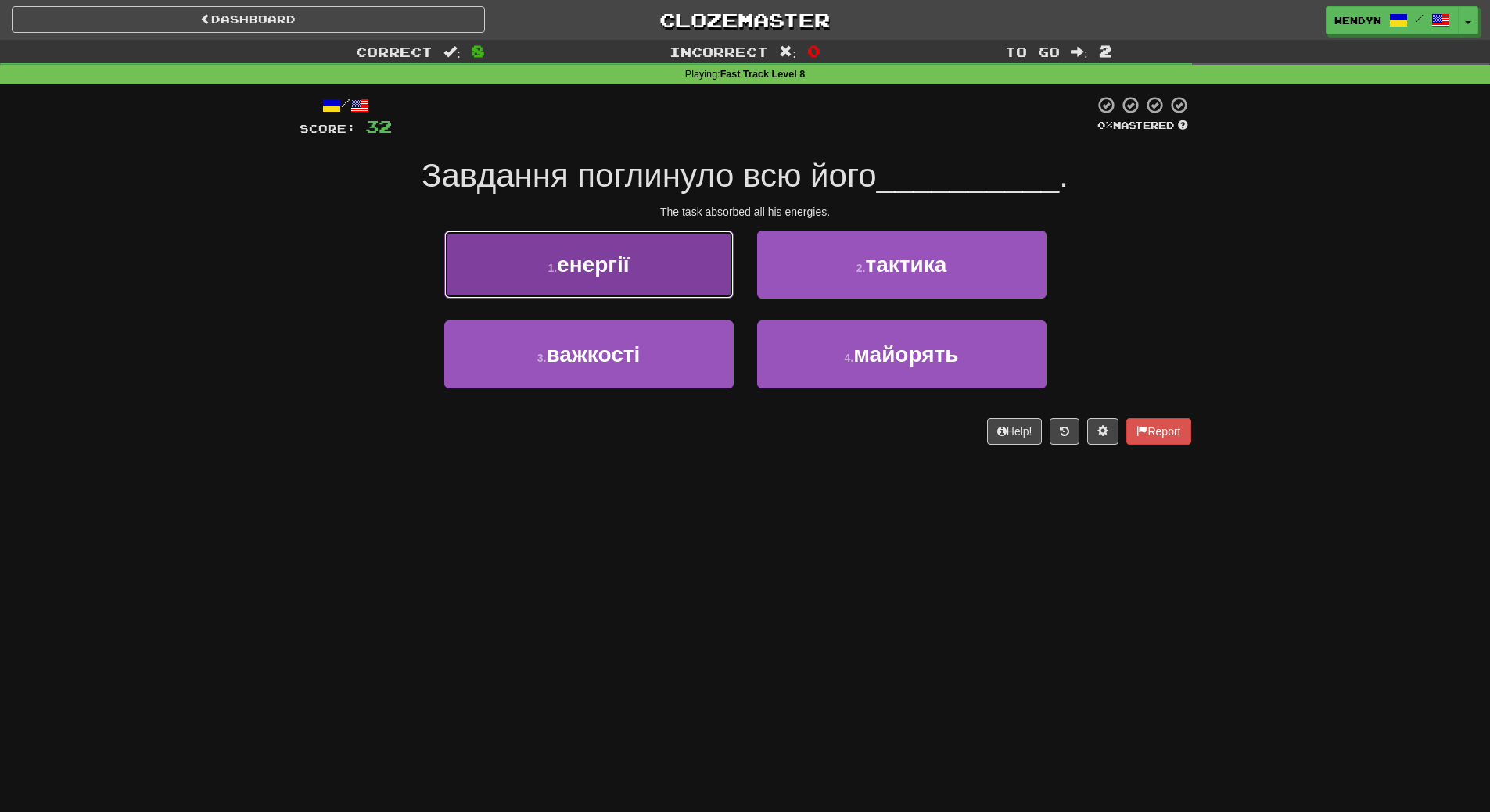
click at [643, 250] on button "1 . енергії" at bounding box center [589, 265] width 289 height 68
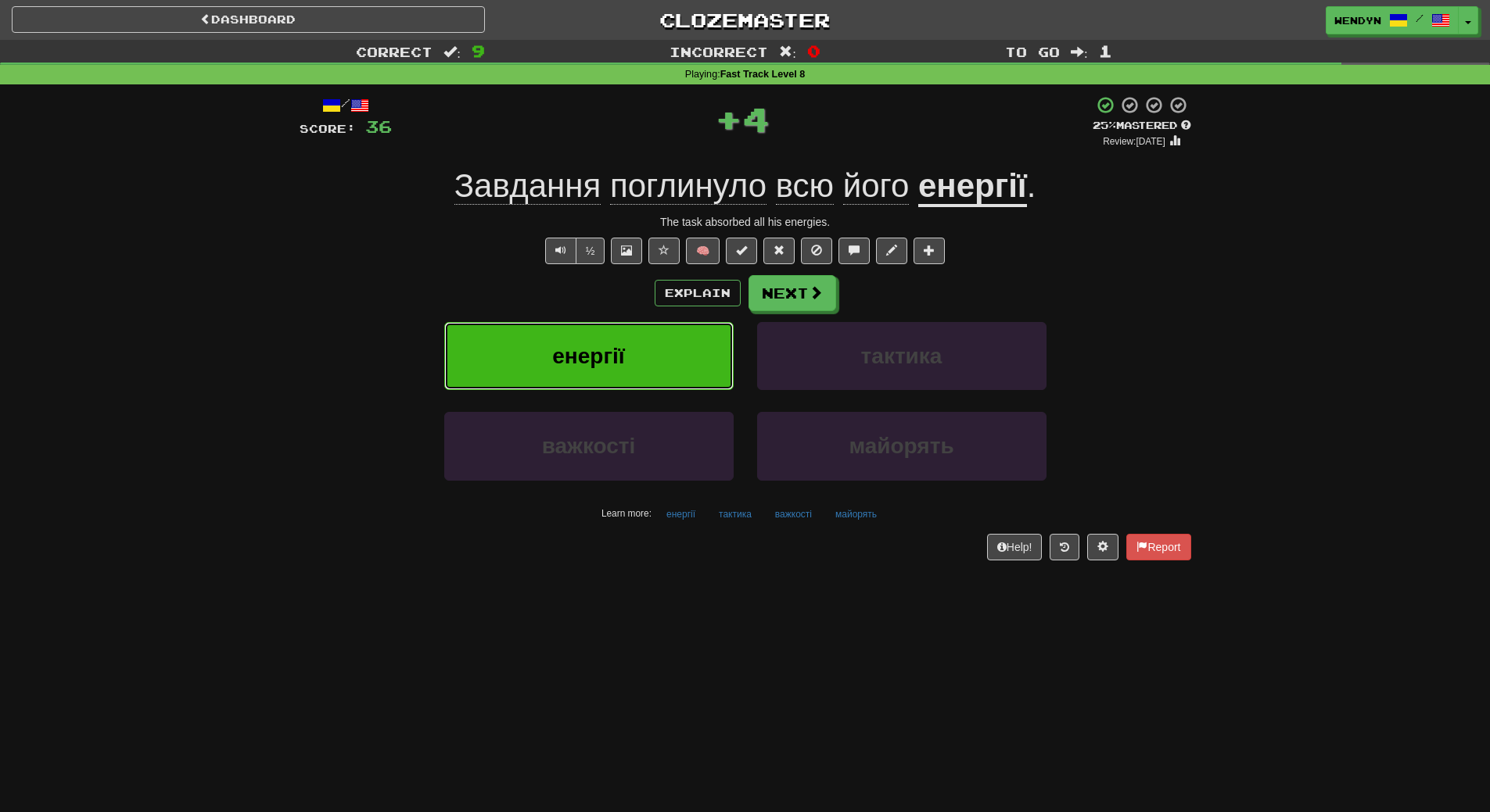
click at [640, 332] on button "енергії" at bounding box center [589, 356] width 289 height 68
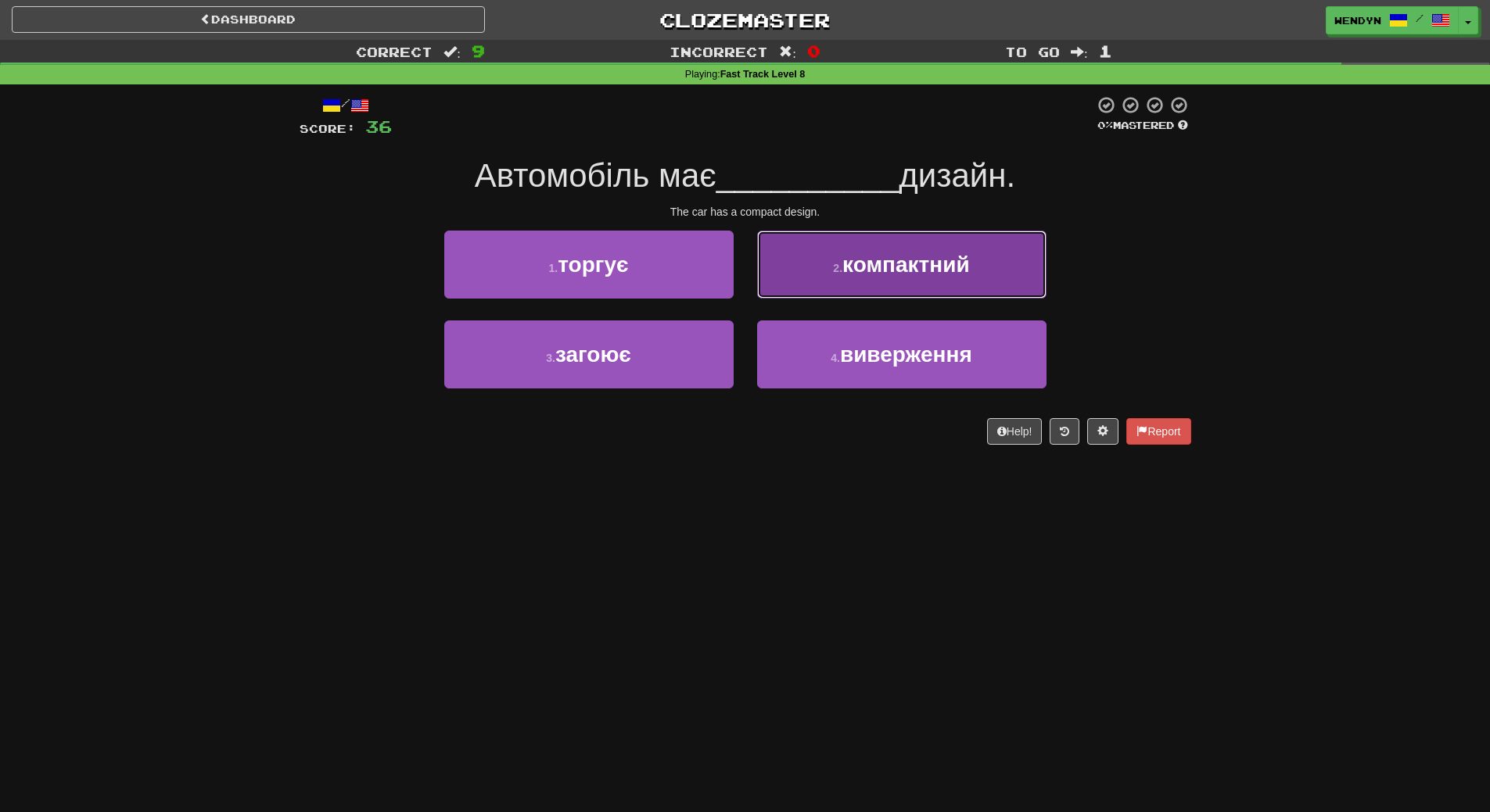
click at [930, 271] on span "компактний" at bounding box center [906, 265] width 128 height 24
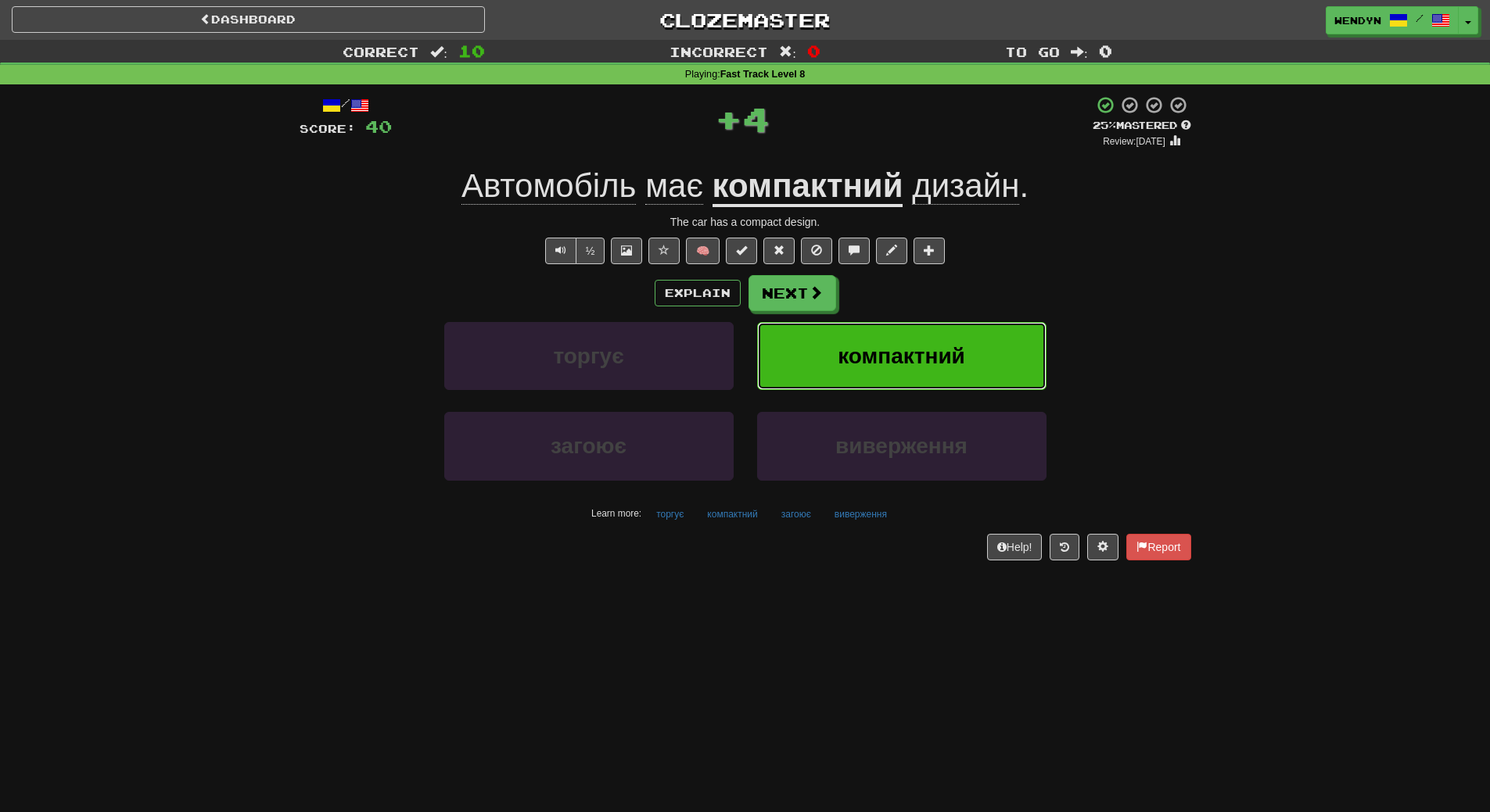
click at [927, 345] on span "компактний" at bounding box center [901, 356] width 128 height 24
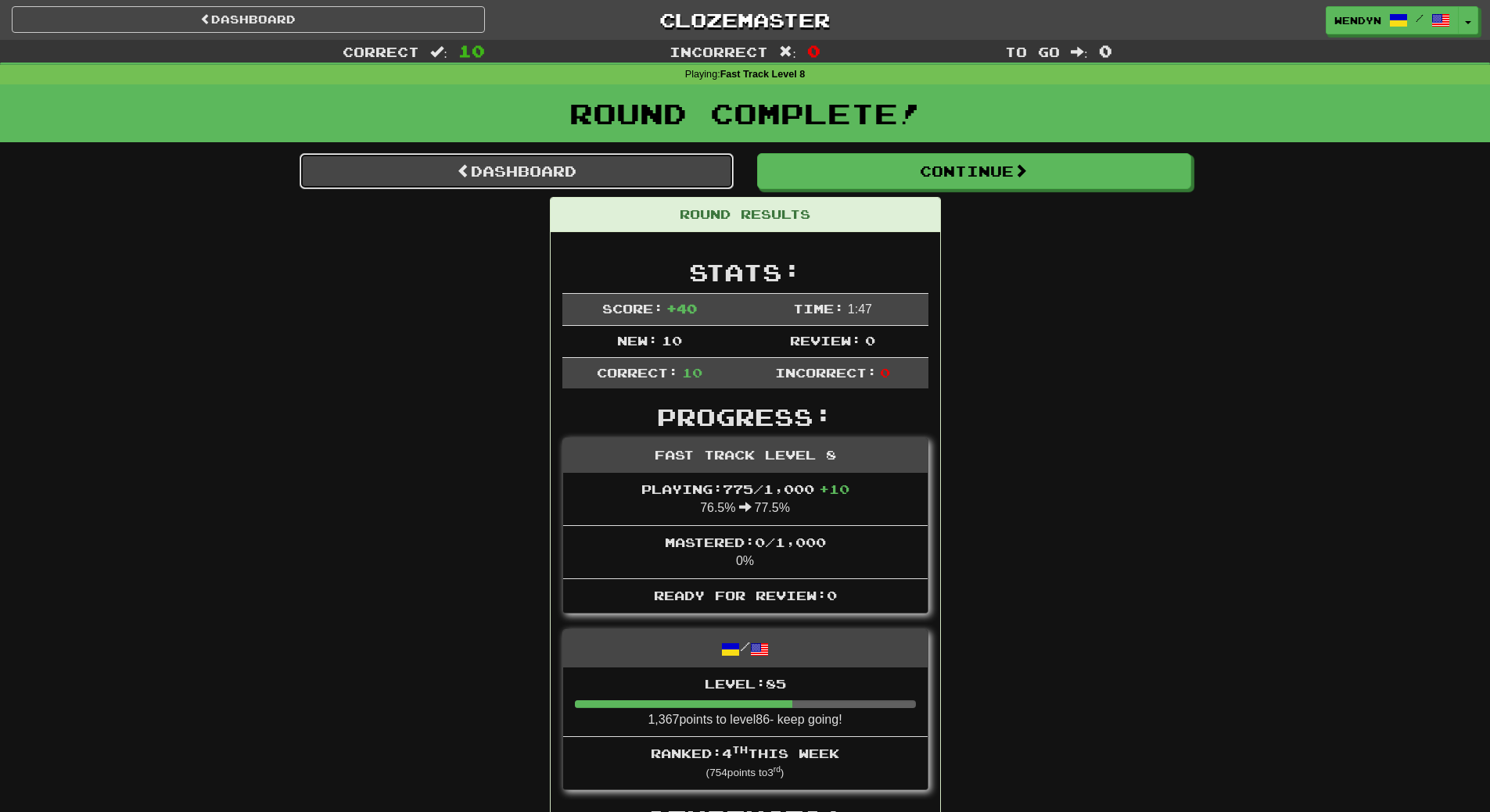
click at [561, 172] on link "Dashboard" at bounding box center [517, 171] width 434 height 36
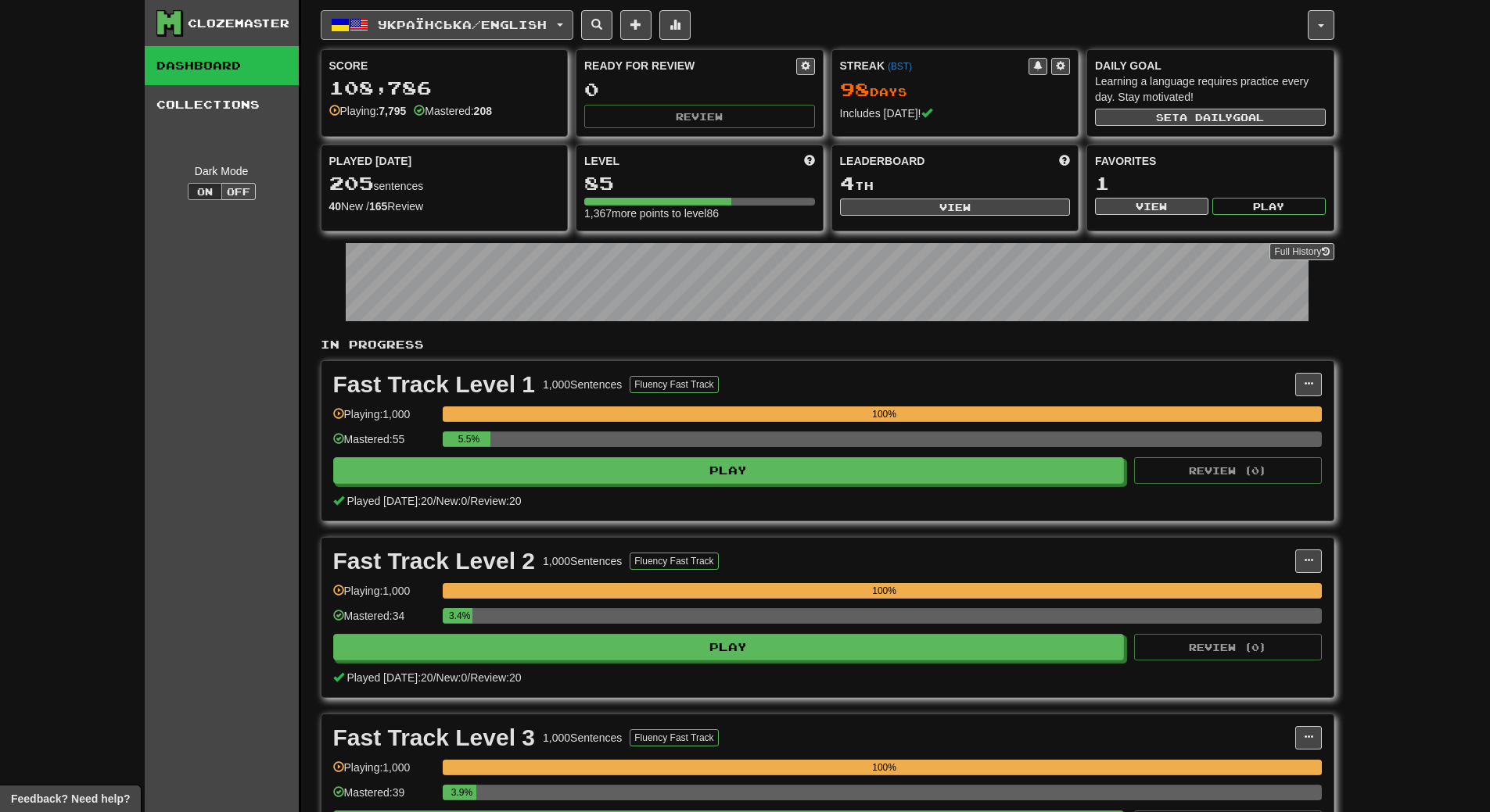
click at [573, 21] on button "Українська / English" at bounding box center [447, 25] width 253 height 30
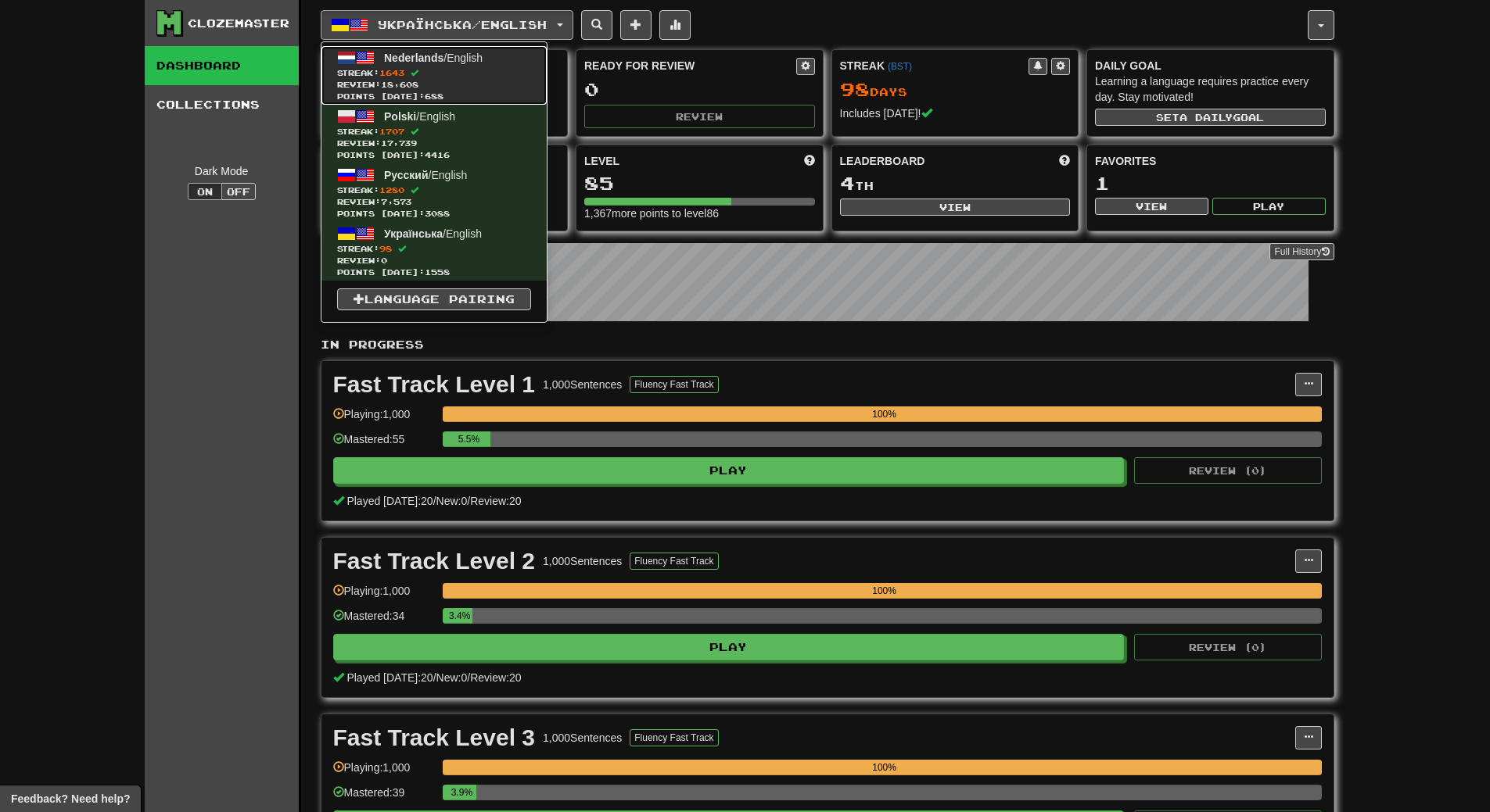
click at [453, 55] on span "Nederlands / English" at bounding box center [433, 58] width 98 height 12
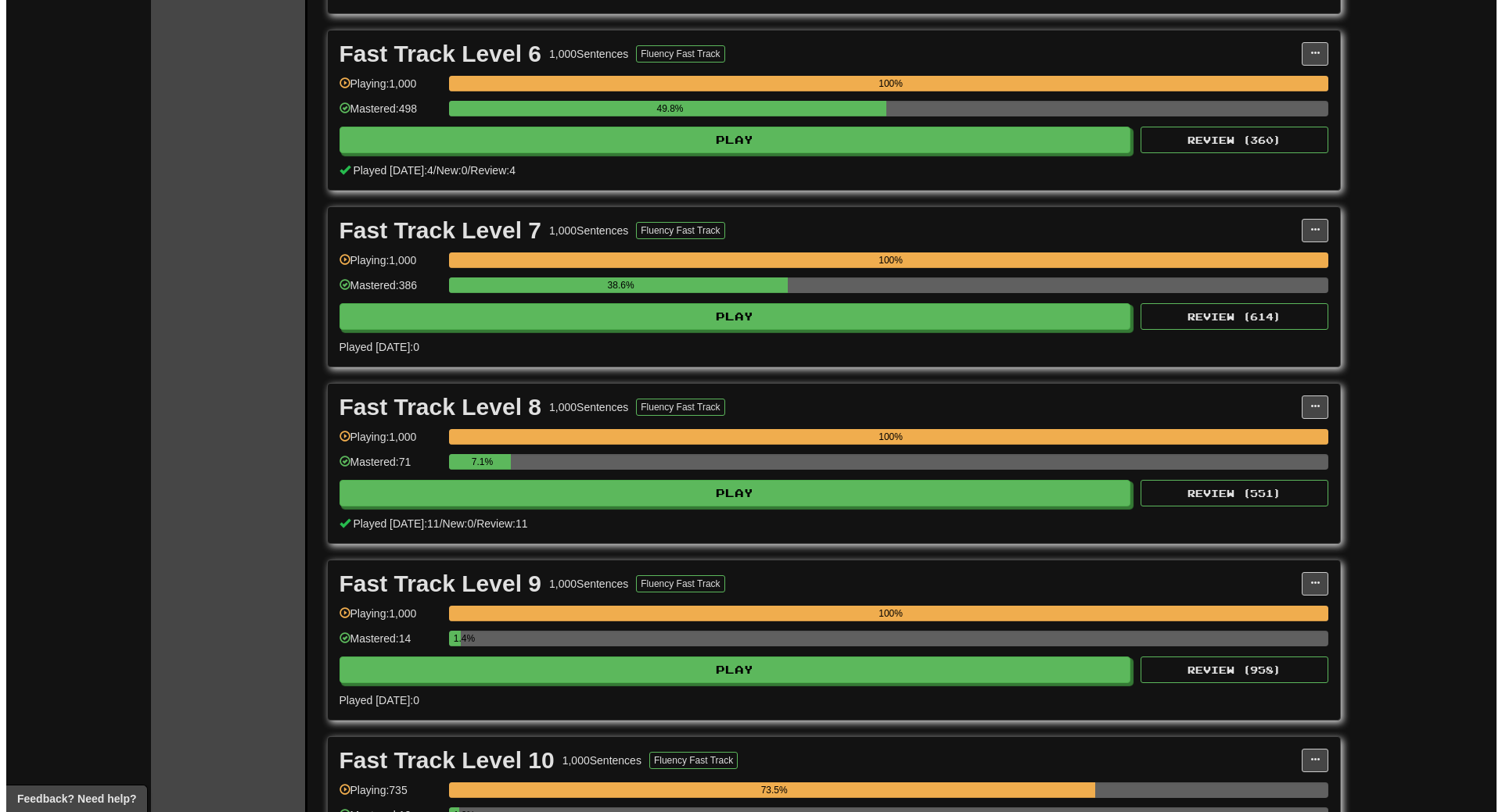
scroll to position [3596, 0]
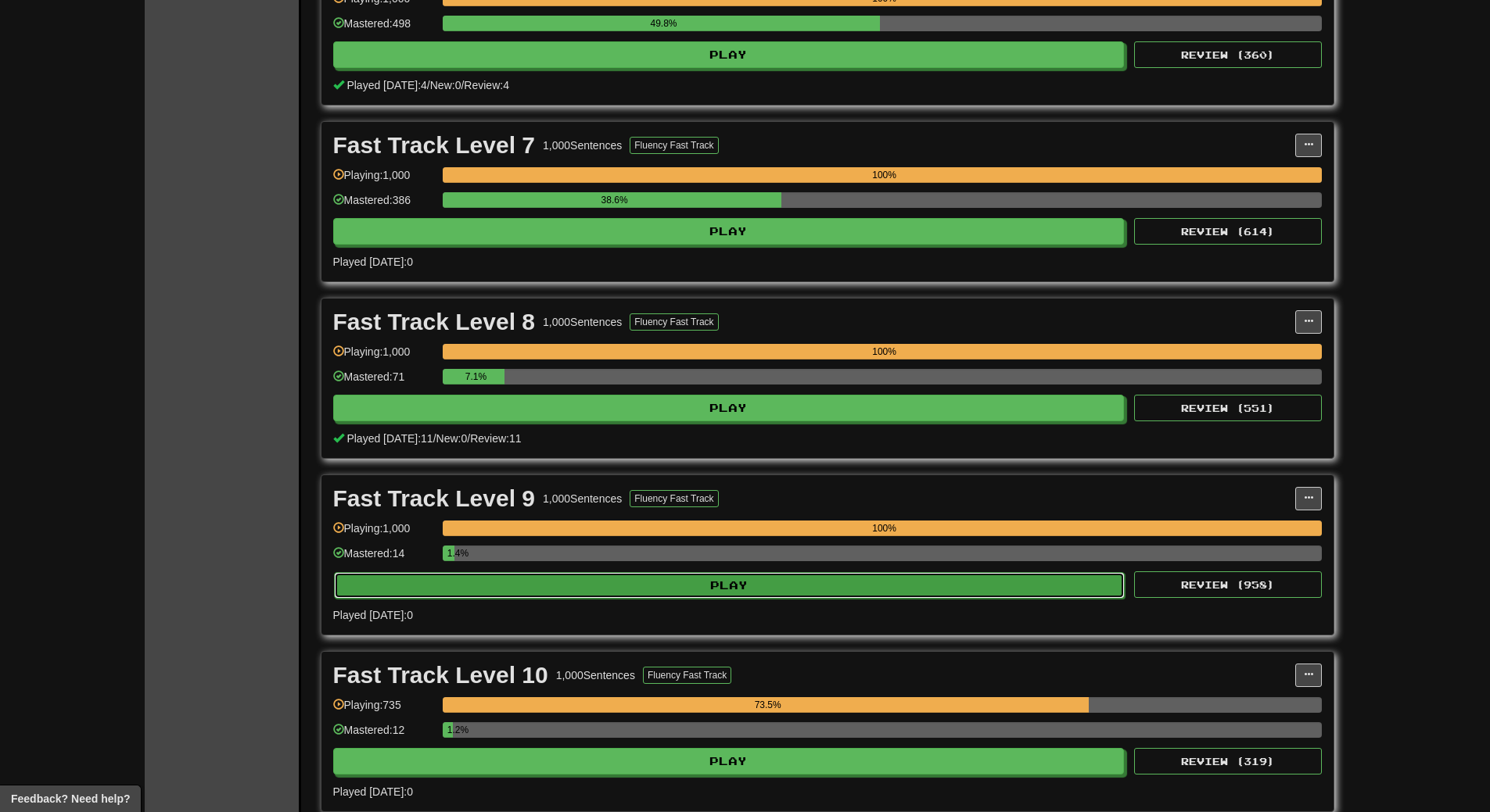
click at [874, 585] on button "Play" at bounding box center [730, 585] width 791 height 27
select select "**"
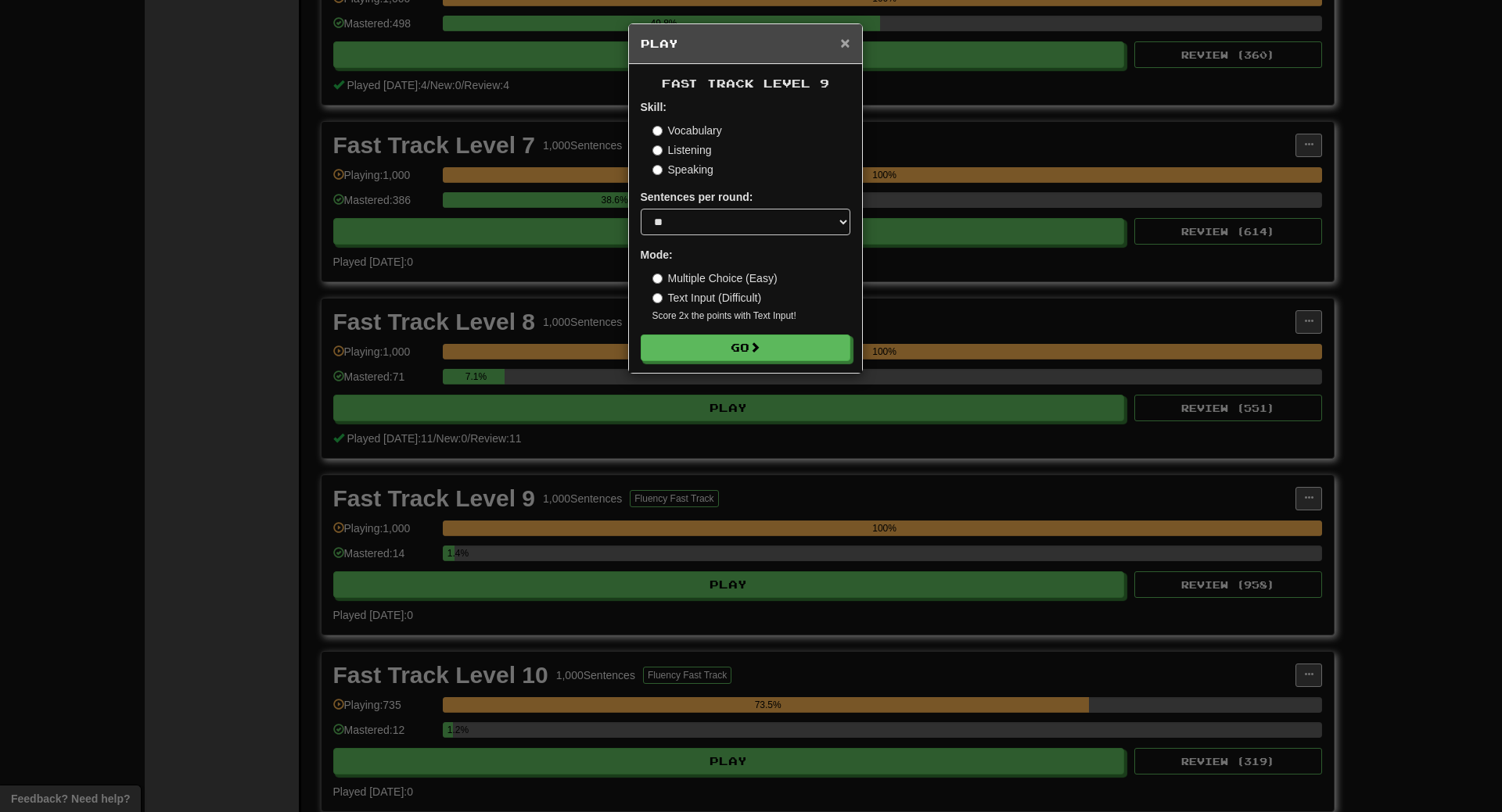
click at [844, 41] on span "×" at bounding box center [845, 42] width 10 height 18
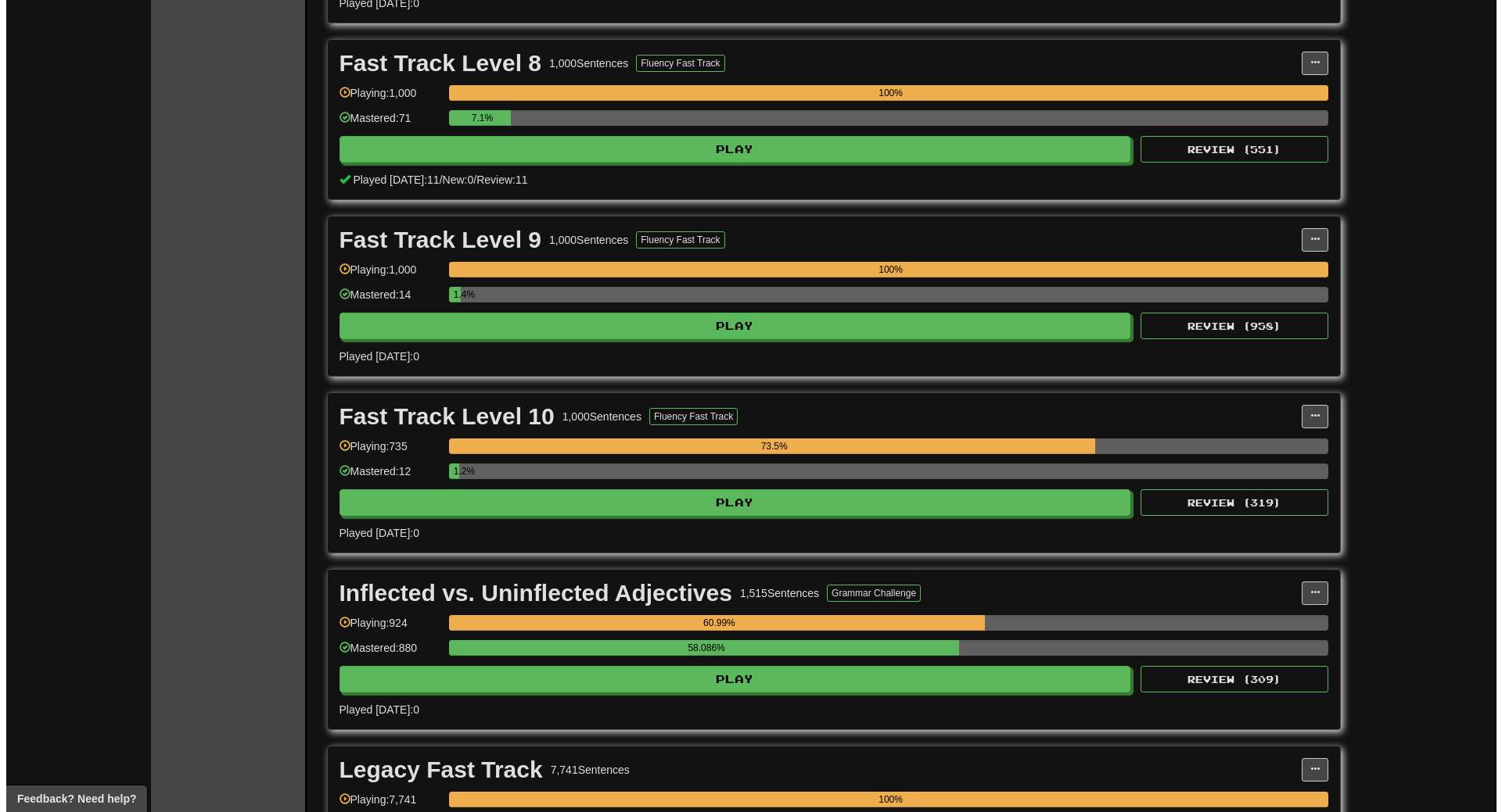
scroll to position [3987, 0]
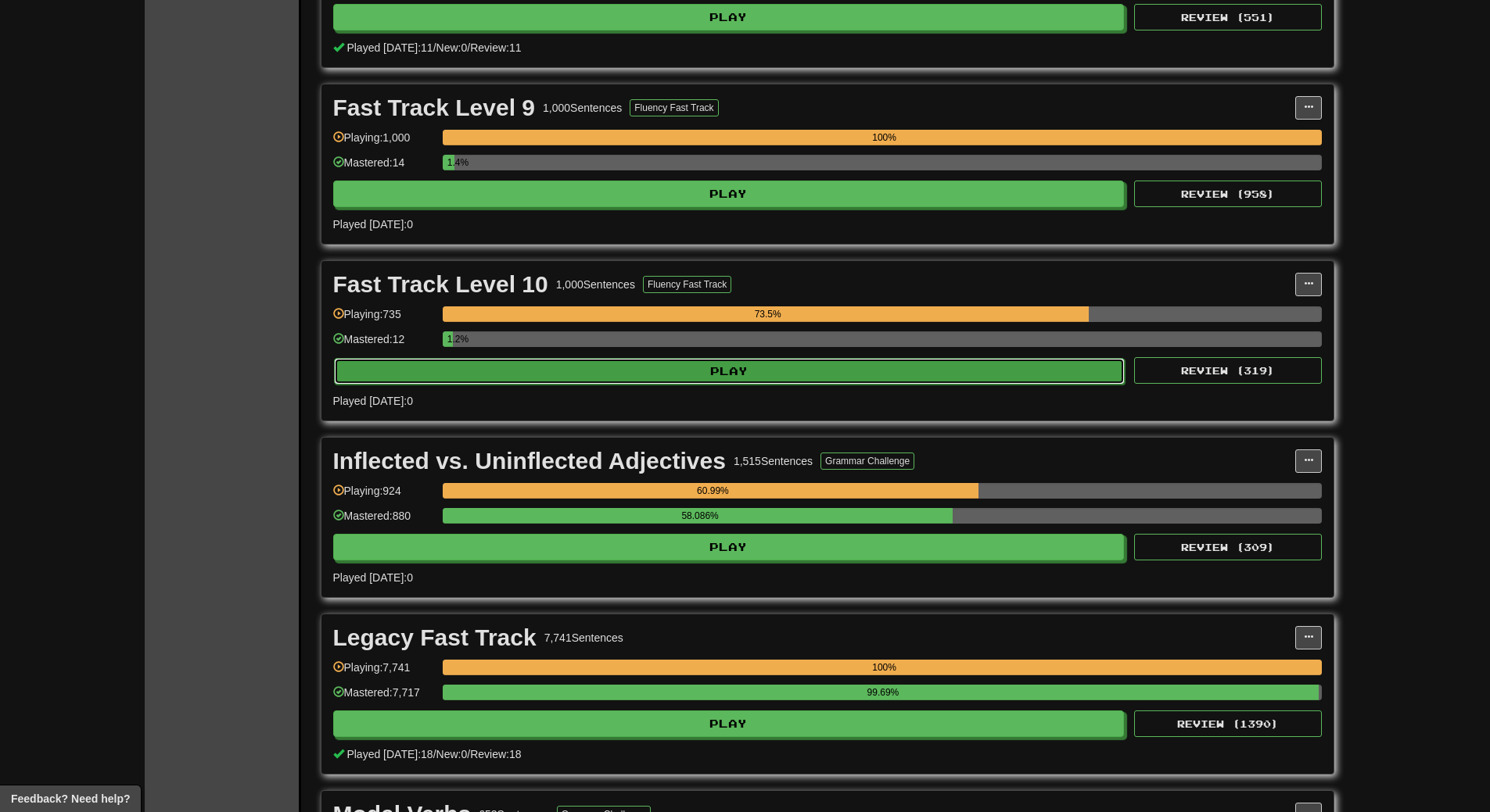
click at [769, 370] on button "Play" at bounding box center [730, 371] width 791 height 27
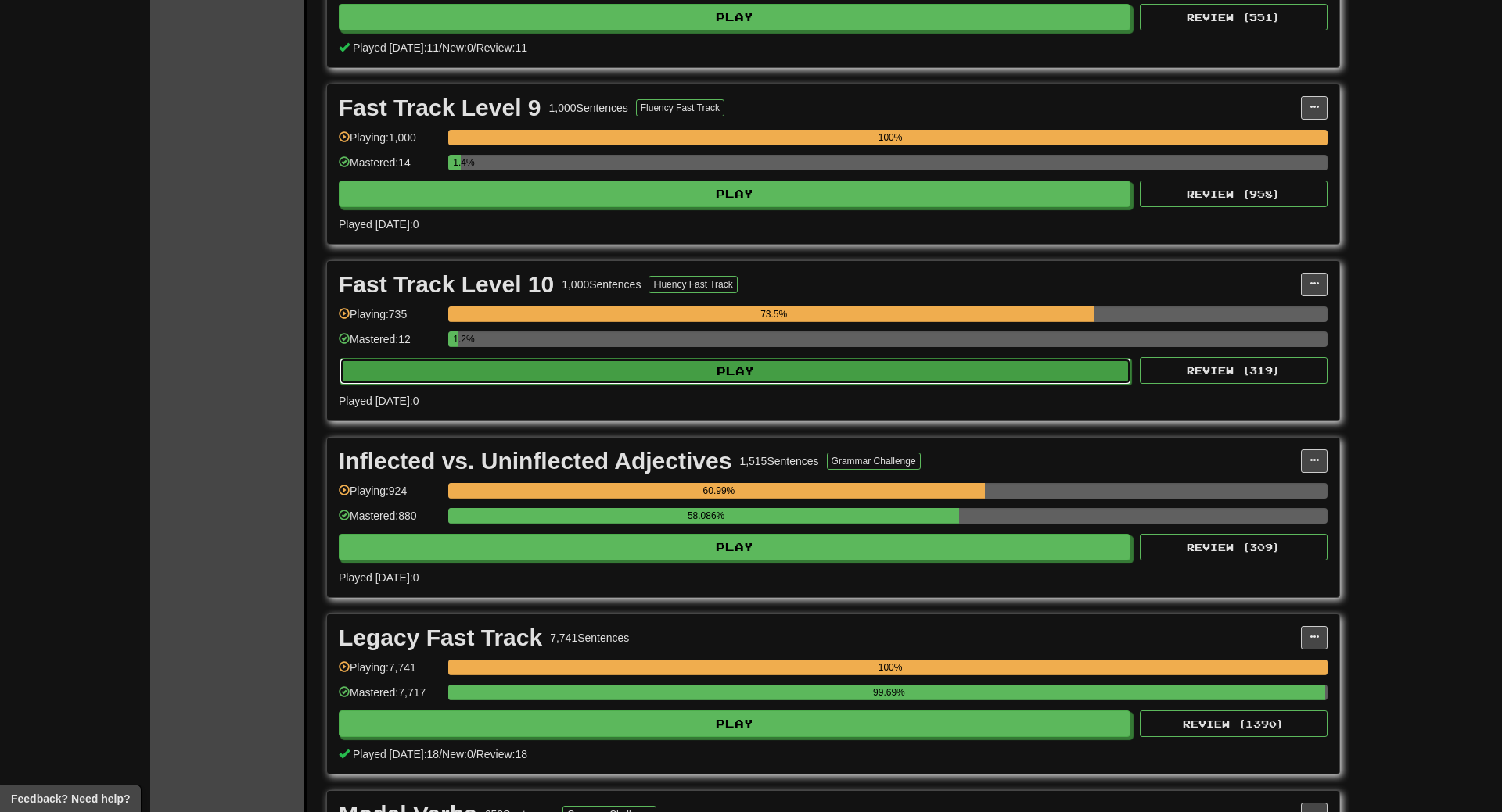
select select "**"
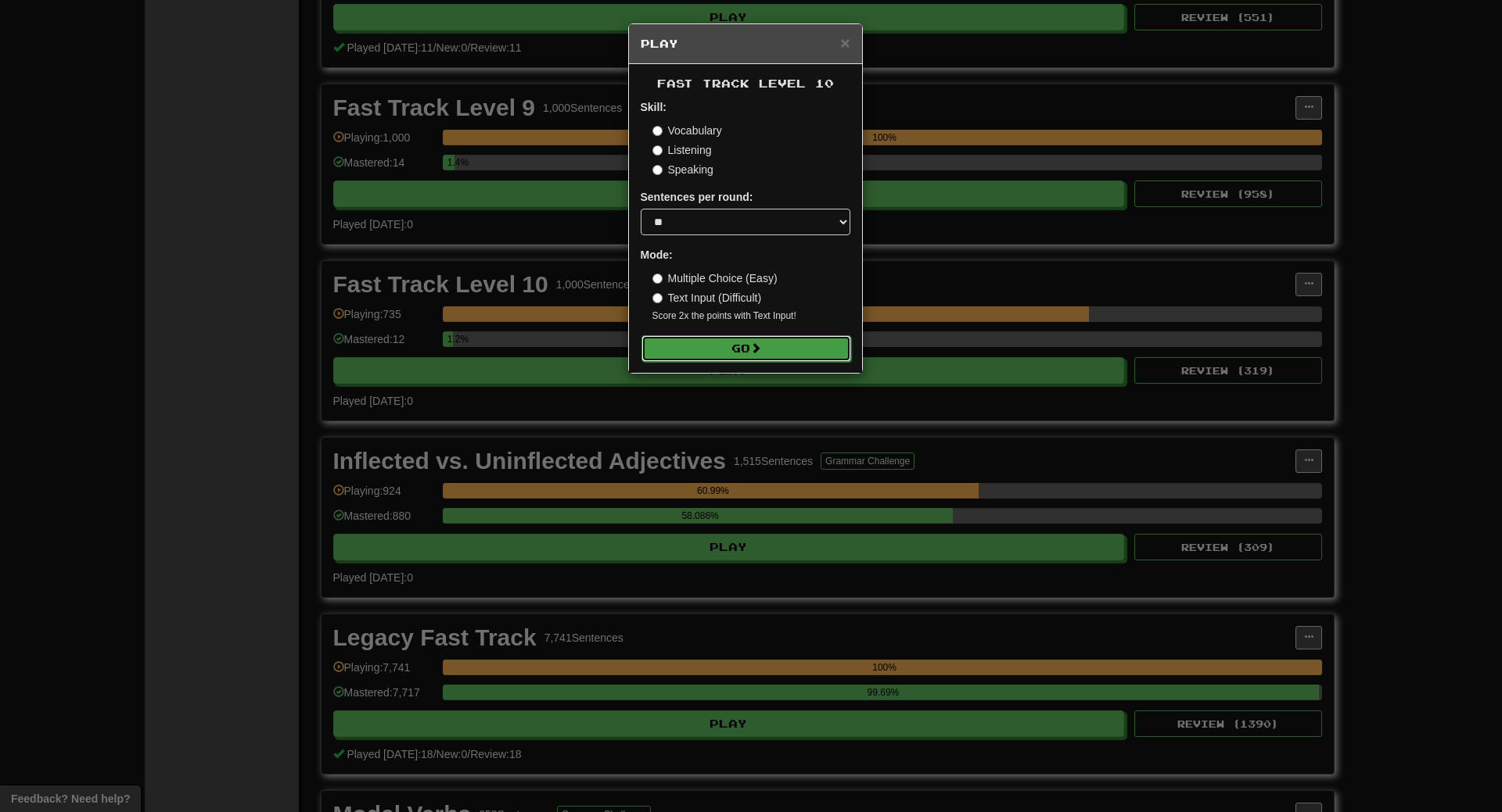
click at [768, 353] on button "Go" at bounding box center [747, 348] width 210 height 27
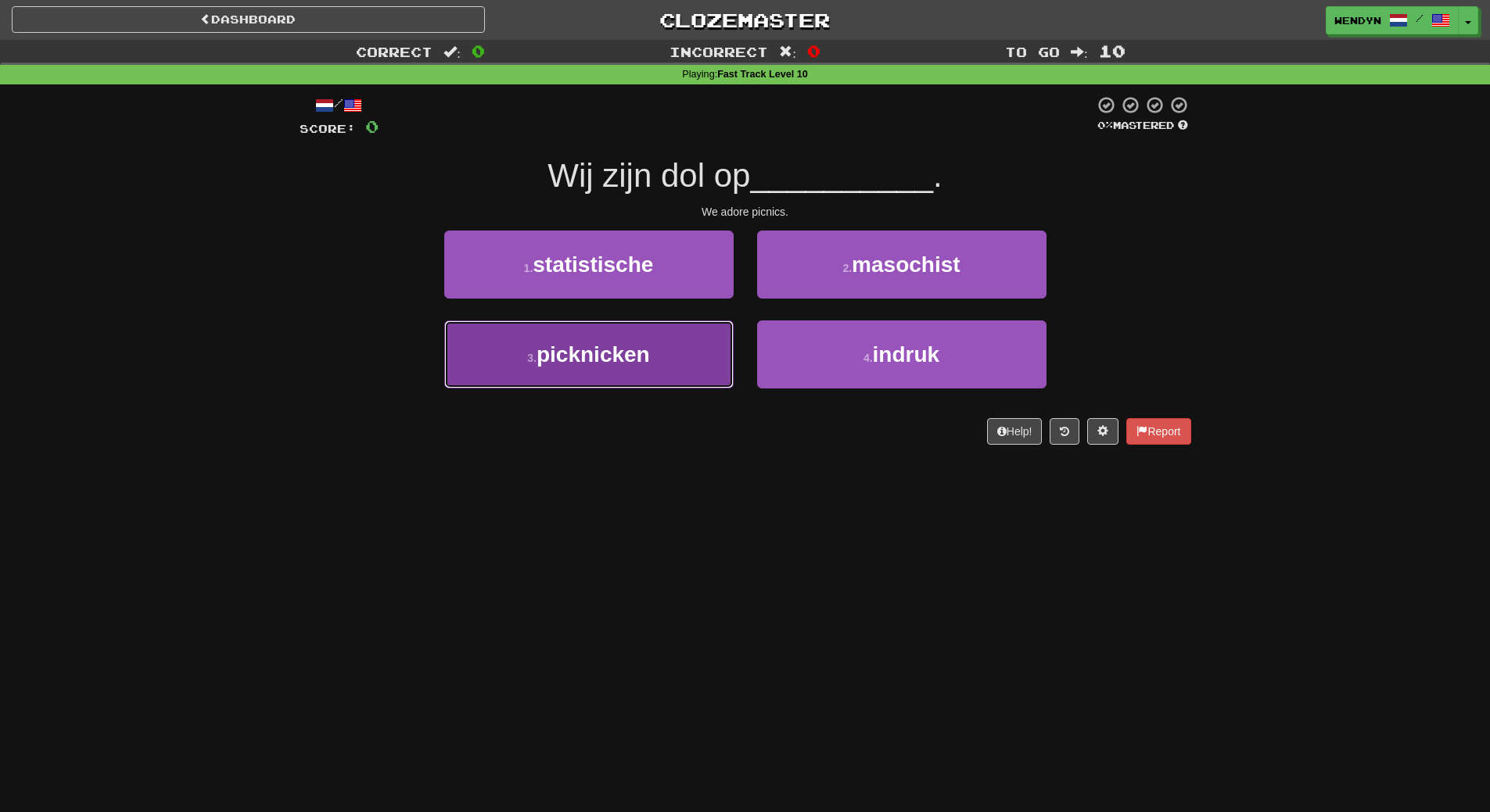
click at [715, 367] on button "3 . picknicken" at bounding box center [589, 355] width 289 height 68
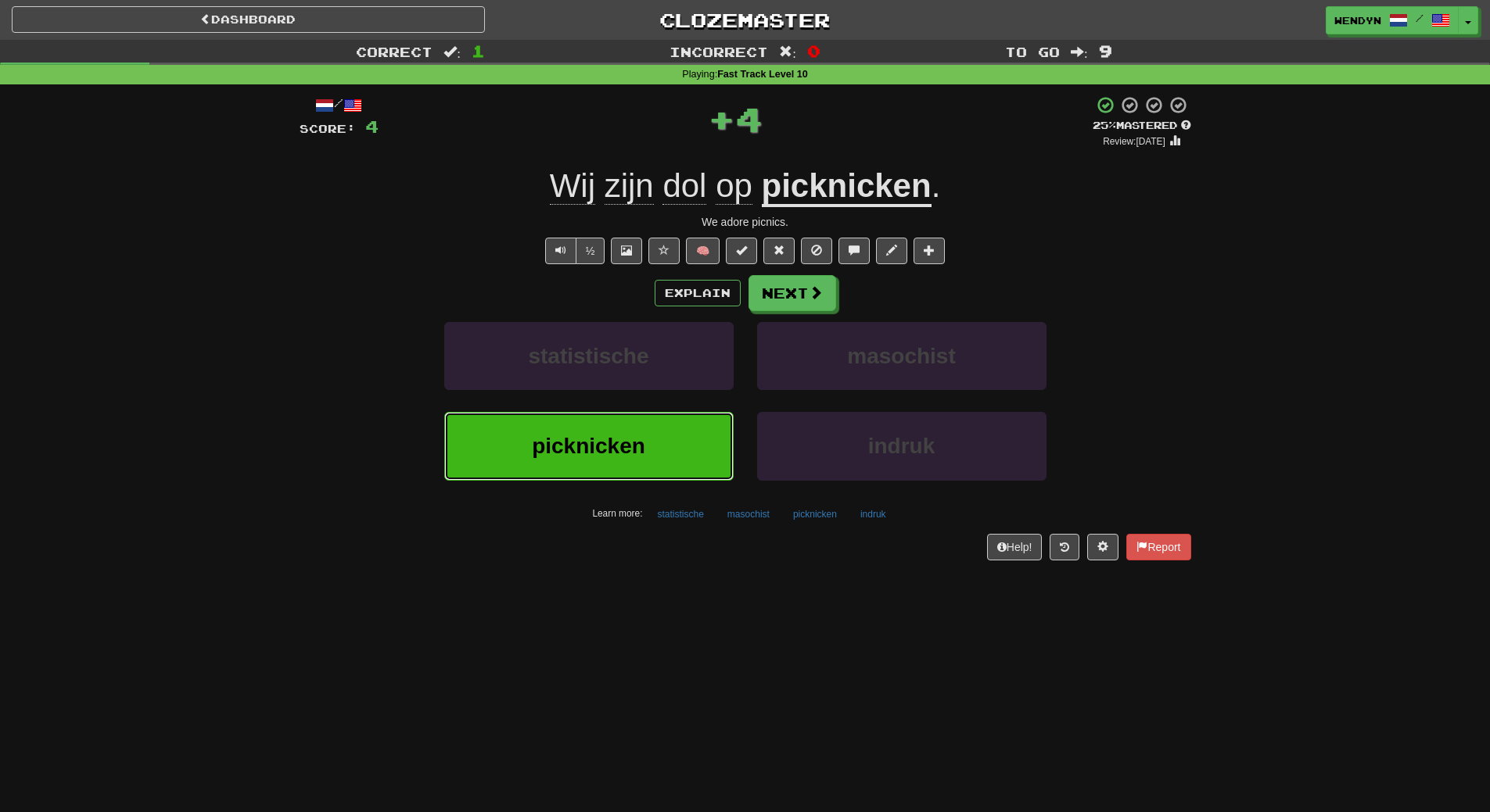
click at [681, 417] on button "picknicken" at bounding box center [589, 446] width 289 height 68
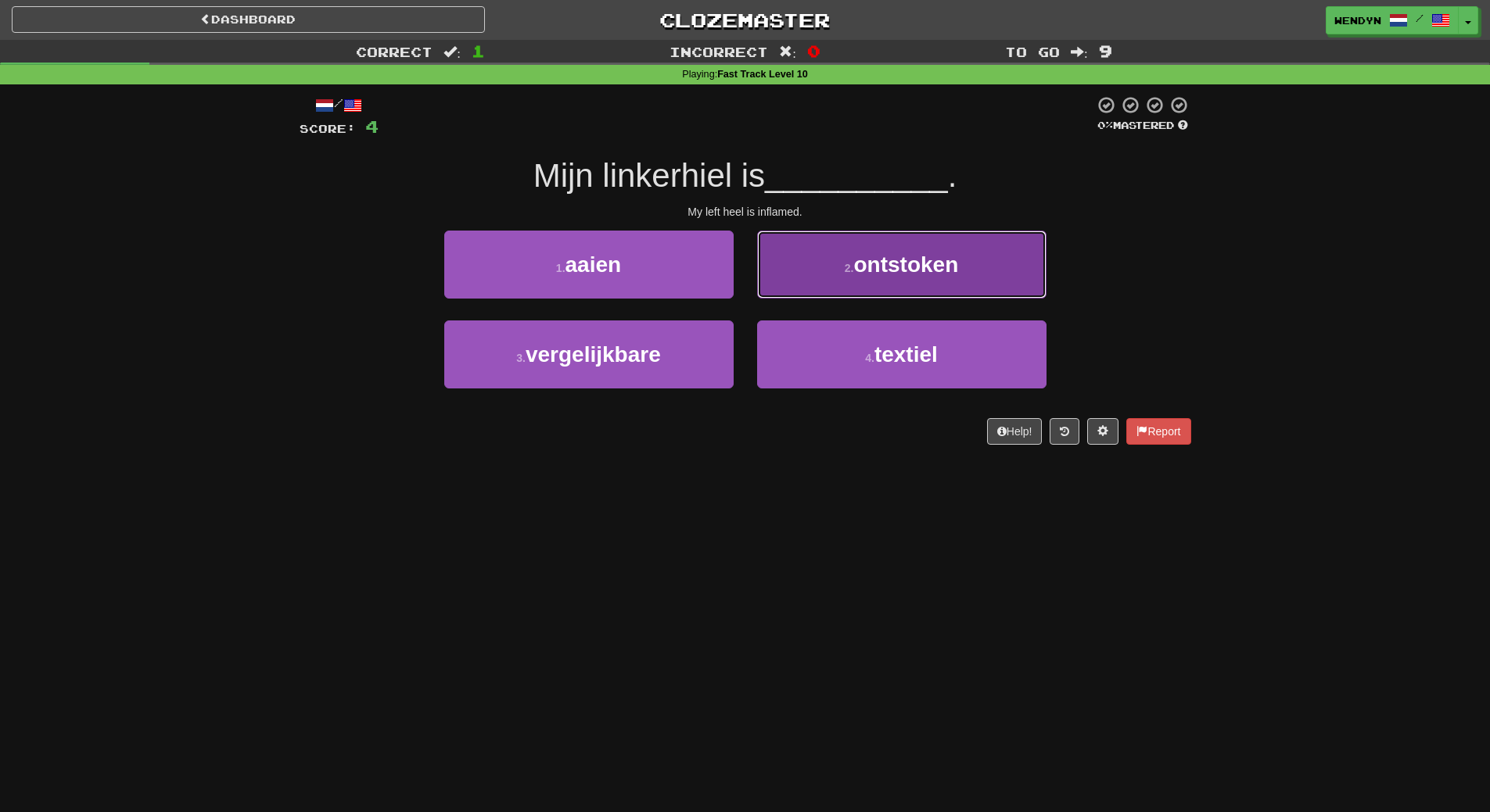
click at [961, 273] on button "2 . ontstoken" at bounding box center [902, 265] width 289 height 68
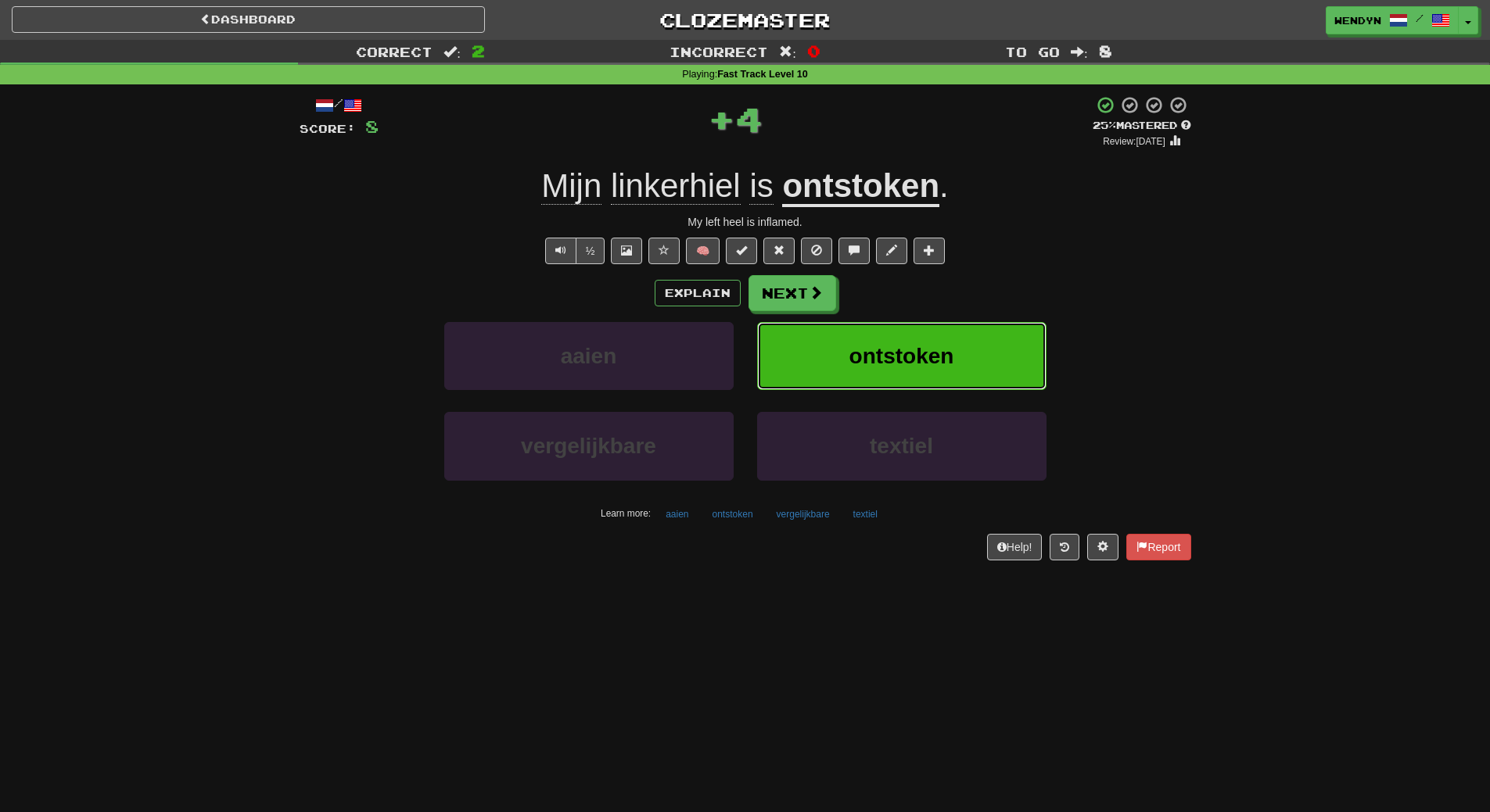
click at [966, 331] on button "ontstoken" at bounding box center [902, 356] width 289 height 68
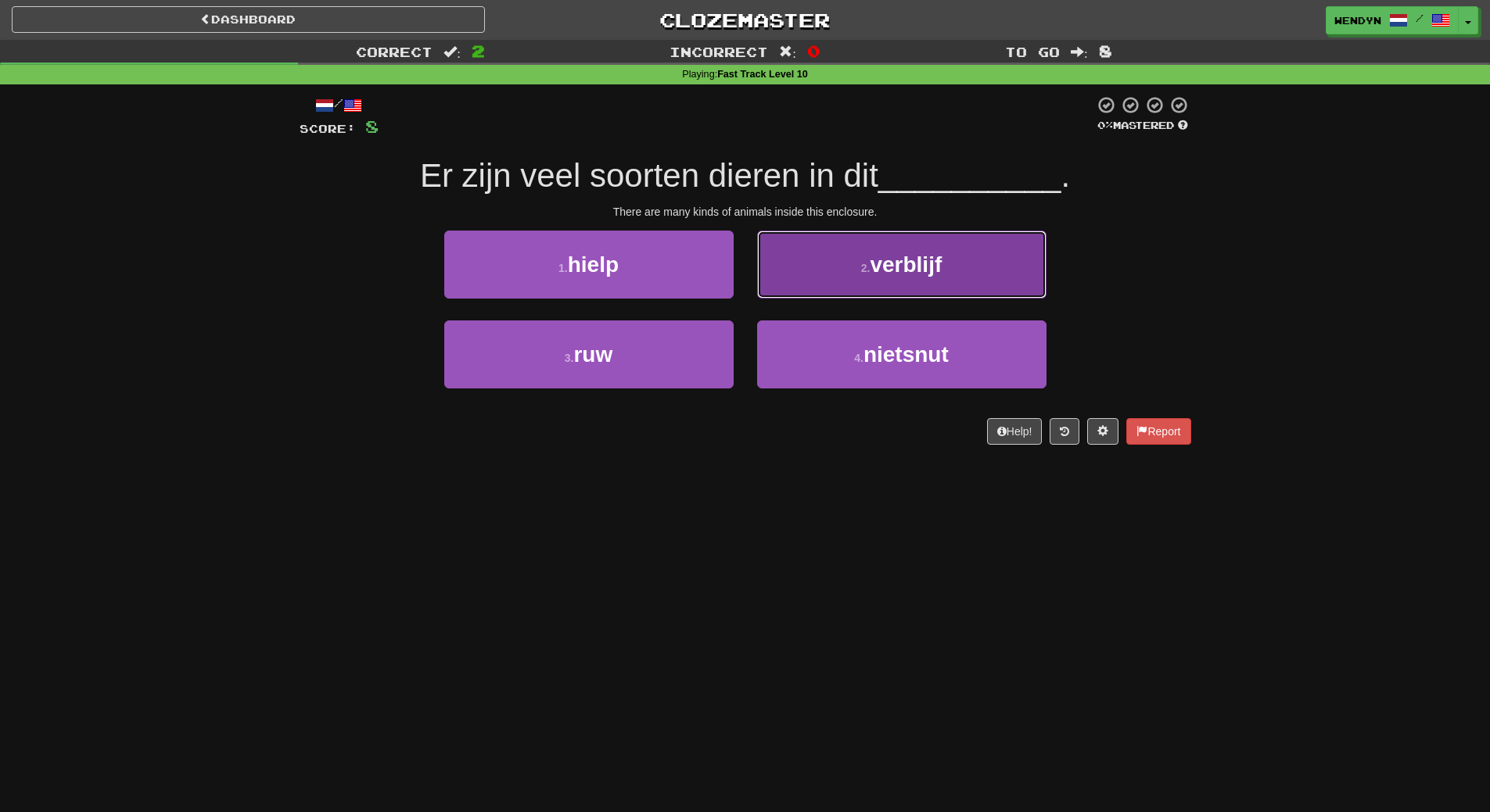
click at [967, 253] on button "2 . verblijf" at bounding box center [902, 265] width 289 height 68
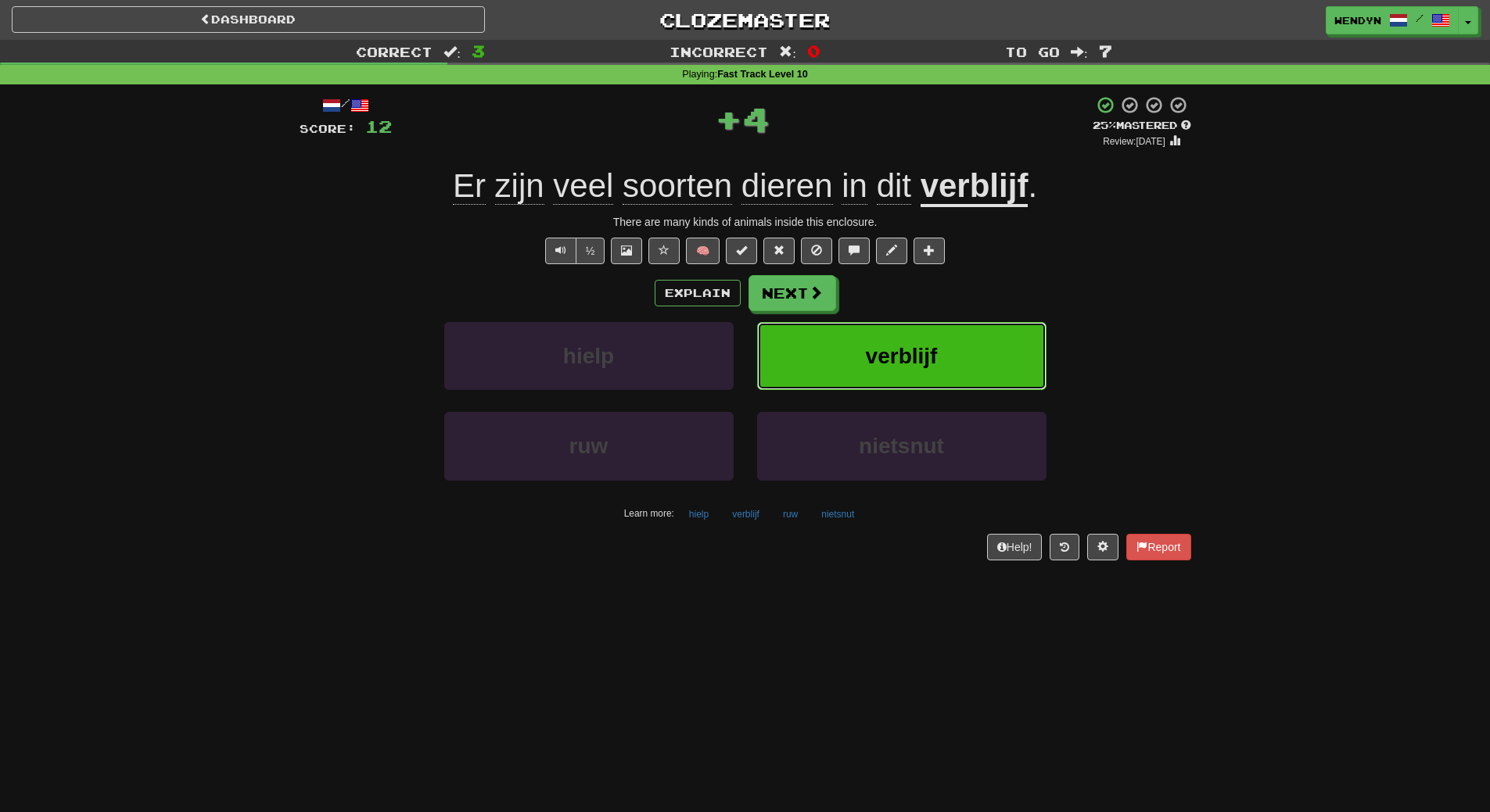
click at [967, 322] on button "verblijf" at bounding box center [902, 356] width 289 height 68
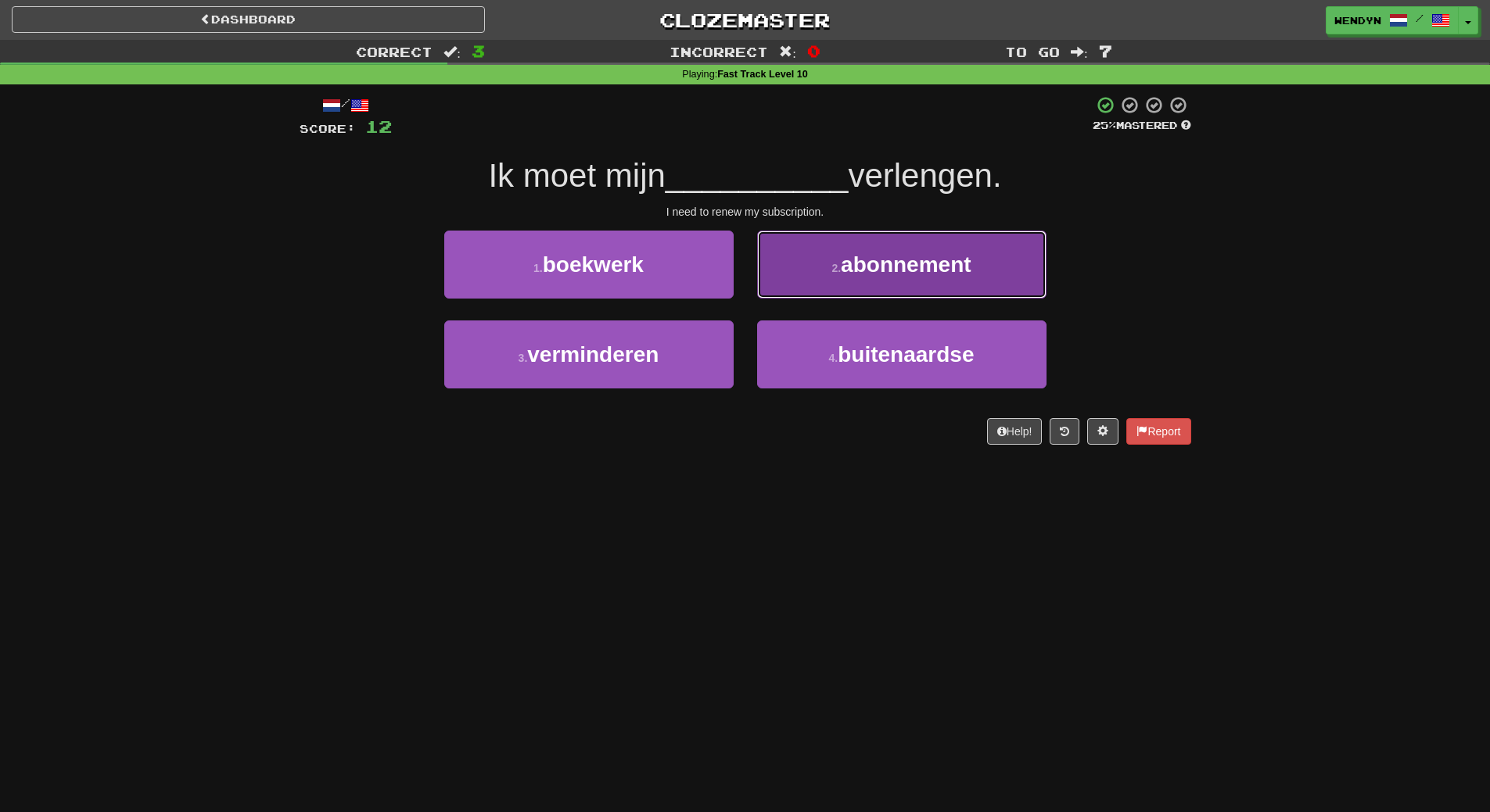
click at [977, 287] on button "2 . abonnement" at bounding box center [902, 265] width 289 height 68
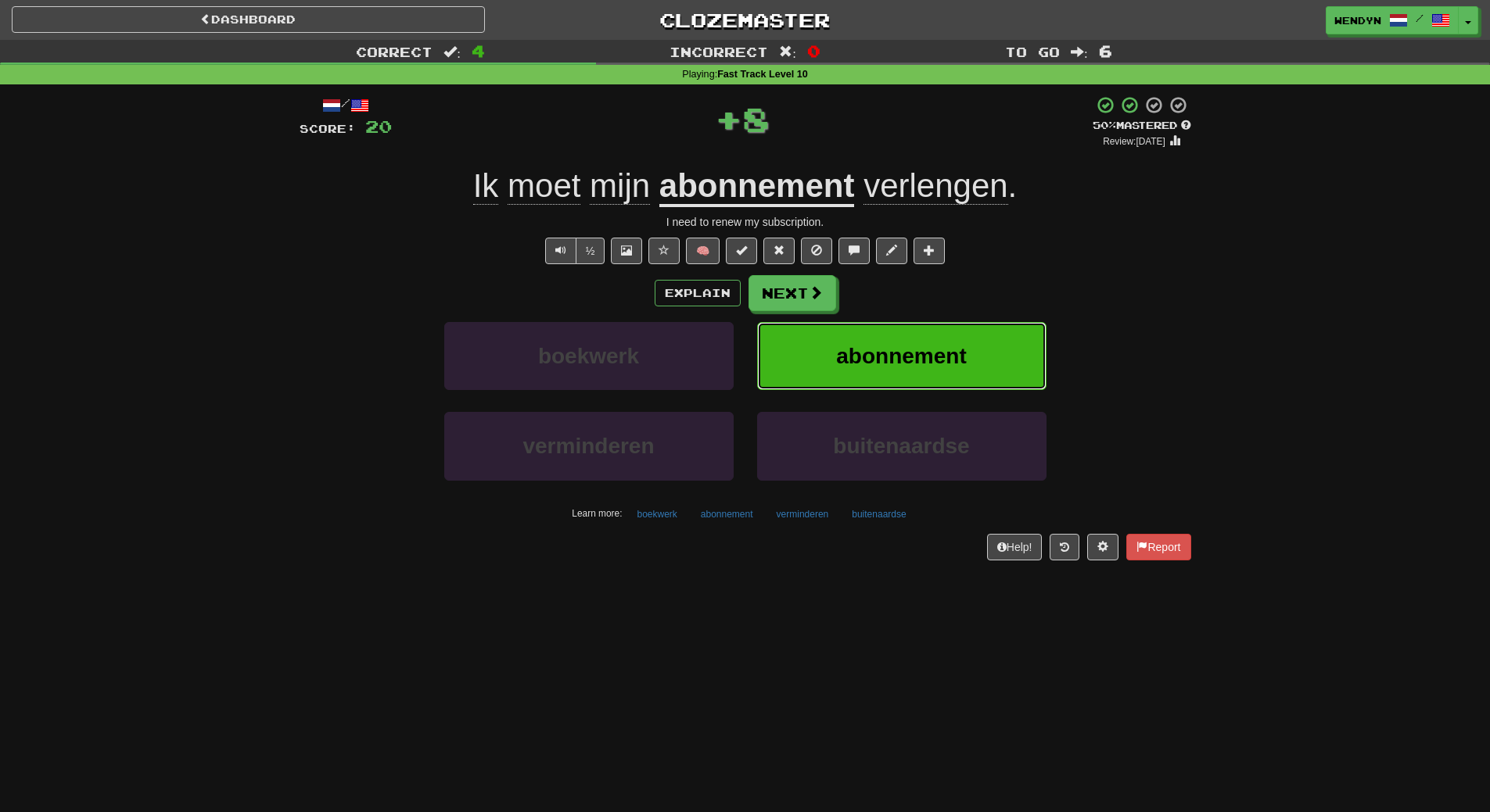
click at [976, 333] on button "abonnement" at bounding box center [902, 356] width 289 height 68
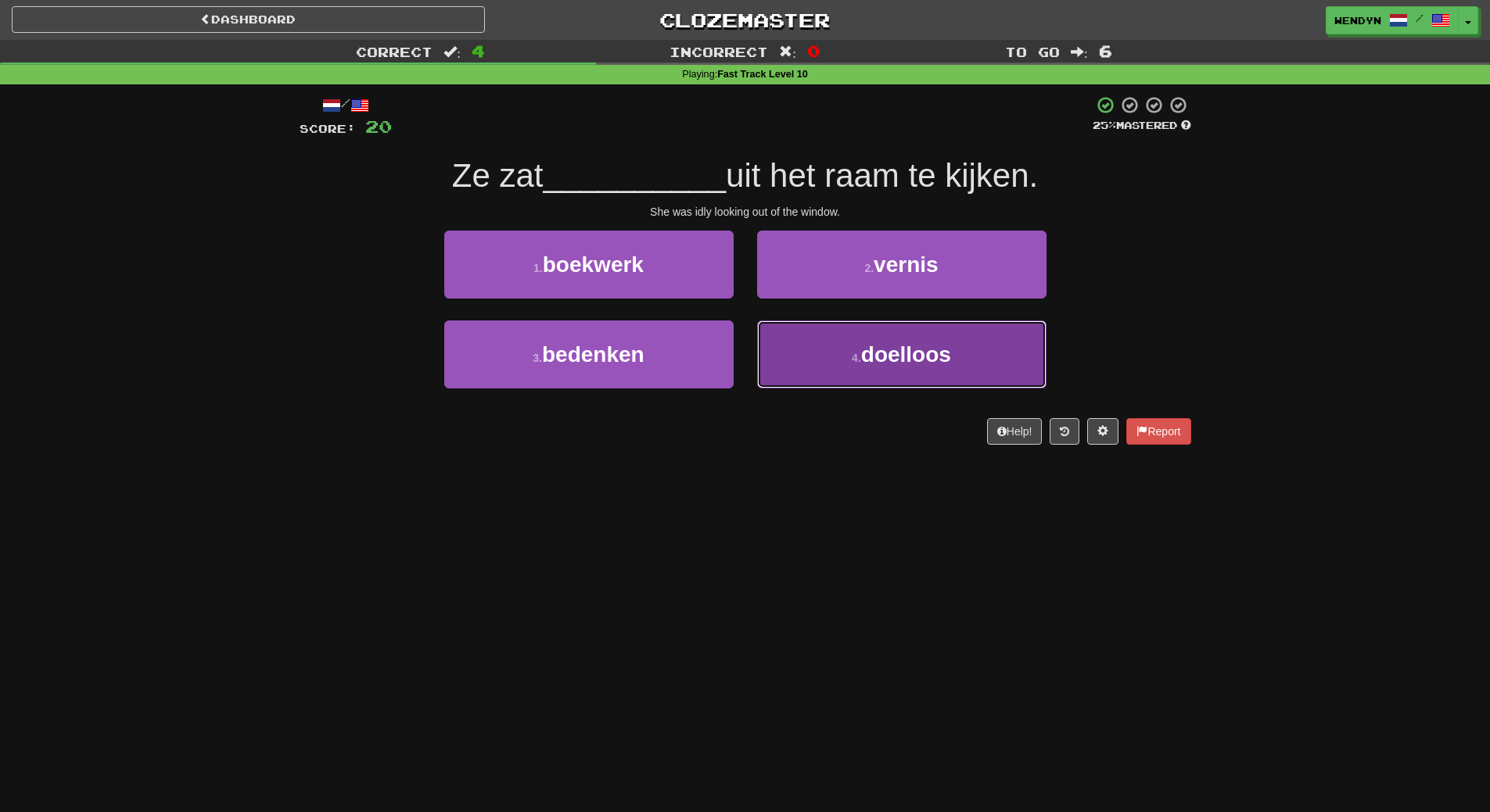
click at [896, 367] on button "4 . doelloos" at bounding box center [902, 355] width 289 height 68
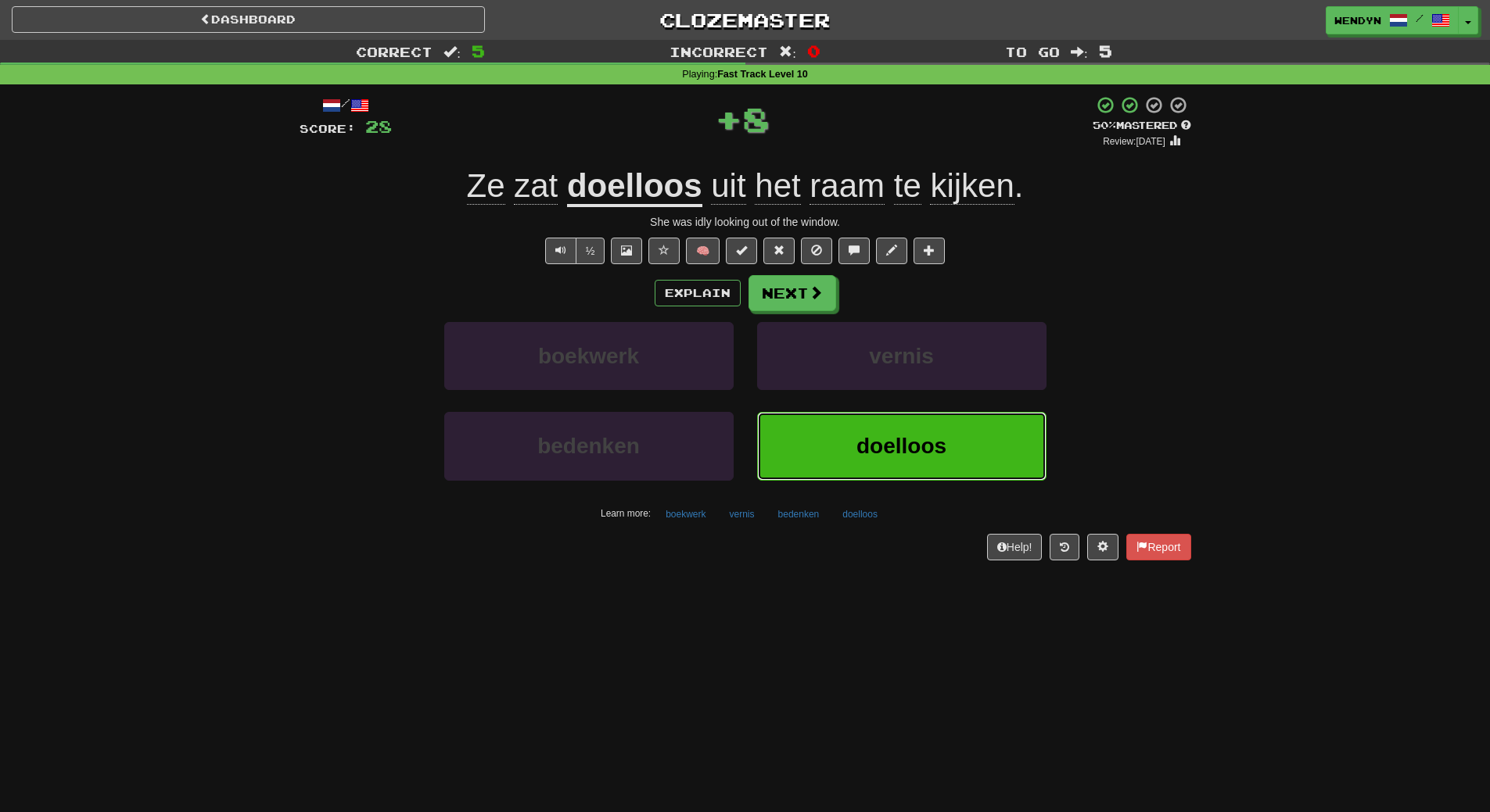
click at [874, 461] on button "doelloos" at bounding box center [902, 446] width 289 height 68
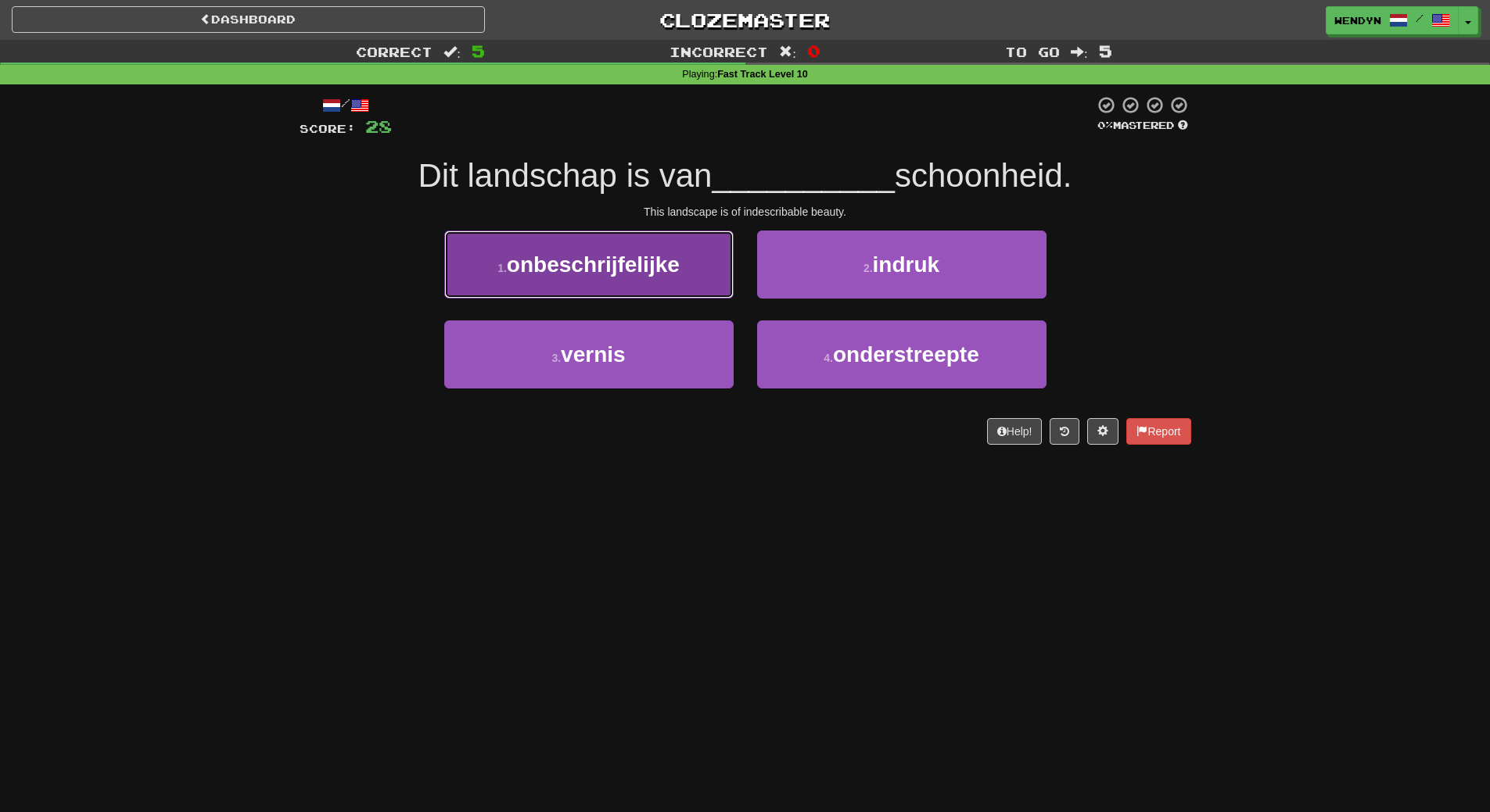
click at [676, 249] on button "1 . onbeschrijfelijke" at bounding box center [589, 265] width 289 height 68
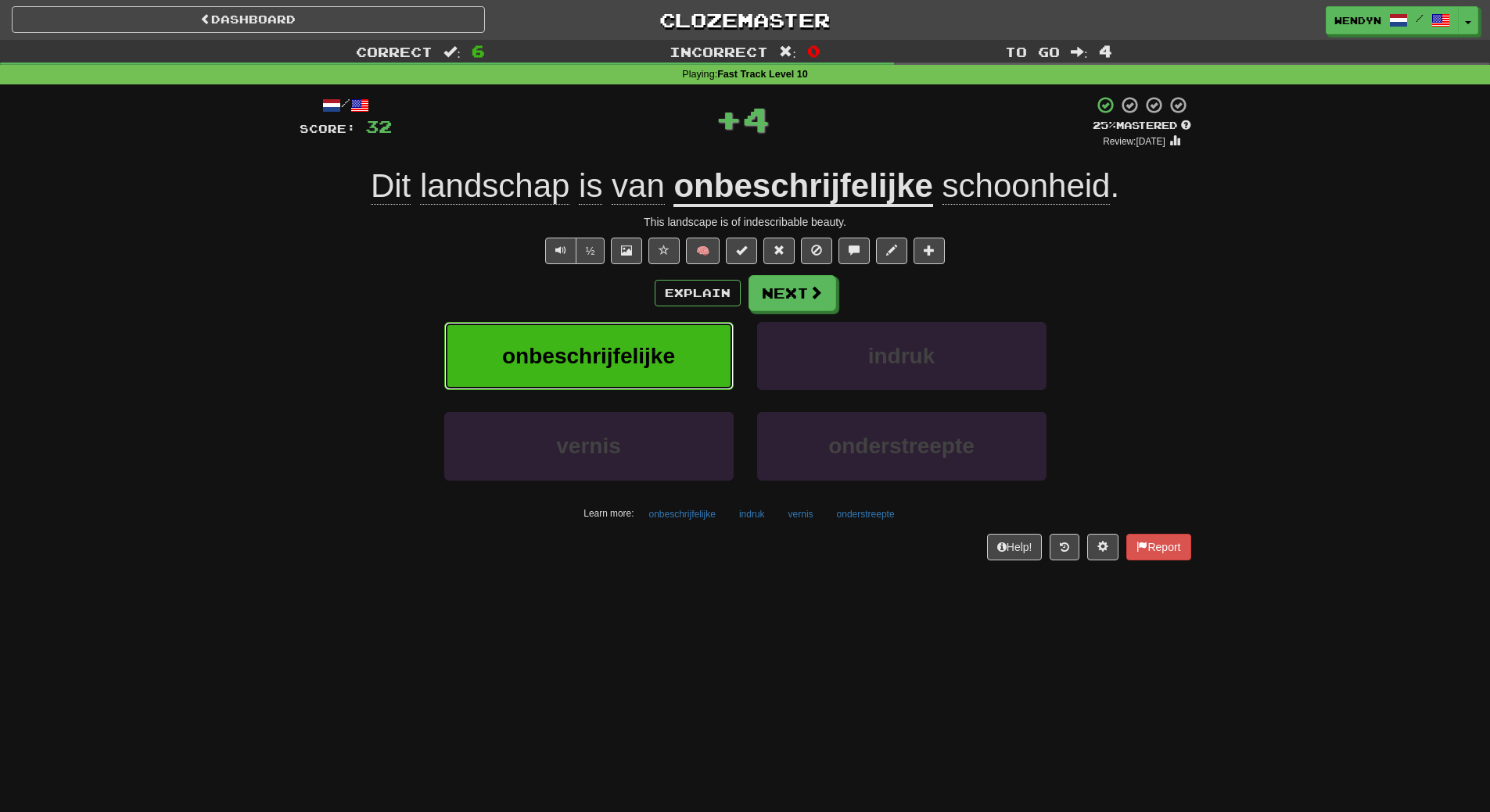
click at [678, 322] on button "onbeschrijfelijke" at bounding box center [589, 356] width 289 height 68
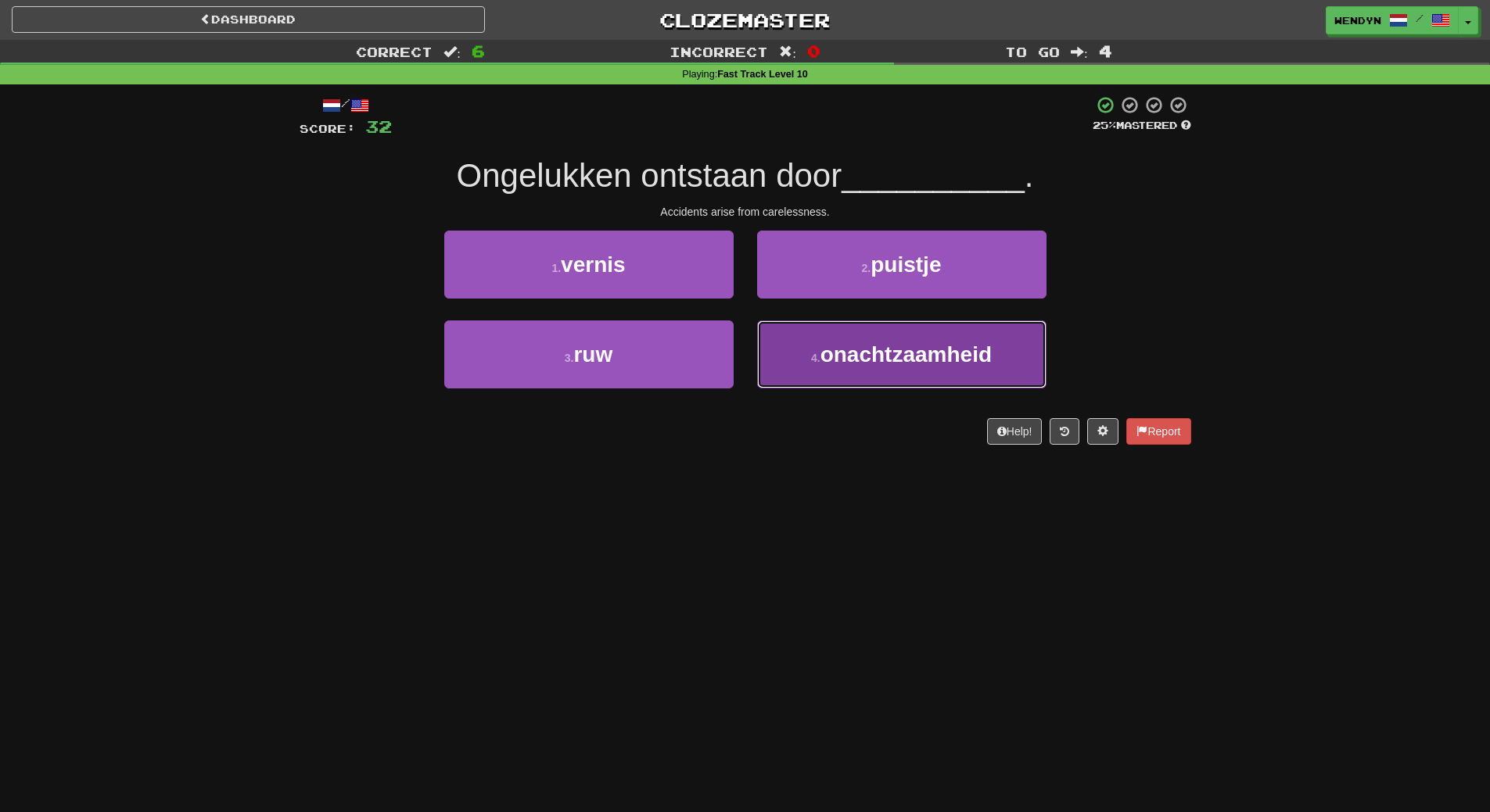
click at [782, 382] on button "4 . onachtzaamheid" at bounding box center [902, 355] width 289 height 68
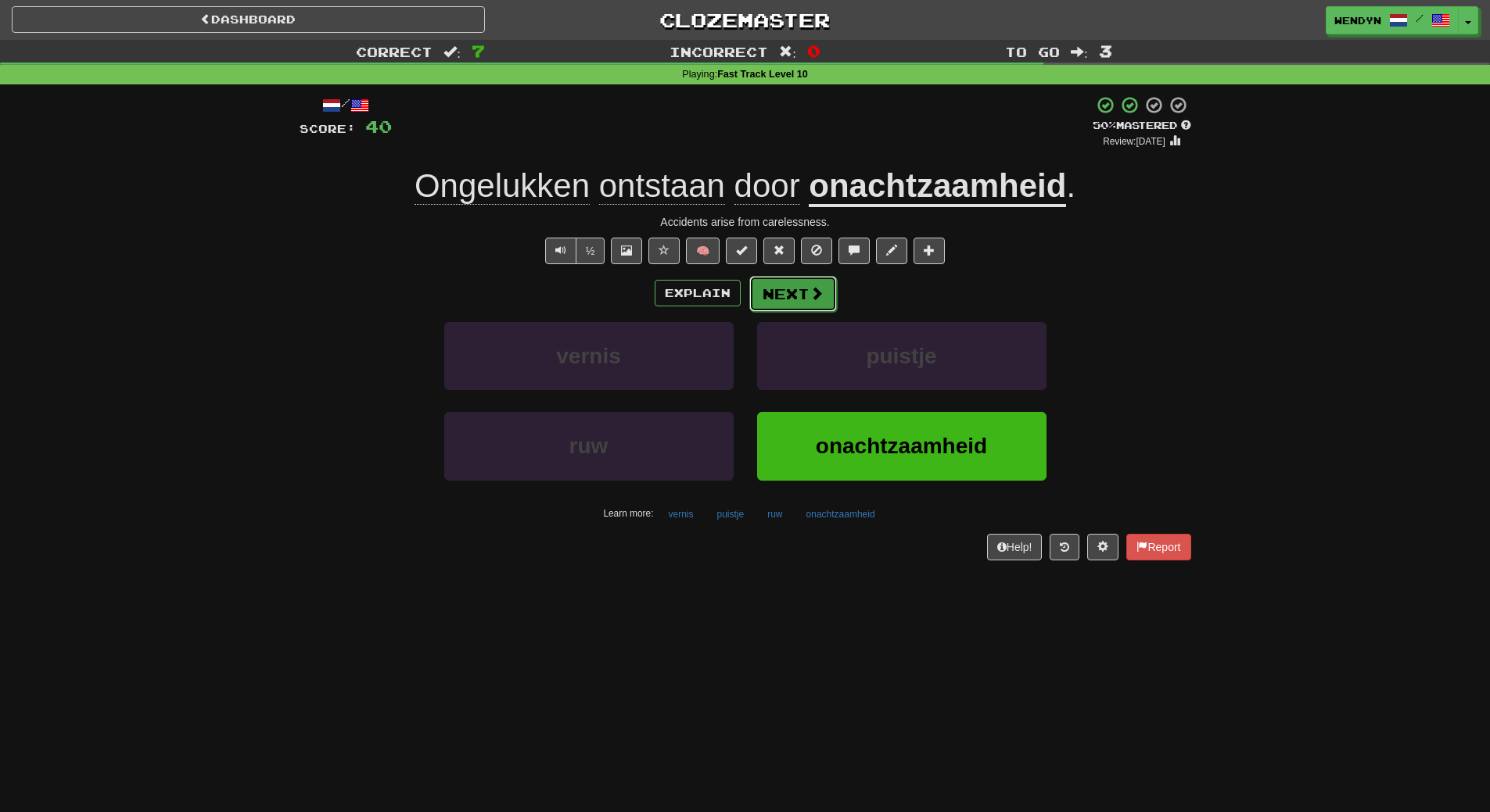
click at [799, 309] on button "Next" at bounding box center [793, 294] width 88 height 36
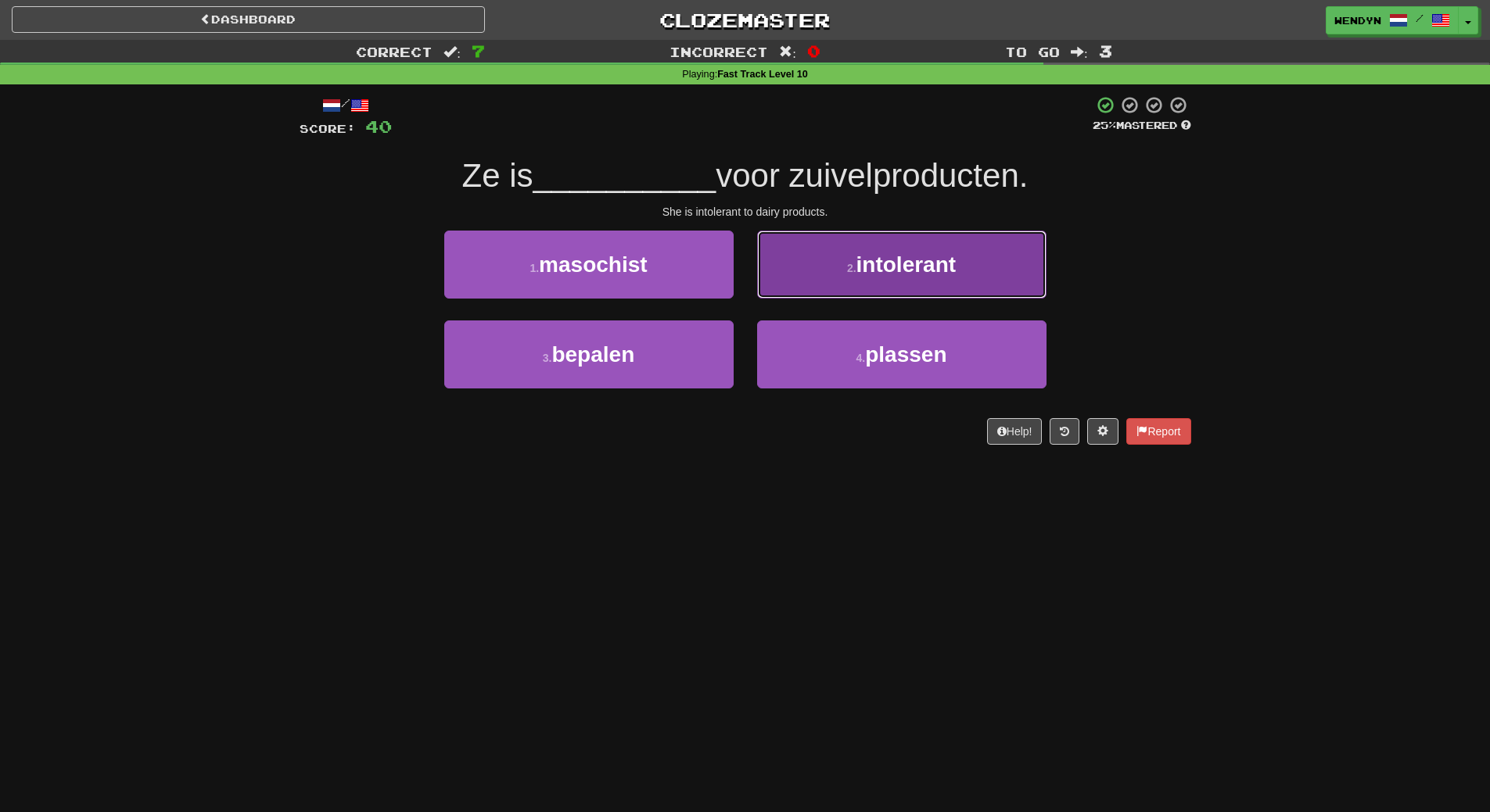
click at [912, 278] on button "2 . intolerant" at bounding box center [902, 265] width 289 height 68
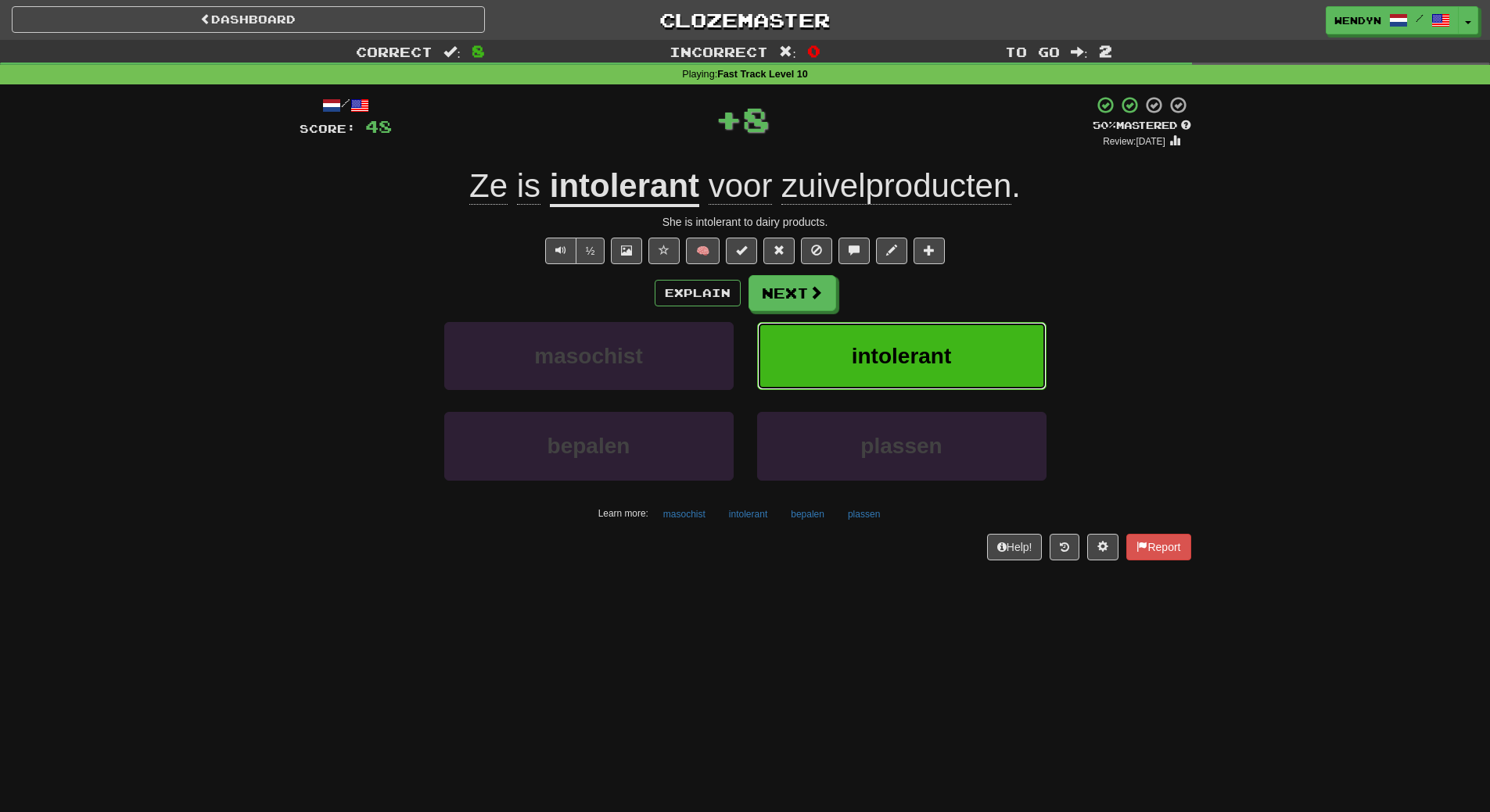
click at [912, 338] on button "intolerant" at bounding box center [902, 356] width 289 height 68
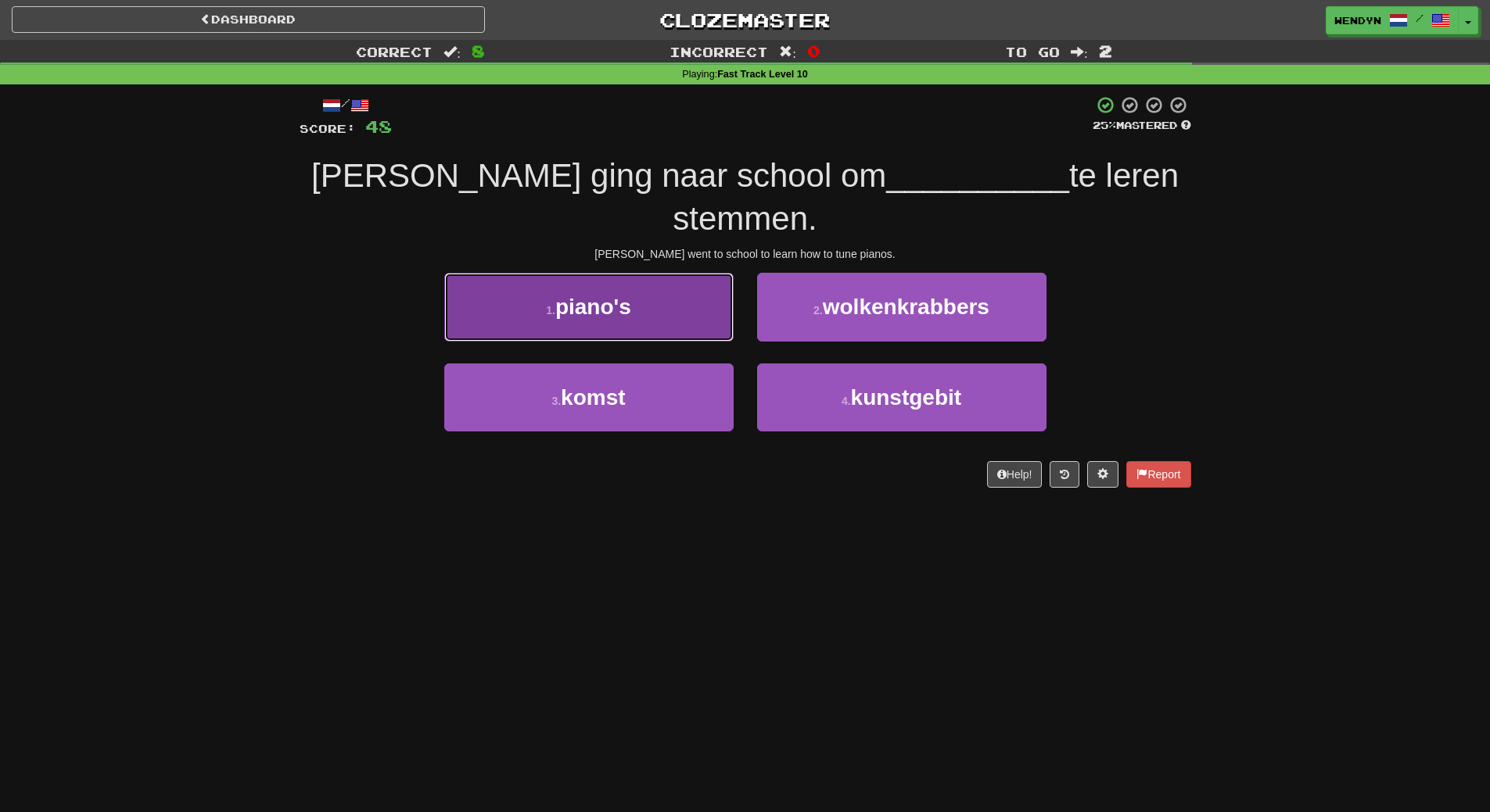
click at [641, 273] on button "1 . piano's" at bounding box center [589, 307] width 289 height 68
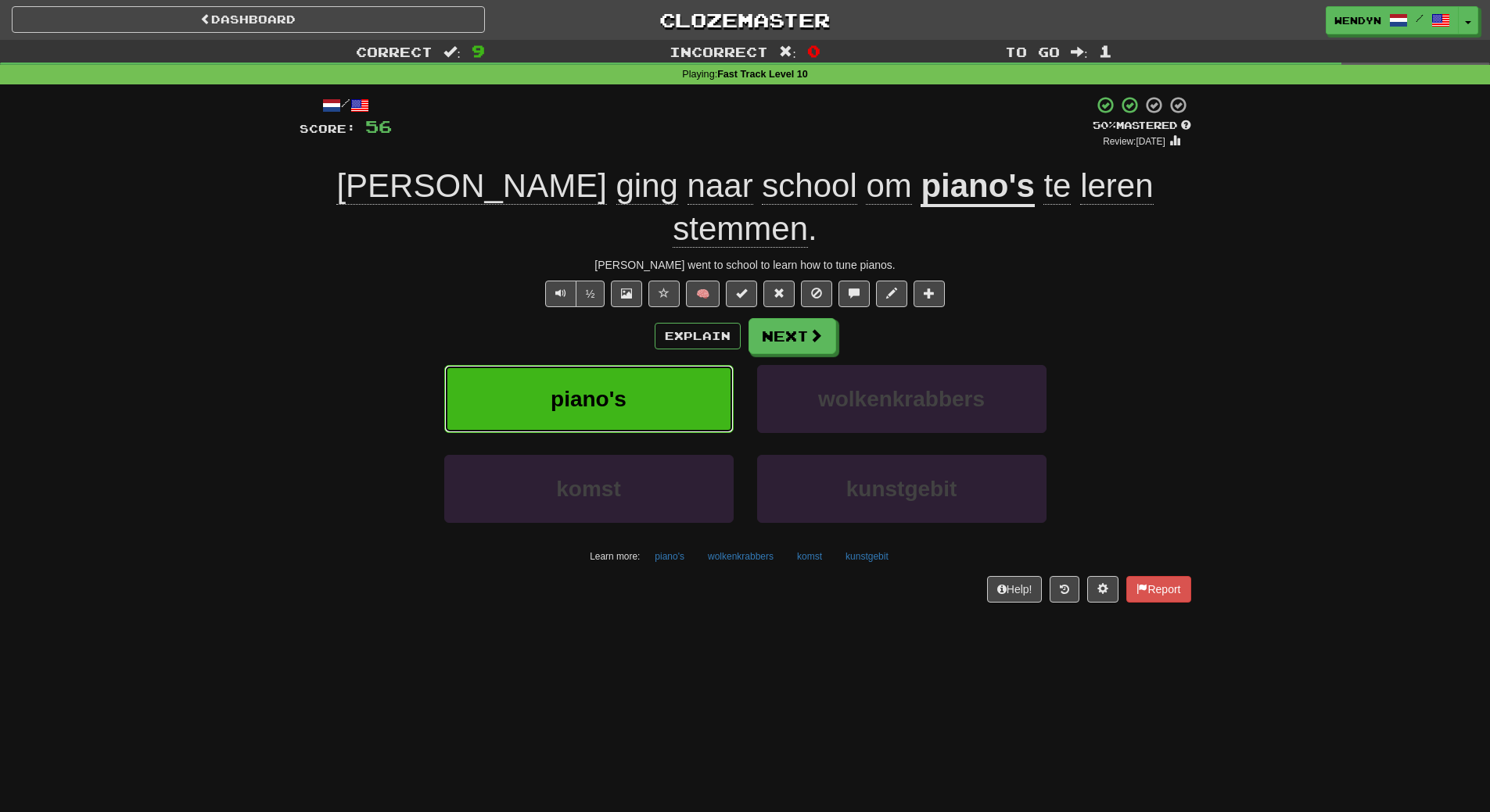
click at [577, 387] on span "piano's" at bounding box center [588, 400] width 76 height 24
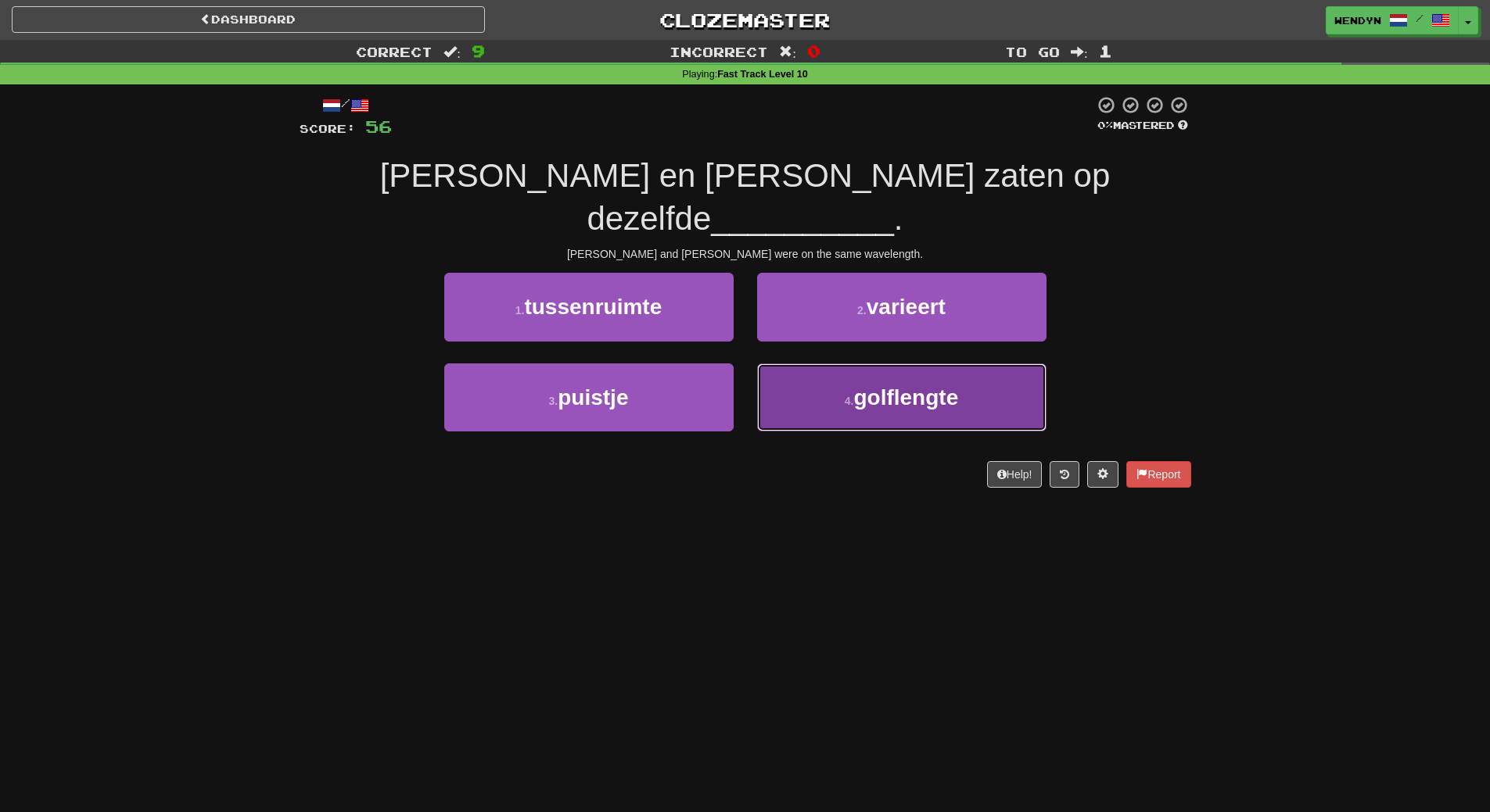
click at [813, 374] on button "4 . golflengte" at bounding box center [902, 398] width 289 height 68
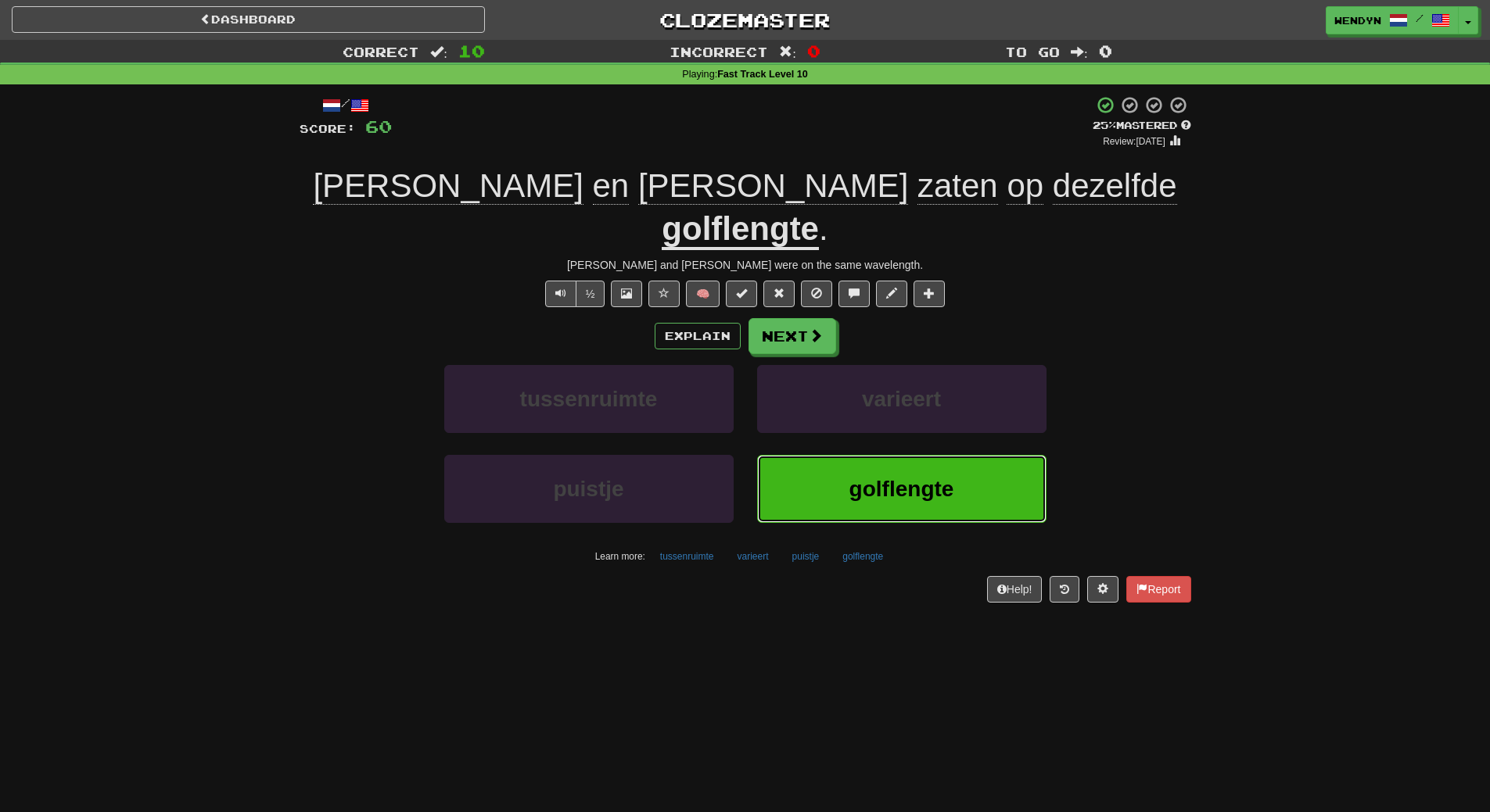
click at [864, 477] on span "golflengte" at bounding box center [902, 489] width 105 height 24
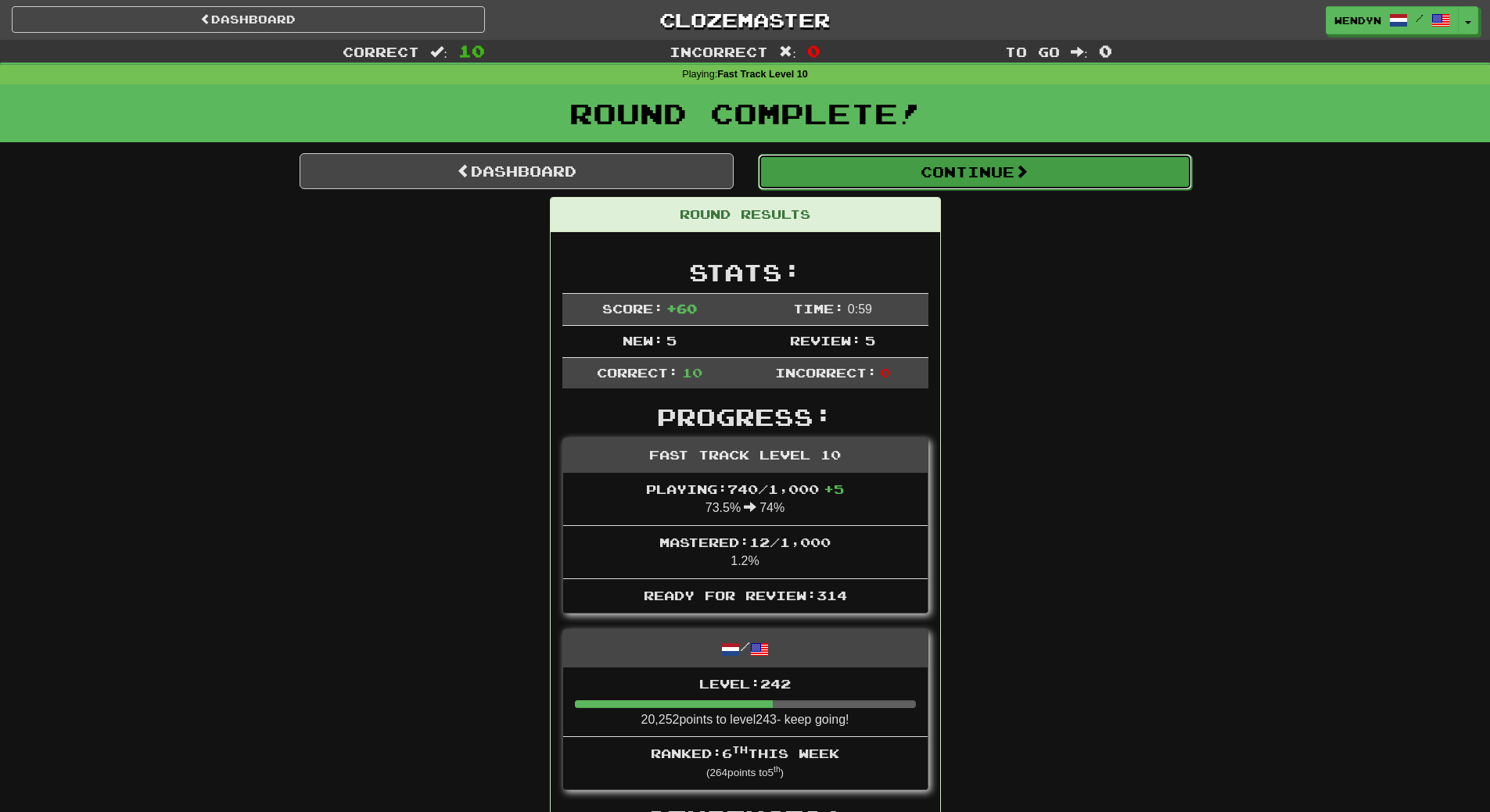
click at [1002, 177] on button "Continue" at bounding box center [975, 172] width 434 height 36
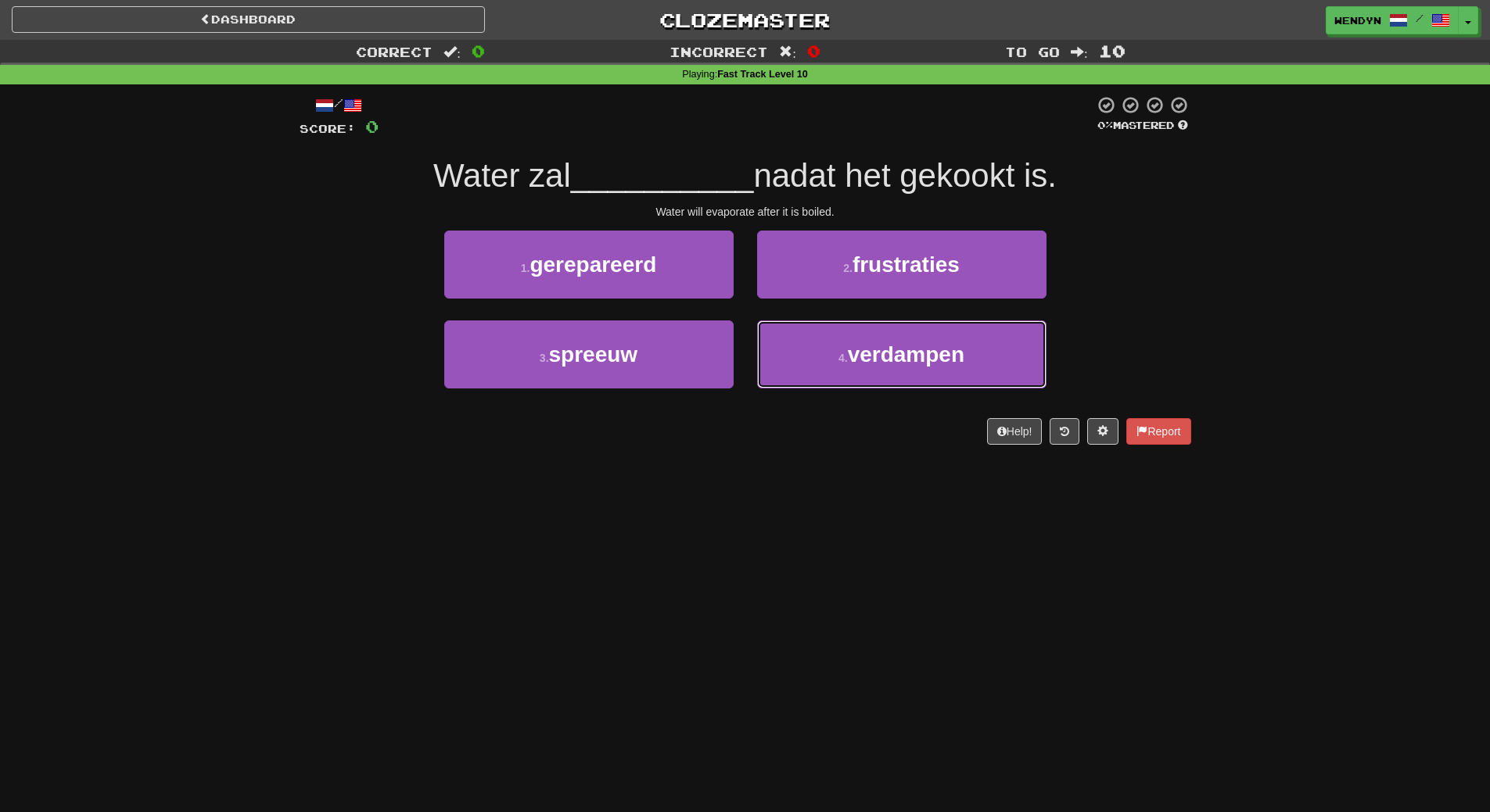
drag, startPoint x: 912, startPoint y: 370, endPoint x: 906, endPoint y: 316, distance: 54.3
click at [912, 357] on button "4 . verdampen" at bounding box center [902, 355] width 289 height 68
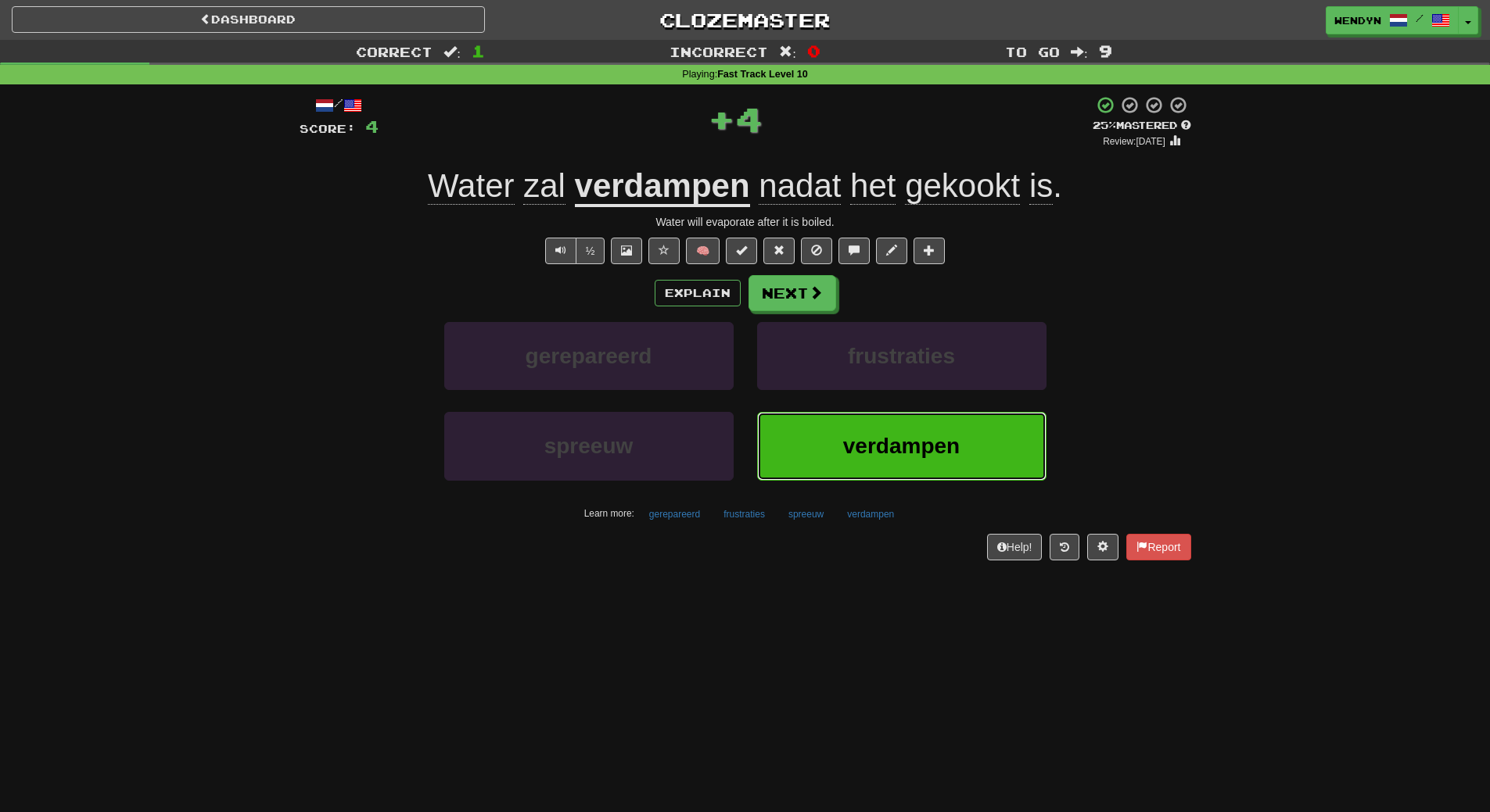
click at [904, 423] on button "verdampen" at bounding box center [902, 446] width 289 height 68
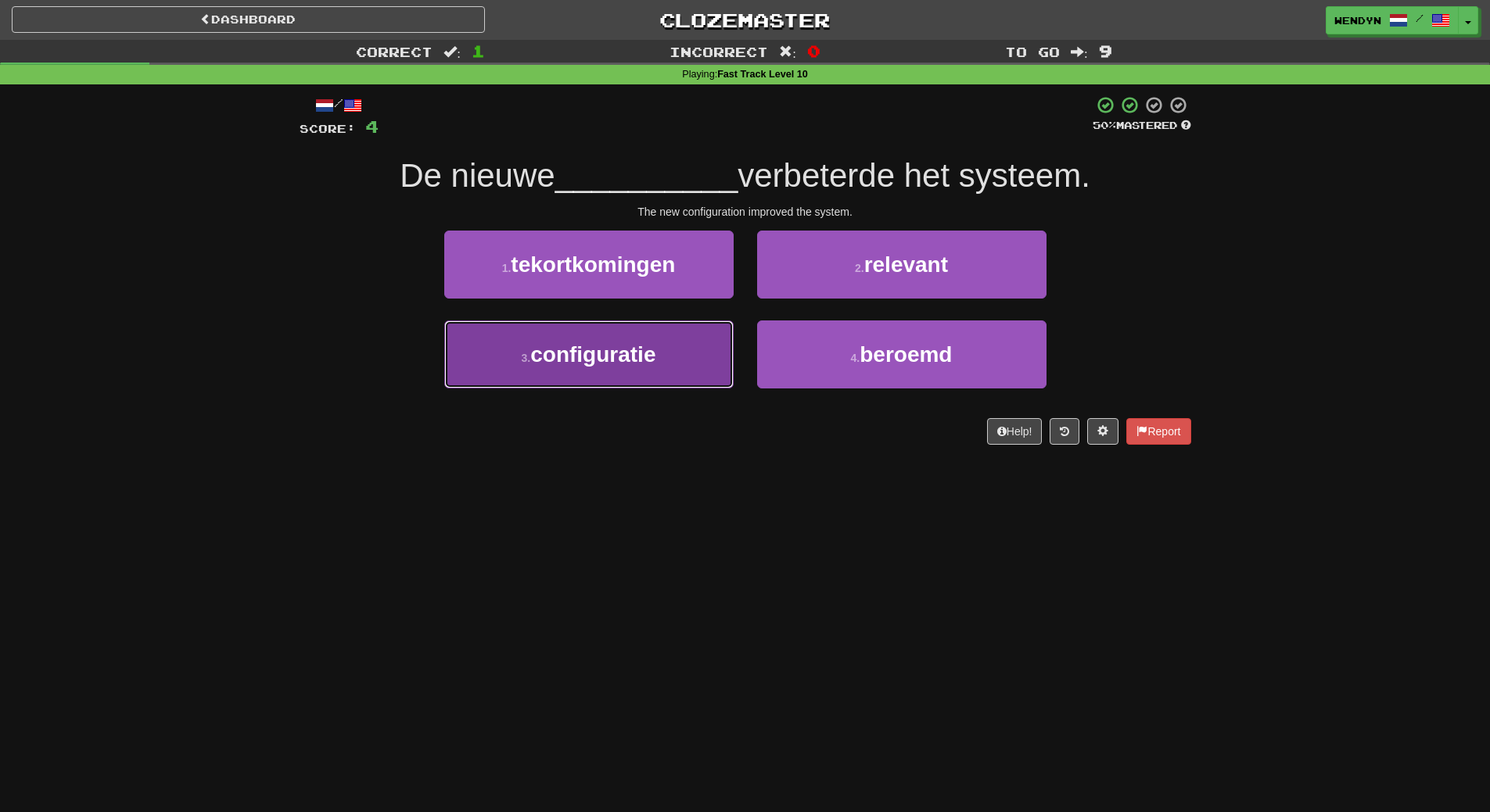
click at [669, 363] on button "3 . configuratie" at bounding box center [589, 355] width 289 height 68
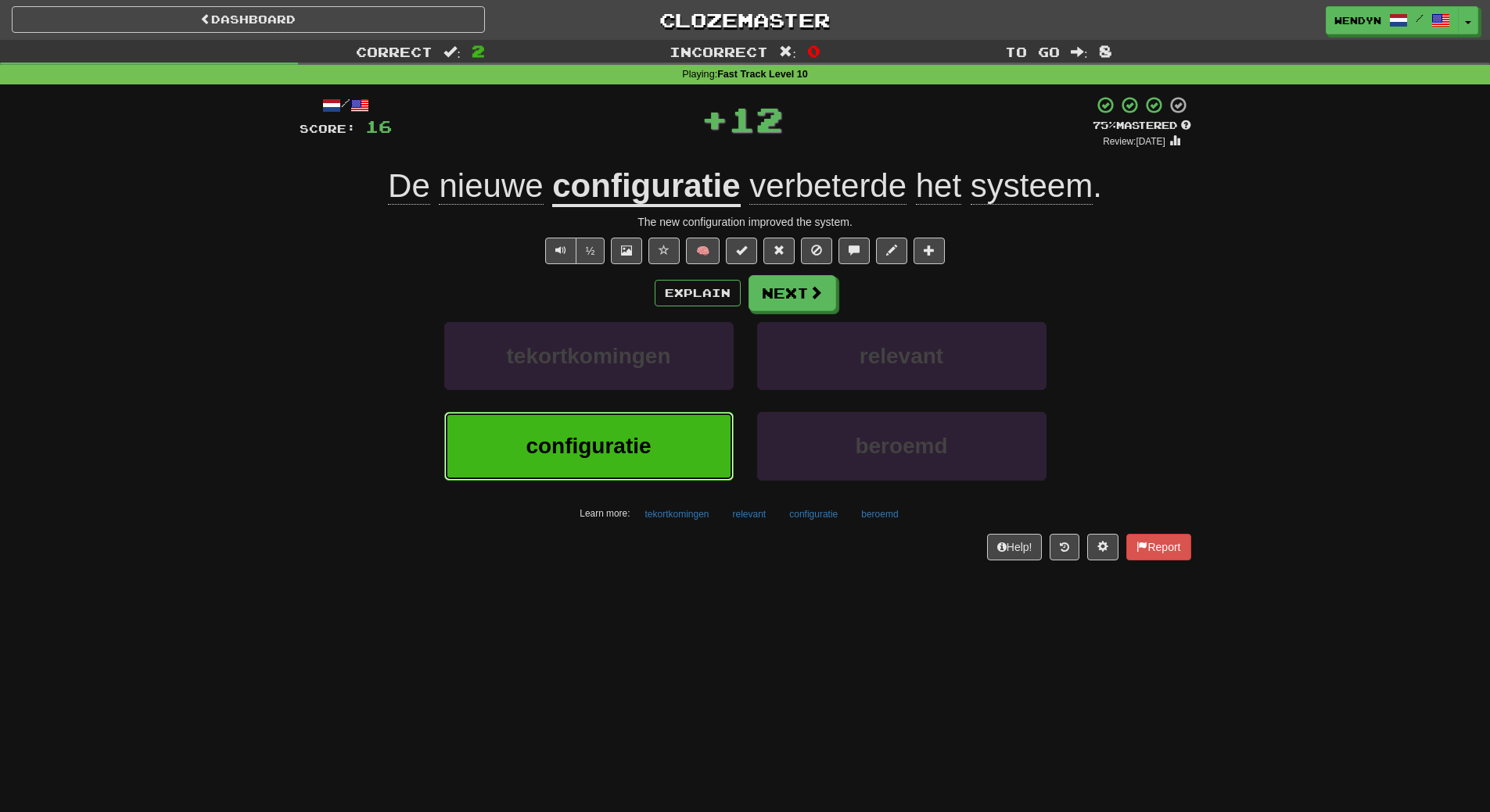
click at [651, 443] on span "configuratie" at bounding box center [588, 446] width 125 height 24
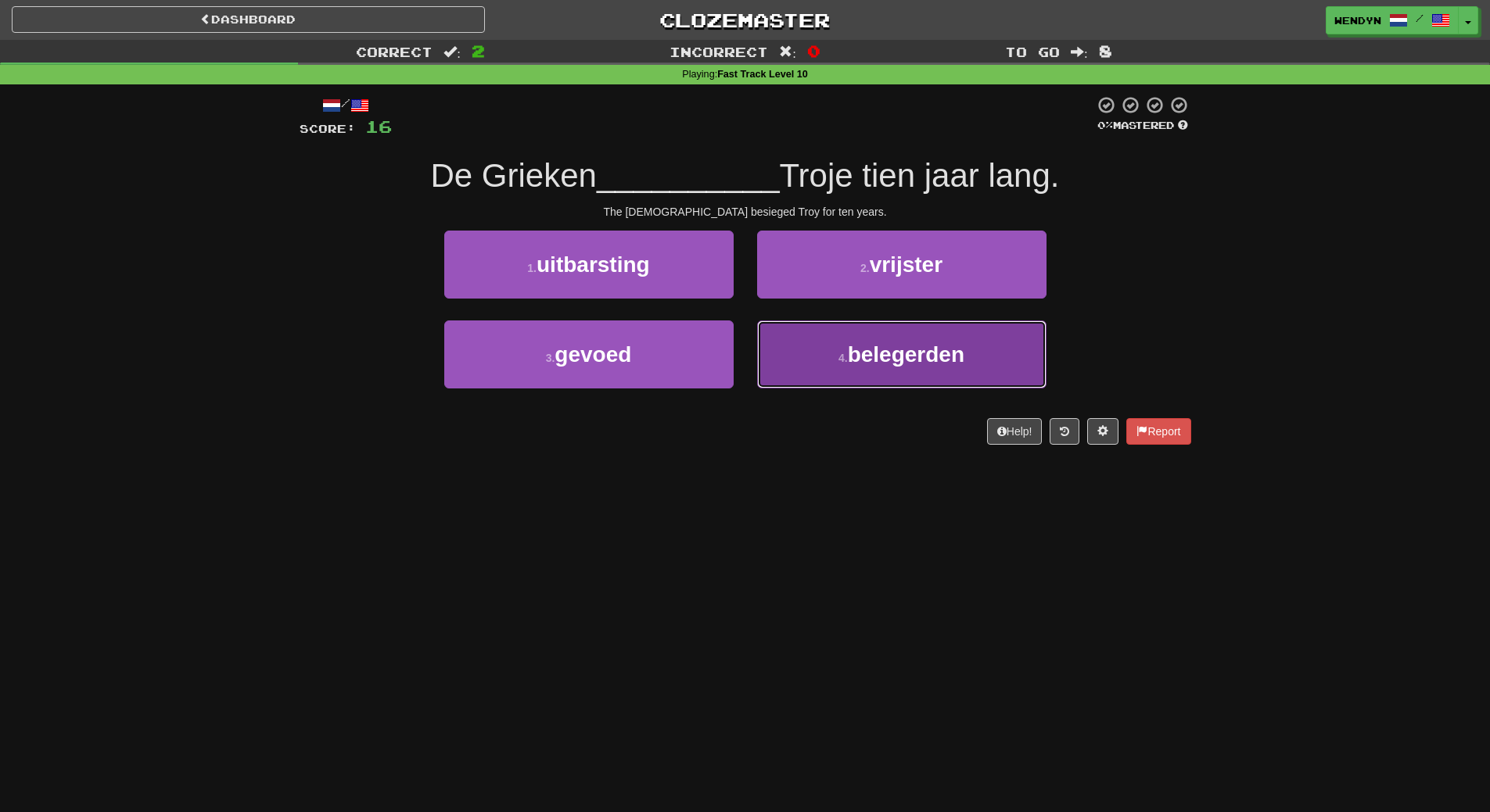
click at [894, 361] on span "belegerden" at bounding box center [906, 355] width 116 height 24
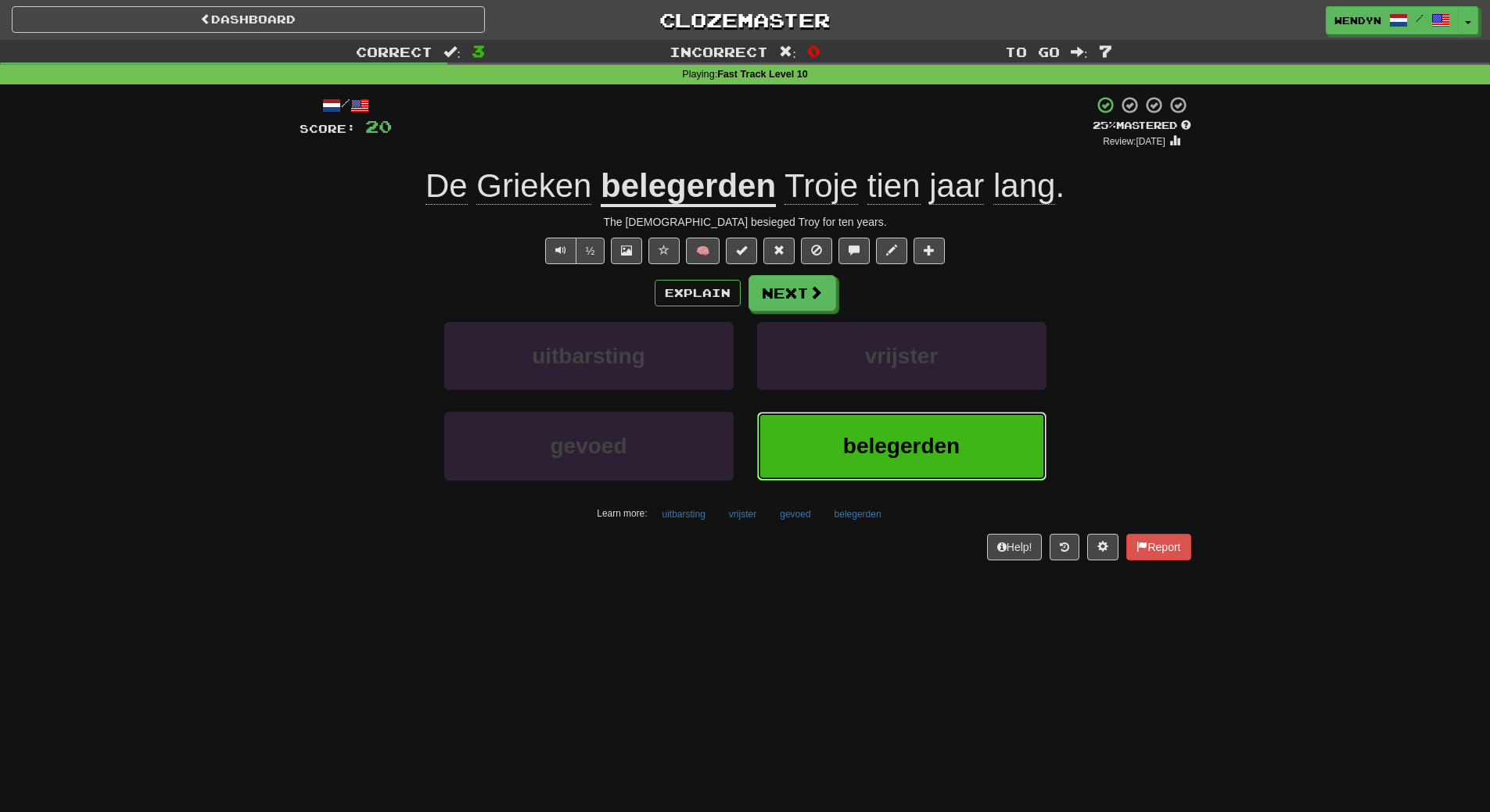
click at [890, 456] on span "belegerden" at bounding box center [901, 446] width 116 height 24
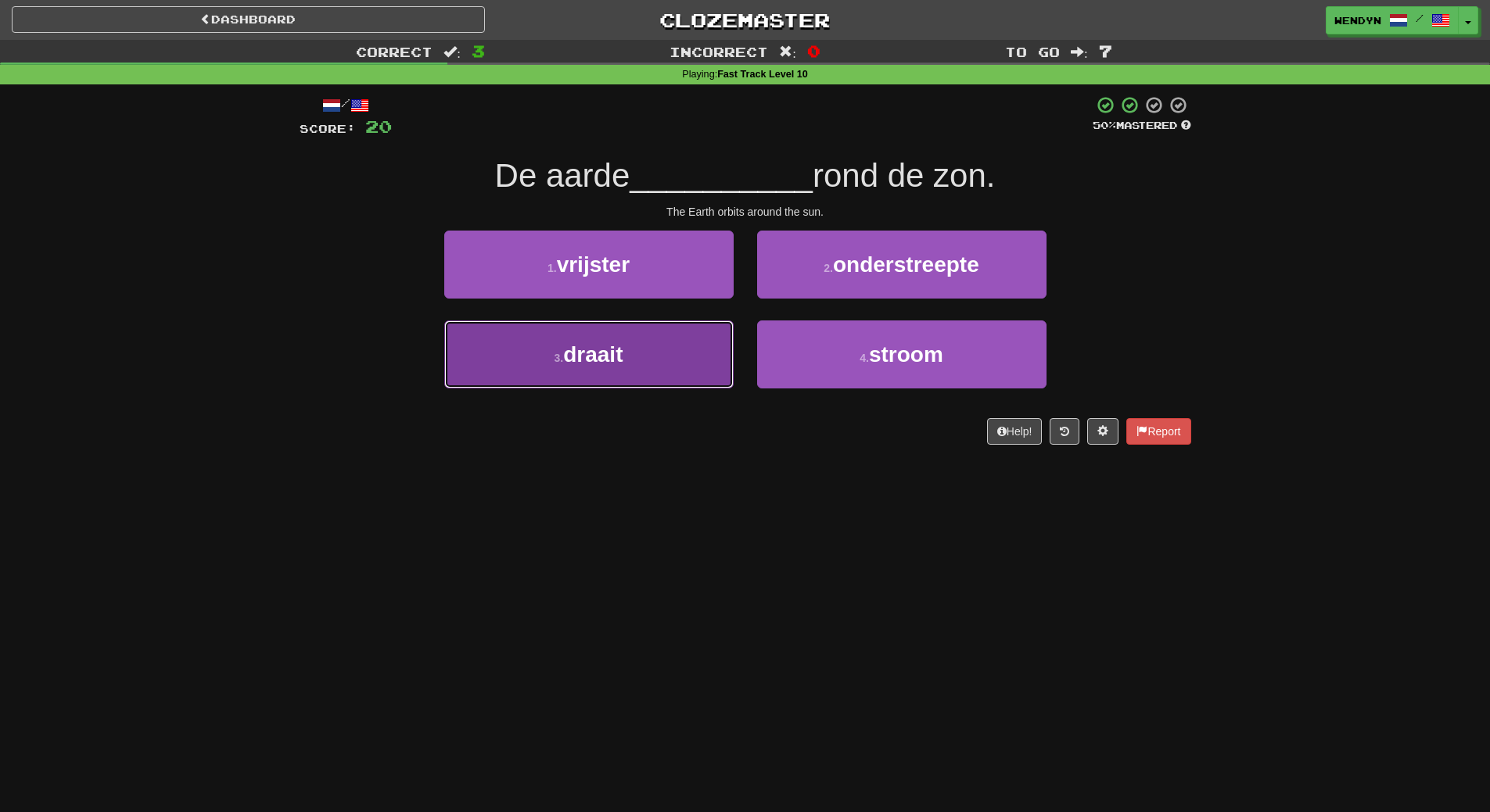
click at [645, 354] on button "3 . draait" at bounding box center [589, 355] width 289 height 68
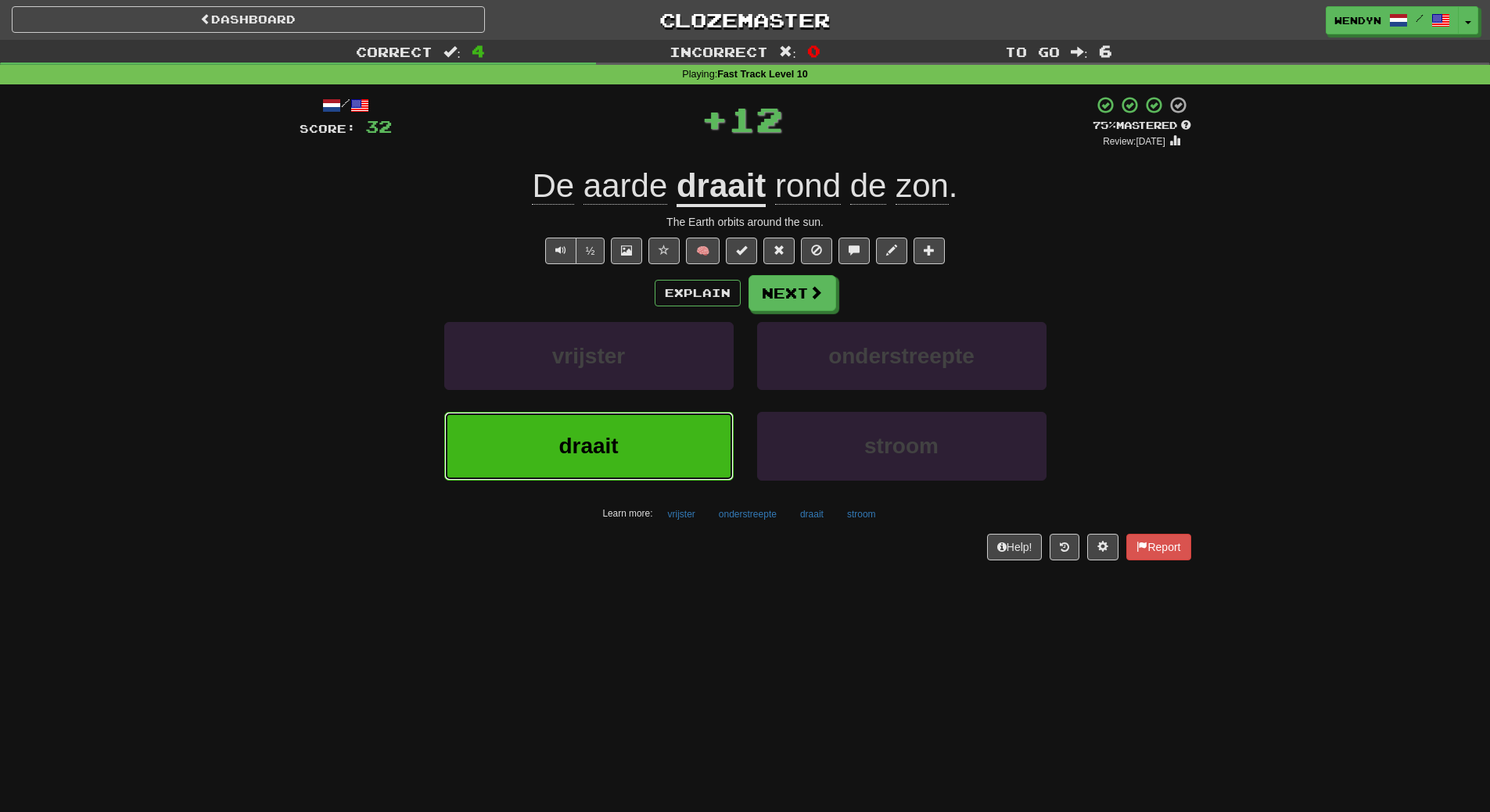
drag, startPoint x: 643, startPoint y: 421, endPoint x: 617, endPoint y: 481, distance: 65.4
click at [642, 425] on button "draait" at bounding box center [589, 446] width 289 height 68
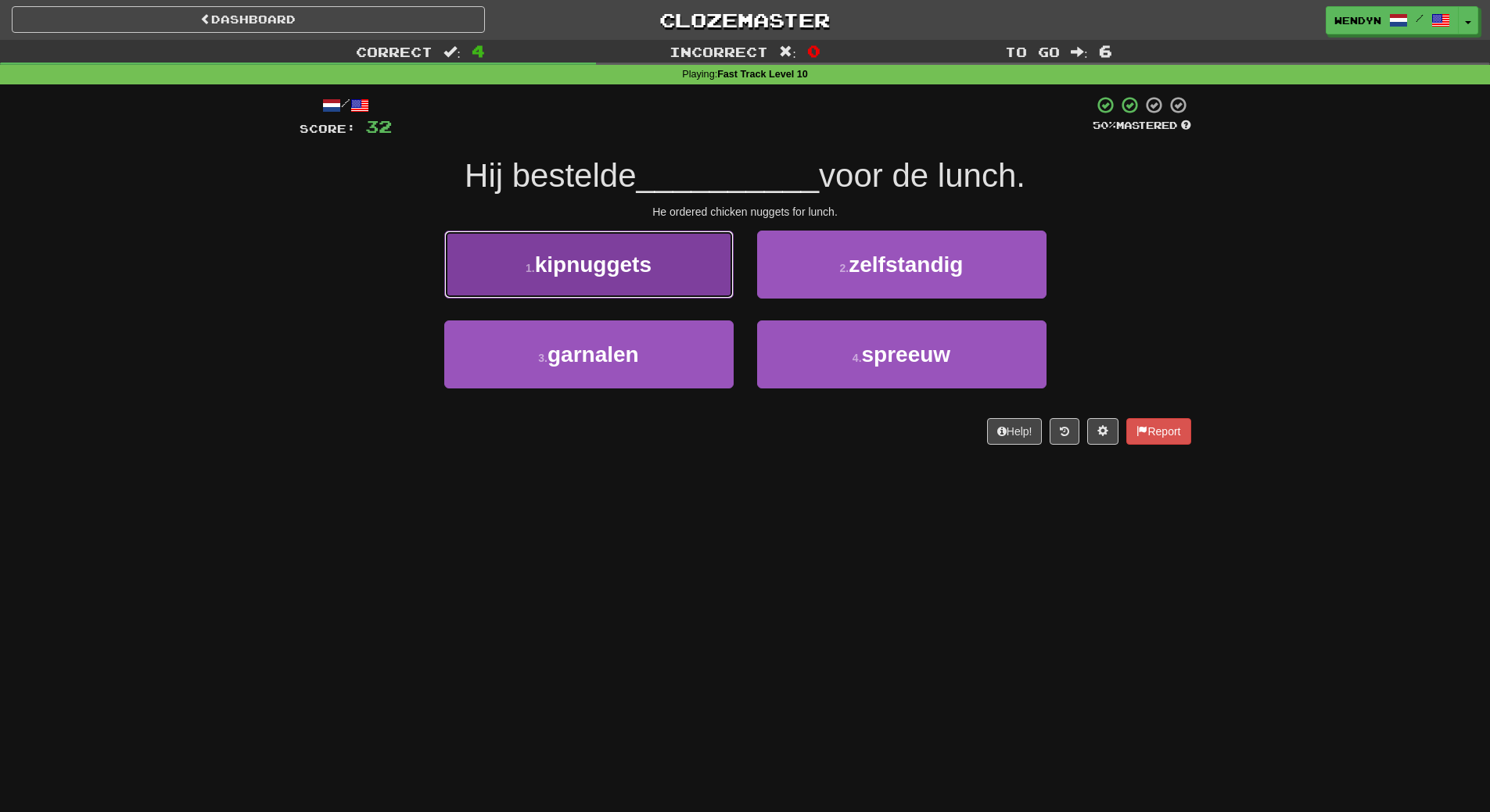
drag, startPoint x: 654, startPoint y: 260, endPoint x: 646, endPoint y: 341, distance: 81.4
click at [654, 264] on button "1 . kipnuggets" at bounding box center [589, 265] width 289 height 68
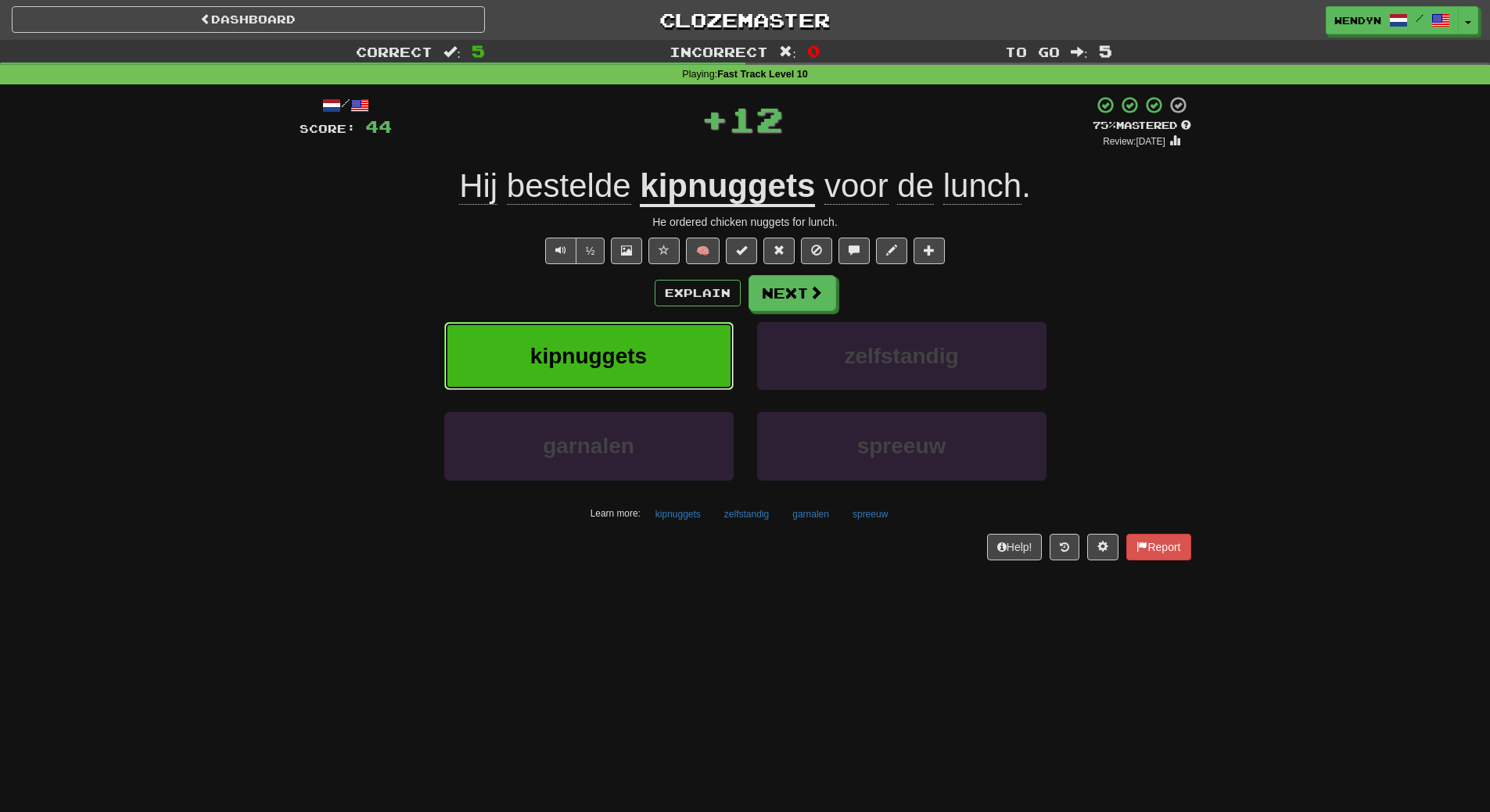
click at [604, 352] on span "kipnuggets" at bounding box center [588, 356] width 116 height 24
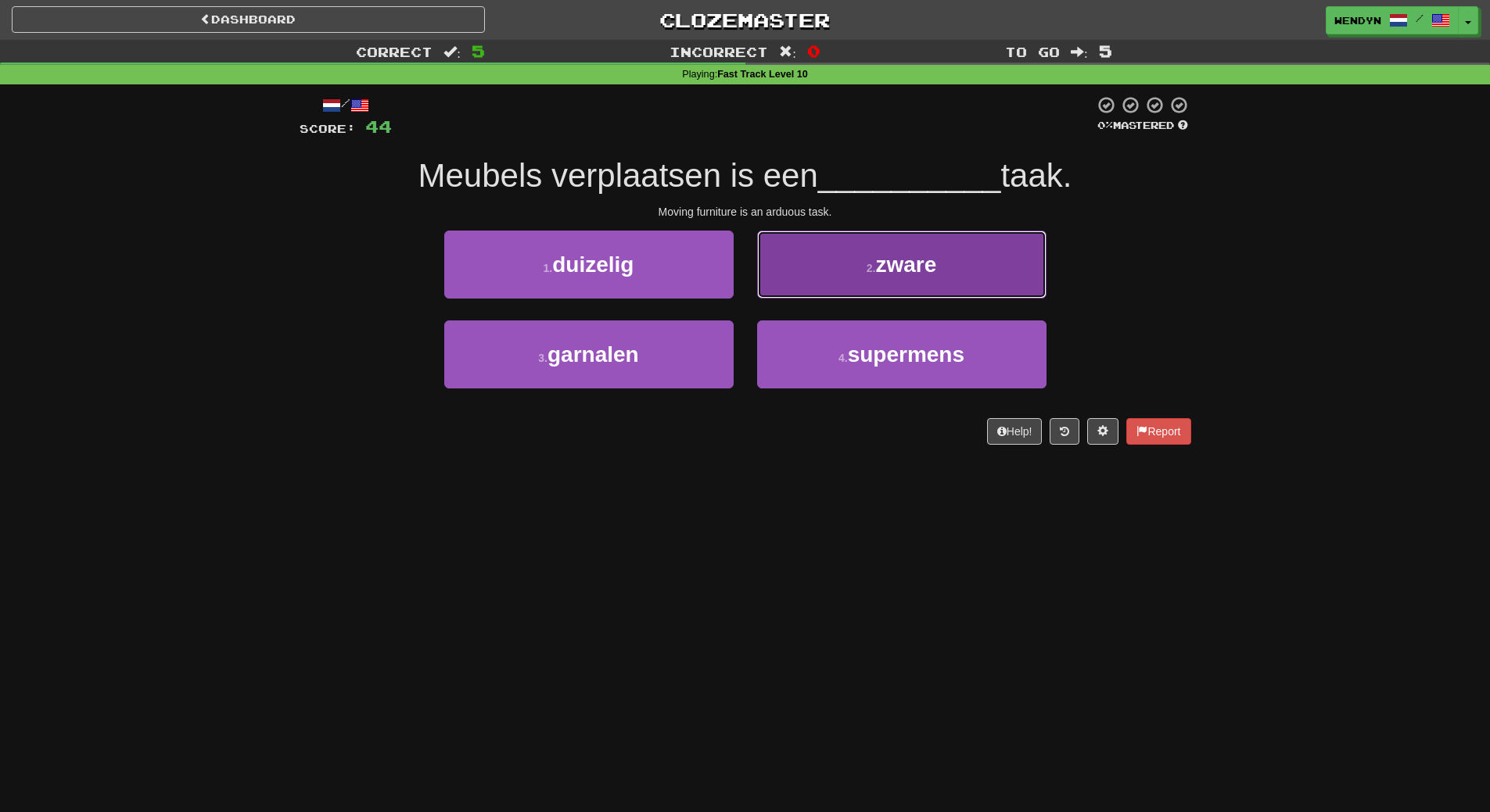
click at [980, 251] on button "2 . zware" at bounding box center [902, 265] width 289 height 68
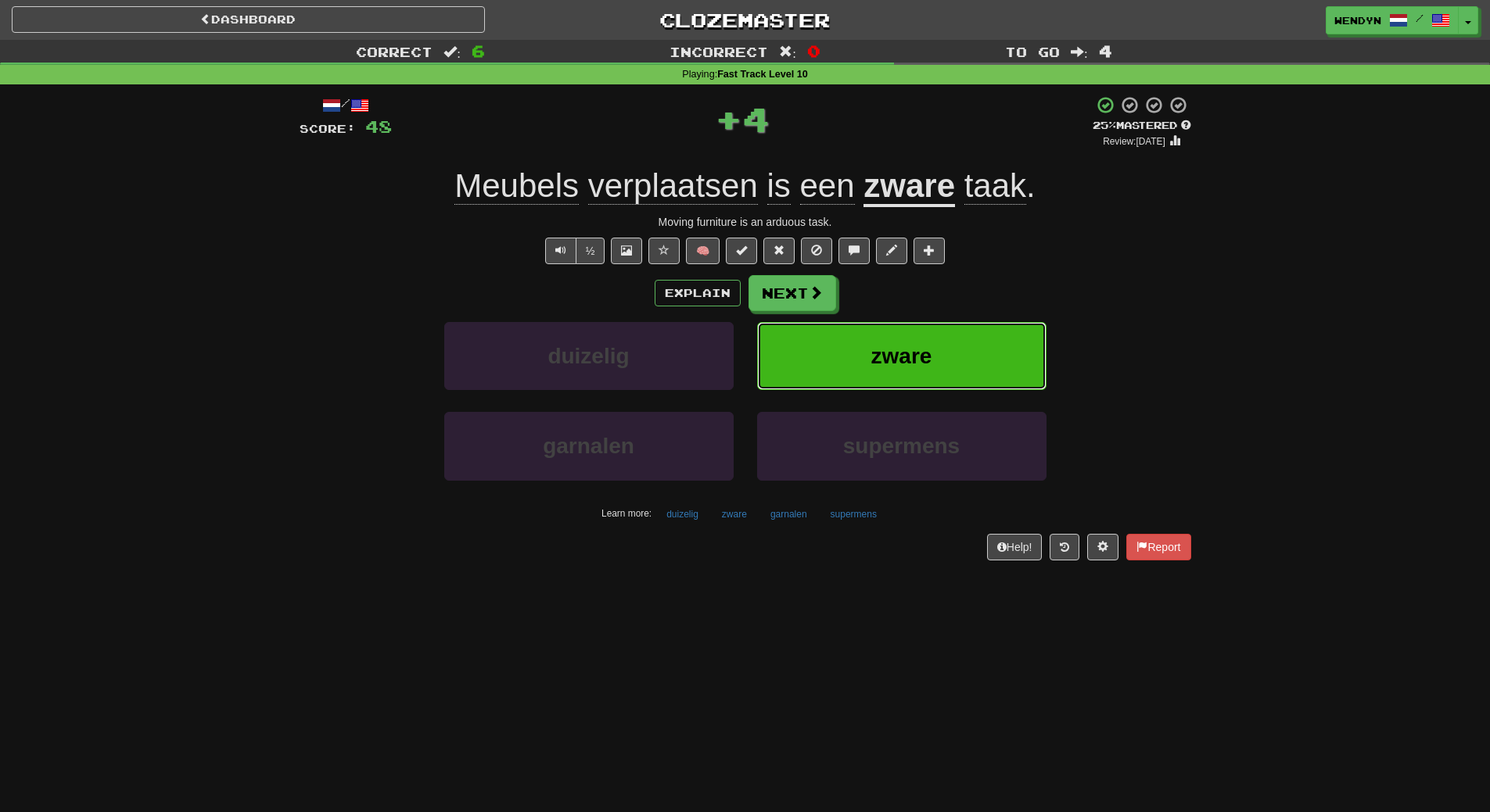
click at [969, 326] on button "zware" at bounding box center [902, 356] width 289 height 68
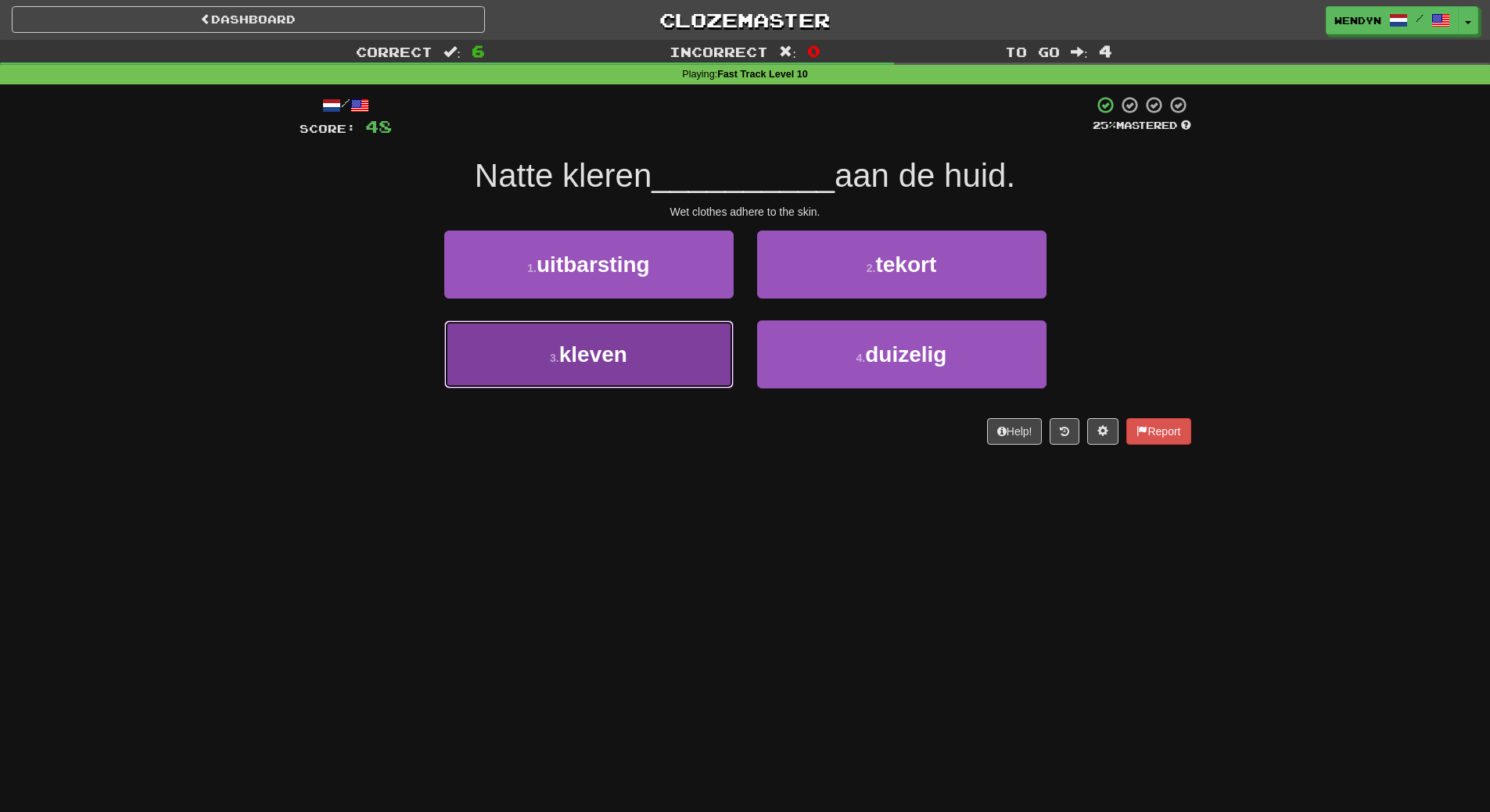
click at [673, 348] on button "3 . kleven" at bounding box center [589, 355] width 289 height 68
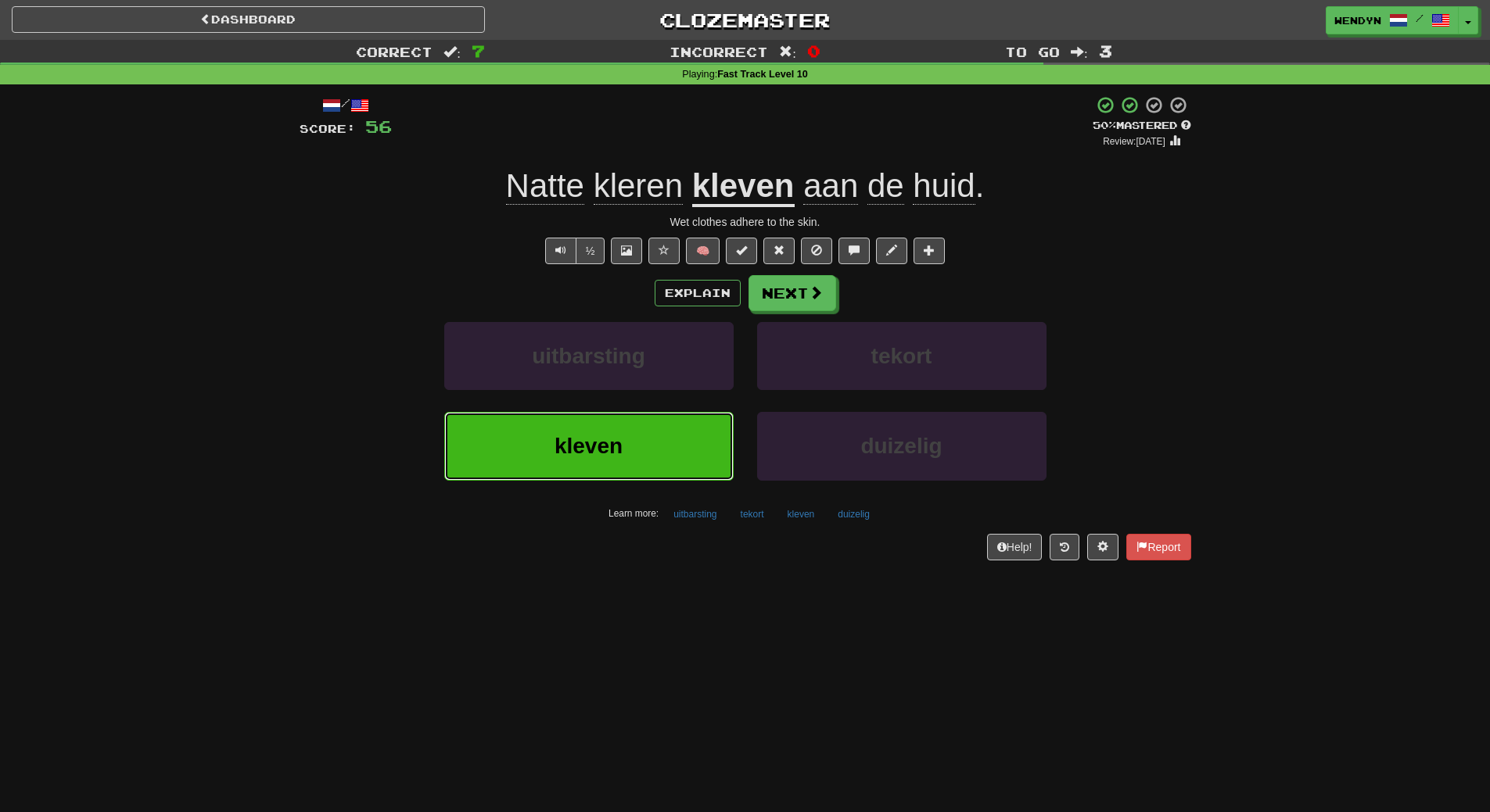
click at [656, 431] on button "kleven" at bounding box center [589, 446] width 289 height 68
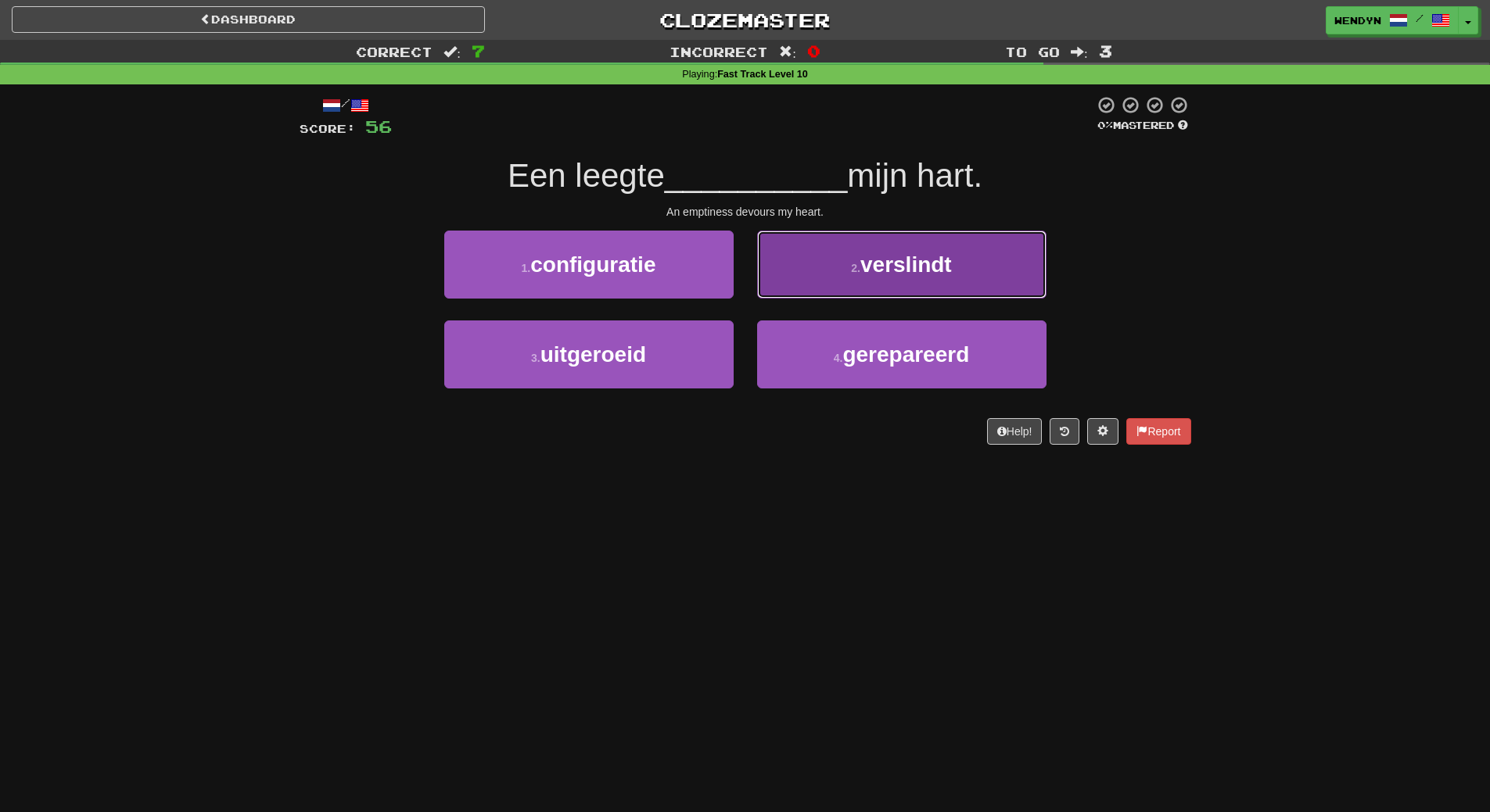
click at [924, 280] on button "2 . verslindt" at bounding box center [902, 265] width 289 height 68
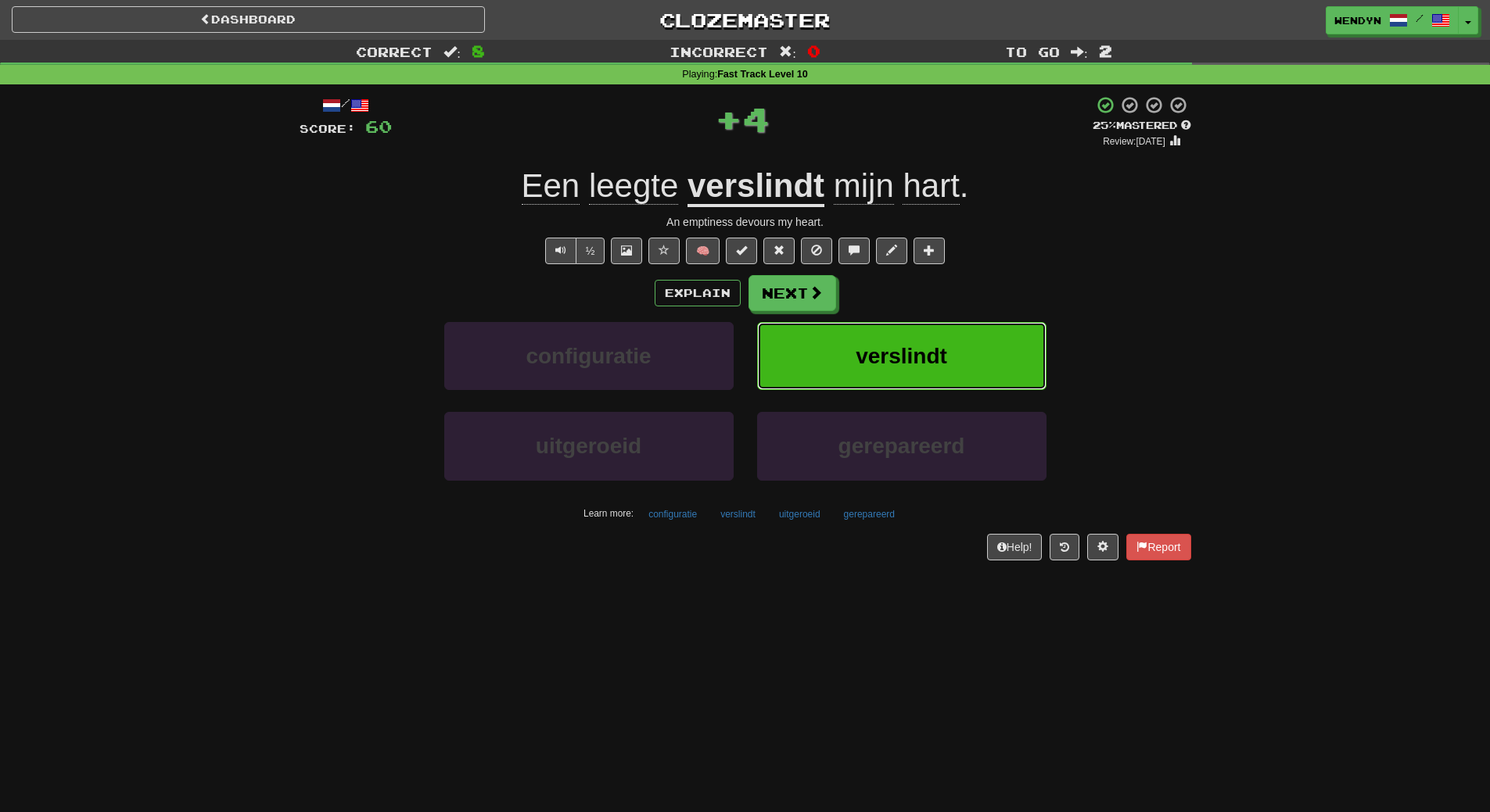
click at [924, 344] on span "verslindt" at bounding box center [901, 356] width 92 height 24
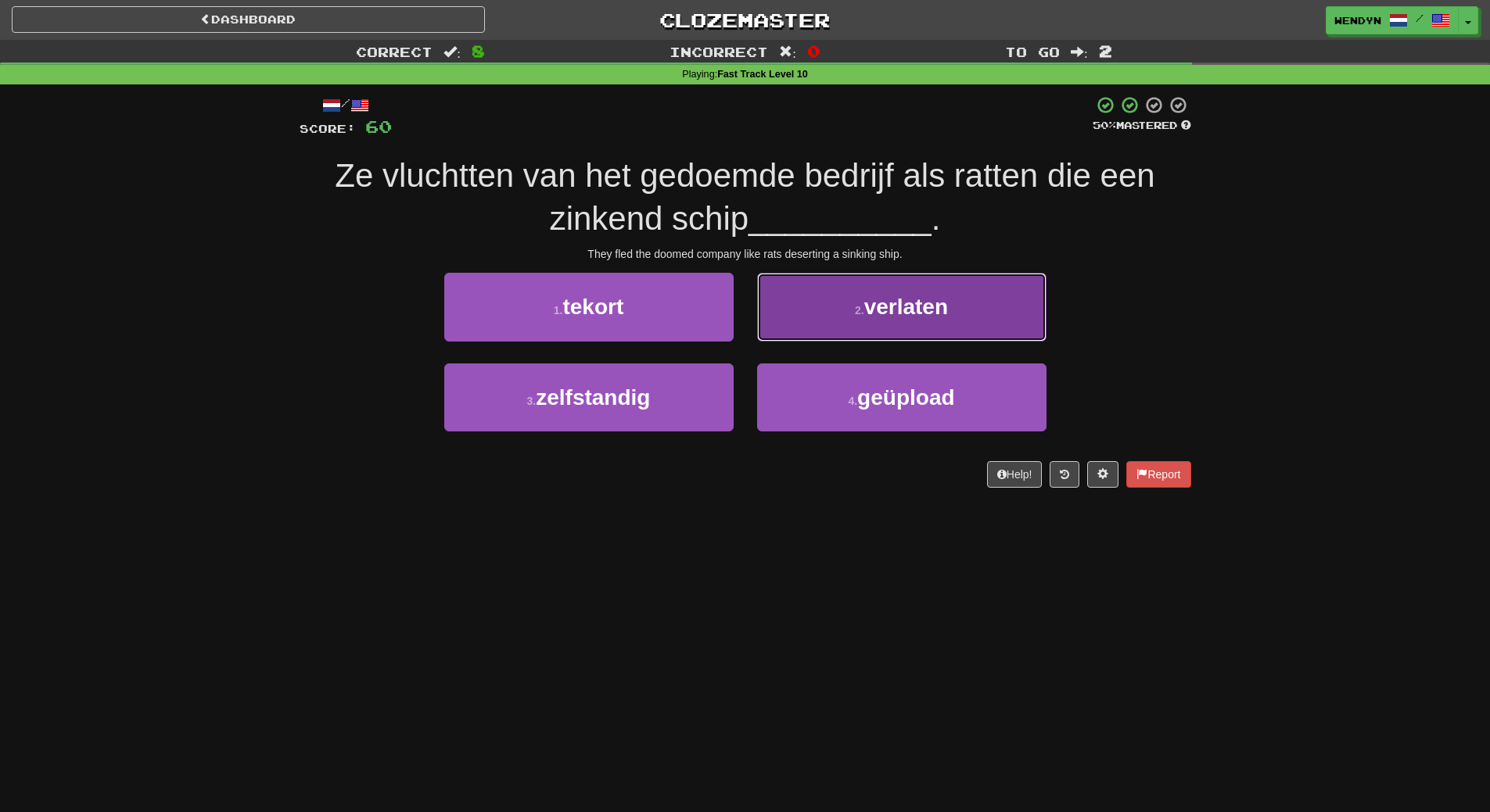
click at [927, 309] on span "verlaten" at bounding box center [906, 307] width 84 height 24
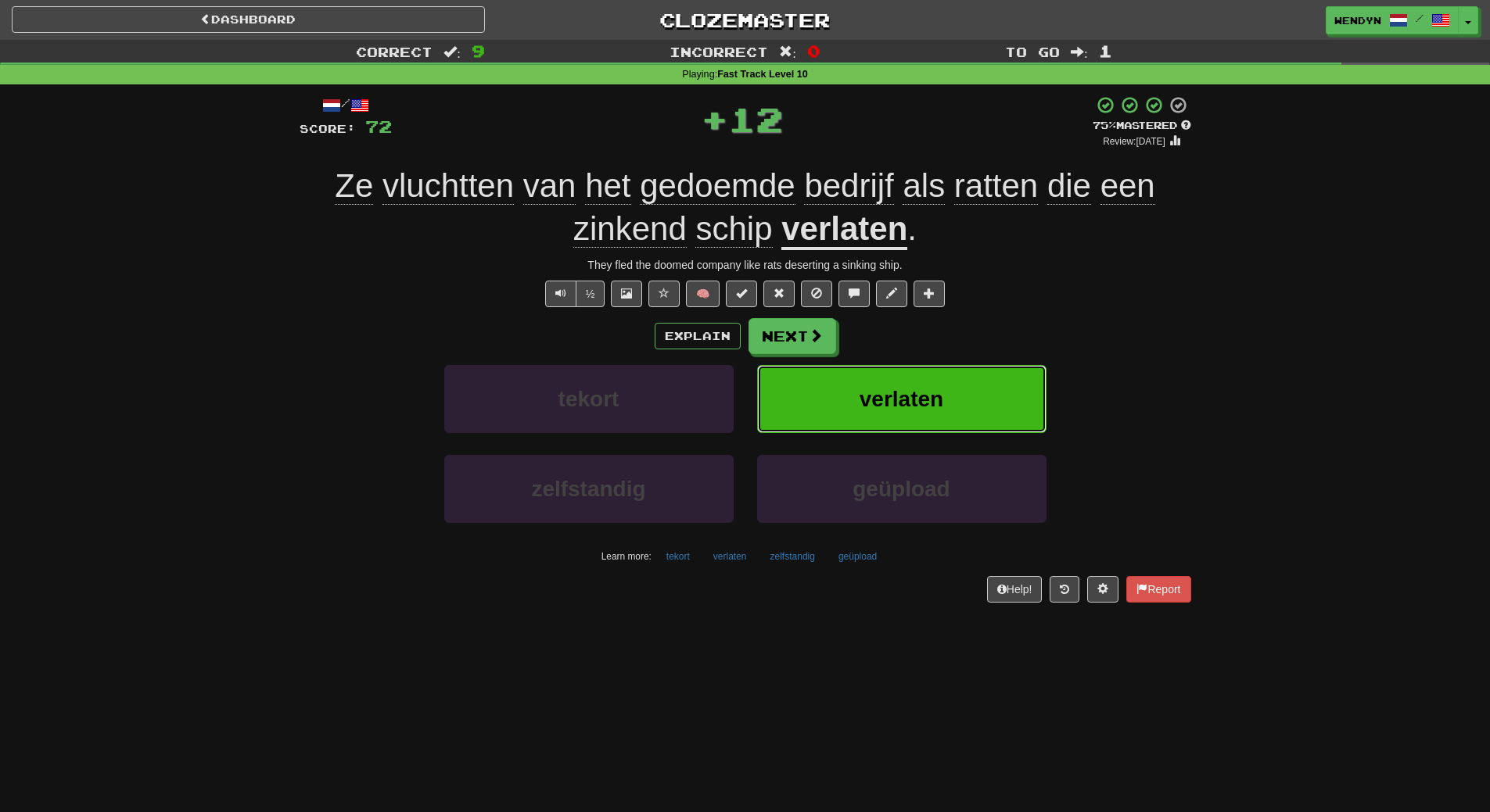
click at [939, 370] on button "verlaten" at bounding box center [902, 400] width 289 height 68
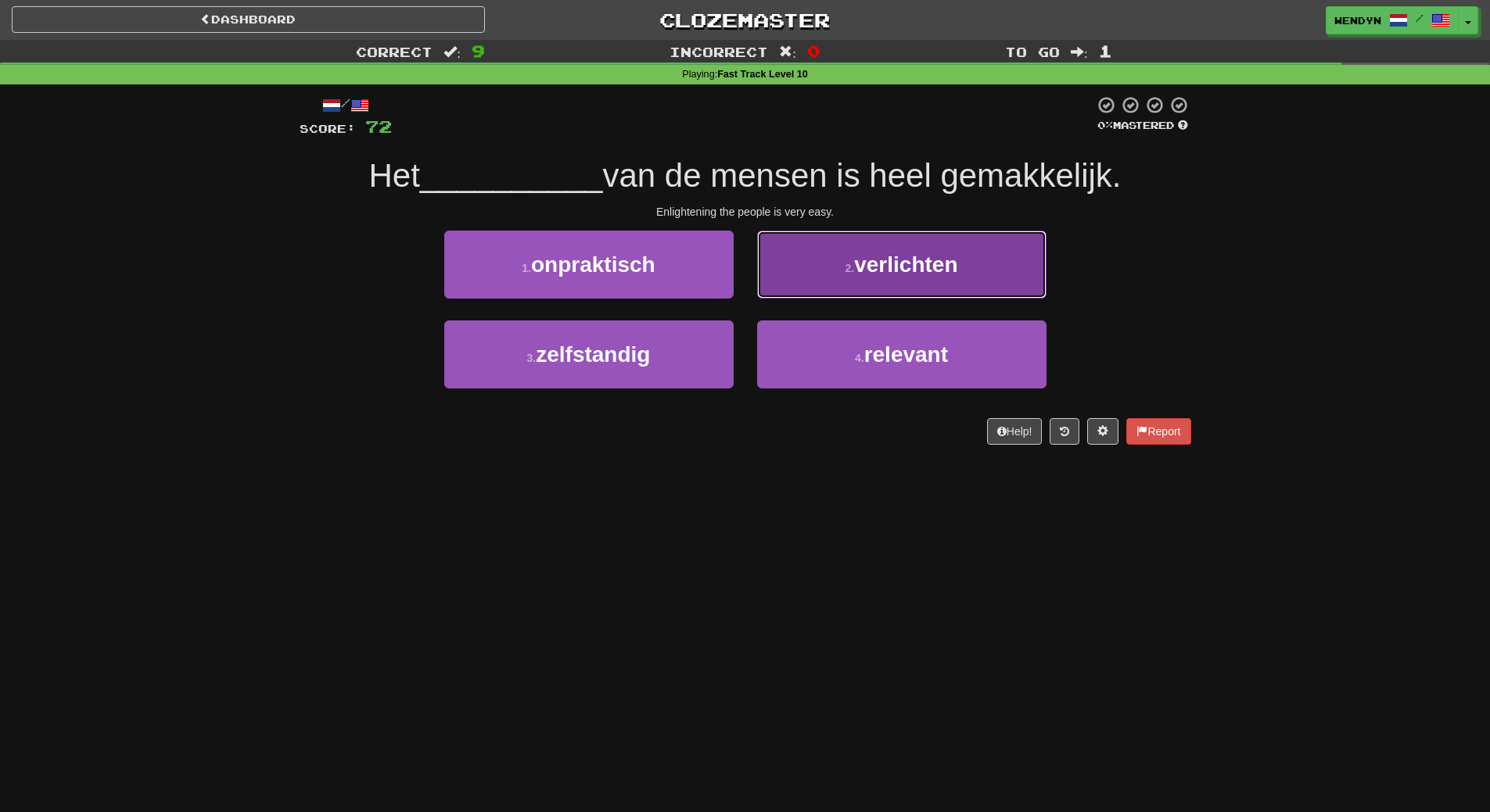
click at [985, 257] on button "2 . verlichten" at bounding box center [902, 265] width 289 height 68
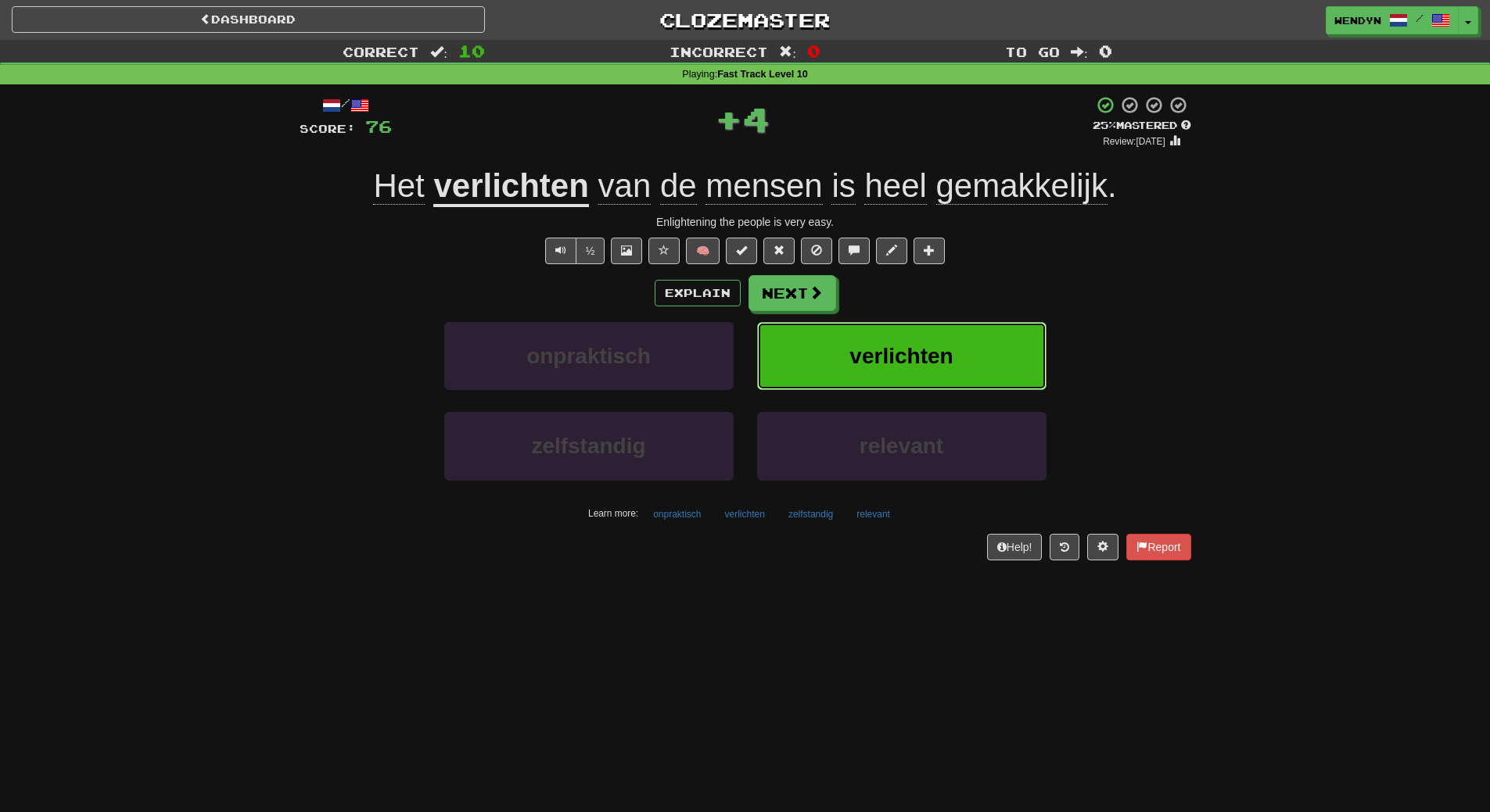
click at [985, 328] on button "verlichten" at bounding box center [902, 356] width 289 height 68
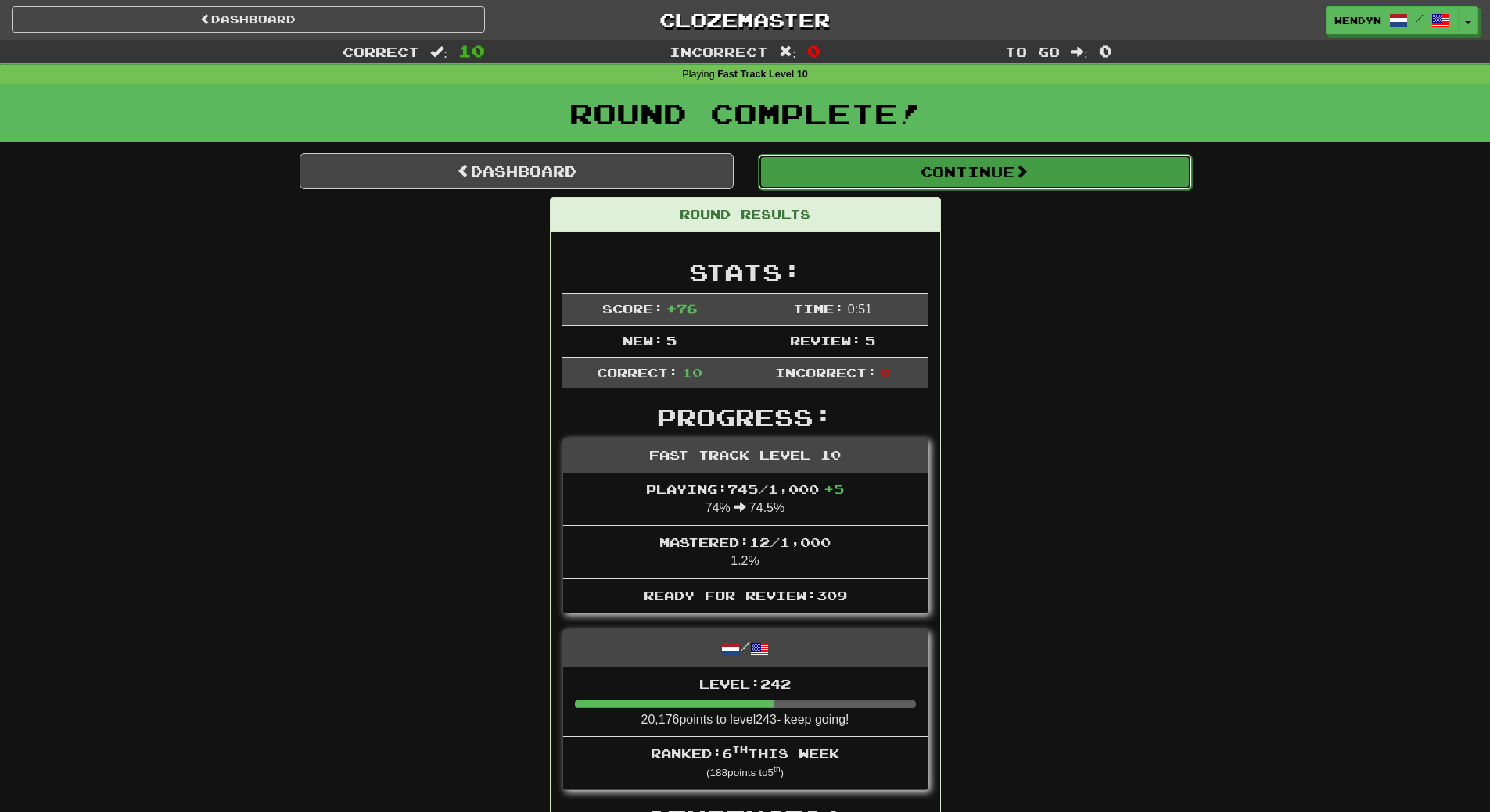
click at [1006, 171] on button "Continue" at bounding box center [975, 172] width 434 height 36
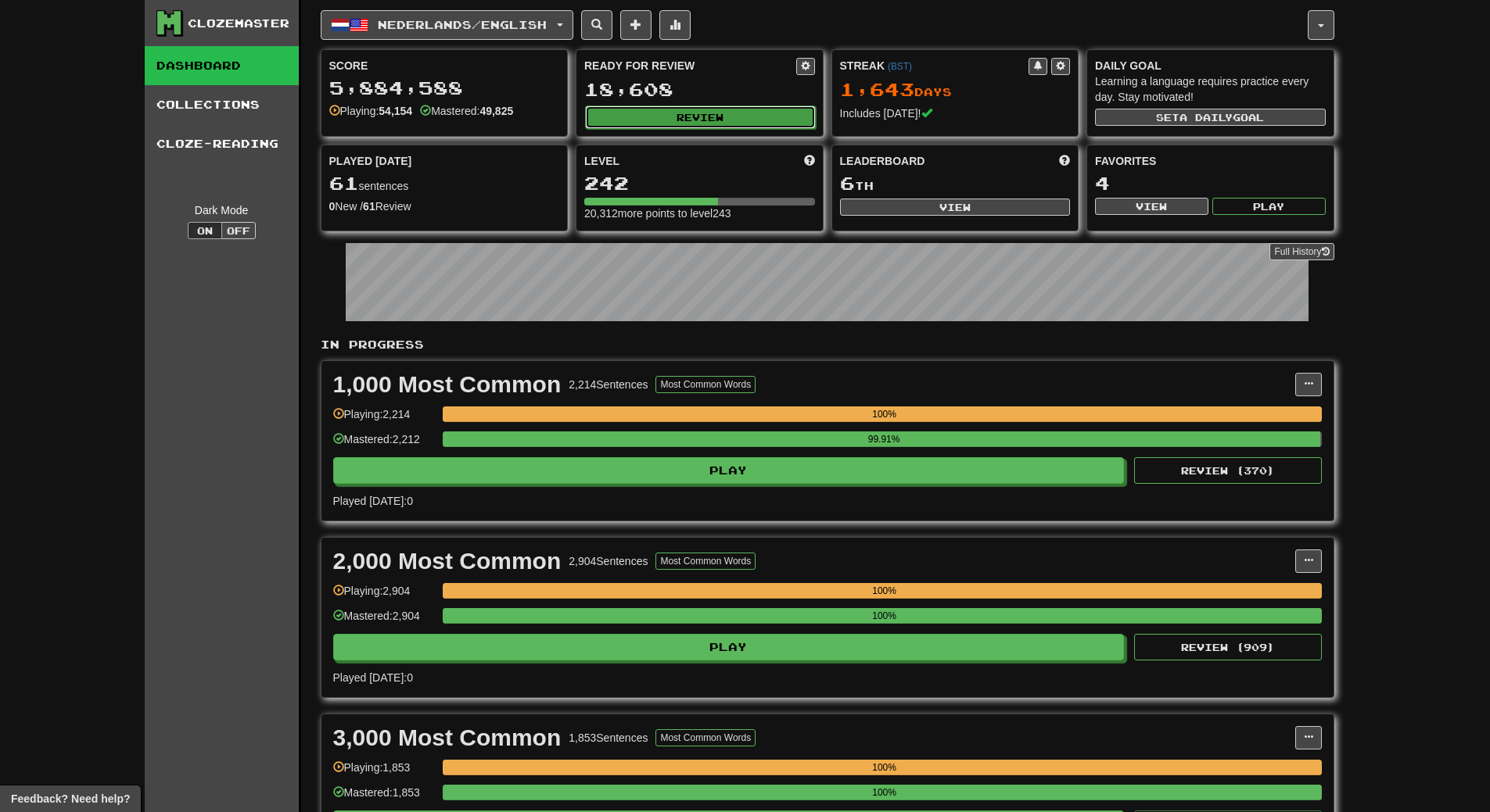
click at [680, 113] on button "Review" at bounding box center [700, 117] width 231 height 24
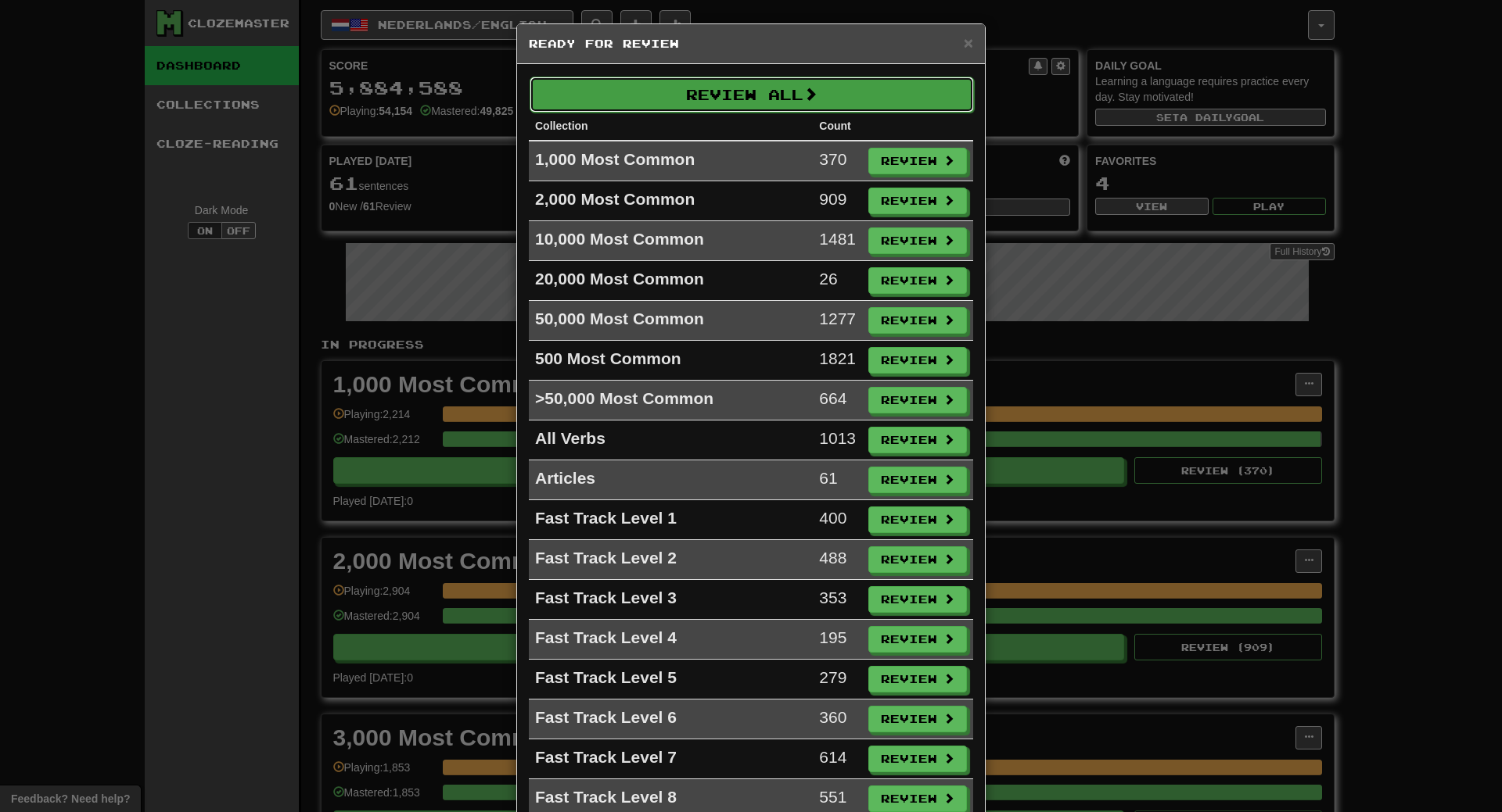
click at [708, 88] on button "Review All" at bounding box center [751, 94] width 444 height 36
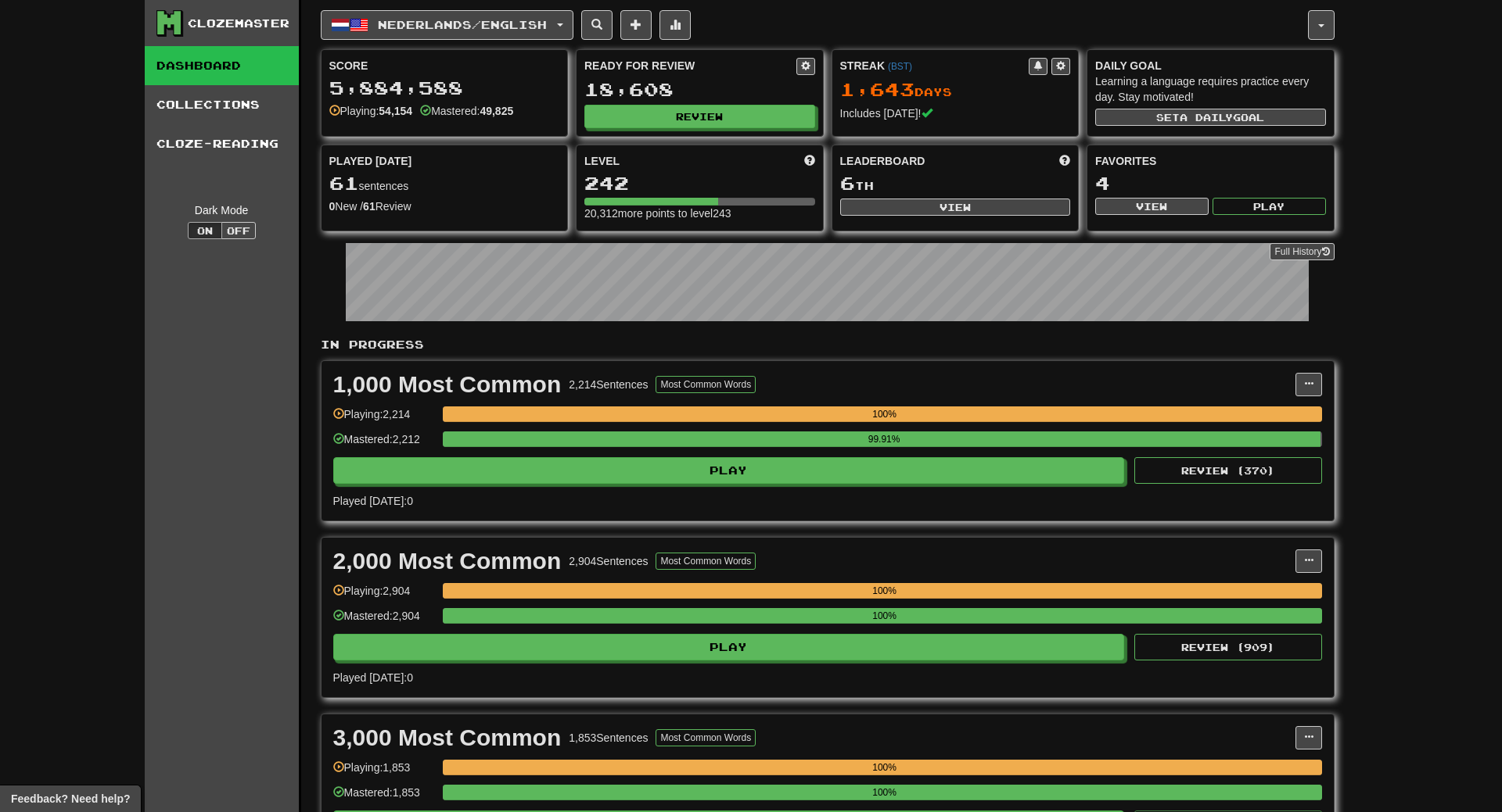
select select "**"
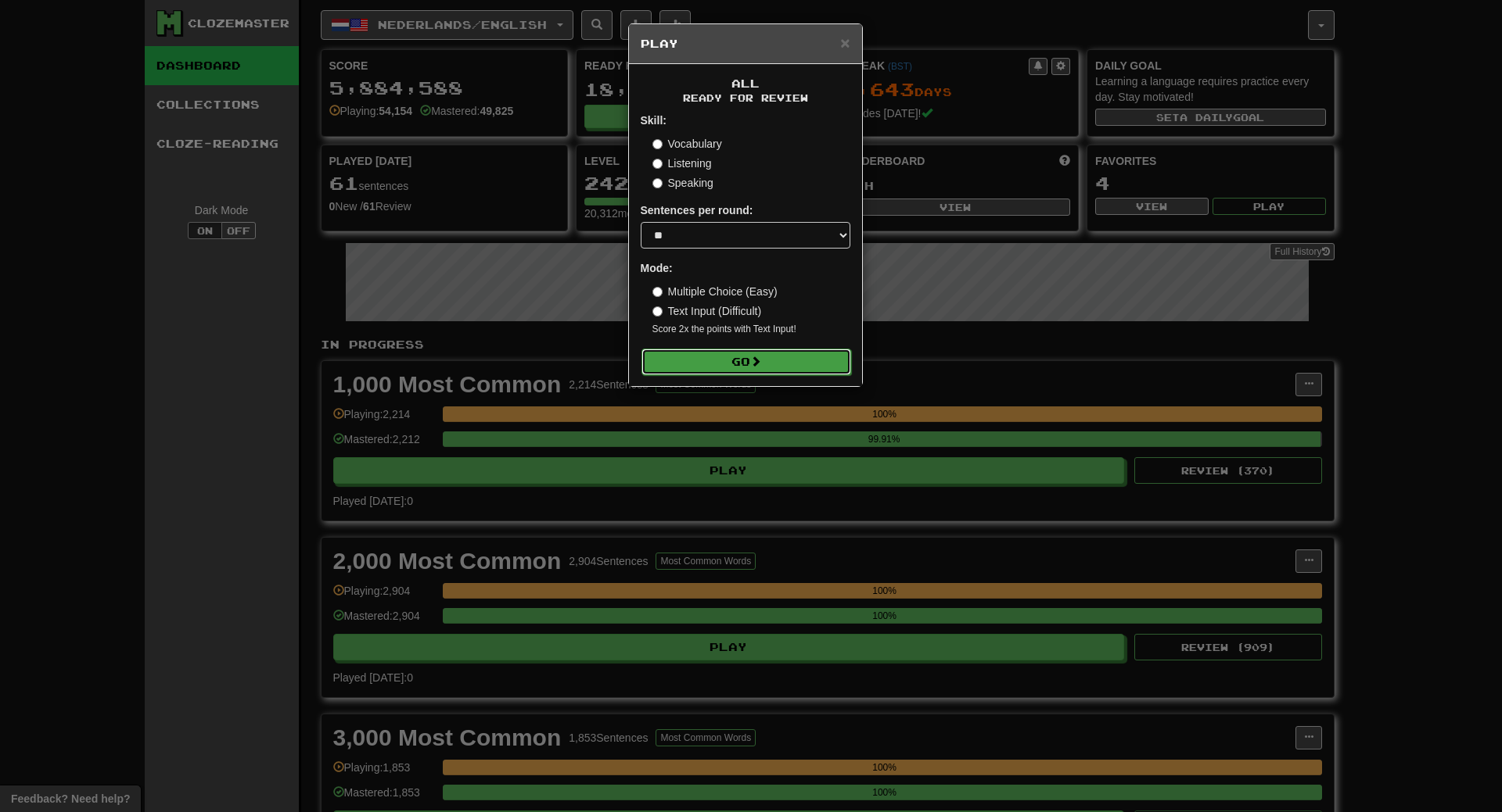
click at [740, 361] on button "Go" at bounding box center [747, 361] width 210 height 27
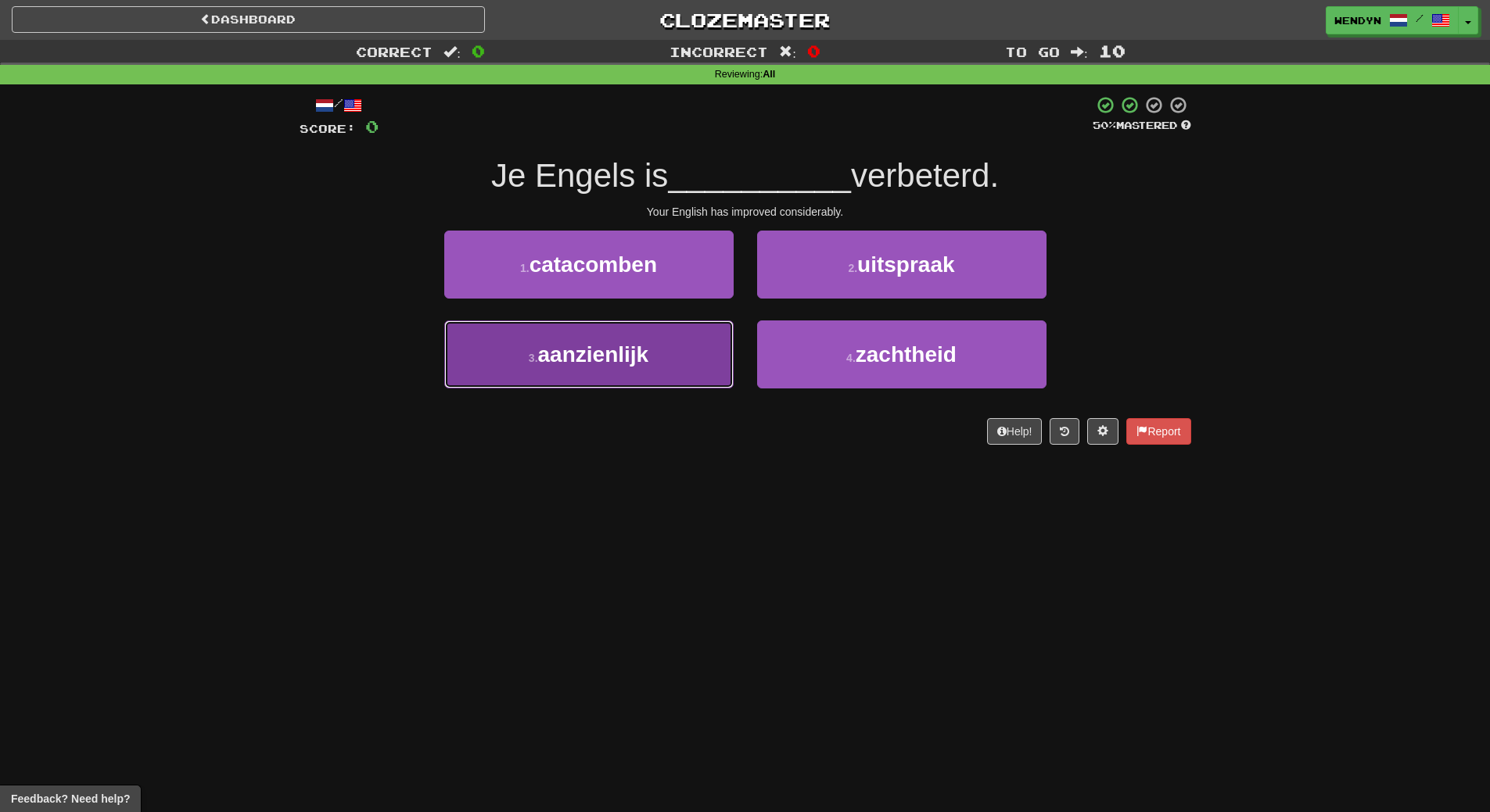
click at [642, 361] on span "aanzienlijk" at bounding box center [593, 355] width 111 height 24
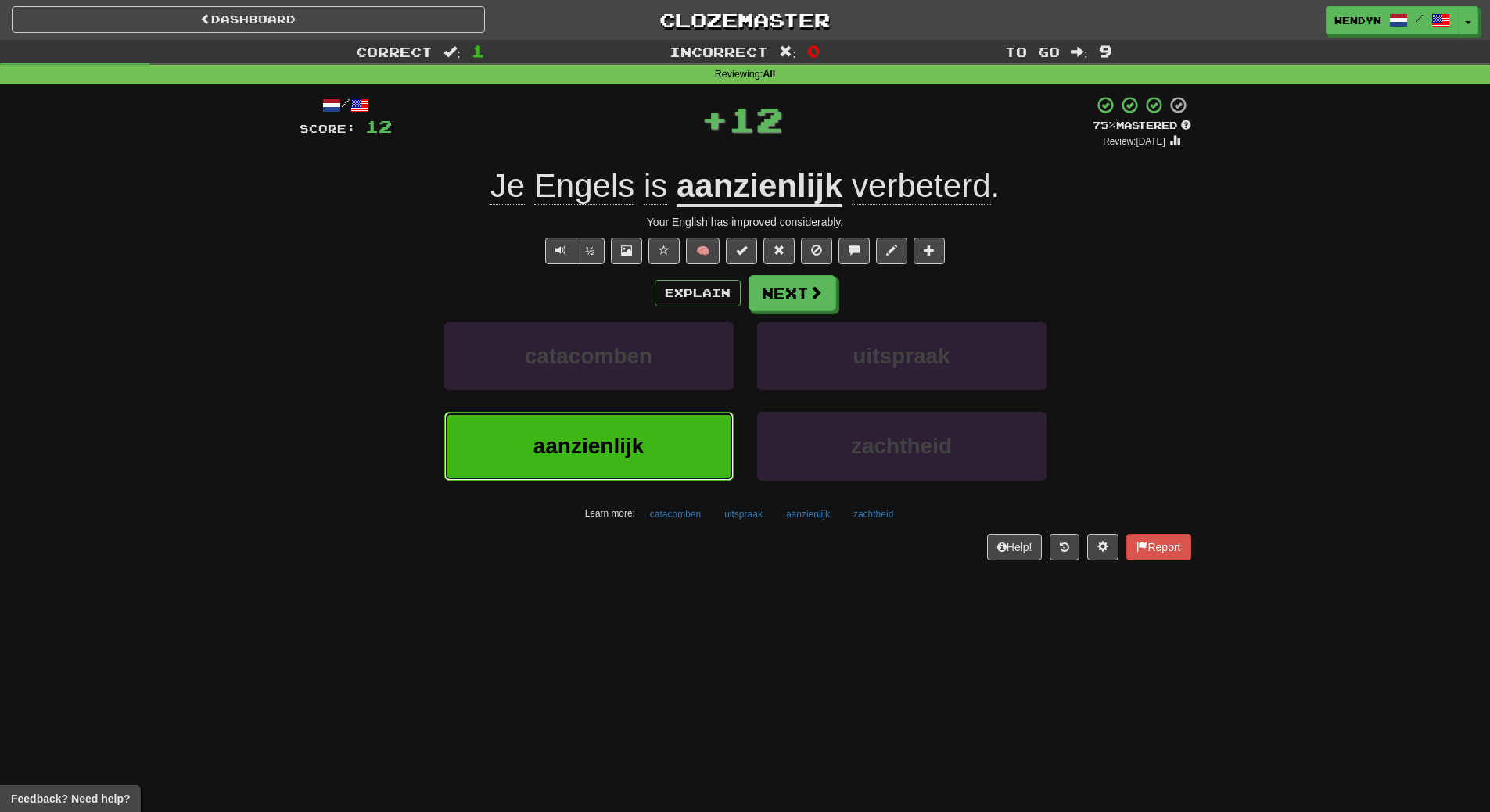
click at [690, 473] on button "aanzienlijk" at bounding box center [589, 446] width 289 height 68
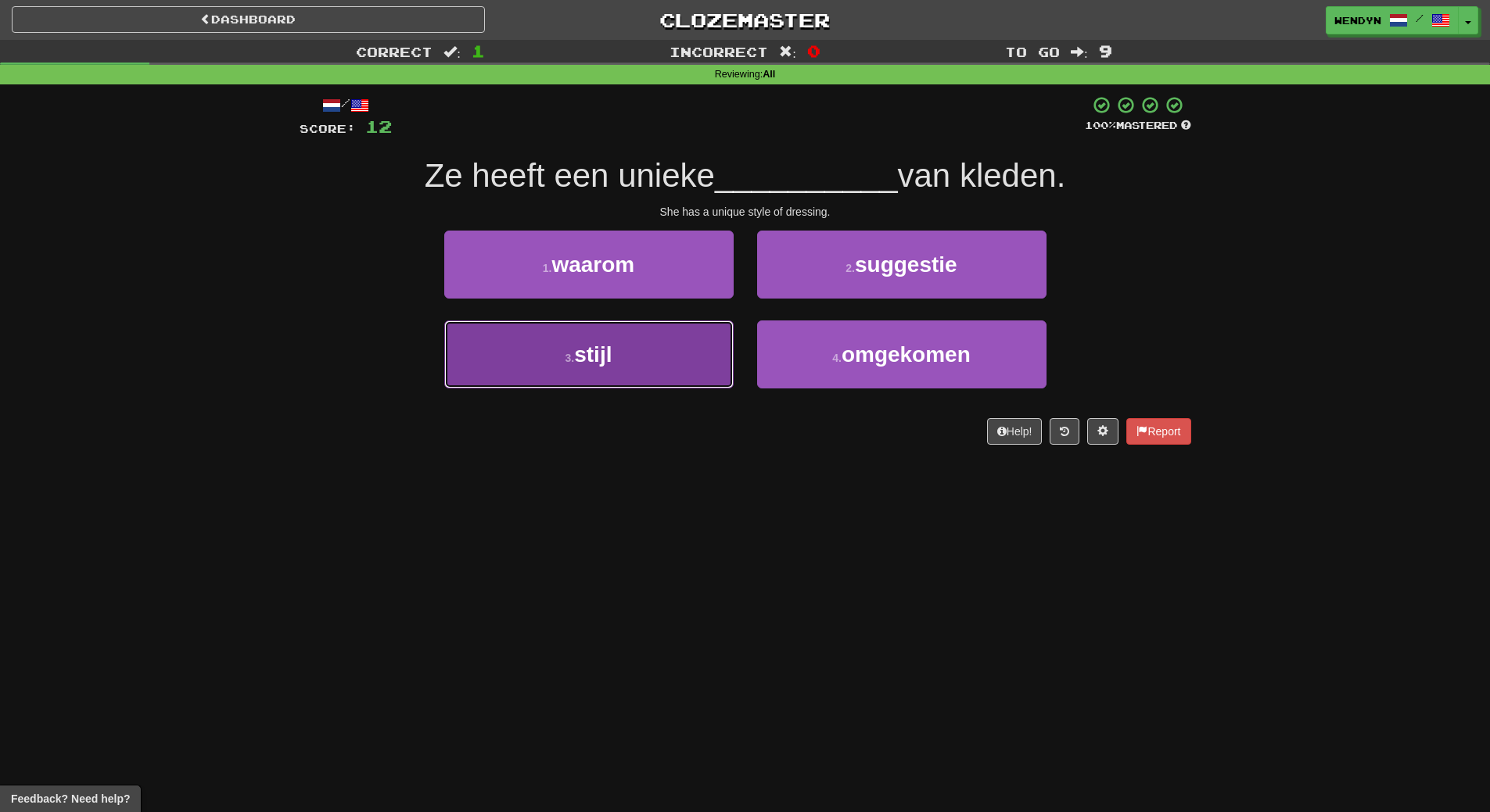
click at [642, 372] on button "3 . stijl" at bounding box center [589, 355] width 289 height 68
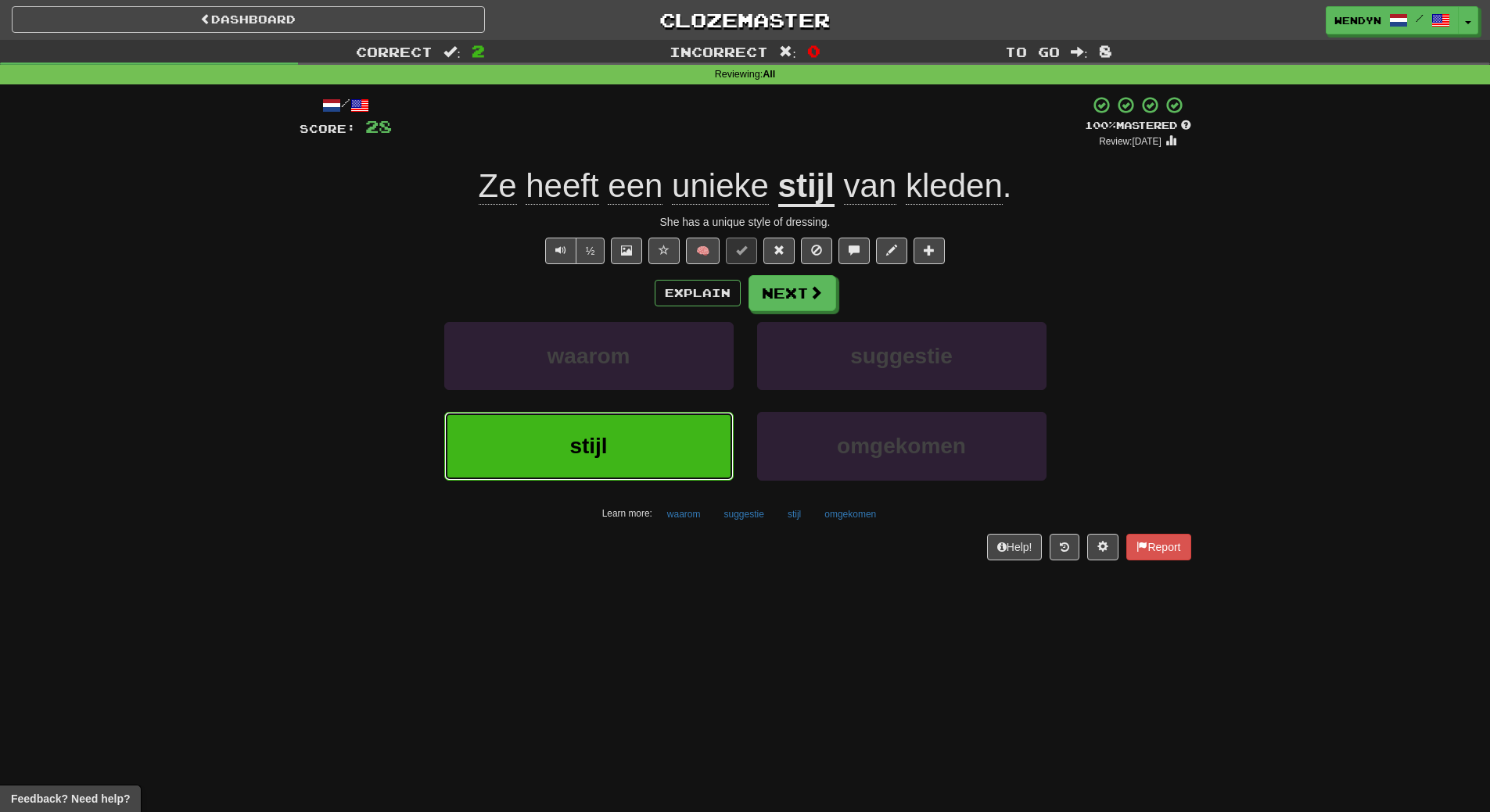
click at [609, 465] on button "stijl" at bounding box center [589, 446] width 289 height 68
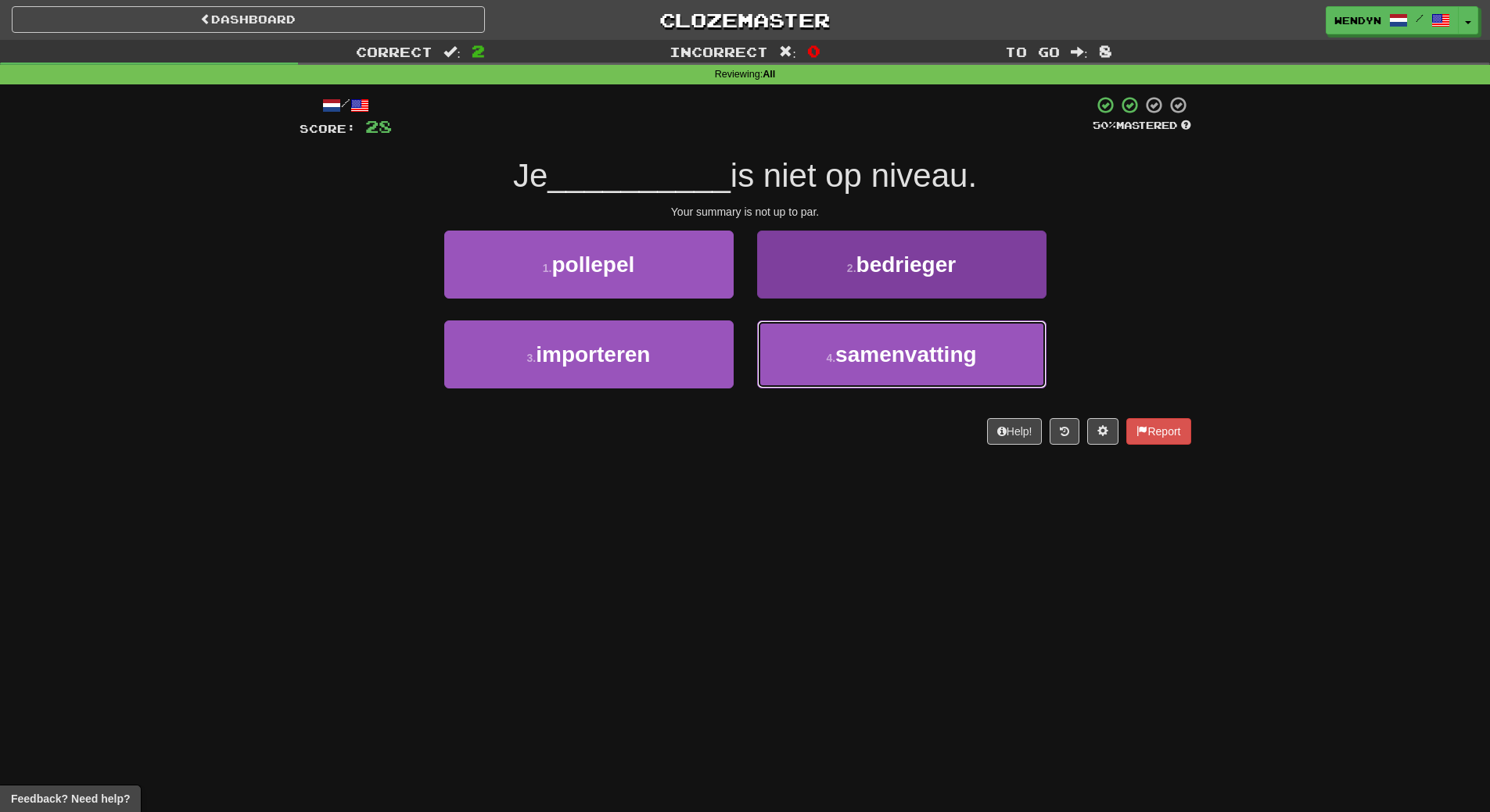
click at [960, 369] on button "4 . samenvatting" at bounding box center [902, 355] width 289 height 68
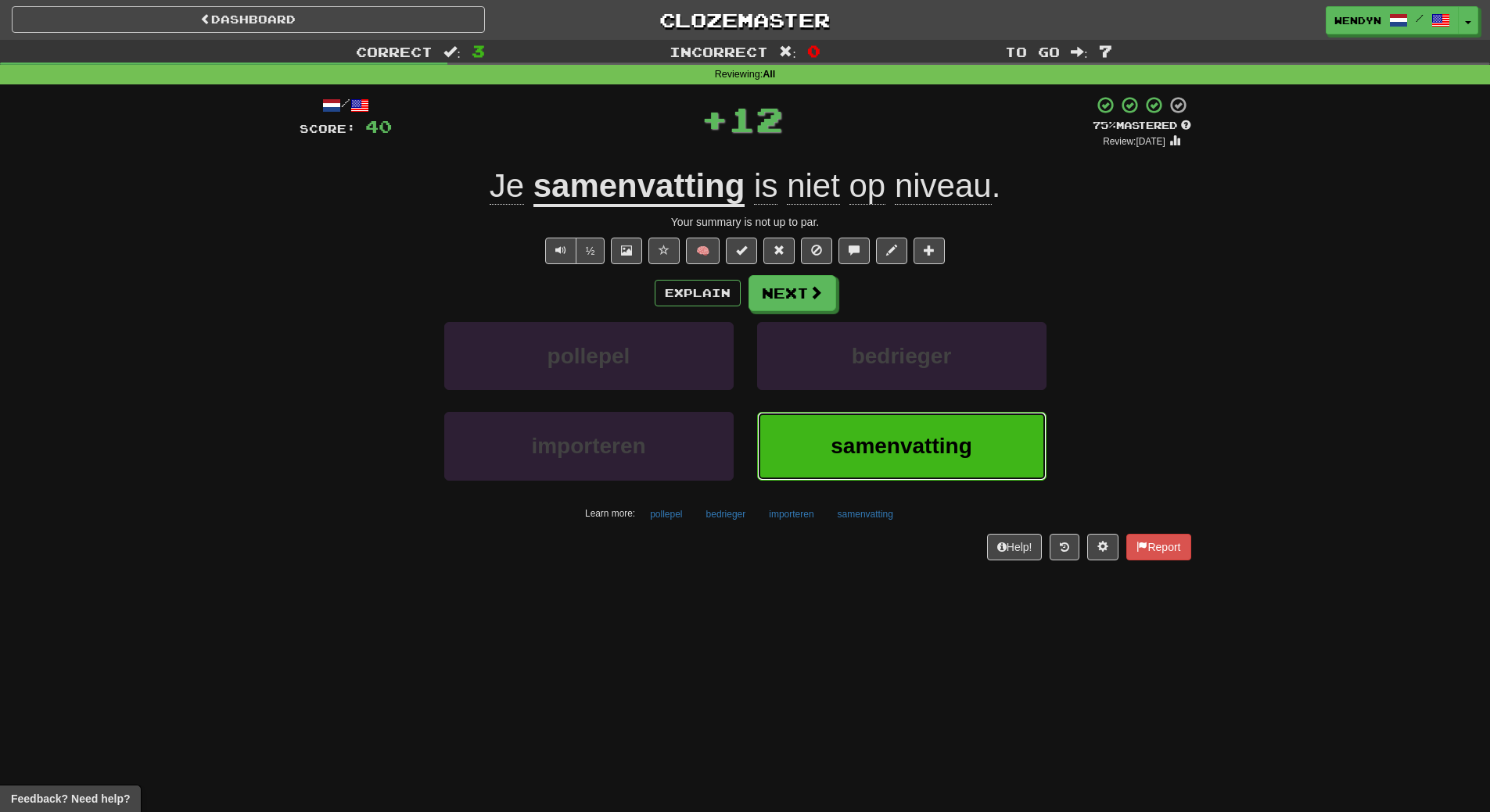
click at [923, 471] on button "samenvatting" at bounding box center [902, 446] width 289 height 68
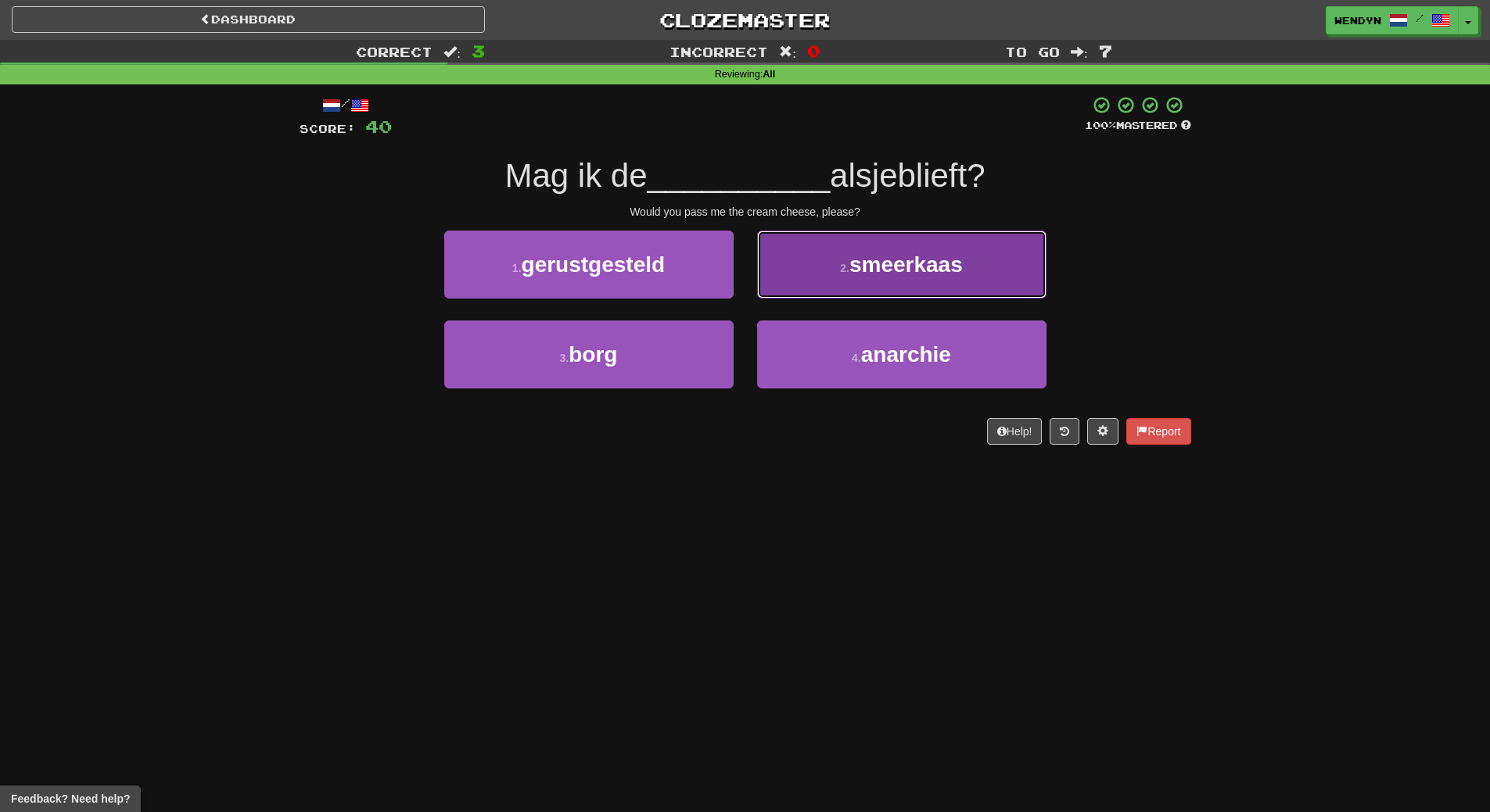
click at [988, 257] on button "2 . smeerkaas" at bounding box center [902, 265] width 289 height 68
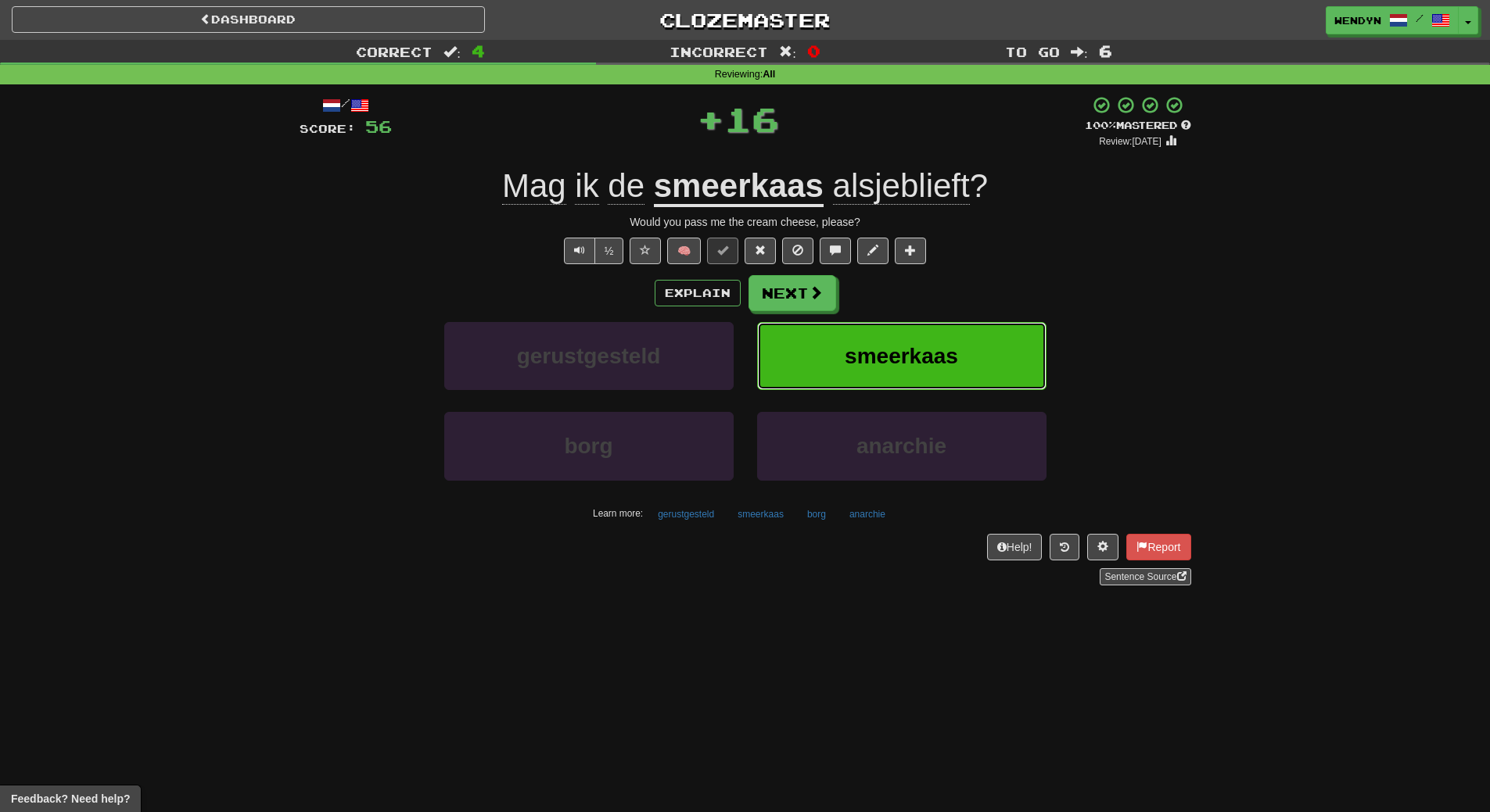
click at [960, 365] on button "smeerkaas" at bounding box center [902, 356] width 289 height 68
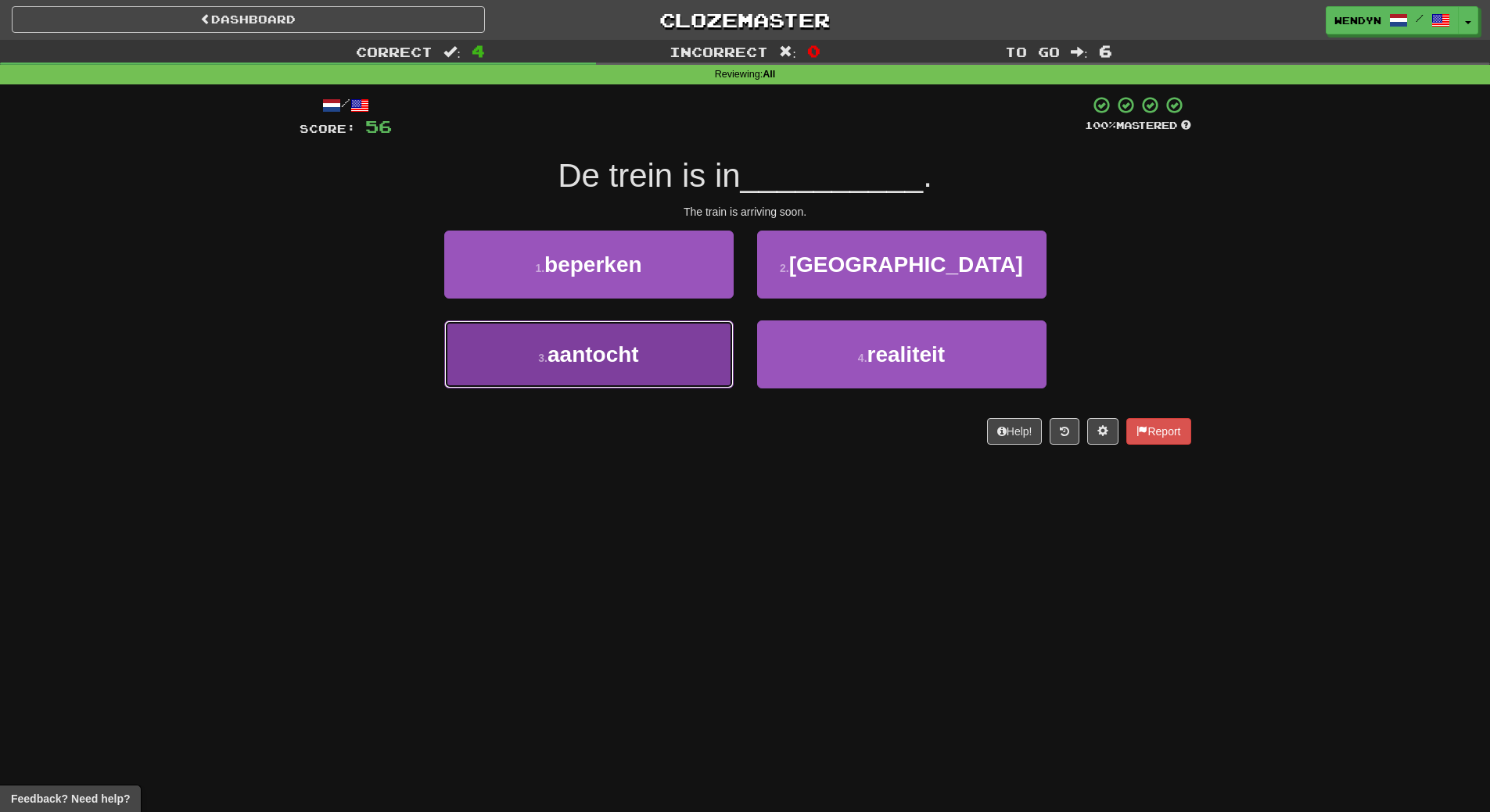
click at [621, 376] on button "3 . aantocht" at bounding box center [589, 355] width 289 height 68
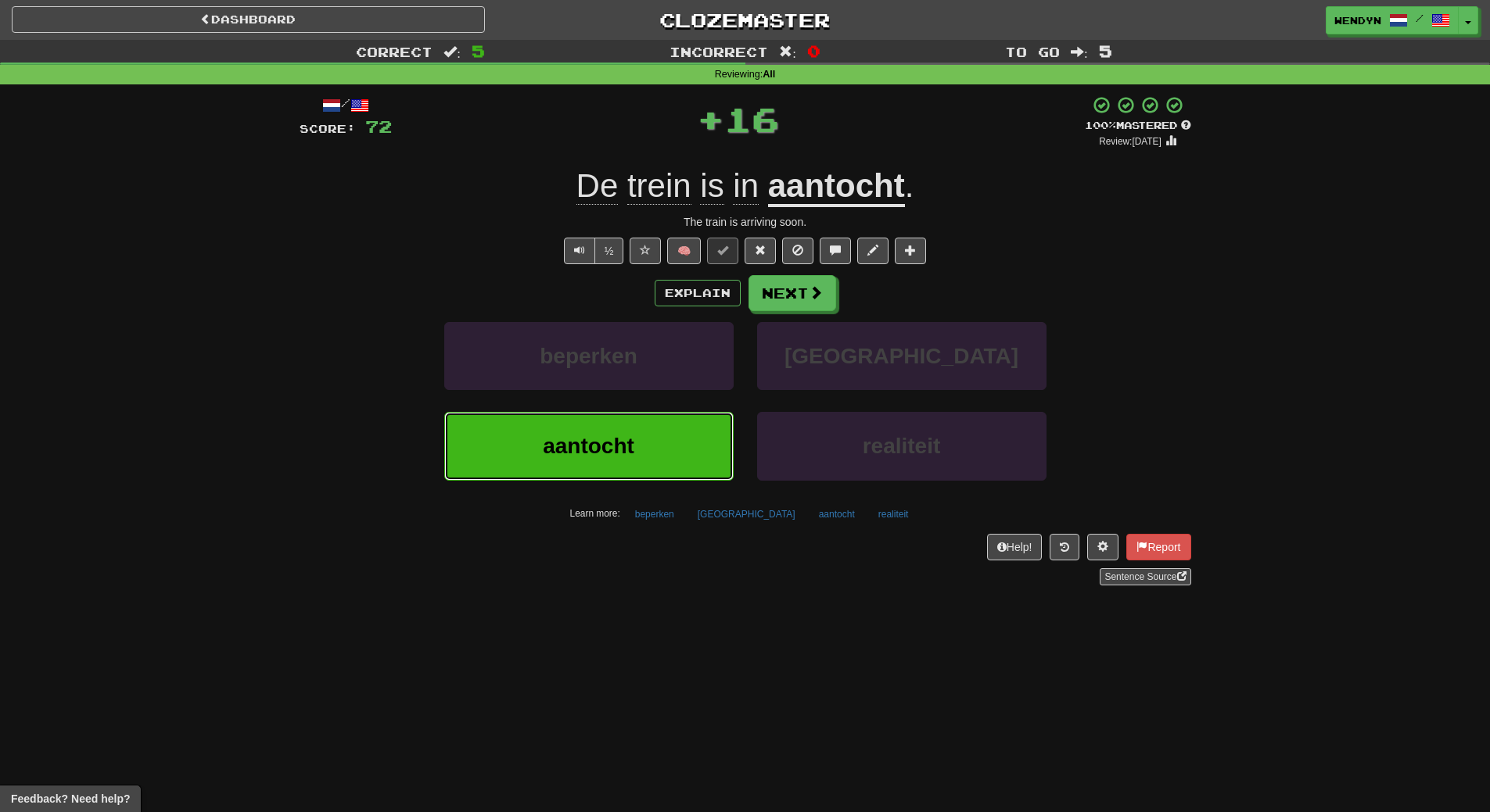
click at [609, 447] on span "aantocht" at bounding box center [588, 446] width 92 height 24
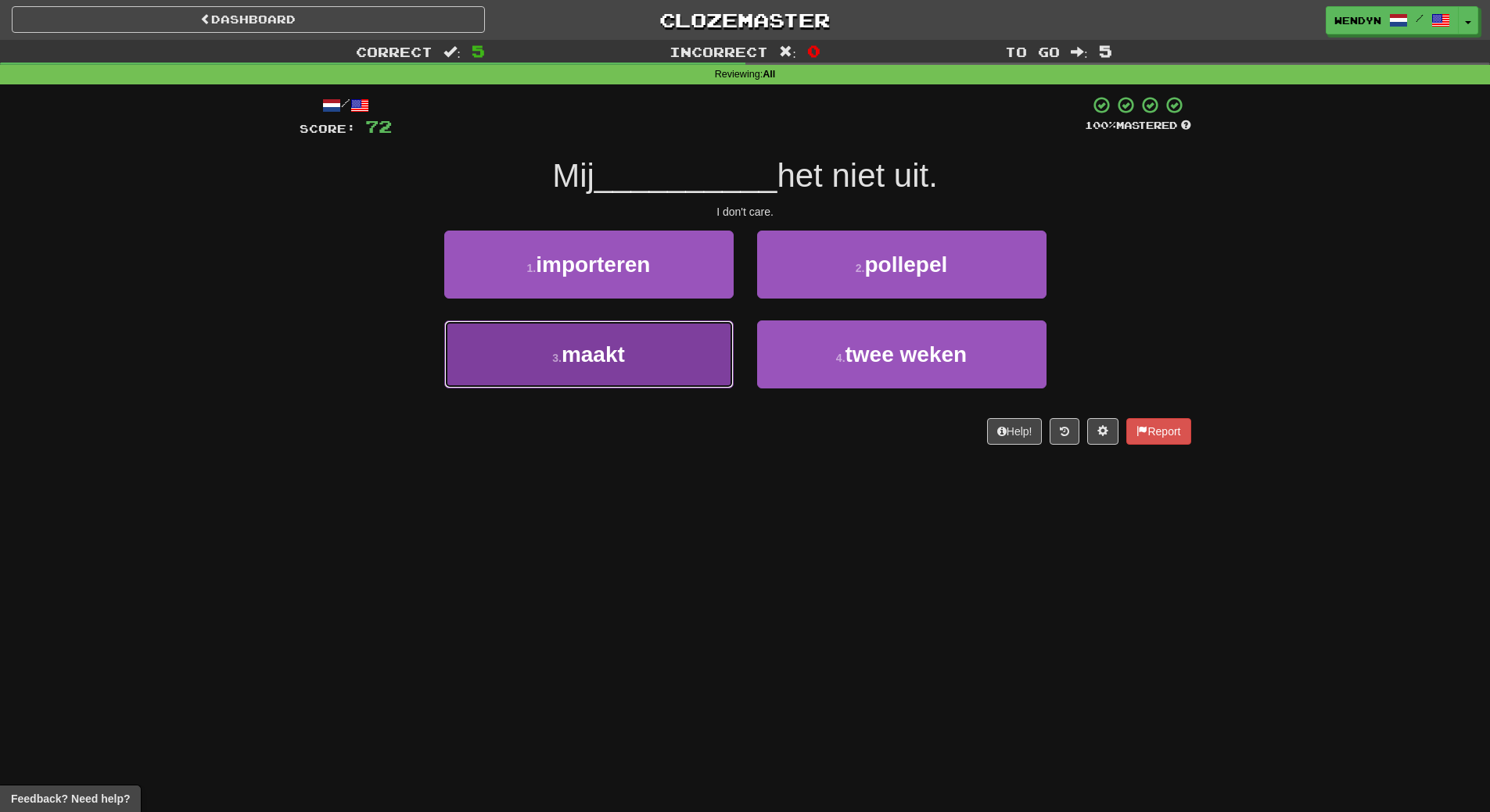
click at [622, 374] on button "3 . maakt" at bounding box center [589, 355] width 289 height 68
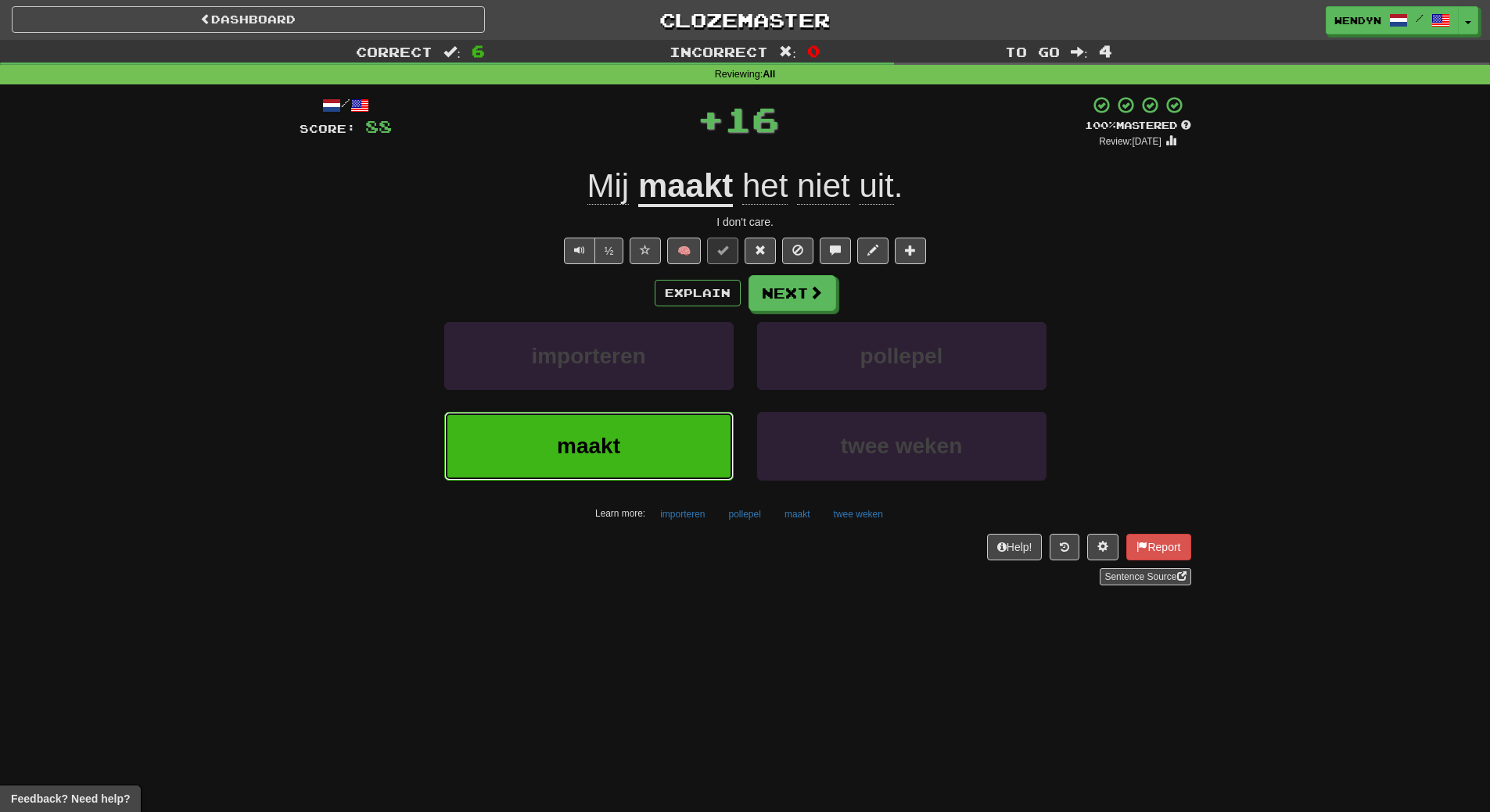
click at [618, 434] on span "maakt" at bounding box center [589, 446] width 63 height 24
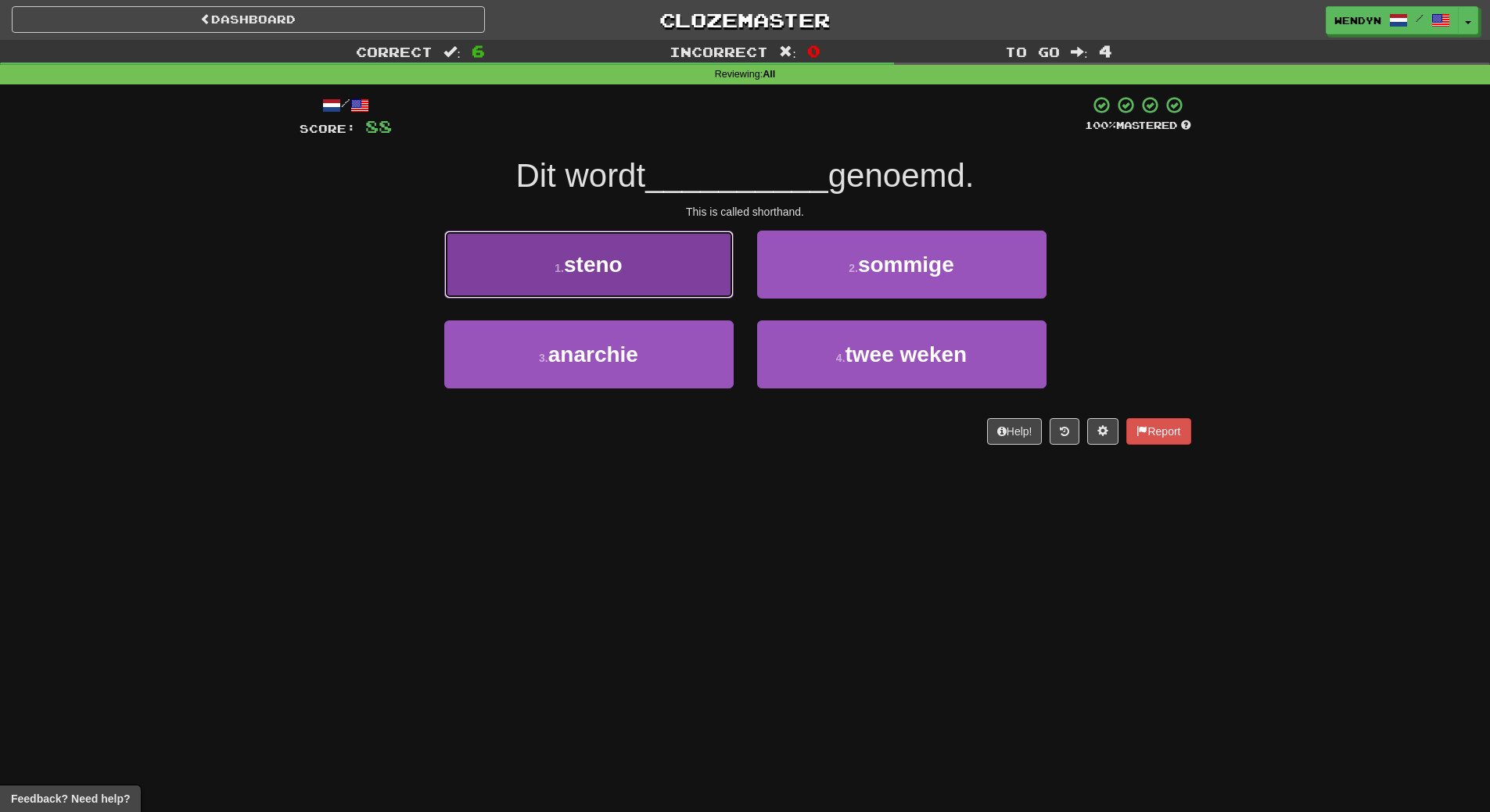
click at [629, 276] on button "1 . steno" at bounding box center [589, 265] width 289 height 68
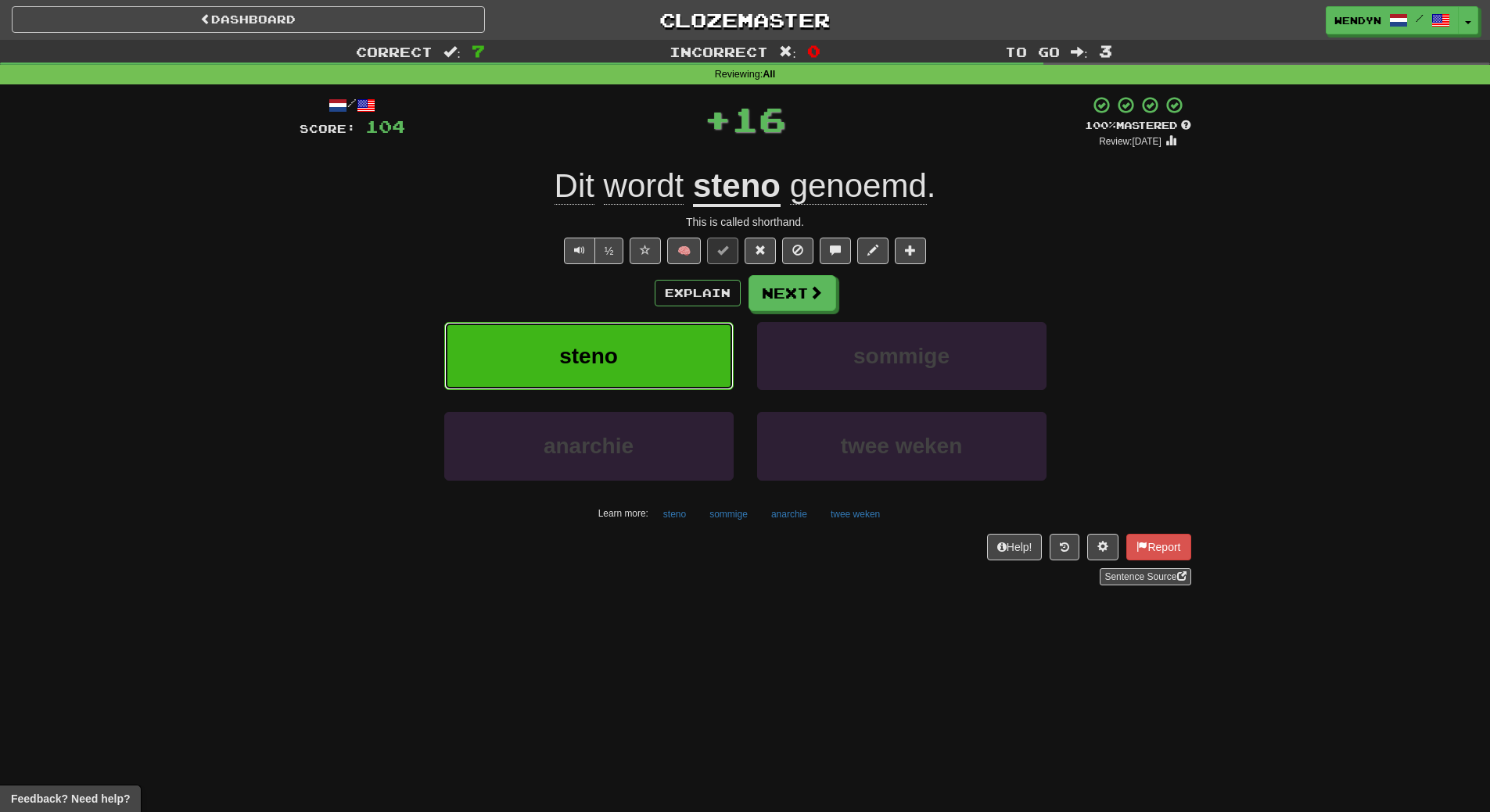
click at [620, 359] on button "steno" at bounding box center [589, 356] width 289 height 68
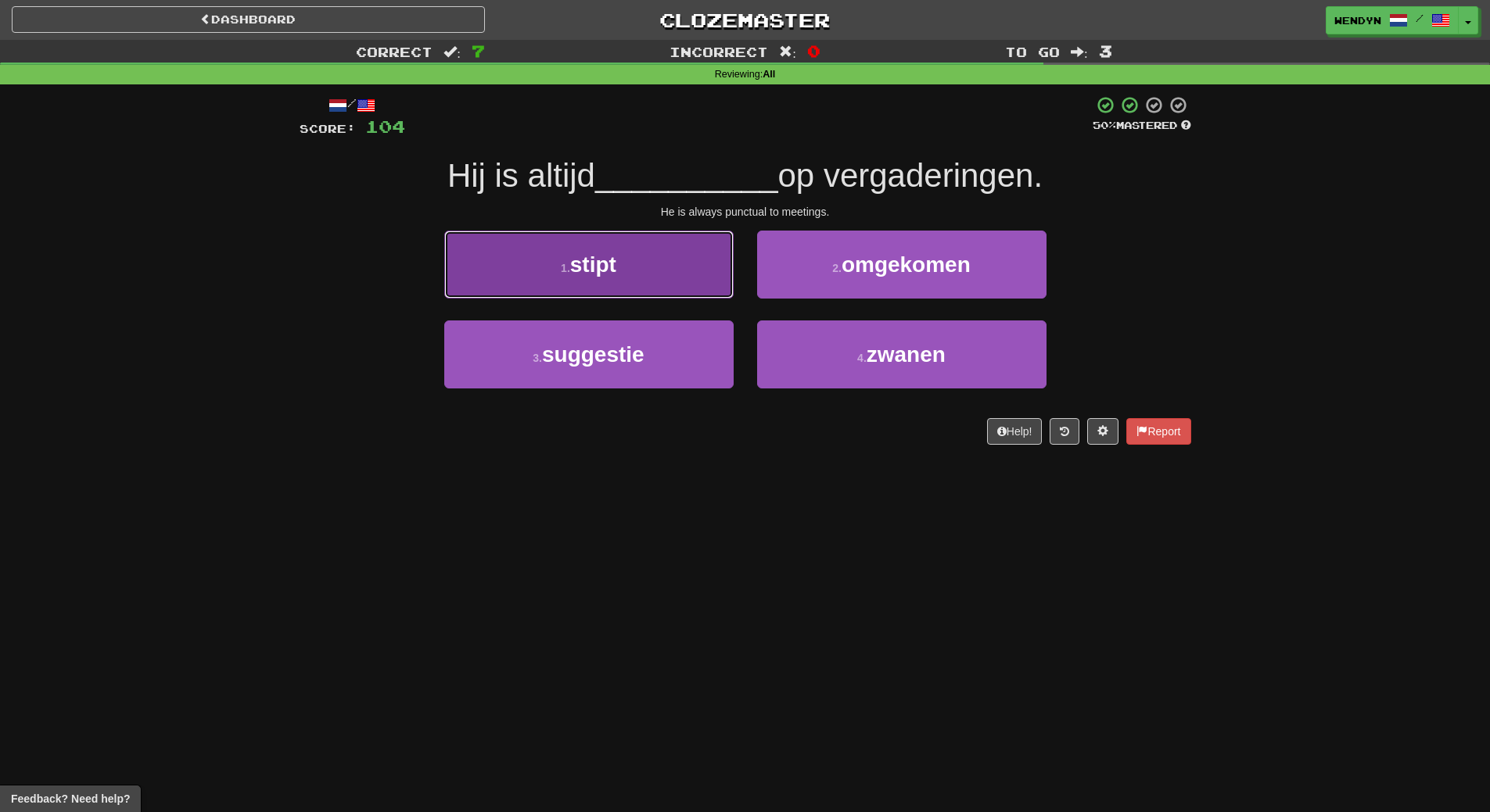
click at [677, 279] on button "1 . stipt" at bounding box center [589, 265] width 289 height 68
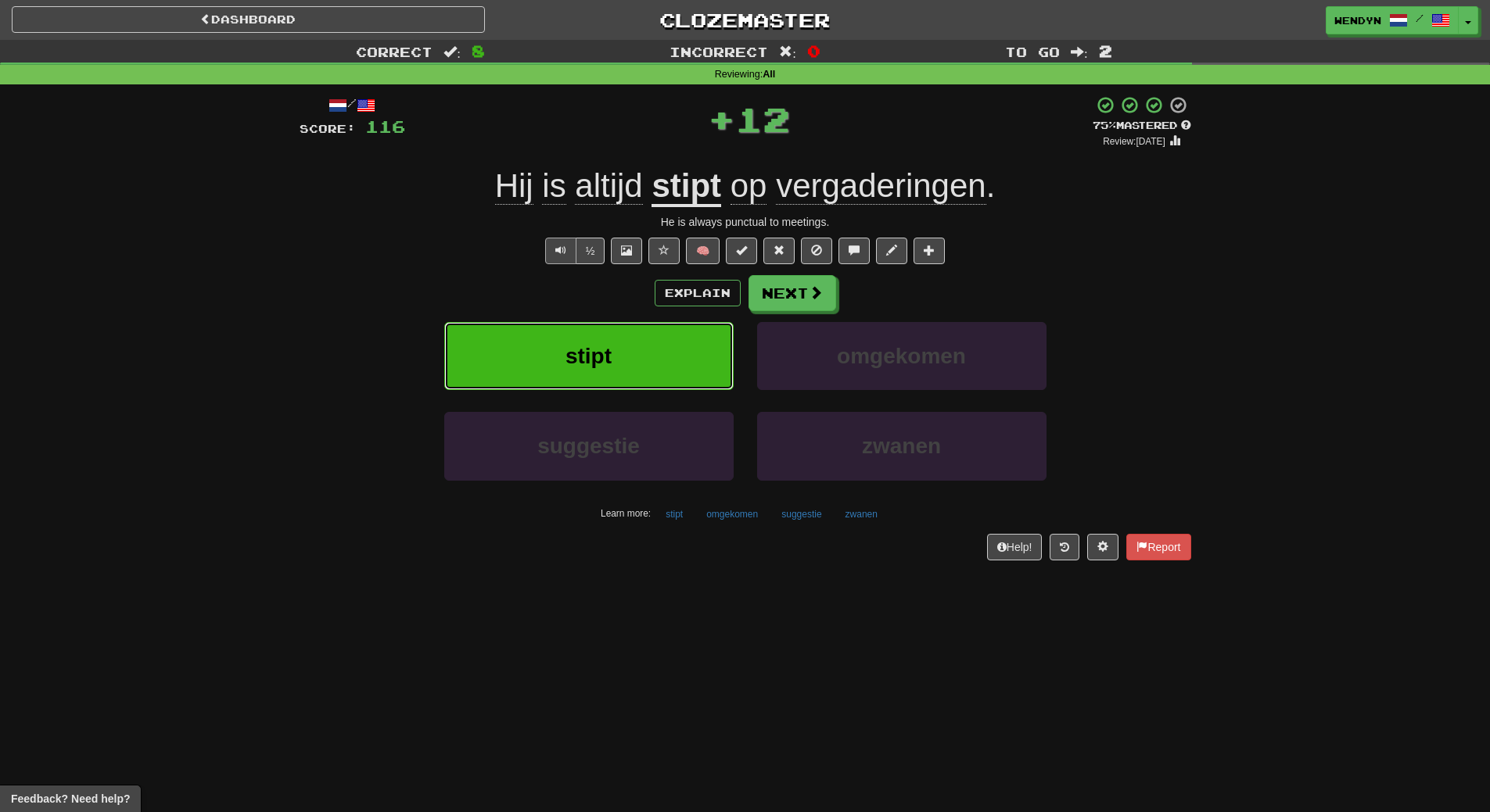
drag, startPoint x: 587, startPoint y: 344, endPoint x: 564, endPoint y: 242, distance: 104.6
click at [578, 316] on div "Explain Next stipt omgekomen suggestie zwanen Learn more: stipt omgekomen sugge…" at bounding box center [746, 400] width 892 height 251
click at [621, 330] on button "stipt" at bounding box center [589, 356] width 289 height 68
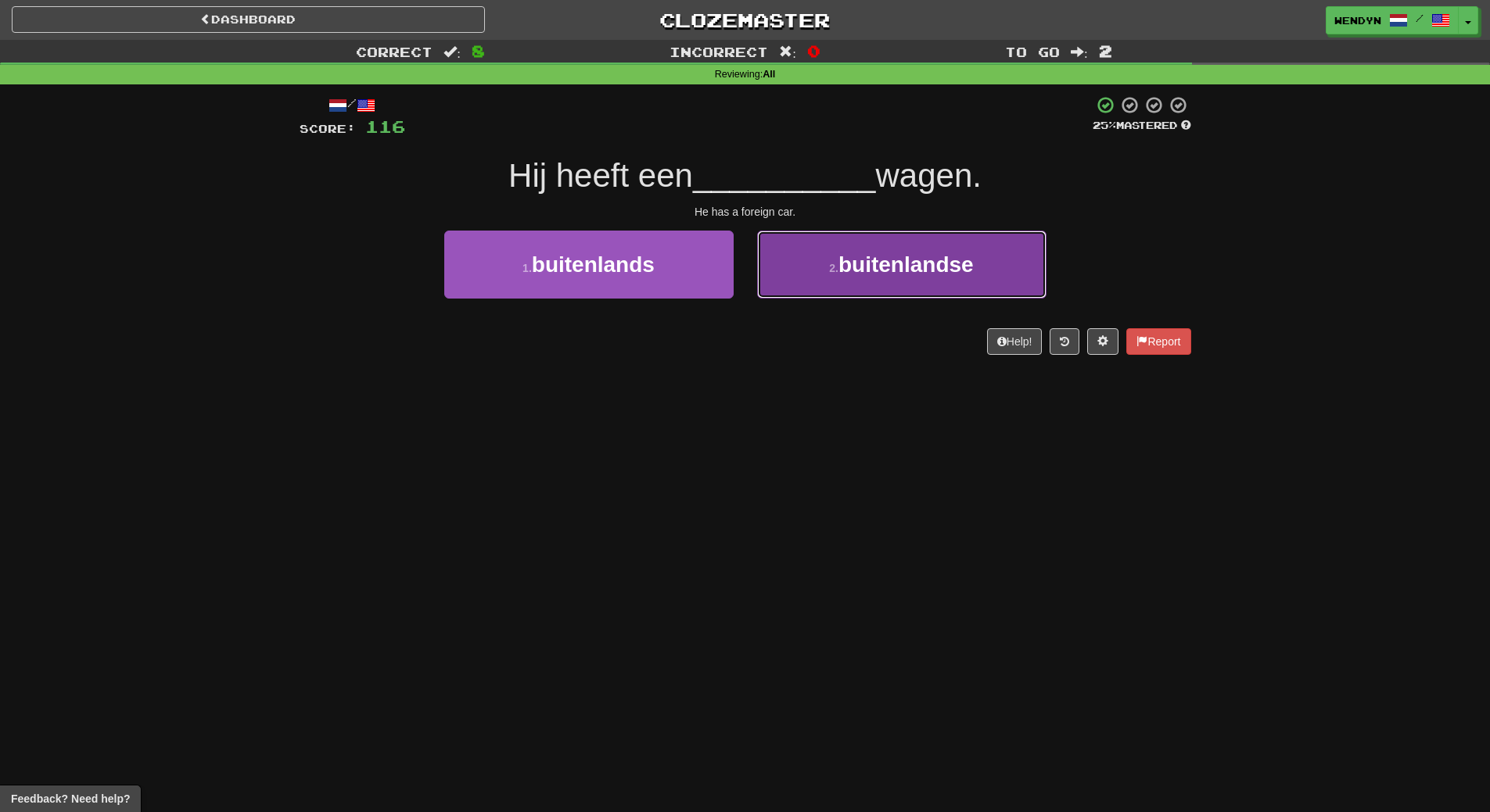
click at [894, 285] on button "2 . buitenlandse" at bounding box center [902, 265] width 289 height 68
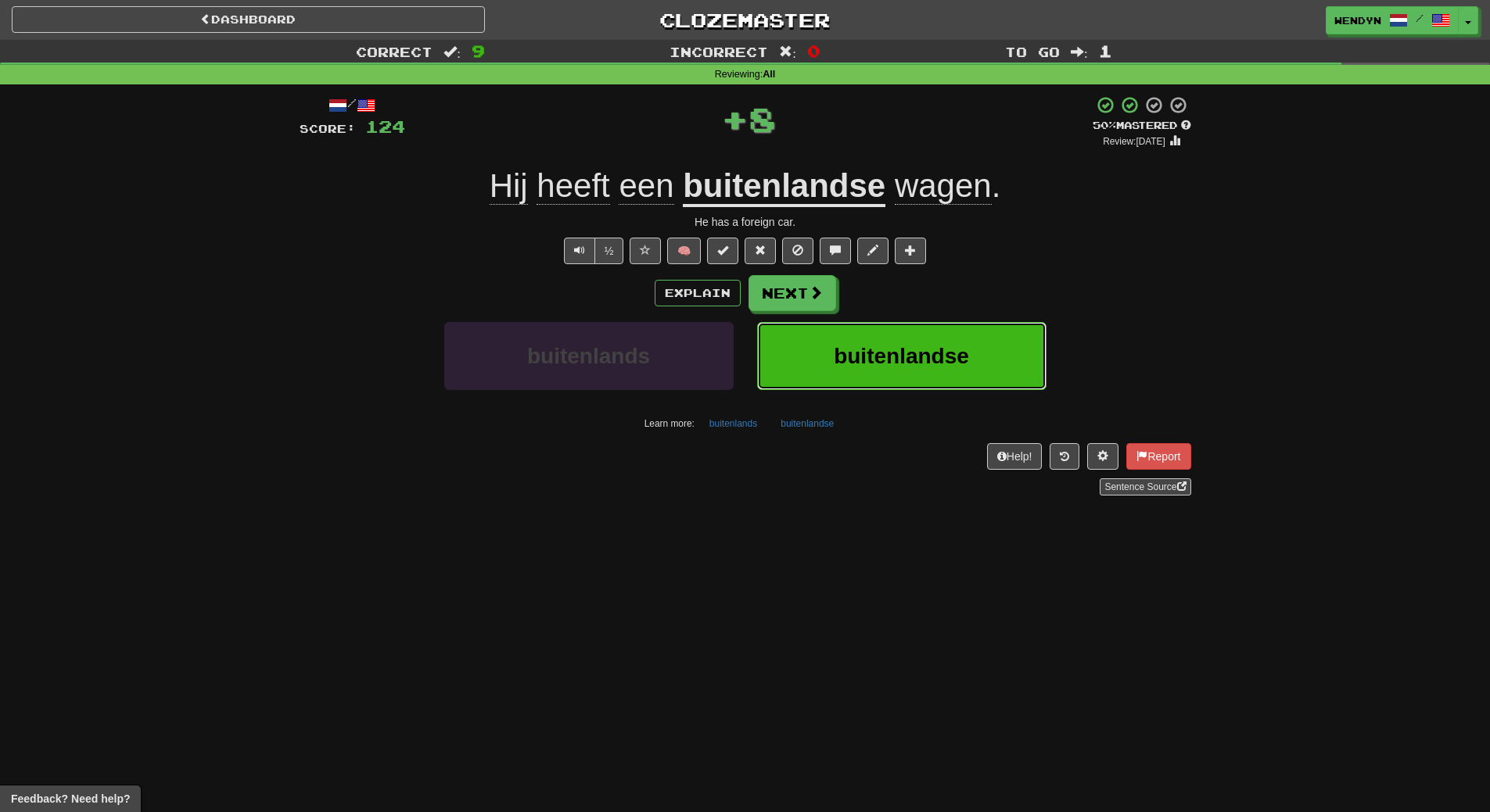
click at [894, 357] on span "buitenlandse" at bounding box center [901, 356] width 136 height 24
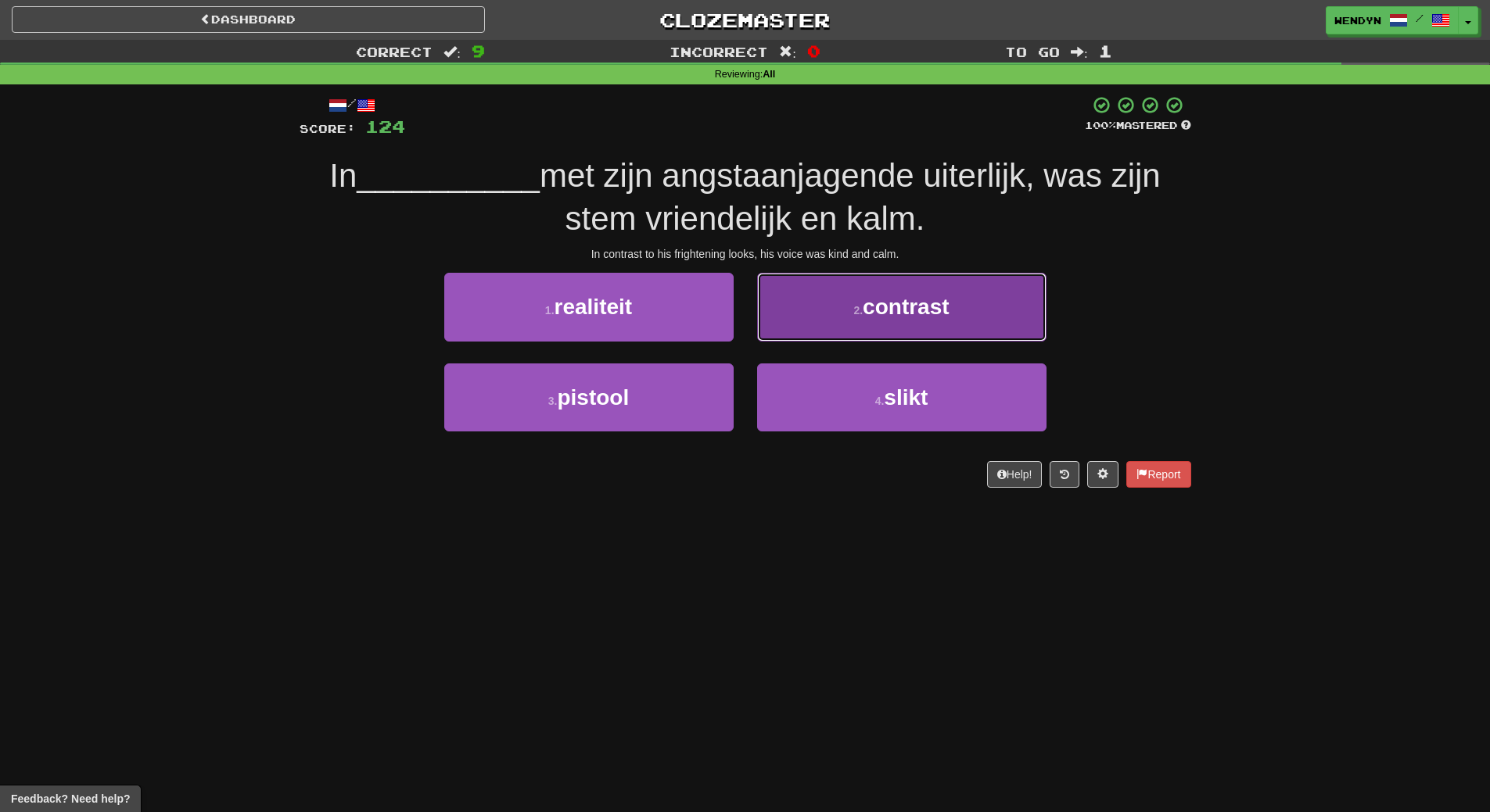
click at [949, 315] on span "contrast" at bounding box center [906, 307] width 86 height 24
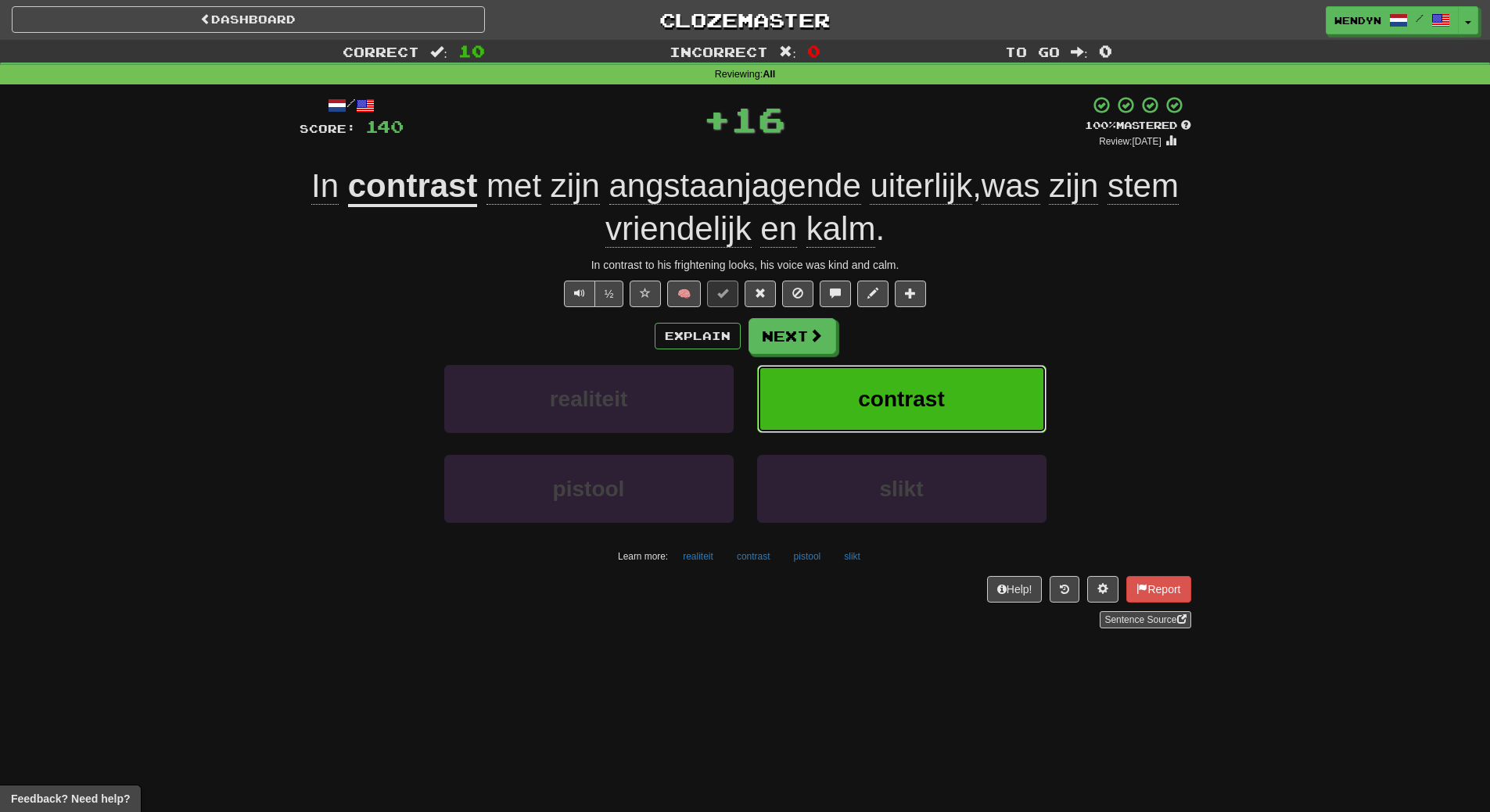
click at [933, 403] on span "contrast" at bounding box center [901, 400] width 86 height 24
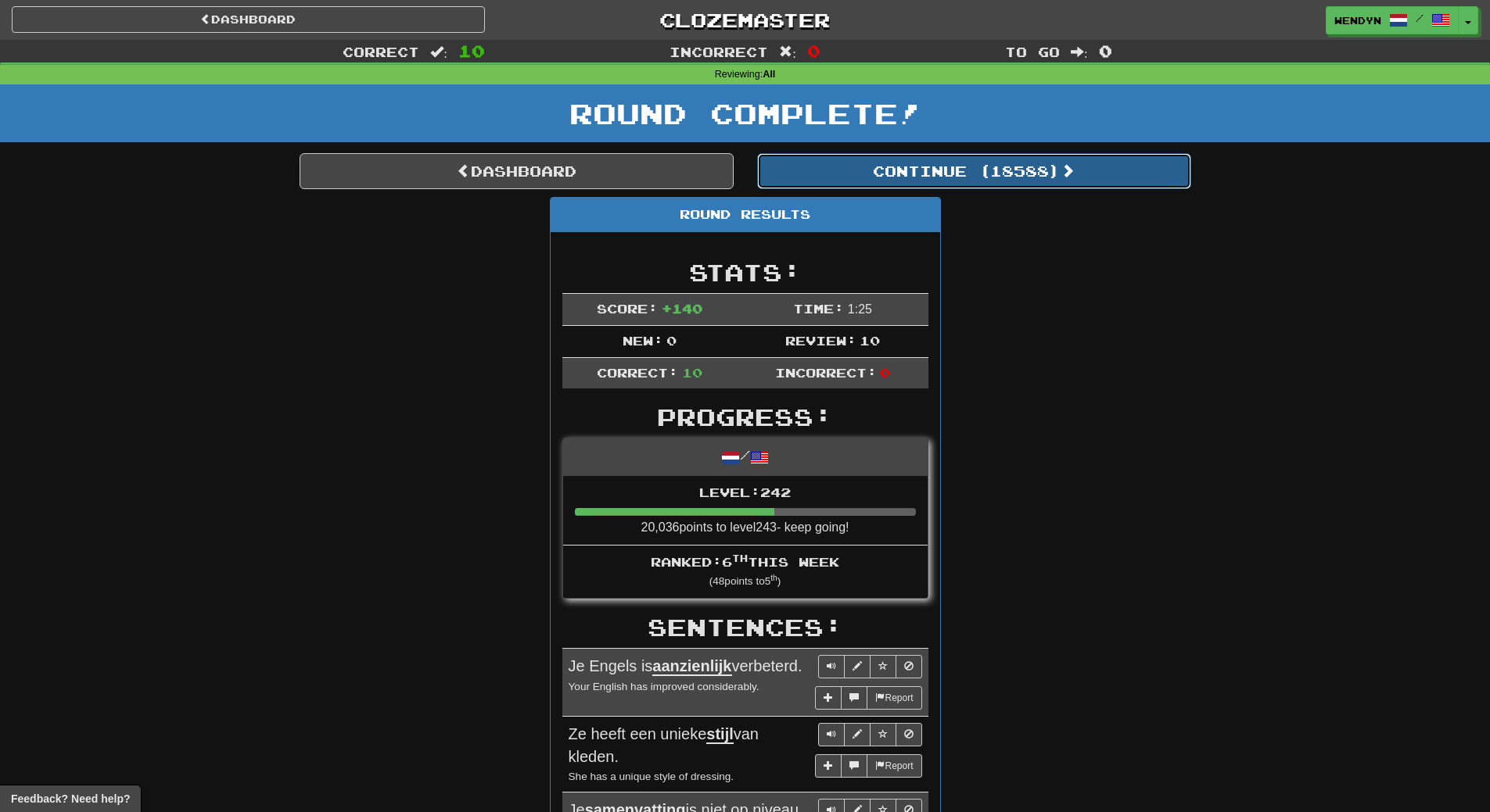
click at [1000, 174] on button "Continue ( 18588 )" at bounding box center [974, 171] width 434 height 36
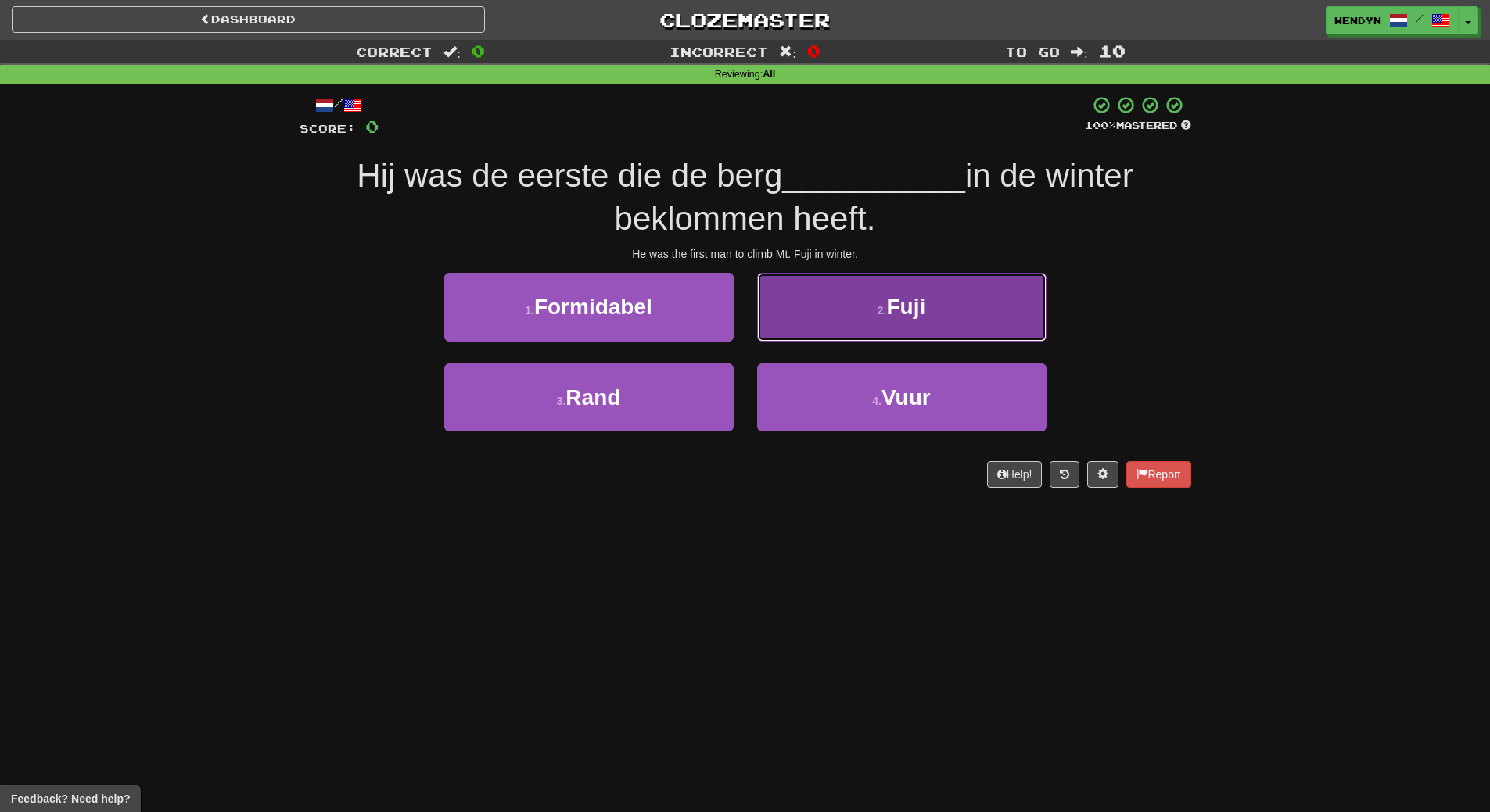
click at [1000, 304] on button "2 . Fuji" at bounding box center [902, 307] width 289 height 68
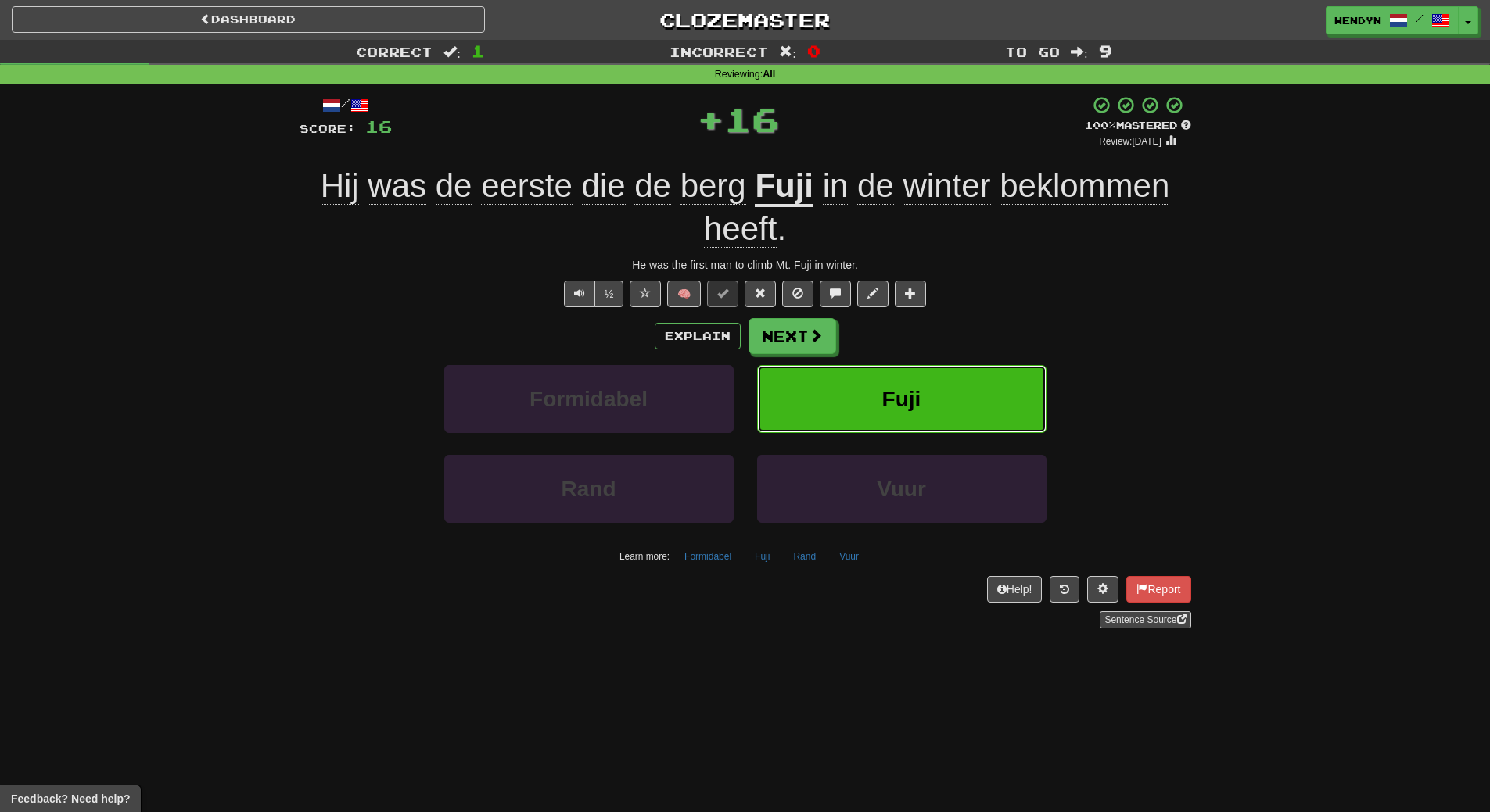
click at [934, 381] on button "Fuji" at bounding box center [902, 400] width 289 height 68
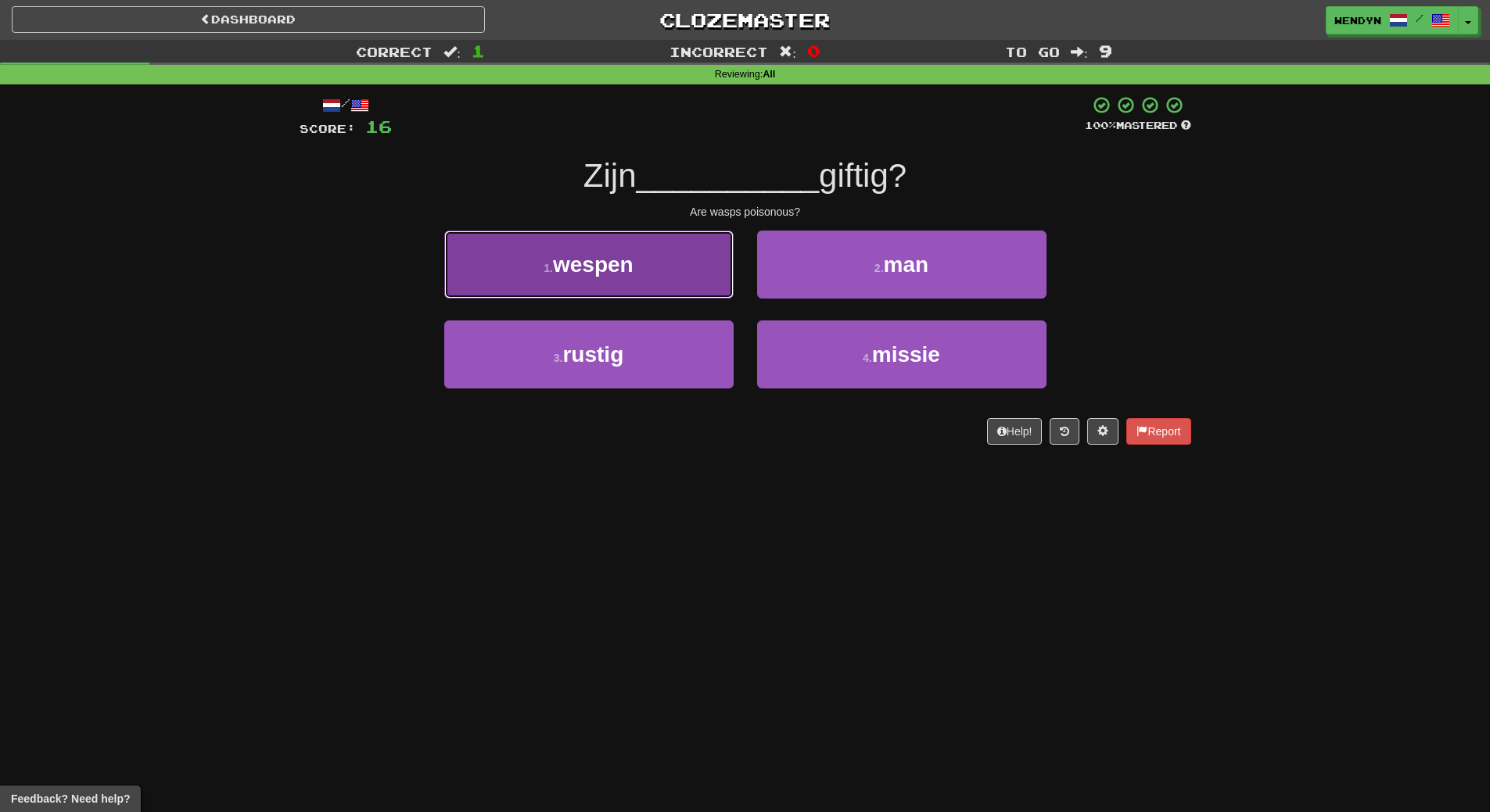
click at [624, 284] on button "1 . wespen" at bounding box center [589, 265] width 289 height 68
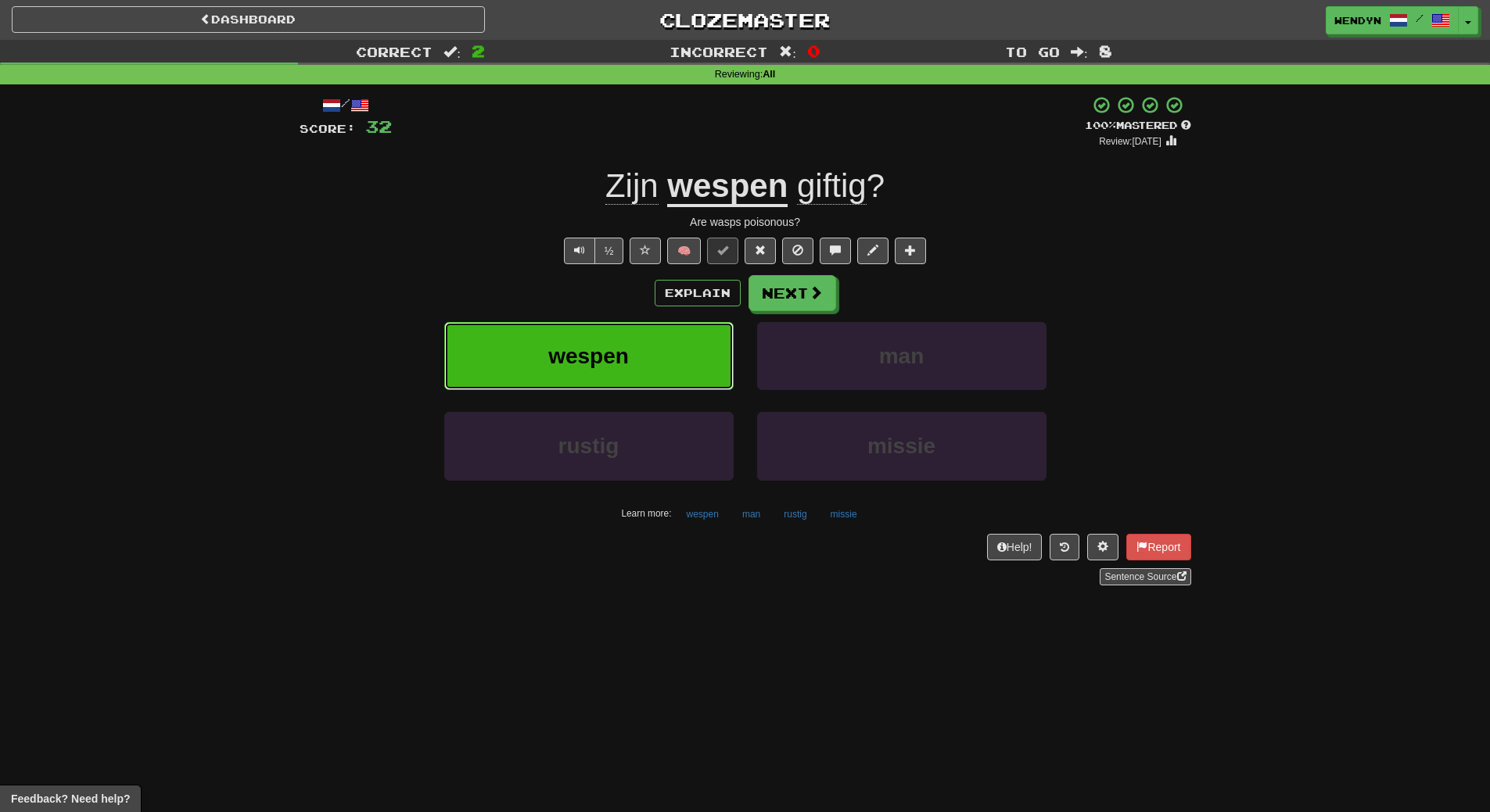
click at [558, 361] on span "wespen" at bounding box center [588, 356] width 80 height 24
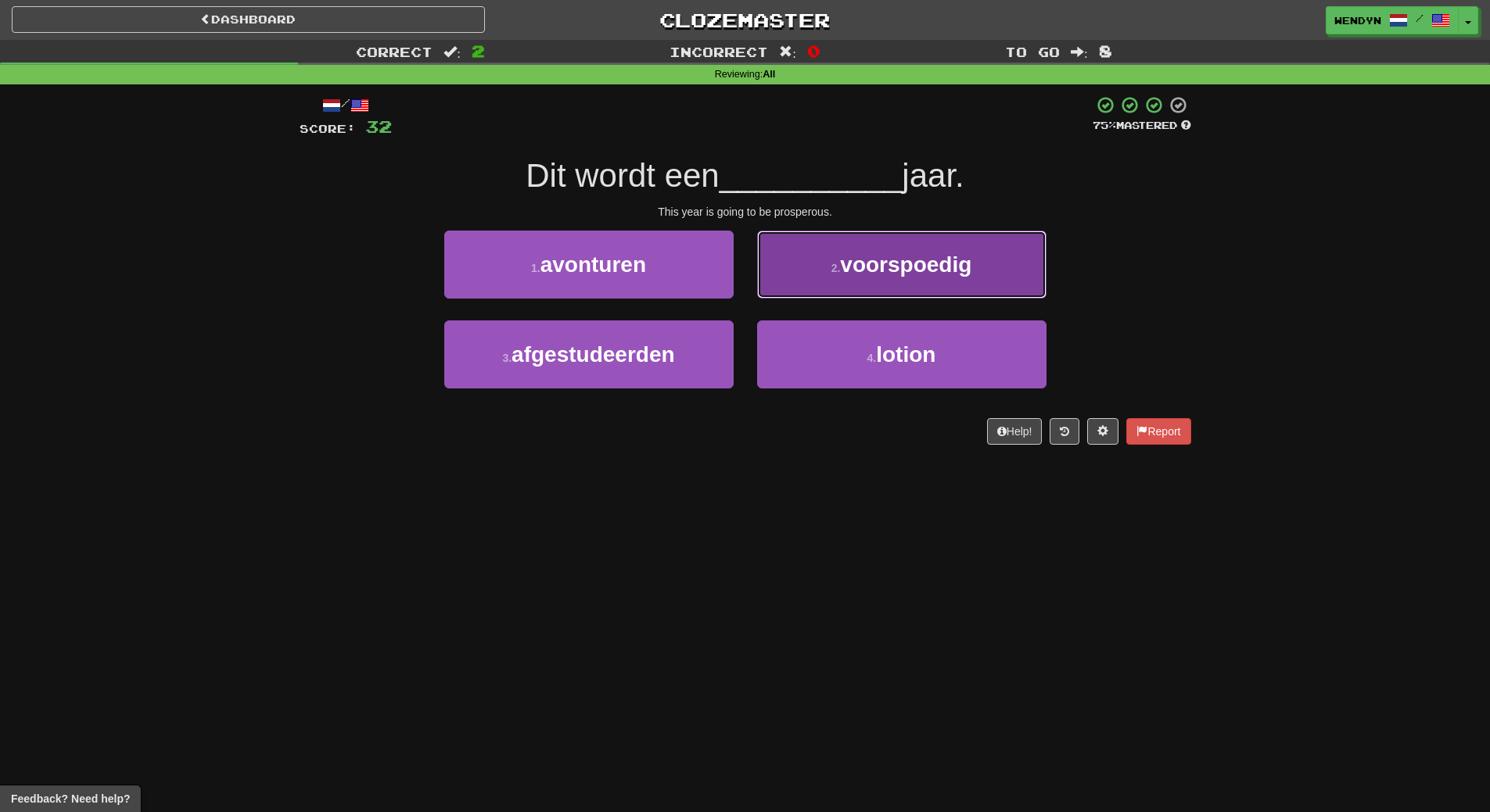
click at [1003, 261] on button "2 . voorspoedig" at bounding box center [902, 265] width 289 height 68
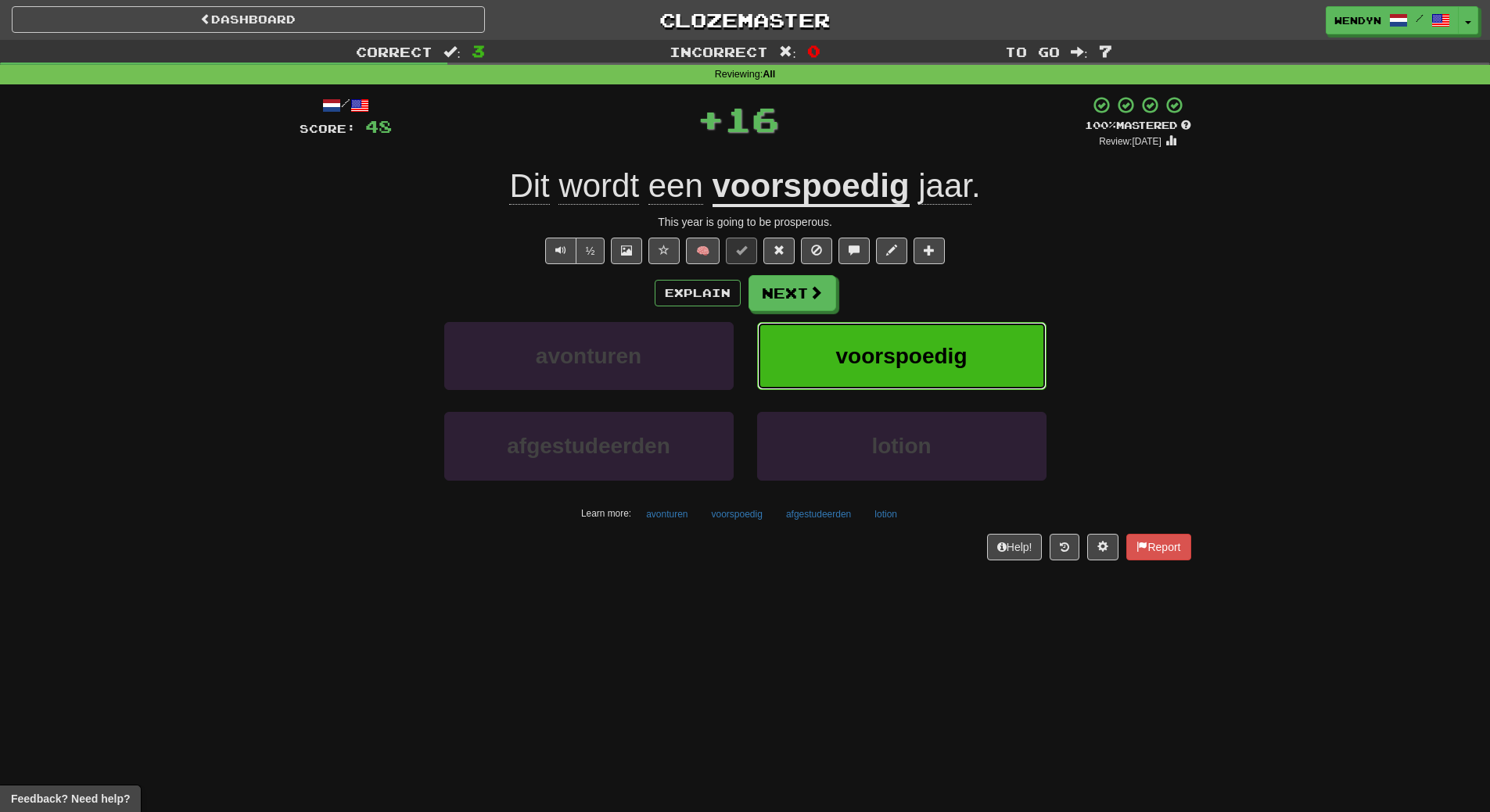
click at [977, 333] on button "voorspoedig" at bounding box center [902, 356] width 289 height 68
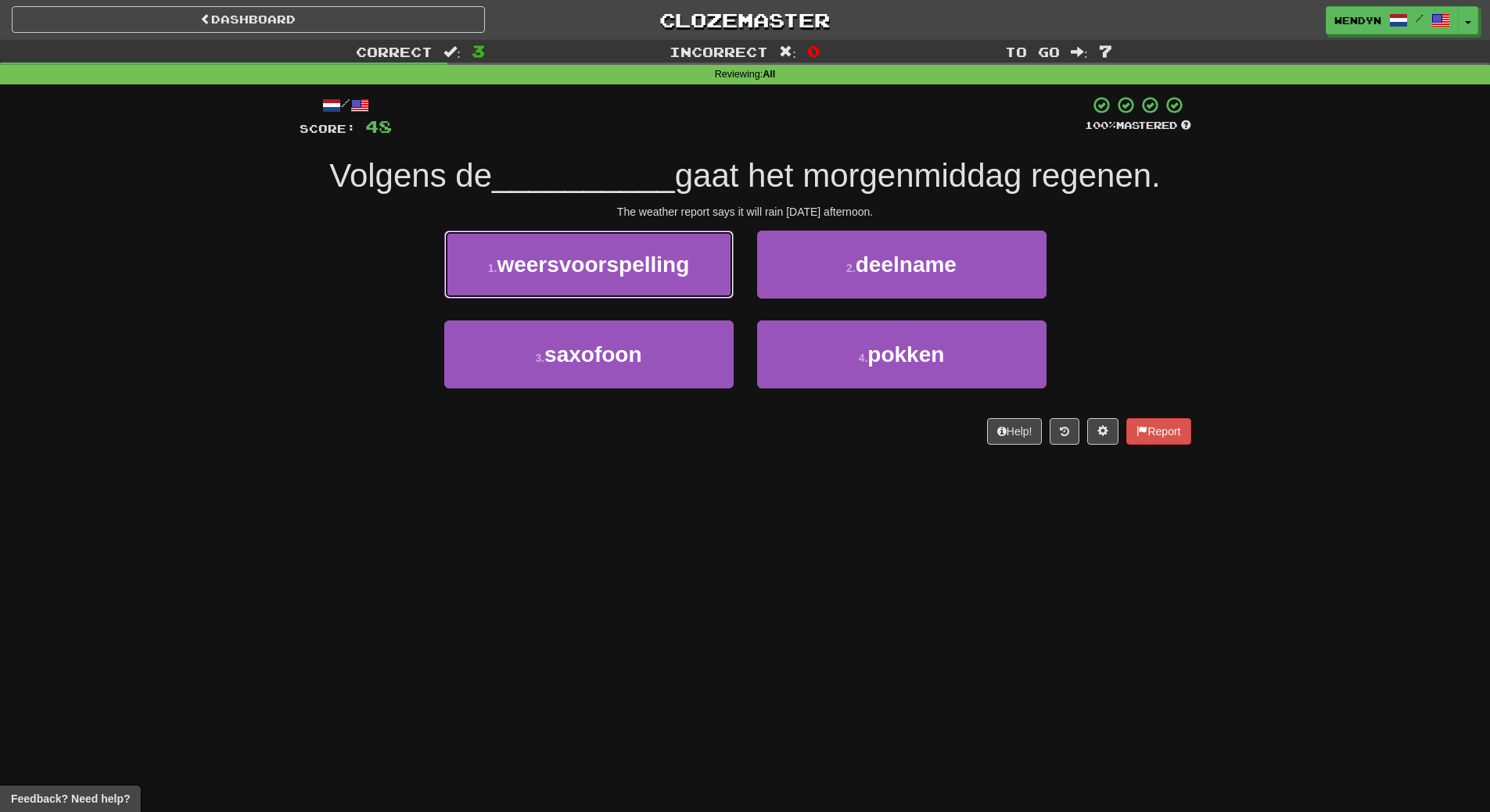
drag, startPoint x: 597, startPoint y: 282, endPoint x: 579, endPoint y: 361, distance: 81.0
click at [596, 284] on button "1 . weersvoorspelling" at bounding box center [589, 265] width 289 height 68
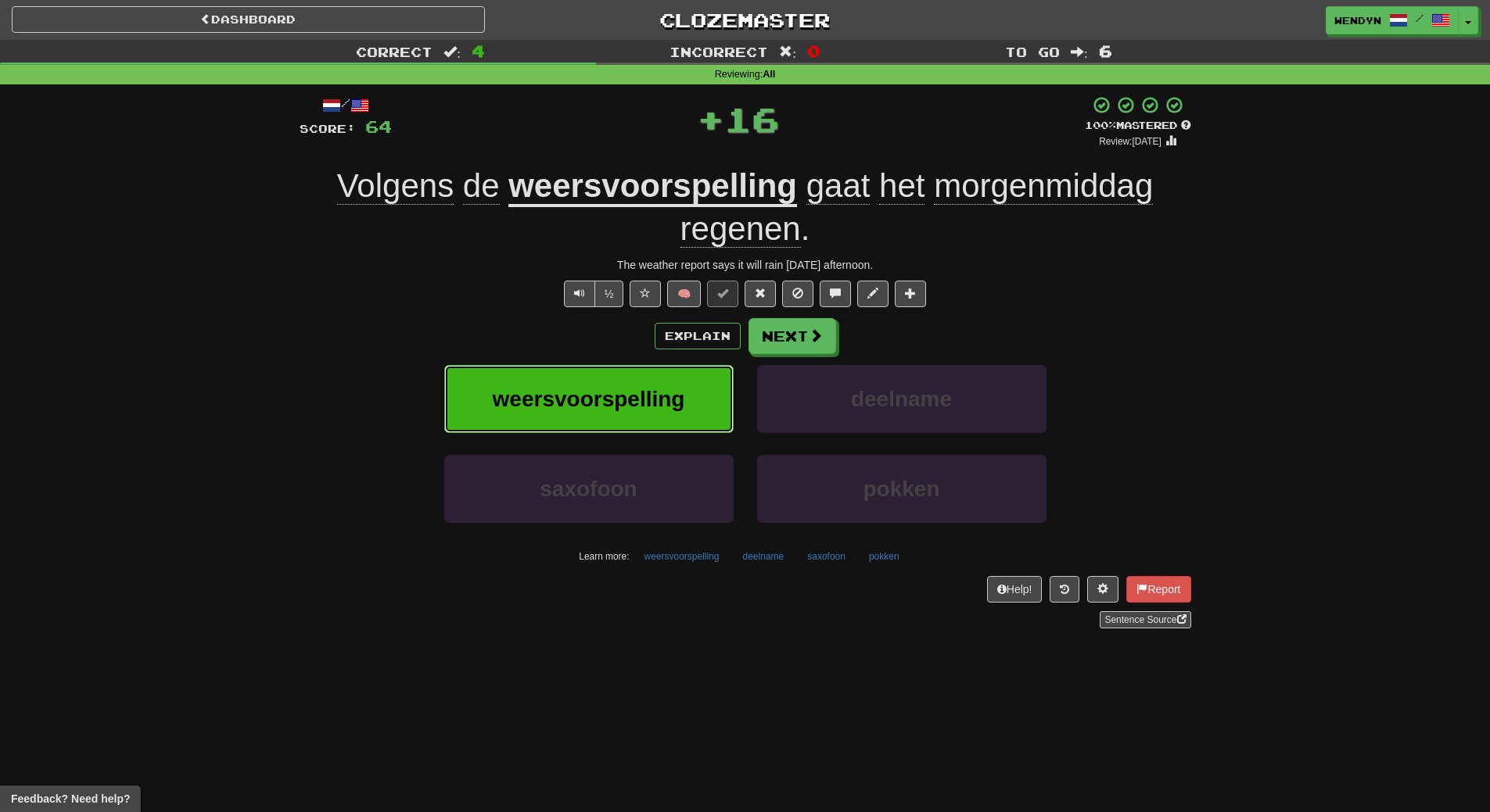
click at [579, 365] on button "weersvoorspelling" at bounding box center [589, 400] width 289 height 68
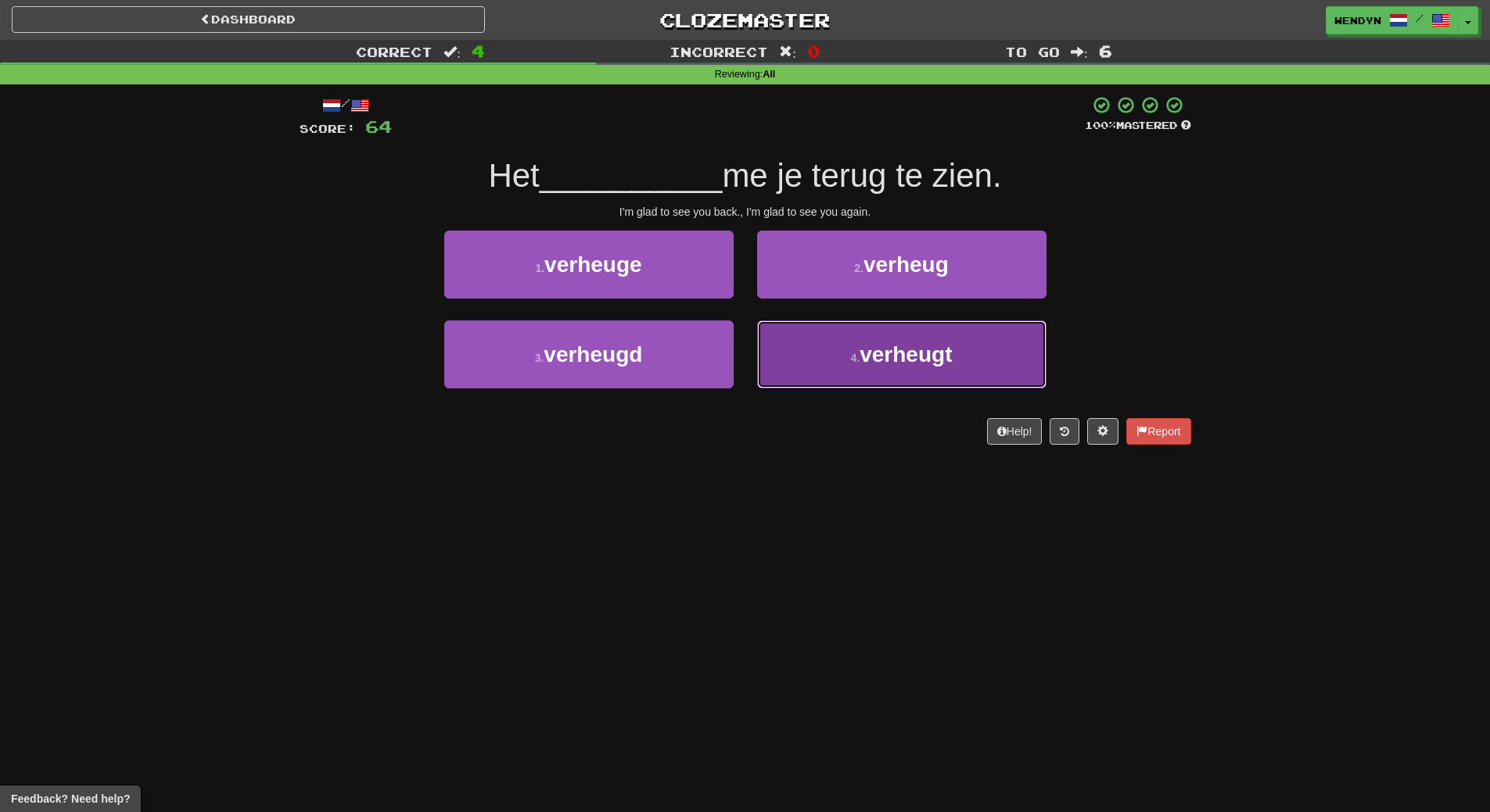
click at [883, 367] on button "4 . verheugt" at bounding box center [902, 355] width 289 height 68
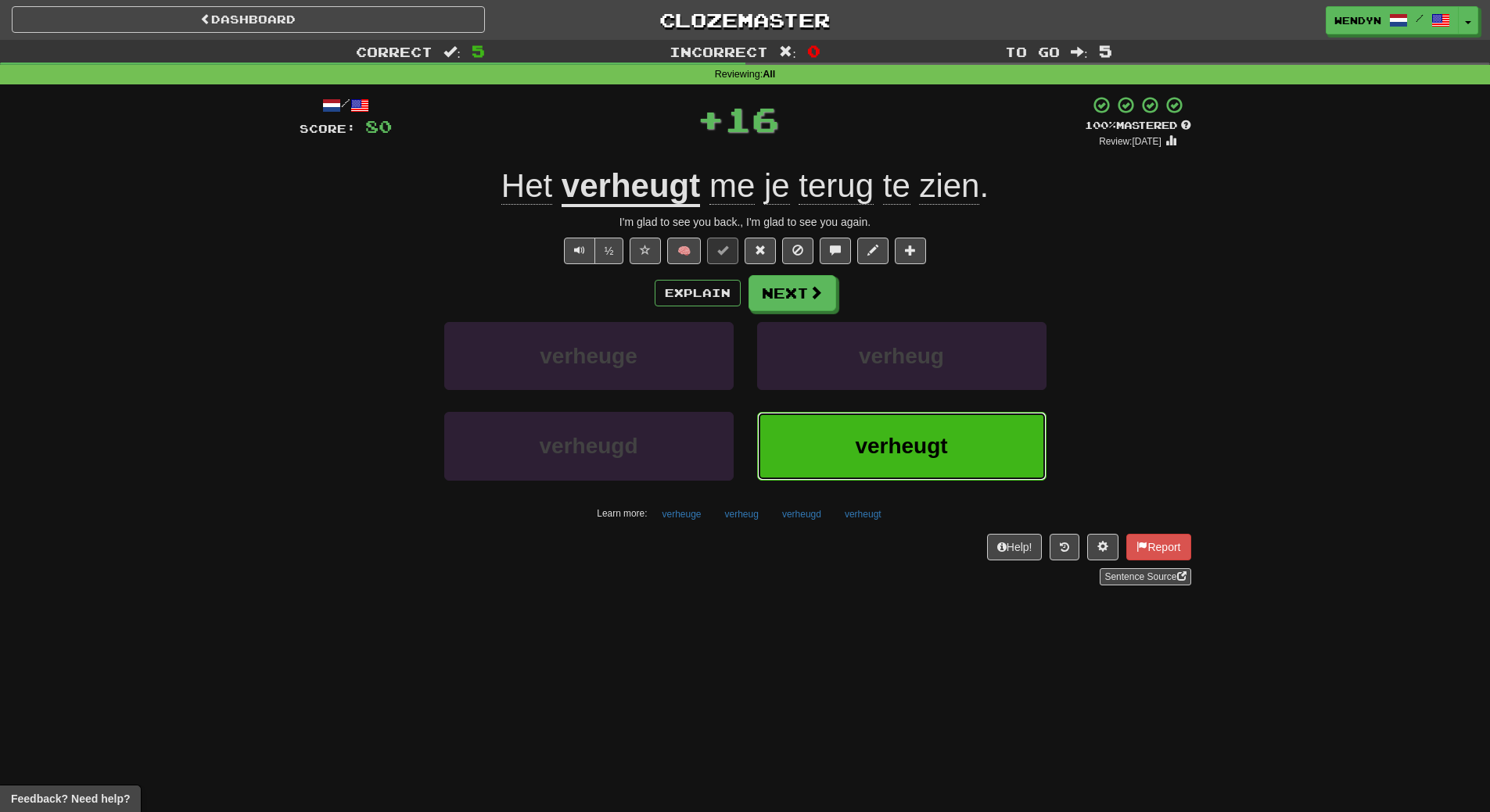
click at [870, 451] on span "verheugt" at bounding box center [901, 446] width 93 height 24
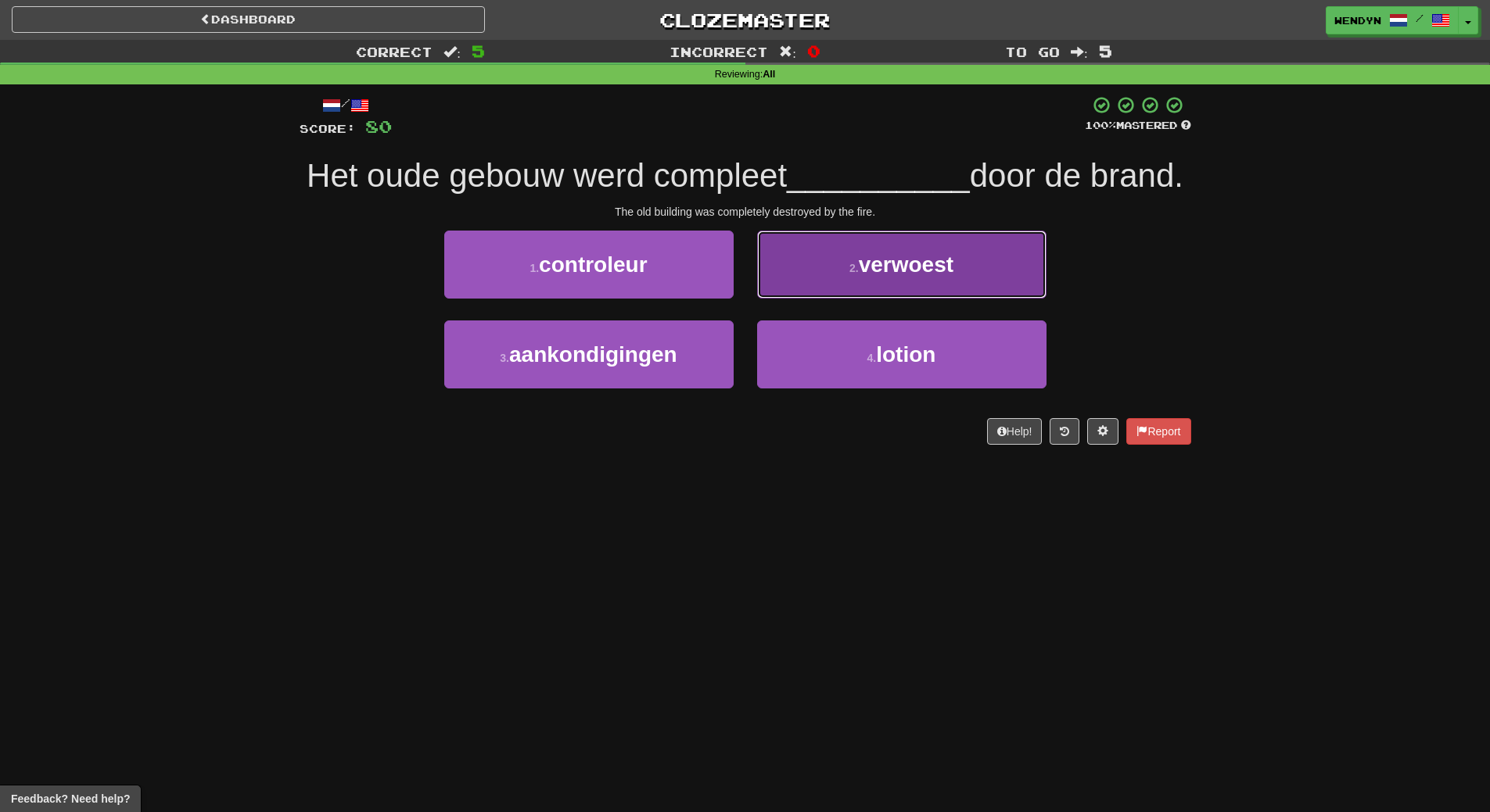
click at [1003, 299] on button "2 . verwoest" at bounding box center [902, 265] width 289 height 68
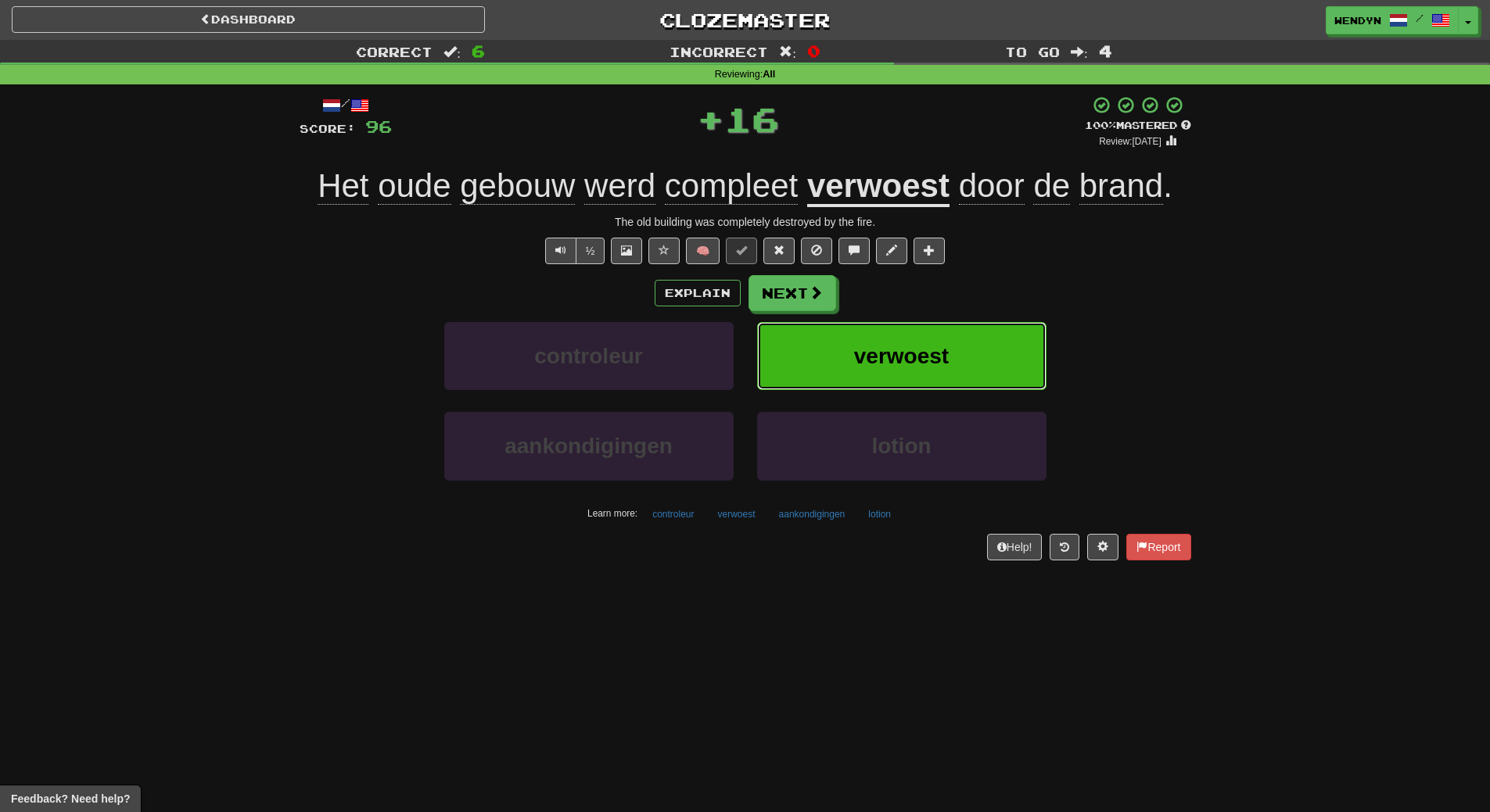
click at [973, 369] on button "verwoest" at bounding box center [902, 356] width 289 height 68
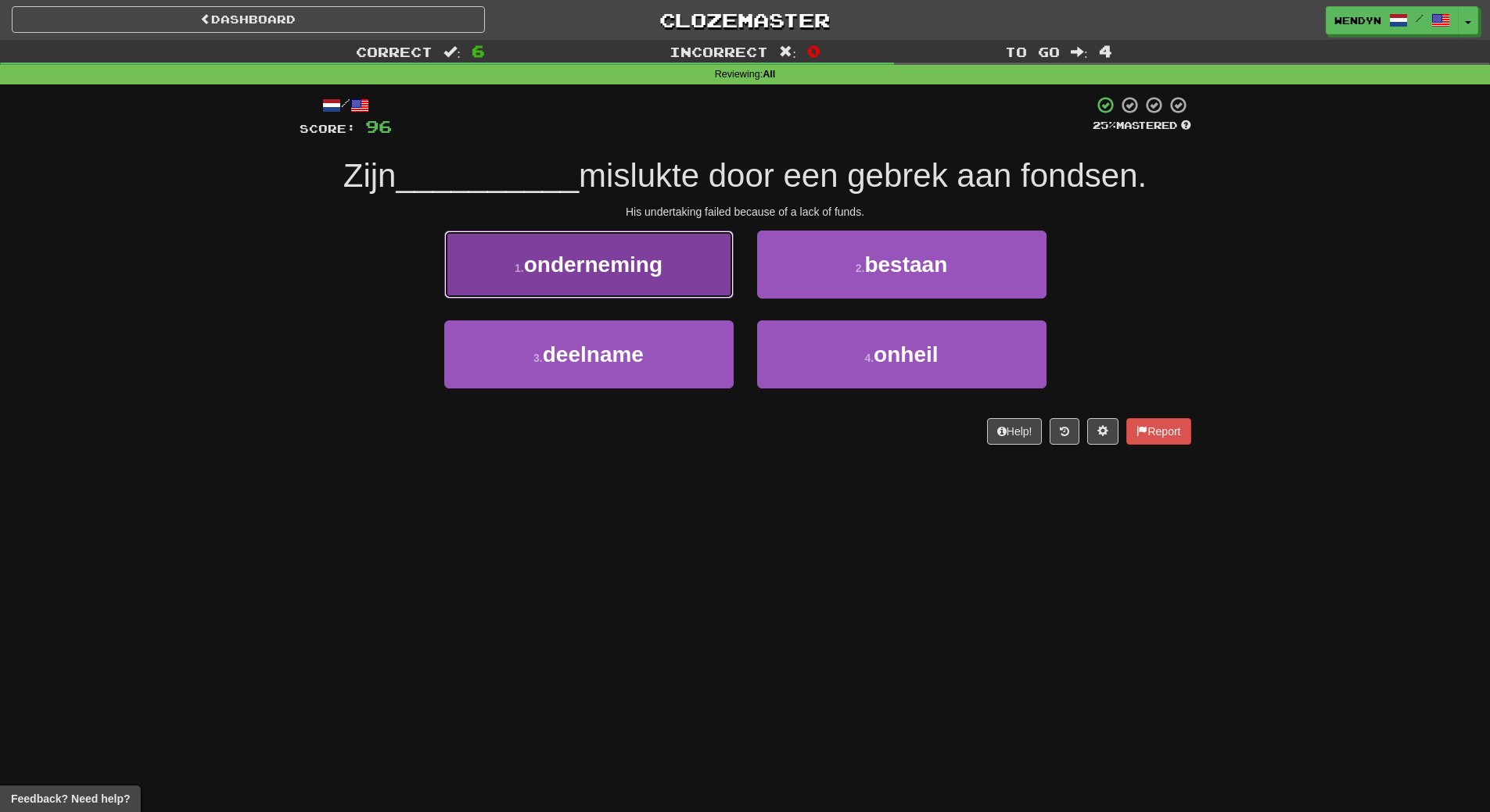
click at [652, 287] on button "1 . onderneming" at bounding box center [589, 265] width 289 height 68
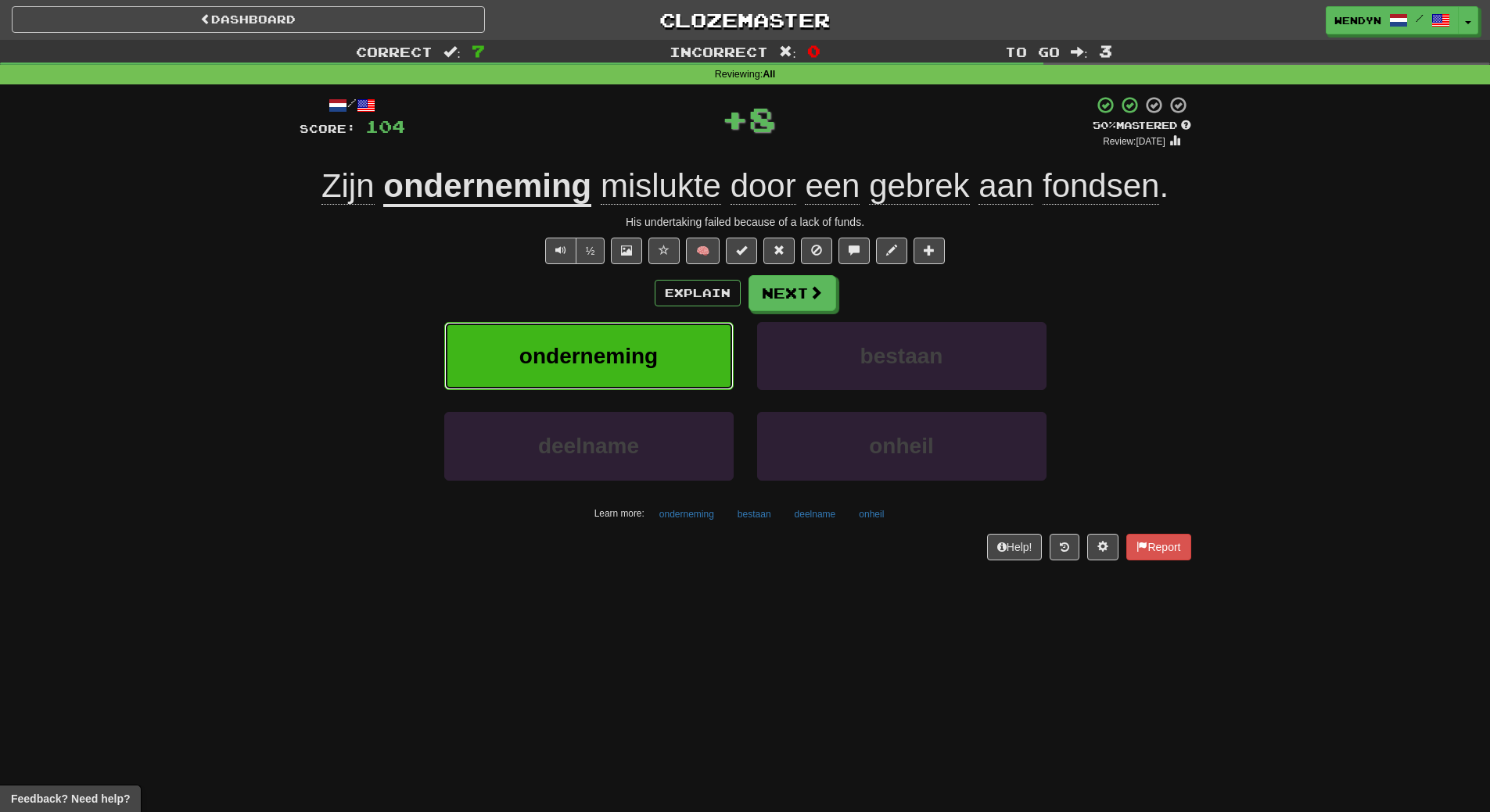
drag, startPoint x: 619, startPoint y: 348, endPoint x: 306, endPoint y: 483, distance: 340.9
click at [613, 354] on span "onderneming" at bounding box center [588, 356] width 138 height 24
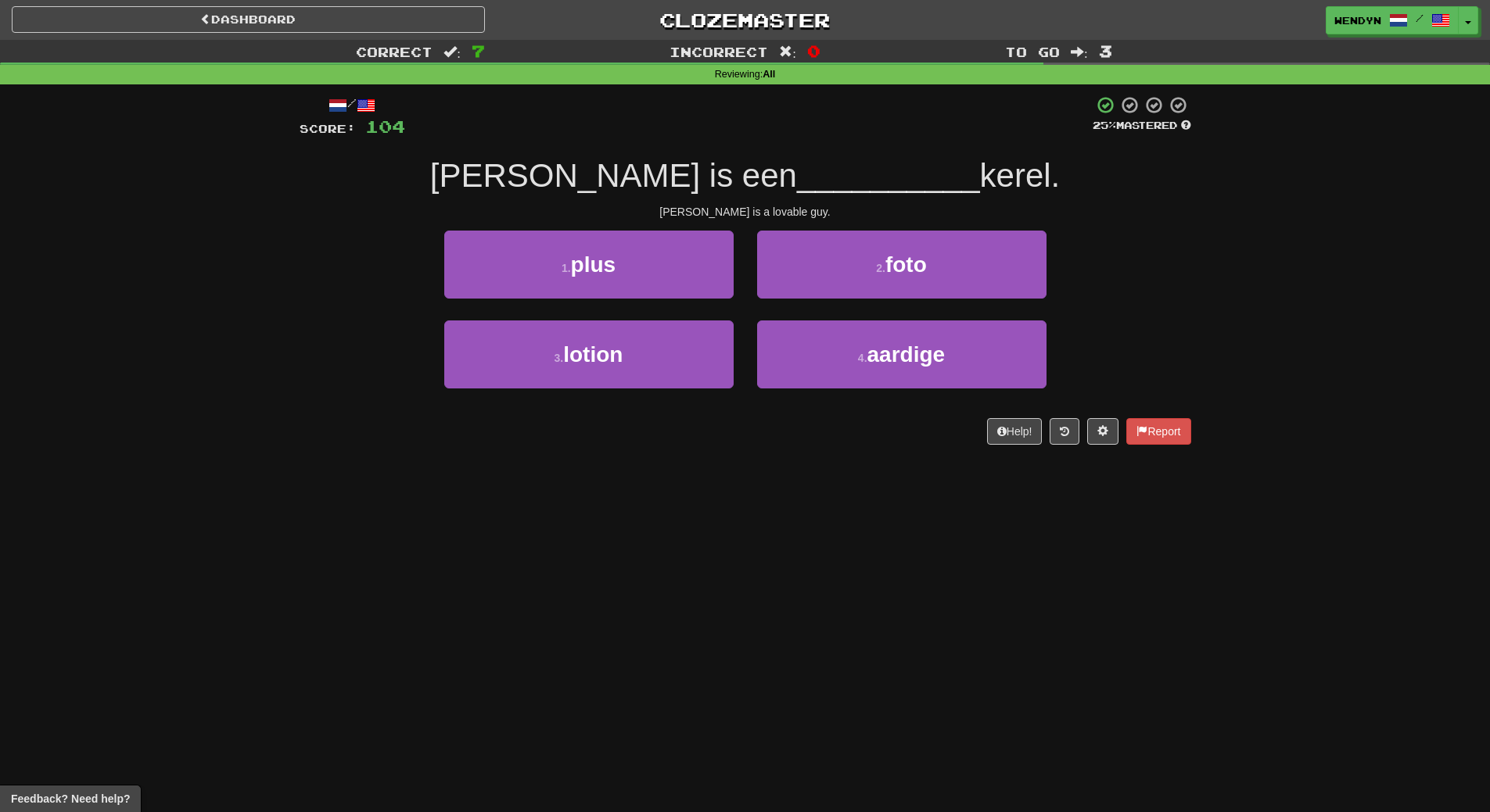
click at [861, 392] on div "4 . aardige" at bounding box center [902, 365] width 313 height 90
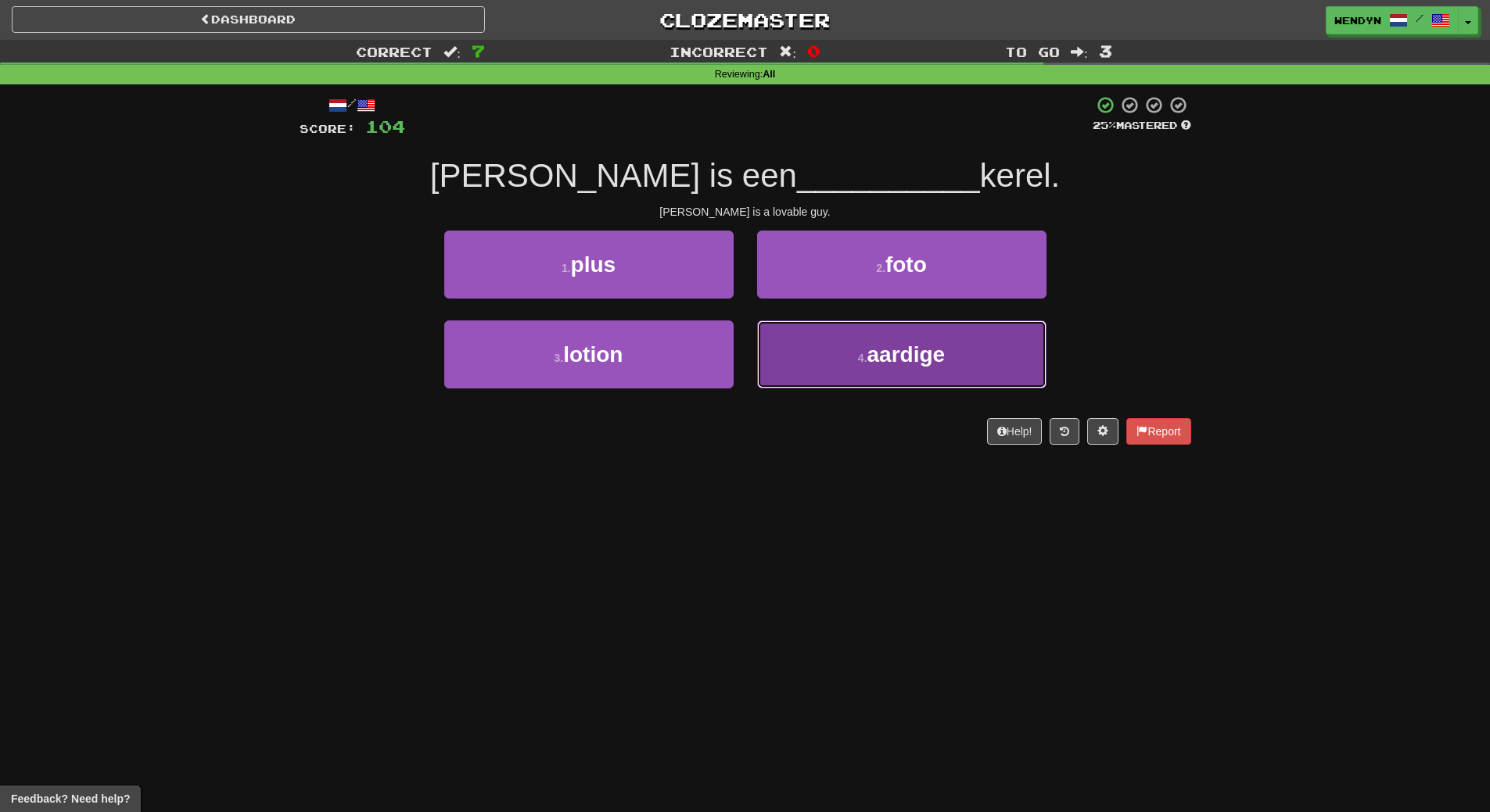
click at [851, 369] on button "4 . aardige" at bounding box center [902, 355] width 289 height 68
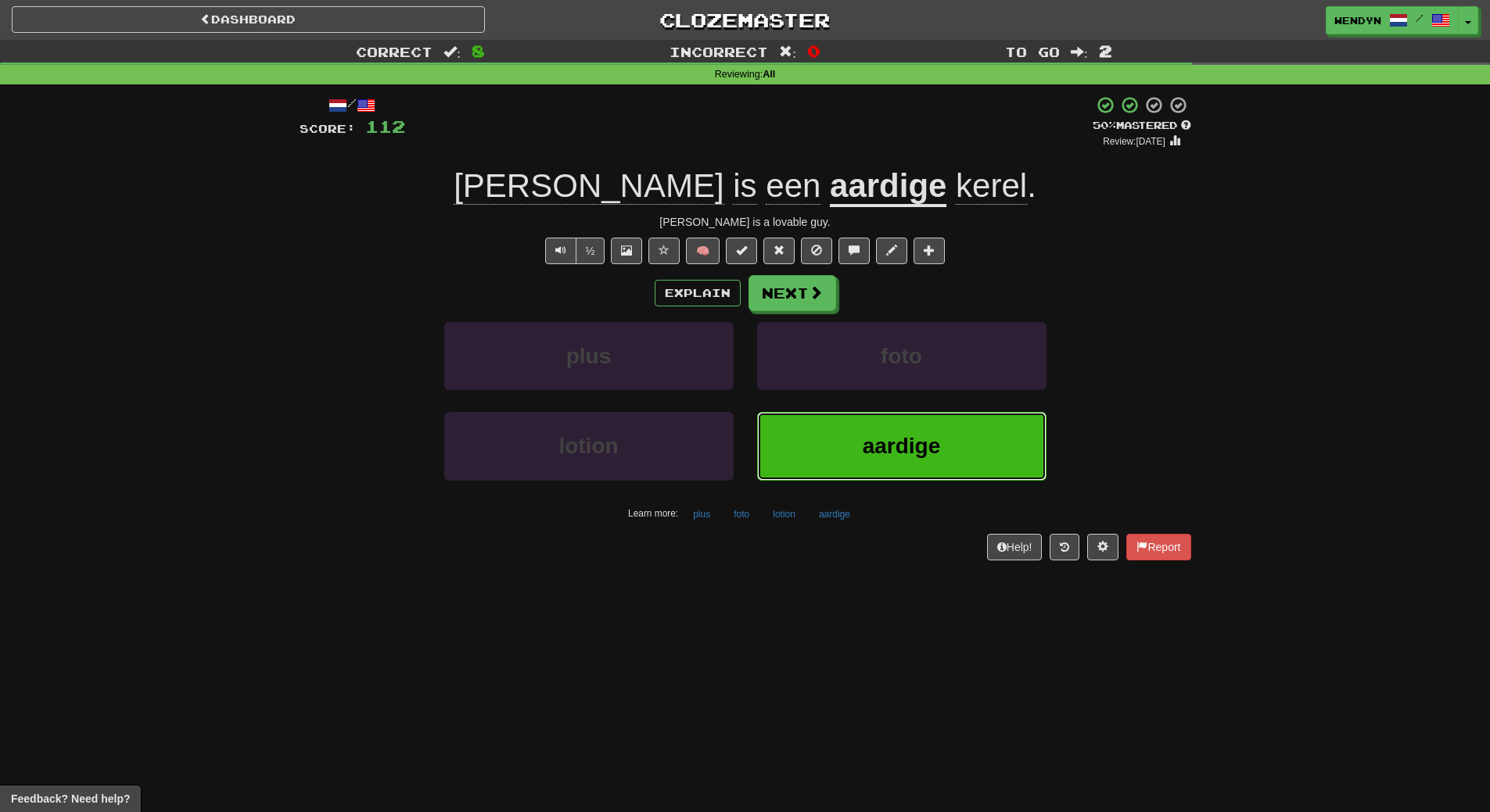
click at [891, 441] on span "aardige" at bounding box center [902, 446] width 78 height 24
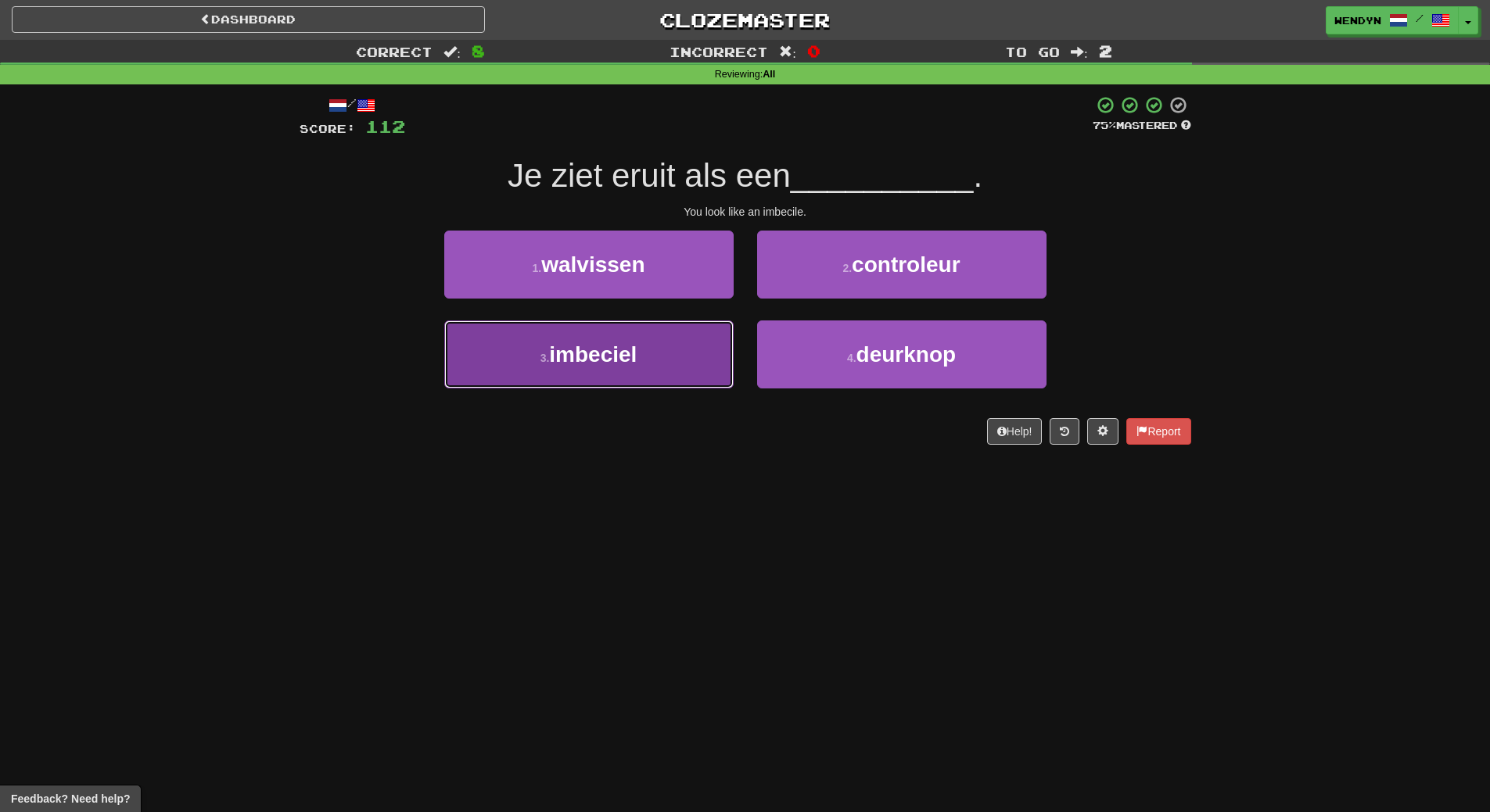
click at [661, 375] on button "3 . imbeciel" at bounding box center [589, 355] width 289 height 68
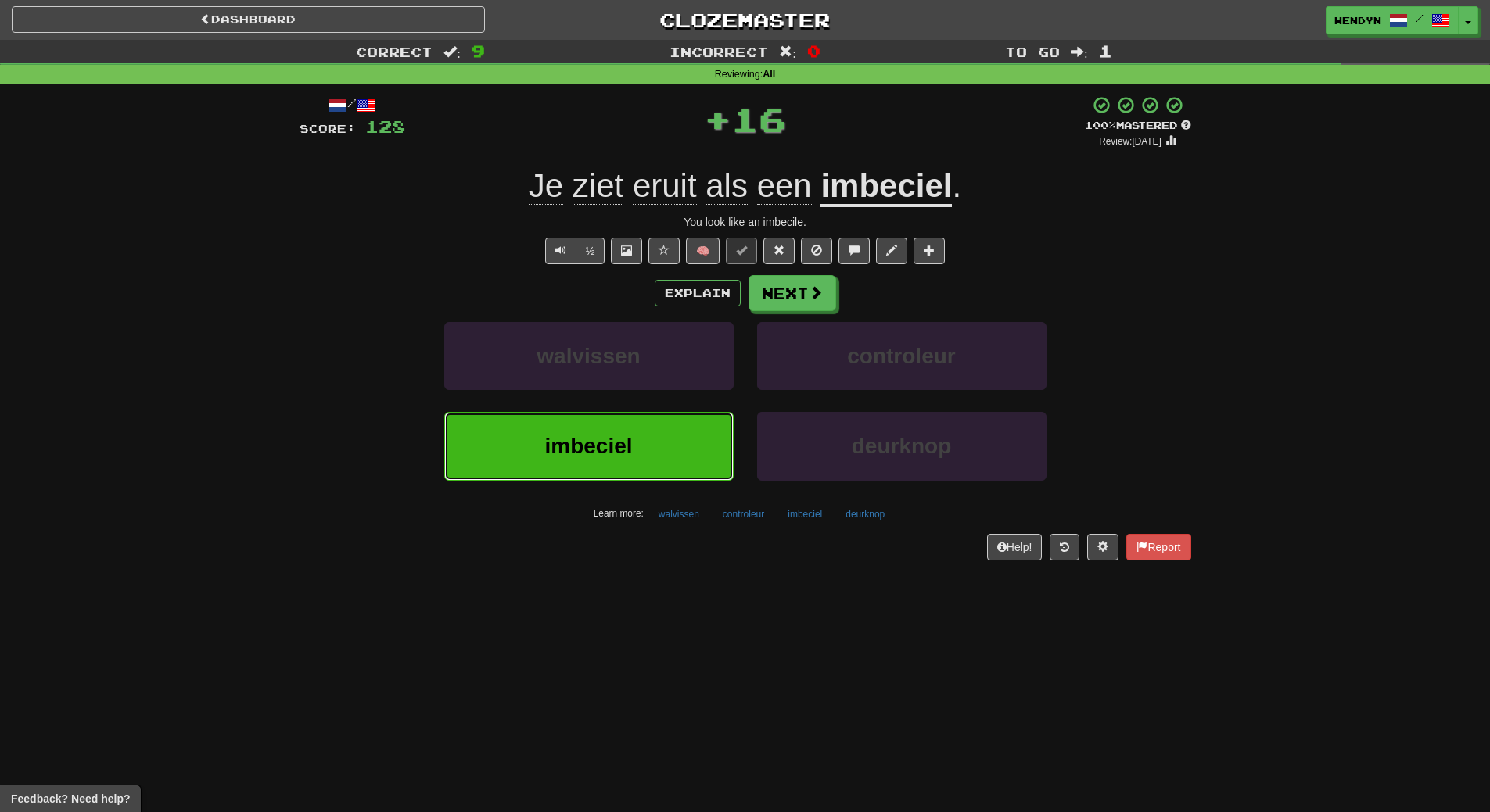
click at [652, 450] on button "imbeciel" at bounding box center [589, 446] width 289 height 68
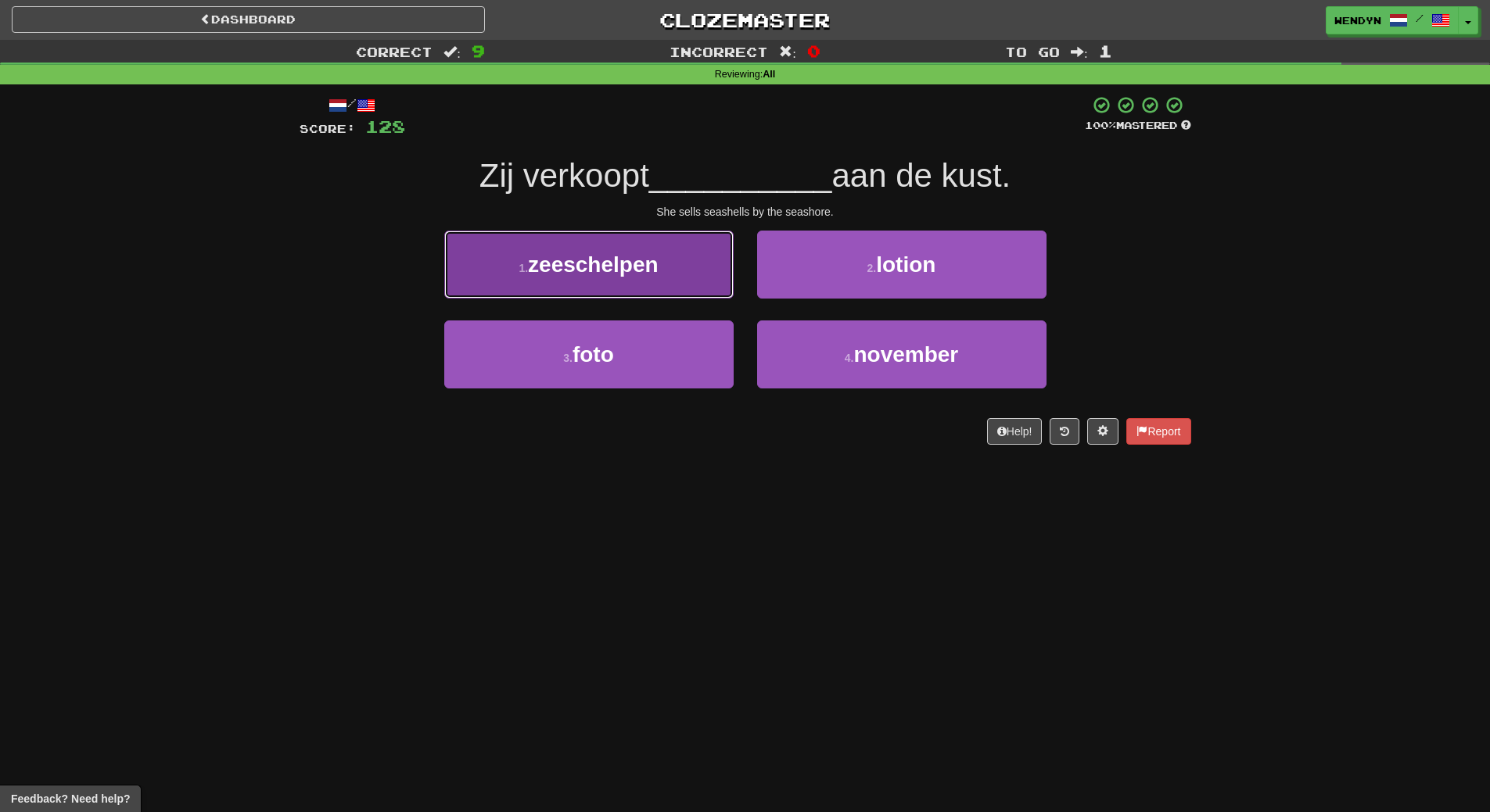
click at [591, 270] on span "zeeschelpen" at bounding box center [593, 265] width 131 height 24
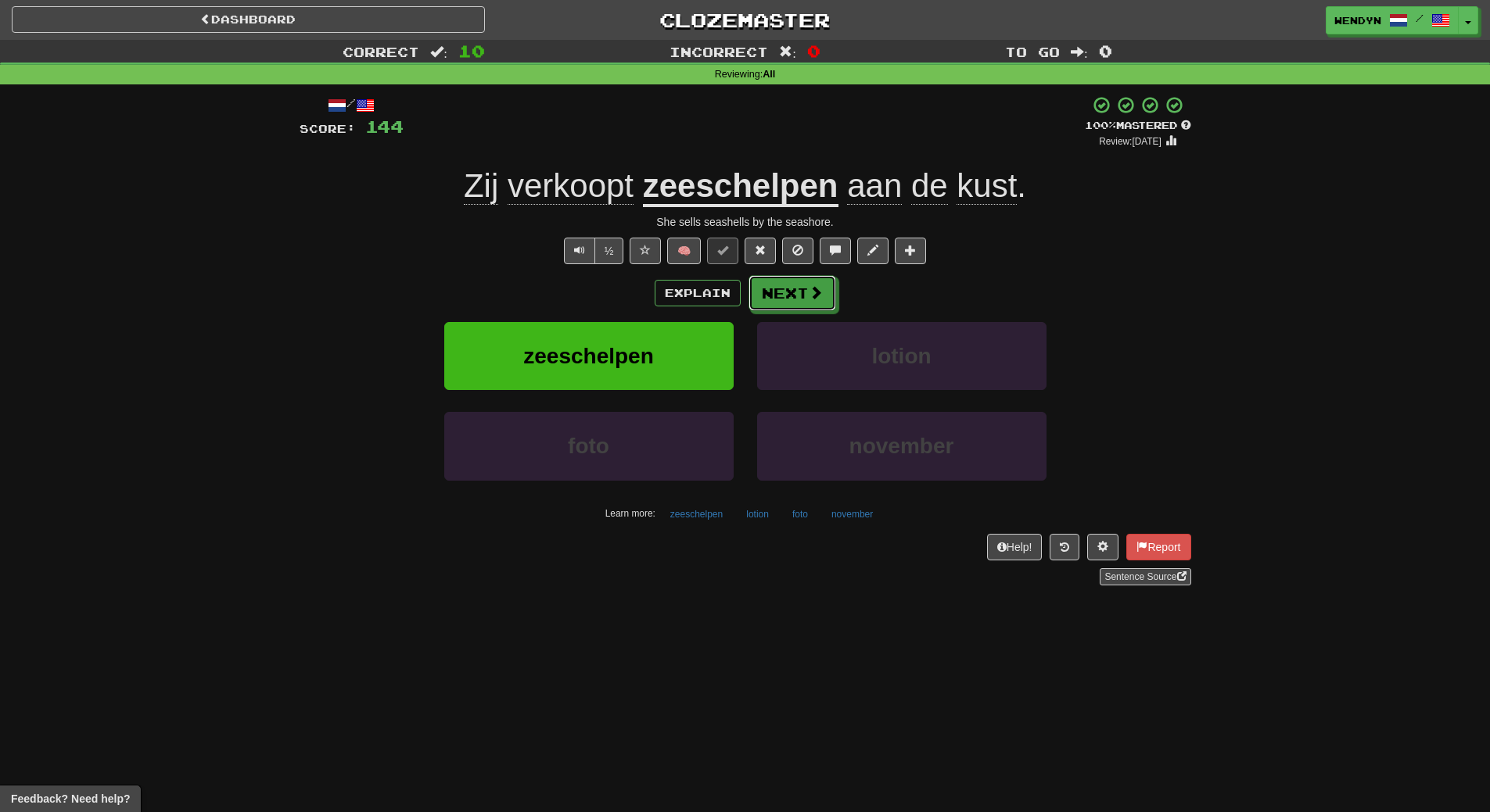
click at [826, 302] on button "Next" at bounding box center [792, 293] width 88 height 36
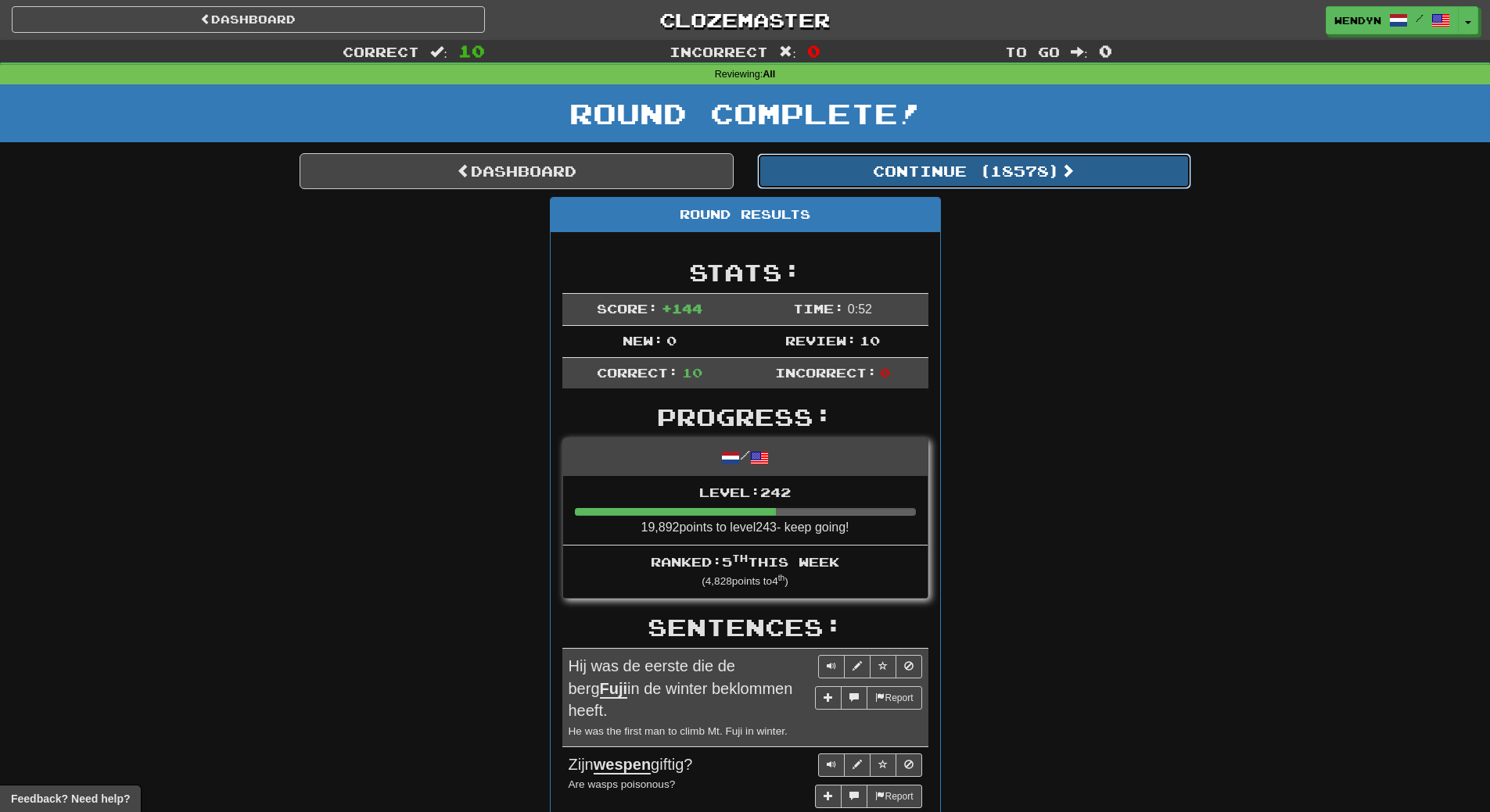
click at [1020, 172] on button "Continue ( 18578 )" at bounding box center [974, 171] width 434 height 36
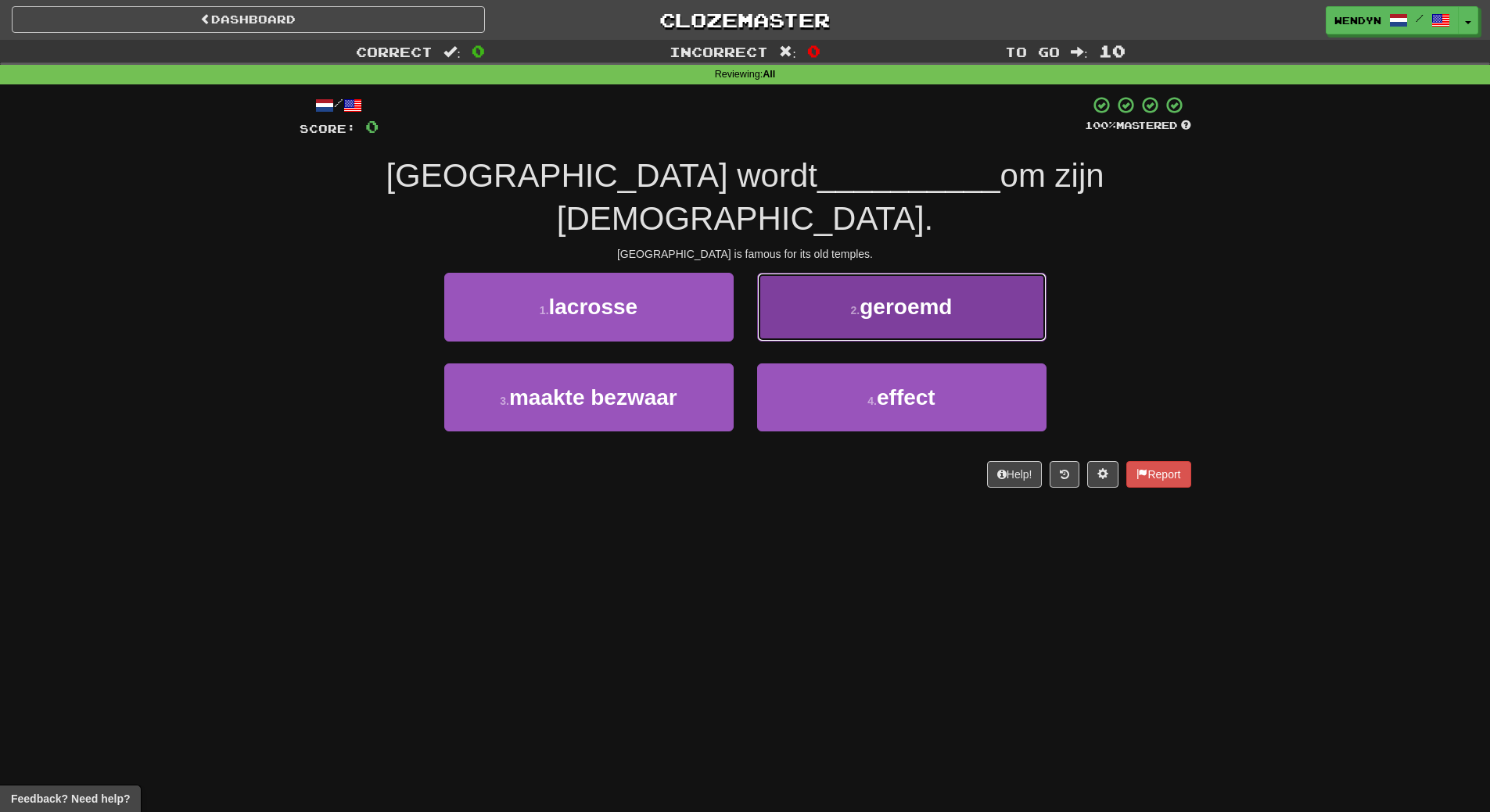
click at [925, 281] on button "2 . geroemd" at bounding box center [902, 307] width 289 height 68
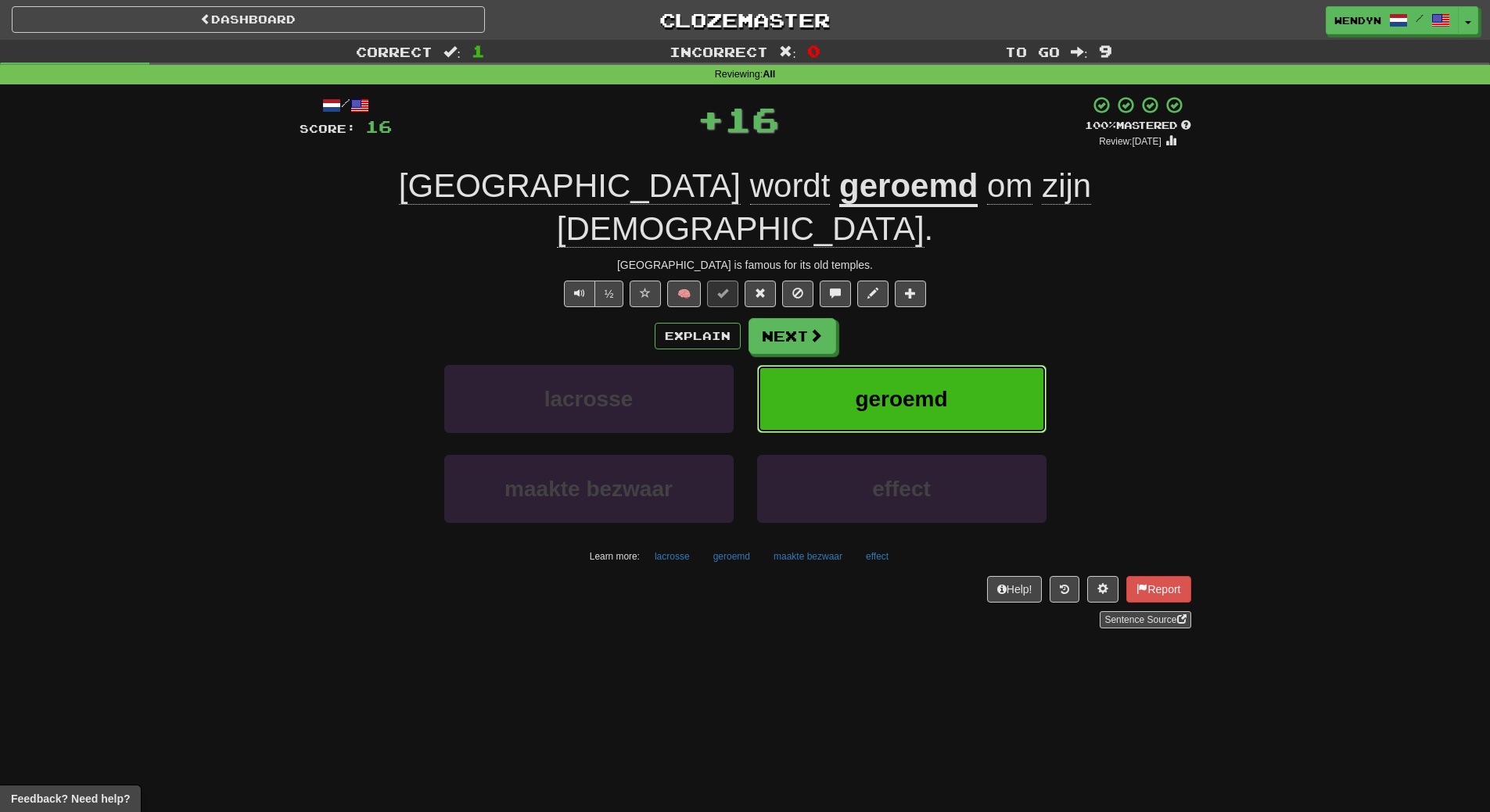
click at [932, 387] on span "geroemd" at bounding box center [901, 400] width 93 height 24
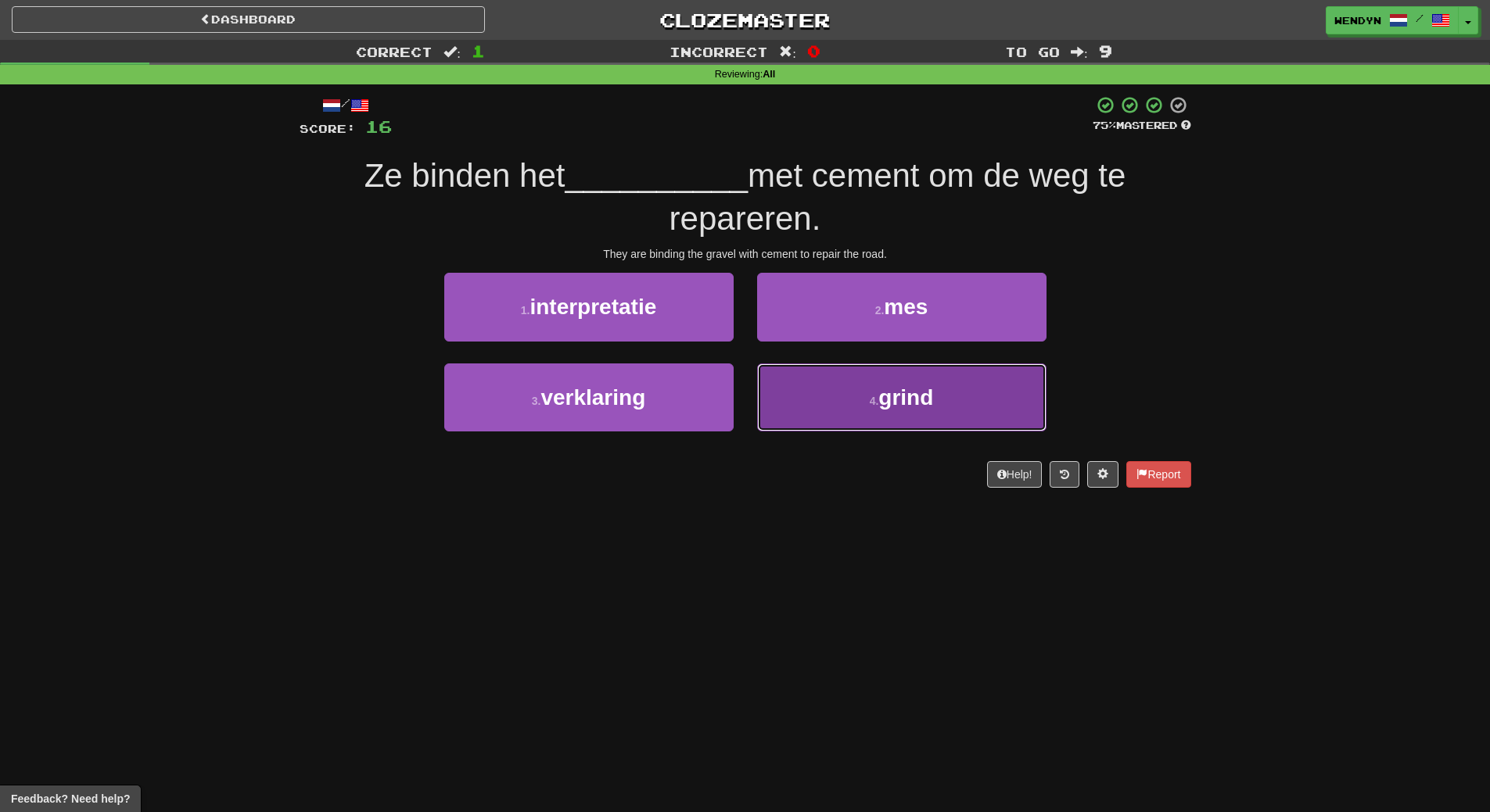
drag, startPoint x: 882, startPoint y: 400, endPoint x: 874, endPoint y: 313, distance: 87.4
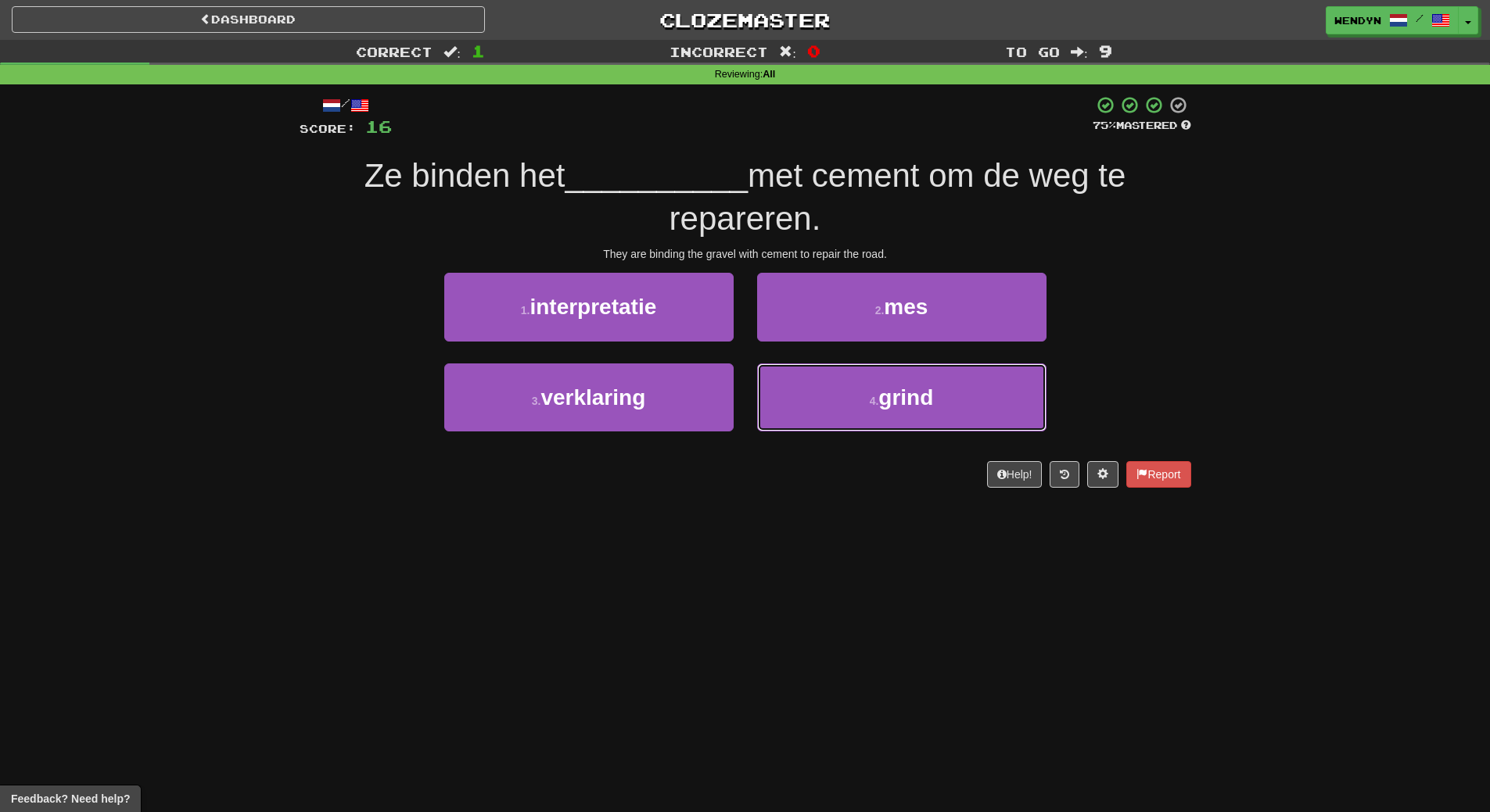
click at [883, 389] on span "grind" at bounding box center [905, 398] width 54 height 24
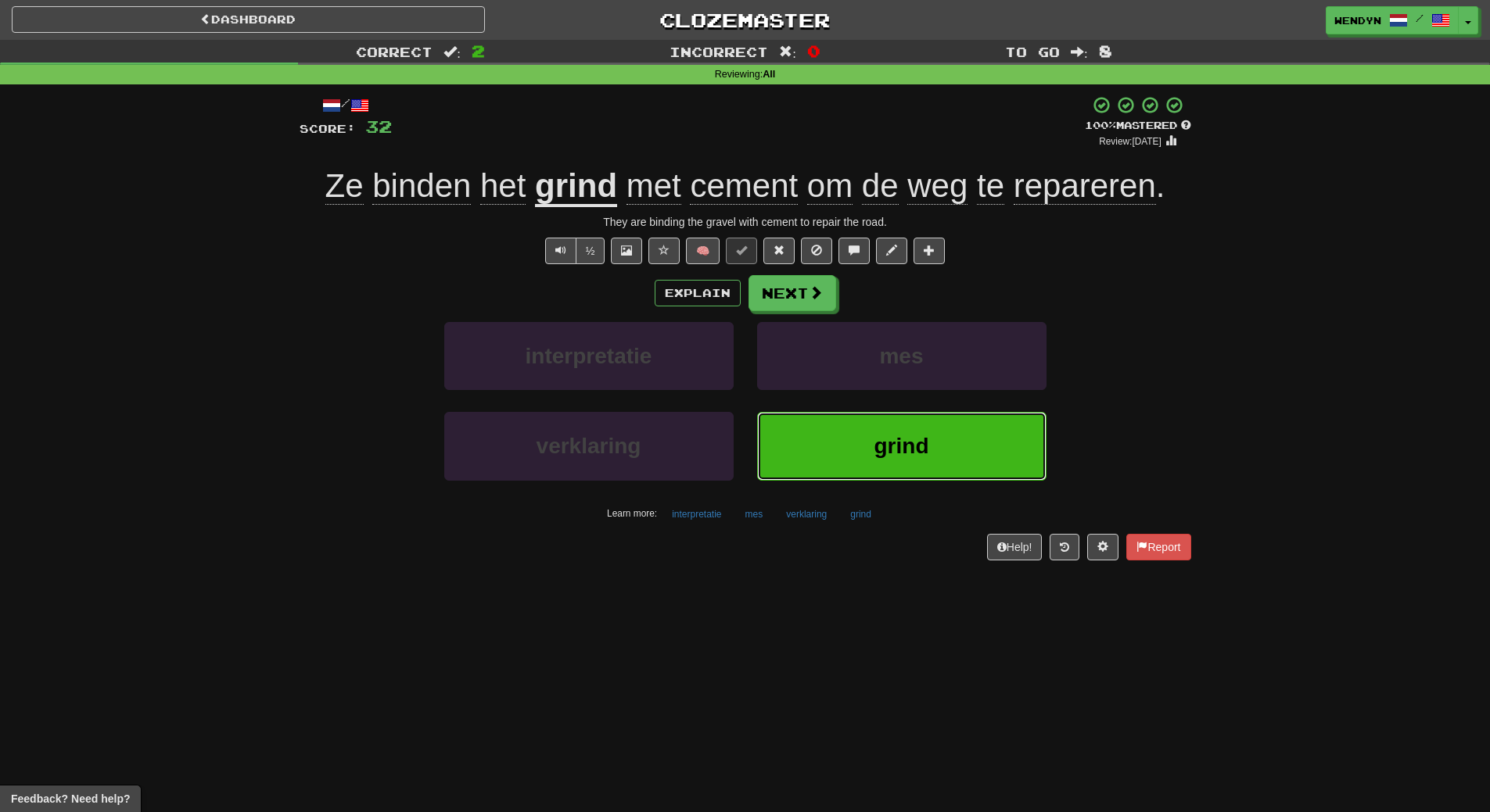
click at [898, 443] on span "grind" at bounding box center [901, 446] width 54 height 24
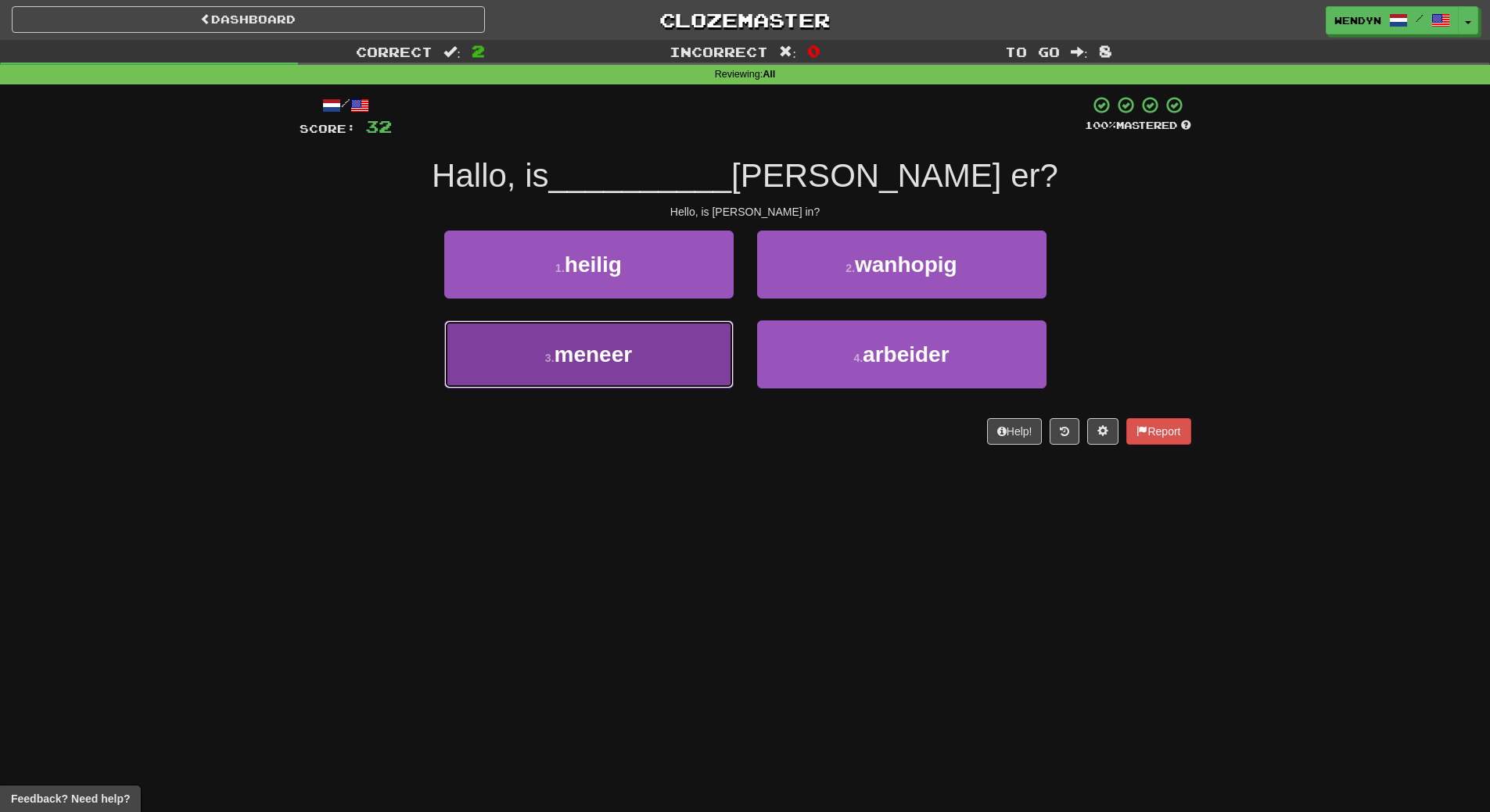
click at [621, 364] on span "meneer" at bounding box center [594, 355] width 78 height 24
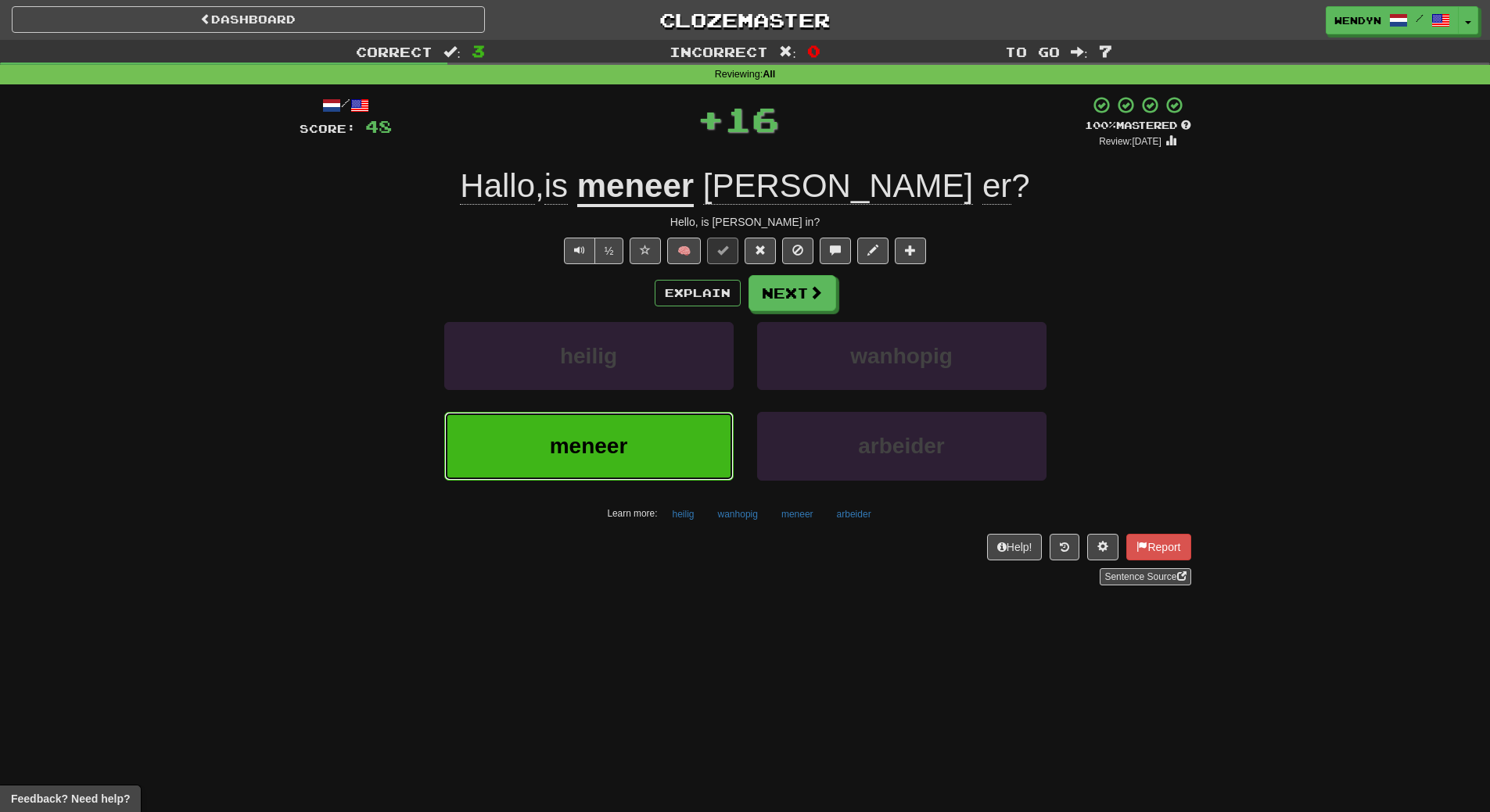
click at [604, 430] on button "meneer" at bounding box center [589, 446] width 289 height 68
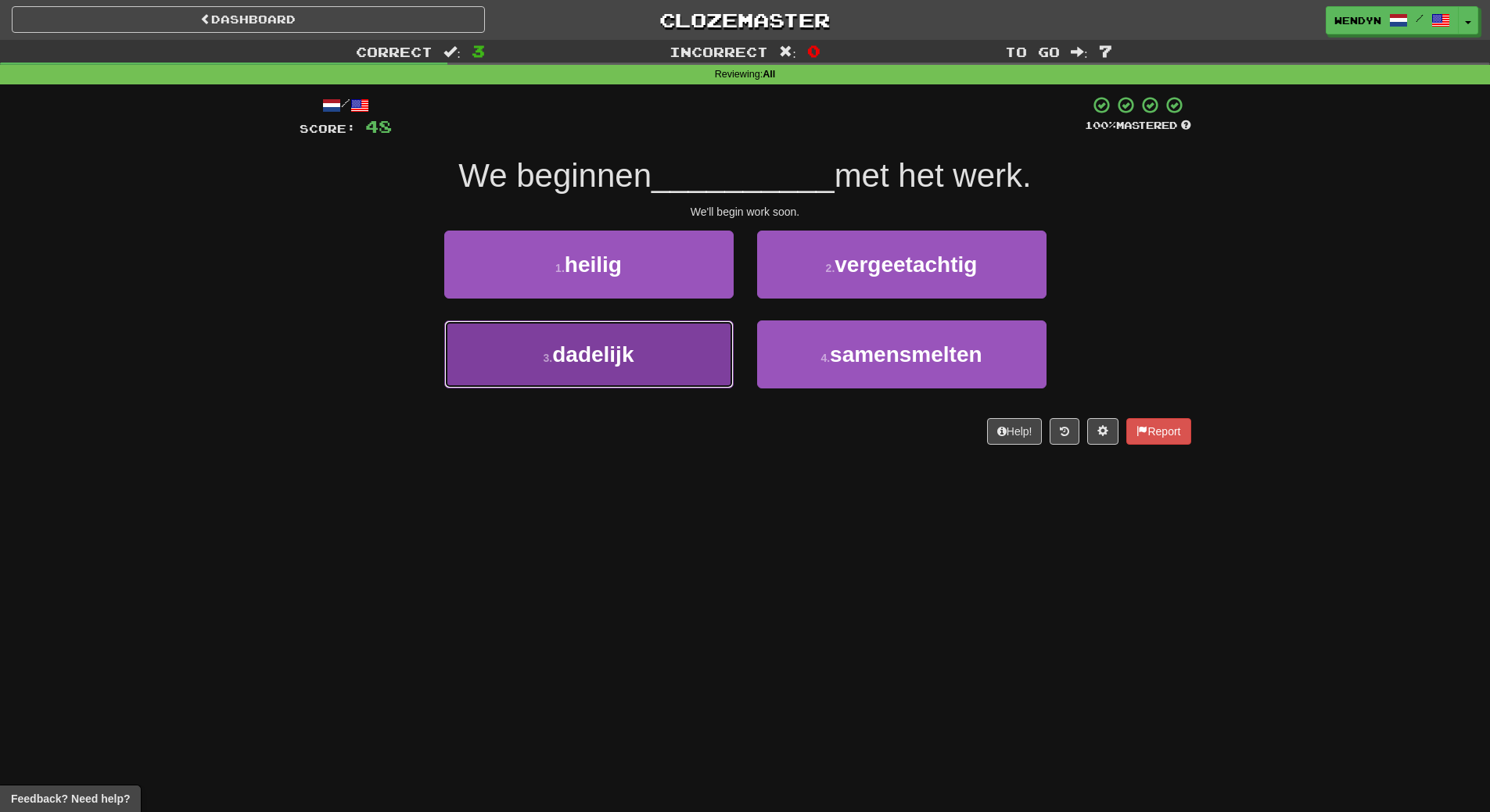
click at [575, 356] on span "dadelijk" at bounding box center [593, 355] width 81 height 24
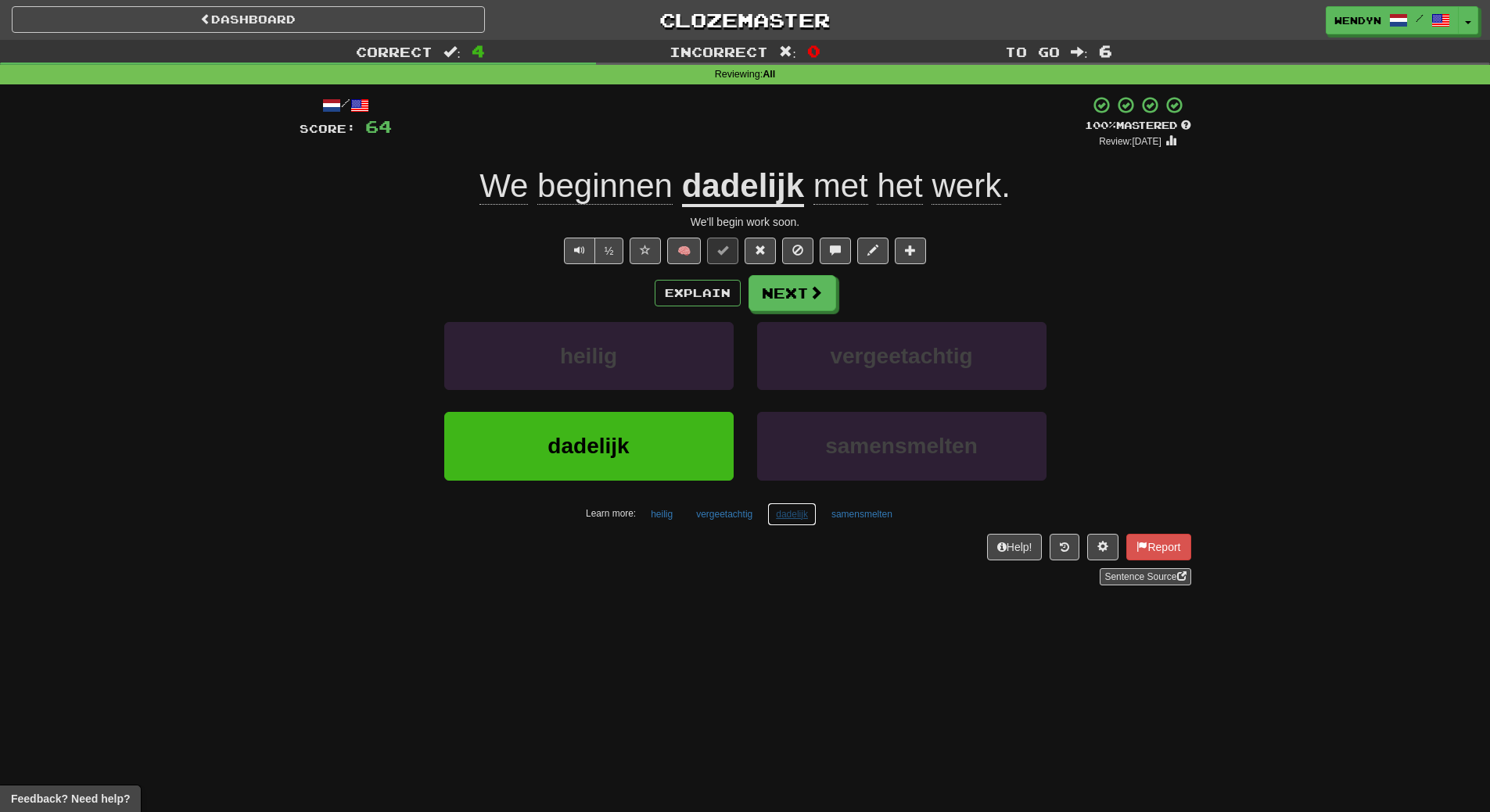
click at [803, 519] on button "dadelijk" at bounding box center [792, 514] width 50 height 24
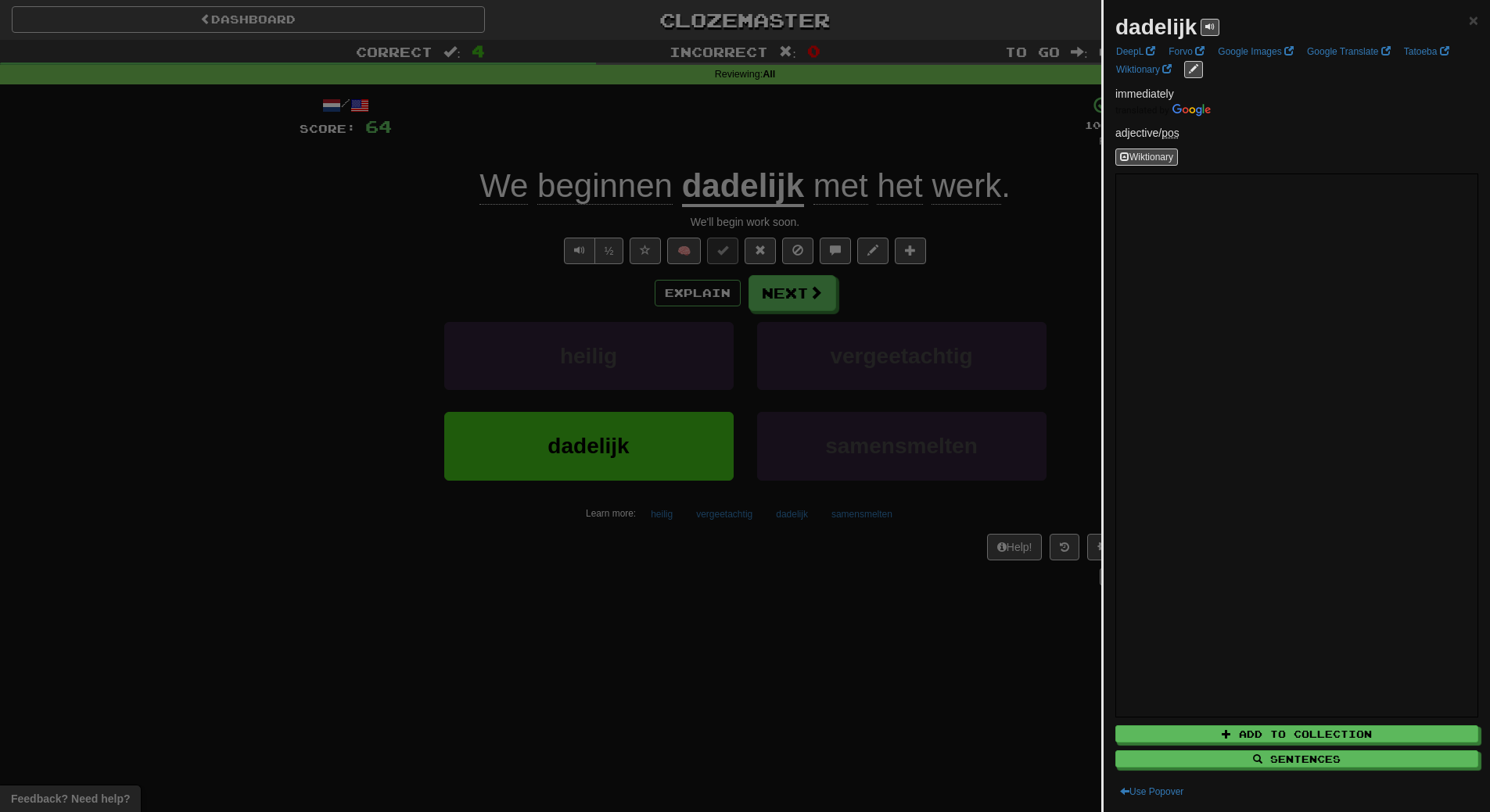
click at [682, 591] on div at bounding box center [745, 406] width 1490 height 812
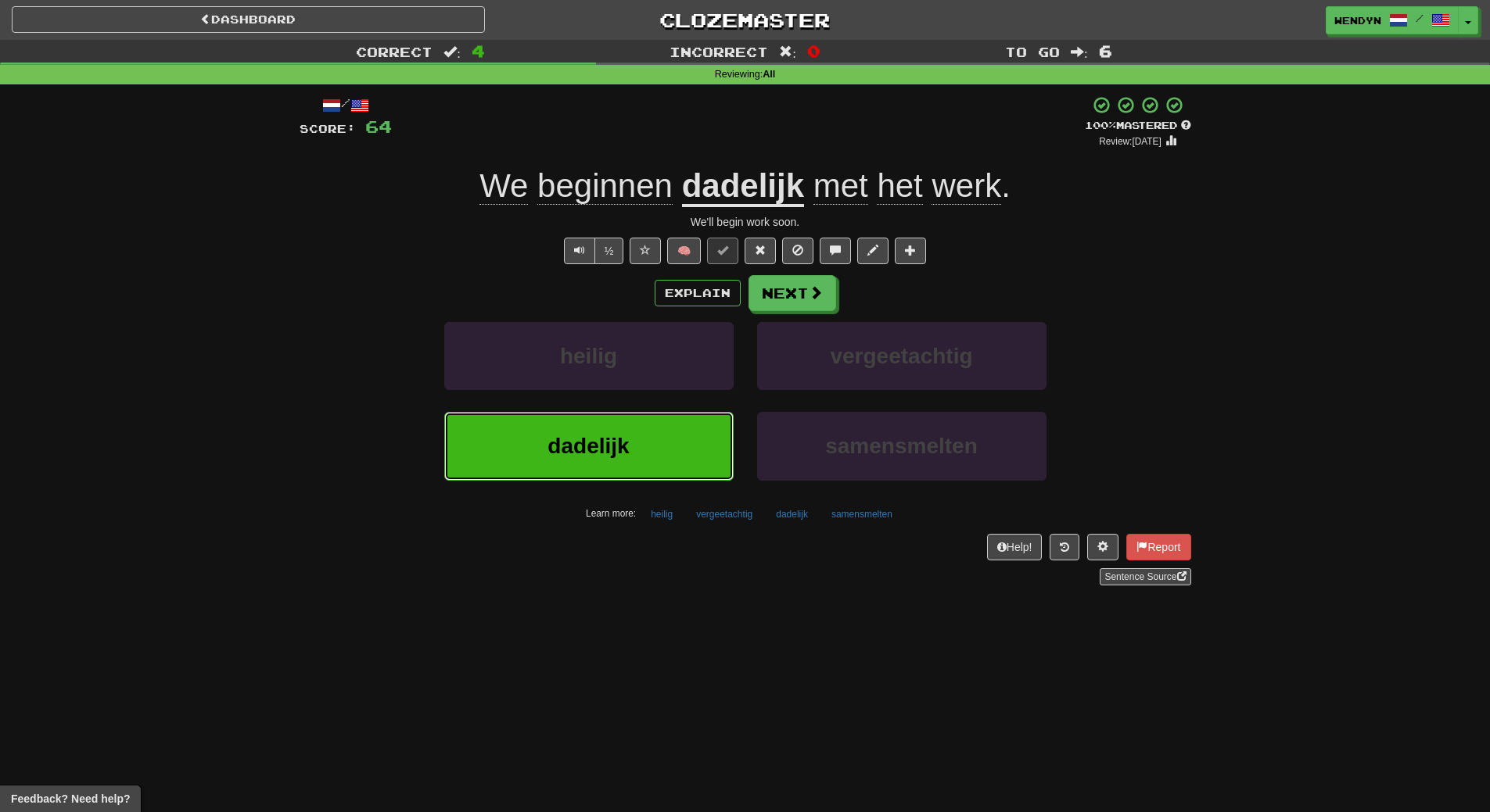
click at [681, 477] on button "dadelijk" at bounding box center [589, 446] width 289 height 68
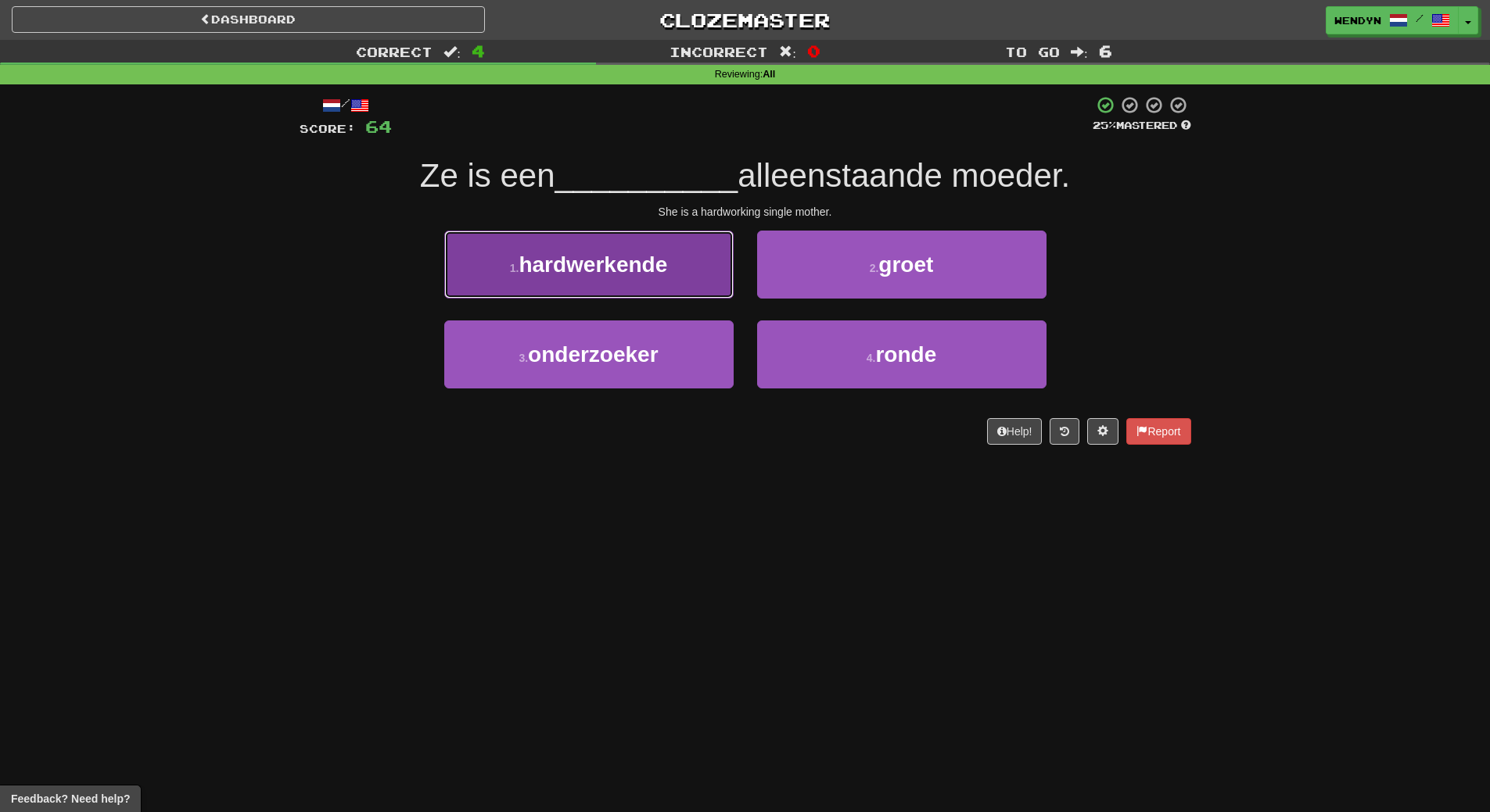
click at [563, 276] on span "hardwerkende" at bounding box center [592, 265] width 149 height 24
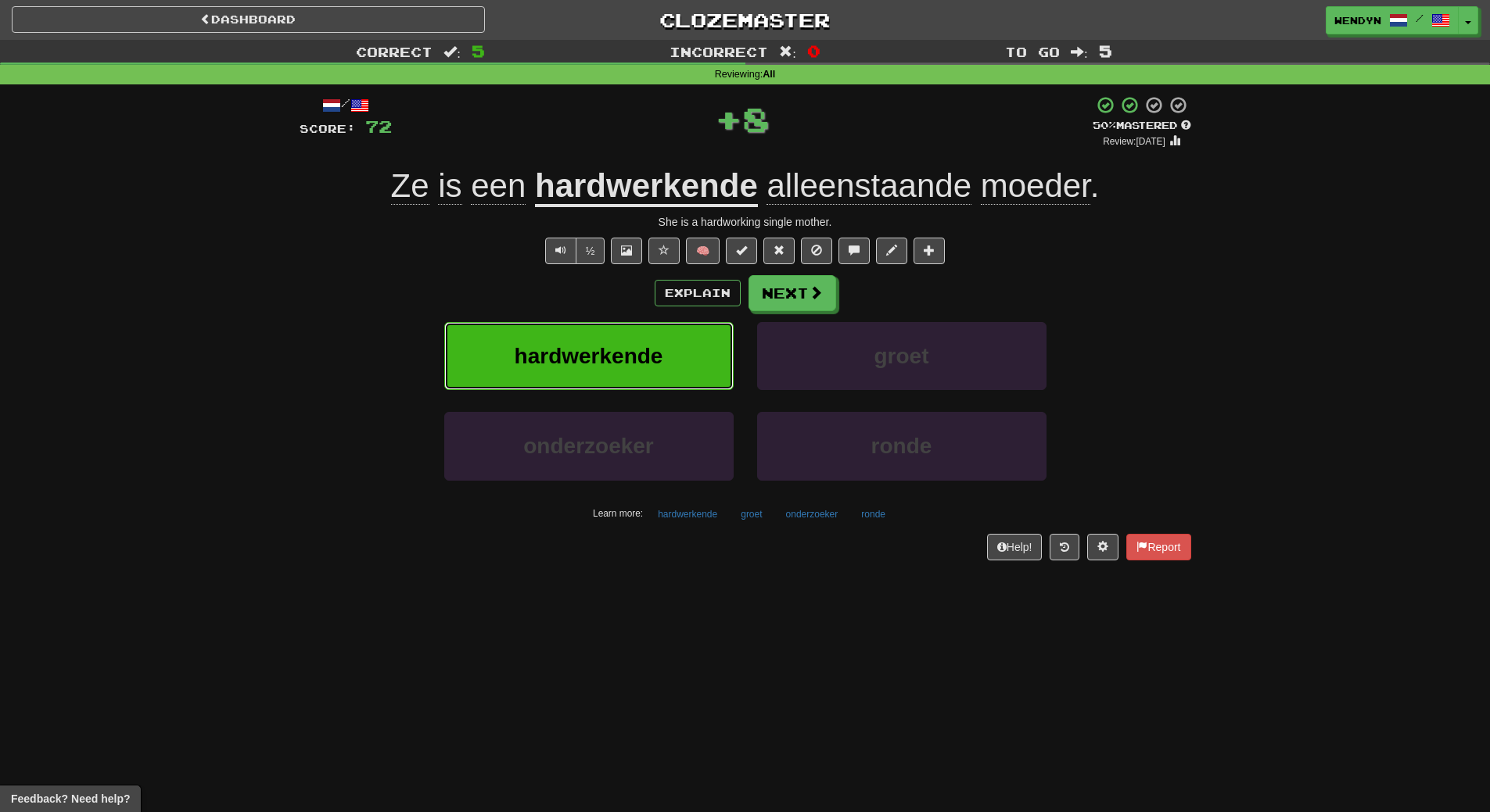
drag, startPoint x: 552, startPoint y: 356, endPoint x: 404, endPoint y: 460, distance: 180.9
click at [538, 367] on span "hardwerkende" at bounding box center [589, 356] width 149 height 24
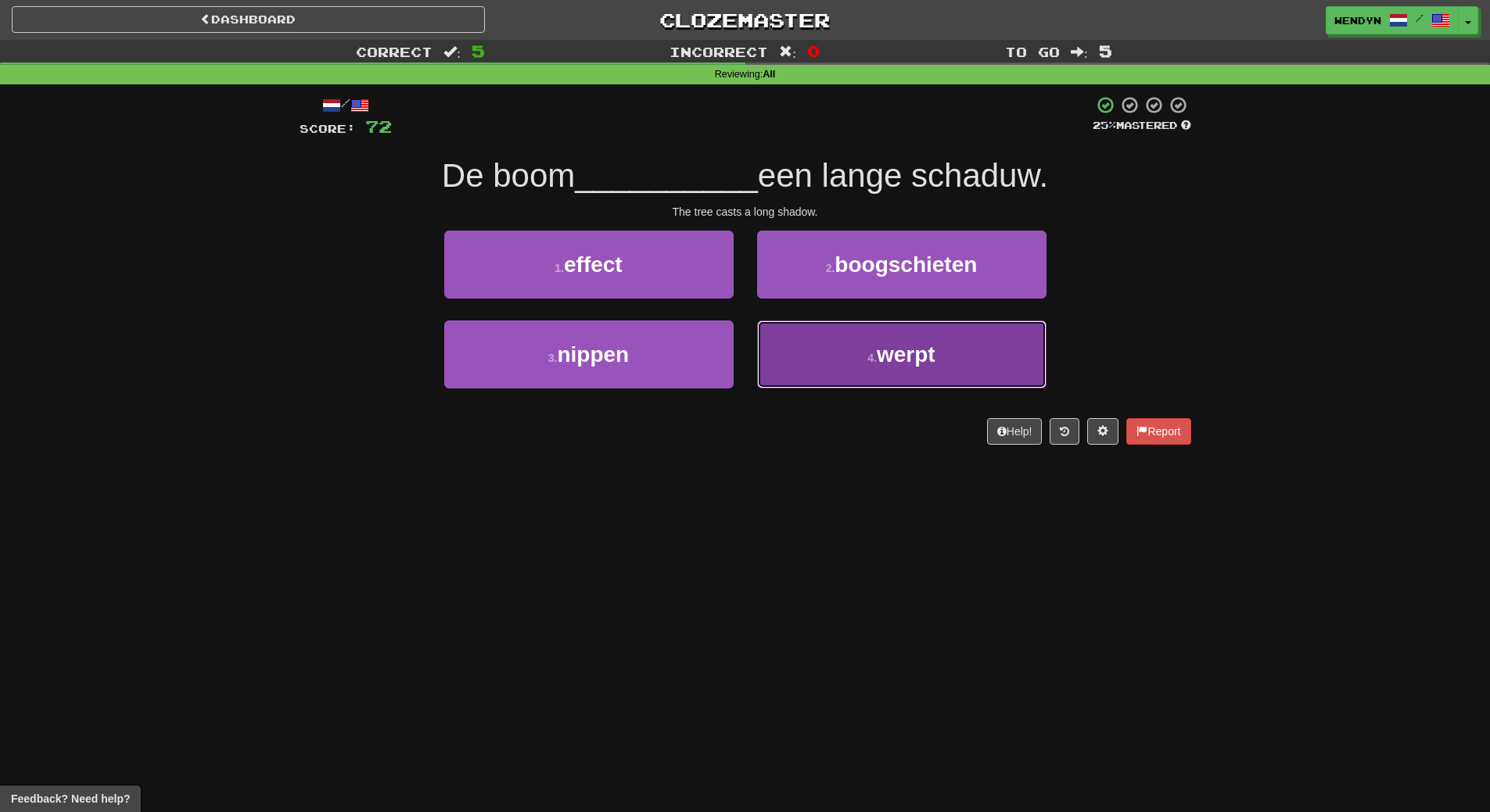
click at [834, 386] on button "4 . werpt" at bounding box center [902, 355] width 289 height 68
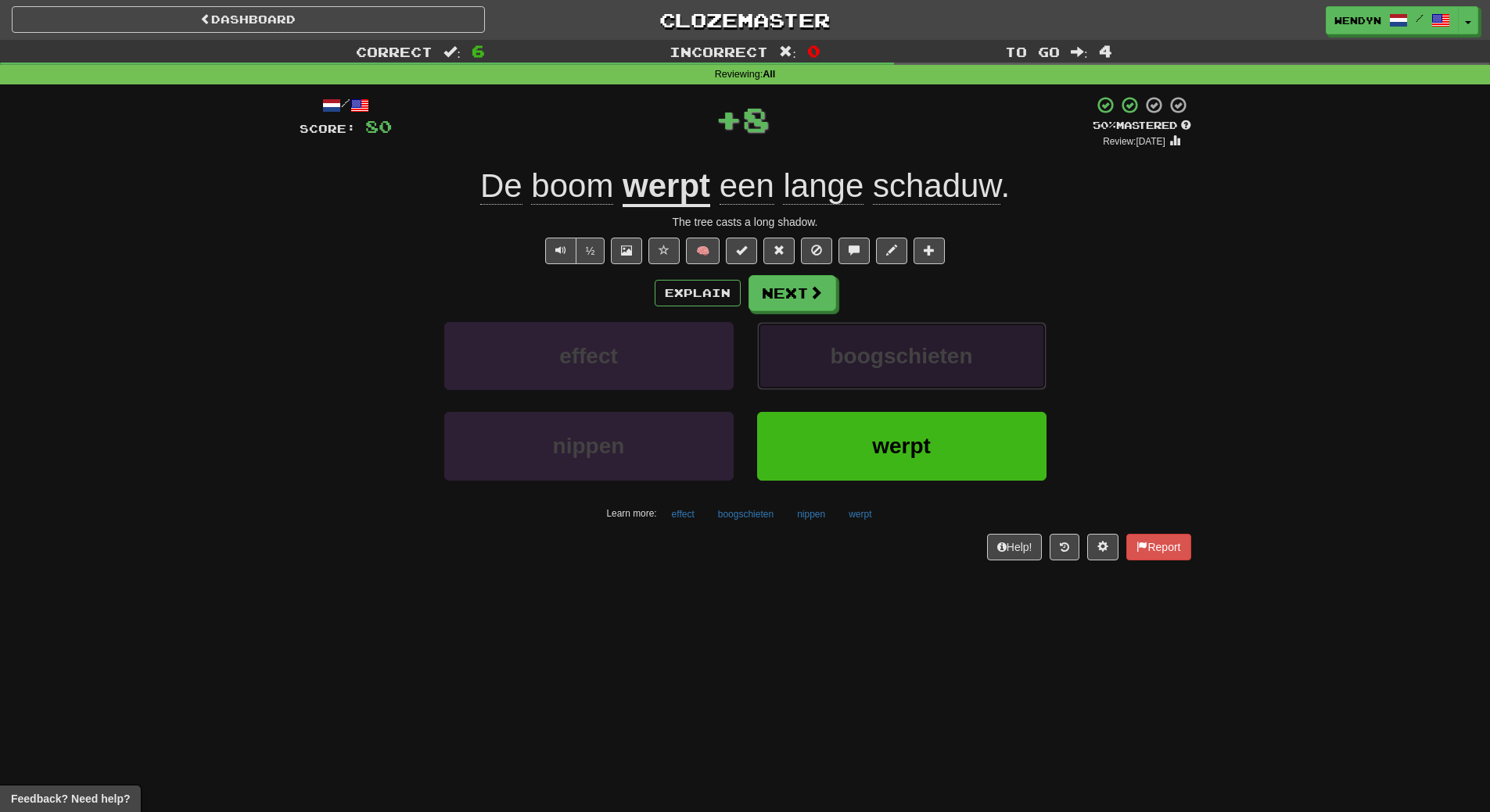
click at [834, 357] on span "boogschieten" at bounding box center [901, 356] width 142 height 24
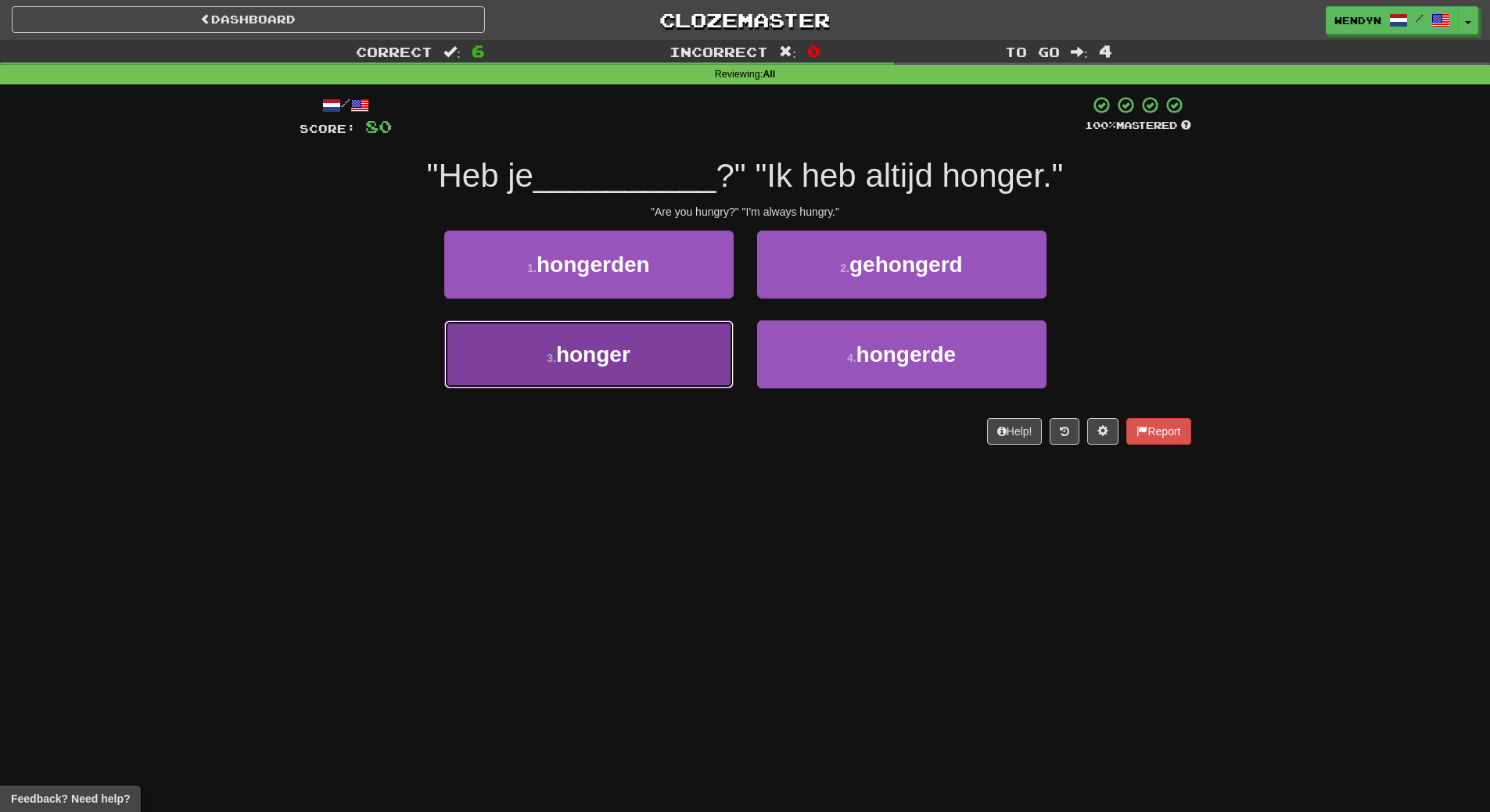
drag, startPoint x: 609, startPoint y: 365, endPoint x: 600, endPoint y: 423, distance: 58.7
click at [609, 376] on button "3 . honger" at bounding box center [589, 355] width 289 height 68
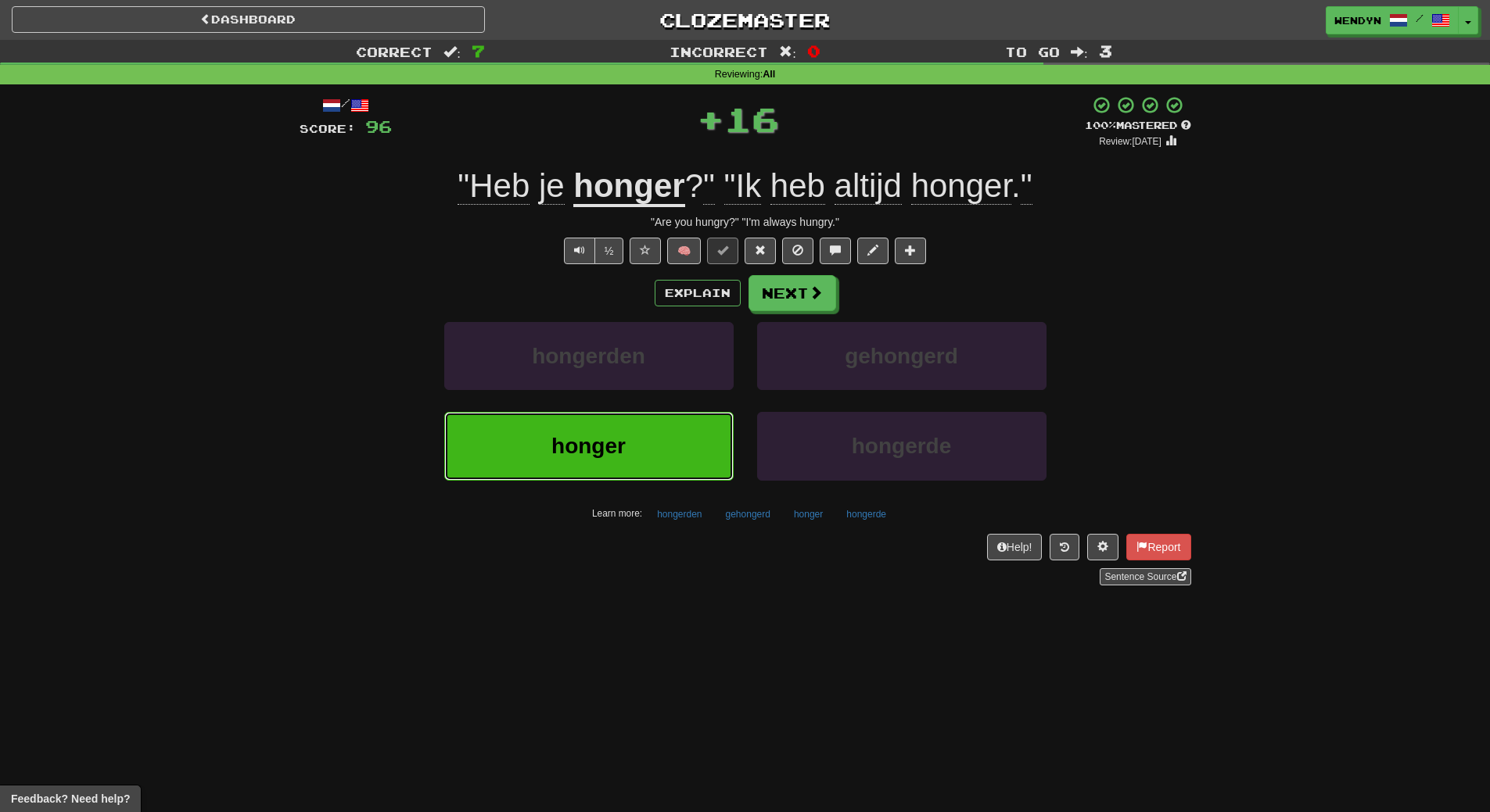
click at [600, 428] on button "honger" at bounding box center [589, 446] width 289 height 68
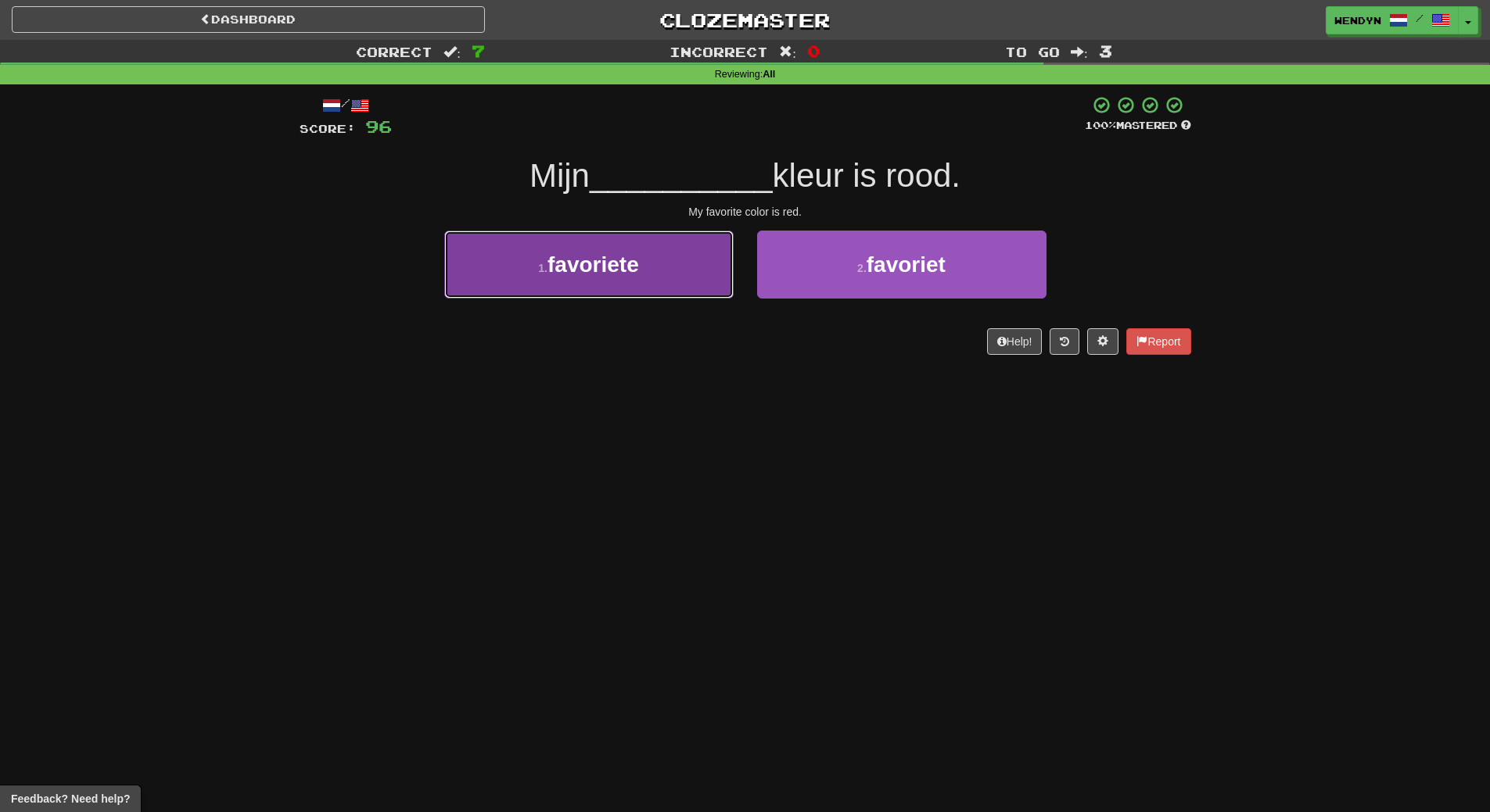
click at [594, 283] on button "1 . favoriete" at bounding box center [589, 265] width 289 height 68
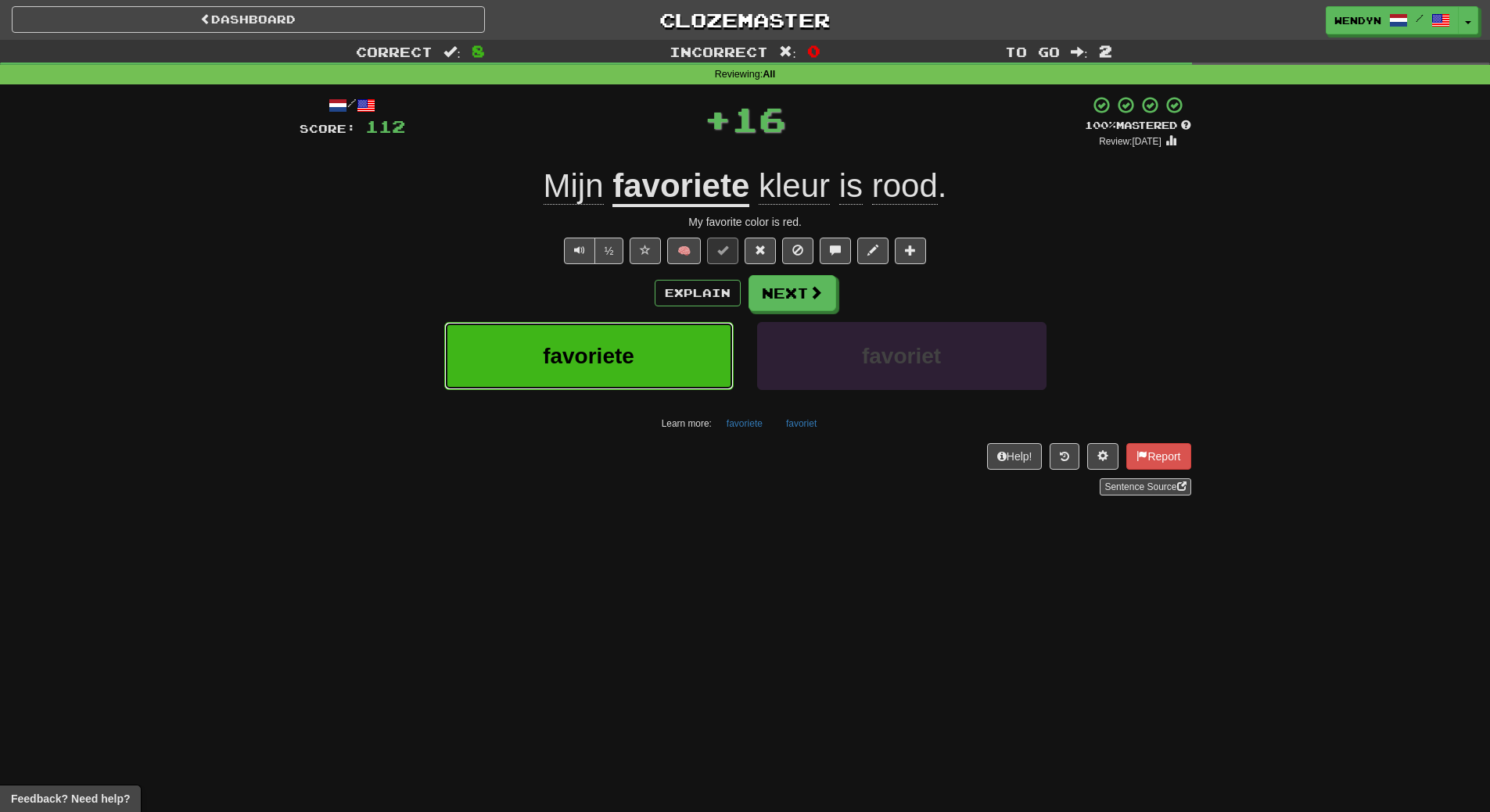
click at [558, 359] on span "favoriete" at bounding box center [588, 356] width 92 height 24
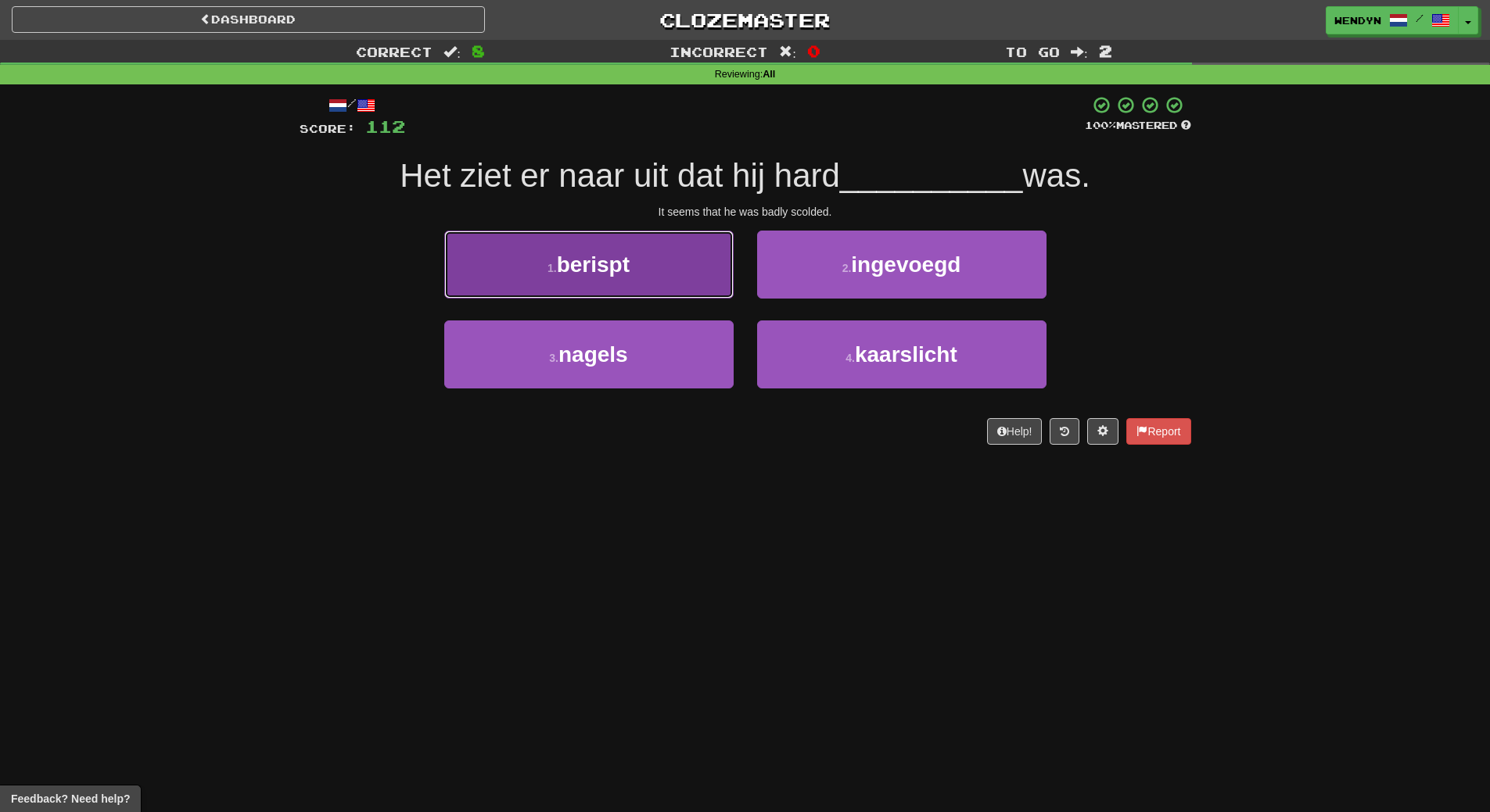
click at [637, 262] on button "1 . berispt" at bounding box center [589, 265] width 289 height 68
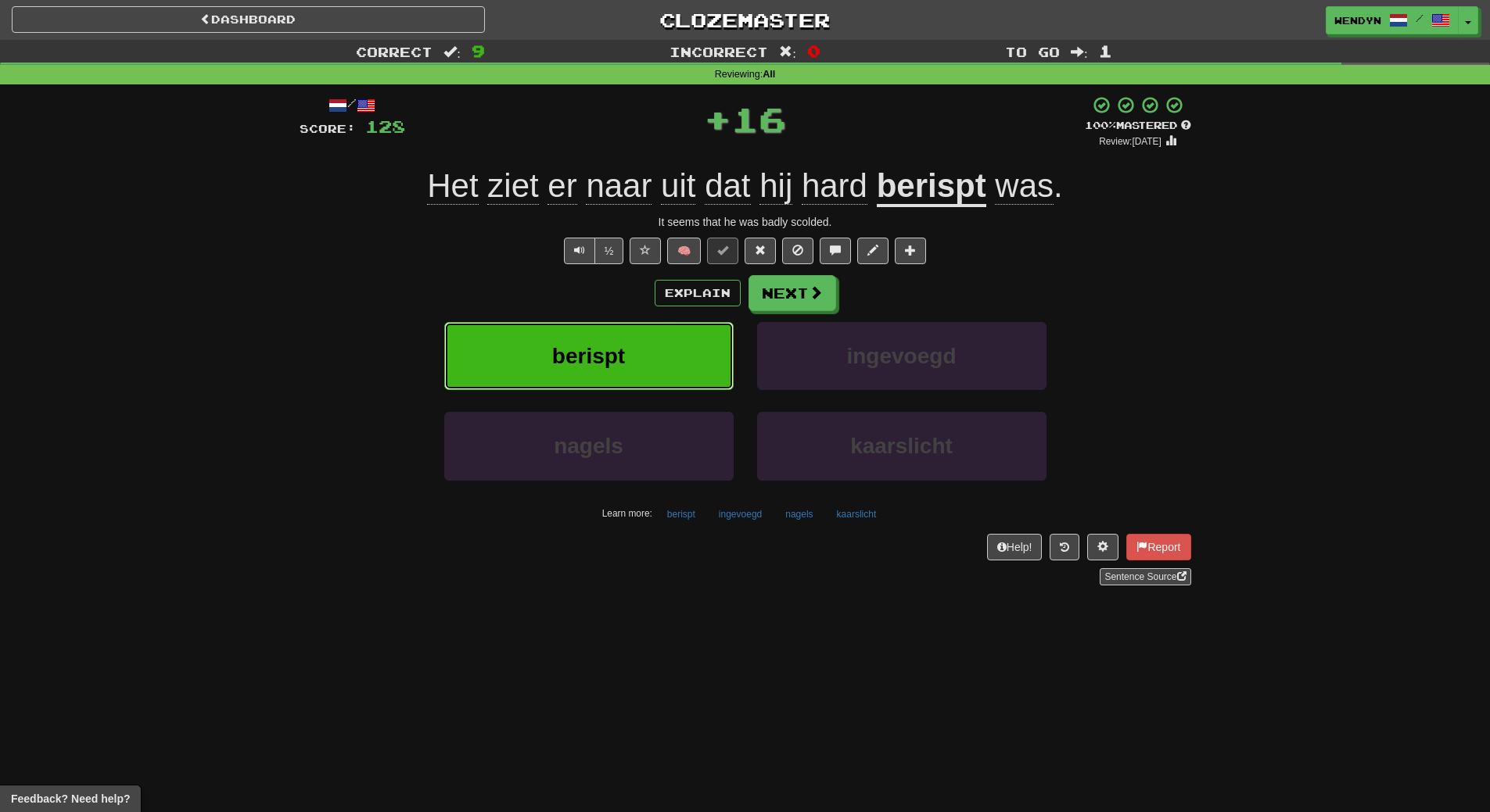
click at [637, 326] on button "berispt" at bounding box center [589, 356] width 289 height 68
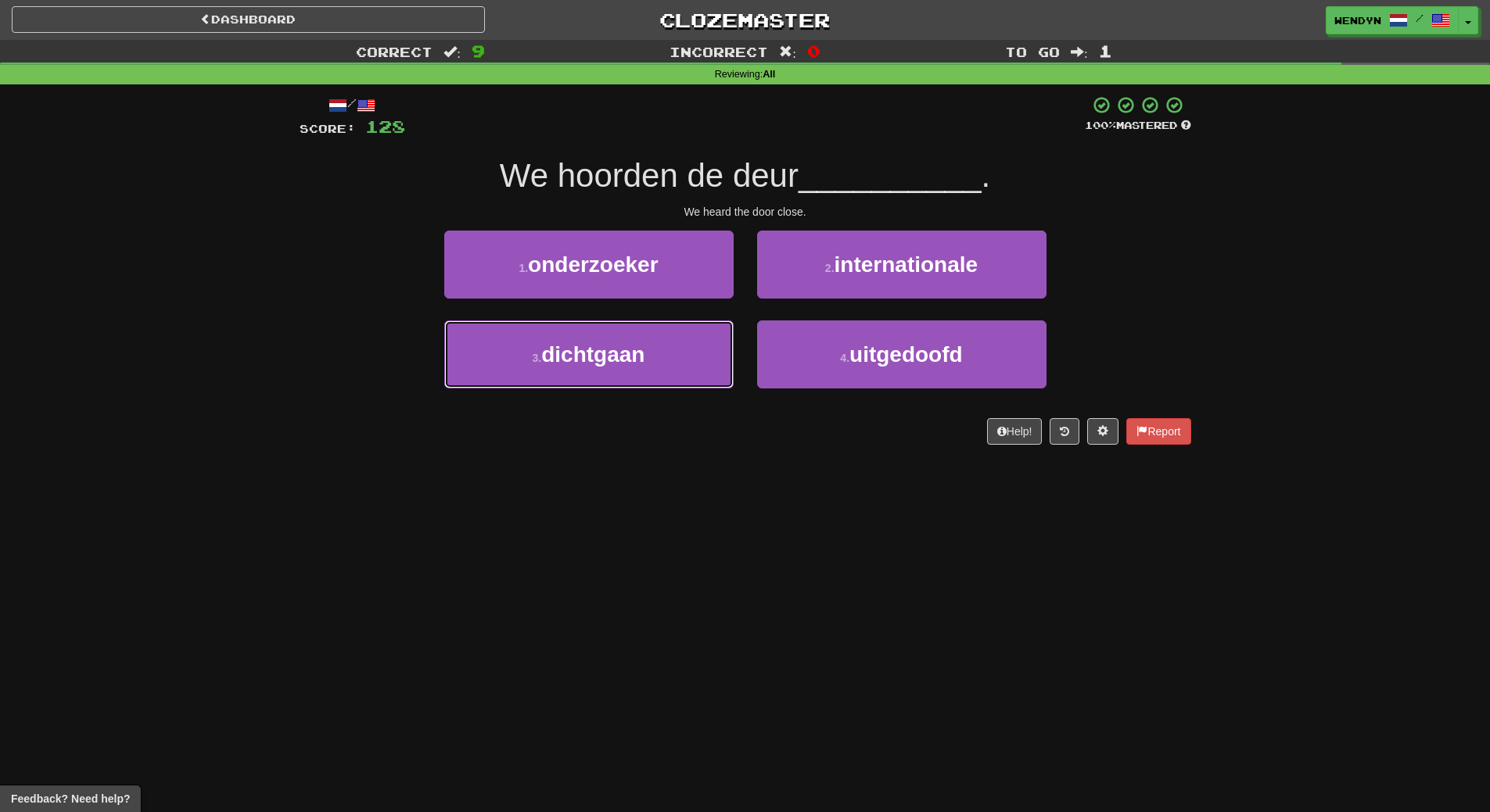
drag, startPoint x: 634, startPoint y: 358, endPoint x: 604, endPoint y: 410, distance: 60.0
click at [622, 383] on button "3 . dichtgaan" at bounding box center [589, 355] width 289 height 68
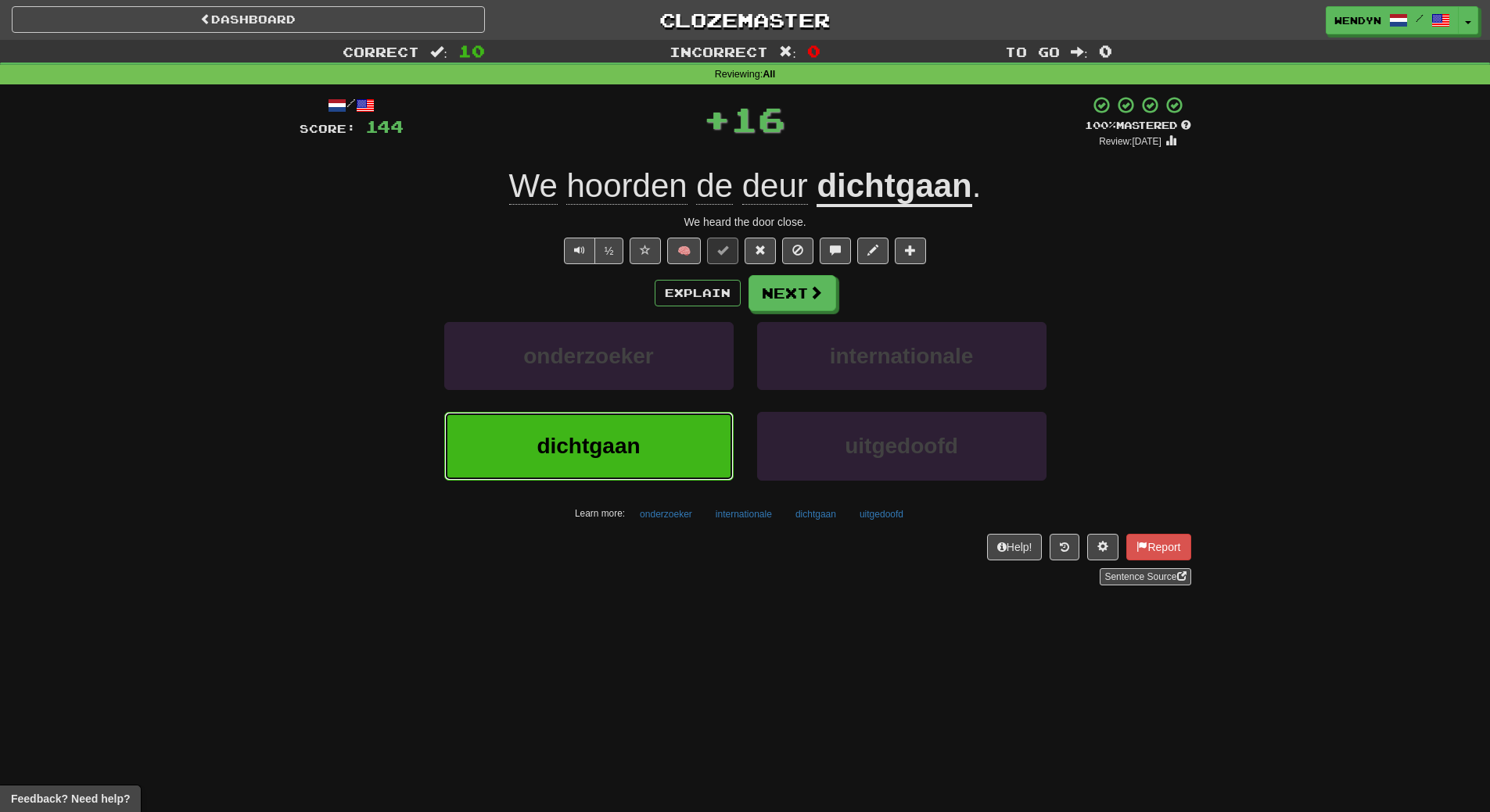
drag, startPoint x: 582, startPoint y: 432, endPoint x: 448, endPoint y: 494, distance: 147.6
click at [522, 466] on button "dichtgaan" at bounding box center [589, 446] width 289 height 68
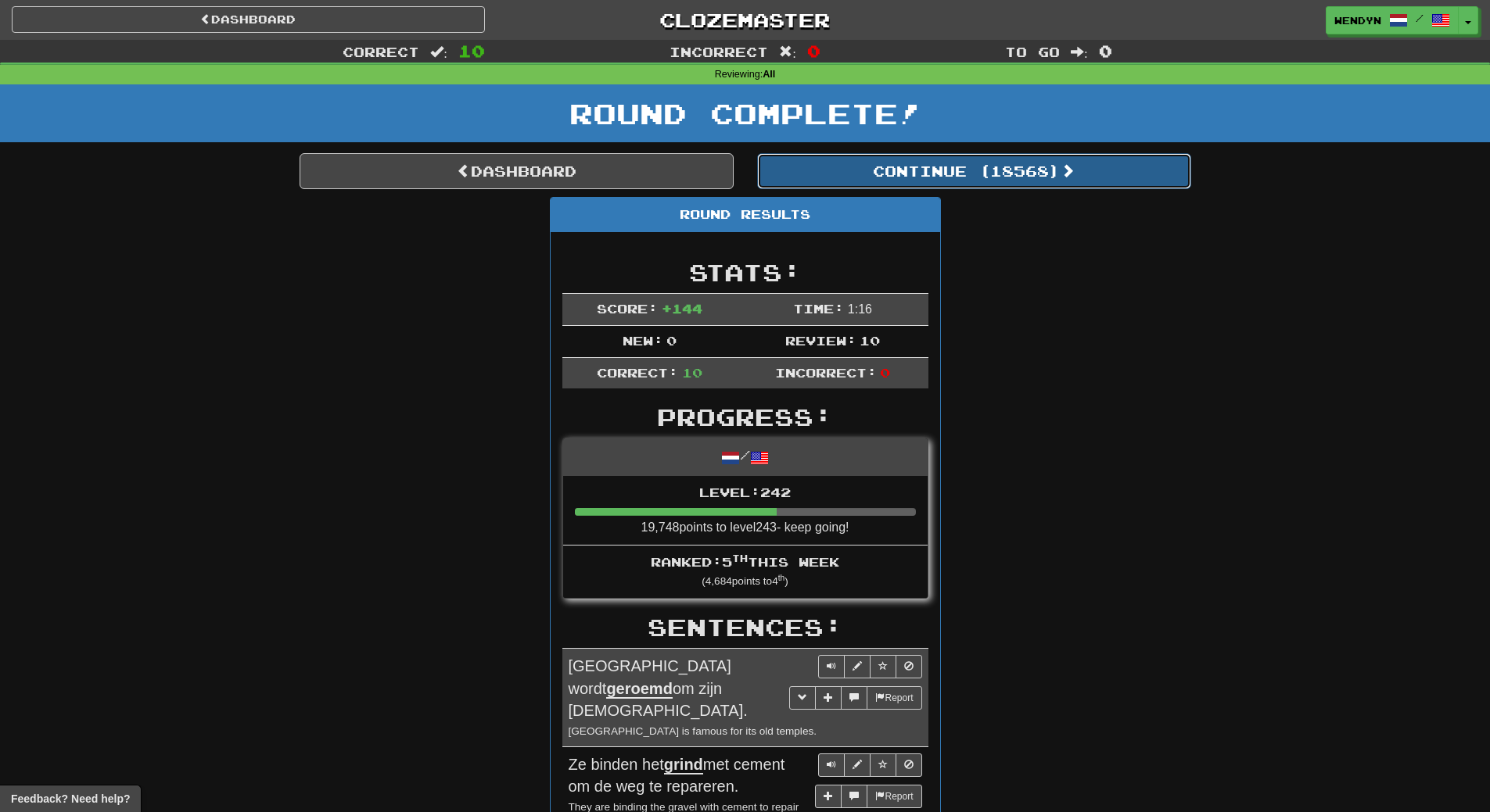
click at [1005, 173] on button "Continue ( 18568 )" at bounding box center [974, 171] width 434 height 36
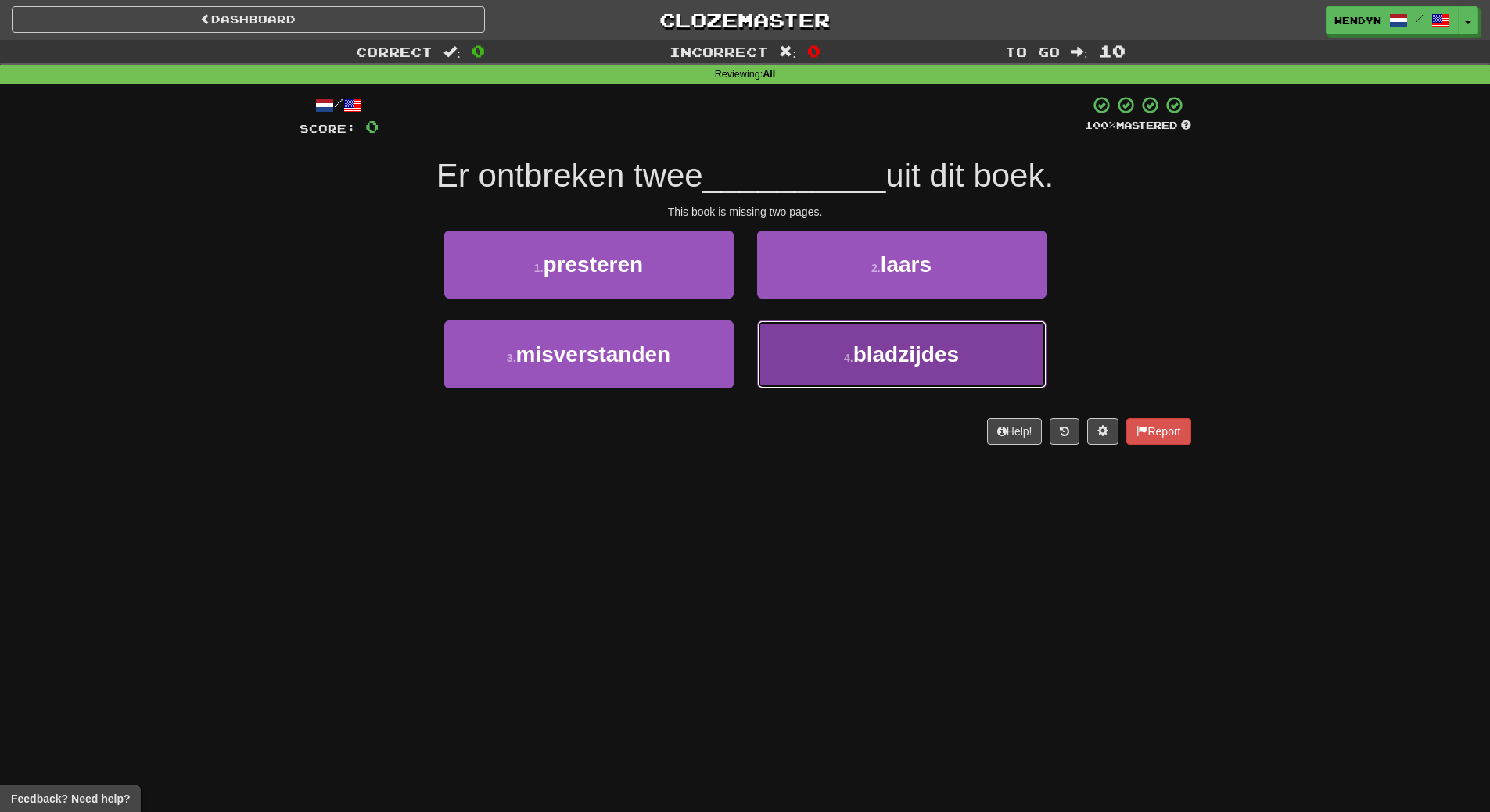
click at [925, 374] on button "4 . bladzijdes" at bounding box center [902, 355] width 289 height 68
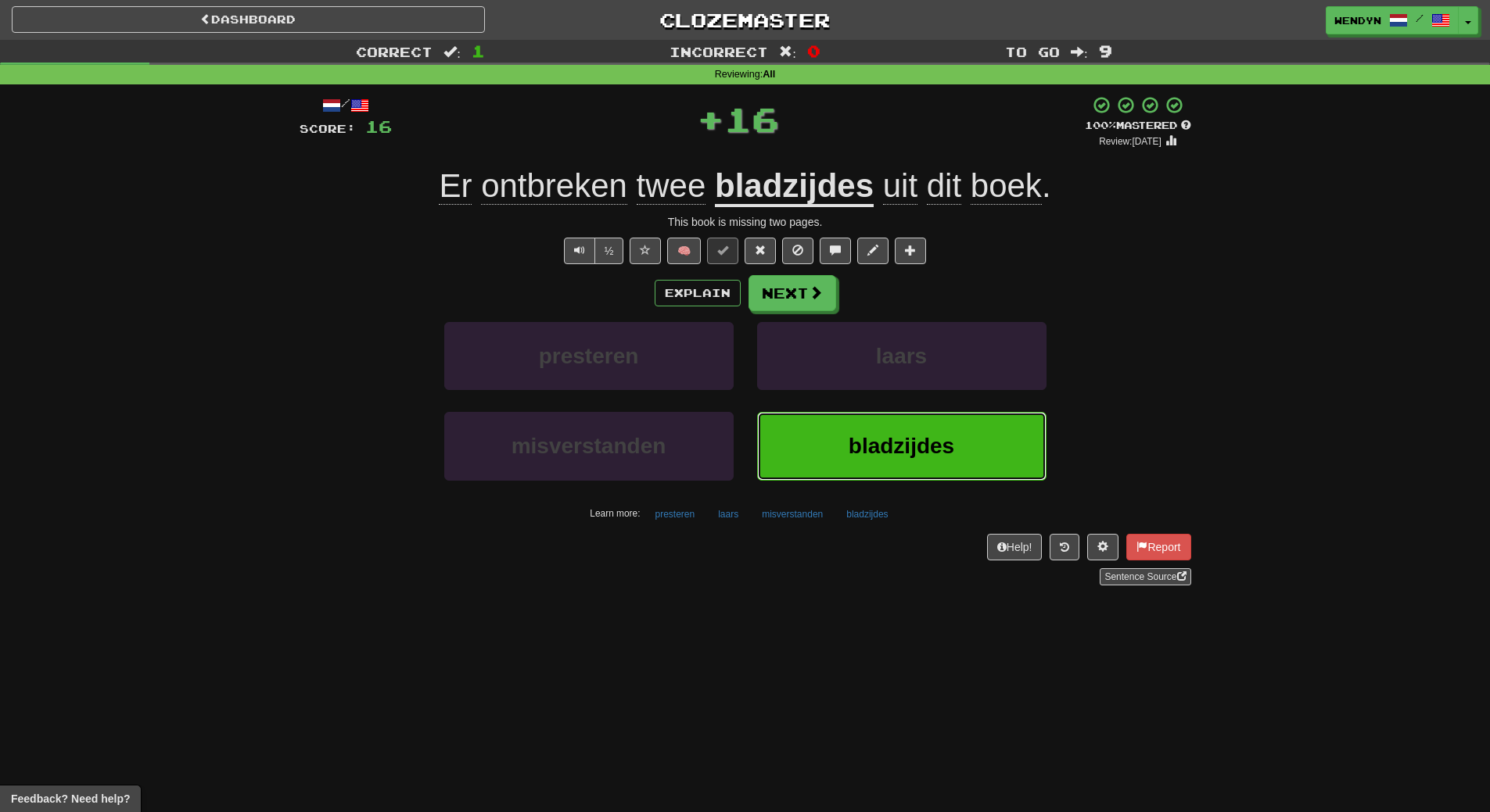
click at [859, 456] on span "bladzijdes" at bounding box center [902, 446] width 106 height 24
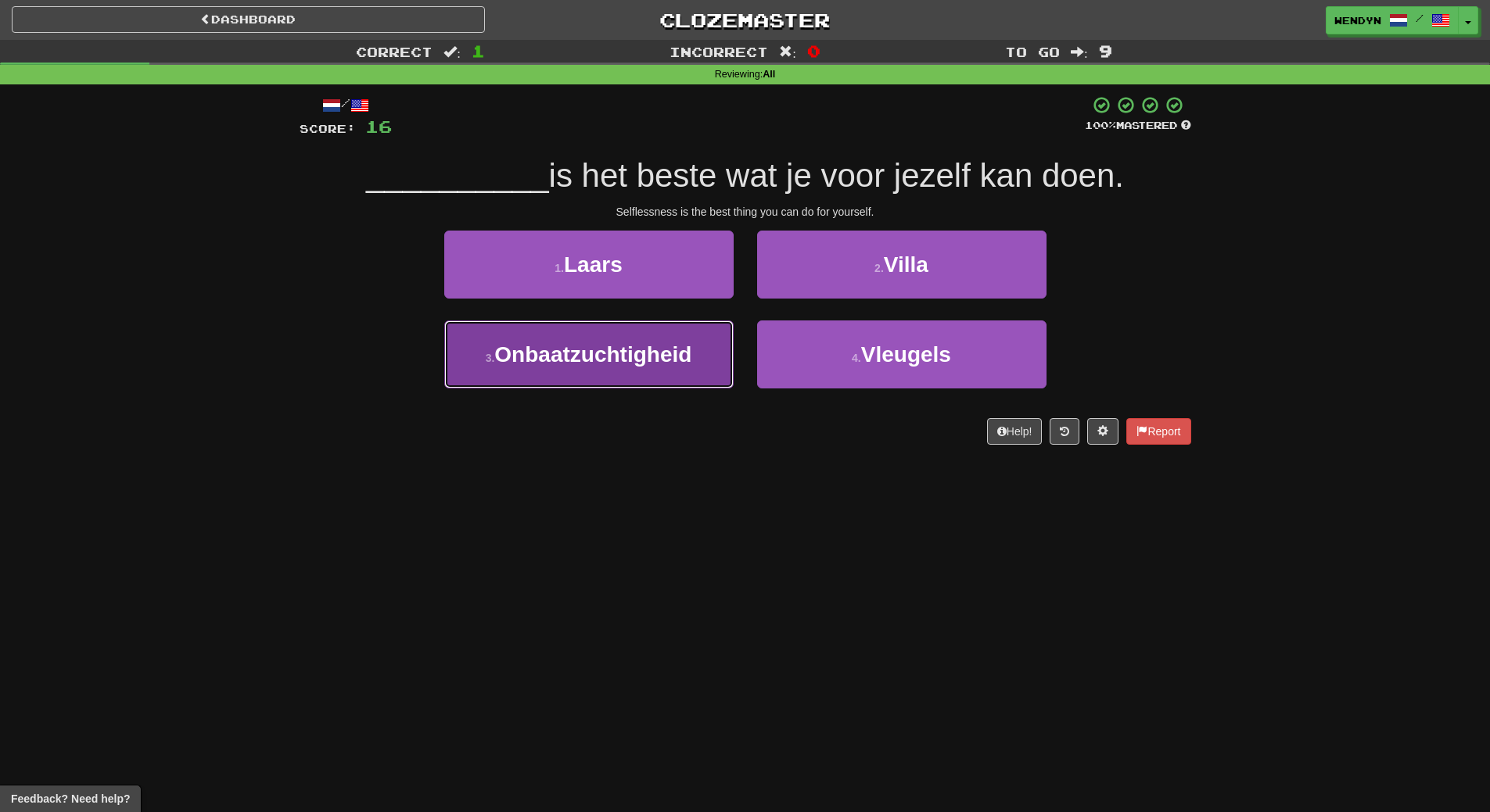
click at [480, 381] on button "3 . Onbaatzuchtigheid" at bounding box center [589, 355] width 289 height 68
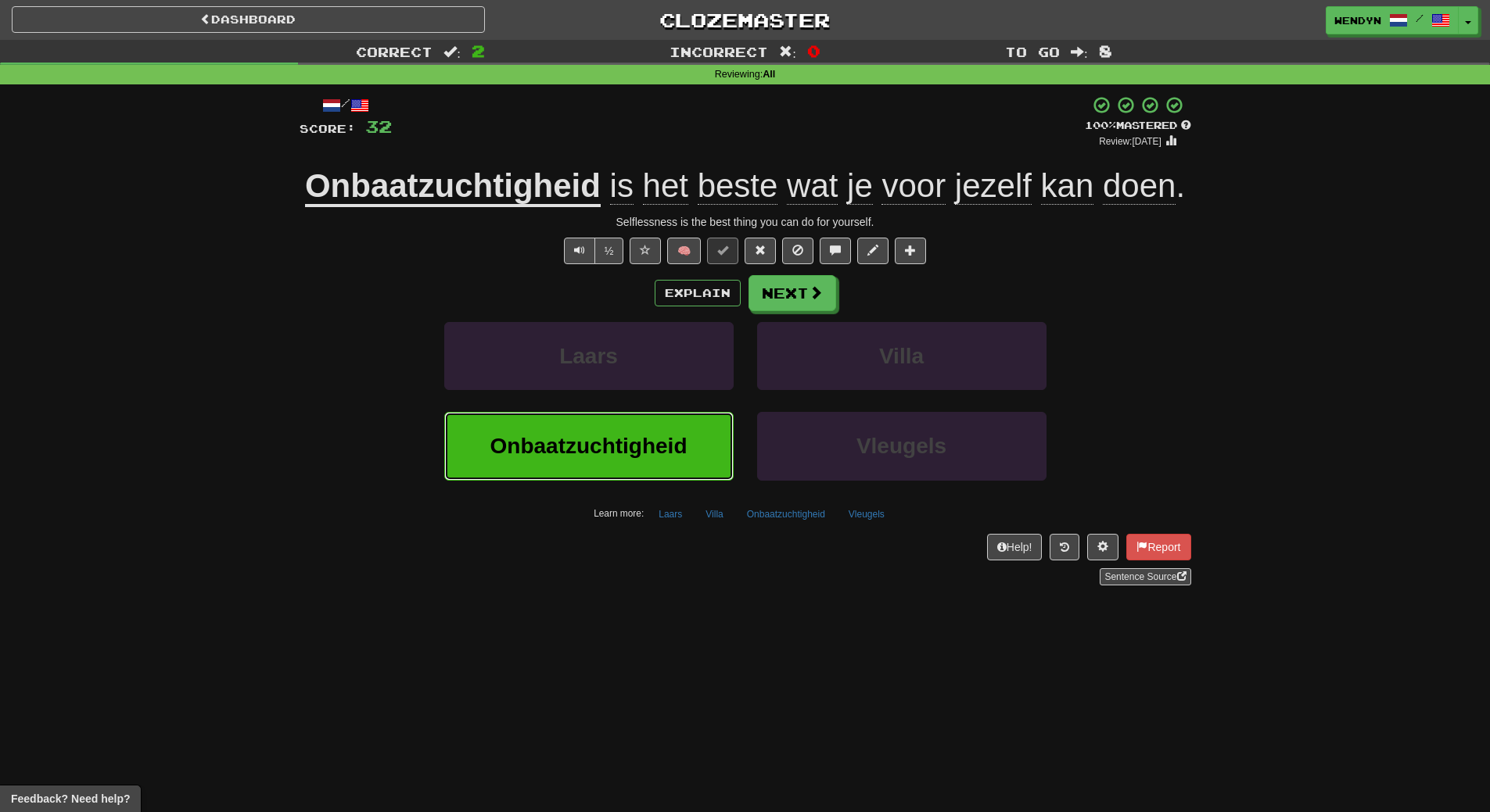
drag, startPoint x: 530, startPoint y: 451, endPoint x: 427, endPoint y: 518, distance: 122.9
click at [527, 452] on span "Onbaatzuchtigheid" at bounding box center [589, 446] width 197 height 24
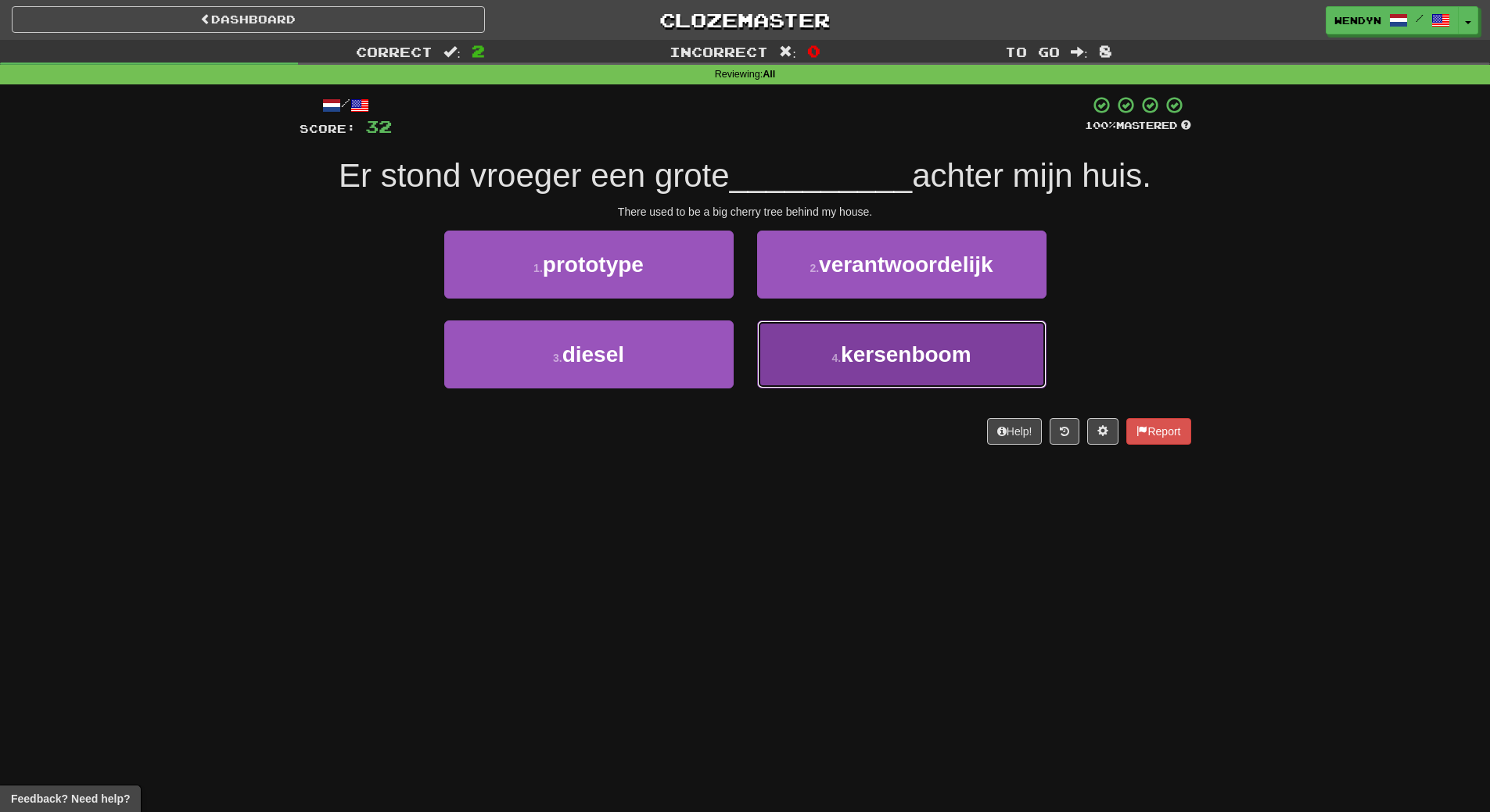
click at [826, 368] on button "4 . kersenboom" at bounding box center [902, 355] width 289 height 68
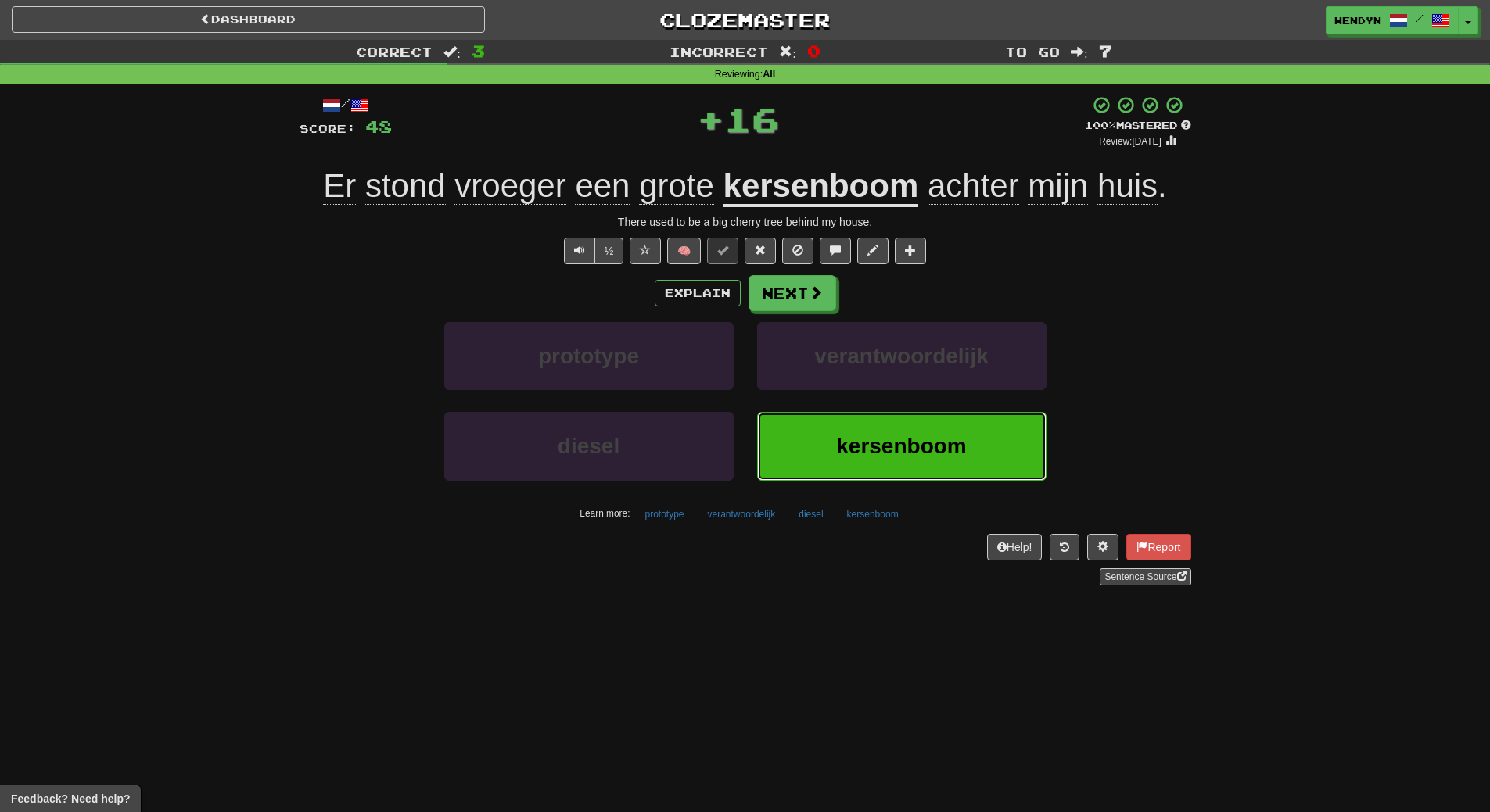
click at [823, 437] on button "kersenboom" at bounding box center [902, 446] width 289 height 68
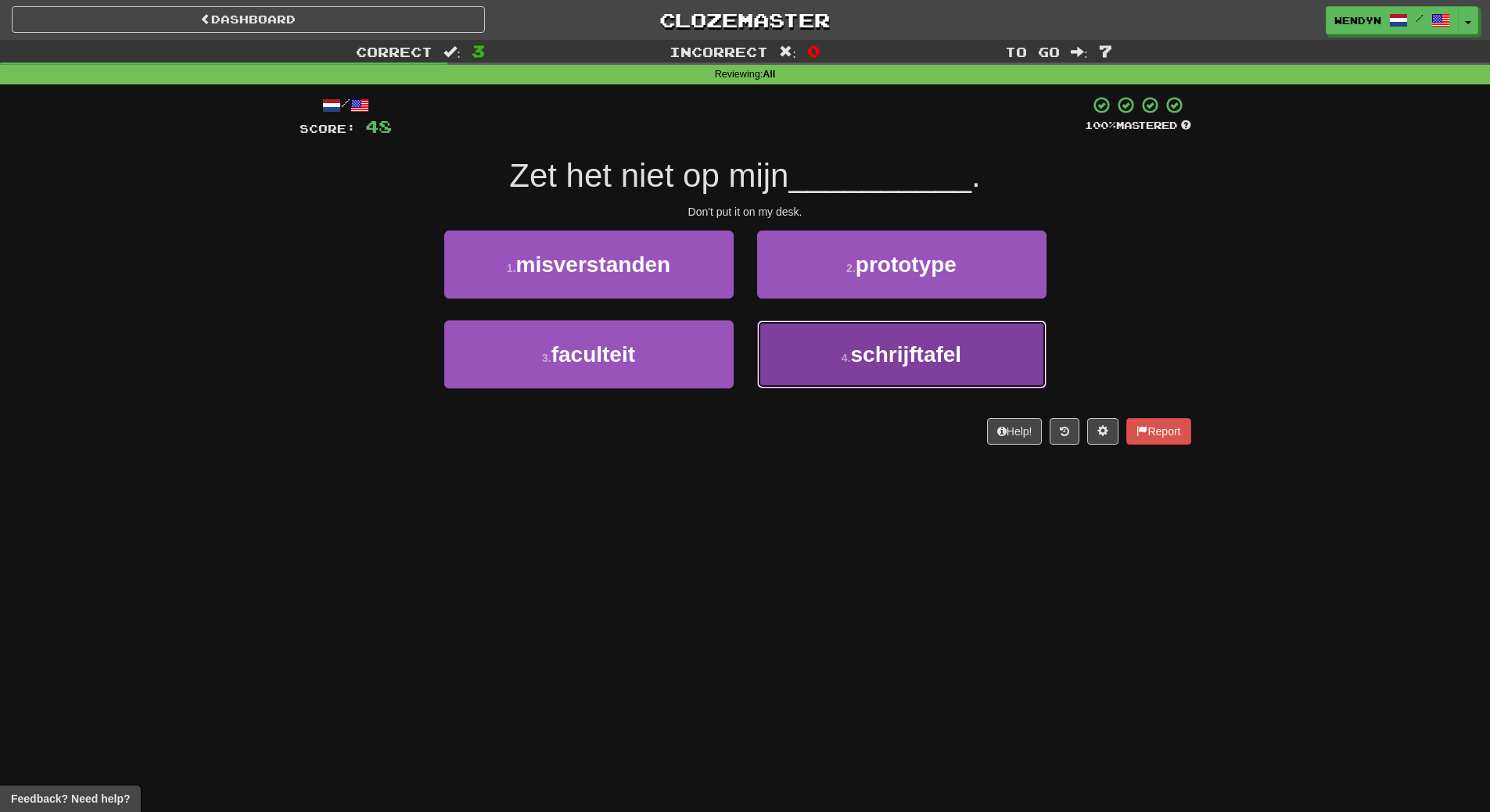
click at [927, 371] on button "4 . schrijftafel" at bounding box center [902, 355] width 289 height 68
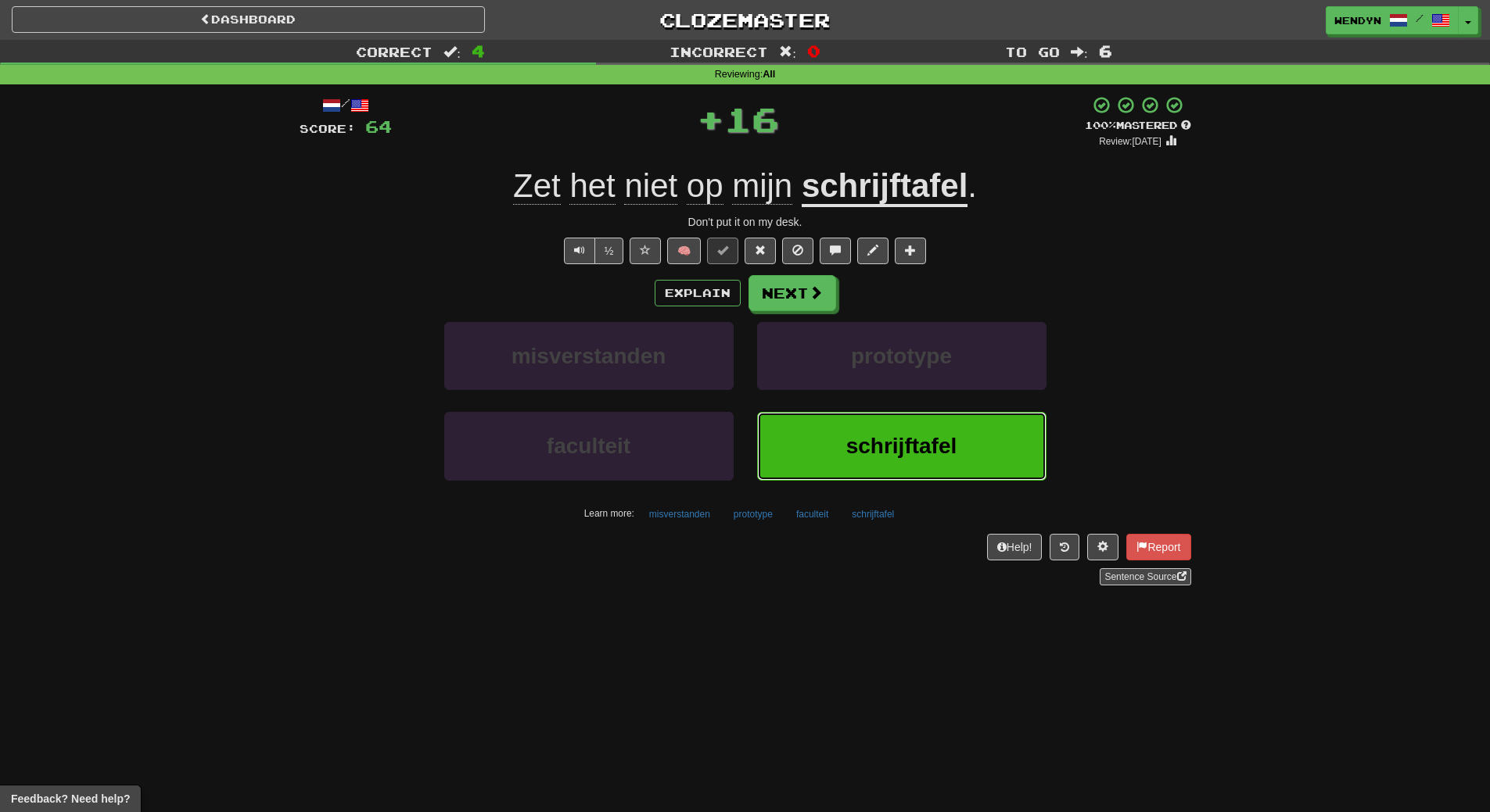
click at [837, 451] on button "schrijftafel" at bounding box center [902, 446] width 289 height 68
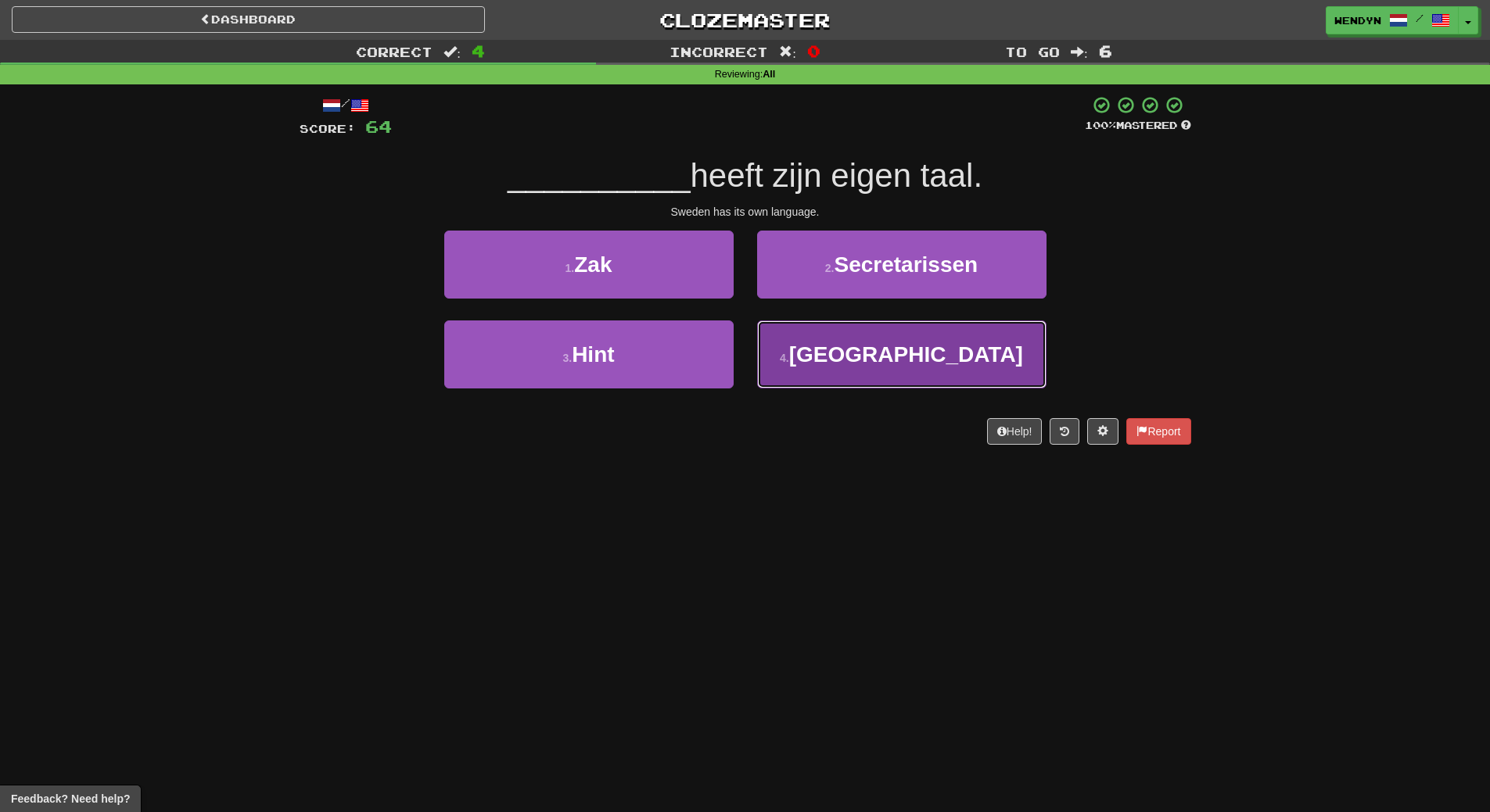
click at [838, 370] on button "4 . Zweden" at bounding box center [902, 355] width 289 height 68
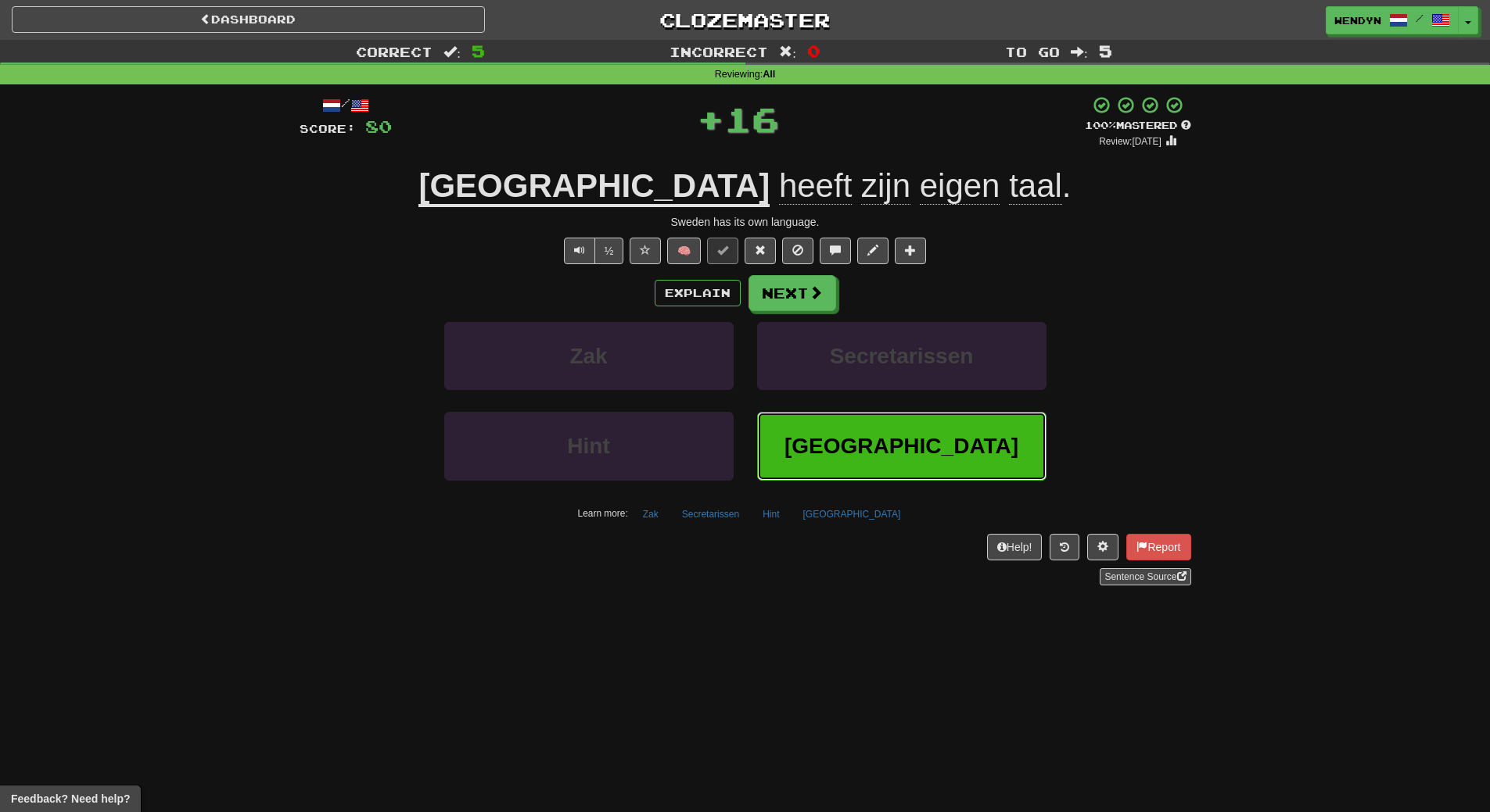
click at [819, 417] on button "Zweden" at bounding box center [902, 446] width 289 height 68
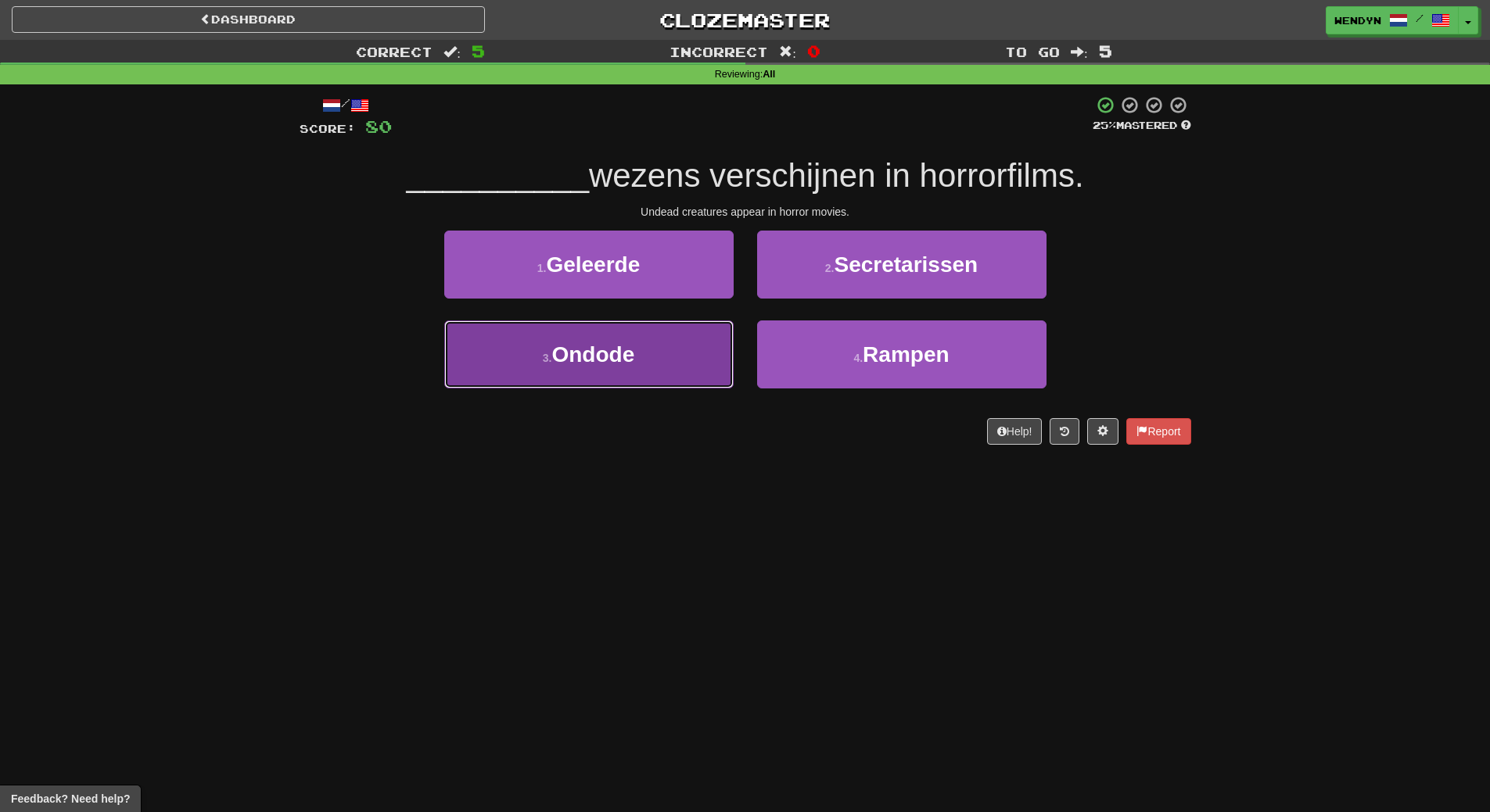
click at [613, 369] on button "3 . Ondode" at bounding box center [589, 355] width 289 height 68
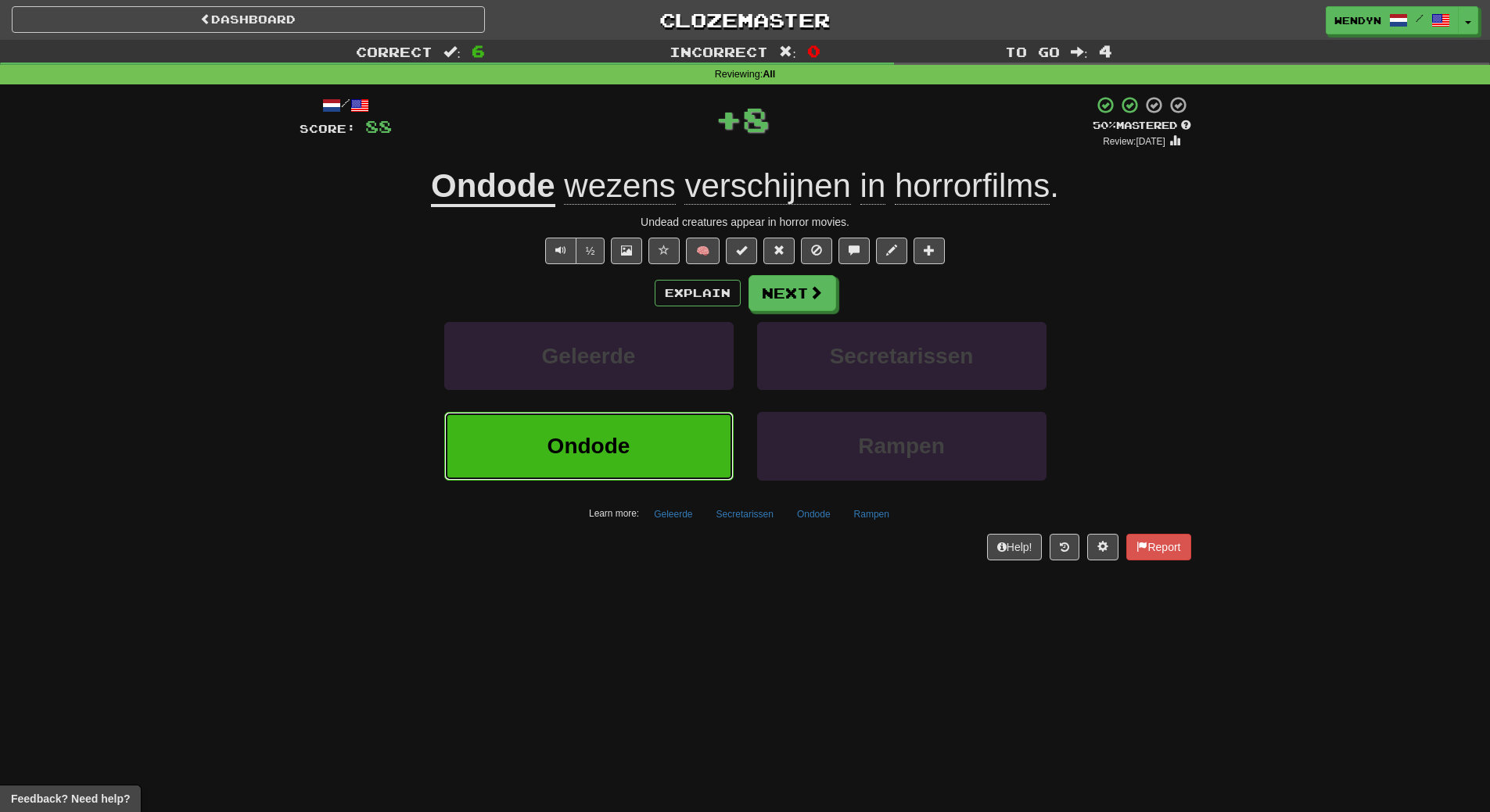
click at [568, 452] on span "Ondode" at bounding box center [589, 446] width 83 height 24
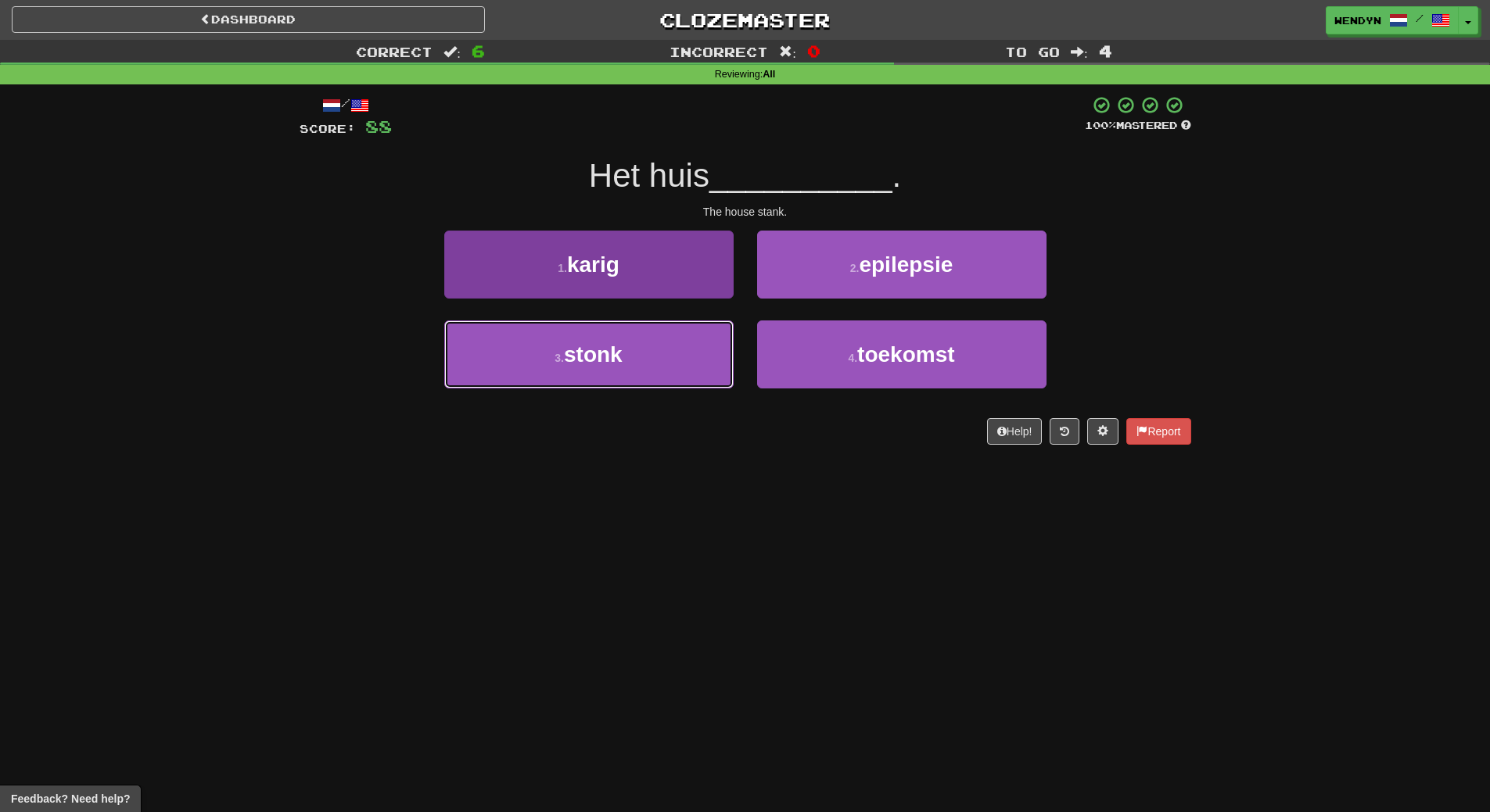
drag, startPoint x: 648, startPoint y: 348, endPoint x: 649, endPoint y: 369, distance: 21.0
click at [649, 361] on button "3 . stonk" at bounding box center [589, 355] width 289 height 68
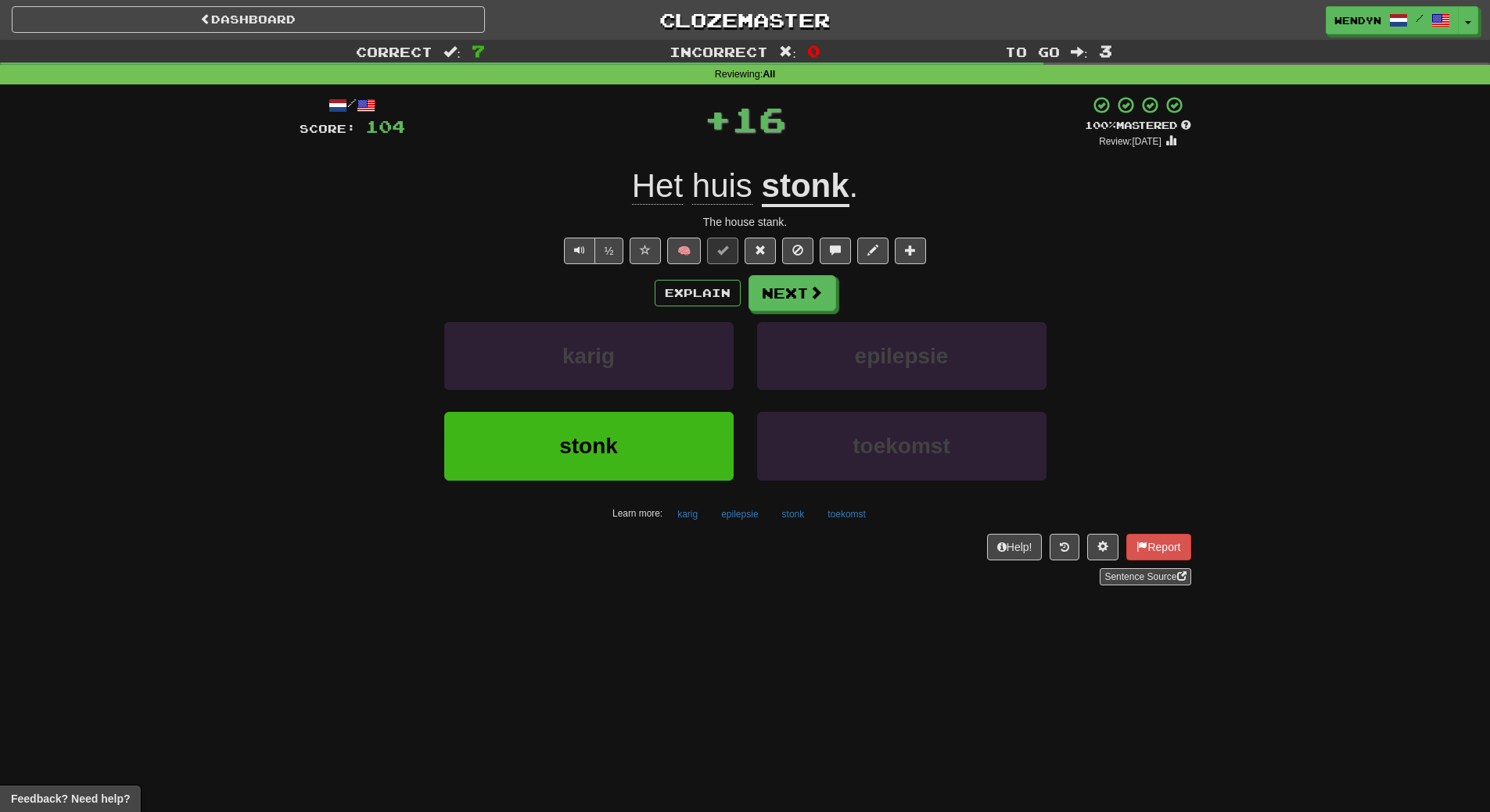
click at [642, 408] on div "karig" at bounding box center [588, 367] width 313 height 90
click at [603, 447] on span "stonk" at bounding box center [588, 446] width 58 height 24
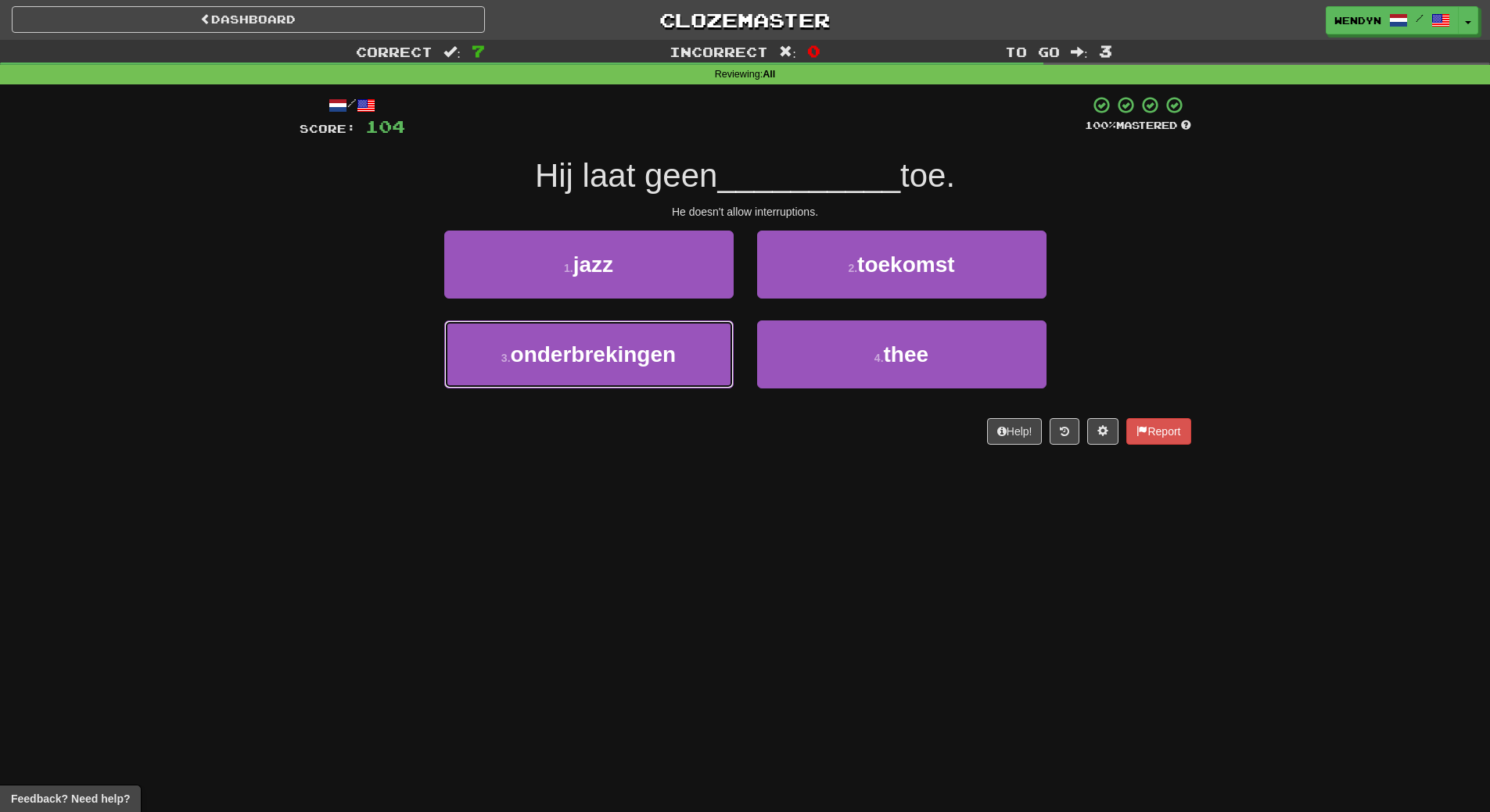
drag, startPoint x: 624, startPoint y: 373, endPoint x: 602, endPoint y: 452, distance: 82.0
click at [622, 389] on div "3 . onderbrekingen" at bounding box center [588, 365] width 313 height 90
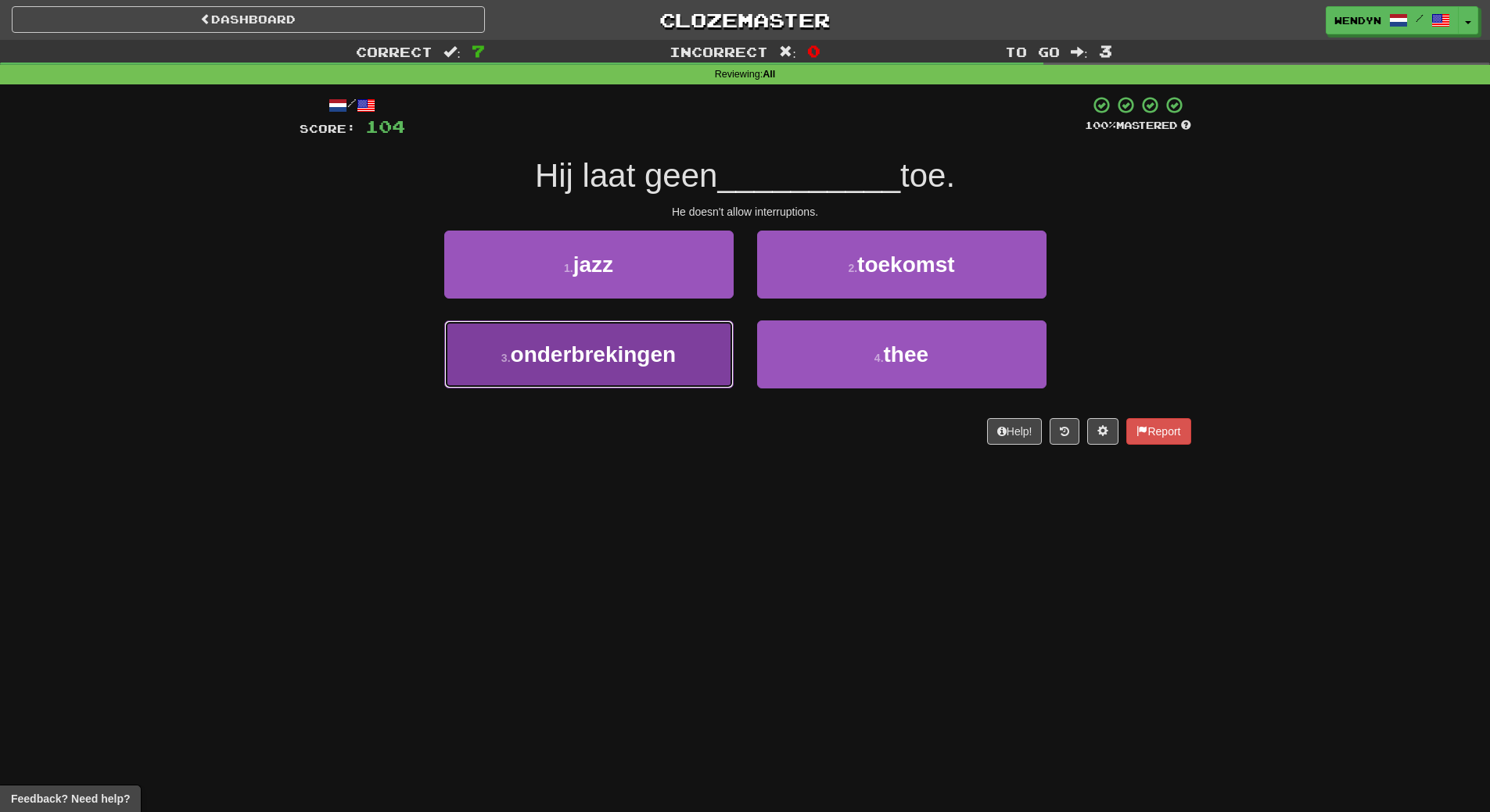
click at [593, 382] on button "3 . onderbrekingen" at bounding box center [589, 355] width 289 height 68
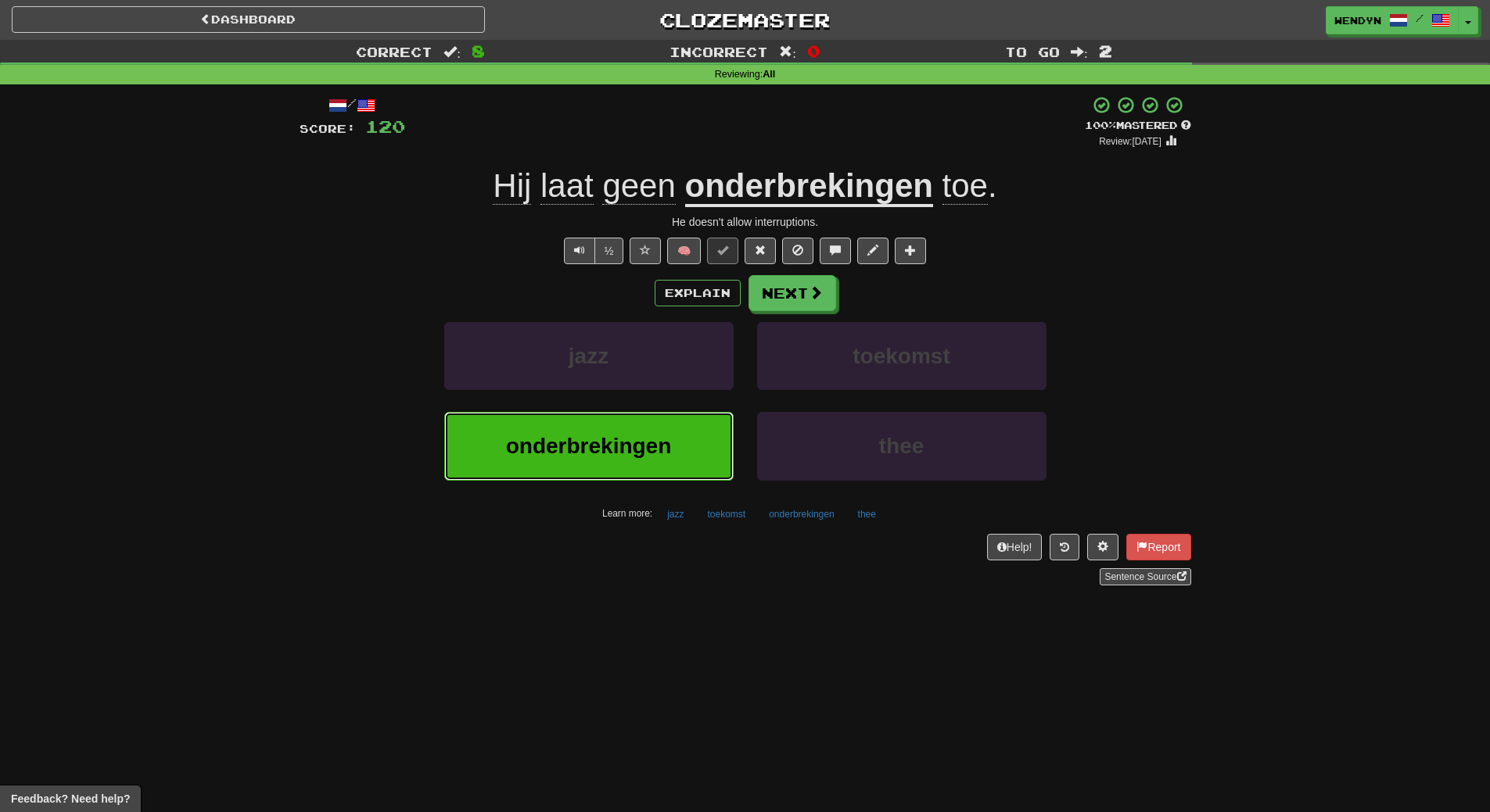
click at [604, 443] on span "onderbrekingen" at bounding box center [589, 446] width 166 height 24
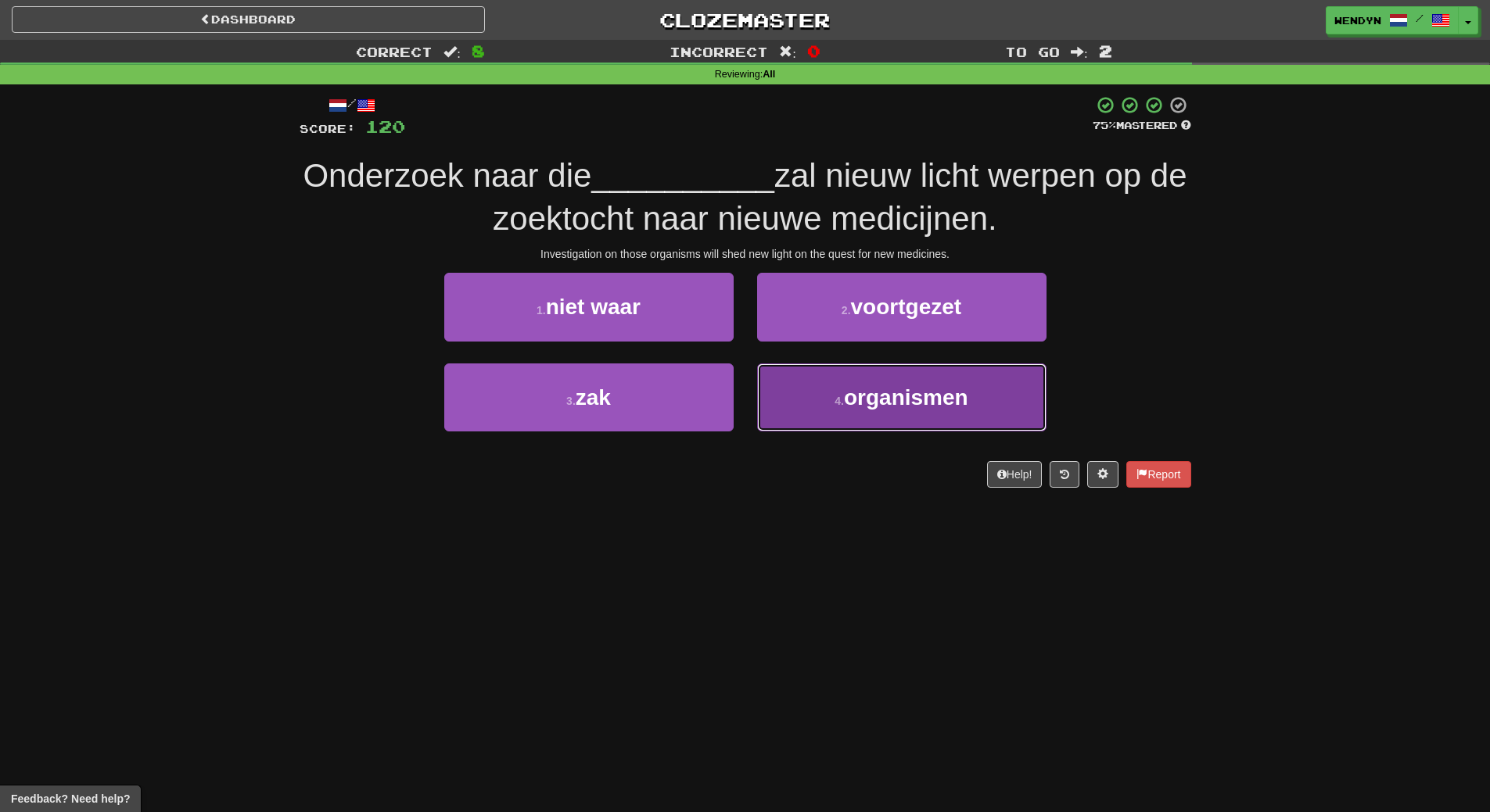
click at [922, 387] on span "organismen" at bounding box center [906, 398] width 124 height 24
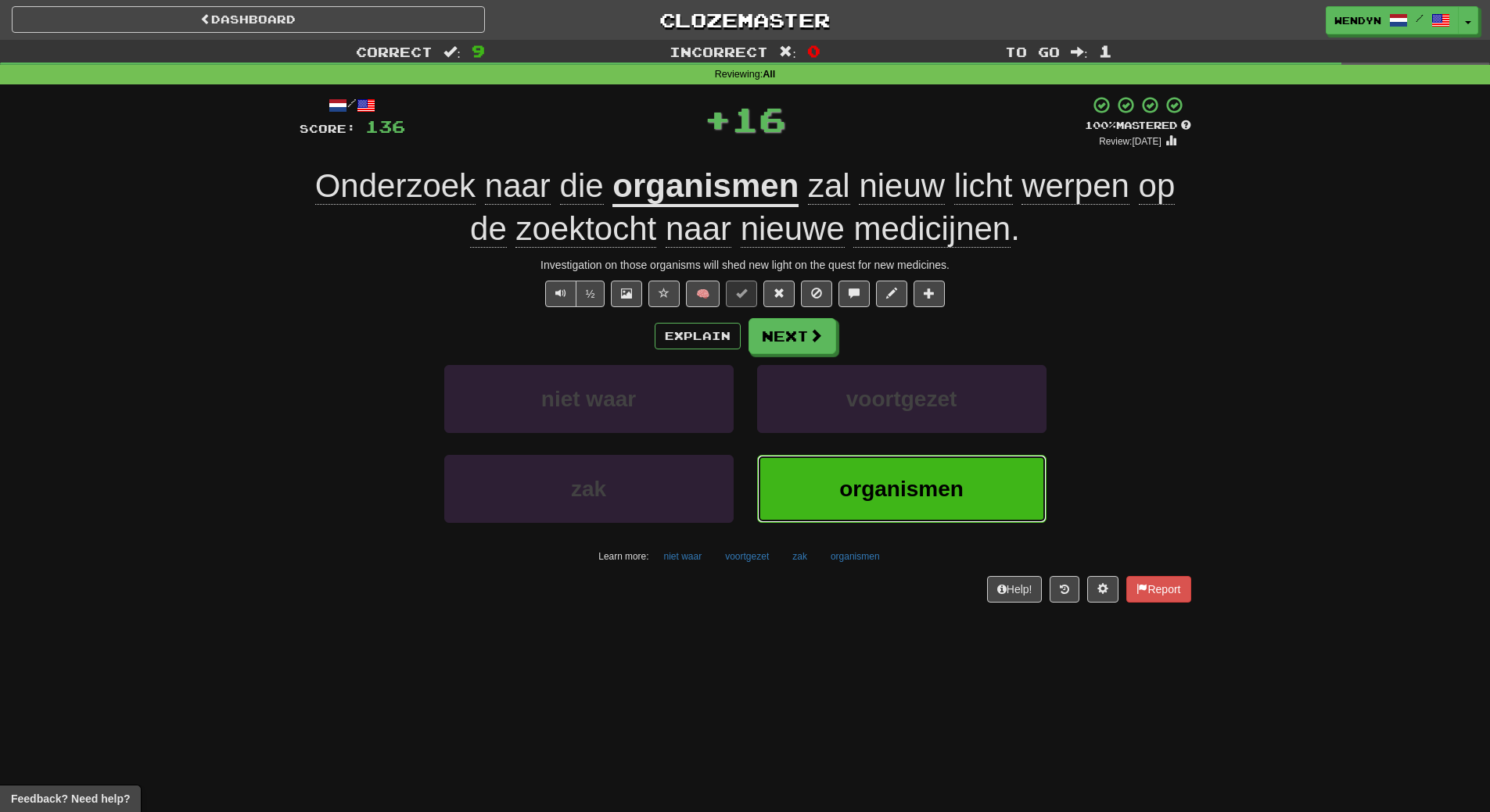
click at [894, 473] on button "organismen" at bounding box center [902, 489] width 289 height 68
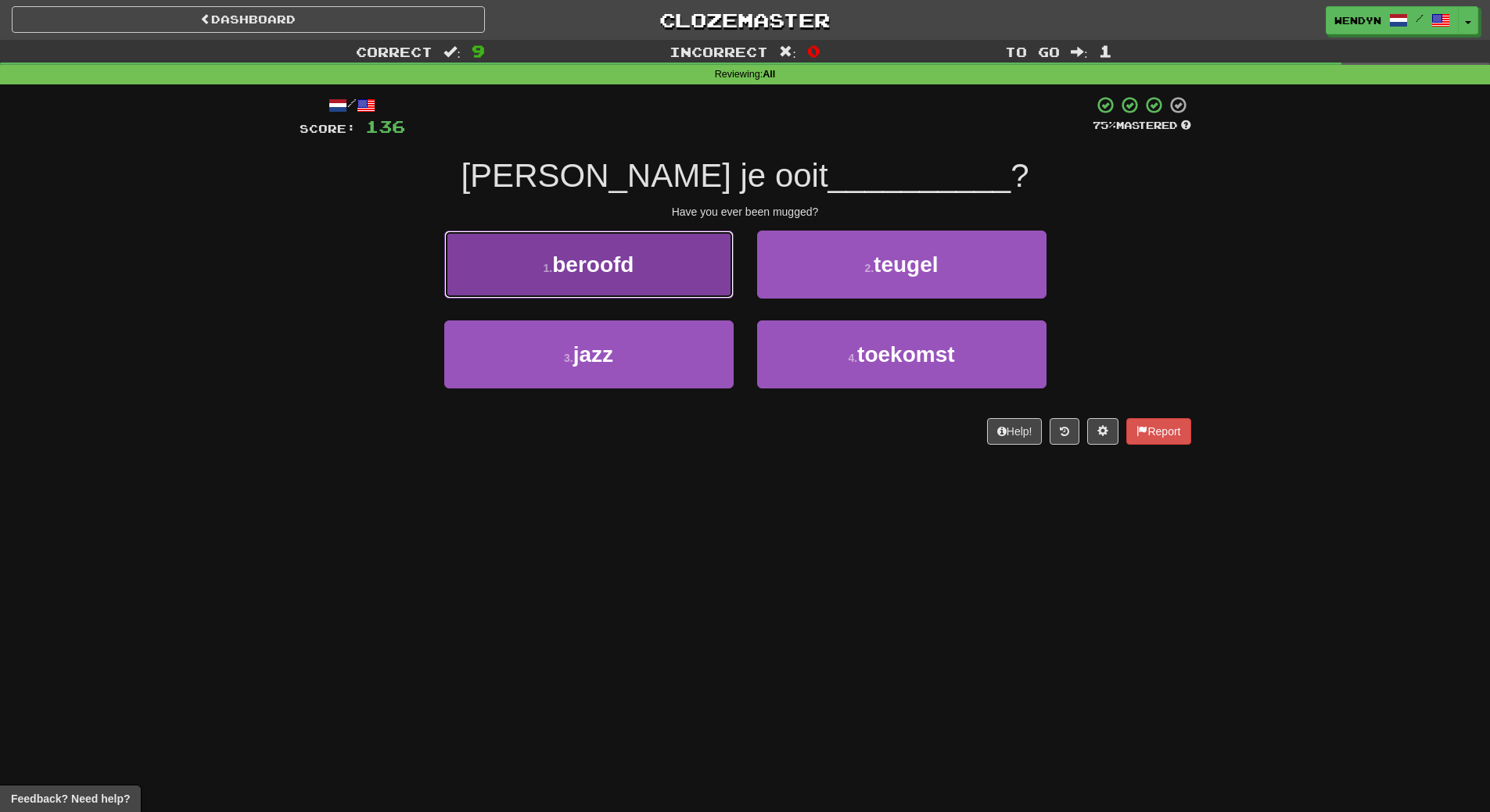
drag, startPoint x: 637, startPoint y: 264, endPoint x: 639, endPoint y: 279, distance: 15.1
click at [639, 279] on button "1 . beroofd" at bounding box center [589, 265] width 289 height 68
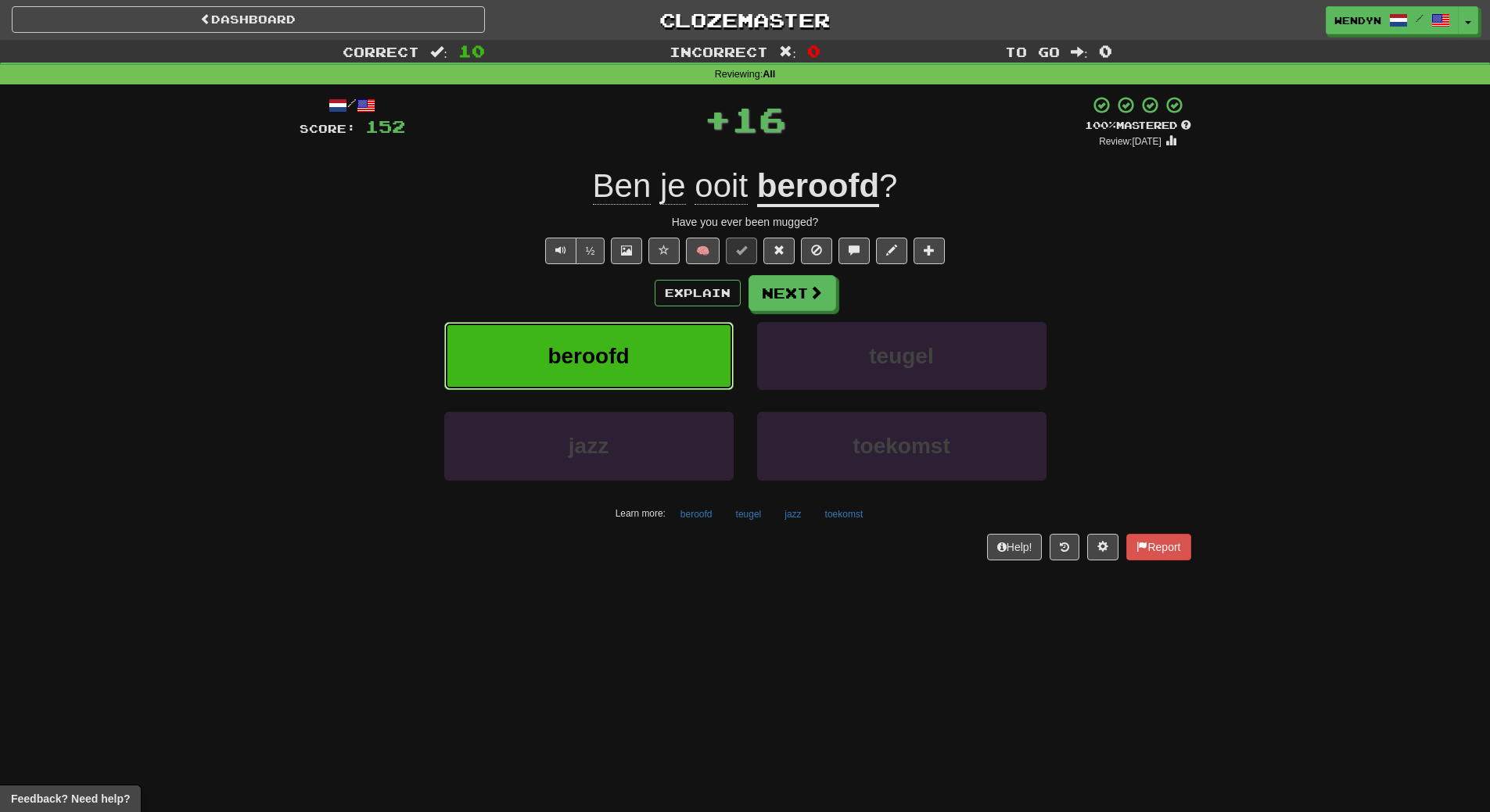
click at [627, 353] on span "beroofd" at bounding box center [588, 356] width 81 height 24
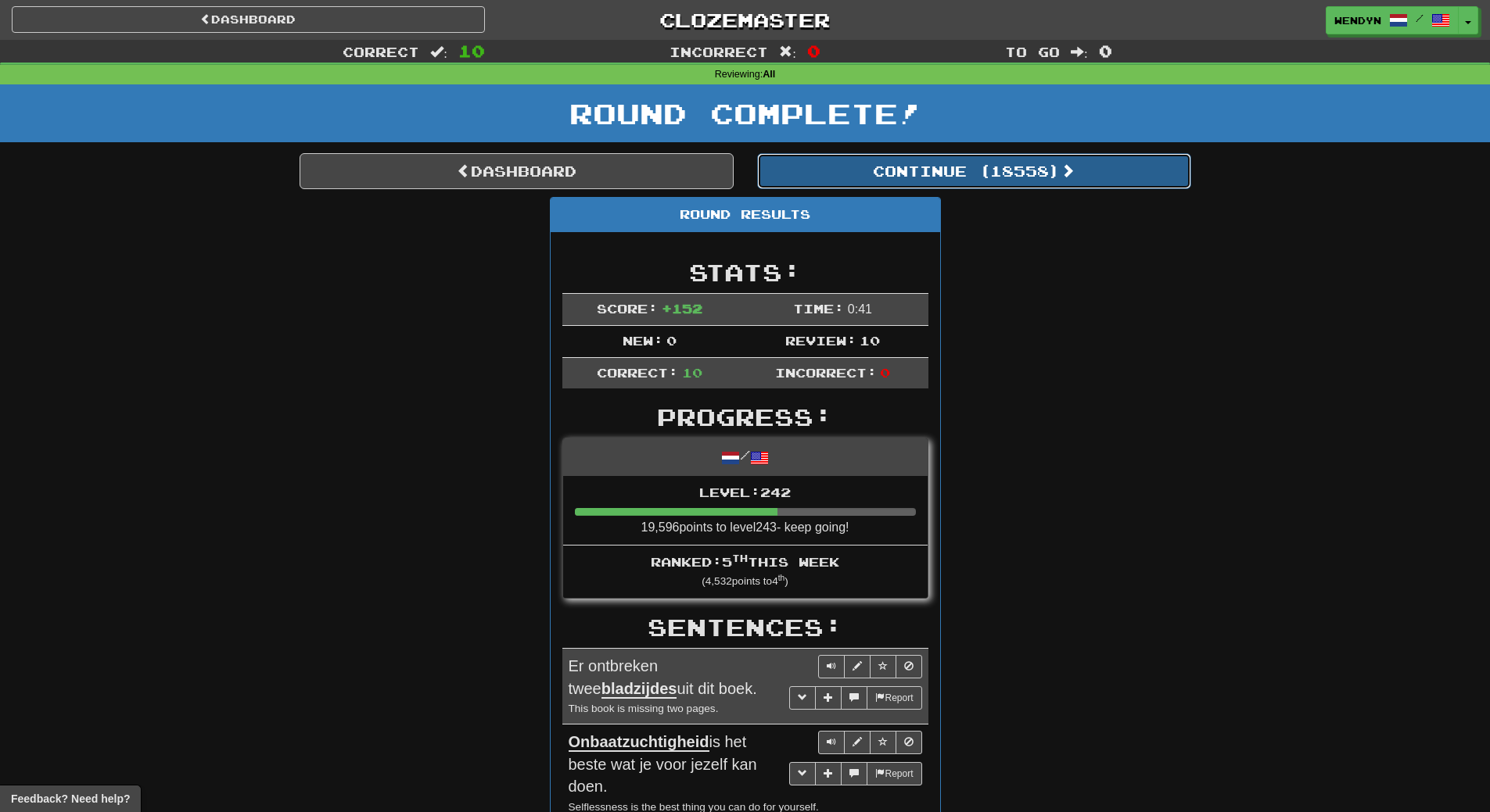
click at [1023, 177] on button "Continue ( 18558 )" at bounding box center [974, 171] width 434 height 36
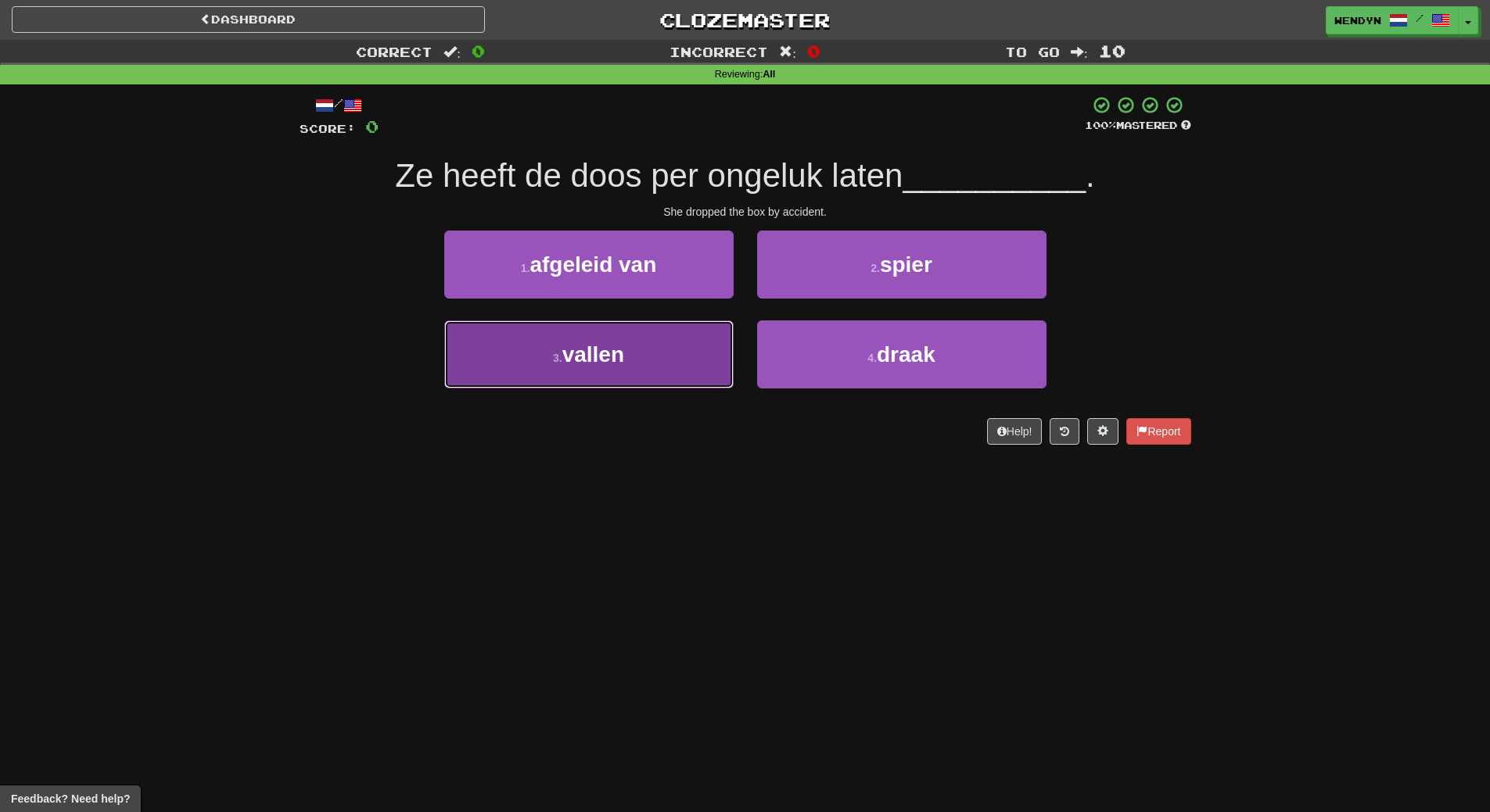
click at [642, 384] on button "3 . vallen" at bounding box center [589, 355] width 289 height 68
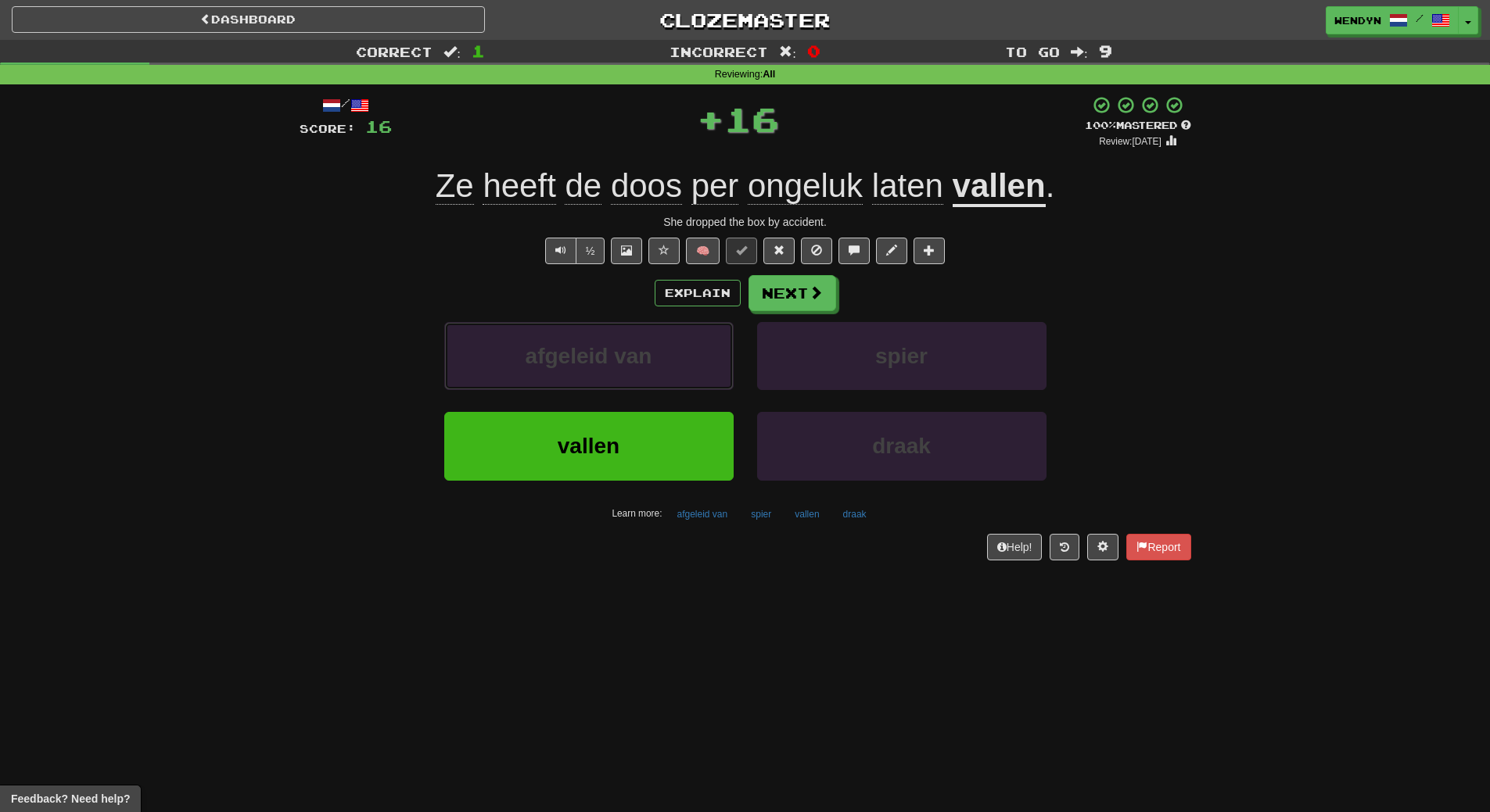
click at [642, 384] on button "afgeleid van" at bounding box center [589, 356] width 289 height 68
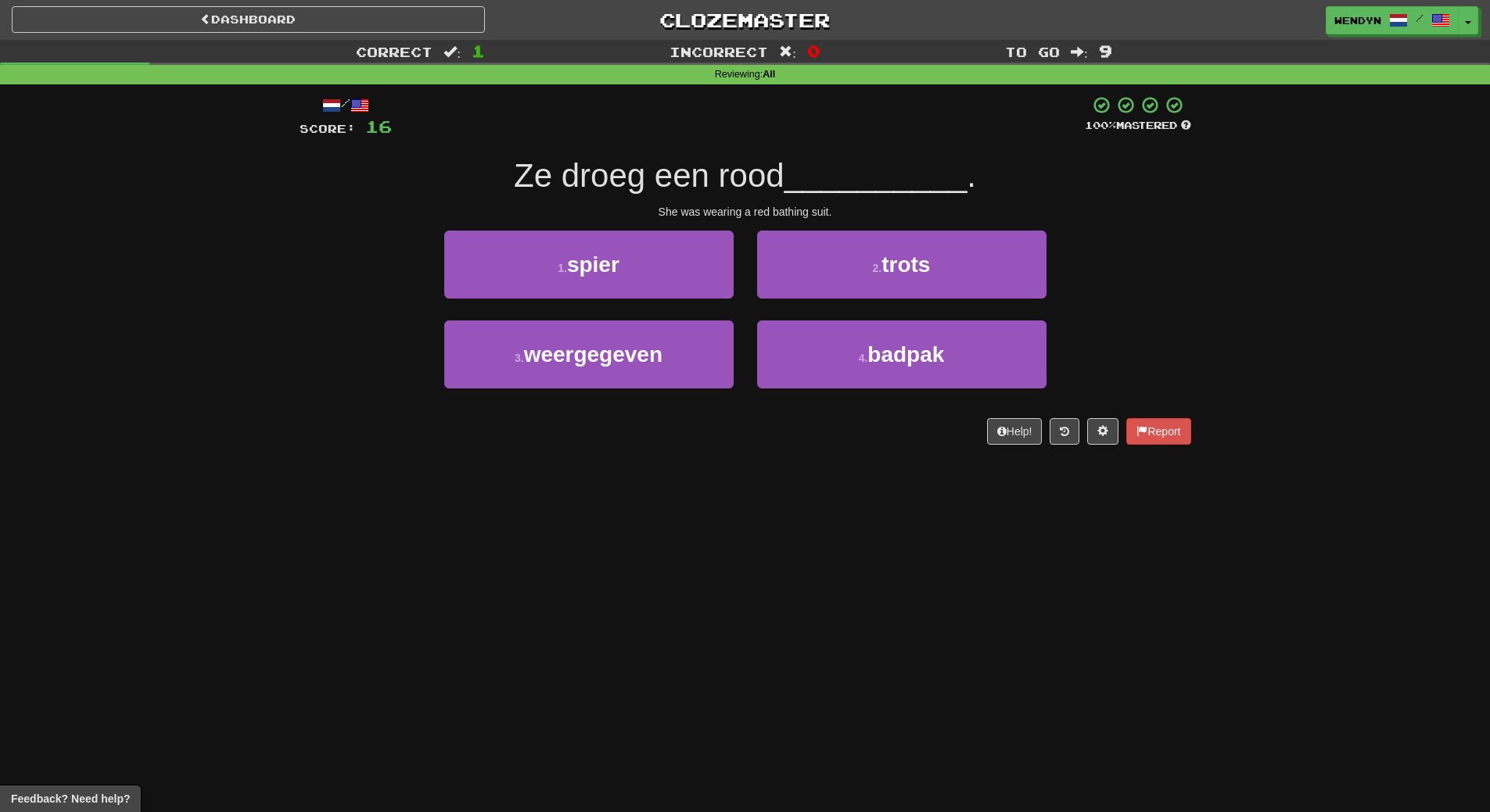
click at [605, 496] on div "Dashboard Clozemaster WendyN / Toggle Dropdown Dashboard Leaderboard Activity F…" at bounding box center [745, 406] width 1490 height 812
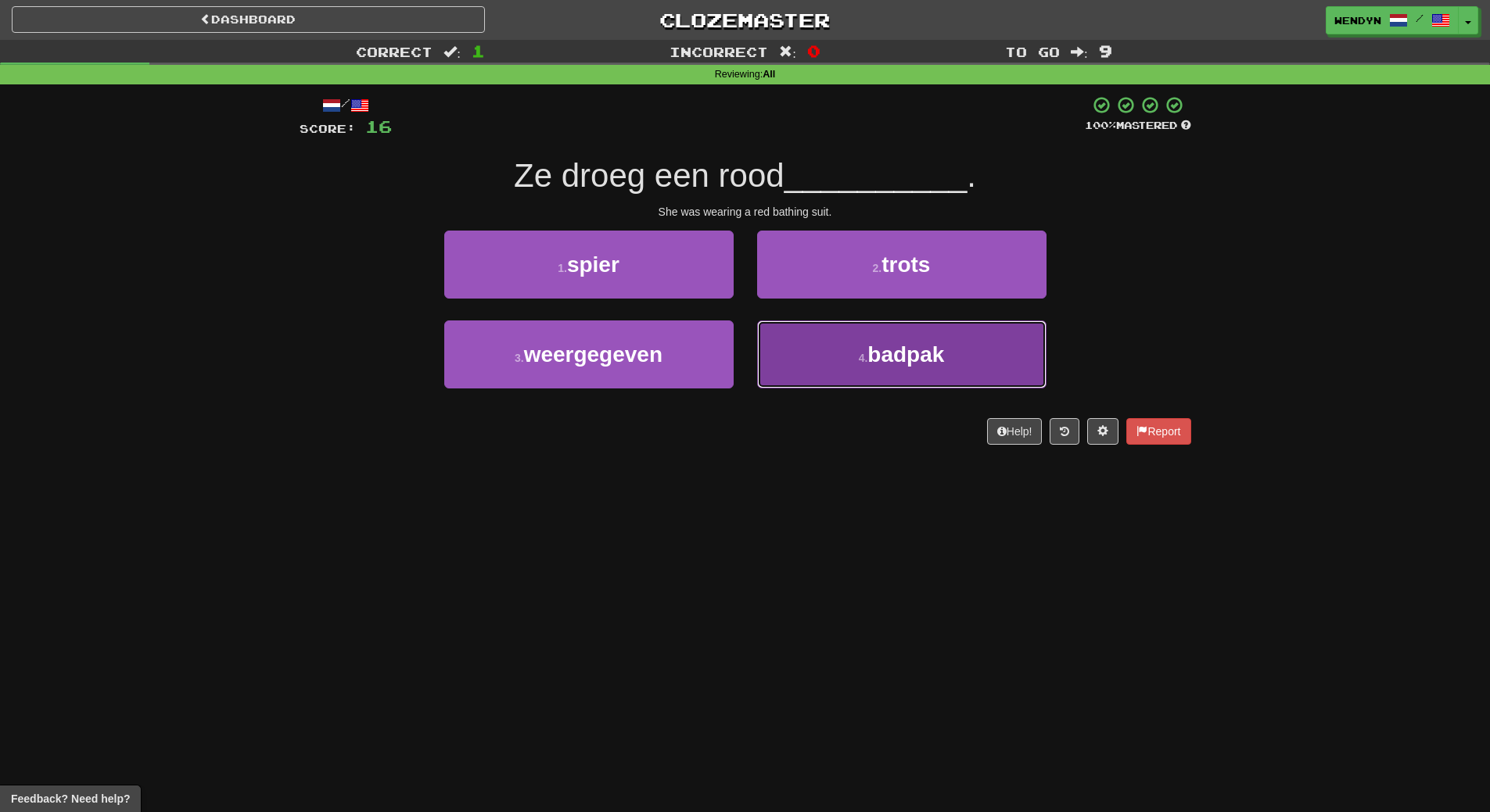
click at [869, 354] on span "badpak" at bounding box center [906, 355] width 76 height 24
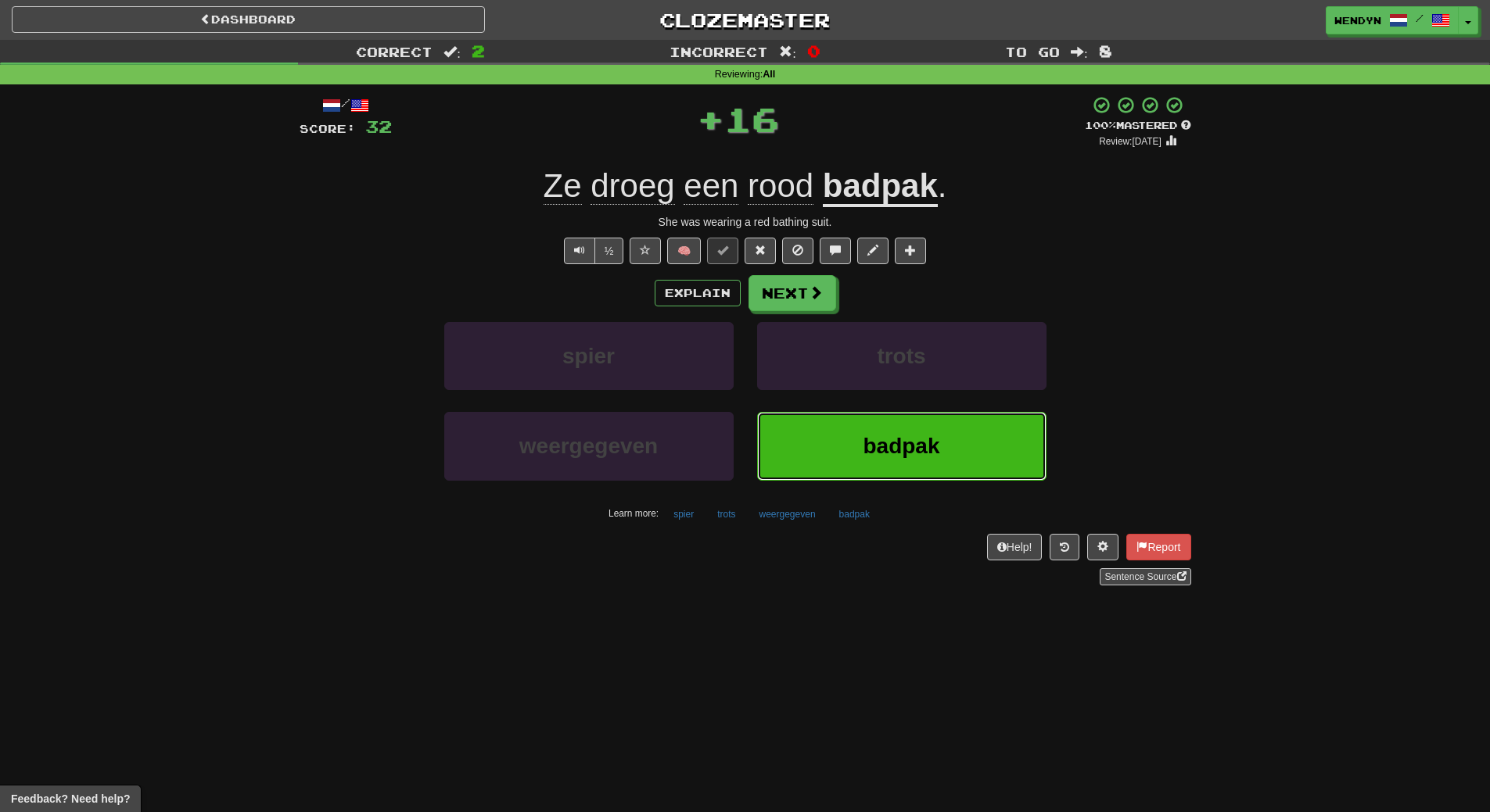
click at [908, 452] on span "badpak" at bounding box center [901, 446] width 76 height 24
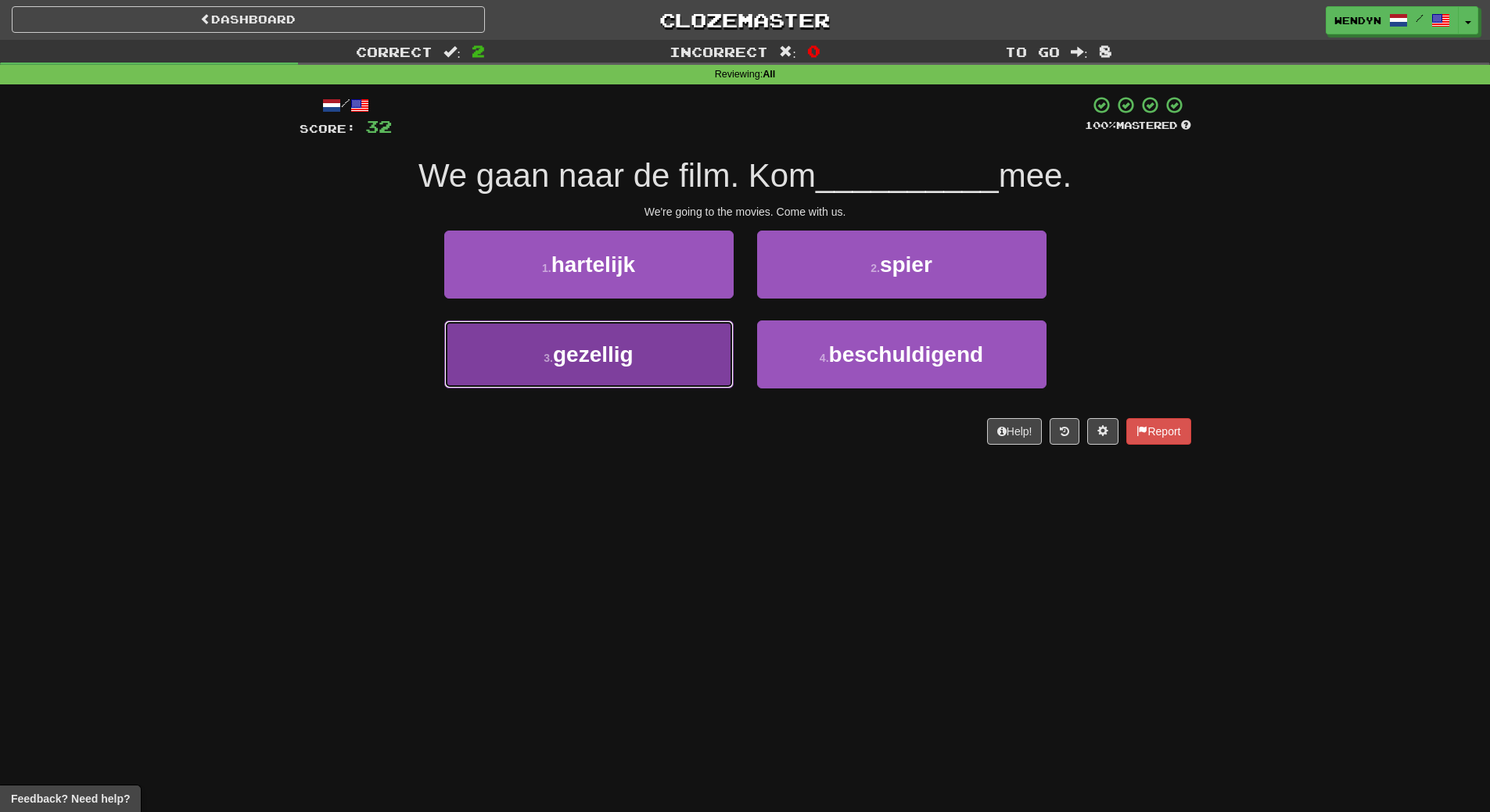
click at [640, 377] on button "3 . gezellig" at bounding box center [589, 355] width 289 height 68
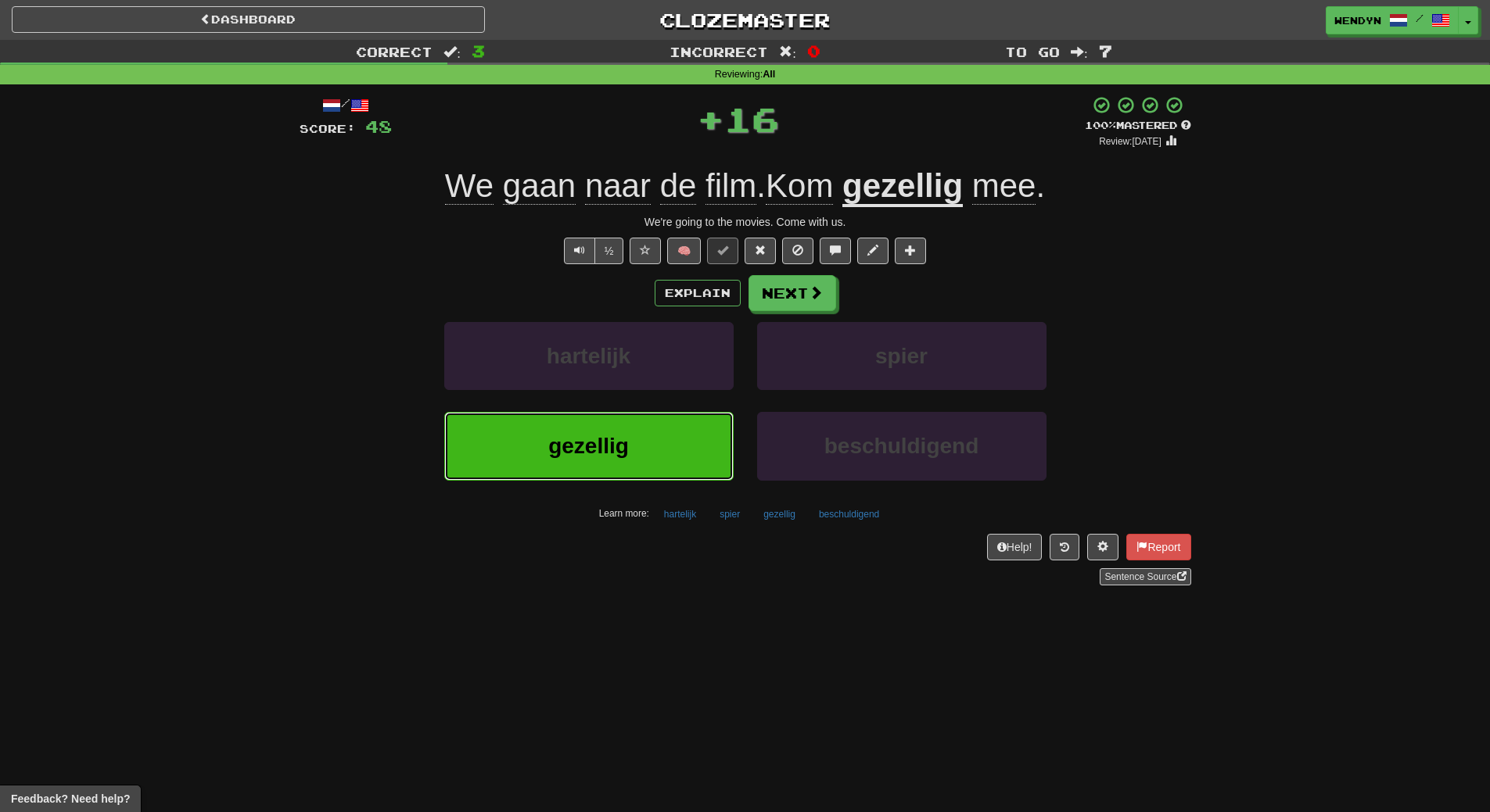
click at [627, 450] on span "gezellig" at bounding box center [588, 446] width 80 height 24
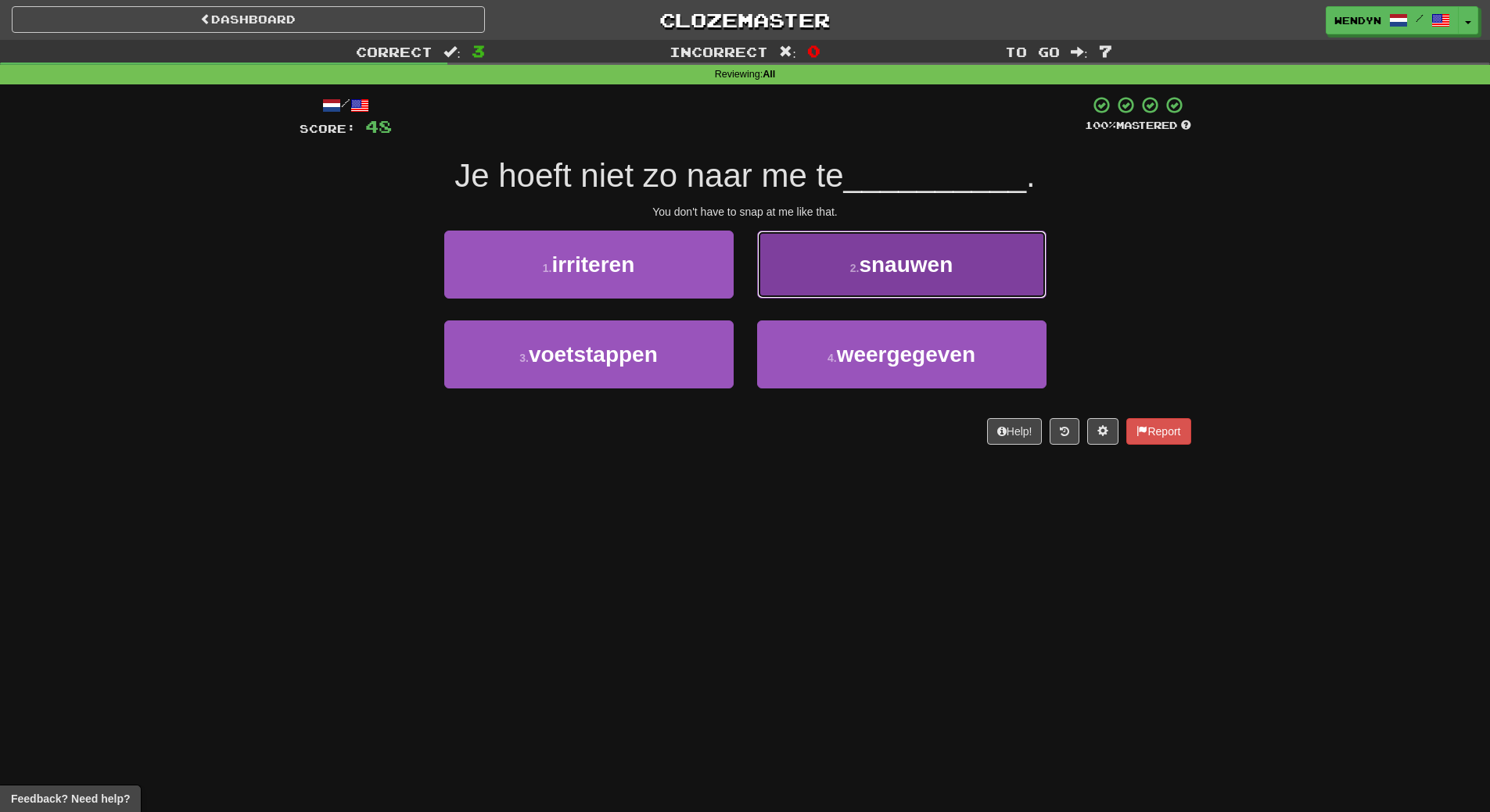
click at [933, 253] on span "snauwen" at bounding box center [906, 265] width 94 height 24
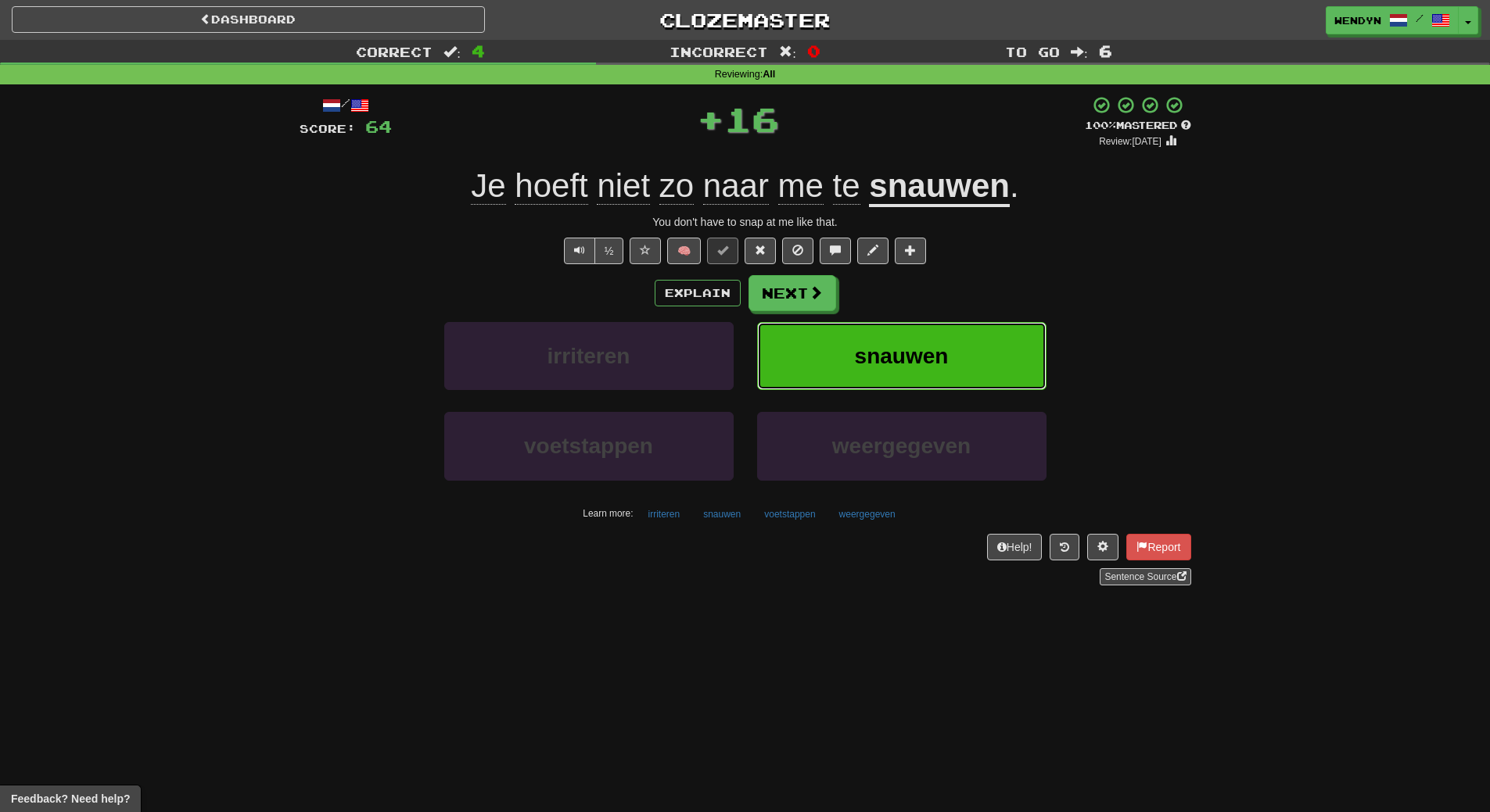
click at [922, 342] on button "snauwen" at bounding box center [902, 356] width 289 height 68
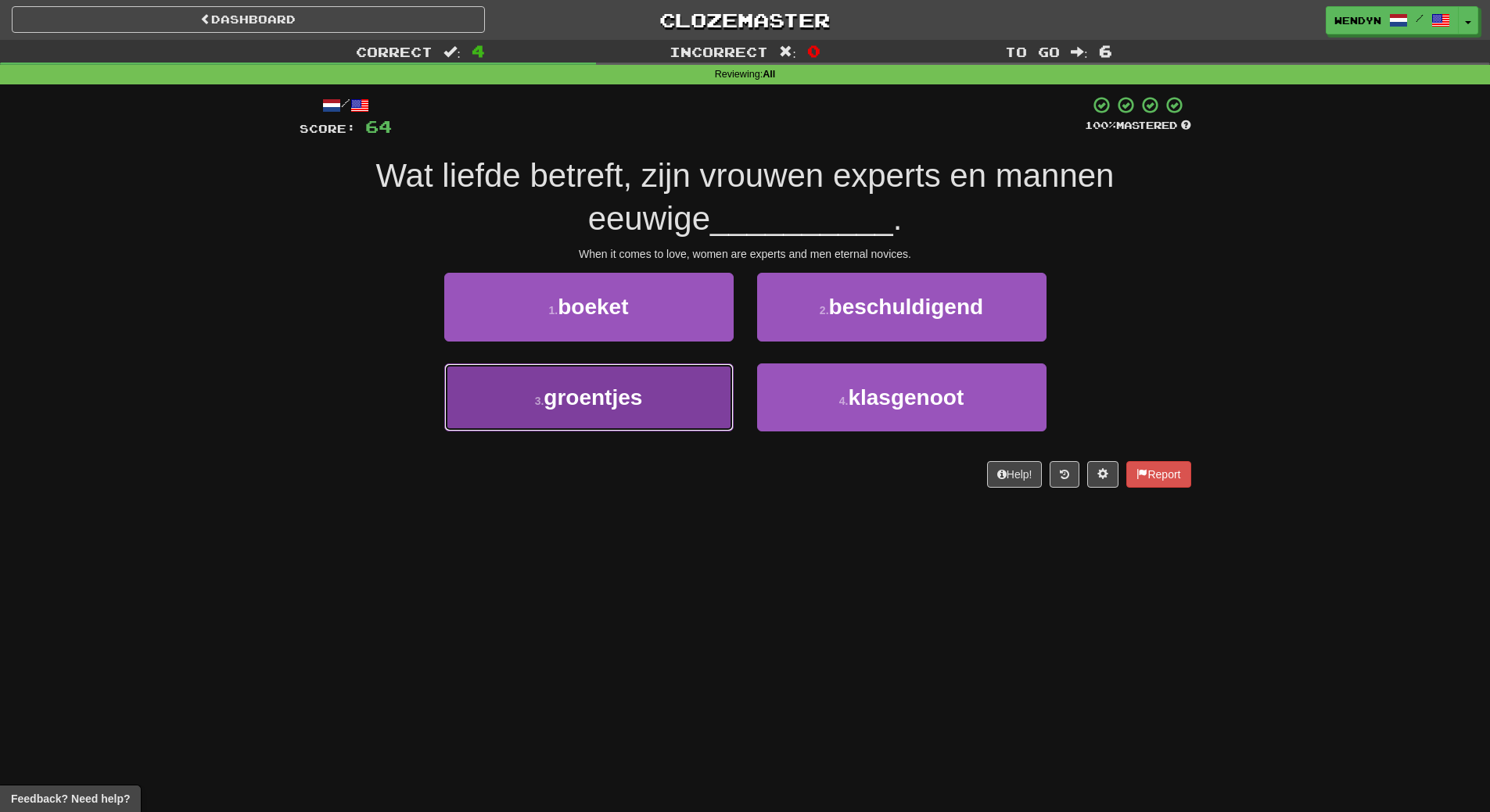
click at [597, 426] on button "3 . groentjes" at bounding box center [589, 398] width 289 height 68
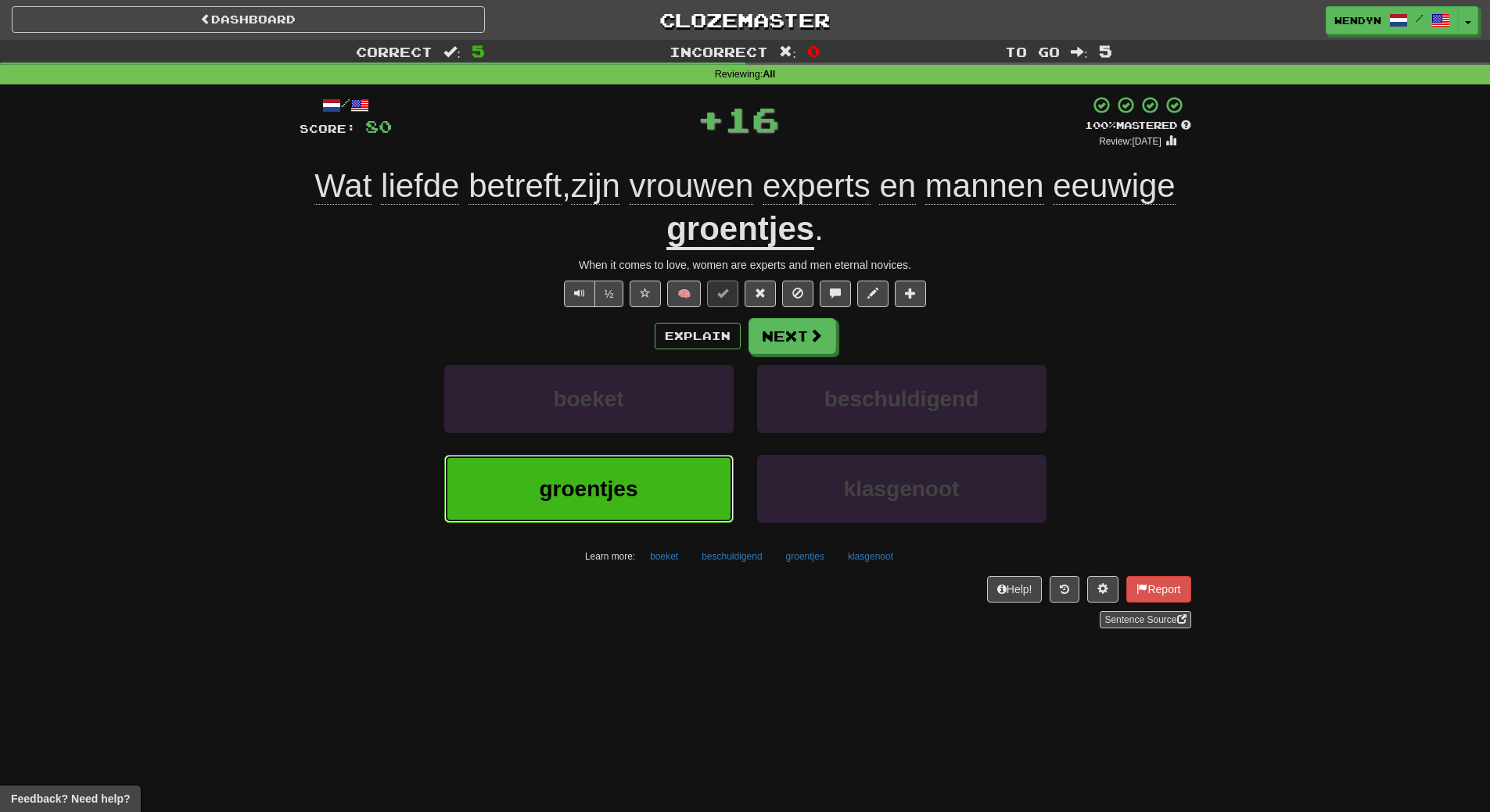
click at [584, 473] on button "groentjes" at bounding box center [589, 489] width 289 height 68
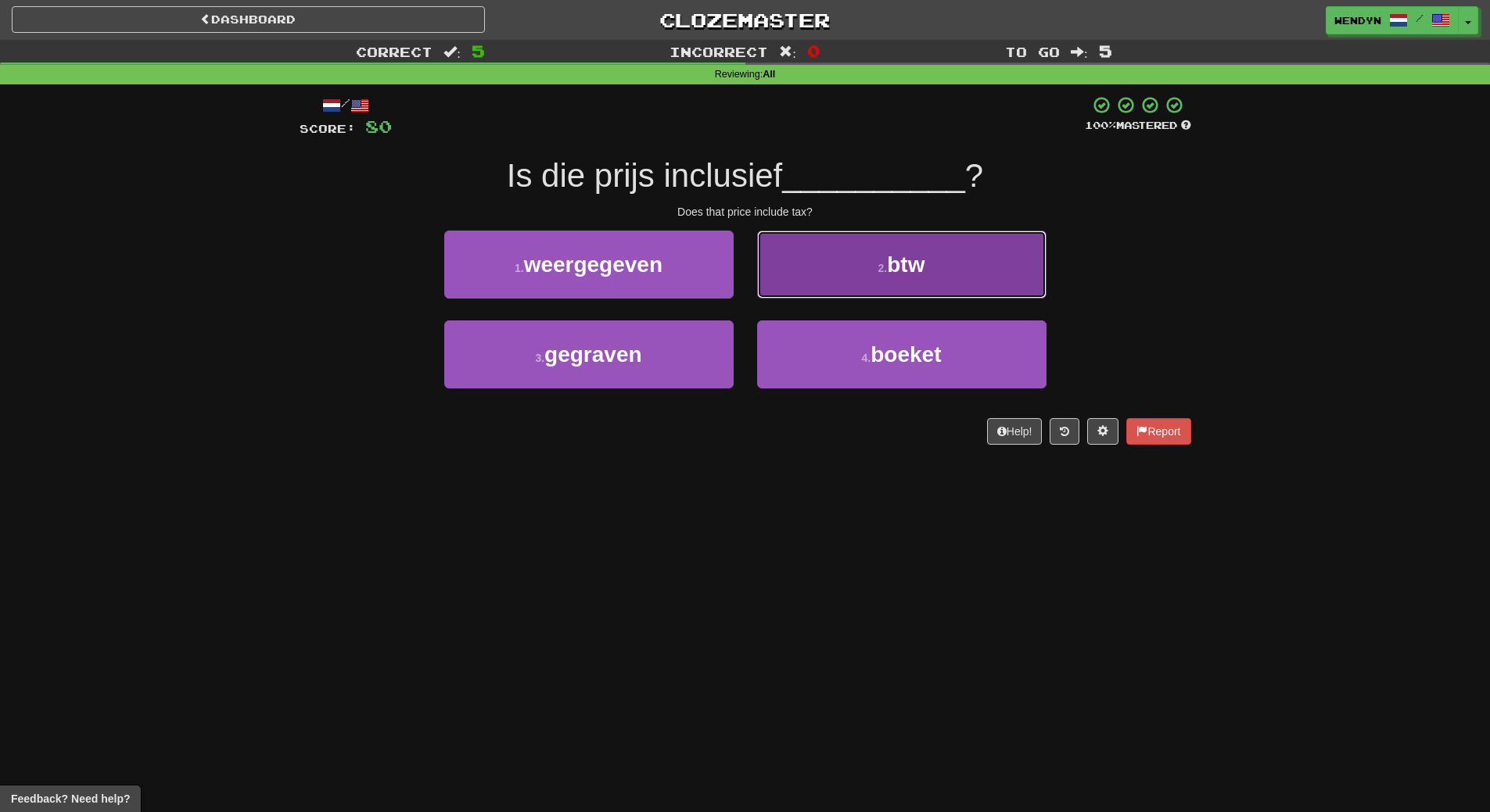
click at [958, 273] on button "2 . btw" at bounding box center [902, 265] width 289 height 68
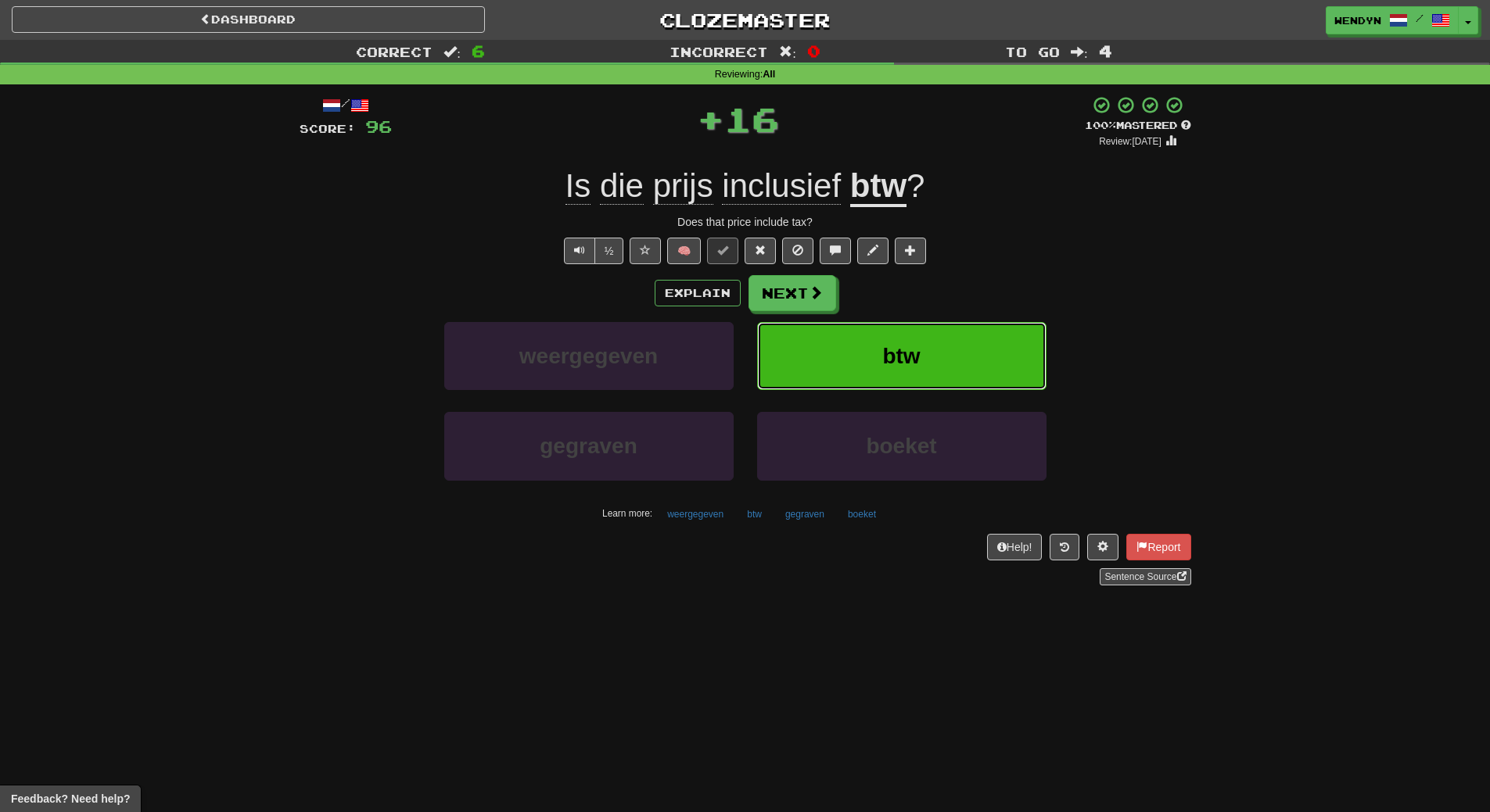
click at [963, 329] on button "btw" at bounding box center [902, 356] width 289 height 68
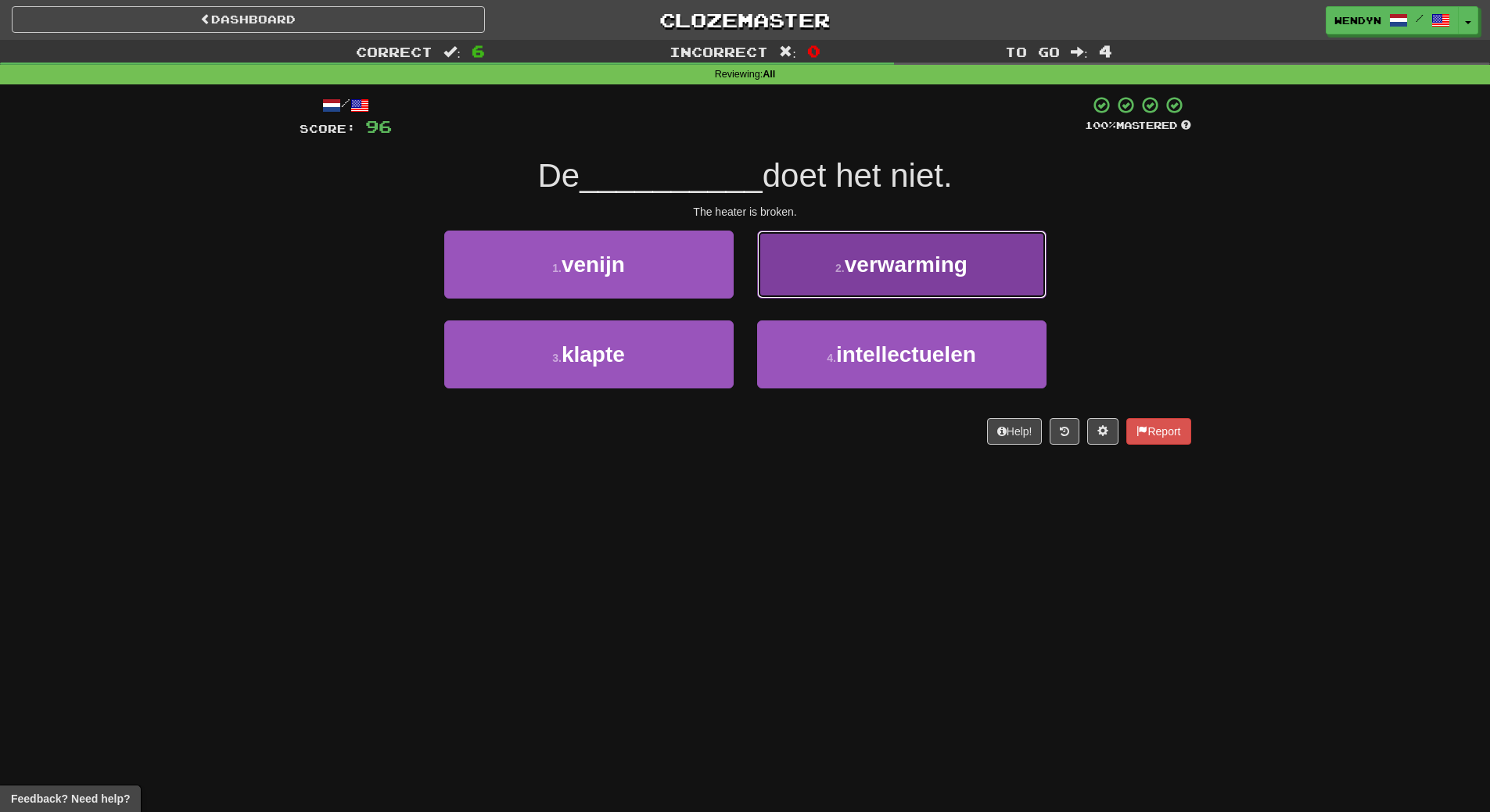
click at [958, 283] on button "2 . verwarming" at bounding box center [902, 265] width 289 height 68
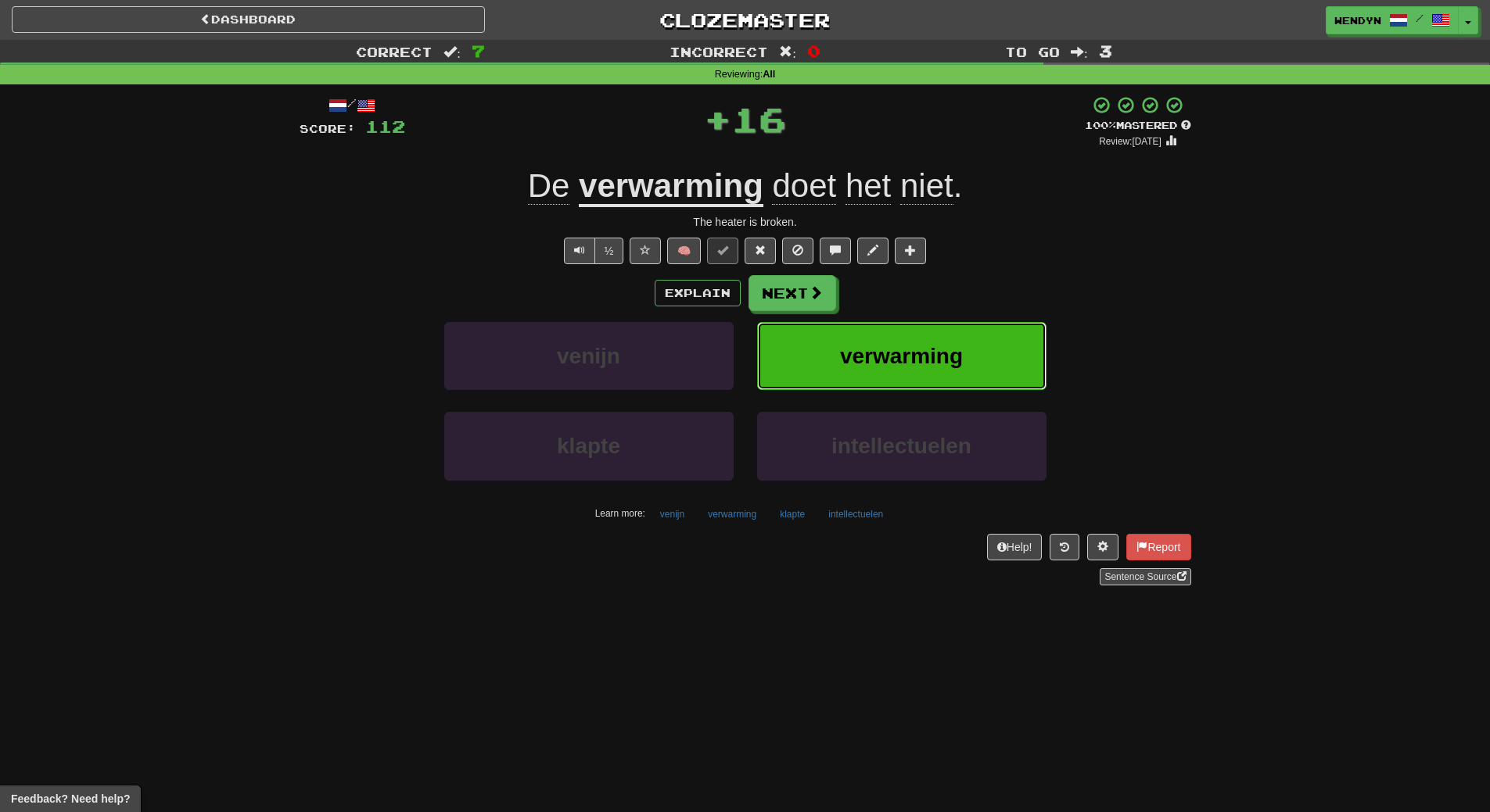
click at [920, 333] on button "verwarming" at bounding box center [902, 356] width 289 height 68
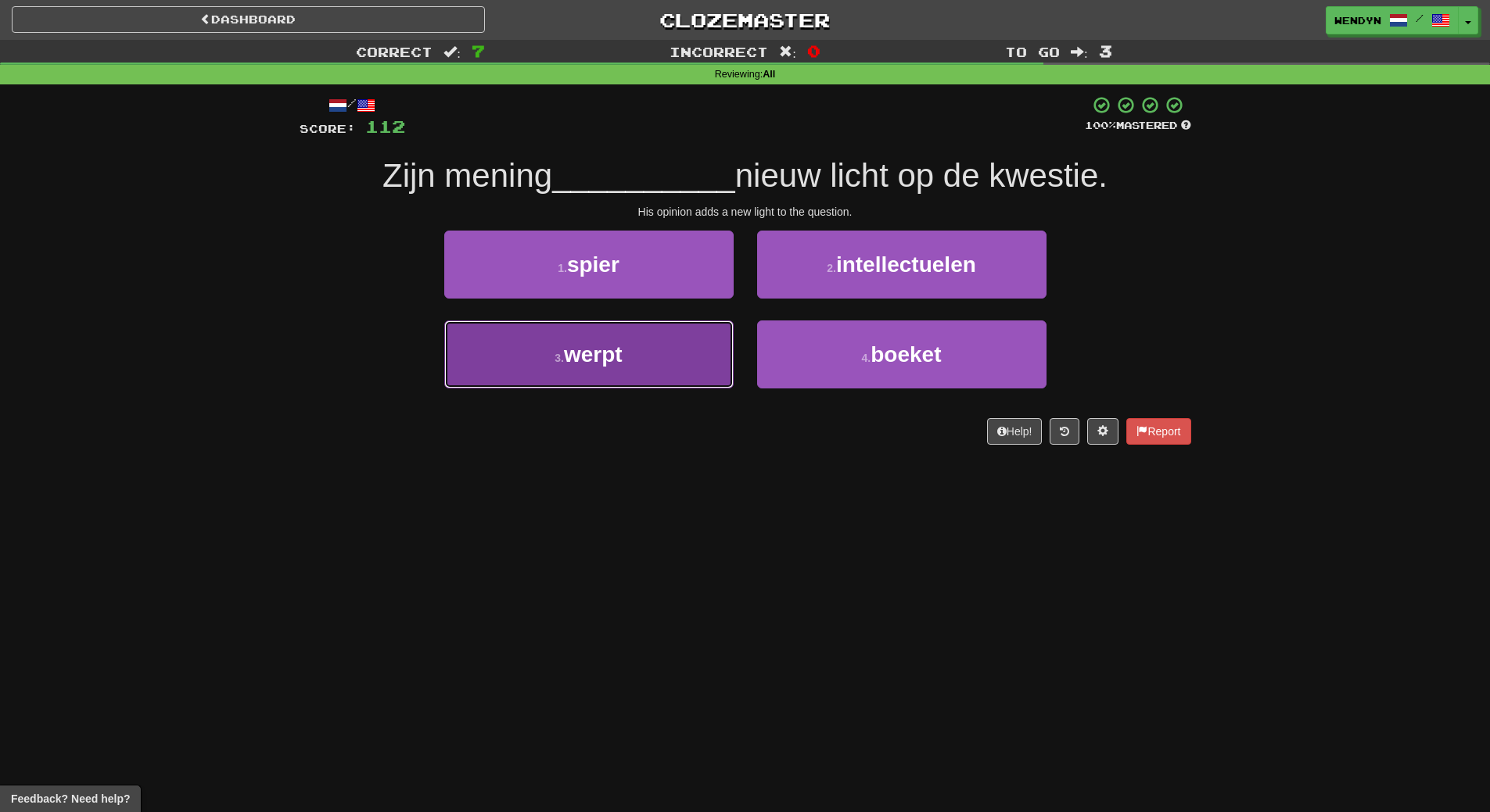
click at [658, 377] on button "3 . werpt" at bounding box center [589, 355] width 289 height 68
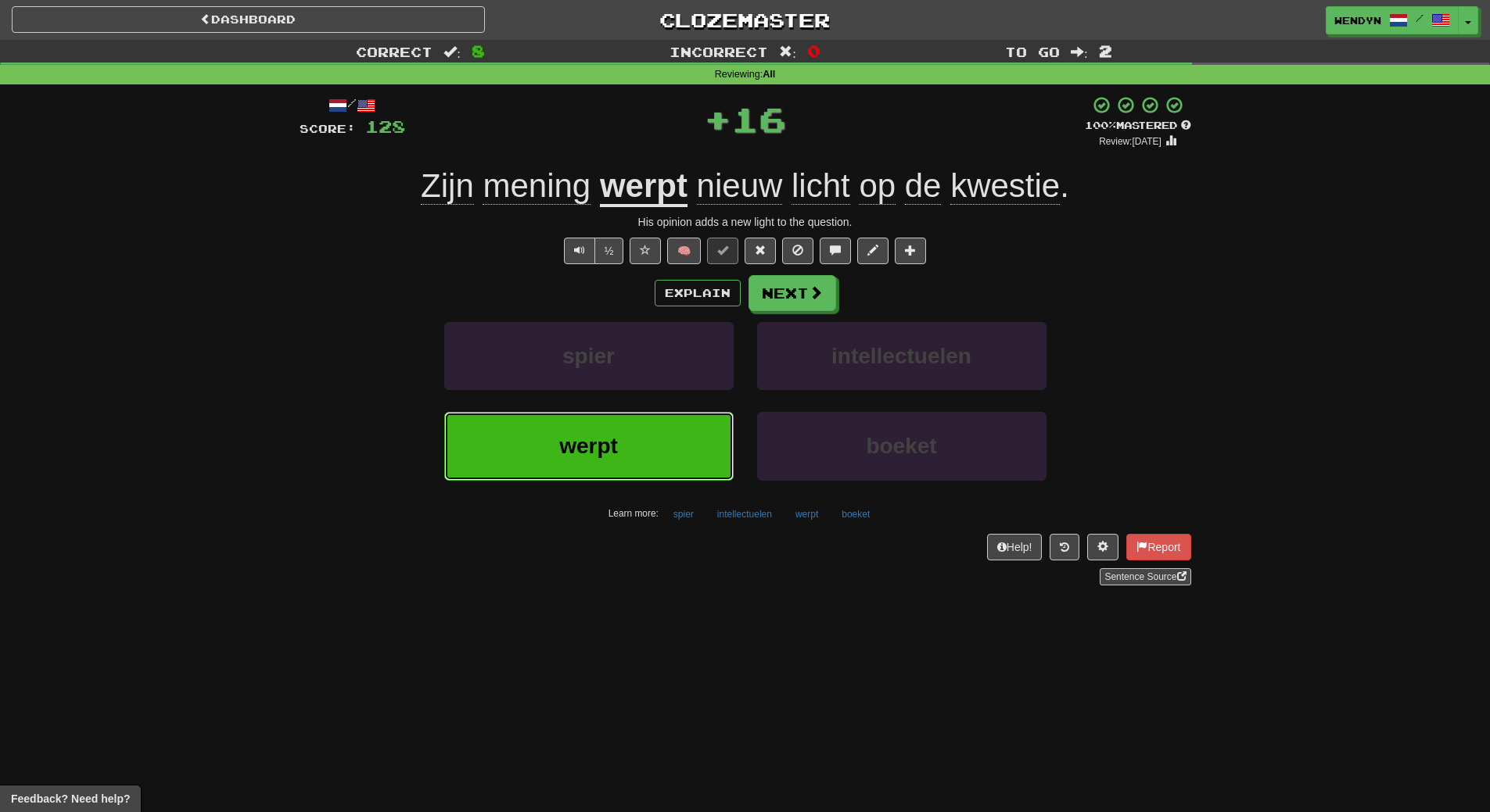
click at [618, 449] on button "werpt" at bounding box center [589, 446] width 289 height 68
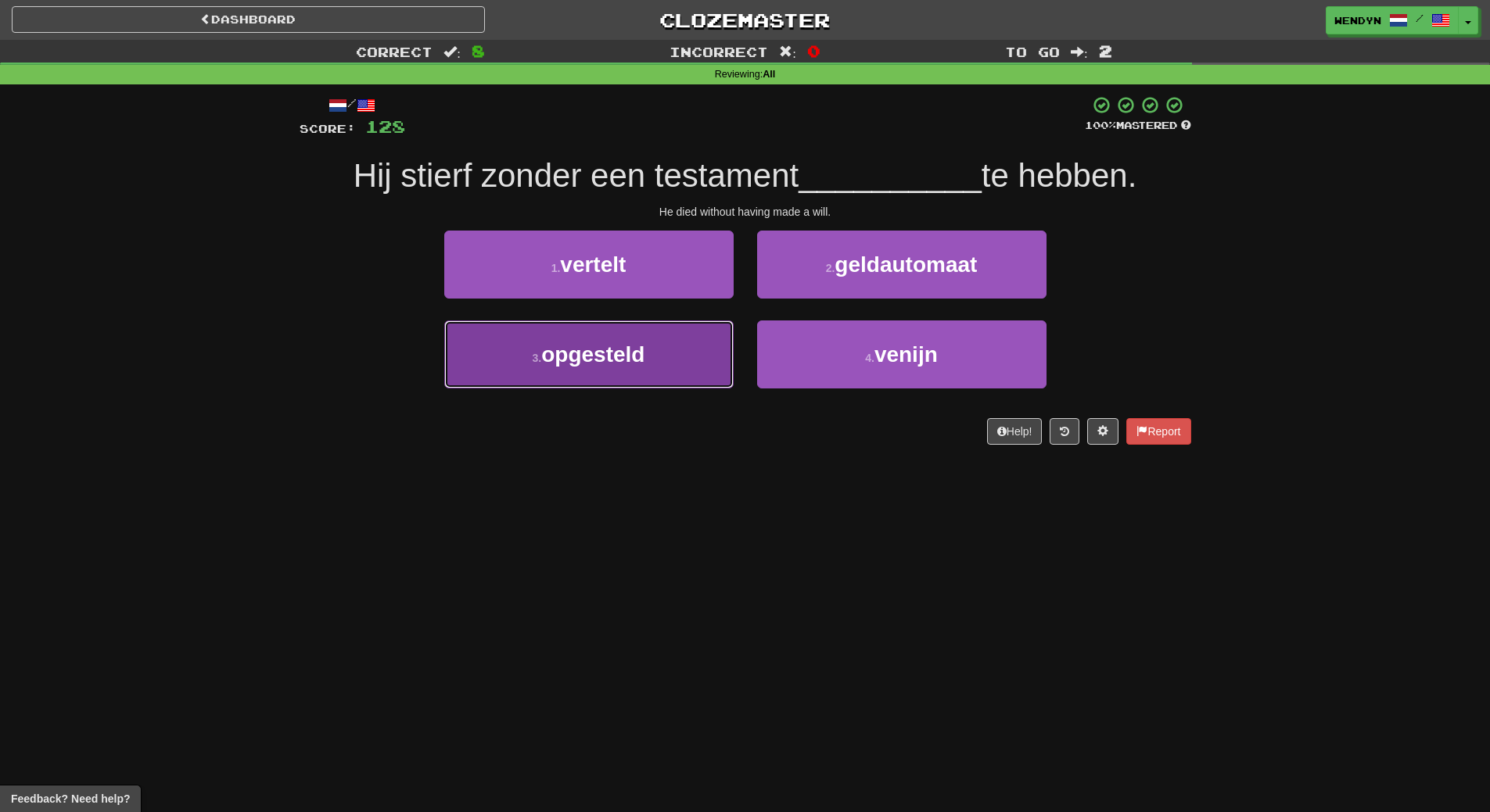
click at [636, 387] on button "3 . opgesteld" at bounding box center [589, 355] width 289 height 68
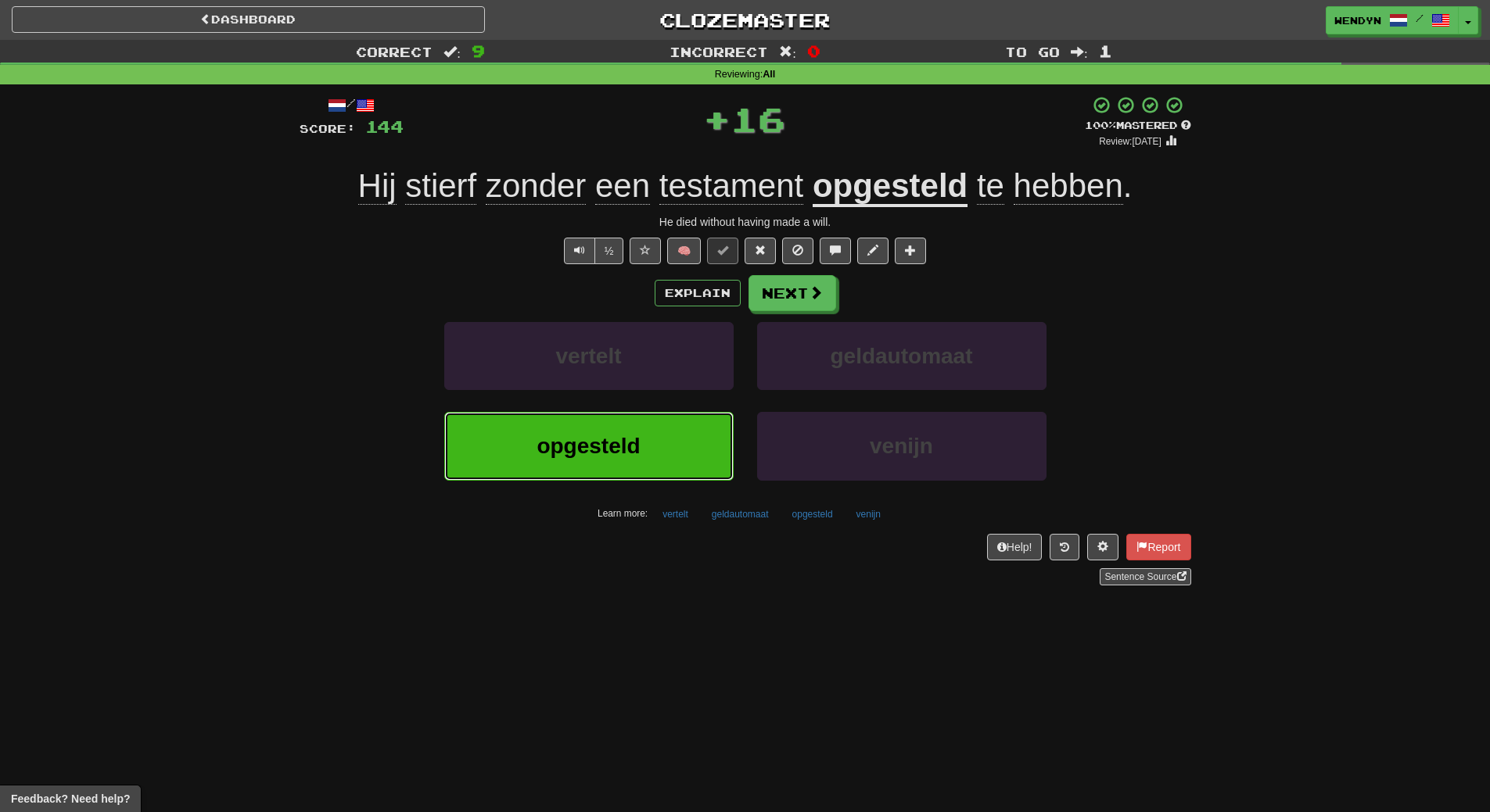
click at [620, 438] on span "opgesteld" at bounding box center [588, 446] width 103 height 24
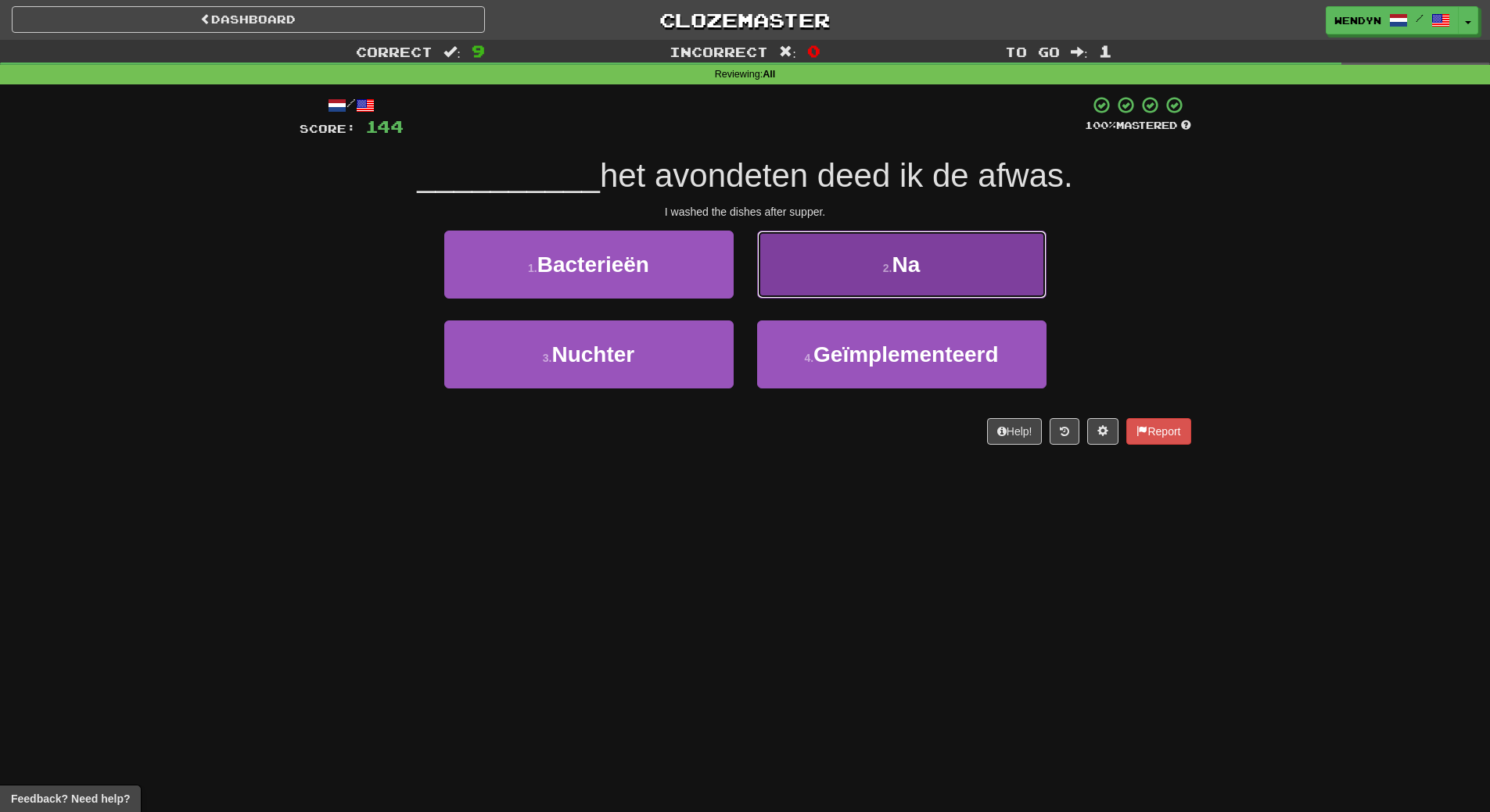
click at [940, 266] on button "2 . Na" at bounding box center [902, 265] width 289 height 68
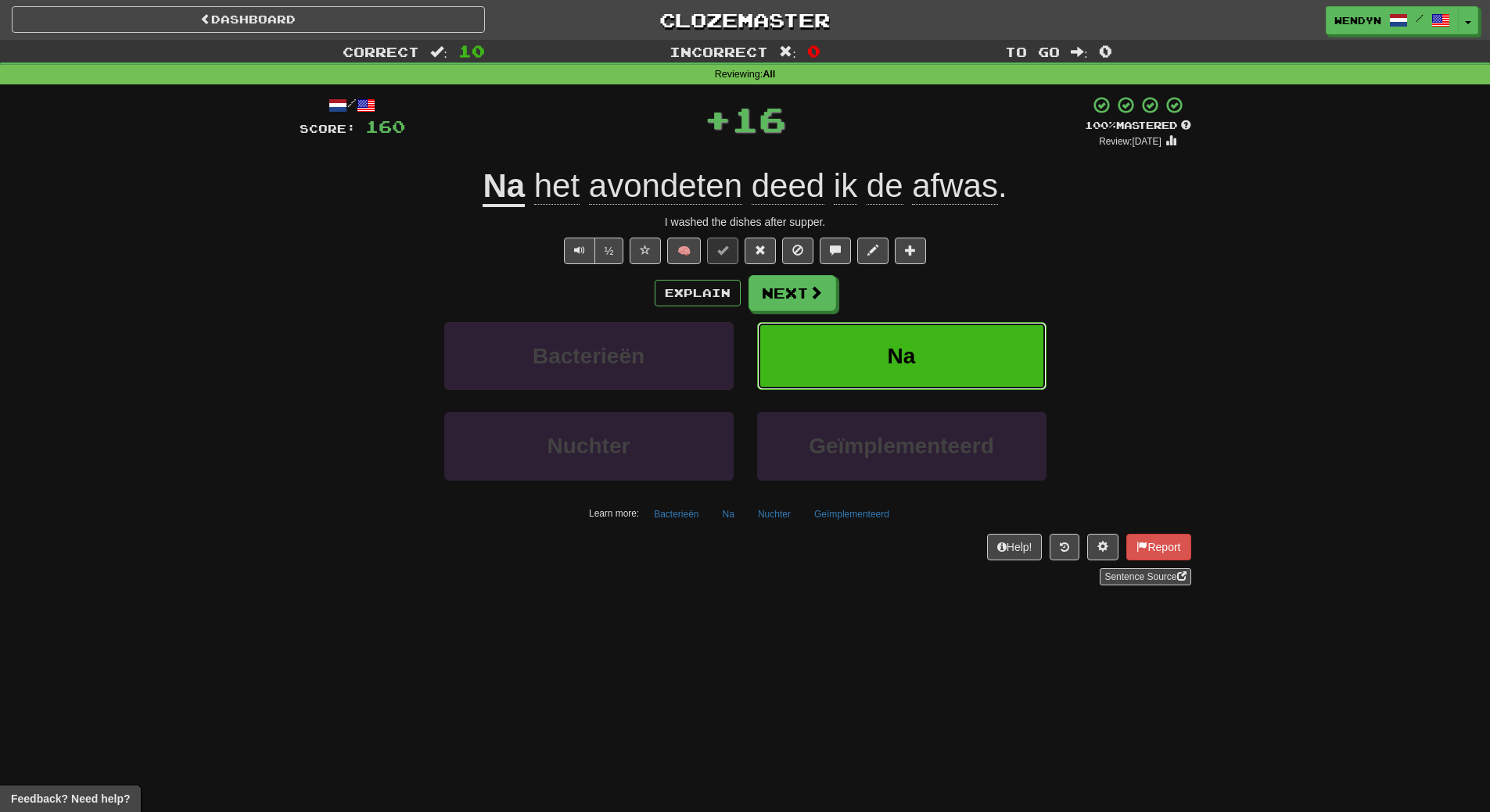
click at [894, 331] on button "Na" at bounding box center [902, 356] width 289 height 68
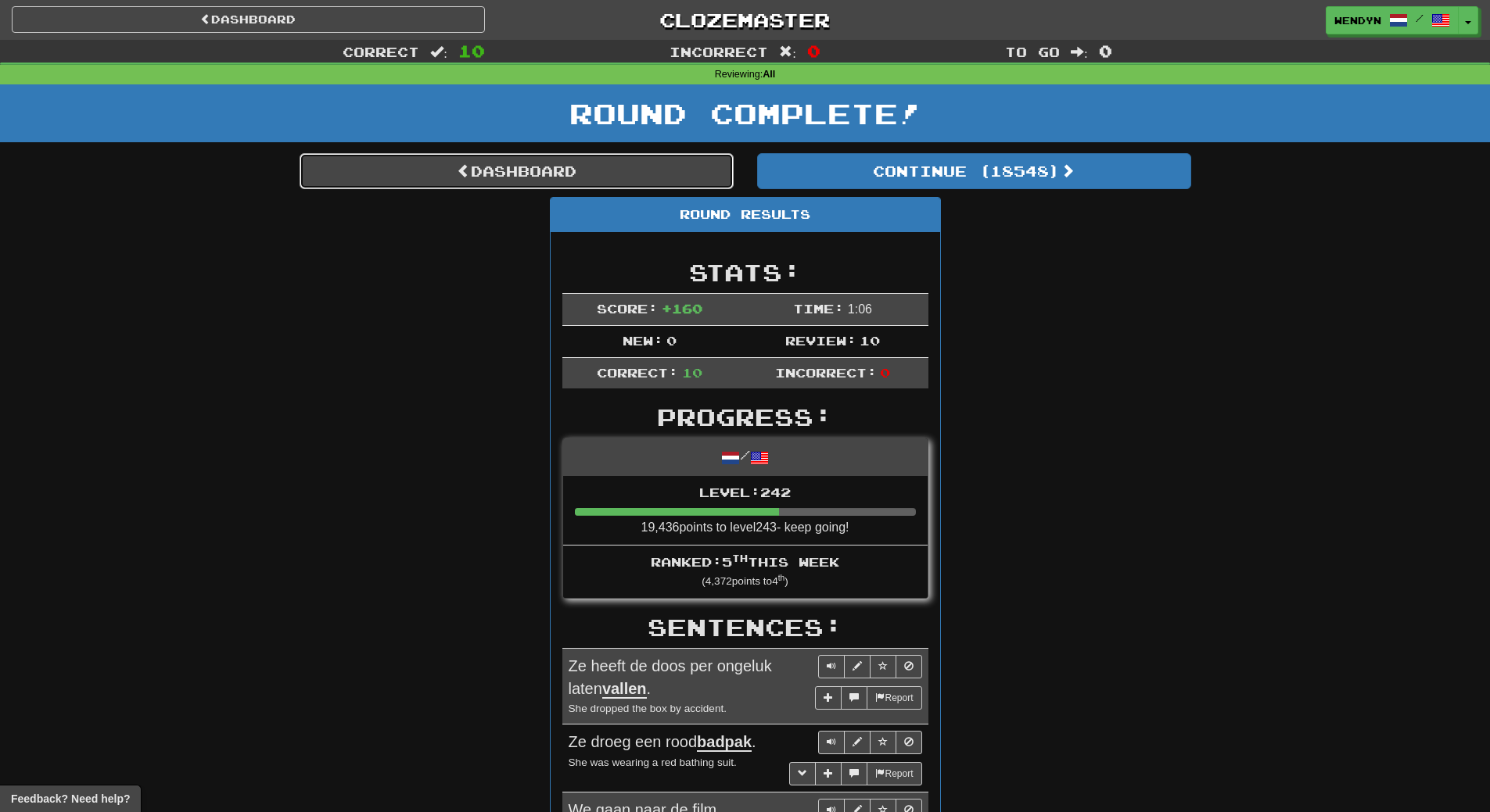
click at [554, 173] on link "Dashboard" at bounding box center [517, 171] width 434 height 36
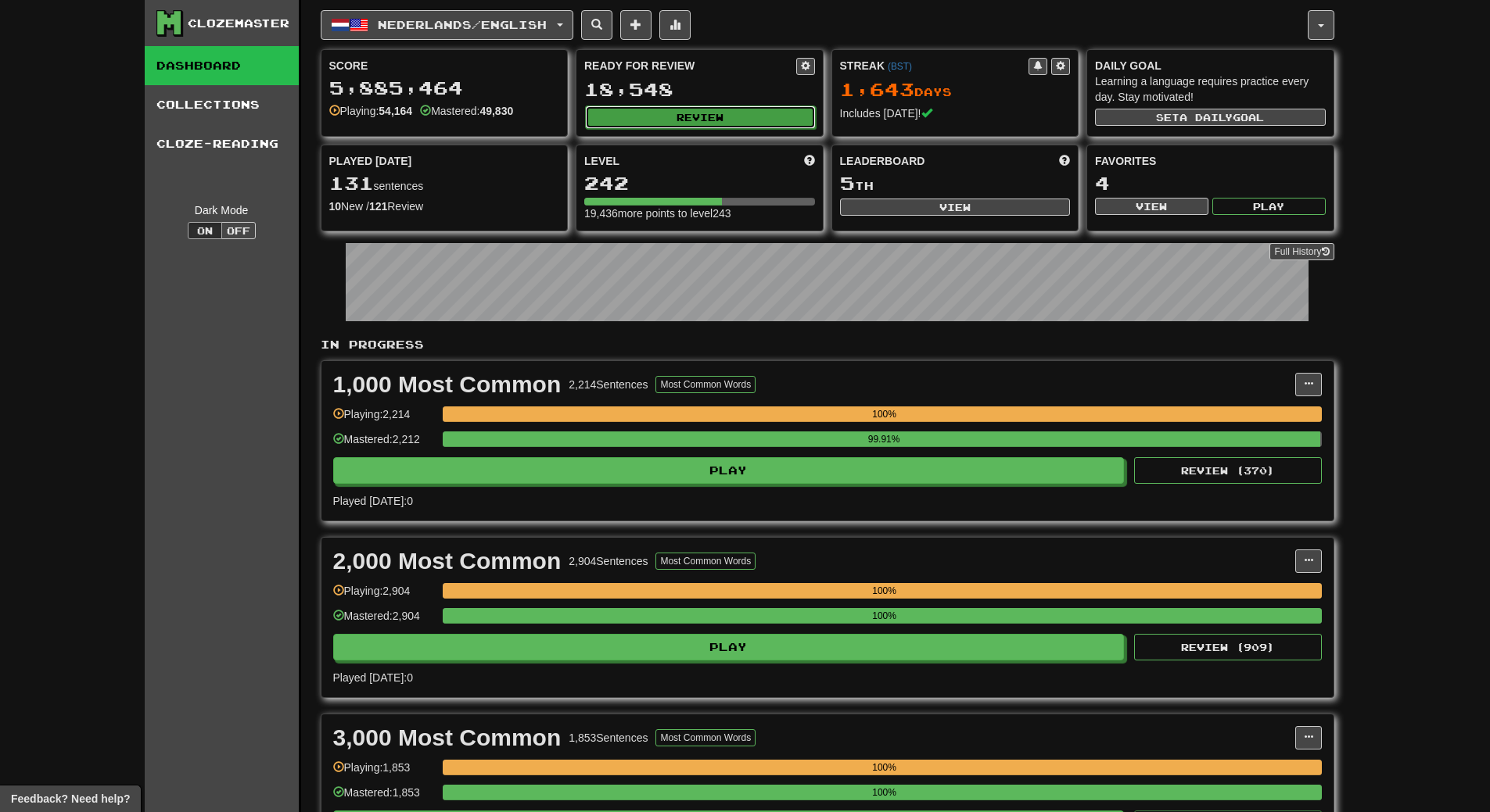
click at [759, 114] on button "Review" at bounding box center [700, 117] width 231 height 24
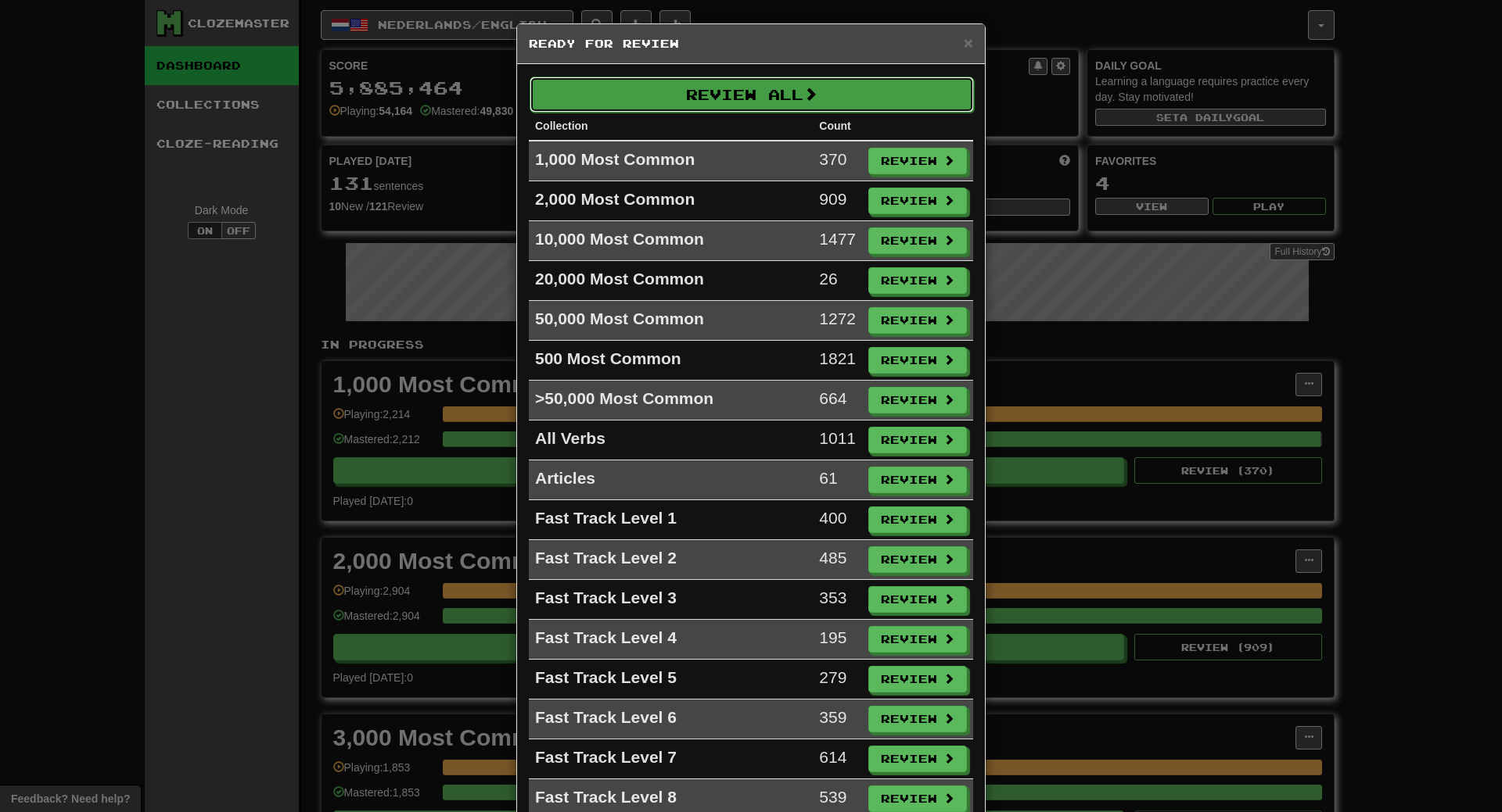
click at [734, 98] on button "Review All" at bounding box center [751, 94] width 444 height 36
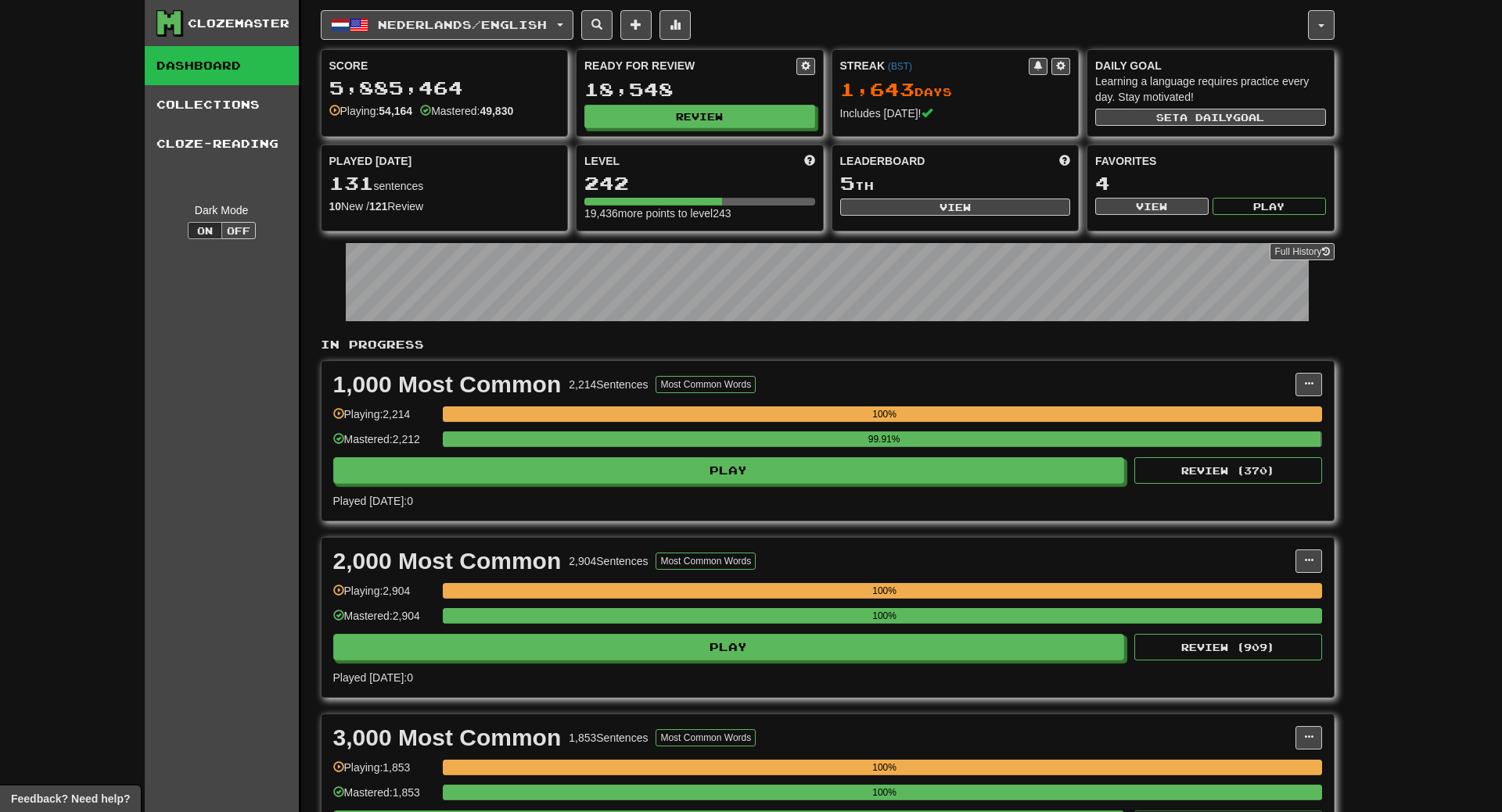
select select "**"
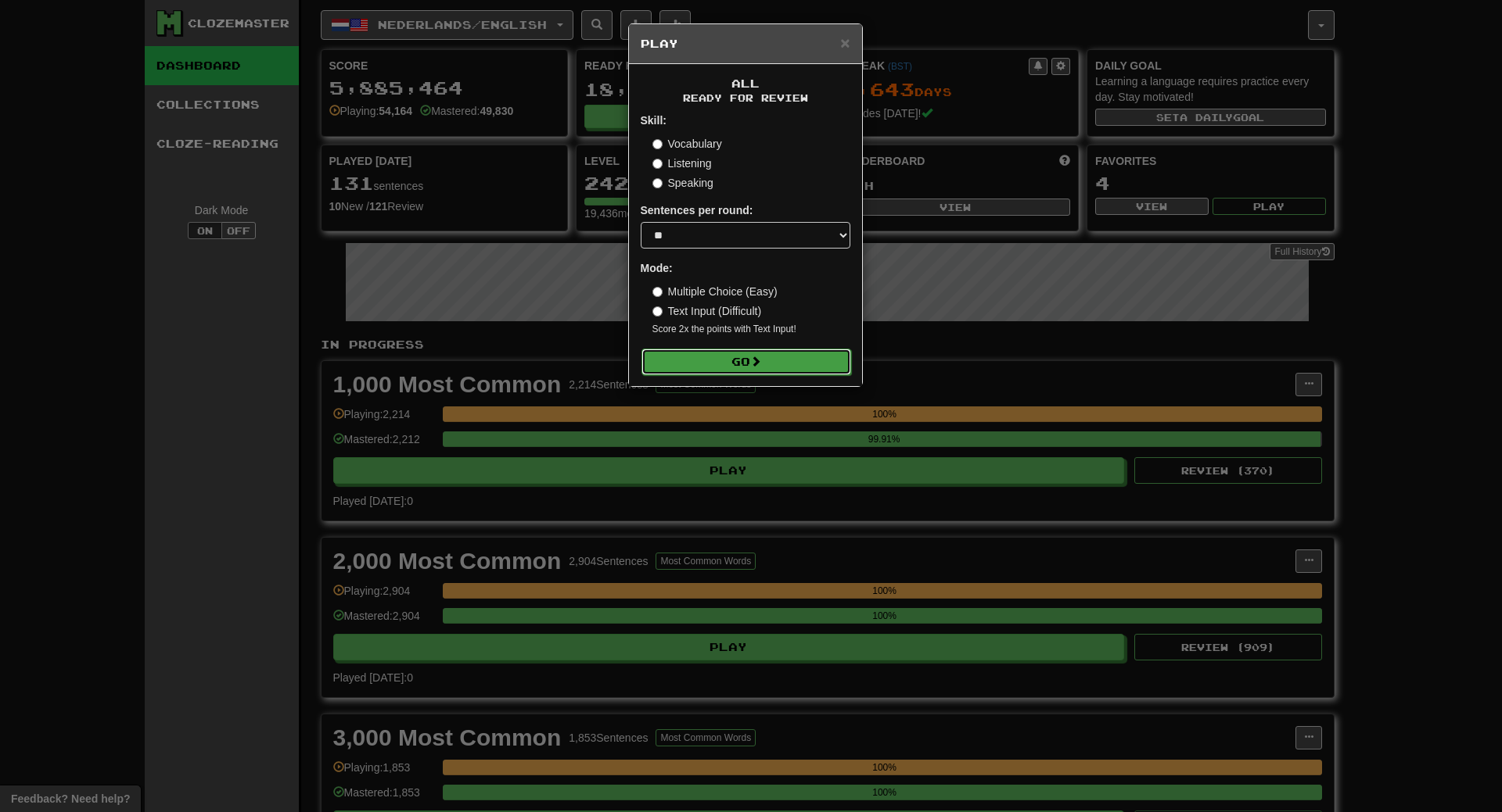
click at [745, 366] on button "Go" at bounding box center [747, 361] width 210 height 27
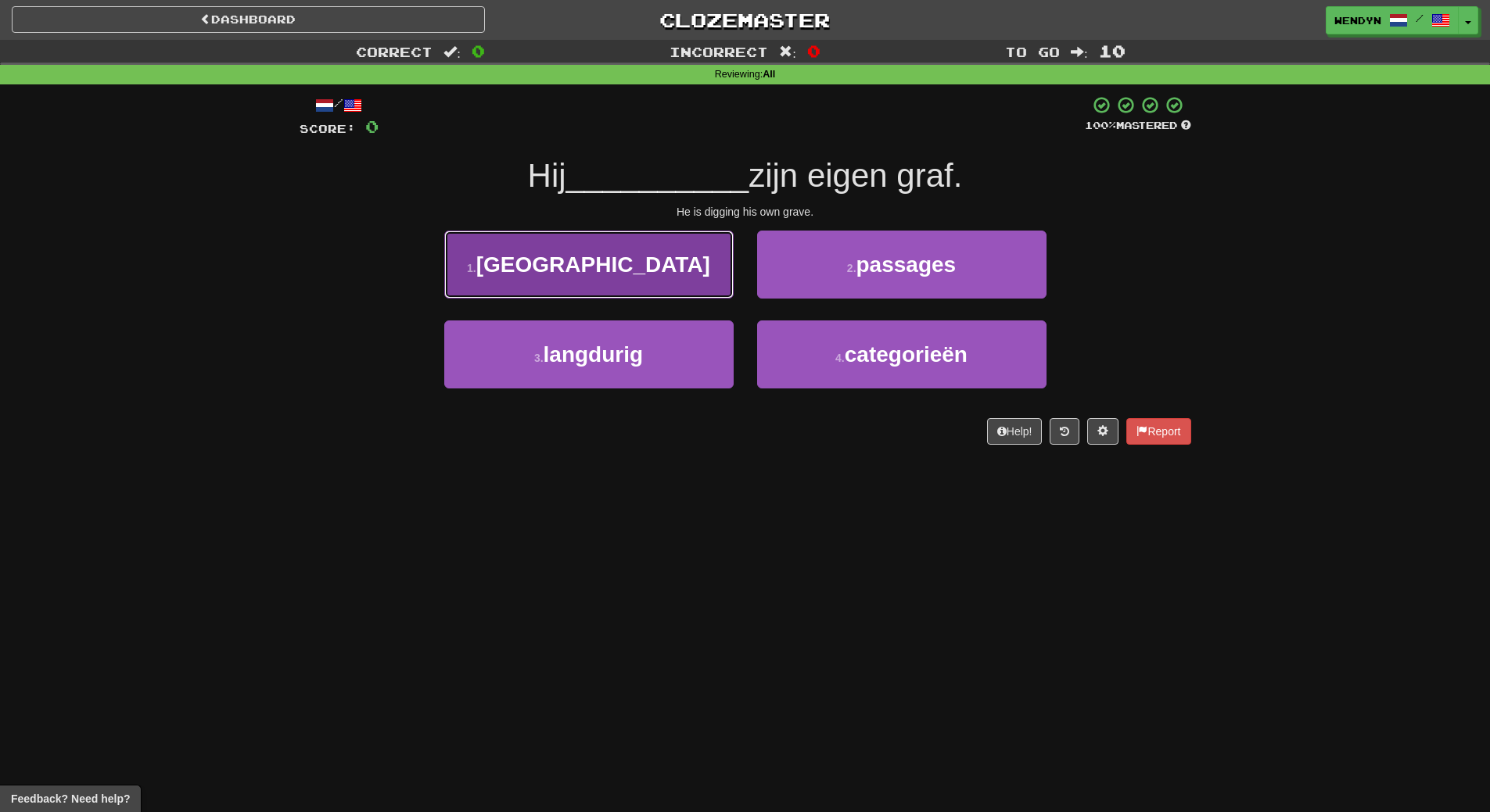
click at [596, 287] on button "1 . [GEOGRAPHIC_DATA]" at bounding box center [589, 265] width 289 height 68
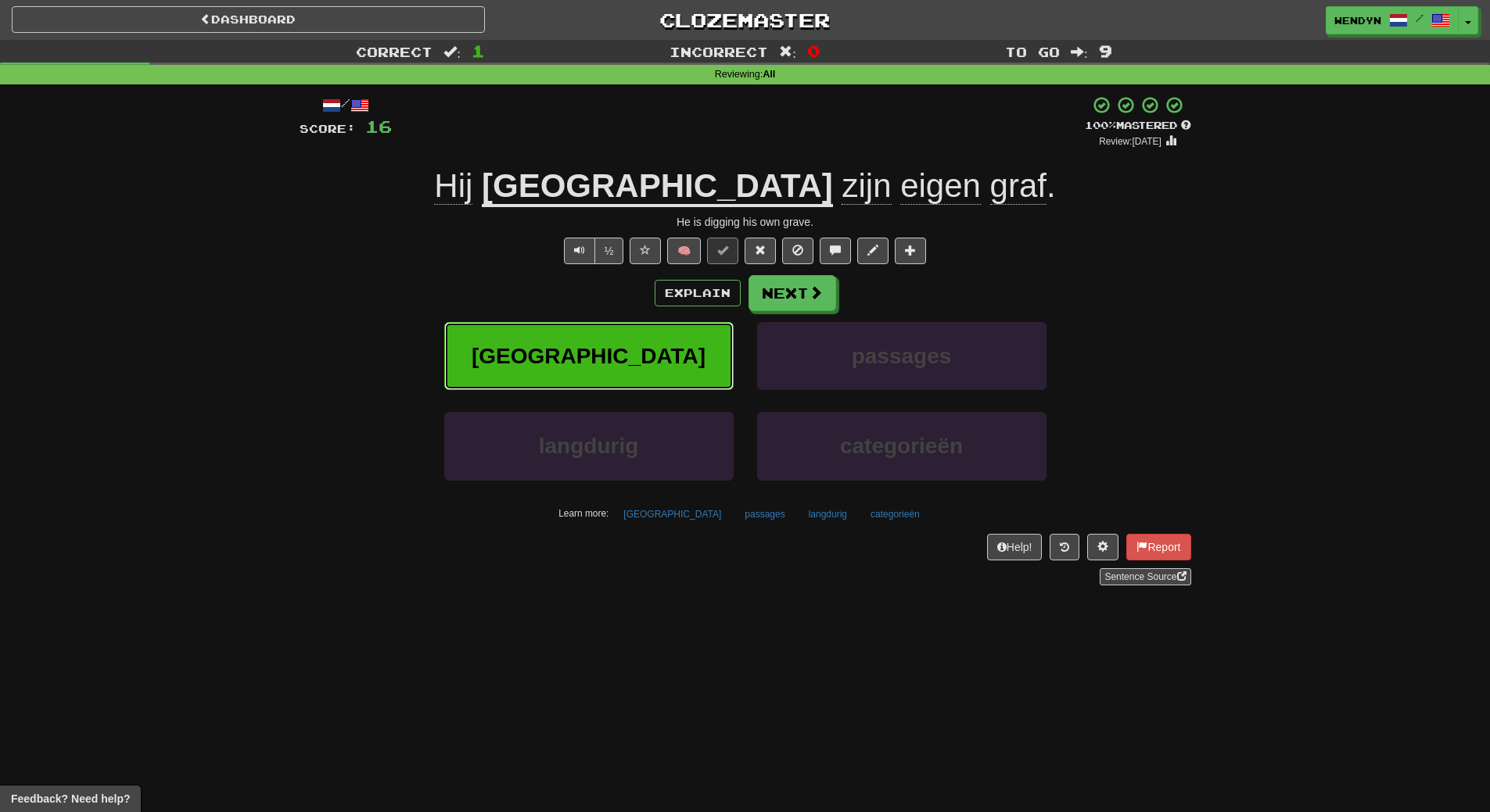
click at [604, 361] on span "[GEOGRAPHIC_DATA]" at bounding box center [589, 356] width 234 height 24
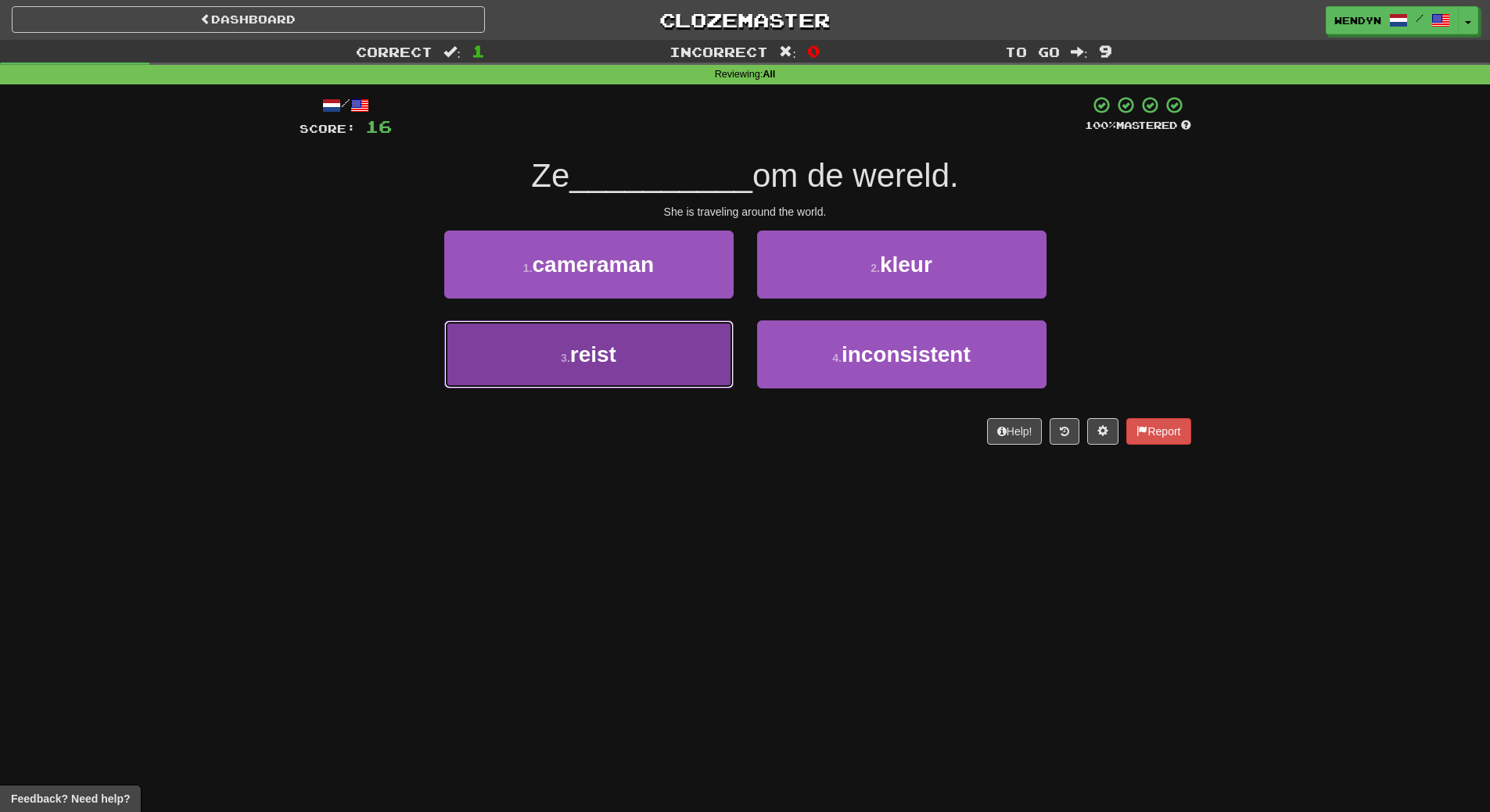
click at [661, 363] on button "3 . reist" at bounding box center [589, 355] width 289 height 68
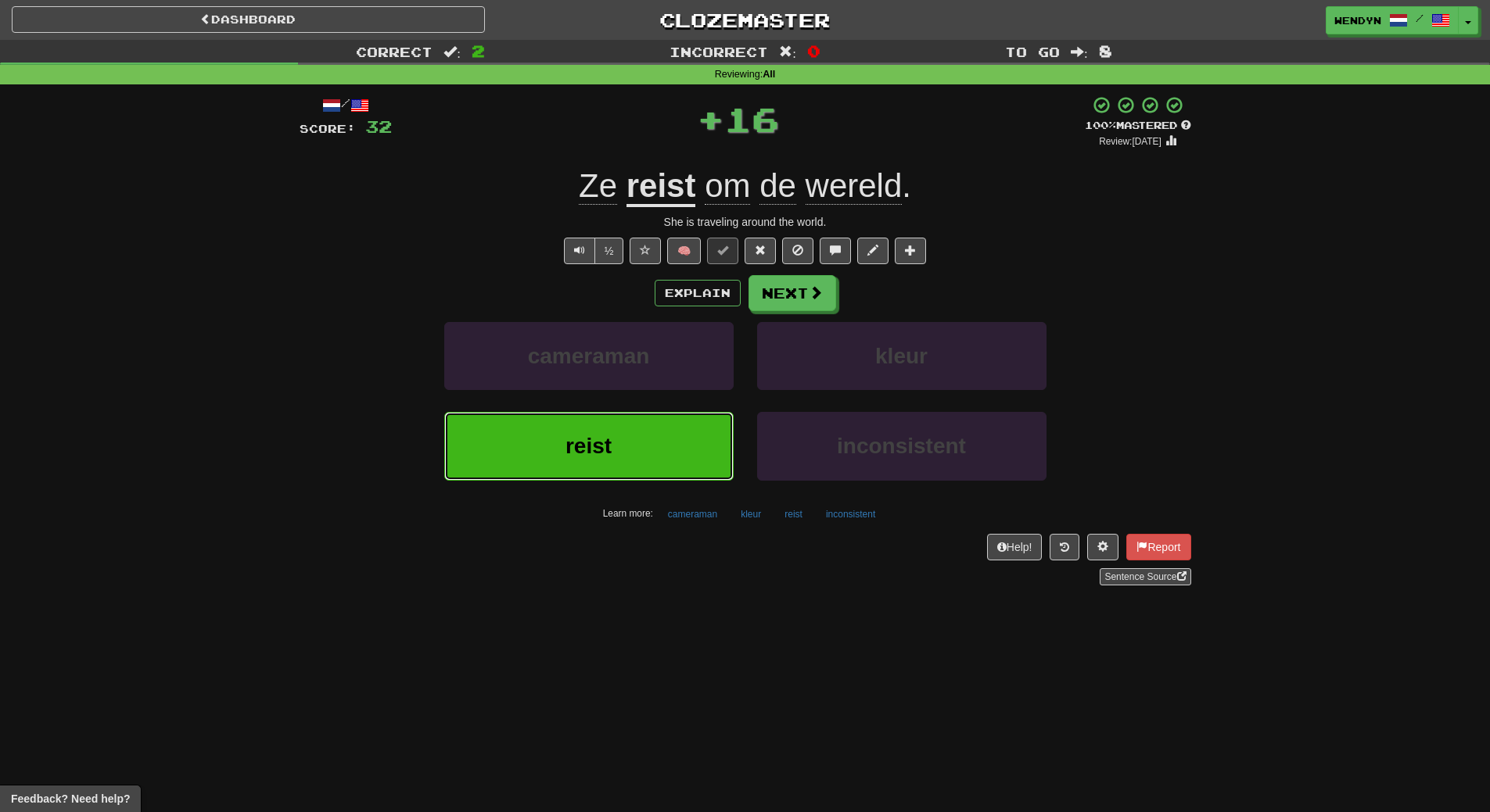
click at [614, 451] on button "reist" at bounding box center [589, 446] width 289 height 68
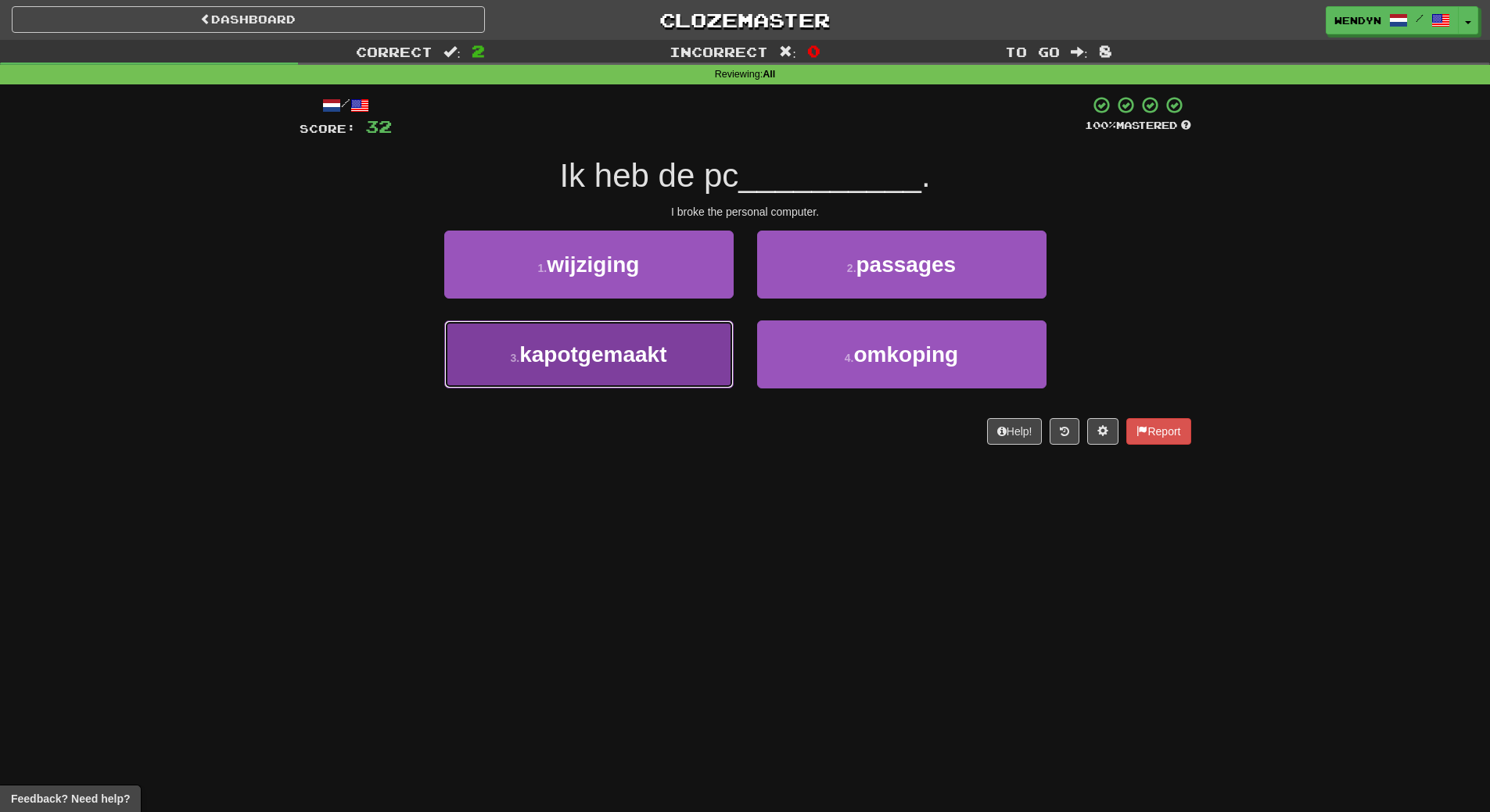
click at [691, 380] on button "3 . kapotgemaakt" at bounding box center [589, 355] width 289 height 68
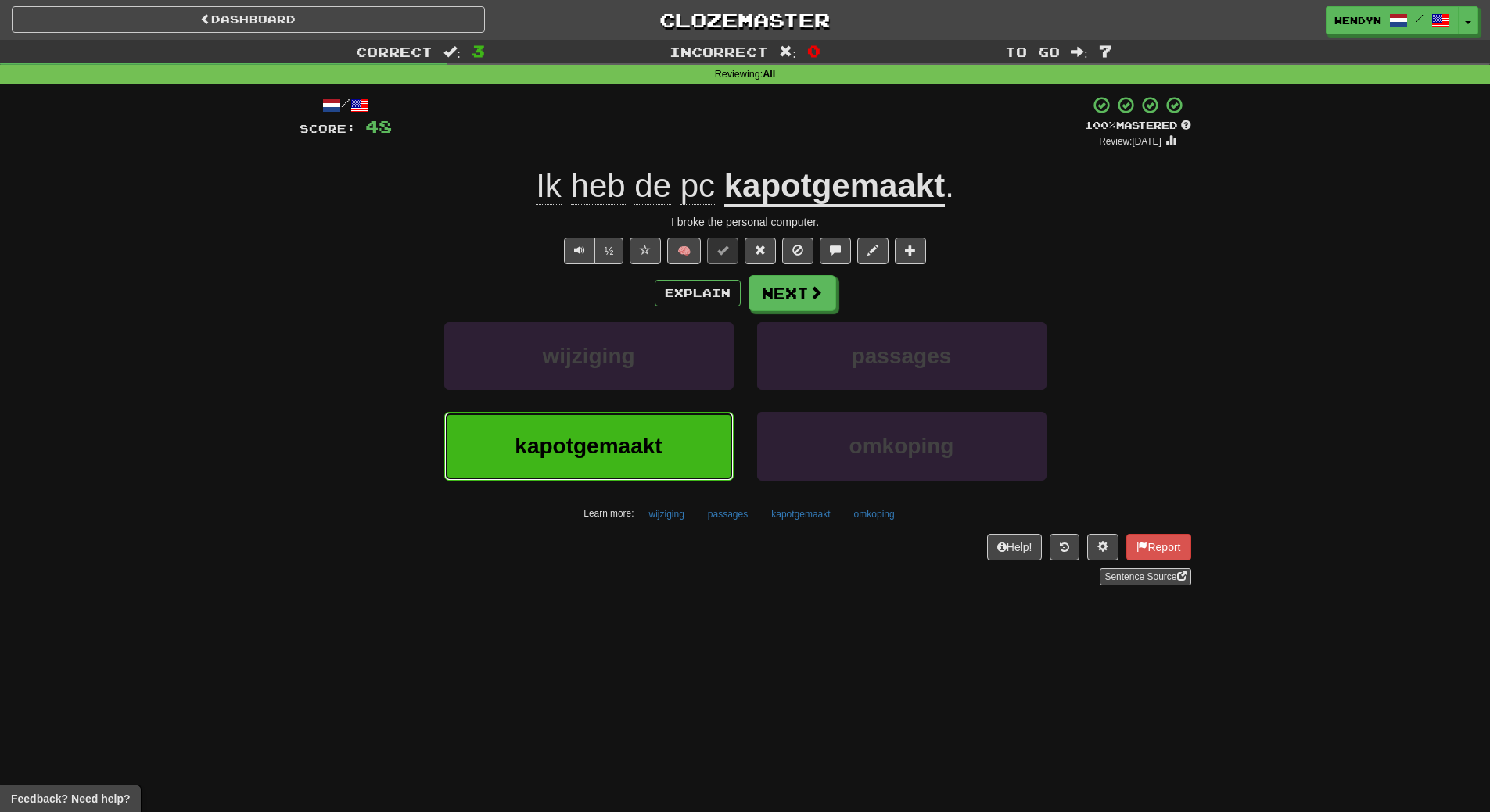
click at [680, 435] on button "kapotgemaakt" at bounding box center [589, 446] width 289 height 68
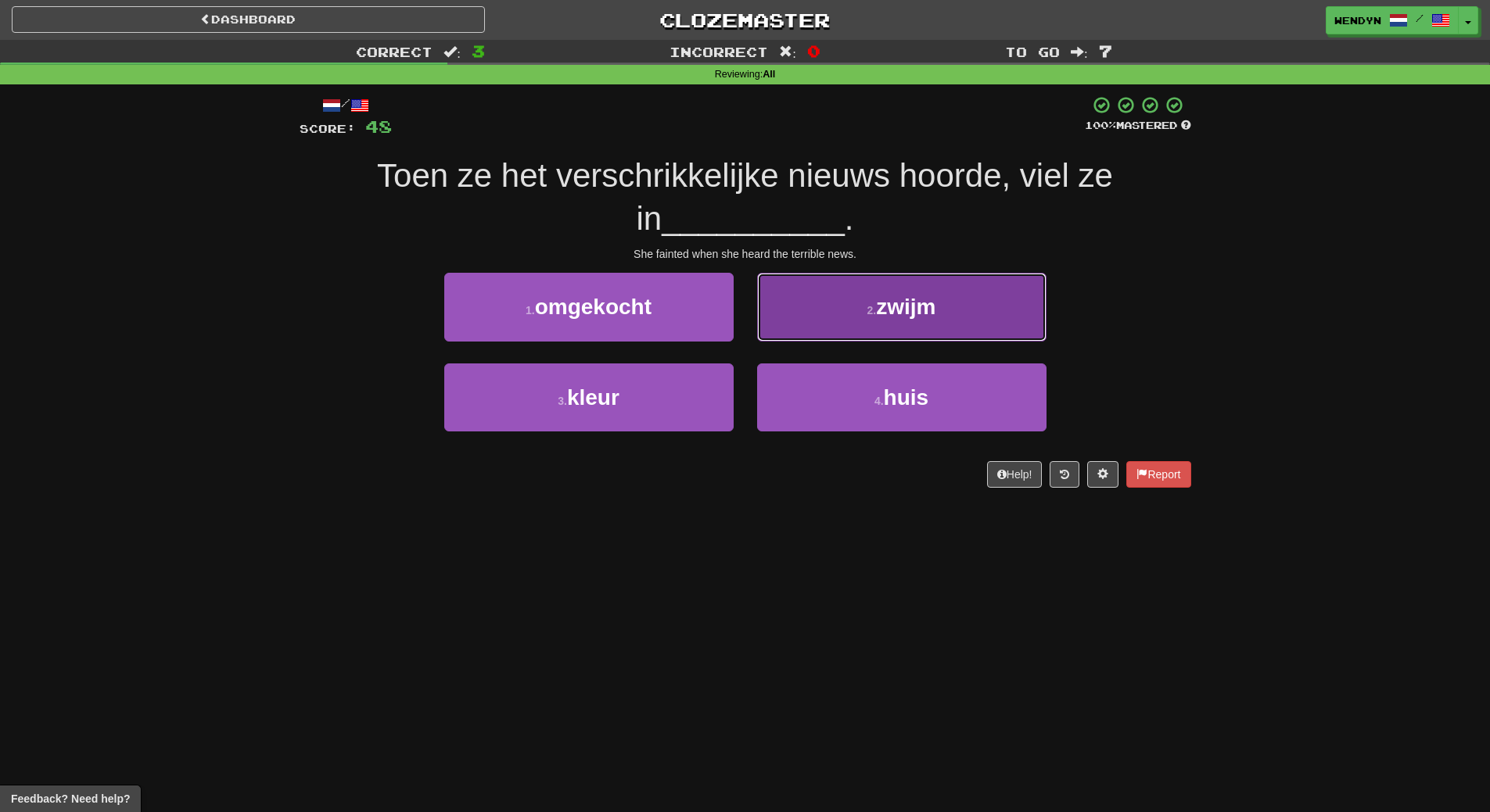
click at [944, 303] on button "2 . zwijm" at bounding box center [902, 307] width 289 height 68
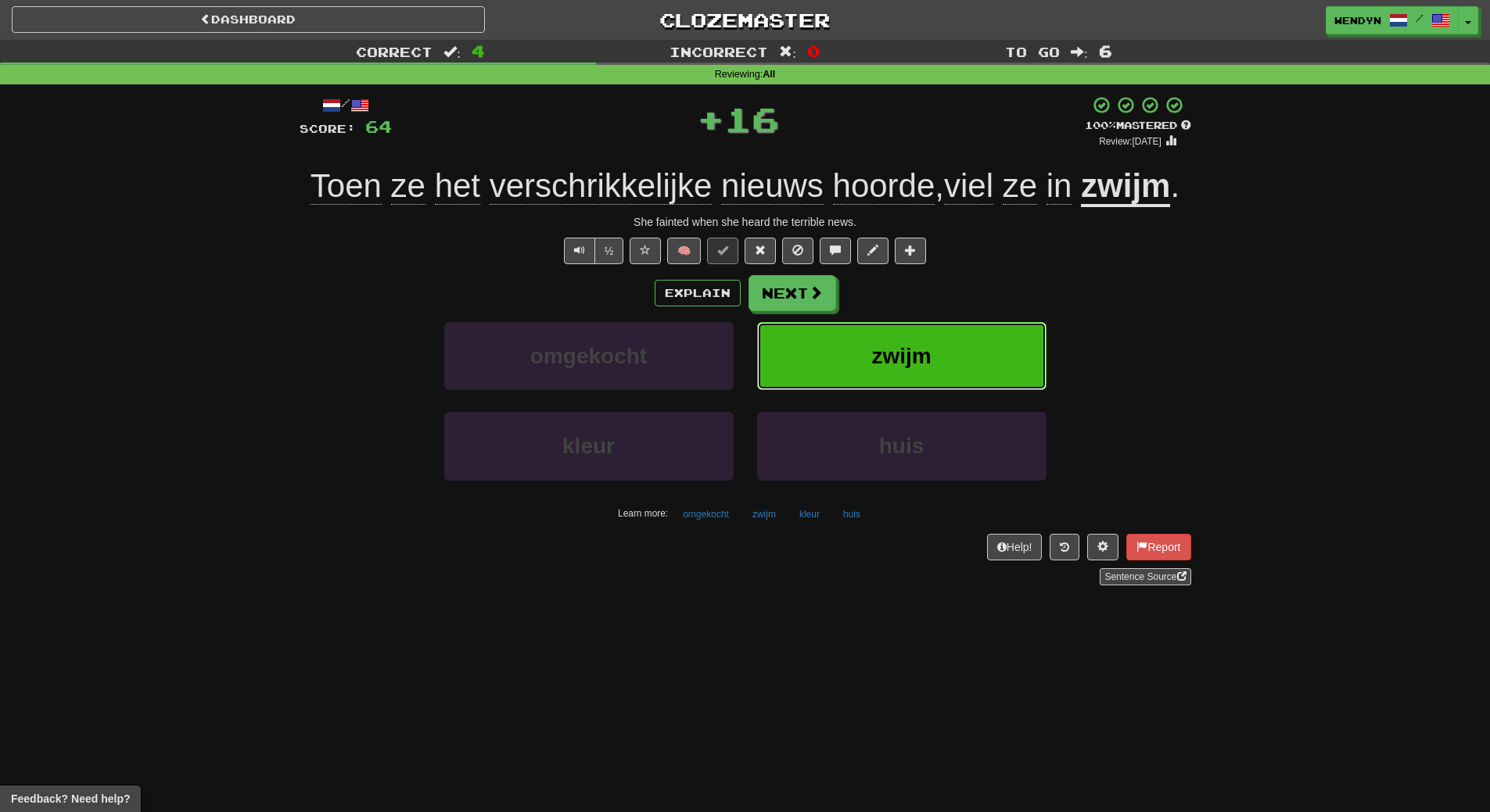
drag, startPoint x: 933, startPoint y: 366, endPoint x: 912, endPoint y: 378, distance: 24.2
click at [912, 378] on button "zwijm" at bounding box center [902, 356] width 289 height 68
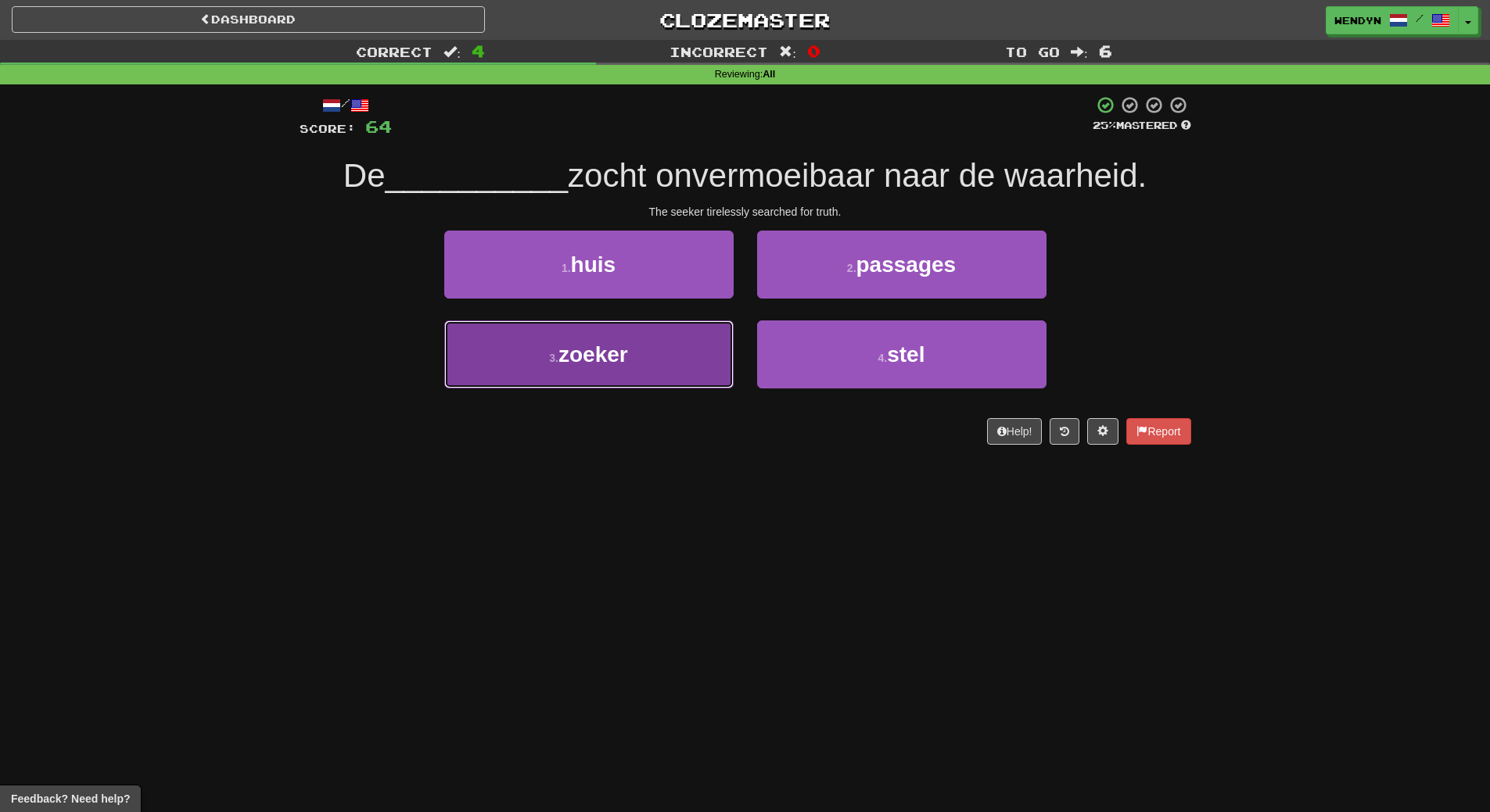
drag, startPoint x: 624, startPoint y: 367, endPoint x: 632, endPoint y: 434, distance: 67.5
click at [626, 383] on button "3 . zoeker" at bounding box center [589, 355] width 289 height 68
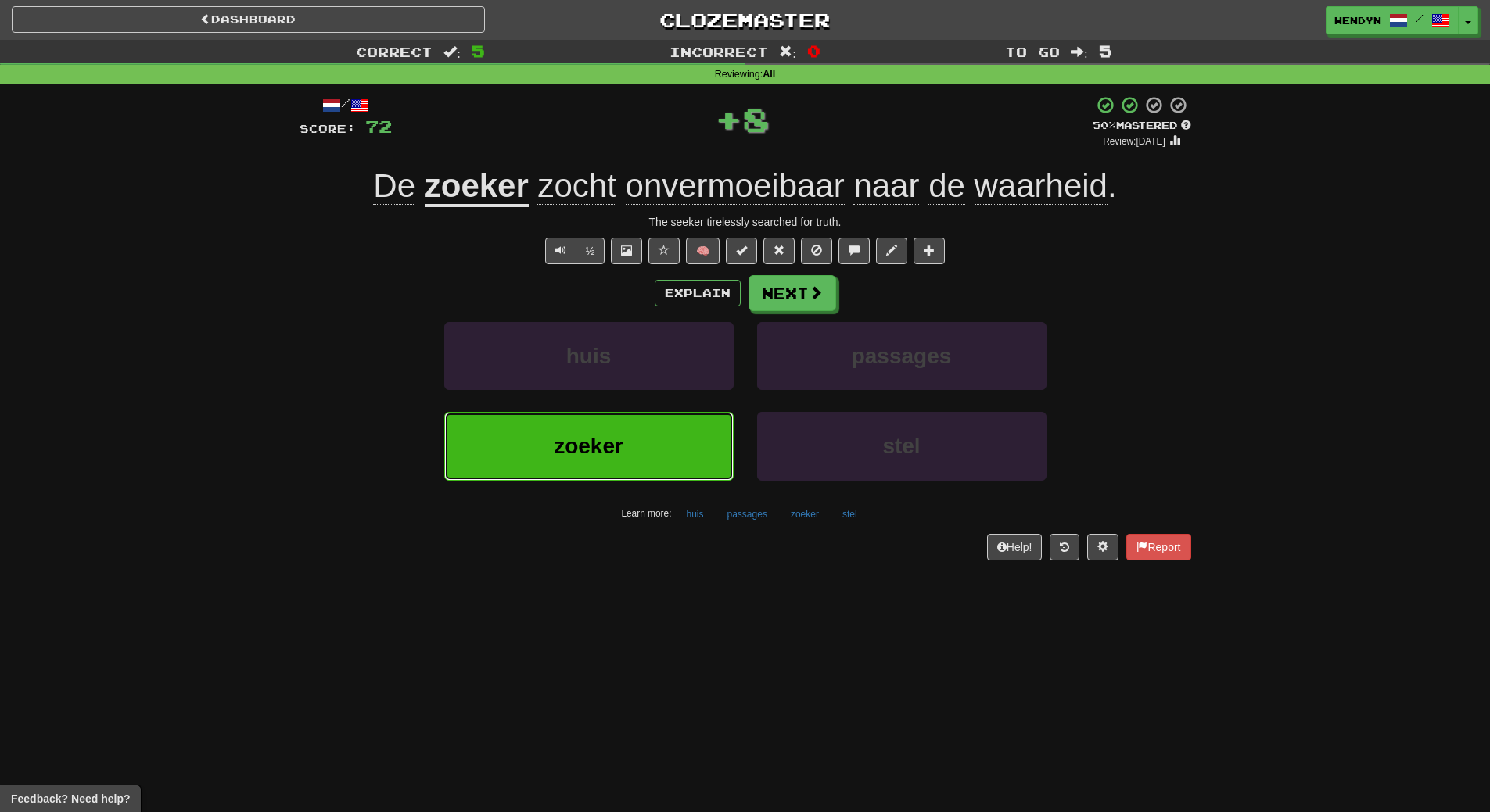
click at [632, 447] on button "zoeker" at bounding box center [589, 446] width 289 height 68
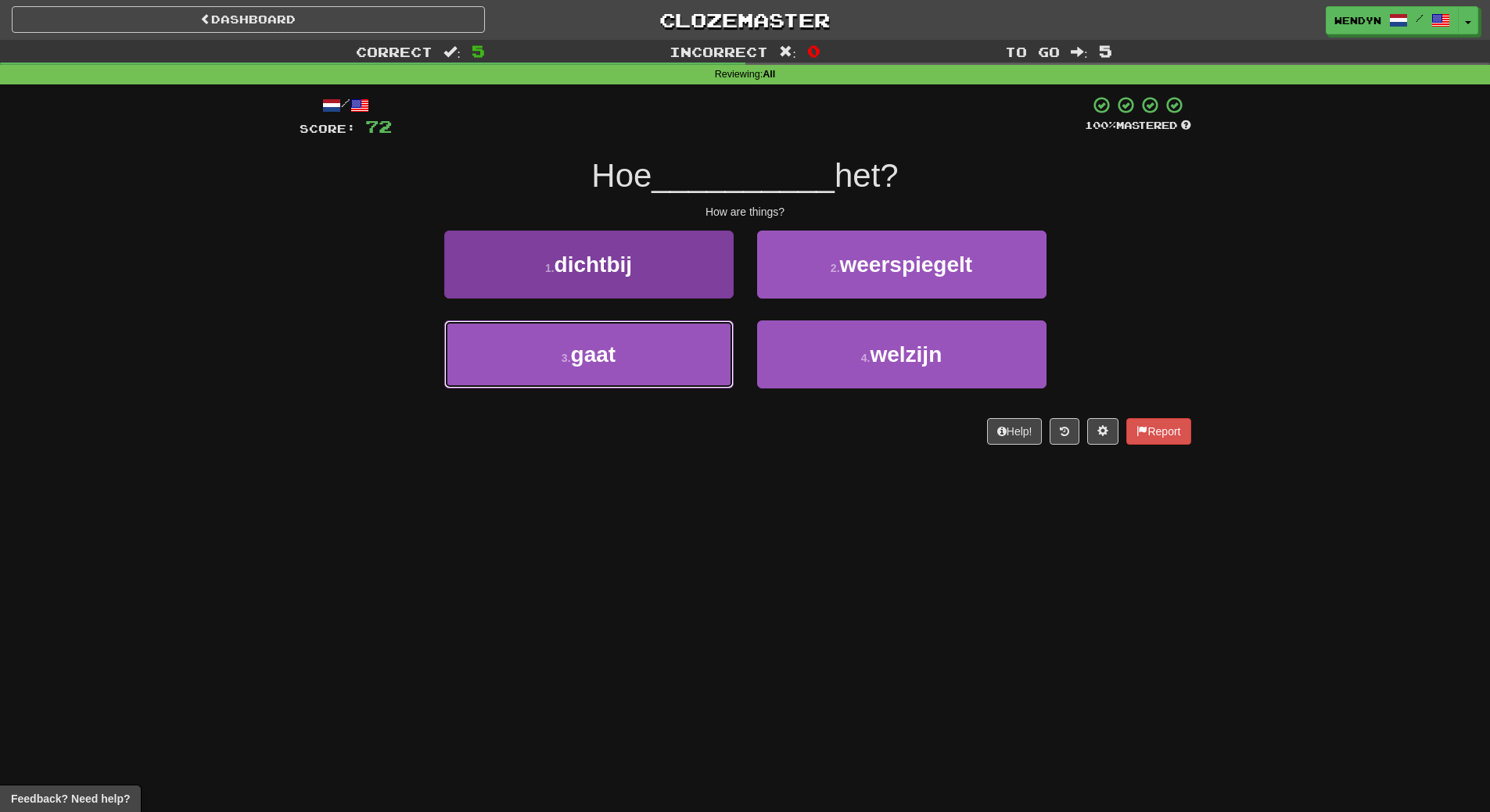
drag, startPoint x: 634, startPoint y: 367, endPoint x: 635, endPoint y: 382, distance: 15.0
click at [634, 379] on button "3 . gaat" at bounding box center [589, 355] width 289 height 68
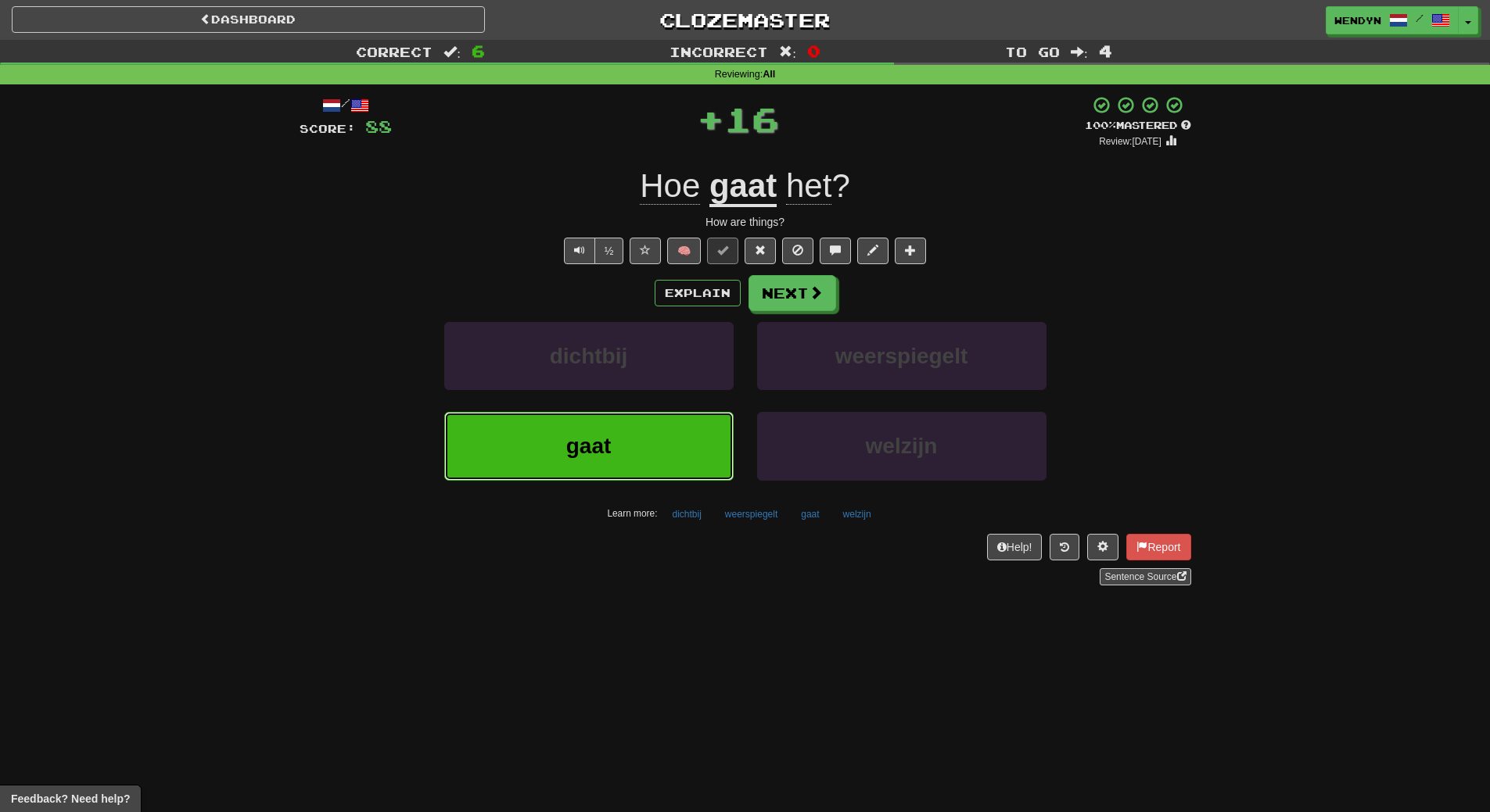
click at [639, 451] on button "gaat" at bounding box center [589, 446] width 289 height 68
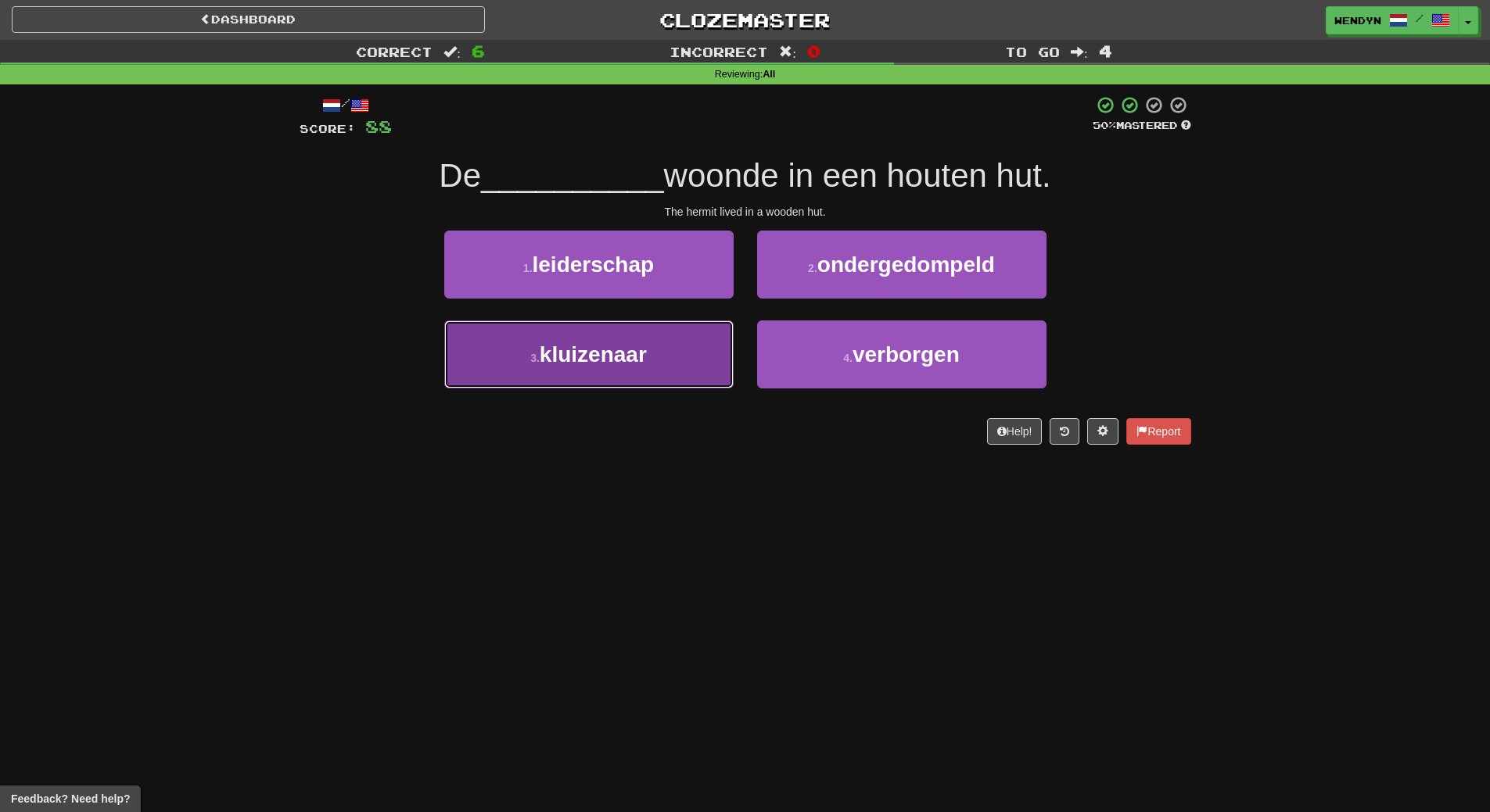
click at [589, 379] on button "3 . kluizenaar" at bounding box center [589, 355] width 289 height 68
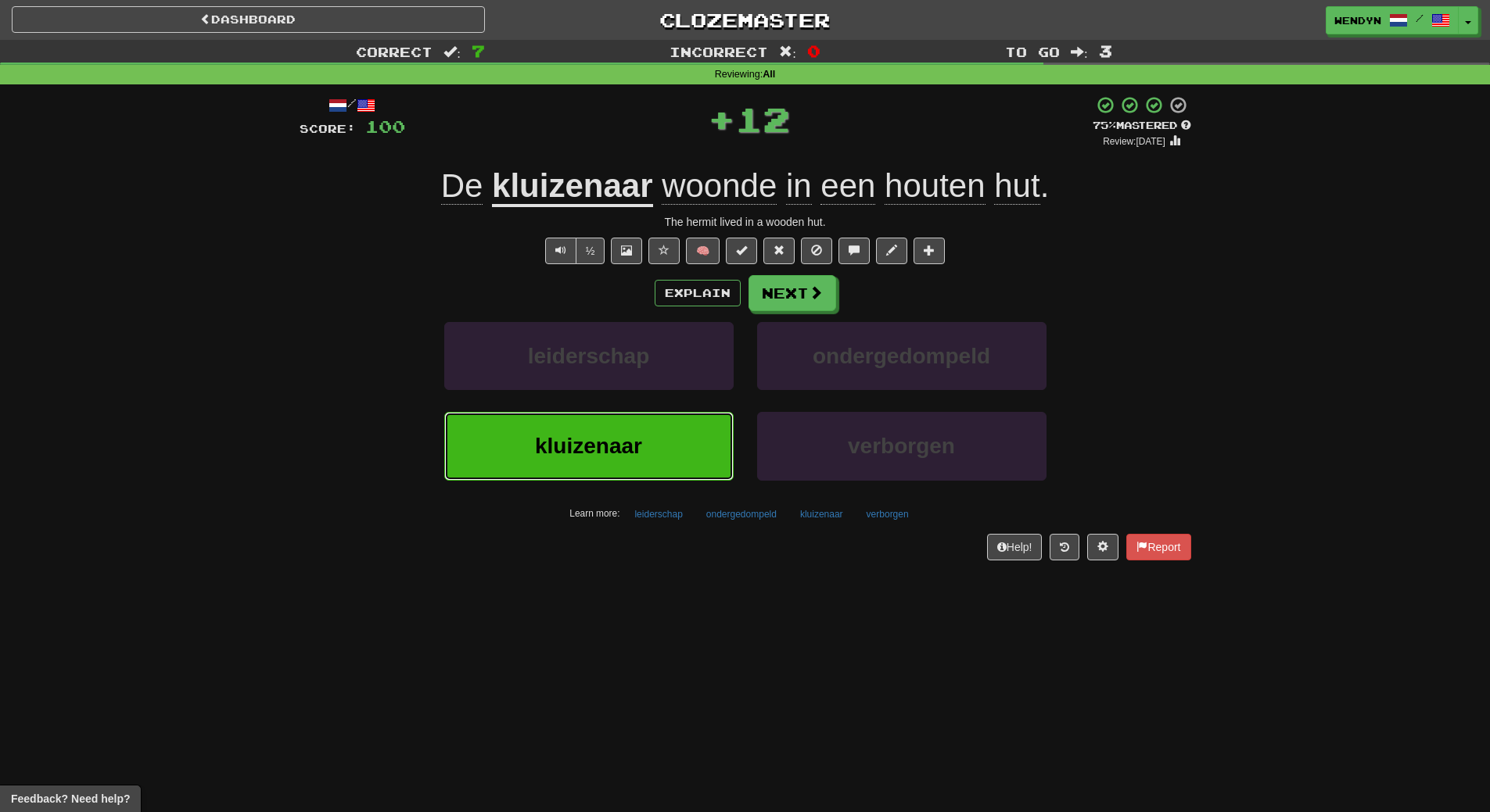
click at [581, 438] on span "kluizenaar" at bounding box center [589, 446] width 107 height 24
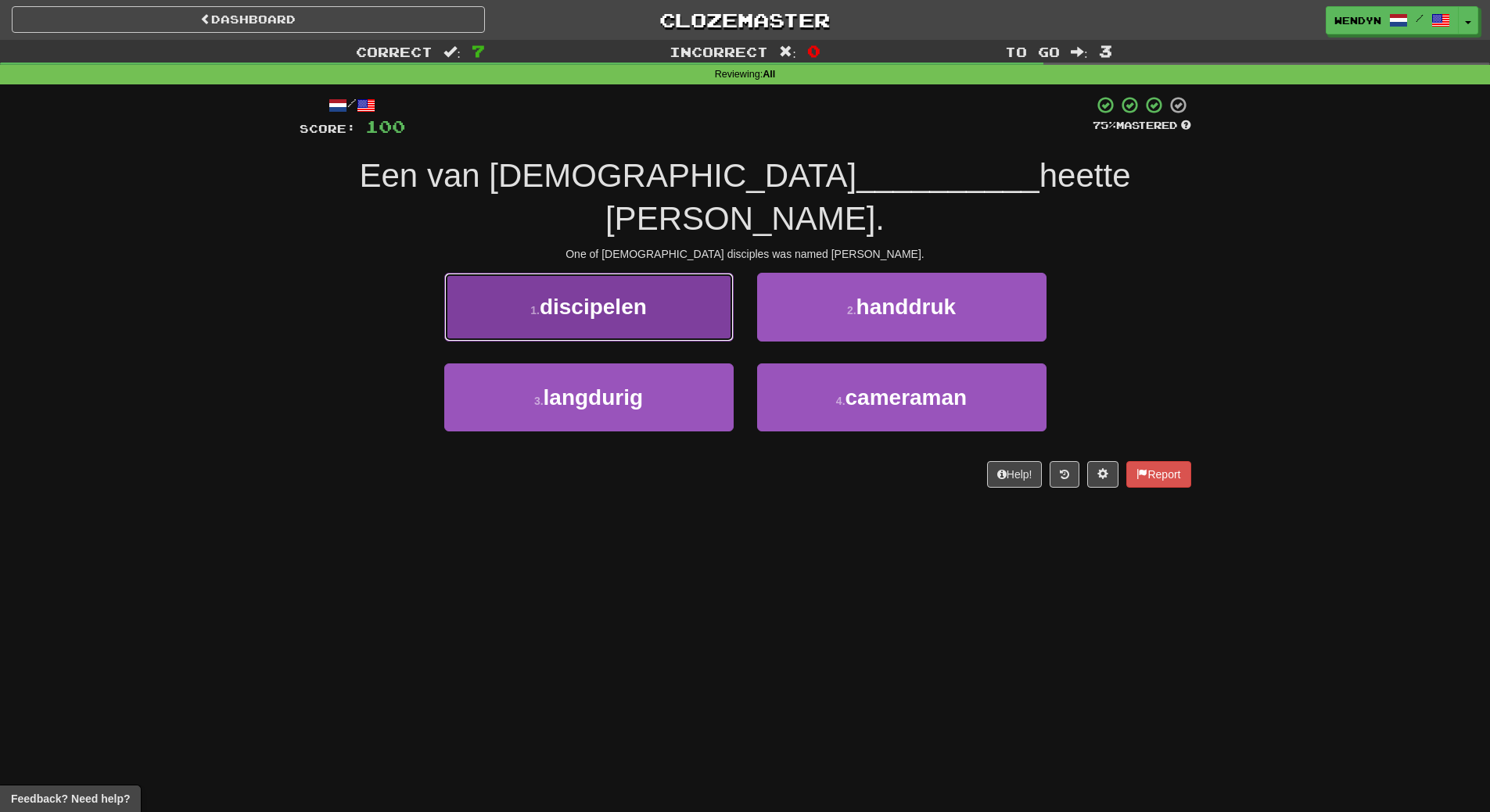
click at [586, 284] on button "1 . discipelen" at bounding box center [589, 307] width 289 height 68
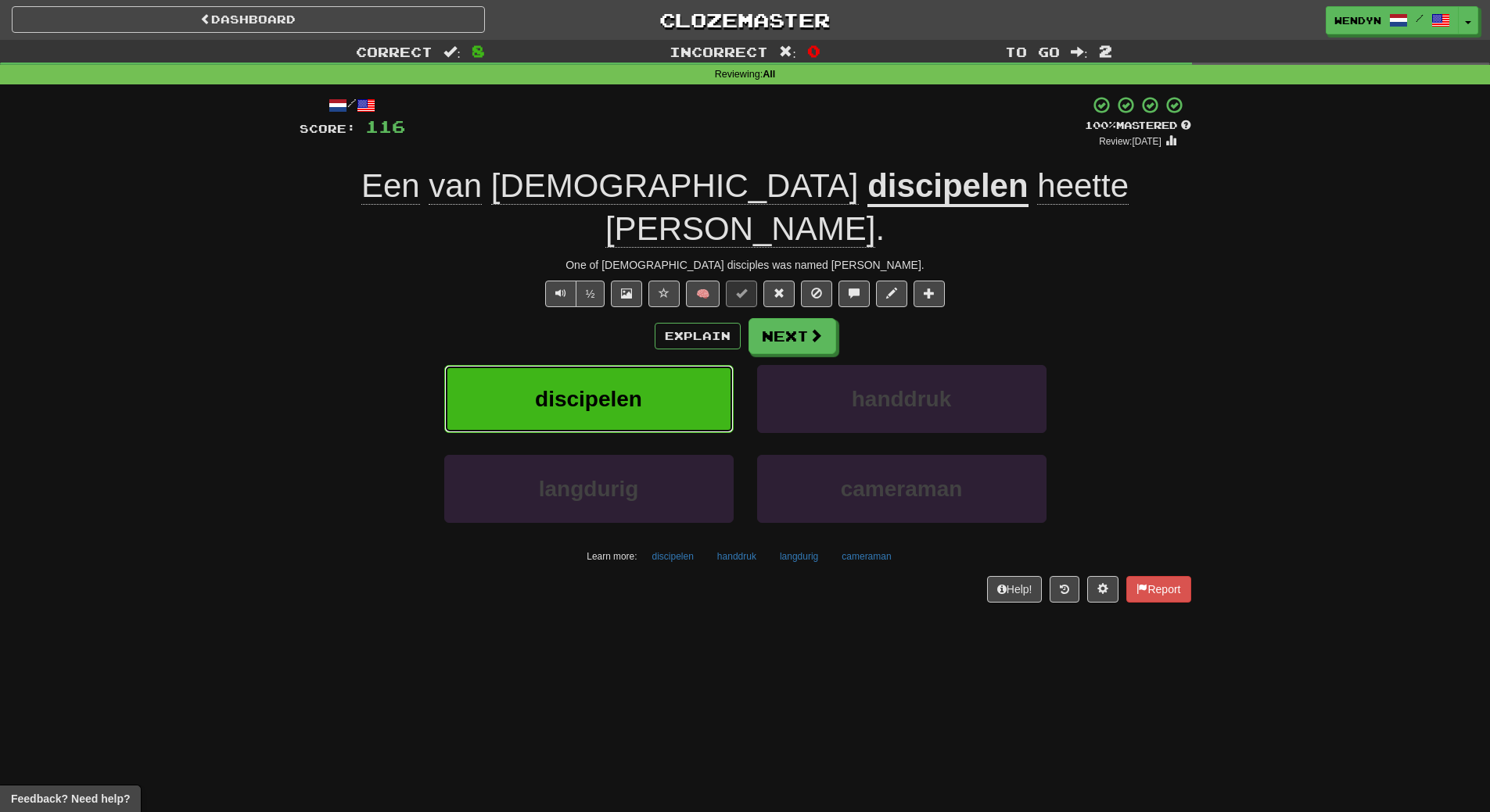
click at [591, 387] on span "discipelen" at bounding box center [589, 400] width 107 height 24
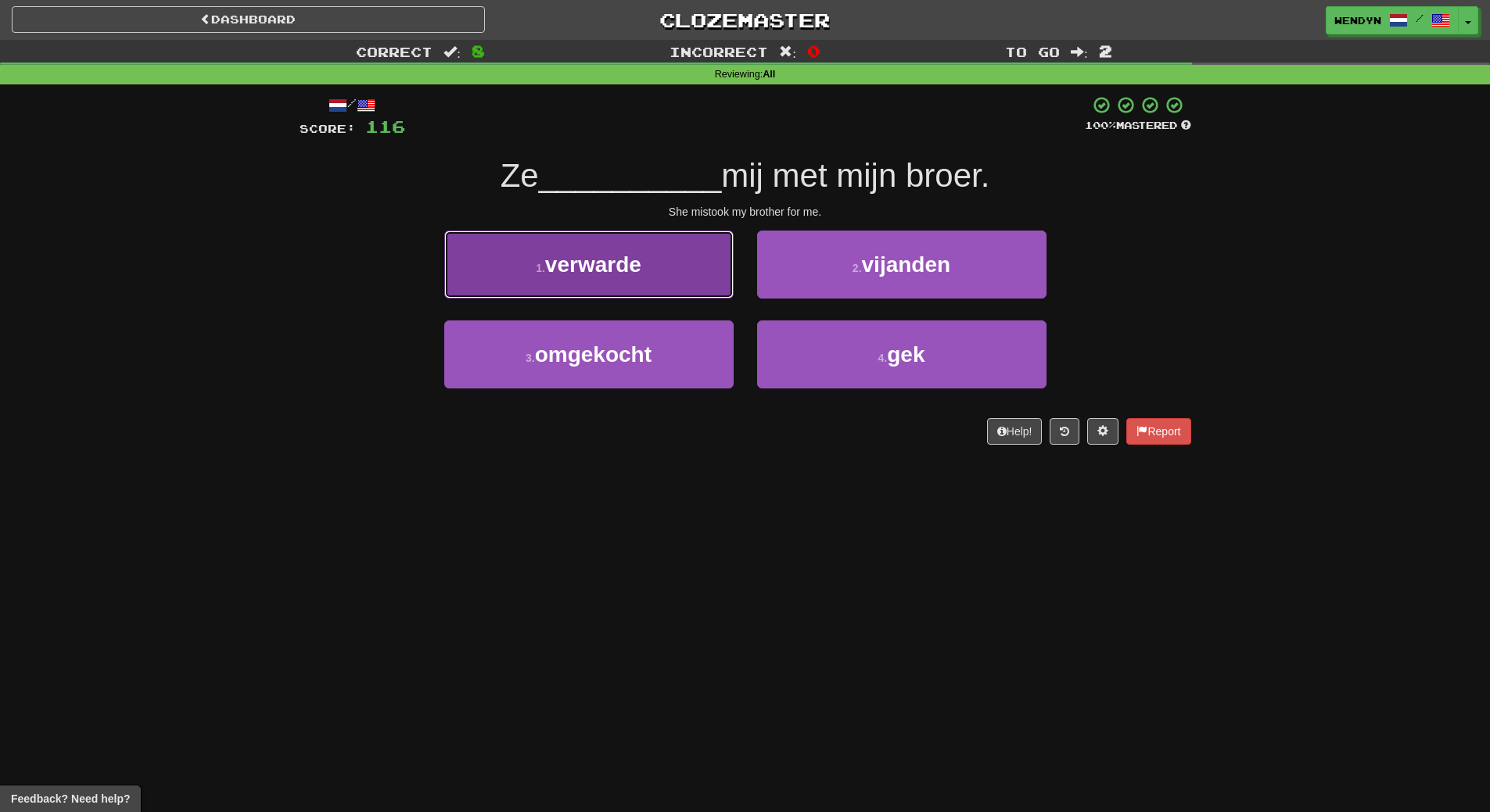
drag, startPoint x: 632, startPoint y: 277, endPoint x: 623, endPoint y: 338, distance: 61.7
click at [631, 294] on button "1 . verwarde" at bounding box center [589, 265] width 289 height 68
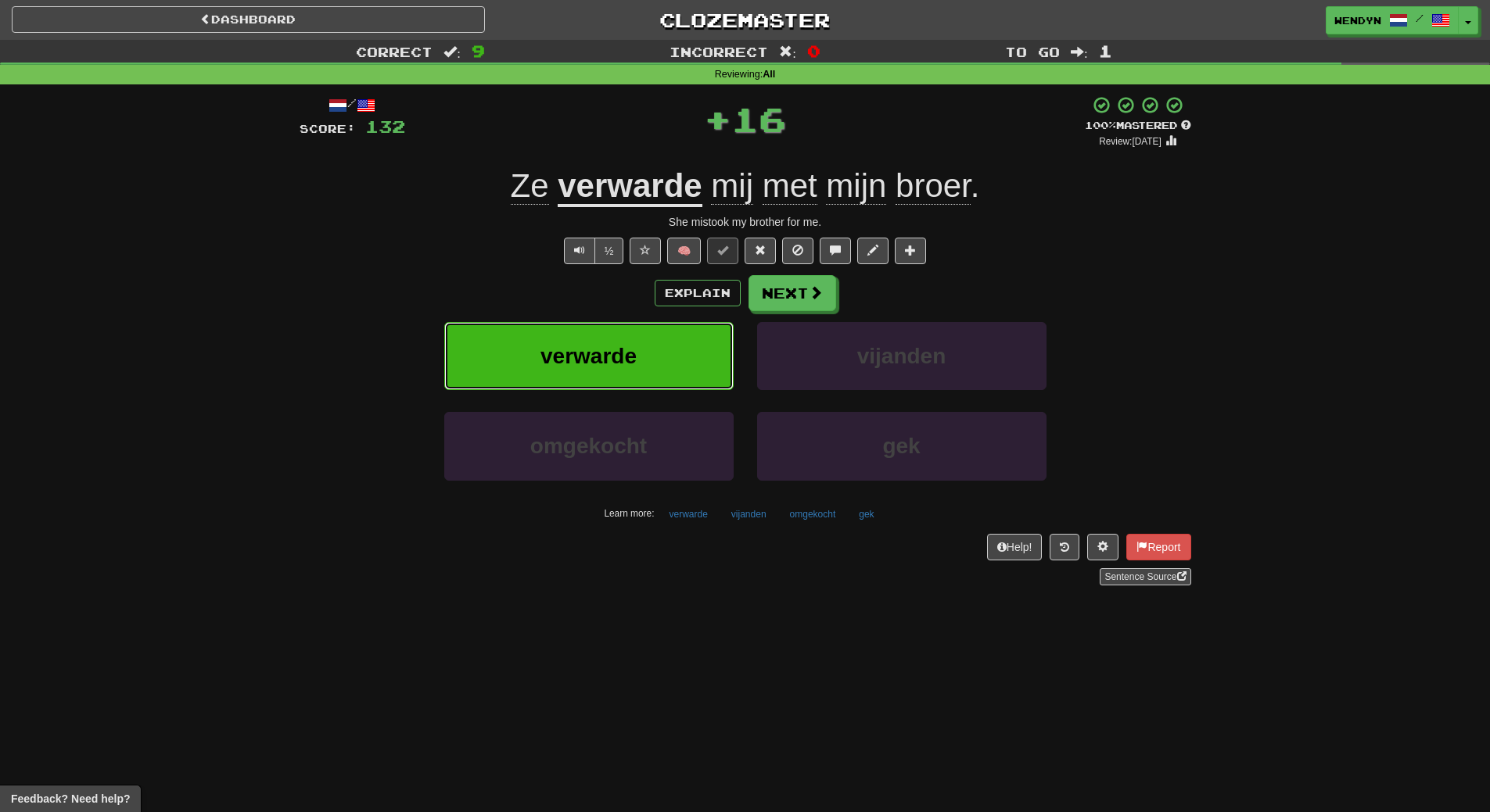
click at [621, 367] on span "verwarde" at bounding box center [588, 356] width 96 height 24
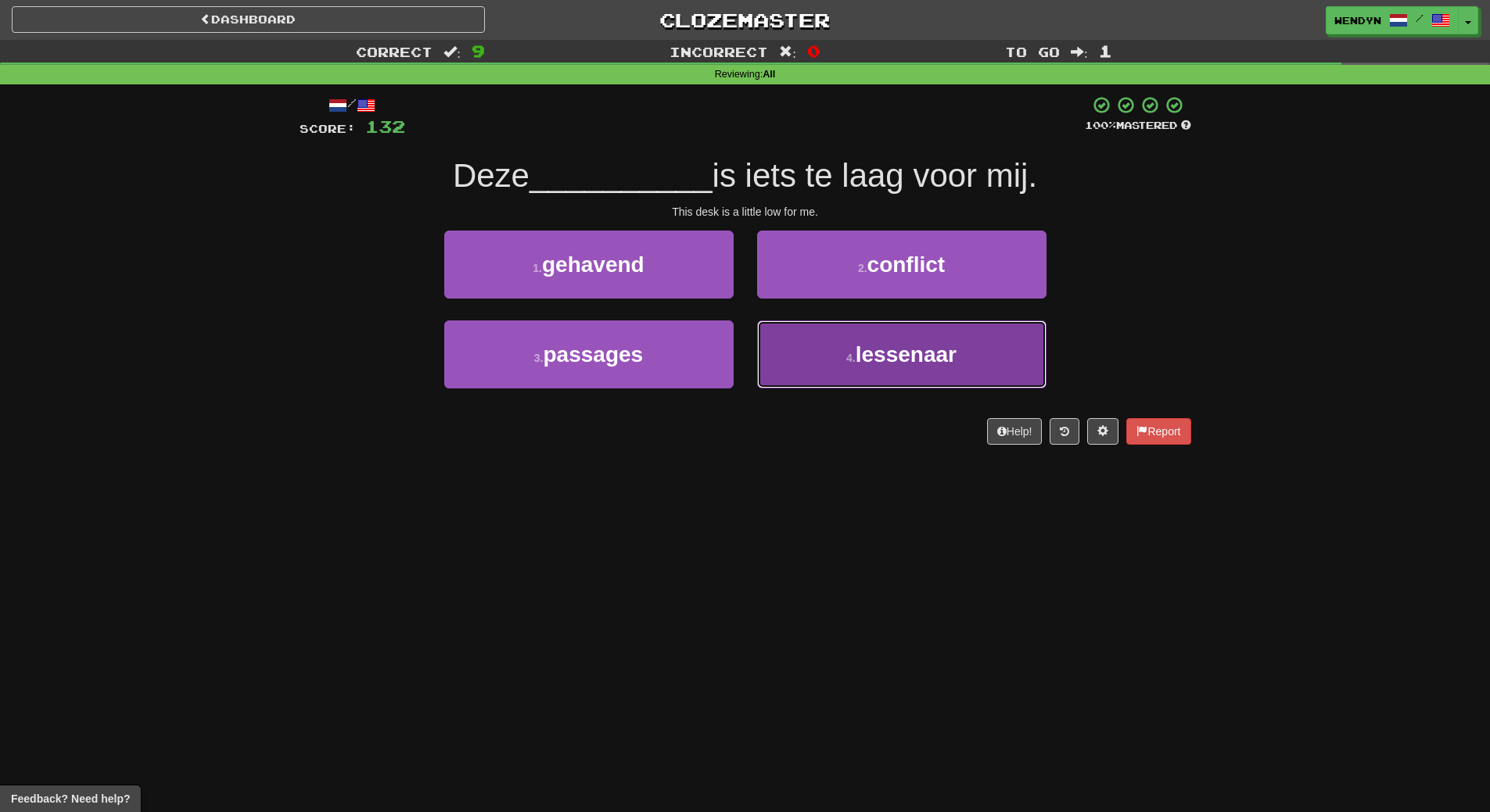
click at [885, 378] on button "4 . lessenaar" at bounding box center [902, 355] width 289 height 68
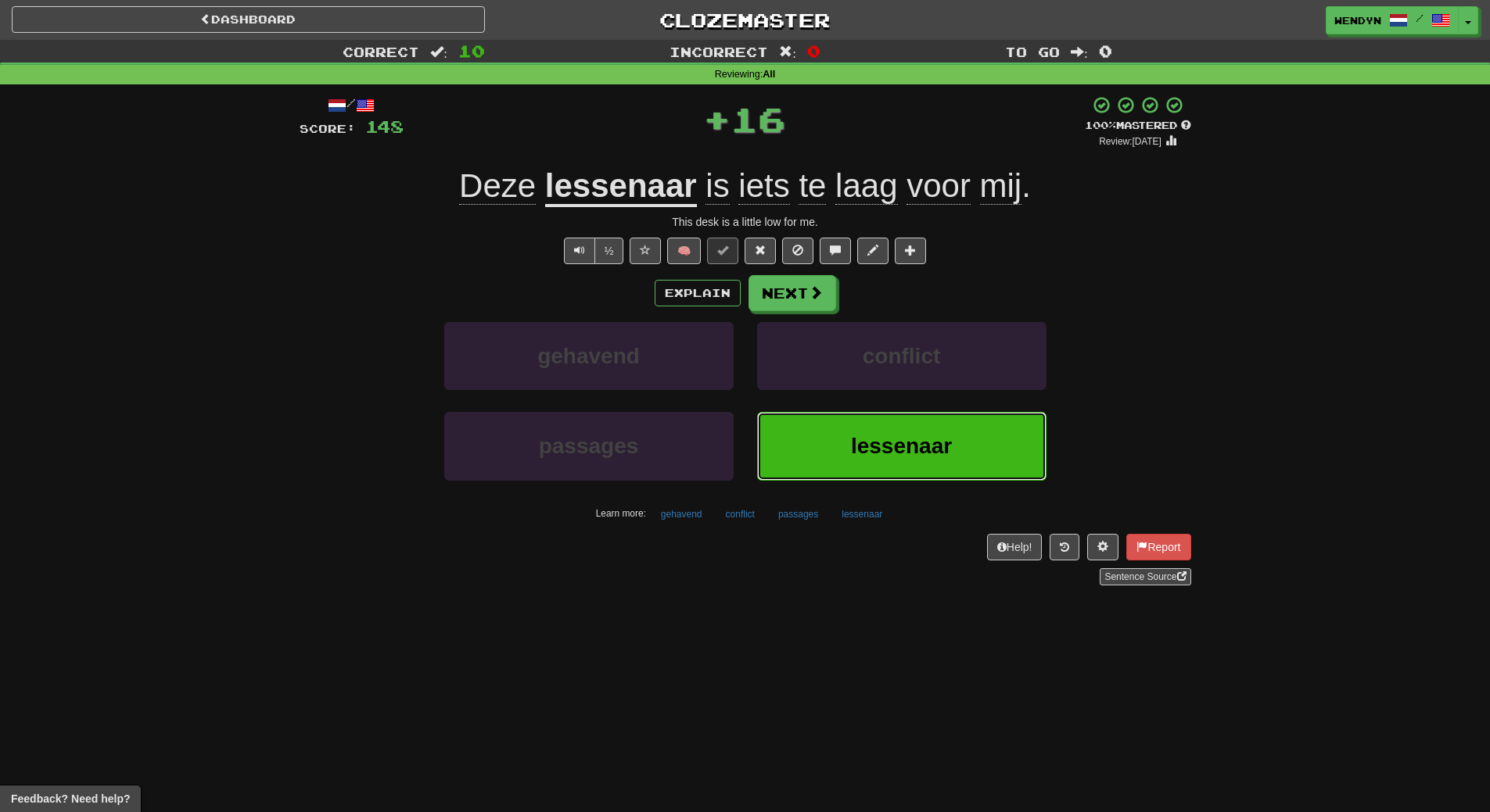
click at [868, 438] on span "lessenaar" at bounding box center [902, 446] width 101 height 24
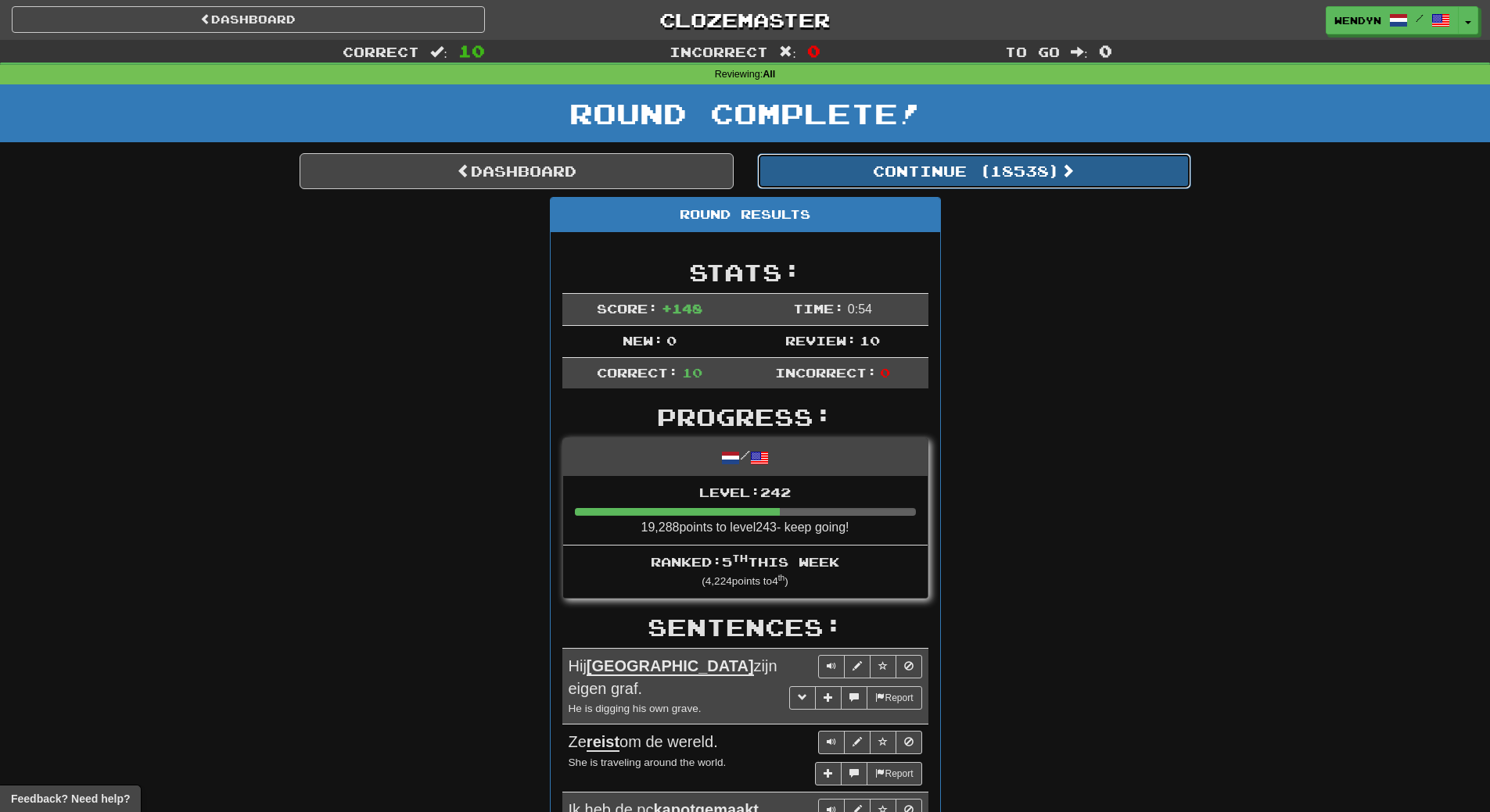
click at [1003, 175] on button "Continue ( 18538 )" at bounding box center [974, 171] width 434 height 36
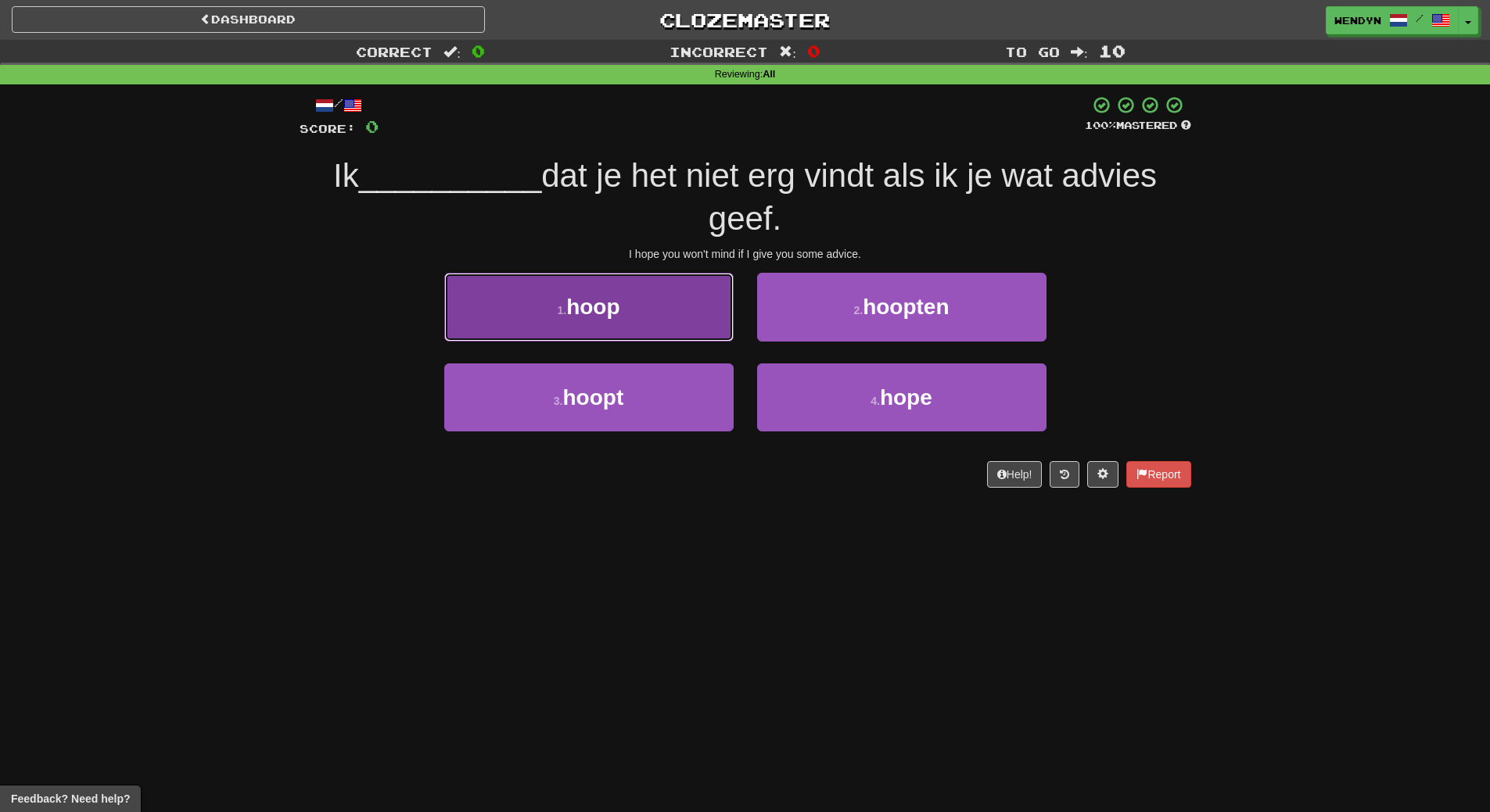
click at [553, 327] on button "1 . hoop" at bounding box center [589, 307] width 289 height 68
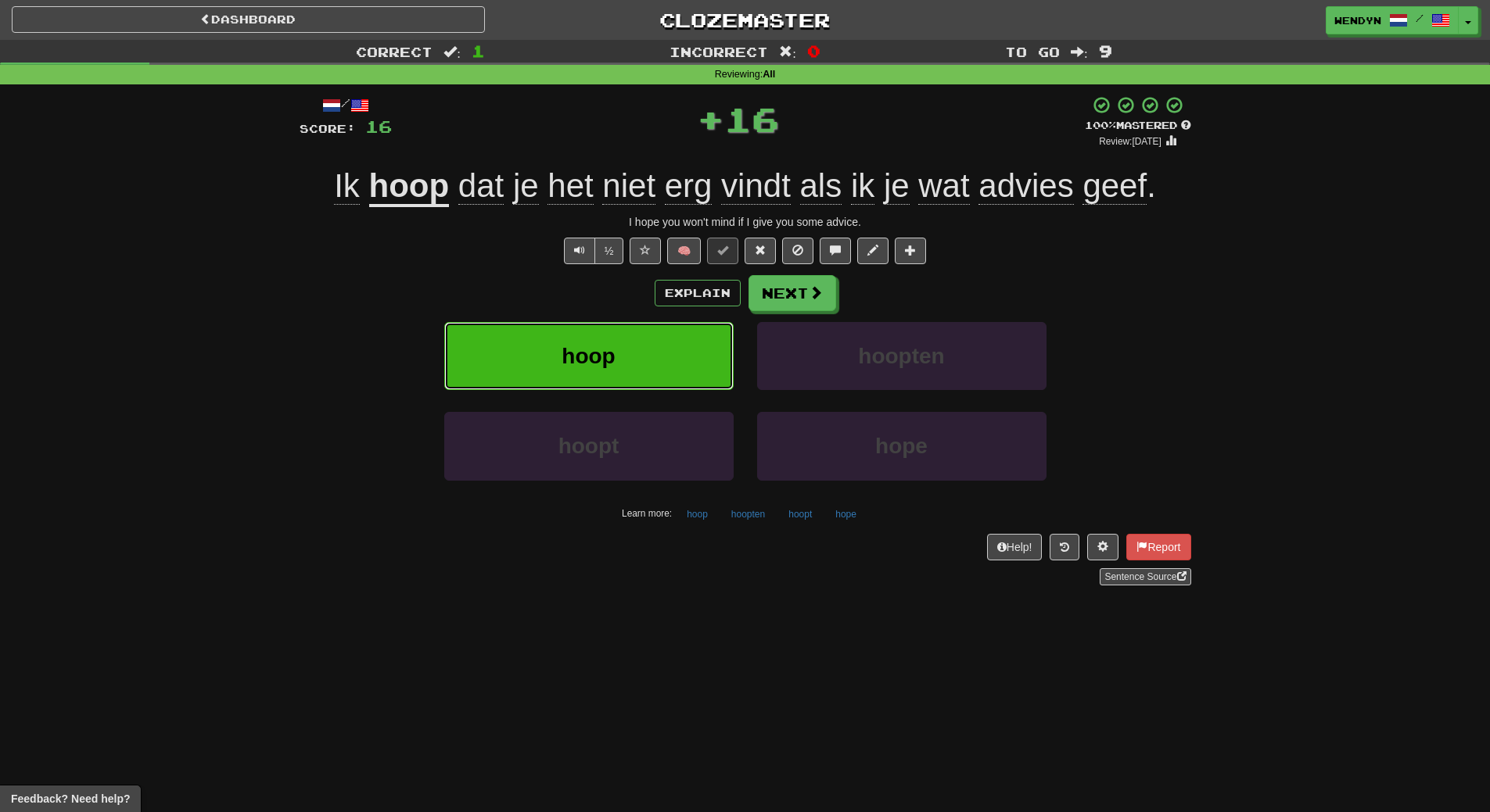
click at [635, 348] on button "hoop" at bounding box center [589, 356] width 289 height 68
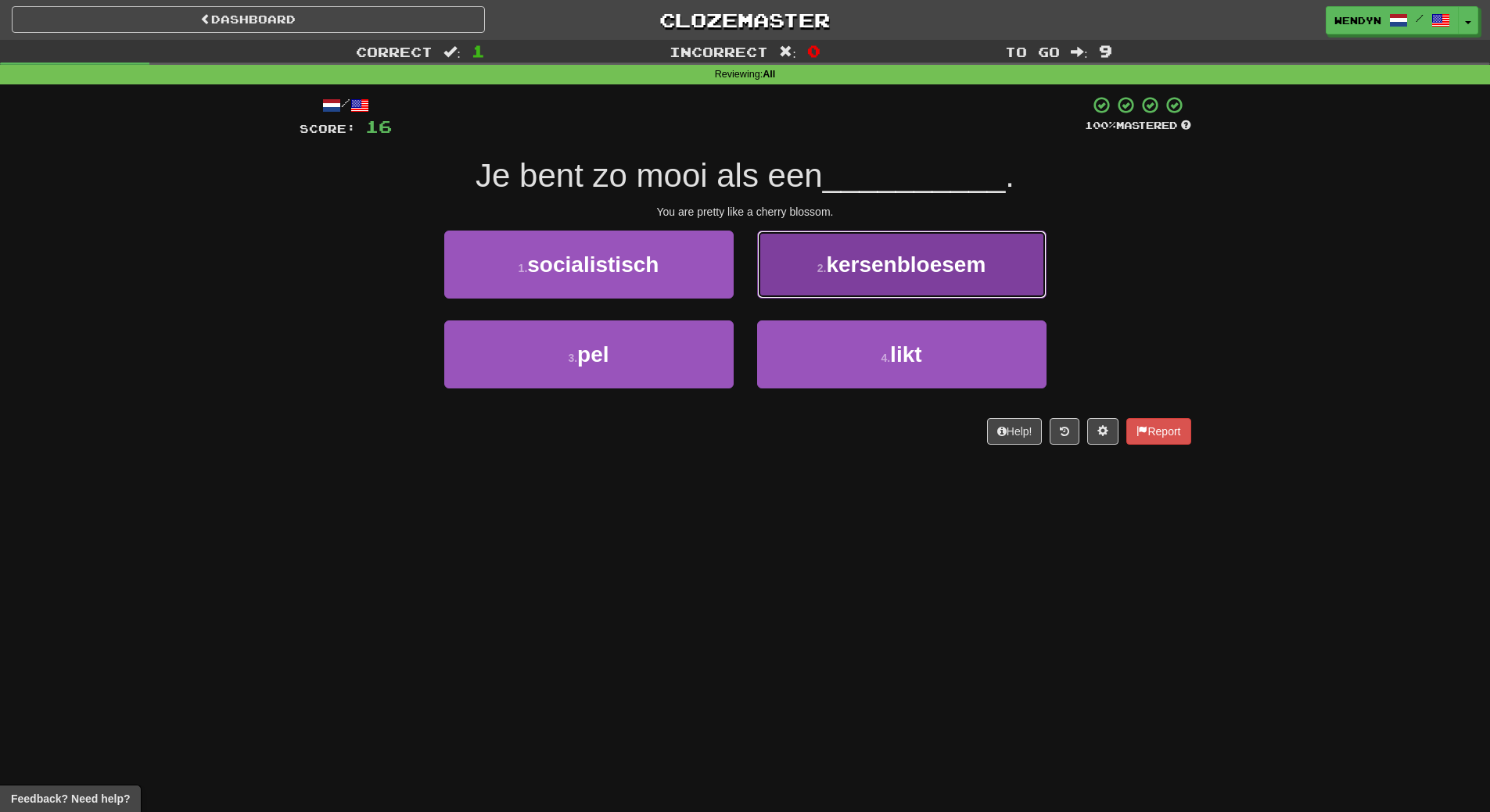
click at [960, 258] on span "kersenbloesem" at bounding box center [906, 265] width 159 height 24
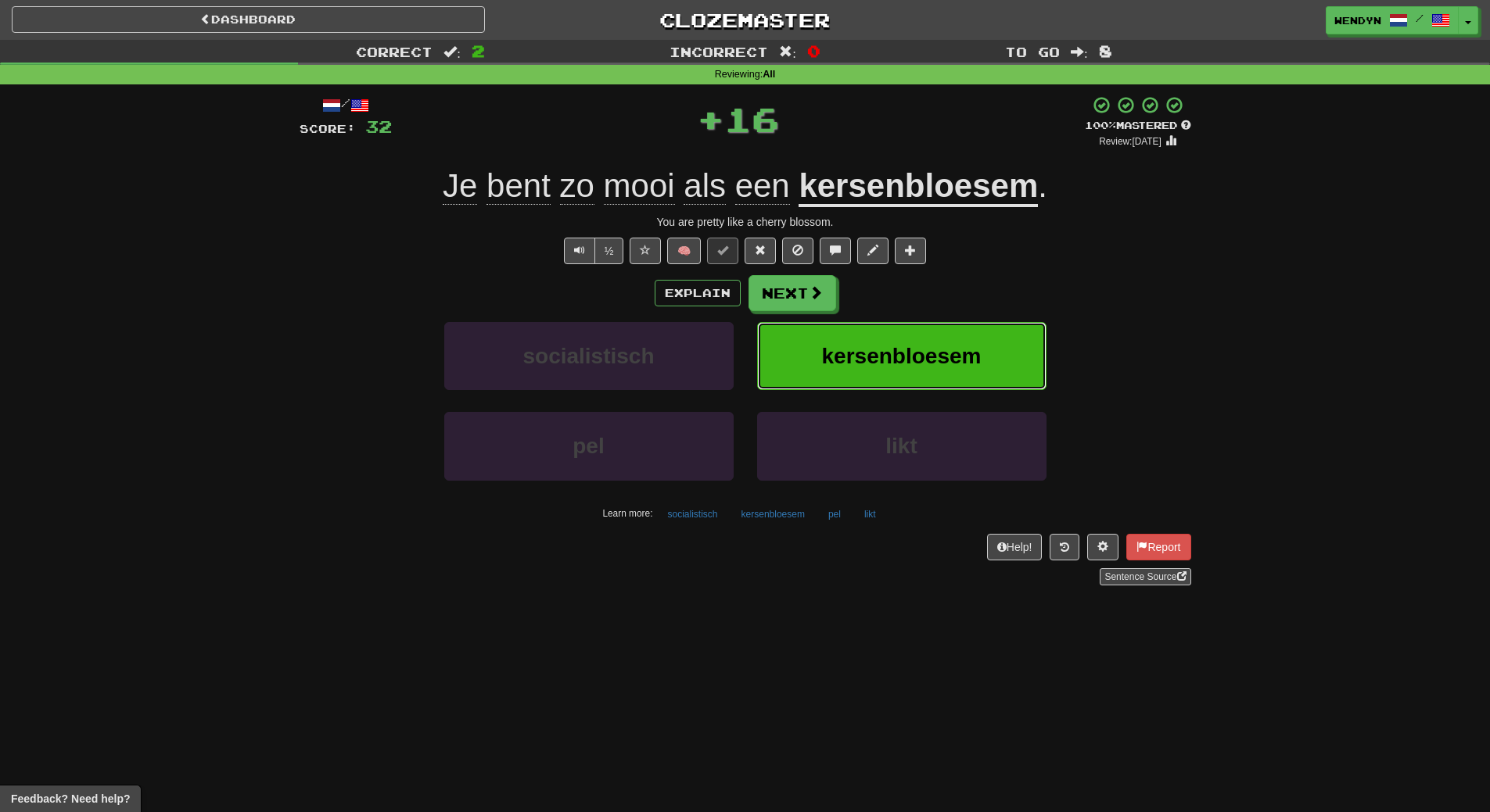
click at [929, 383] on button "kersenbloesem" at bounding box center [902, 356] width 289 height 68
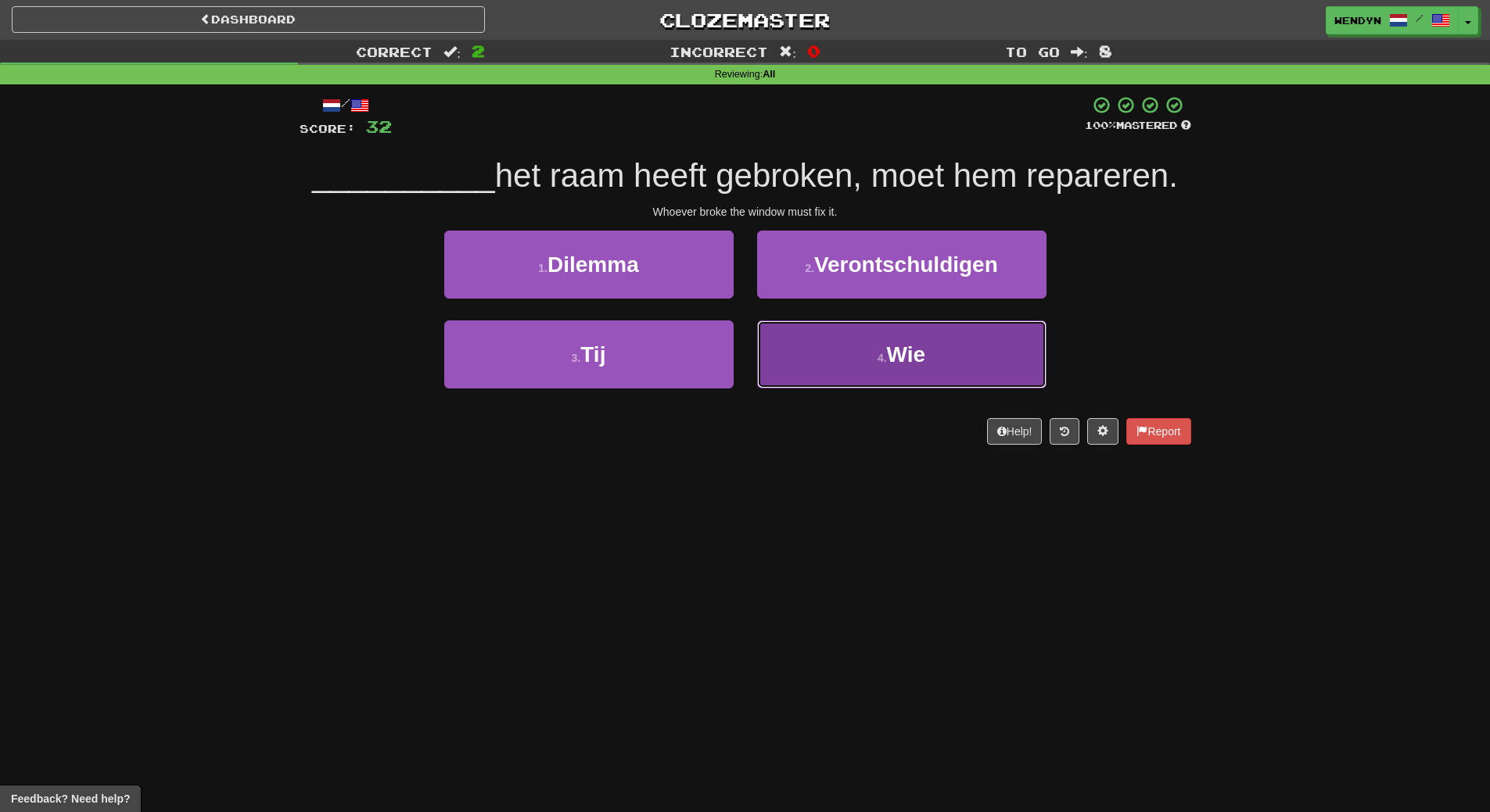
drag, startPoint x: 886, startPoint y: 371, endPoint x: 886, endPoint y: 416, distance: 45.0
click at [886, 379] on button "4 . Wie" at bounding box center [902, 355] width 289 height 68
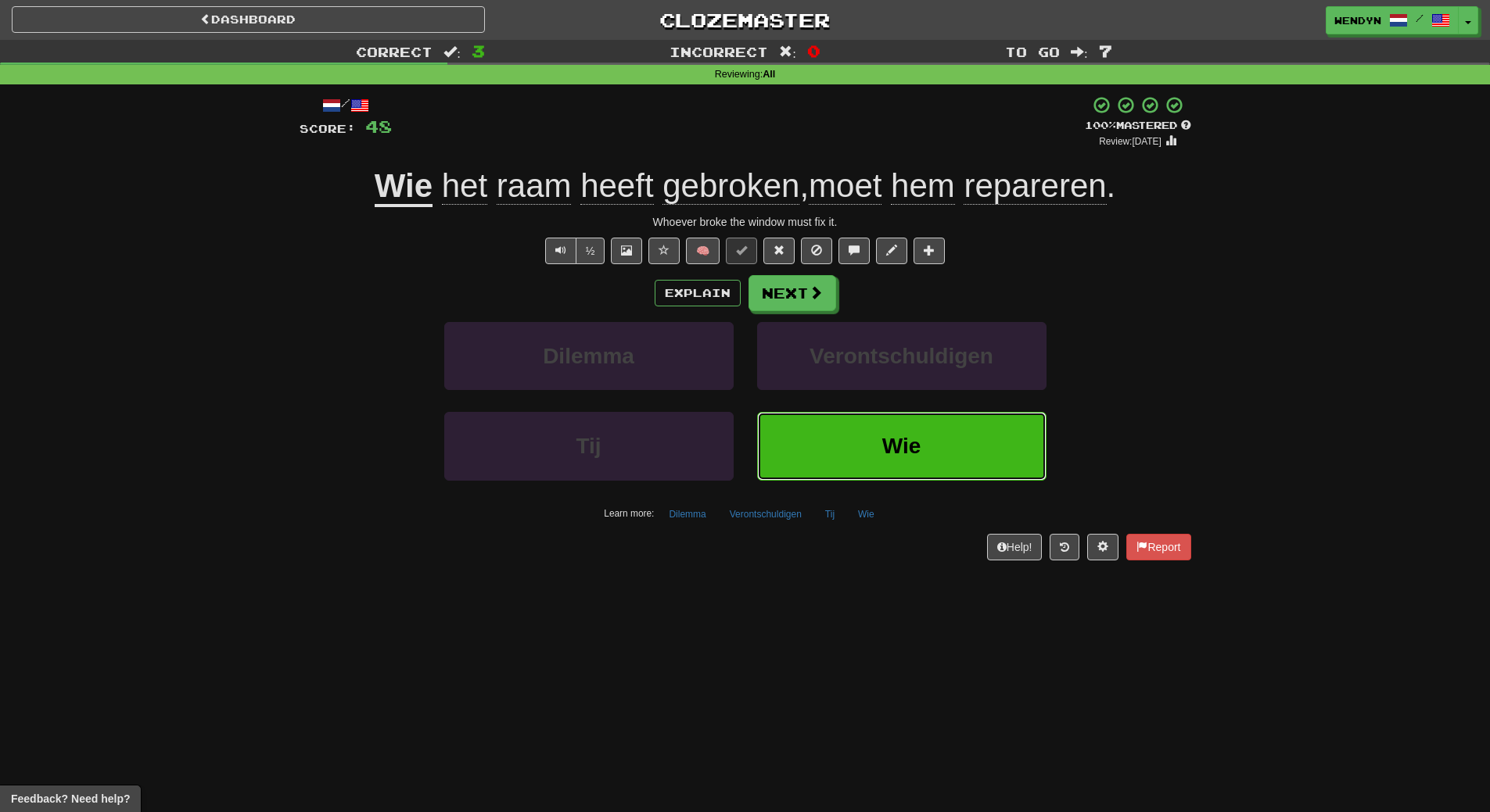
click at [888, 443] on span "Wie" at bounding box center [902, 446] width 39 height 24
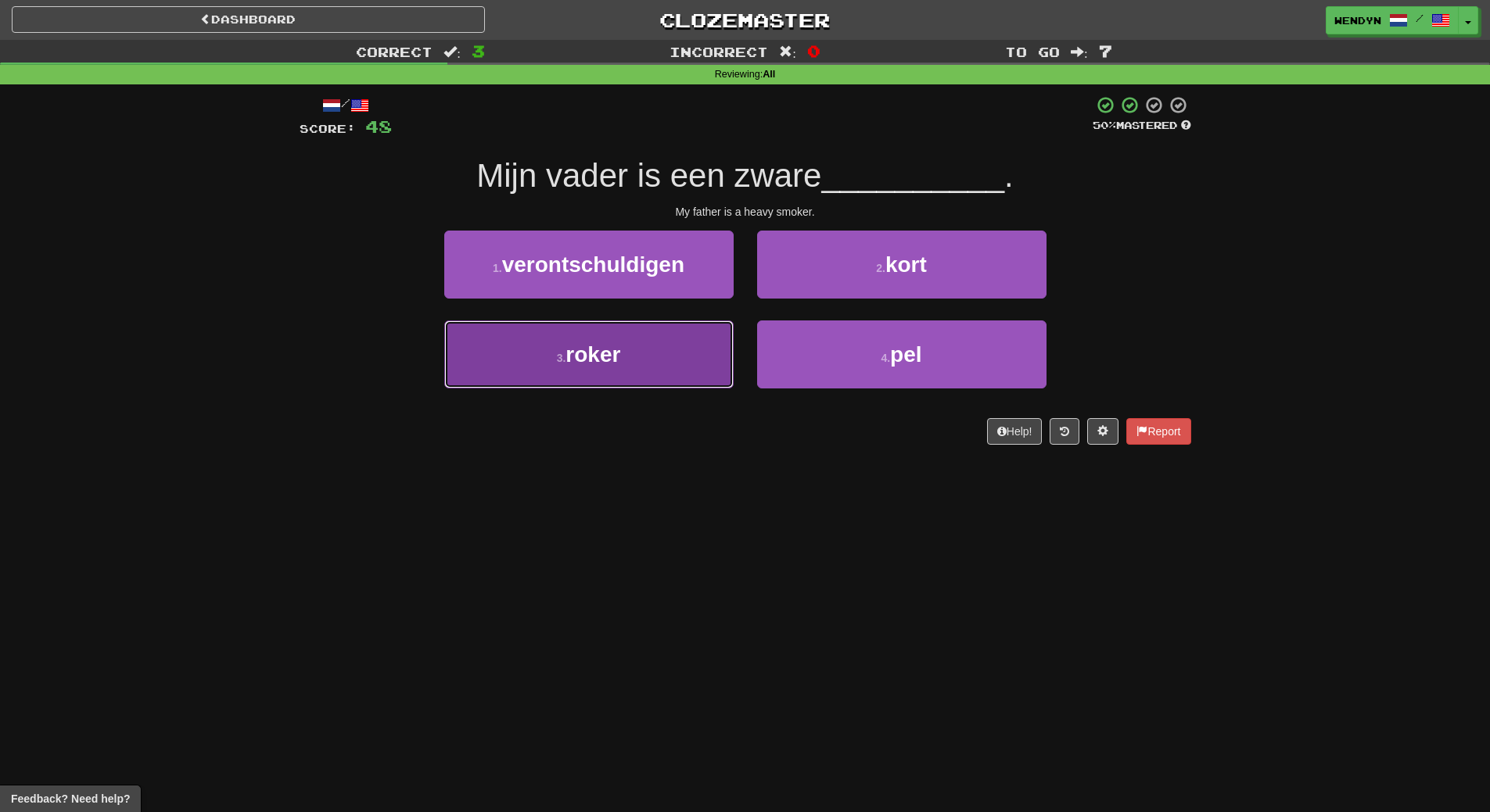
click at [617, 371] on button "3 . roker" at bounding box center [589, 355] width 289 height 68
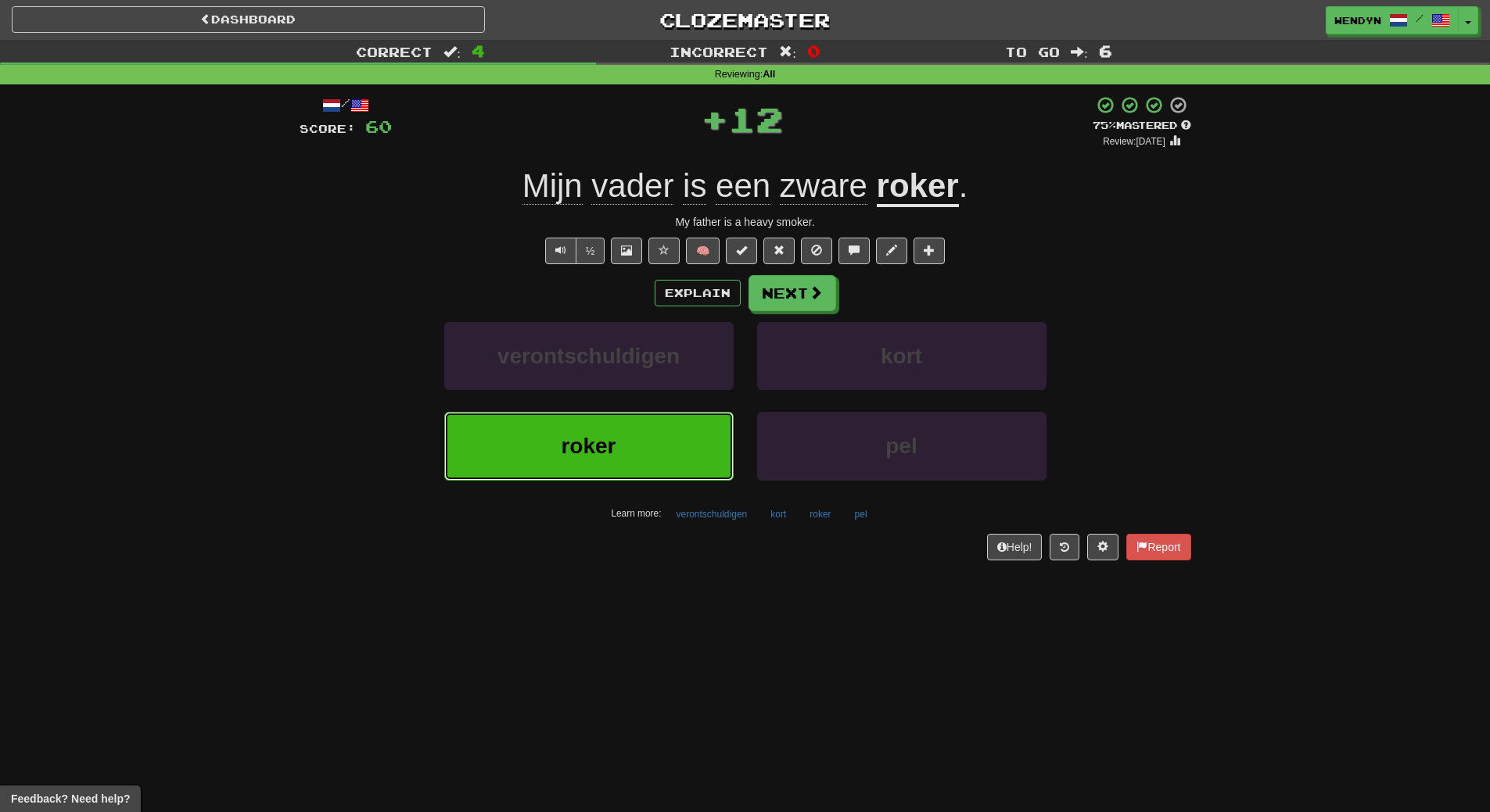
click at [612, 470] on button "roker" at bounding box center [589, 446] width 289 height 68
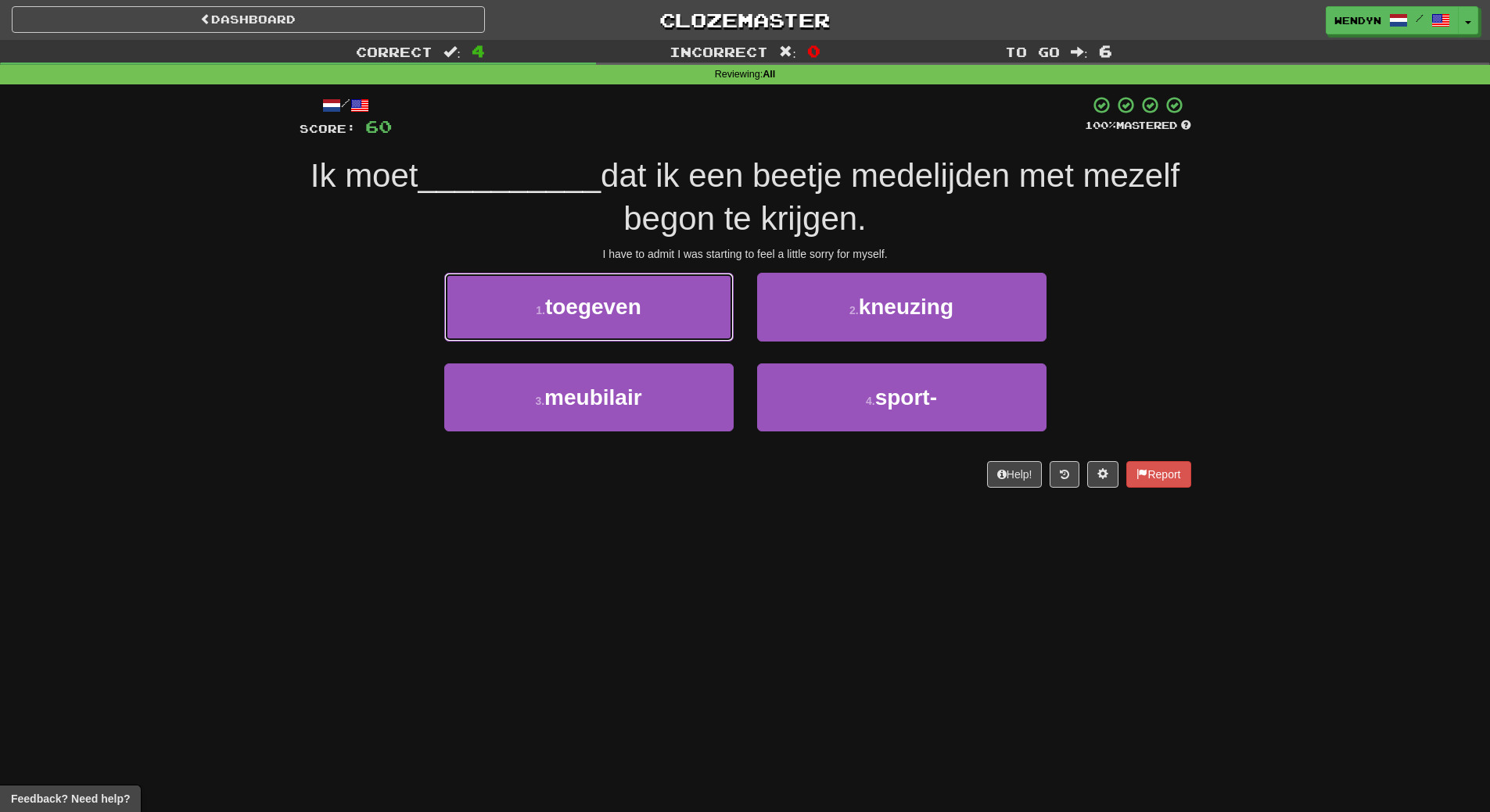
click at [595, 309] on span "toegeven" at bounding box center [593, 307] width 96 height 24
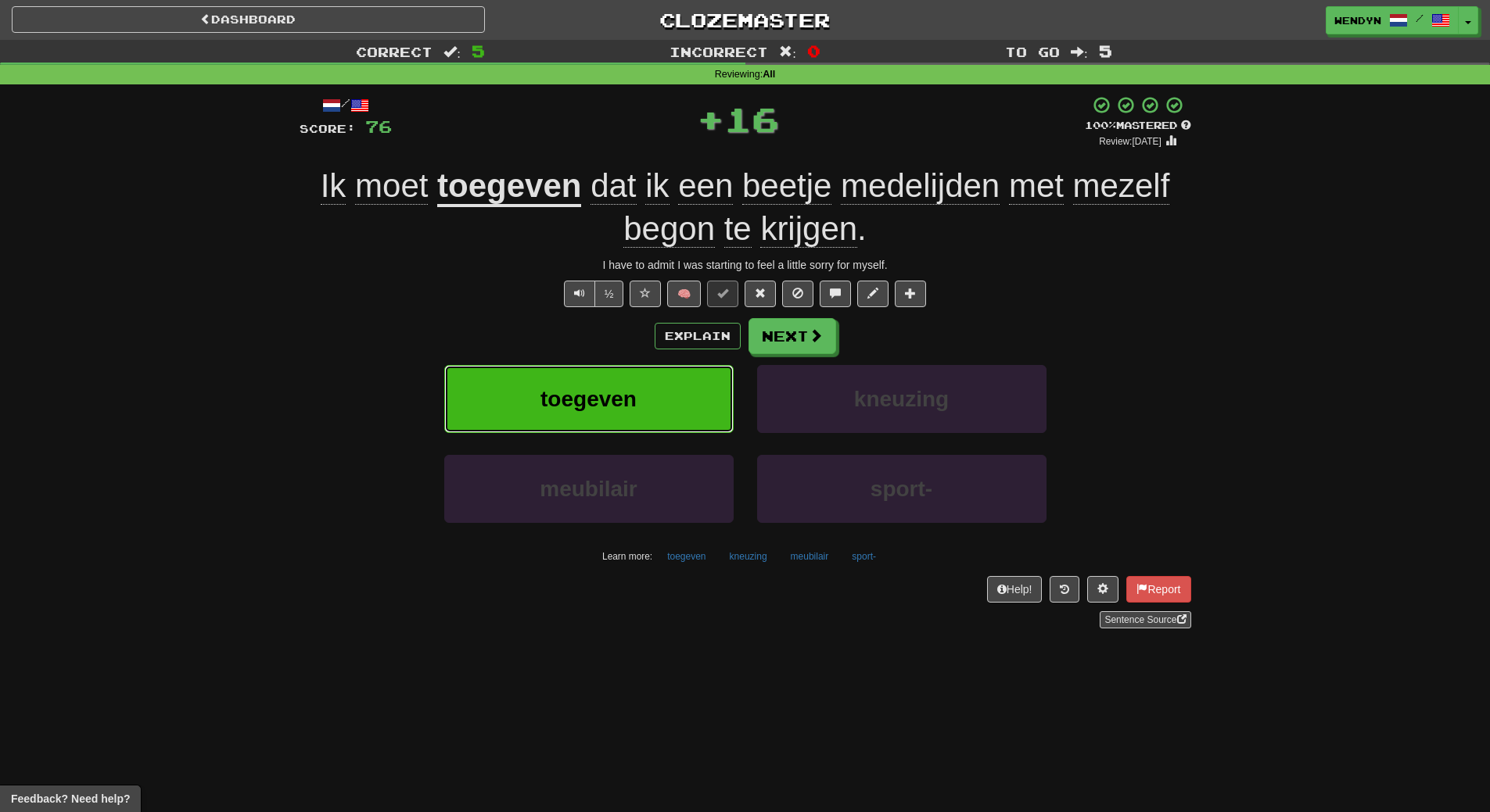
click at [609, 400] on span "toegeven" at bounding box center [588, 400] width 96 height 24
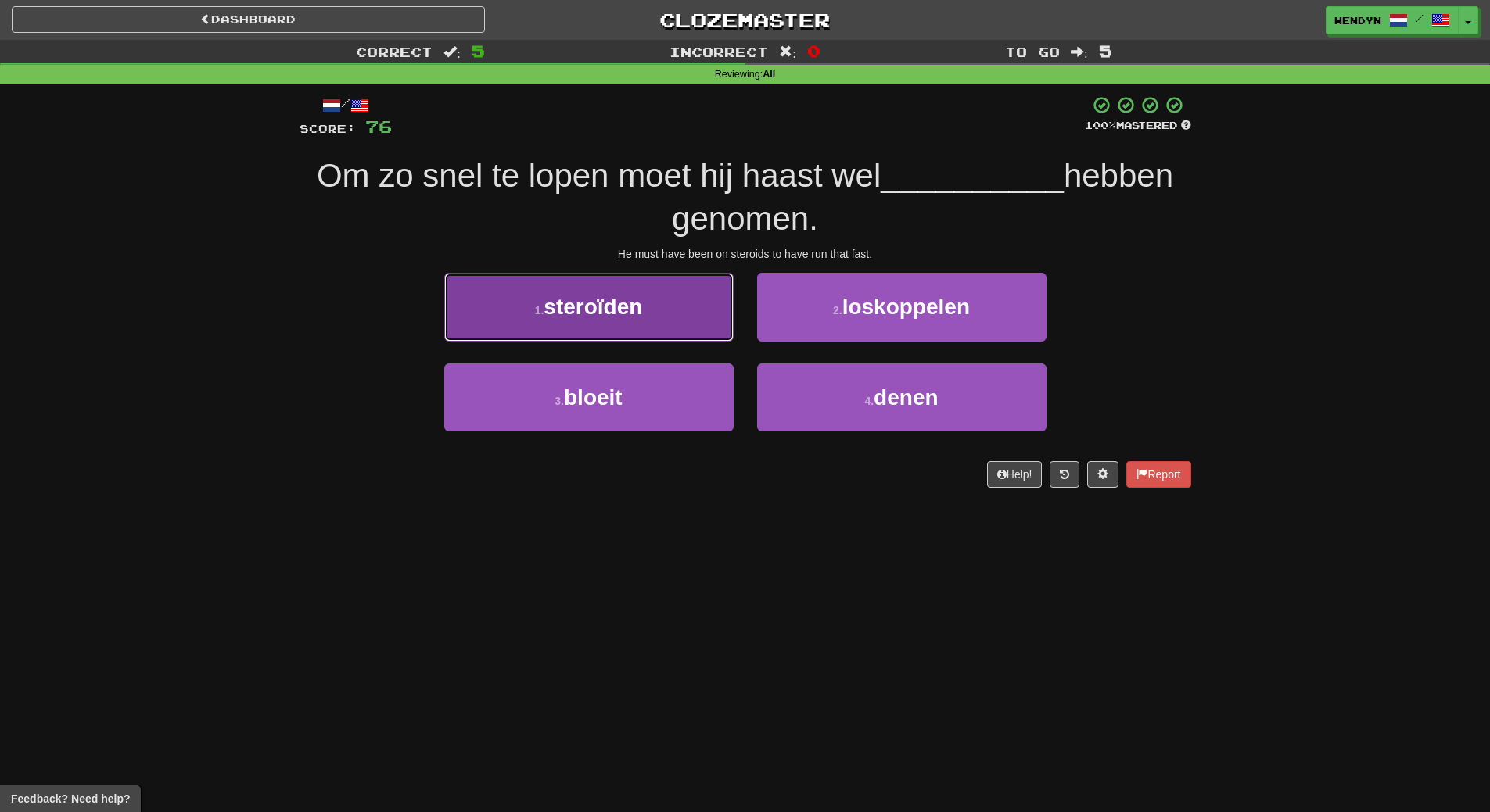
click at [600, 319] on span "steroïden" at bounding box center [592, 307] width 98 height 24
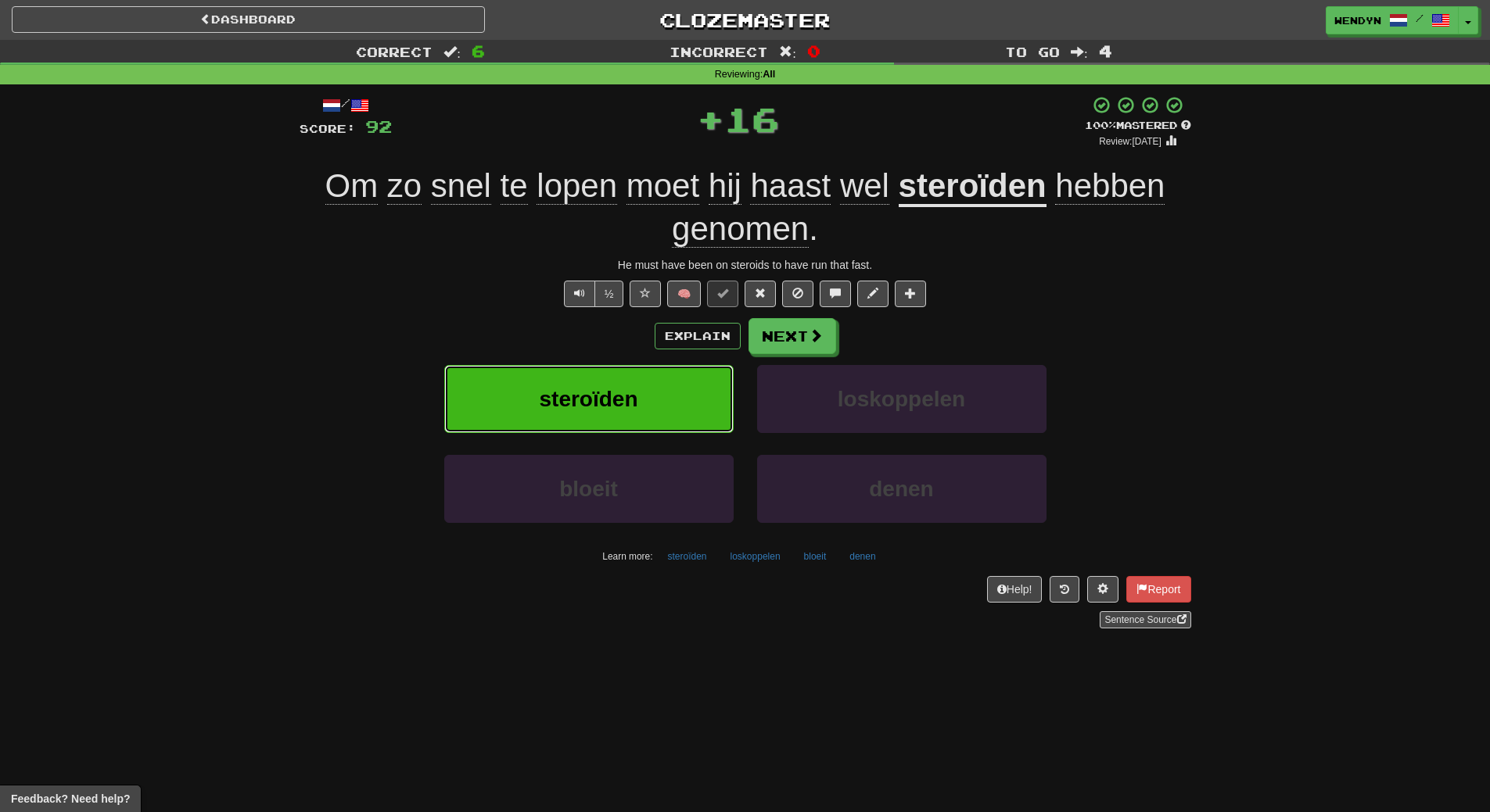
click at [591, 404] on span "steroïden" at bounding box center [587, 400] width 98 height 24
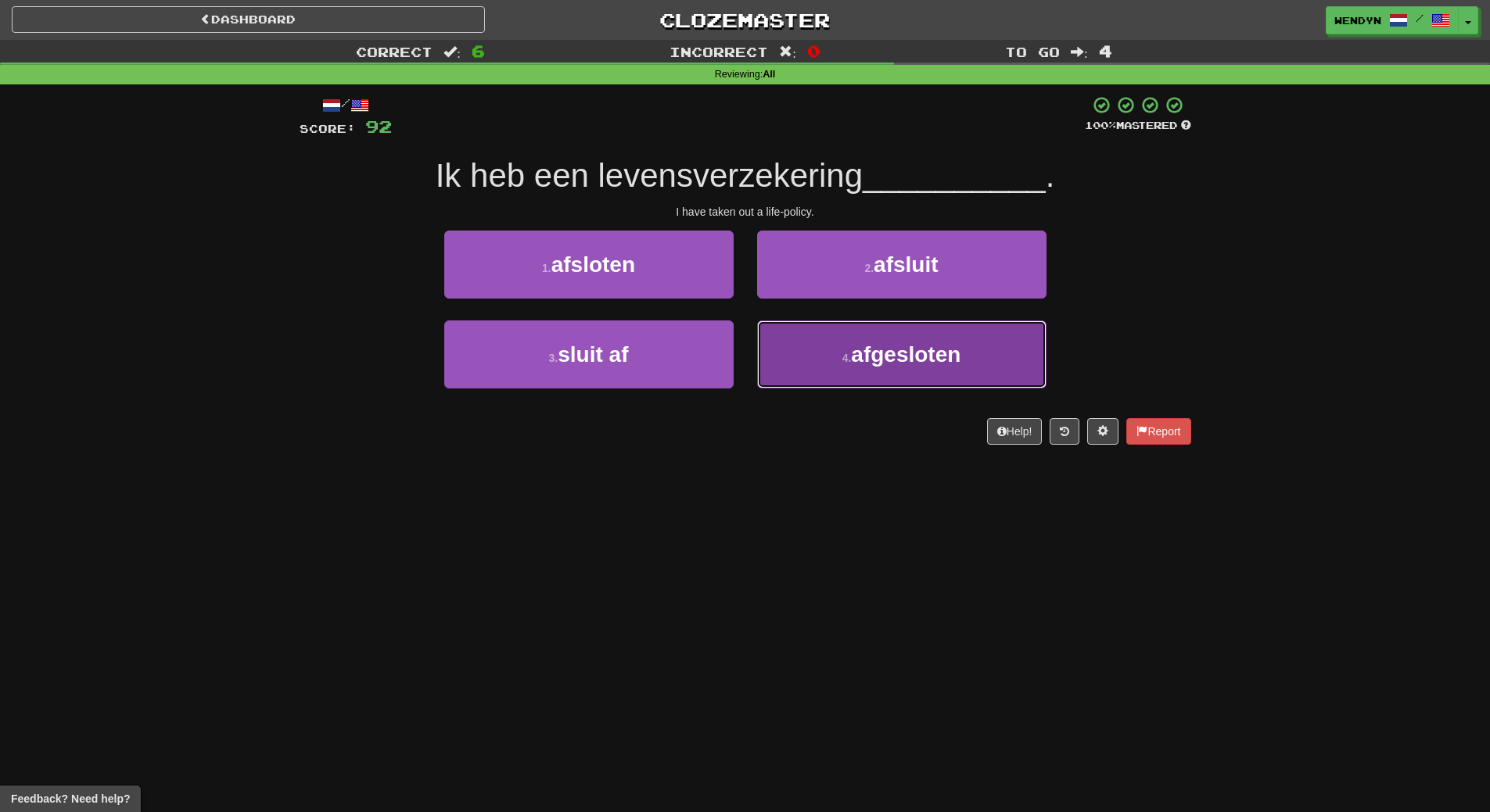
click at [933, 335] on button "4 . afgesloten" at bounding box center [902, 355] width 289 height 68
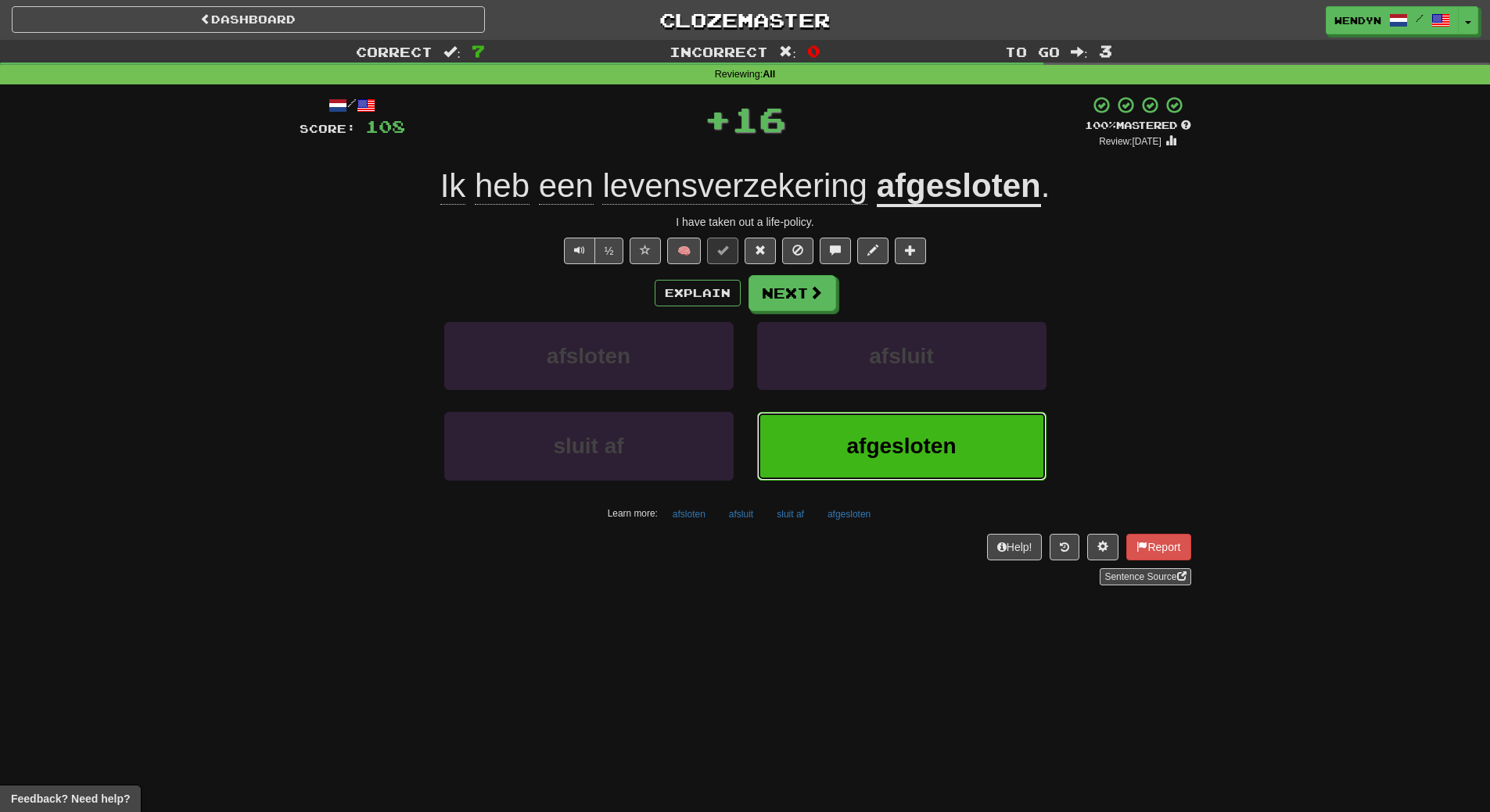
click at [879, 453] on span "afgesloten" at bounding box center [901, 446] width 110 height 24
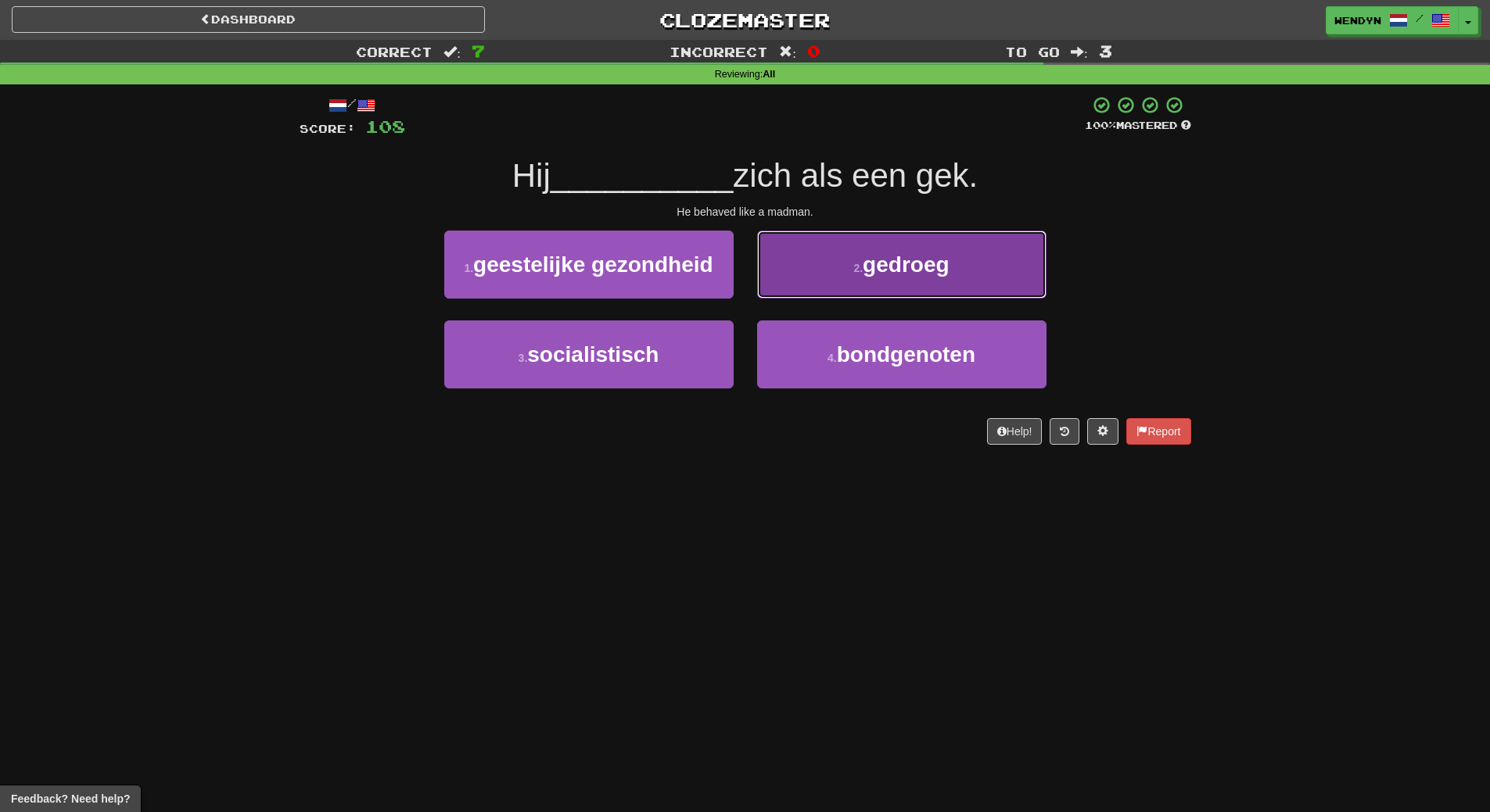
click at [887, 263] on span "gedroeg" at bounding box center [906, 265] width 86 height 24
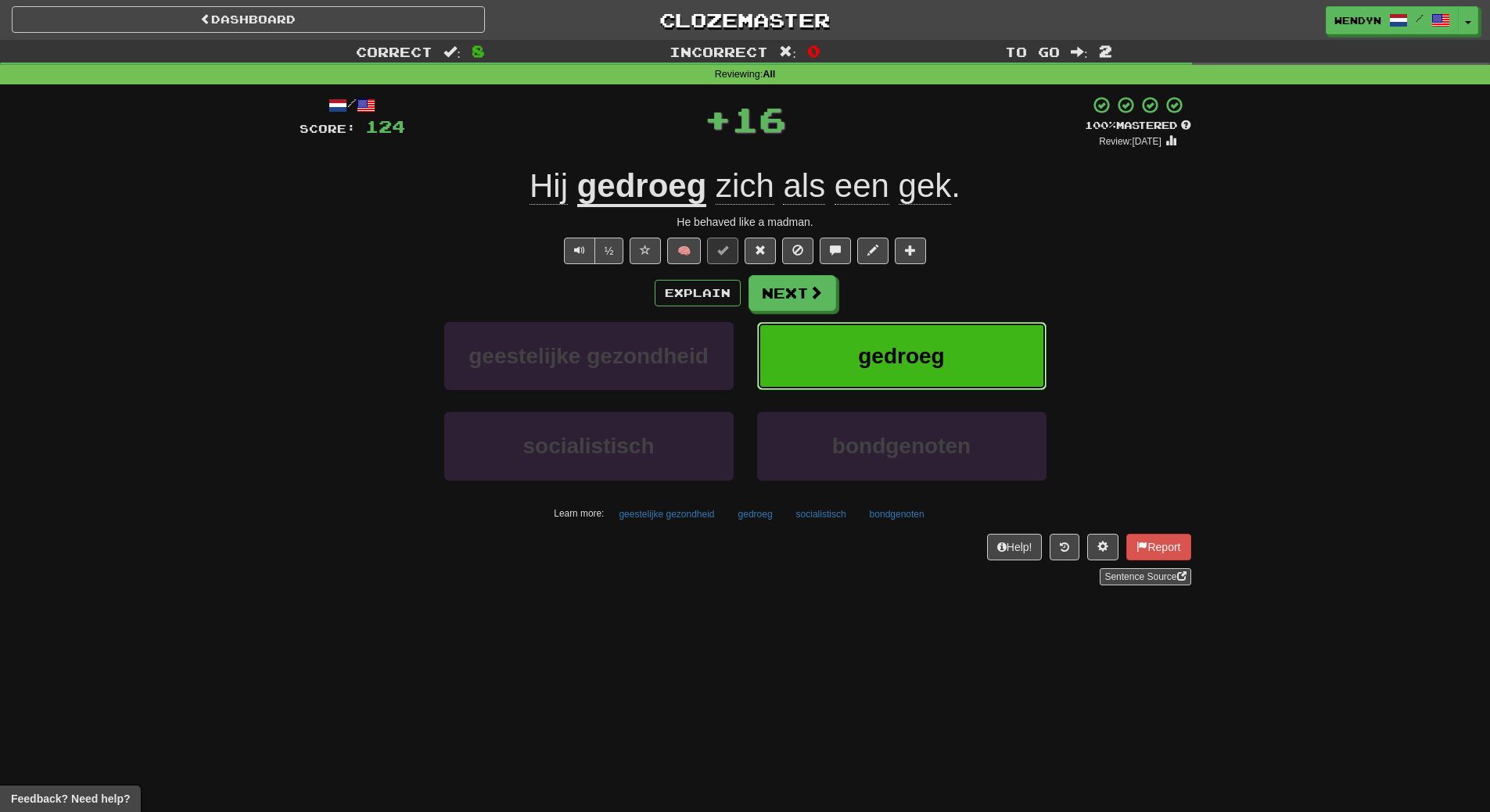
click at [911, 350] on span "gedroeg" at bounding box center [901, 356] width 86 height 24
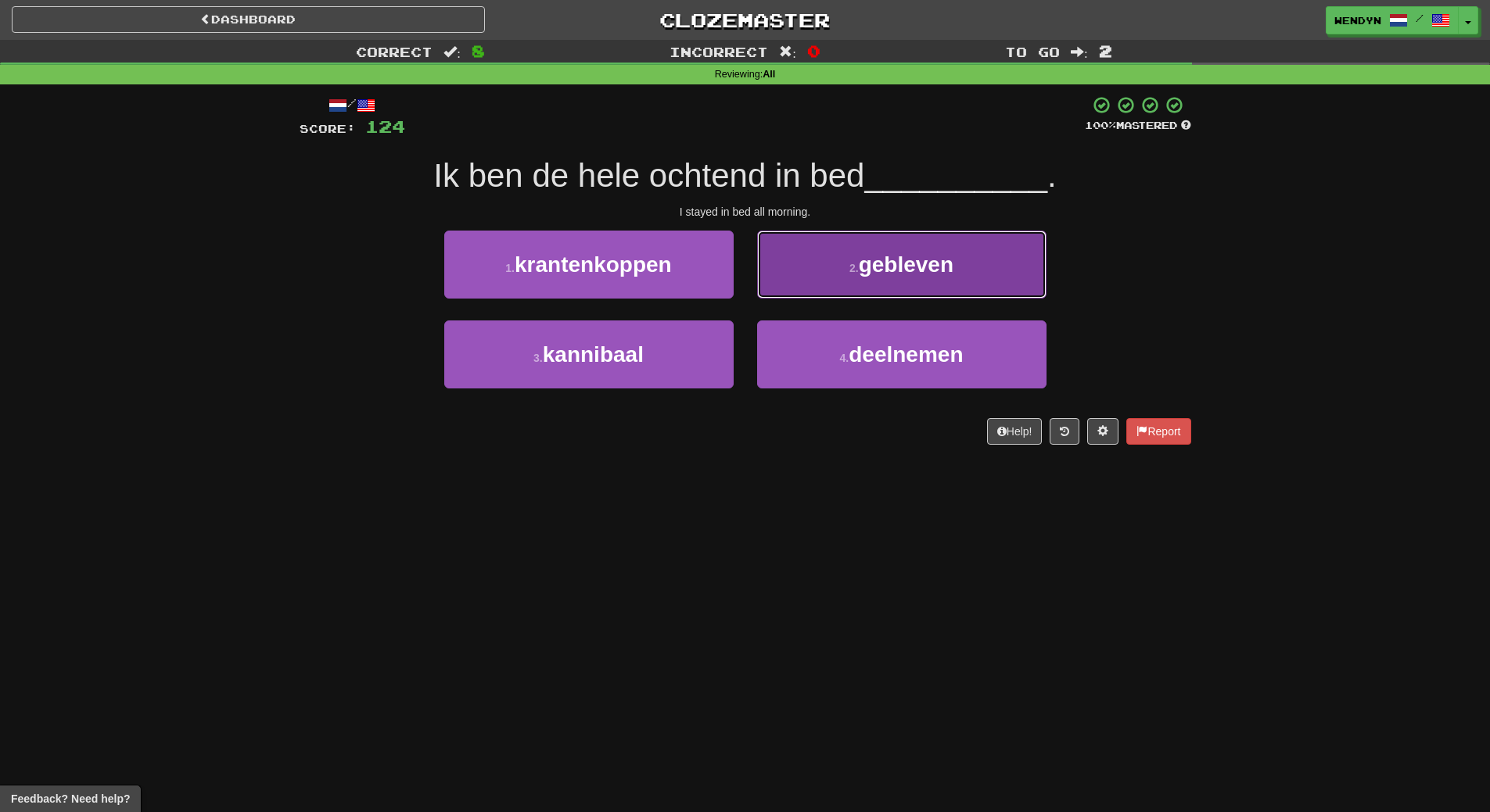
click at [959, 264] on button "2 . gebleven" at bounding box center [902, 265] width 289 height 68
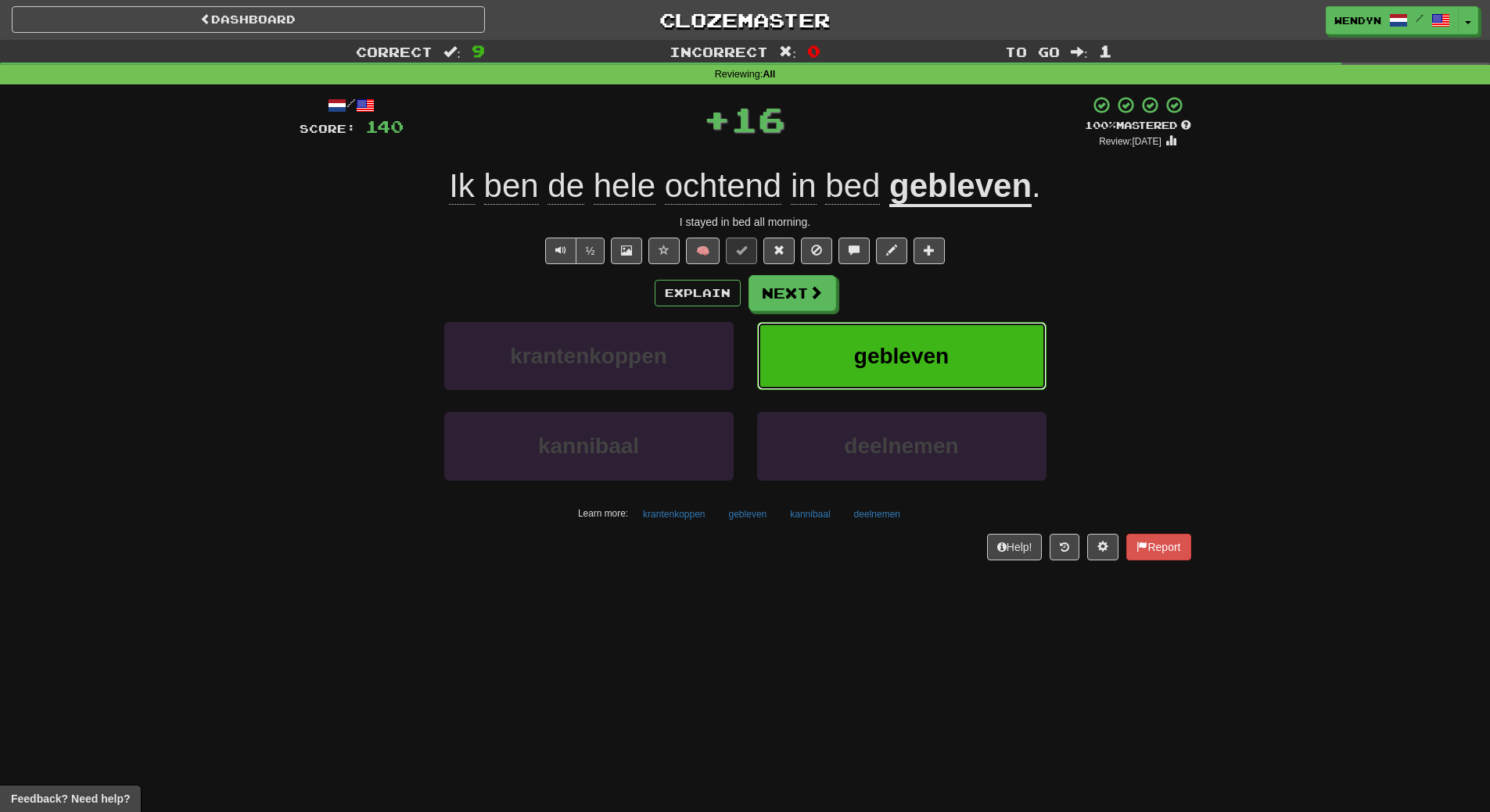
click at [951, 333] on button "gebleven" at bounding box center [902, 356] width 289 height 68
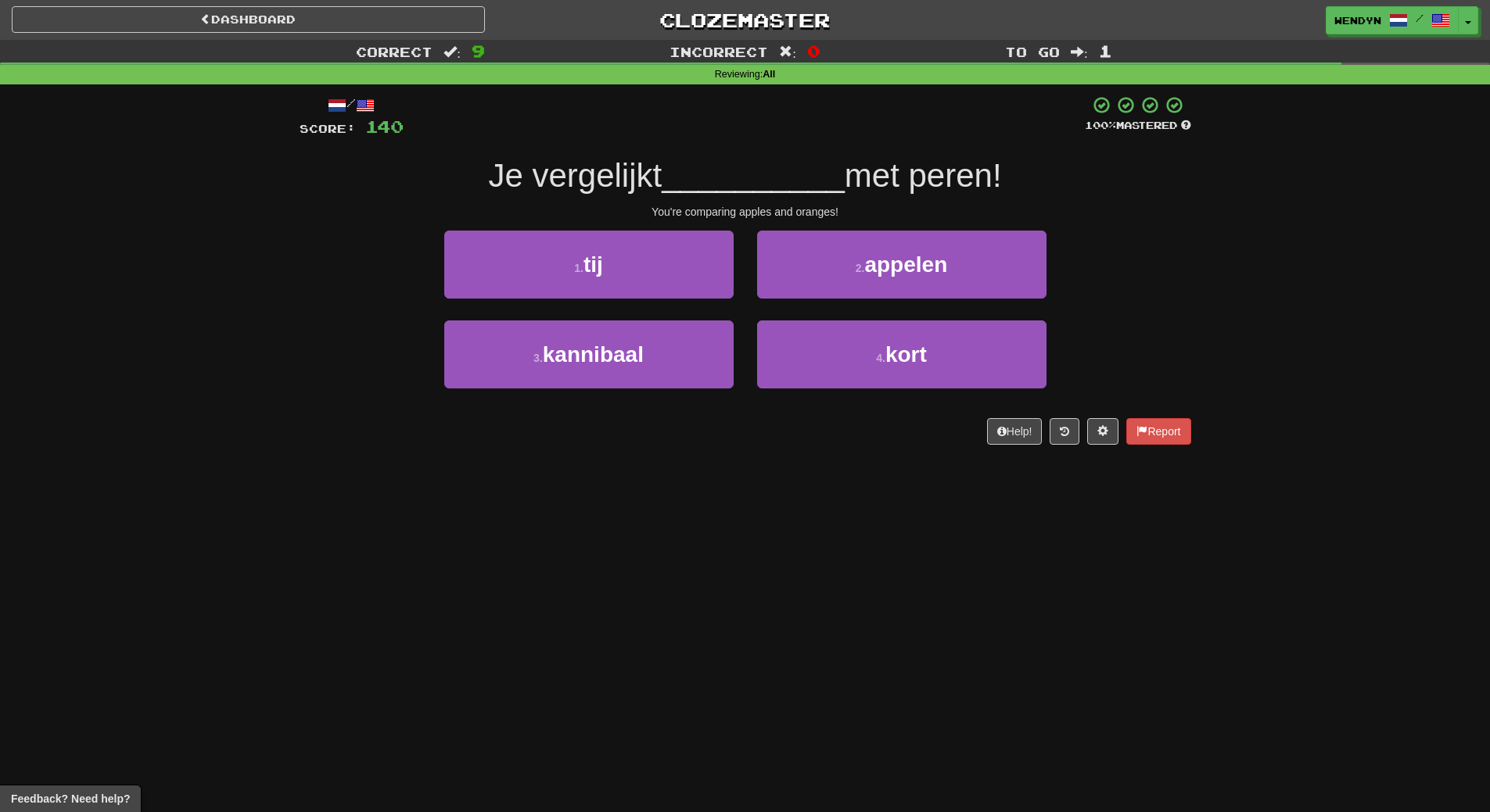
click at [965, 215] on div "You're comparing apples and oranges!" at bounding box center [746, 211] width 892 height 15
click at [968, 270] on button "2 . appelen" at bounding box center [902, 265] width 289 height 68
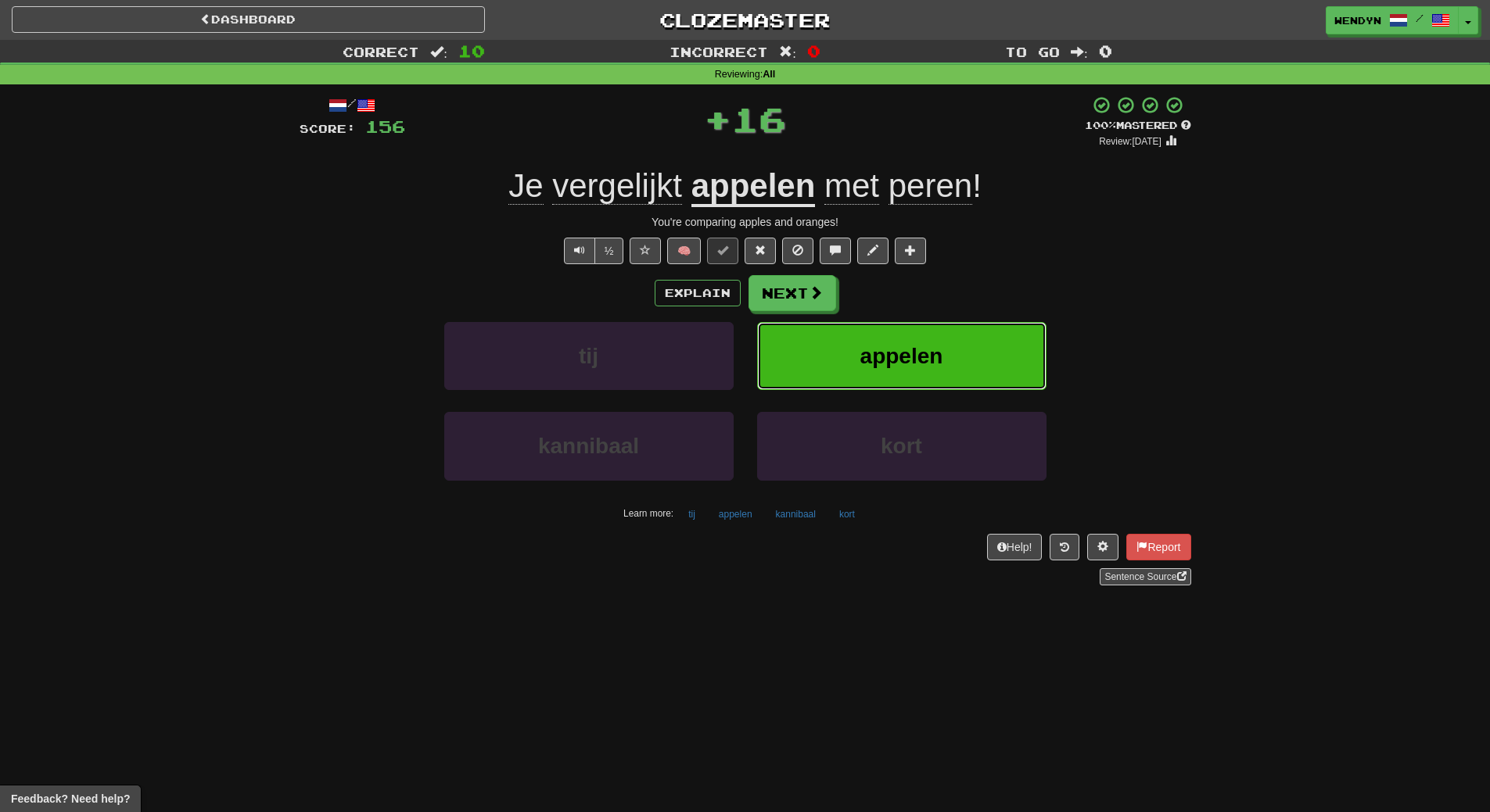
click at [924, 345] on span "appelen" at bounding box center [902, 356] width 83 height 24
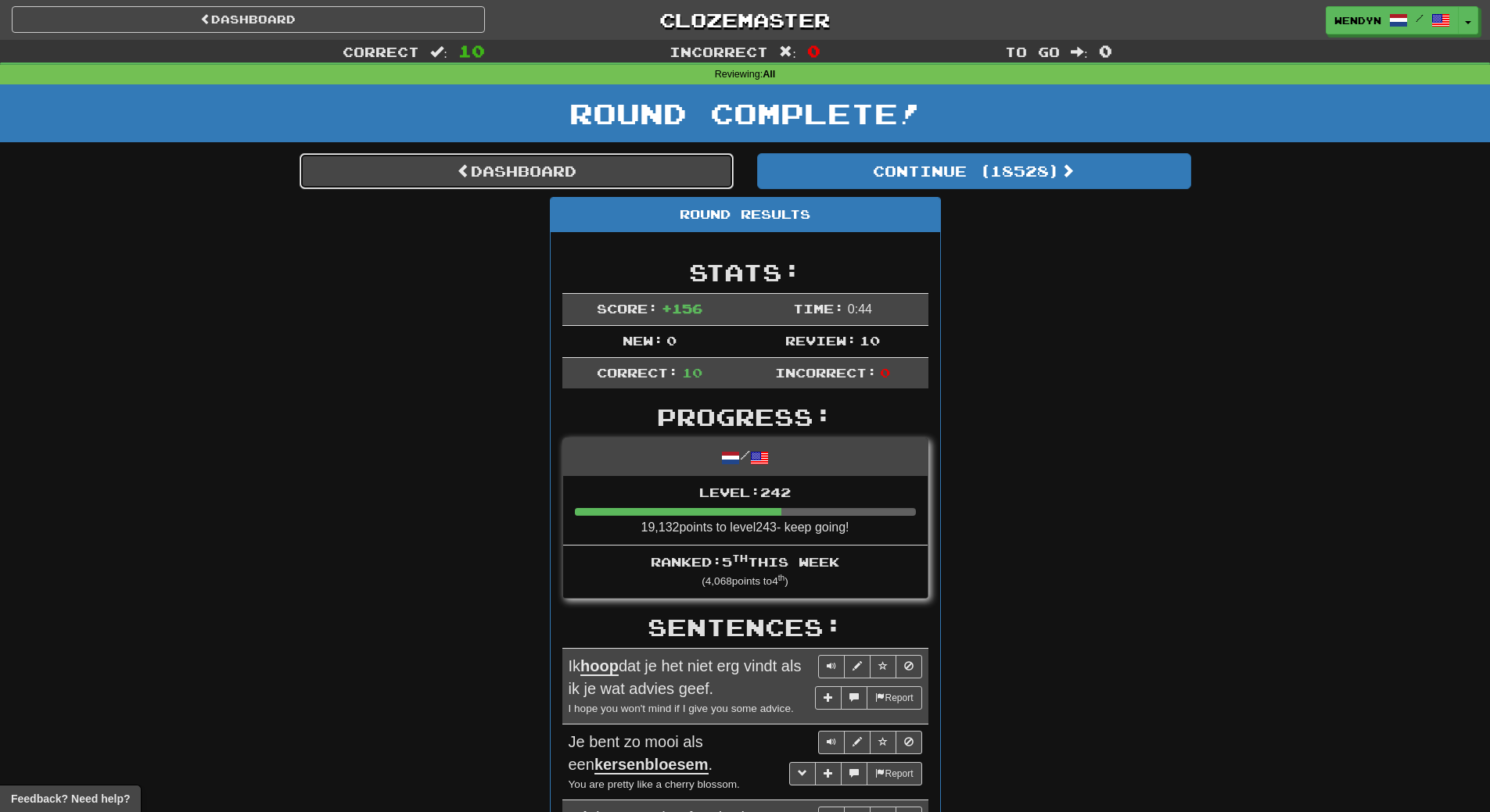
click at [570, 175] on link "Dashboard" at bounding box center [517, 171] width 434 height 36
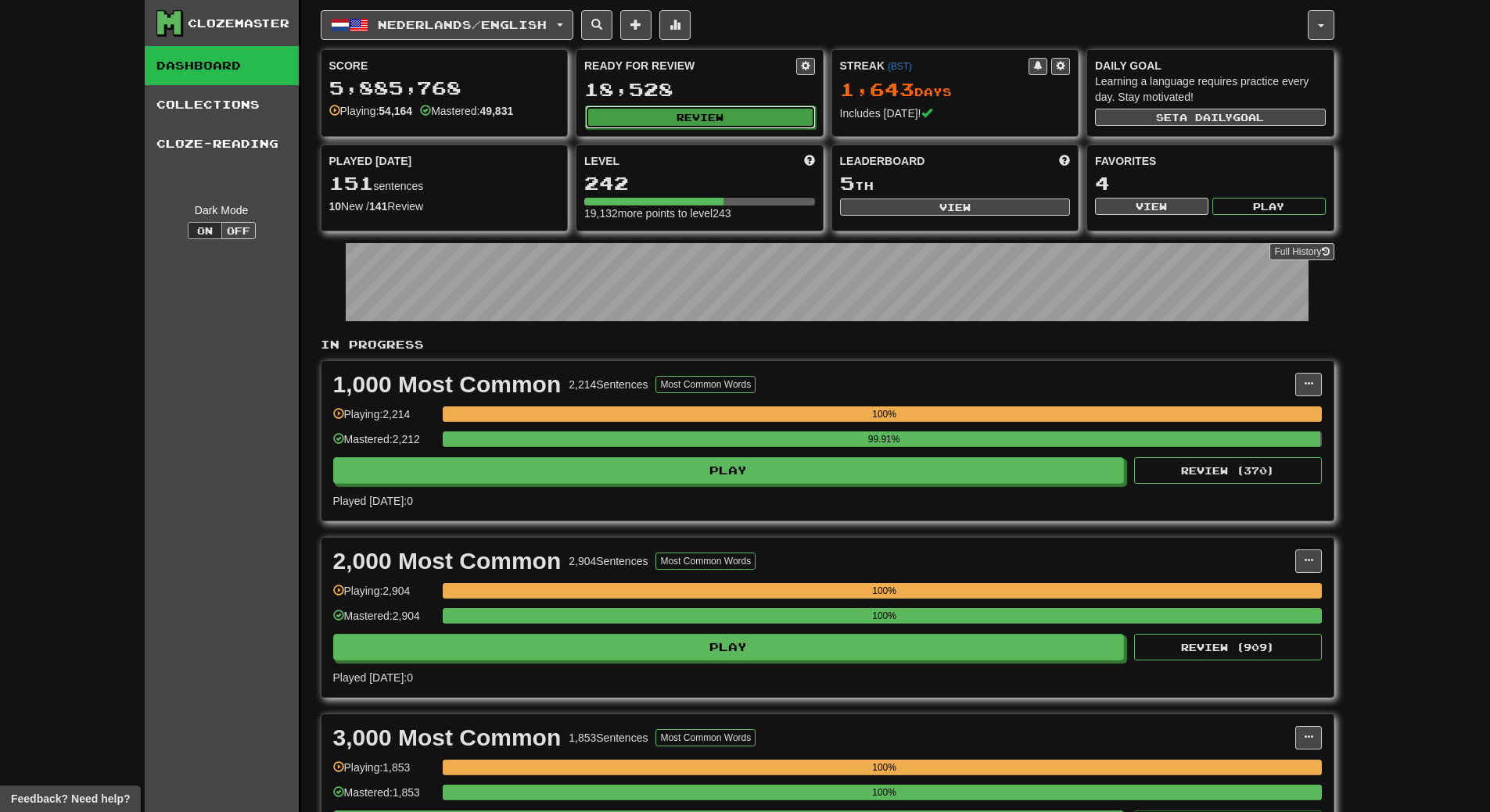
click at [718, 110] on button "Review" at bounding box center [700, 117] width 231 height 24
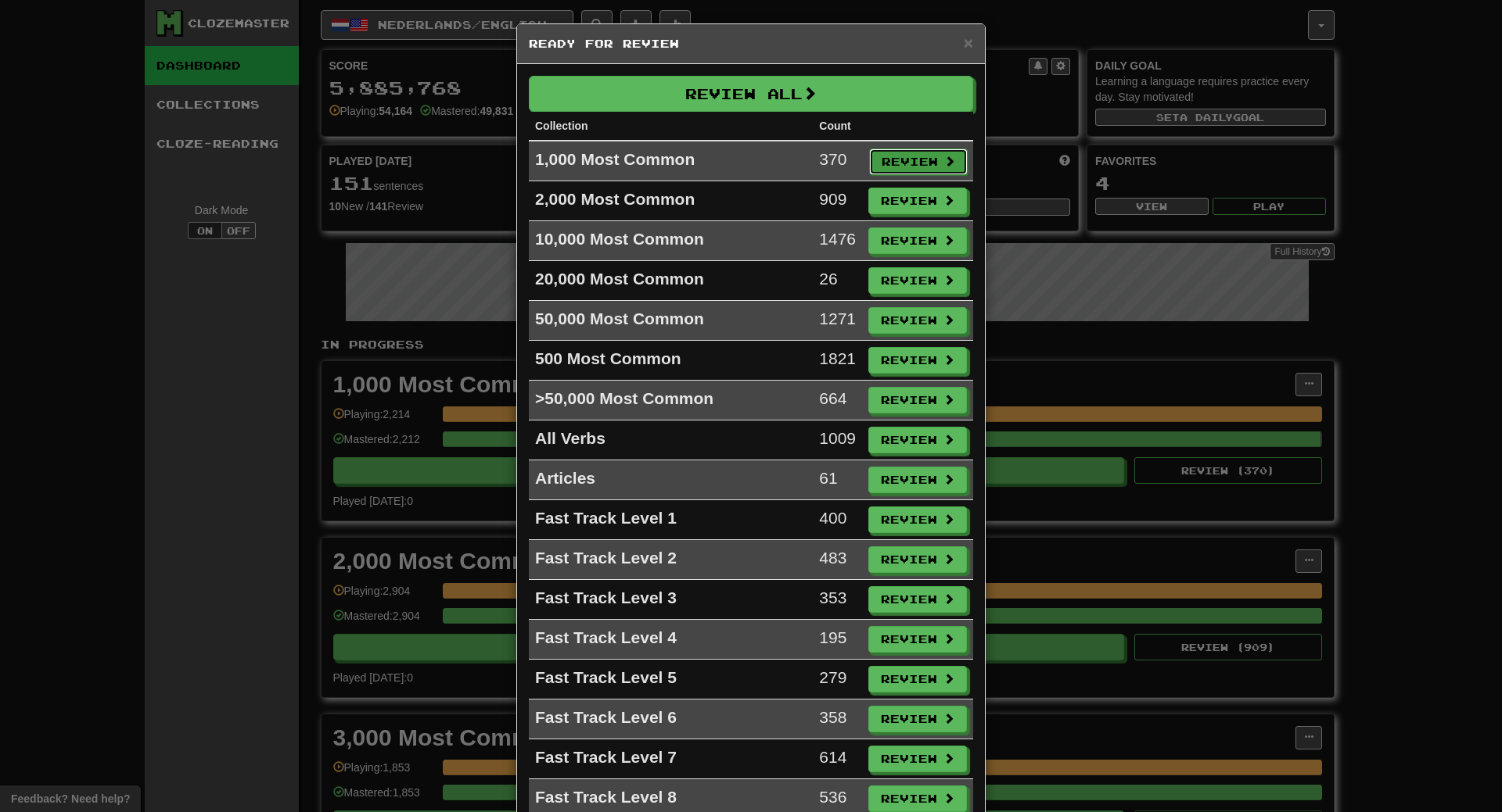
click at [923, 163] on button "Review" at bounding box center [918, 162] width 98 height 27
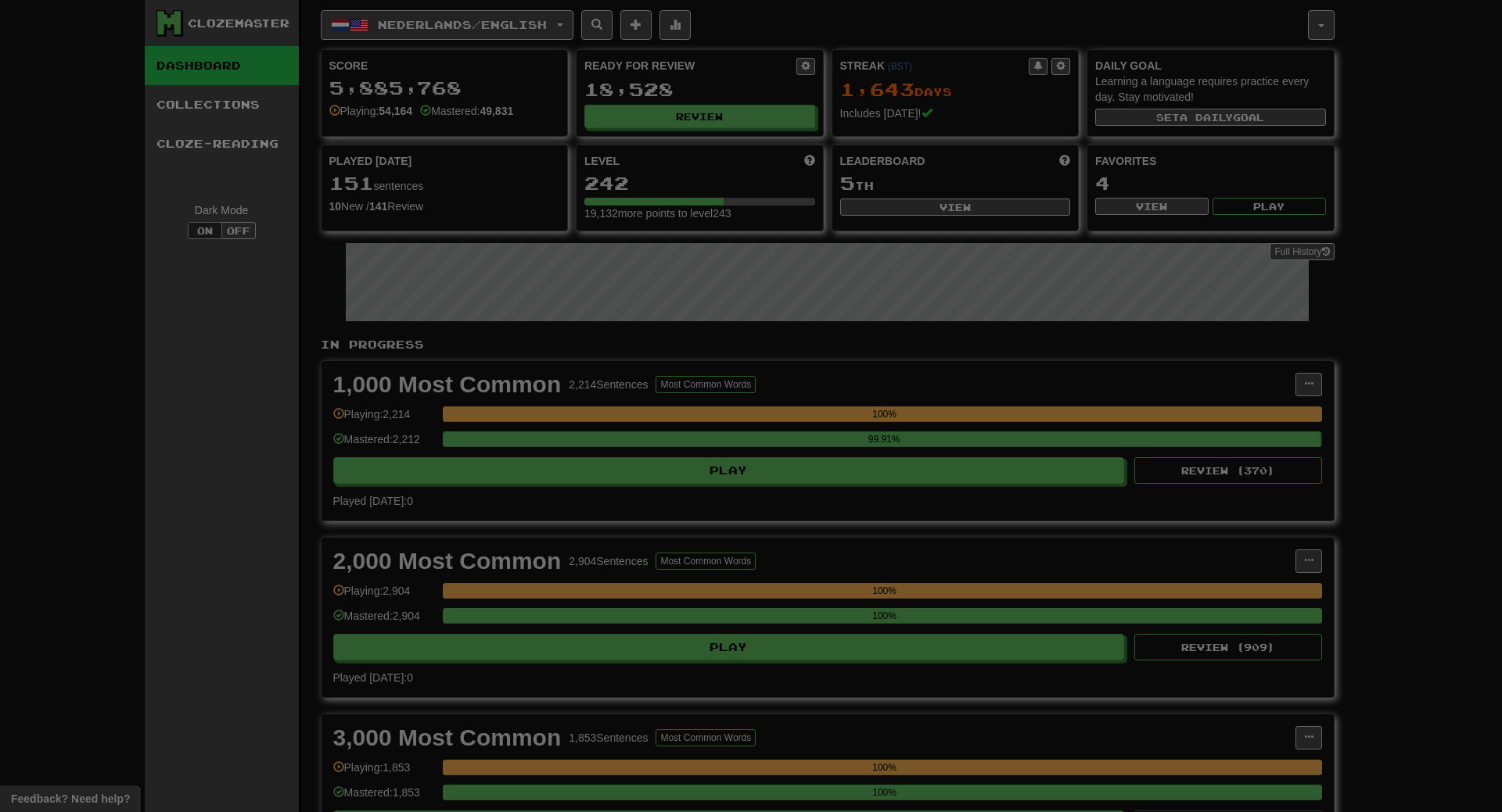
select select "**"
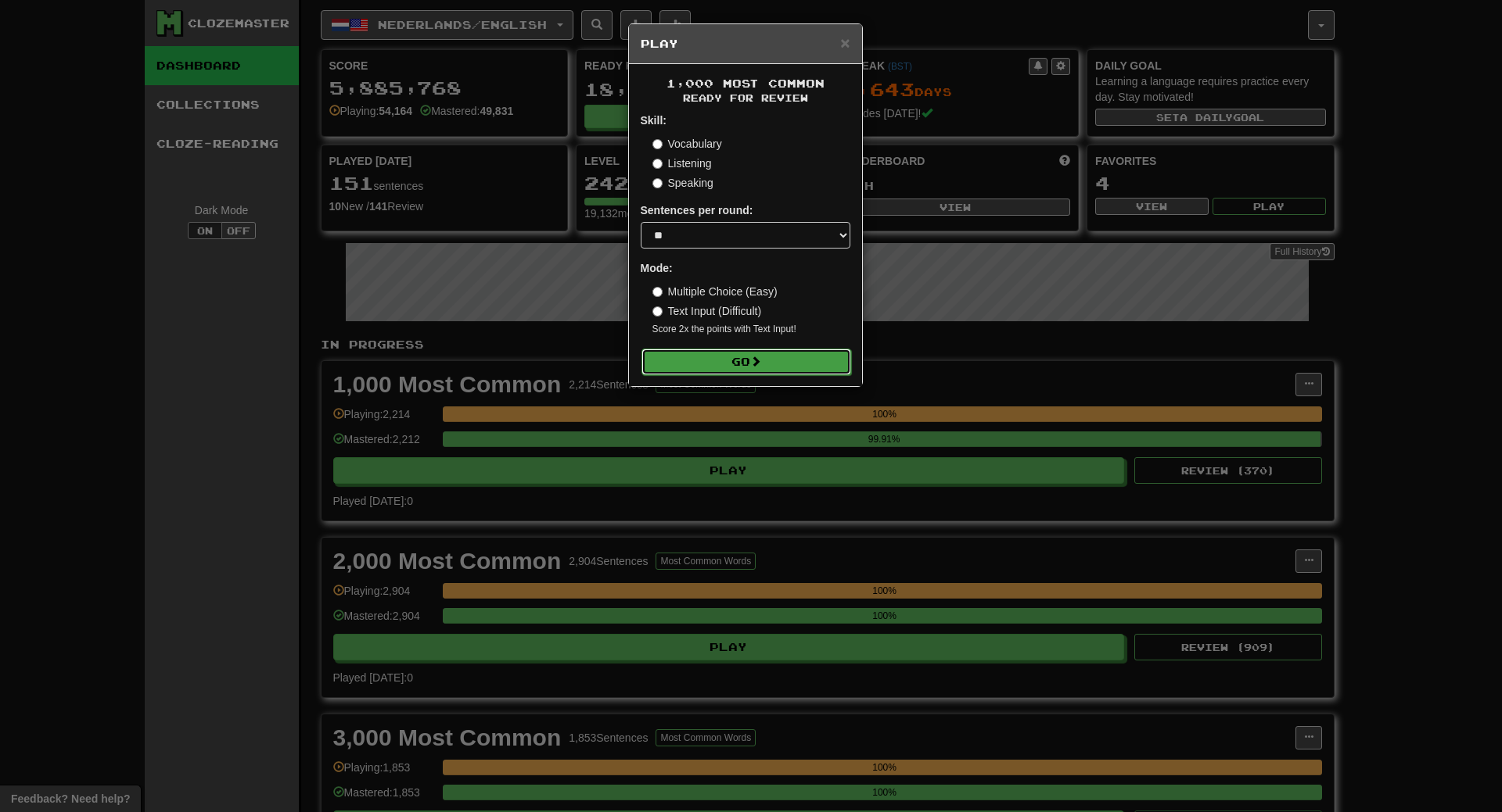
click at [758, 359] on span at bounding box center [755, 361] width 11 height 11
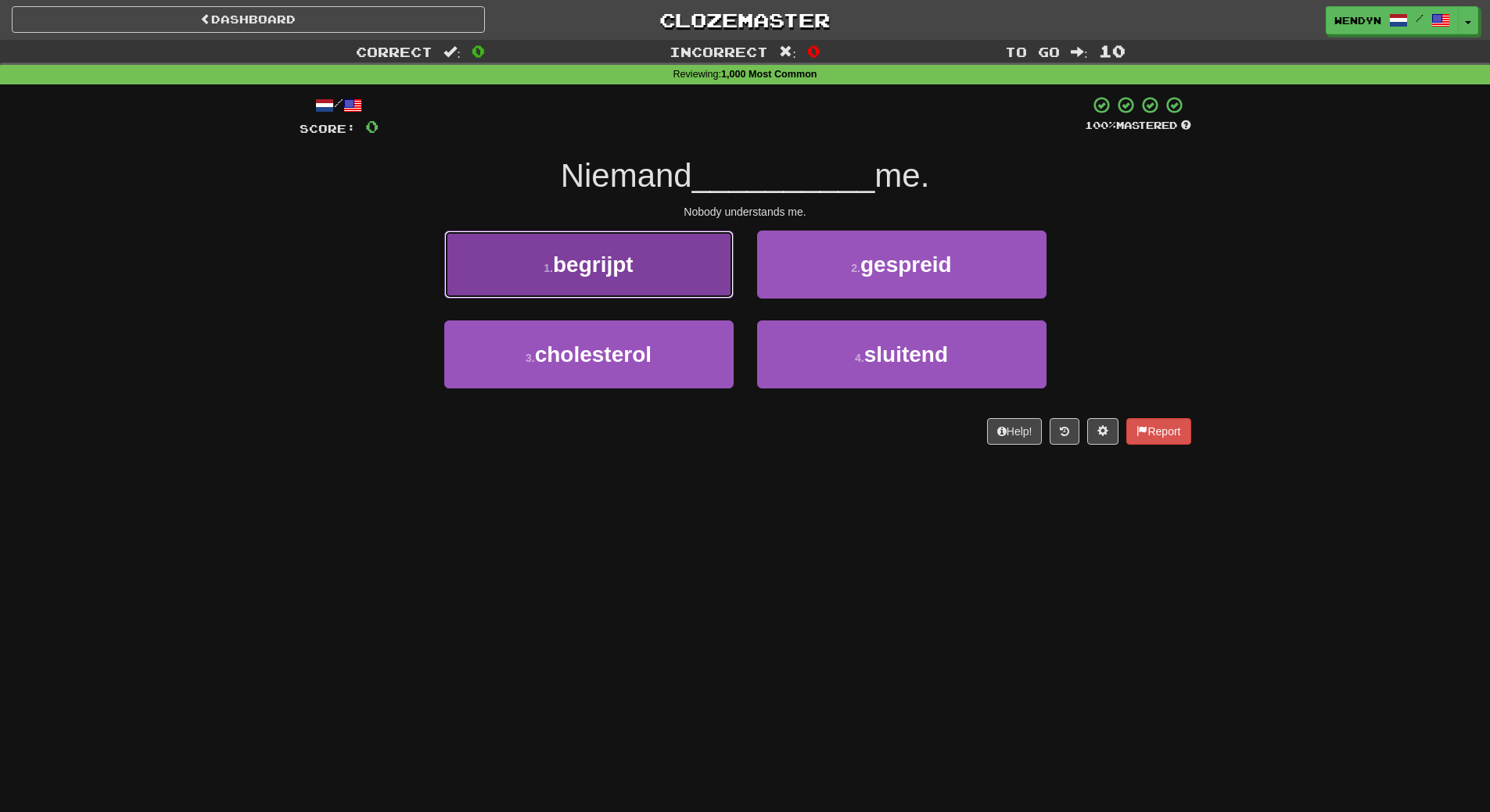
click at [649, 255] on button "1 . begrijpt" at bounding box center [589, 265] width 289 height 68
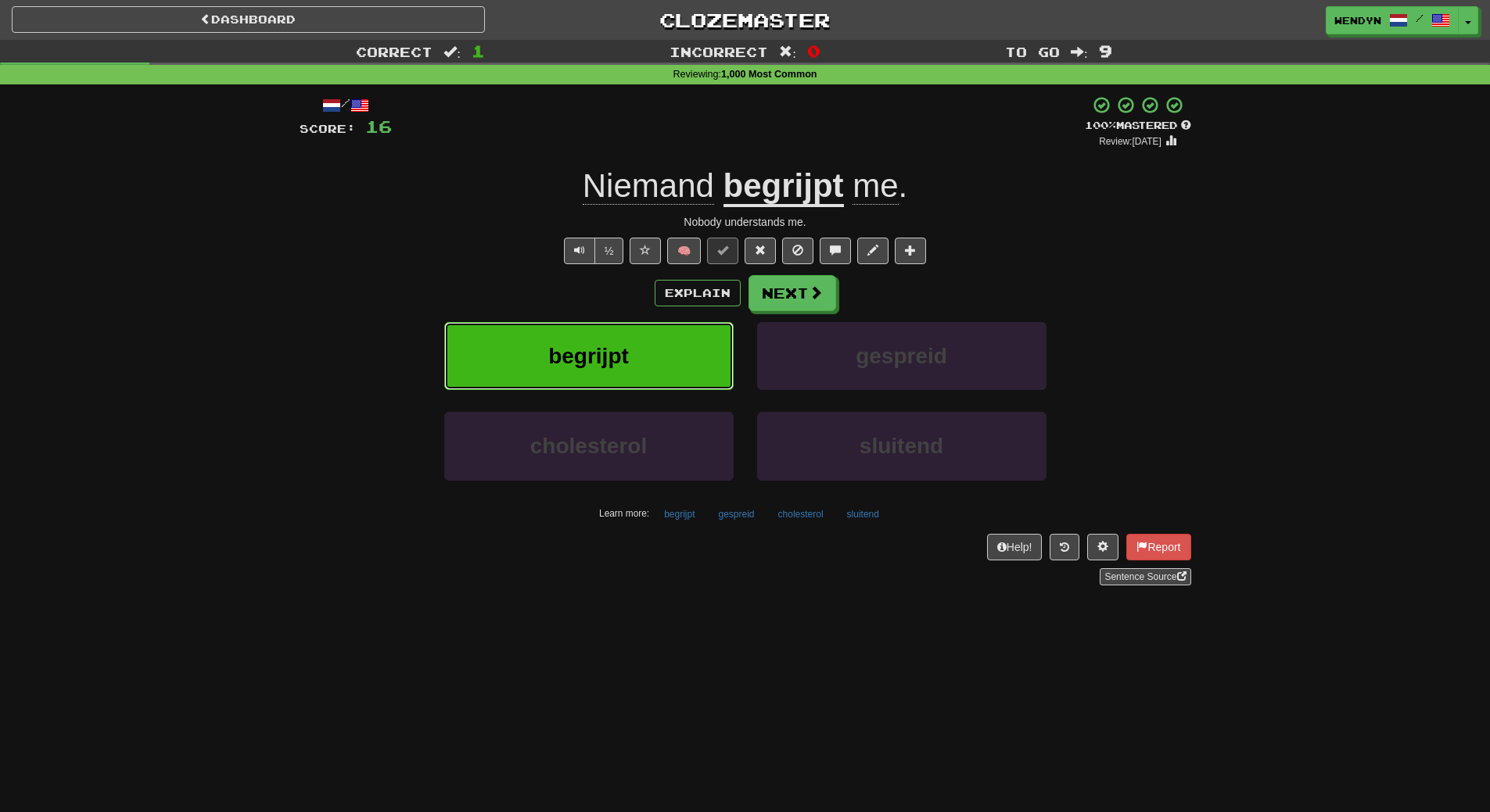
click at [585, 351] on span "begrijpt" at bounding box center [588, 356] width 80 height 24
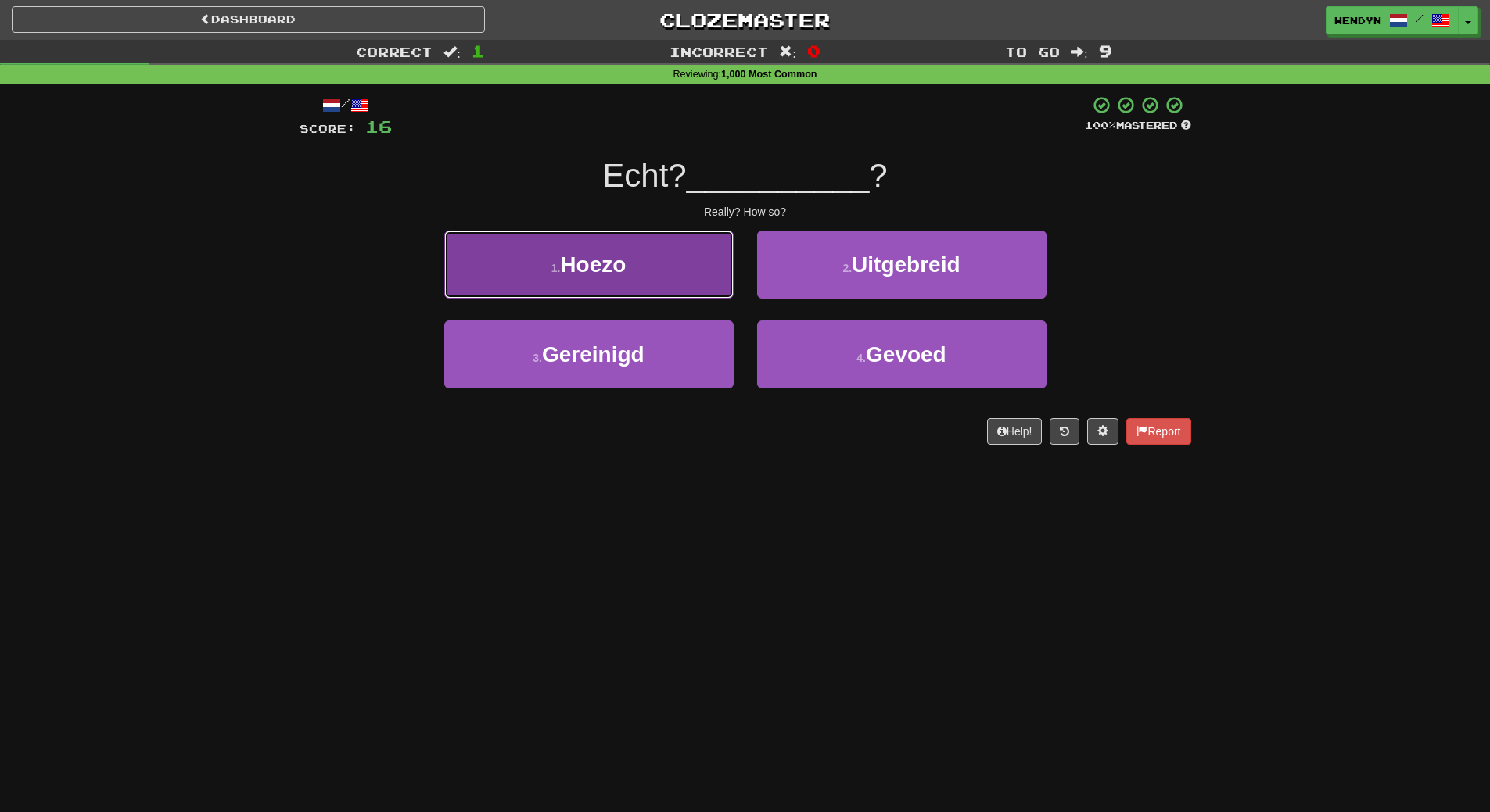
click at [618, 274] on span "Hoezo" at bounding box center [592, 265] width 66 height 24
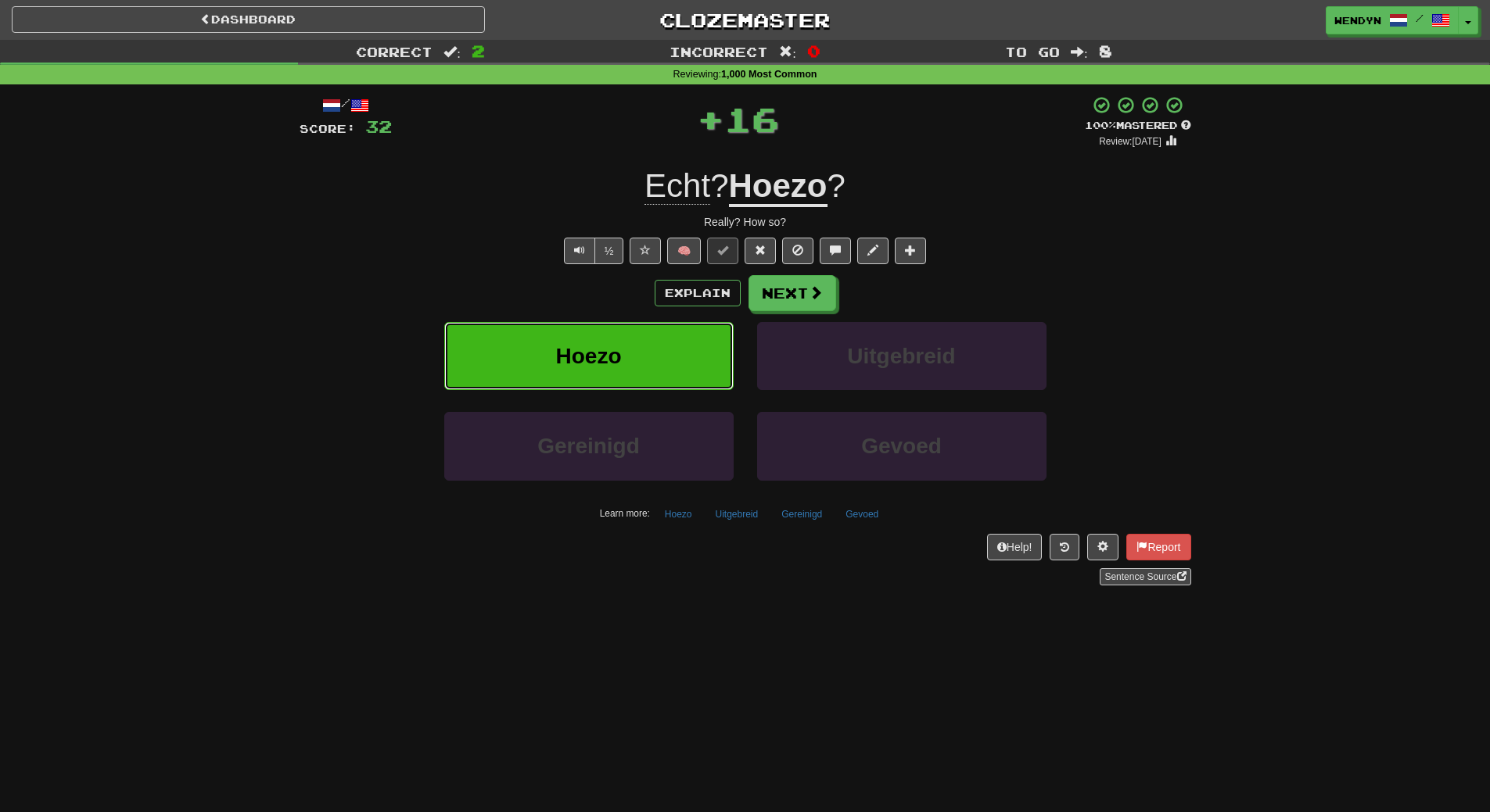
drag, startPoint x: 600, startPoint y: 343, endPoint x: 496, endPoint y: 481, distance: 172.8
click at [584, 374] on button "Hoezo" at bounding box center [589, 356] width 289 height 68
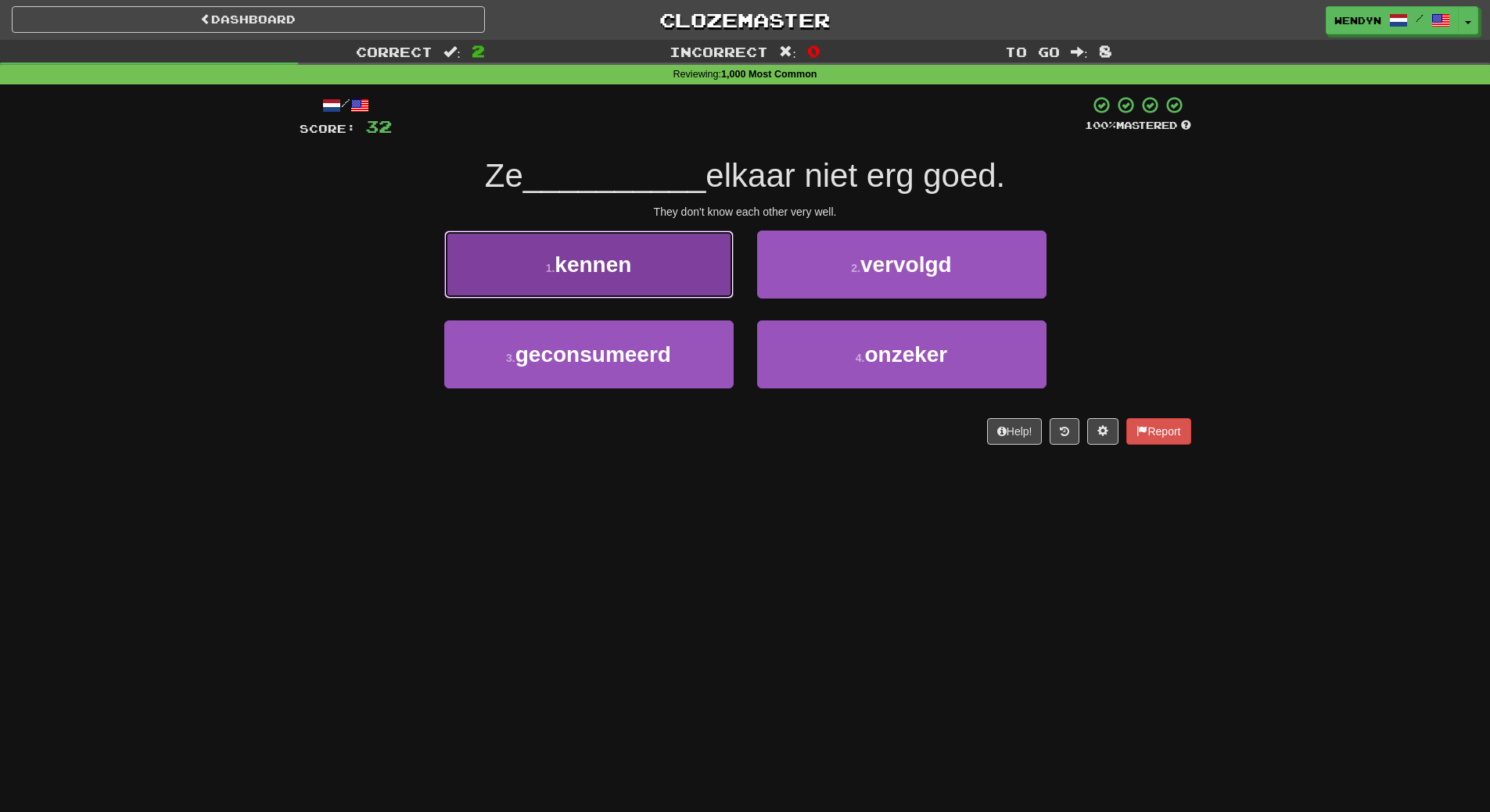
click at [596, 261] on span "kennen" at bounding box center [593, 265] width 76 height 24
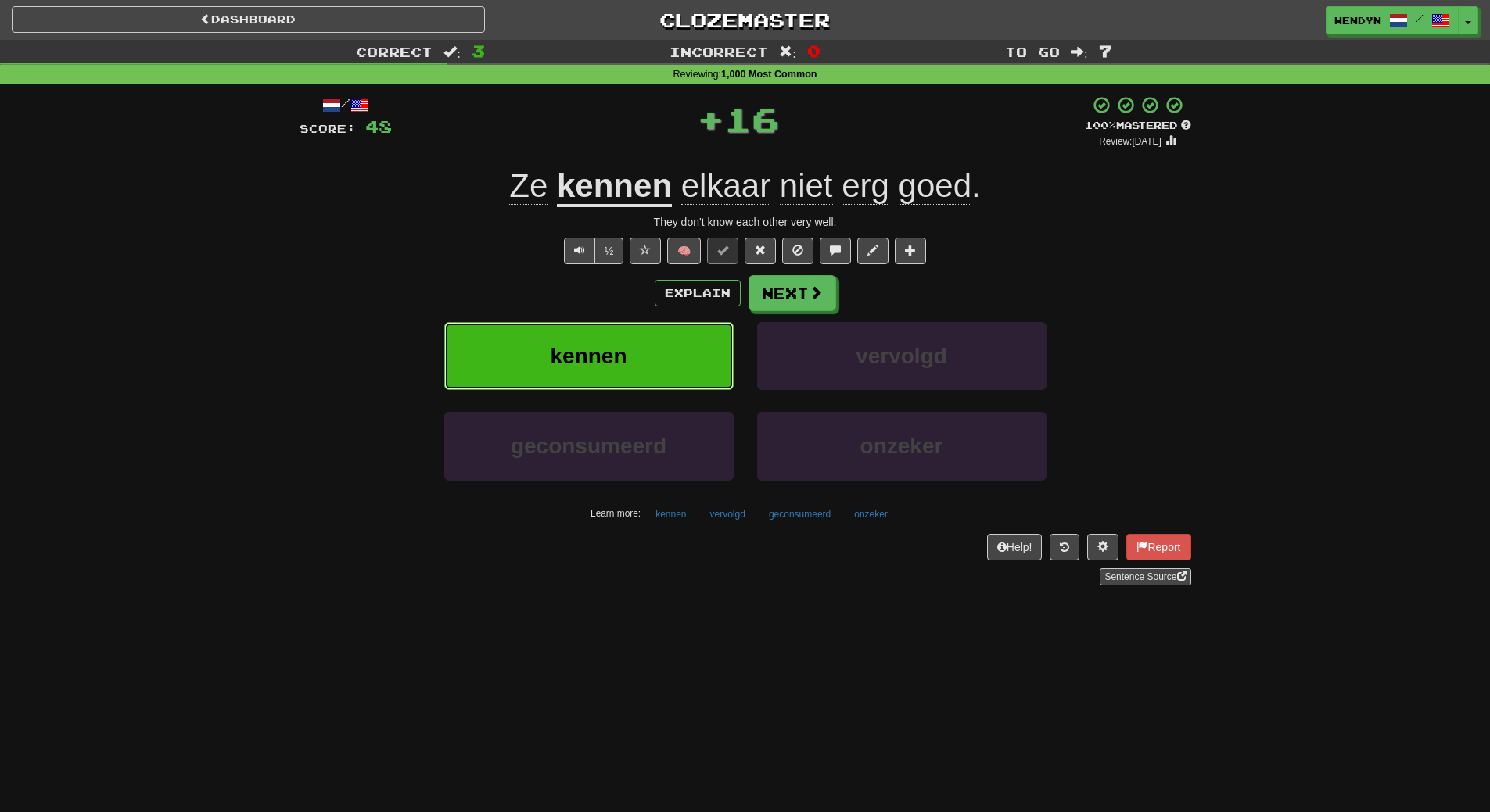
drag, startPoint x: 602, startPoint y: 358, endPoint x: 548, endPoint y: 440, distance: 98.2
click at [602, 360] on span "kennen" at bounding box center [588, 356] width 76 height 24
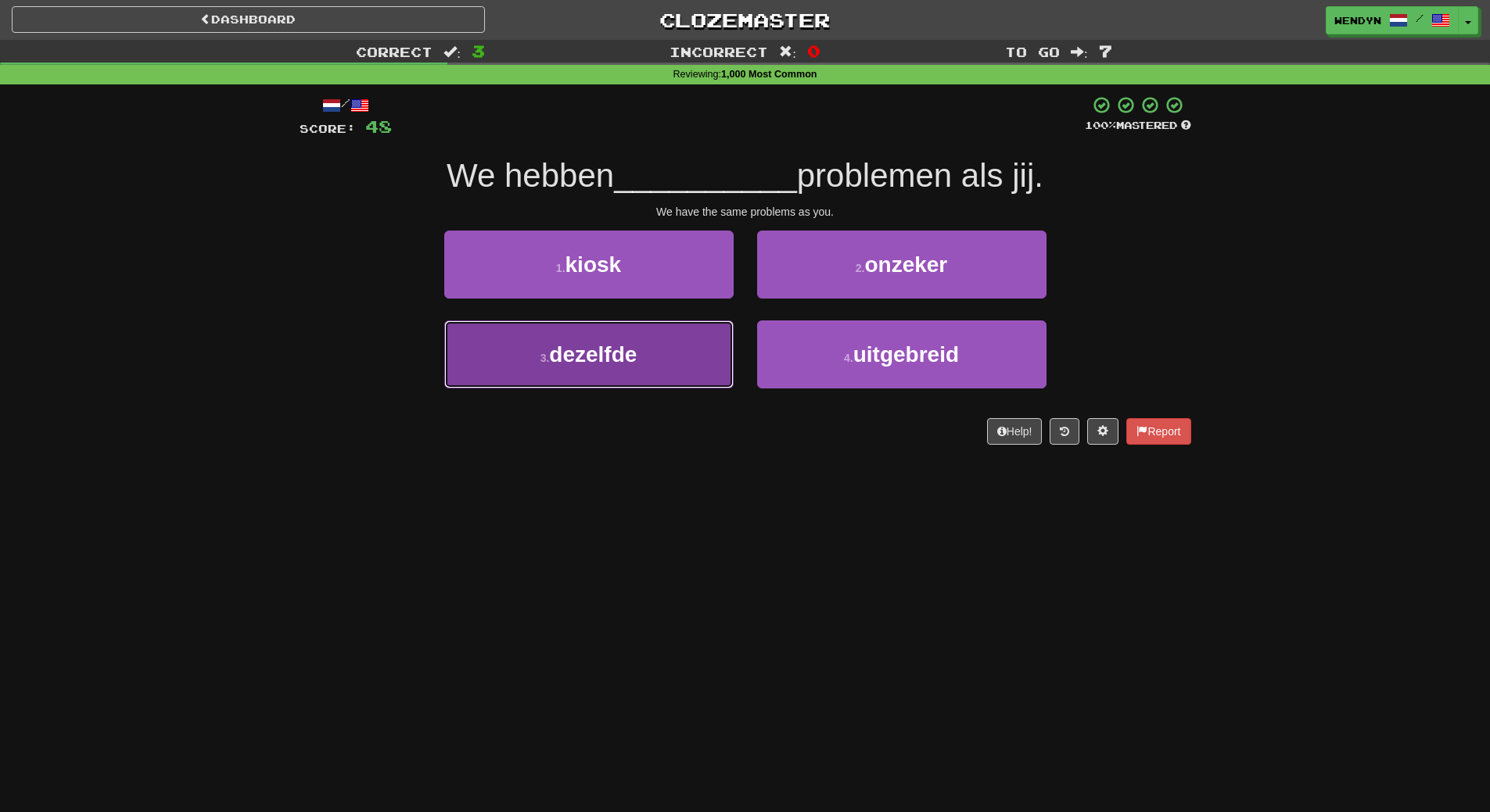
click at [644, 365] on button "3 . dezelfde" at bounding box center [589, 355] width 289 height 68
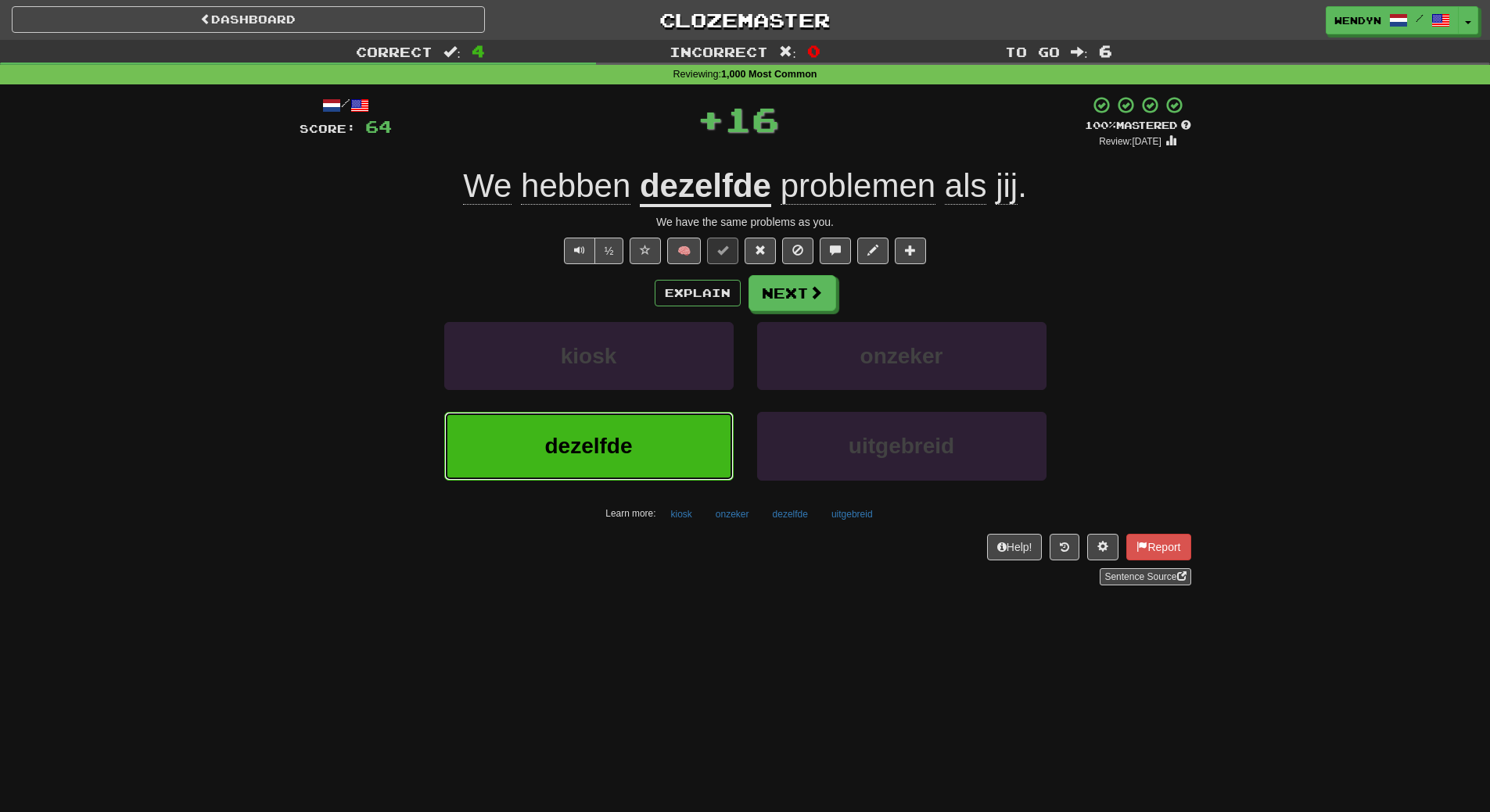
click at [630, 431] on button "dezelfde" at bounding box center [589, 446] width 289 height 68
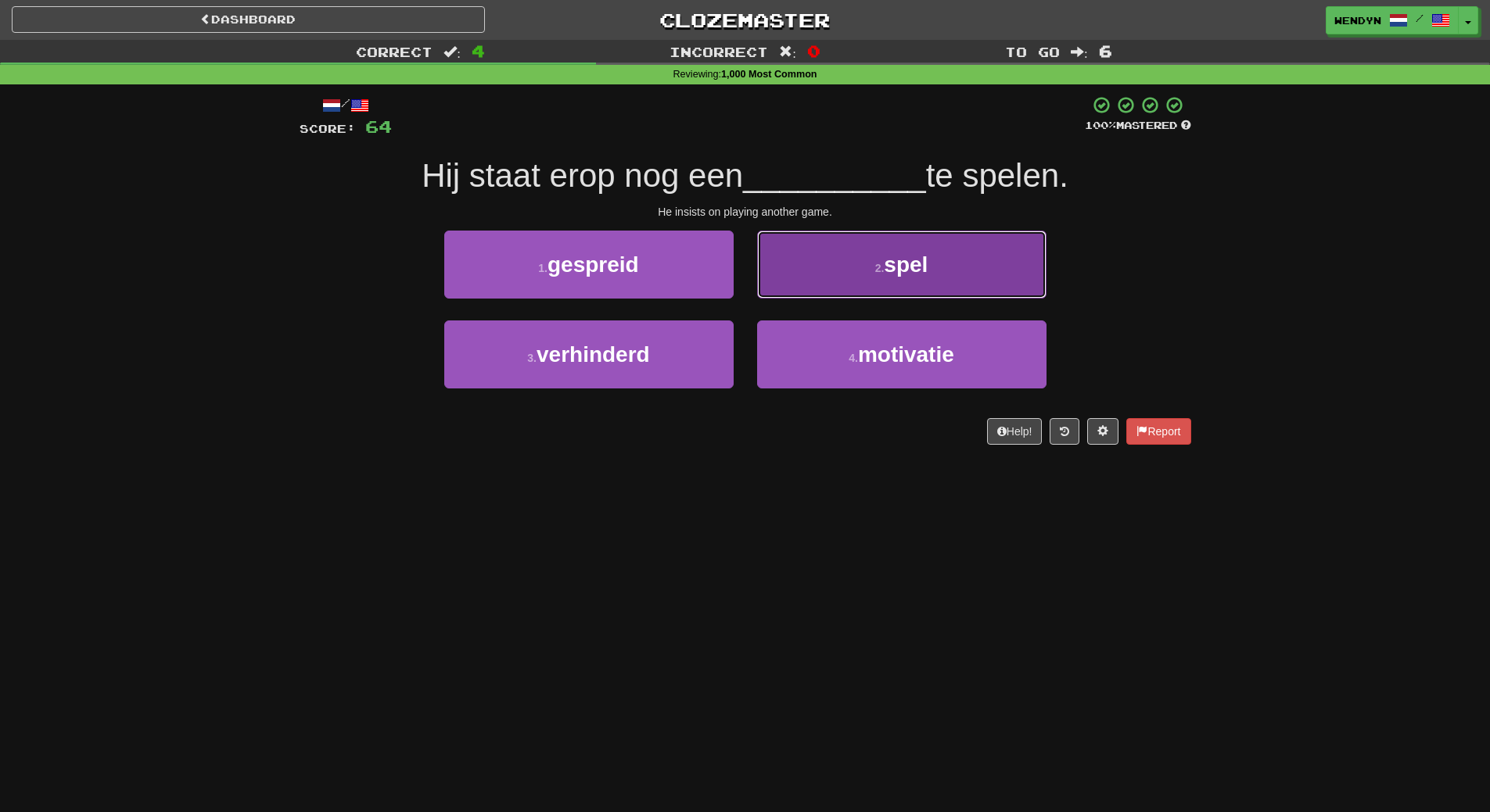
click at [953, 279] on button "2 . spel" at bounding box center [902, 265] width 289 height 68
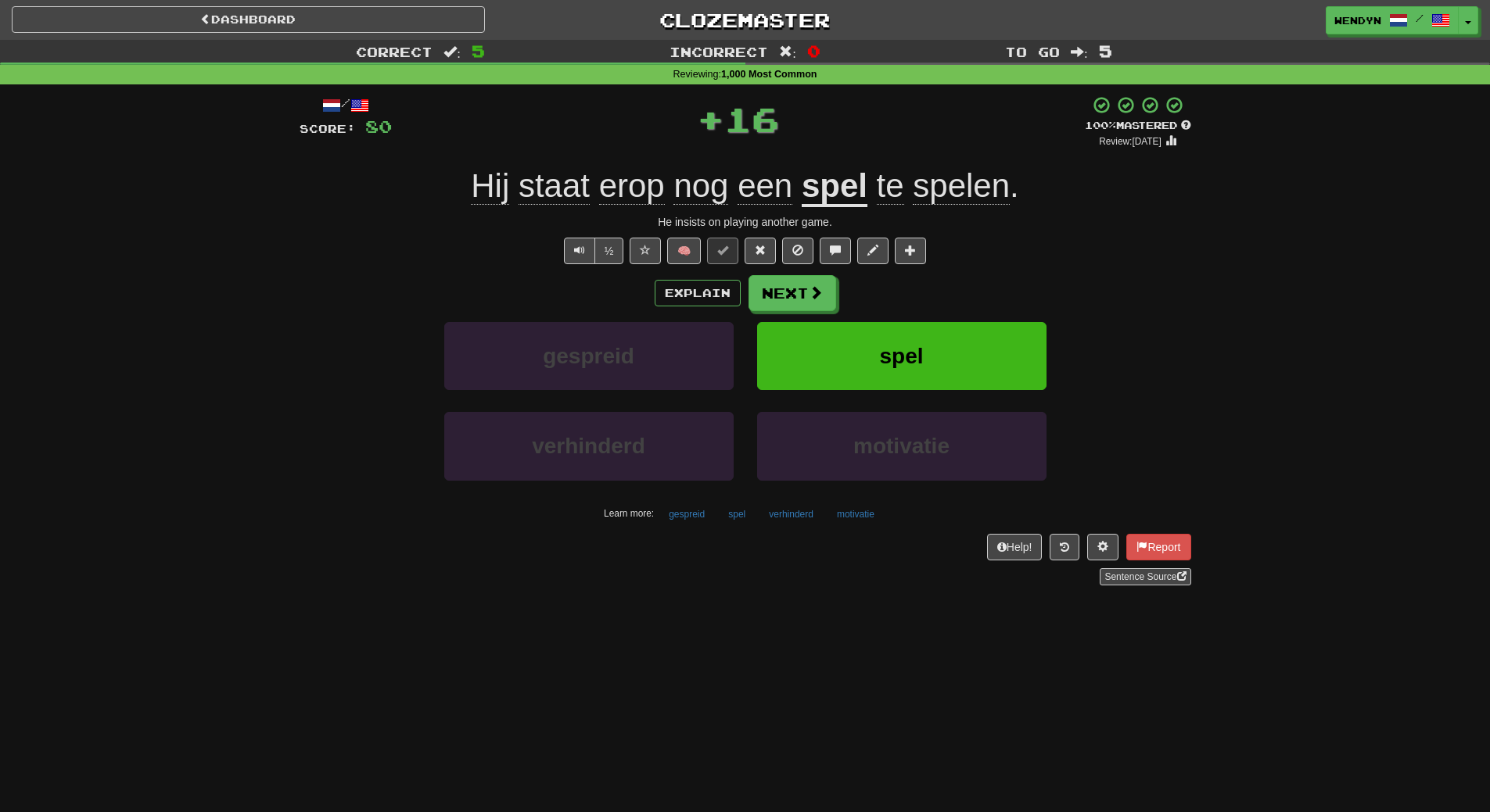
click at [953, 279] on div "Explain Next" at bounding box center [746, 293] width 892 height 36
click at [949, 335] on button "spel" at bounding box center [902, 356] width 289 height 68
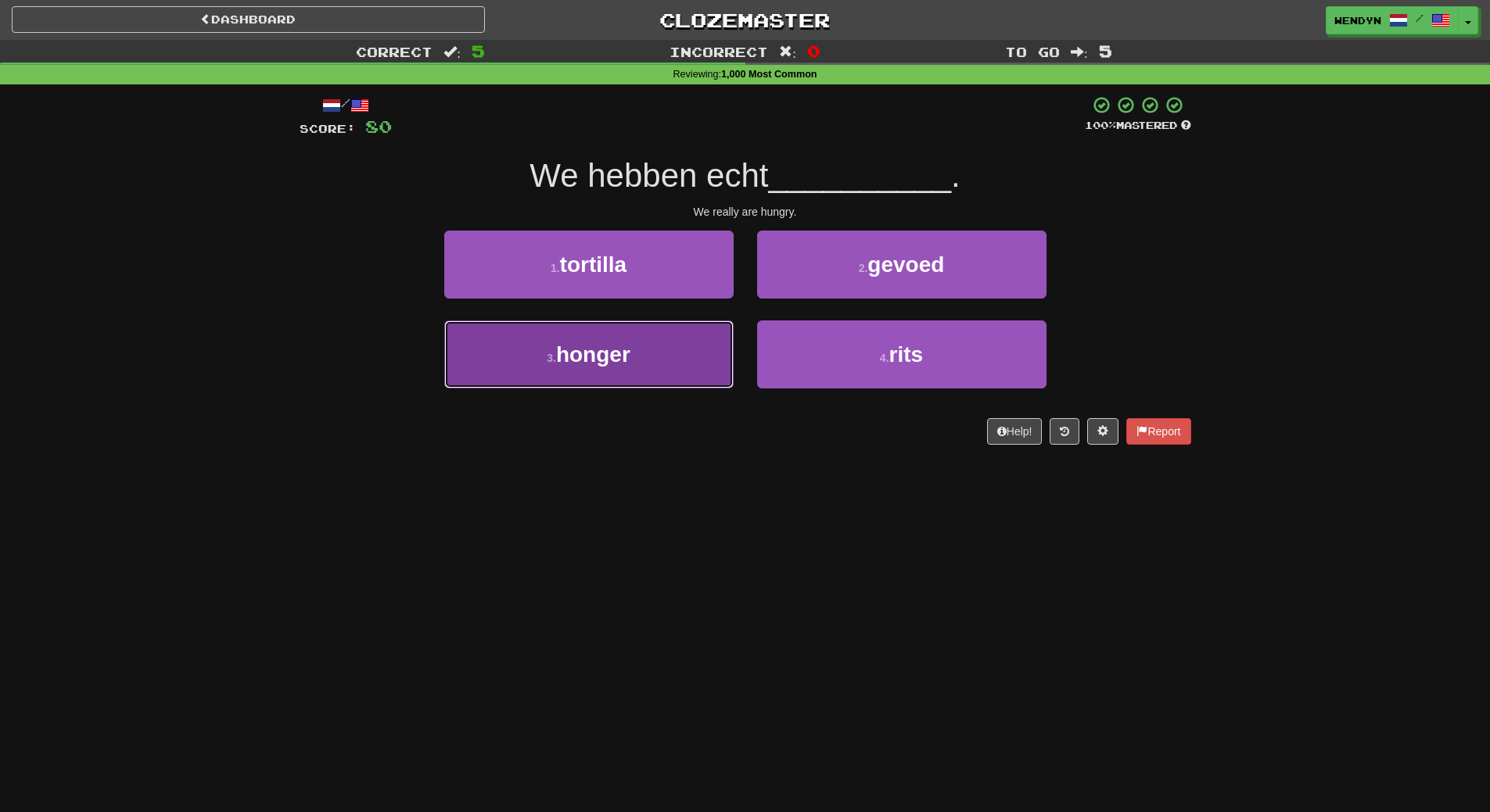
click at [642, 365] on button "3 . honger" at bounding box center [589, 355] width 289 height 68
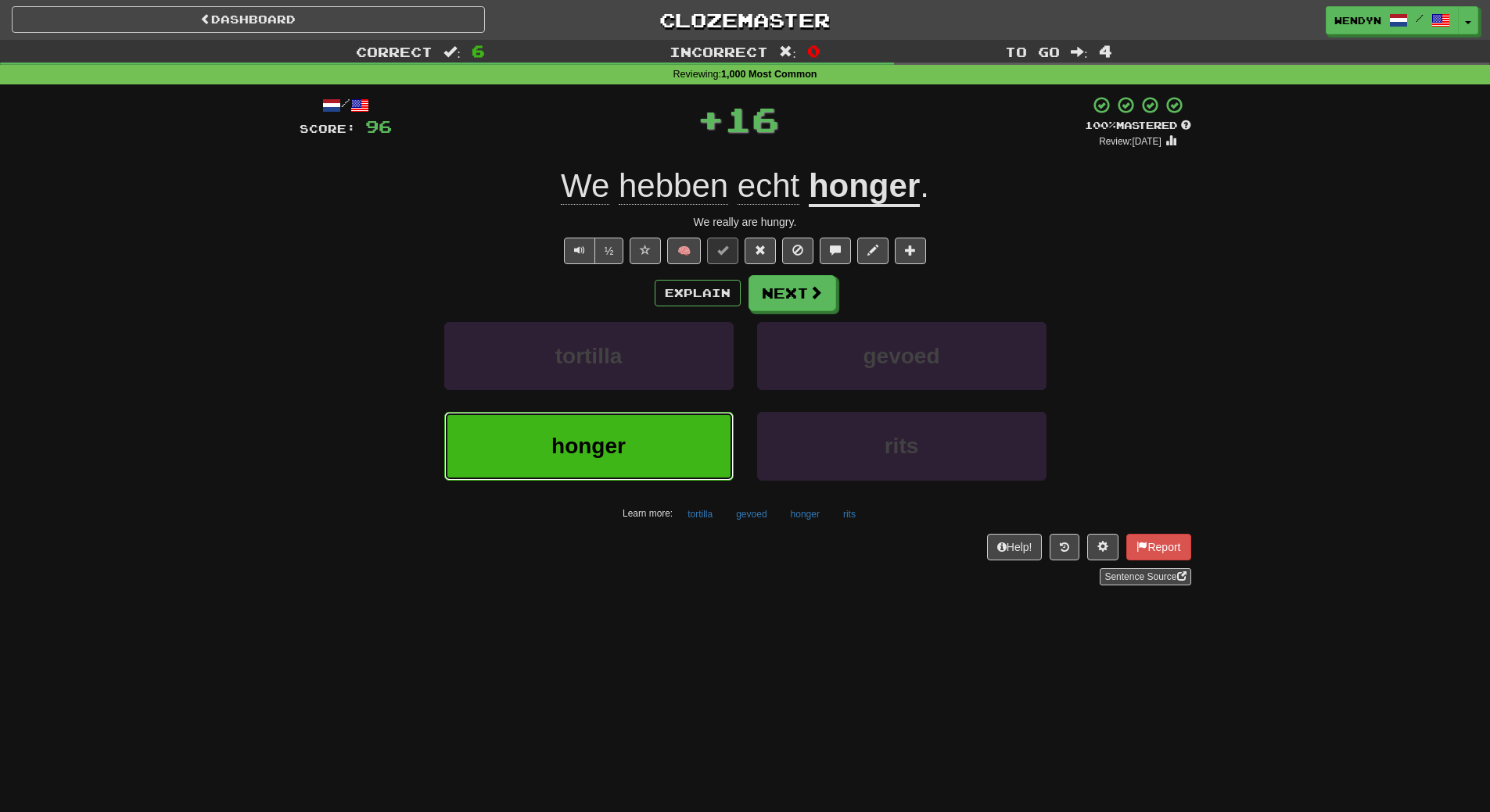
click at [642, 454] on button "honger" at bounding box center [589, 446] width 289 height 68
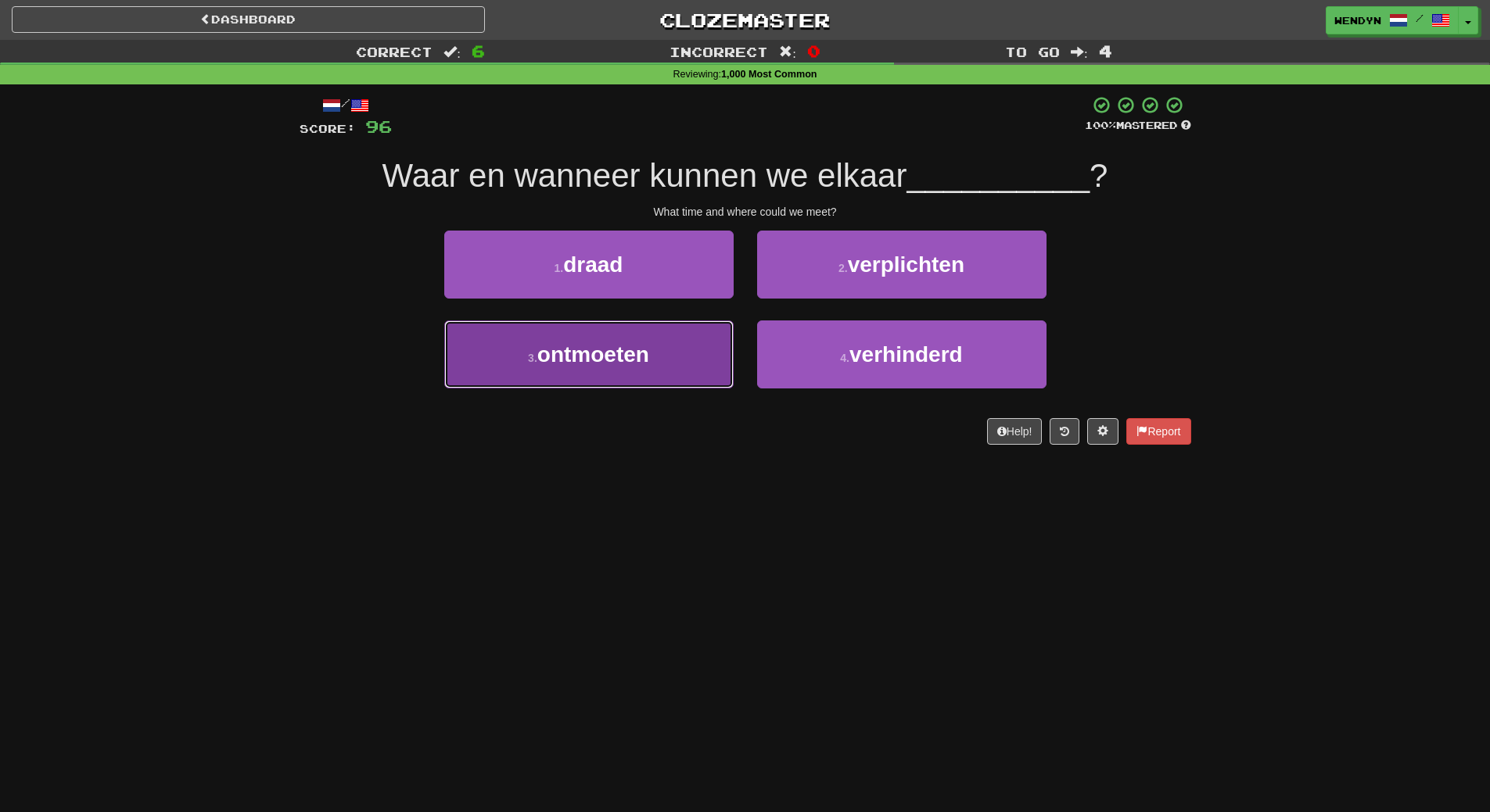
click at [681, 383] on button "3 . ontmoeten" at bounding box center [589, 355] width 289 height 68
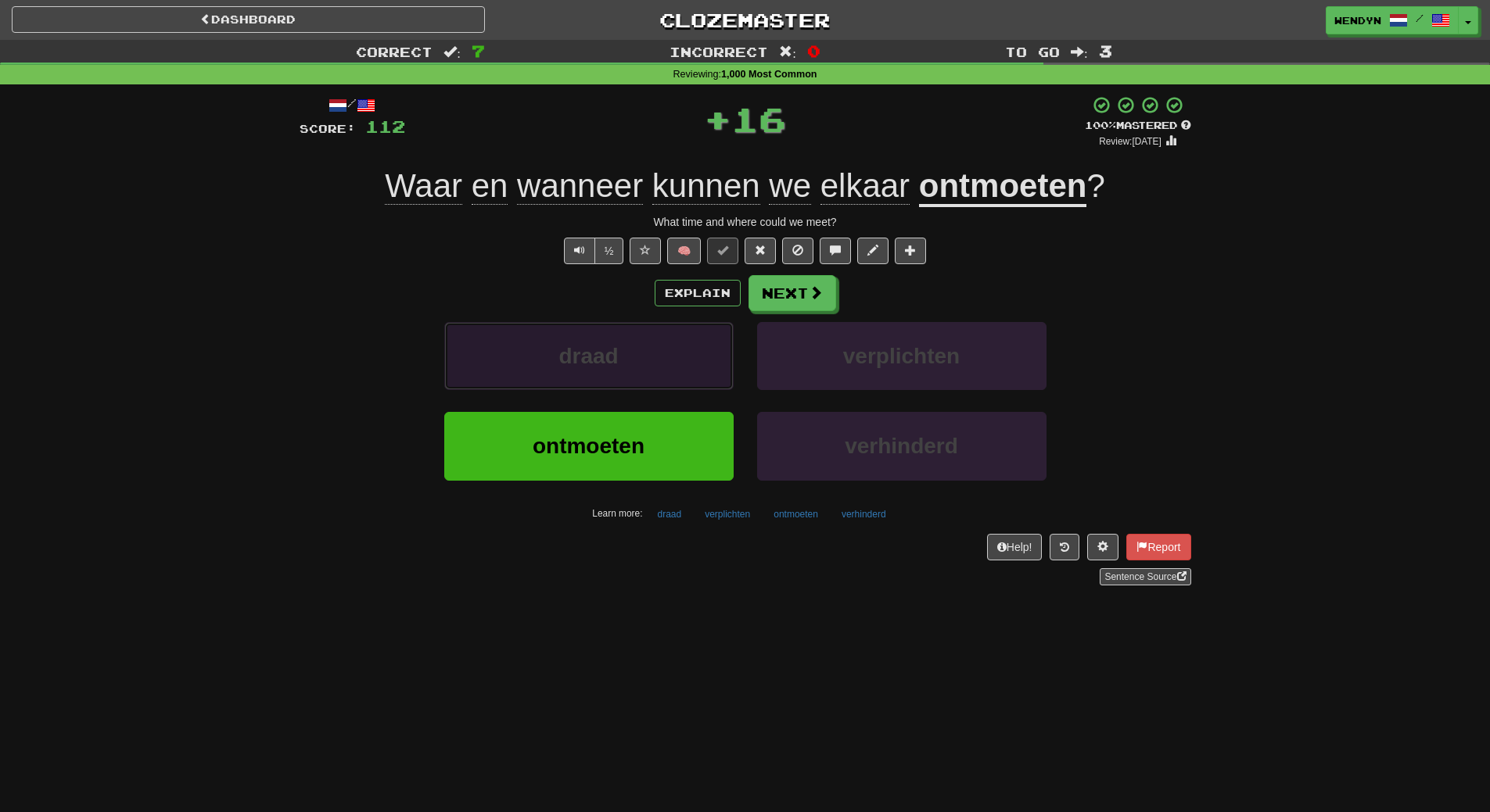
click at [681, 383] on button "draad" at bounding box center [589, 356] width 289 height 68
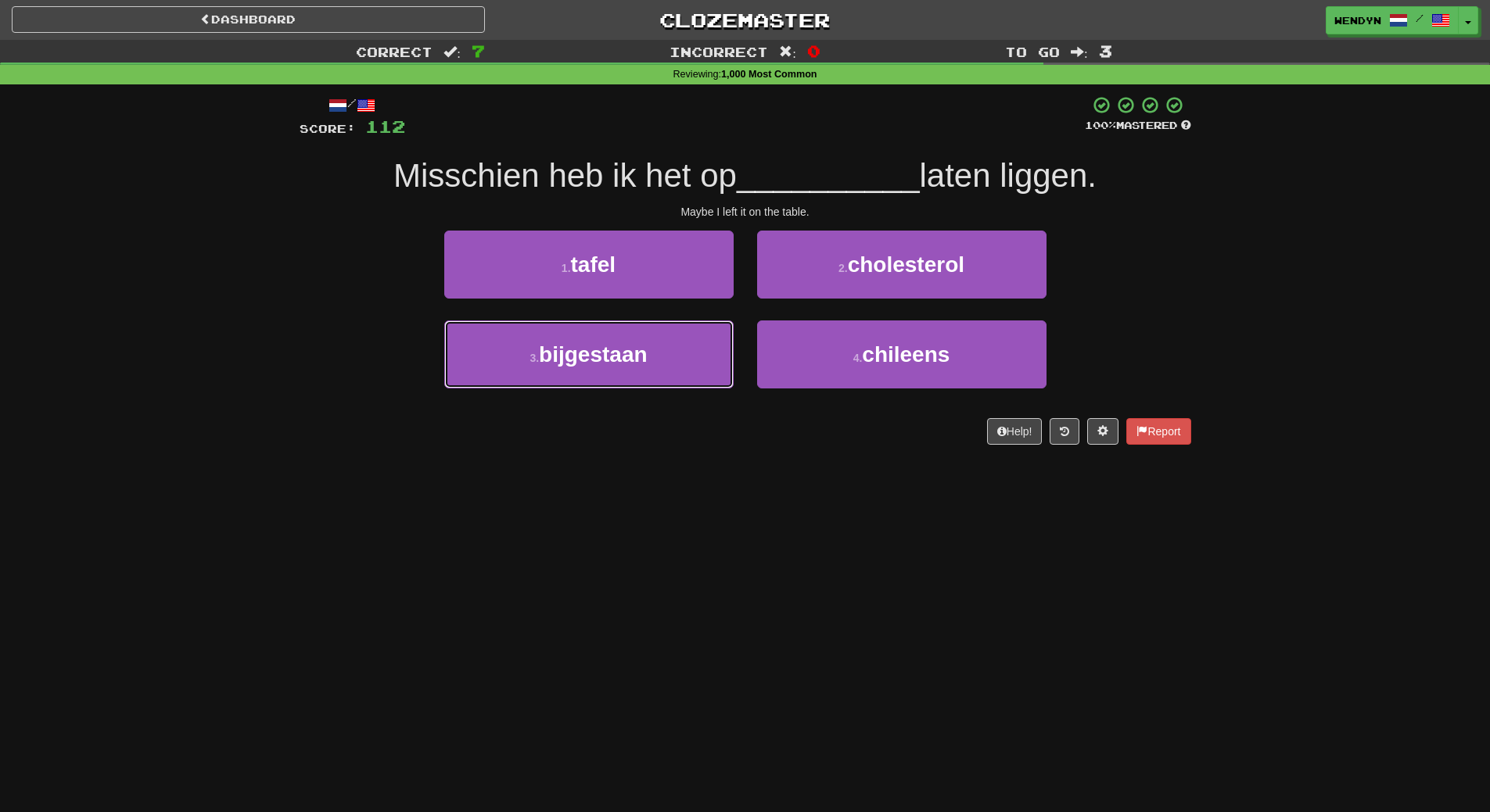
drag, startPoint x: 681, startPoint y: 383, endPoint x: 674, endPoint y: 512, distance: 129.2
click at [674, 512] on div "Dashboard Clozemaster WendyN / Toggle Dropdown Dashboard Leaderboard Activity F…" at bounding box center [745, 406] width 1490 height 812
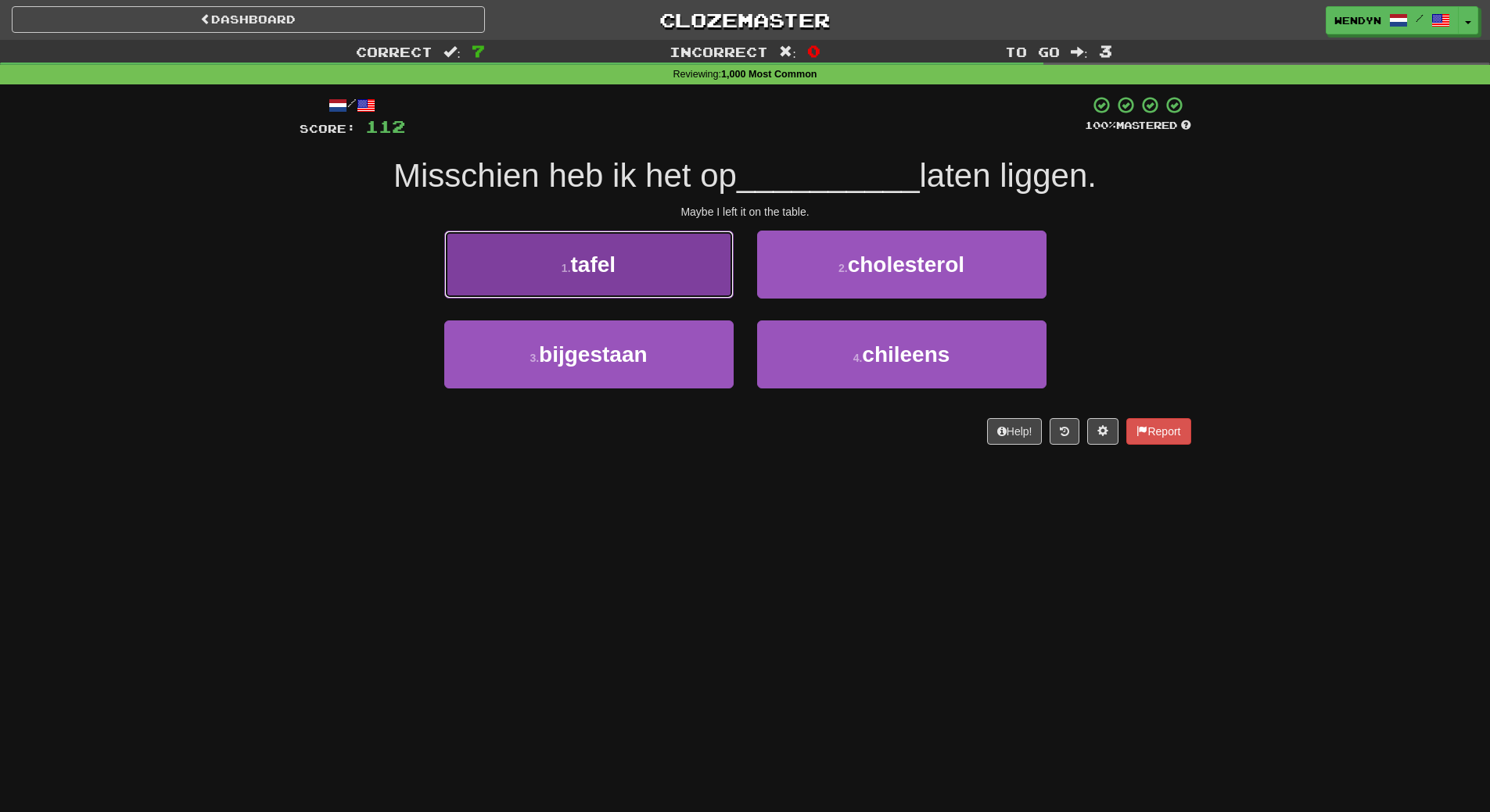
click at [655, 280] on button "1 . tafel" at bounding box center [589, 265] width 289 height 68
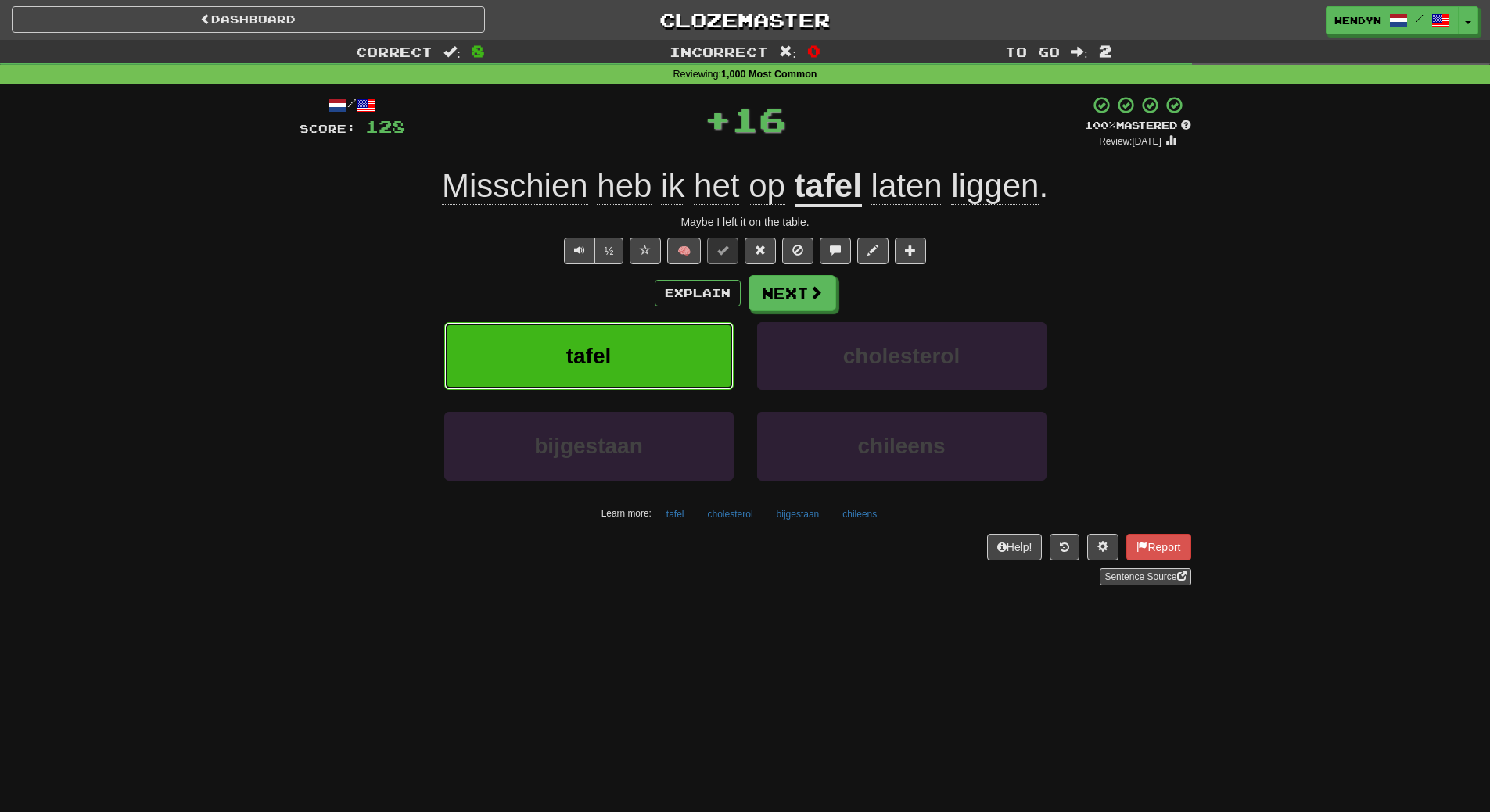
click at [653, 333] on button "tafel" at bounding box center [589, 356] width 289 height 68
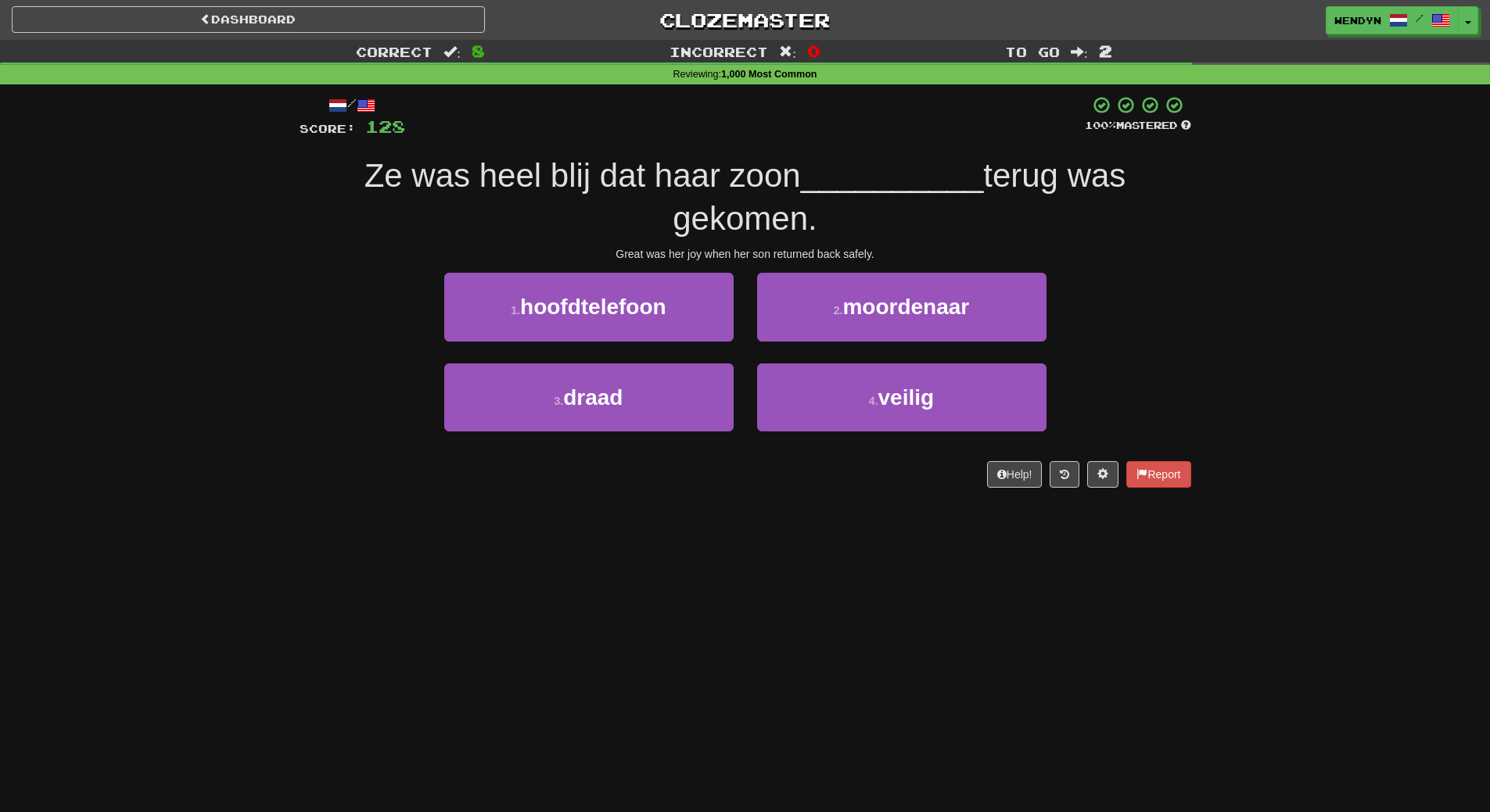
click at [639, 481] on div "Help! Report" at bounding box center [746, 474] width 892 height 27
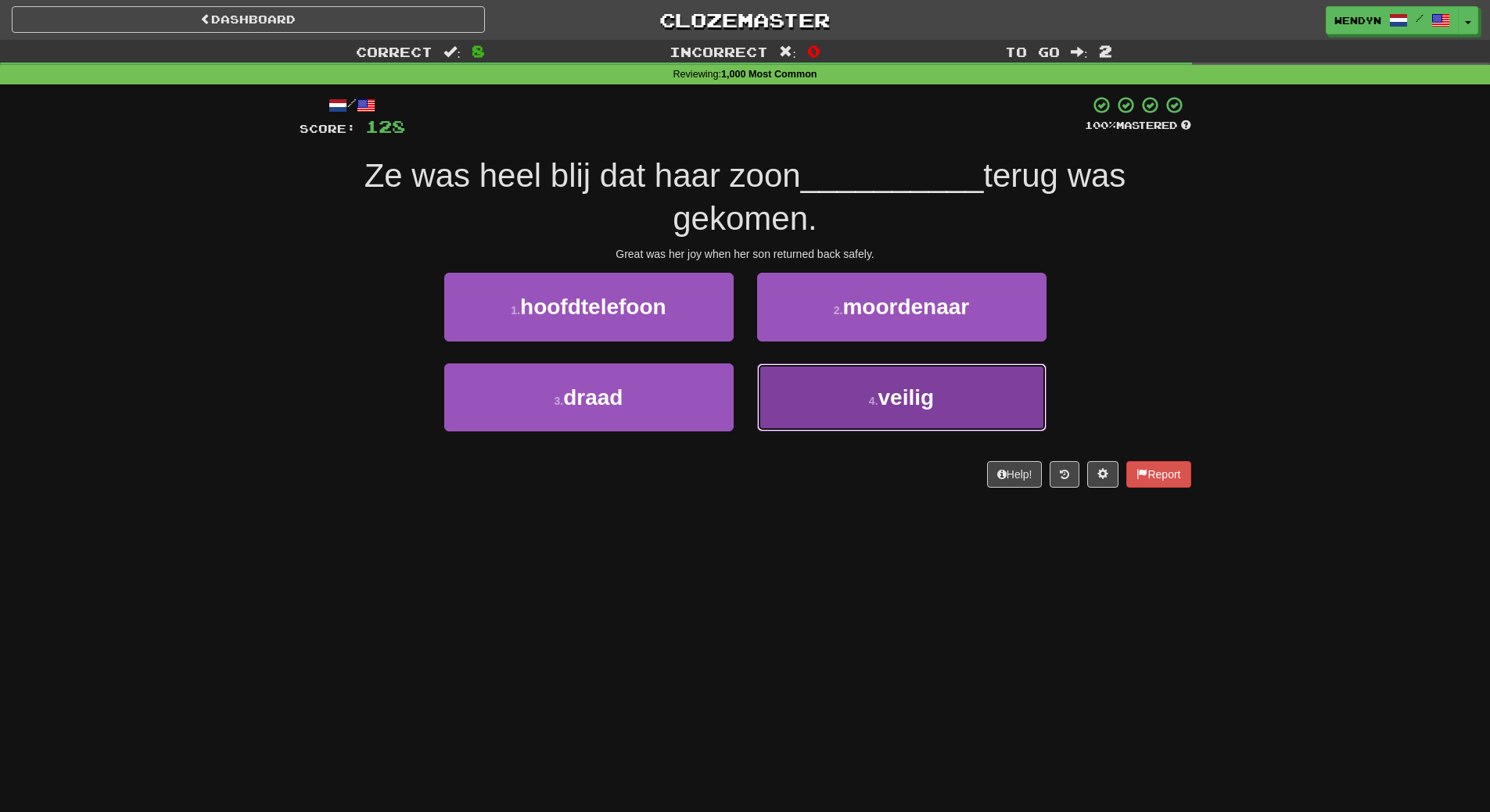
click at [886, 408] on span "veilig" at bounding box center [906, 398] width 56 height 24
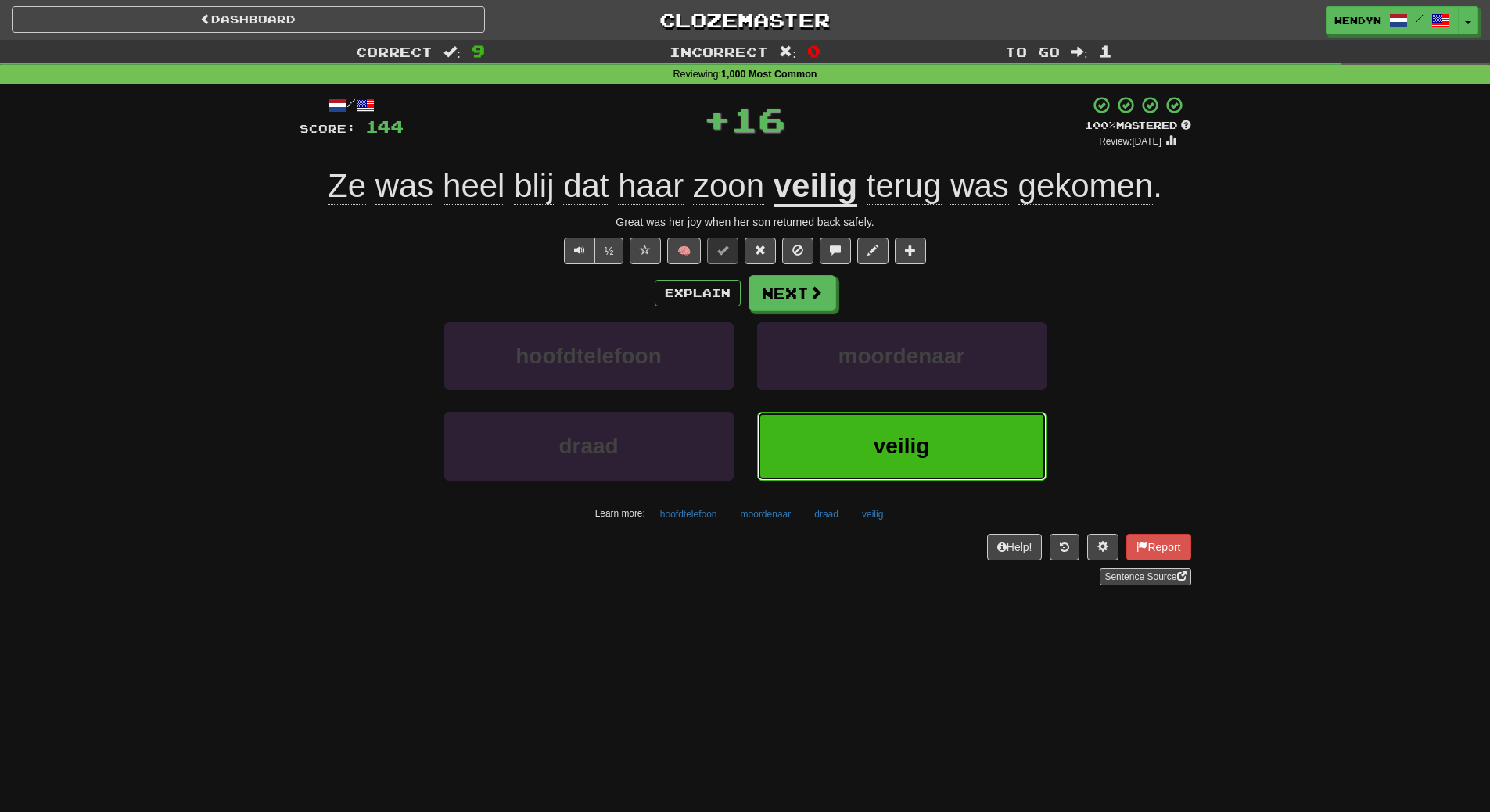
click at [882, 419] on button "veilig" at bounding box center [902, 446] width 289 height 68
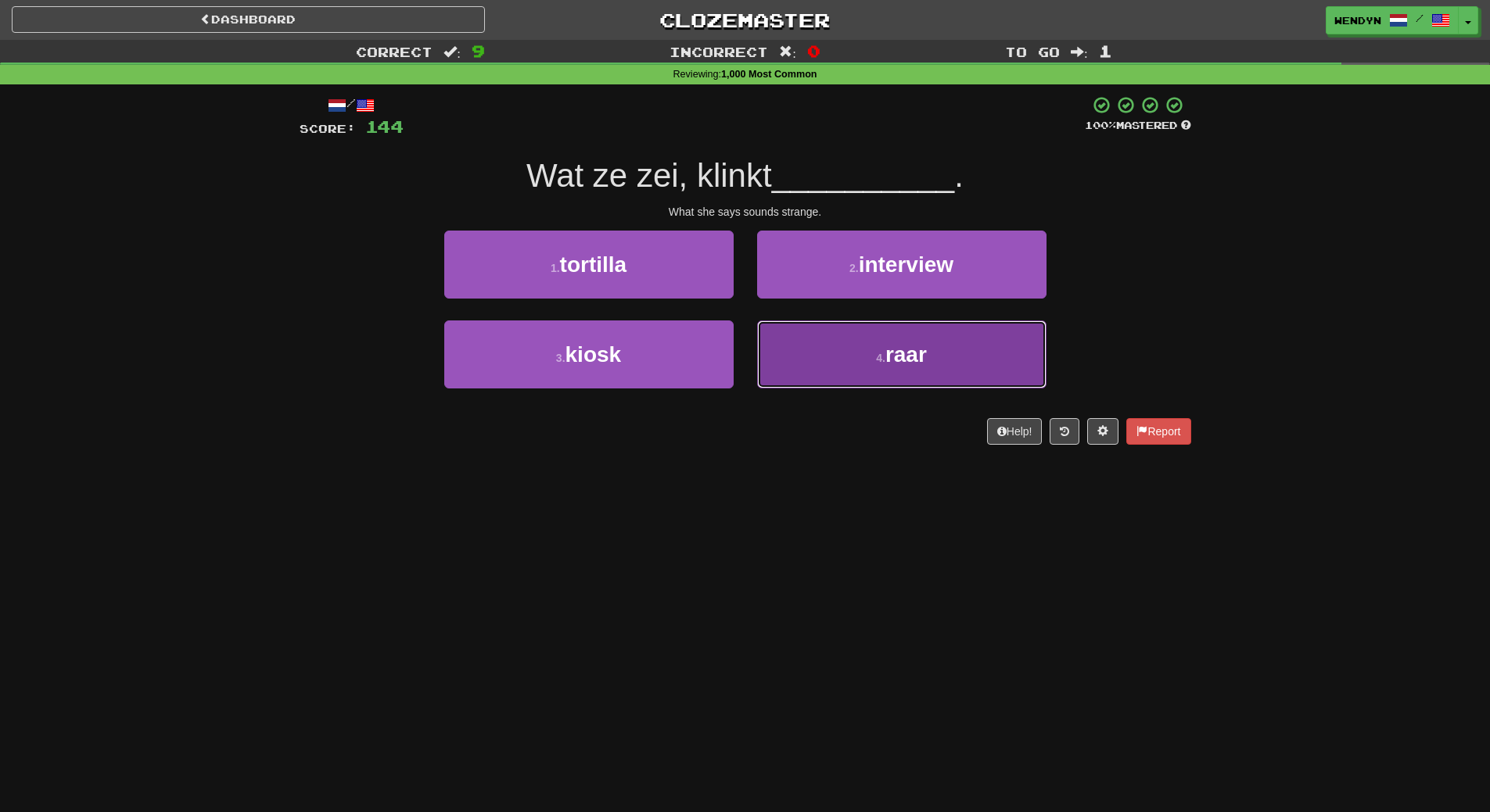
click at [819, 370] on button "4 . raar" at bounding box center [902, 355] width 289 height 68
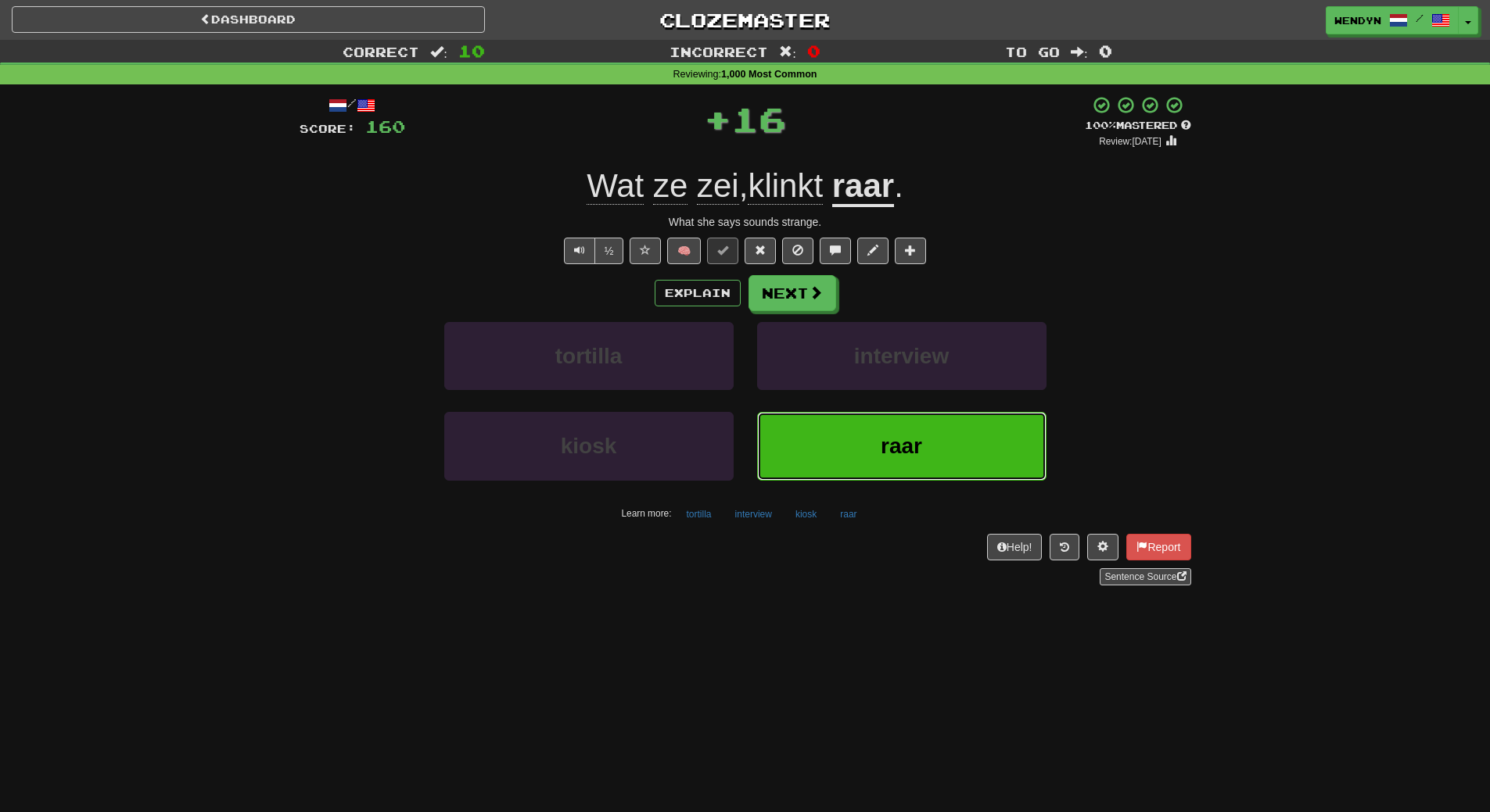
click at [812, 467] on button "raar" at bounding box center [902, 446] width 289 height 68
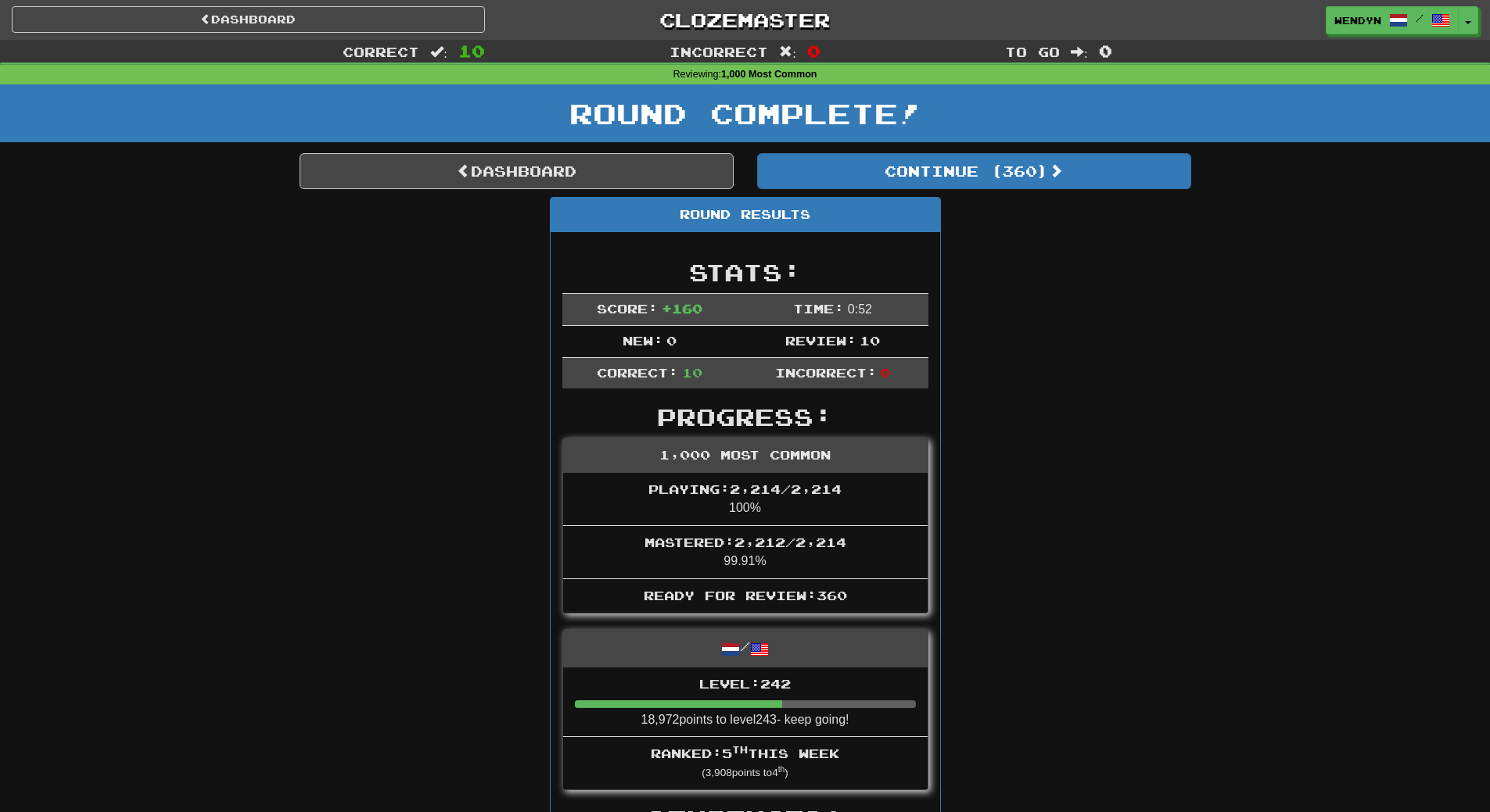
click at [611, 179] on link "Dashboard" at bounding box center [517, 171] width 434 height 36
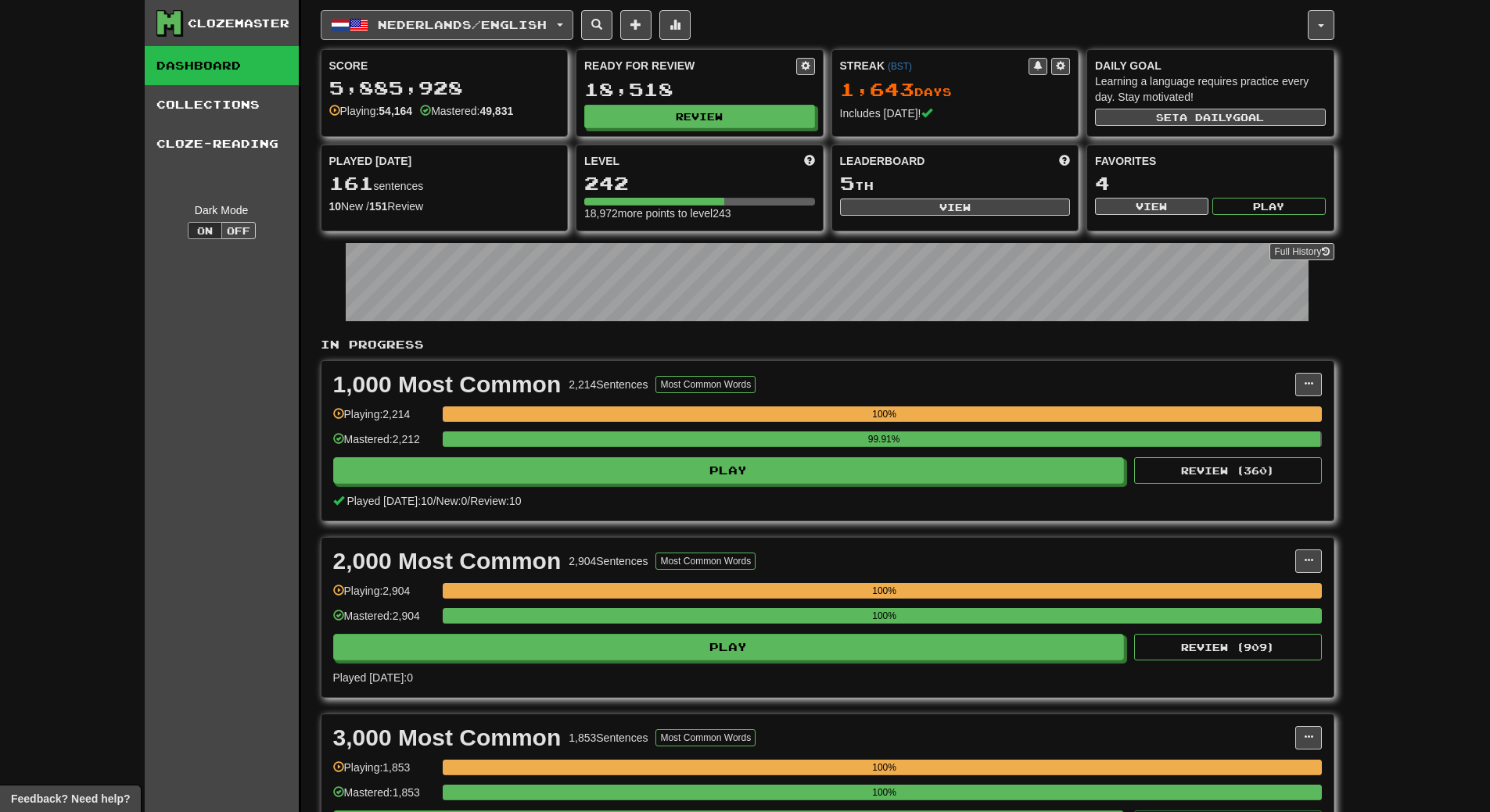
click at [505, 32] on button "Nederlands / English" at bounding box center [447, 25] width 253 height 30
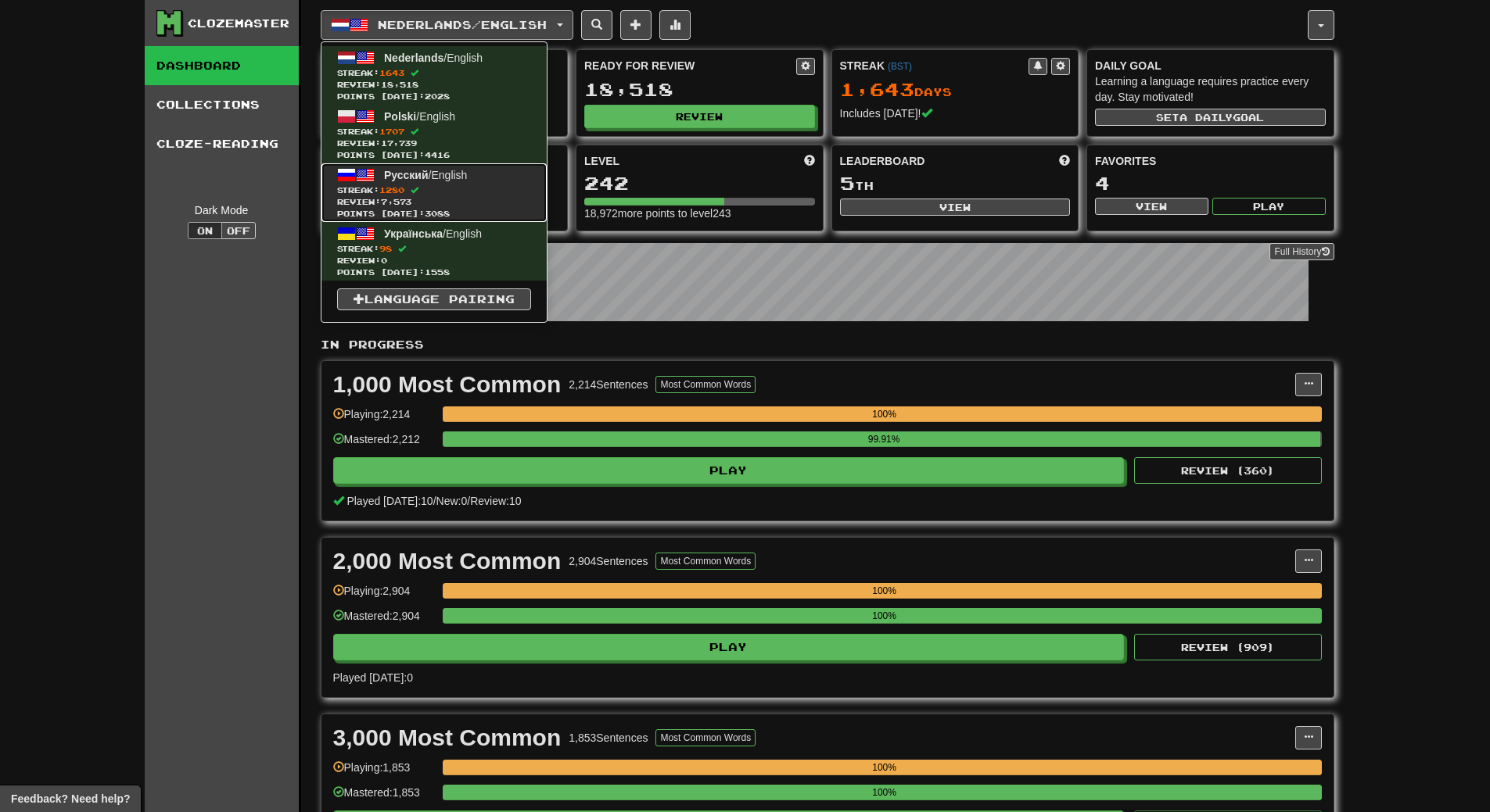
click at [470, 202] on span "Review: 7,573" at bounding box center [434, 202] width 194 height 11
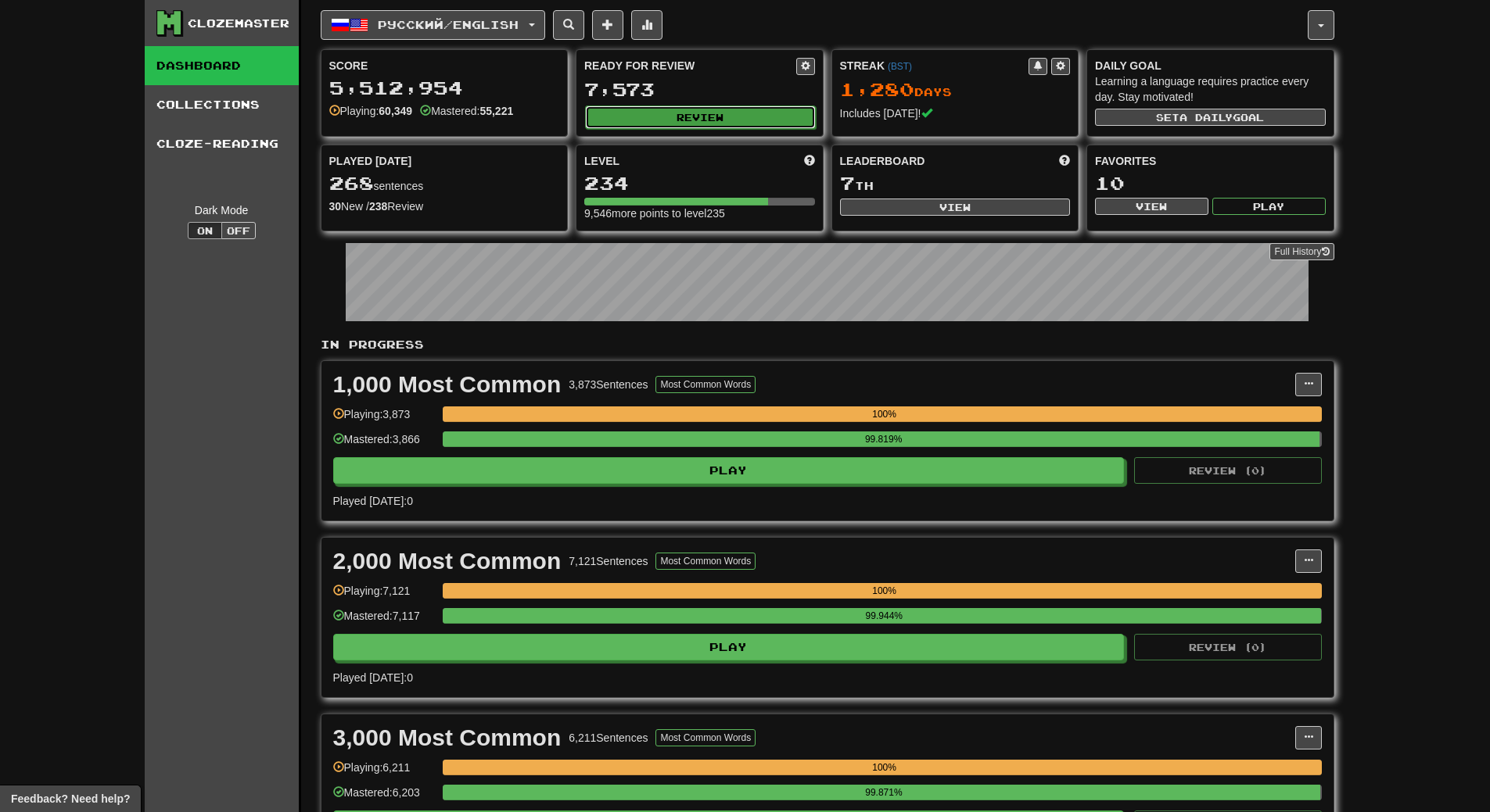
click at [778, 123] on button "Review" at bounding box center [700, 117] width 231 height 24
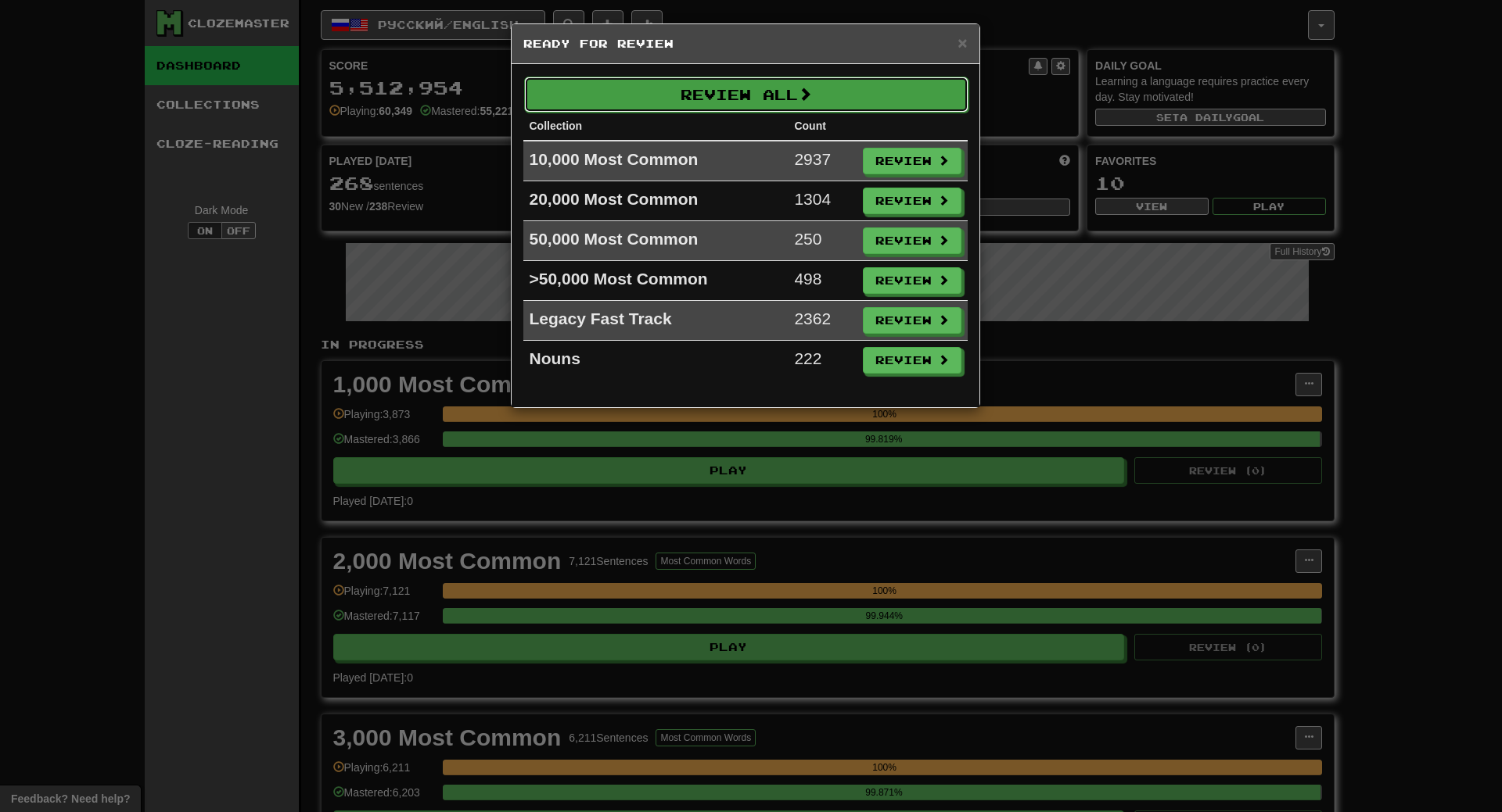
click at [781, 102] on button "Review All" at bounding box center [746, 94] width 444 height 36
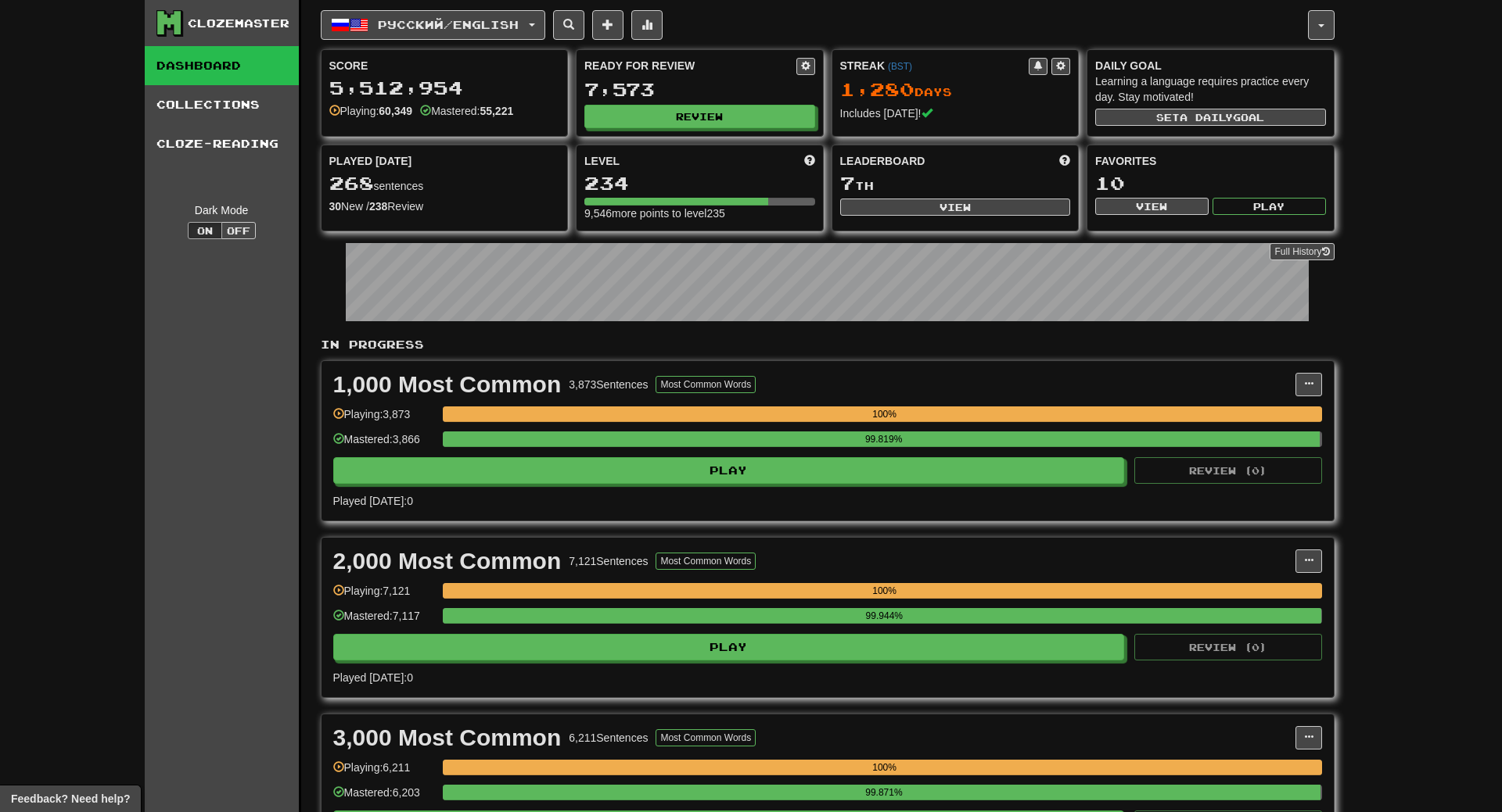
select select "**"
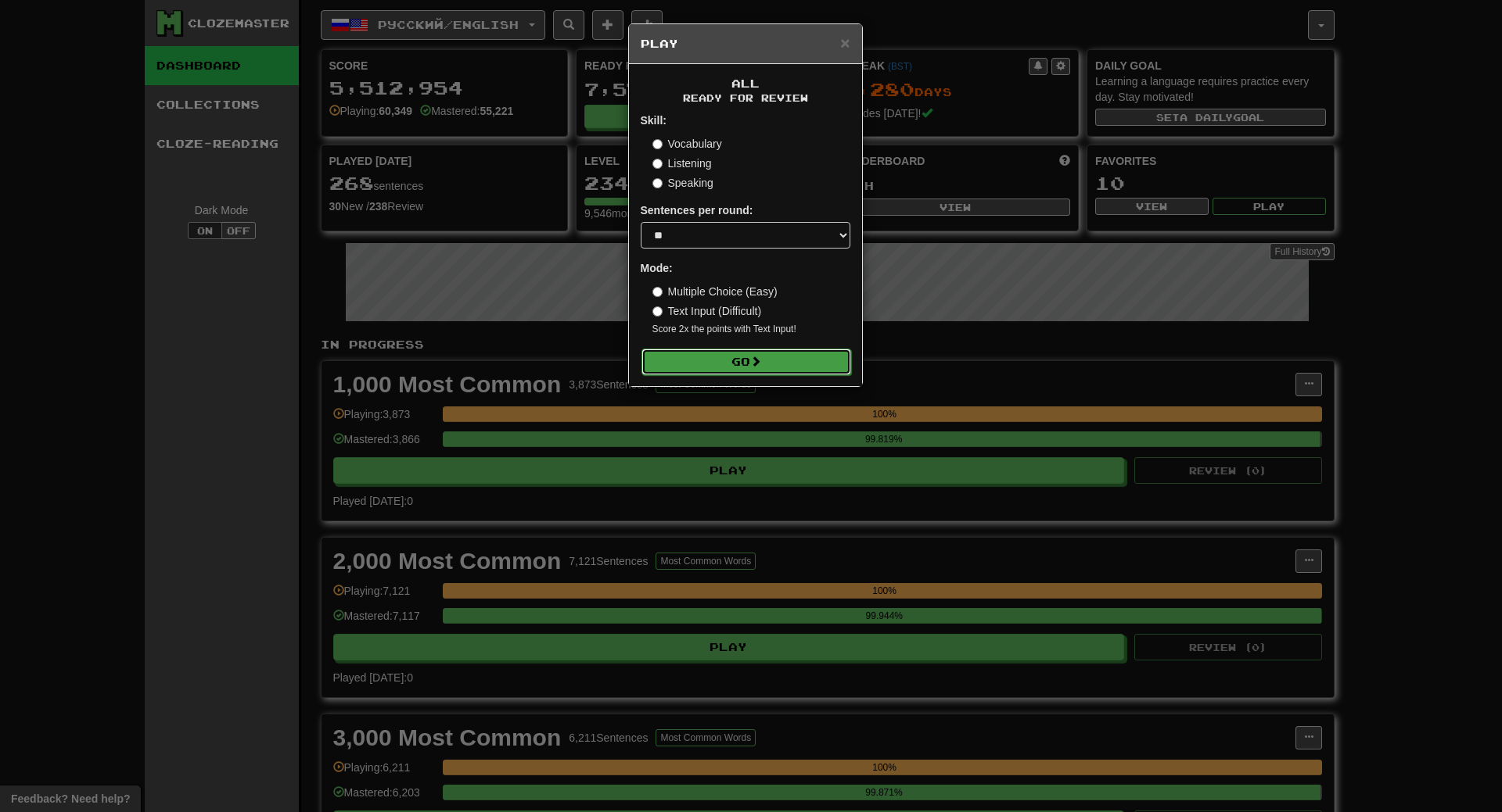
click at [799, 369] on button "Go" at bounding box center [747, 361] width 210 height 27
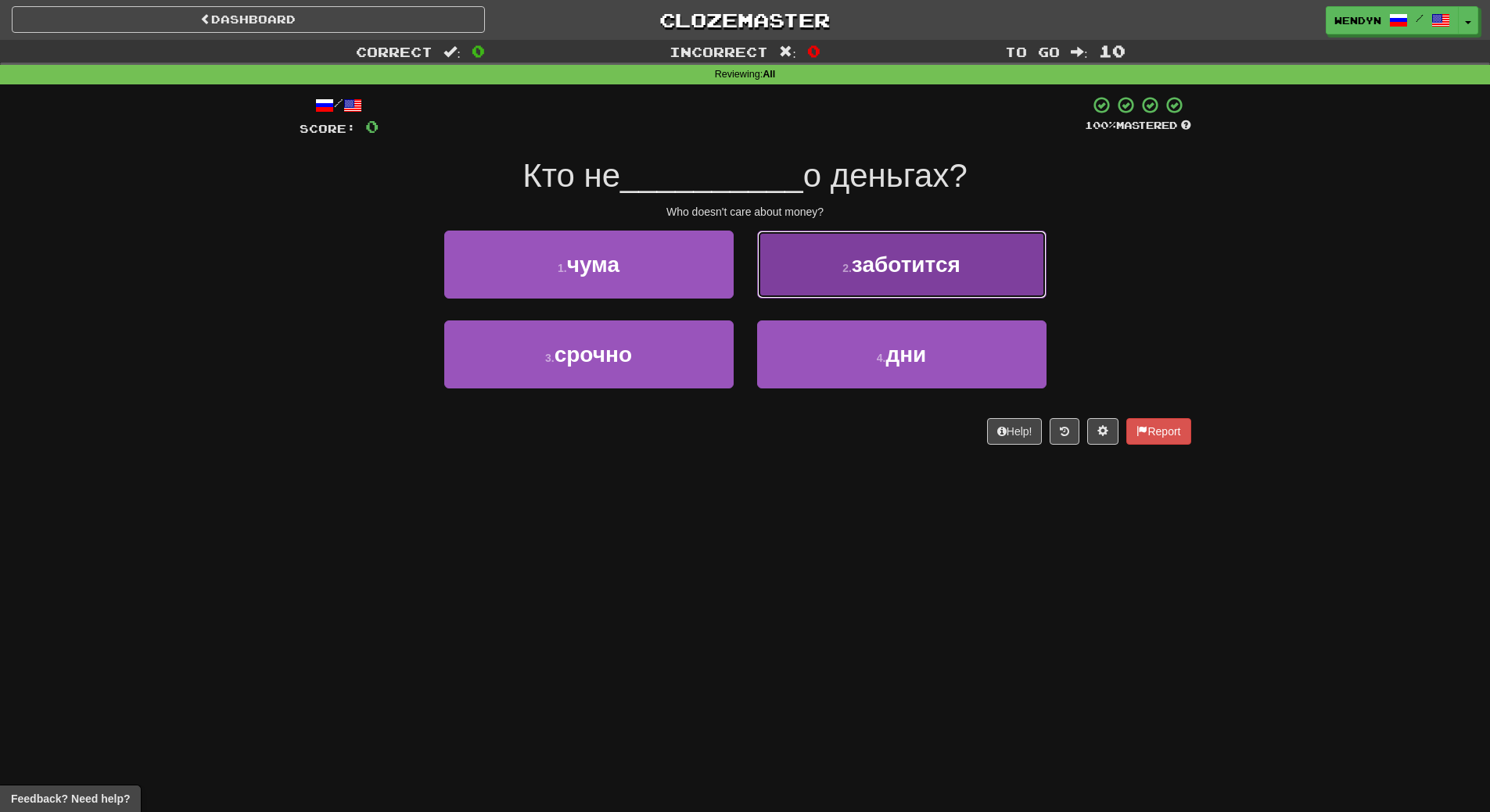
click at [885, 279] on button "2 . заботится" at bounding box center [902, 265] width 289 height 68
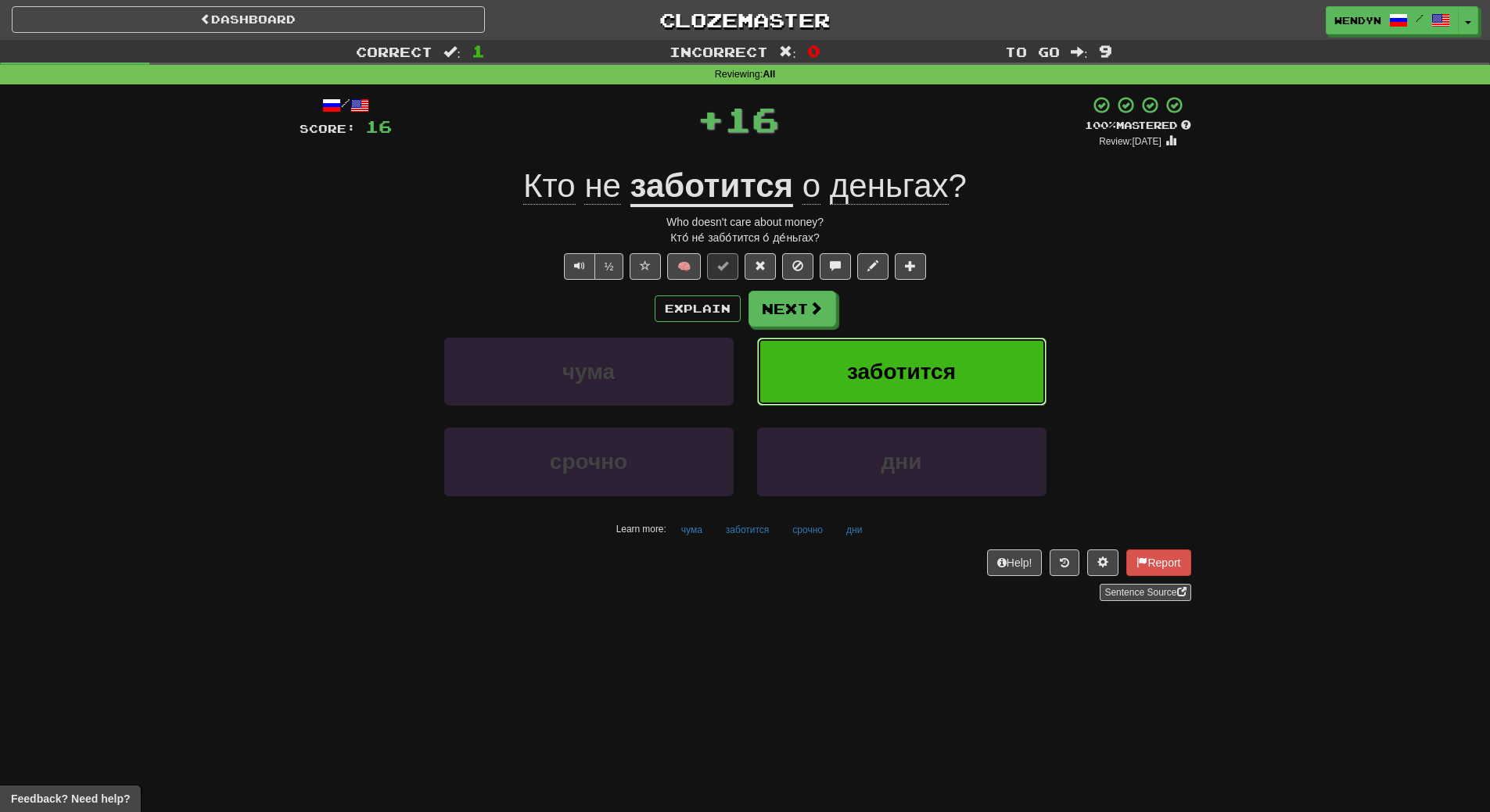
click at [912, 348] on button "заботится" at bounding box center [902, 372] width 289 height 68
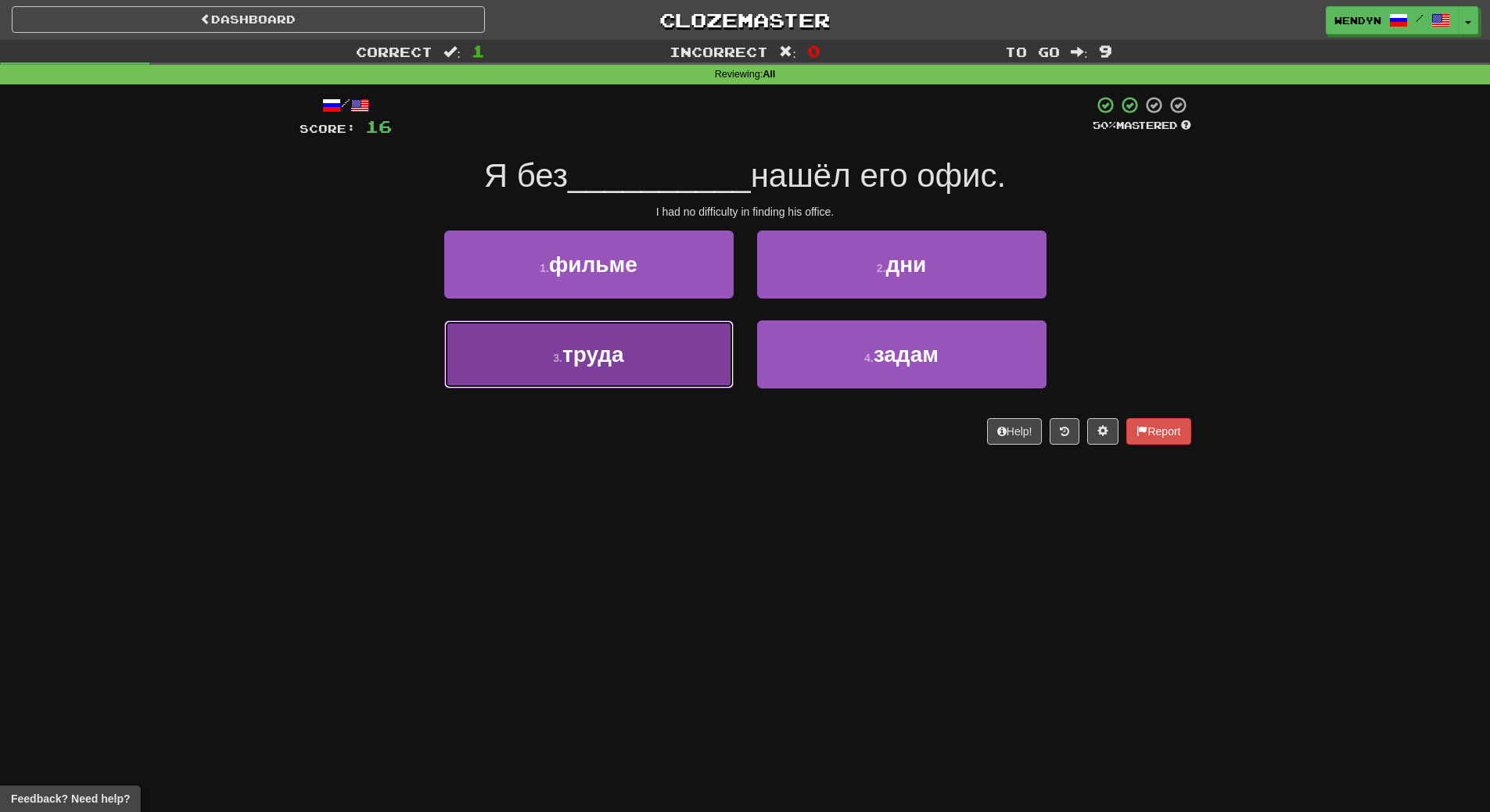
click at [652, 365] on button "3 . труда" at bounding box center [589, 355] width 289 height 68
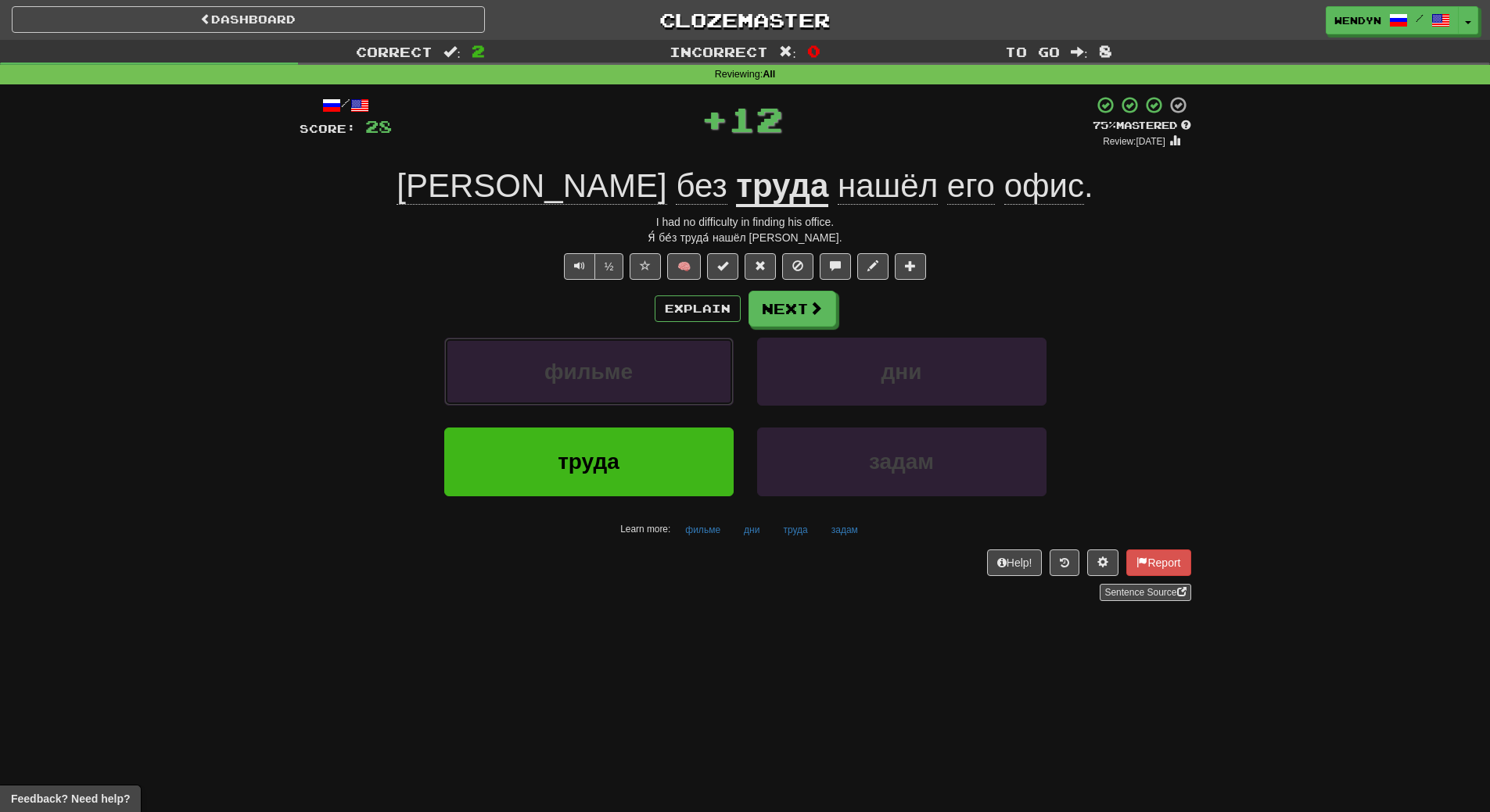
click at [652, 365] on button "фильме" at bounding box center [589, 372] width 289 height 68
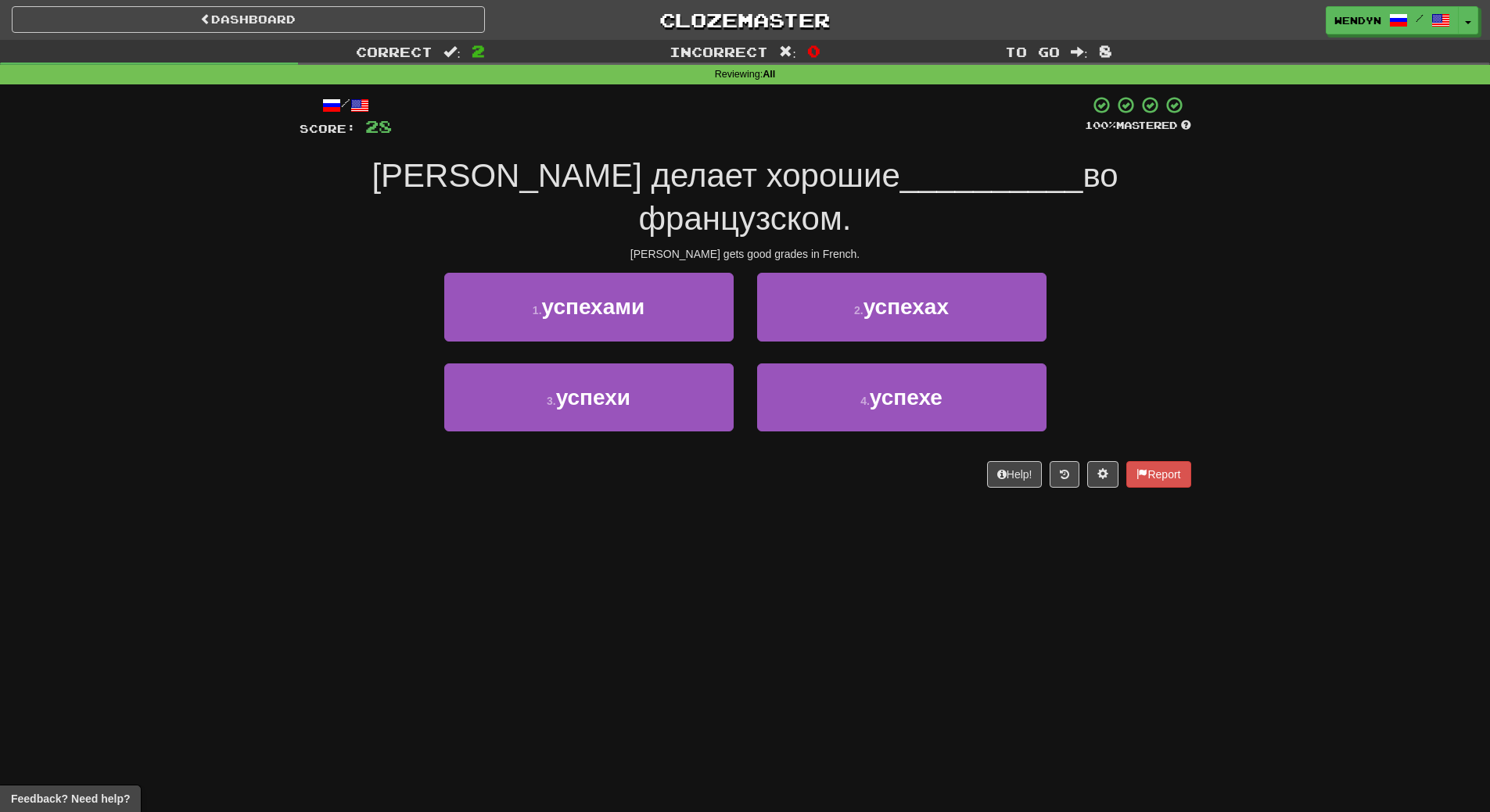
click at [649, 470] on div "Dashboard Clozemaster WendyN / Toggle Dropdown Dashboard Leaderboard Activity F…" at bounding box center [745, 406] width 1490 height 812
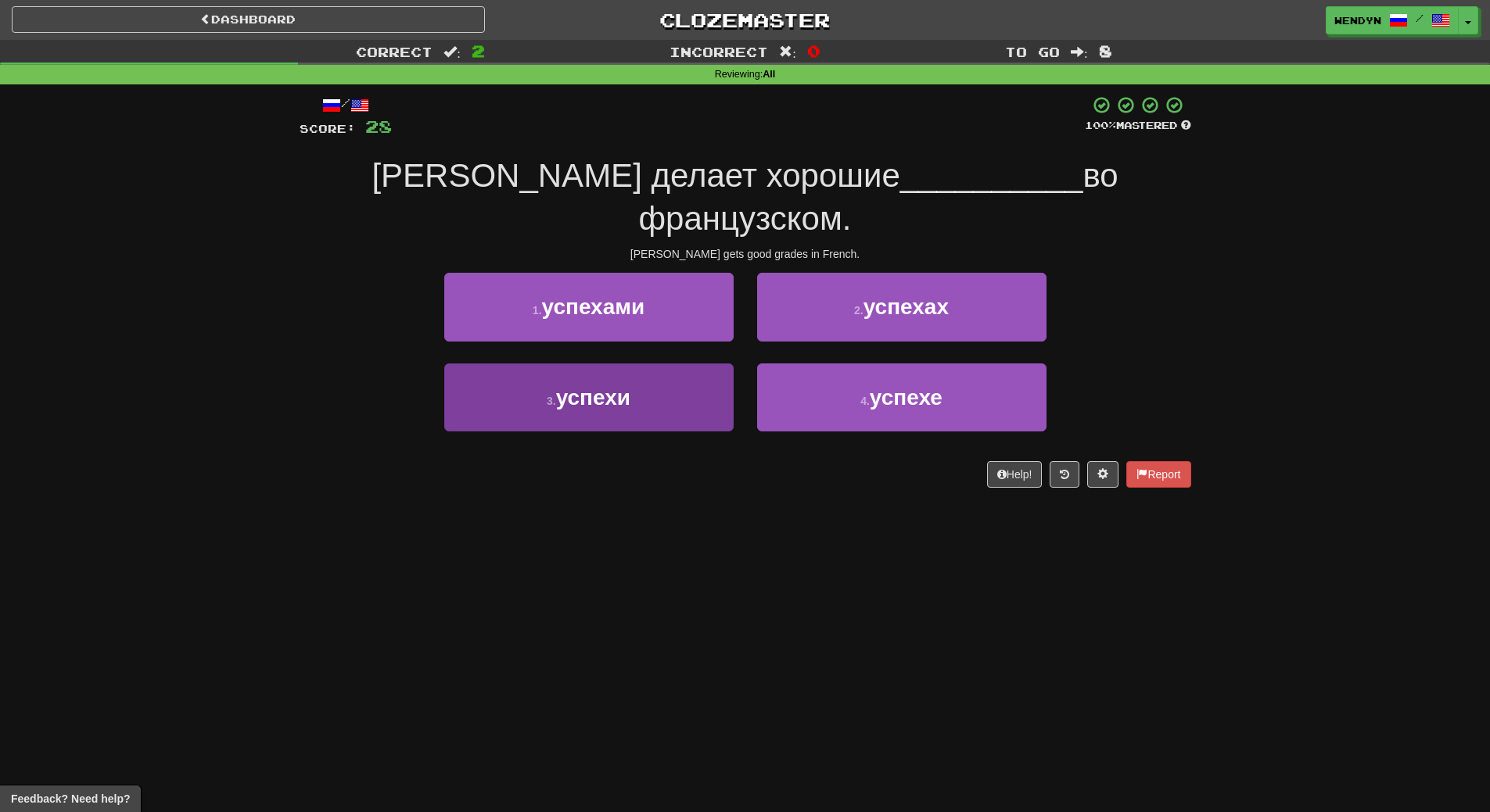
click at [650, 367] on button "3 . успехи" at bounding box center [589, 398] width 289 height 68
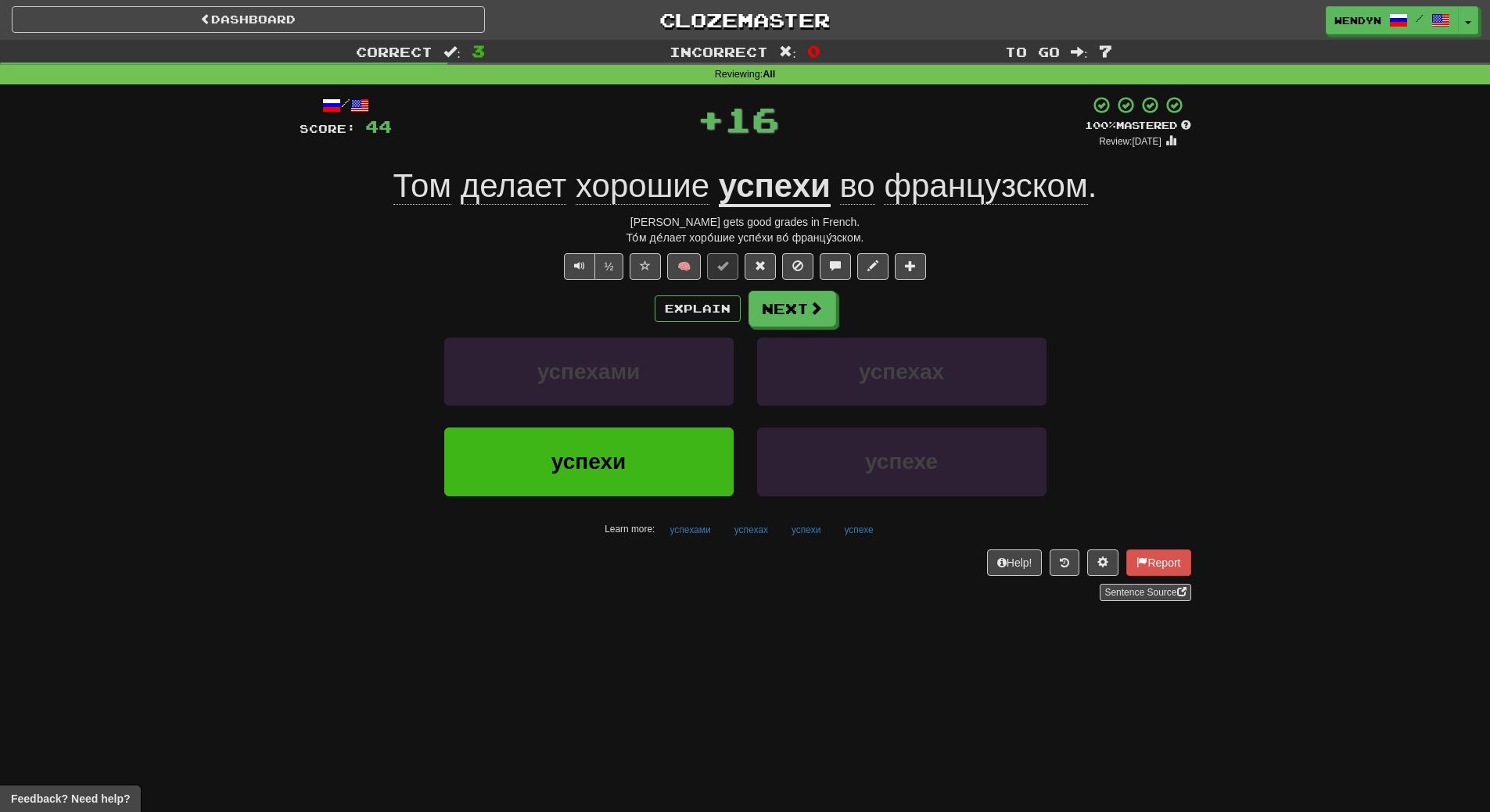
click at [638, 487] on button "успехи" at bounding box center [589, 462] width 289 height 68
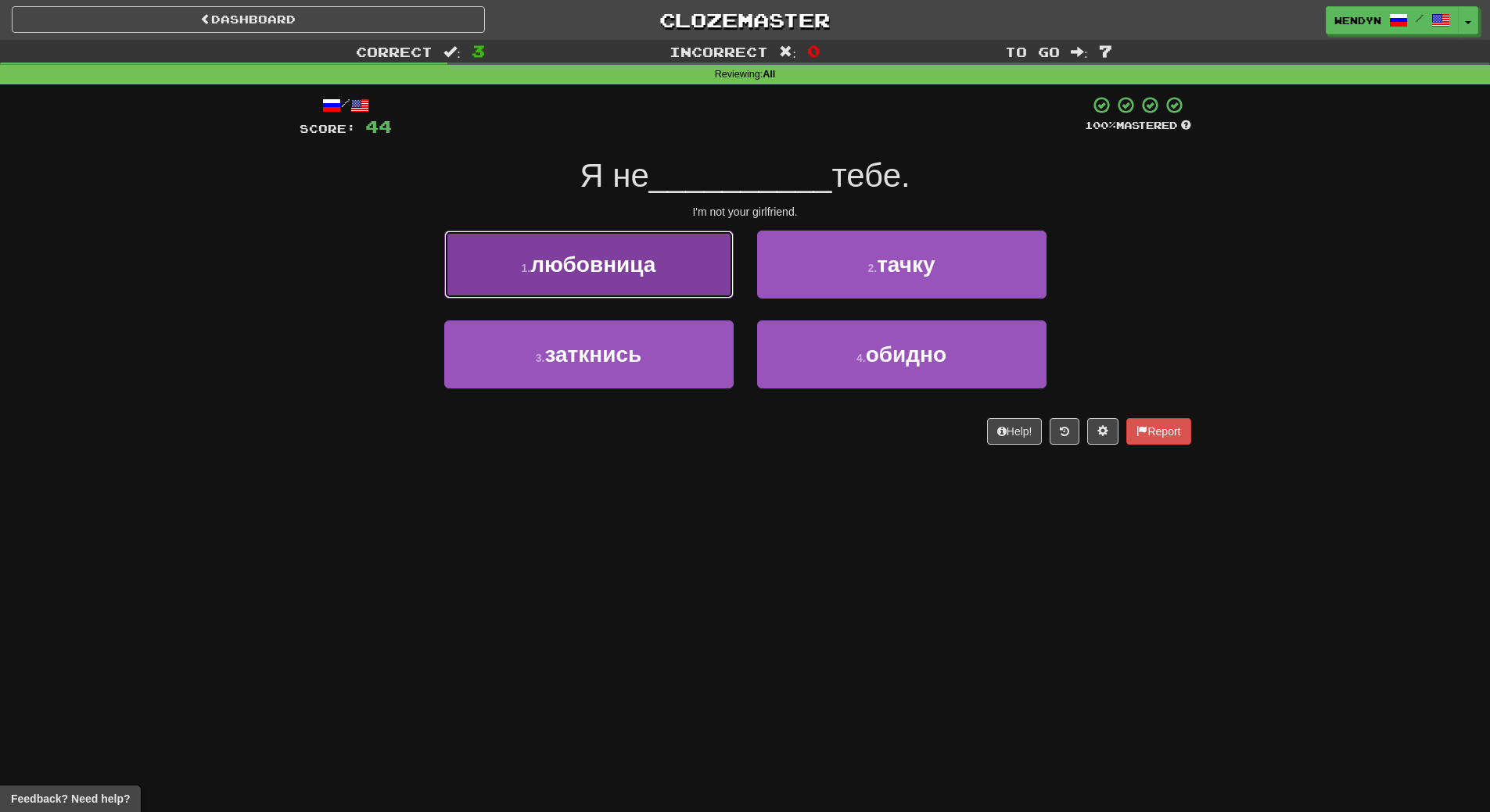
click at [621, 259] on span "любовница" at bounding box center [593, 265] width 125 height 24
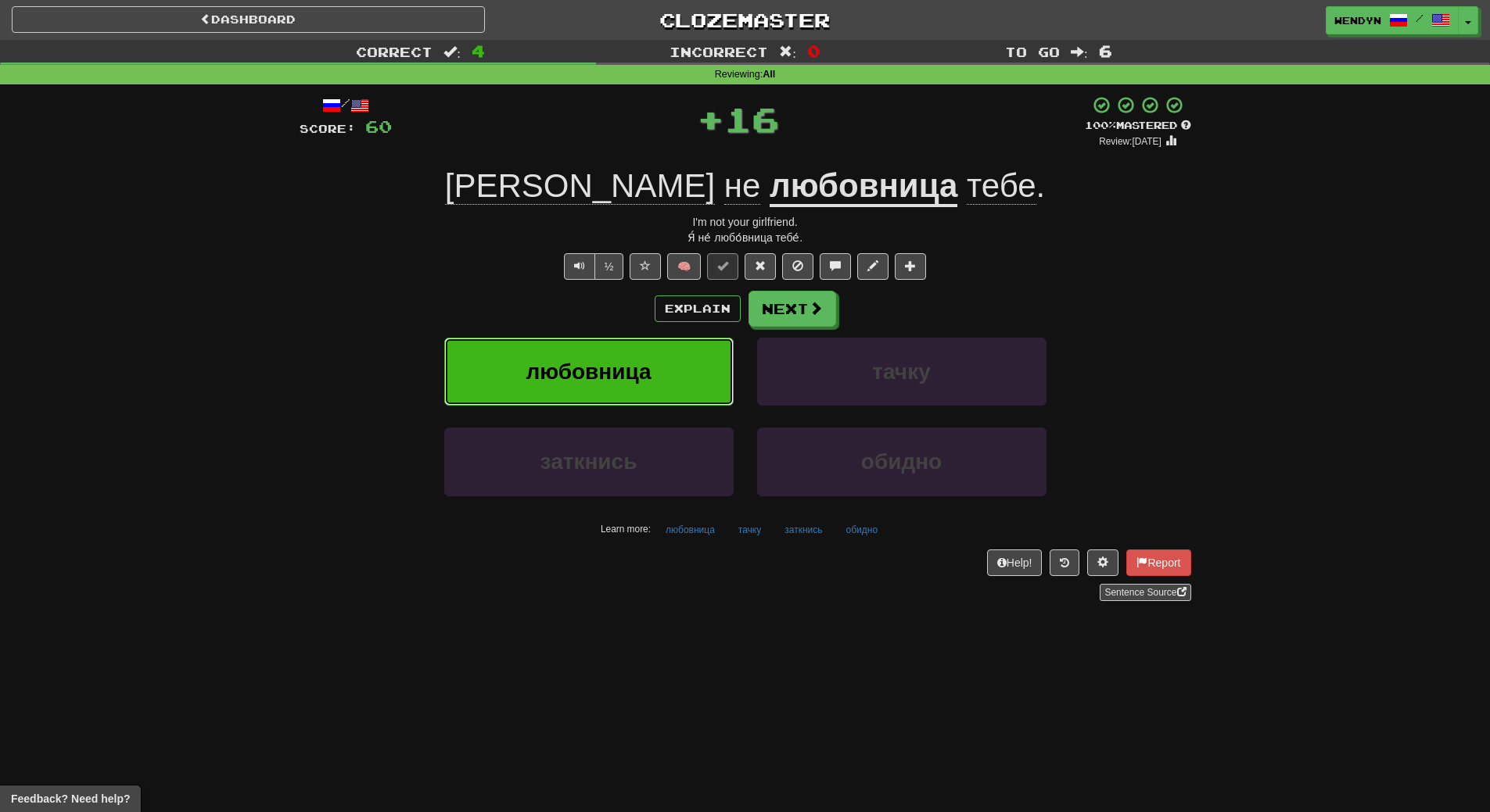
click at [621, 389] on button "любовница" at bounding box center [589, 372] width 289 height 68
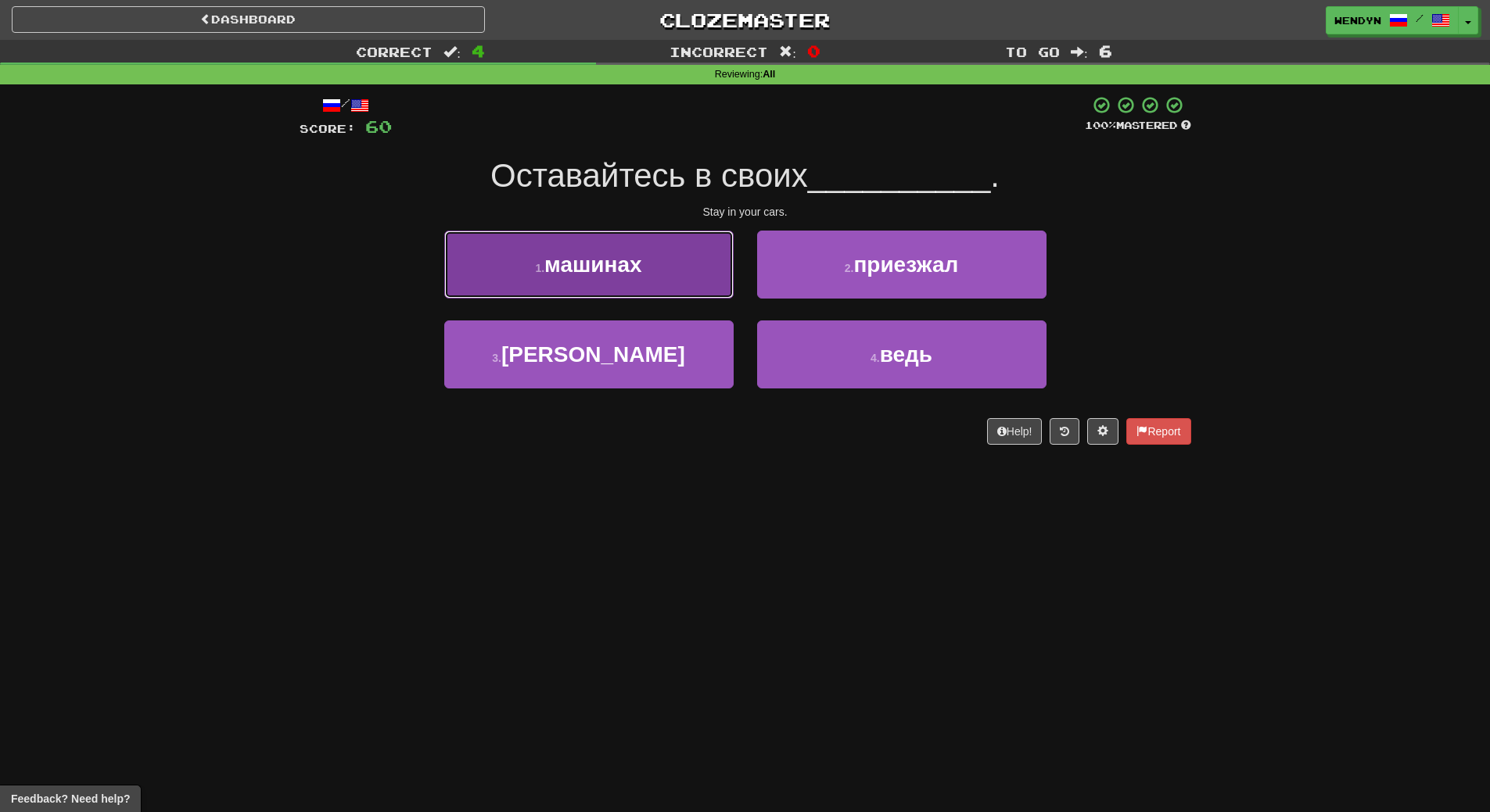
click at [684, 266] on button "1 . машинах" at bounding box center [589, 265] width 289 height 68
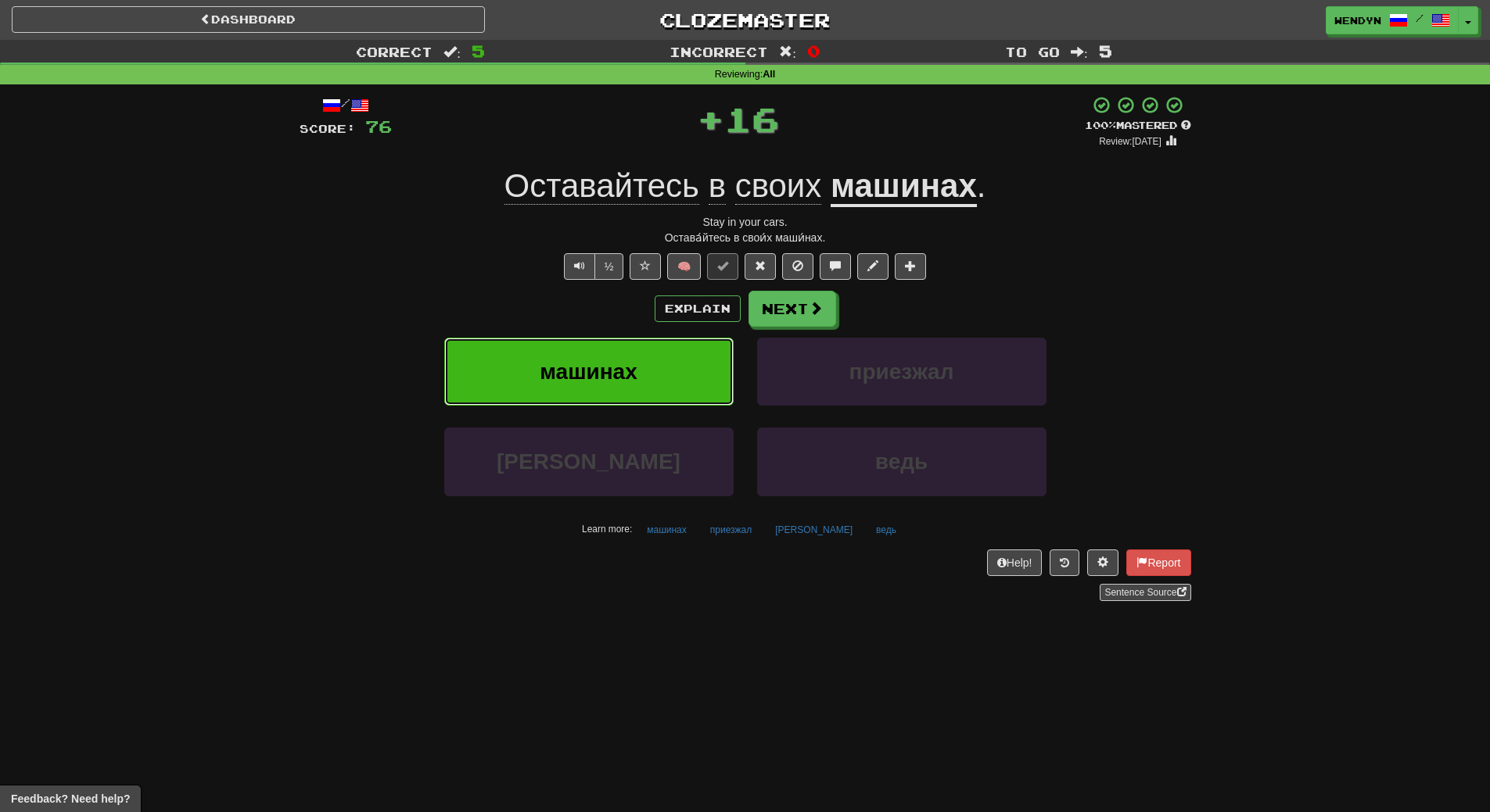
click at [678, 351] on button "машинах" at bounding box center [589, 372] width 289 height 68
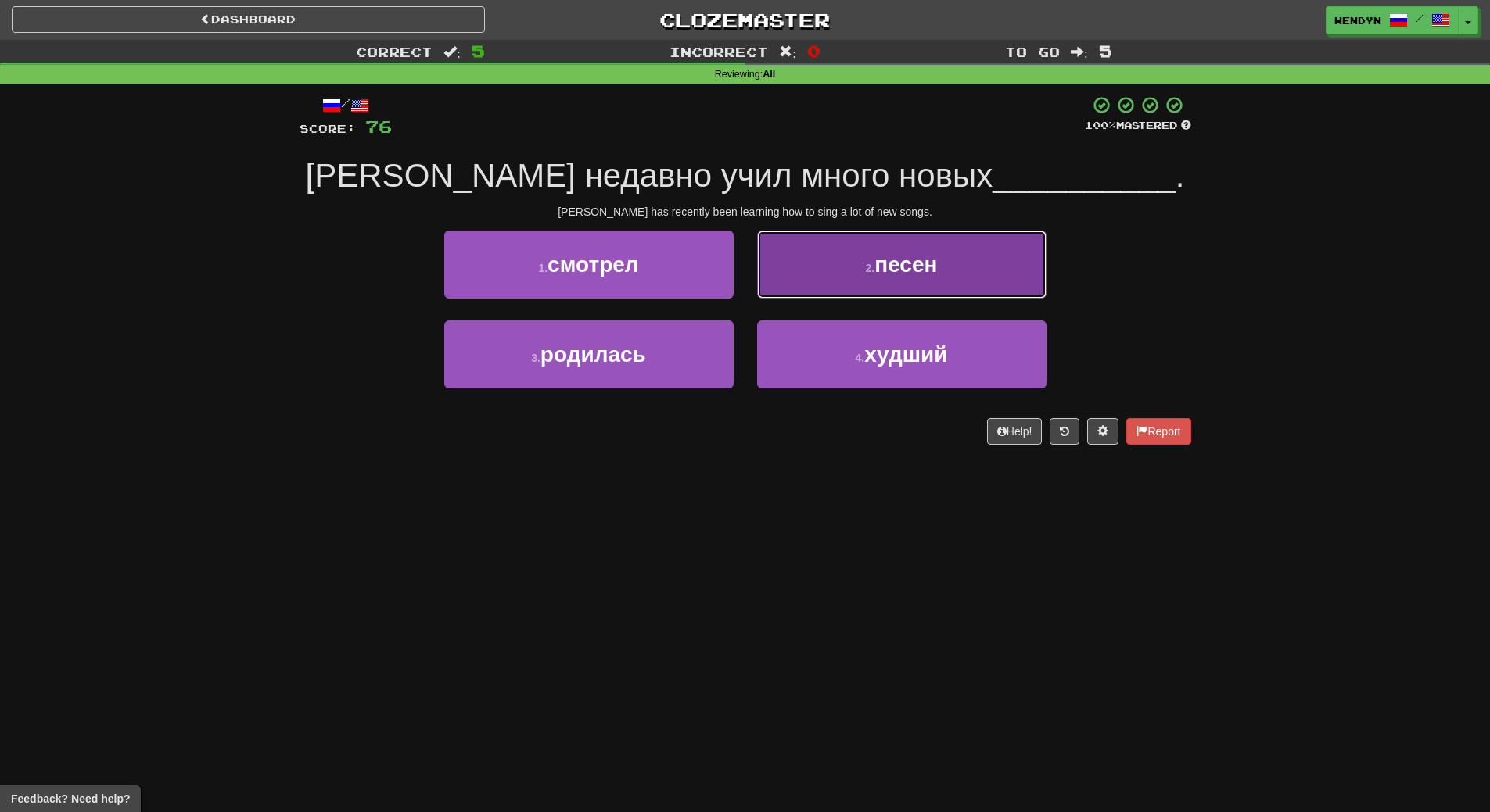
click at [980, 266] on button "2 . песен" at bounding box center [902, 265] width 289 height 68
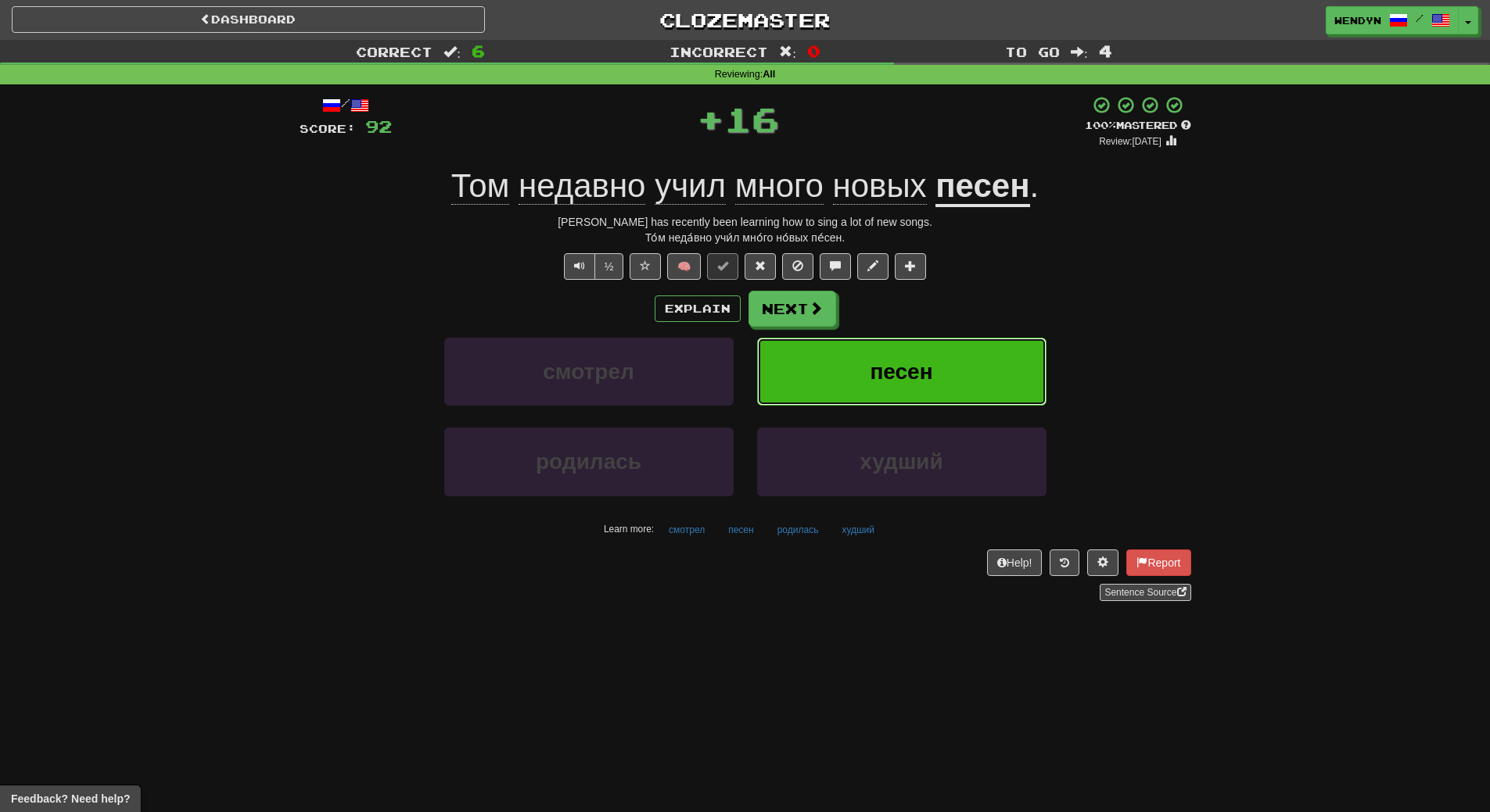
click at [981, 346] on button "песен" at bounding box center [902, 372] width 289 height 68
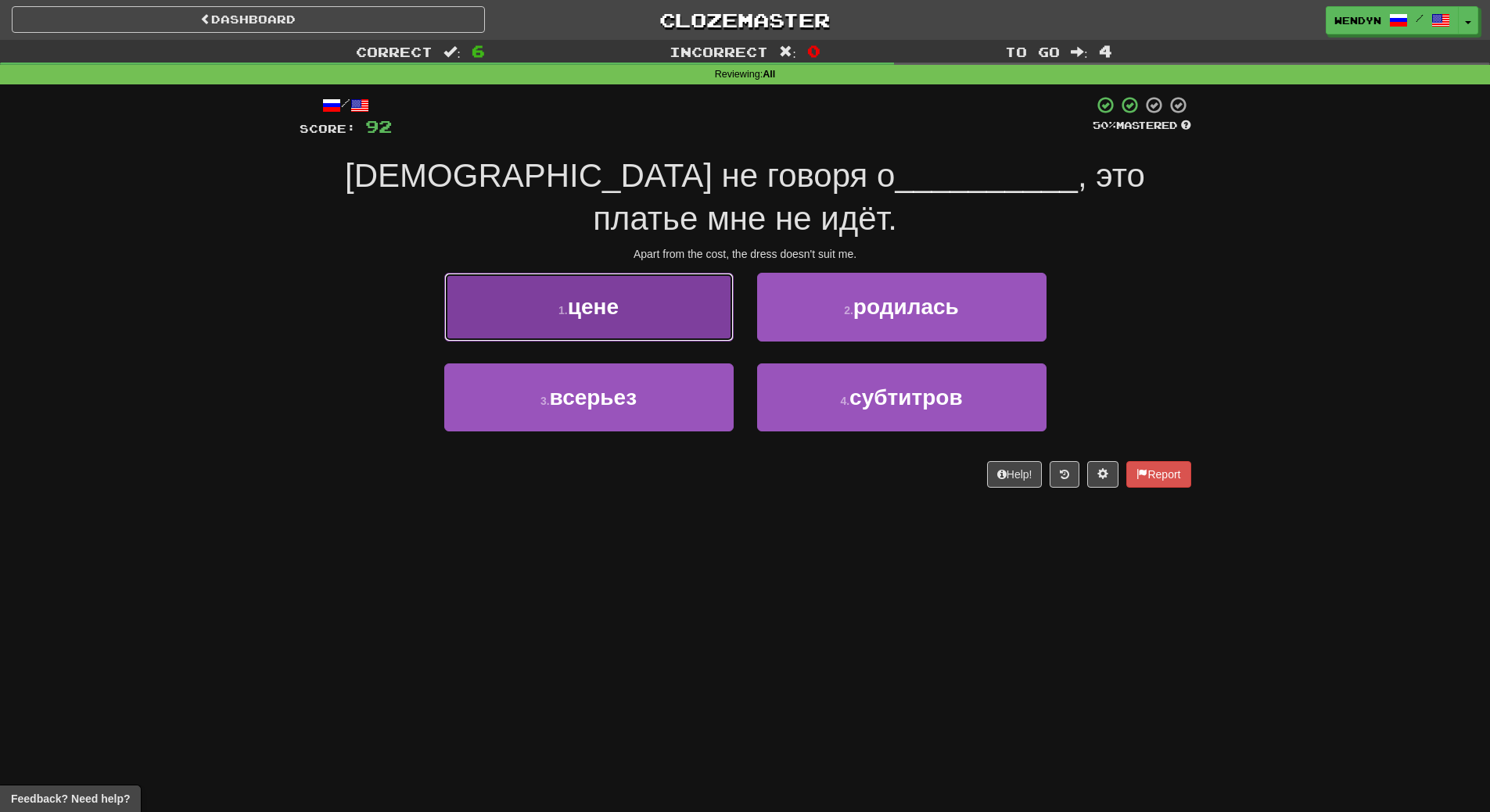
click at [648, 279] on button "1 . цене" at bounding box center [589, 307] width 289 height 68
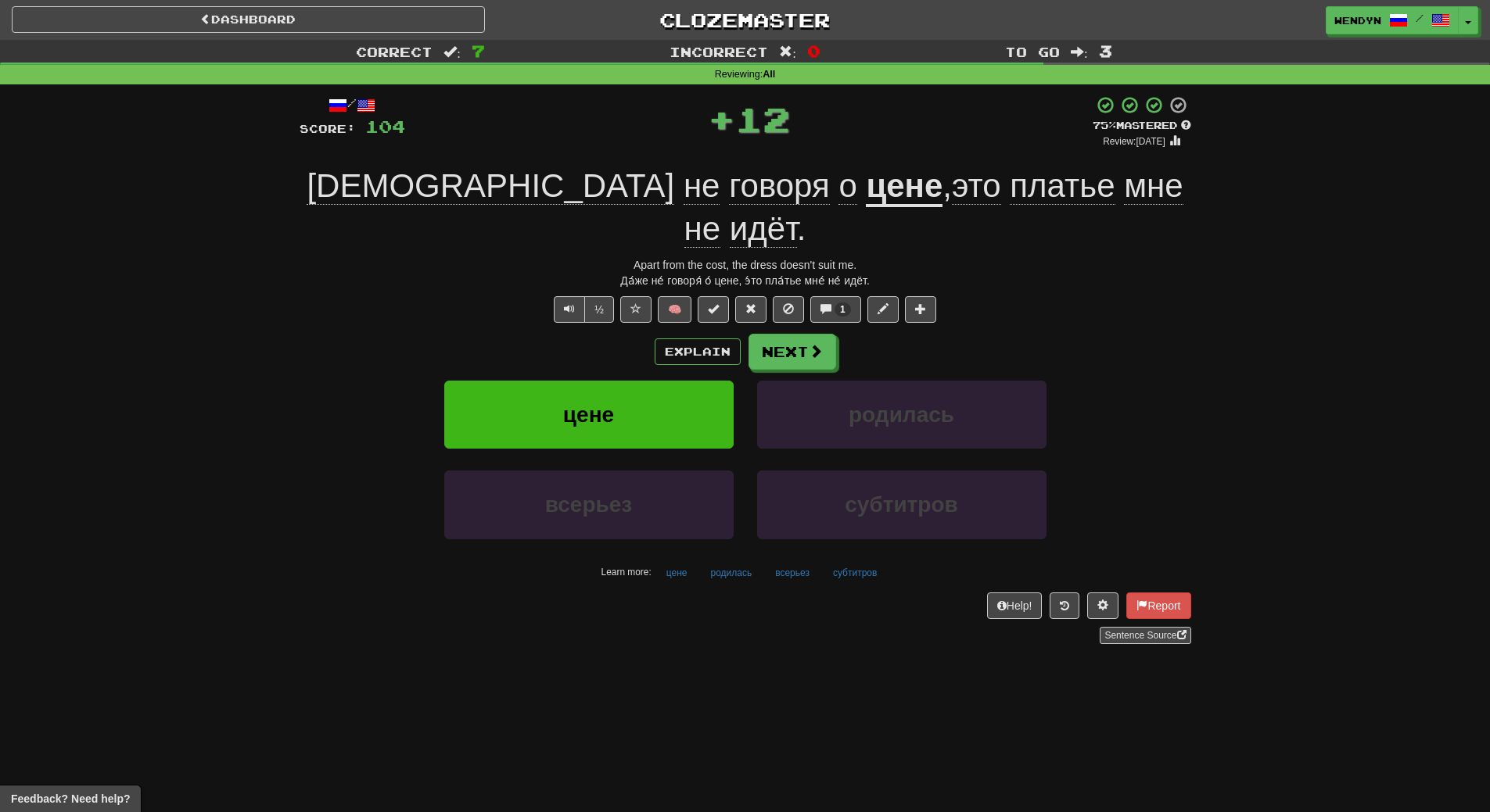
click at [643, 336] on div "Explain Next цене родилась всерьез субтитров Learn more: цене родилась всерьез …" at bounding box center [746, 459] width 892 height 251
click at [643, 381] on button "цене" at bounding box center [589, 415] width 289 height 68
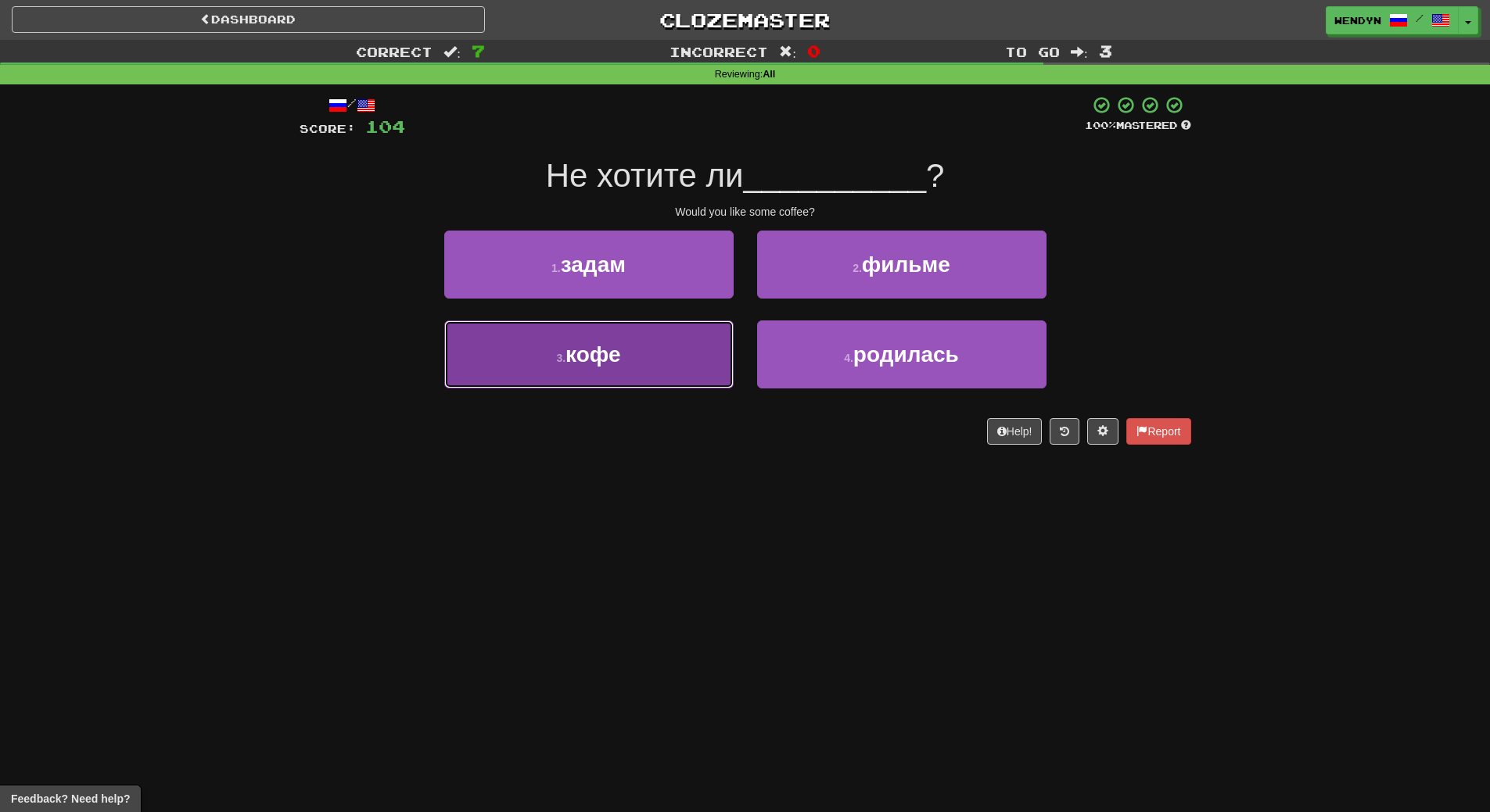
click at [693, 348] on button "3 . кофе" at bounding box center [589, 355] width 289 height 68
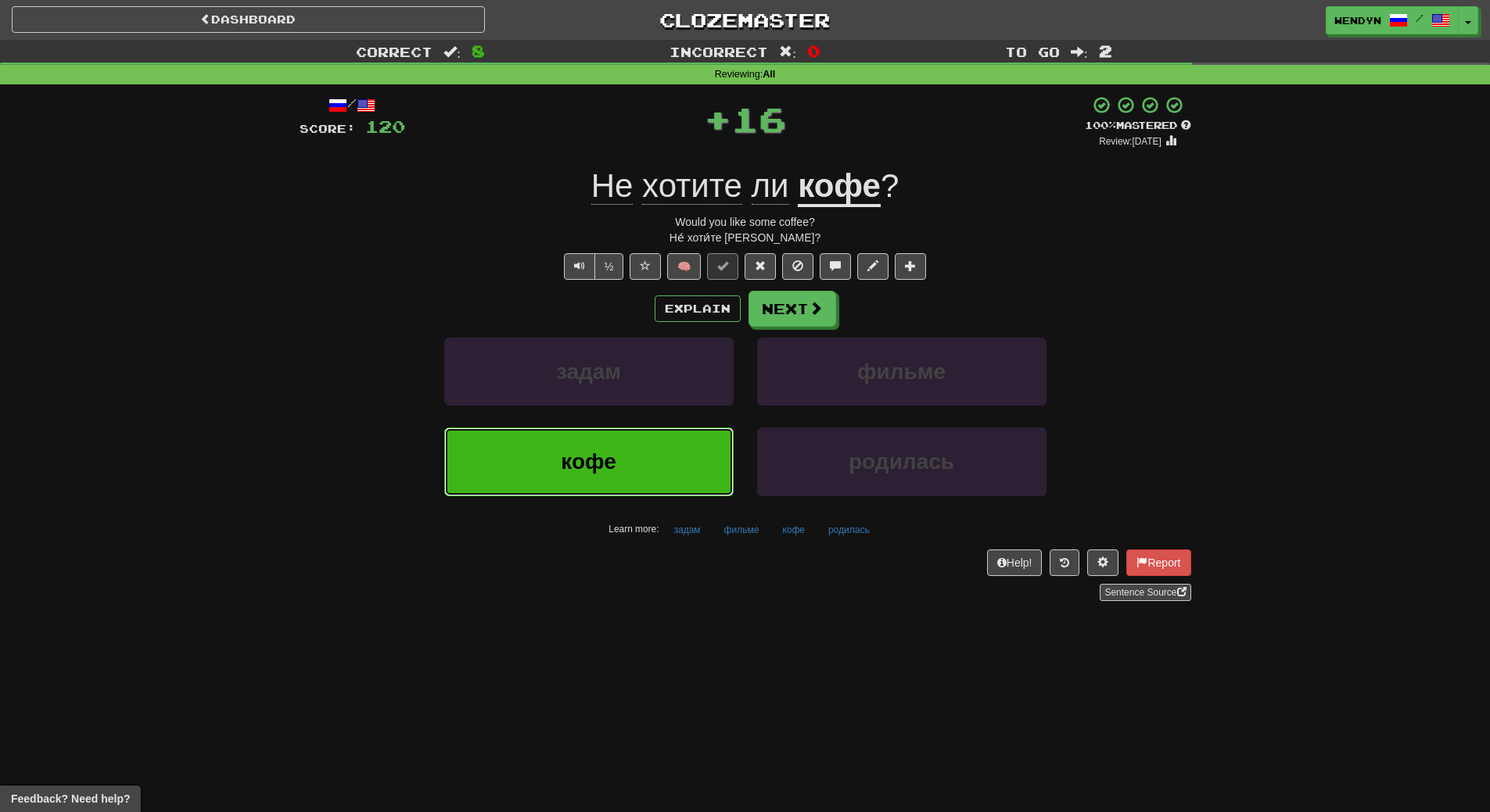
click at [678, 432] on button "кофе" at bounding box center [589, 462] width 289 height 68
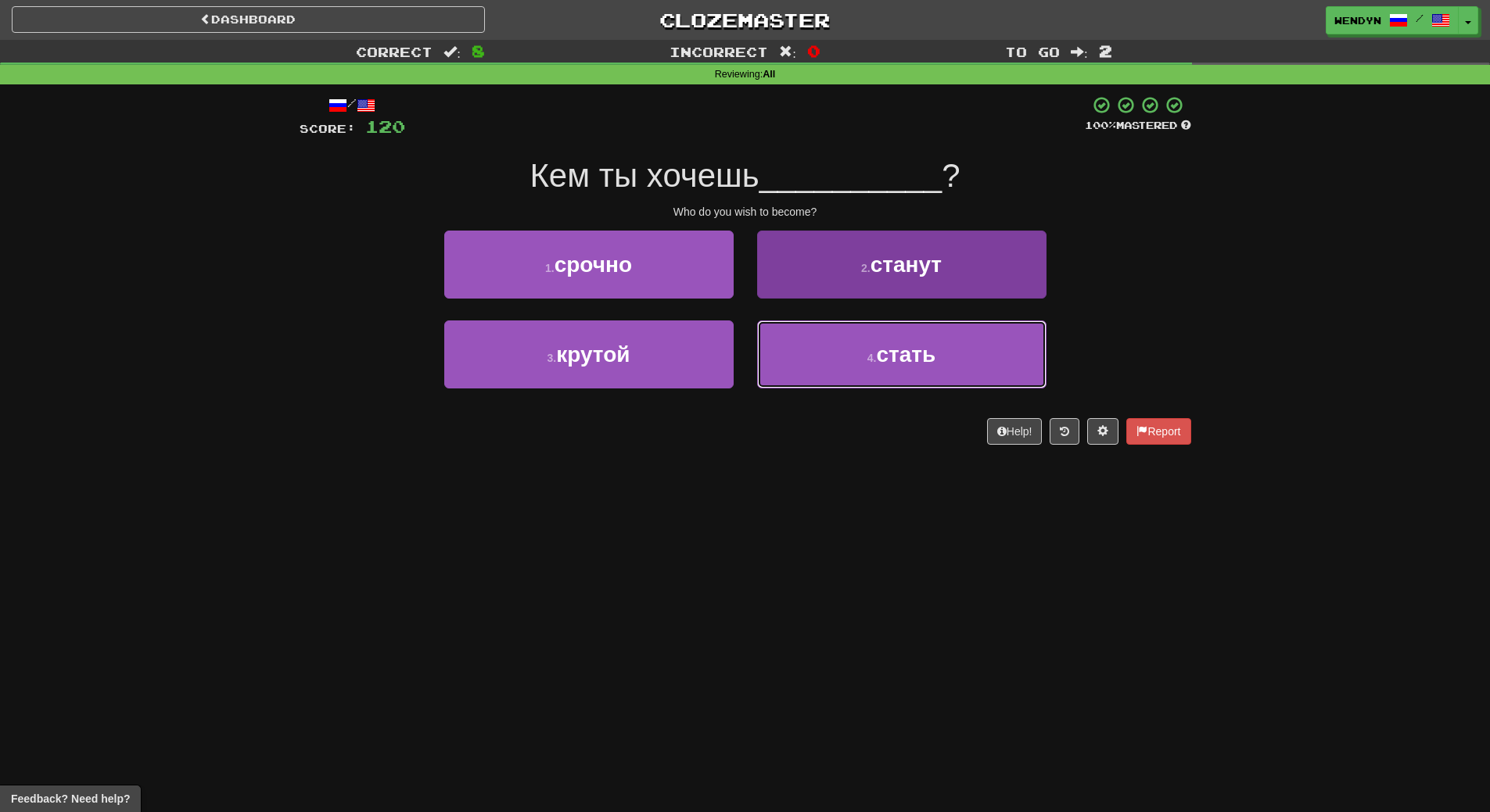
drag, startPoint x: 825, startPoint y: 369, endPoint x: 838, endPoint y: 403, distance: 36.4
click at [825, 371] on button "4 . стать" at bounding box center [902, 355] width 289 height 68
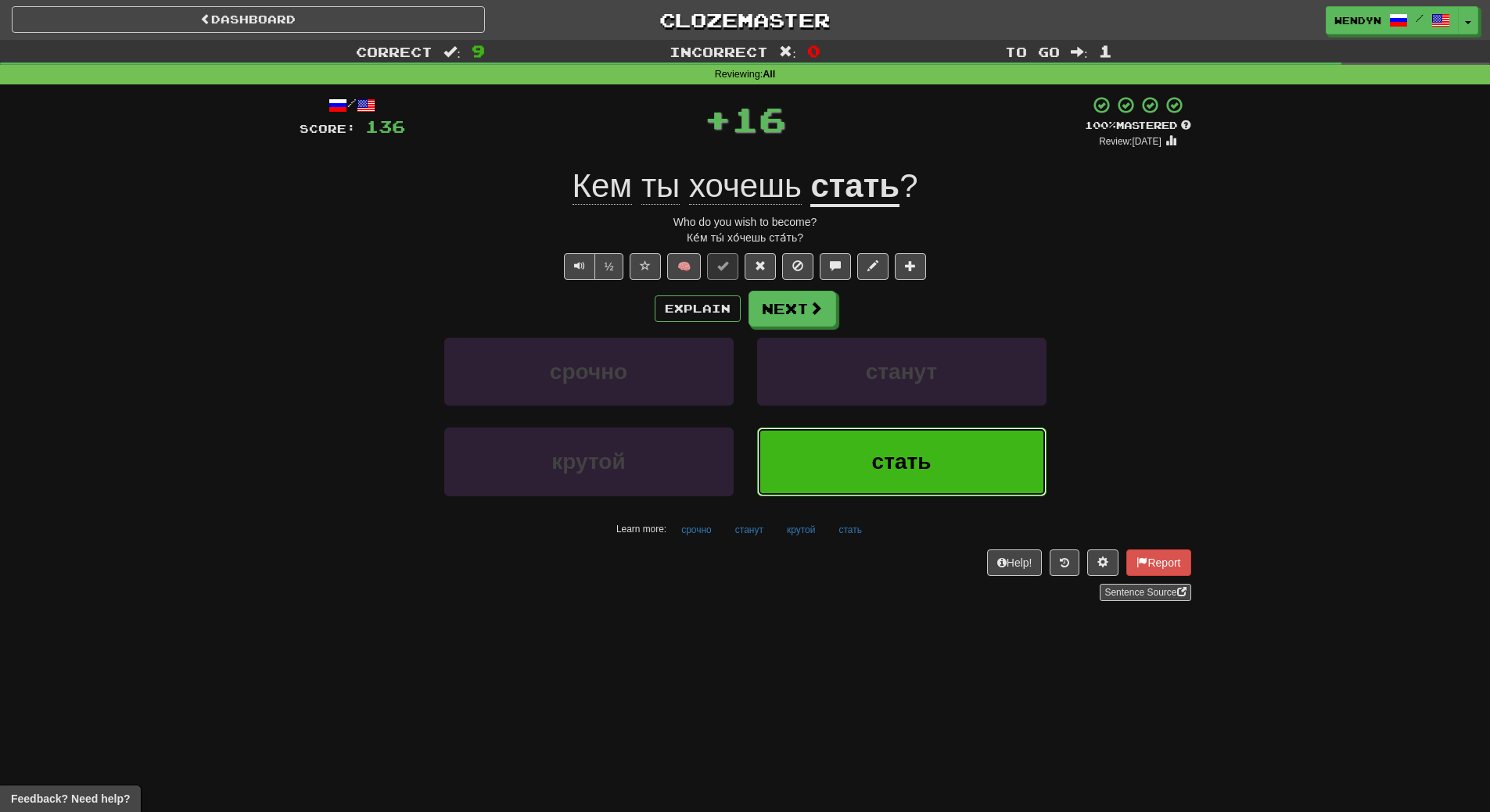
click at [847, 442] on button "стать" at bounding box center [902, 462] width 289 height 68
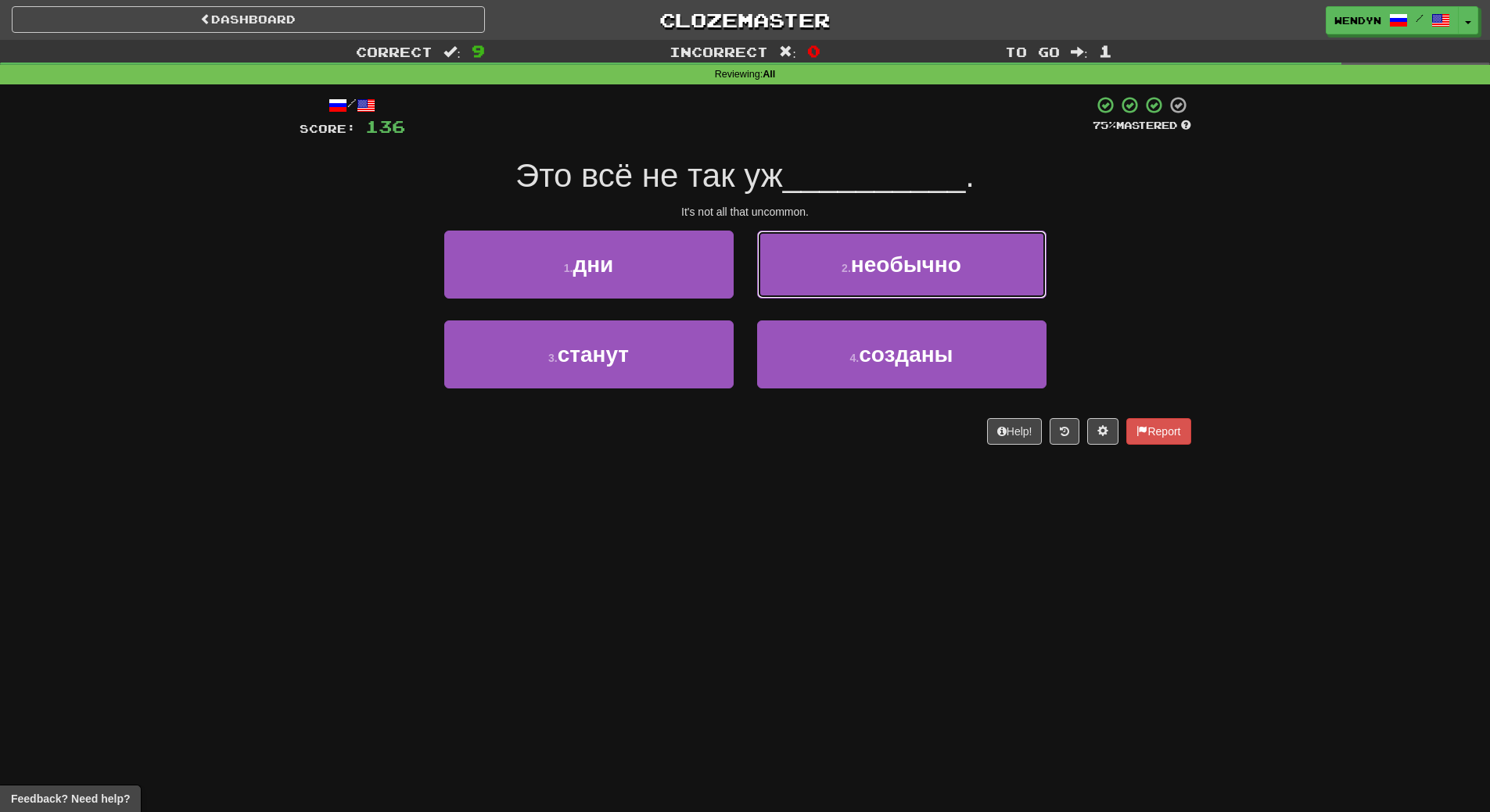
click at [899, 285] on button "2 . необычно" at bounding box center [902, 265] width 289 height 68
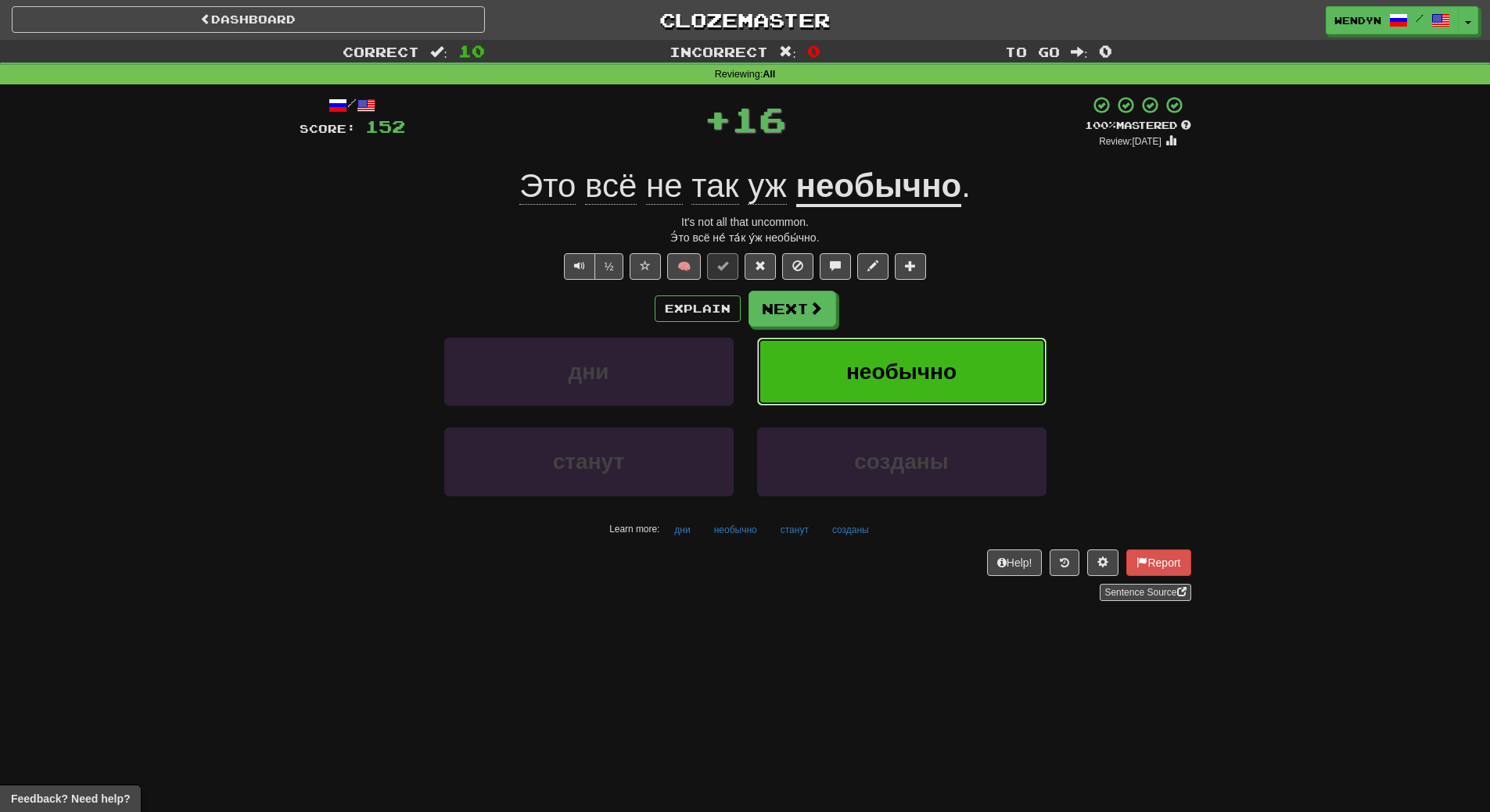
click at [899, 361] on span "необычно" at bounding box center [902, 372] width 110 height 24
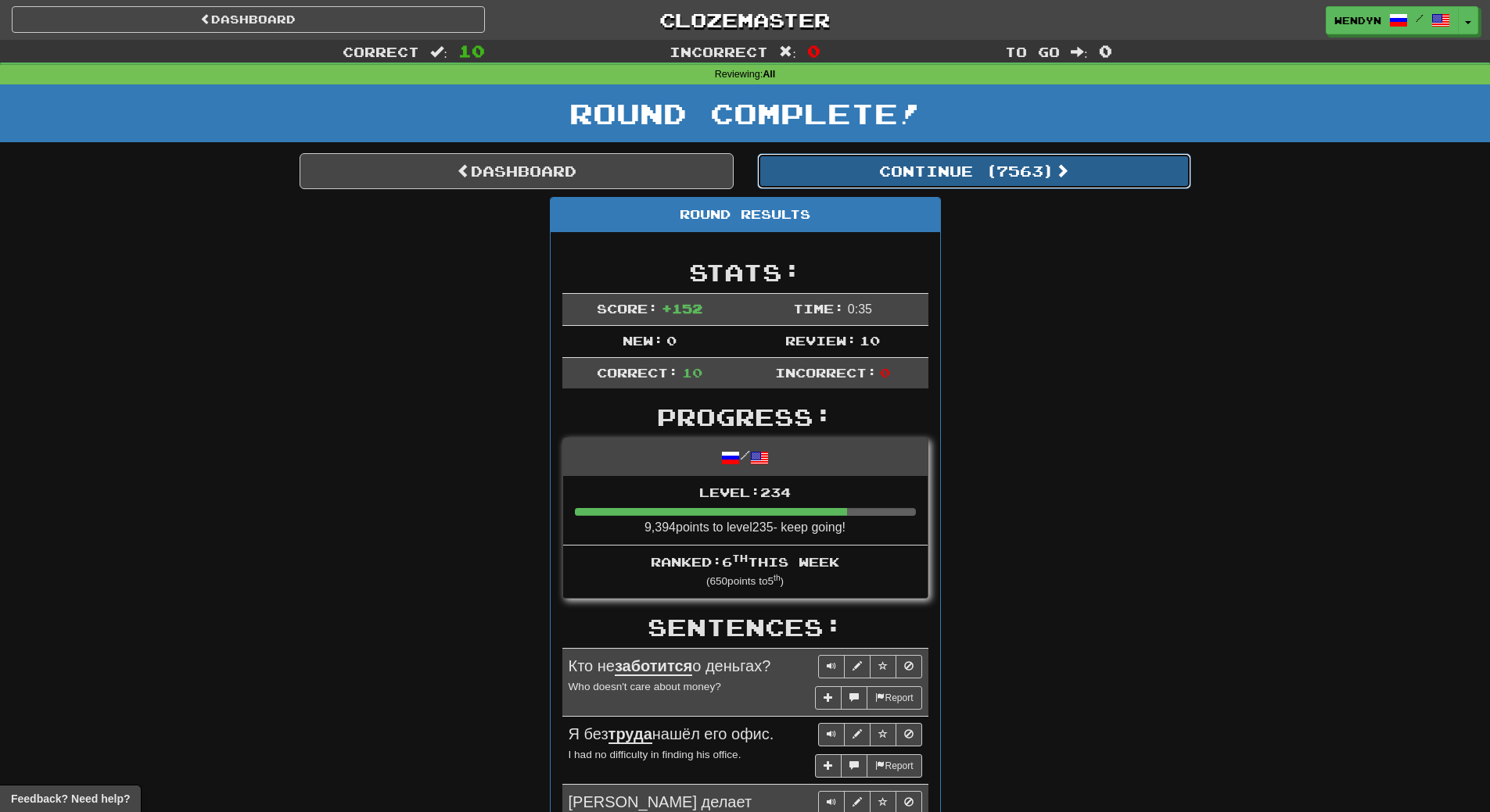
click at [1042, 173] on button "Continue ( 7563 )" at bounding box center [974, 171] width 434 height 36
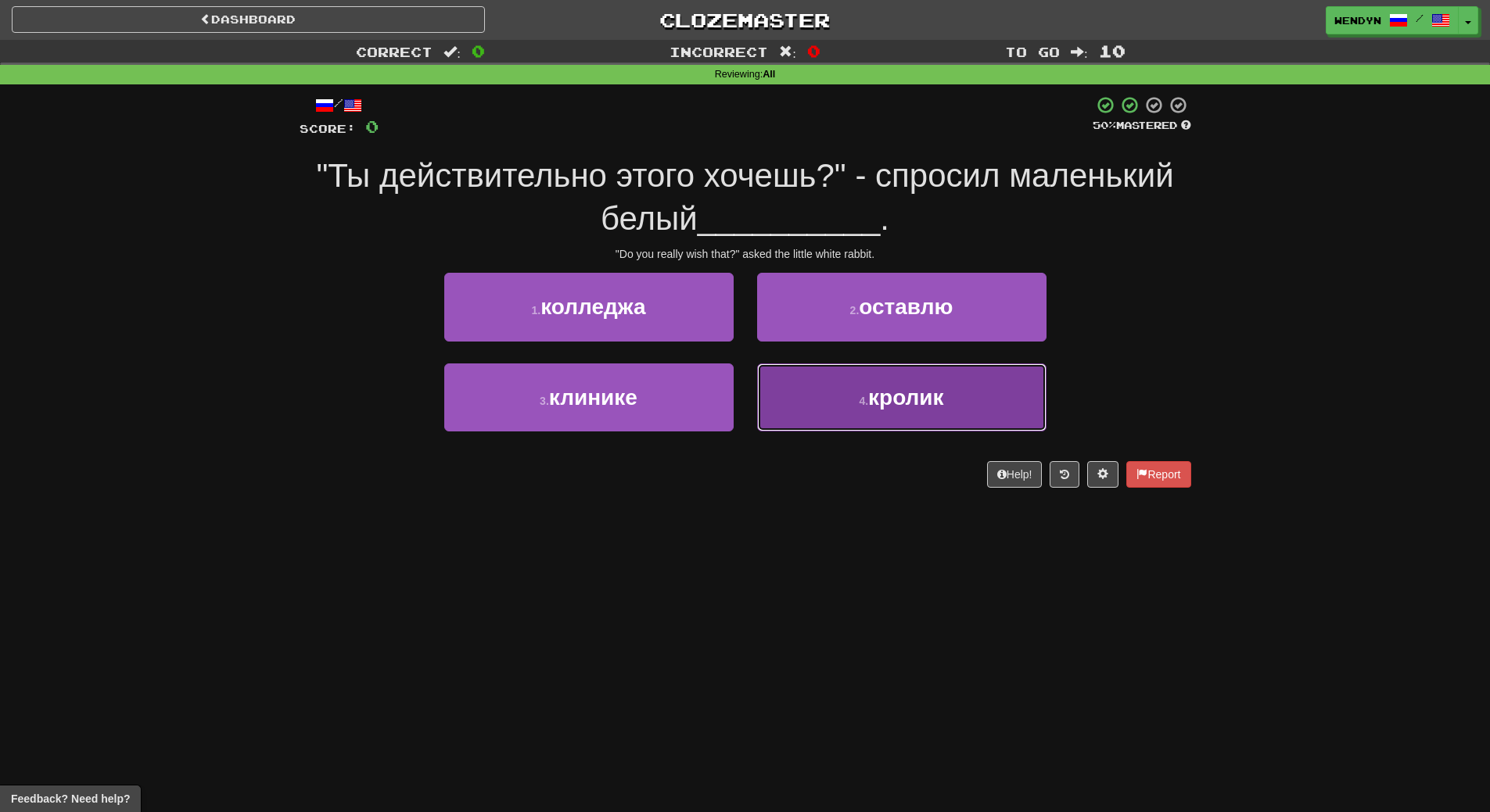
drag, startPoint x: 904, startPoint y: 391, endPoint x: 930, endPoint y: 207, distance: 185.8
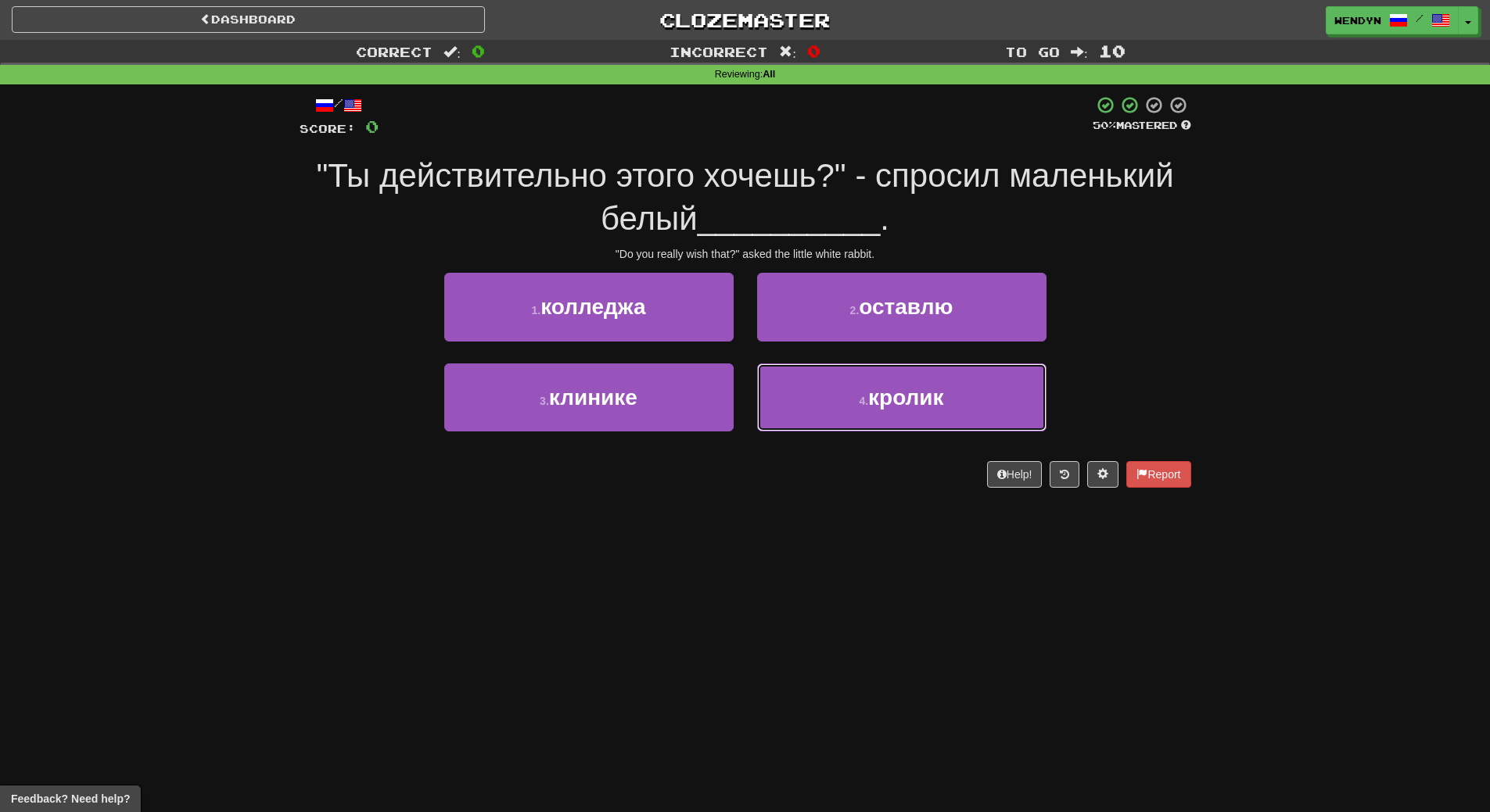
click at [905, 386] on span "кролик" at bounding box center [906, 398] width 76 height 24
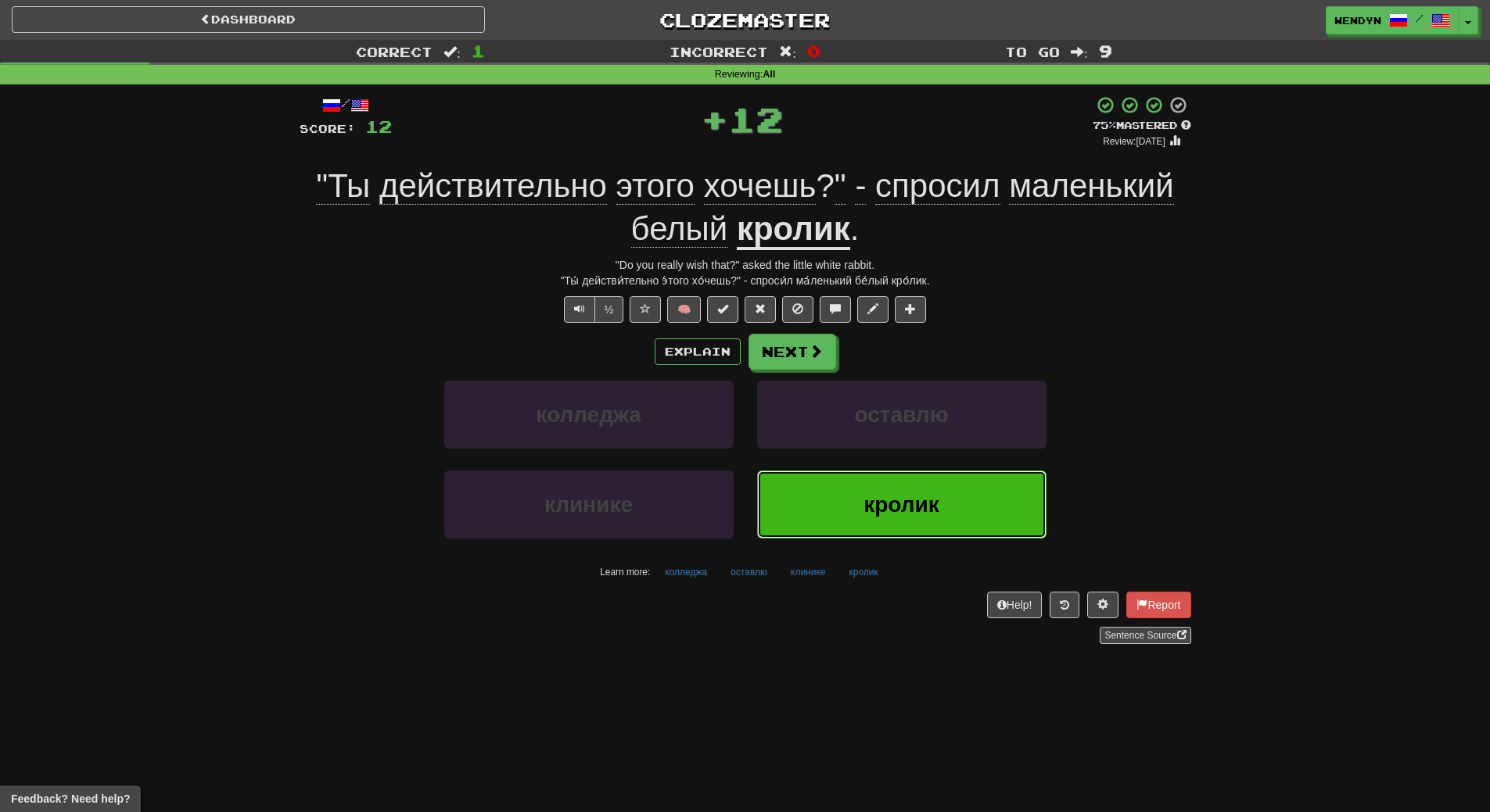
click at [912, 491] on button "кролик" at bounding box center [902, 505] width 289 height 68
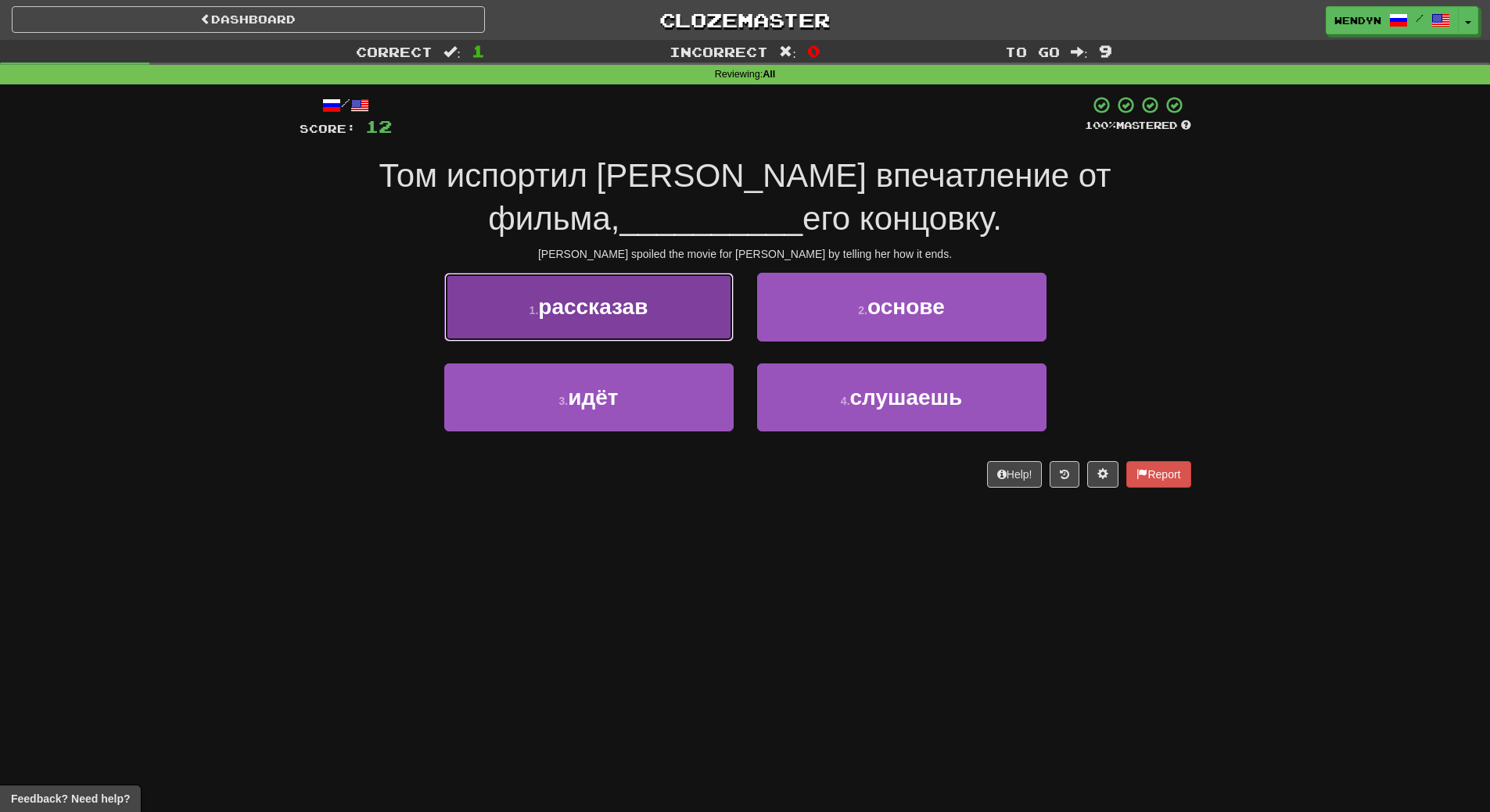
click at [664, 309] on button "1 . рассказав" at bounding box center [589, 307] width 289 height 68
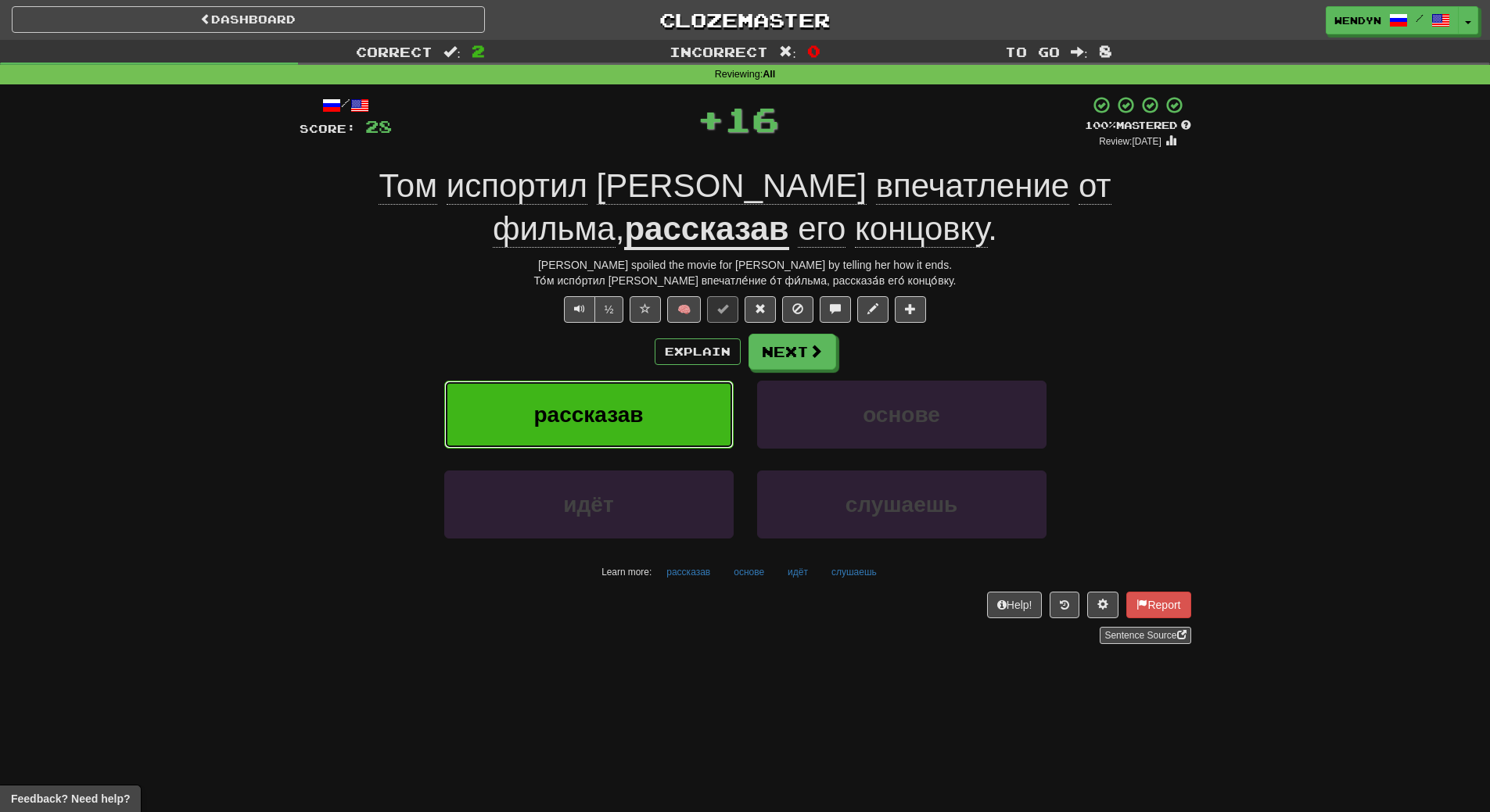
click at [660, 410] on button "рассказав" at bounding box center [589, 415] width 289 height 68
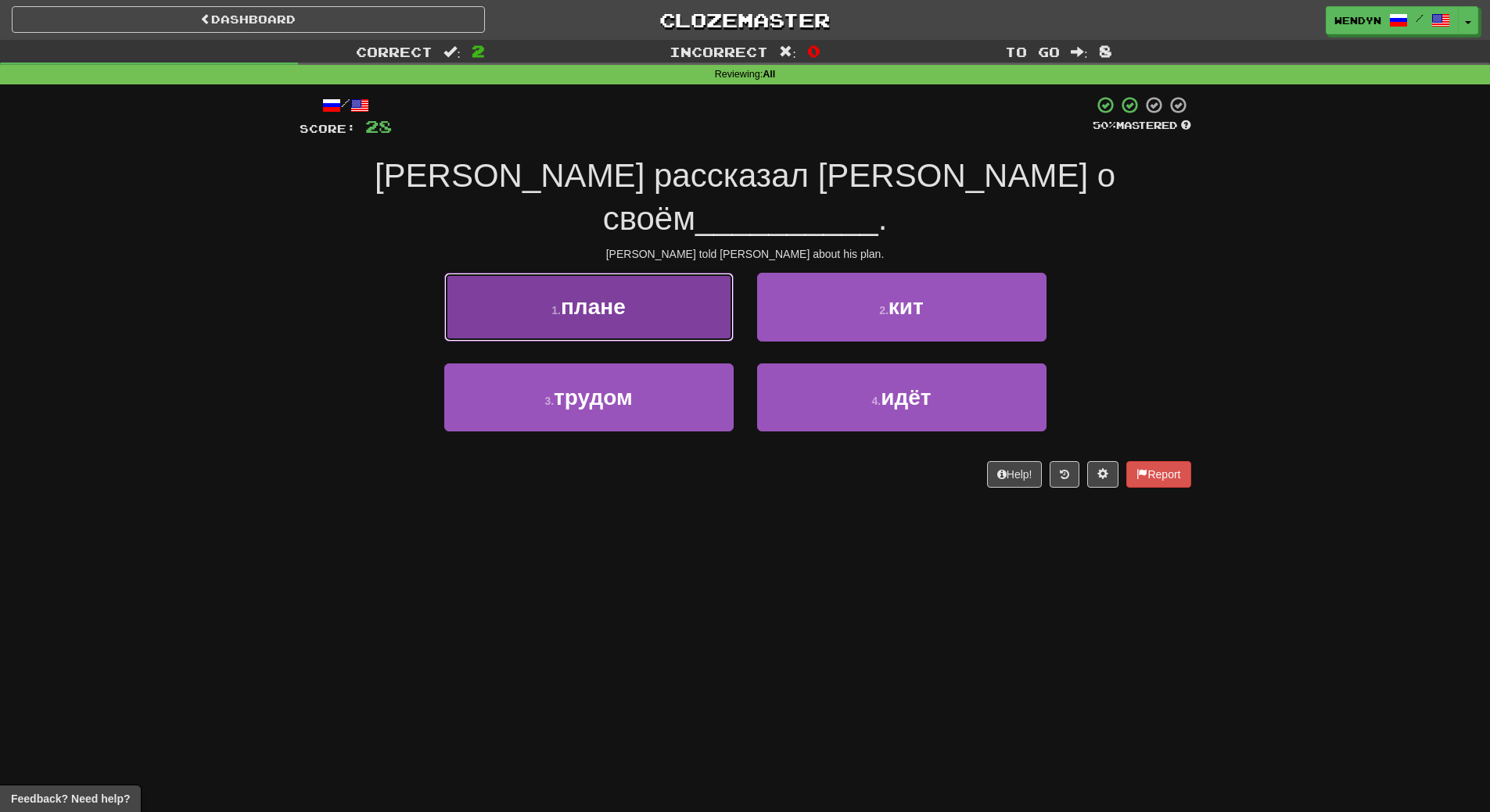
click at [641, 274] on button "1 . плане" at bounding box center [589, 307] width 289 height 68
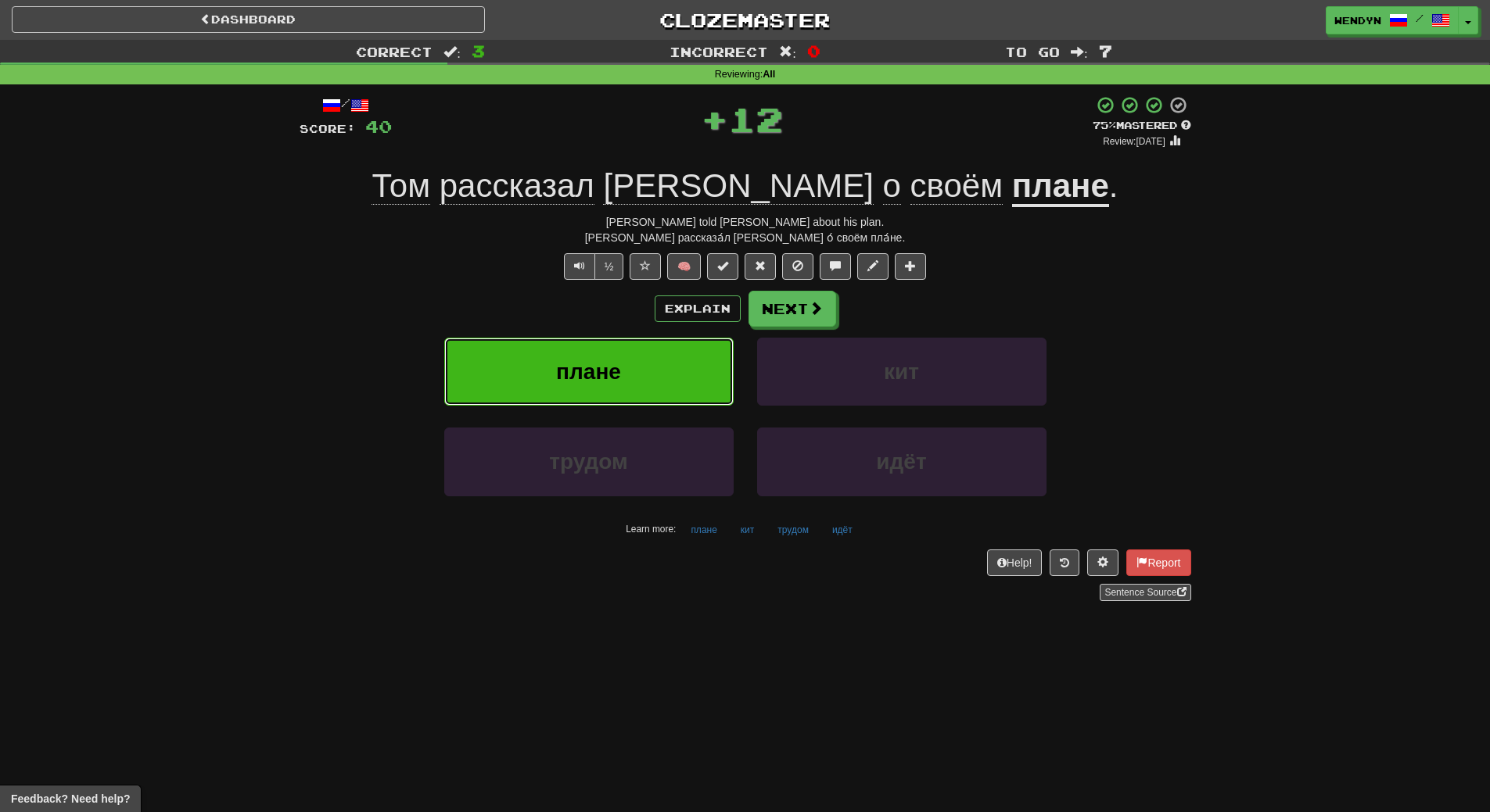
click at [635, 354] on button "плане" at bounding box center [589, 372] width 289 height 68
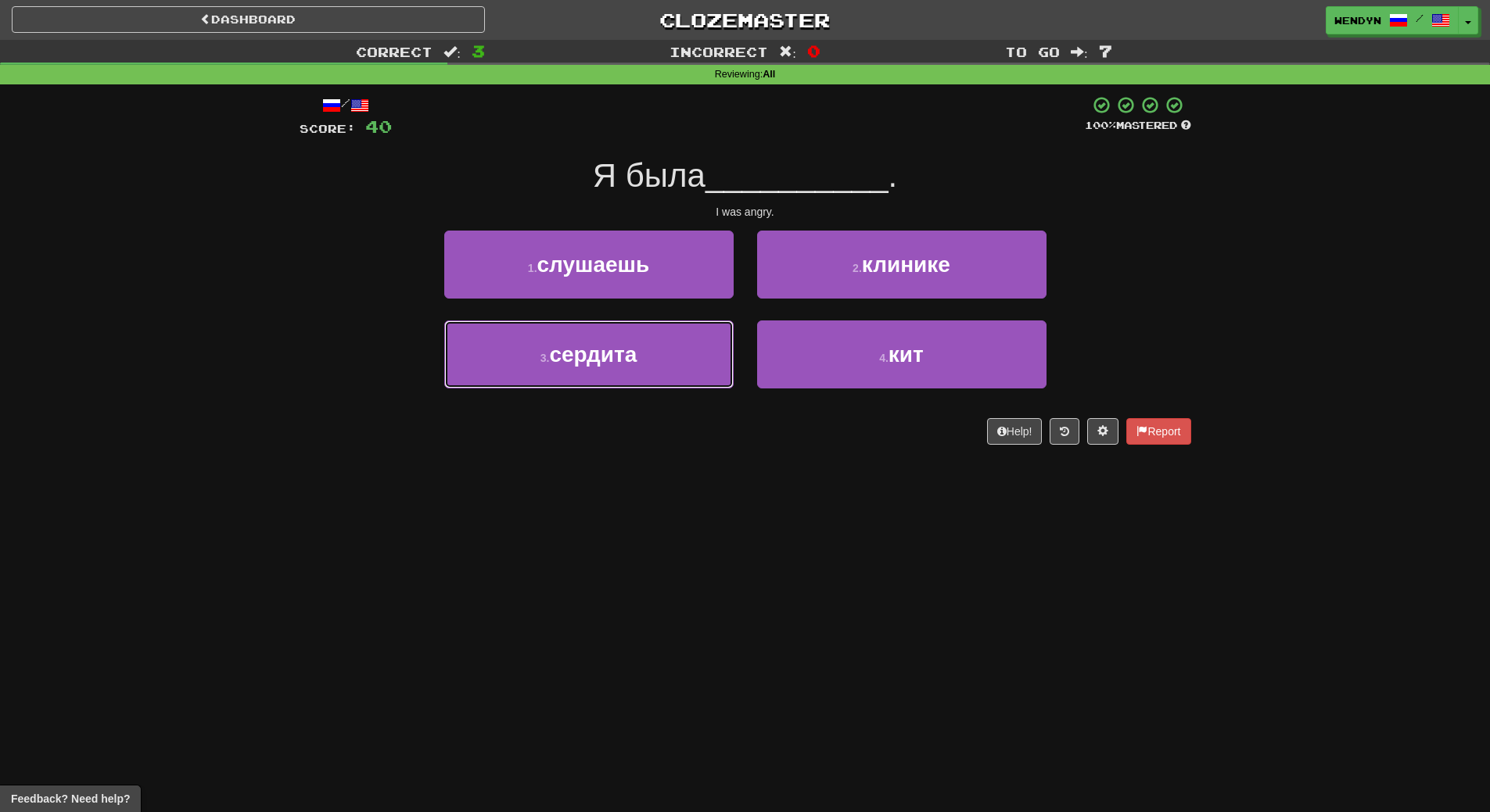
drag, startPoint x: 648, startPoint y: 359, endPoint x: 652, endPoint y: 328, distance: 31.3
click at [648, 360] on button "3 . сердита" at bounding box center [589, 355] width 289 height 68
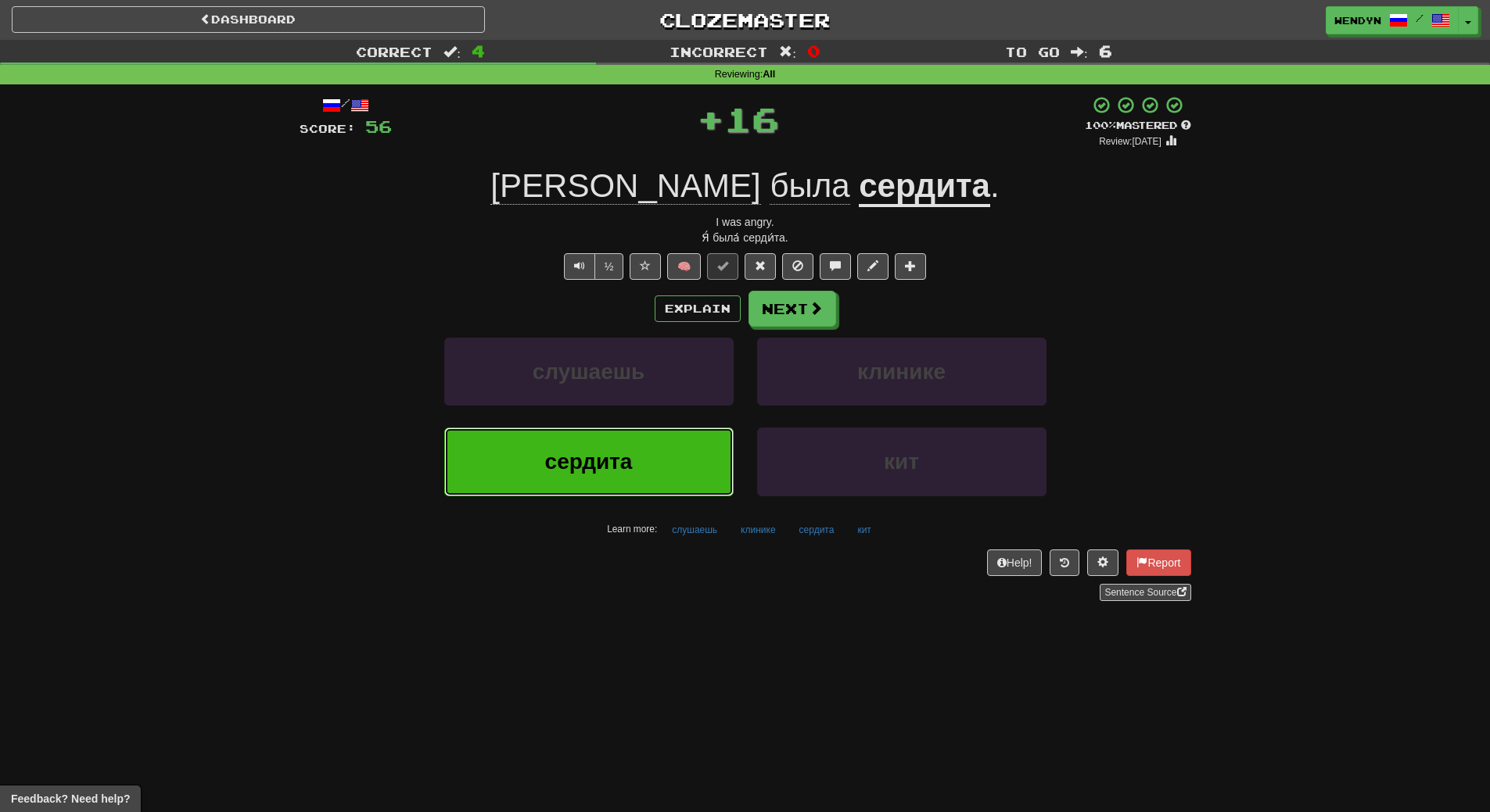
click at [648, 486] on button "сердита" at bounding box center [589, 462] width 289 height 68
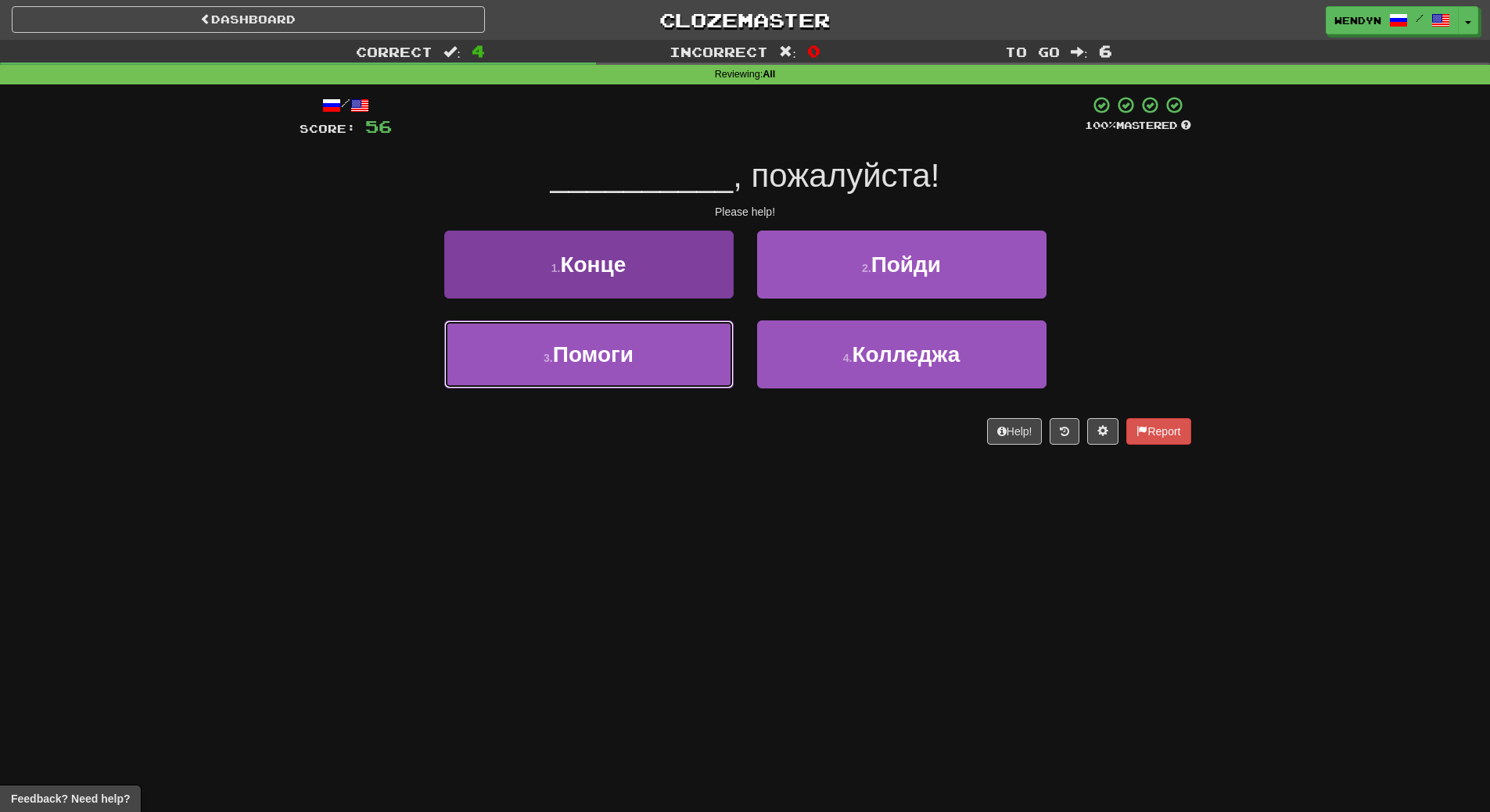
drag, startPoint x: 669, startPoint y: 348, endPoint x: 666, endPoint y: 367, distance: 19.2
click at [668, 357] on button "3 . Помоги" at bounding box center [589, 355] width 289 height 68
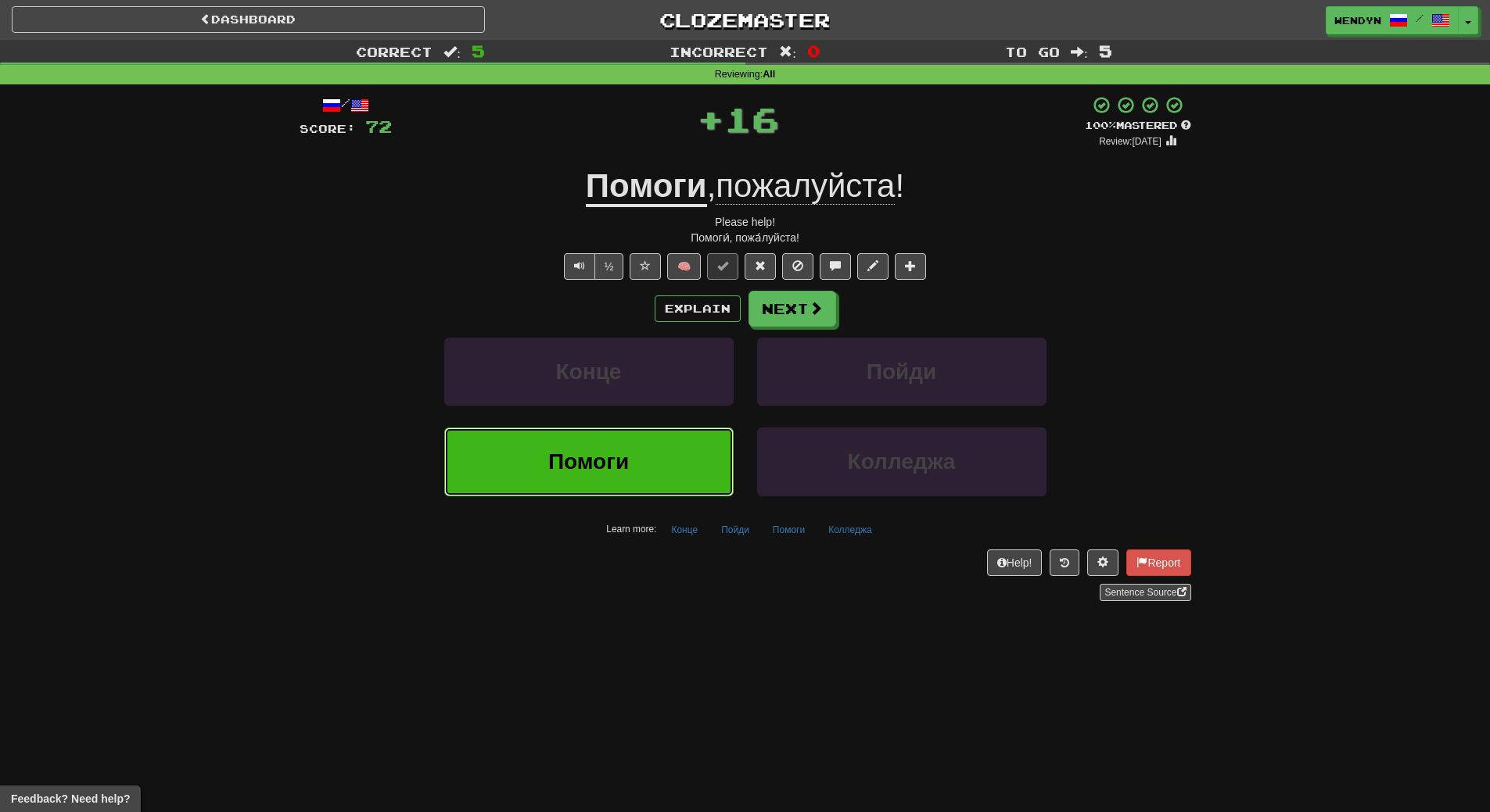
click at [659, 431] on button "Помоги" at bounding box center [589, 462] width 289 height 68
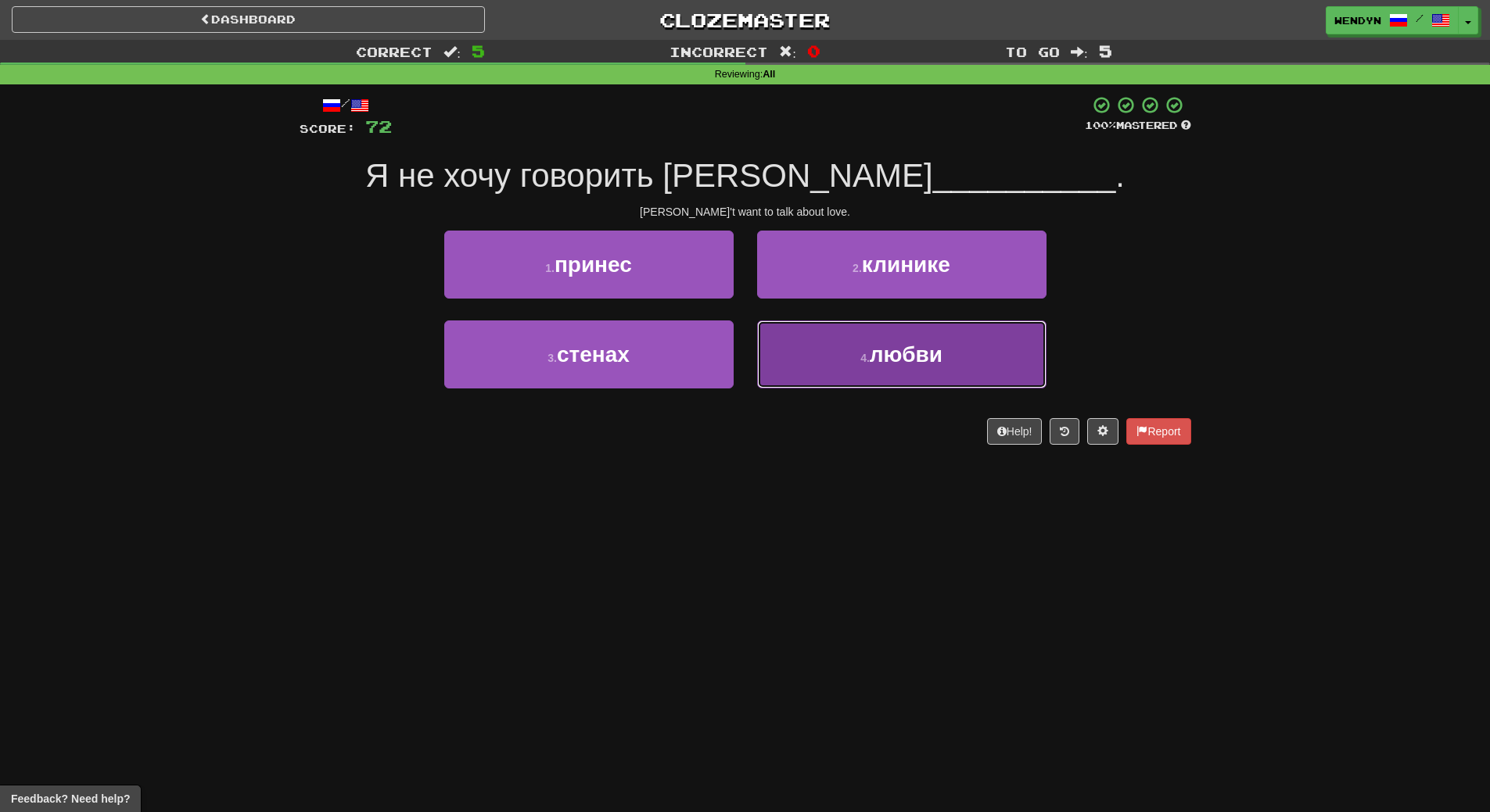
click at [847, 378] on button "4 . любви" at bounding box center [902, 355] width 289 height 68
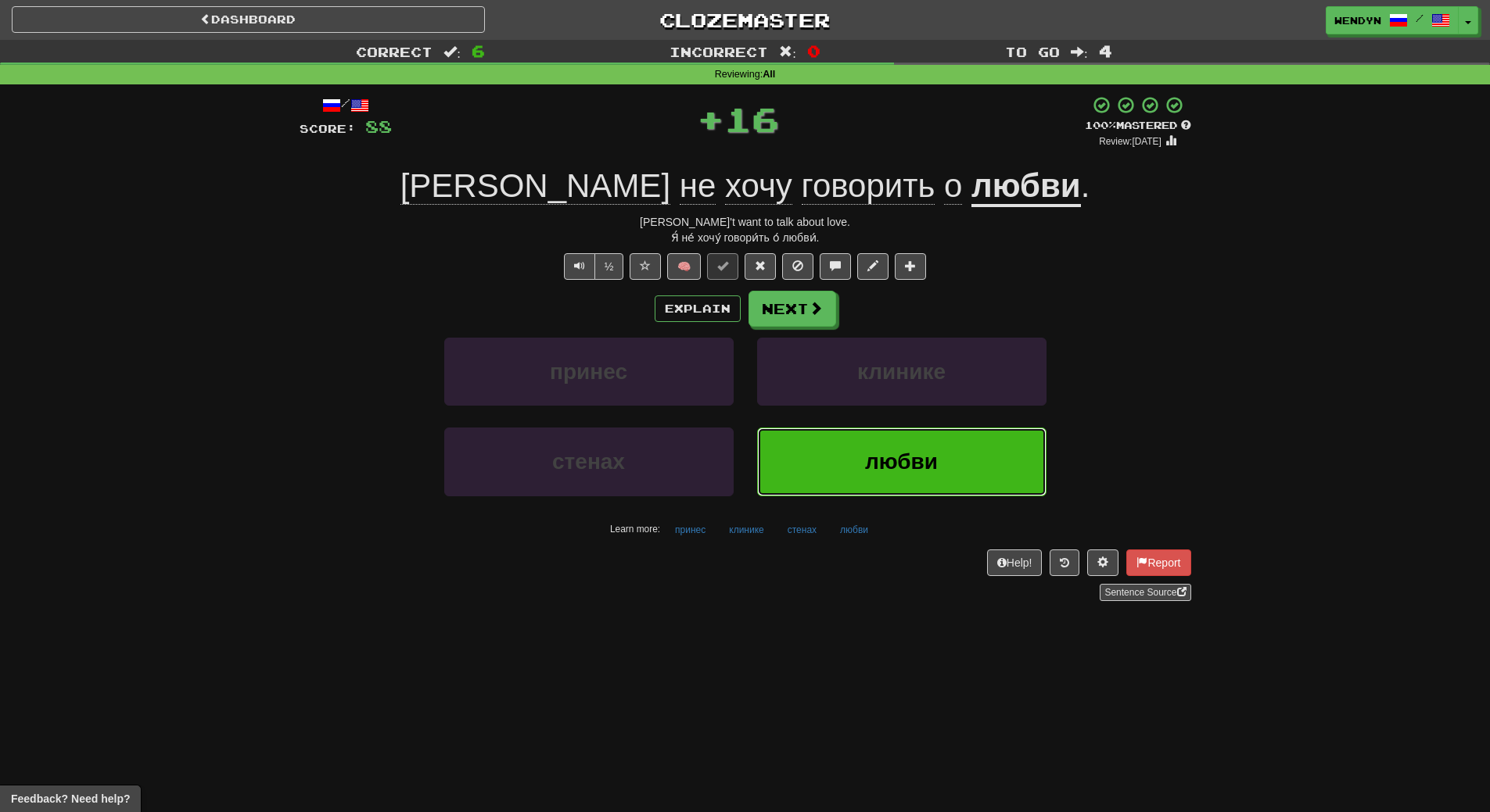
click at [852, 451] on button "любви" at bounding box center [902, 462] width 289 height 68
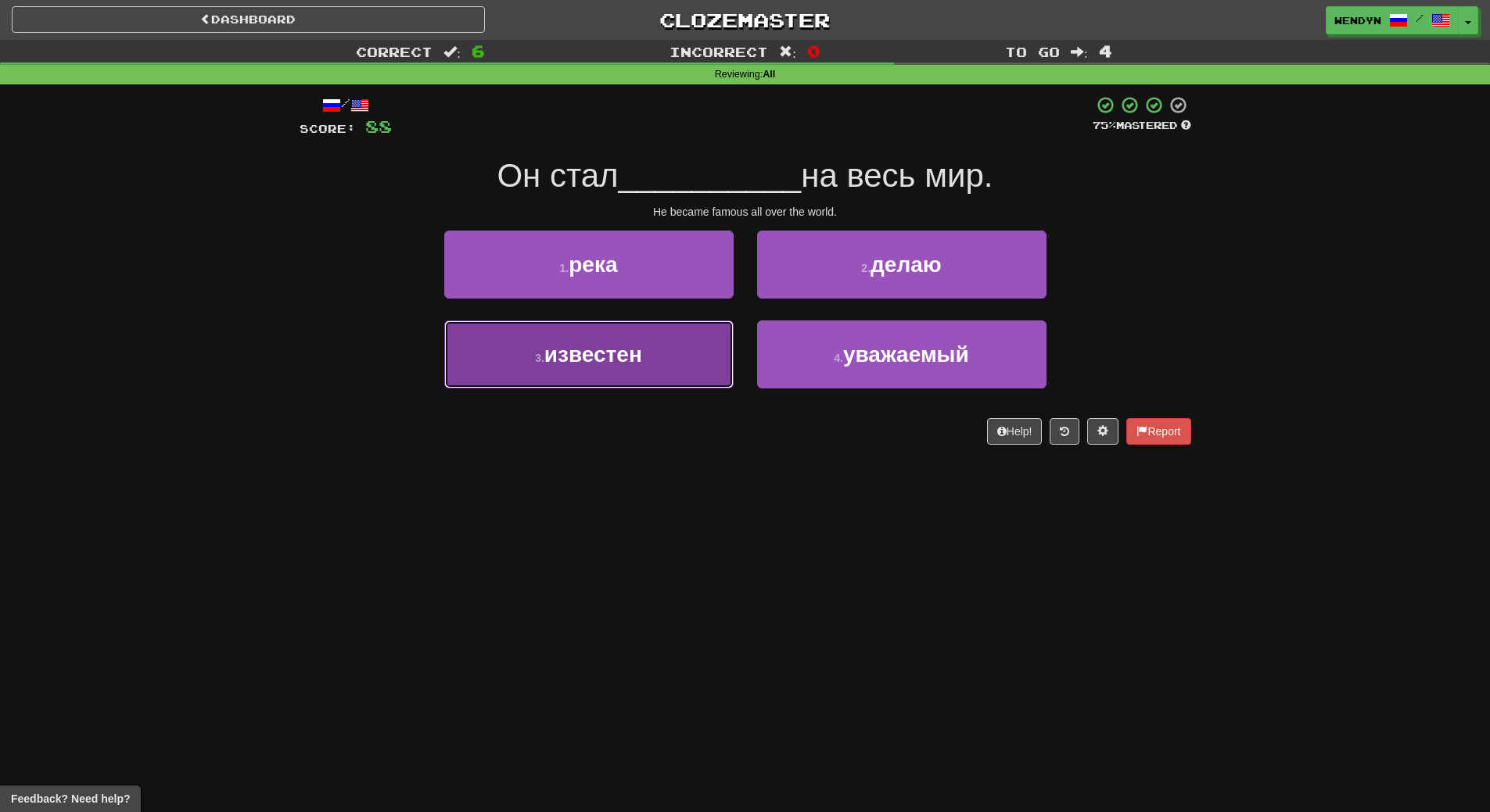
click at [678, 367] on button "3 . известен" at bounding box center [589, 355] width 289 height 68
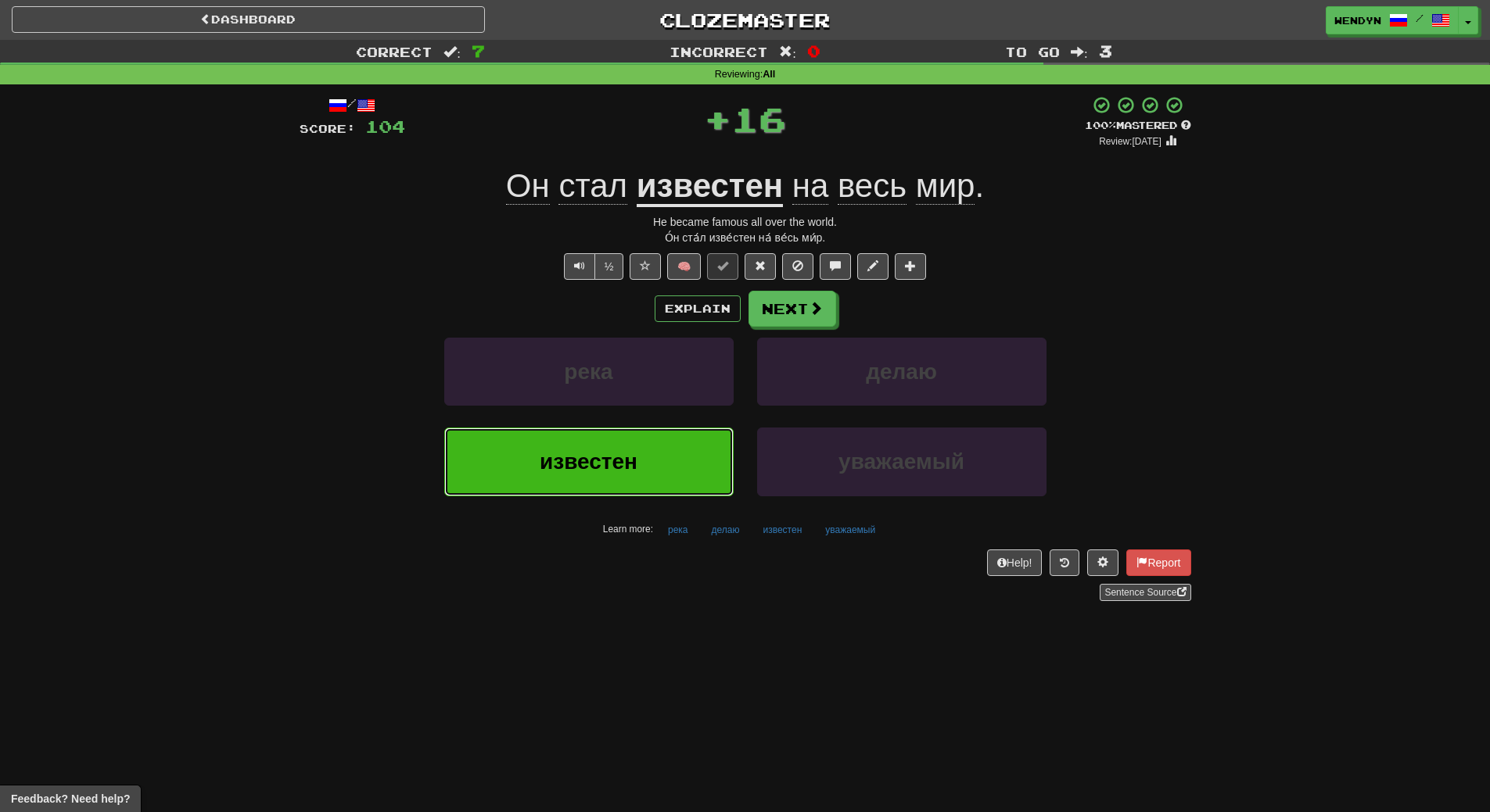
click at [665, 461] on button "известен" at bounding box center [589, 462] width 289 height 68
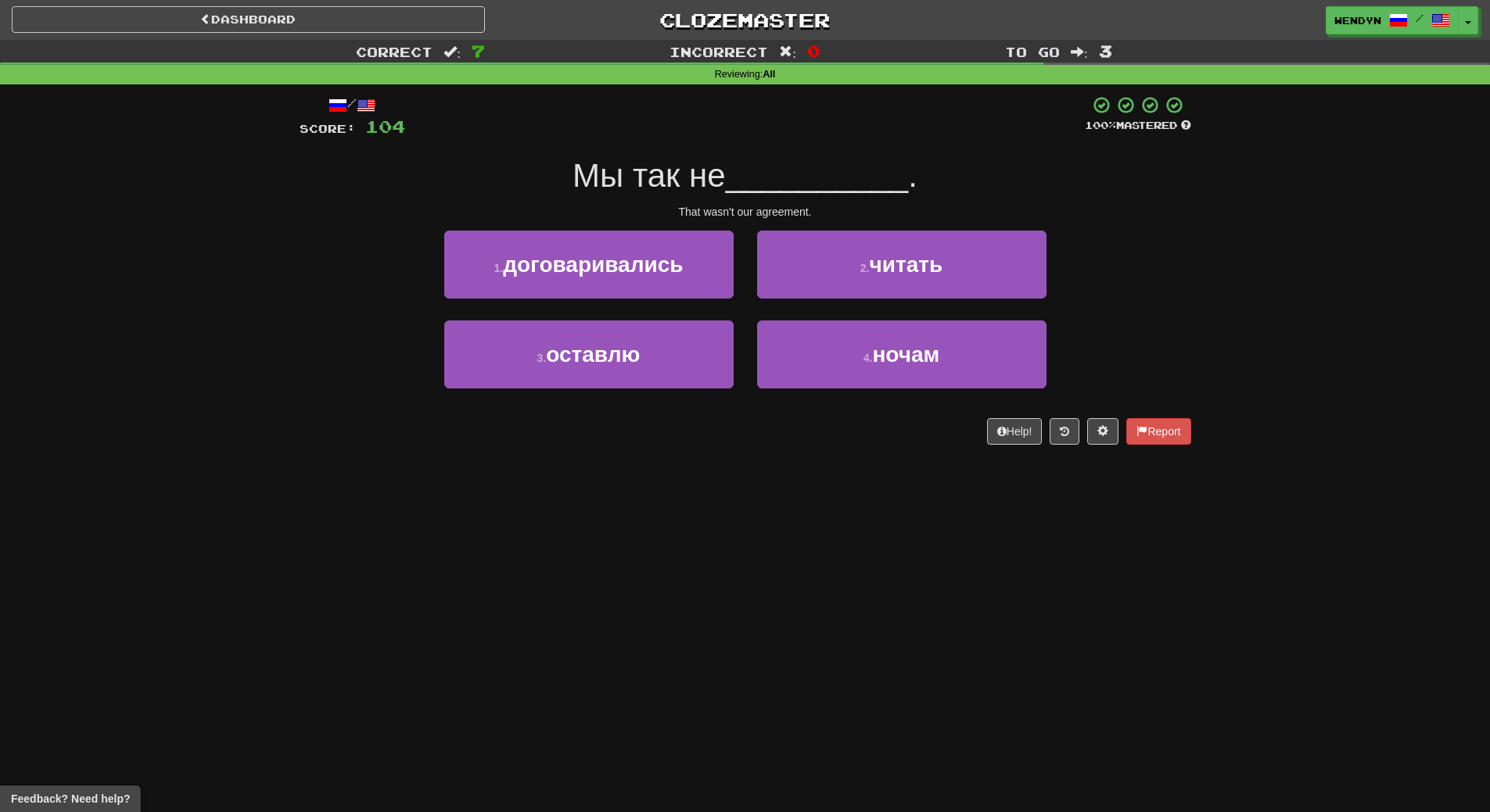
click at [643, 299] on div "1 . договаривались" at bounding box center [588, 275] width 313 height 90
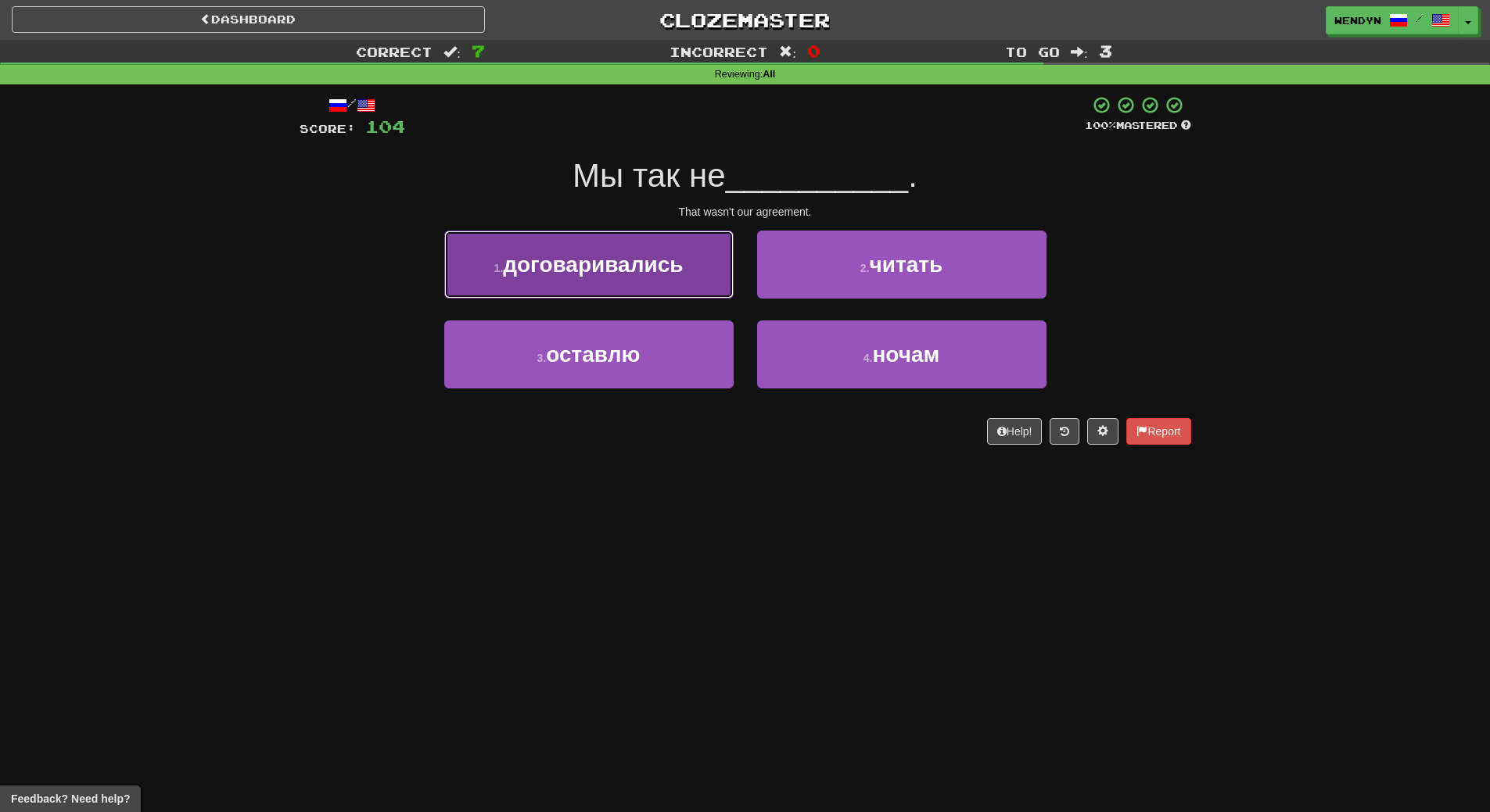
click at [643, 271] on span "договаривались" at bounding box center [592, 265] width 180 height 24
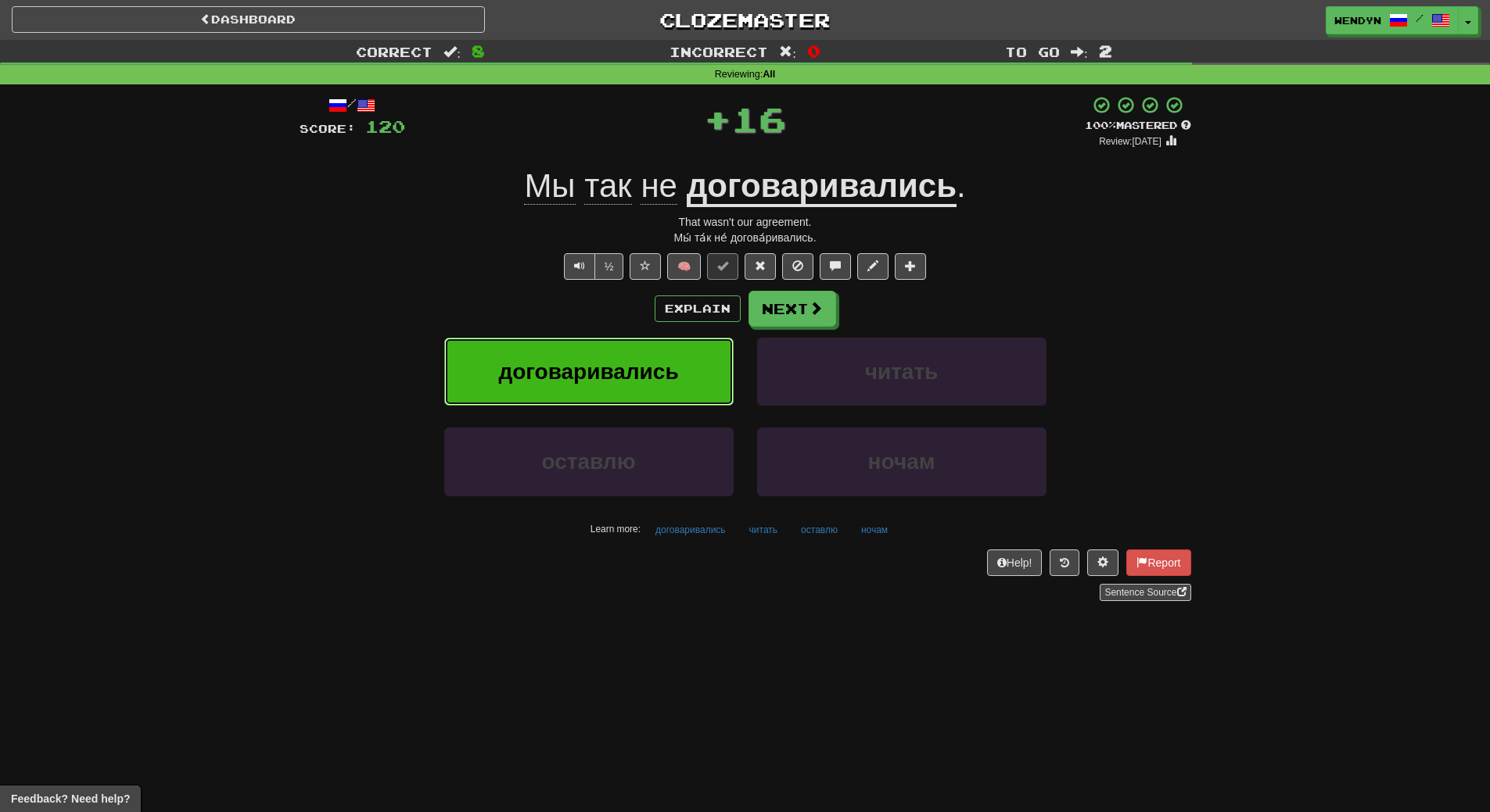
click at [649, 370] on span "договаривались" at bounding box center [587, 372] width 180 height 24
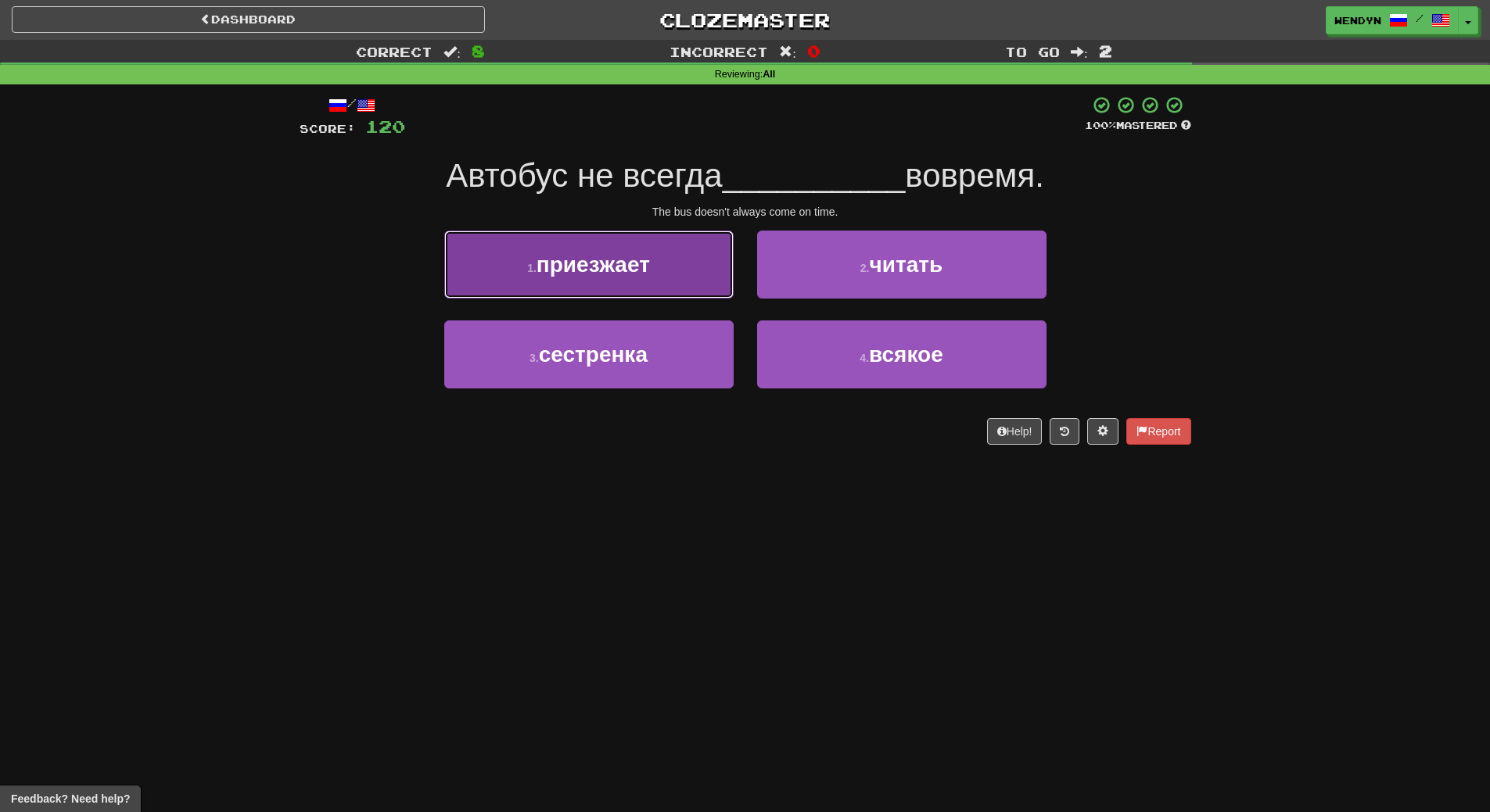
click at [623, 283] on button "1 . приезжает" at bounding box center [589, 265] width 289 height 68
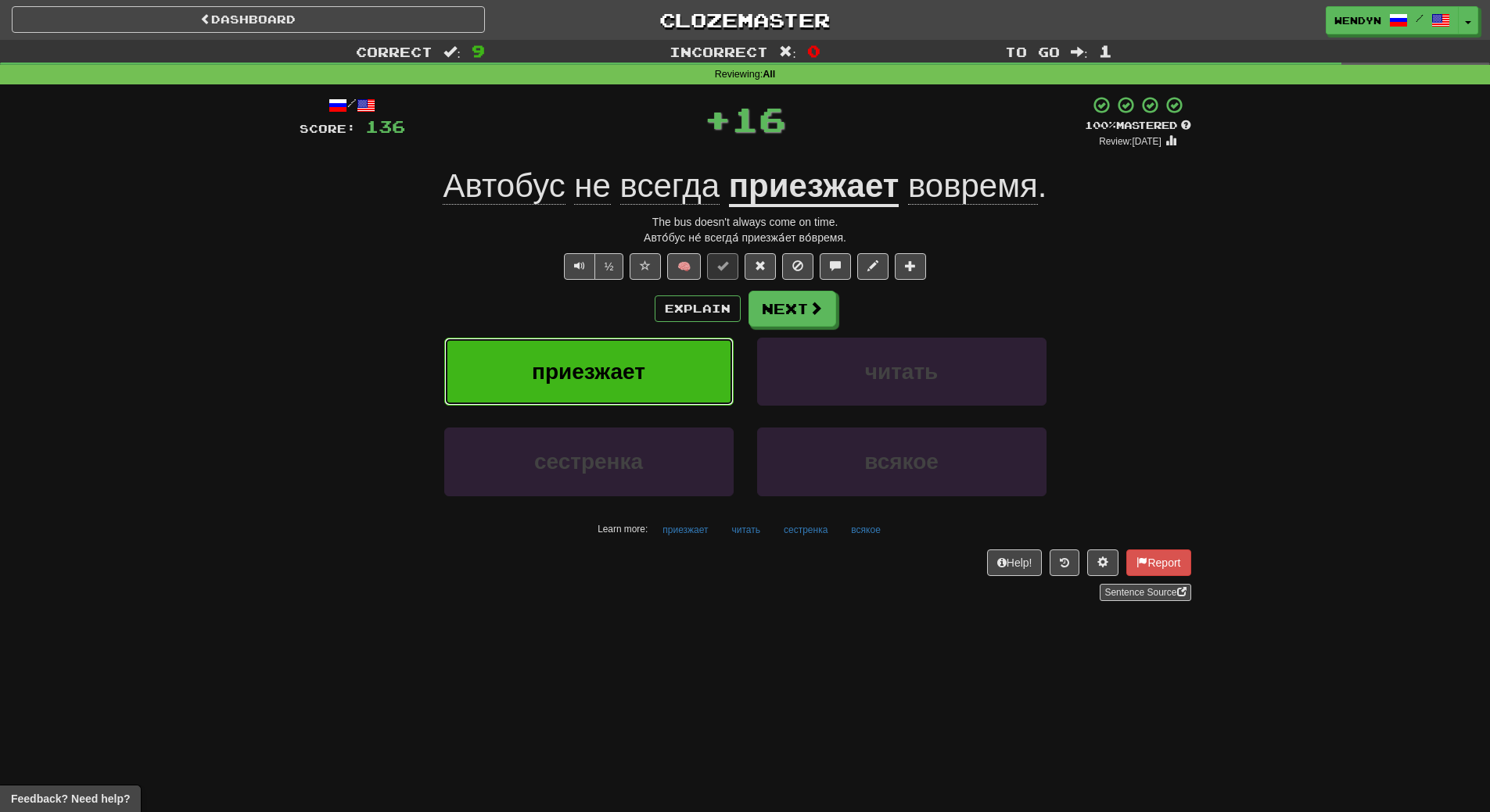
click at [628, 378] on span "приезжает" at bounding box center [589, 372] width 114 height 24
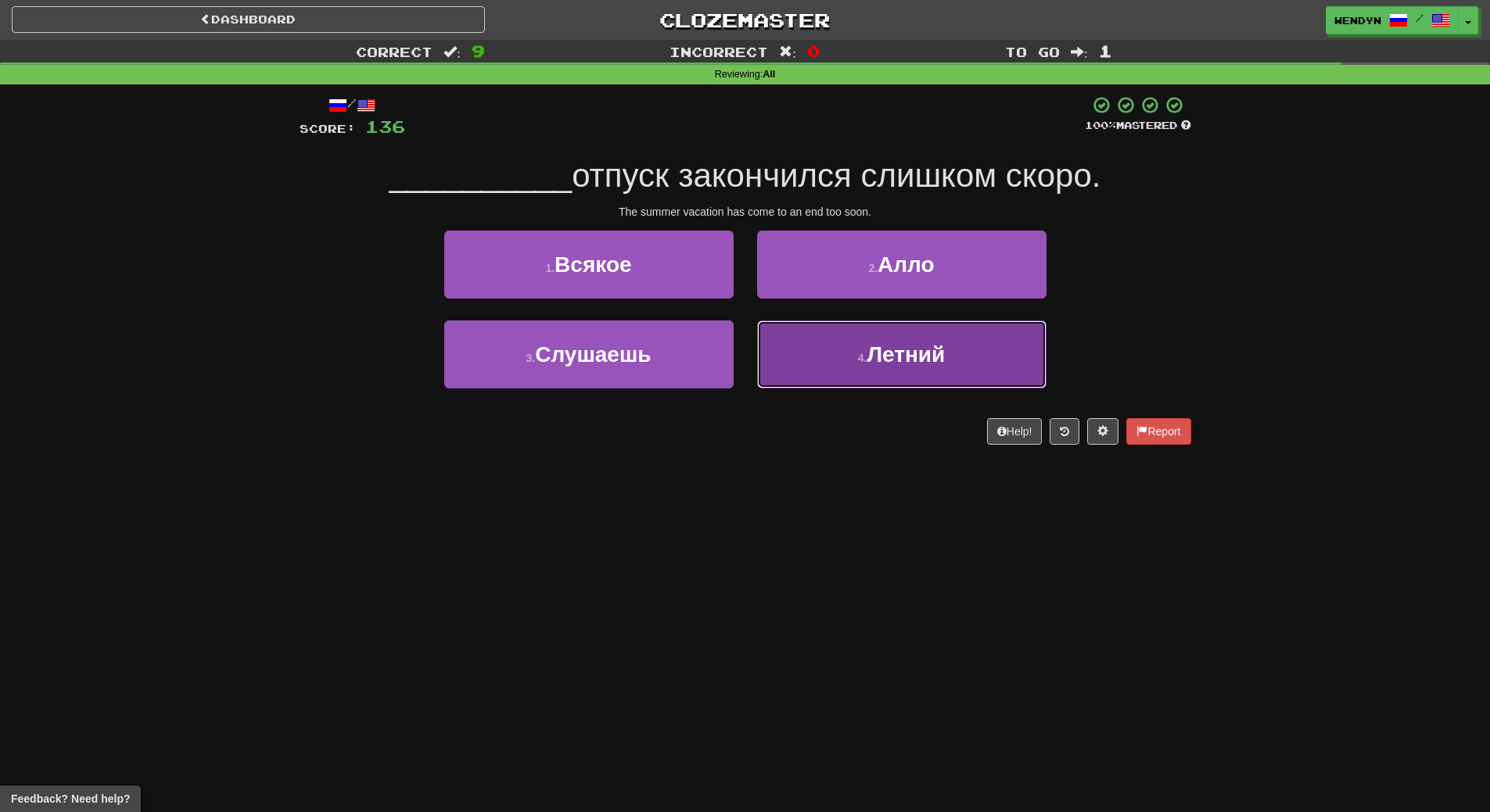
click at [1017, 369] on button "4 . Летний" at bounding box center [902, 355] width 289 height 68
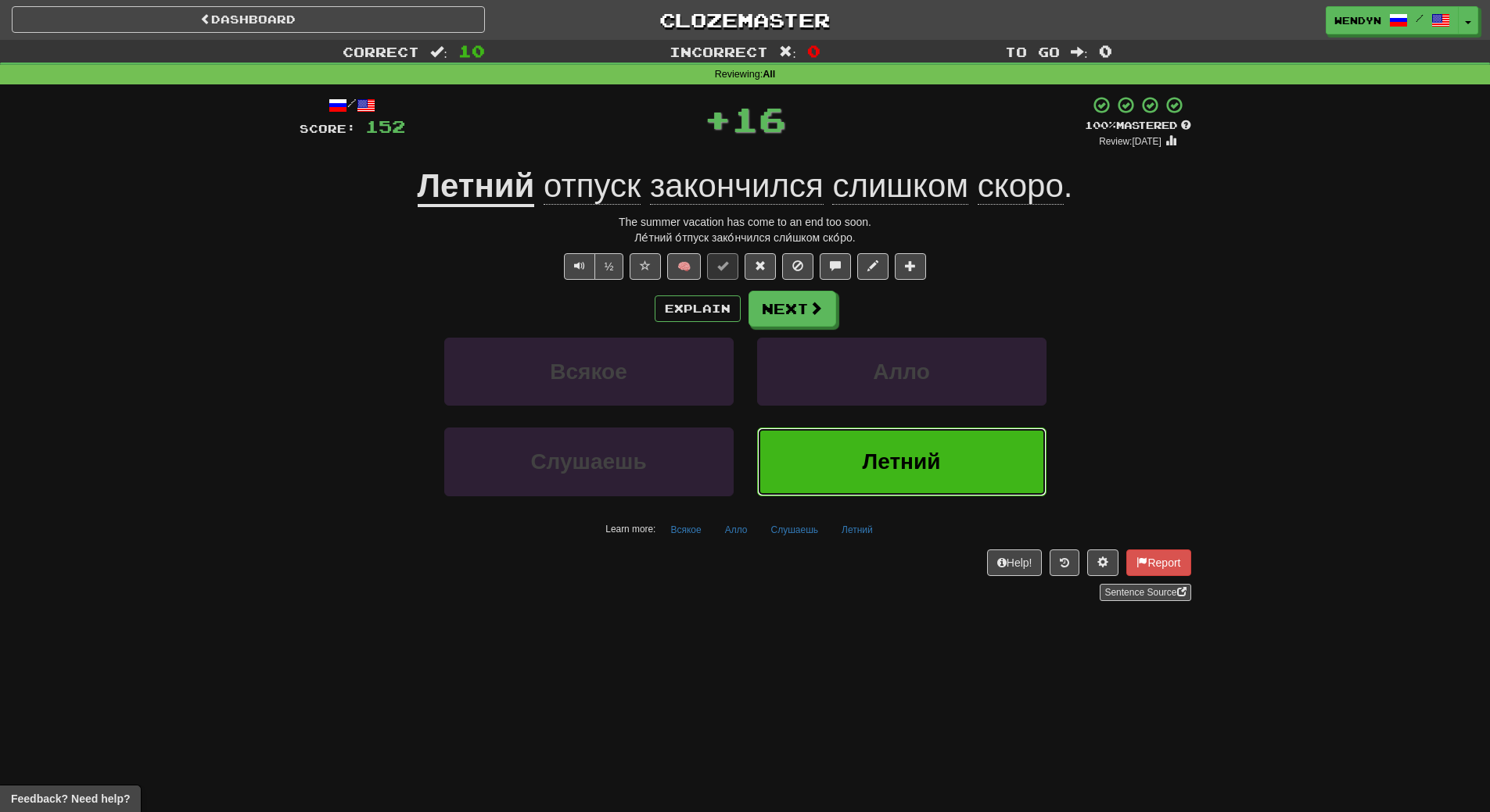
click at [1011, 465] on button "Летний" at bounding box center [902, 462] width 289 height 68
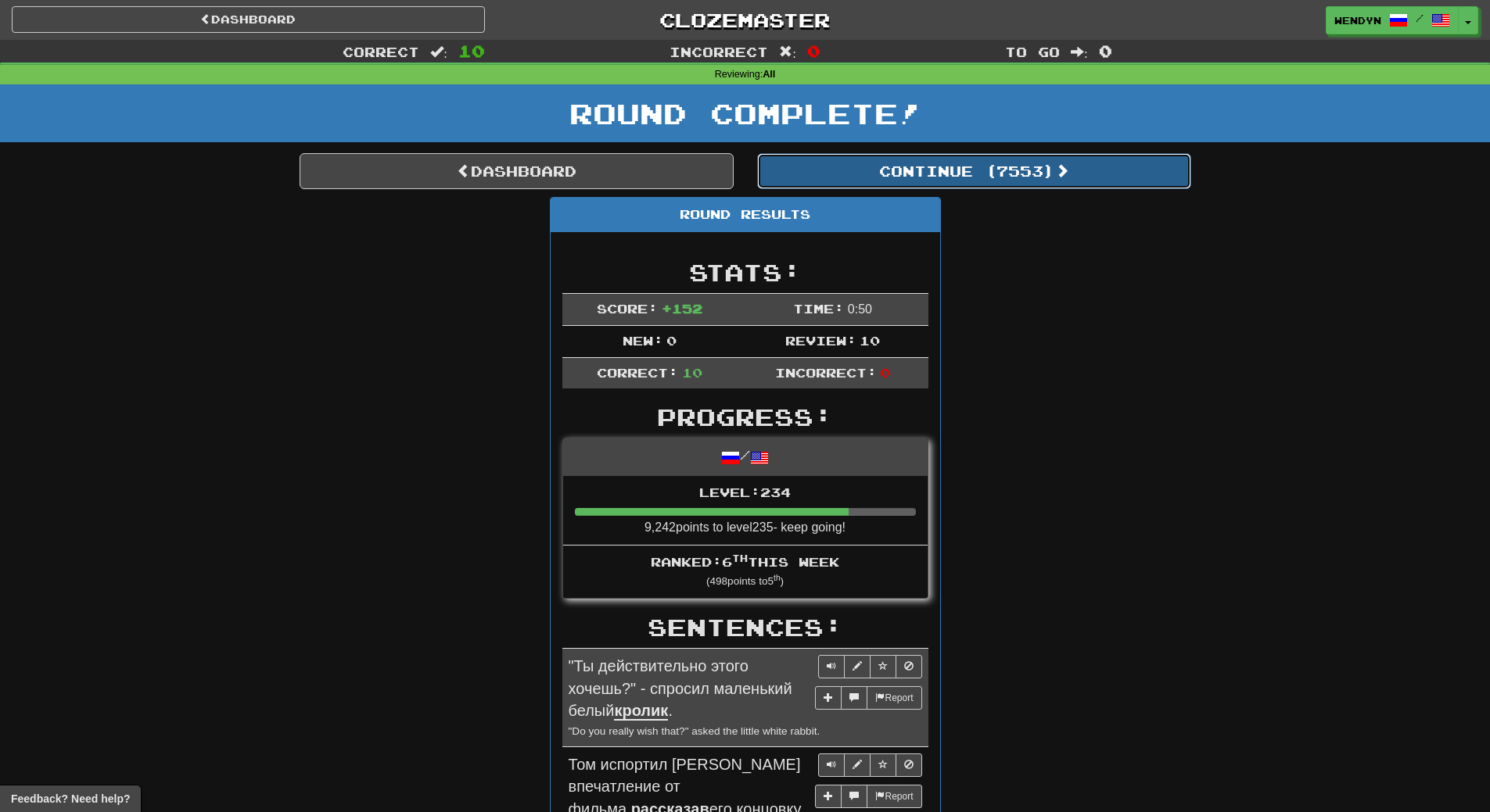
click at [1018, 179] on button "Continue ( 7553 )" at bounding box center [974, 171] width 434 height 36
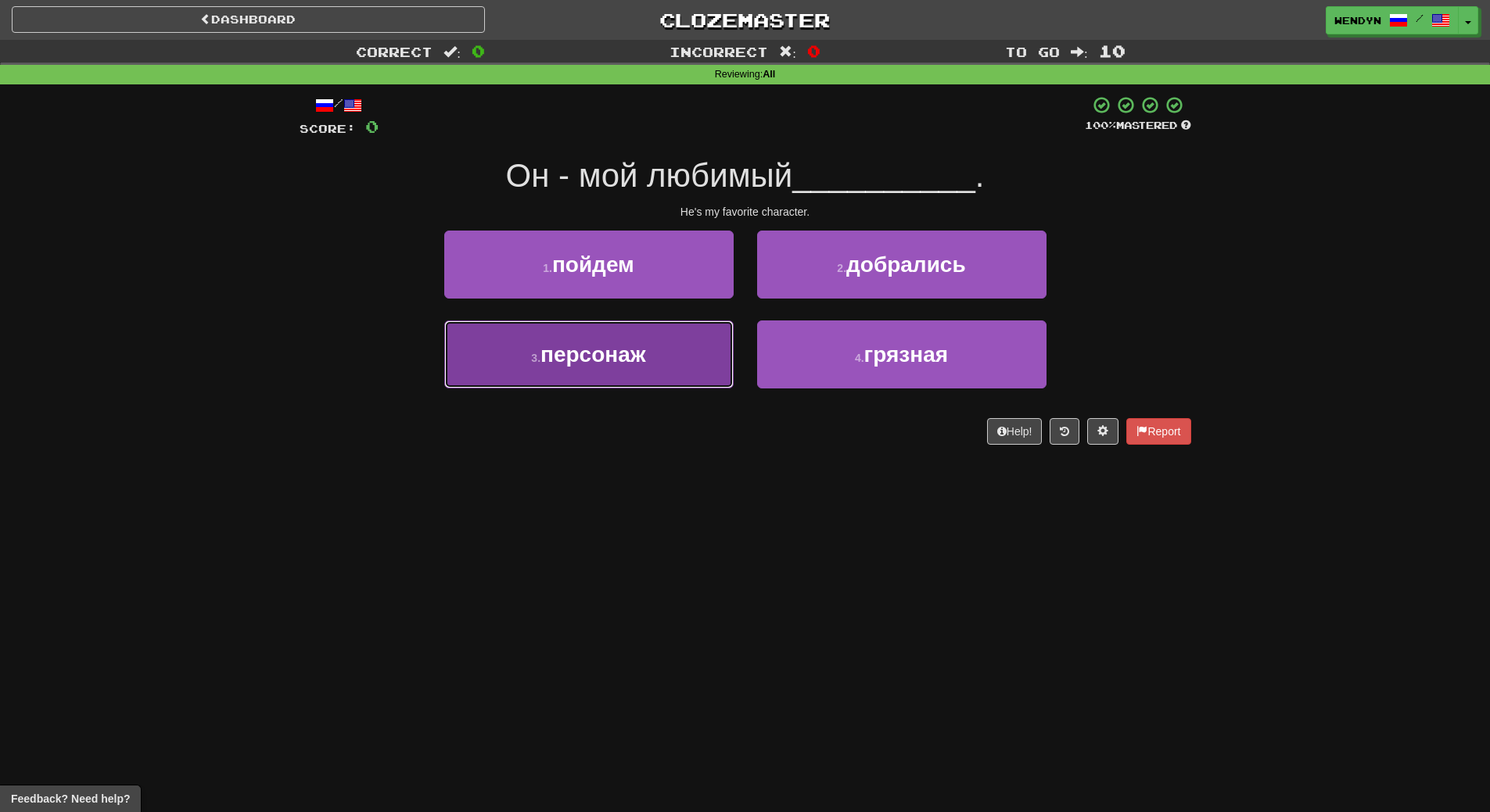
click at [646, 374] on button "3 . персонаж" at bounding box center [589, 355] width 289 height 68
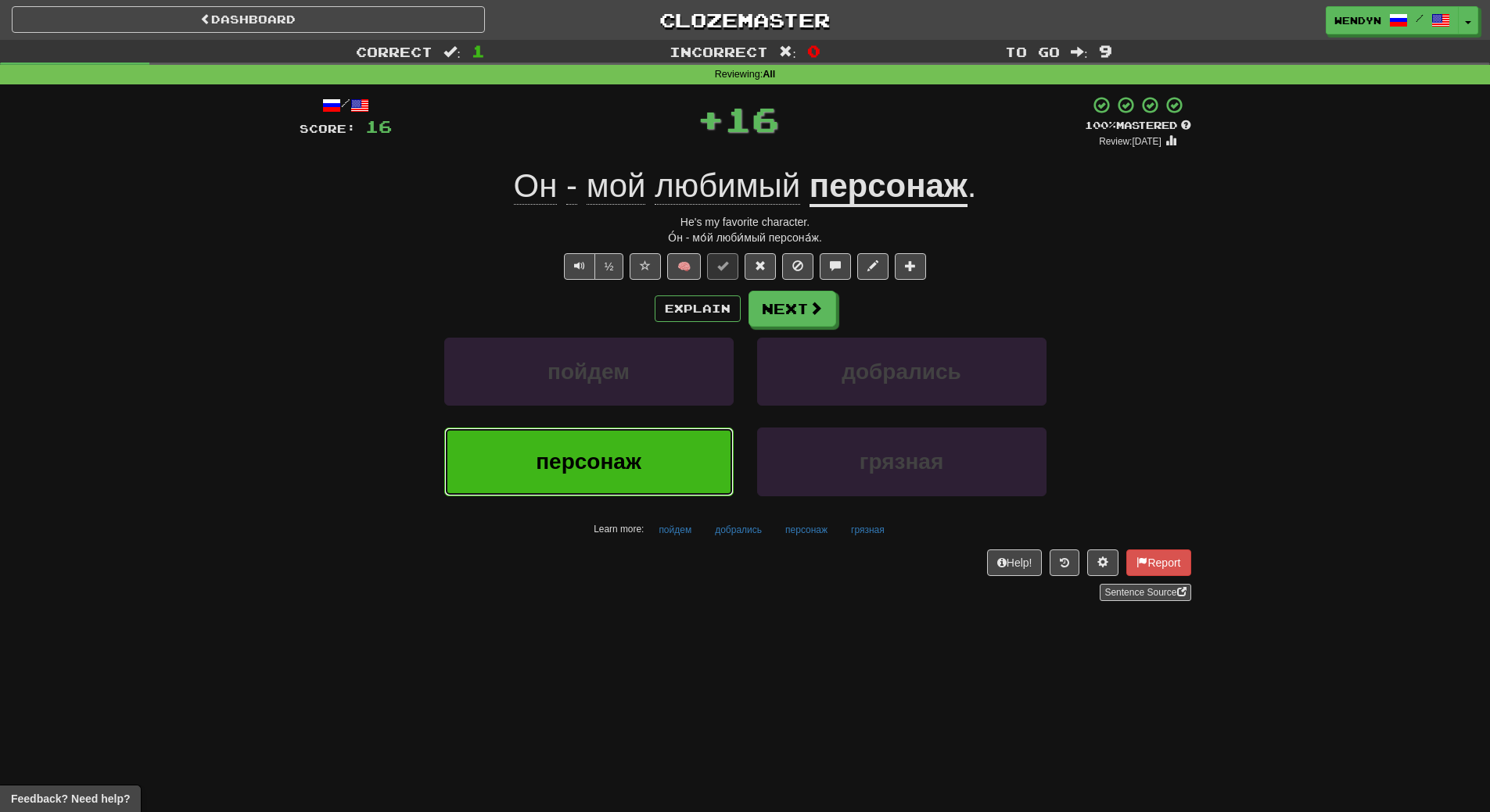
click at [643, 445] on button "персонаж" at bounding box center [589, 462] width 289 height 68
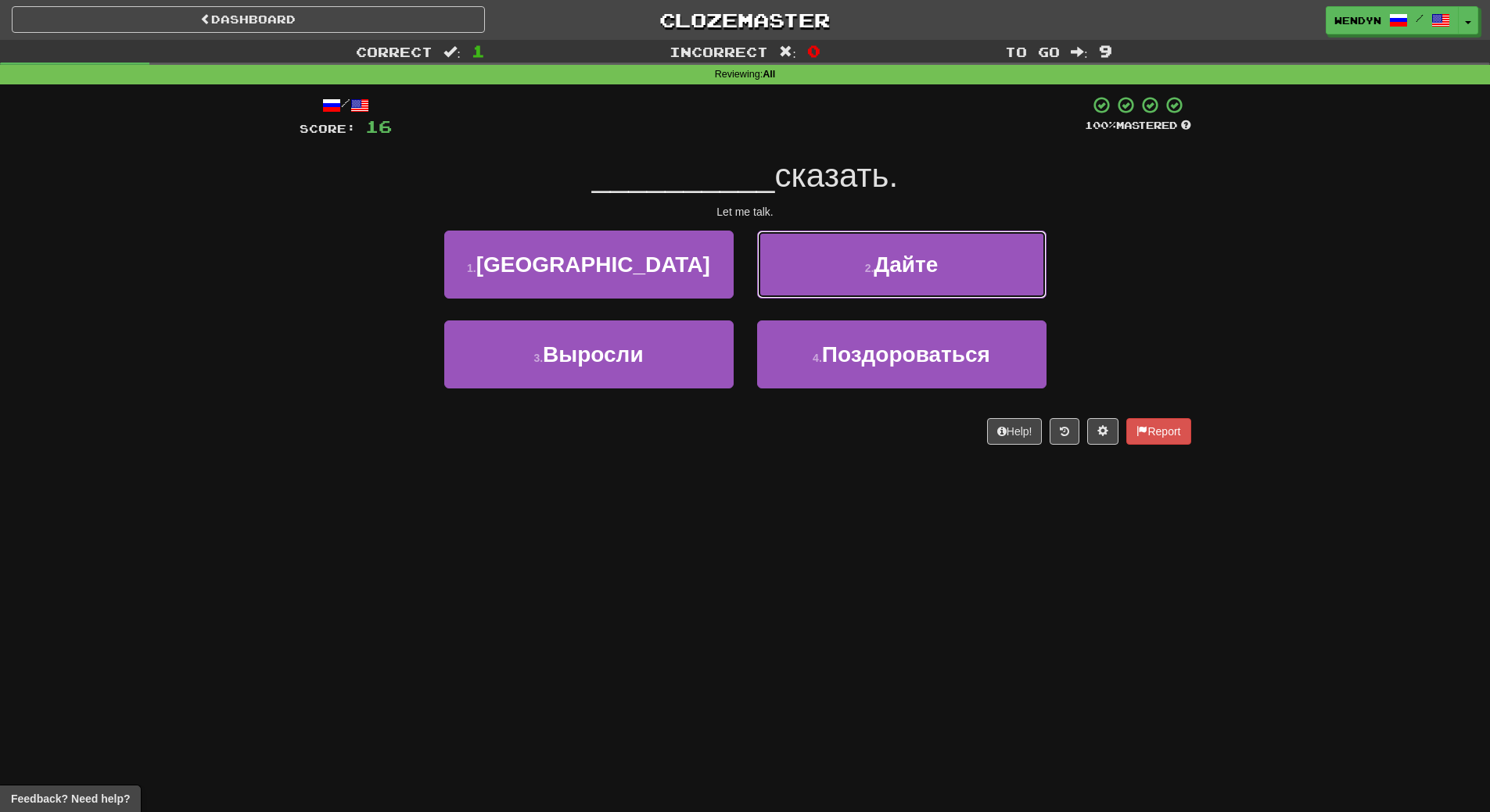
drag, startPoint x: 952, startPoint y: 253, endPoint x: 954, endPoint y: 280, distance: 27.1
click at [952, 268] on button "2 . [GEOGRAPHIC_DATA]" at bounding box center [902, 265] width 289 height 68
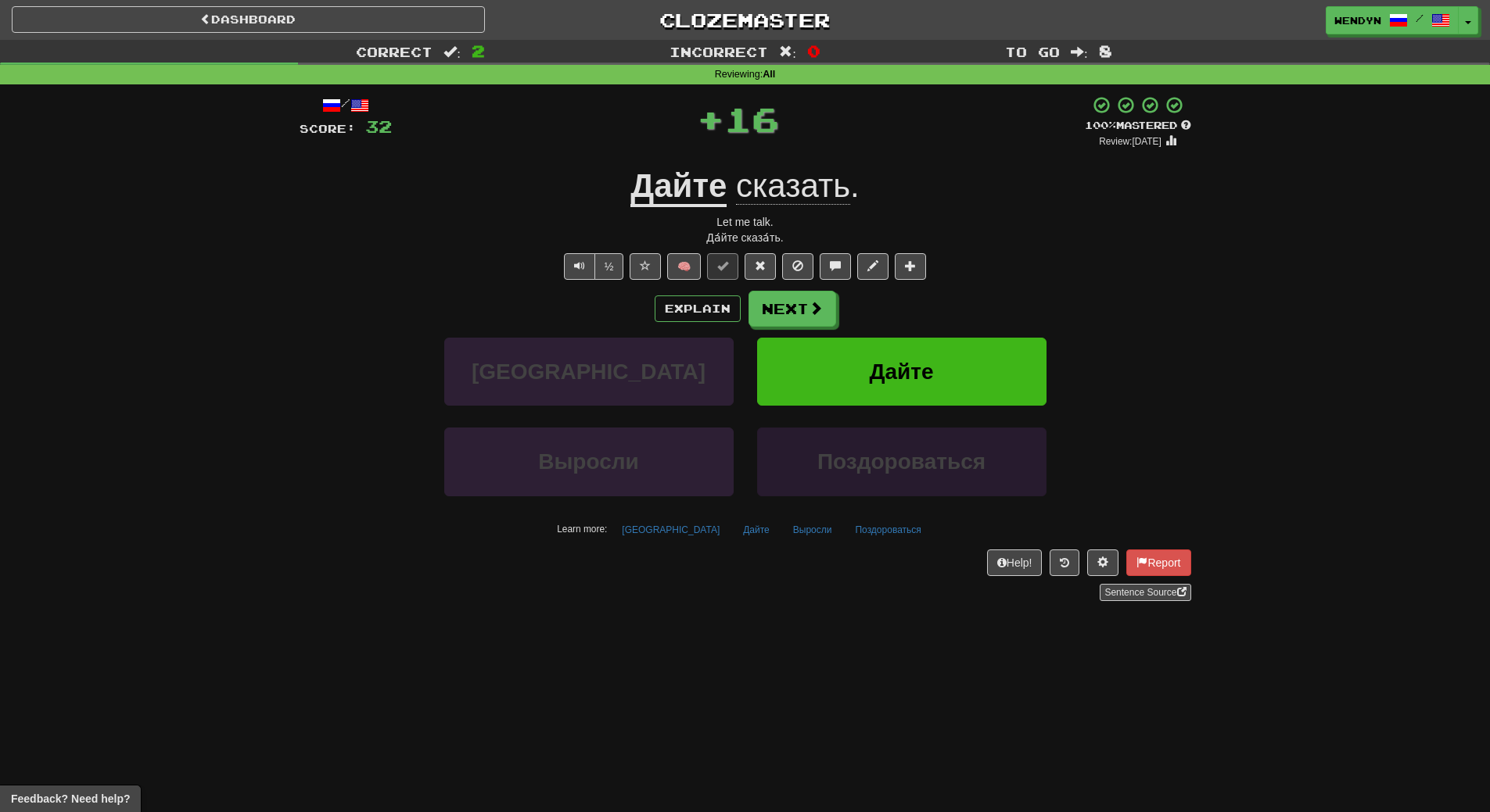
drag, startPoint x: 956, startPoint y: 330, endPoint x: 916, endPoint y: 432, distance: 109.6
click at [956, 332] on div "Explain Next [GEOGRAPHIC_DATA][PERSON_NAME] Выросли Поздороваться Learn more: […" at bounding box center [746, 416] width 892 height 251
click at [925, 386] on button "Дайте" at bounding box center [902, 372] width 289 height 68
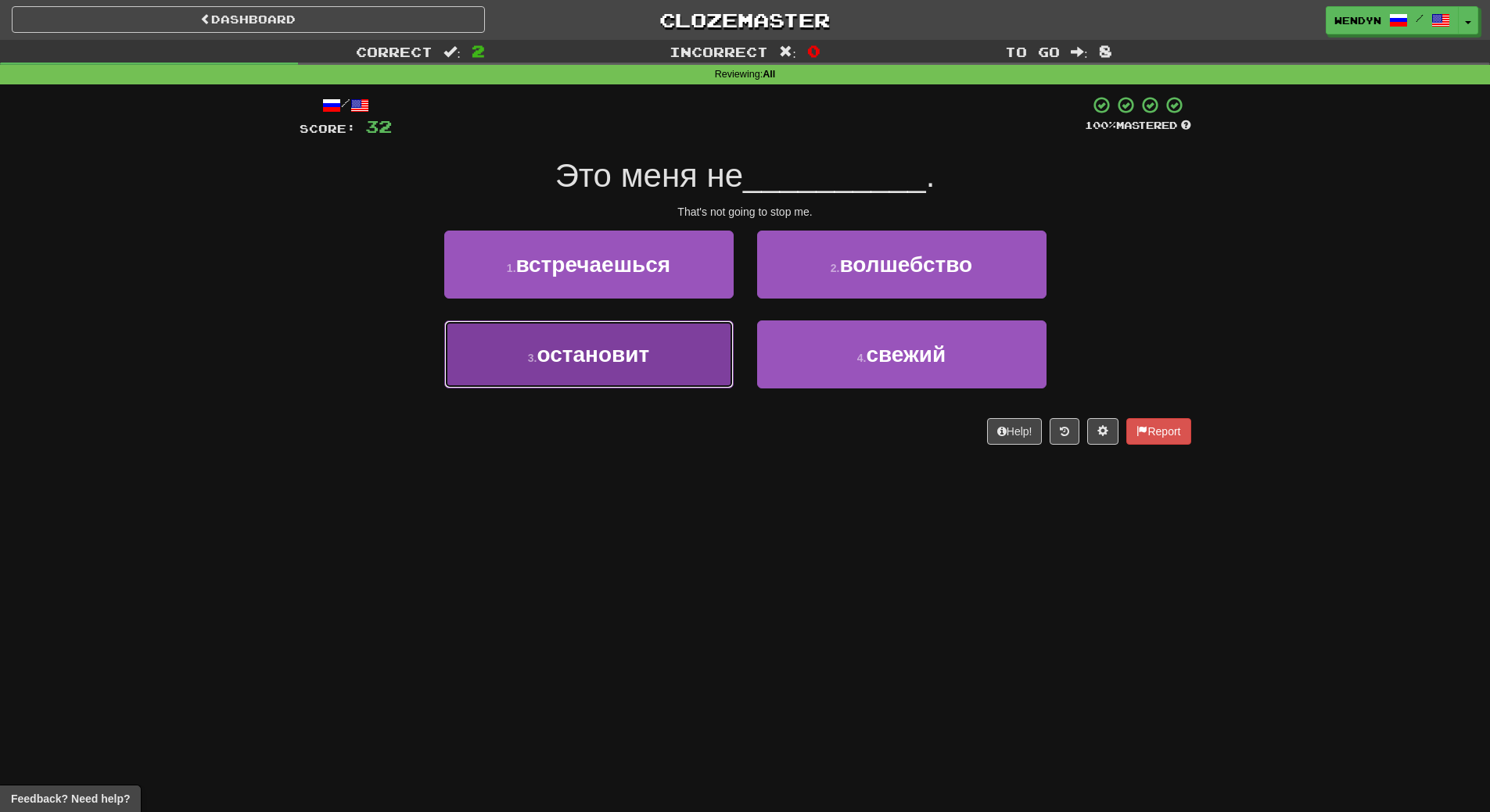
click at [682, 366] on button "3 . остановит" at bounding box center [589, 355] width 289 height 68
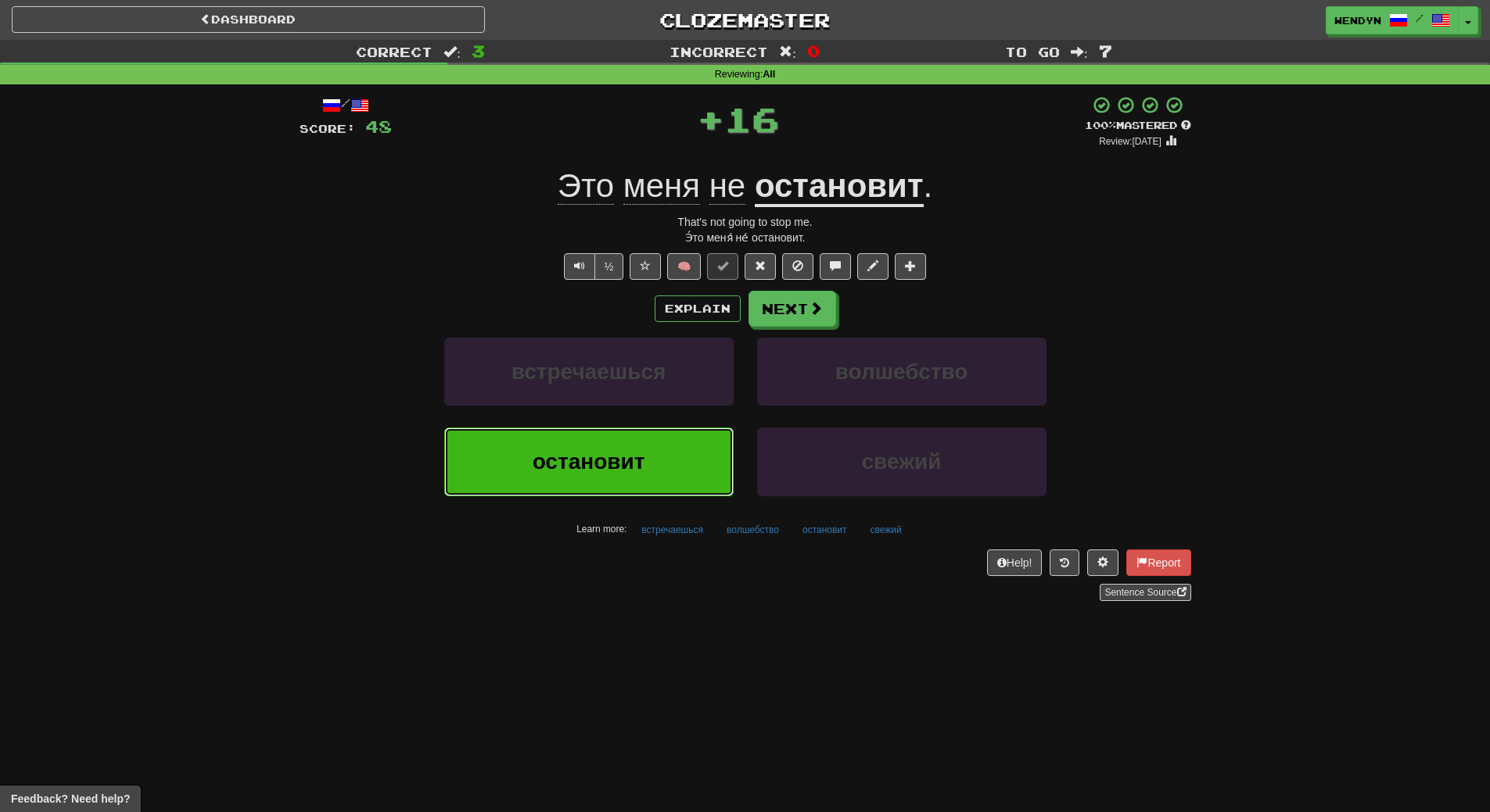
click at [669, 481] on button "остановит" at bounding box center [589, 462] width 289 height 68
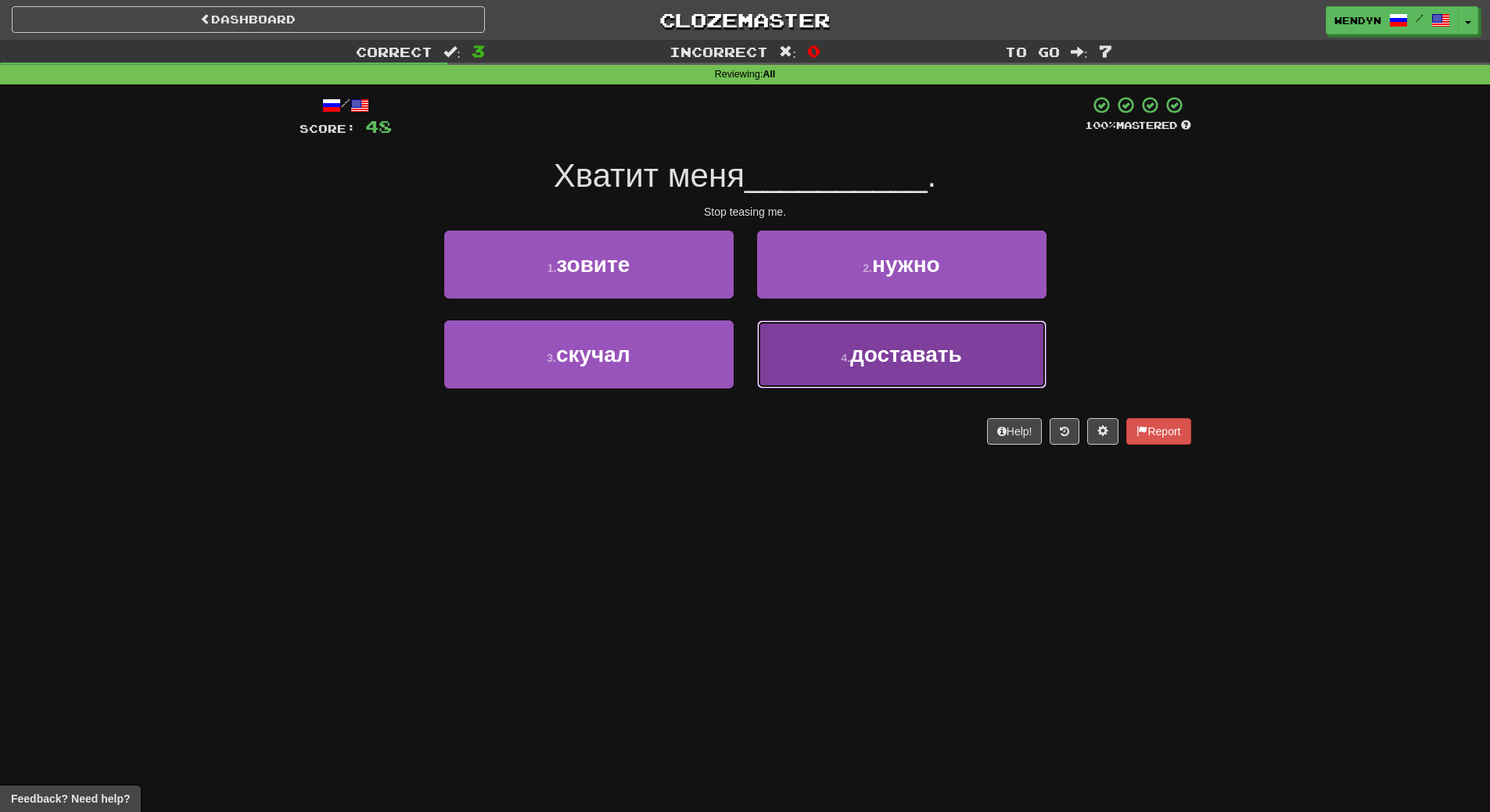
click at [910, 371] on button "4 . доставать" at bounding box center [902, 355] width 289 height 68
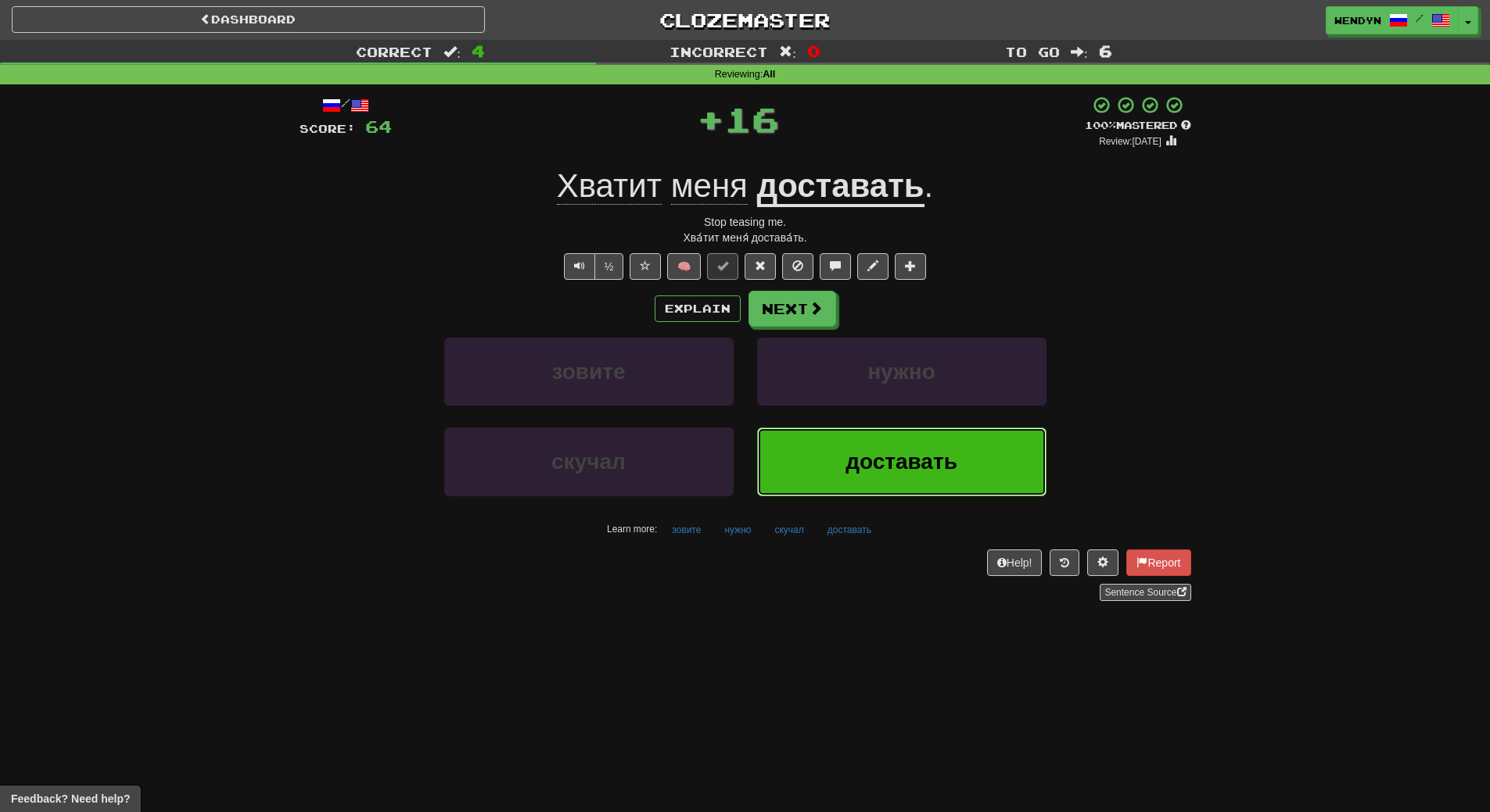
click at [907, 442] on button "доставать" at bounding box center [902, 462] width 289 height 68
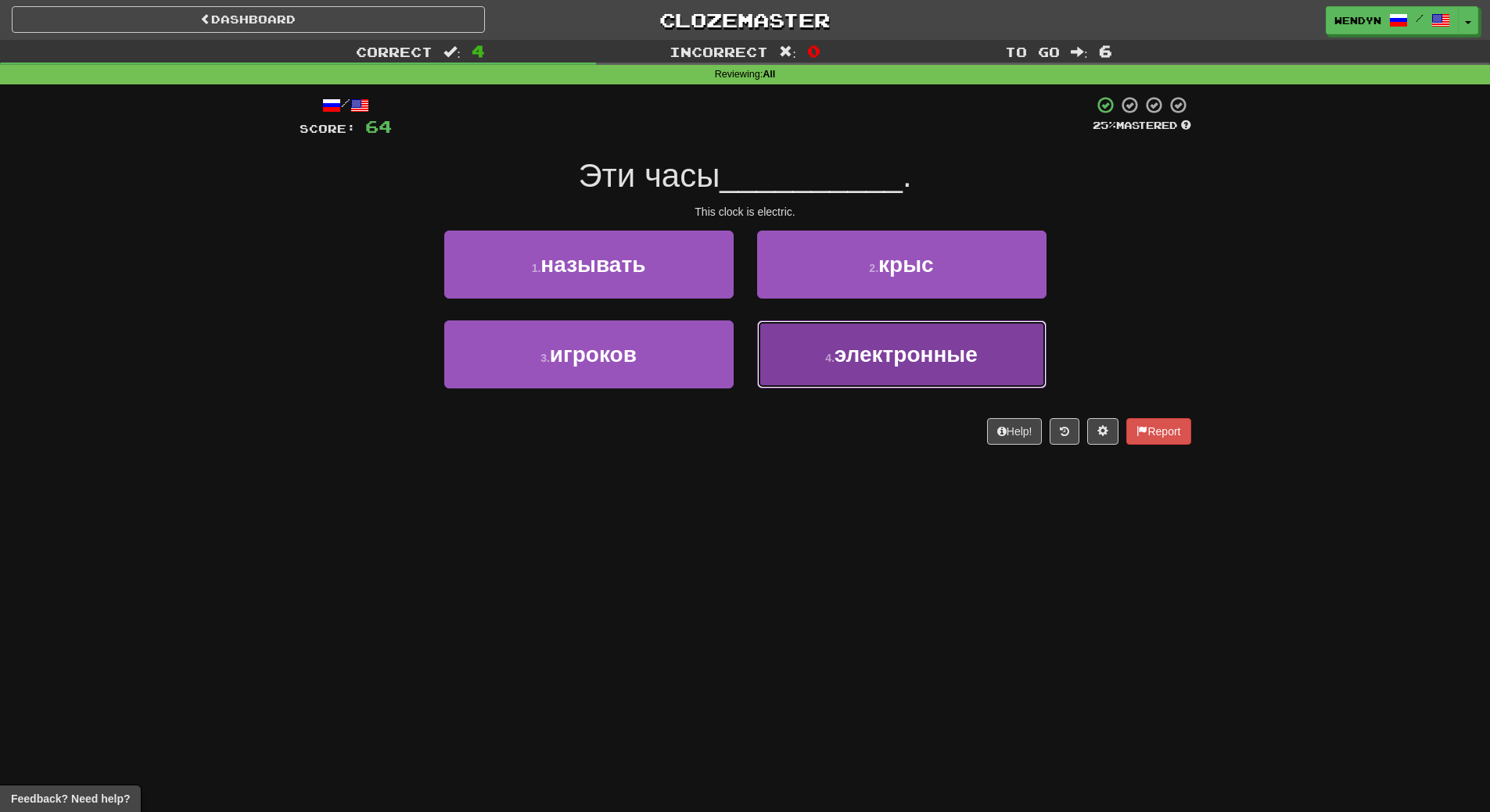
click at [886, 366] on span "электронные" at bounding box center [906, 355] width 143 height 24
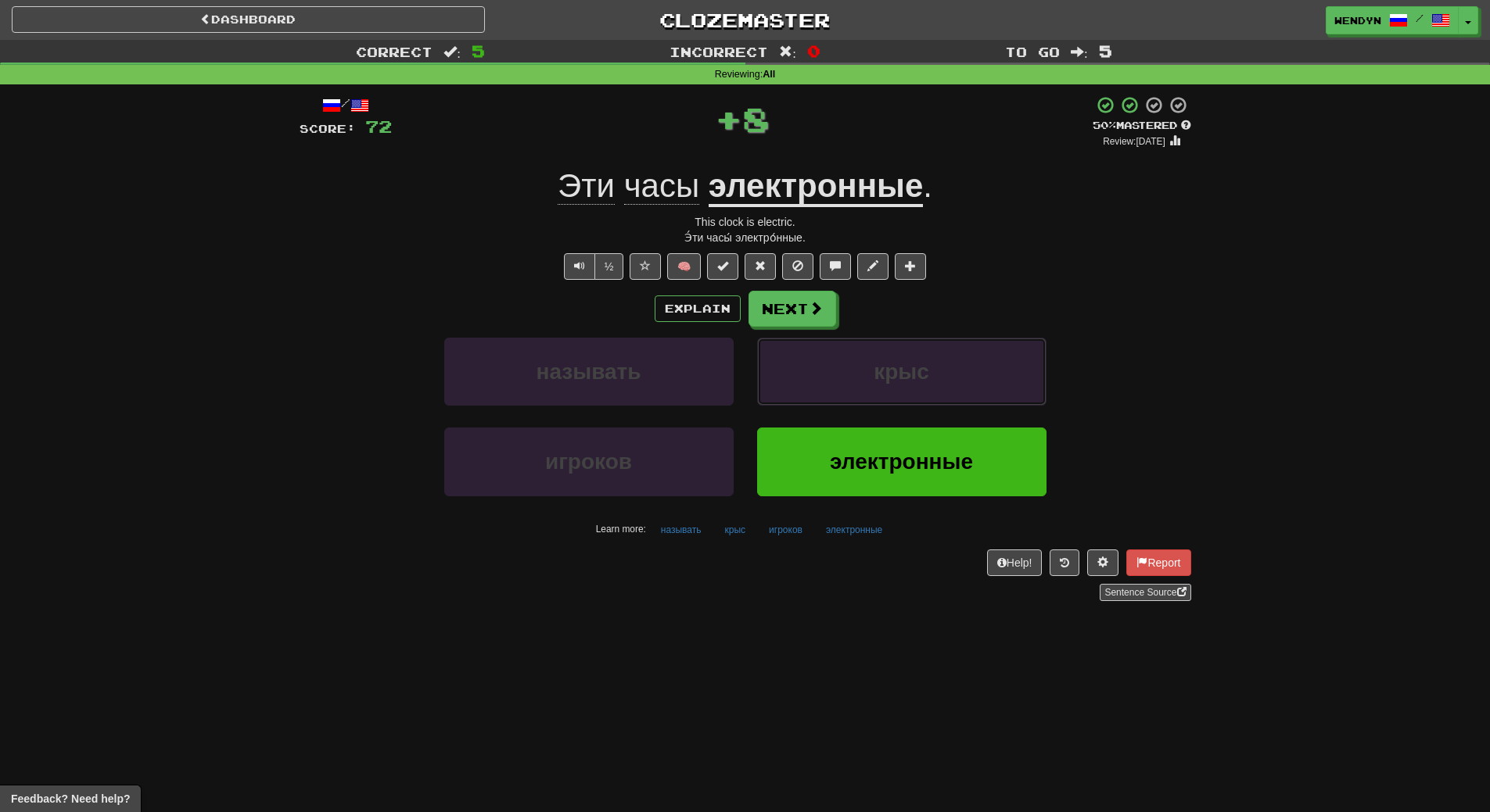
click at [886, 366] on span "крыс" at bounding box center [901, 372] width 55 height 24
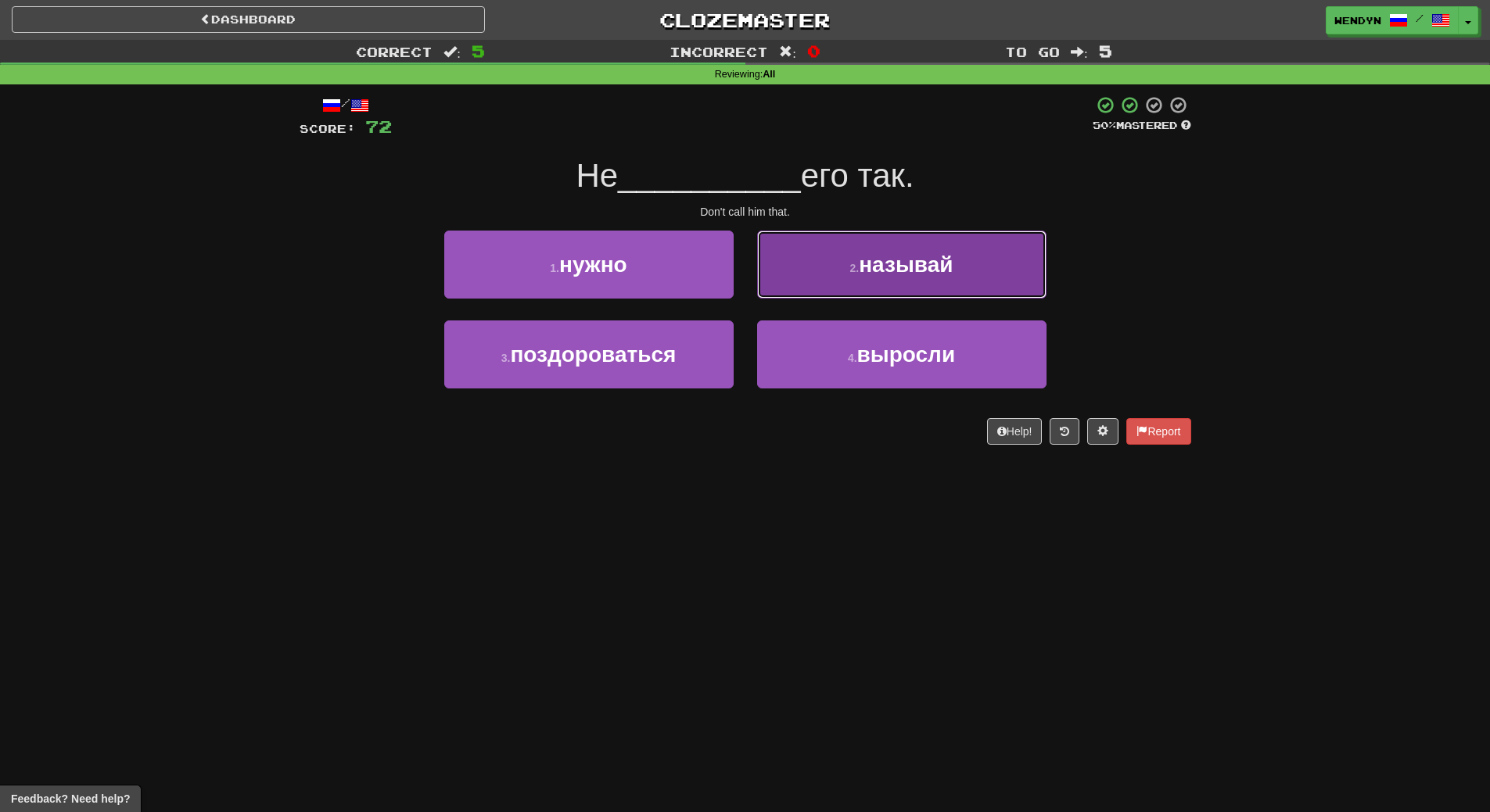
click at [947, 297] on button "2 . называй" at bounding box center [902, 265] width 289 height 68
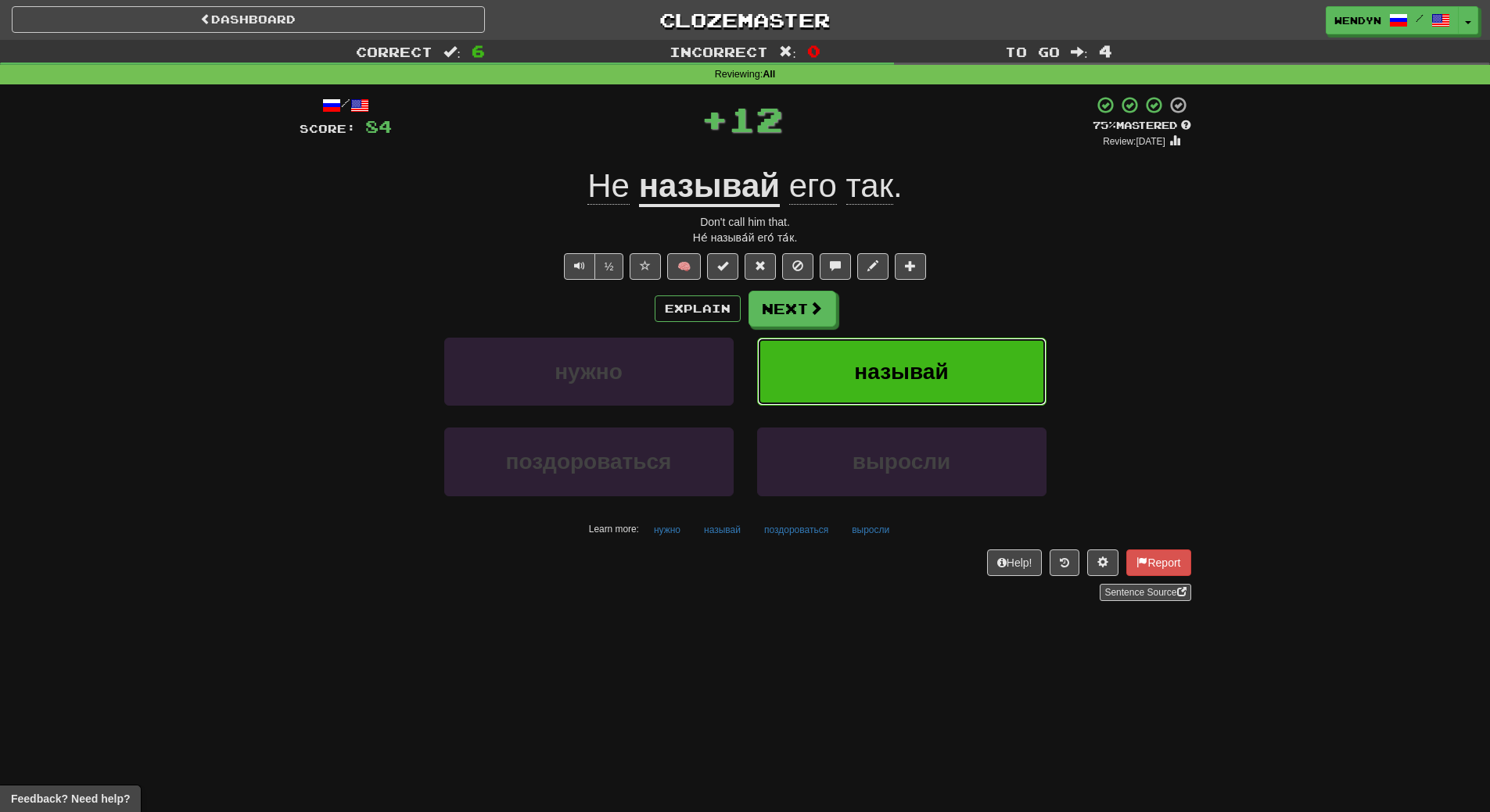
click at [949, 374] on button "называй" at bounding box center [902, 372] width 289 height 68
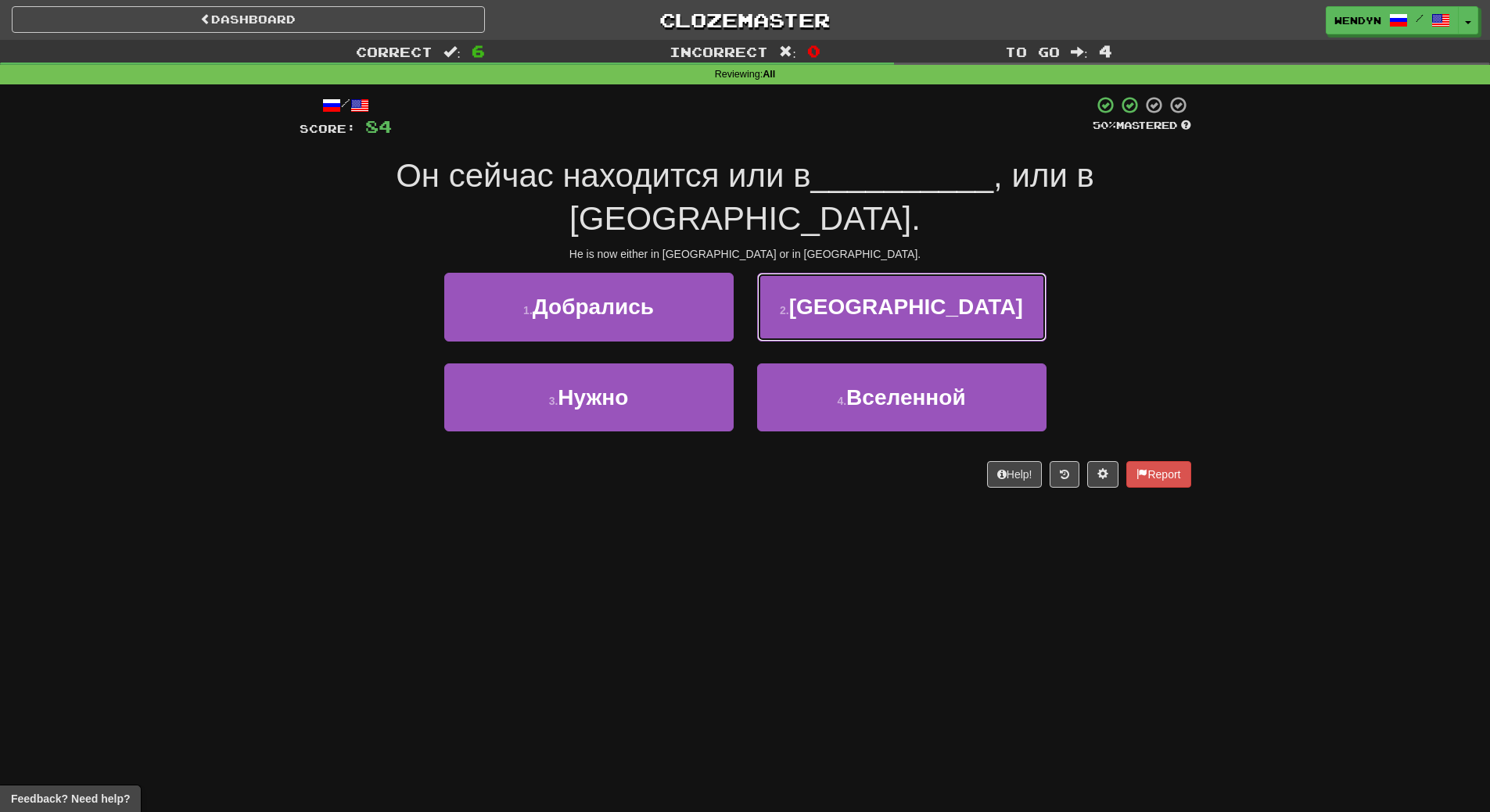
drag, startPoint x: 932, startPoint y: 253, endPoint x: 956, endPoint y: 279, distance: 35.4
click at [935, 295] on span "[GEOGRAPHIC_DATA]" at bounding box center [907, 307] width 234 height 24
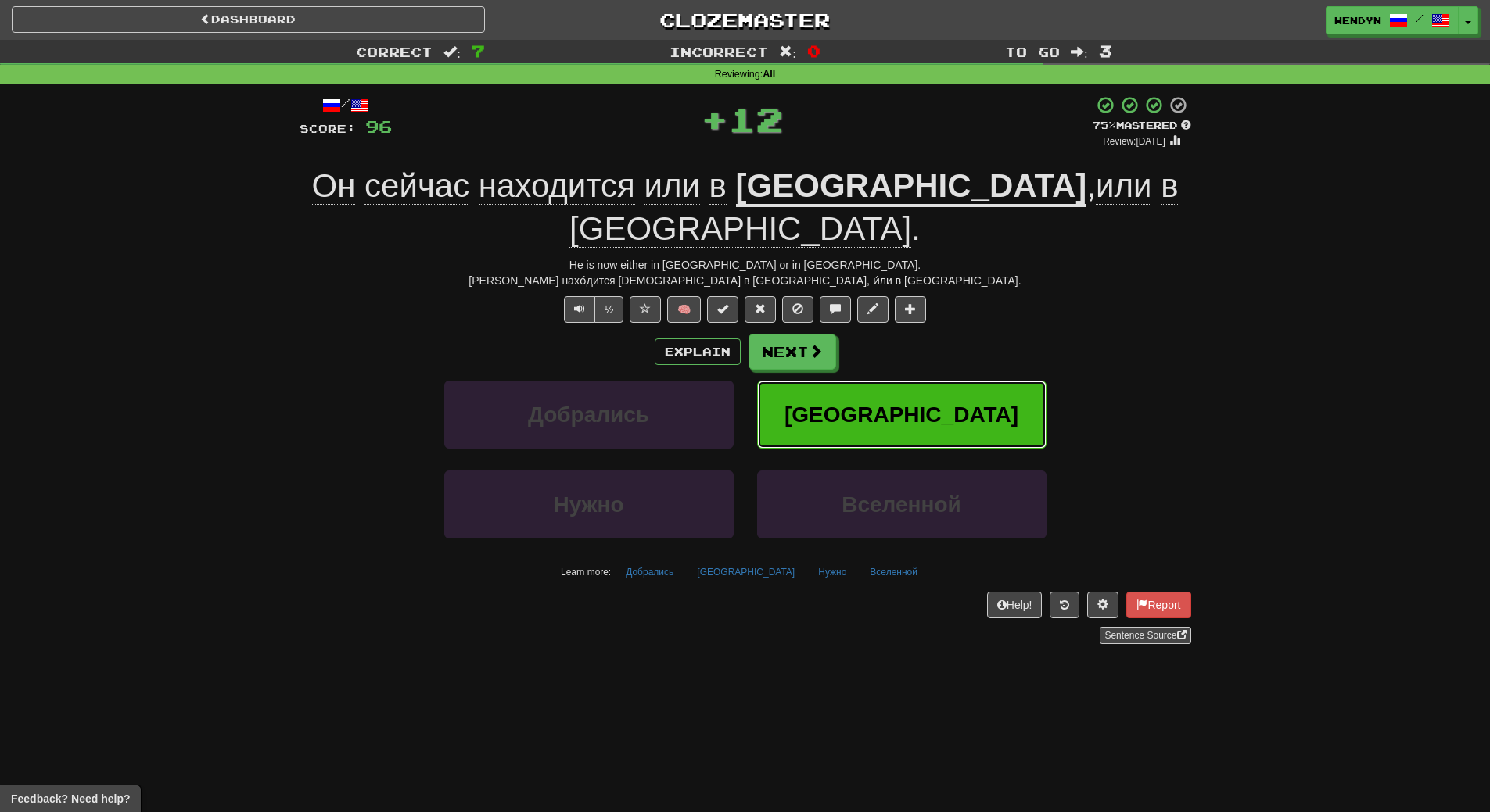
click at [970, 381] on button "[GEOGRAPHIC_DATA]" at bounding box center [902, 415] width 289 height 68
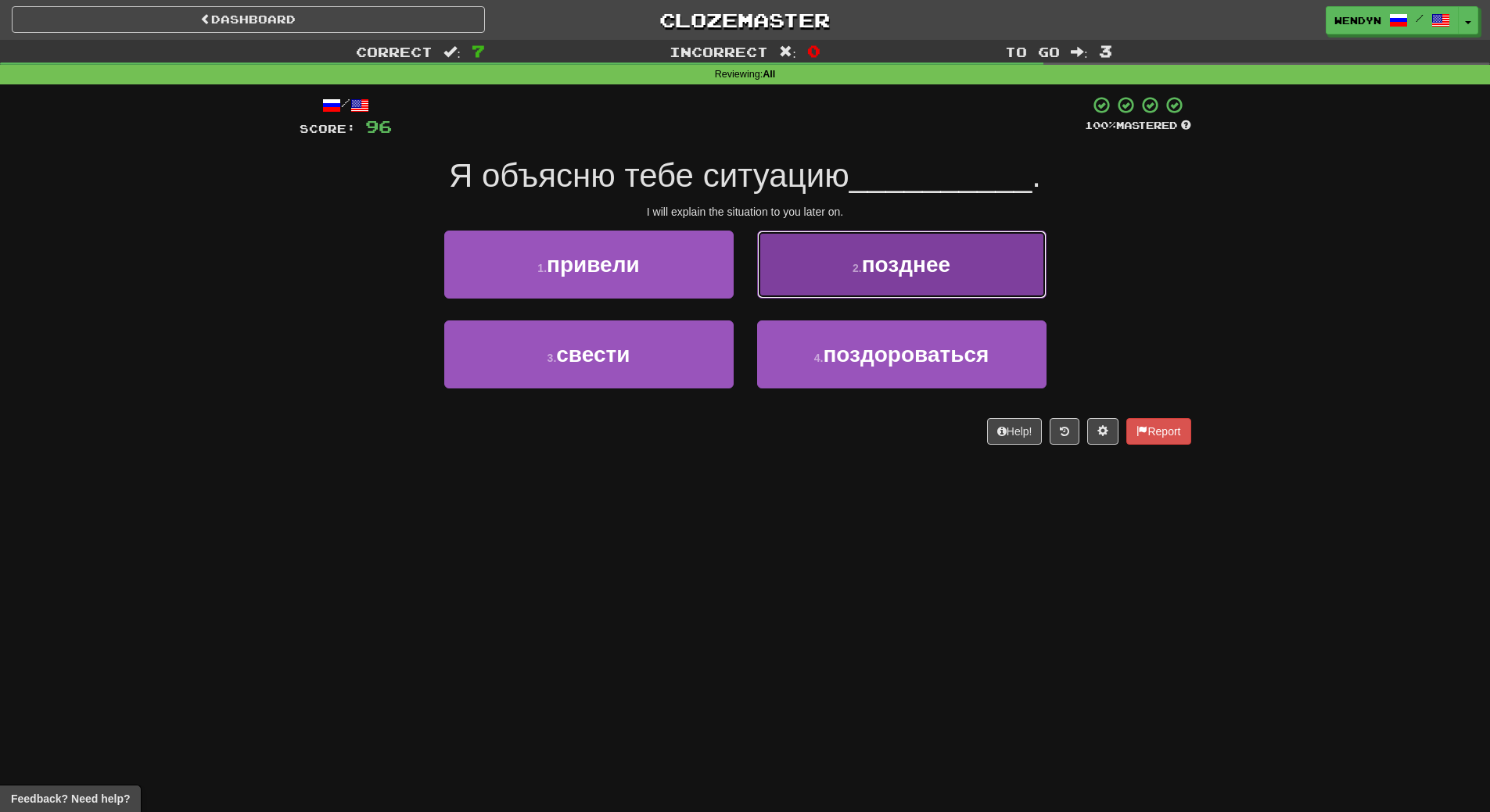
click at [1003, 268] on button "2 . позднее" at bounding box center [902, 265] width 289 height 68
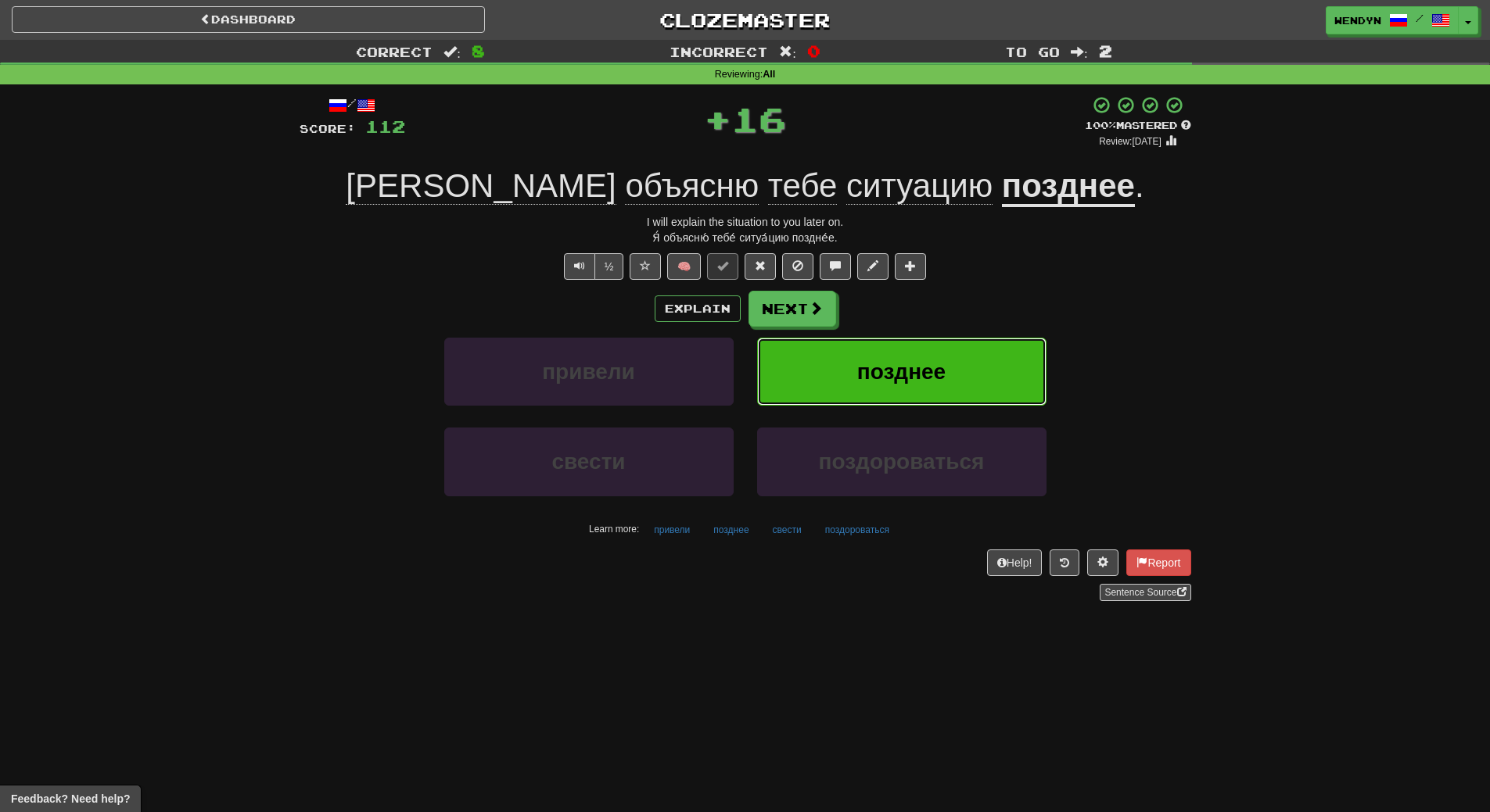
click at [982, 372] on button "позднее" at bounding box center [902, 372] width 289 height 68
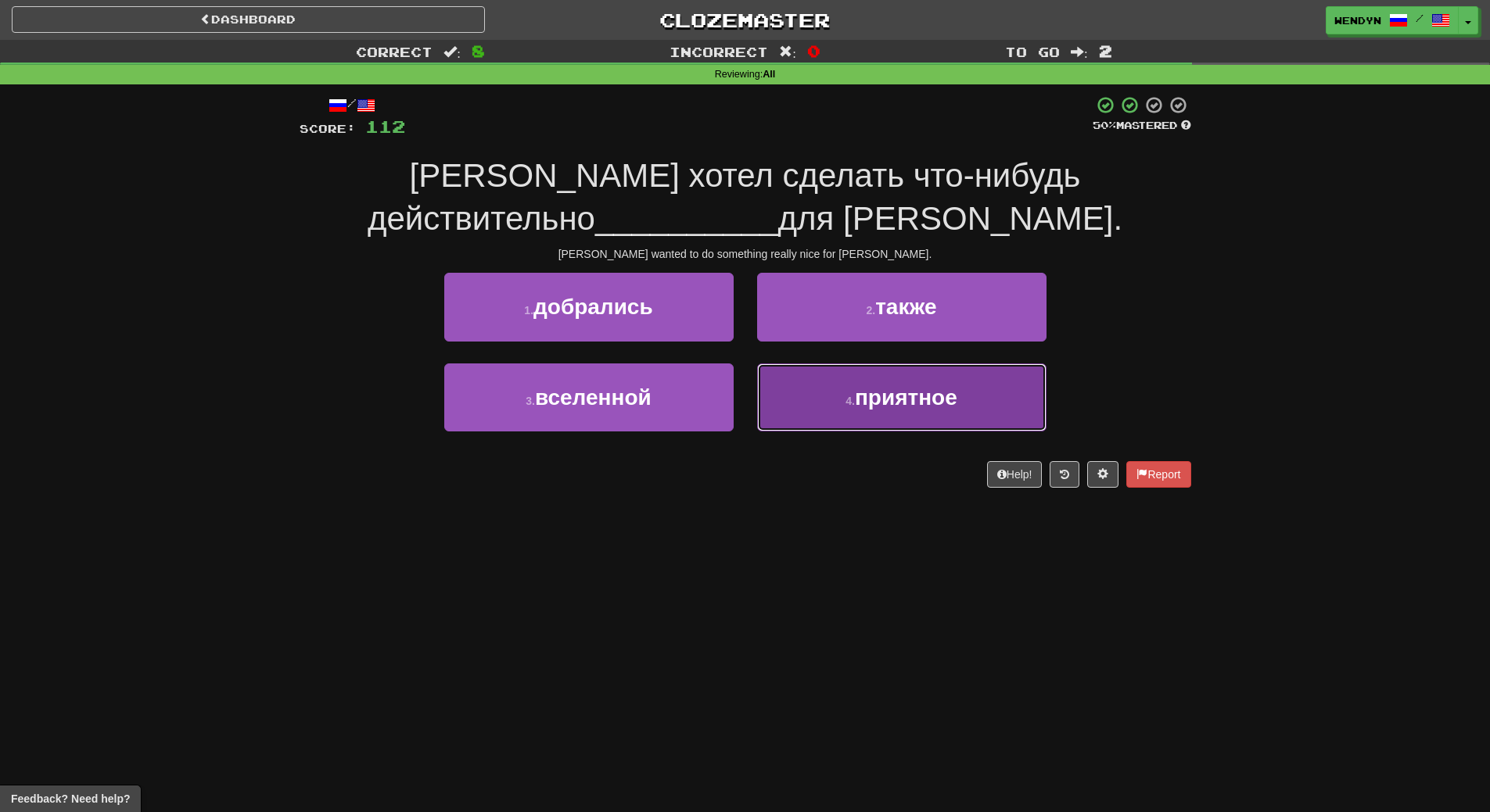
click at [877, 411] on button "4 . приятное" at bounding box center [902, 398] width 289 height 68
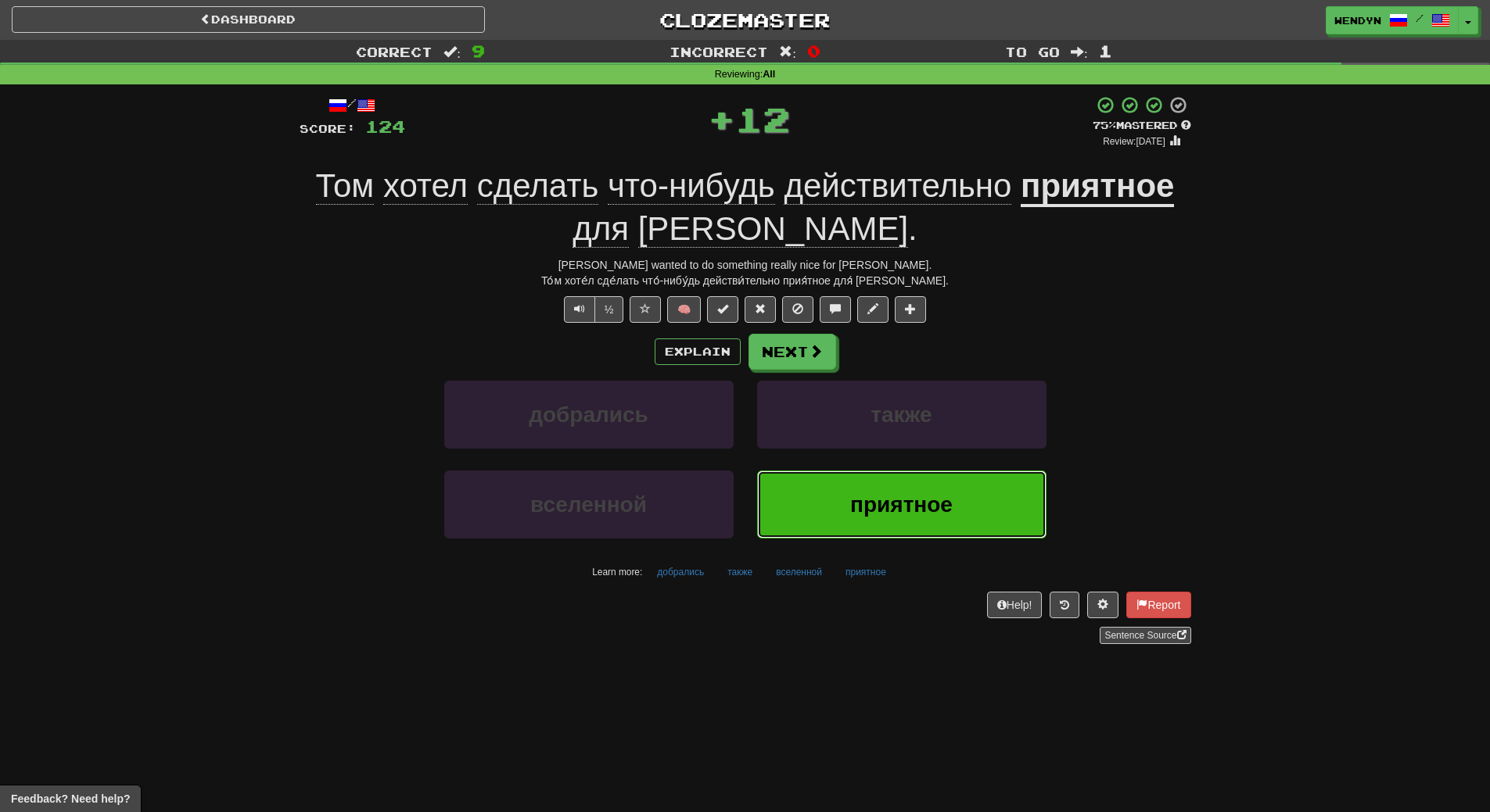
click at [859, 495] on span "приятное" at bounding box center [902, 505] width 102 height 24
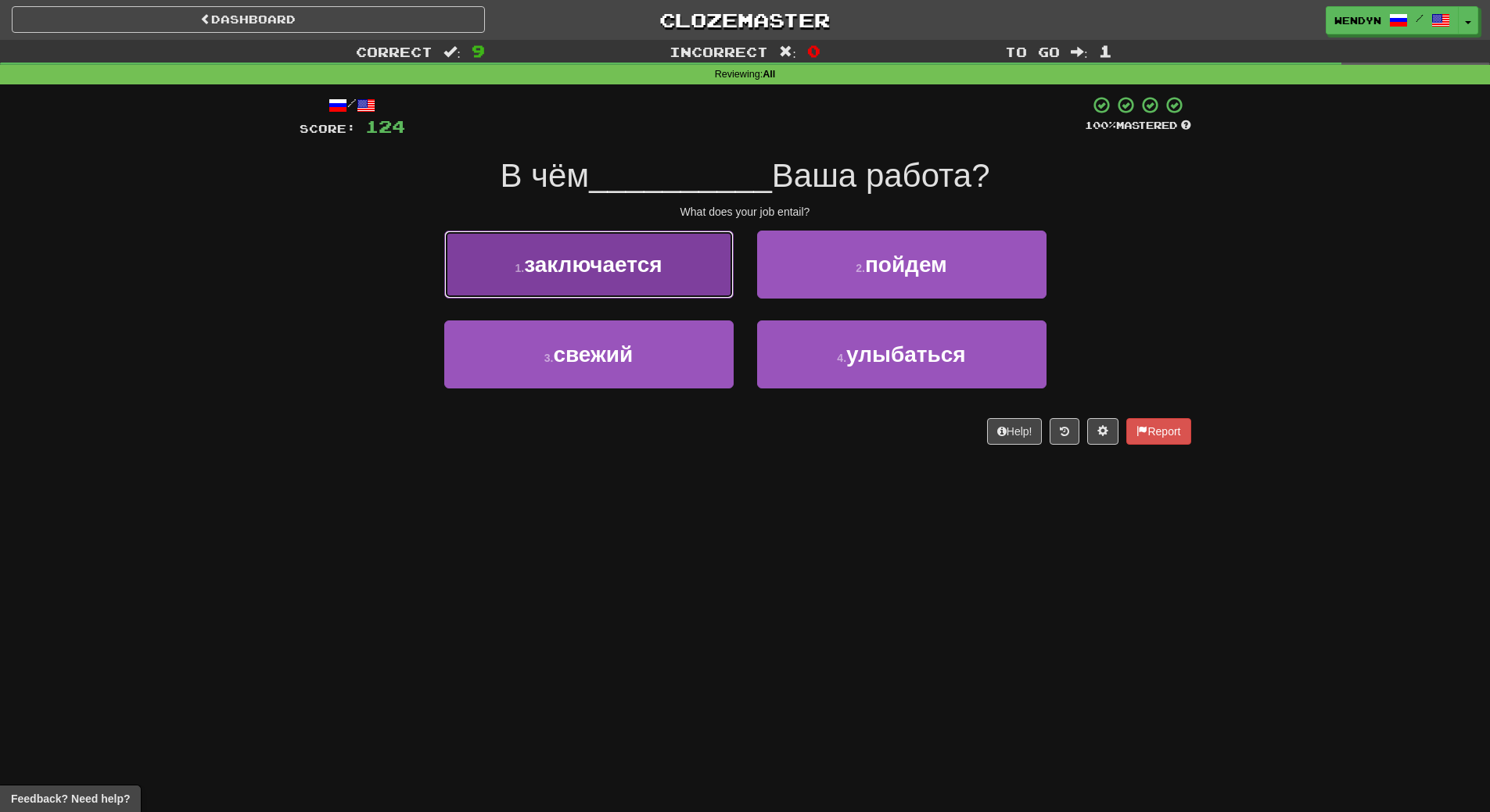
click at [657, 259] on span "заключается" at bounding box center [592, 265] width 137 height 24
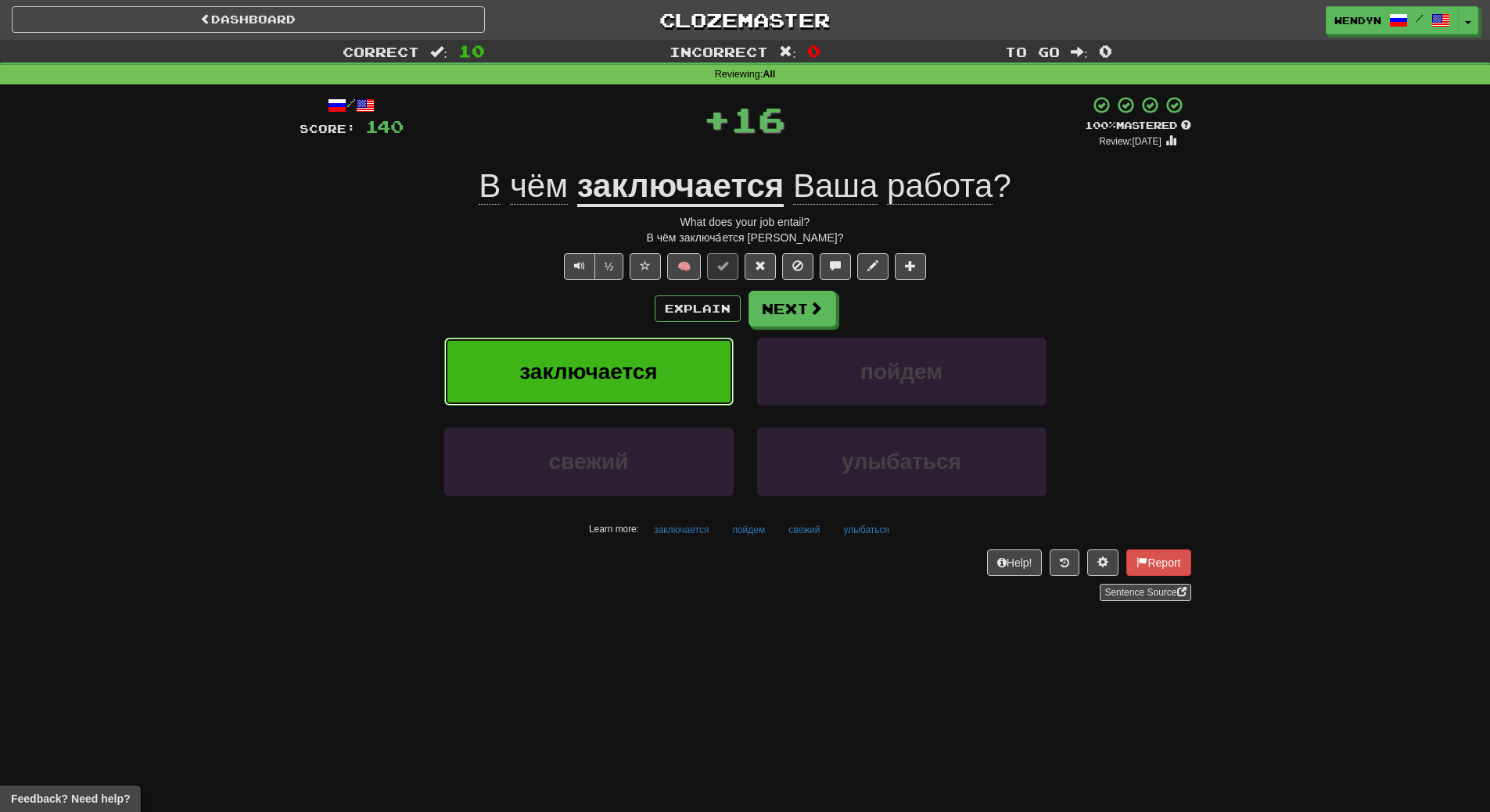
click at [658, 362] on button "заключается" at bounding box center [589, 372] width 289 height 68
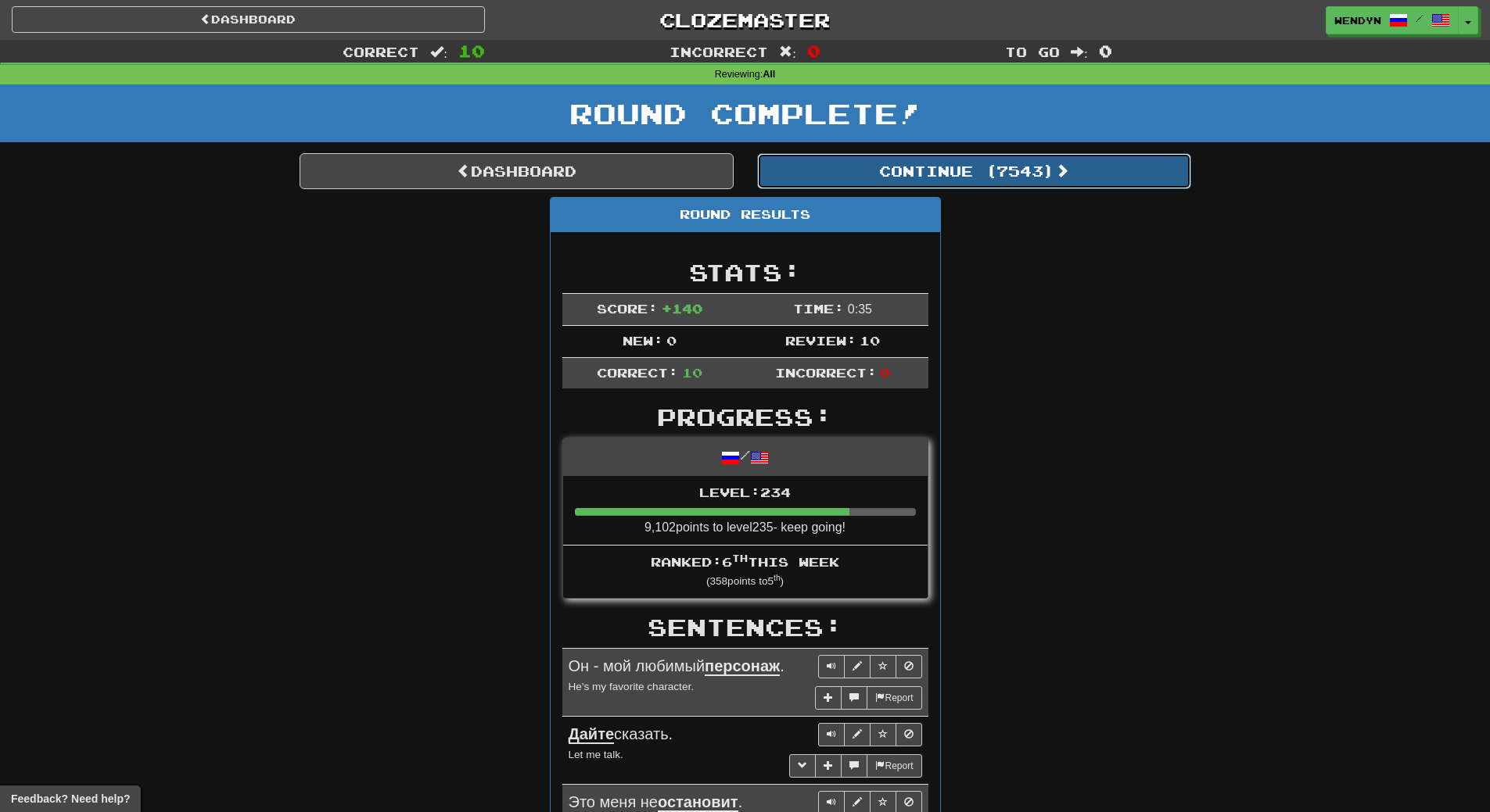
click at [1000, 185] on button "Continue ( 7543 )" at bounding box center [974, 171] width 434 height 36
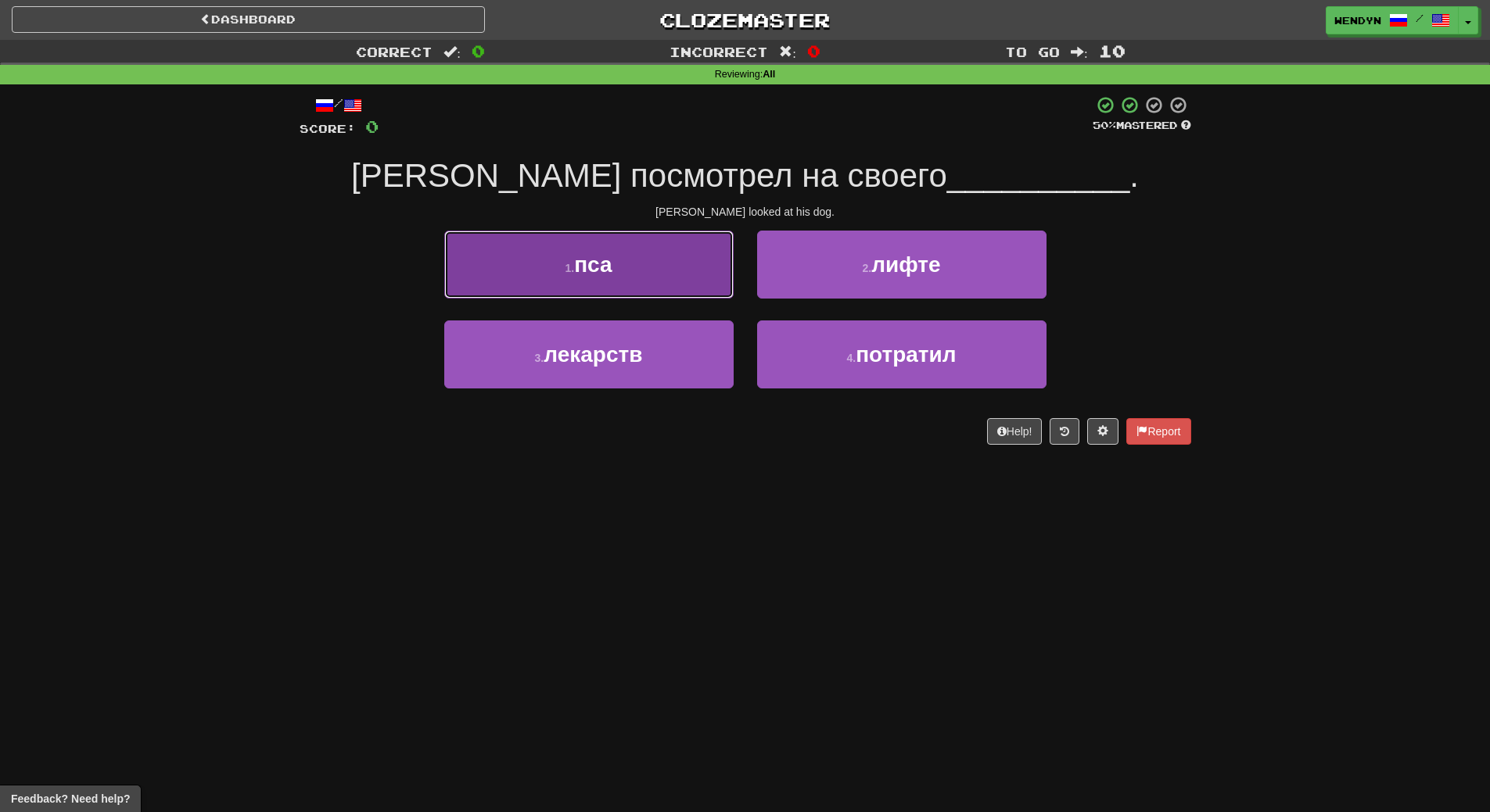
click at [640, 285] on button "1 . пса" at bounding box center [589, 265] width 289 height 68
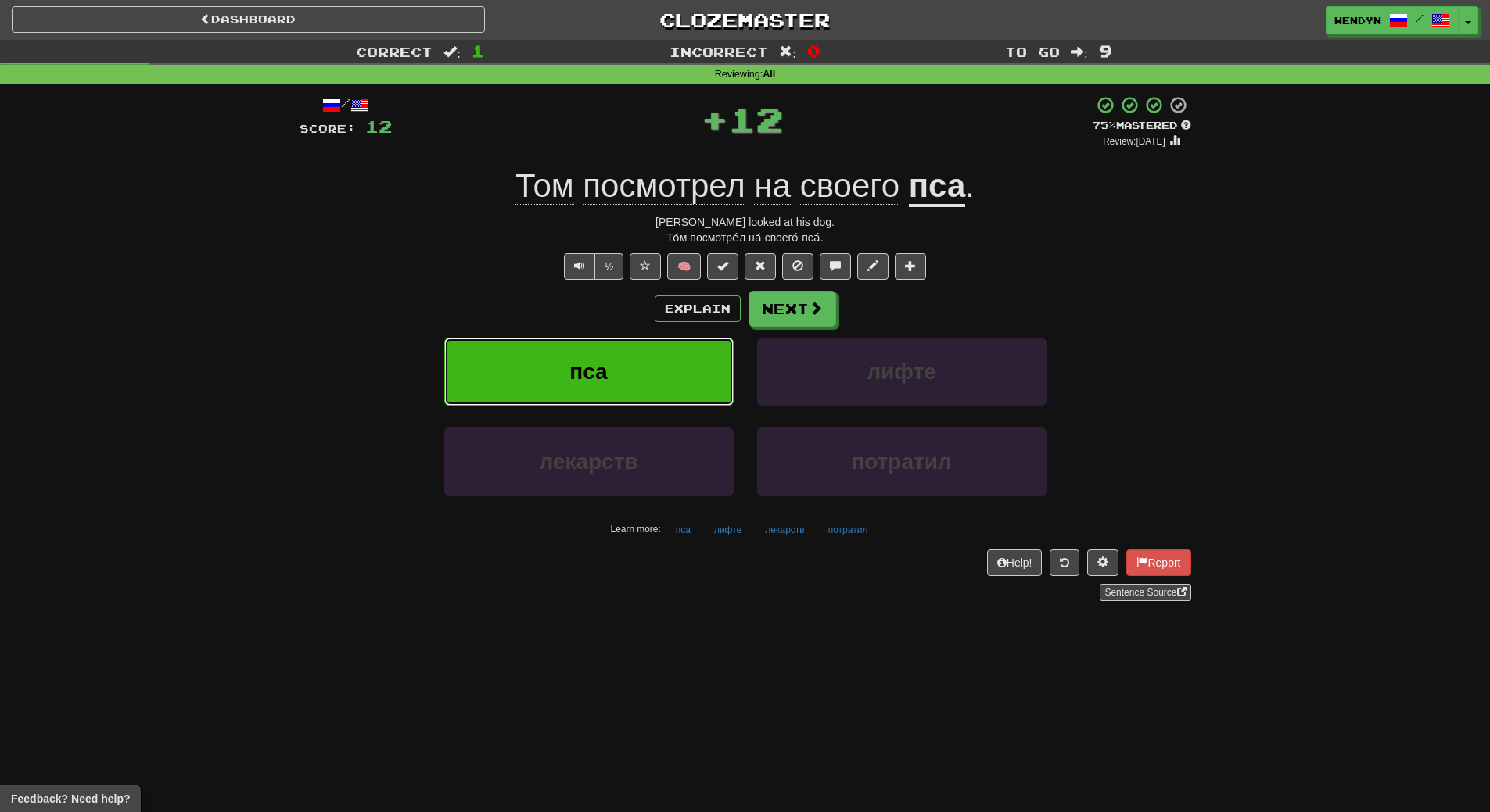
click at [634, 390] on button "пса" at bounding box center [589, 372] width 289 height 68
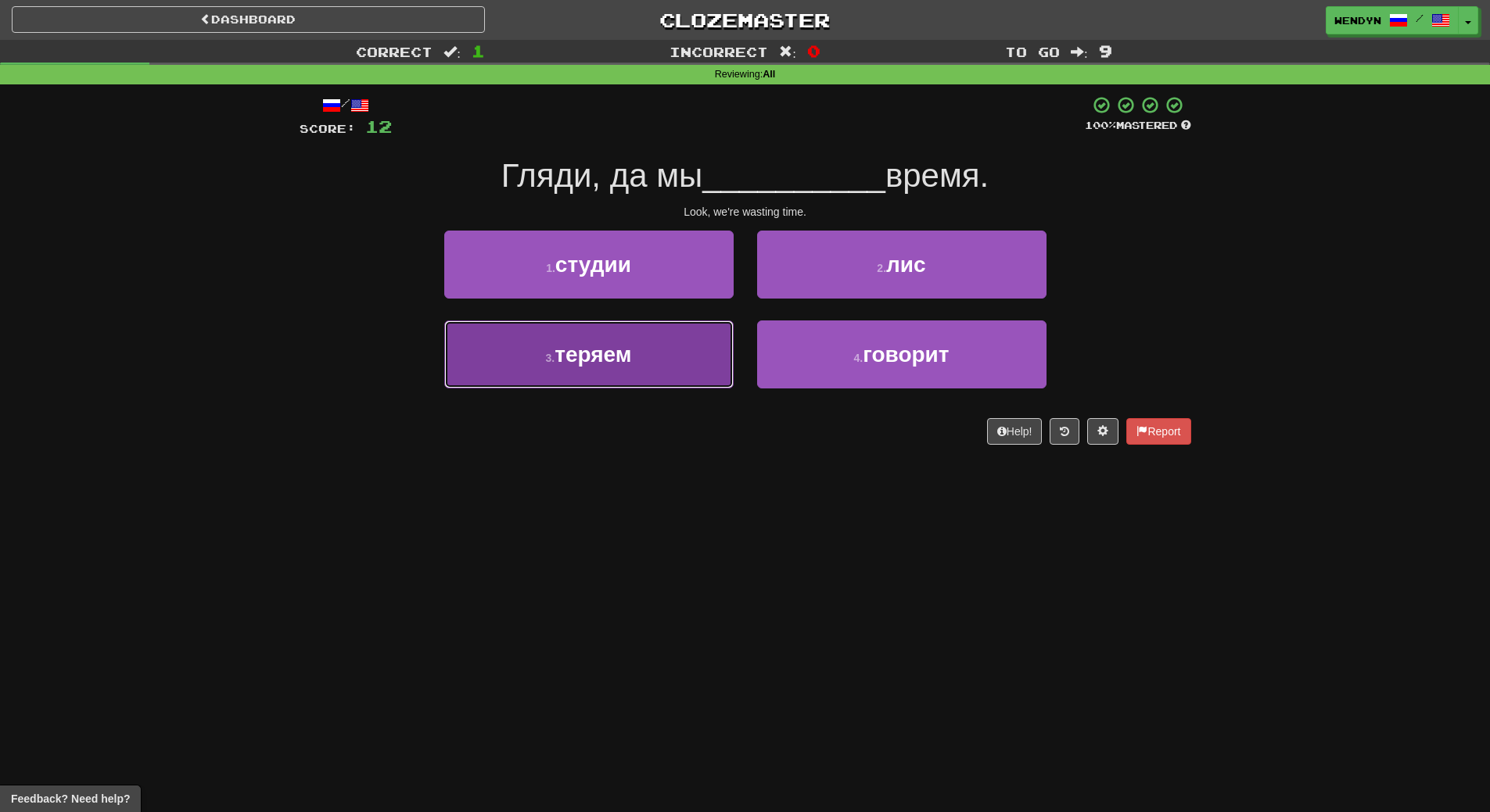
click at [614, 364] on span "теряем" at bounding box center [593, 355] width 76 height 24
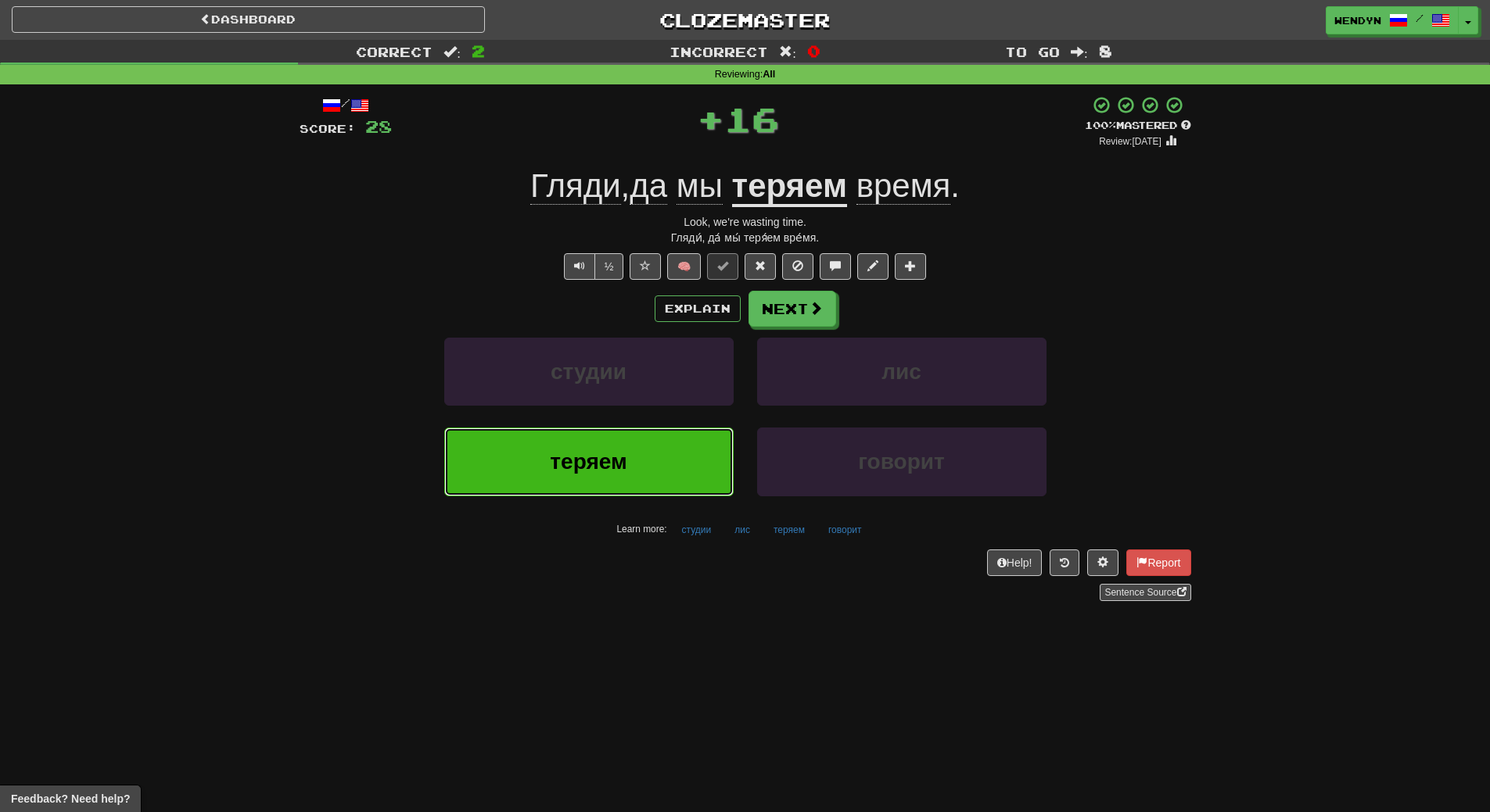
click at [613, 451] on span "теряем" at bounding box center [588, 462] width 76 height 24
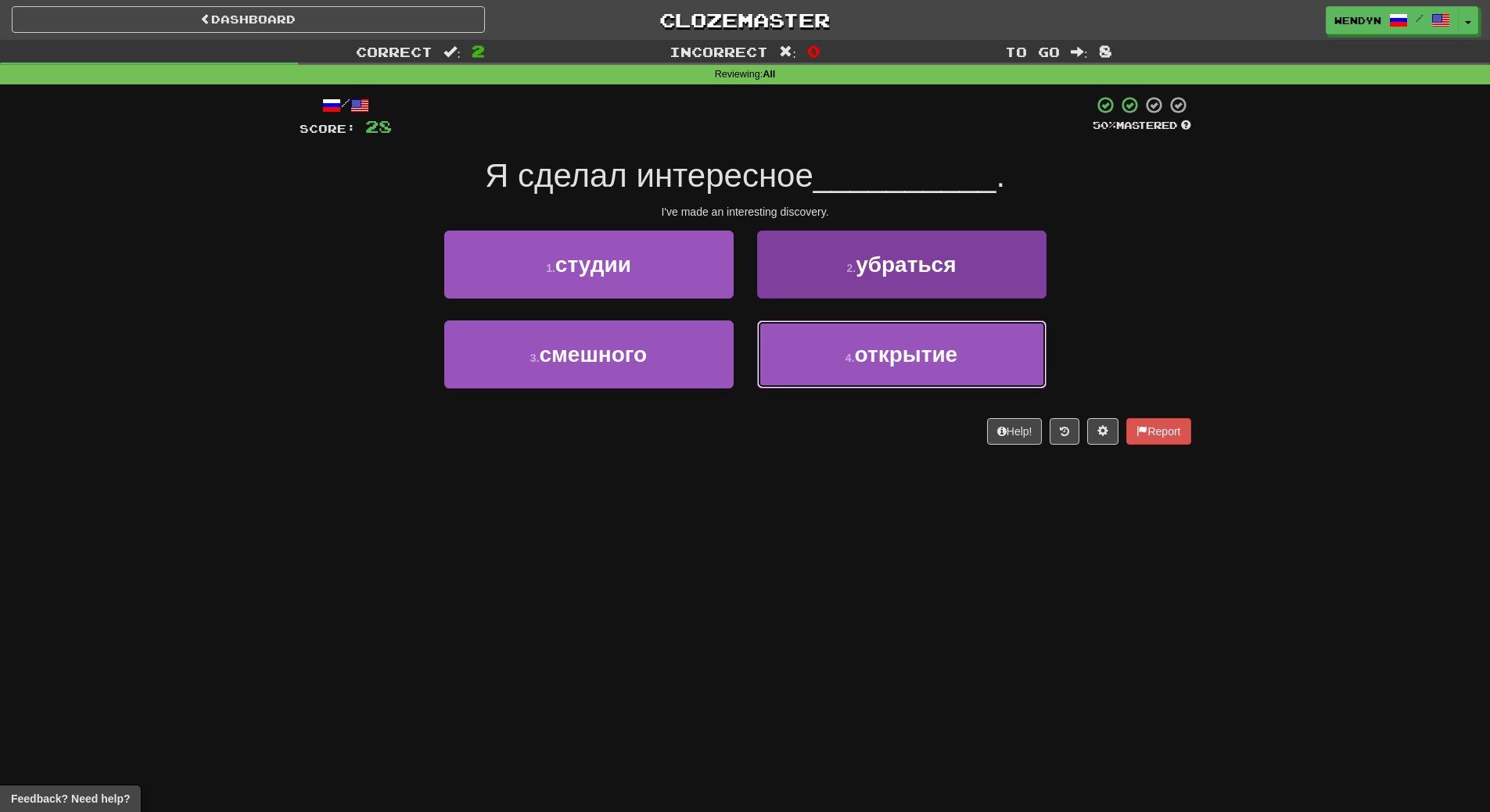
drag, startPoint x: 837, startPoint y: 376, endPoint x: 844, endPoint y: 389, distance: 14.8
click at [838, 377] on button "4 . открытие" at bounding box center [902, 355] width 289 height 68
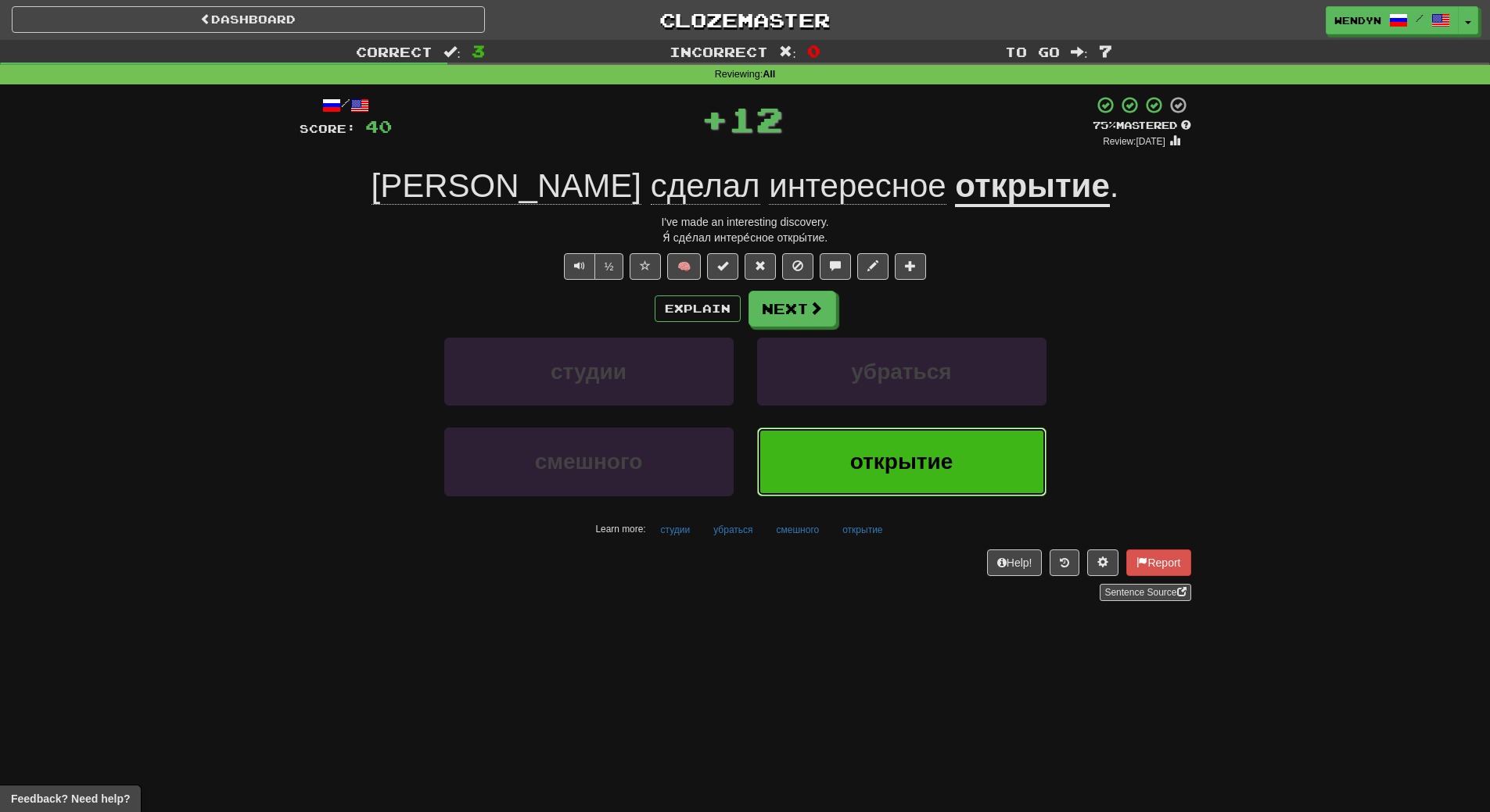
click at [867, 485] on button "открытие" at bounding box center [902, 462] width 289 height 68
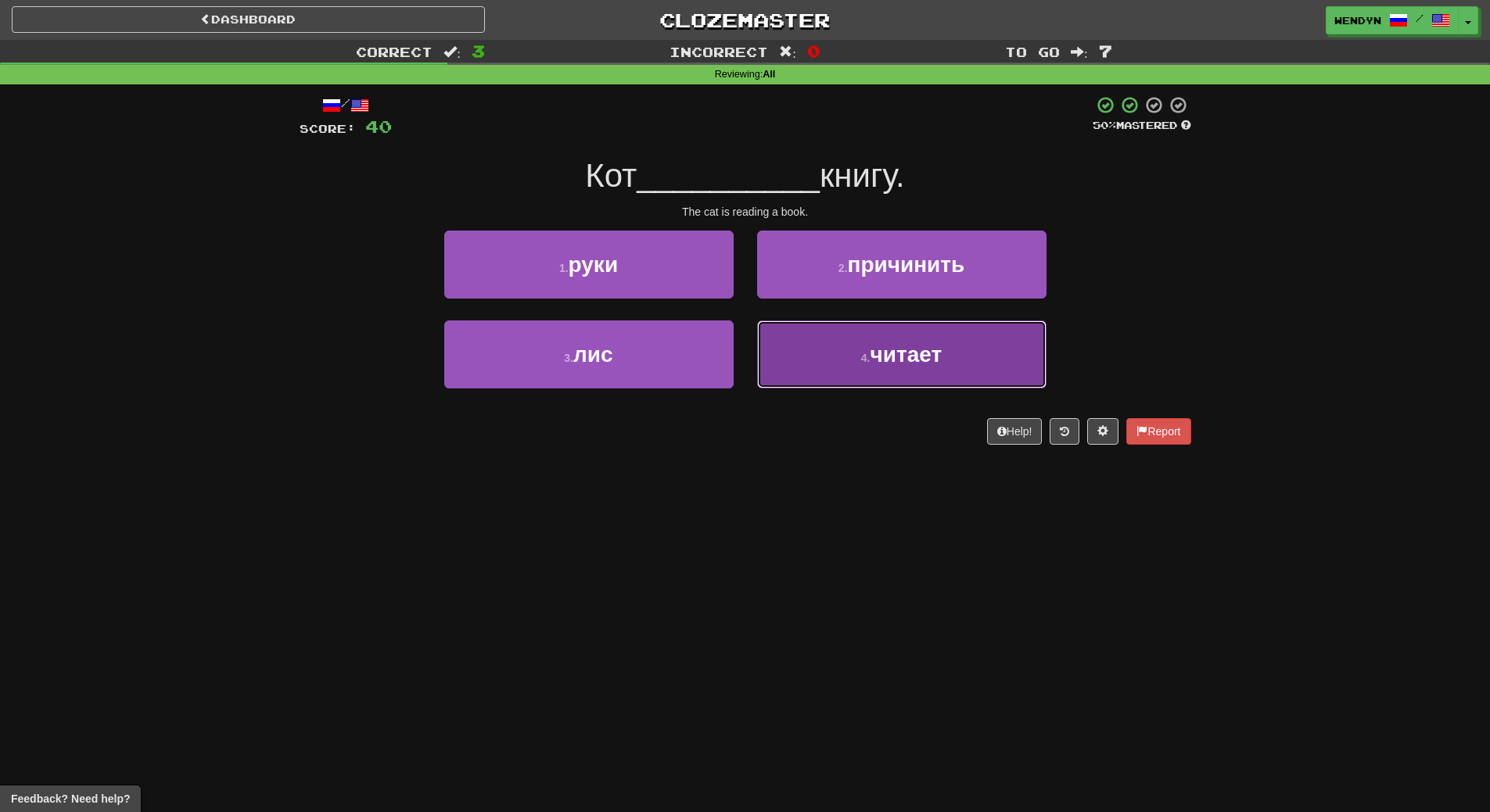
click at [913, 348] on span "читает" at bounding box center [907, 355] width 72 height 24
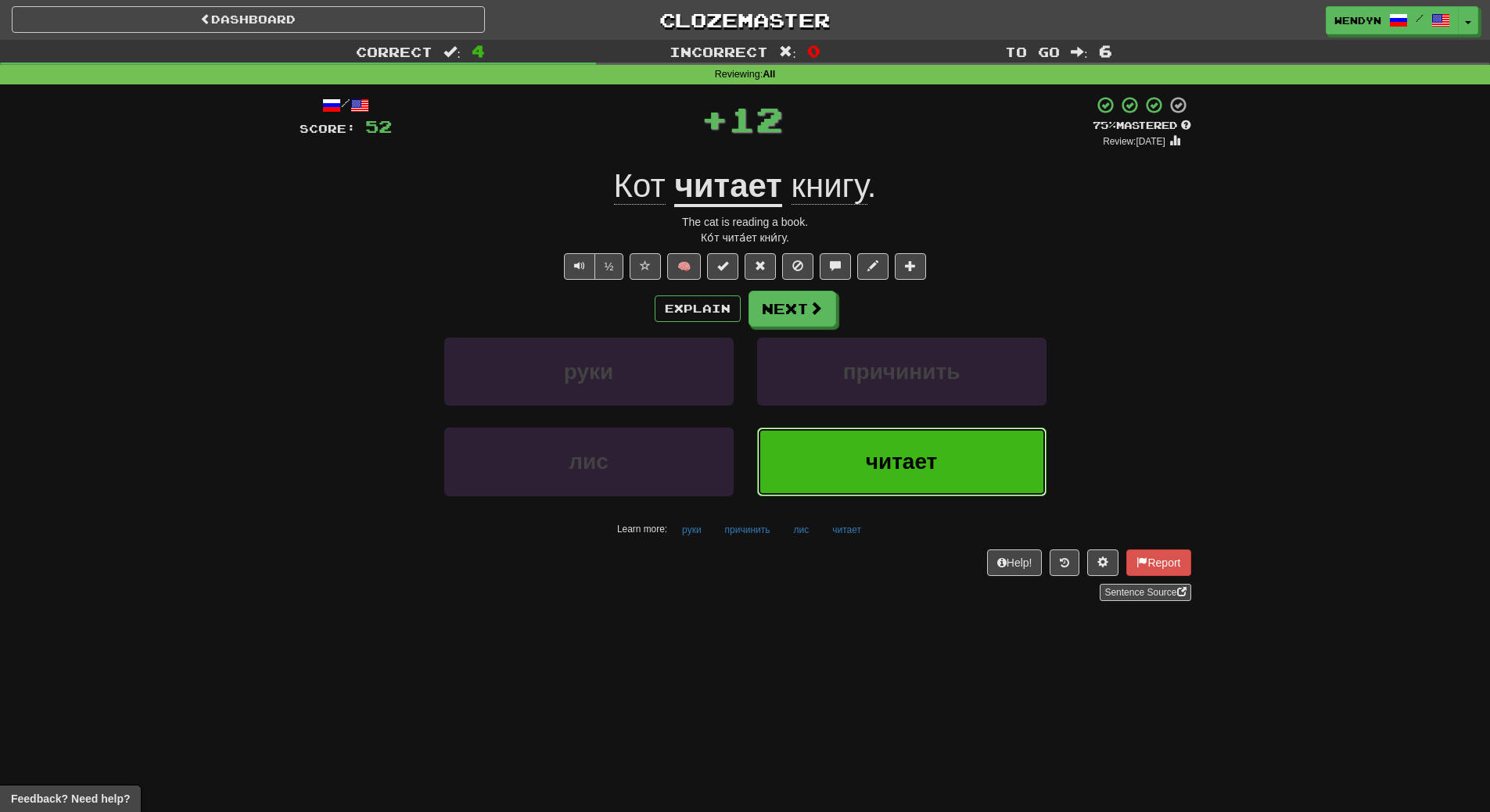
drag, startPoint x: 917, startPoint y: 430, endPoint x: 898, endPoint y: 494, distance: 66.8
click at [917, 434] on button "читает" at bounding box center [902, 462] width 289 height 68
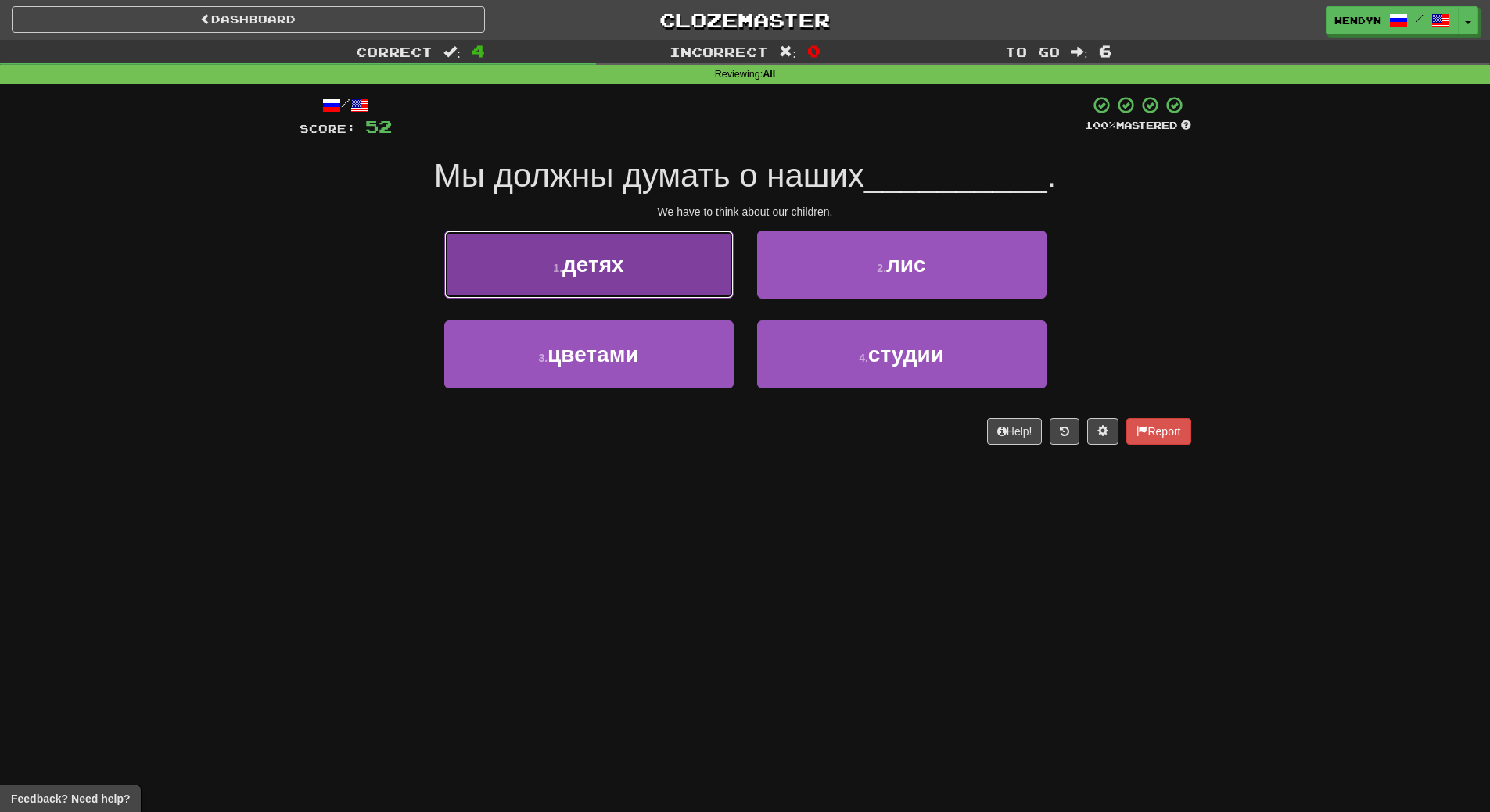
click at [666, 271] on button "1 . детях" at bounding box center [589, 265] width 289 height 68
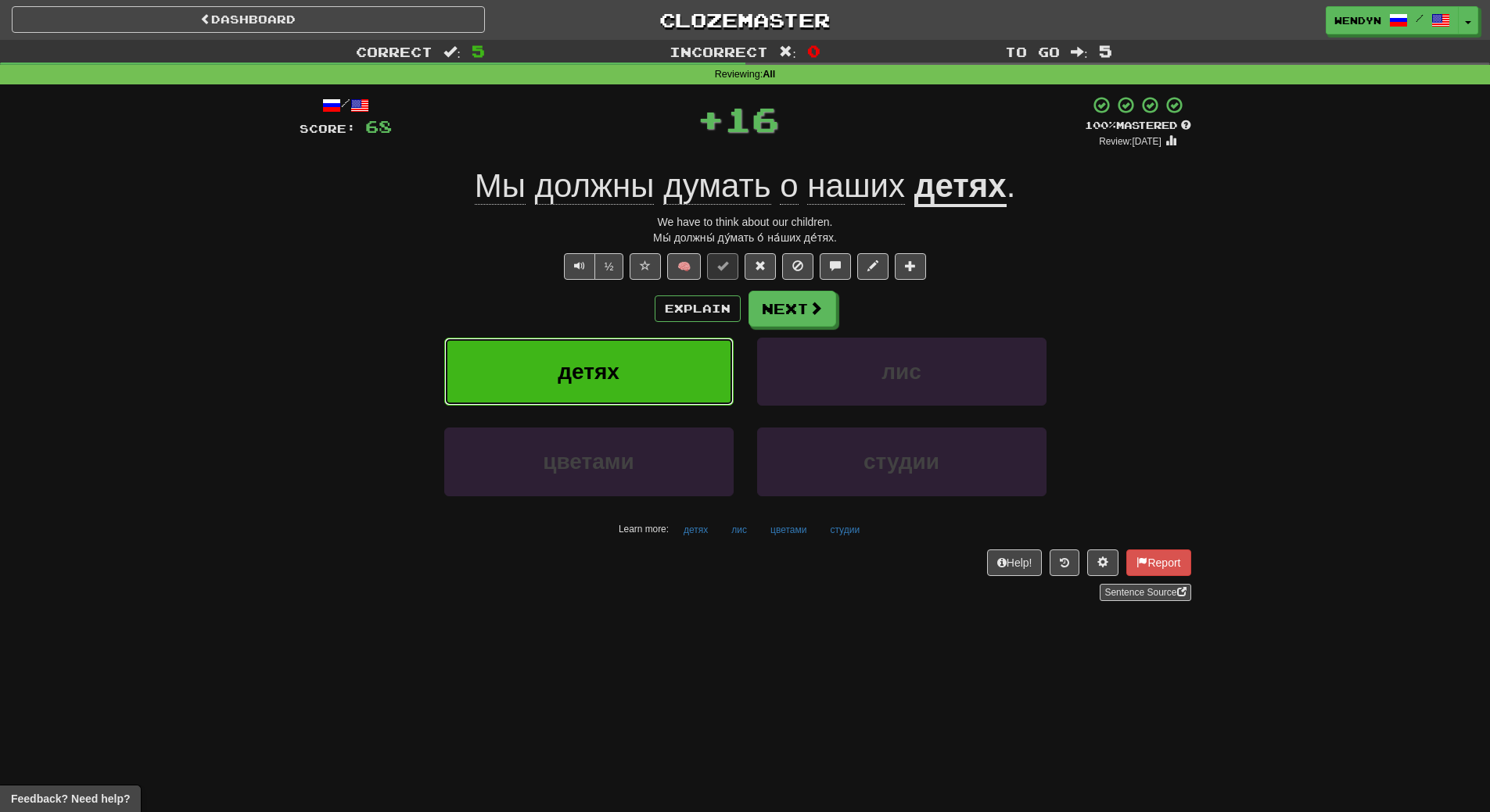
click at [657, 380] on button "детях" at bounding box center [589, 372] width 289 height 68
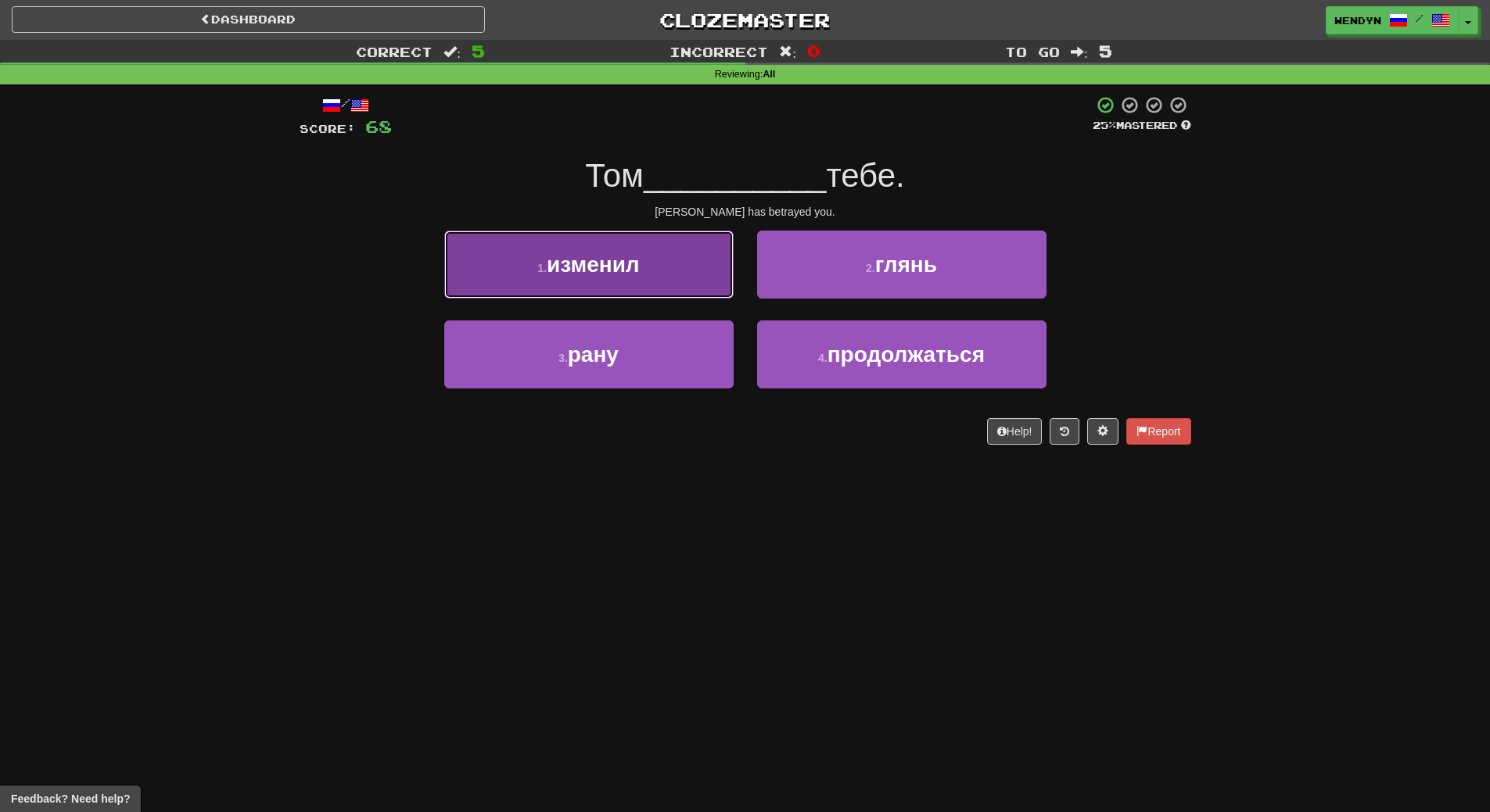
click at [653, 263] on button "1 . изменил" at bounding box center [589, 265] width 289 height 68
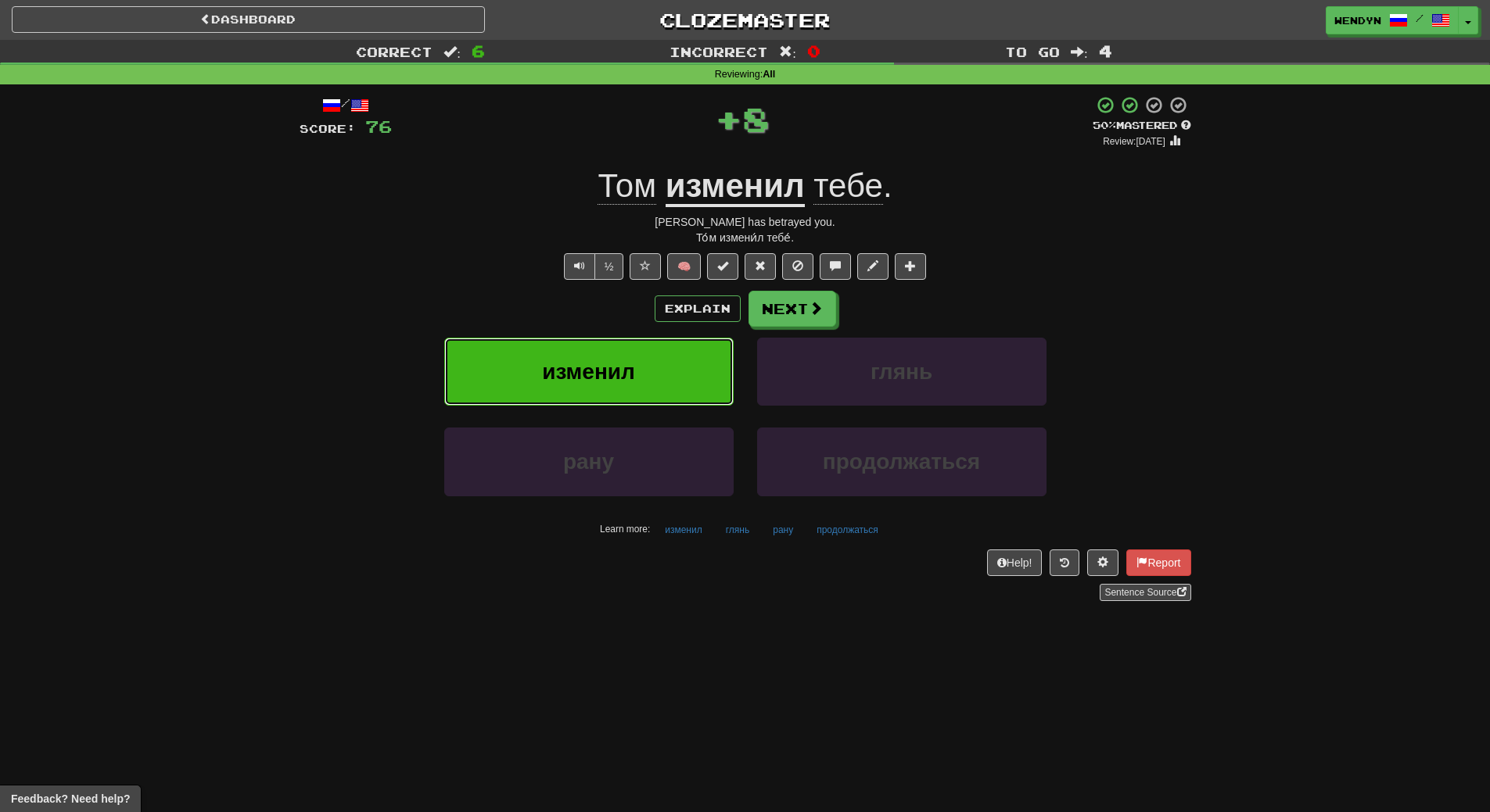
click at [657, 377] on button "изменил" at bounding box center [589, 372] width 289 height 68
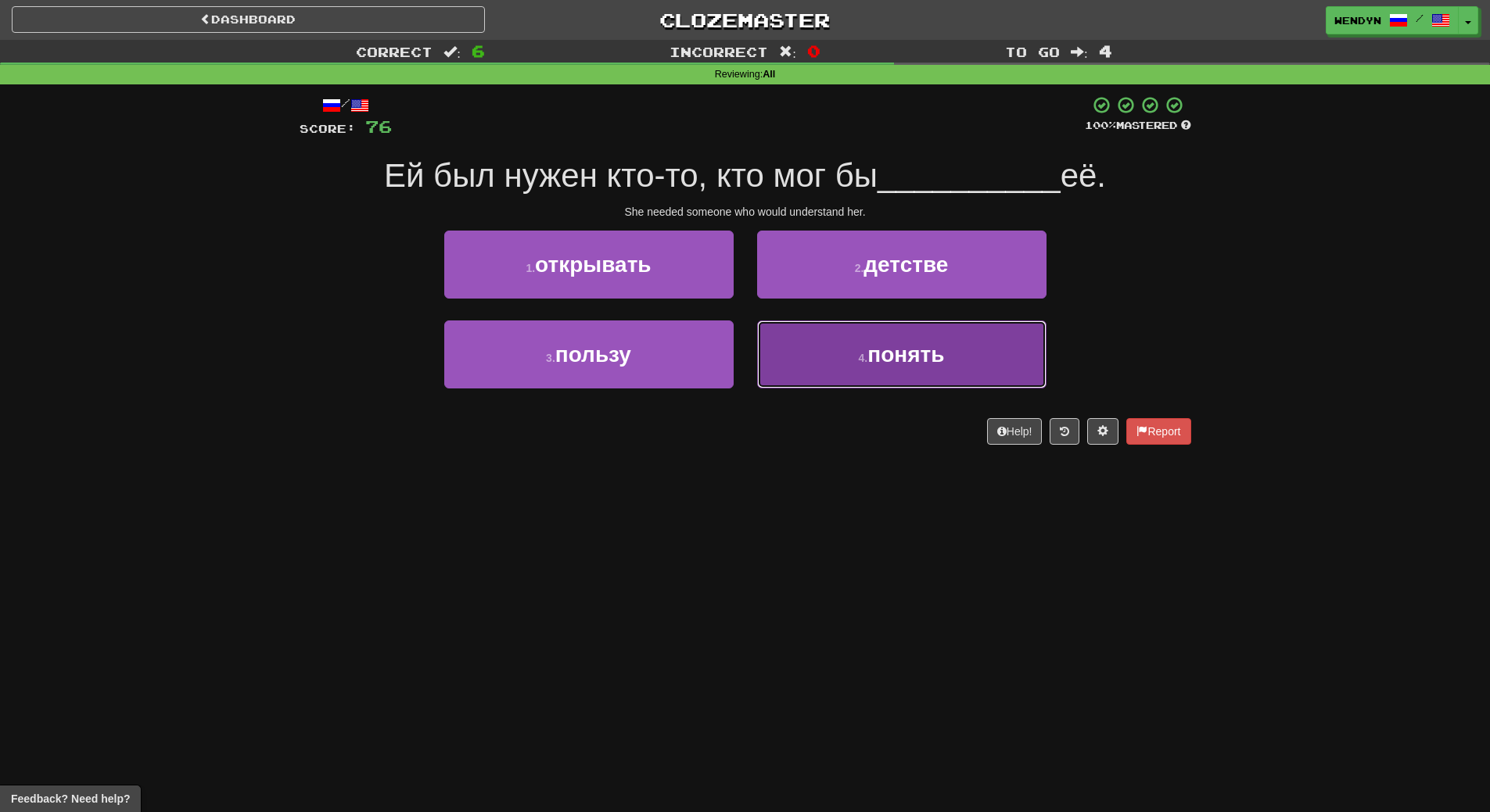
click at [910, 353] on span "понять" at bounding box center [906, 355] width 76 height 24
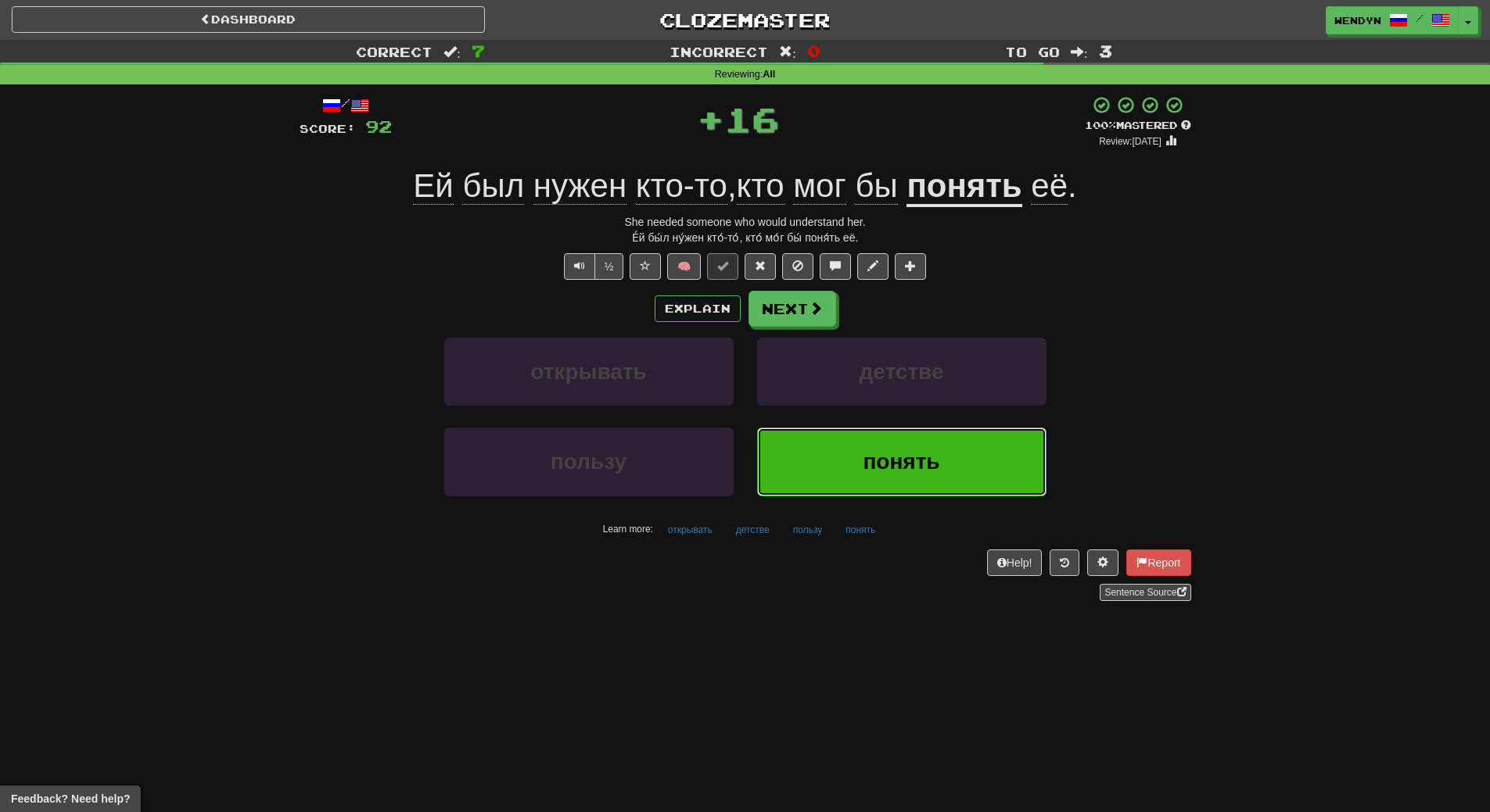
click at [905, 453] on span "понять" at bounding box center [901, 462] width 76 height 24
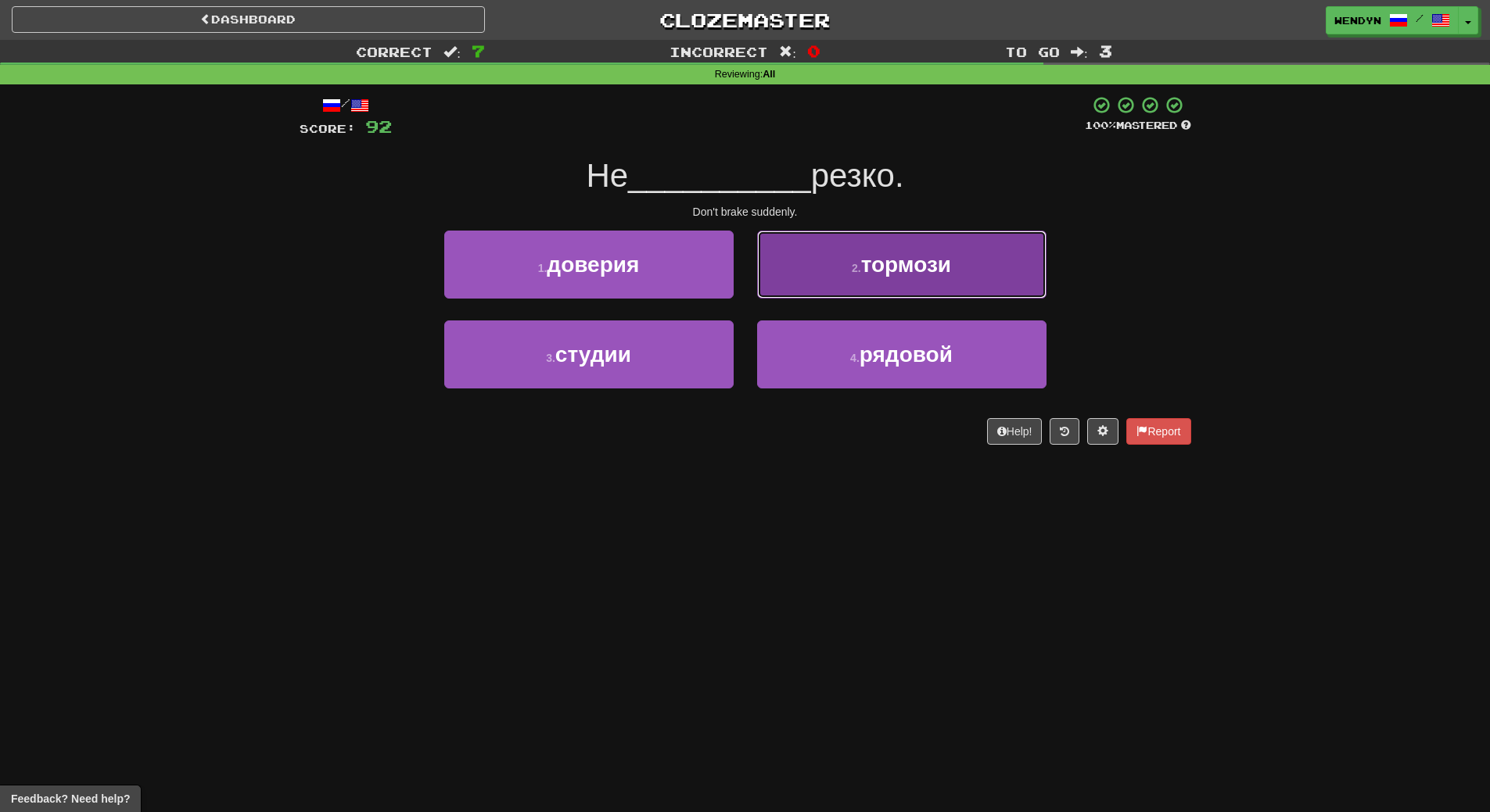
click at [901, 283] on button "2 . тормози" at bounding box center [902, 265] width 289 height 68
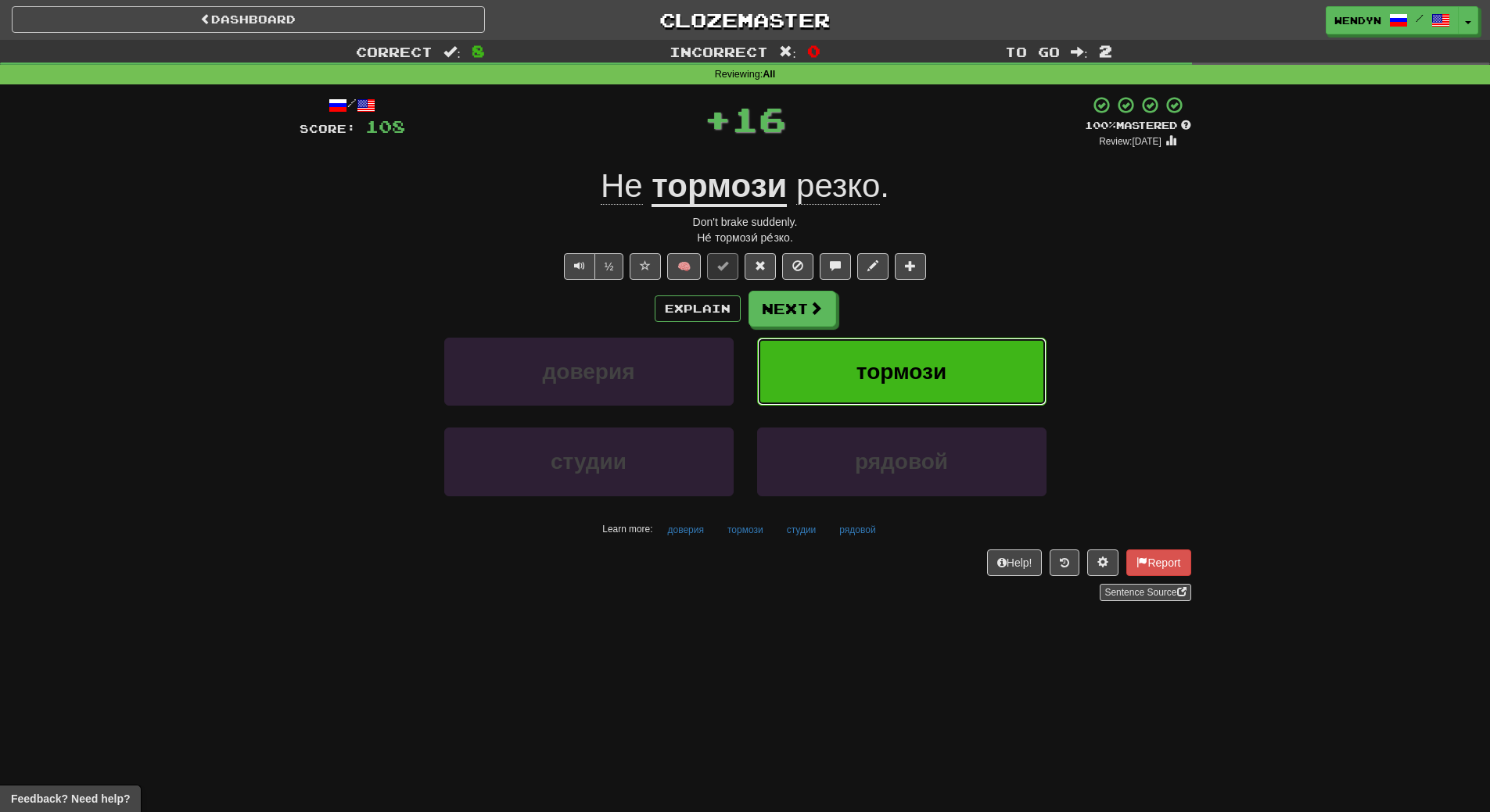
click at [905, 384] on button "тормози" at bounding box center [902, 372] width 289 height 68
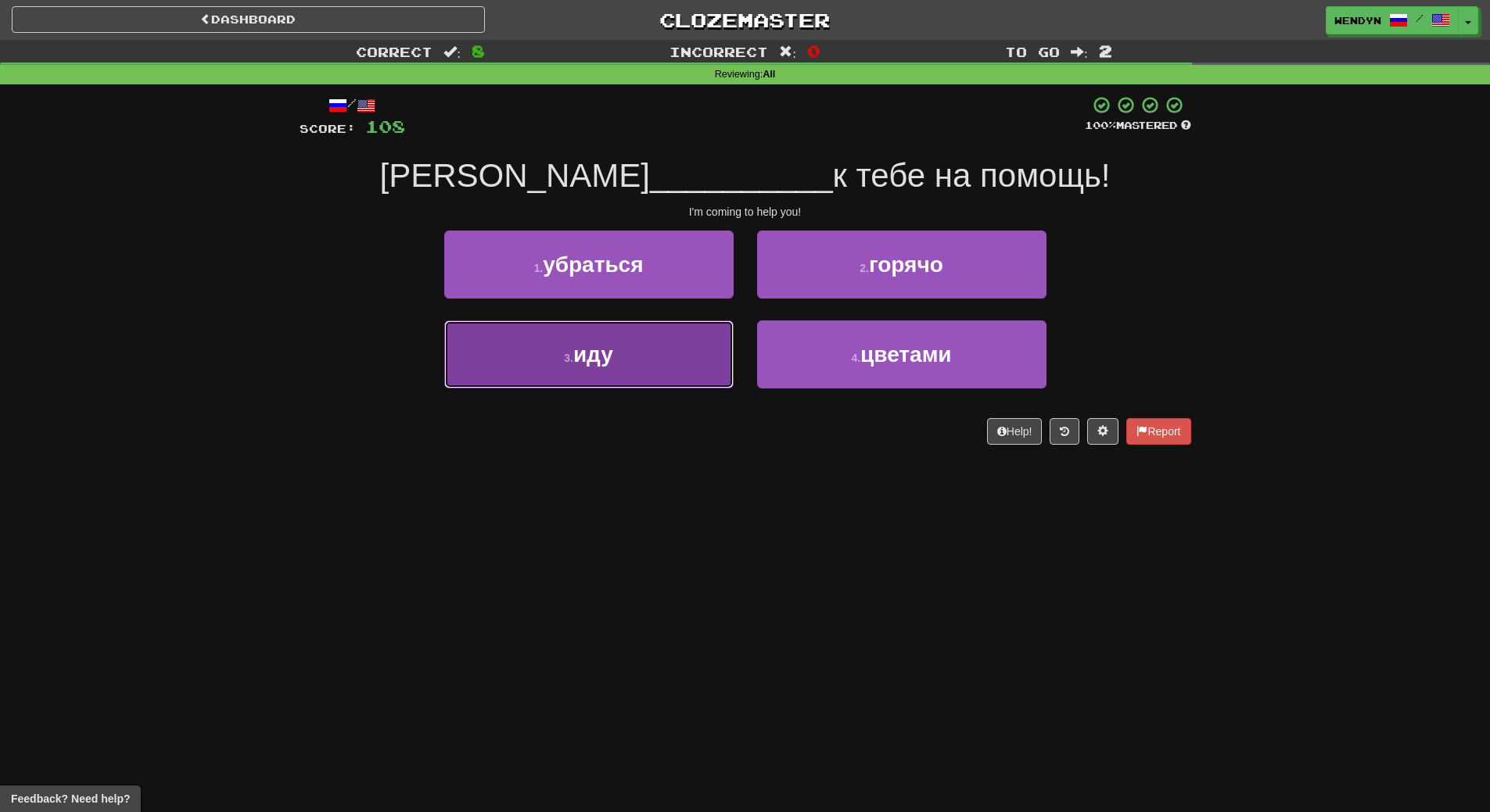
click at [642, 350] on button "3 . иду" at bounding box center [589, 355] width 289 height 68
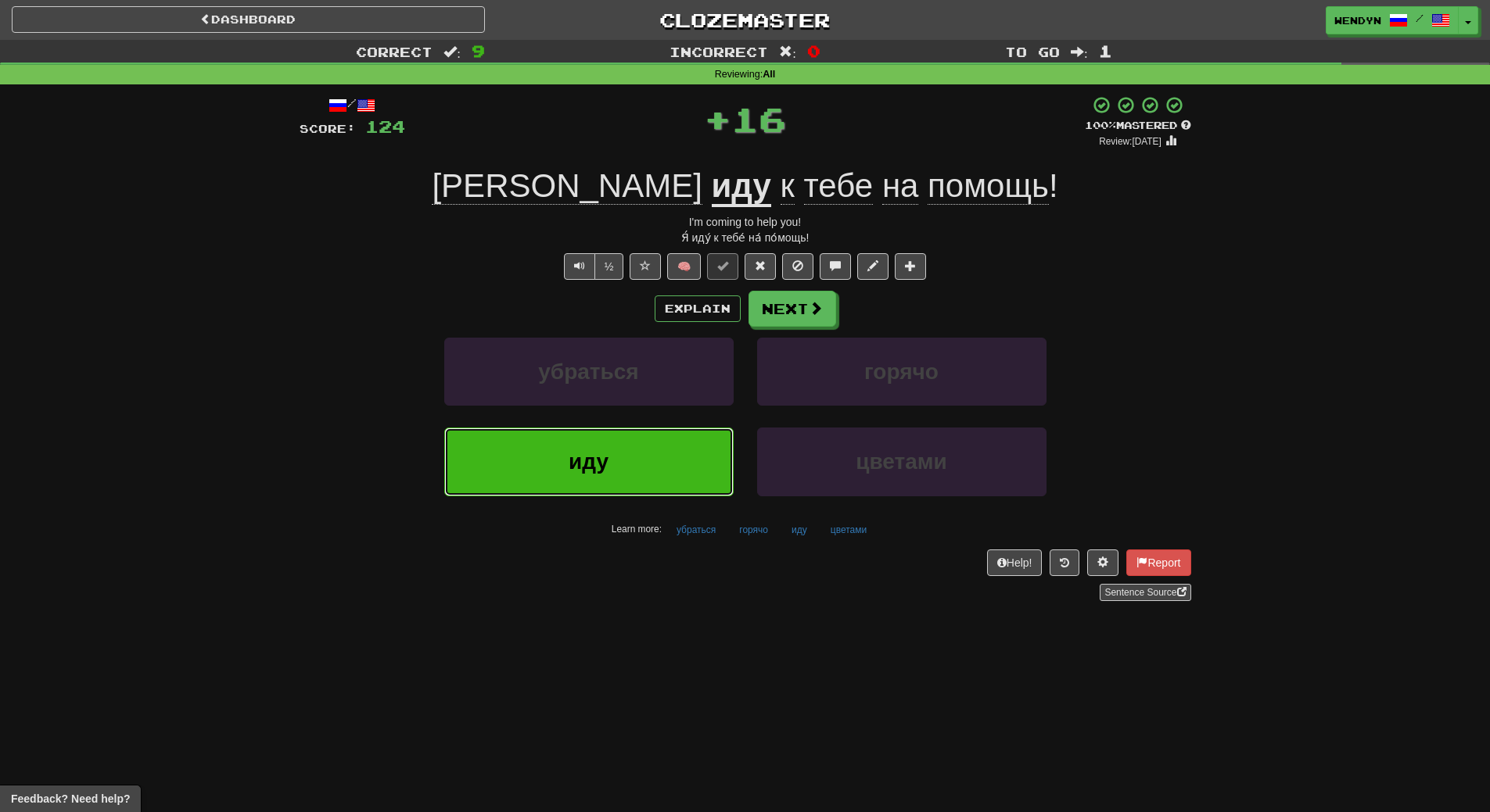
click at [635, 441] on button "иду" at bounding box center [589, 462] width 289 height 68
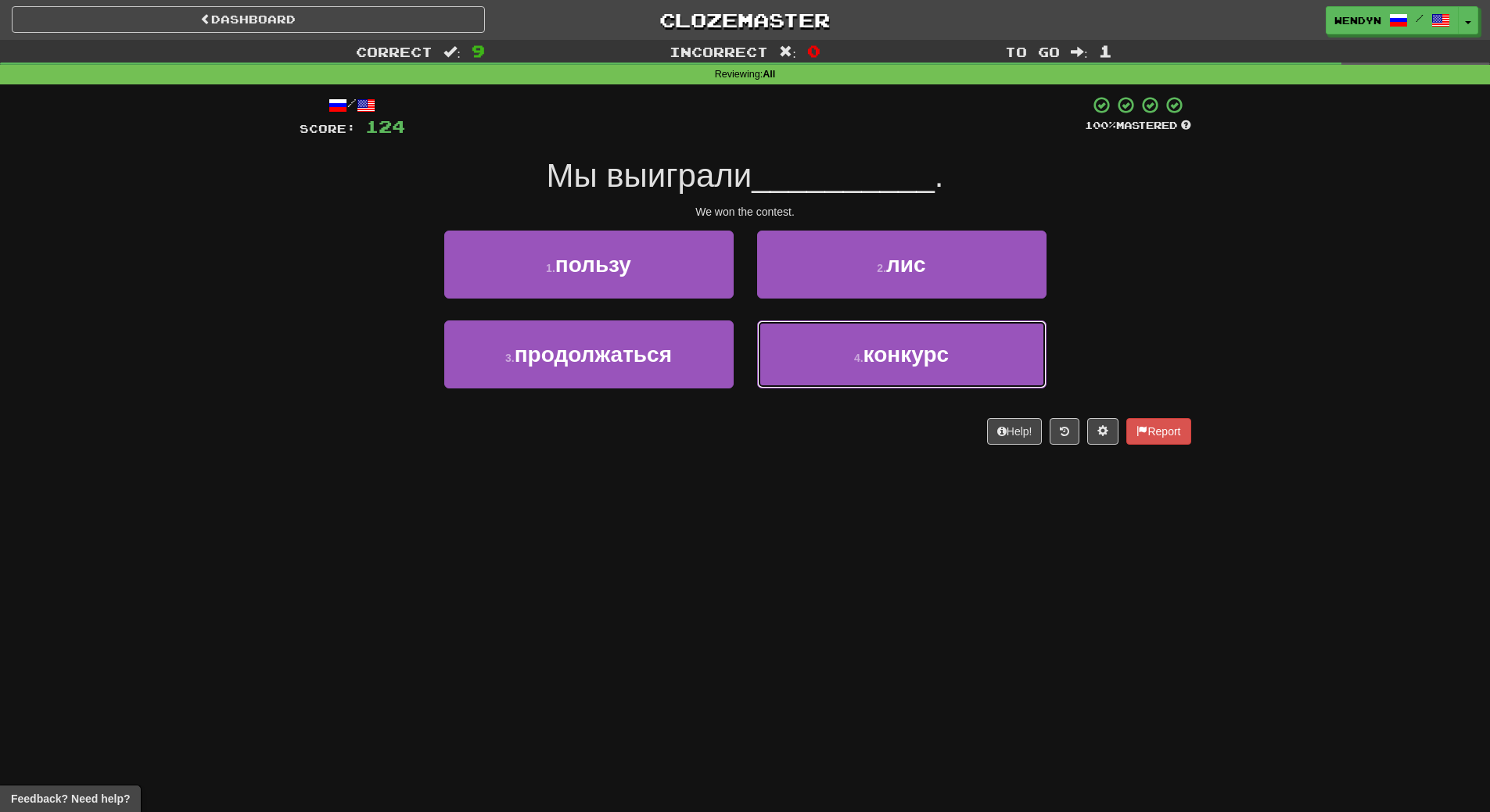
drag, startPoint x: 894, startPoint y: 372, endPoint x: 901, endPoint y: 425, distance: 53.5
click at [896, 377] on button "4 . конкурс" at bounding box center [902, 355] width 289 height 68
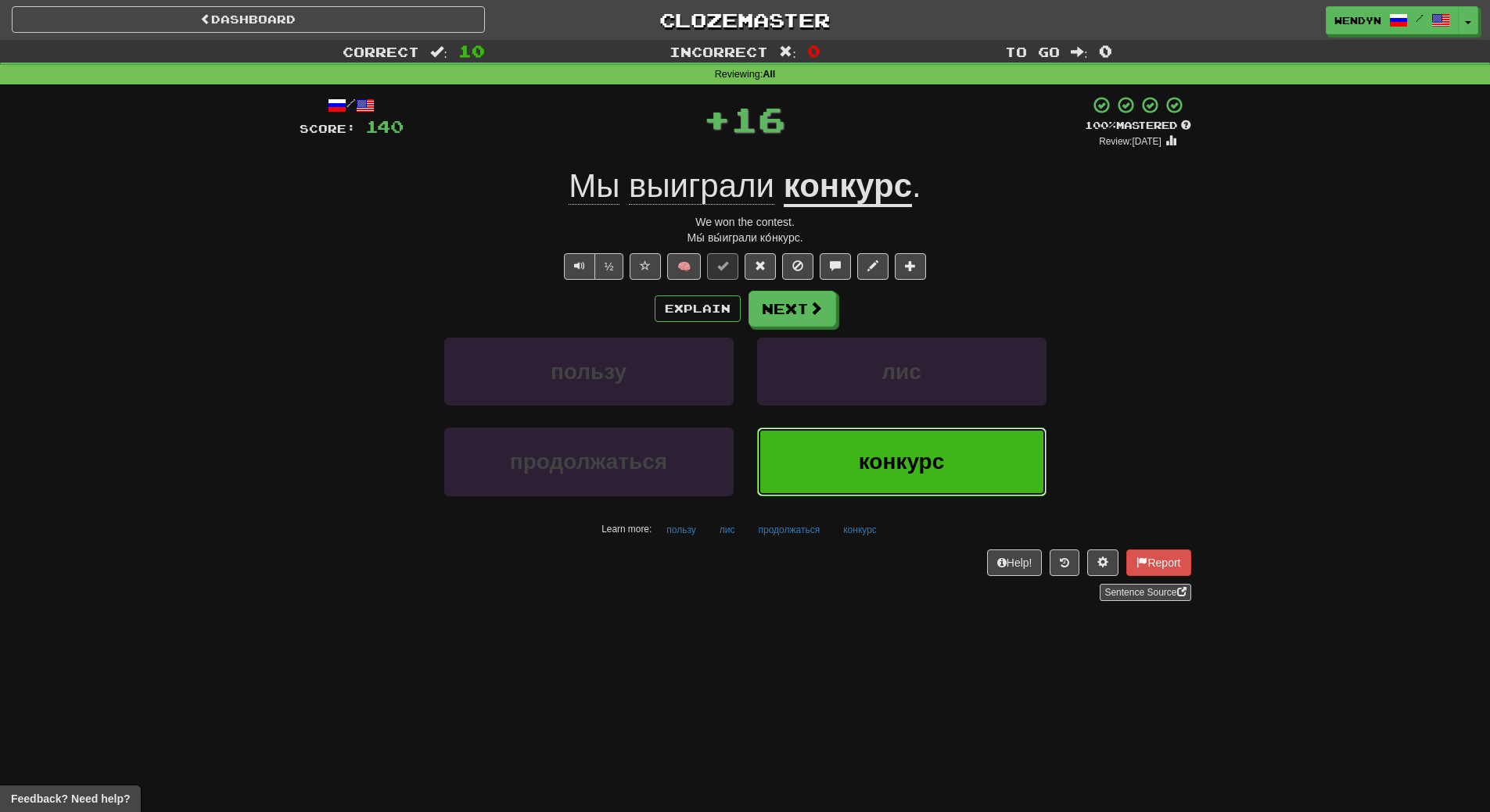
click at [902, 441] on button "конкурс" at bounding box center [902, 462] width 289 height 68
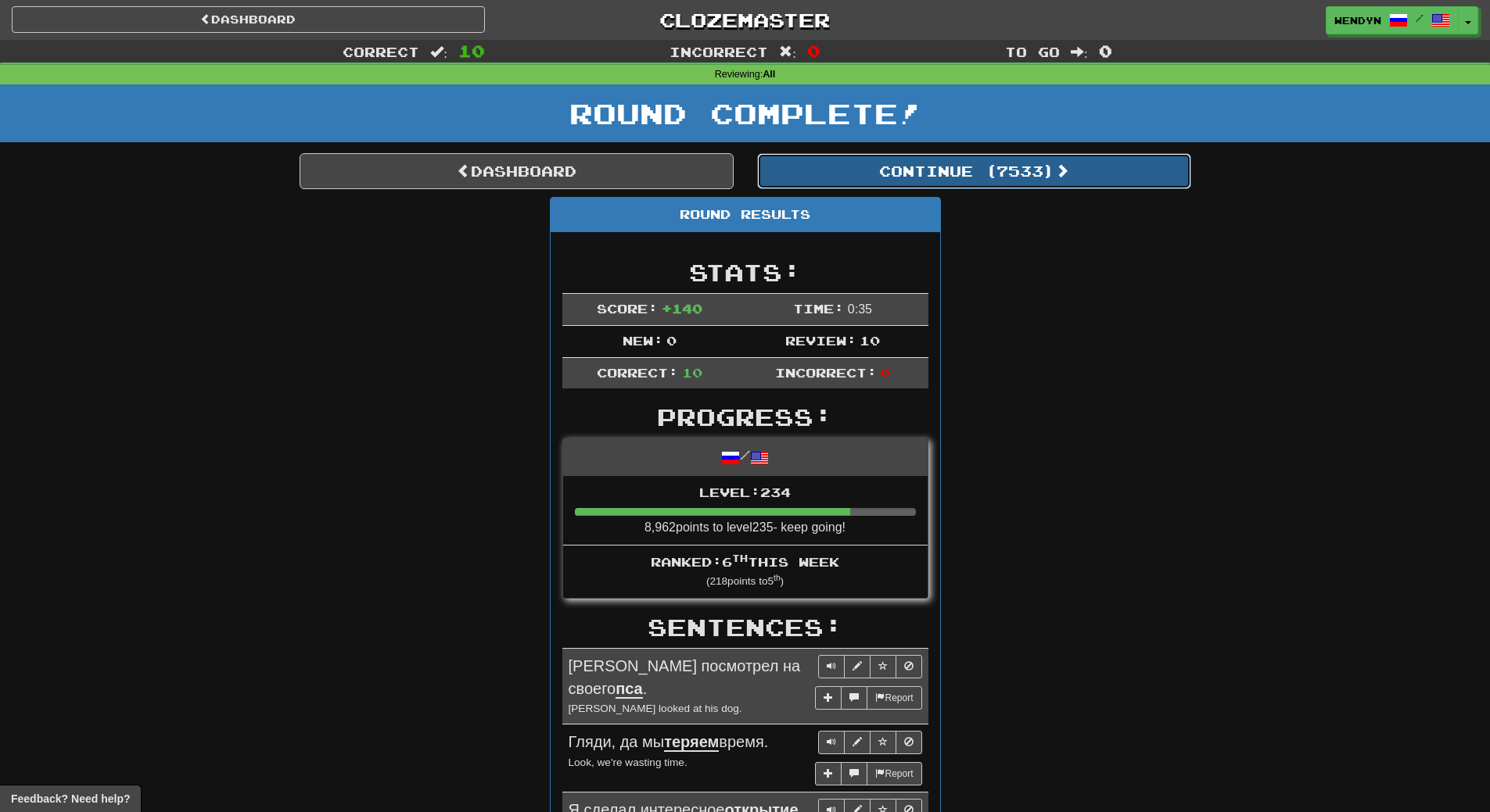
click at [1003, 172] on button "Continue ( 7533 )" at bounding box center [974, 171] width 434 height 36
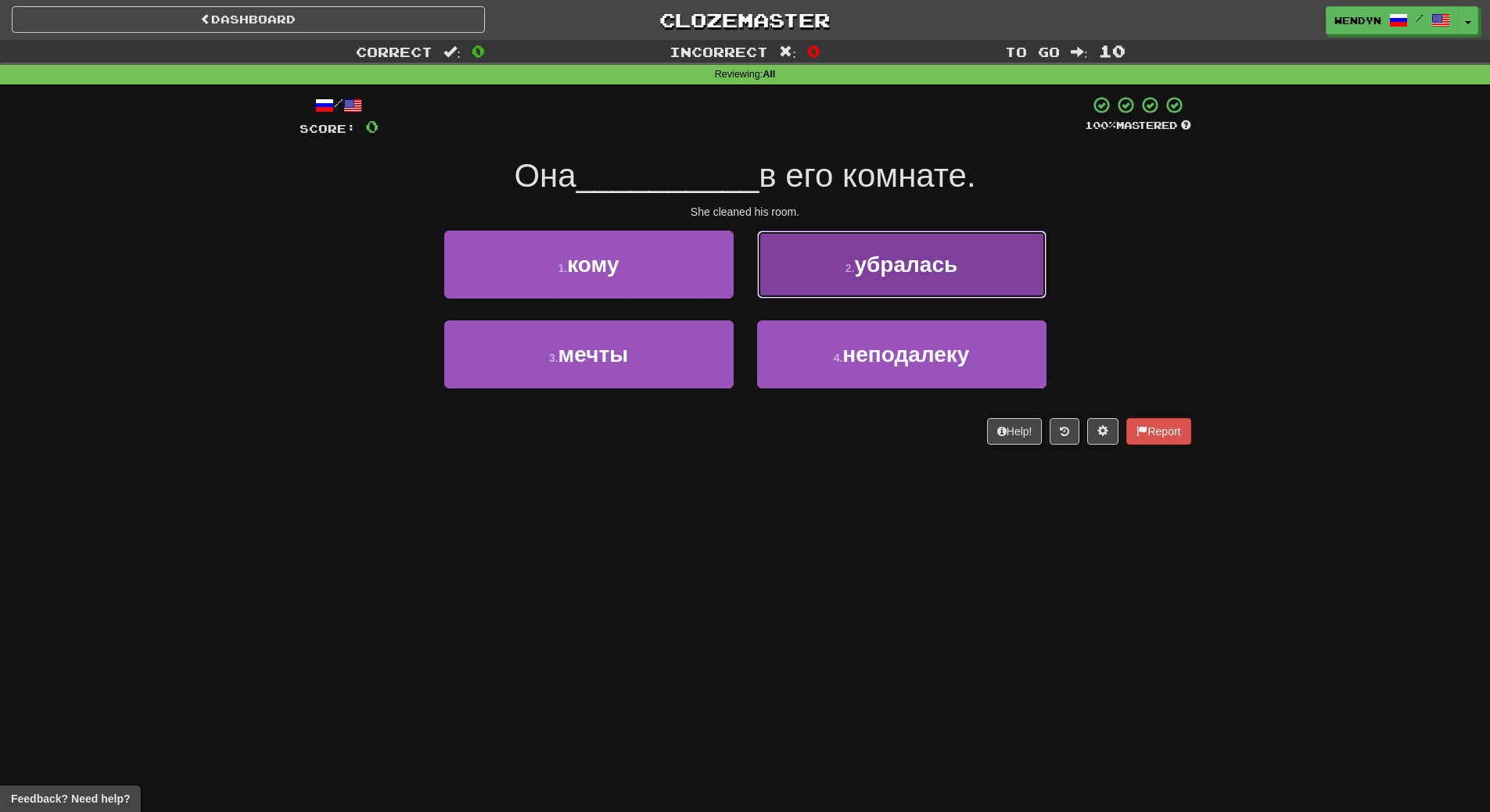
click at [923, 258] on span "убралась" at bounding box center [906, 265] width 103 height 24
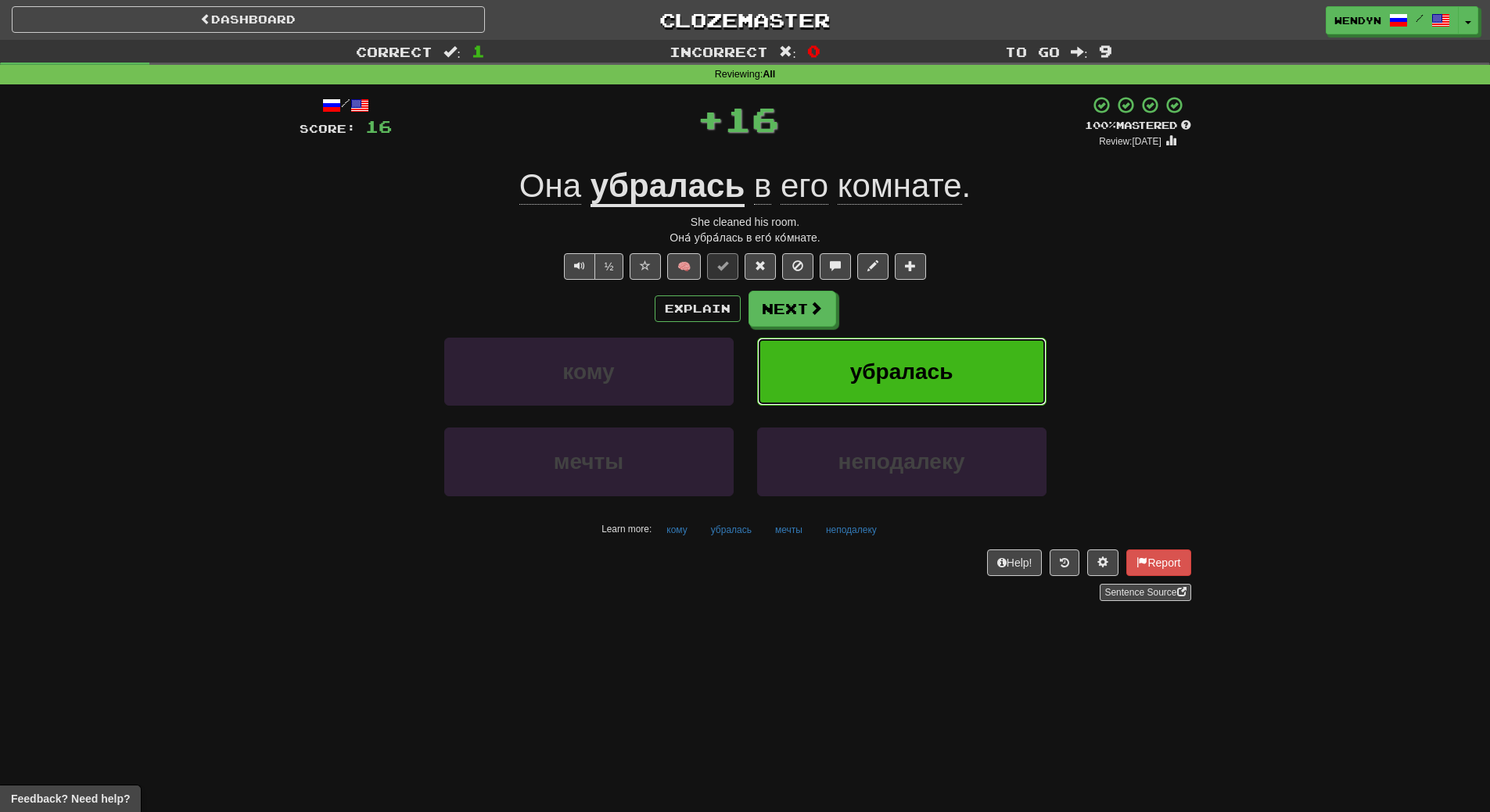
click at [932, 369] on span "убралась" at bounding box center [902, 372] width 103 height 24
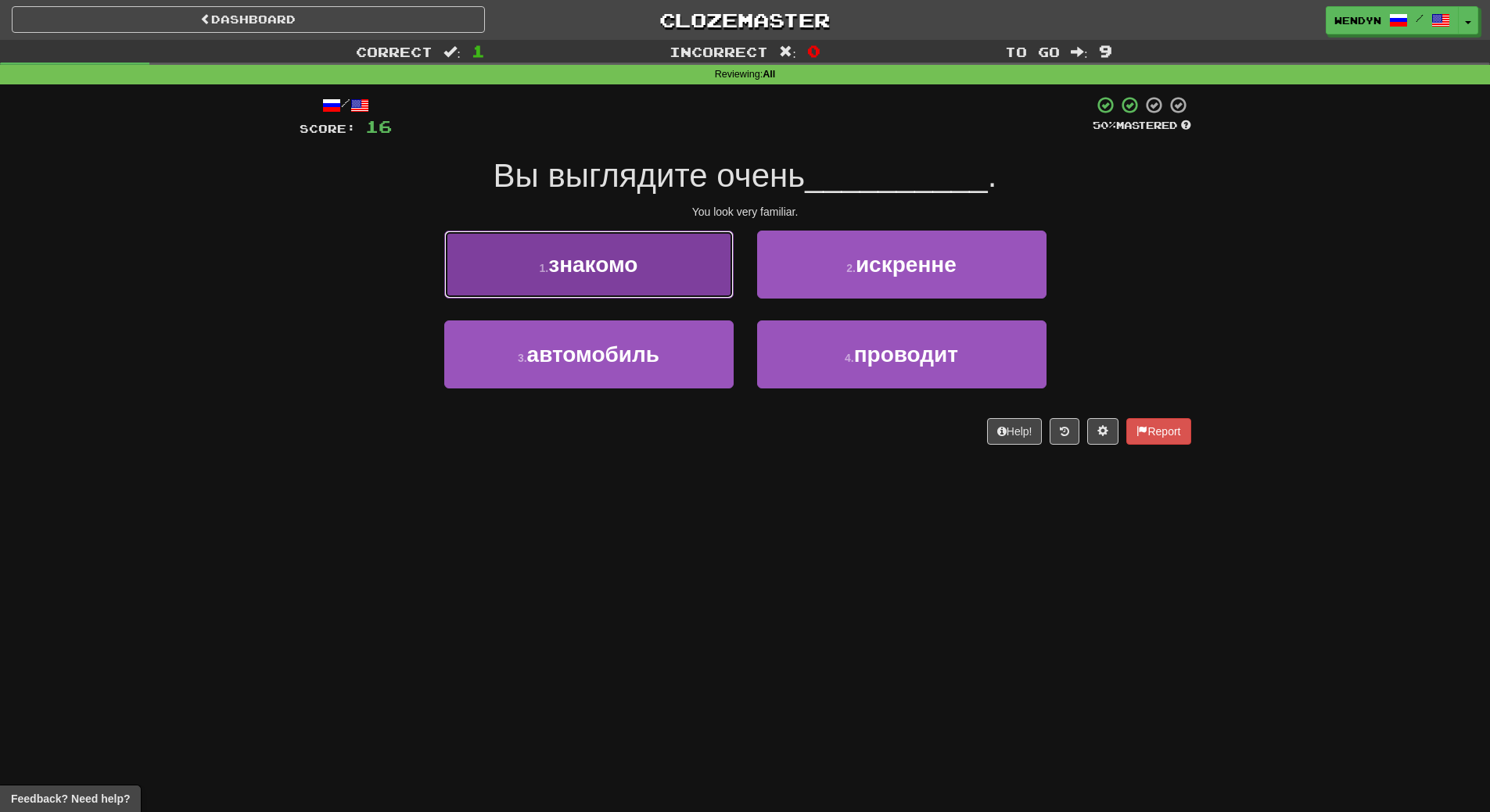
click at [673, 288] on button "1 . знакомо" at bounding box center [589, 265] width 289 height 68
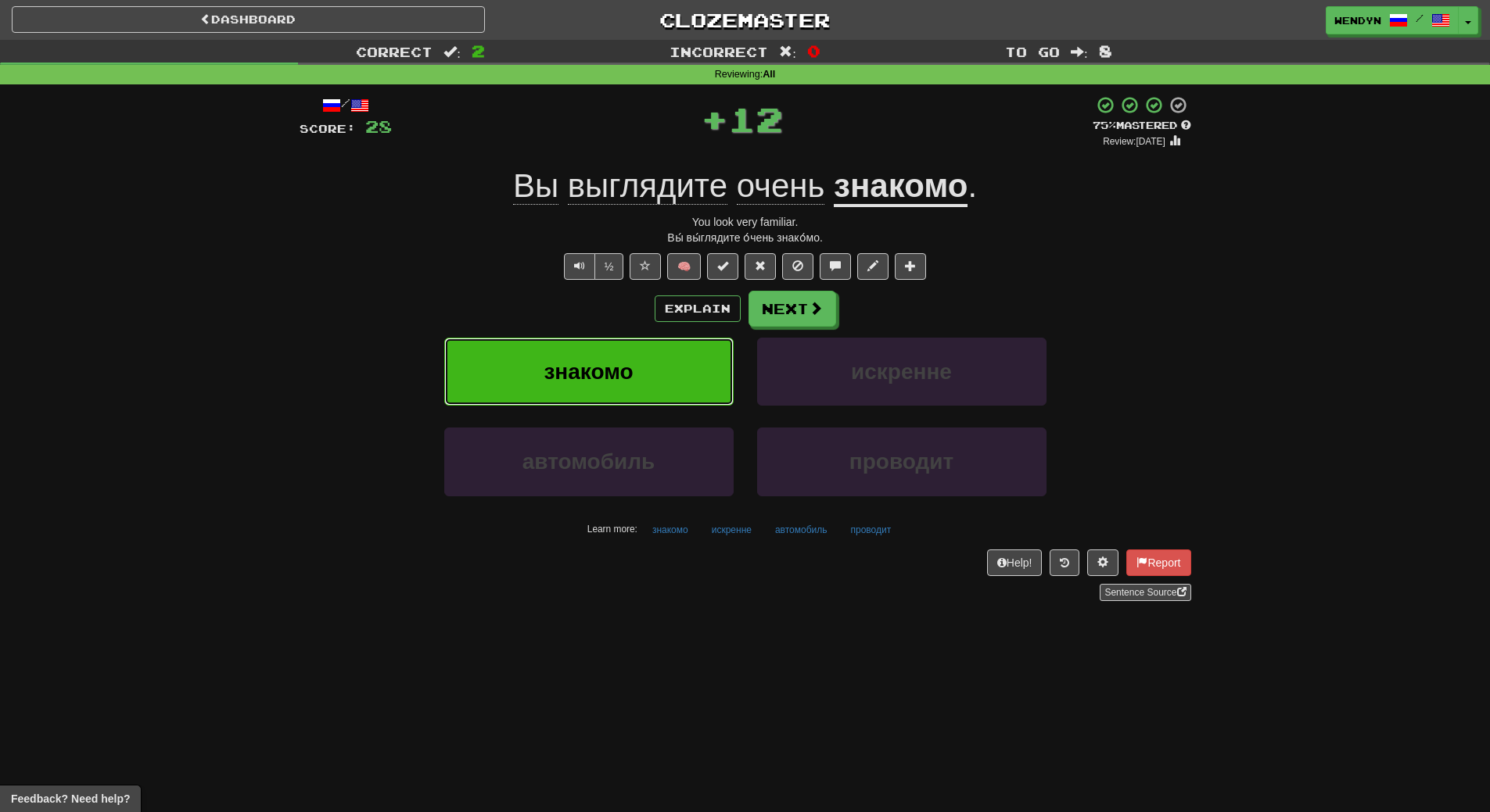
click at [668, 353] on button "знакомо" at bounding box center [589, 372] width 289 height 68
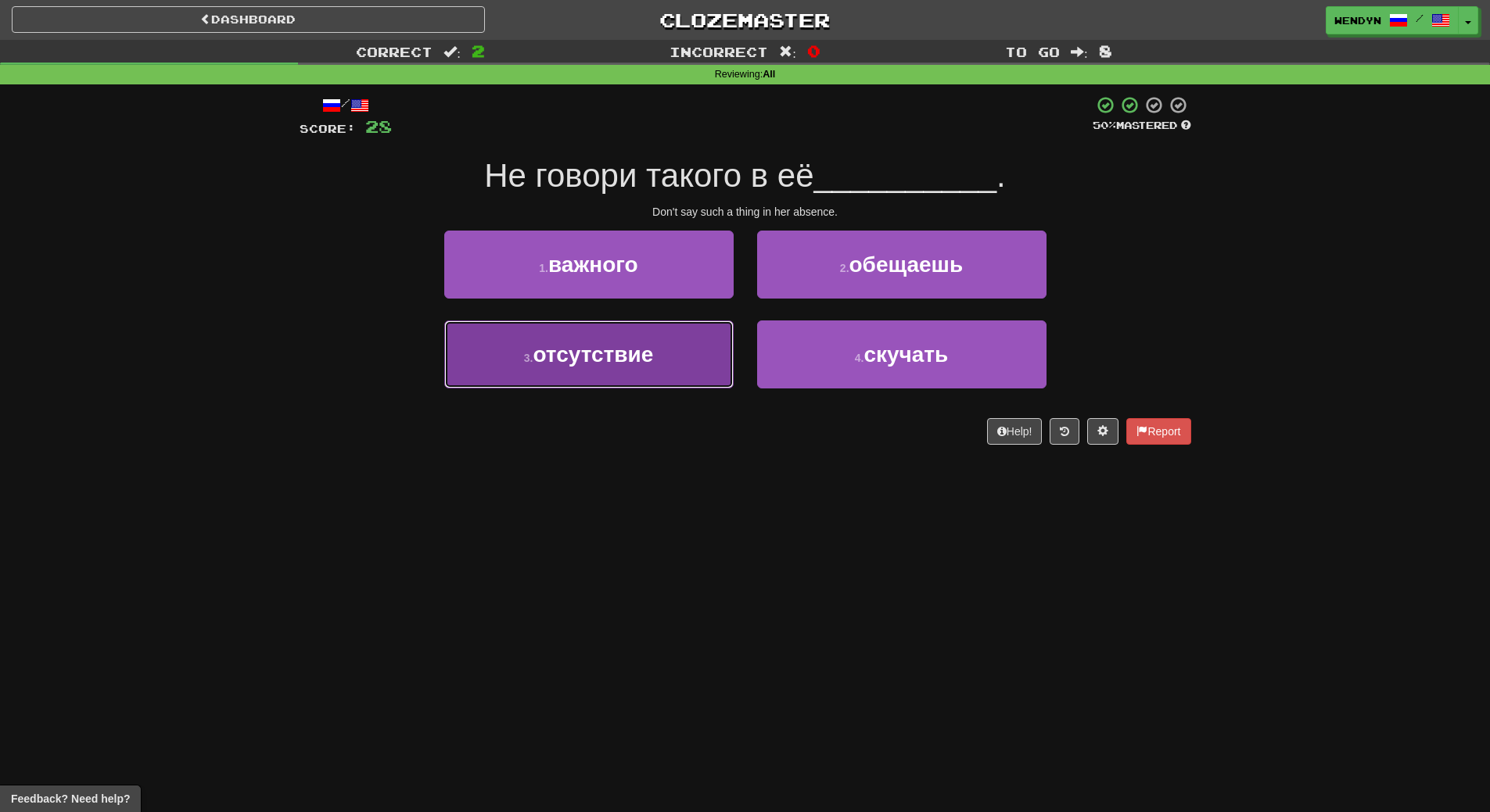
click at [626, 380] on button "3 . отсутствие" at bounding box center [589, 355] width 289 height 68
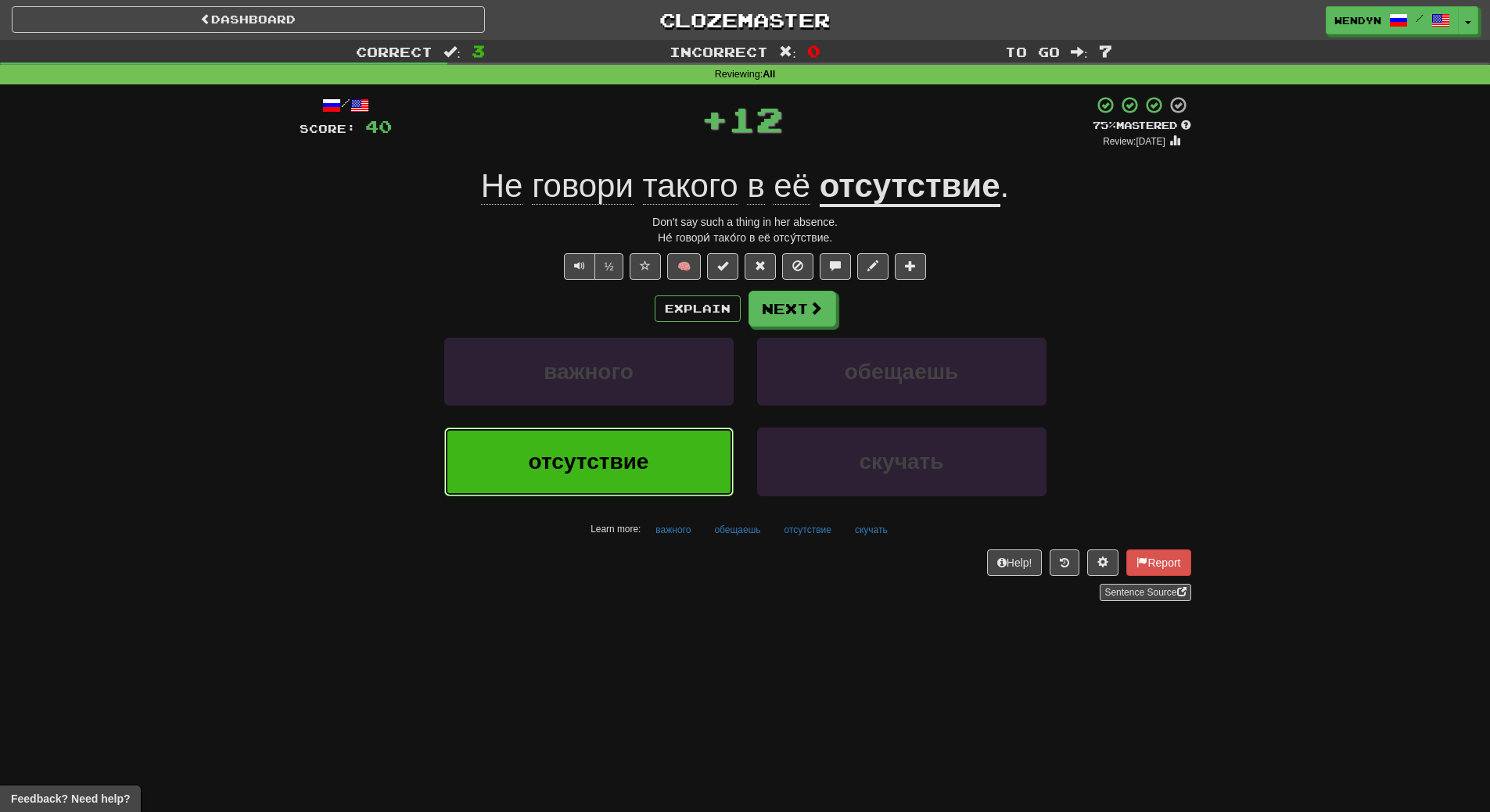
click at [617, 473] on span "отсутствие" at bounding box center [589, 462] width 120 height 24
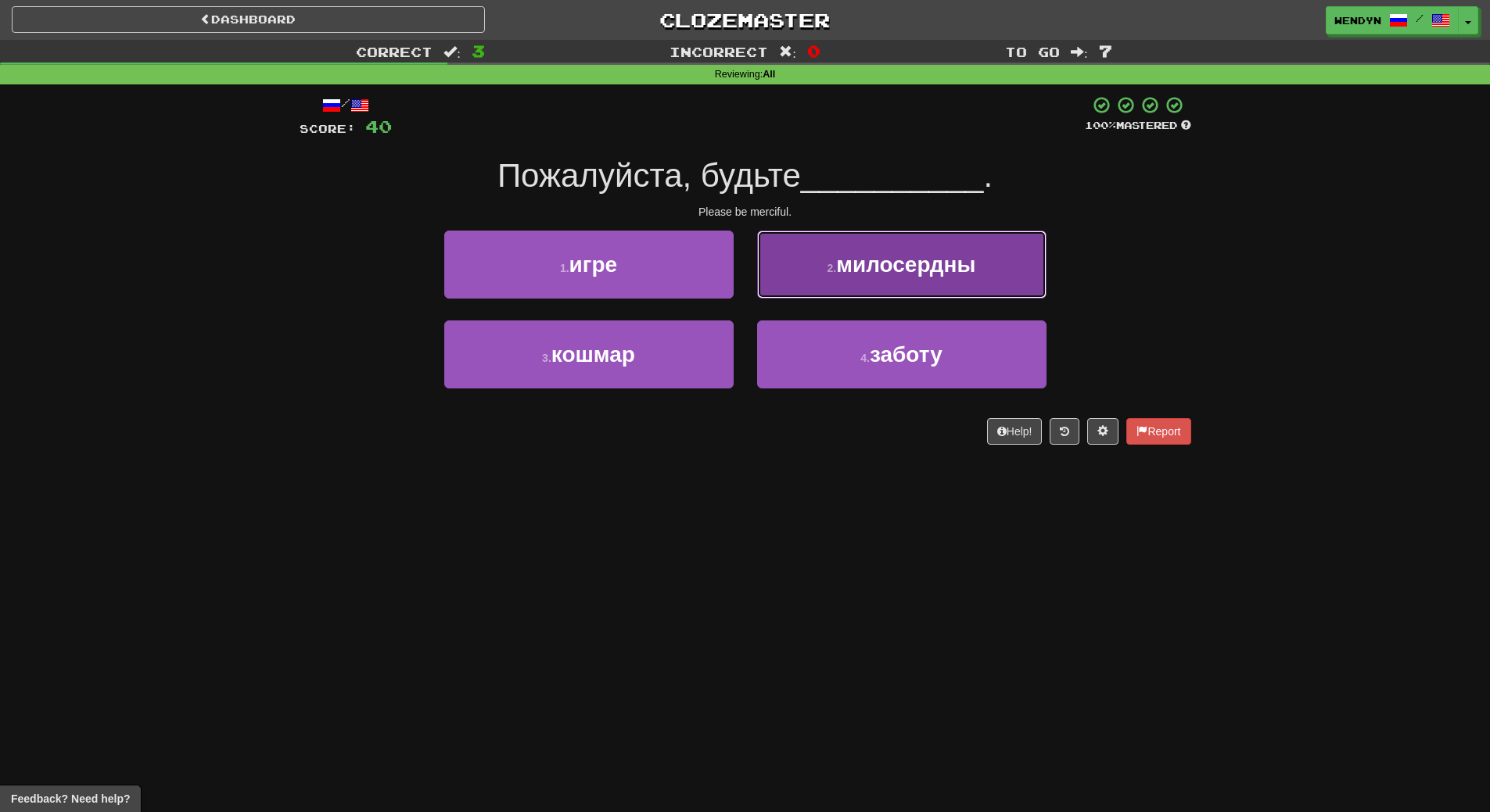
click at [968, 275] on span "милосердны" at bounding box center [905, 265] width 139 height 24
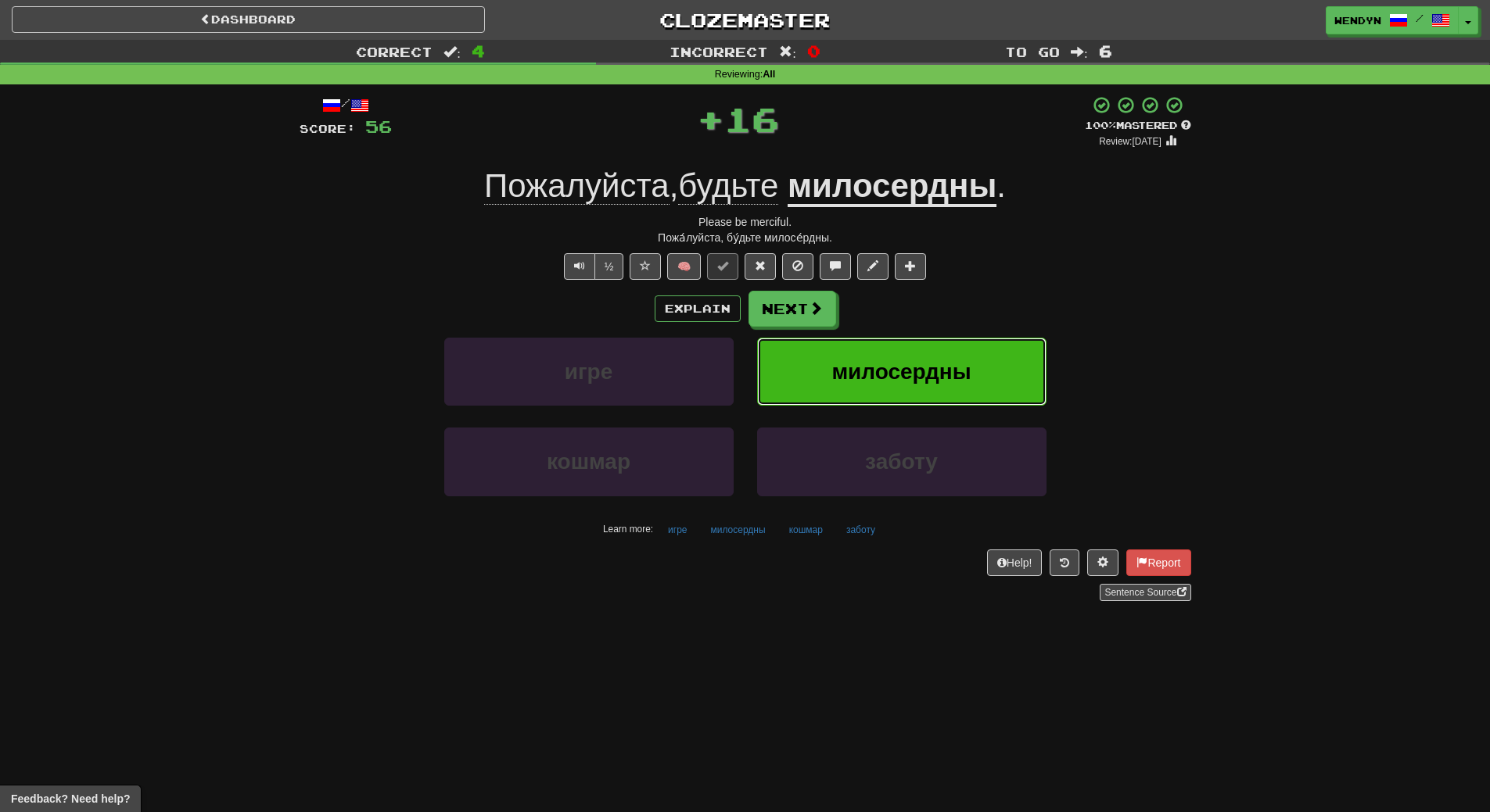
click at [962, 347] on button "милосердны" at bounding box center [902, 372] width 289 height 68
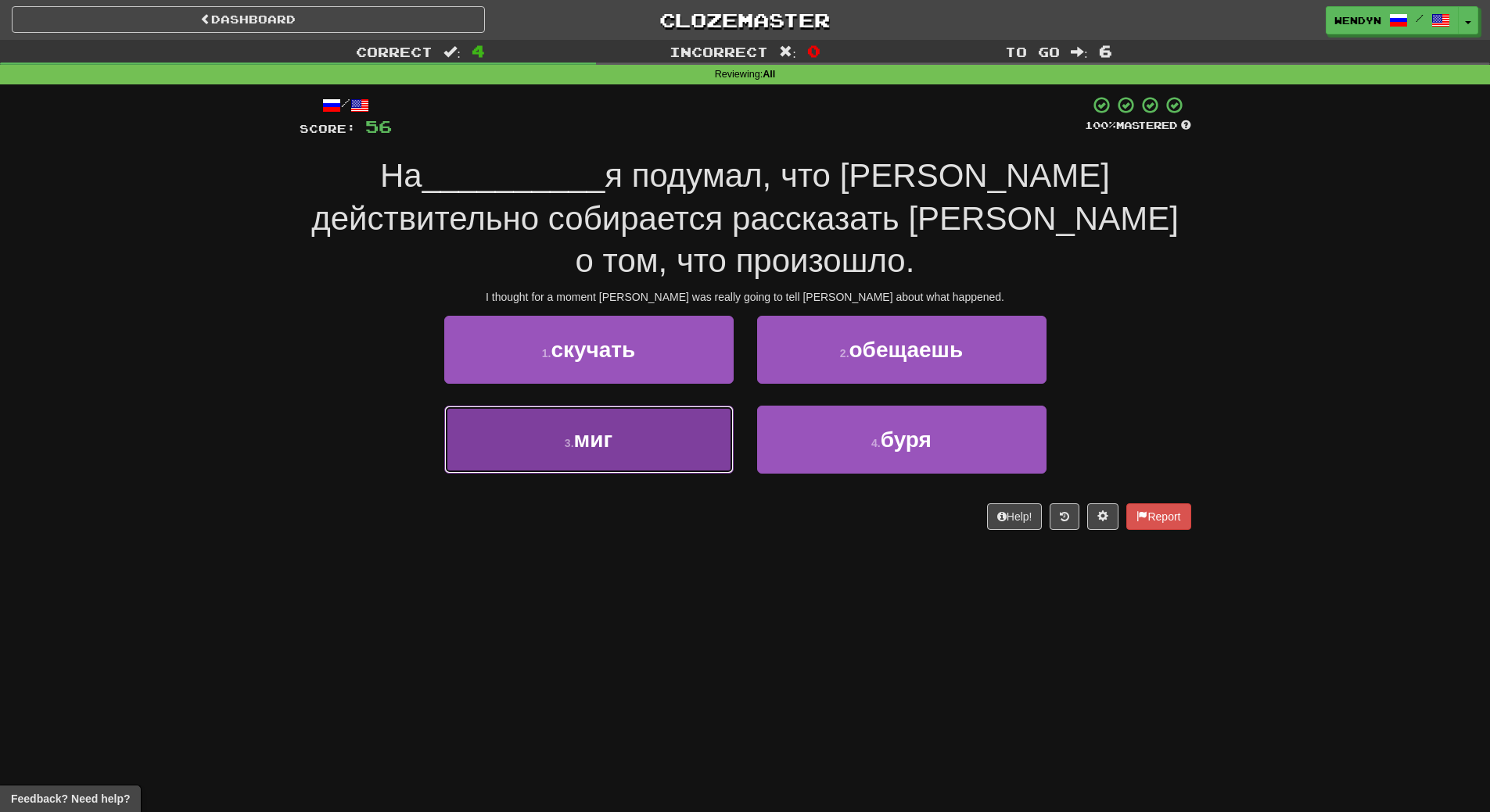
drag, startPoint x: 696, startPoint y: 414, endPoint x: 677, endPoint y: 490, distance: 78.3
click at [695, 414] on button "3 . миг" at bounding box center [589, 440] width 289 height 68
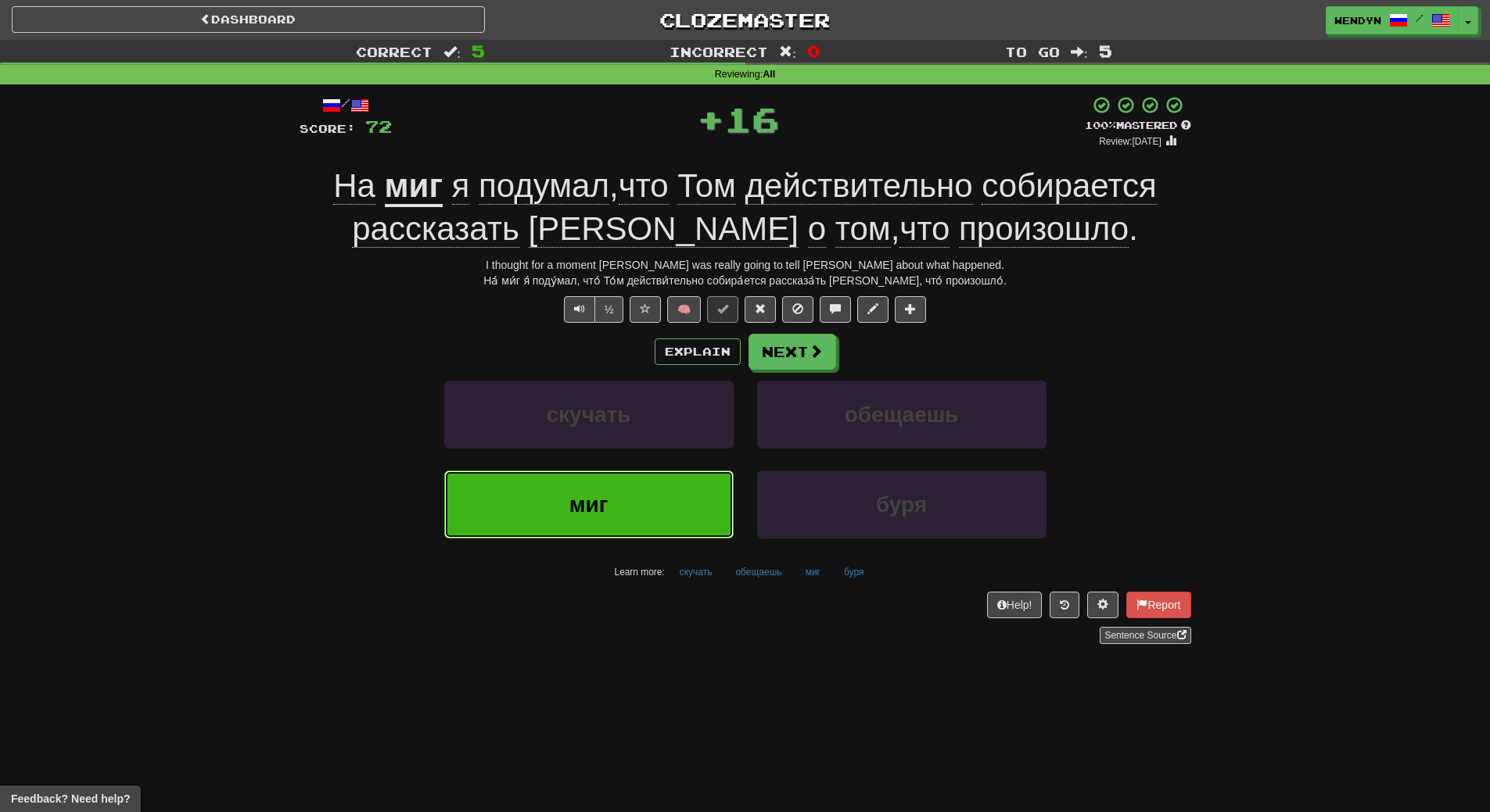
click at [672, 500] on button "миг" at bounding box center [589, 505] width 289 height 68
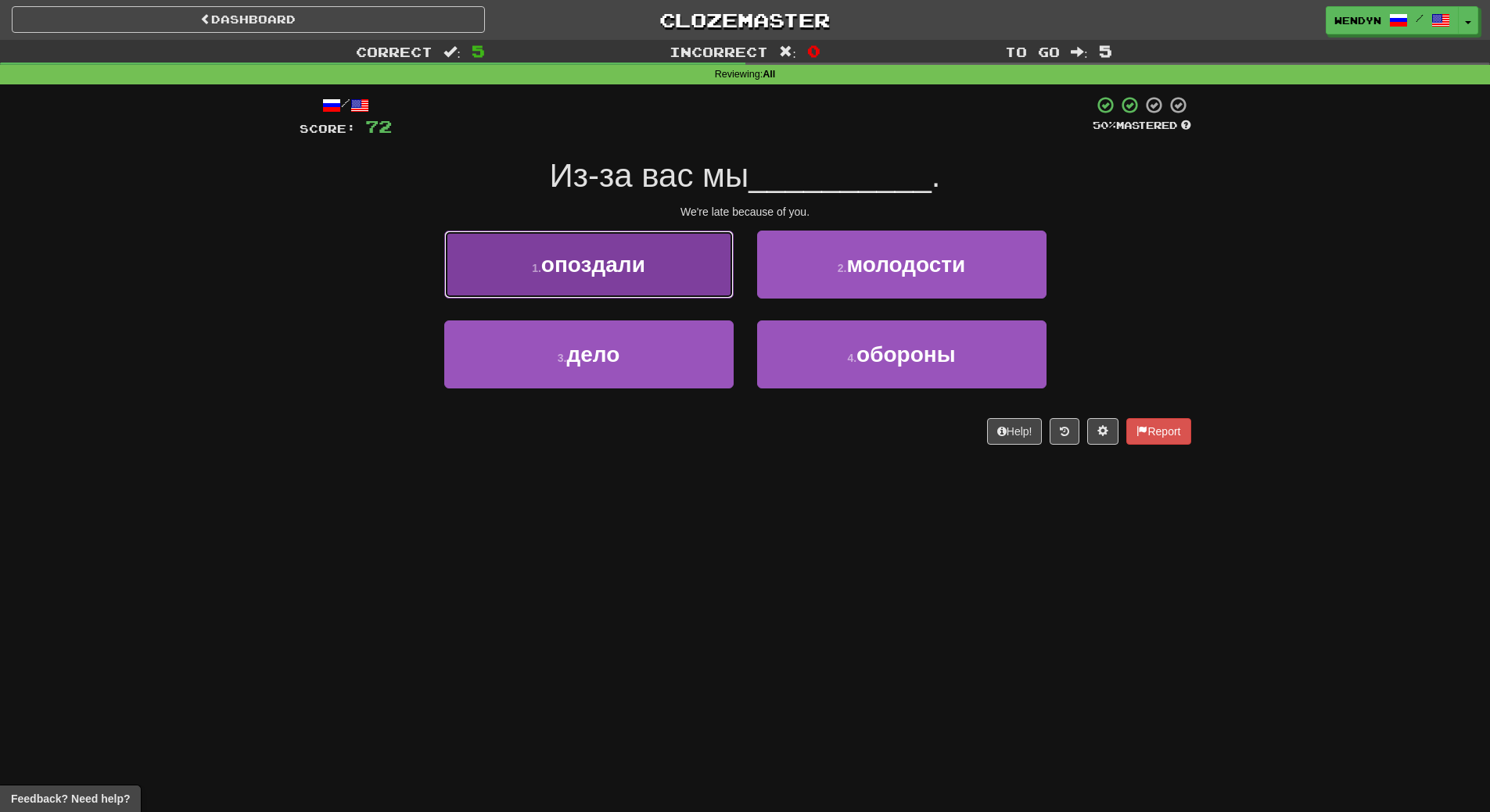
click at [656, 279] on button "1 . опоздали" at bounding box center [589, 265] width 289 height 68
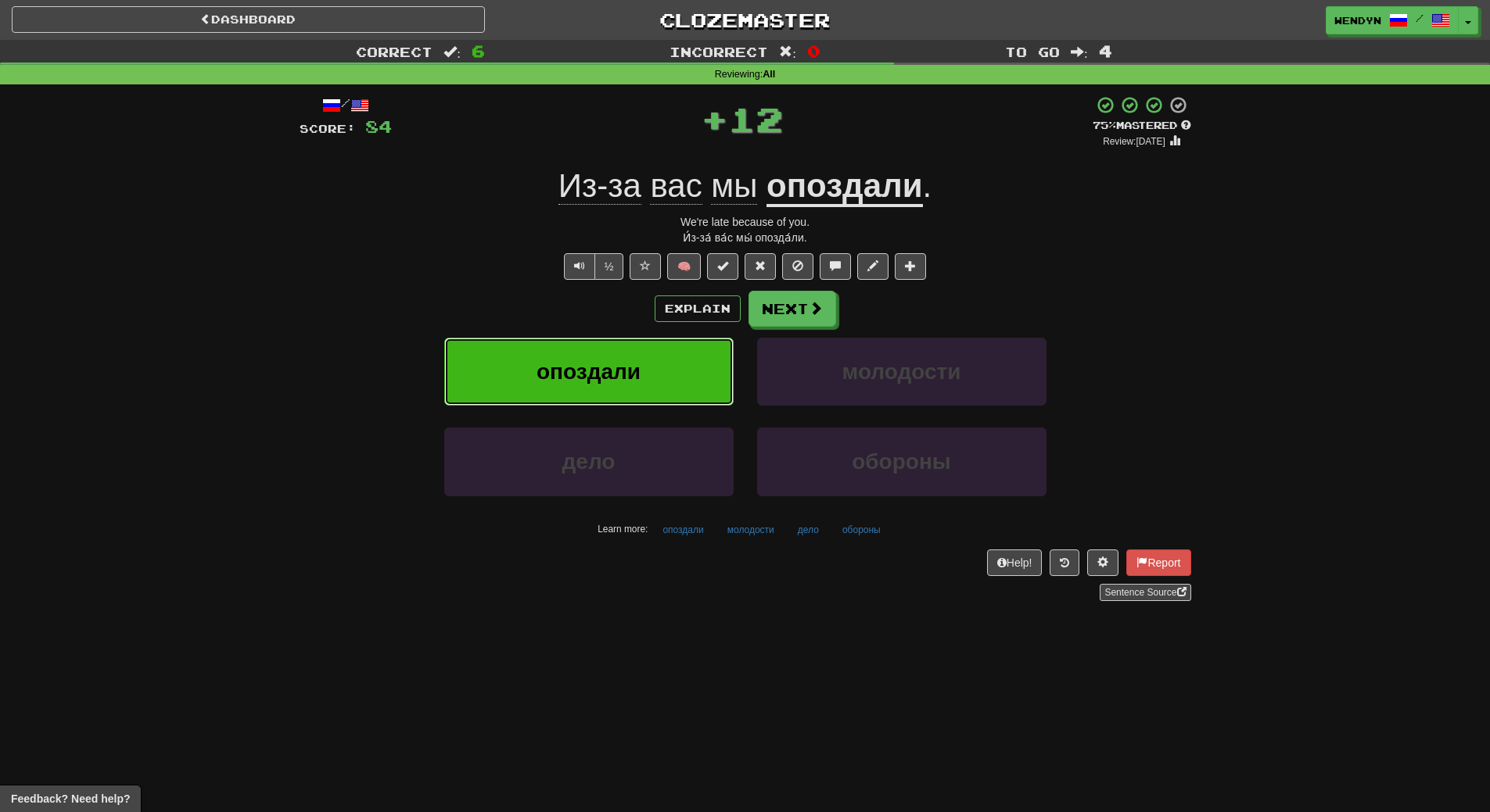
click at [656, 358] on button "опоздали" at bounding box center [589, 372] width 289 height 68
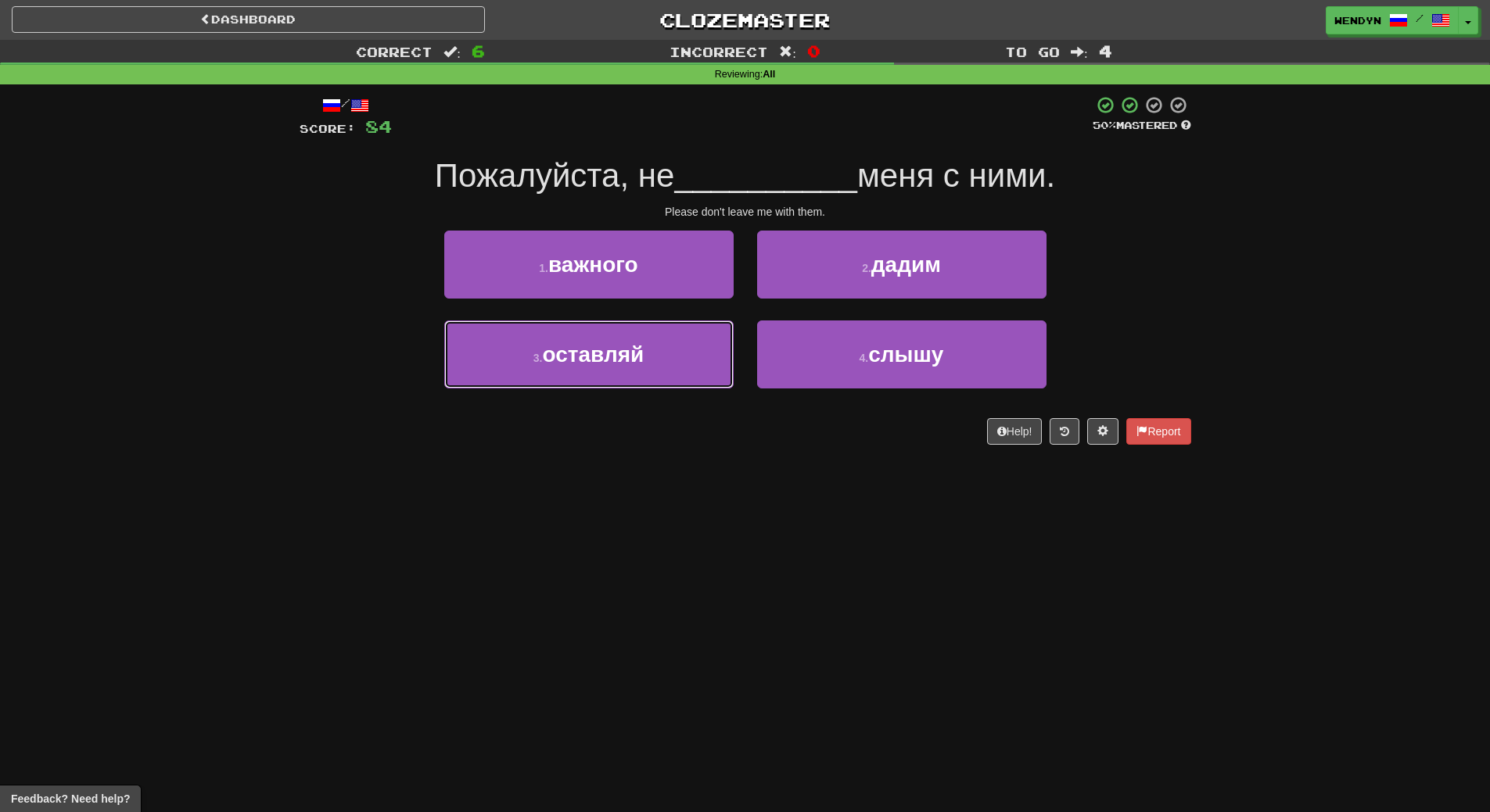
click at [656, 358] on button "3 . оставляй" at bounding box center [589, 355] width 289 height 68
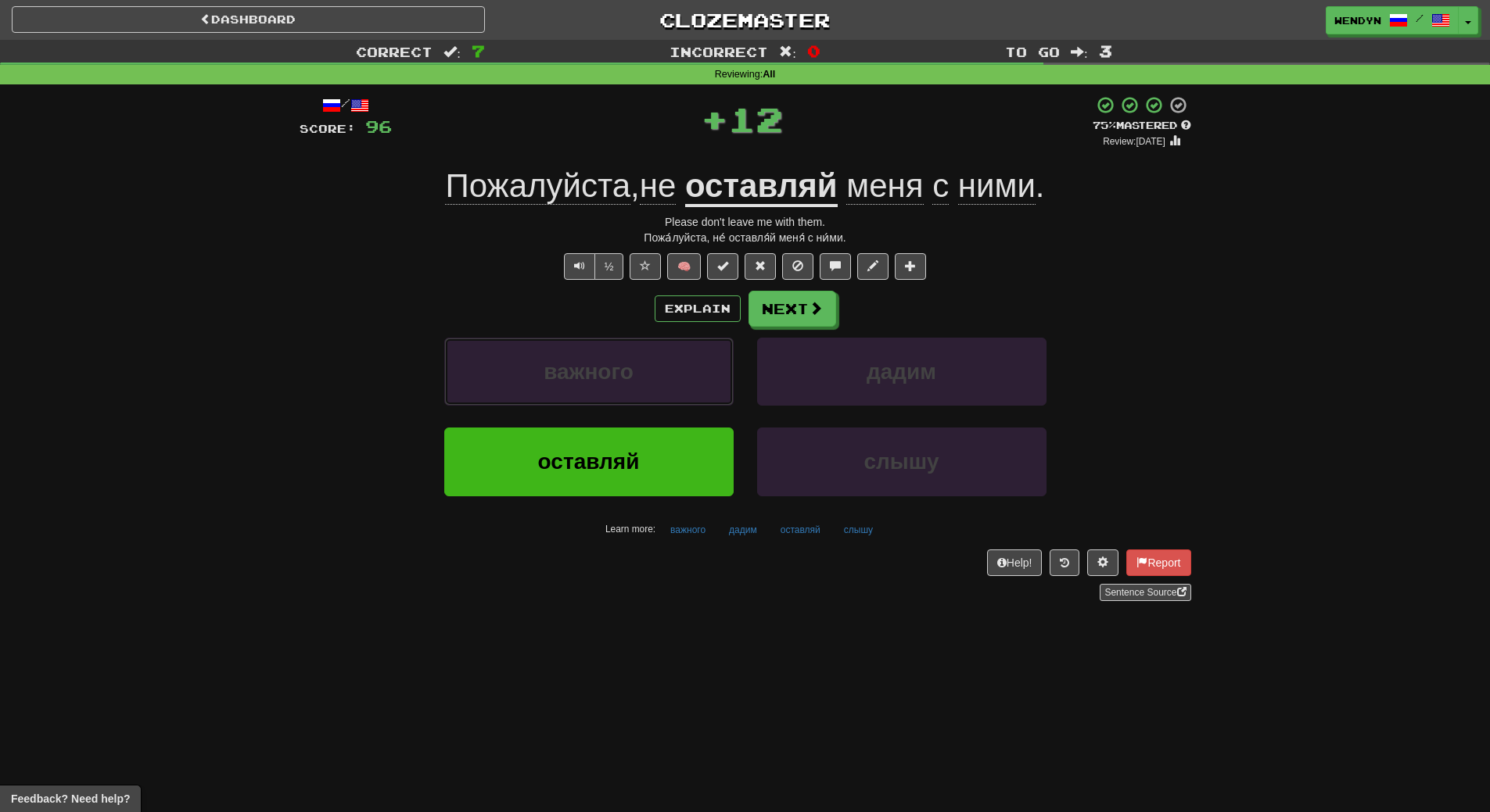
click at [656, 358] on button "важного" at bounding box center [589, 372] width 289 height 68
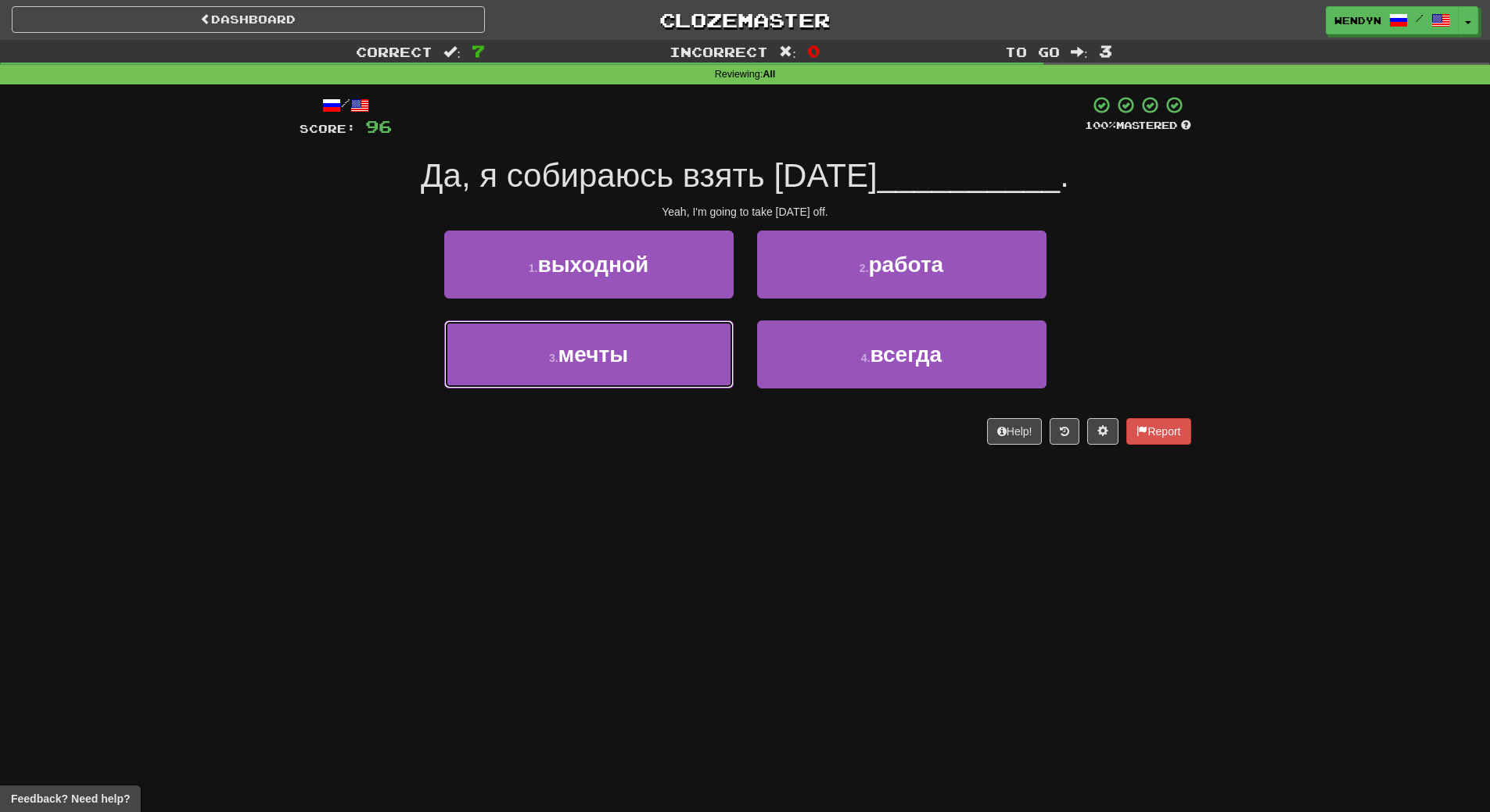
drag, startPoint x: 656, startPoint y: 358, endPoint x: 661, endPoint y: 486, distance: 128.1
click at [661, 486] on div "Dashboard Clozemaster WendyN / Toggle Dropdown Dashboard Leaderboard Activity F…" at bounding box center [745, 406] width 1490 height 812
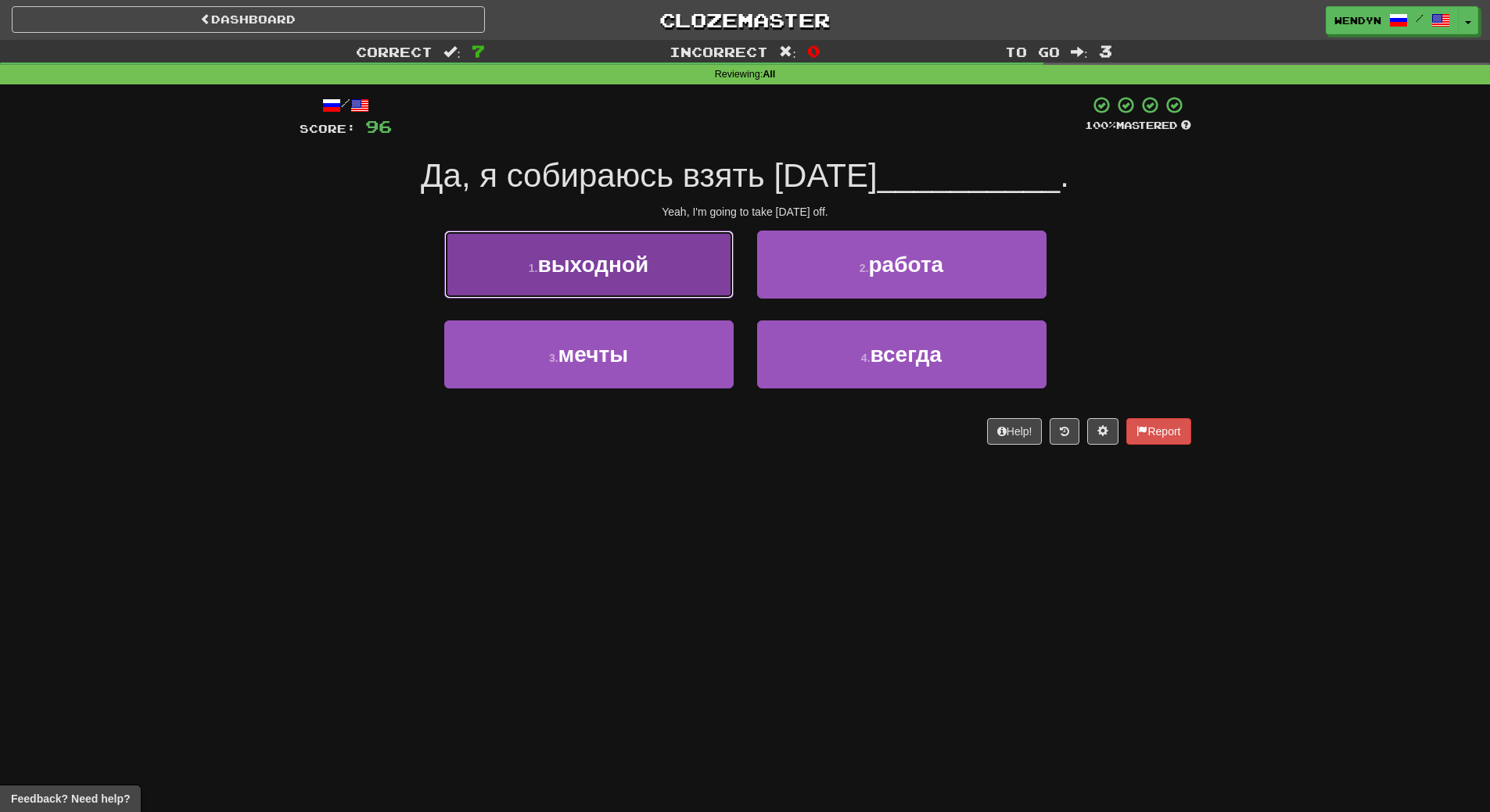
click at [641, 253] on span "выходной" at bounding box center [592, 265] width 111 height 24
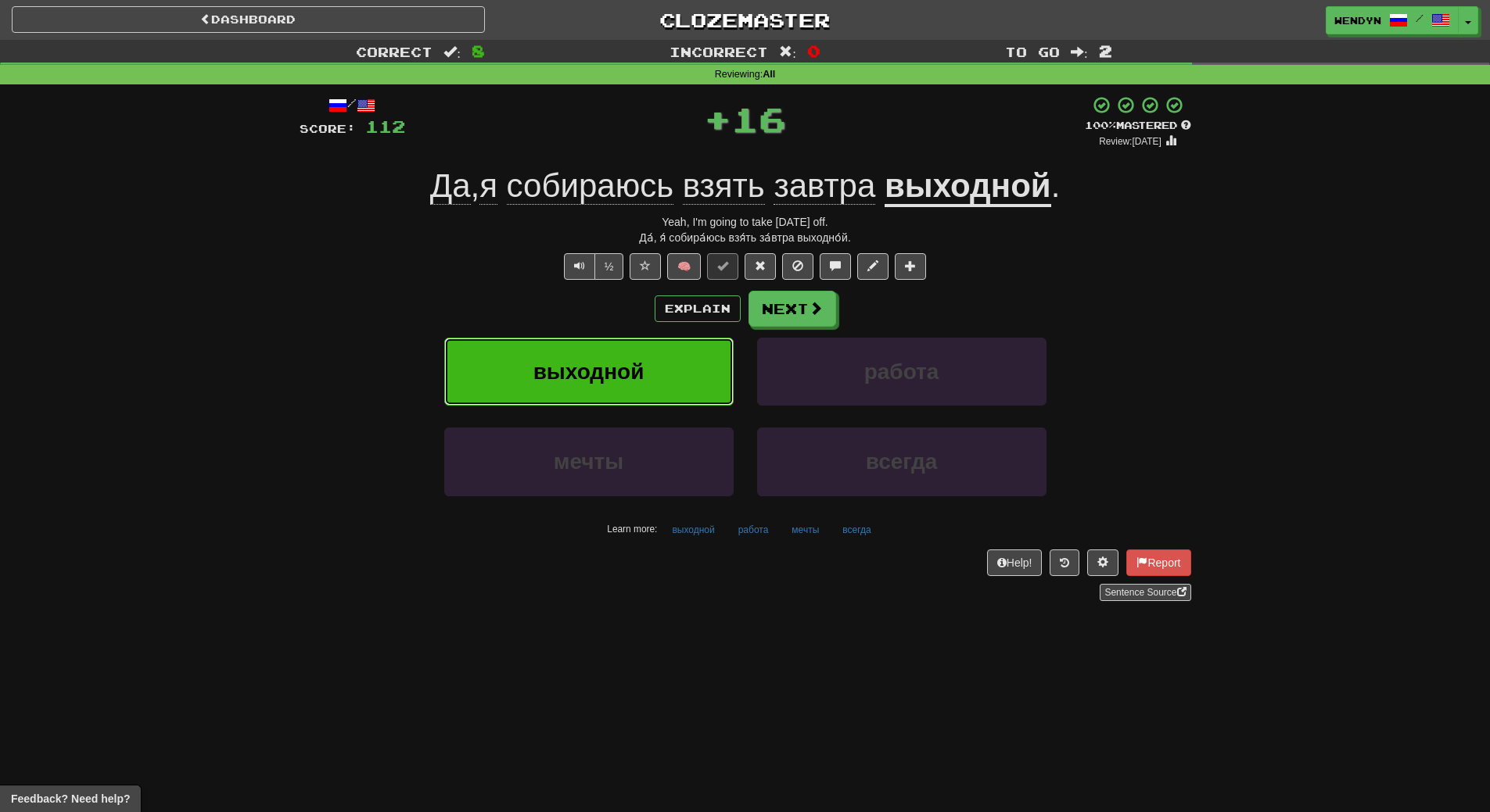
click at [650, 382] on button "выходной" at bounding box center [589, 372] width 289 height 68
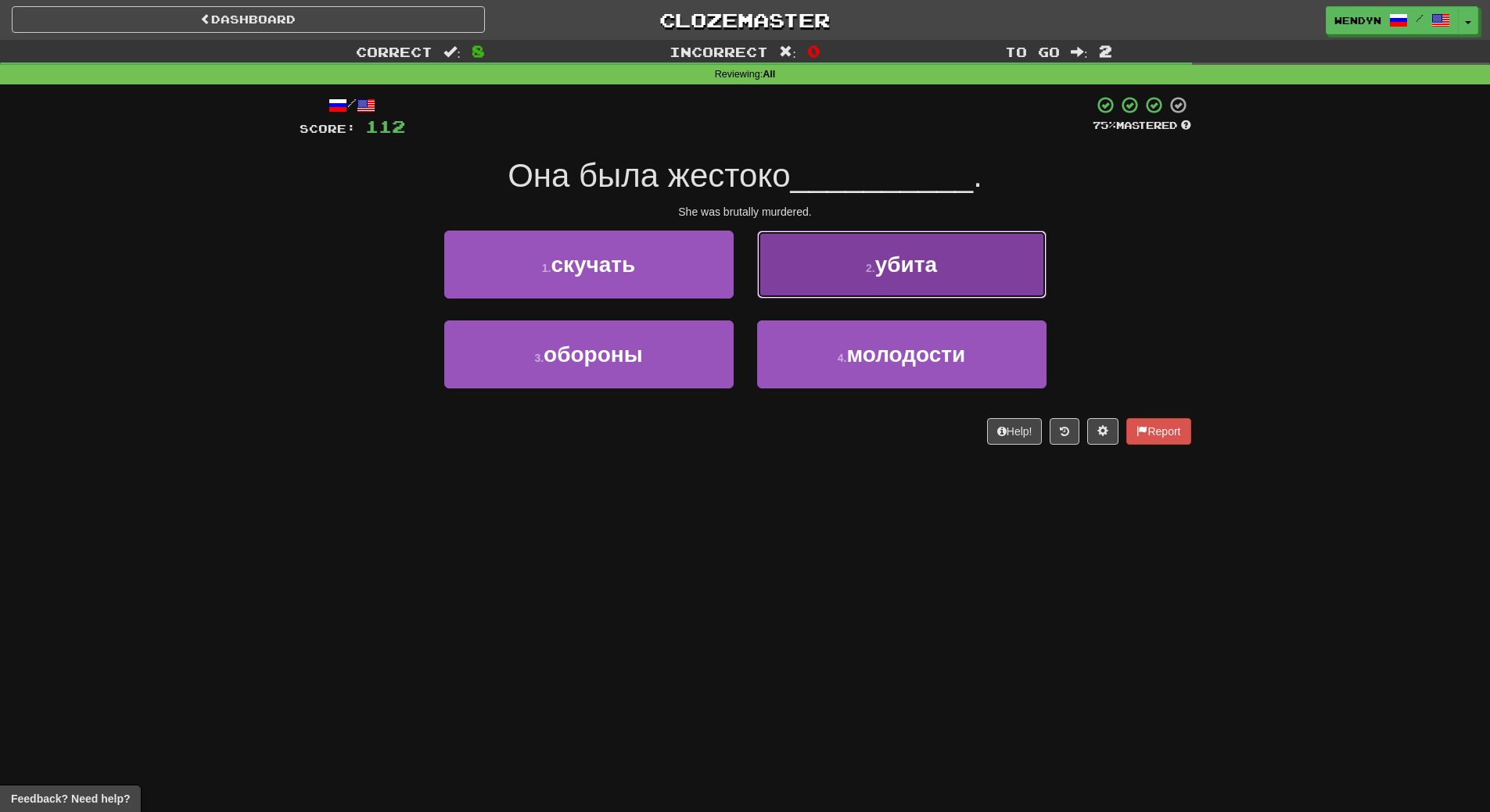
click at [933, 270] on span "убита" at bounding box center [906, 265] width 62 height 24
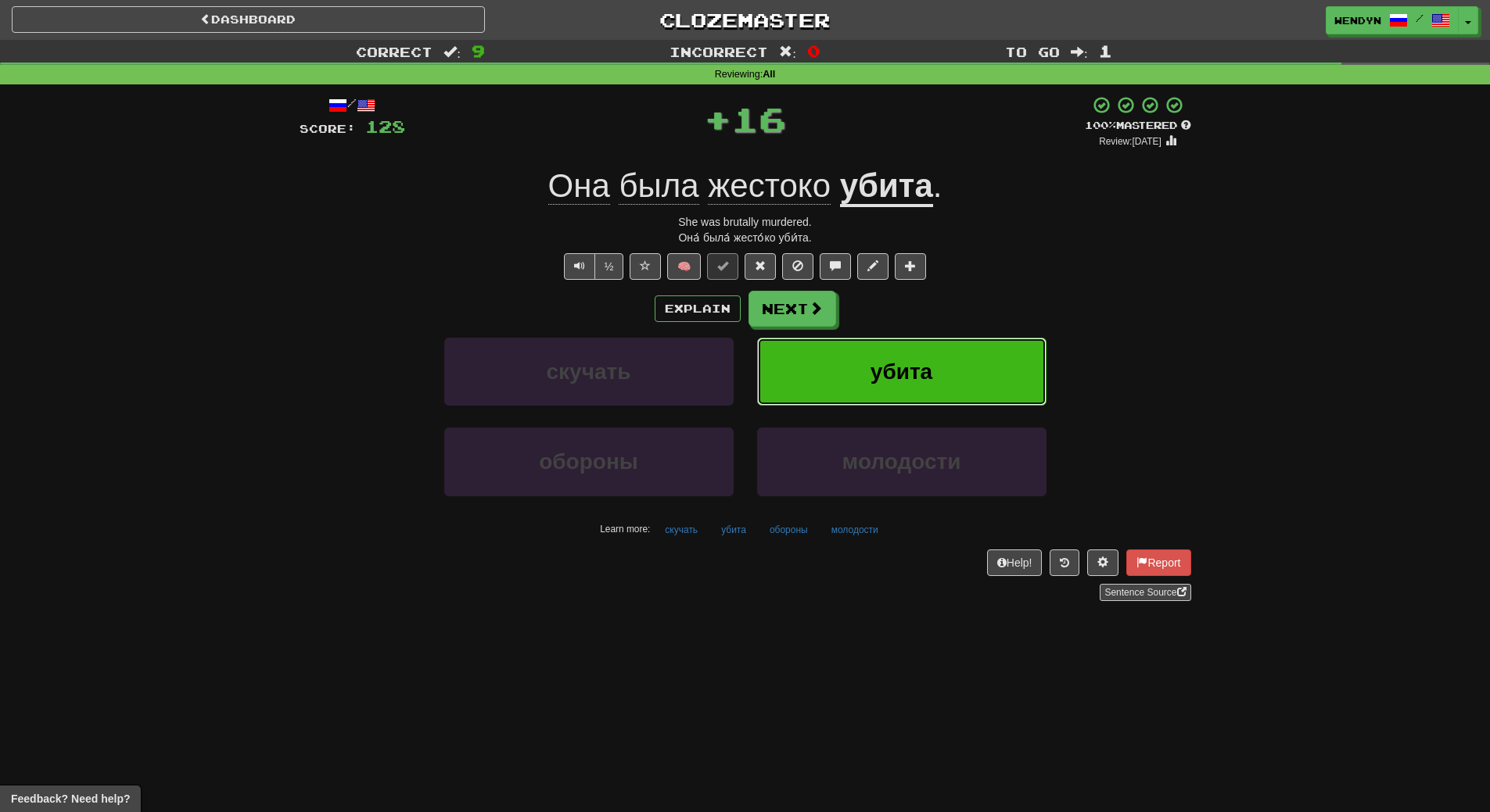
click at [952, 376] on button "убита" at bounding box center [902, 372] width 289 height 68
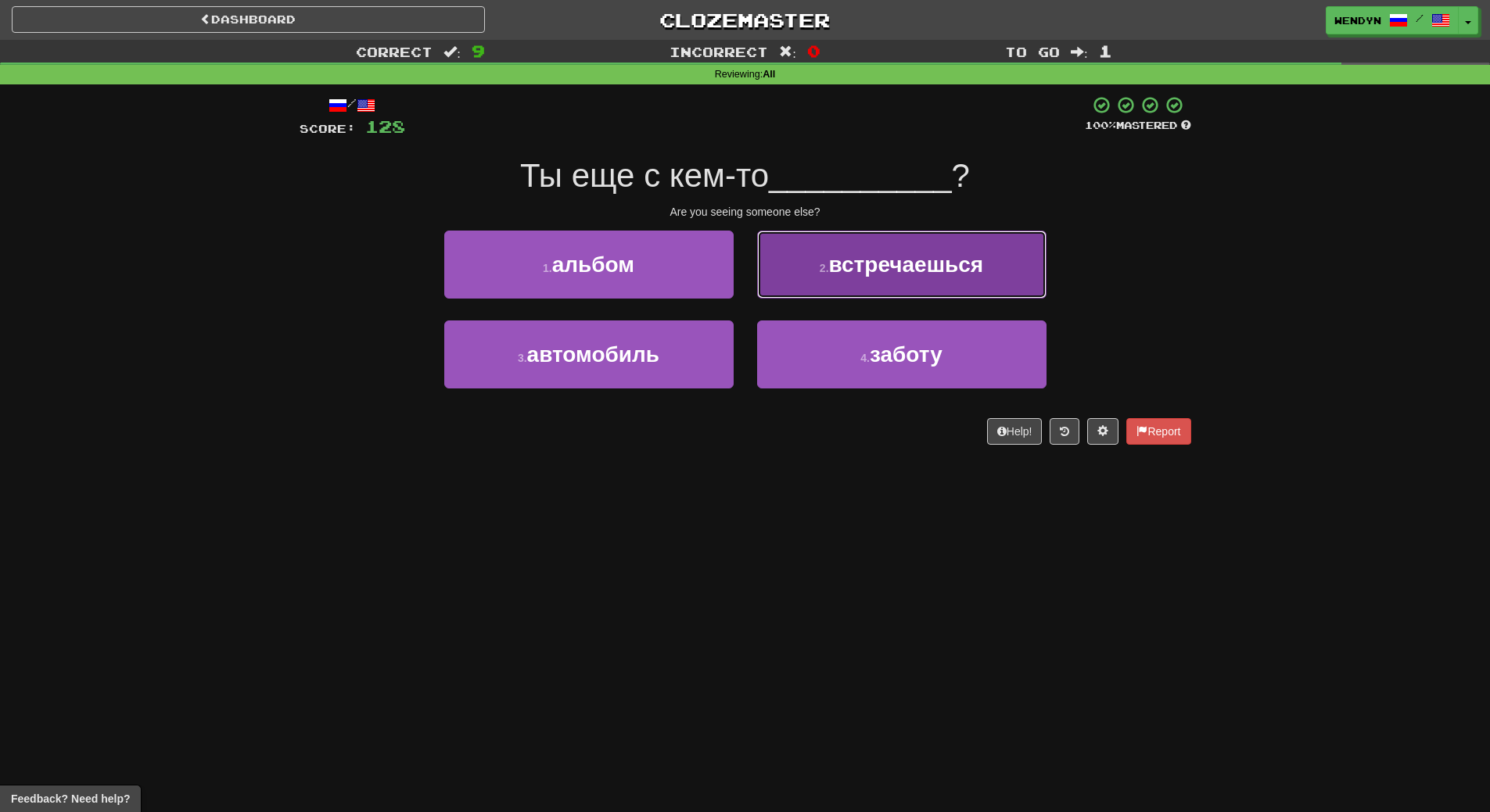
click at [952, 277] on button "2 . встречаешься" at bounding box center [902, 265] width 289 height 68
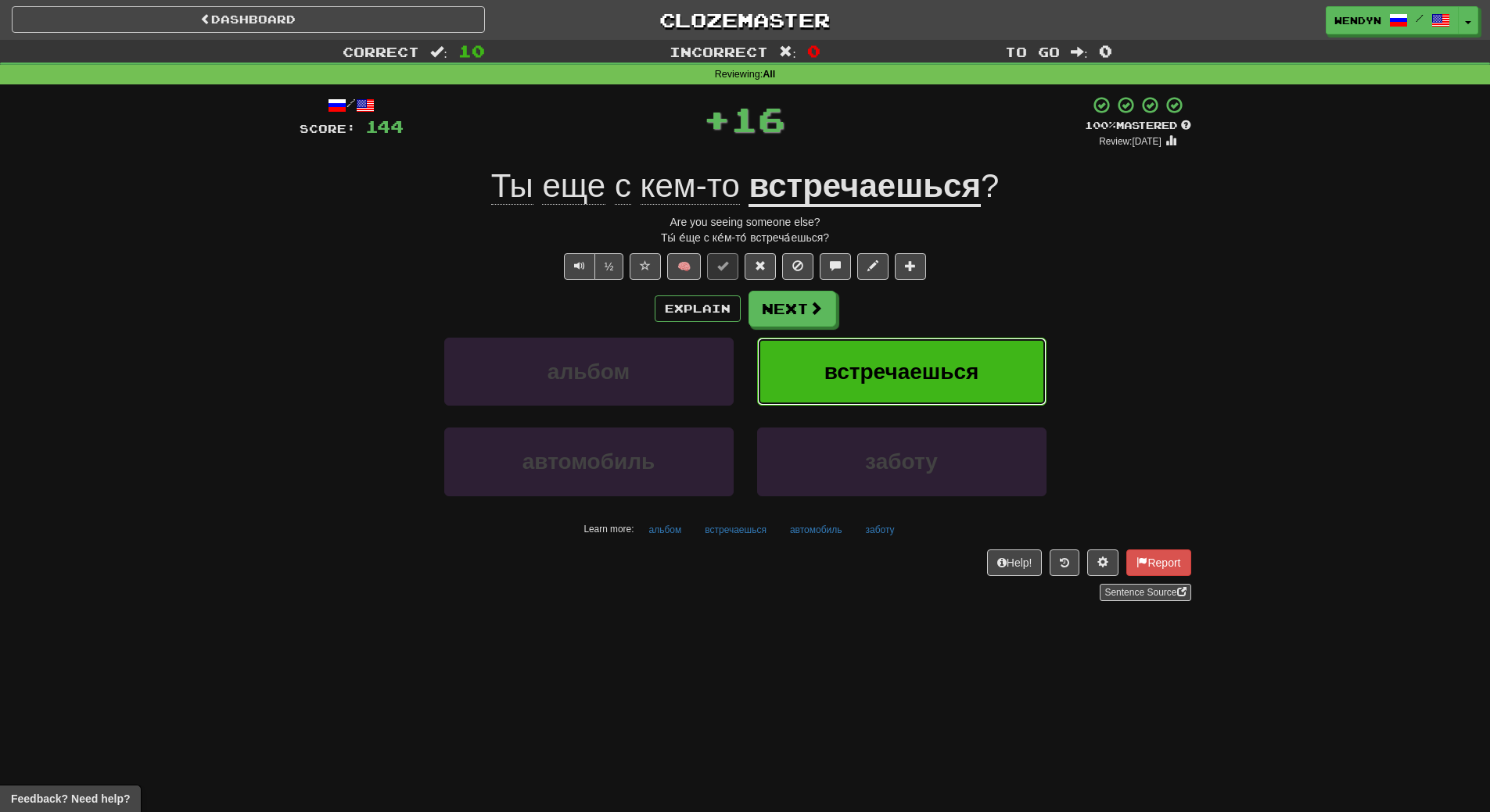
click at [954, 363] on span "встречаешься" at bounding box center [902, 372] width 155 height 24
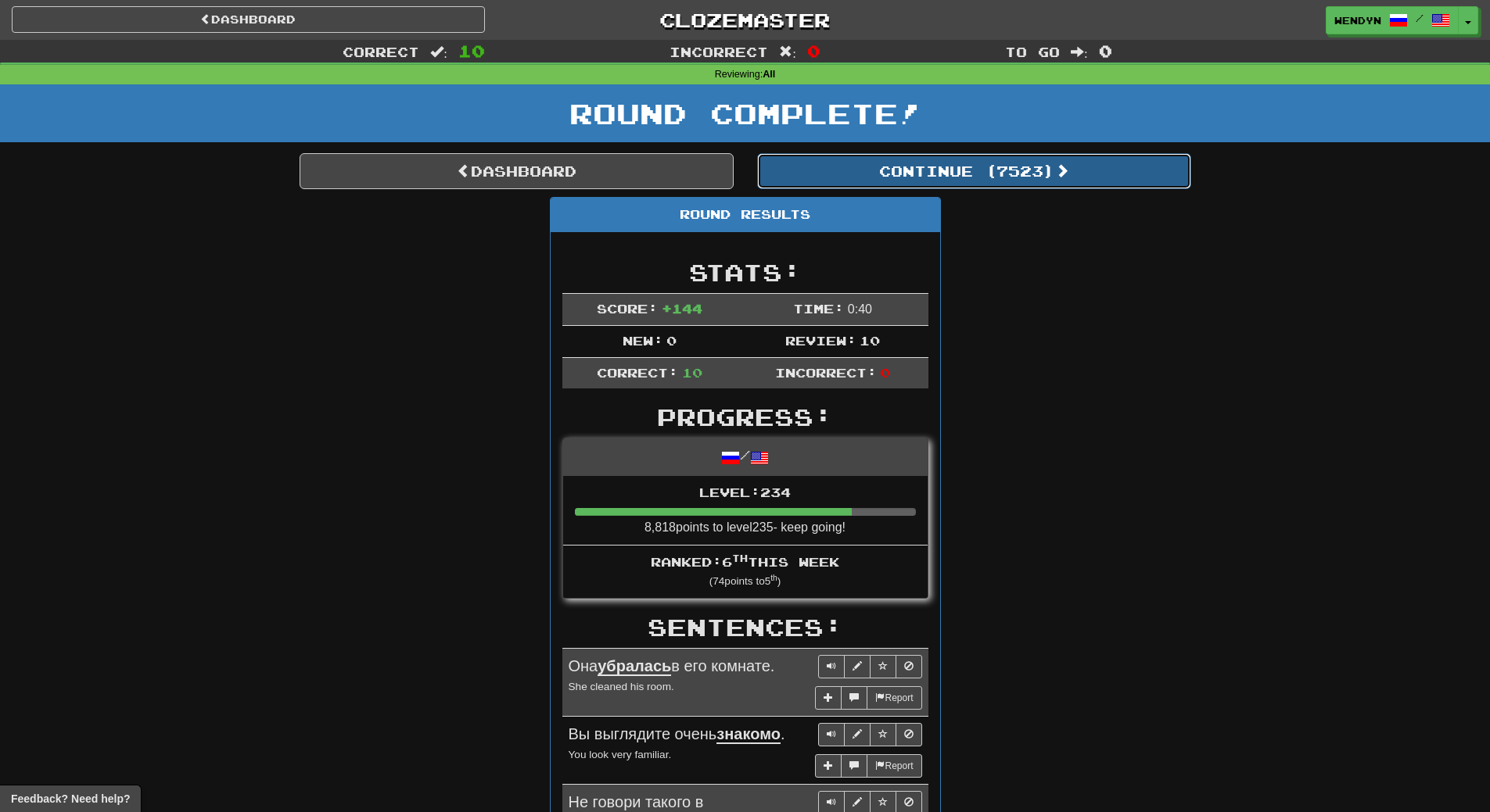
click at [1000, 162] on button "Continue ( 7523 )" at bounding box center [974, 171] width 434 height 36
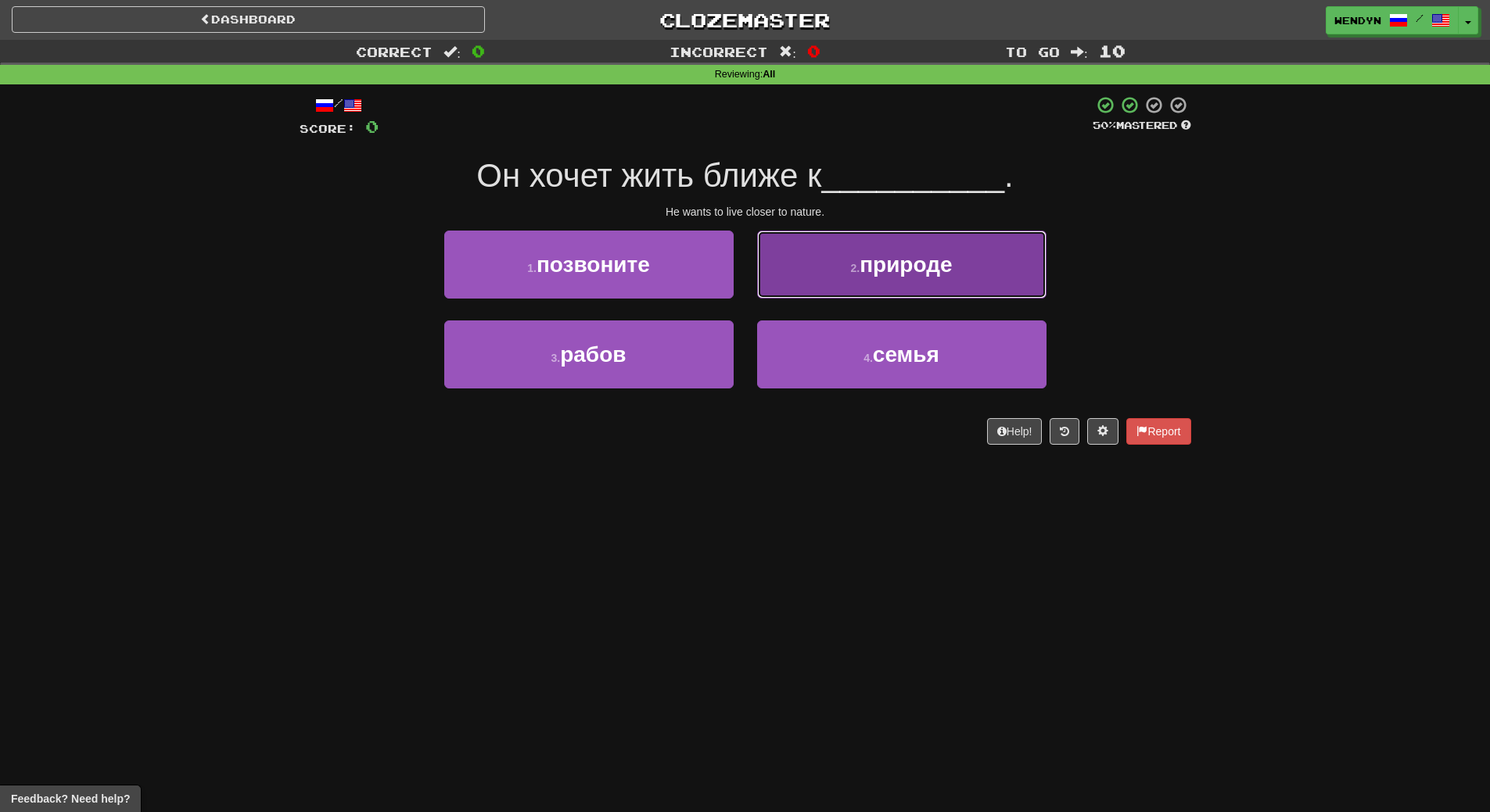
click at [894, 255] on span "природе" at bounding box center [906, 265] width 93 height 24
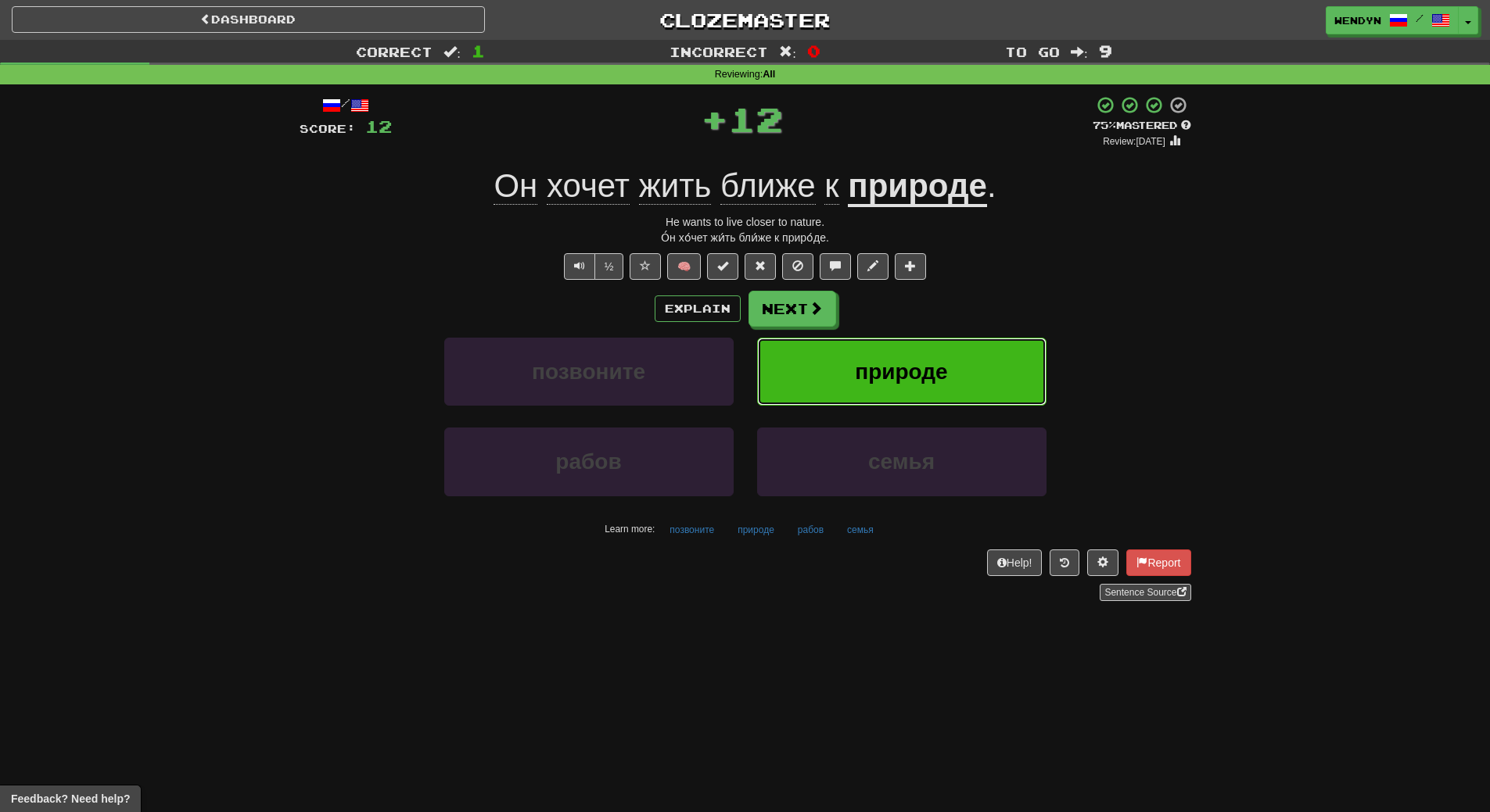
click at [917, 368] on span "природе" at bounding box center [901, 372] width 93 height 24
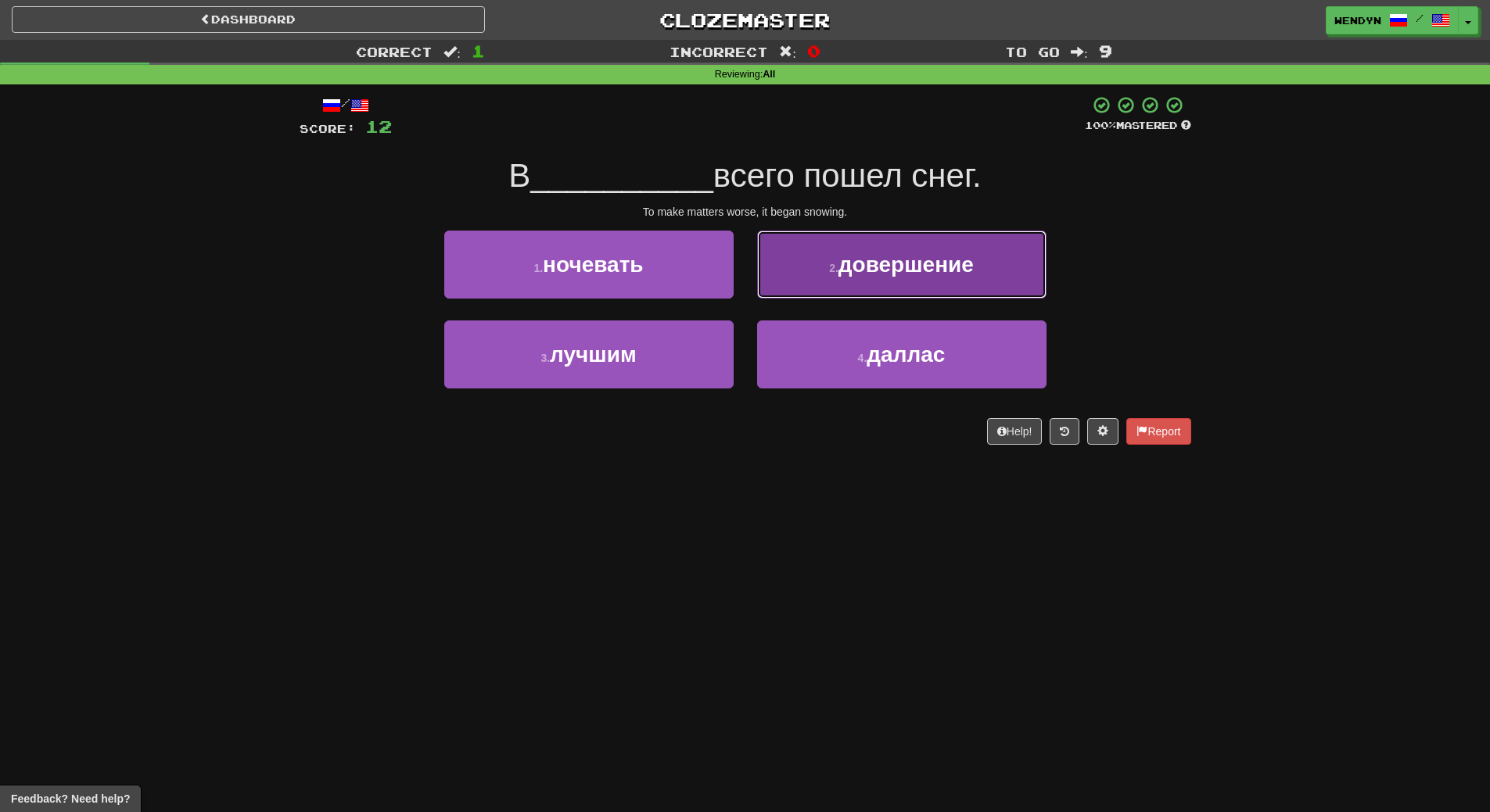
click at [924, 283] on button "2 . довершение" at bounding box center [902, 265] width 289 height 68
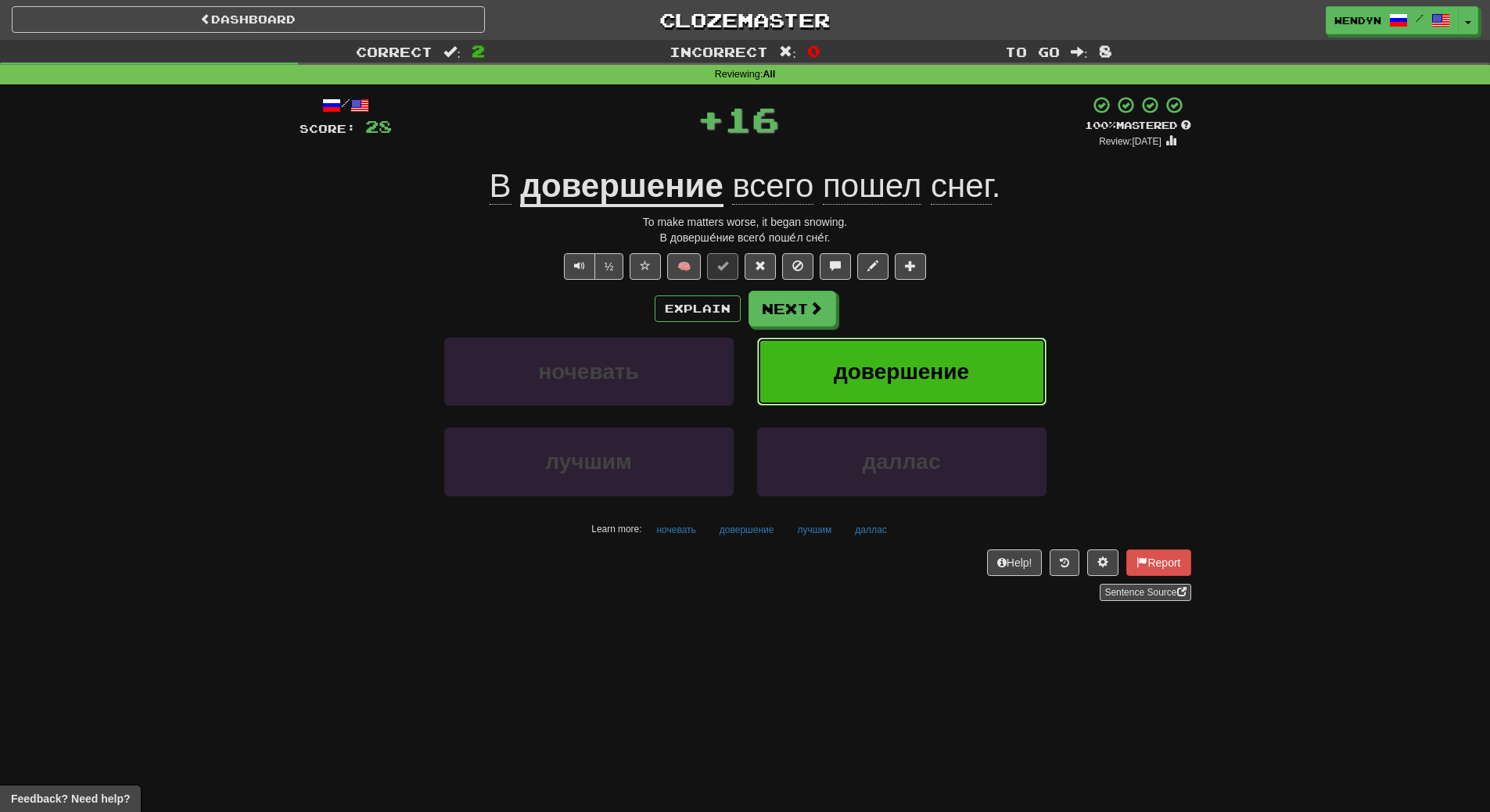
click at [920, 356] on button "довершение" at bounding box center [902, 372] width 289 height 68
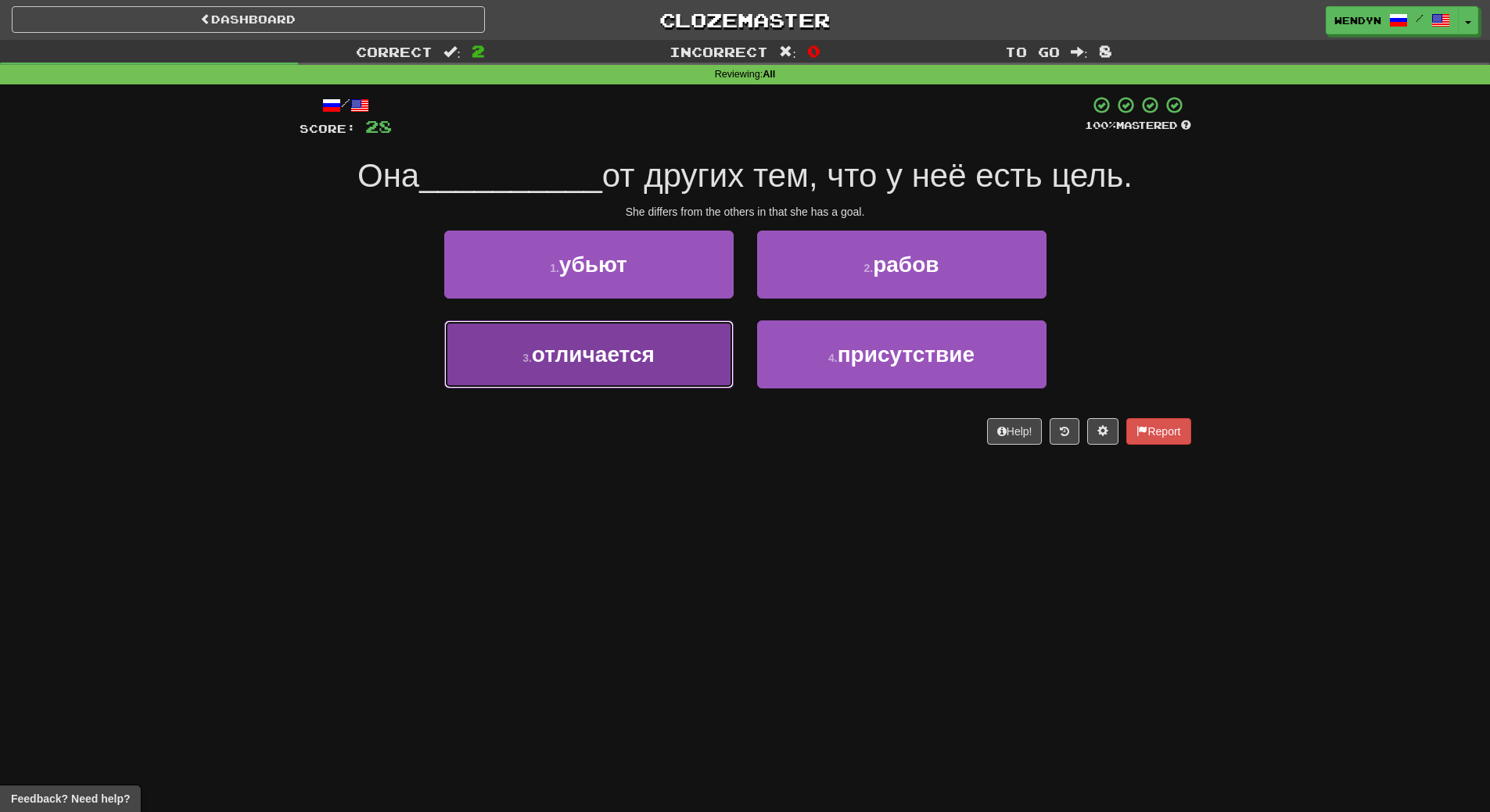
click at [648, 378] on button "3 . отличается" at bounding box center [589, 355] width 289 height 68
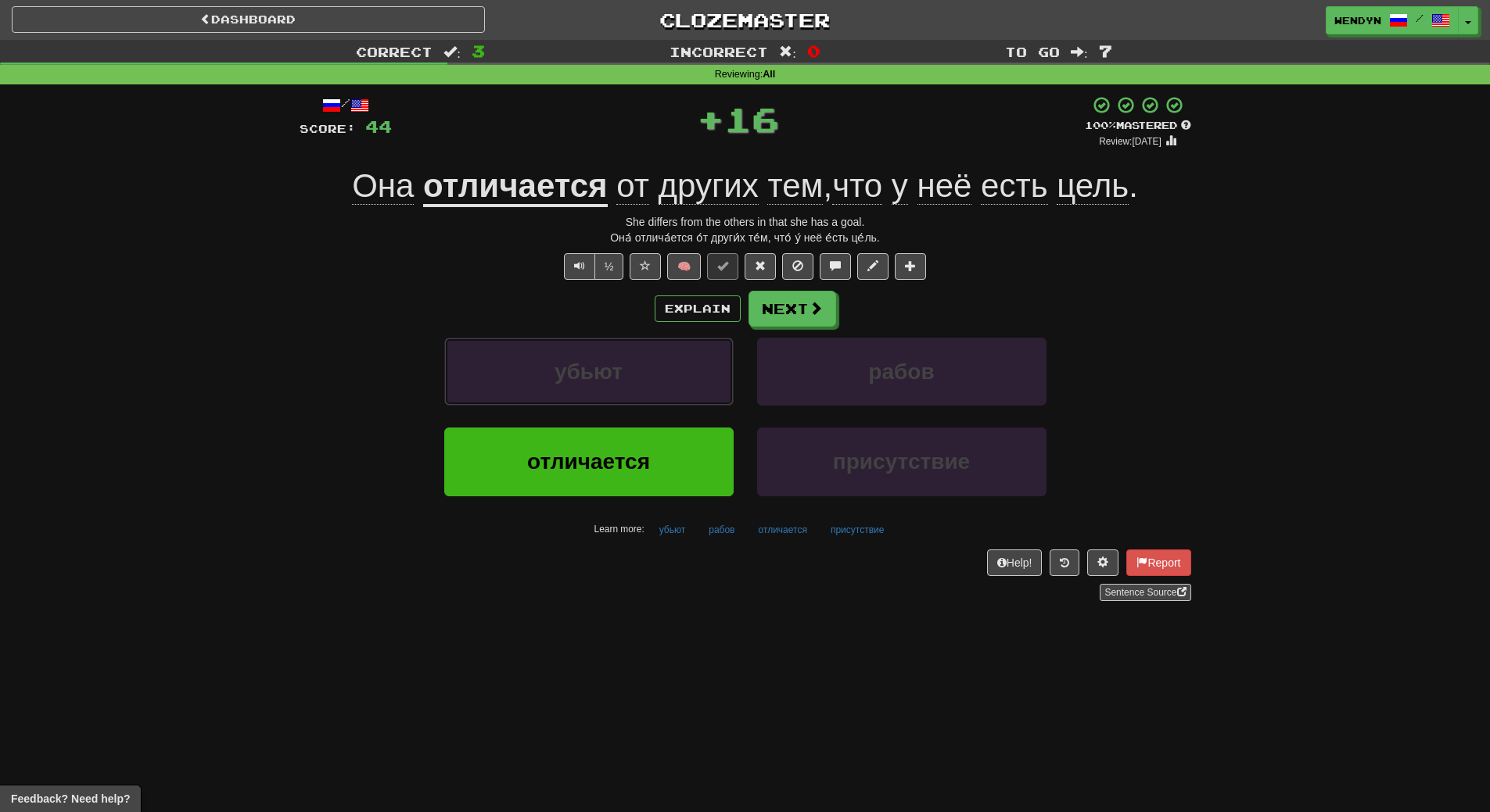
click at [648, 378] on button "убьют" at bounding box center [589, 372] width 289 height 68
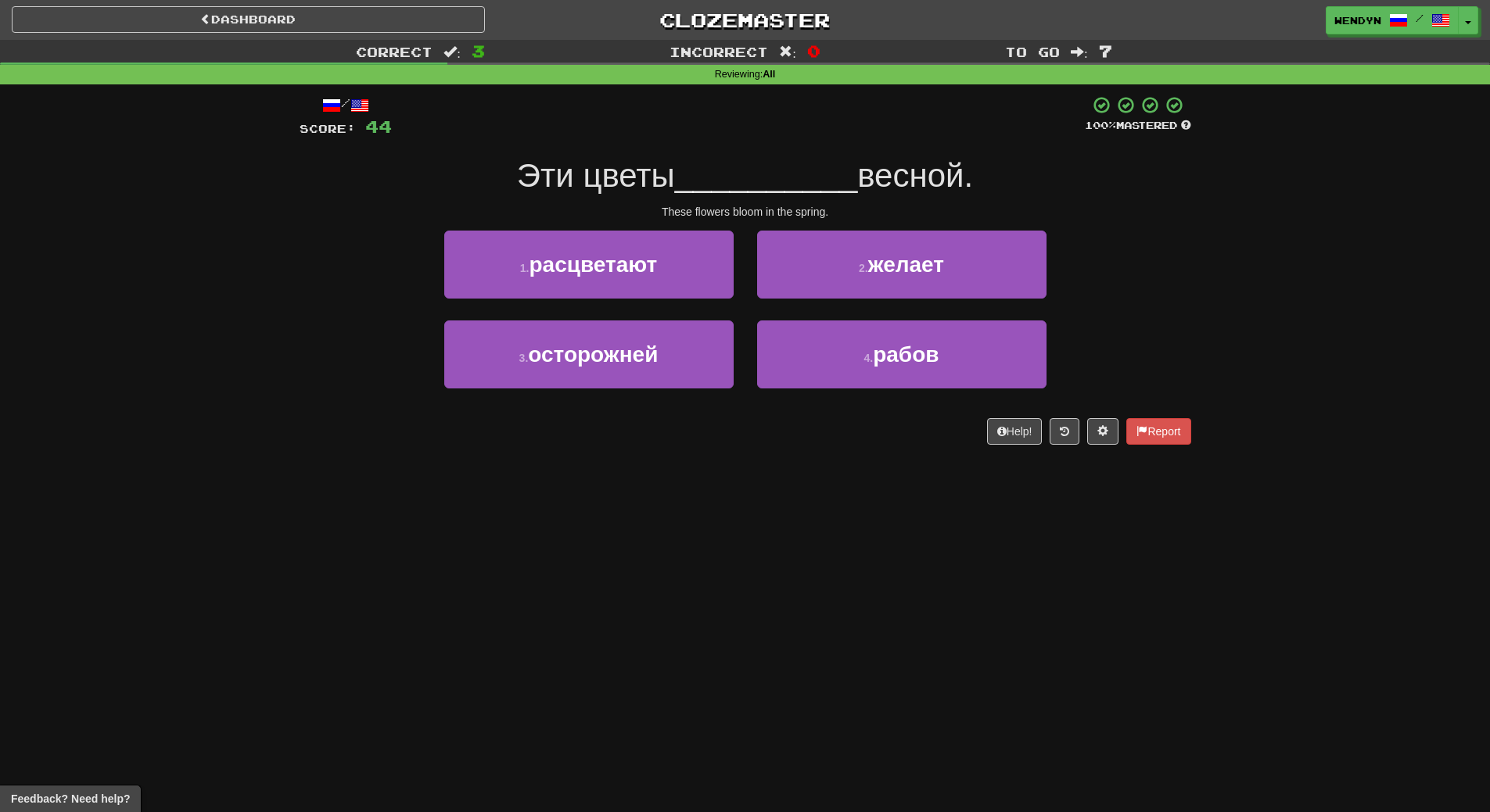
click at [648, 493] on div "Dashboard Clozemaster WendyN / Toggle Dropdown Dashboard Leaderboard Activity F…" at bounding box center [745, 406] width 1490 height 812
click at [695, 482] on div "Dashboard Clozemaster WendyN / Toggle Dropdown Dashboard Leaderboard Activity F…" at bounding box center [745, 406] width 1490 height 812
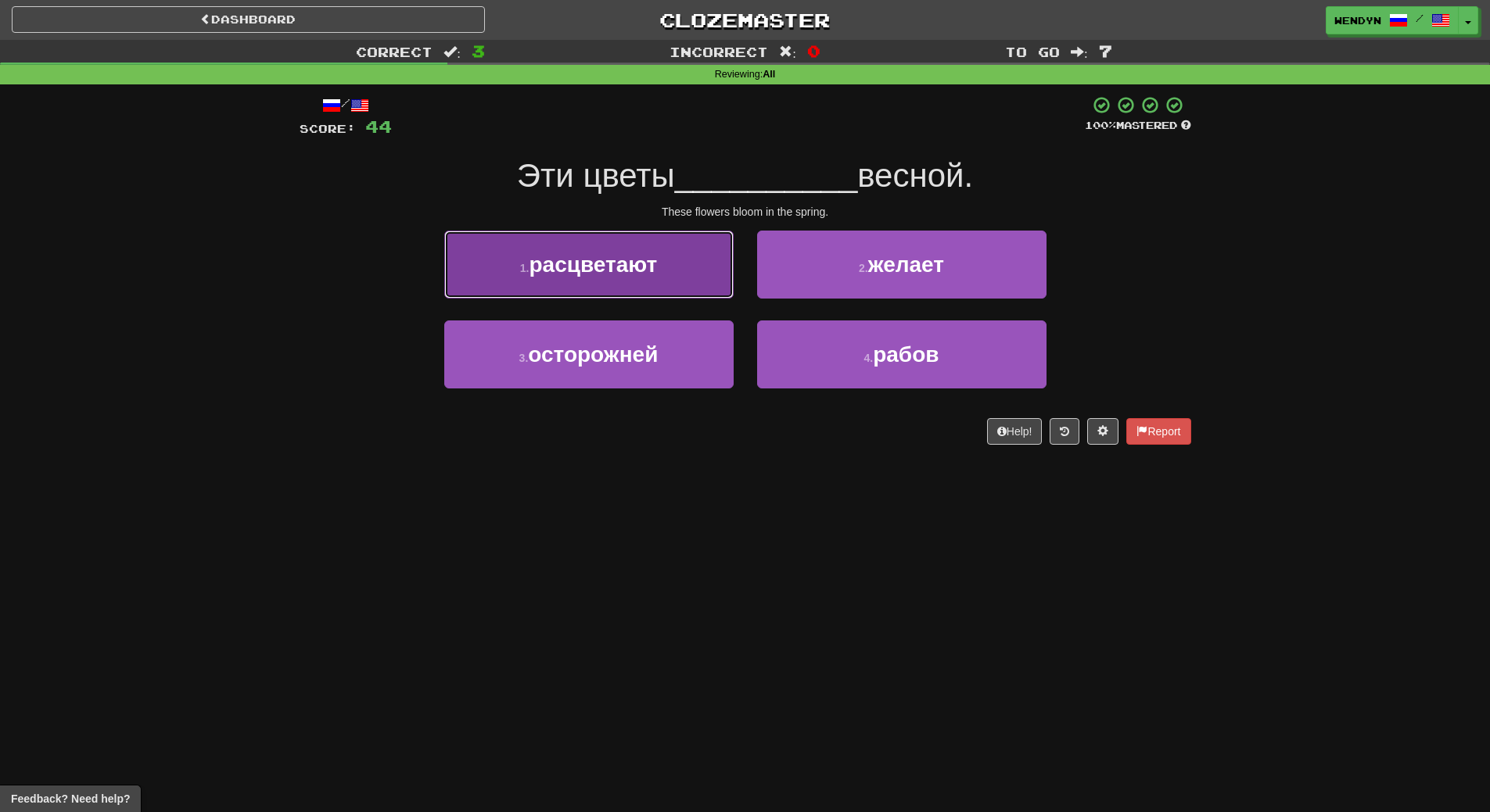
click at [670, 270] on button "1 . расцветают" at bounding box center [589, 265] width 289 height 68
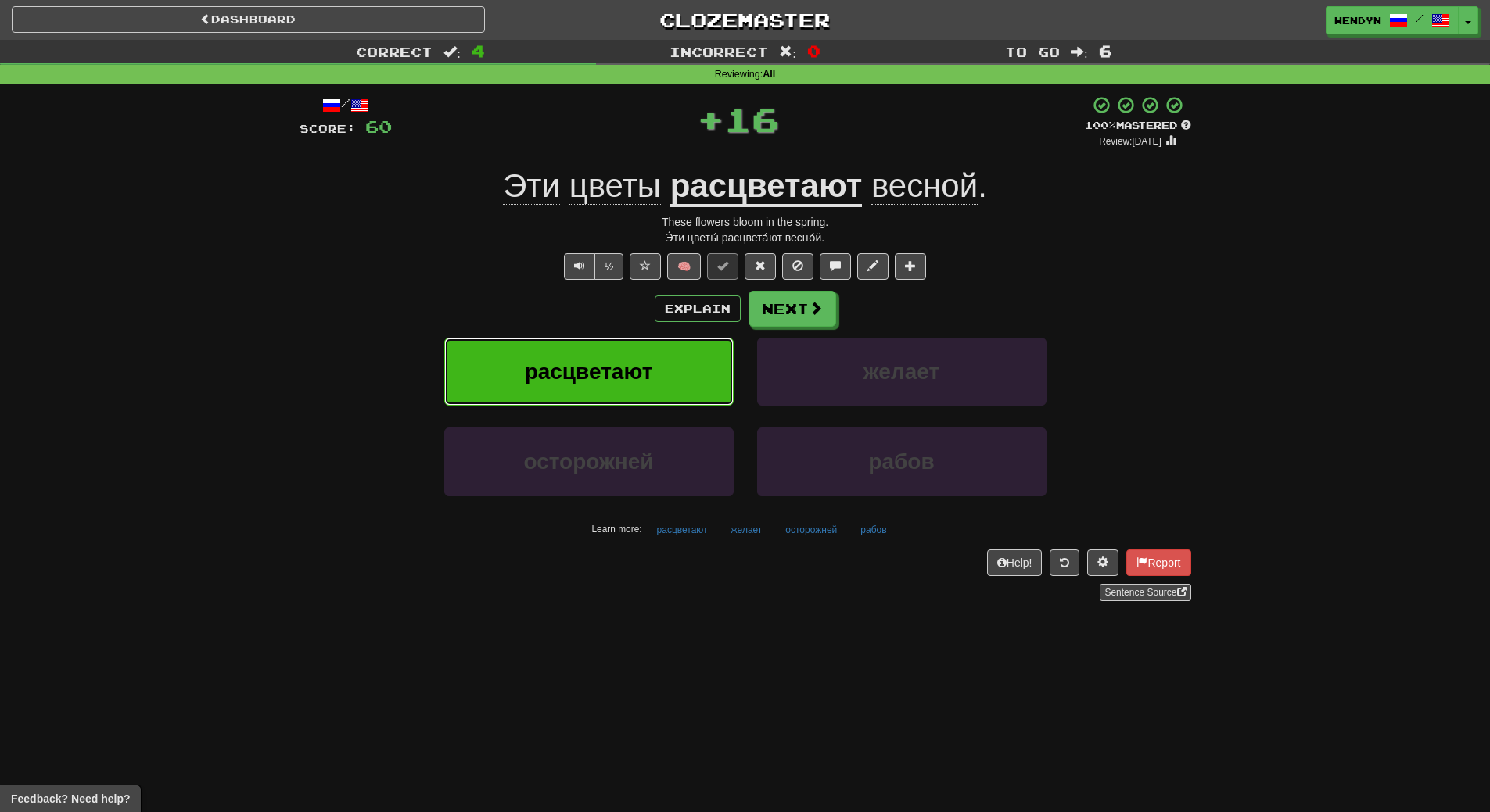
click at [655, 377] on button "расцветают" at bounding box center [589, 372] width 289 height 68
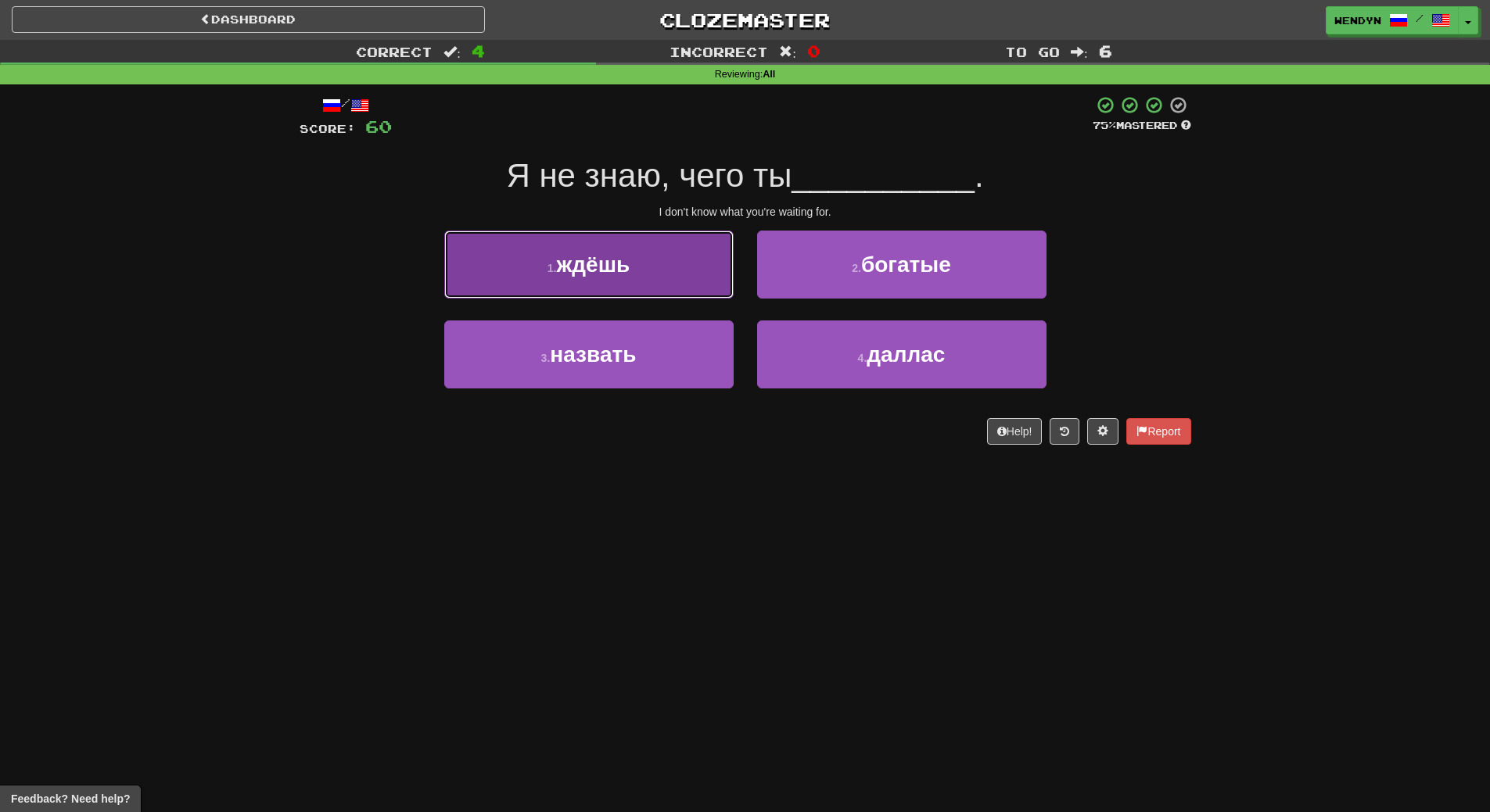
click at [650, 244] on button "1 . ждёшь" at bounding box center [589, 265] width 289 height 68
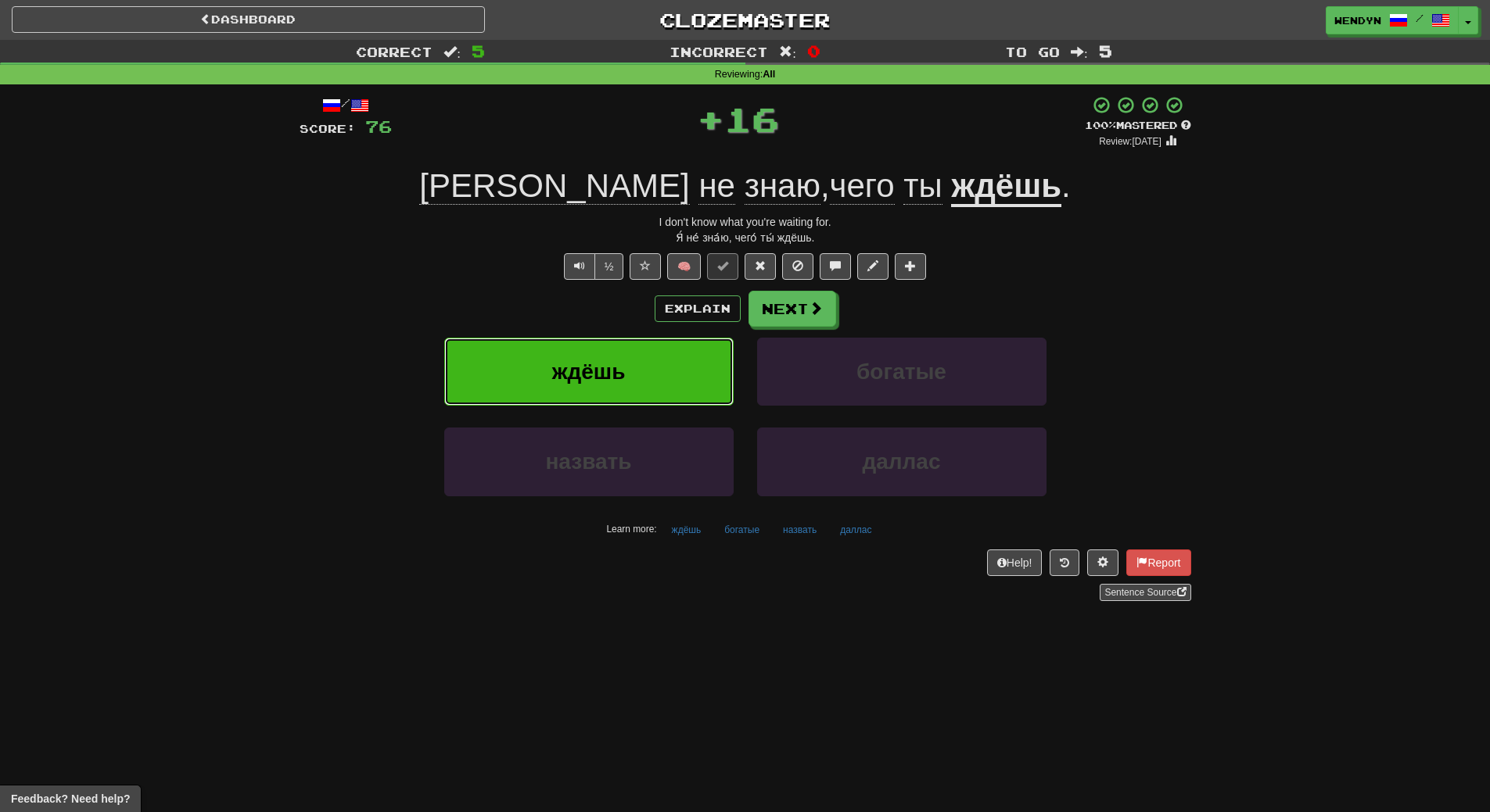
click at [648, 370] on button "ждёшь" at bounding box center [589, 372] width 289 height 68
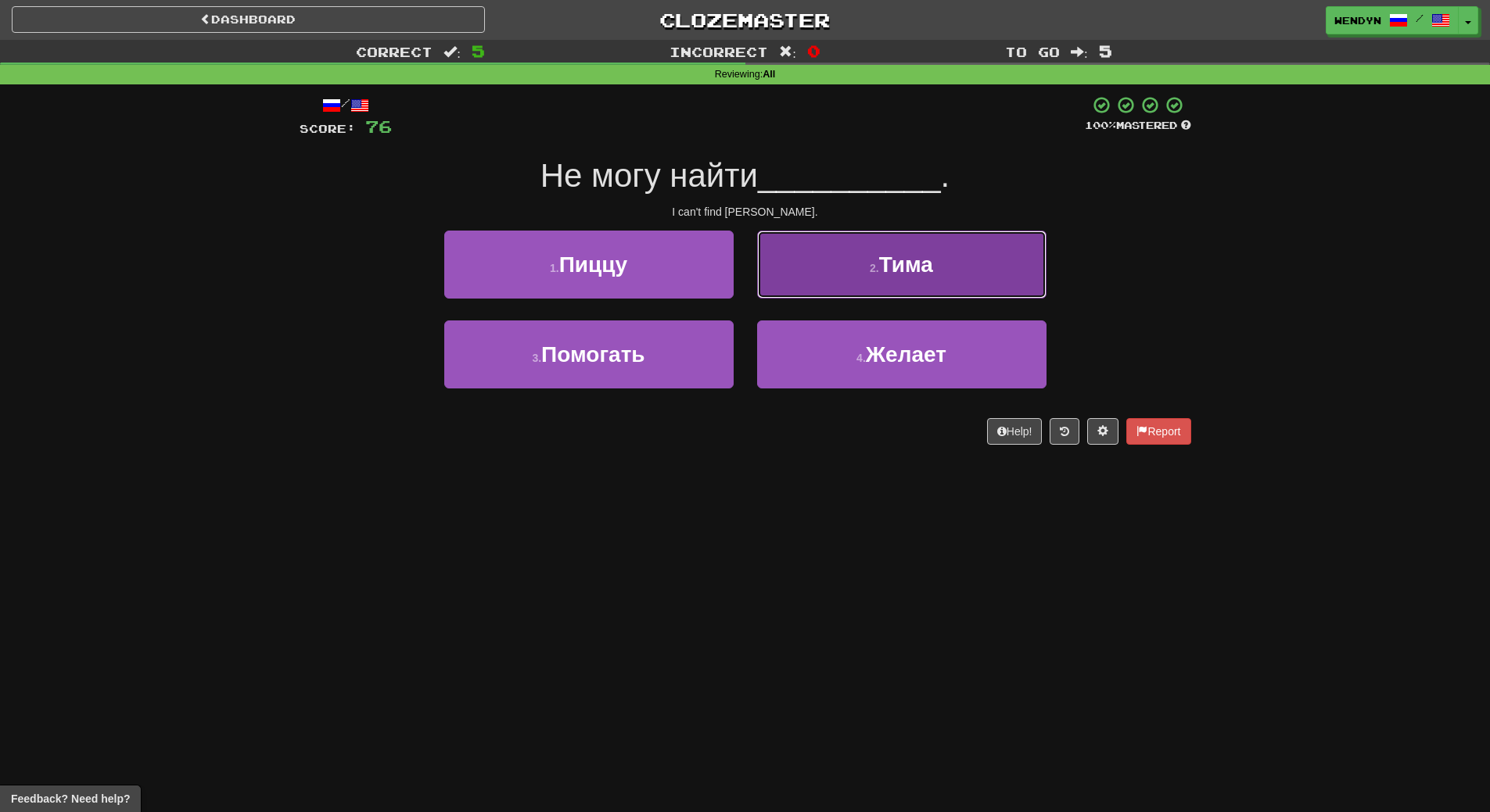
click at [935, 293] on button "2 . Тима" at bounding box center [902, 265] width 289 height 68
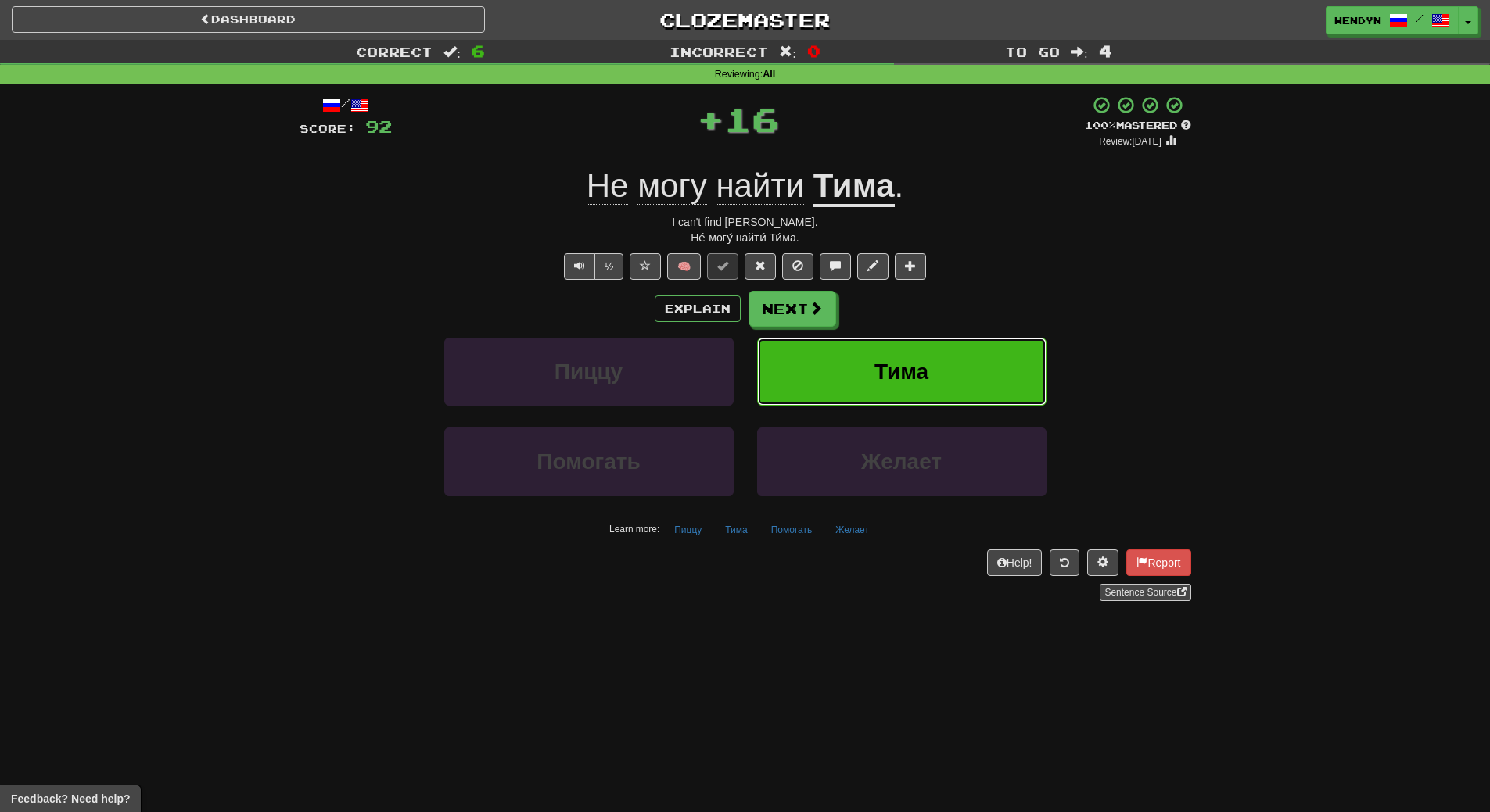
click at [928, 366] on span "Тима" at bounding box center [901, 372] width 54 height 24
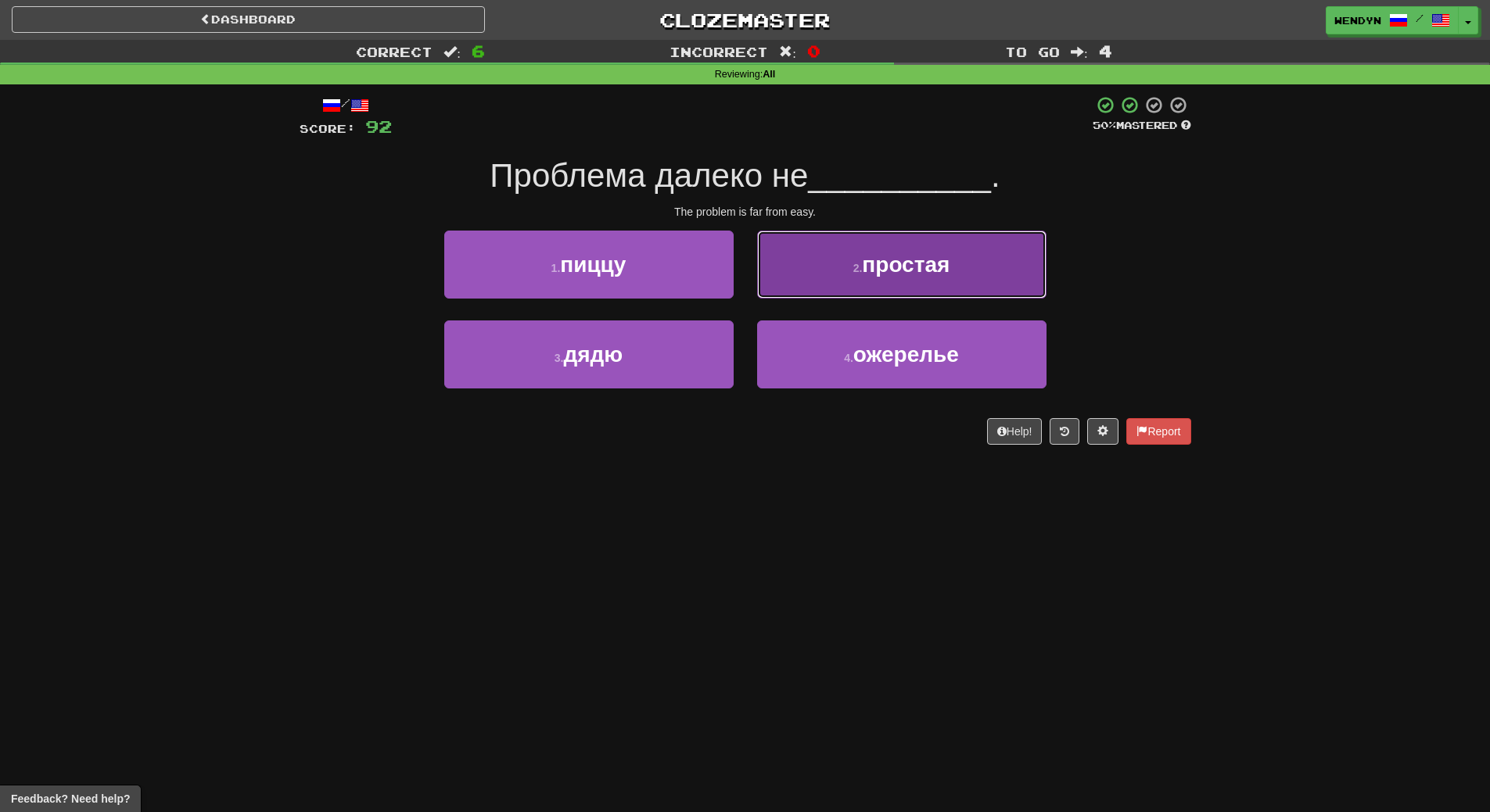
click at [920, 263] on span "простая" at bounding box center [906, 265] width 88 height 24
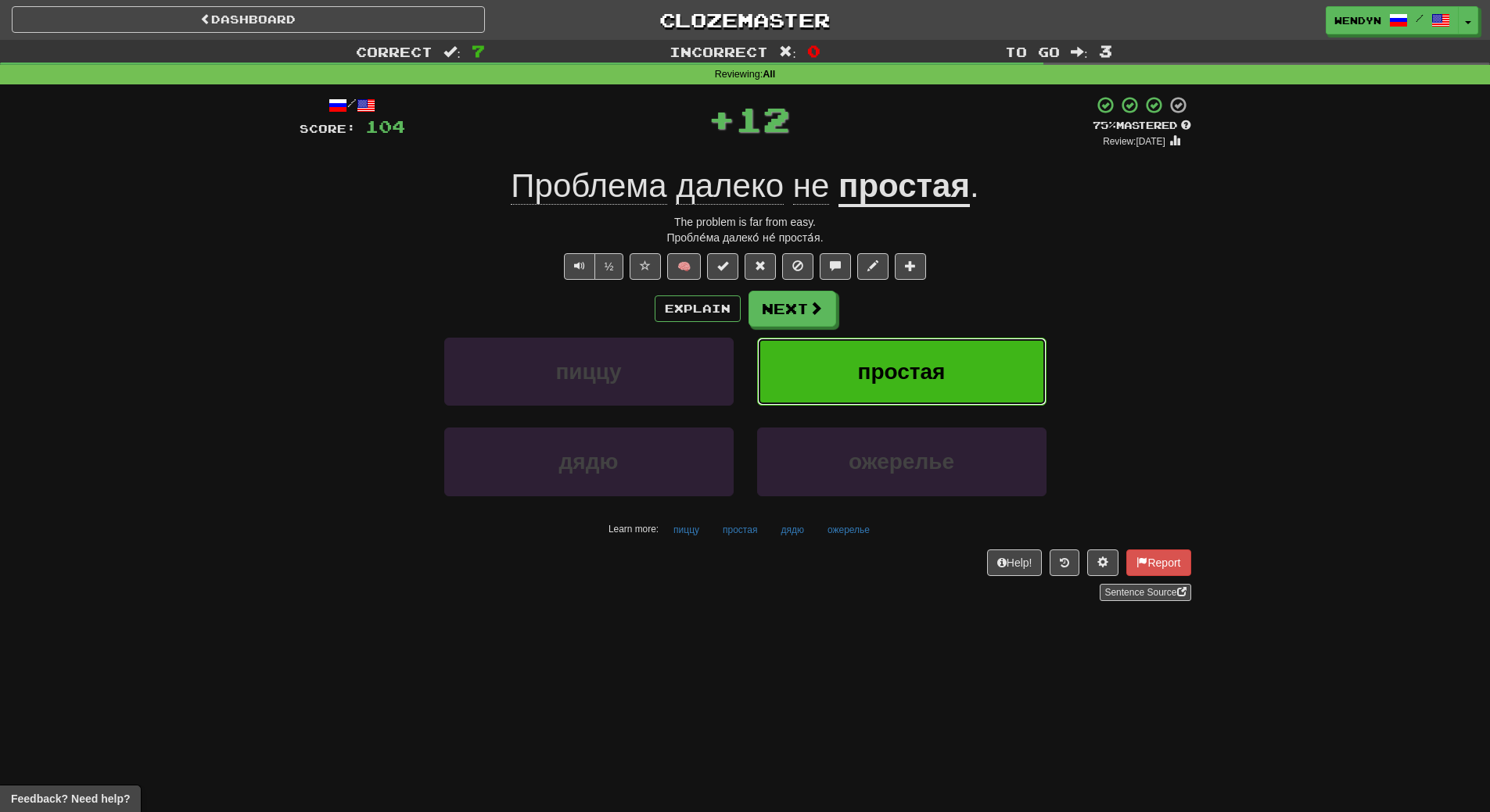
click at [912, 348] on button "простая" at bounding box center [902, 372] width 289 height 68
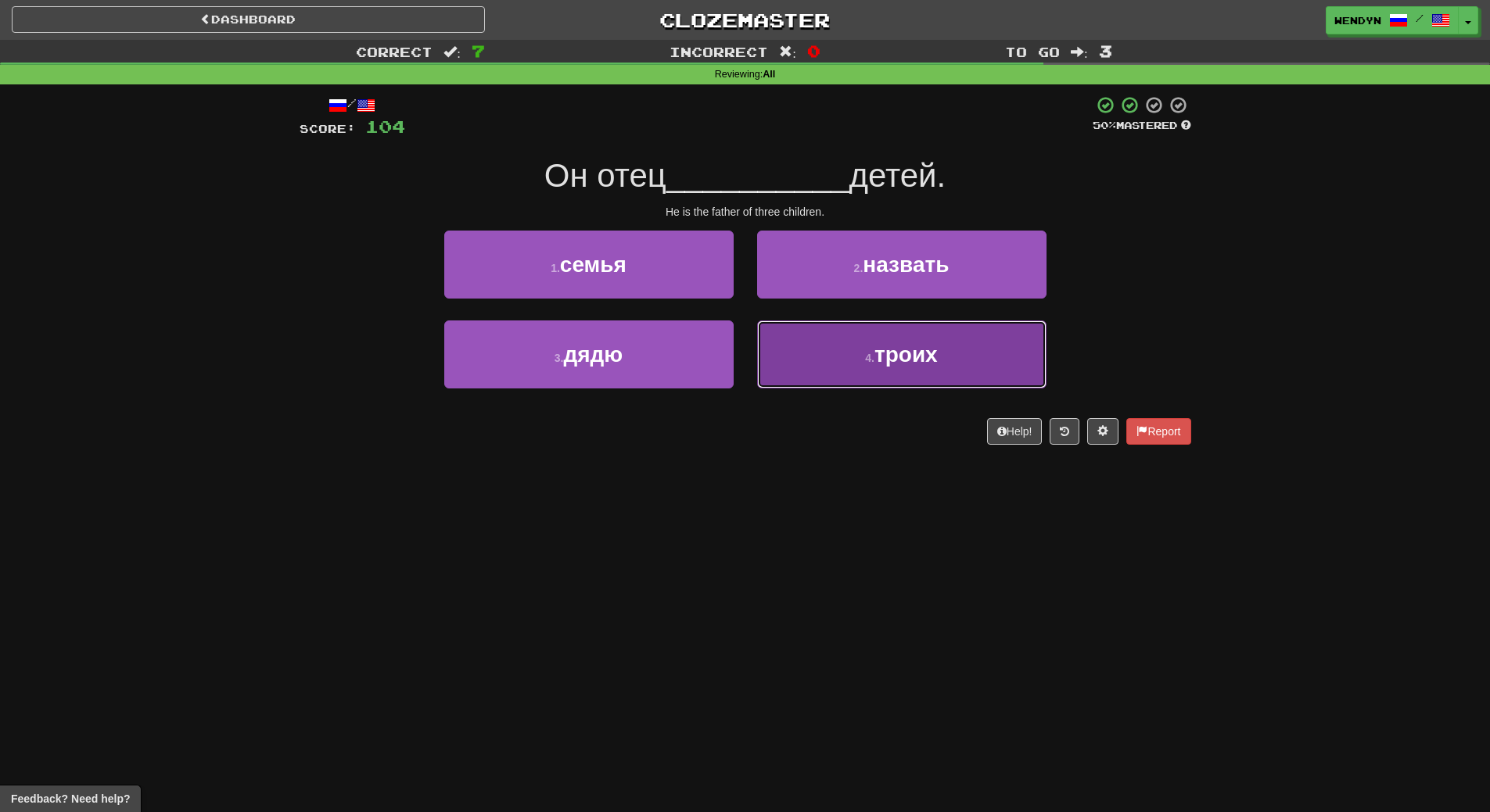
drag, startPoint x: 843, startPoint y: 348, endPoint x: 842, endPoint y: 405, distance: 57.0
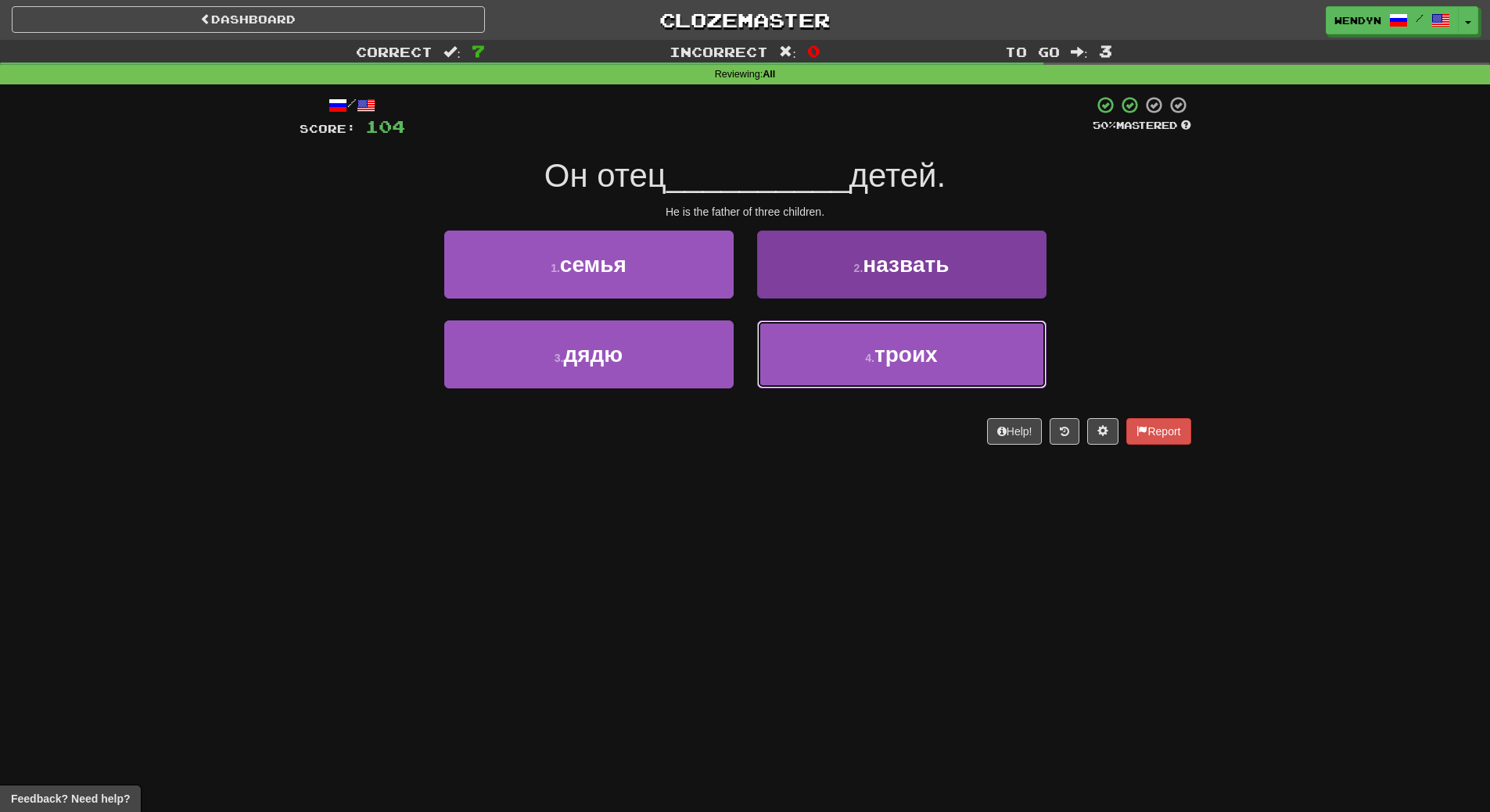
click at [843, 351] on button "4 . троих" at bounding box center [902, 355] width 289 height 68
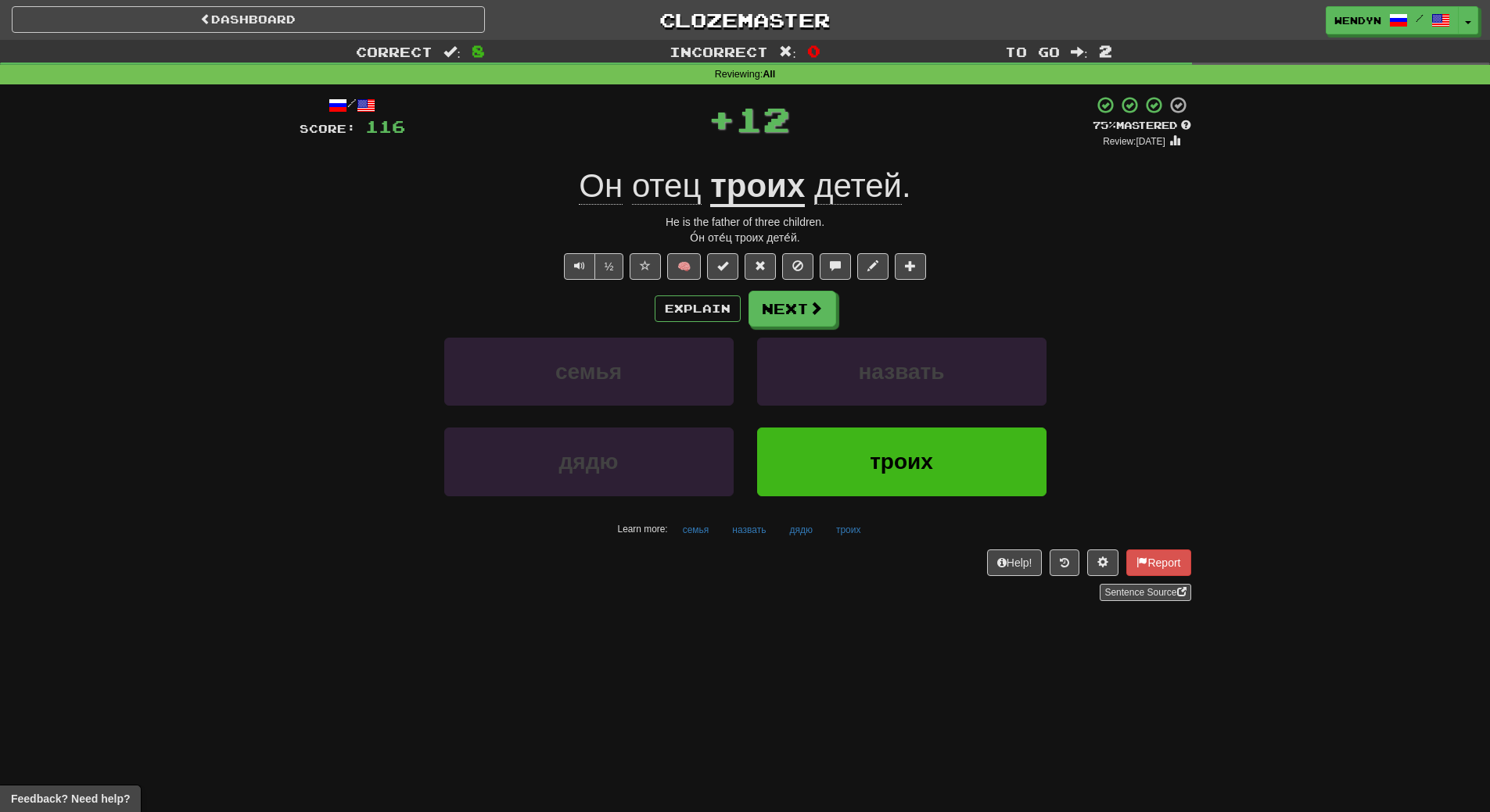
click at [841, 427] on div "назвать" at bounding box center [902, 382] width 313 height 90
click at [841, 428] on button "троих" at bounding box center [902, 462] width 289 height 68
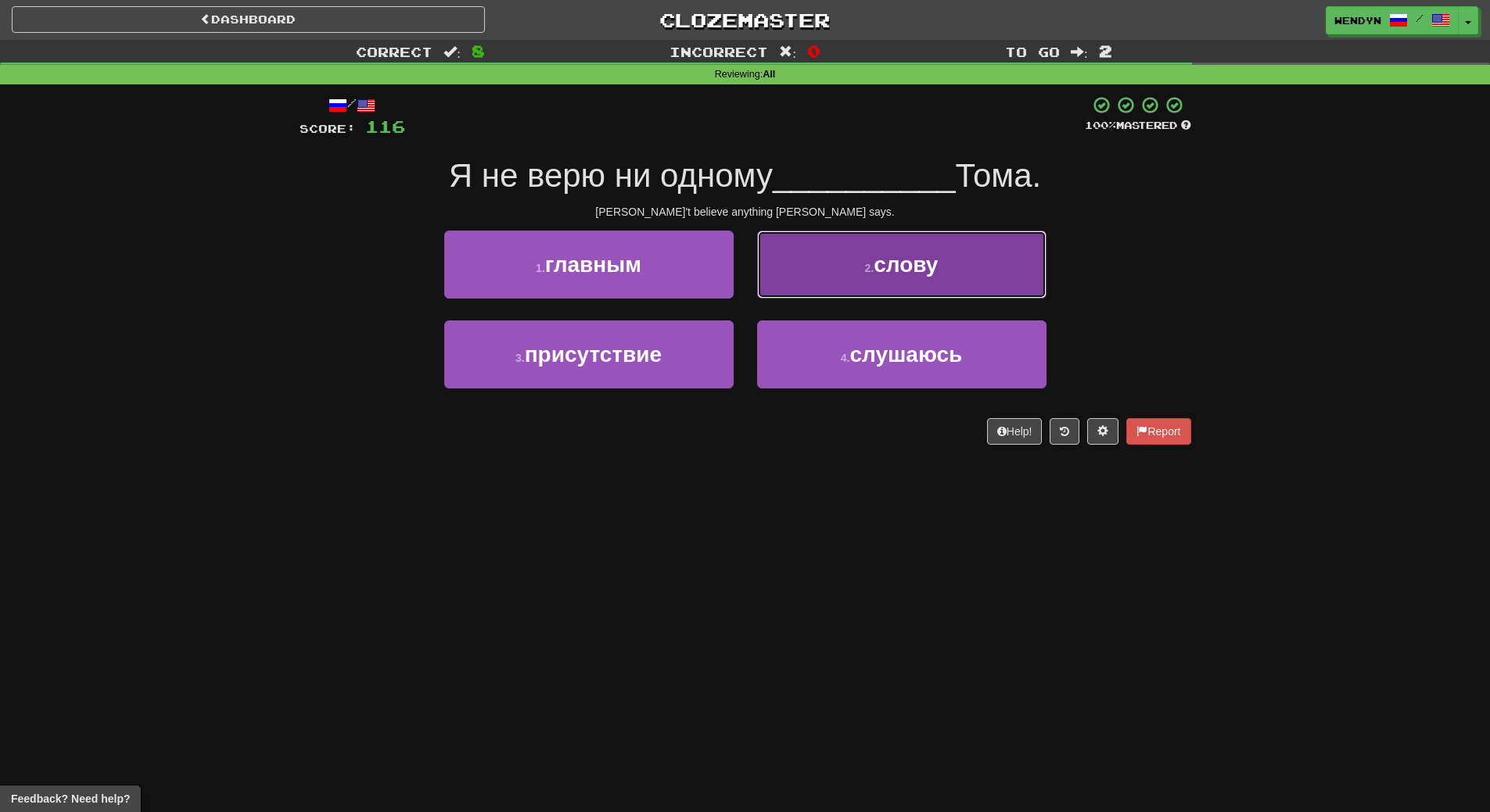
click at [873, 263] on small "2 ." at bounding box center [870, 268] width 10 height 12
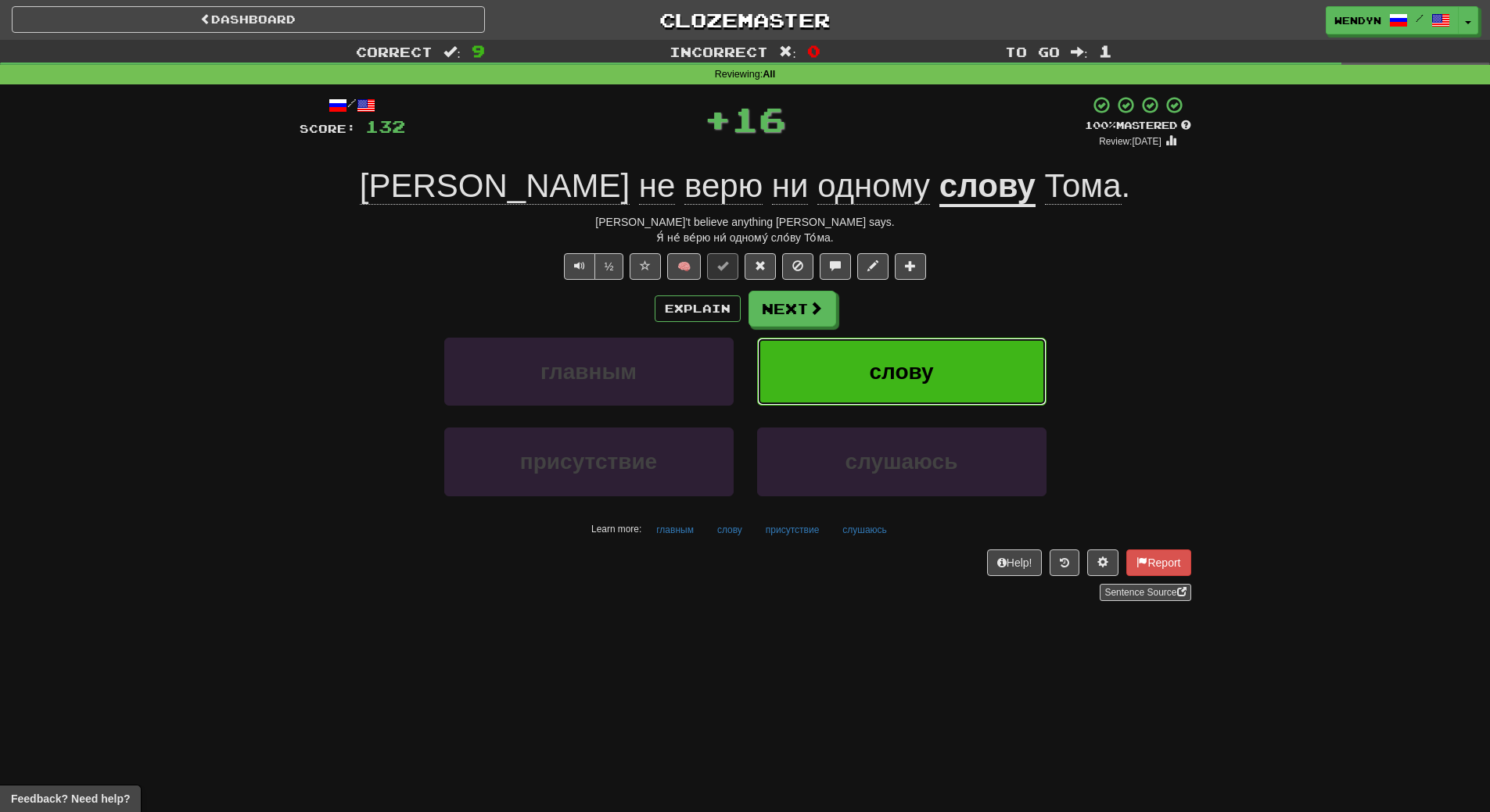
click at [871, 374] on span "слову" at bounding box center [901, 372] width 64 height 24
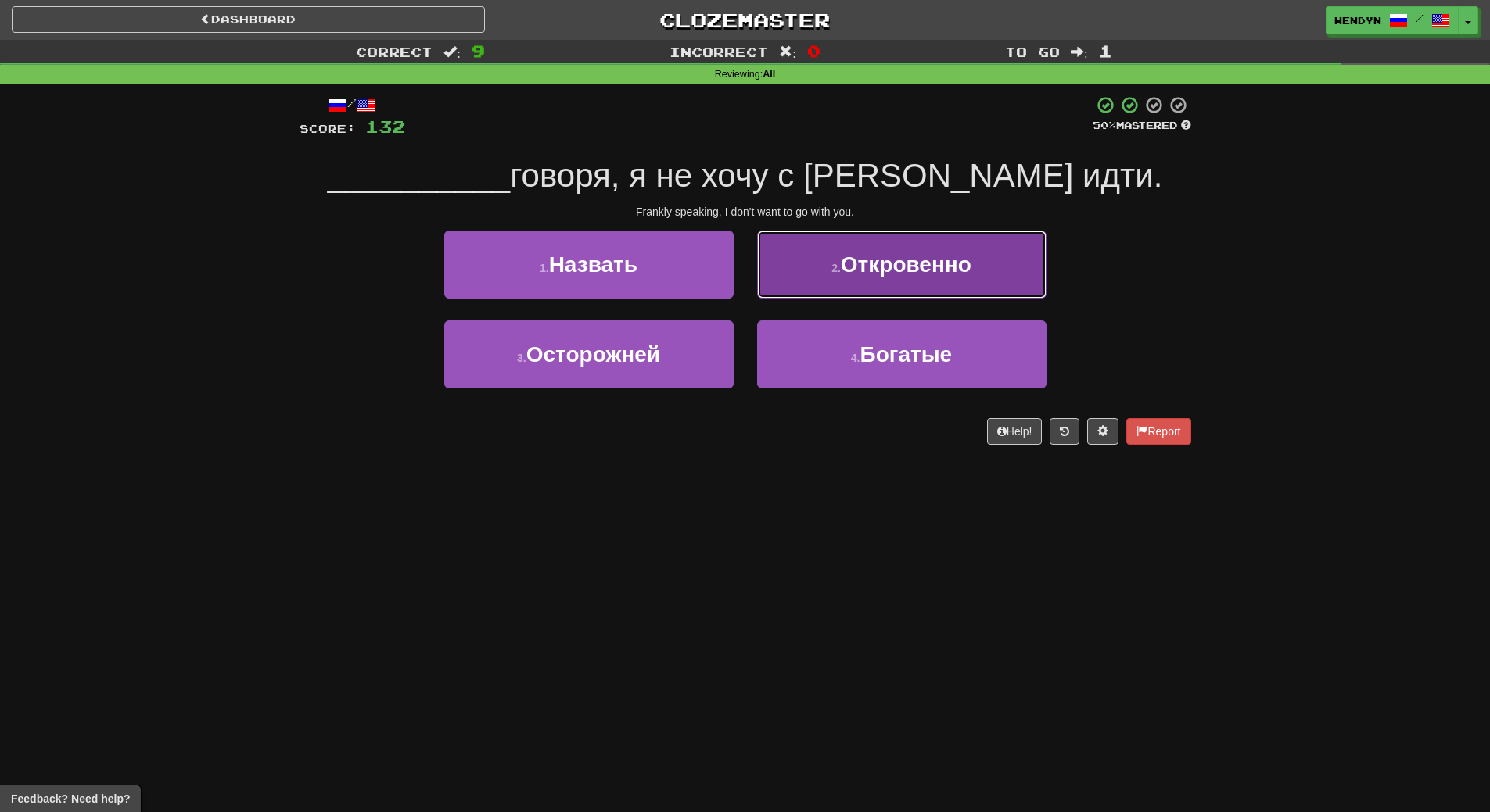
click at [938, 273] on span "Откровенно" at bounding box center [906, 265] width 131 height 24
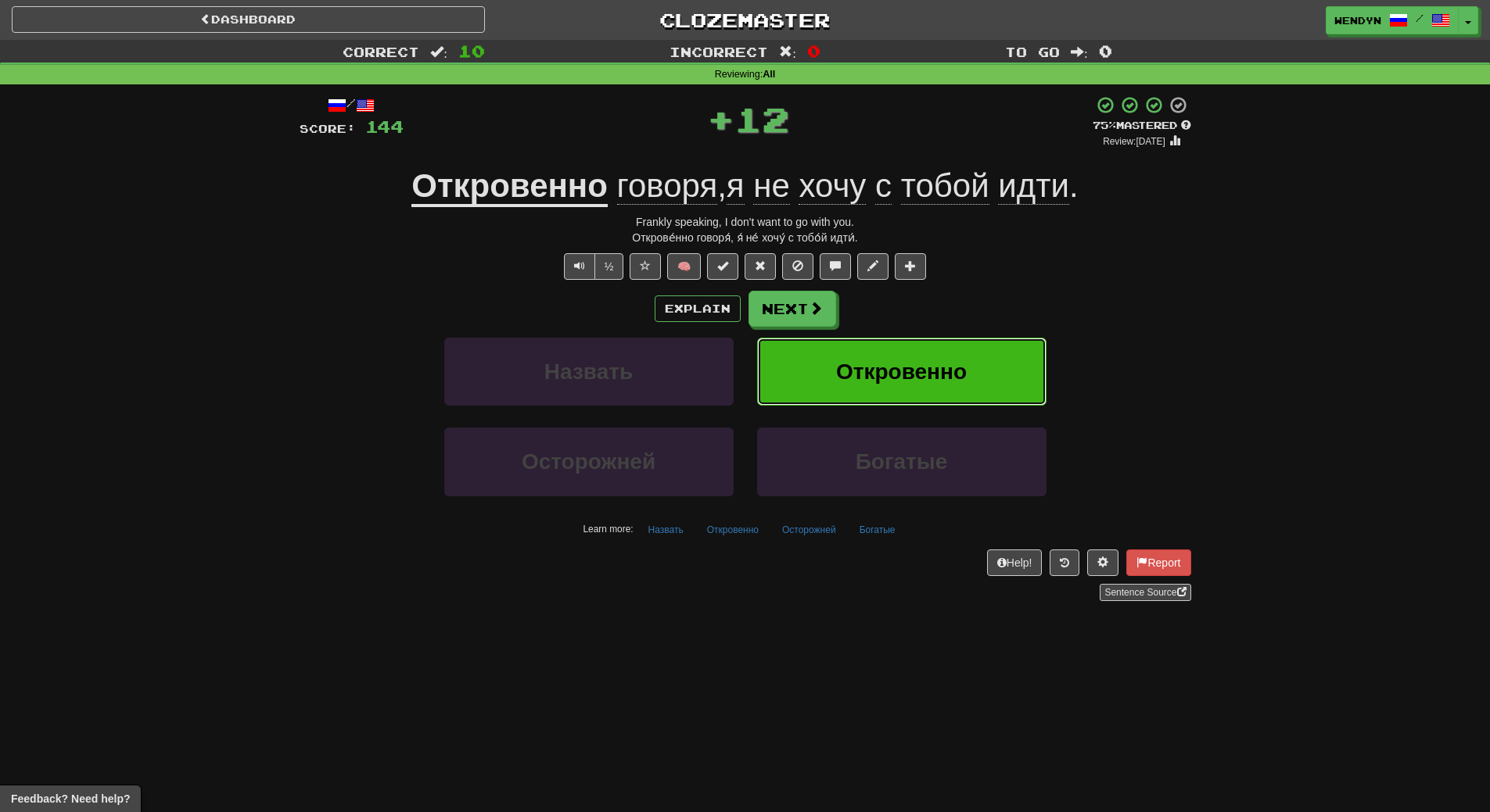
click at [940, 365] on span "Откровенно" at bounding box center [901, 372] width 131 height 24
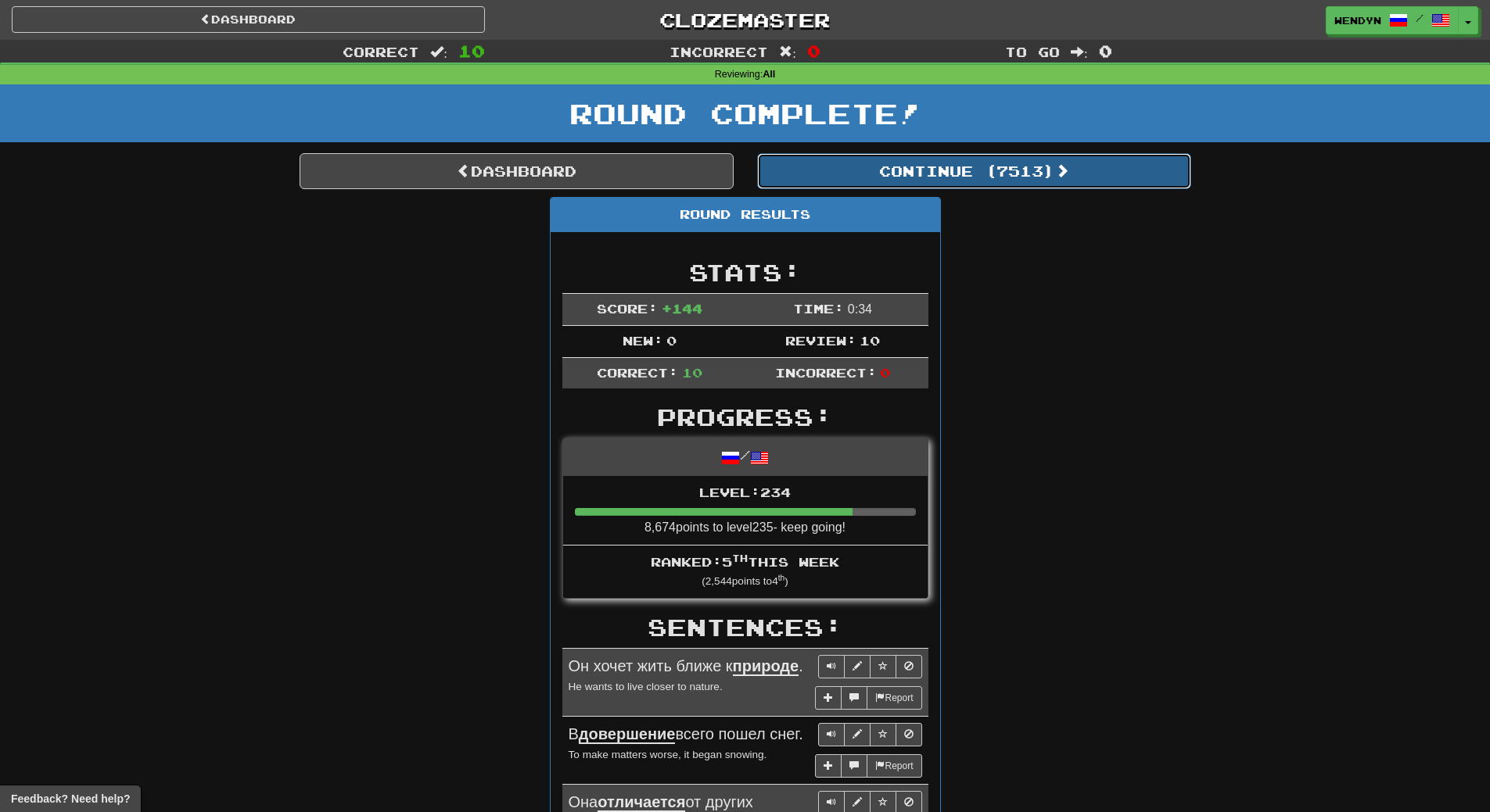
click at [1040, 176] on button "Continue ( 7513 )" at bounding box center [974, 171] width 434 height 36
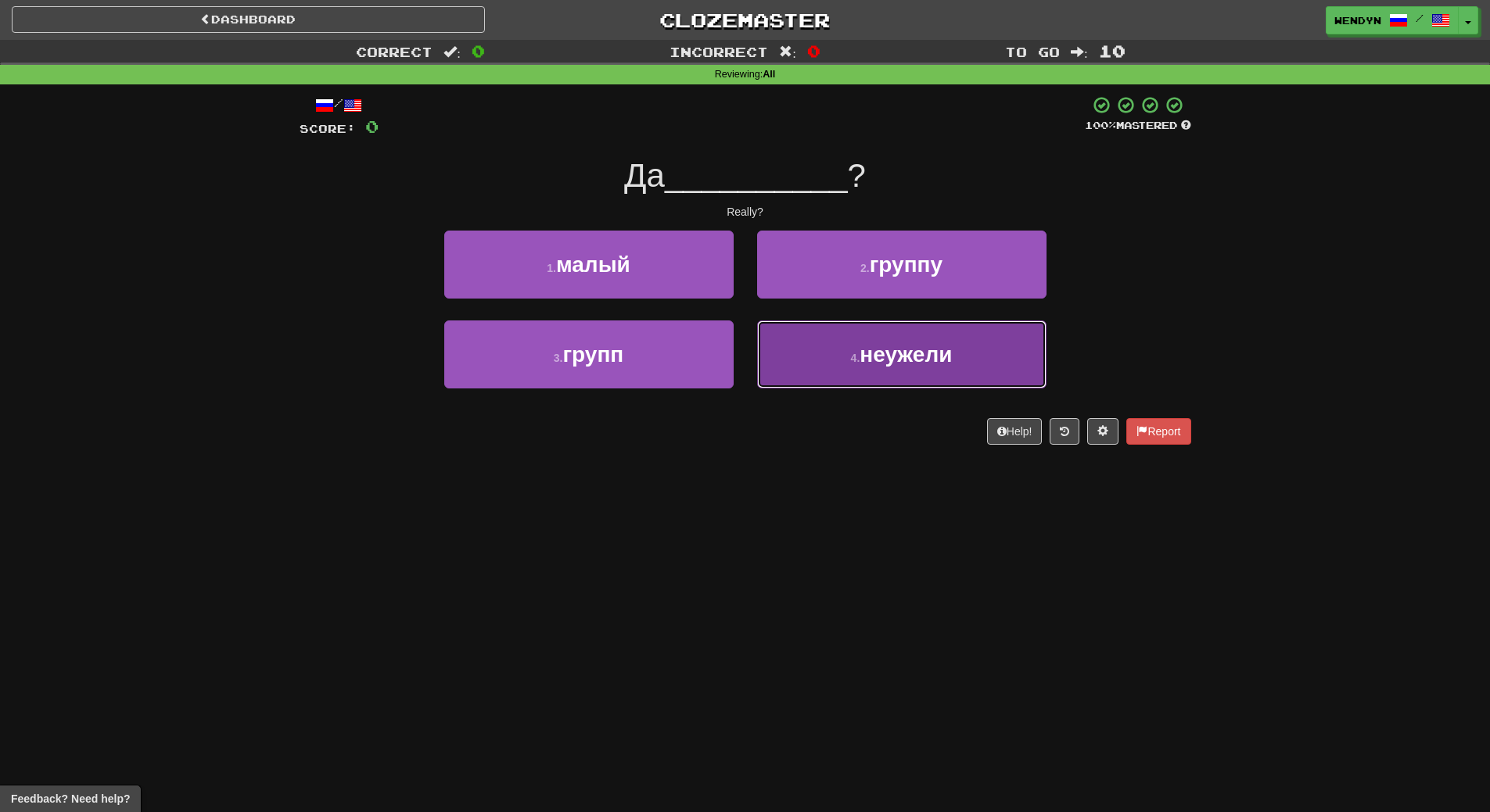
click at [838, 374] on button "4 . неужели" at bounding box center [902, 355] width 289 height 68
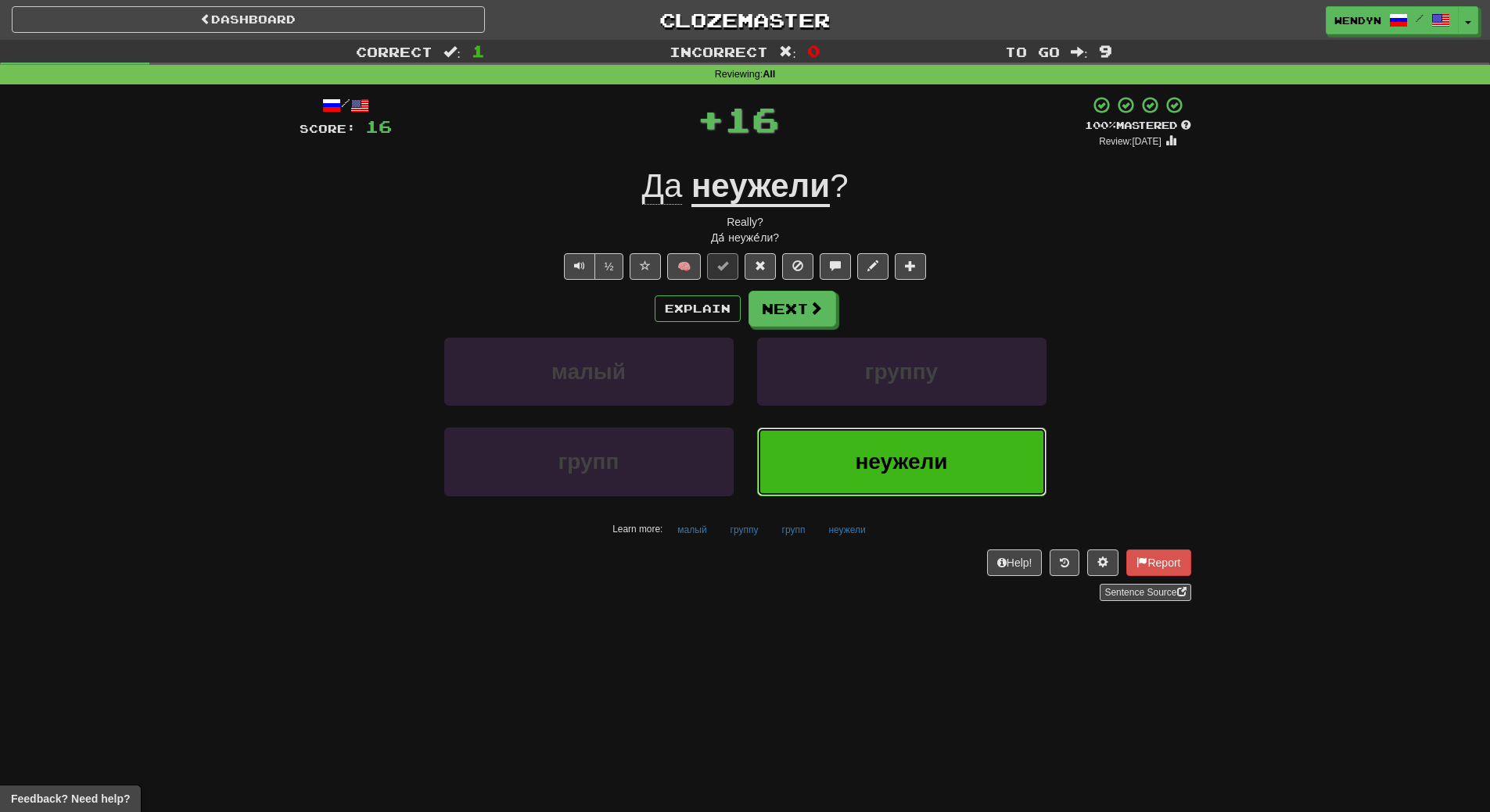
click at [837, 456] on button "неужели" at bounding box center [902, 462] width 289 height 68
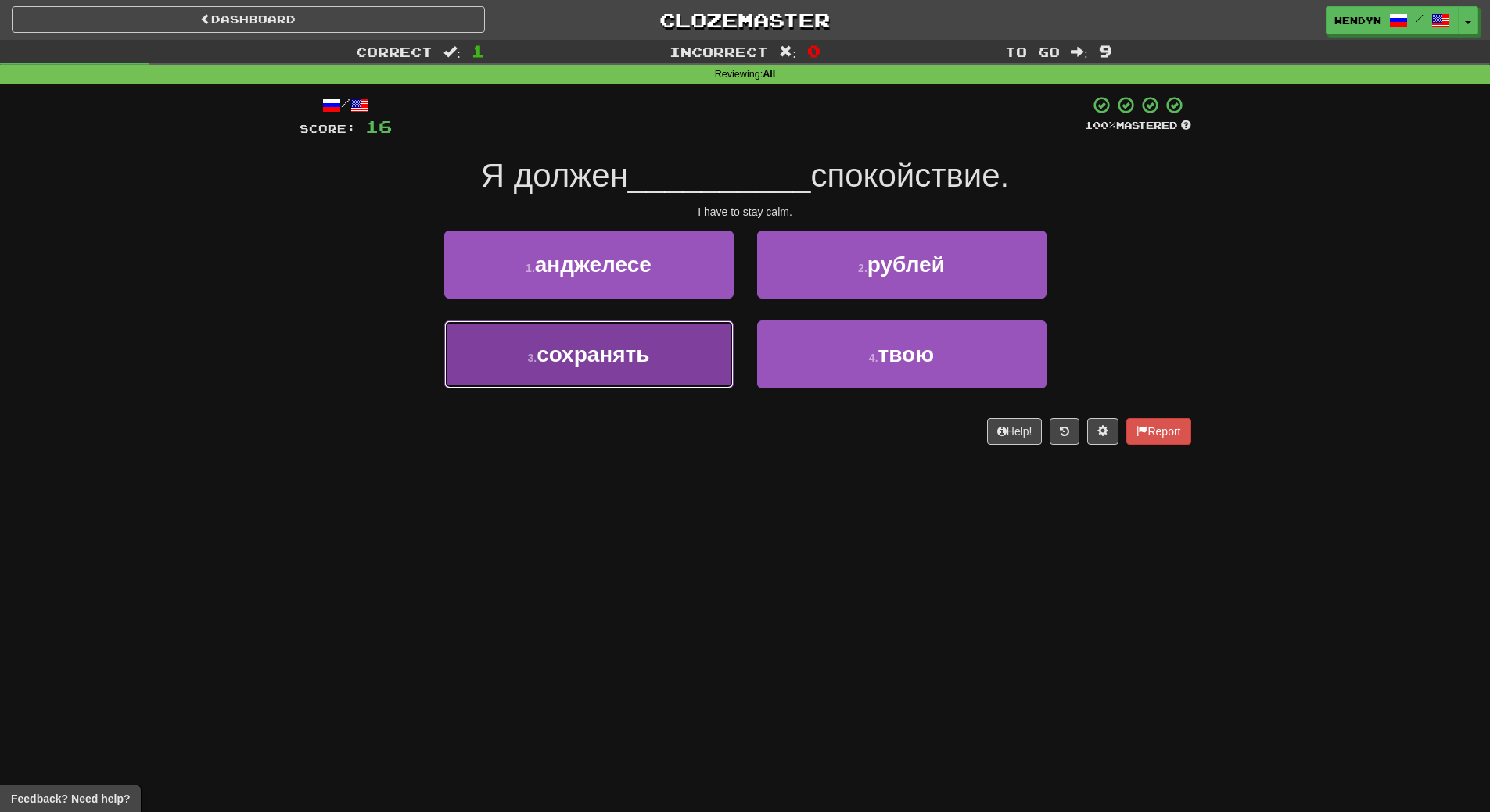
click at [660, 371] on button "3 . сохранять" at bounding box center [589, 355] width 289 height 68
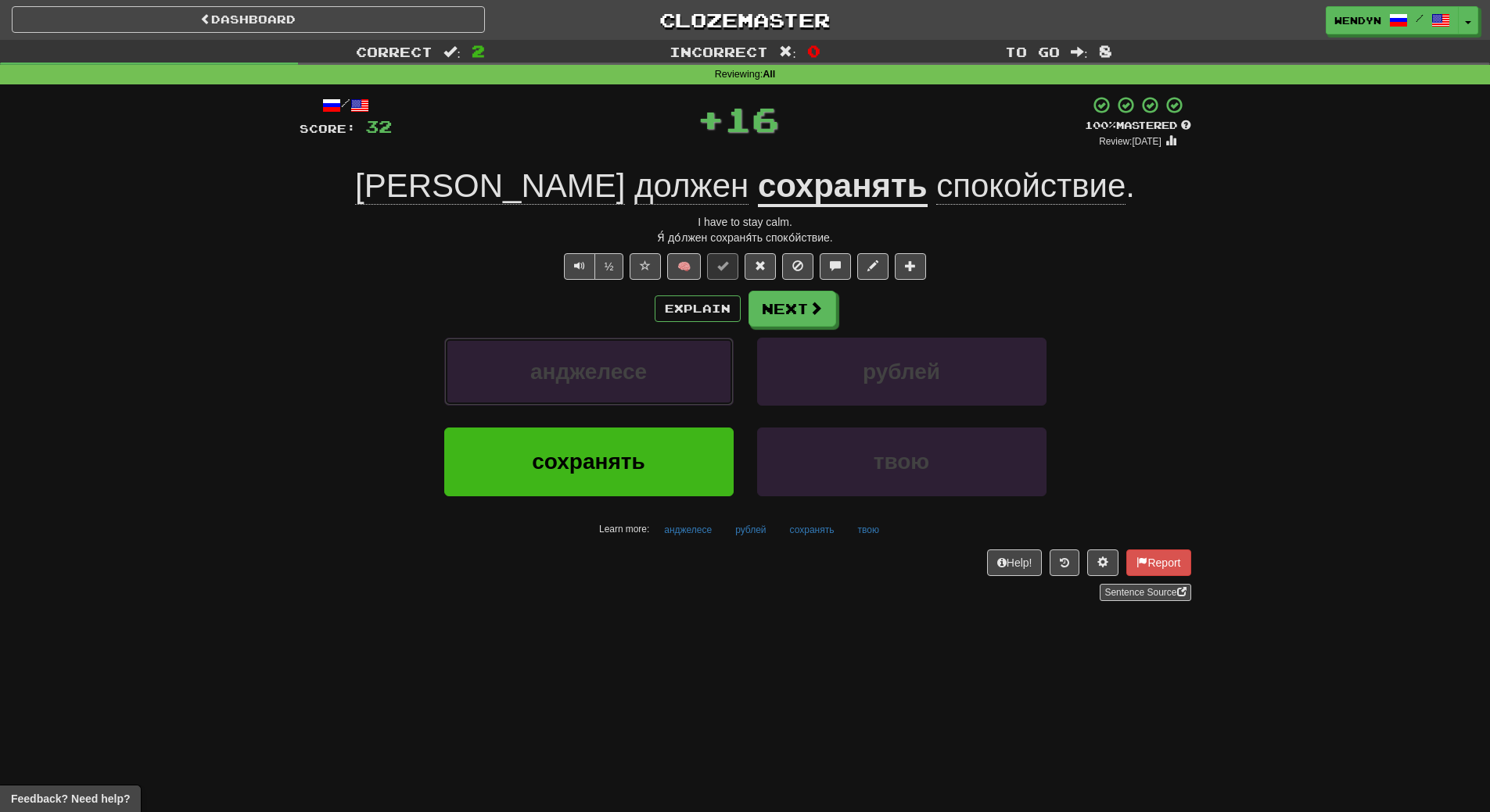
click at [660, 371] on button "анджелесе" at bounding box center [589, 372] width 289 height 68
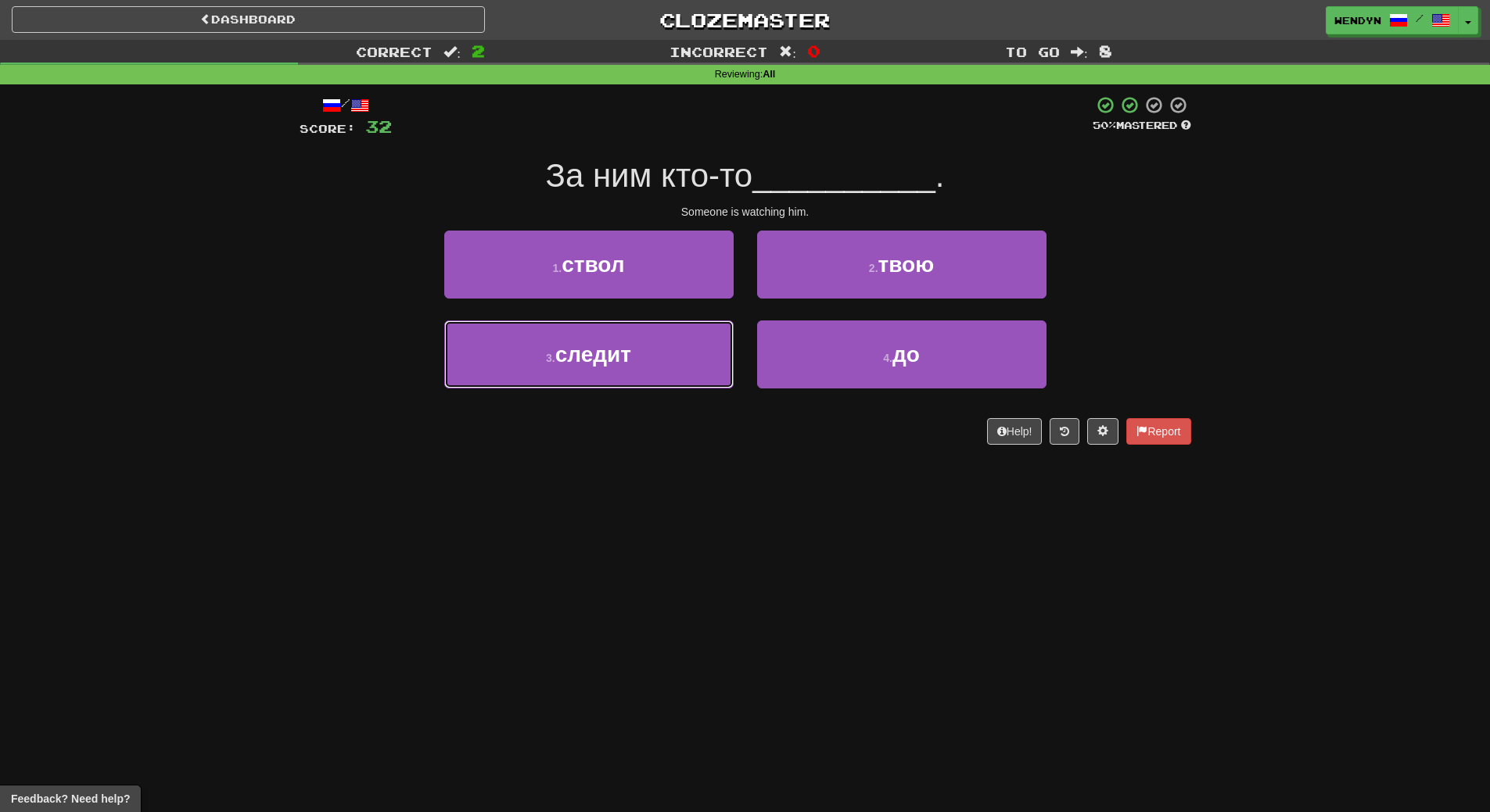
drag, startPoint x: 660, startPoint y: 371, endPoint x: 663, endPoint y: 556, distance: 185.0
click at [663, 556] on div "Dashboard Clozemaster WendyN / Toggle Dropdown Dashboard Leaderboard Activity F…" at bounding box center [745, 406] width 1490 height 812
drag, startPoint x: 652, startPoint y: 376, endPoint x: 660, endPoint y: 444, distance: 68.5
click at [652, 393] on div "3 . следит" at bounding box center [588, 365] width 313 height 90
click at [660, 447] on div "/ Score: 32 50 % Mastered За ним кто-то __________ . Someone is watching him. 1…" at bounding box center [746, 275] width 892 height 382
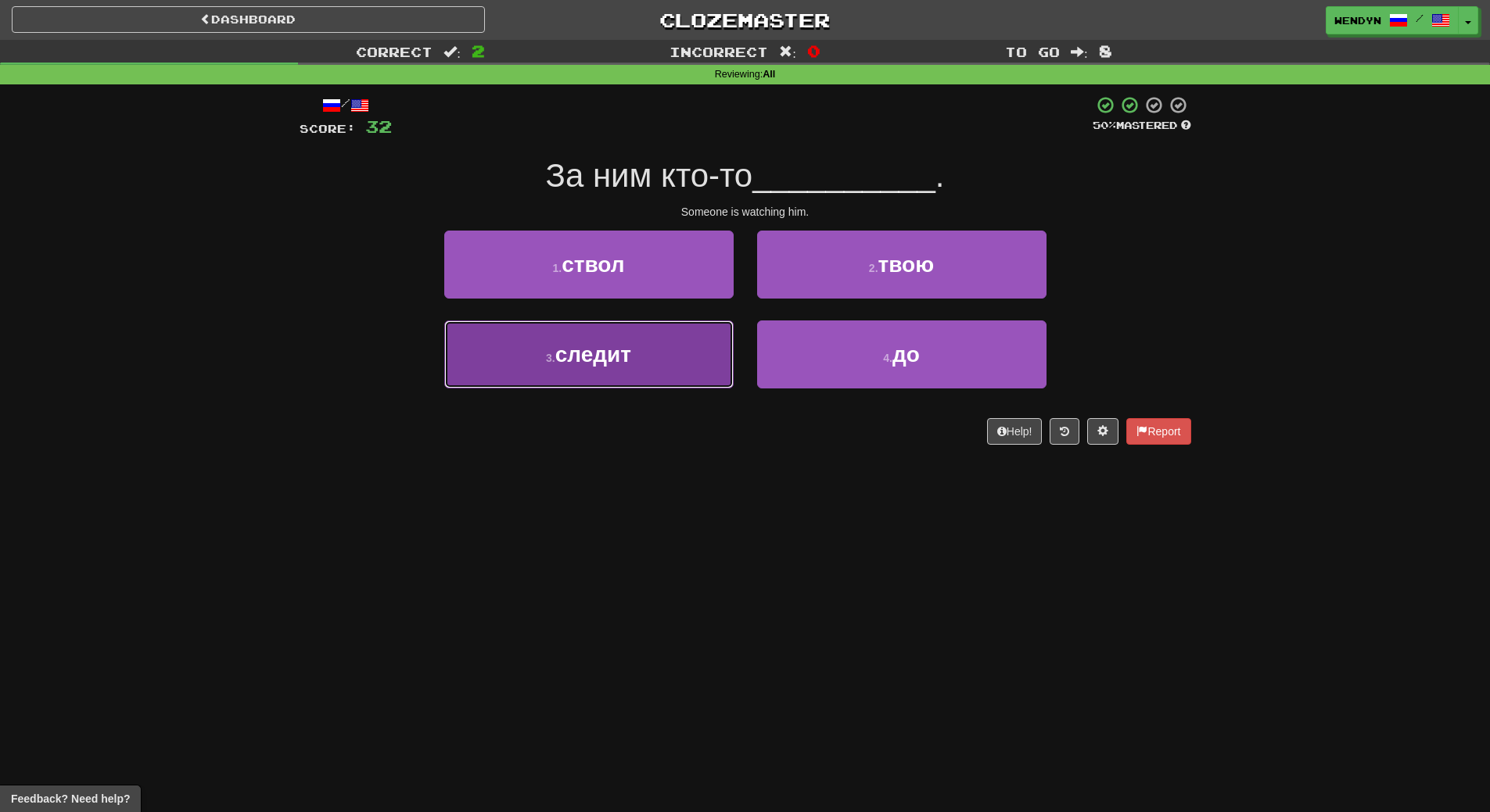
click at [655, 378] on button "3 . следит" at bounding box center [589, 355] width 289 height 68
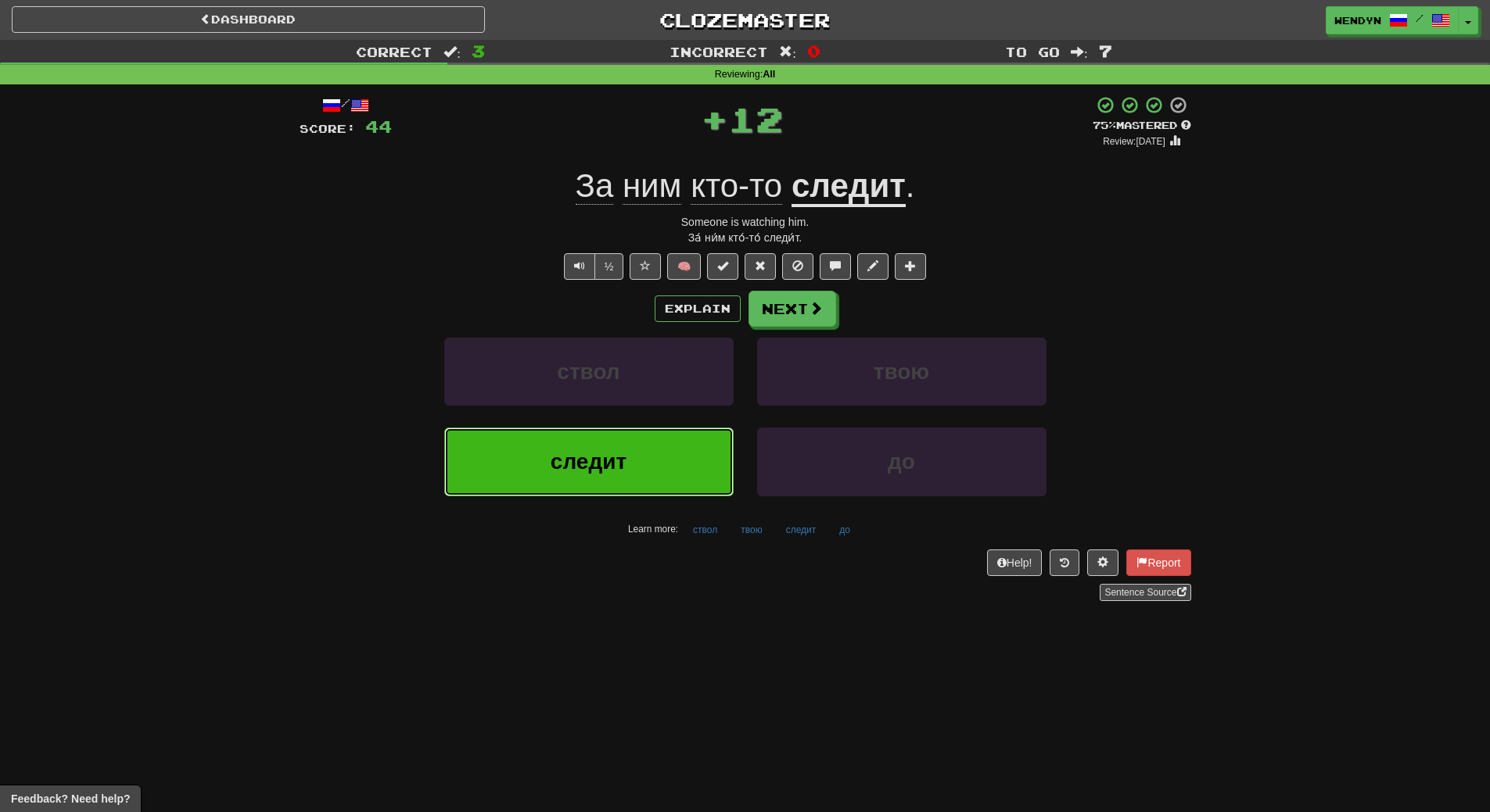
click at [655, 451] on button "следит" at bounding box center [589, 462] width 289 height 68
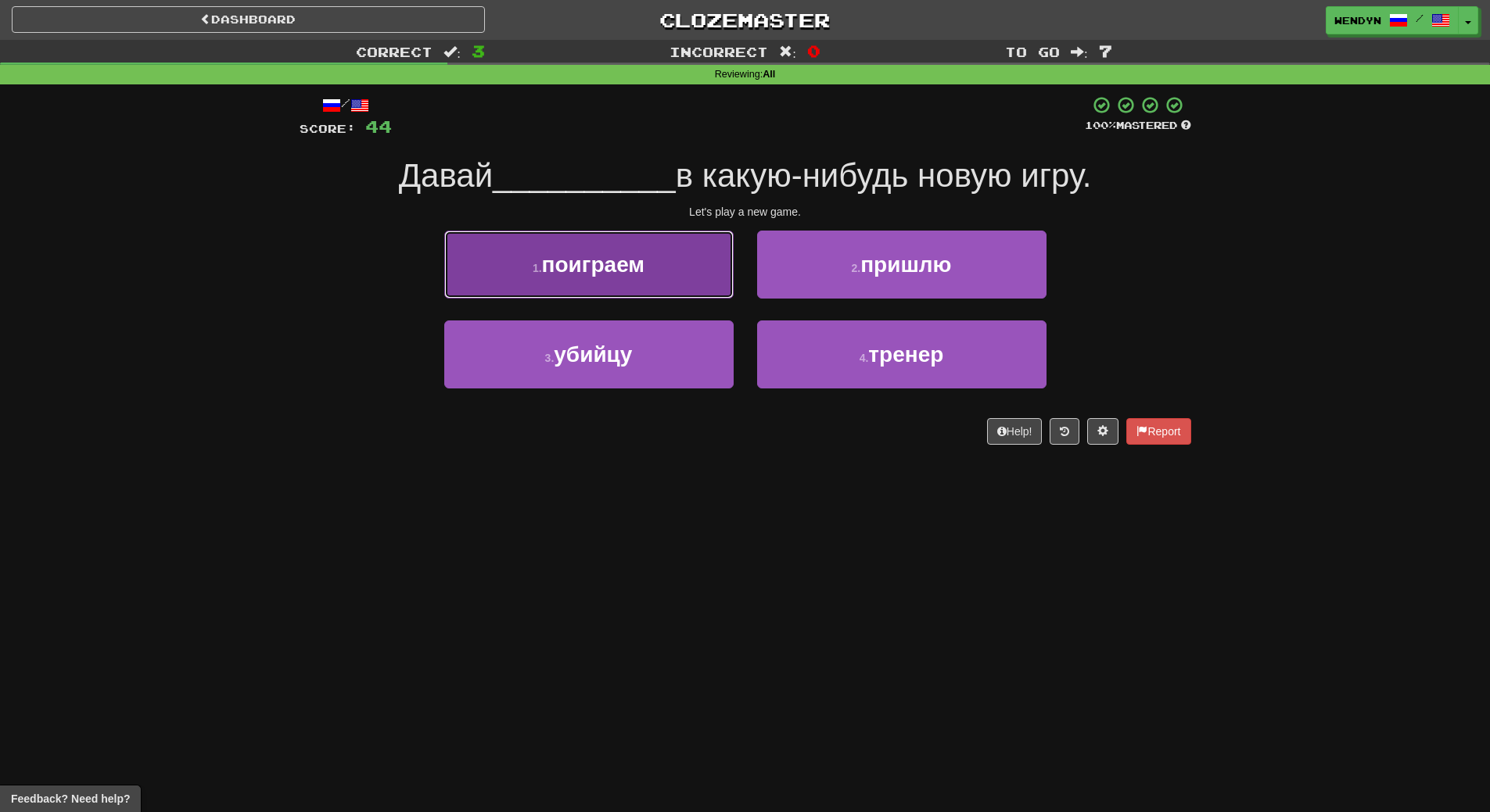
click at [626, 253] on button "1 . поиграем" at bounding box center [589, 265] width 289 height 68
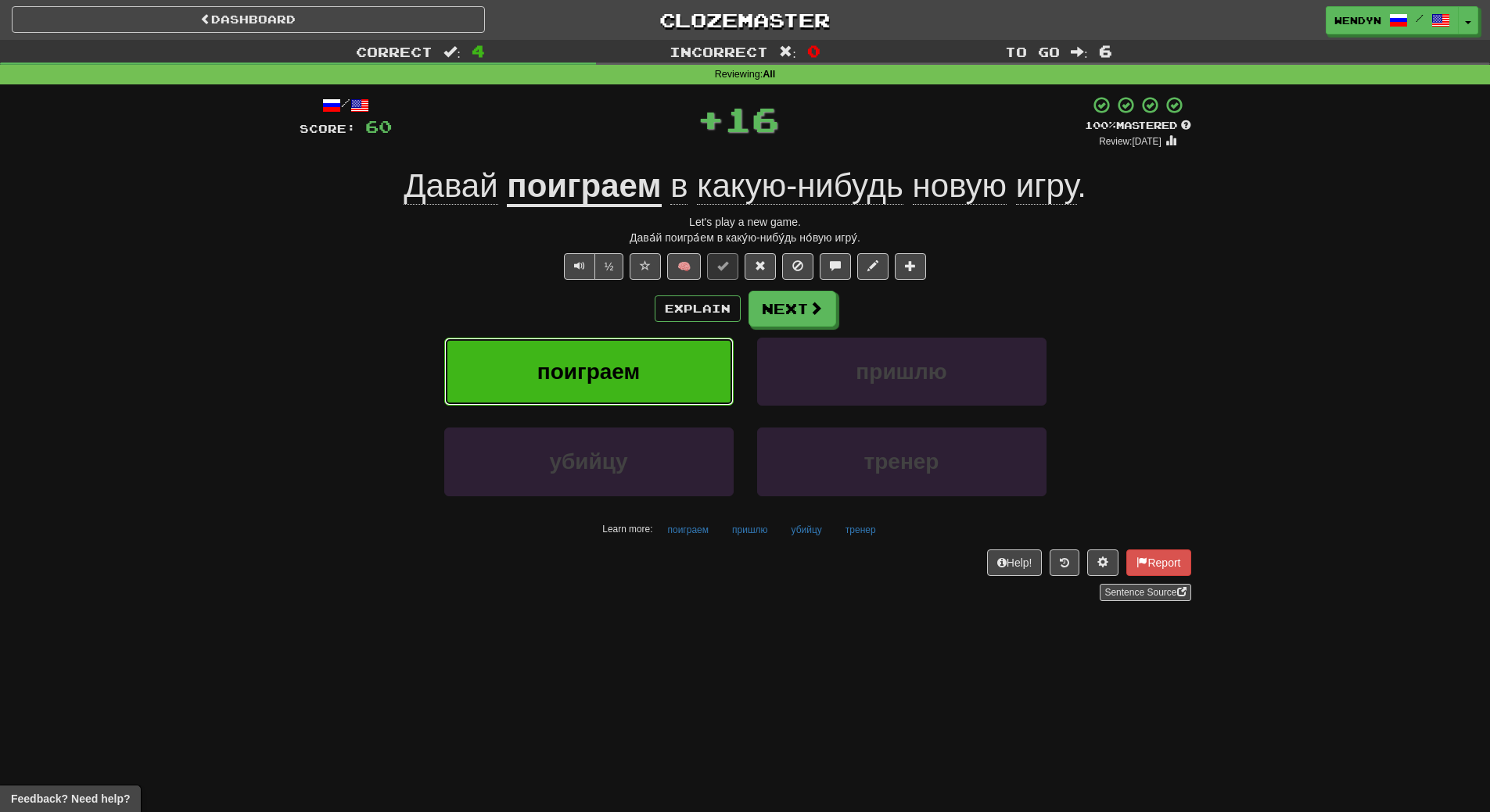
drag, startPoint x: 630, startPoint y: 362, endPoint x: 627, endPoint y: 339, distance: 23.2
click at [627, 339] on button "поиграем" at bounding box center [589, 372] width 289 height 68
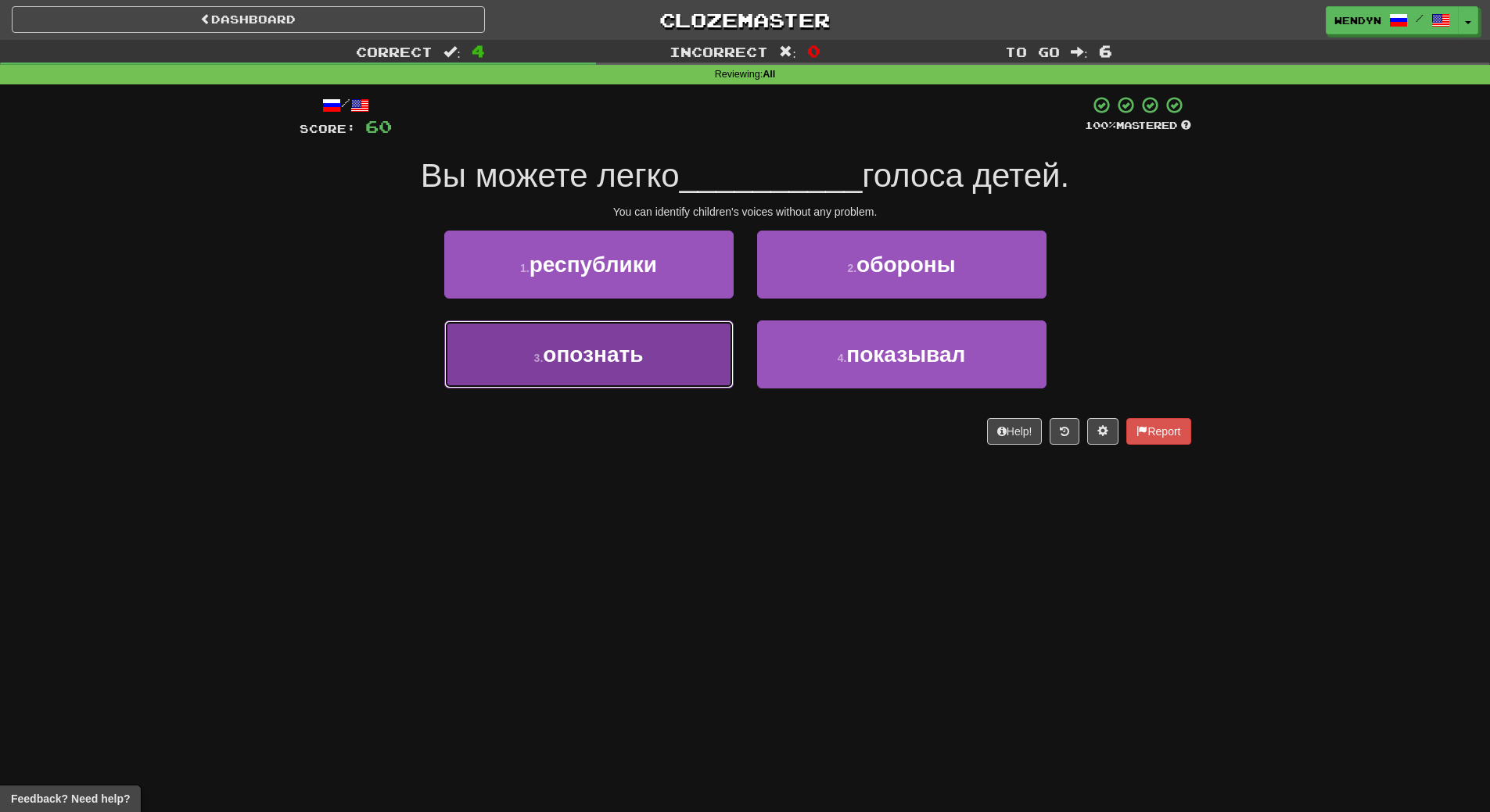
click at [697, 358] on button "3 . опознать" at bounding box center [589, 355] width 289 height 68
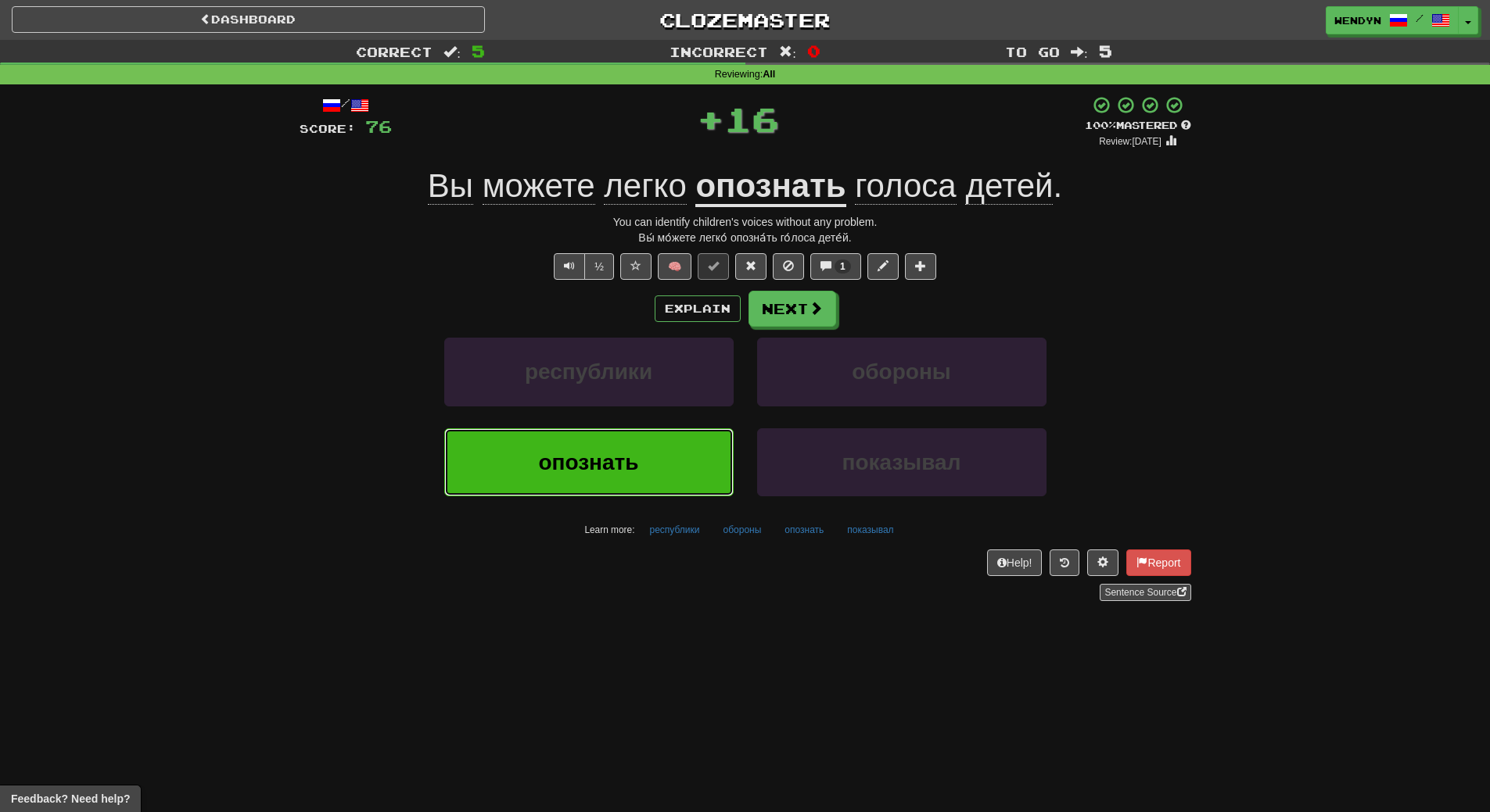
click at [683, 473] on button "опознать" at bounding box center [589, 463] width 289 height 68
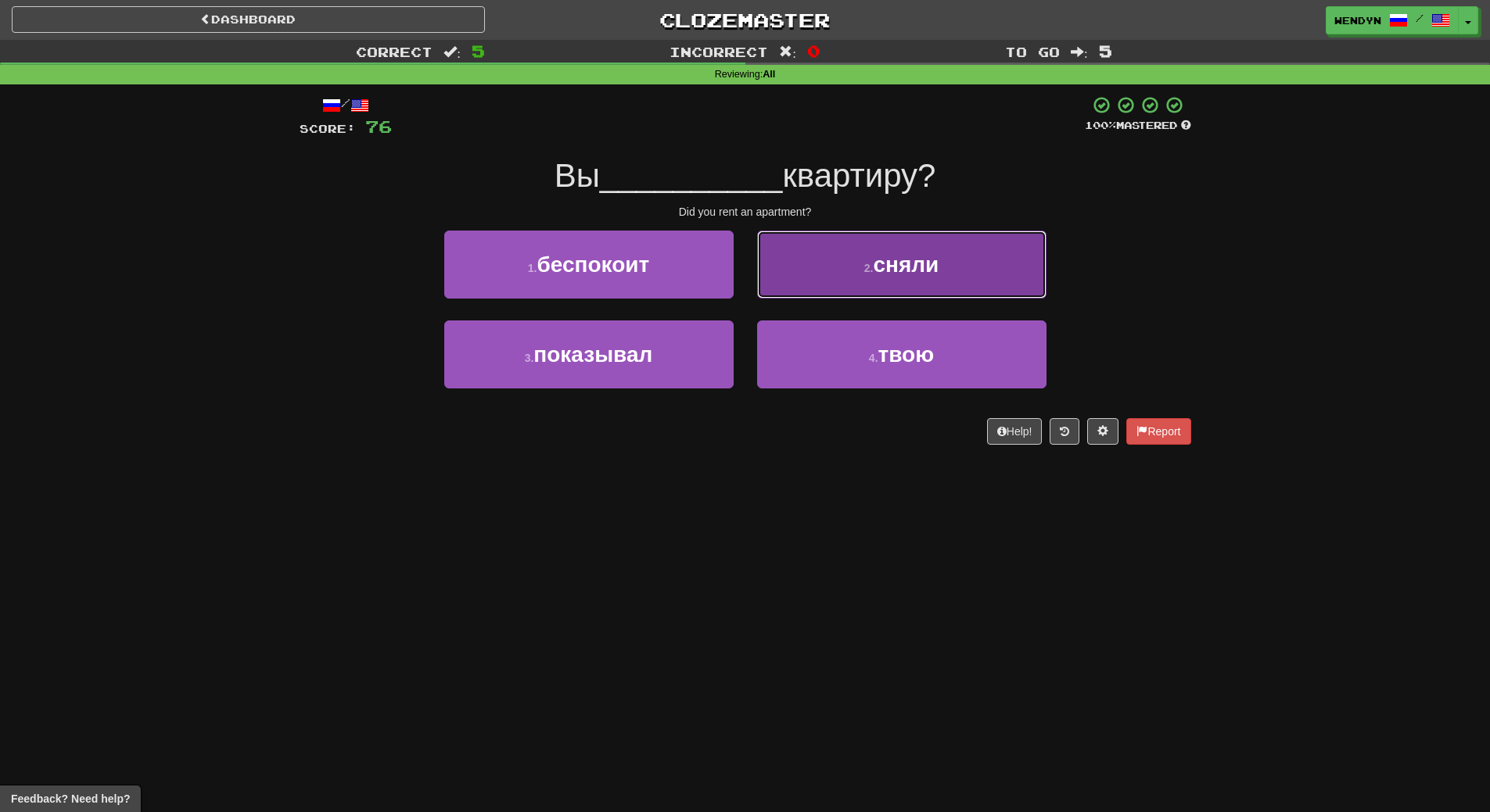
click at [1008, 263] on button "2 . сняли" at bounding box center [902, 265] width 289 height 68
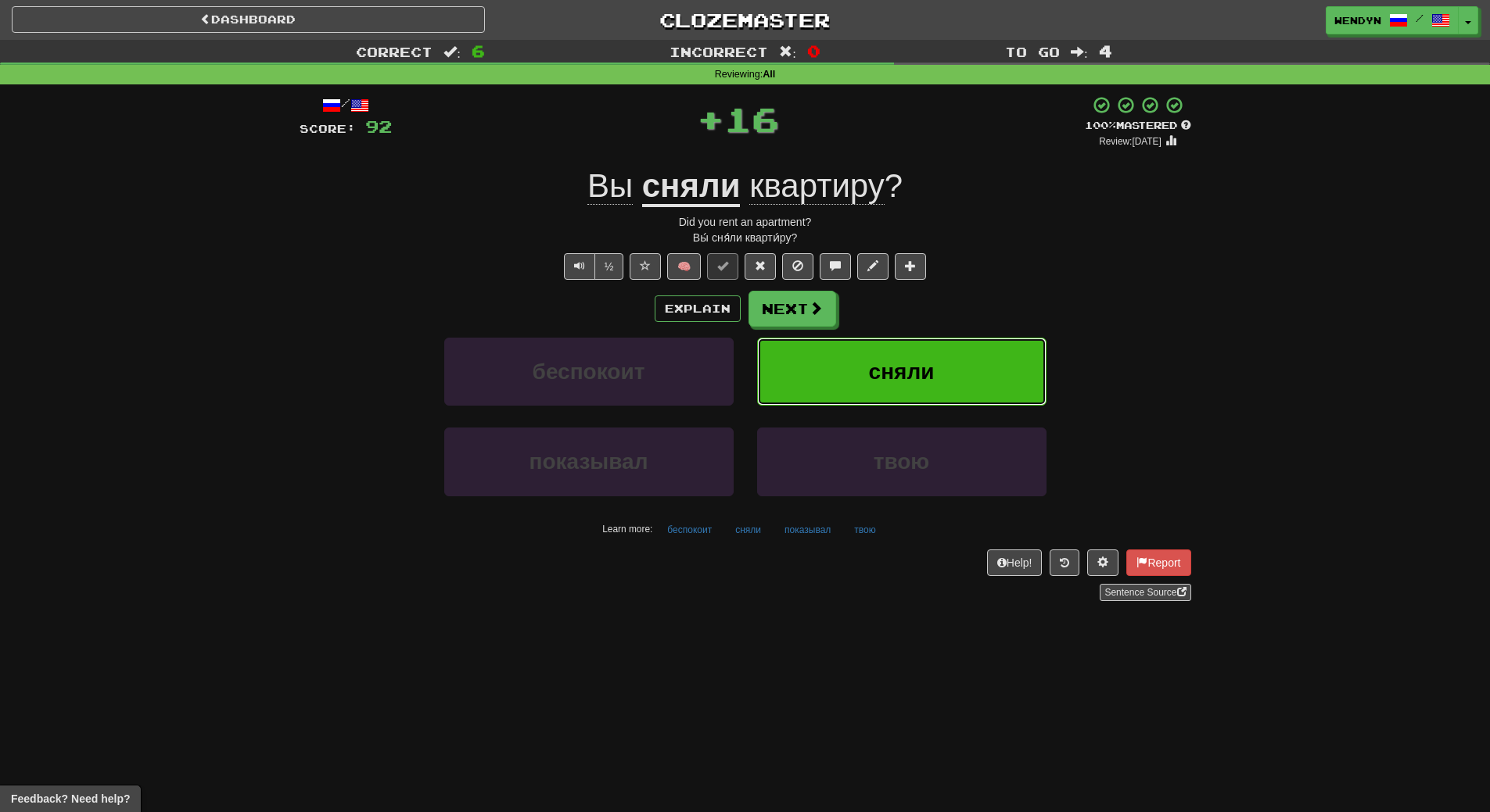
click at [1002, 338] on button "сняли" at bounding box center [902, 372] width 289 height 68
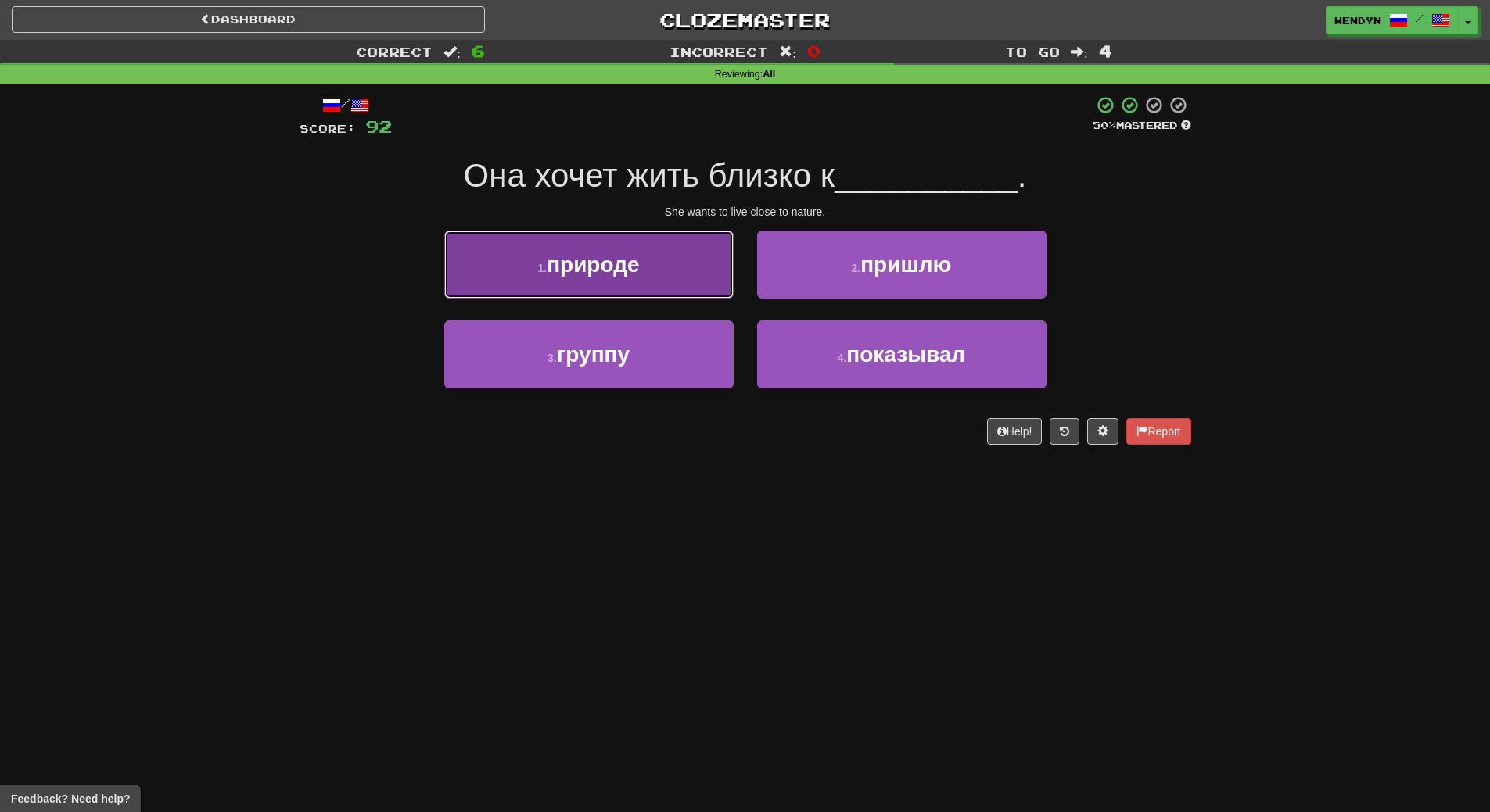
click at [661, 257] on button "1 . природе" at bounding box center [589, 265] width 289 height 68
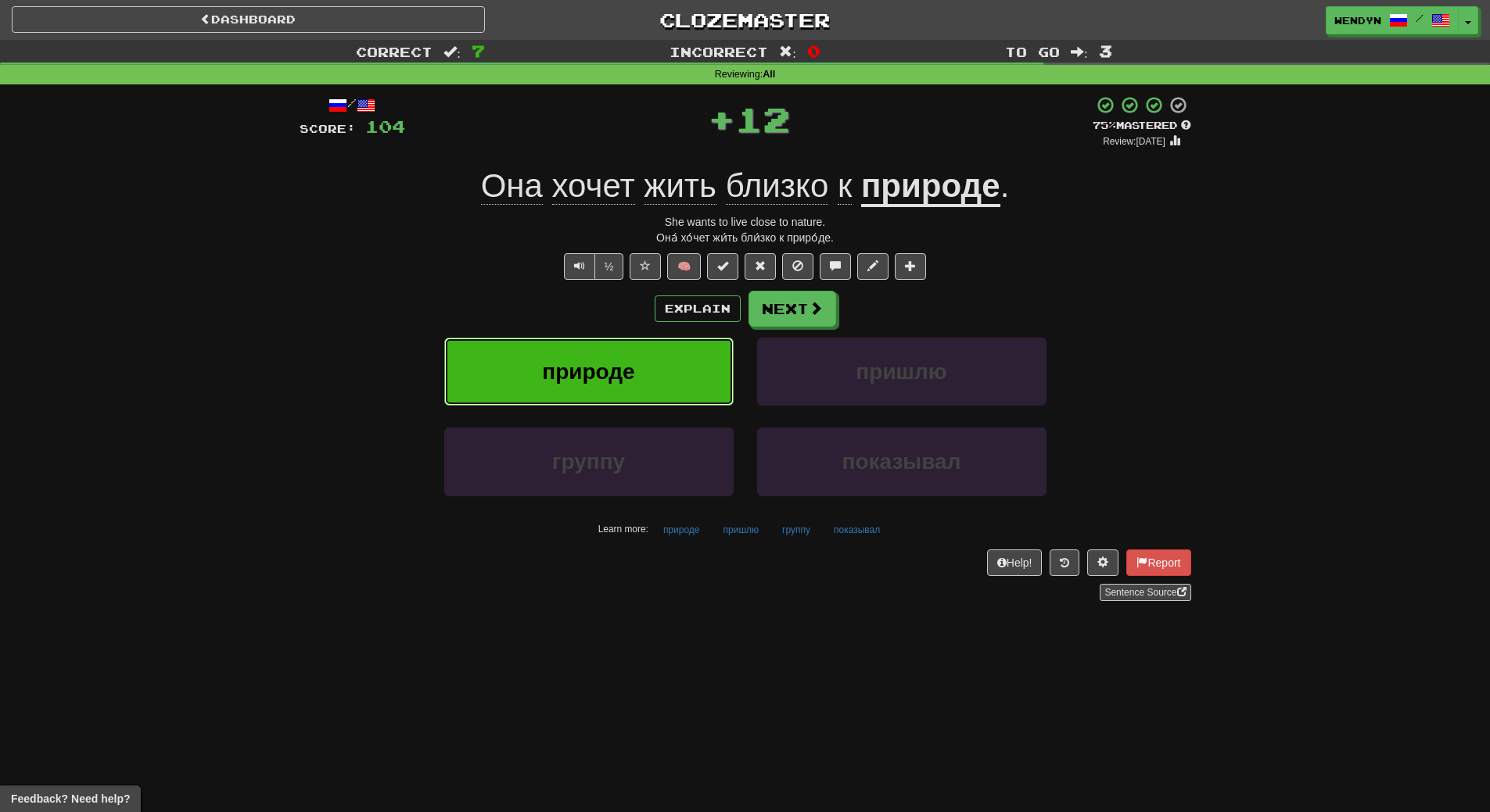
click at [676, 366] on button "природе" at bounding box center [589, 372] width 289 height 68
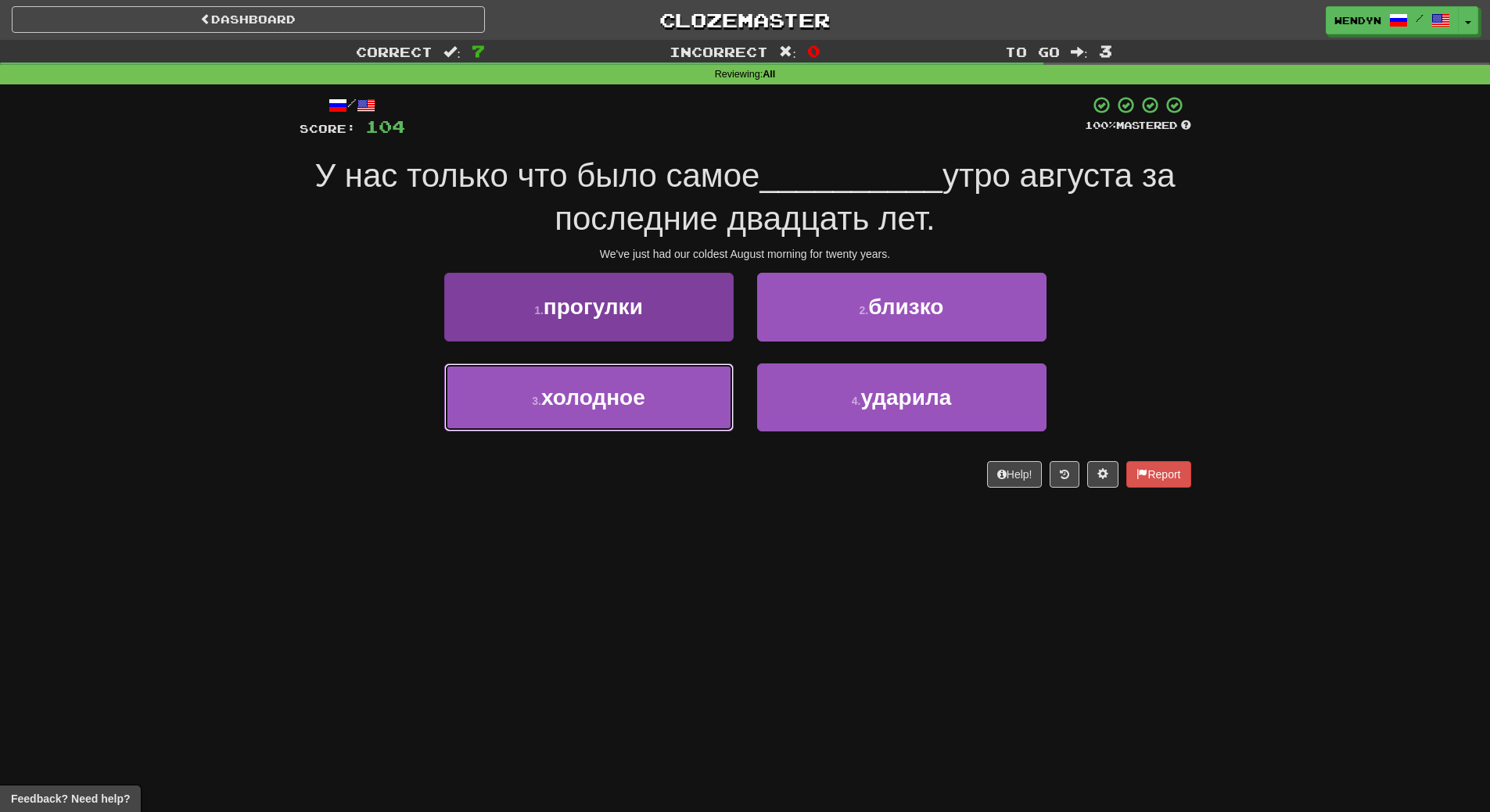
drag, startPoint x: 675, startPoint y: 400, endPoint x: 669, endPoint y: 431, distance: 31.6
click at [674, 413] on button "3 . холодное" at bounding box center [589, 398] width 289 height 68
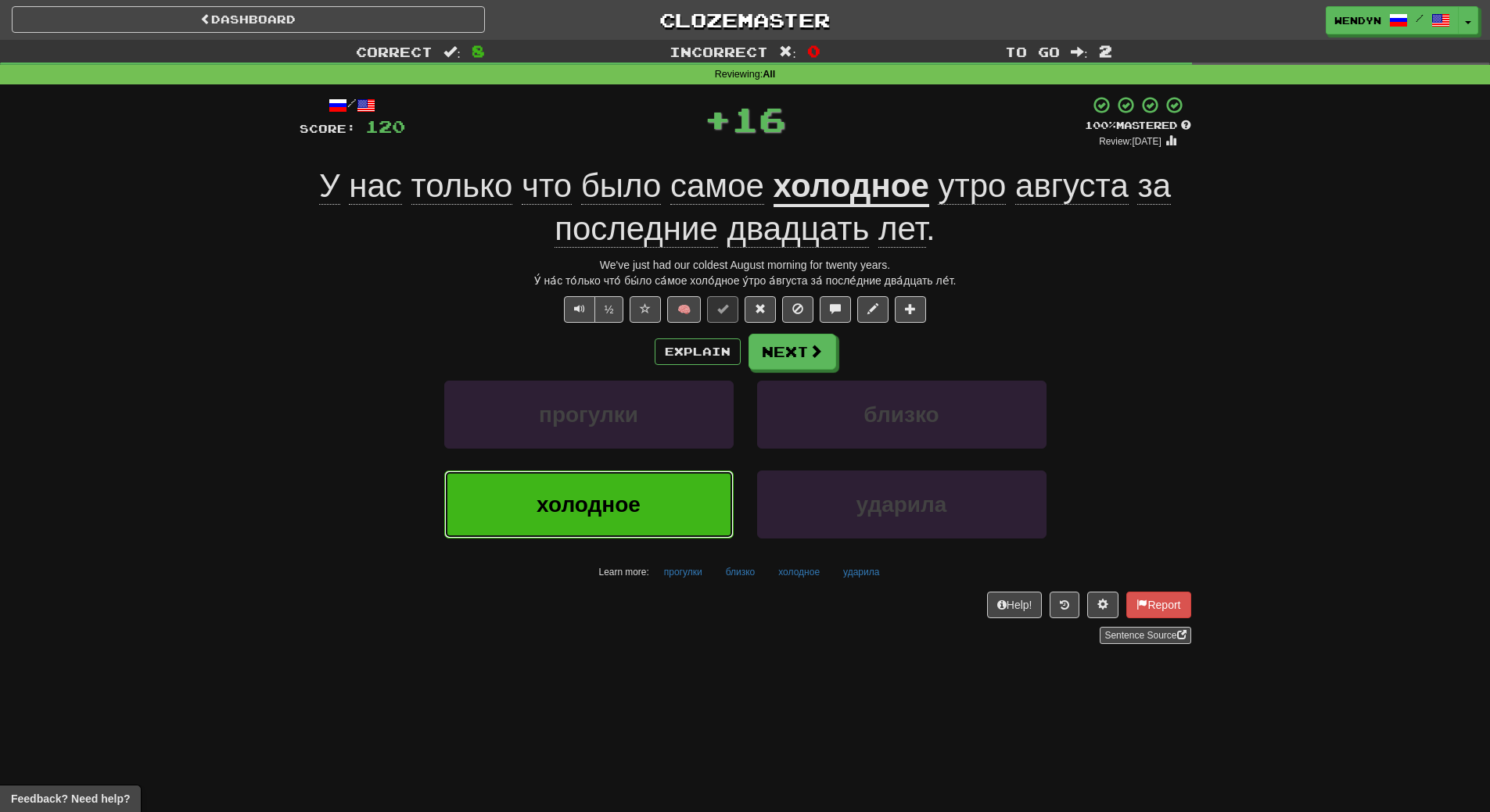
click at [662, 481] on button "холодное" at bounding box center [589, 505] width 289 height 68
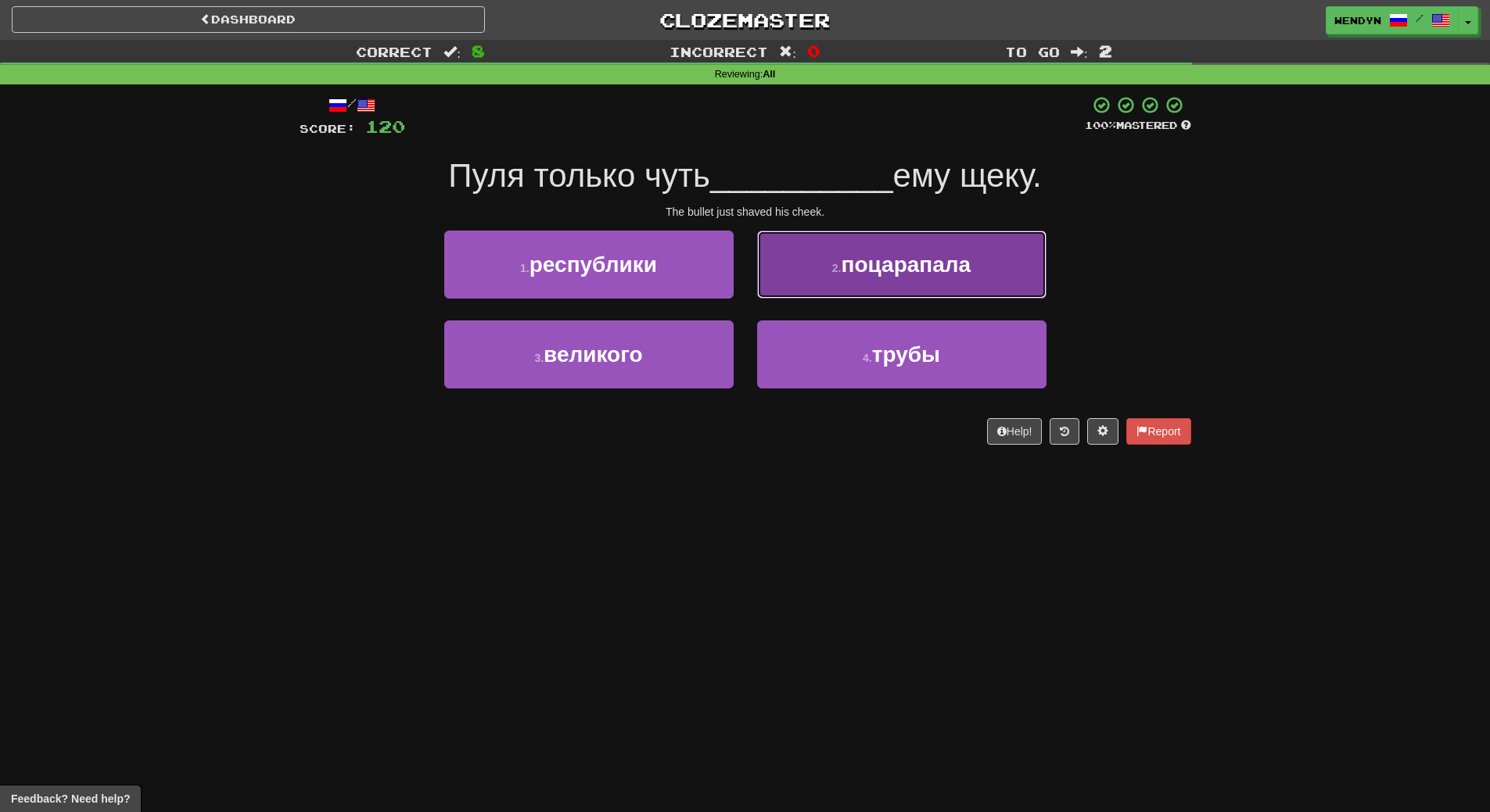
click at [904, 266] on span "поцарапала" at bounding box center [907, 265] width 130 height 24
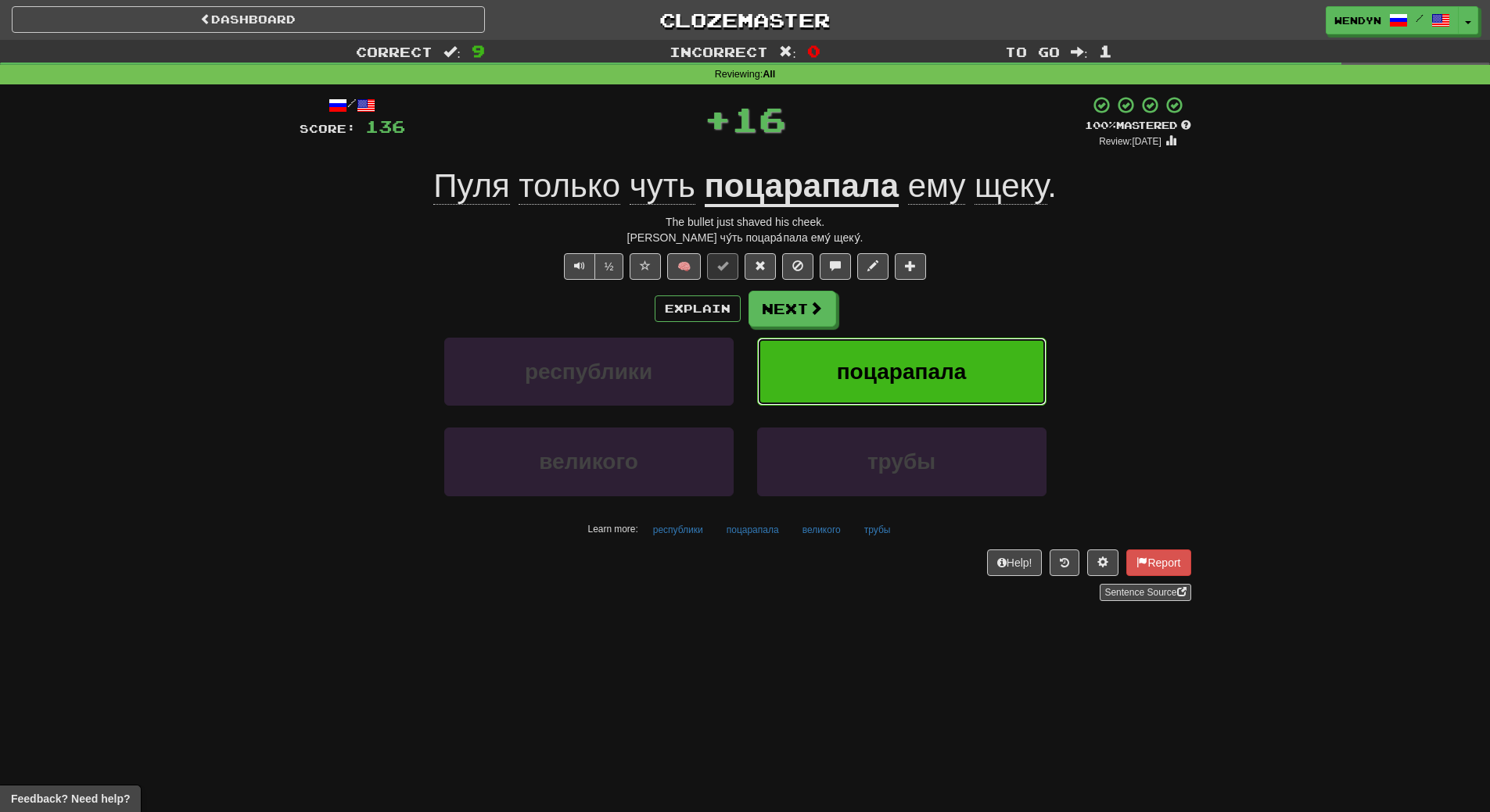
click at [890, 361] on span "поцарапала" at bounding box center [902, 372] width 130 height 24
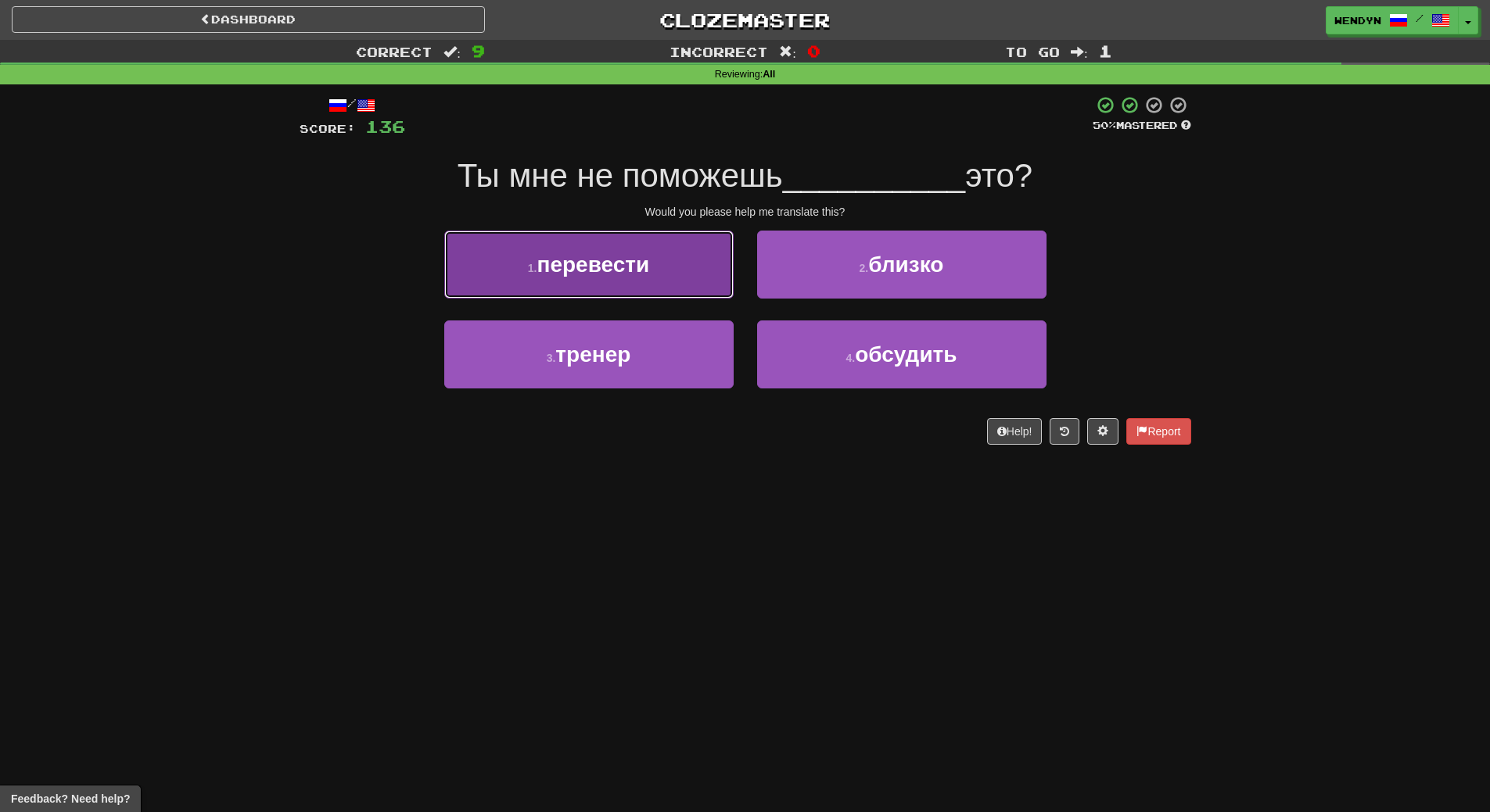
click at [674, 266] on button "1 . перевести" at bounding box center [589, 265] width 289 height 68
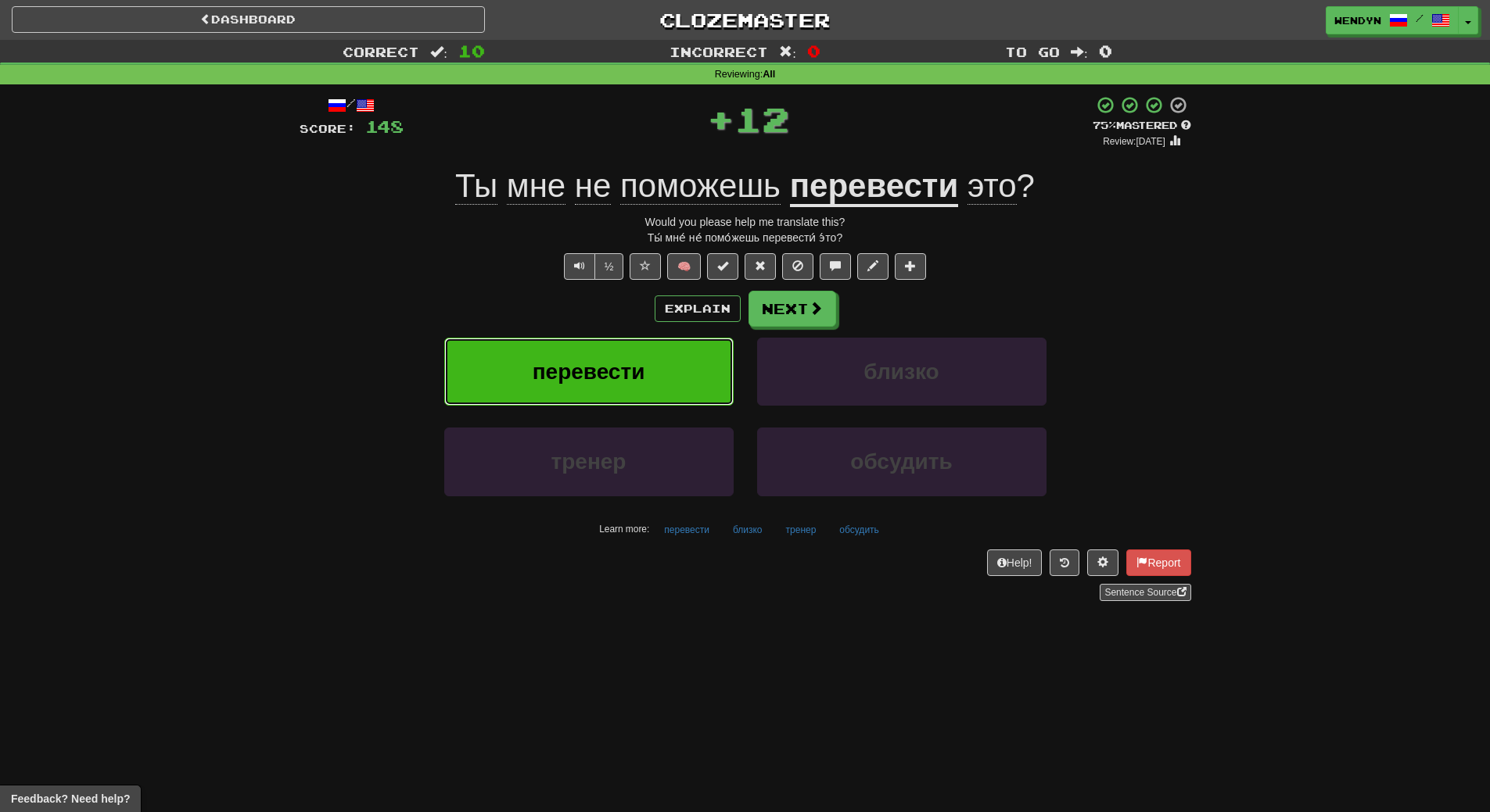
click at [674, 362] on button "перевести" at bounding box center [589, 372] width 289 height 68
